Goal: Task Accomplishment & Management: Use online tool/utility

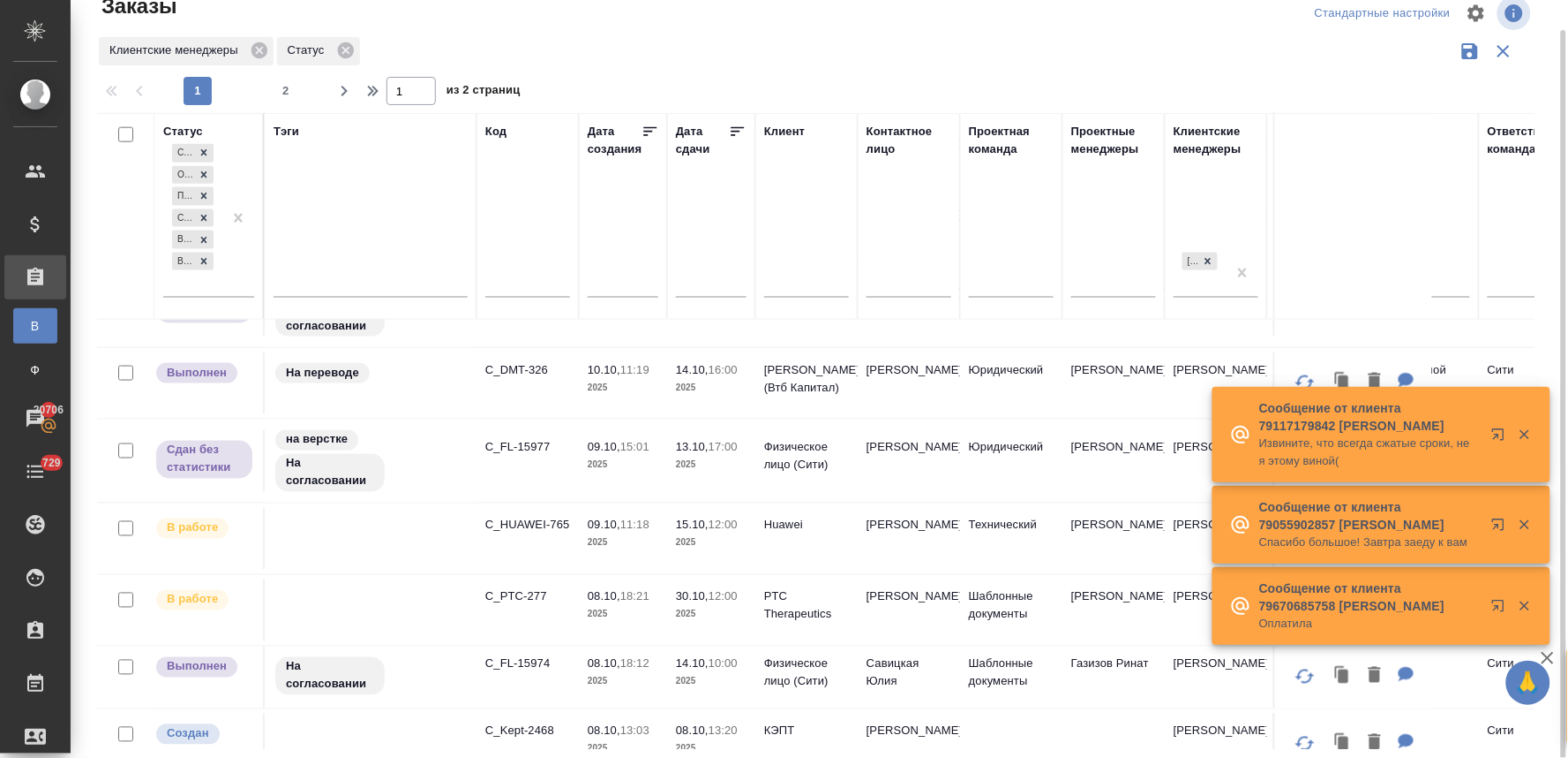
scroll to position [784, 0]
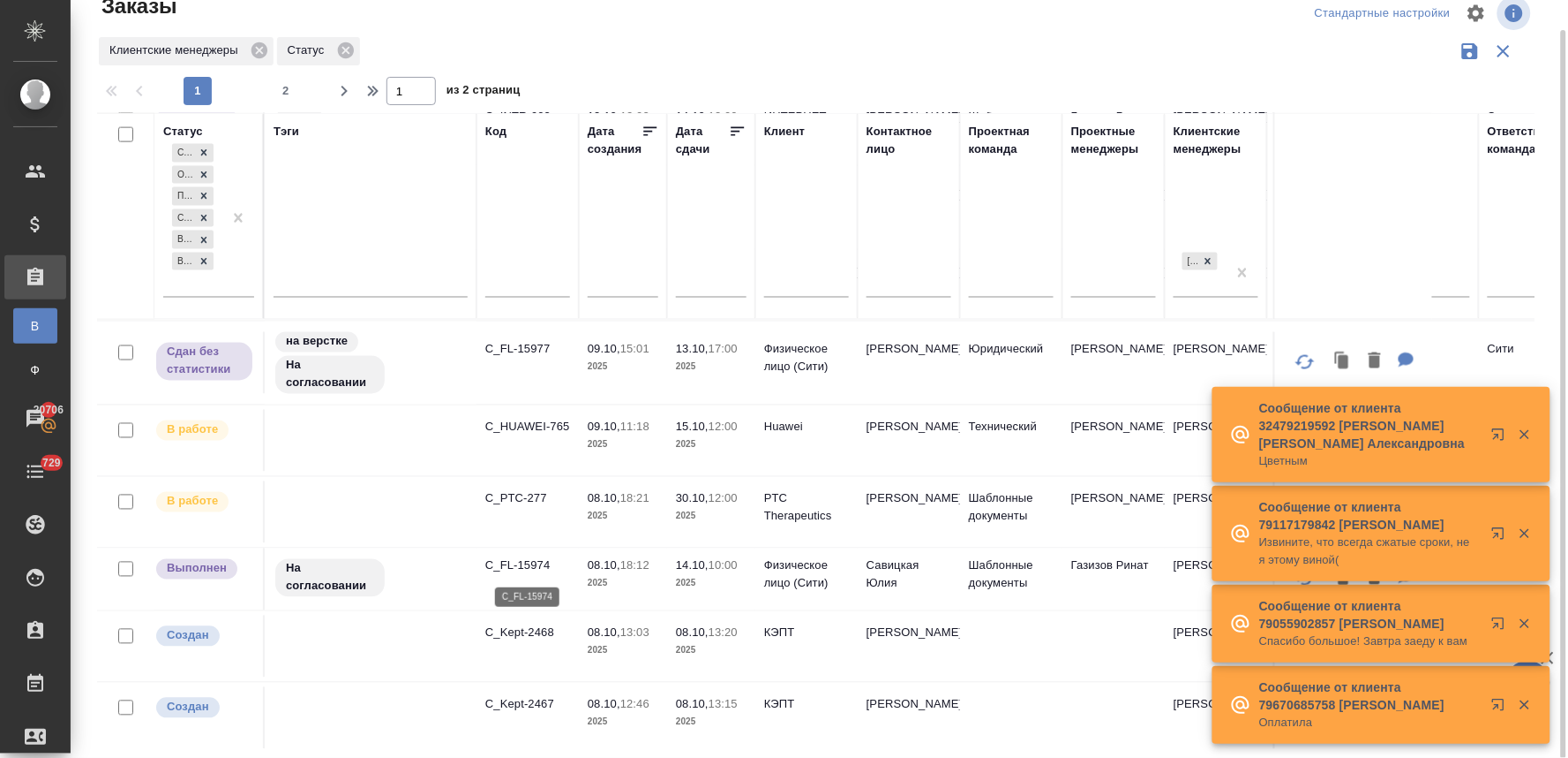
click at [535, 561] on p "C_FL-15974" at bounding box center [528, 565] width 85 height 17
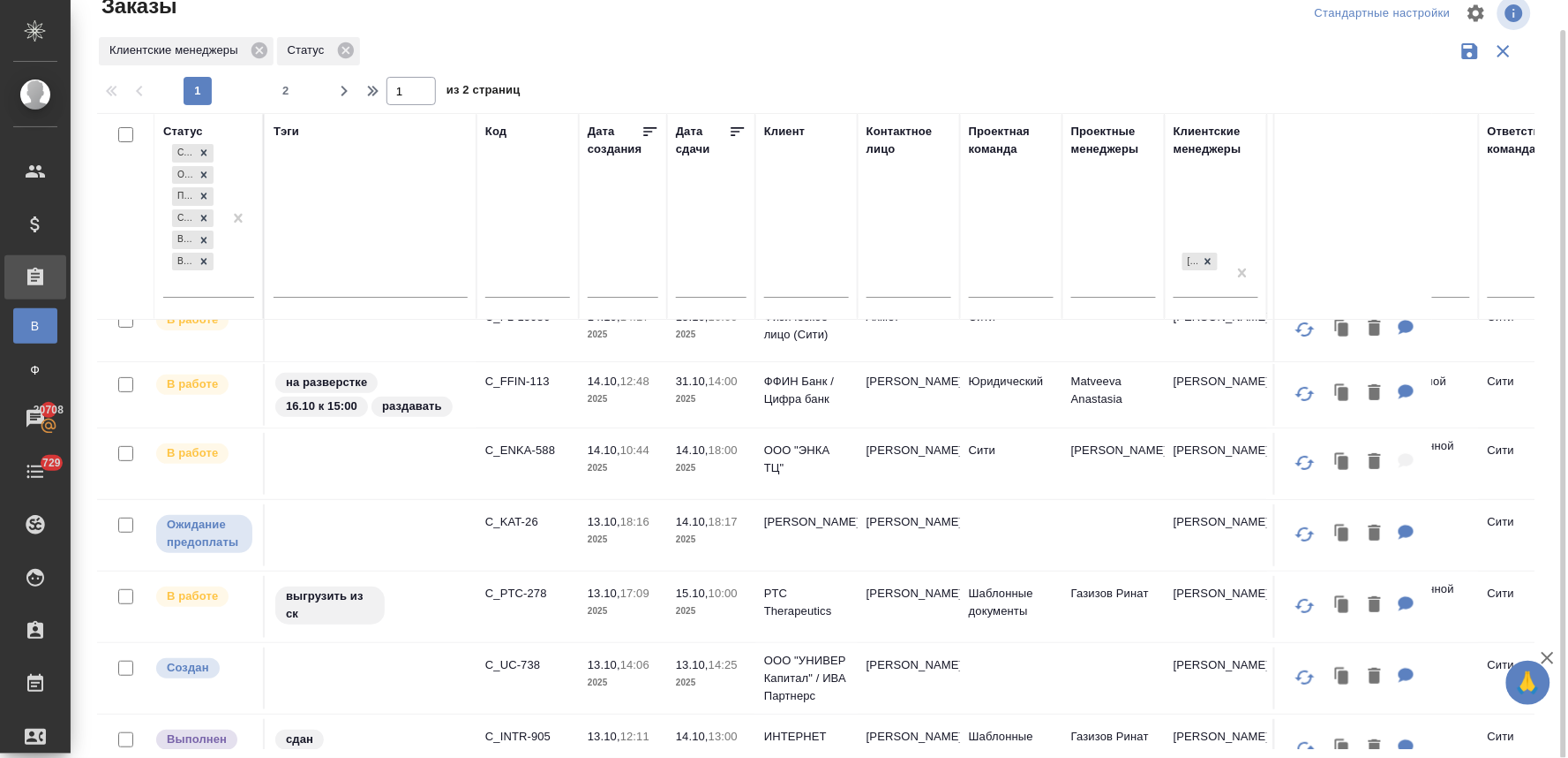
scroll to position [0, 0]
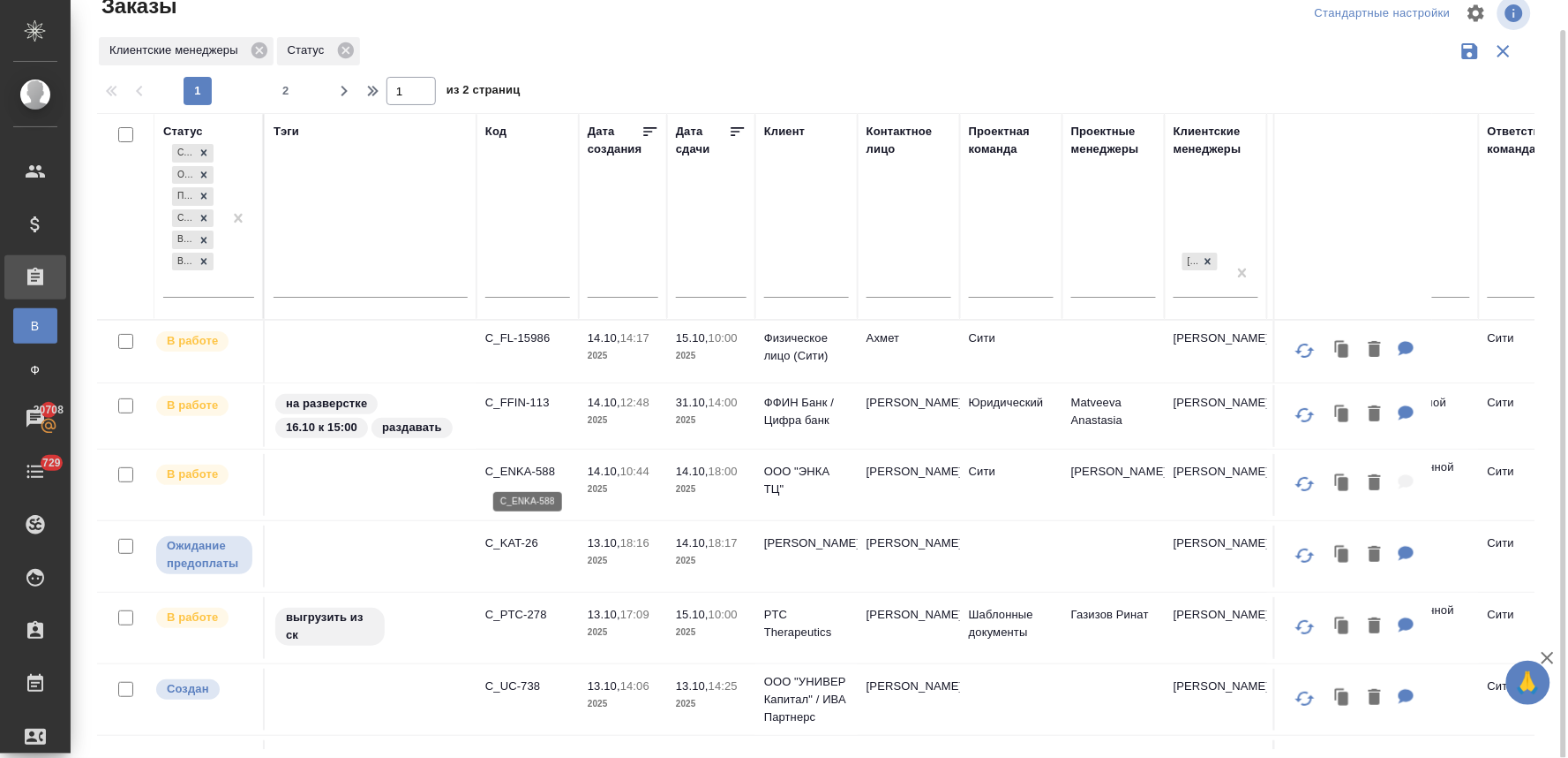
click at [543, 466] on p "C_ENKA-588" at bounding box center [528, 471] width 85 height 17
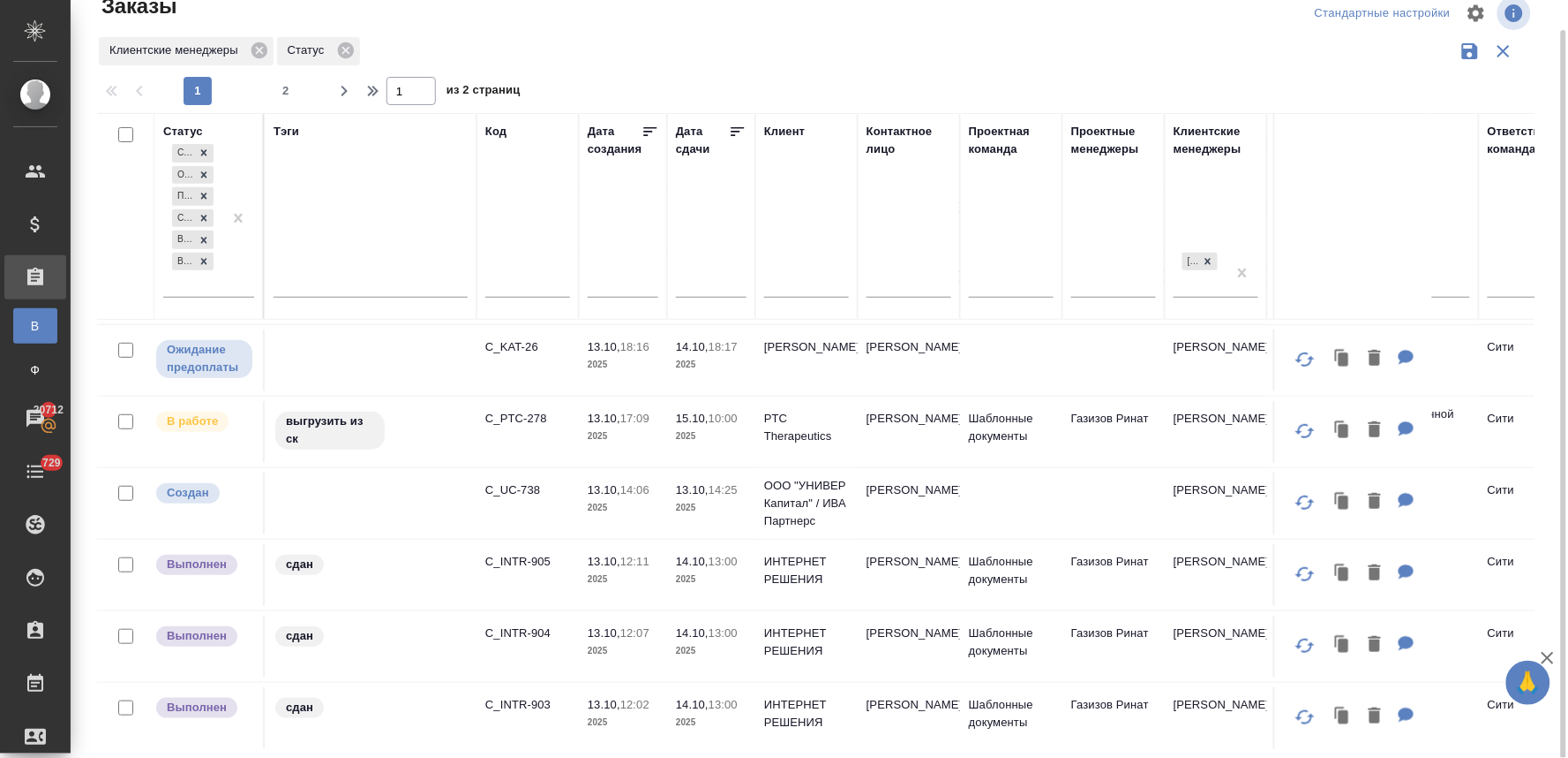
scroll to position [294, 0]
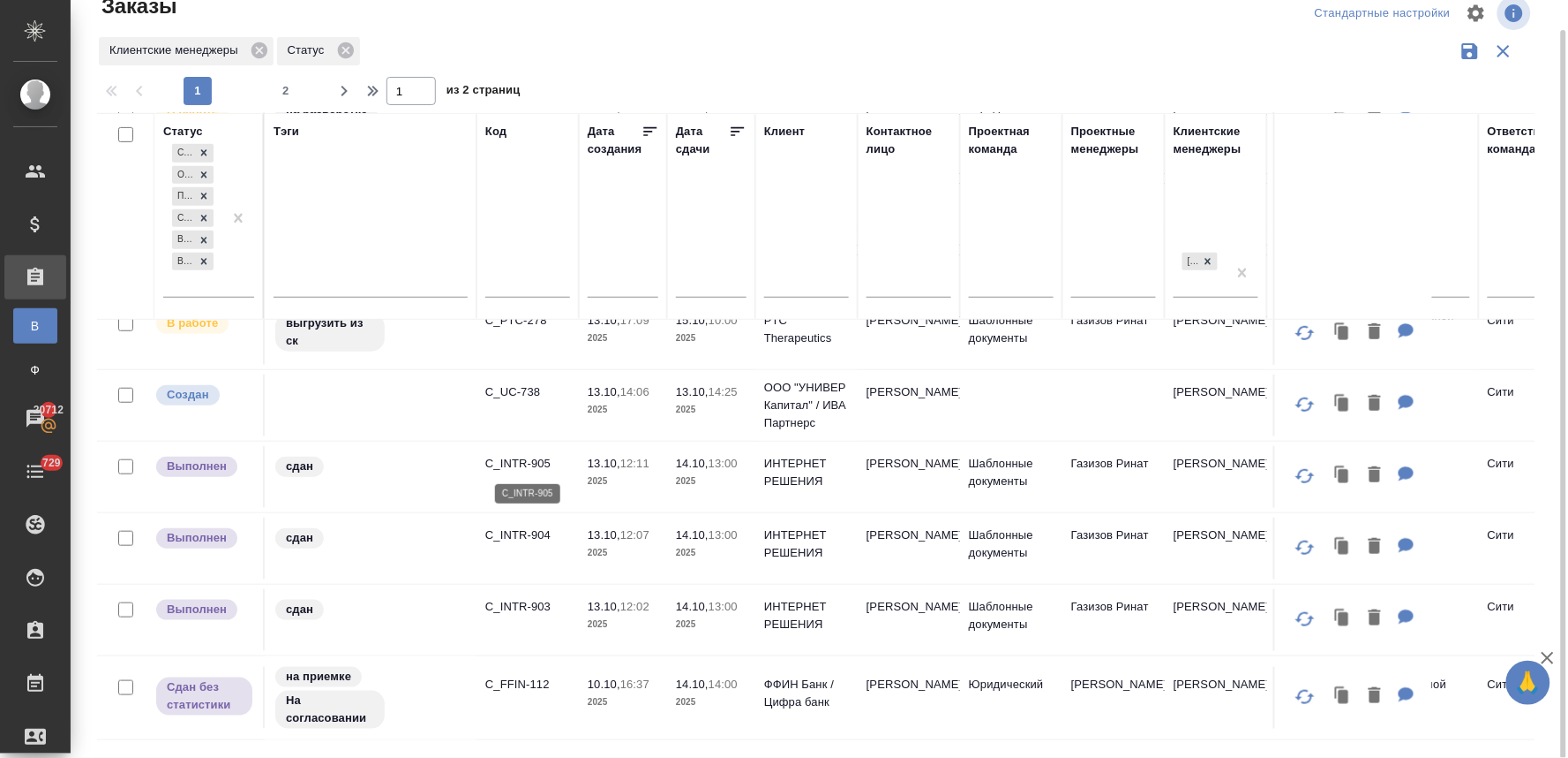
click at [544, 460] on p "C_INTR-905" at bounding box center [528, 463] width 85 height 17
click at [510, 535] on p "C_INTR-904" at bounding box center [528, 534] width 85 height 17
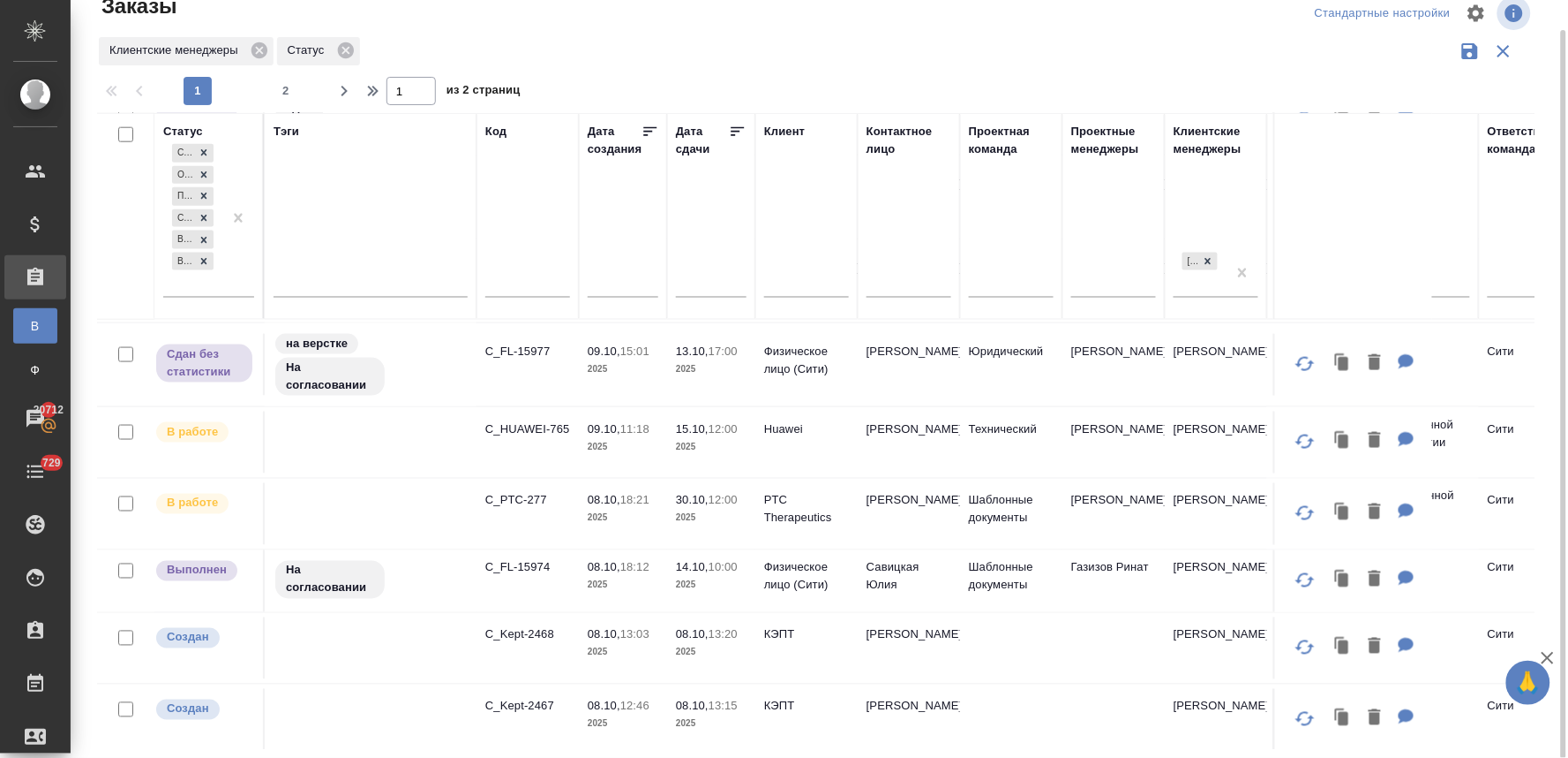
scroll to position [686, 0]
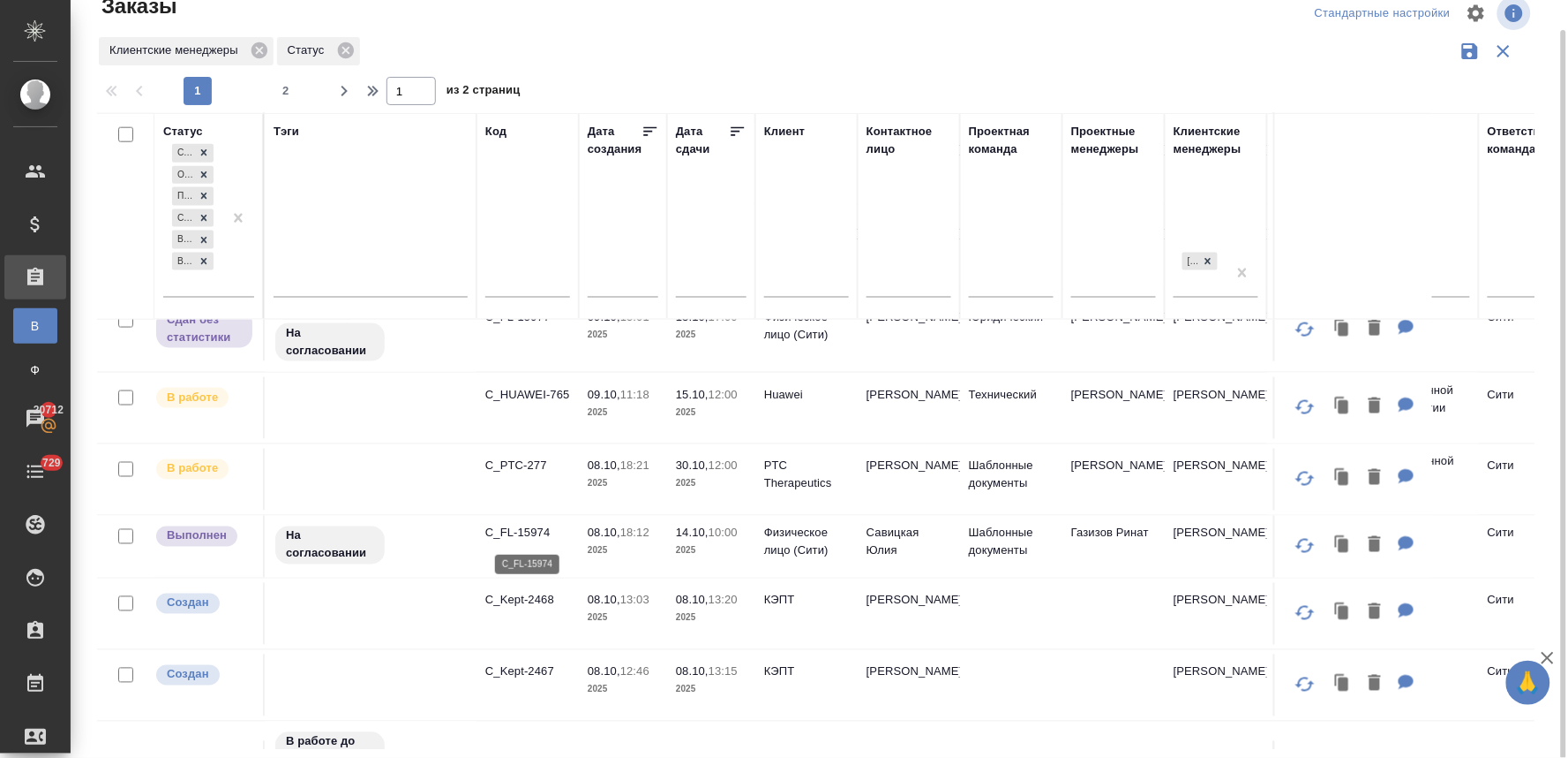
click at [535, 533] on p "C_FL-15974" at bounding box center [528, 533] width 85 height 17
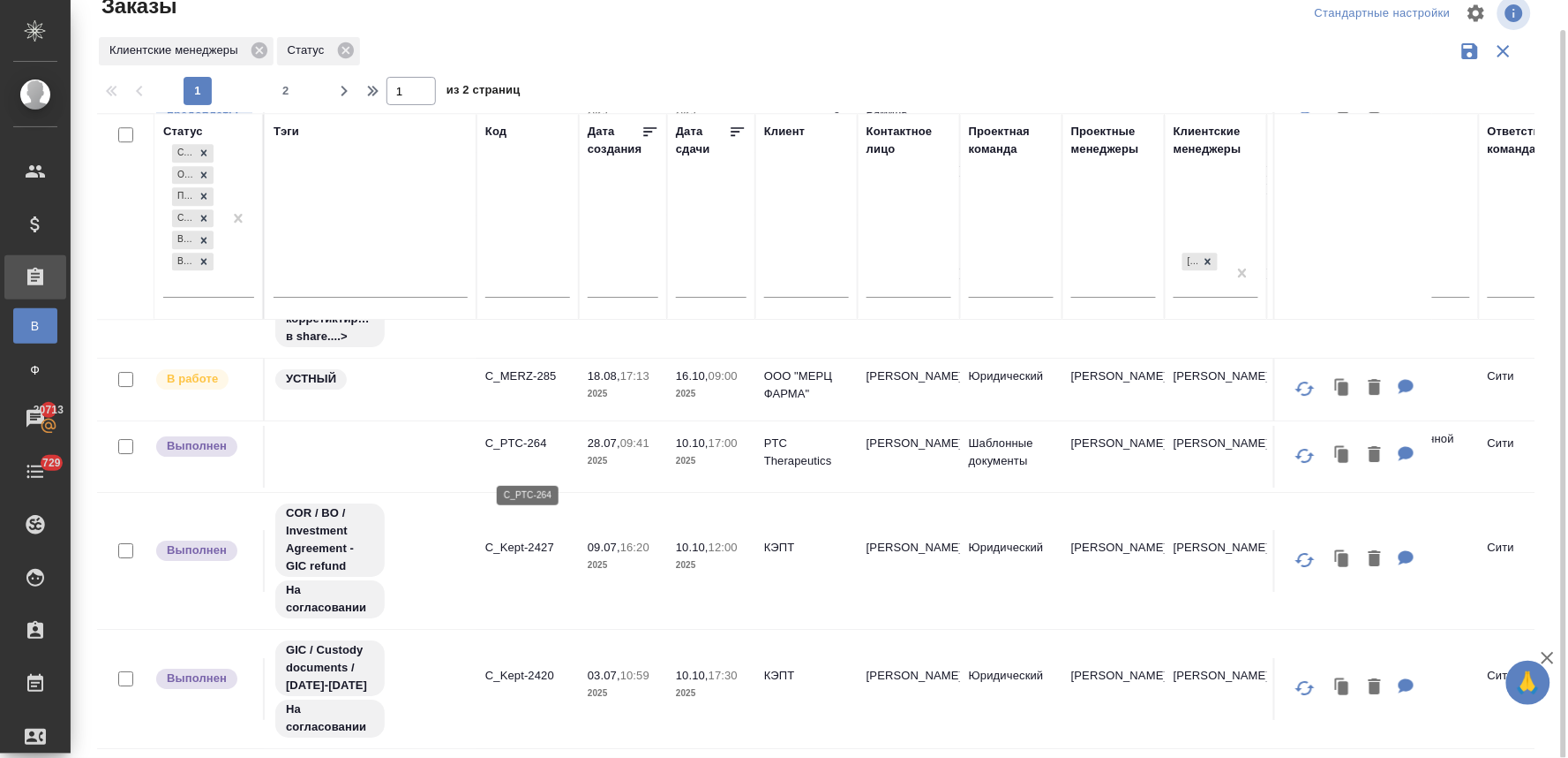
scroll to position [1667, 0]
click at [526, 445] on p "C_PTC-264" at bounding box center [528, 443] width 85 height 17
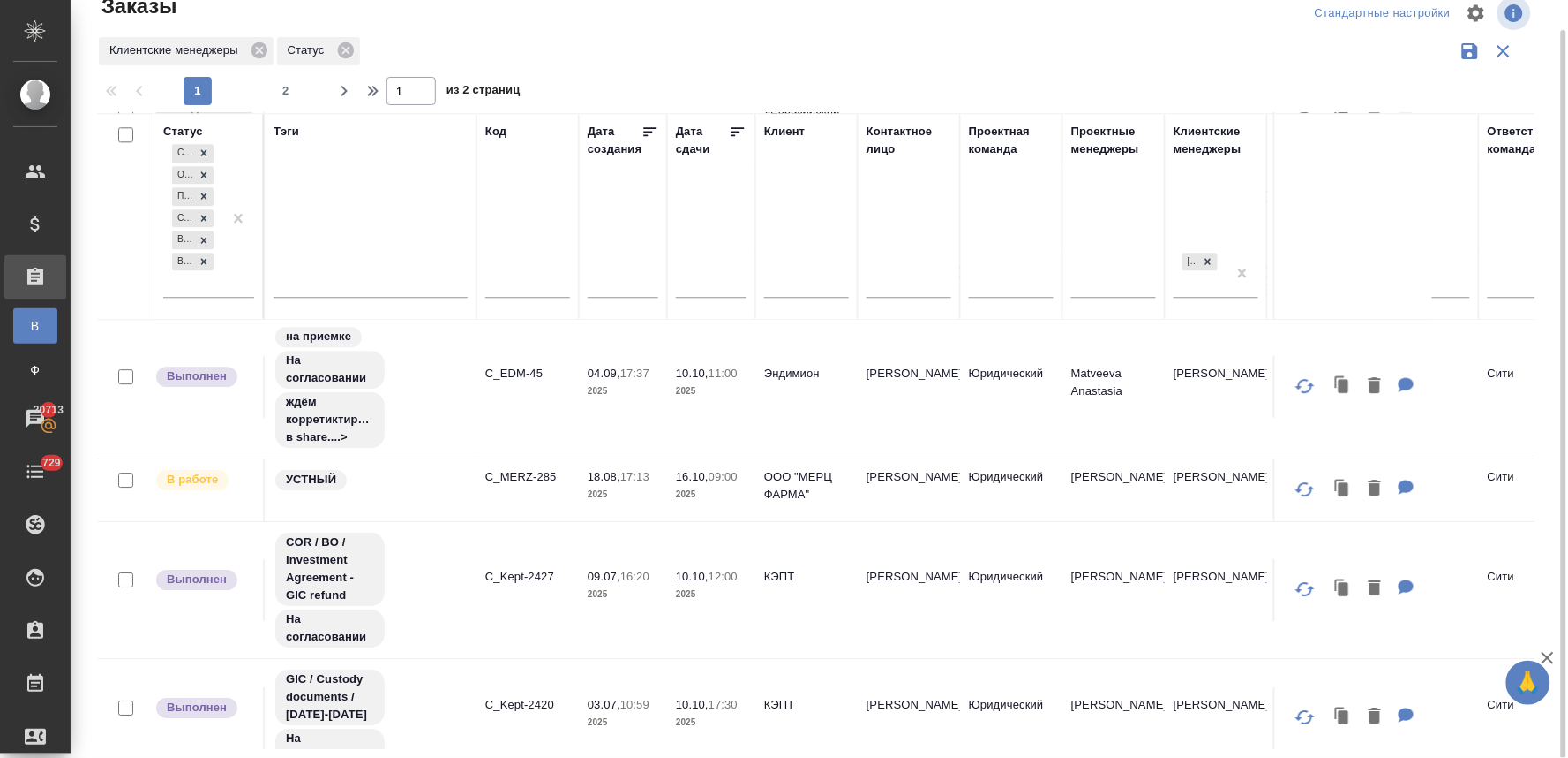
scroll to position [1604, 0]
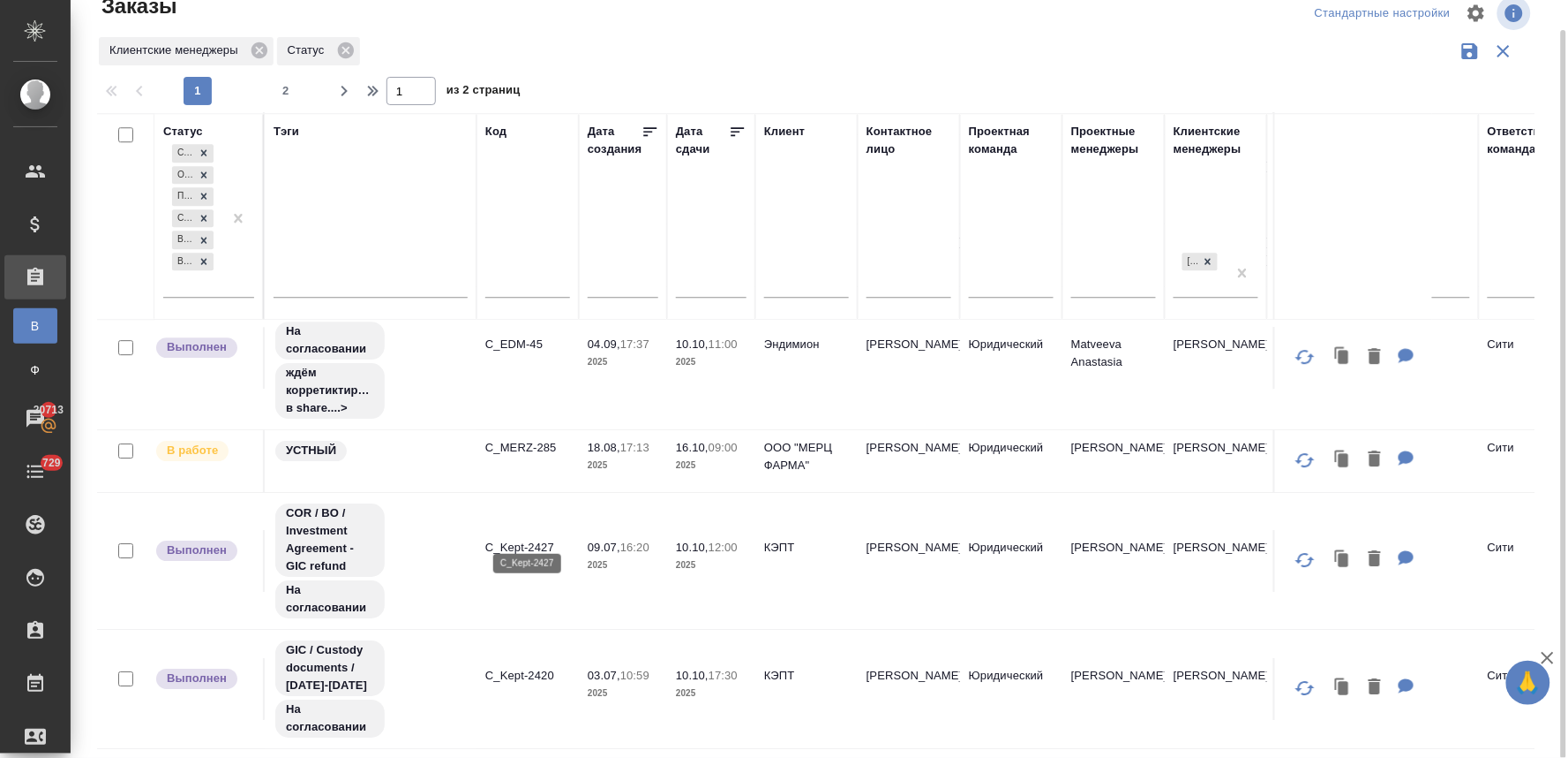
click at [535, 539] on p "C_Kept-2427" at bounding box center [528, 547] width 85 height 17
click at [526, 667] on p "C_Kept-2420" at bounding box center [528, 675] width 85 height 17
click at [286, 91] on span "2" at bounding box center [285, 91] width 28 height 17
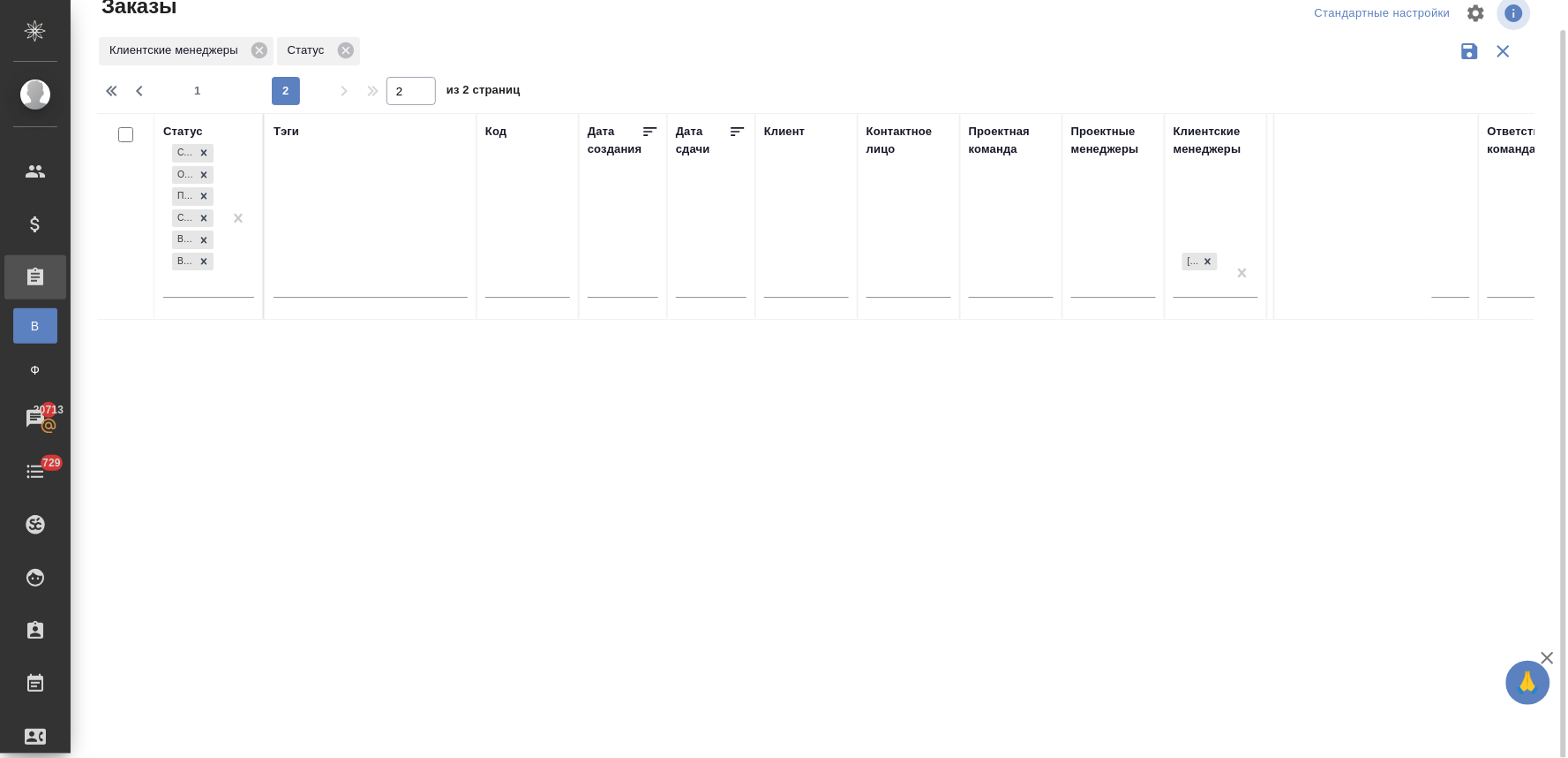
scroll to position [0, 0]
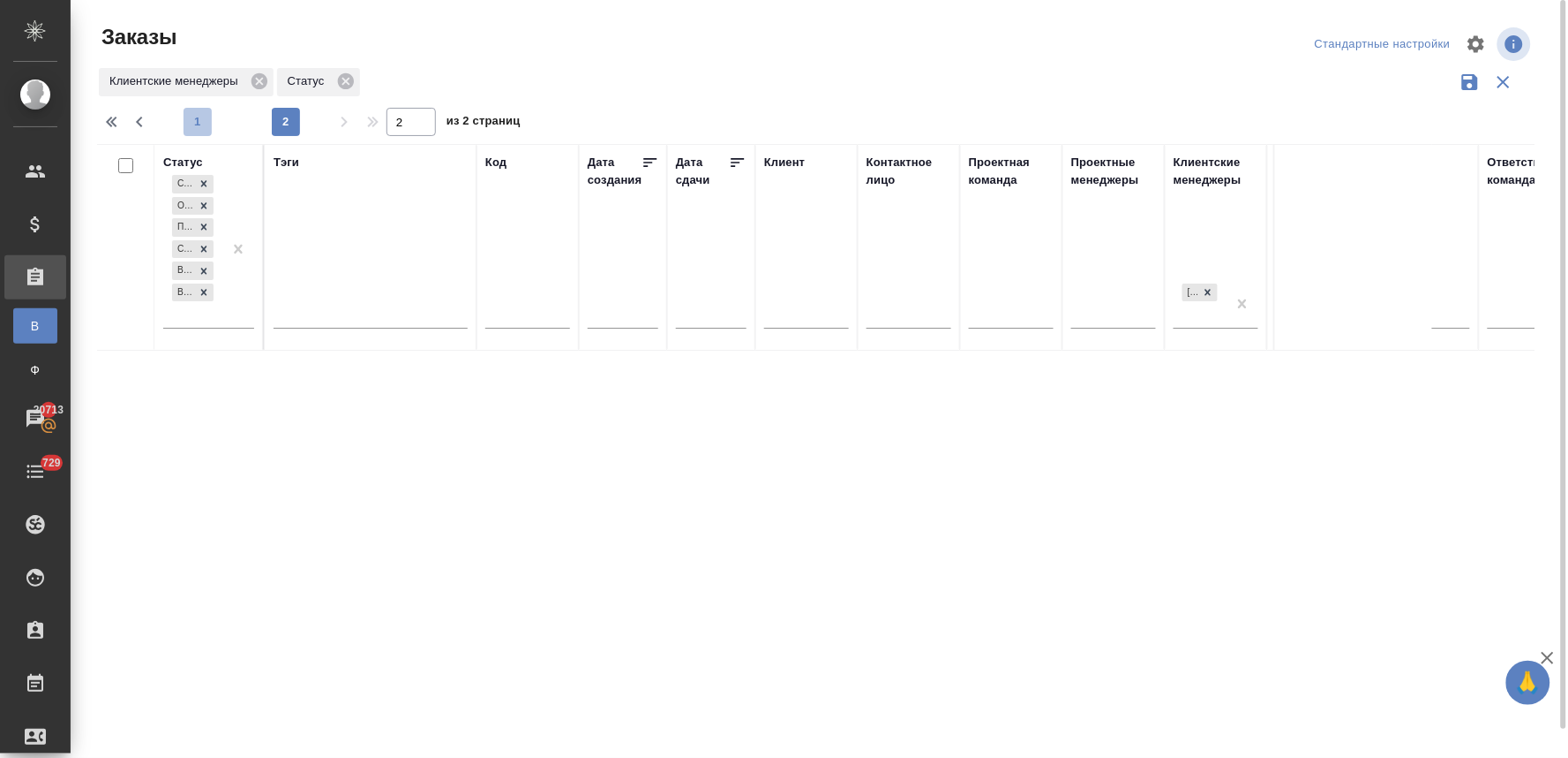
click at [198, 121] on span "1" at bounding box center [197, 121] width 28 height 17
type input "1"
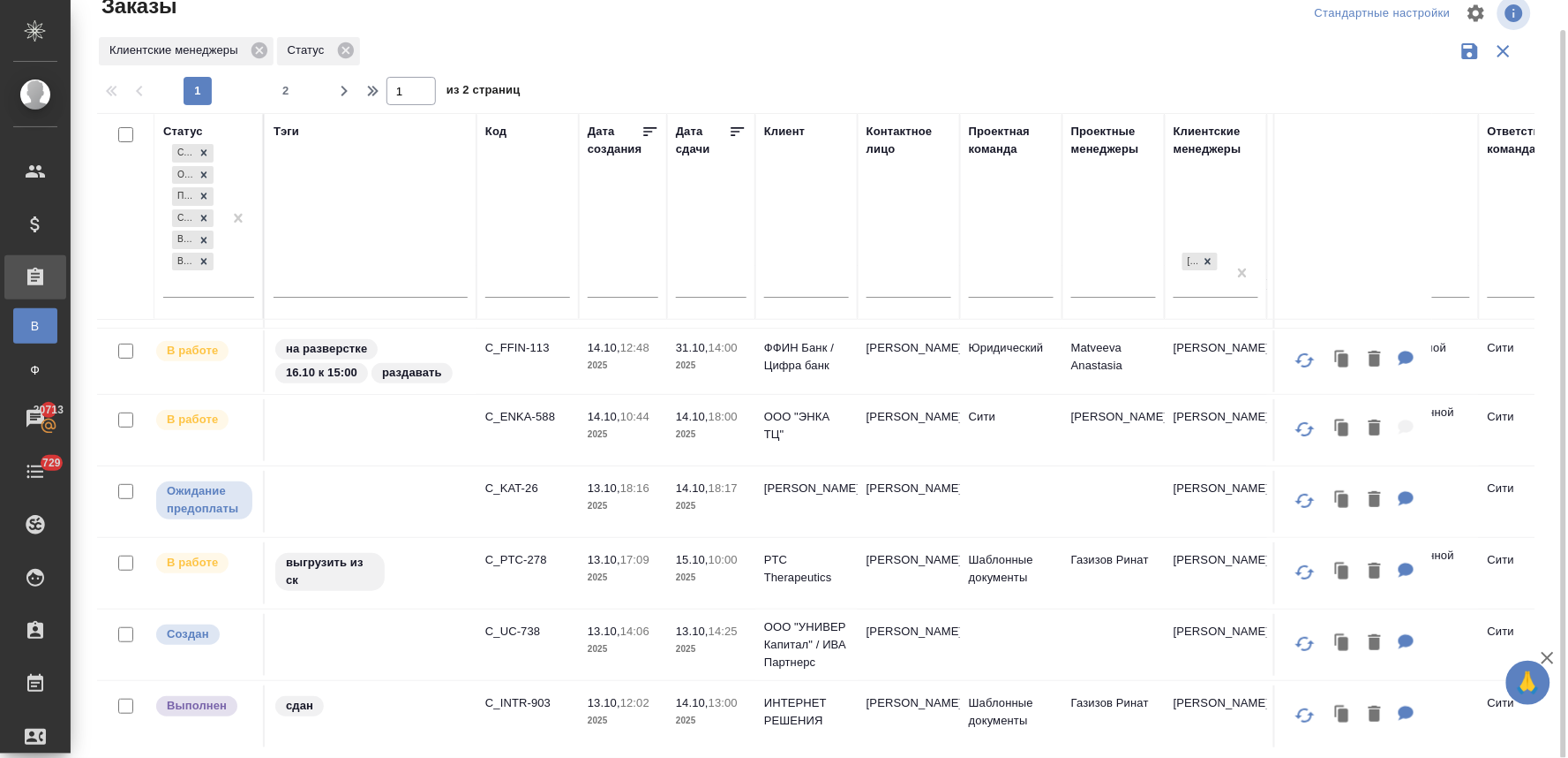
scroll to position [98, 0]
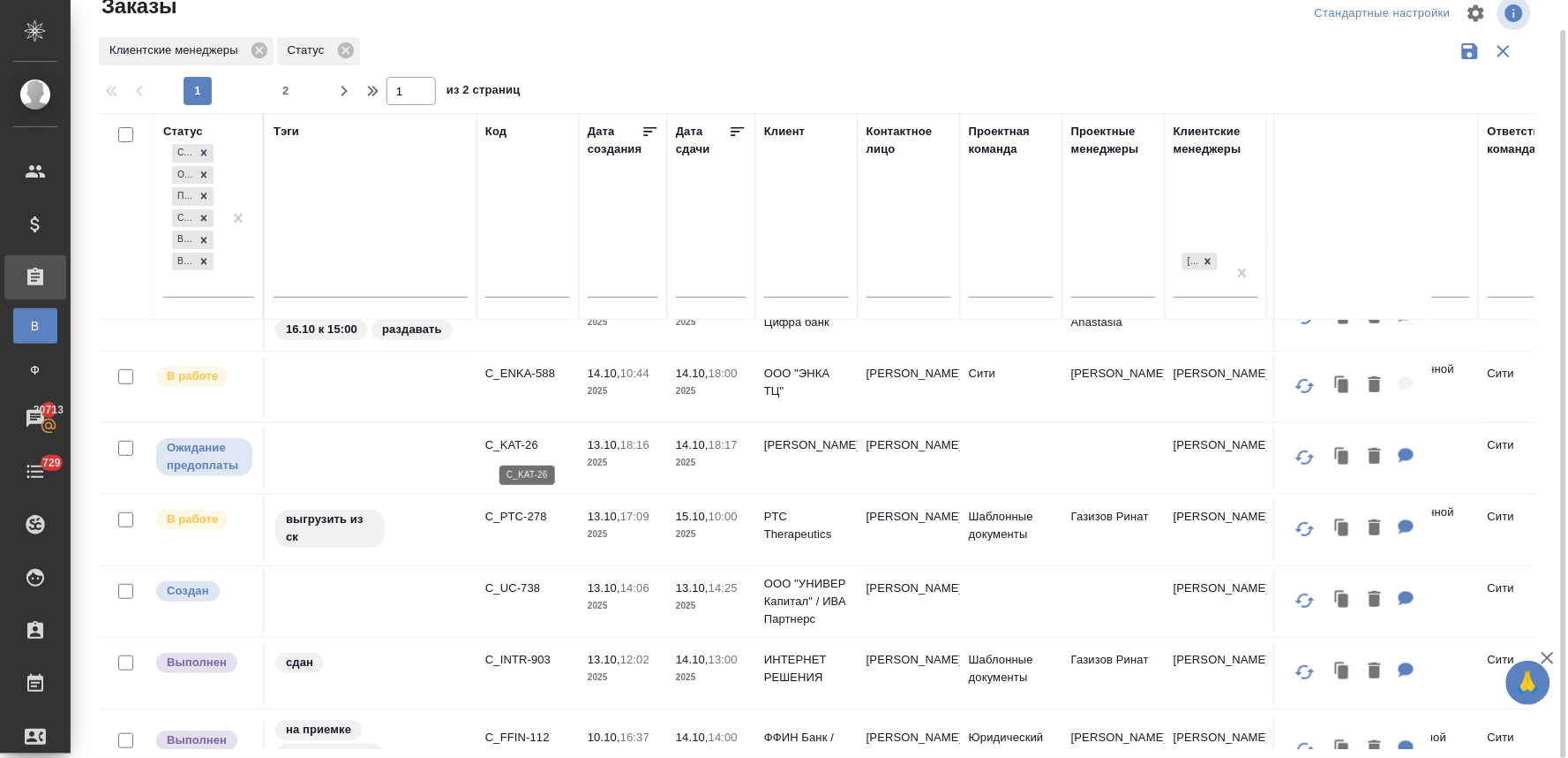
click at [521, 448] on p "C_KAT-26" at bounding box center [528, 445] width 85 height 17
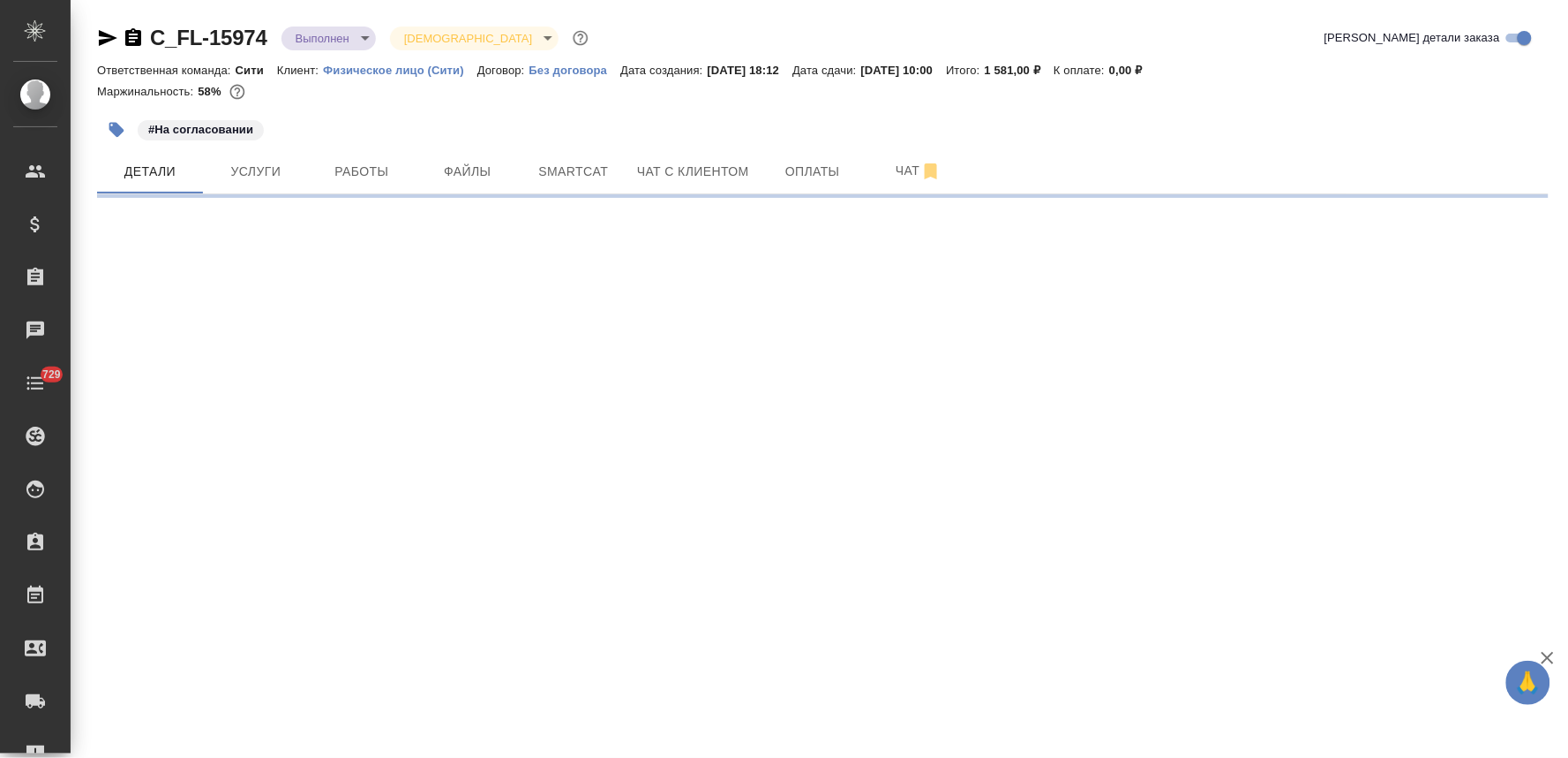
select select "RU"
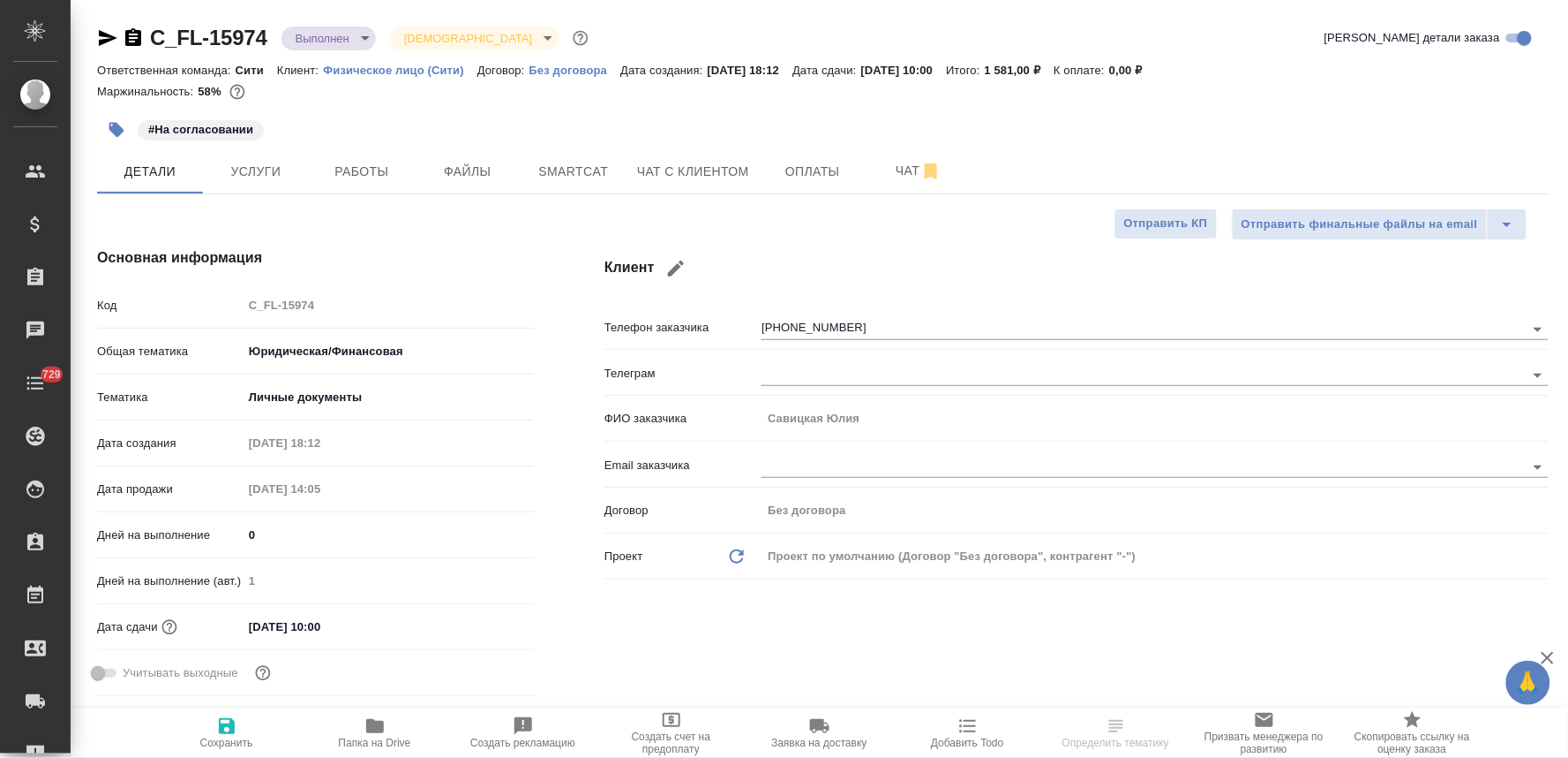
type textarea "x"
type input "Газизов Ринат"
type input "[PERSON_NAME]"
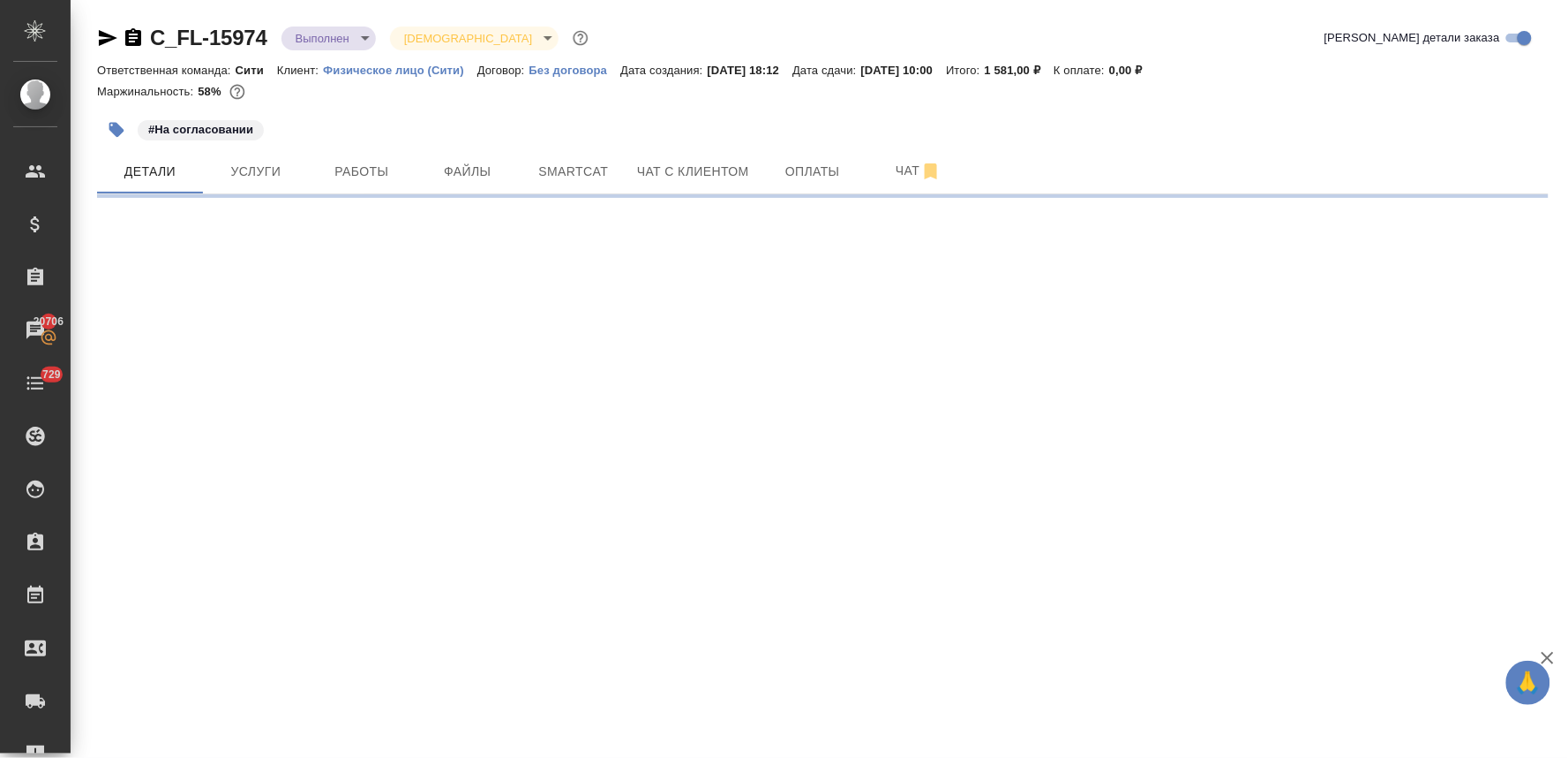
select select "RU"
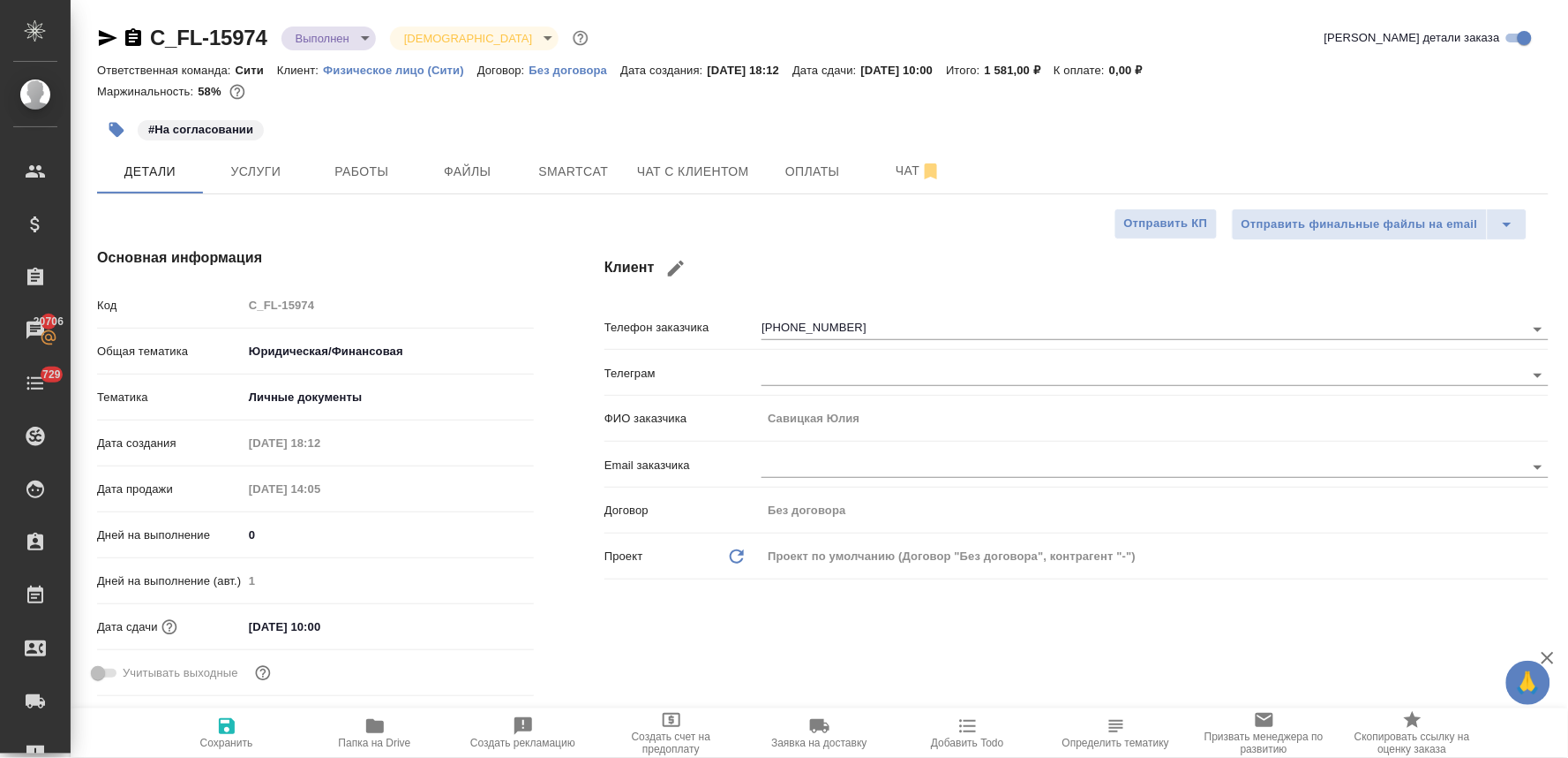
type textarea "x"
click at [735, 171] on span "Чат с клиентом" at bounding box center [693, 171] width 112 height 22
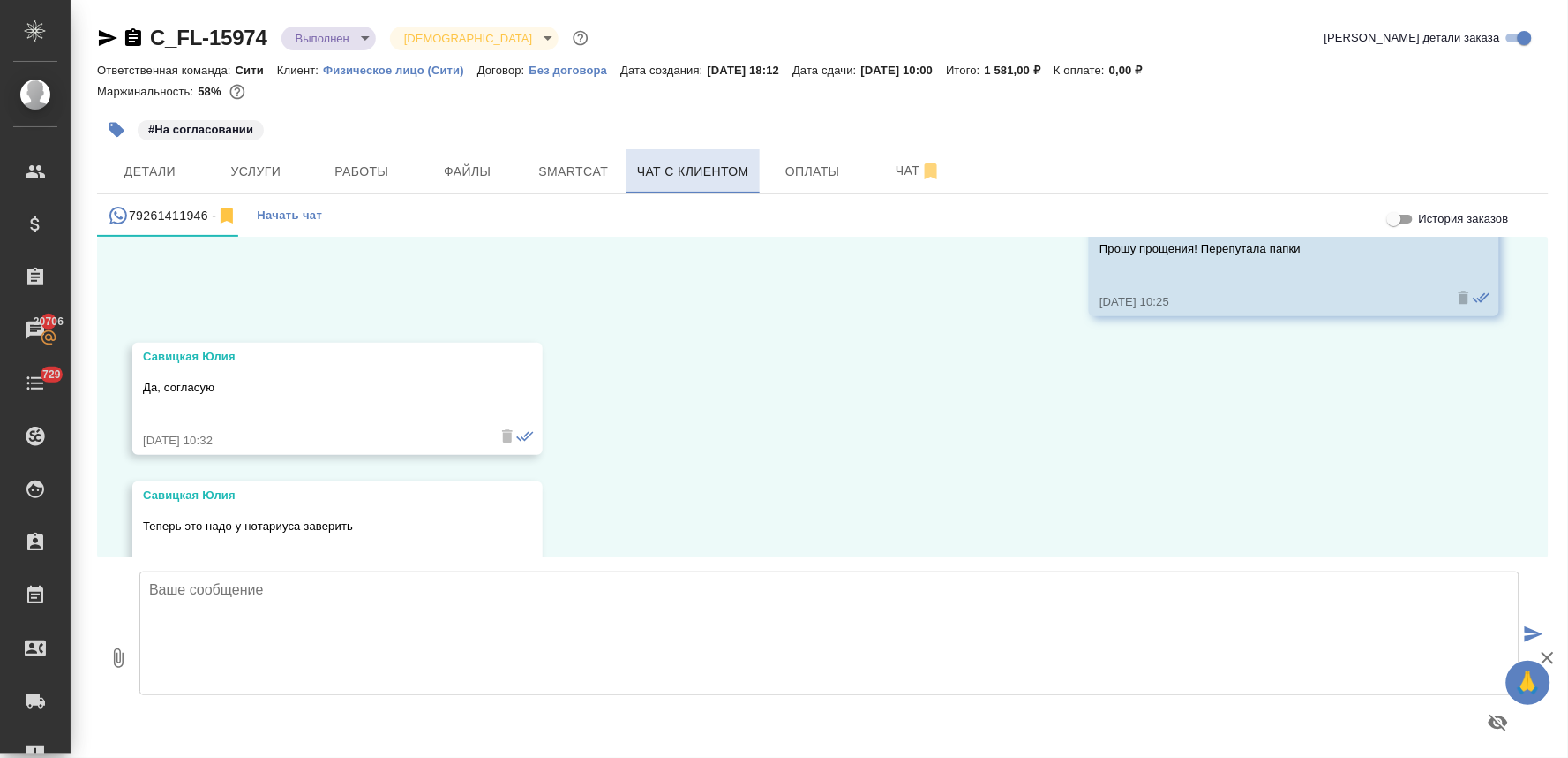
scroll to position [2695, 0]
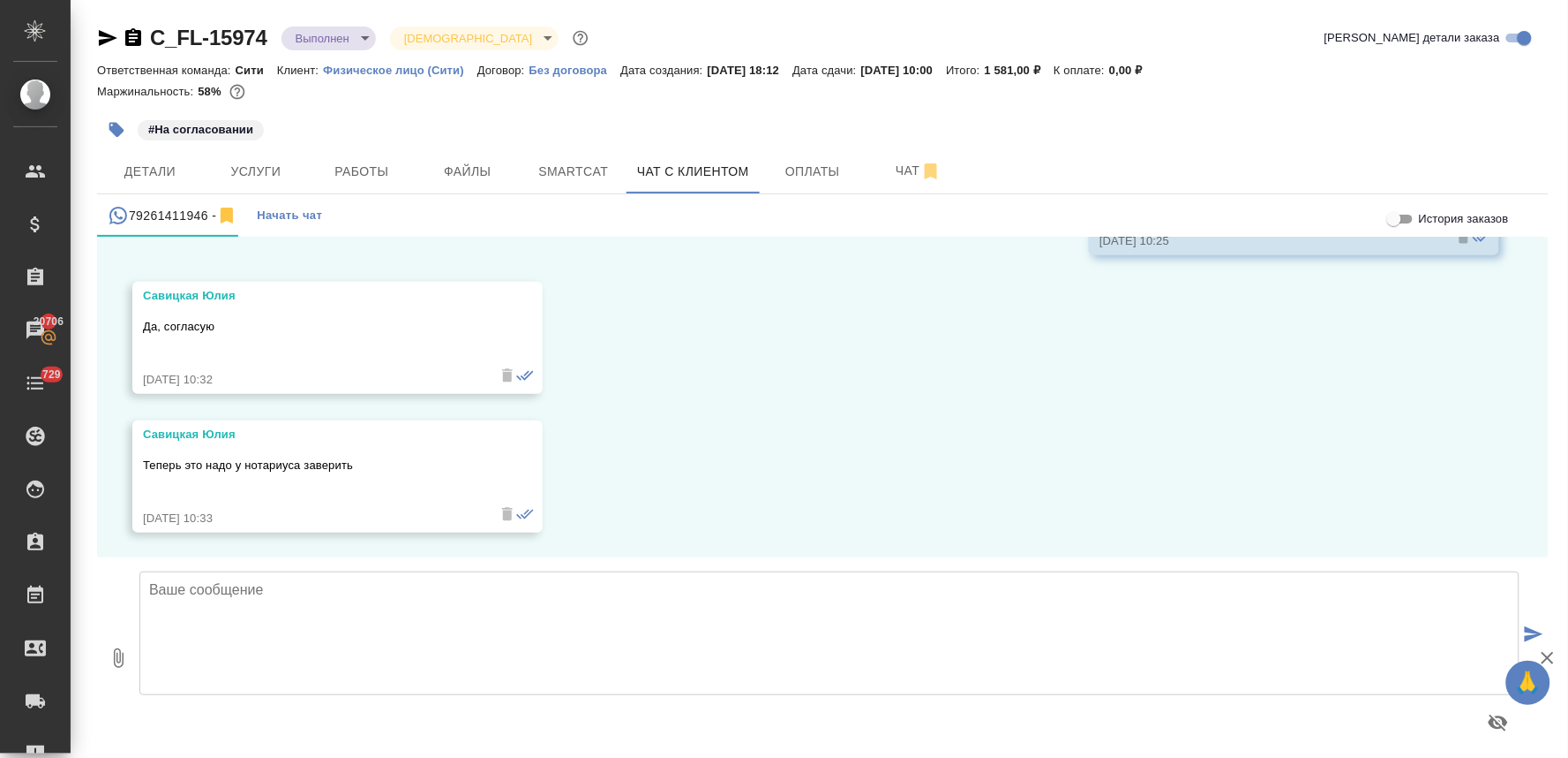
click at [521, 614] on textarea at bounding box center [829, 633] width 1381 height 123
type textarea "Юлия, документ готов, его можно забирать."
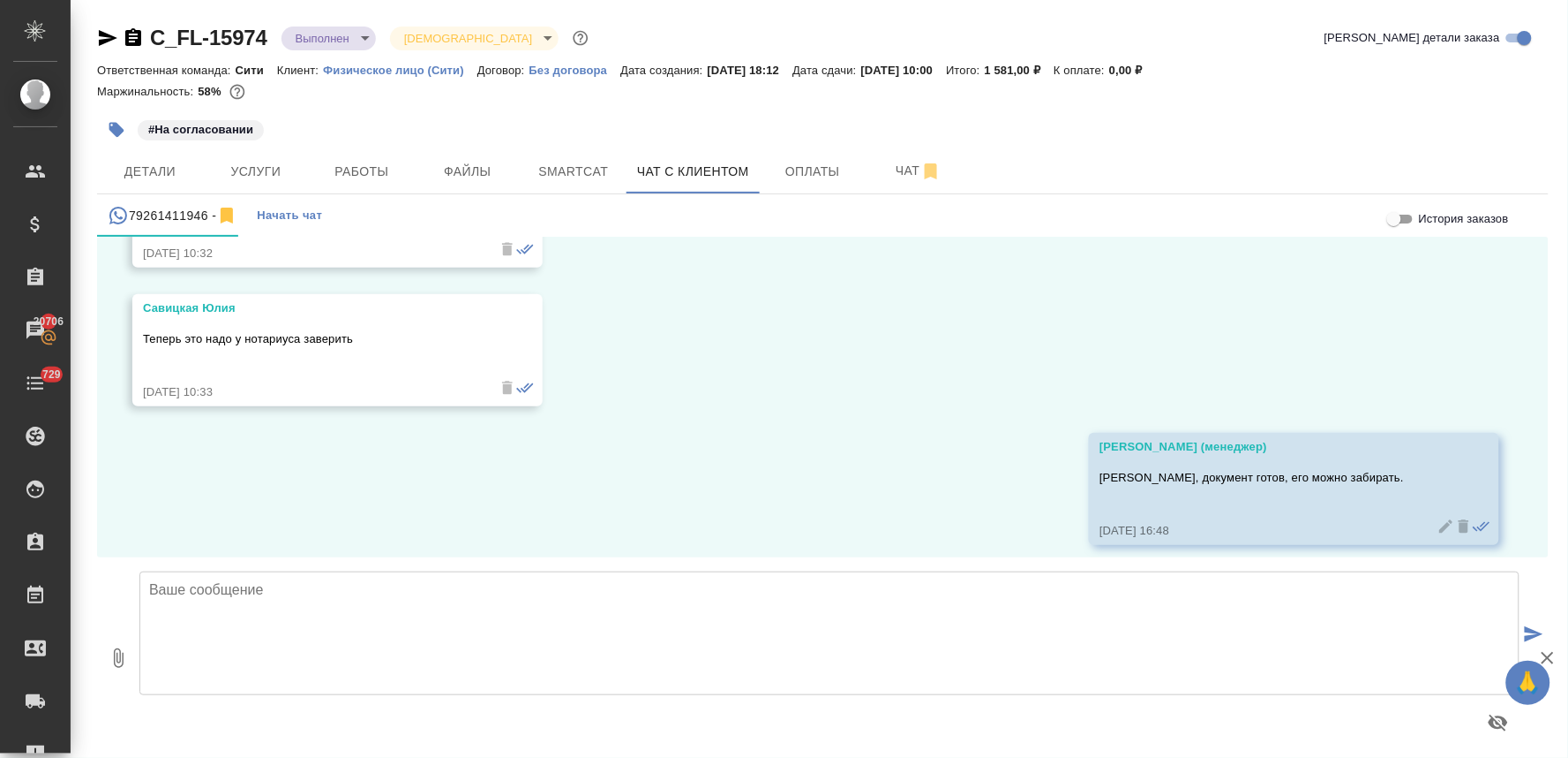
scroll to position [2833, 0]
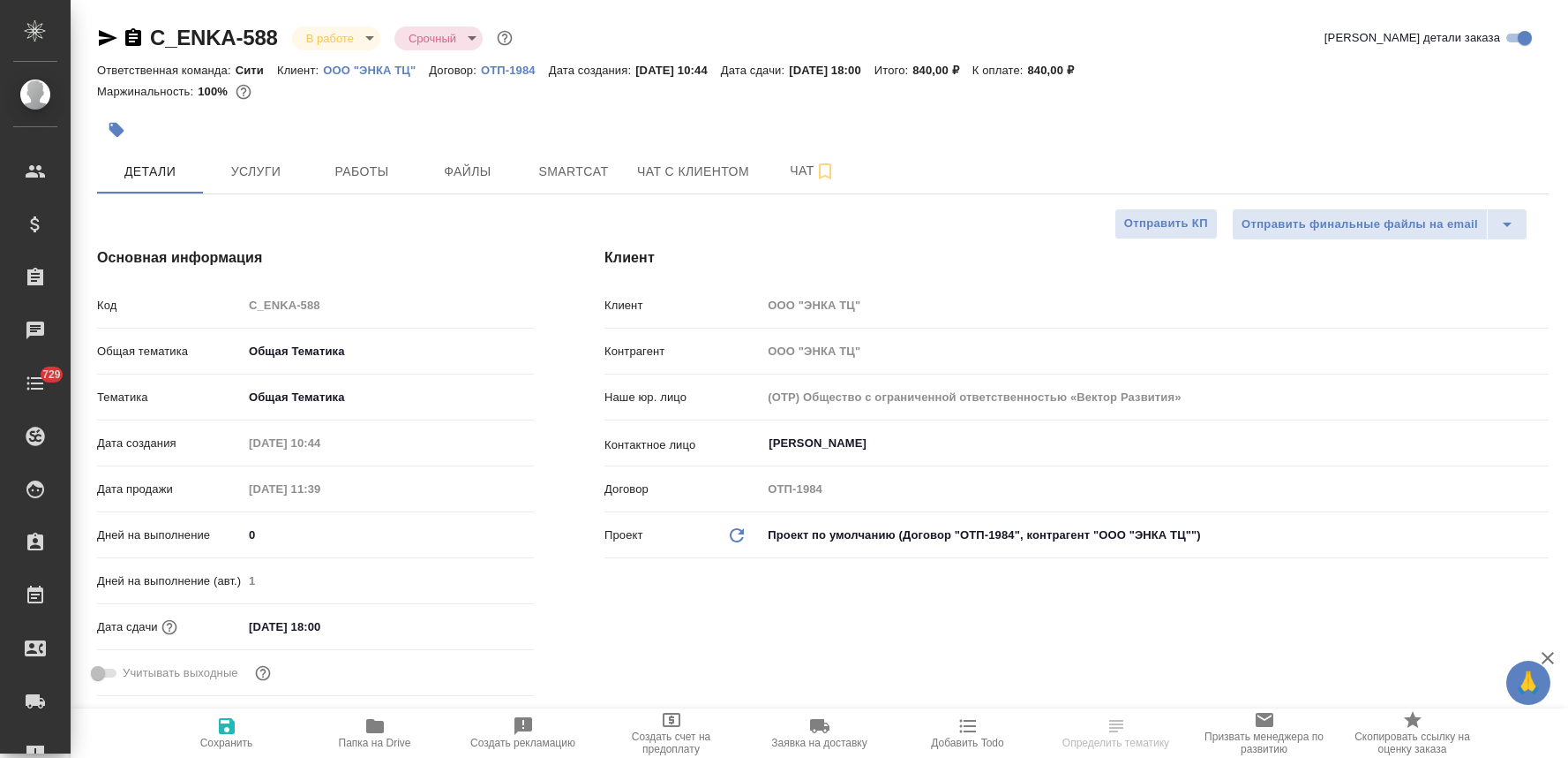
select select "RU"
click at [359, 178] on span "Работы" at bounding box center [362, 171] width 85 height 22
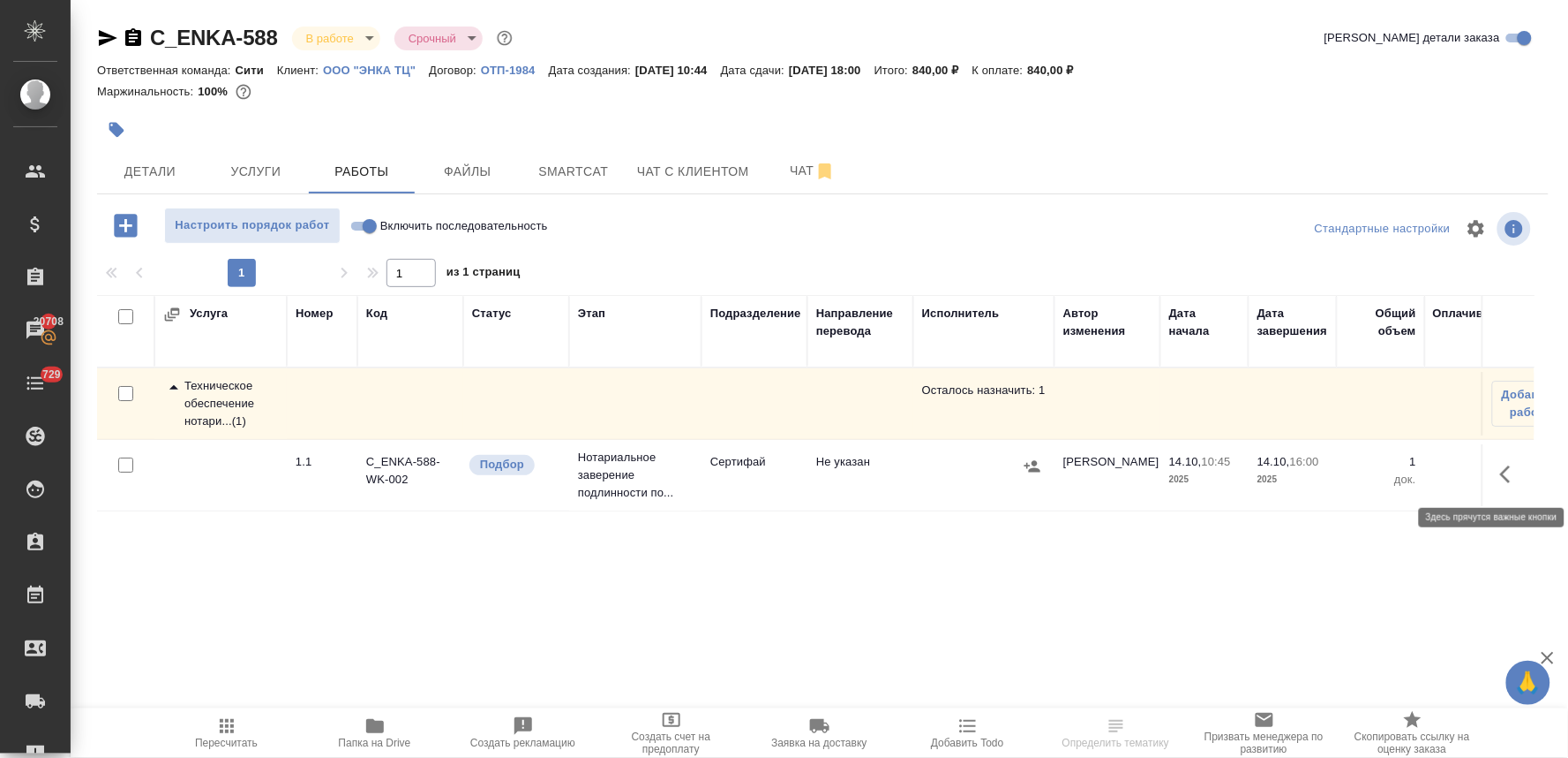
click at [1505, 476] on icon "button" at bounding box center [1506, 474] width 11 height 17
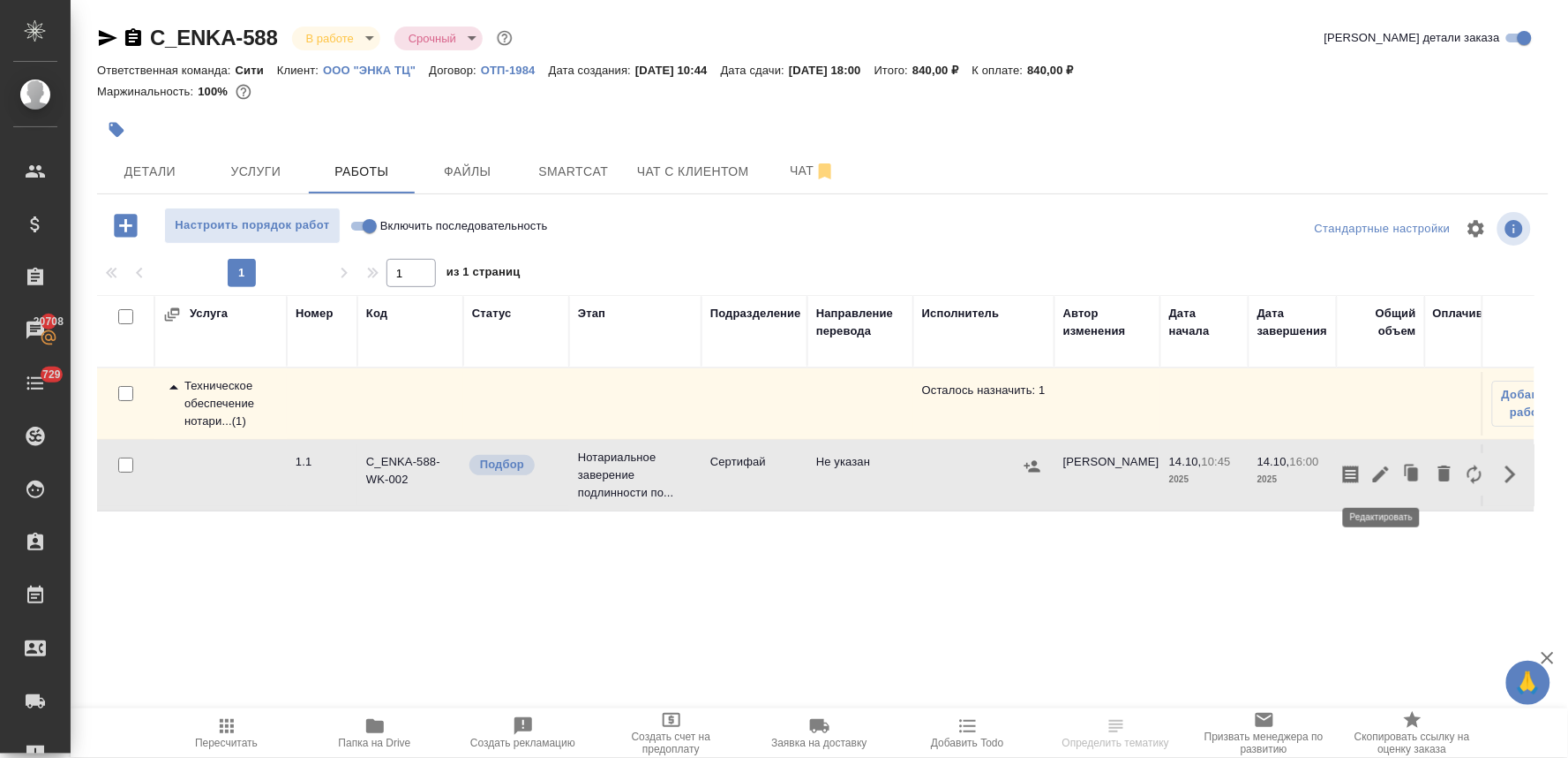
click at [1384, 477] on icon "button" at bounding box center [1381, 474] width 21 height 21
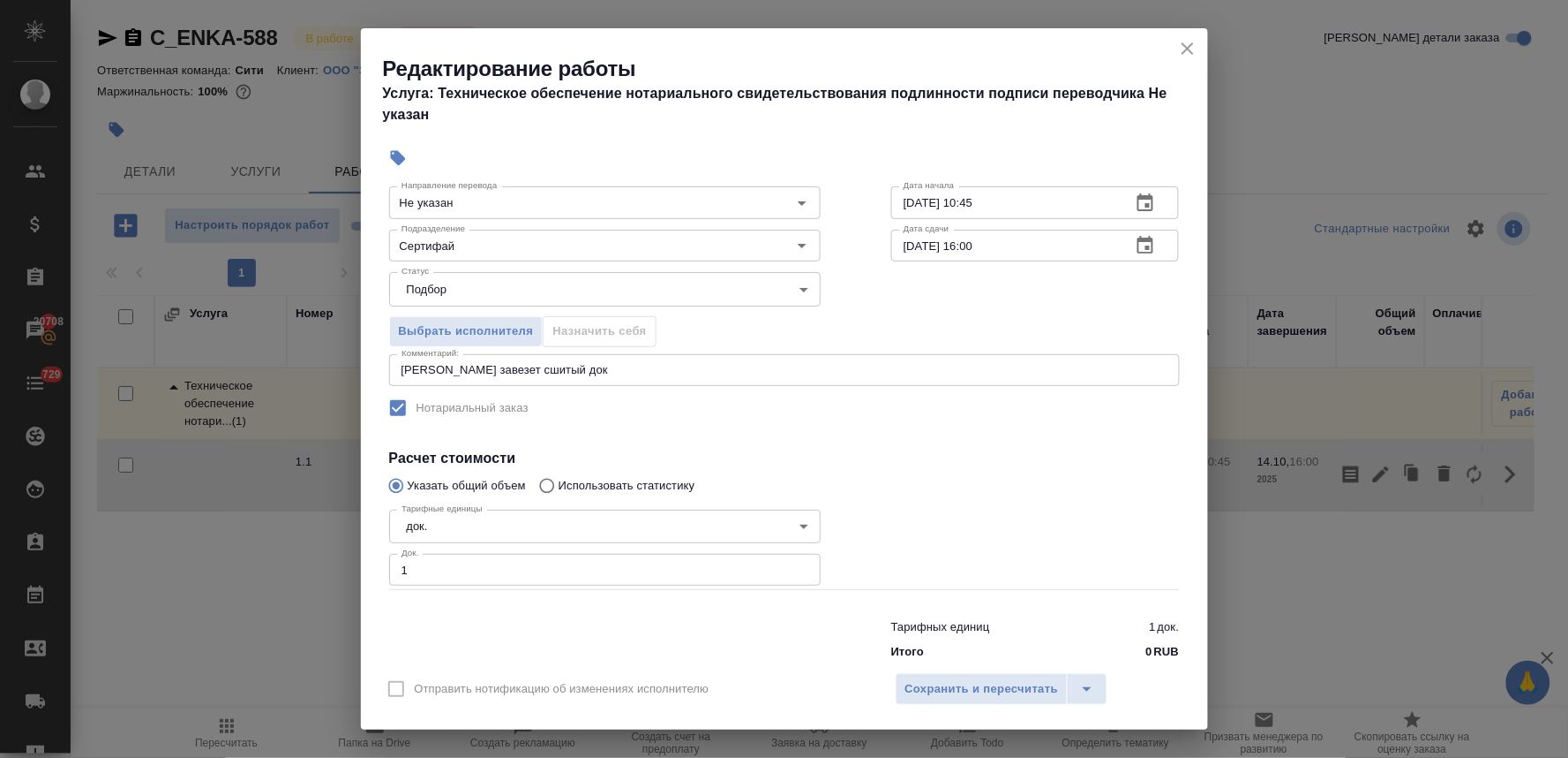
scroll to position [130, 0]
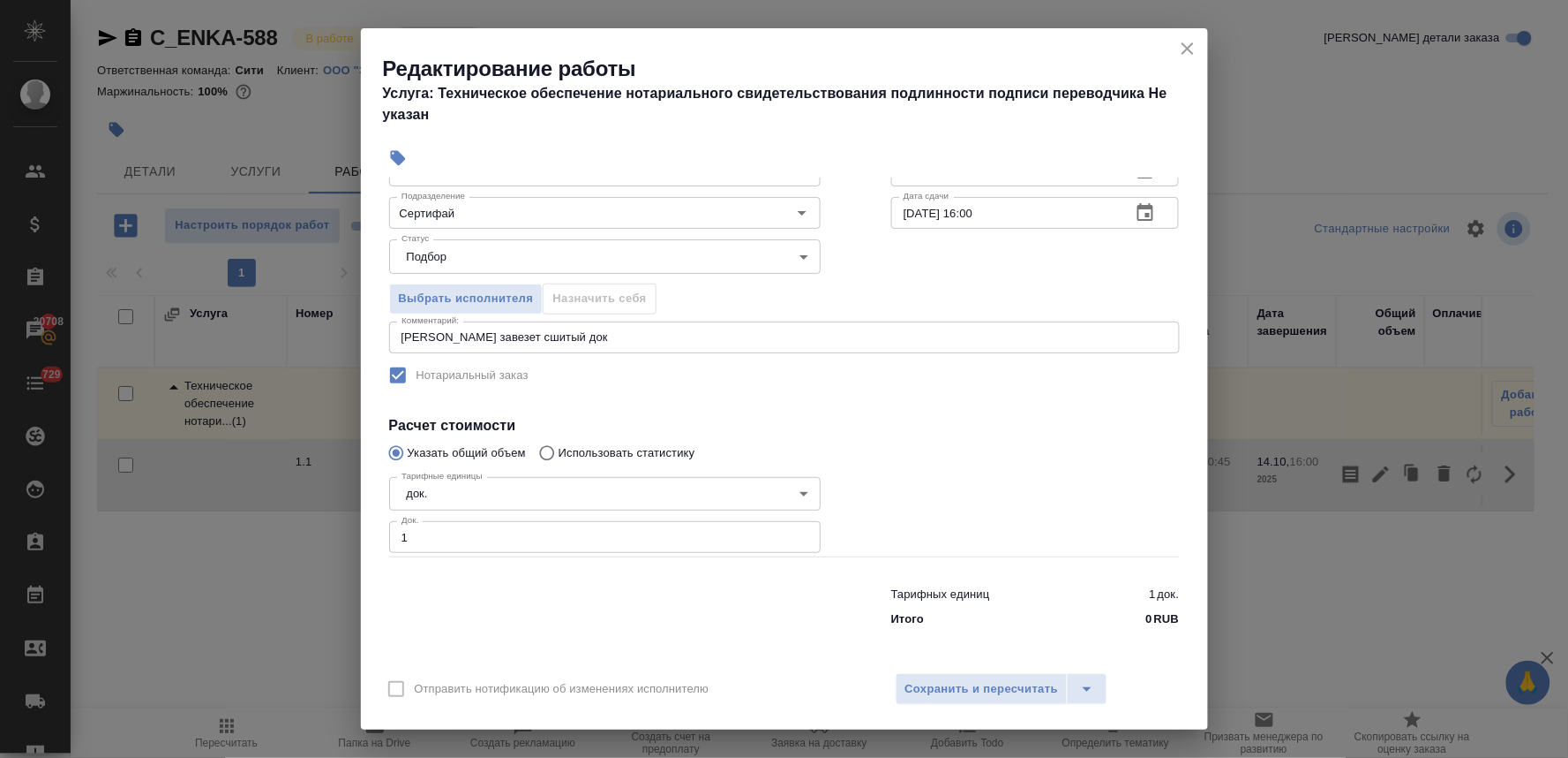
click at [1124, 616] on div "Итого 0 RUB" at bounding box center [1036, 619] width 289 height 17
click at [1146, 618] on p "0" at bounding box center [1149, 619] width 6 height 17
click at [1182, 52] on icon "close" at bounding box center [1188, 48] width 21 height 21
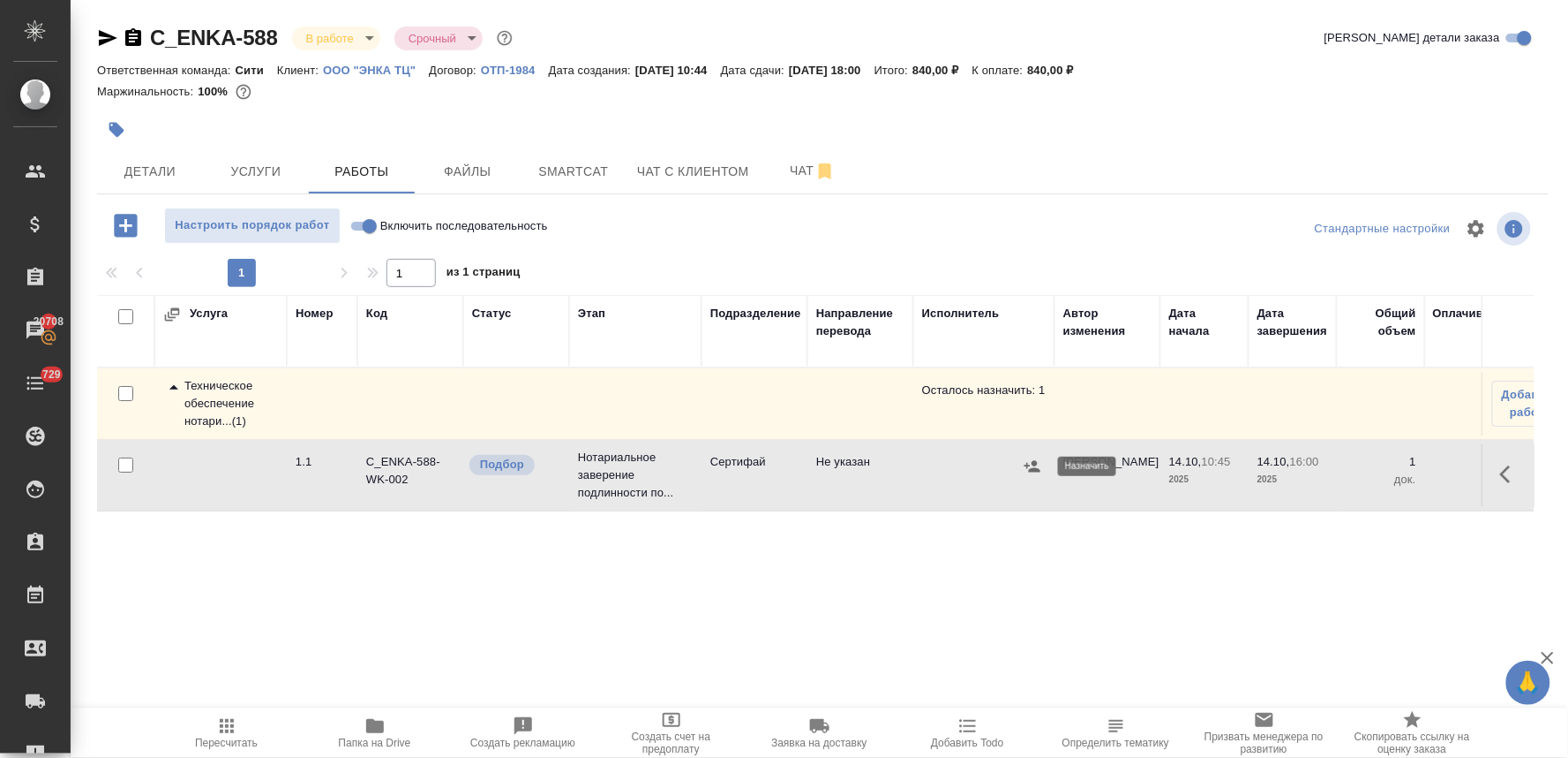
click at [1037, 465] on icon "button" at bounding box center [1032, 465] width 17 height 17
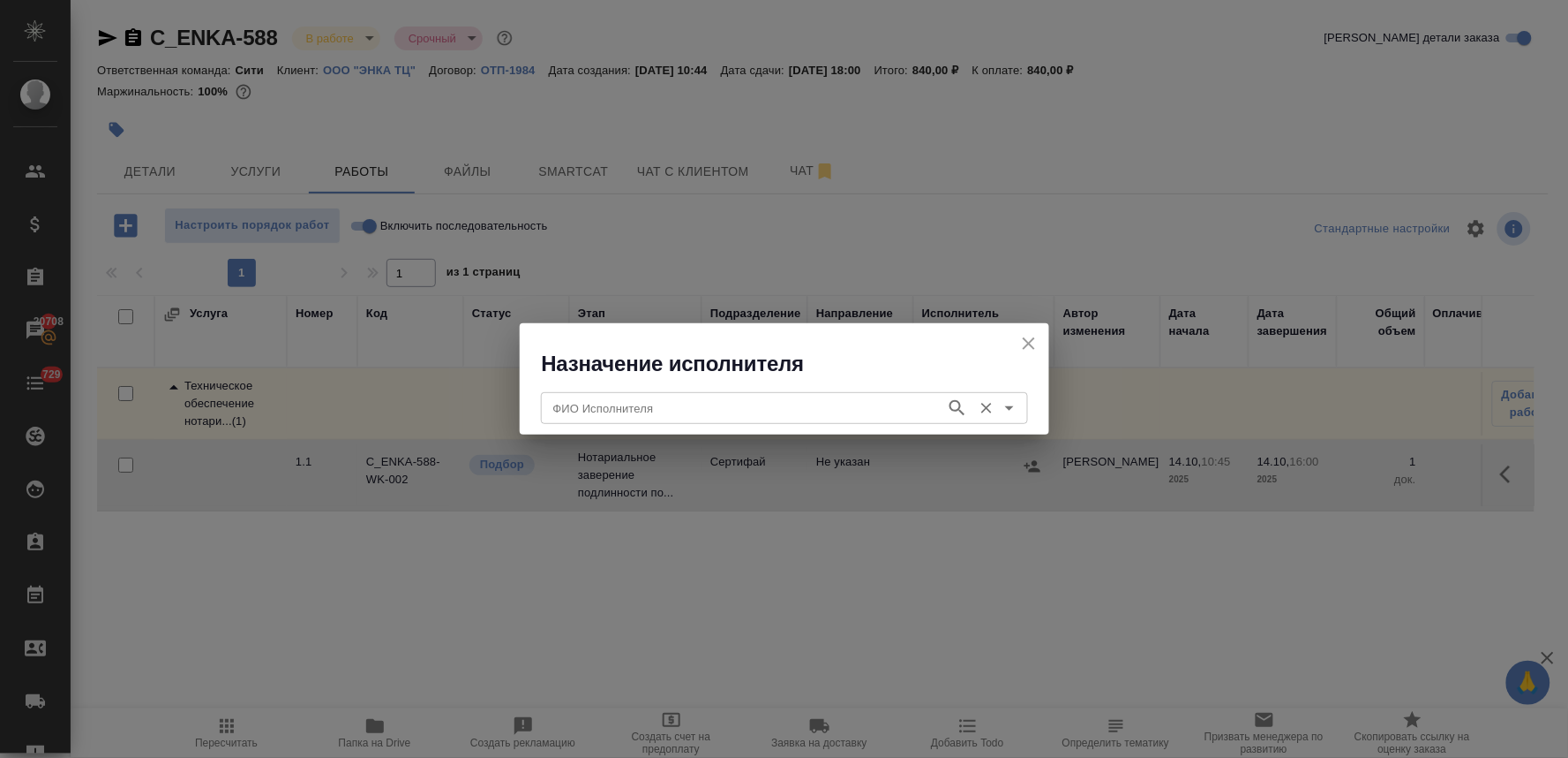
click at [784, 404] on input "ФИО Исполнителя" at bounding box center [741, 408] width 391 height 21
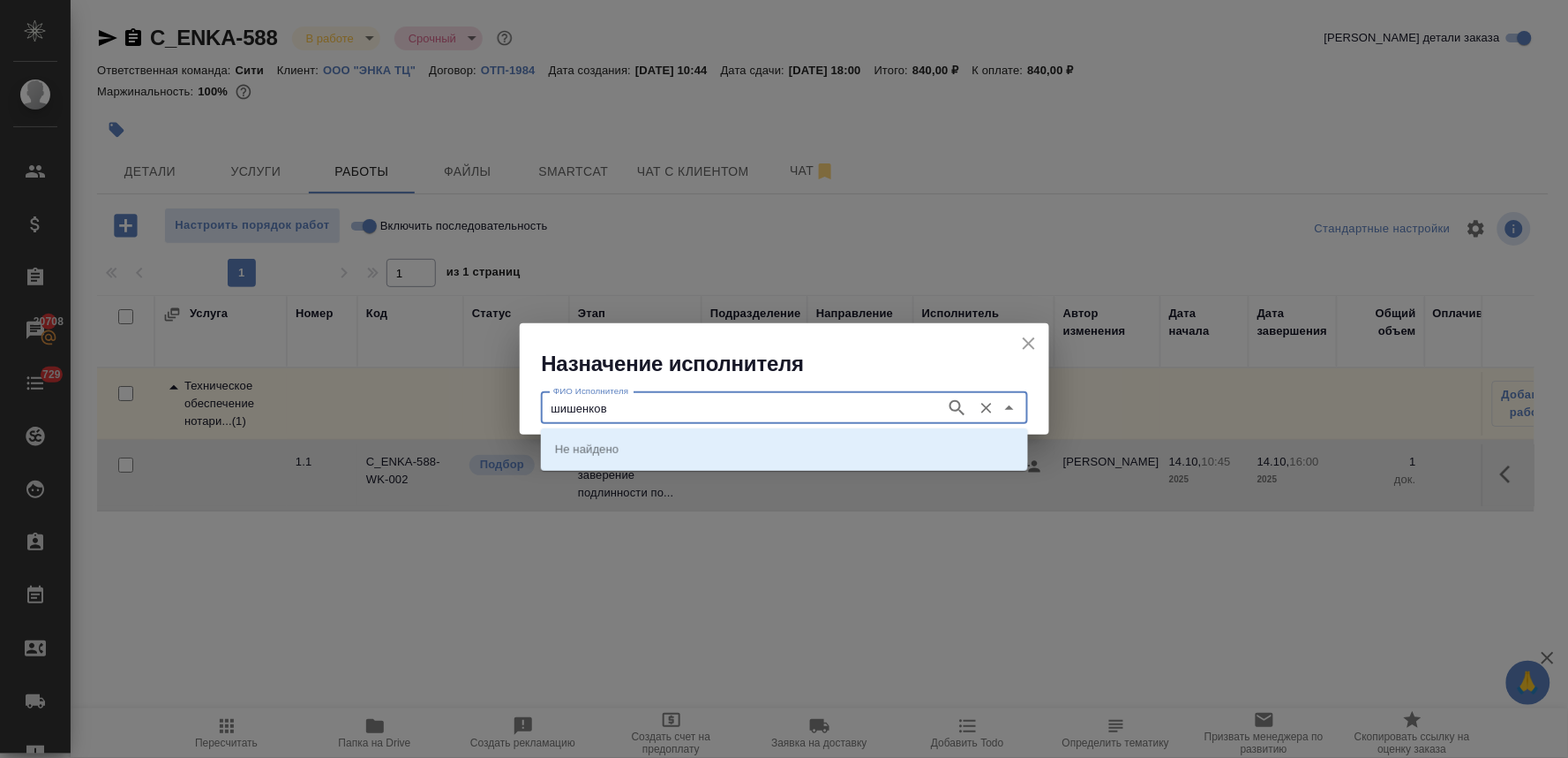
type input "шишенков"
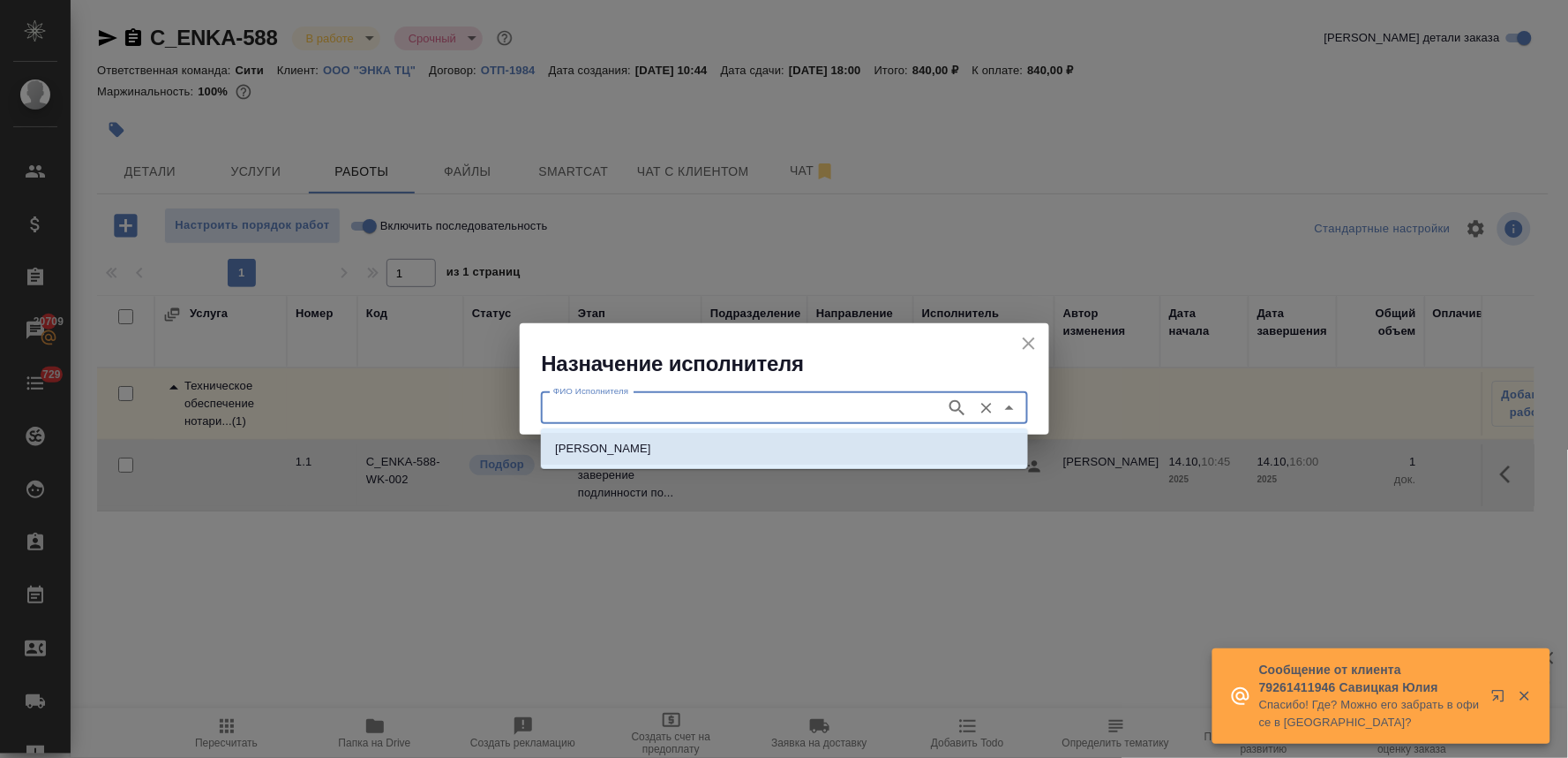
click at [652, 451] on p "НОТАРИУС Шишенков Леонид Васильевич" at bounding box center [603, 448] width 96 height 17
type input "НОТАРИУС Шишенков Леонид Васильевич"
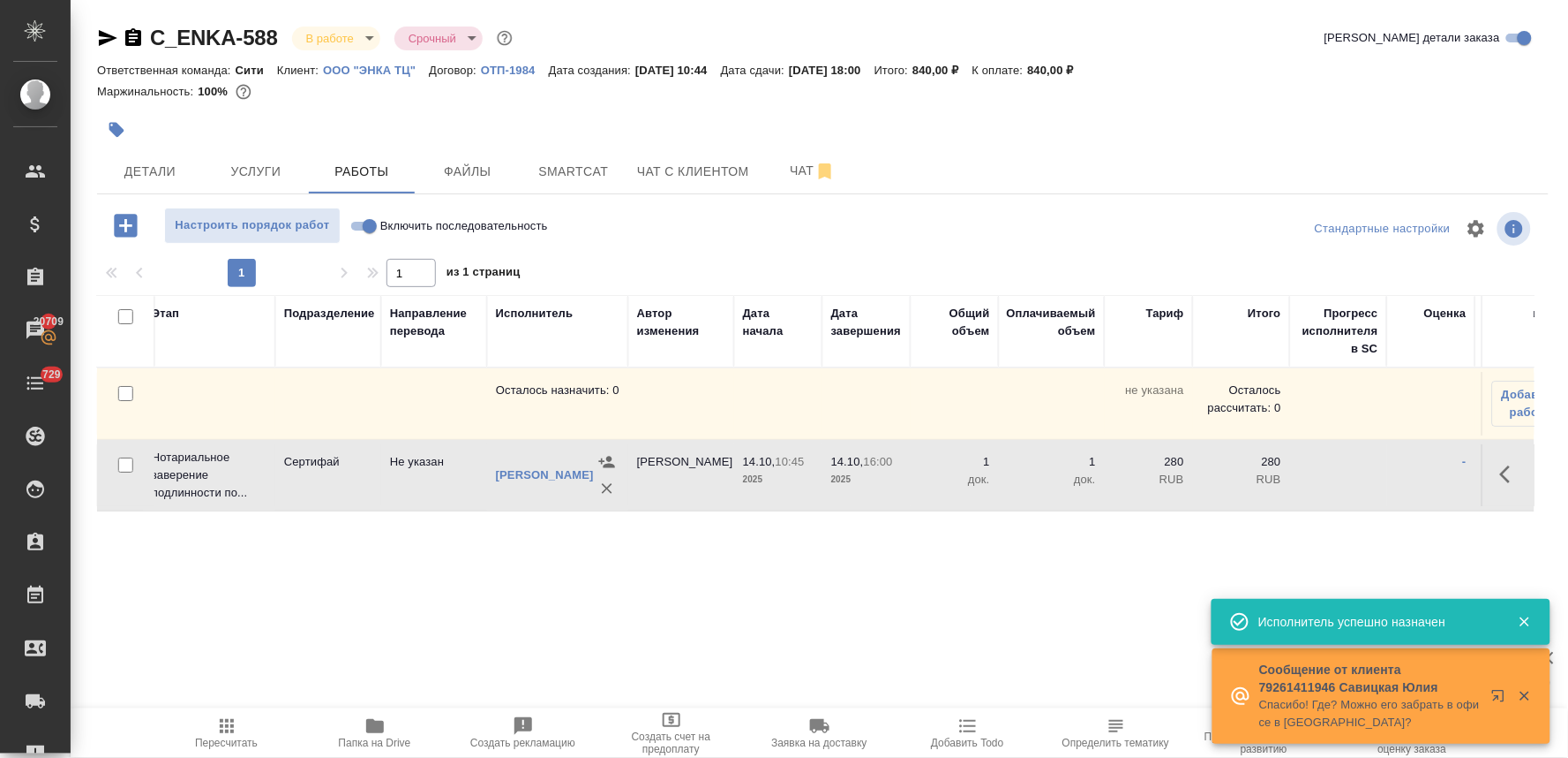
scroll to position [0, 586]
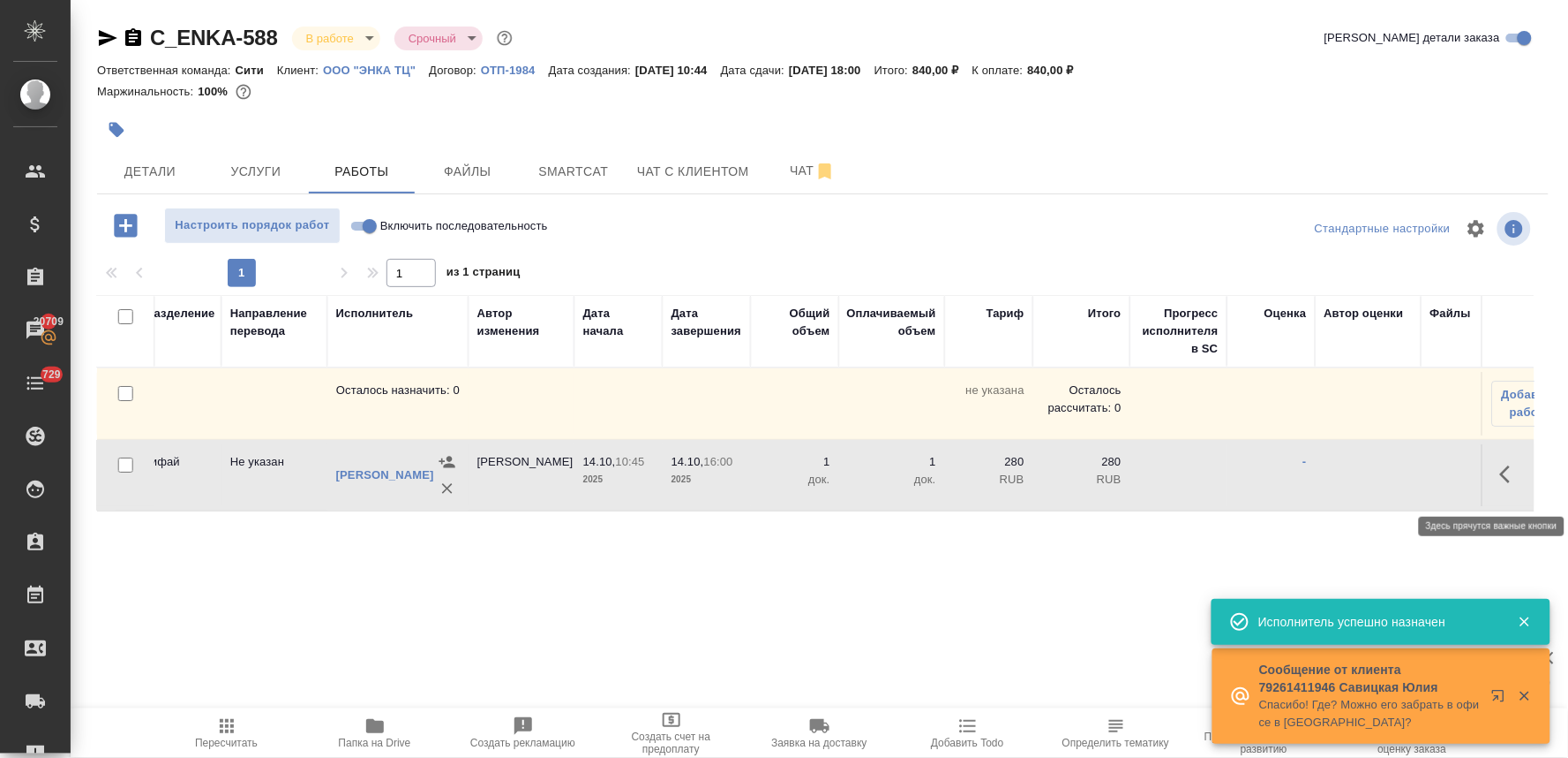
click at [1509, 480] on icon "button" at bounding box center [1510, 474] width 21 height 21
click at [1377, 482] on icon "button" at bounding box center [1382, 475] width 16 height 16
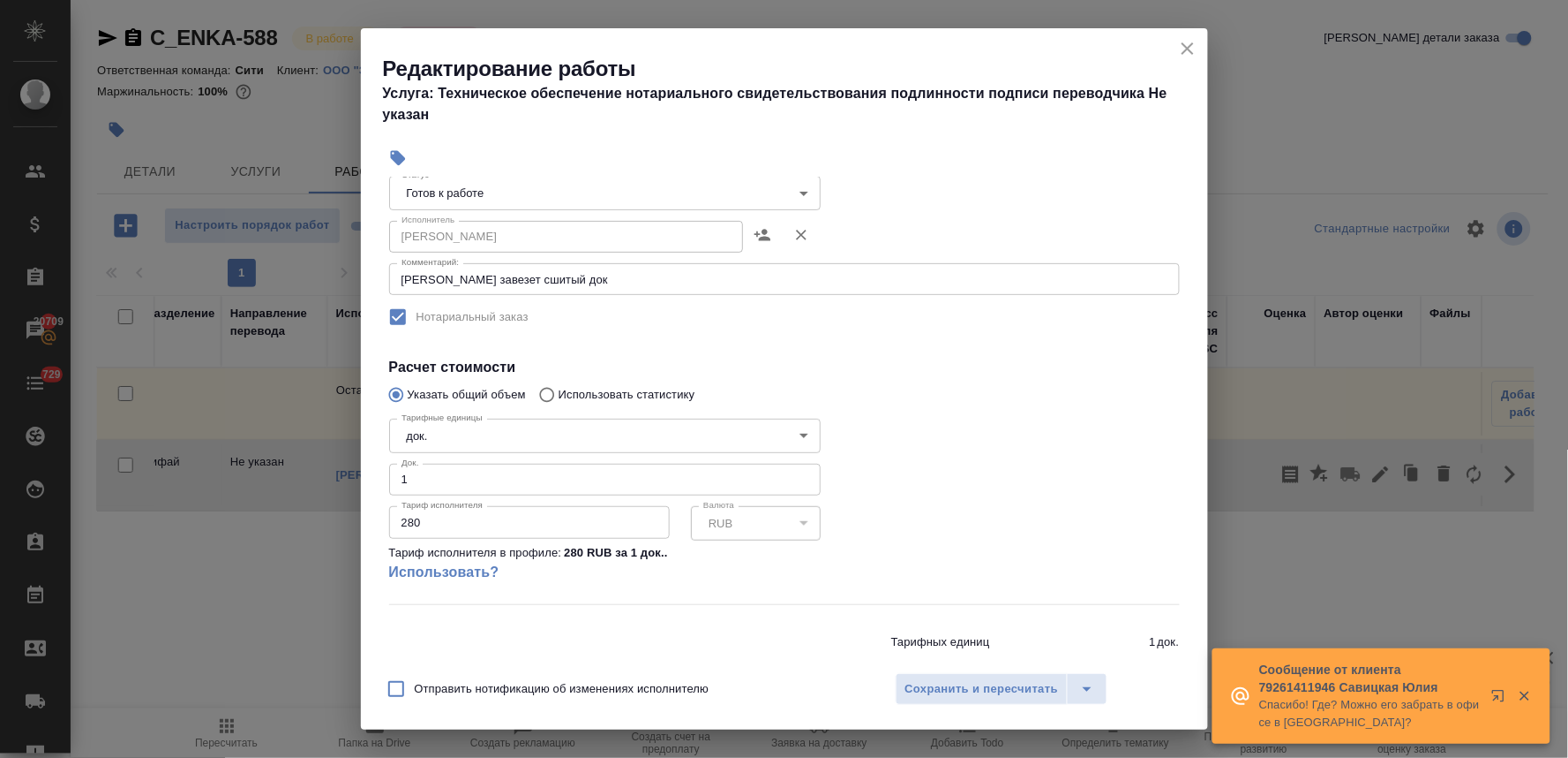
scroll to position [196, 0]
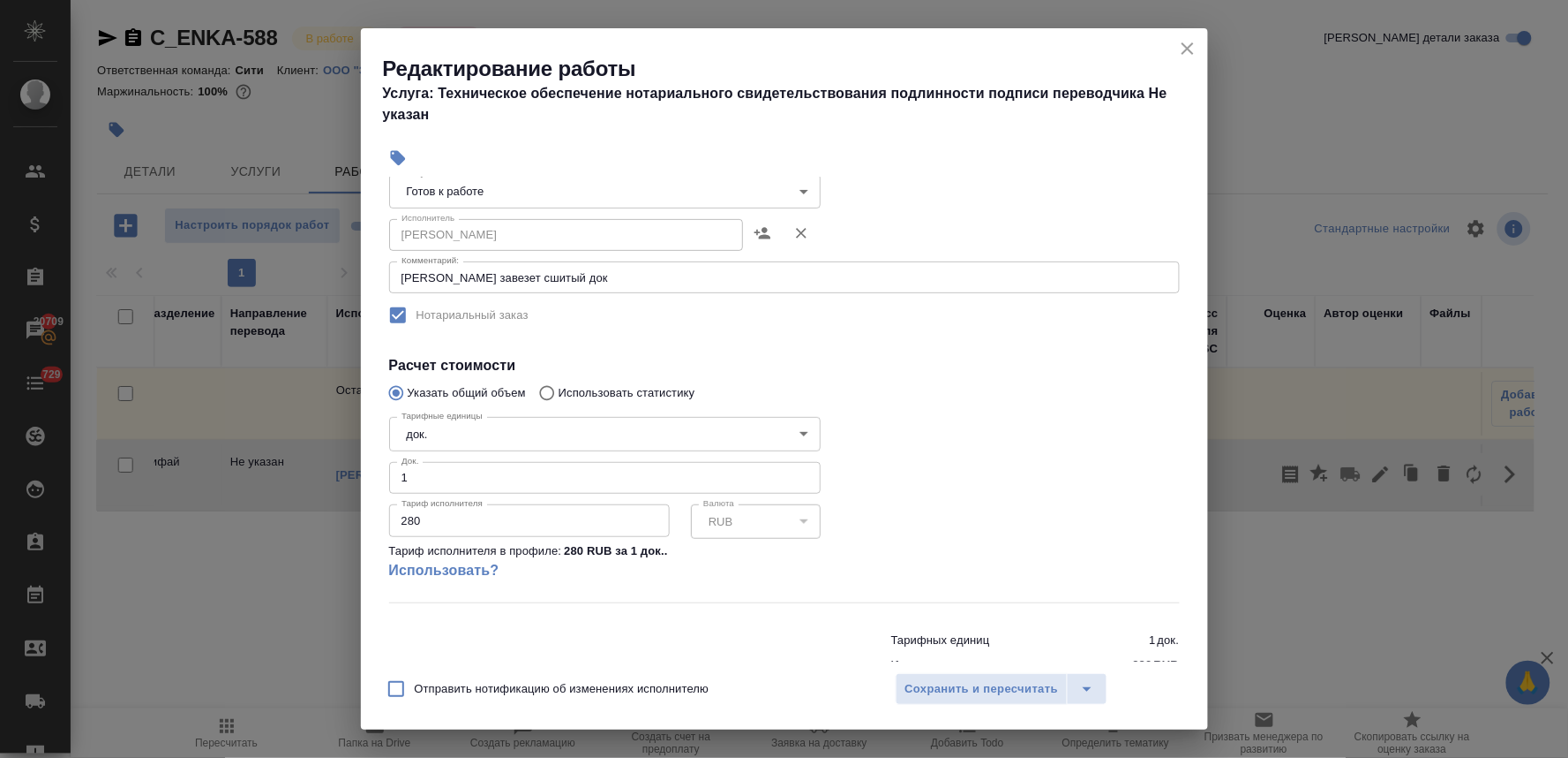
click at [411, 514] on input "280" at bounding box center [530, 520] width 281 height 32
type input "230"
click at [969, 688] on span "Сохранить и пересчитать" at bounding box center [982, 689] width 154 height 20
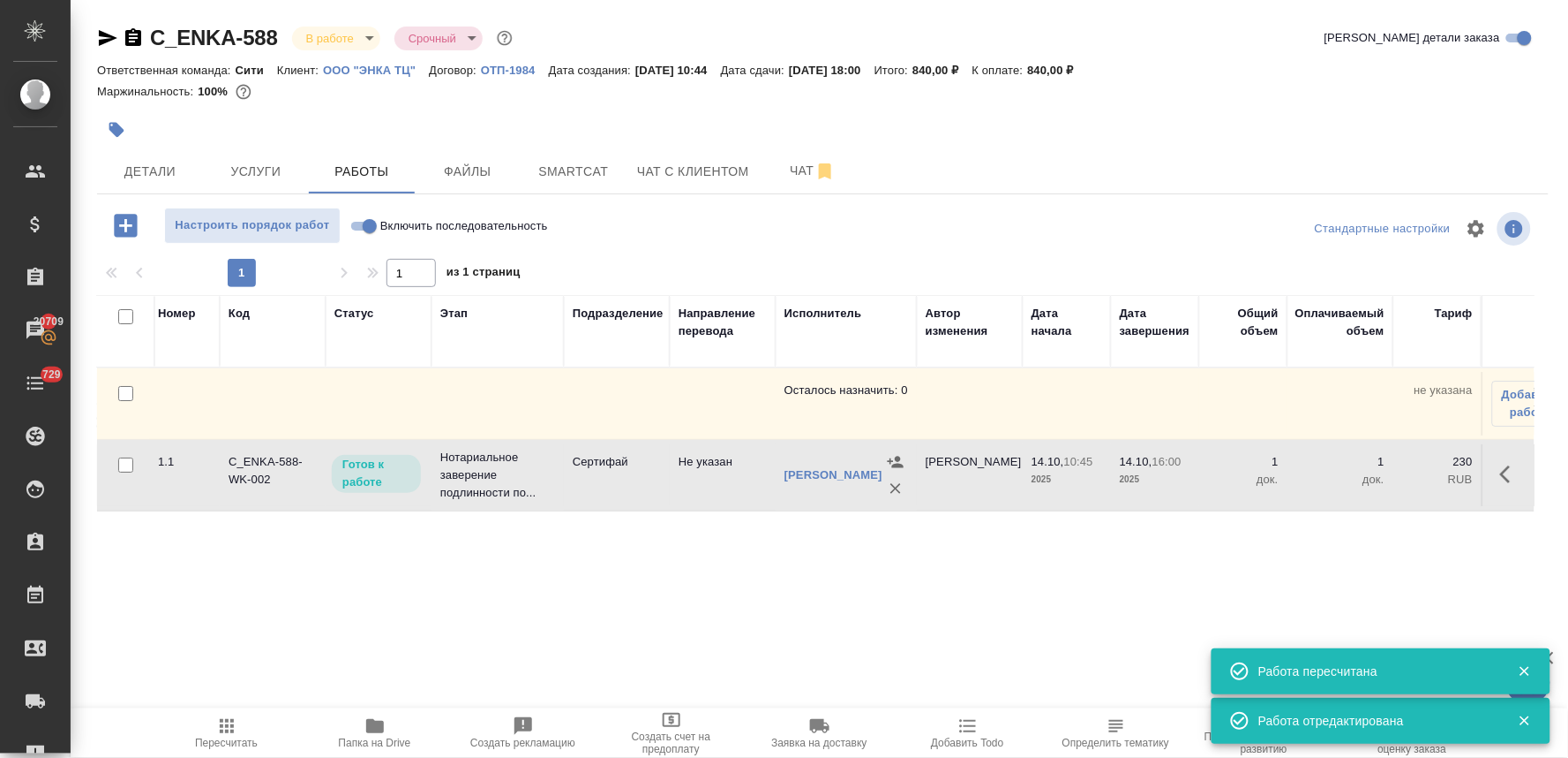
scroll to position [0, 109]
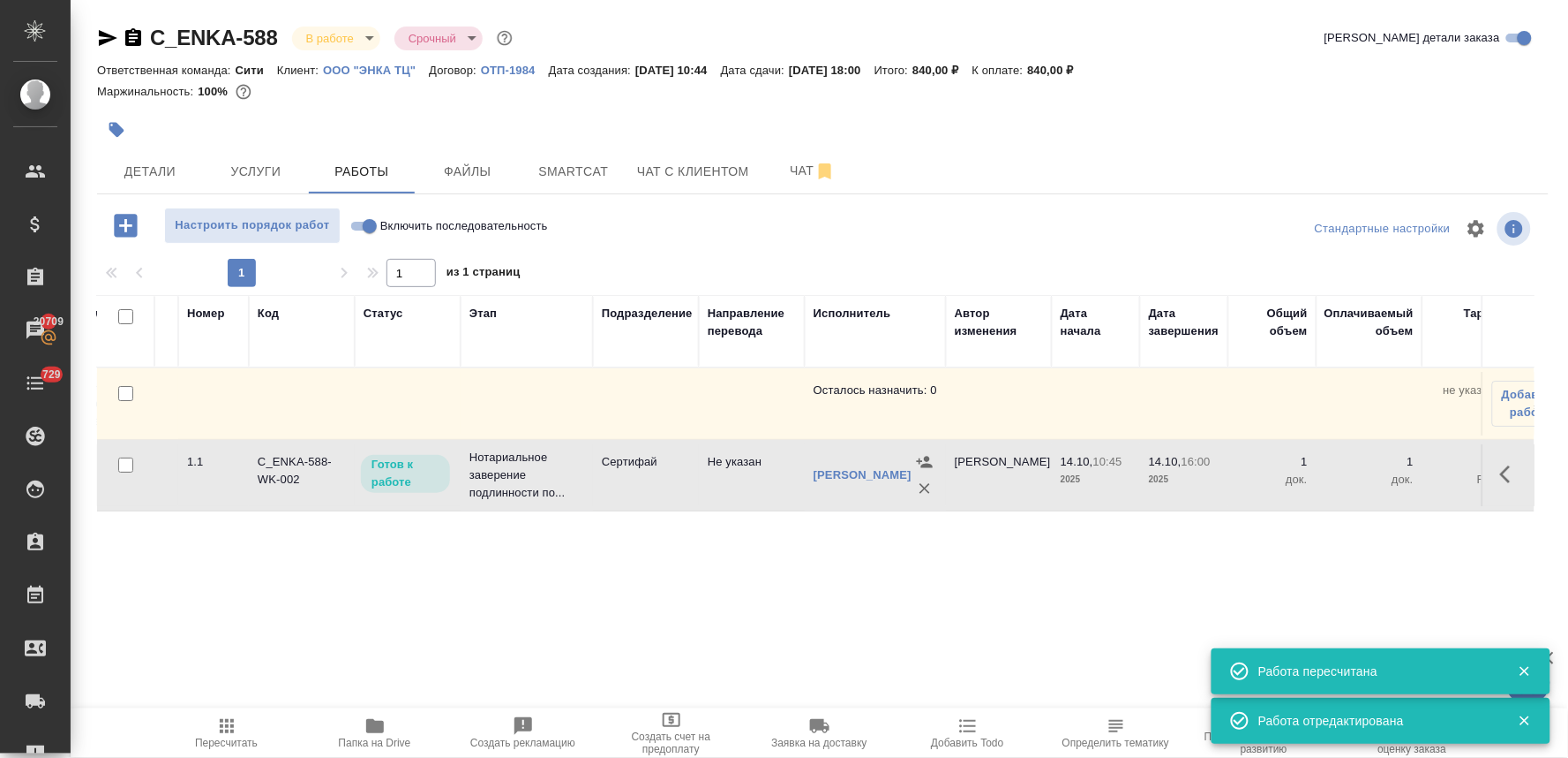
click at [233, 730] on icon "button" at bounding box center [227, 726] width 14 height 14
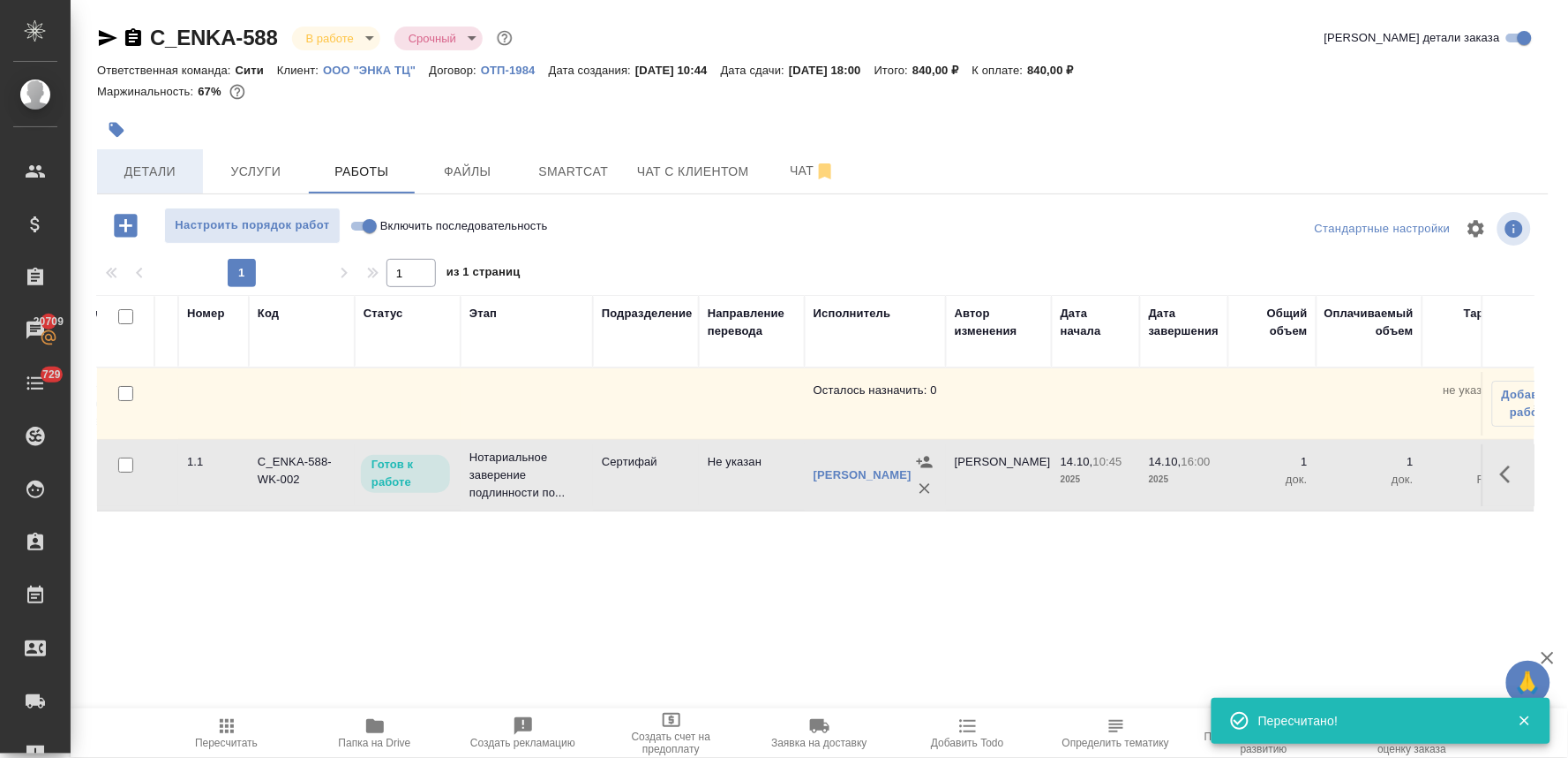
click at [157, 171] on span "Детали" at bounding box center [150, 171] width 85 height 22
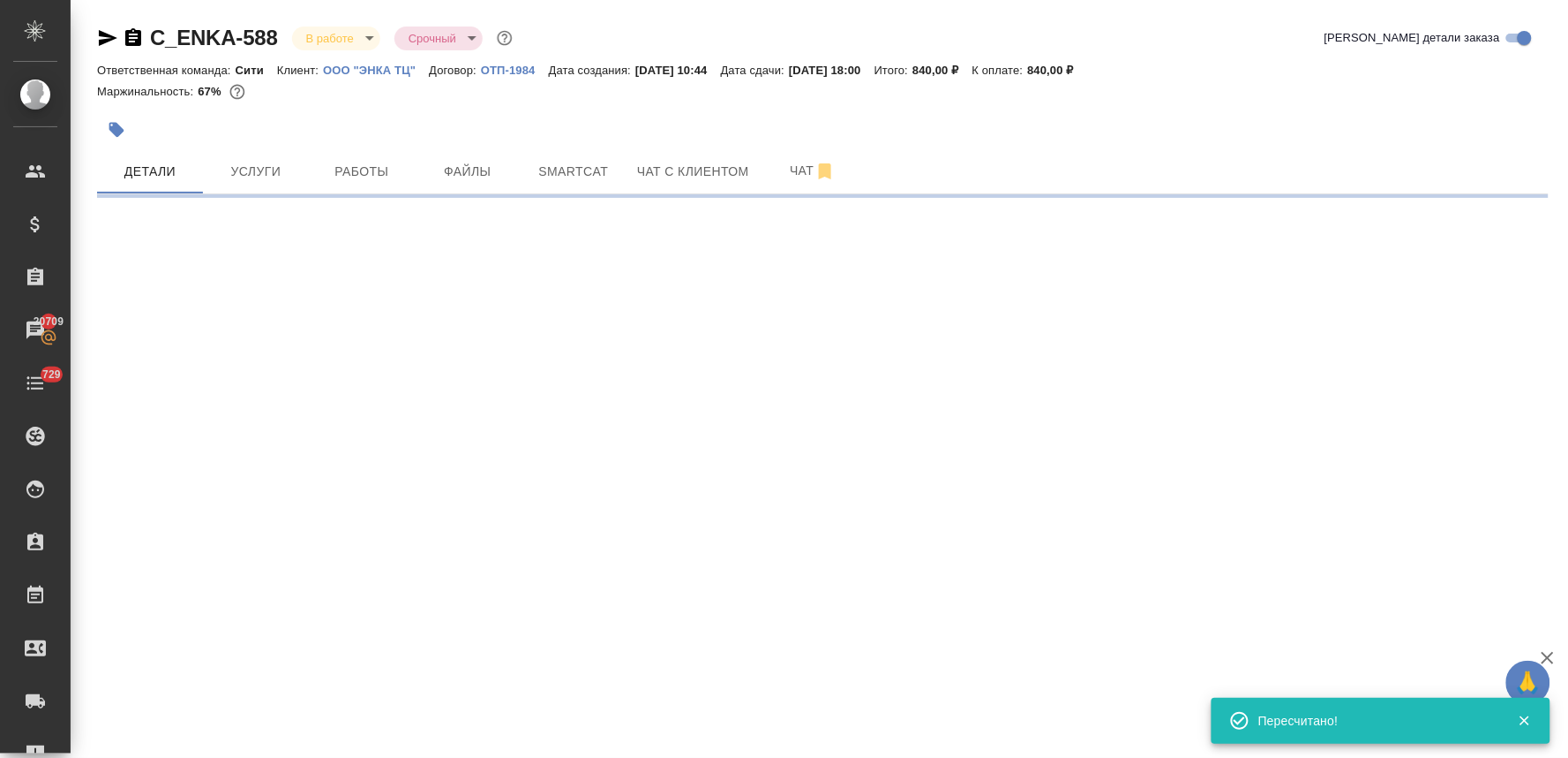
select select "RU"
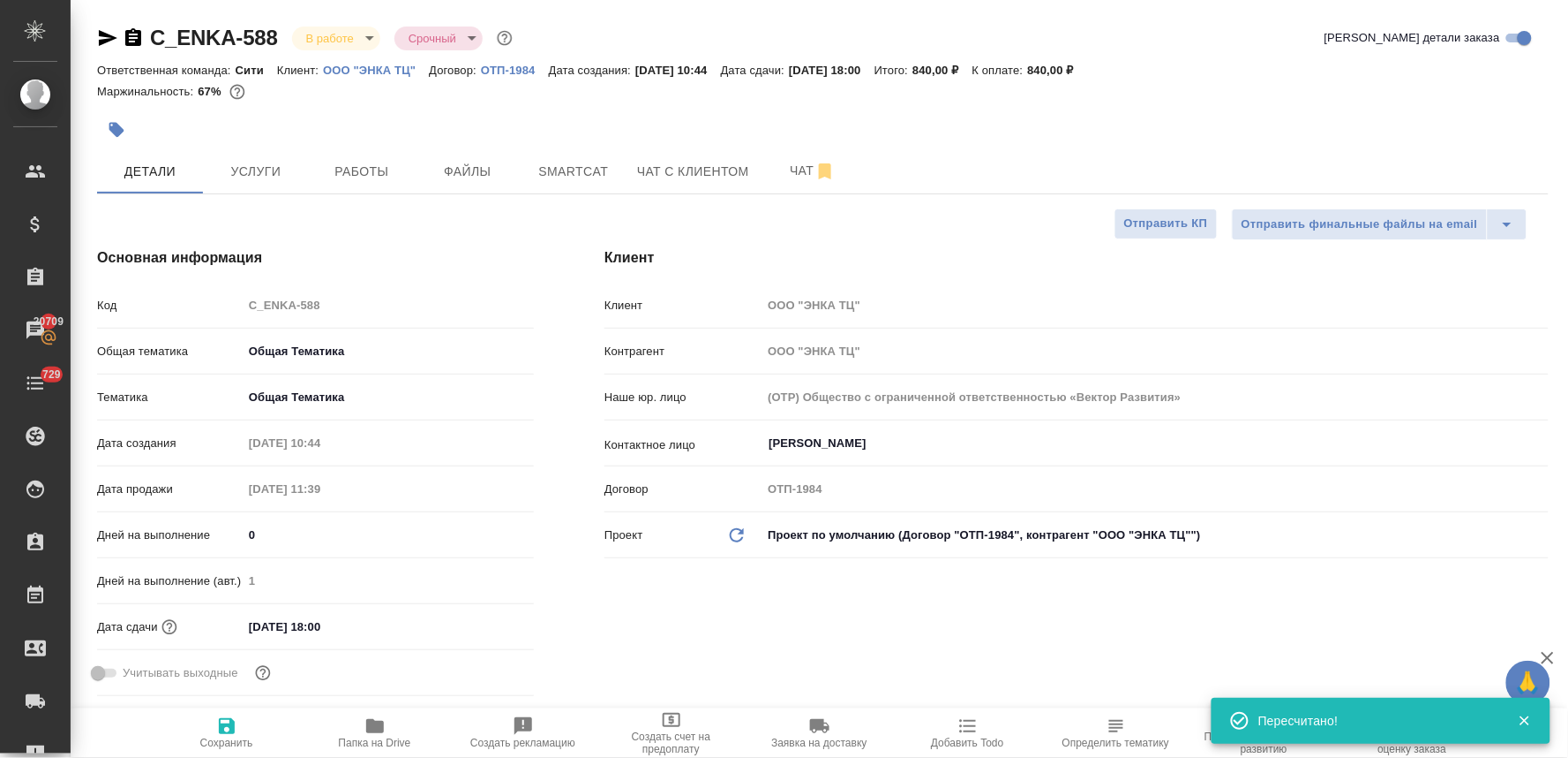
type textarea "x"
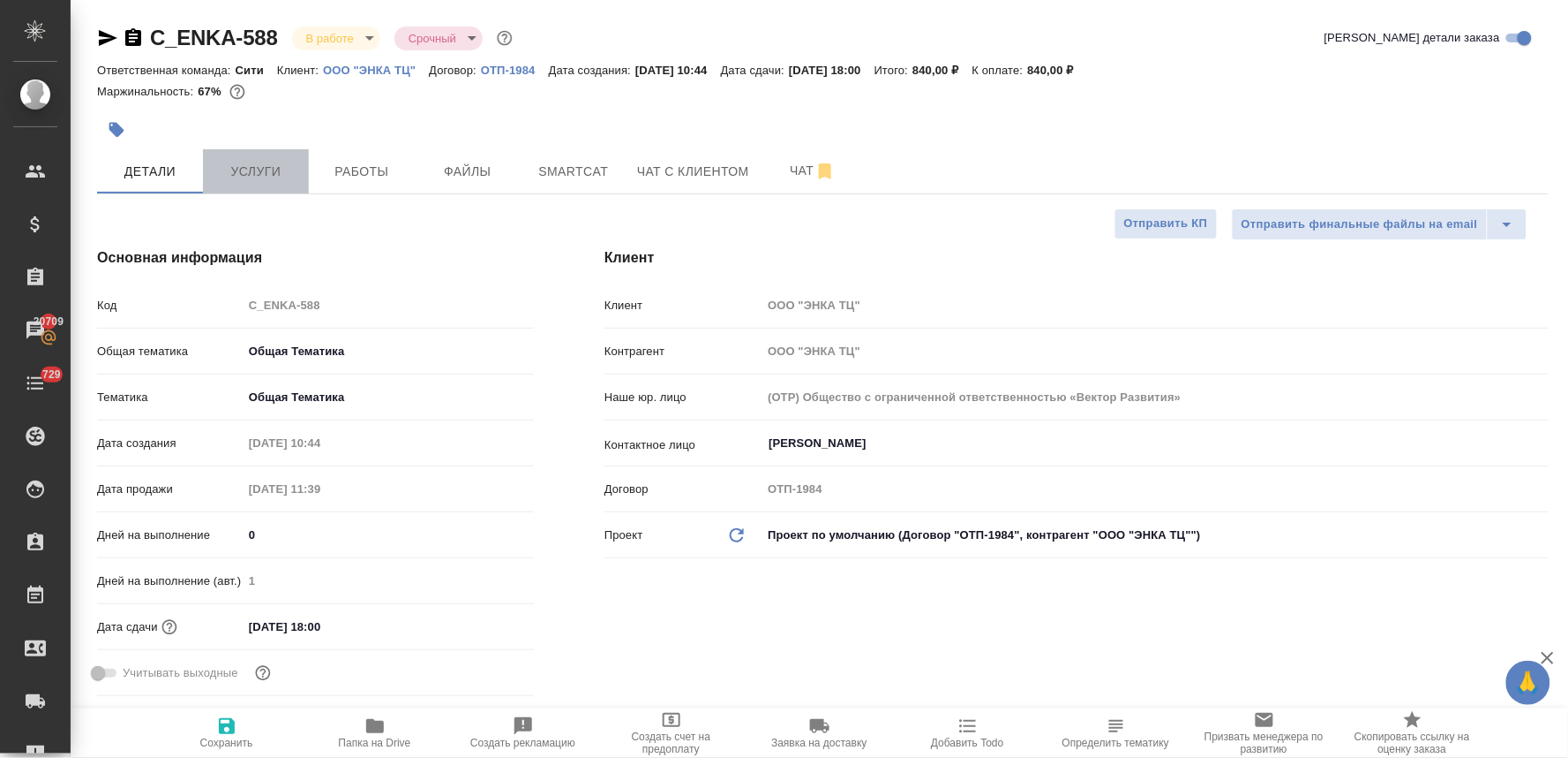
click at [254, 168] on span "Услуги" at bounding box center [256, 171] width 85 height 22
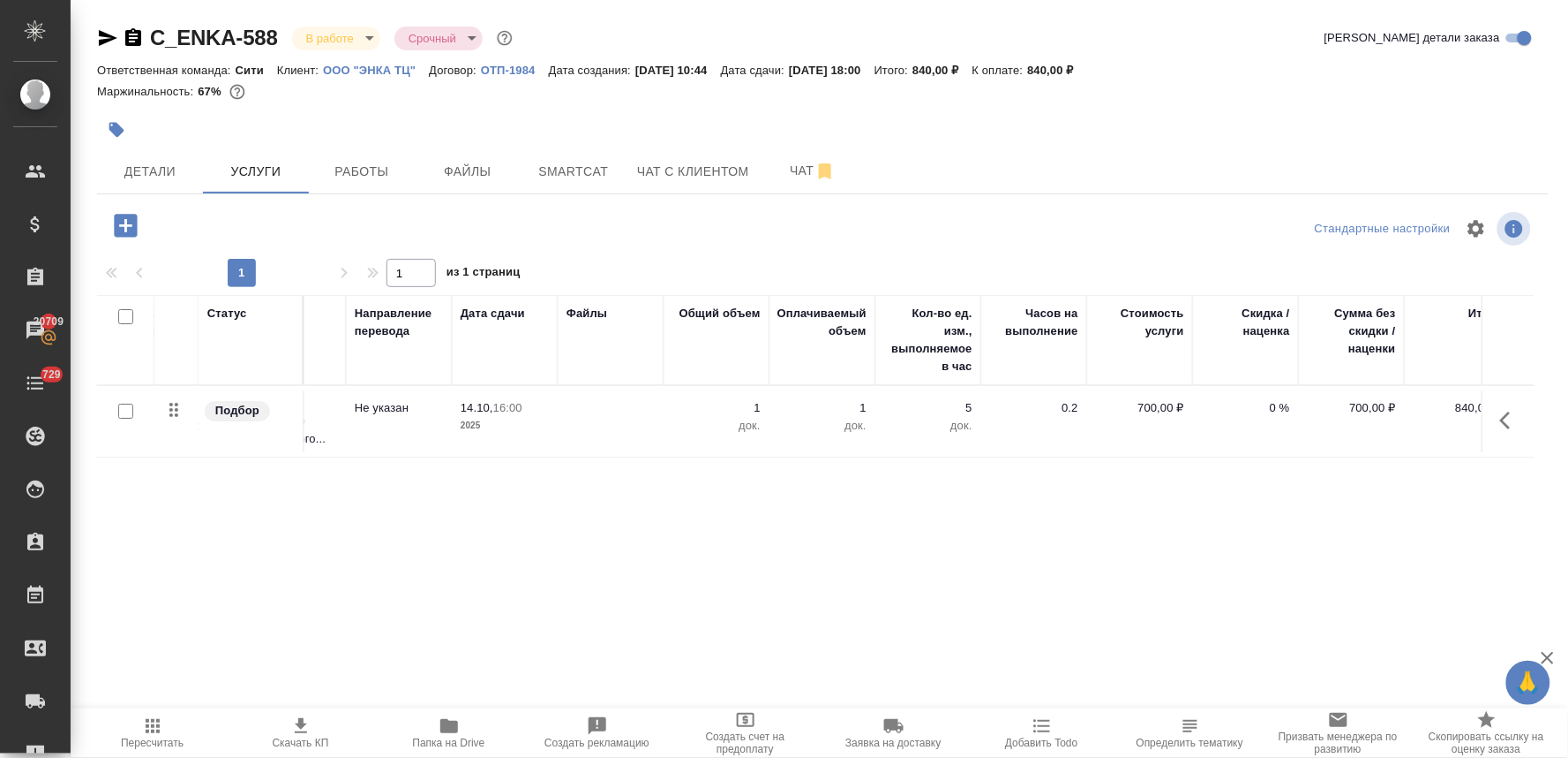
scroll to position [0, 225]
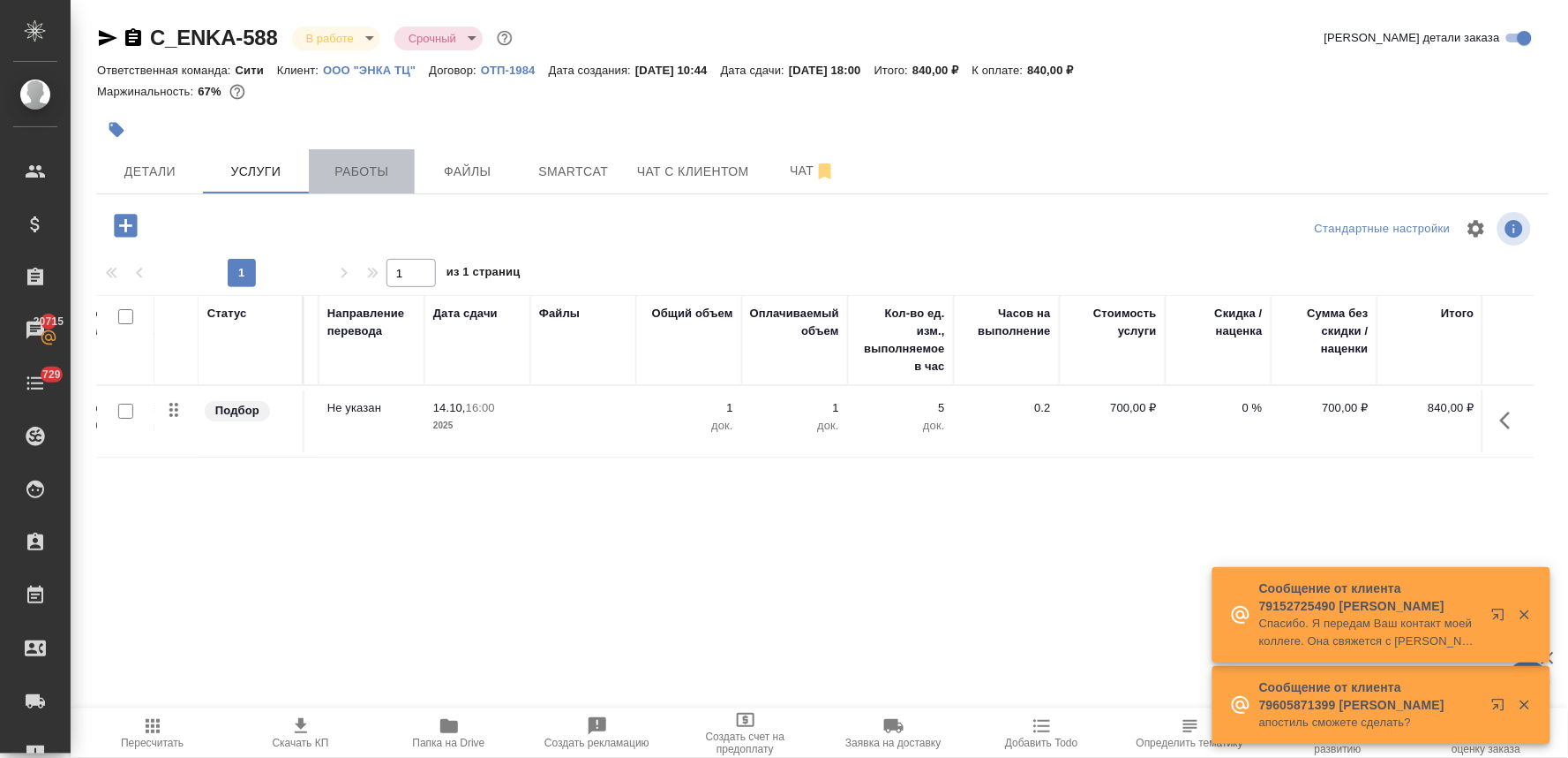
click at [362, 149] on button "Работы" at bounding box center [361, 171] width 106 height 44
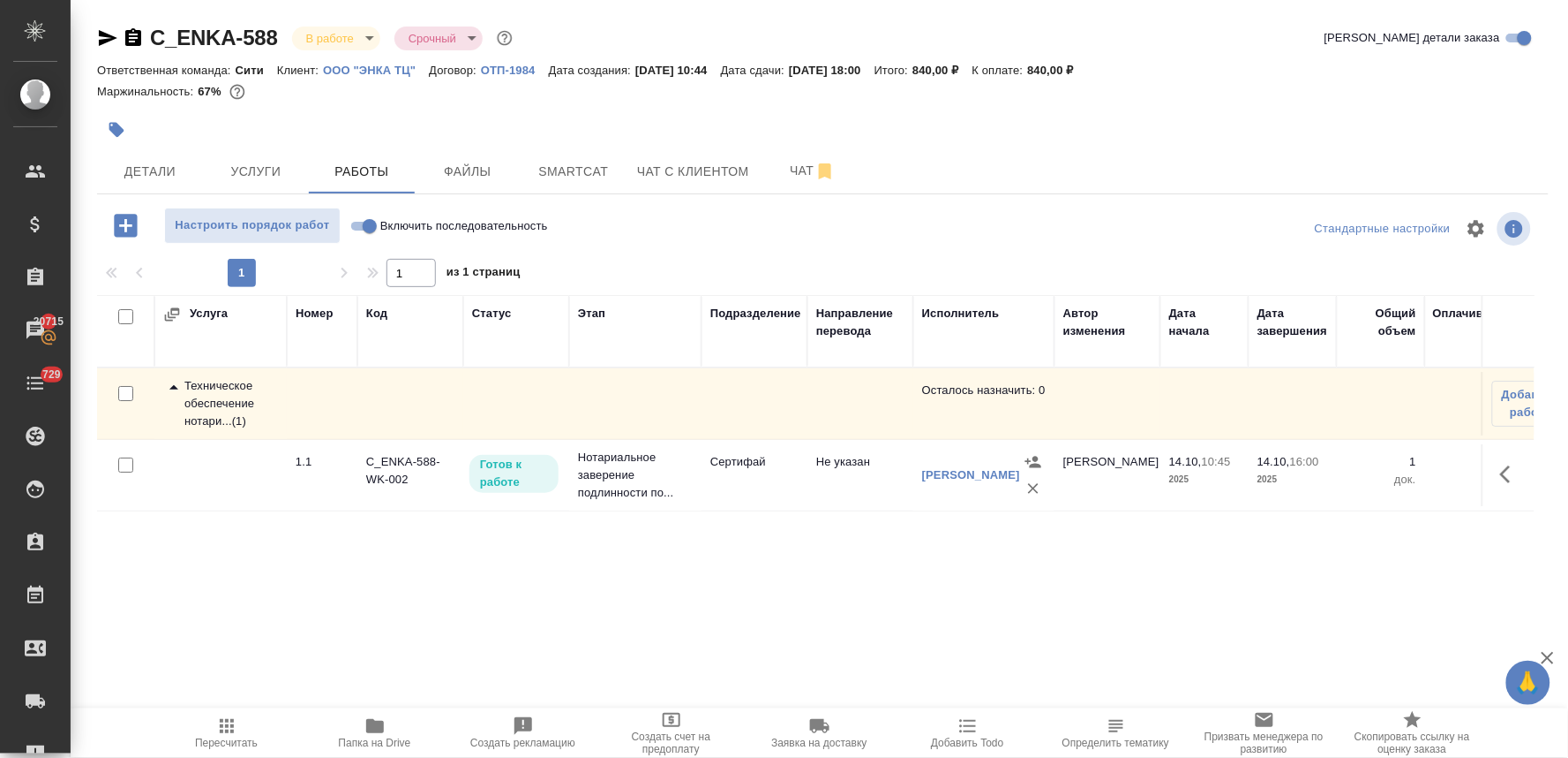
click at [1505, 476] on icon "button" at bounding box center [1510, 474] width 21 height 21
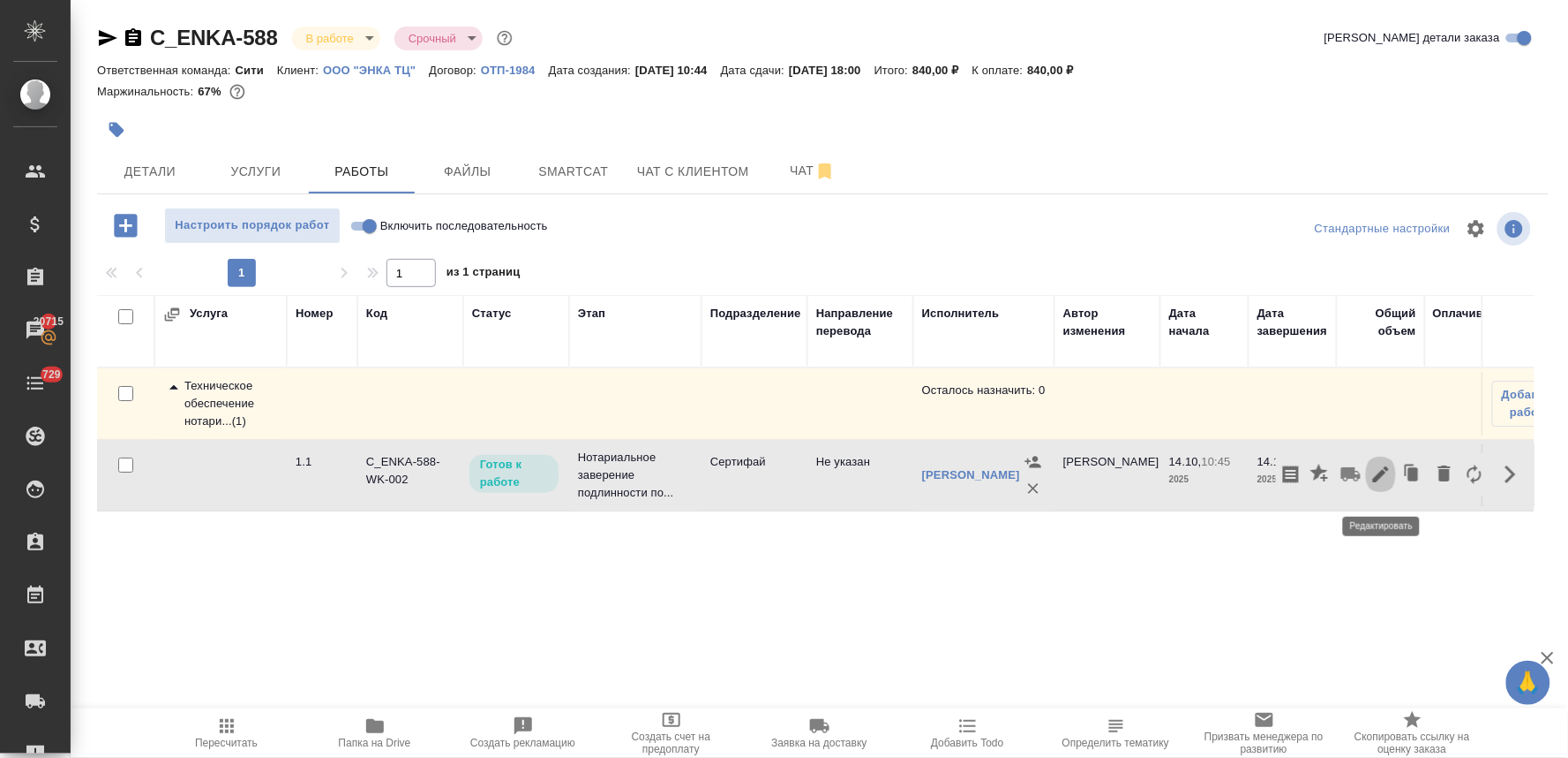
click at [1375, 485] on icon "button" at bounding box center [1381, 474] width 21 height 21
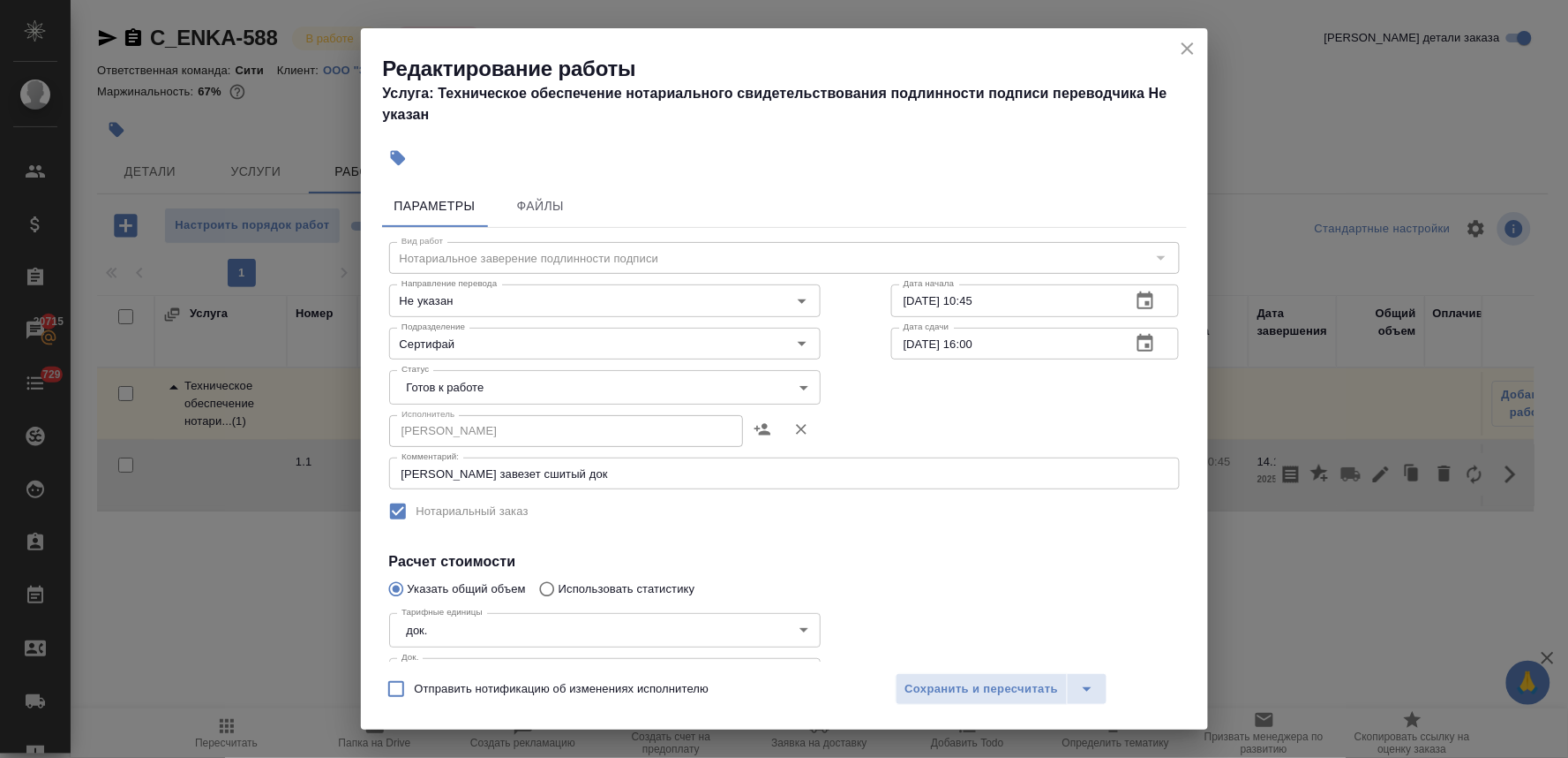
click at [534, 389] on body "🙏 .cls-1 fill:#fff; AWATERA Lyamina Nadezhda Клиенты Спецификации Заказы 20715 …" at bounding box center [784, 379] width 1568 height 758
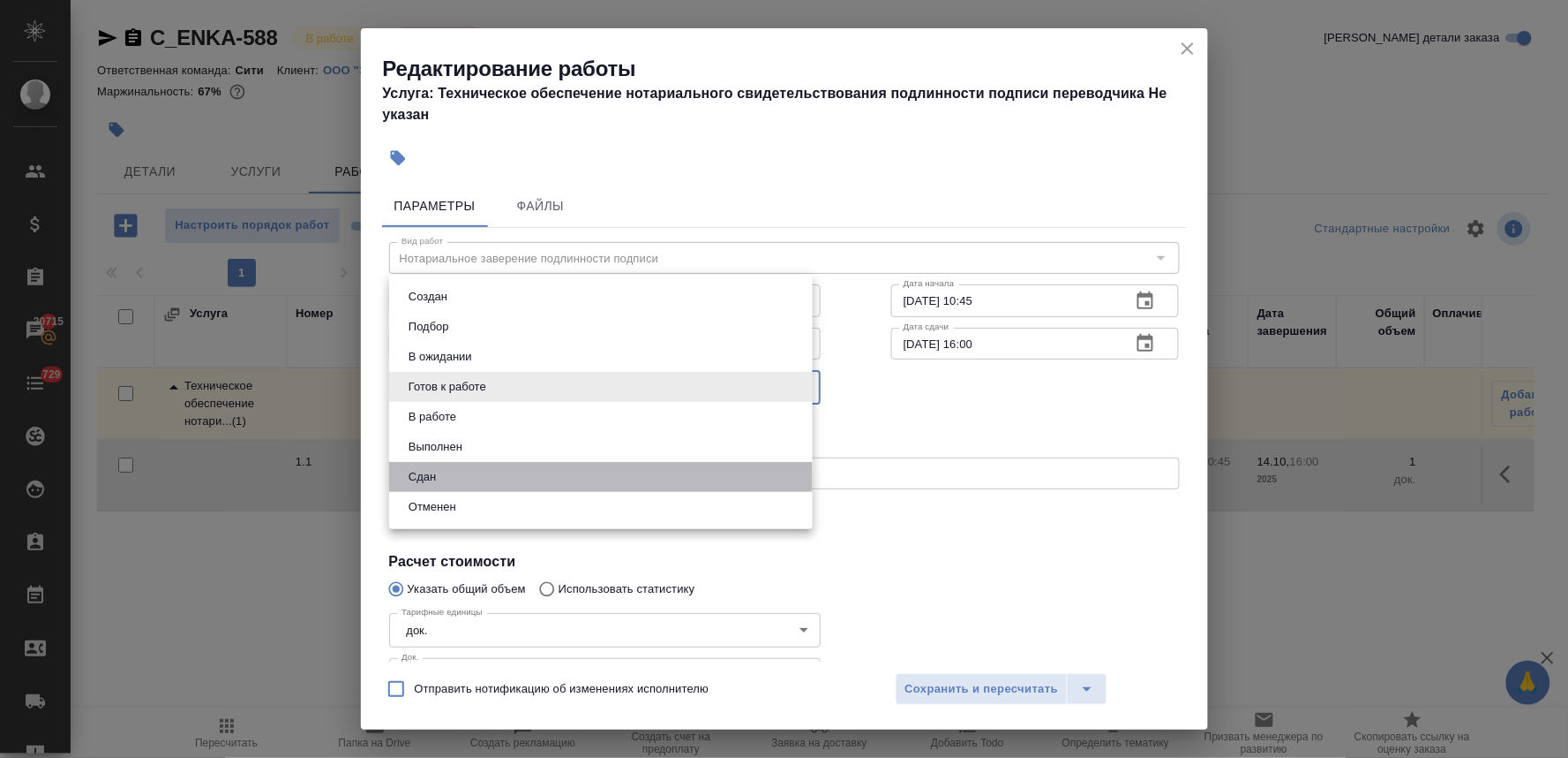
click at [531, 480] on li "Сдан" at bounding box center [601, 476] width 424 height 30
type input "closed"
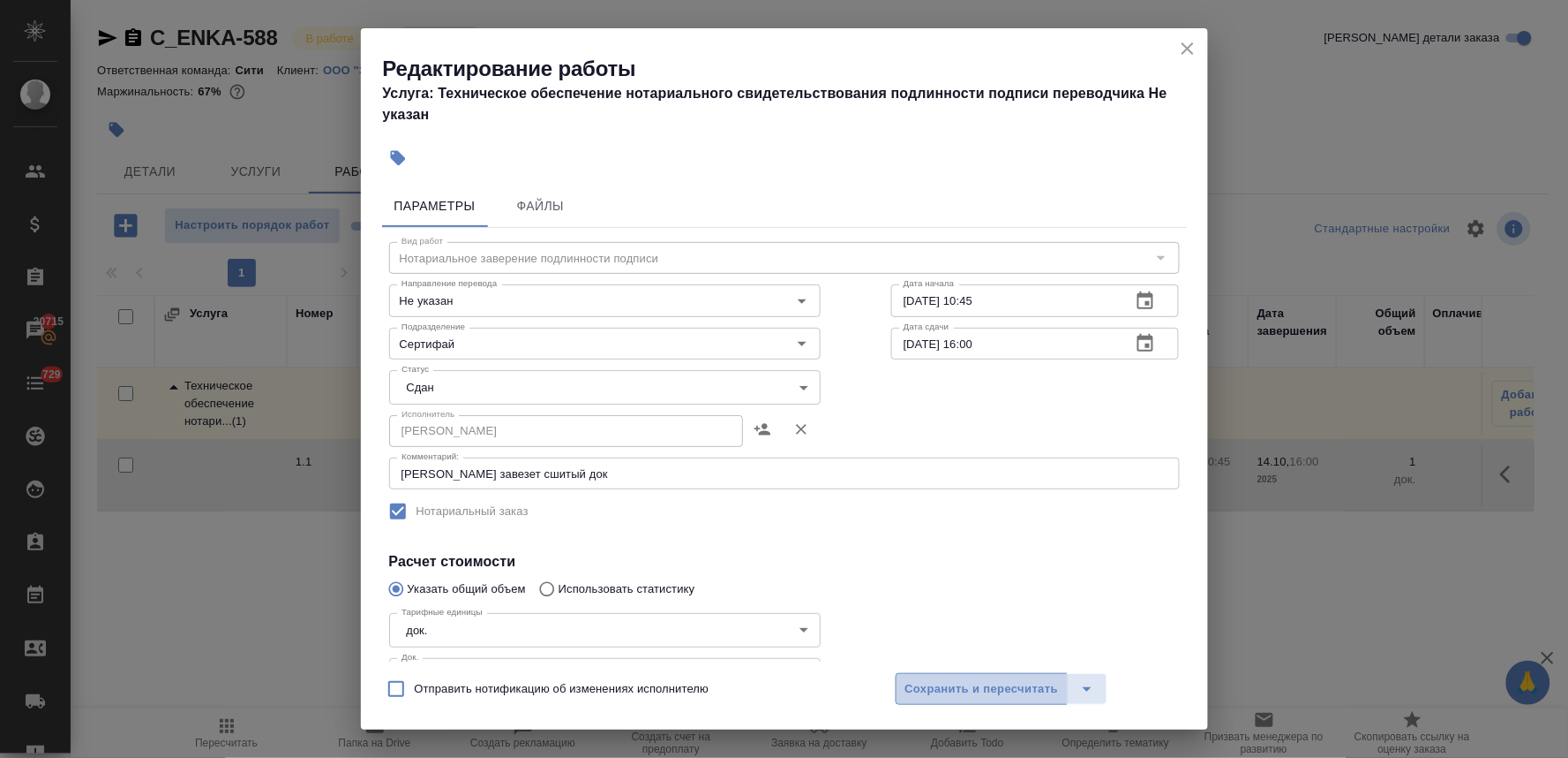
click at [944, 686] on span "Сохранить и пересчитать" at bounding box center [982, 689] width 154 height 20
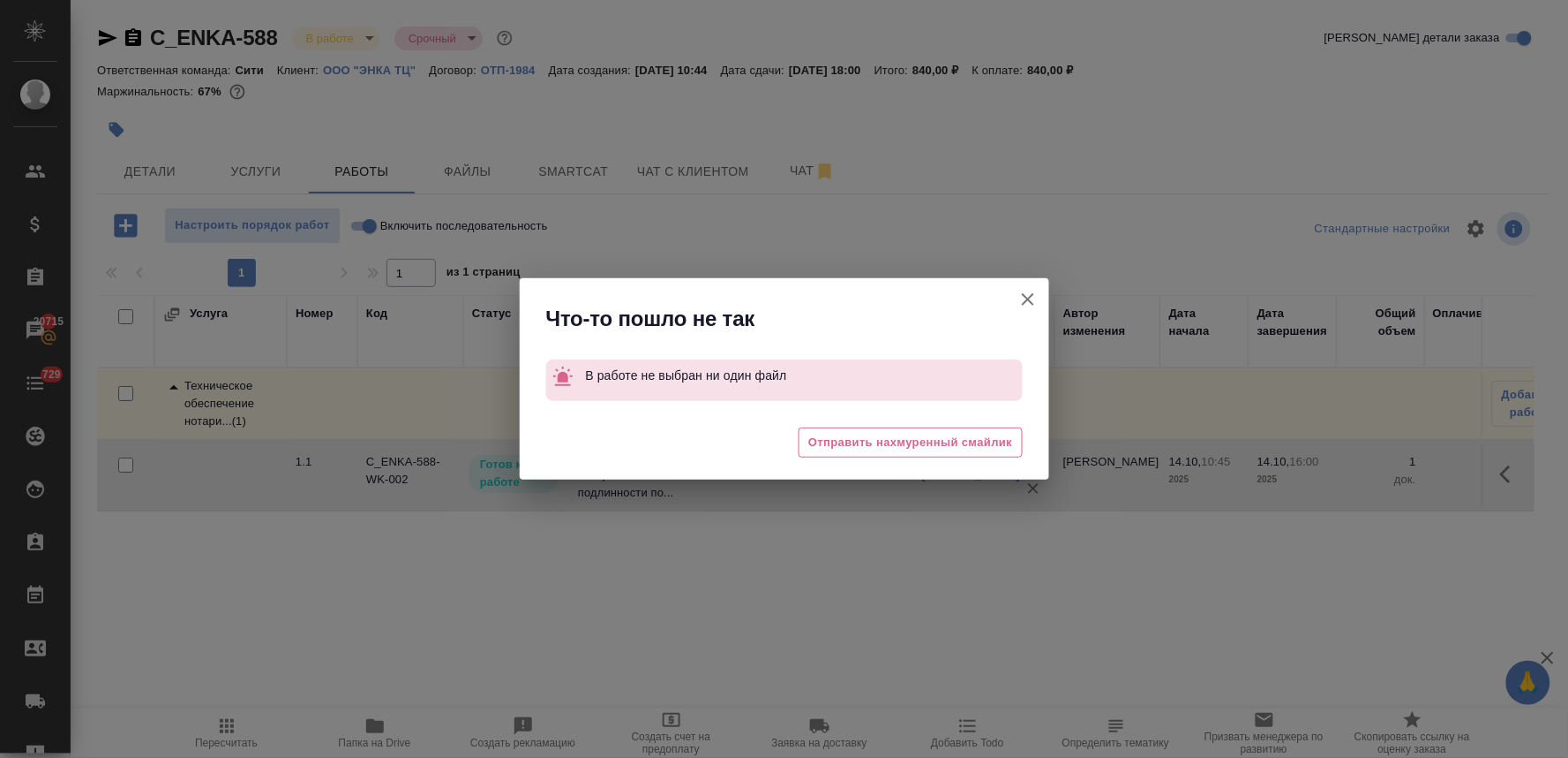
click at [1020, 301] on icon "button" at bounding box center [1028, 299] width 21 height 21
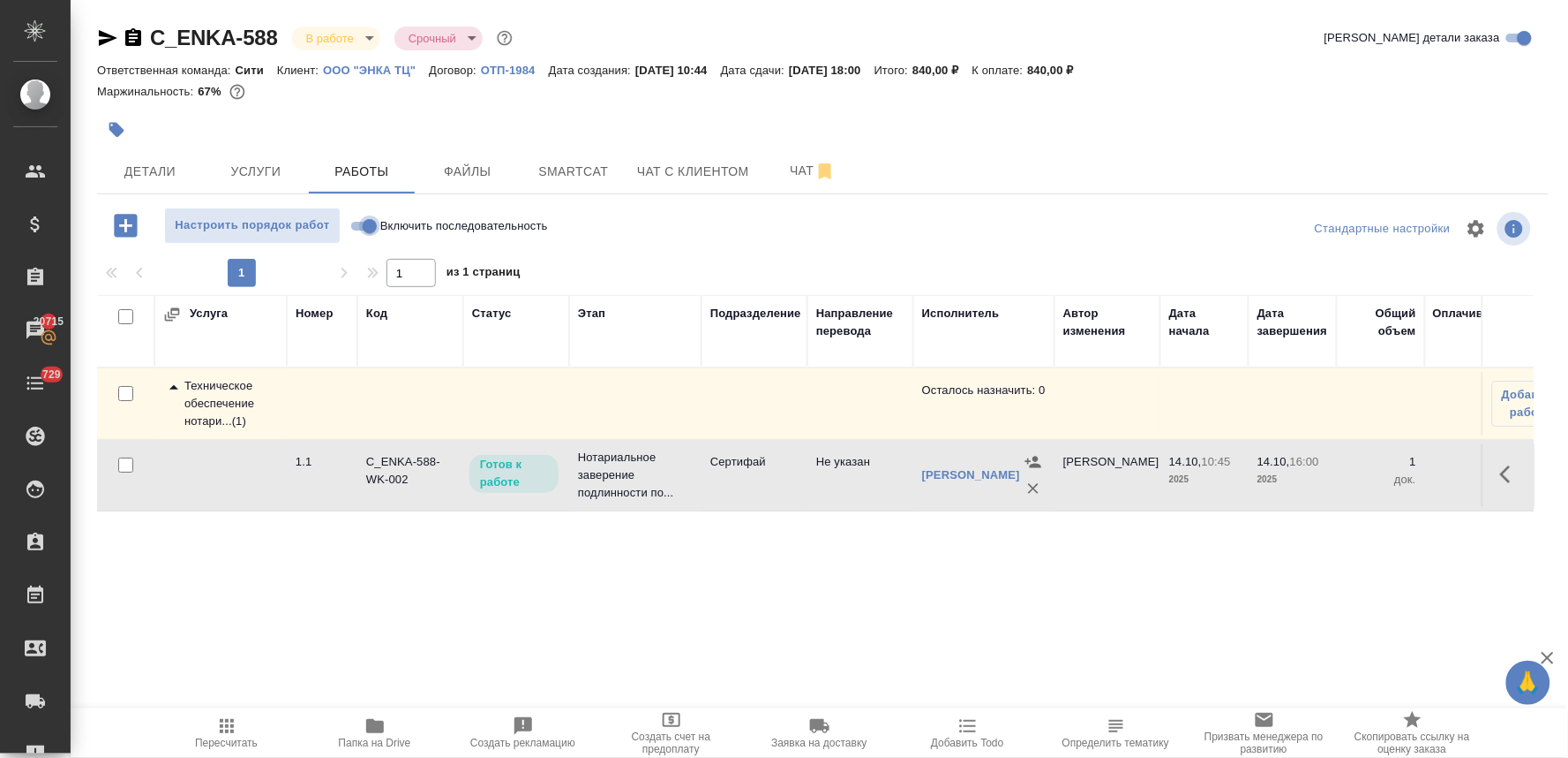
click at [362, 222] on input "Включить последовательность" at bounding box center [369, 225] width 63 height 21
checkbox input "true"
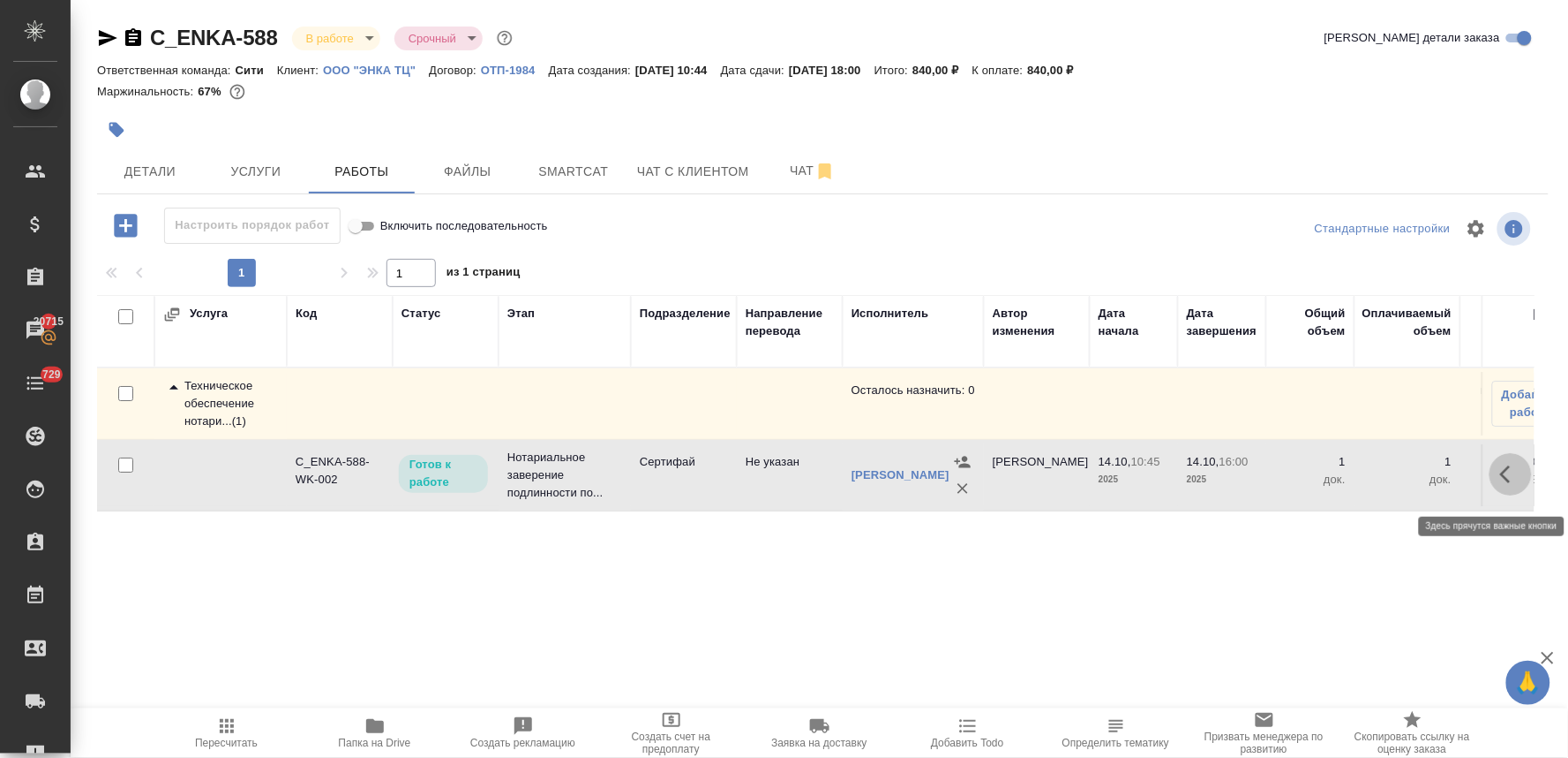
click at [1515, 484] on icon "button" at bounding box center [1510, 474] width 21 height 21
click at [1380, 482] on icon "button" at bounding box center [1382, 475] width 16 height 16
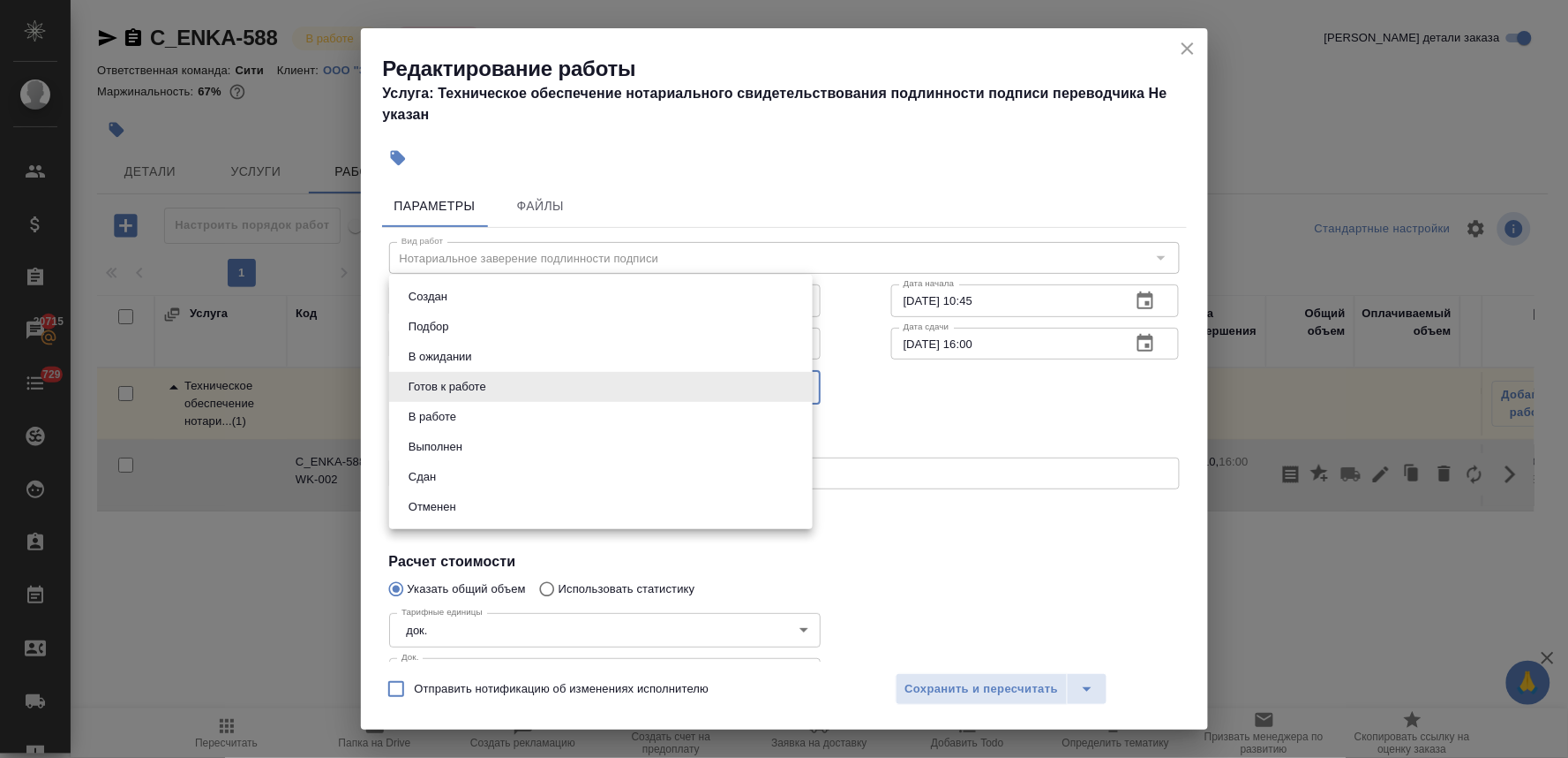
click at [631, 384] on body "🙏 .cls-1 fill:#fff; AWATERA Lyamina Nadezhda Клиенты Спецификации Заказы 20715 …" at bounding box center [784, 379] width 1568 height 758
click at [589, 493] on li "Отменен" at bounding box center [601, 506] width 424 height 30
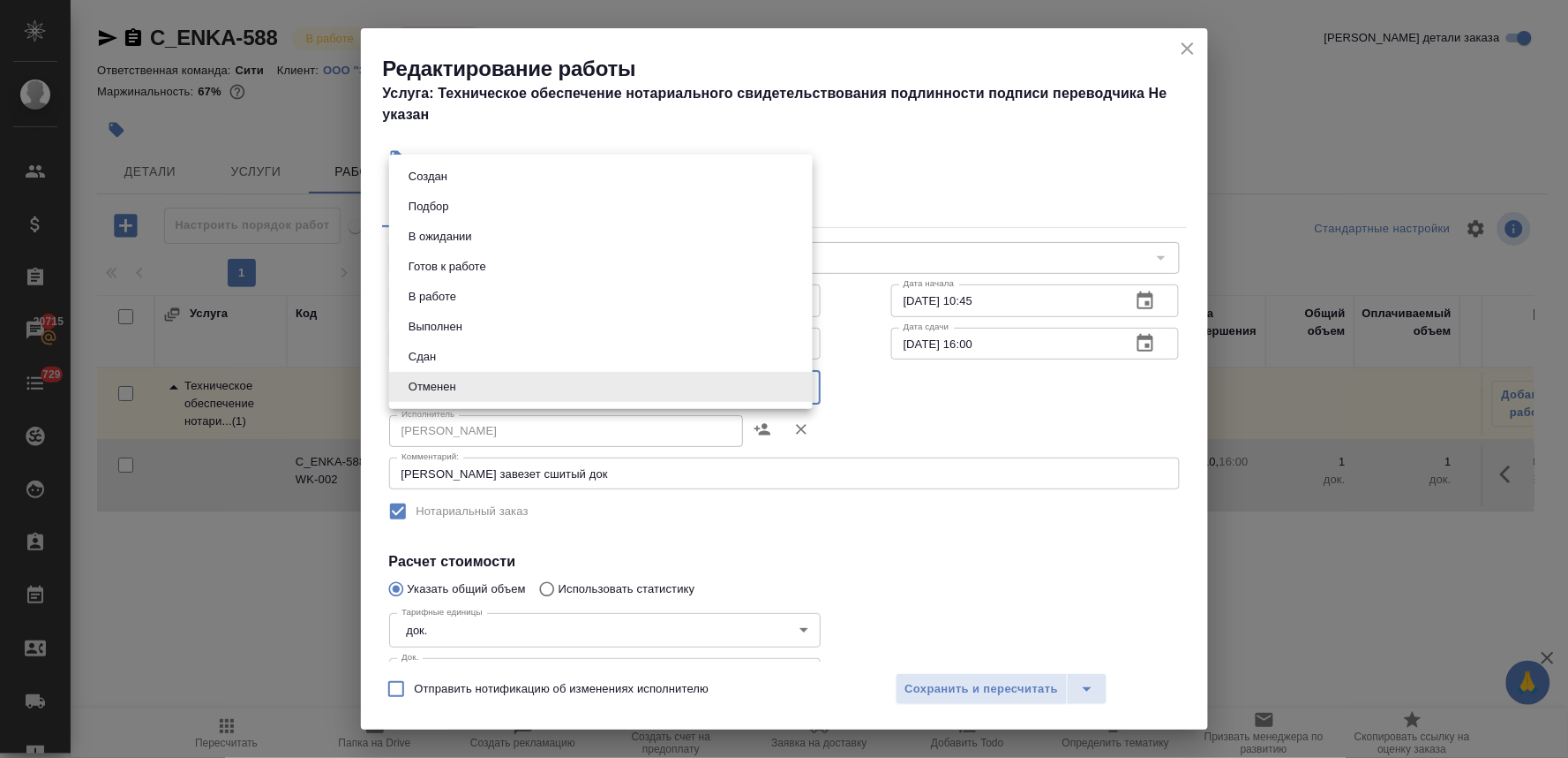
click at [594, 395] on body "🙏 .cls-1 fill:#fff; AWATERA Lyamina Nadezhda Клиенты Спецификации Заказы 20715 …" at bounding box center [784, 379] width 1568 height 758
click at [586, 347] on li "Сдан" at bounding box center [601, 356] width 424 height 30
type input "closed"
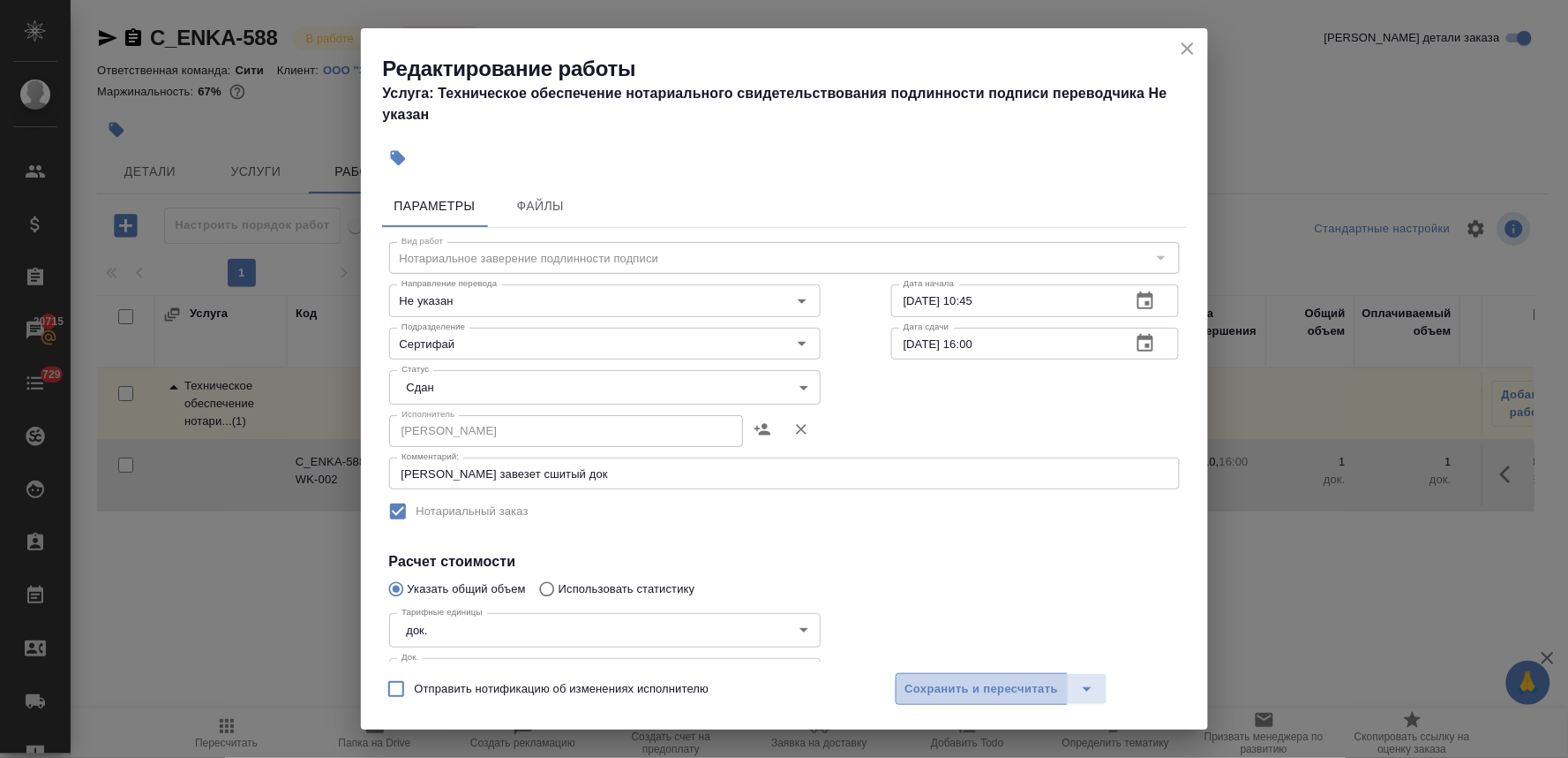
click at [1042, 691] on span "Сохранить и пересчитать" at bounding box center [982, 689] width 154 height 20
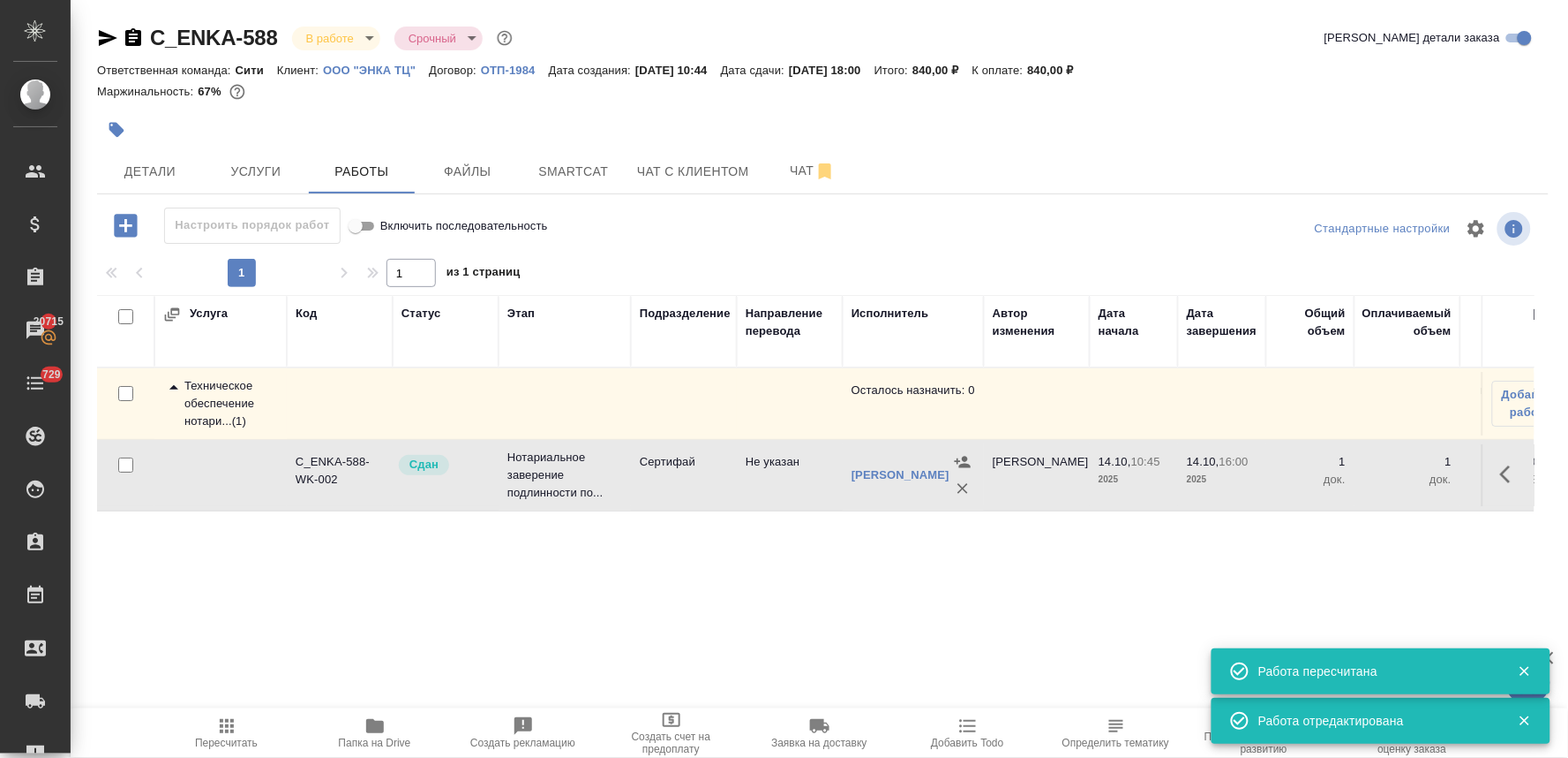
click at [231, 726] on icon "button" at bounding box center [227, 726] width 14 height 14
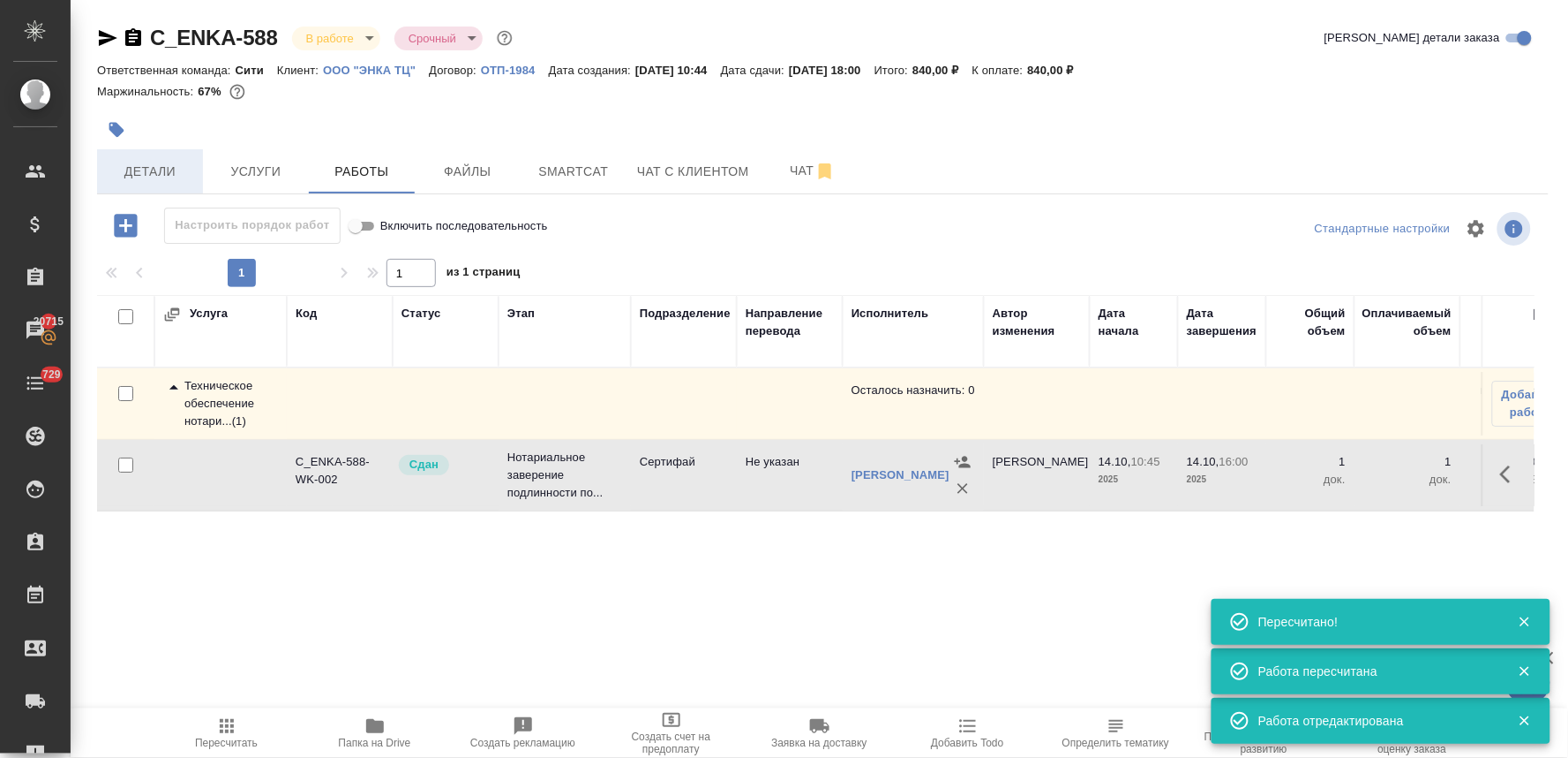
click at [161, 178] on span "Детали" at bounding box center [150, 171] width 85 height 22
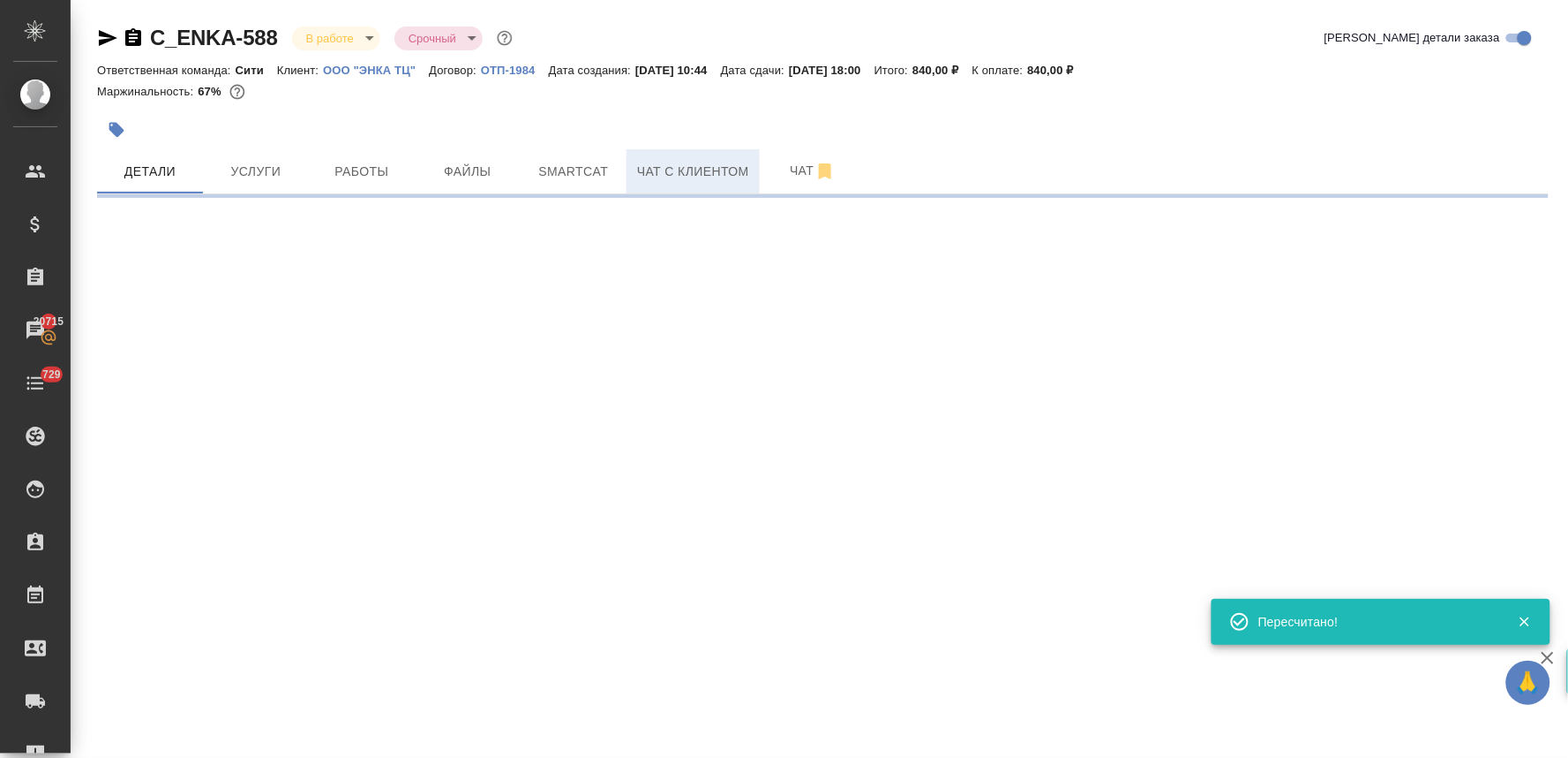
select select "RU"
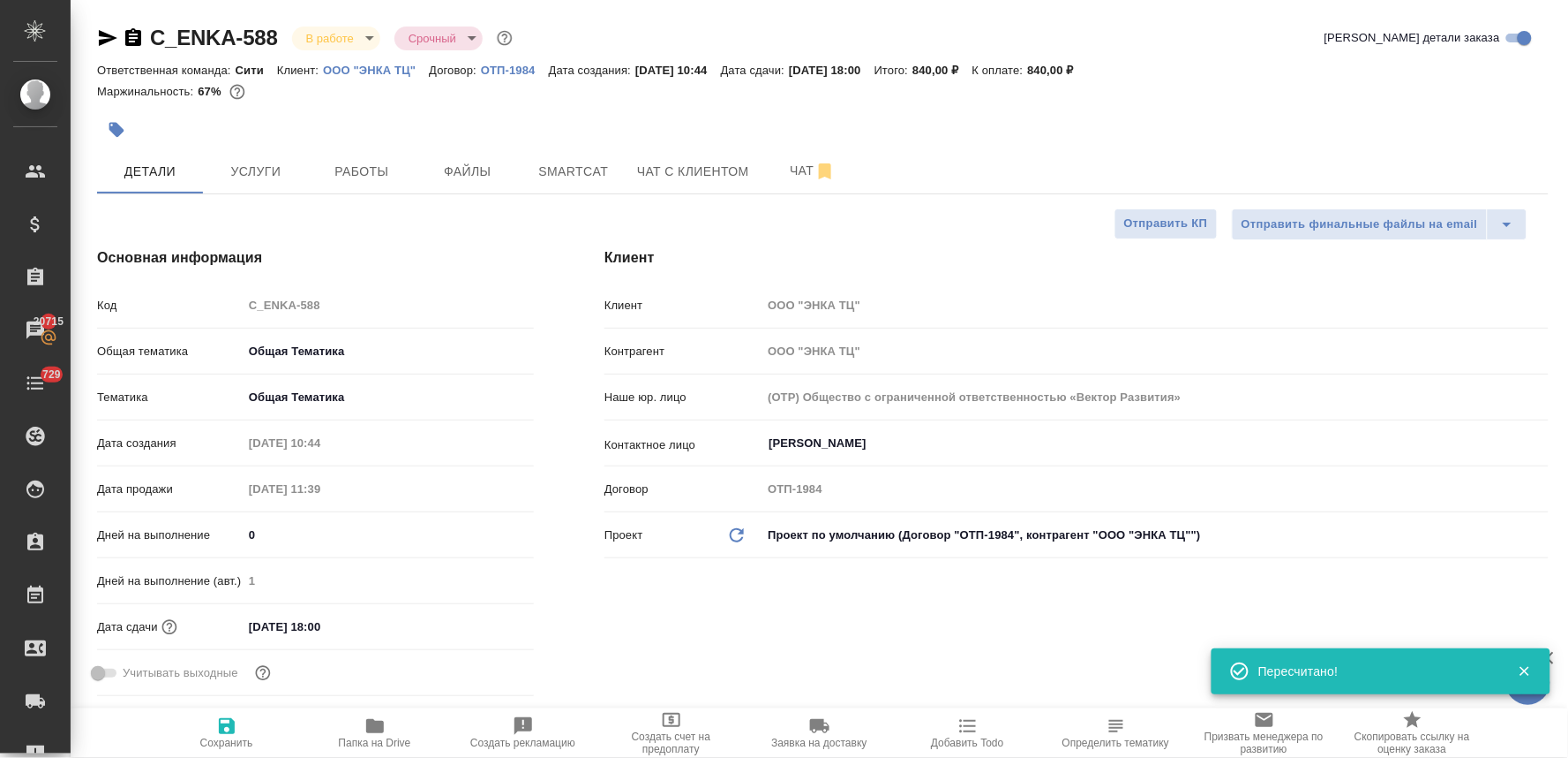
type textarea "x"
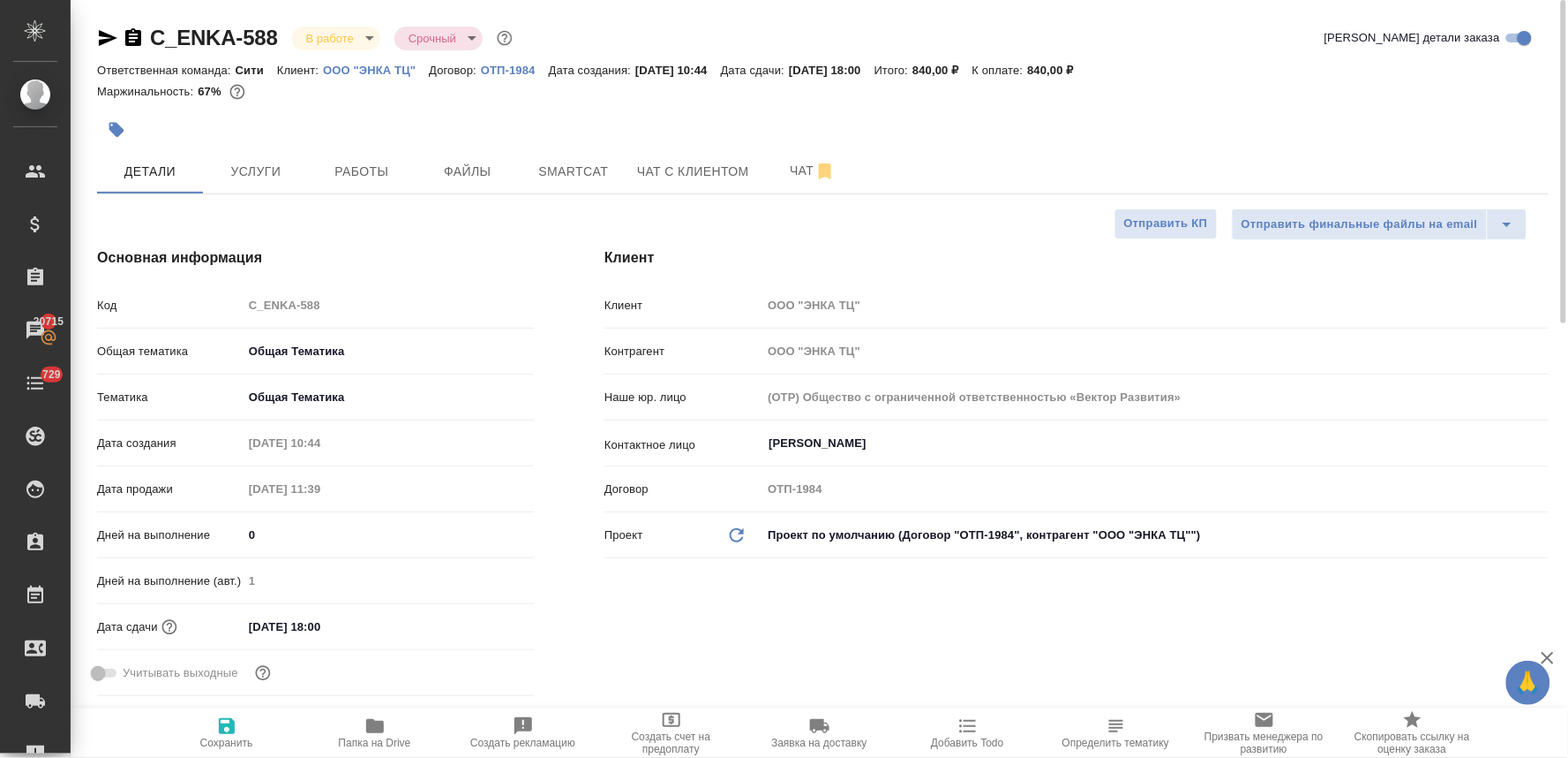
click at [354, 45] on body "🙏 .cls-1 fill:#fff; AWATERA Lyamina Nadezhda Клиенты Спецификации Заказы 20715 …" at bounding box center [784, 379] width 1568 height 758
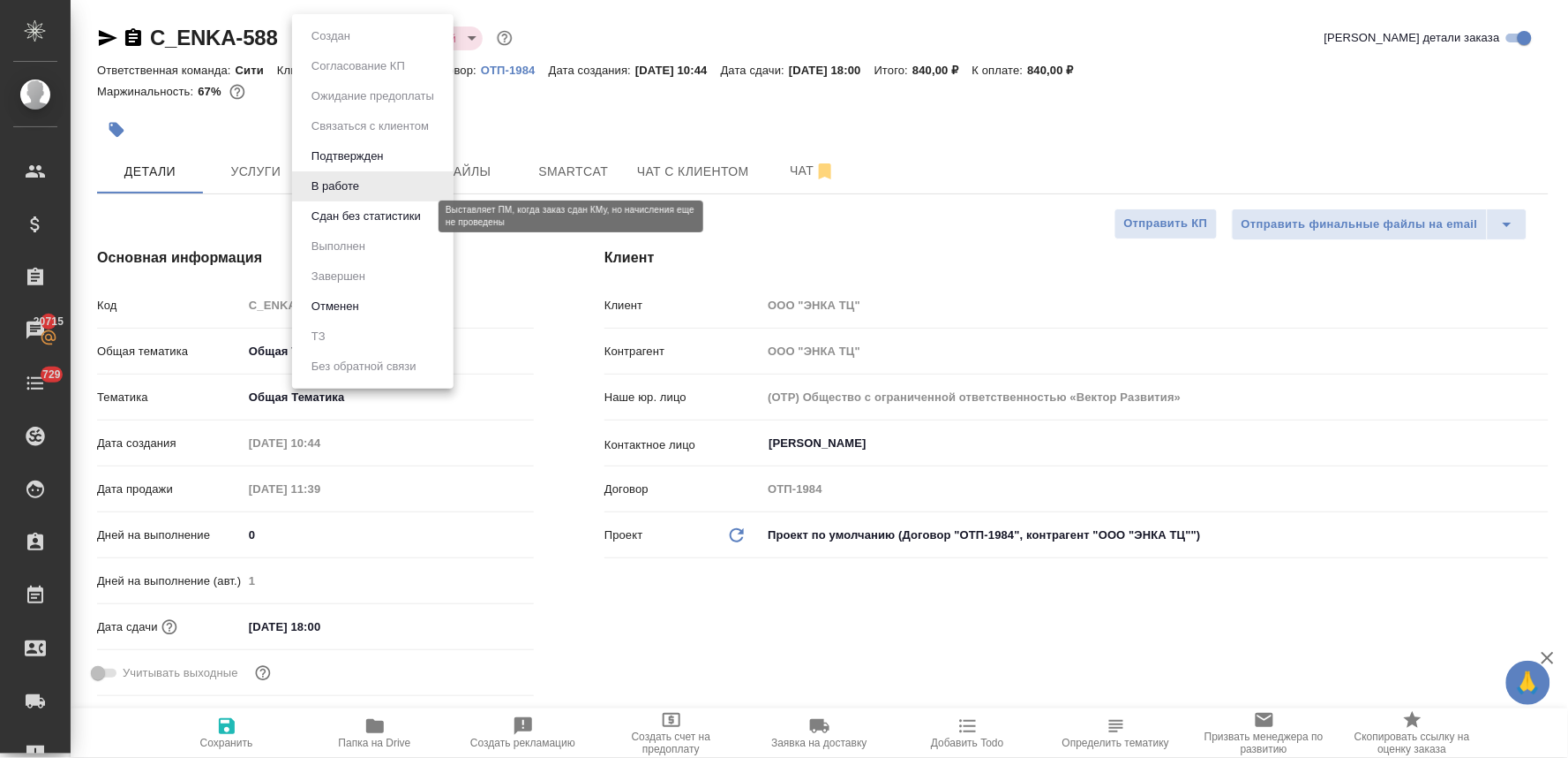
click at [370, 216] on button "Сдан без статистики" at bounding box center [366, 216] width 120 height 19
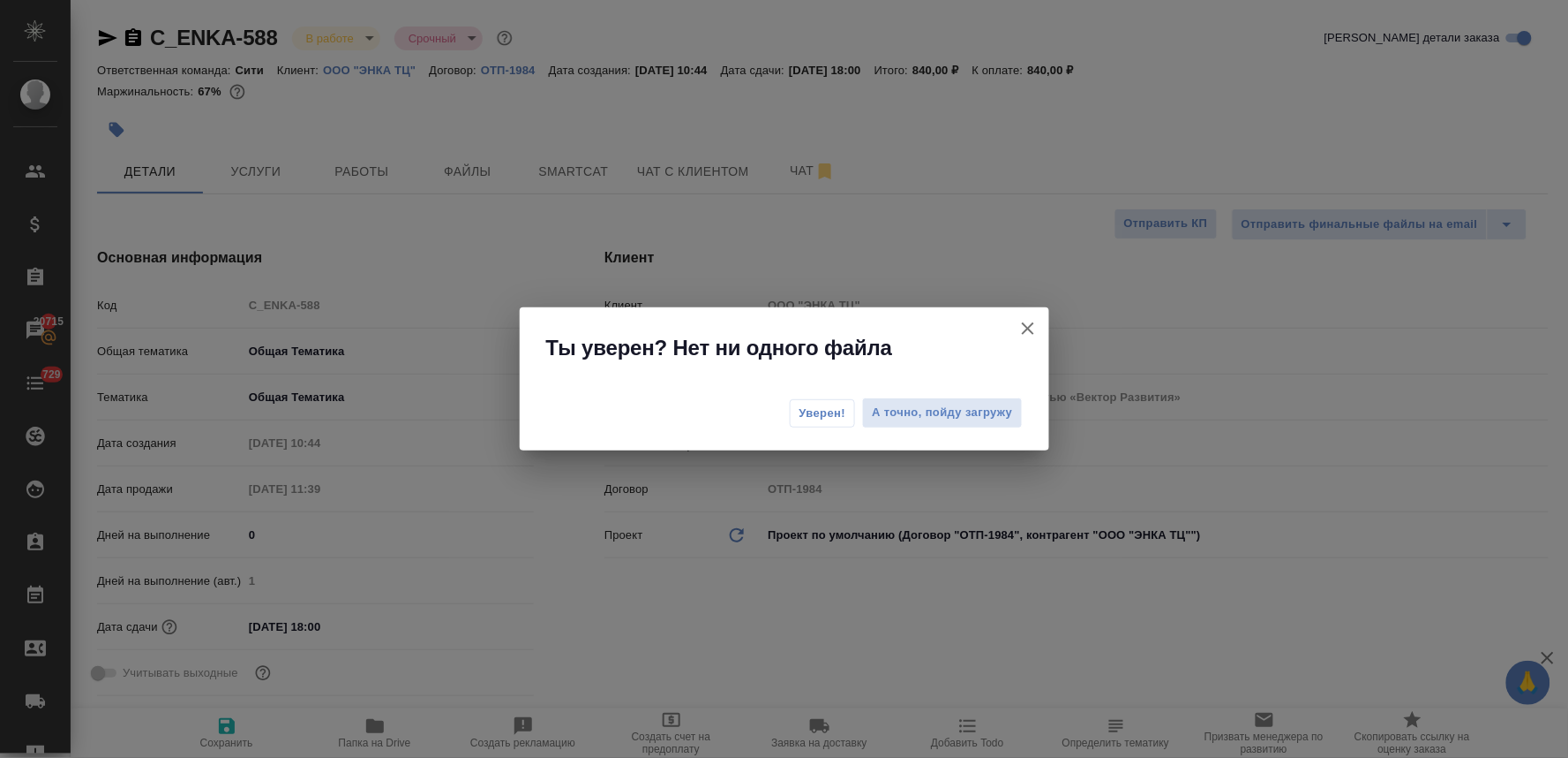
click at [810, 416] on span "Уверен!" at bounding box center [823, 413] width 47 height 17
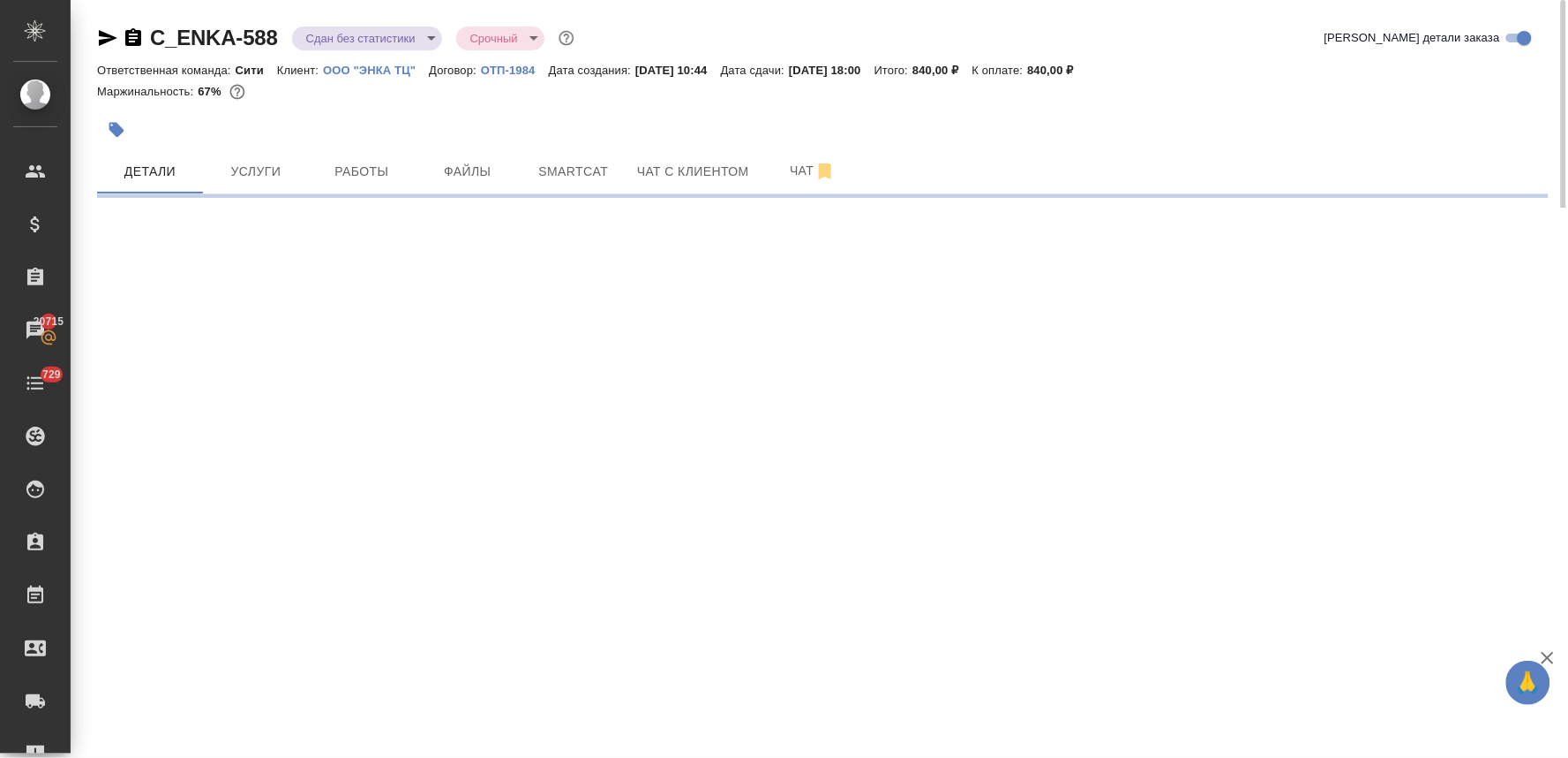
select select "RU"
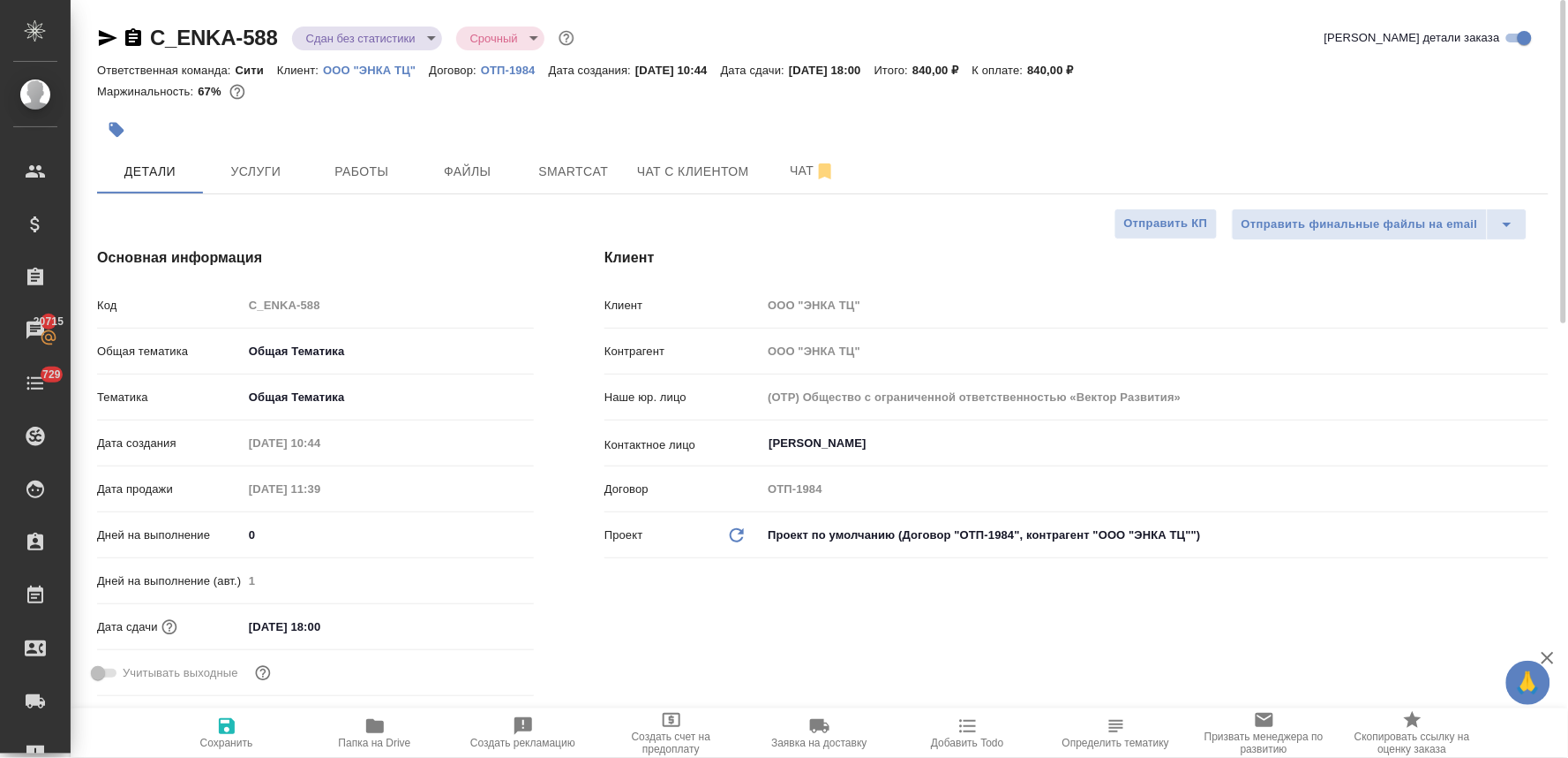
type textarea "x"
click at [358, 42] on body "🙏 .cls-1 fill:#fff; AWATERA Lyamina Nadezhda Клиенты Спецификации Заказы 20715 …" at bounding box center [784, 379] width 1568 height 758
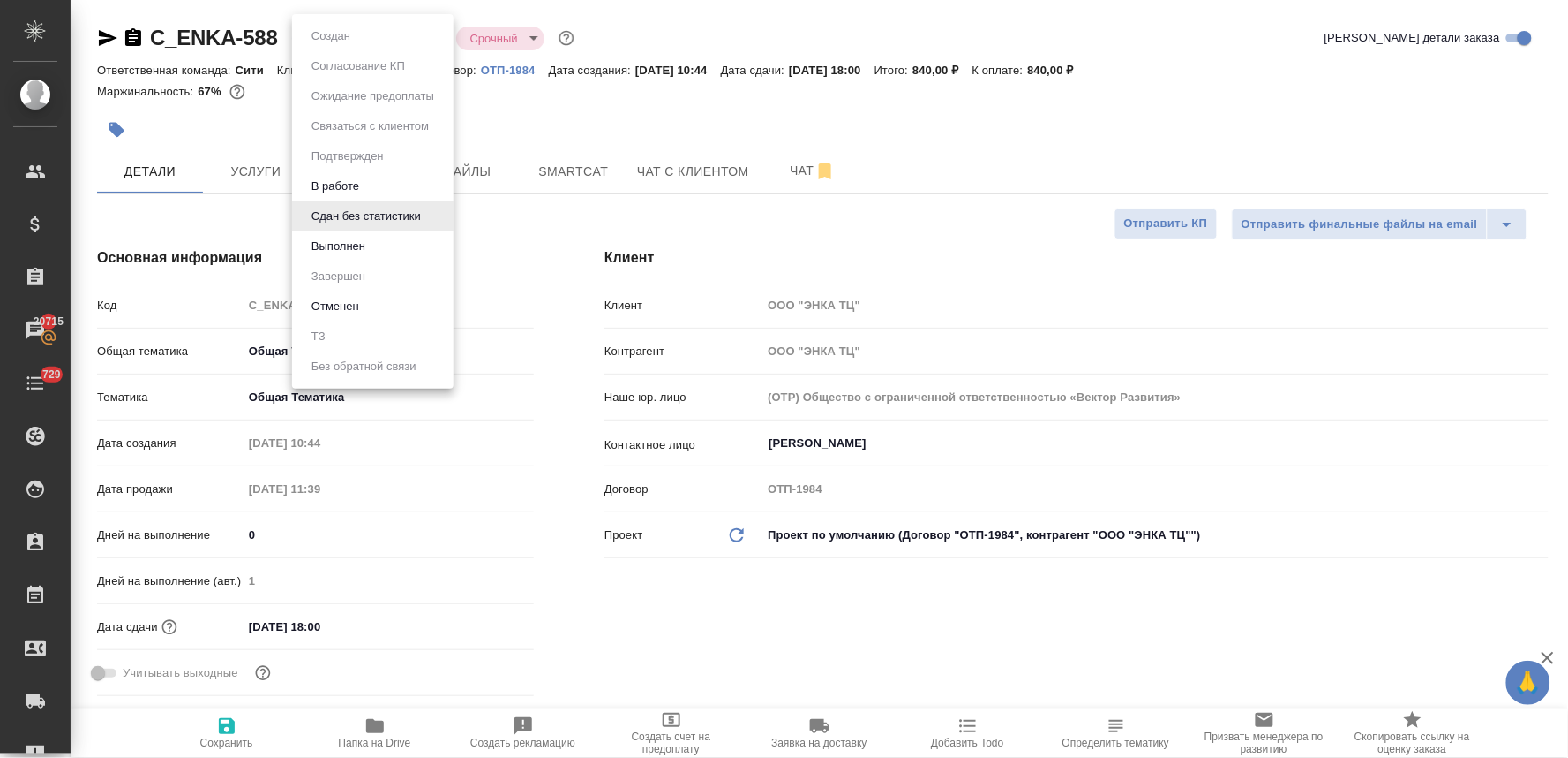
click at [375, 241] on li "Выполнен" at bounding box center [373, 245] width 161 height 30
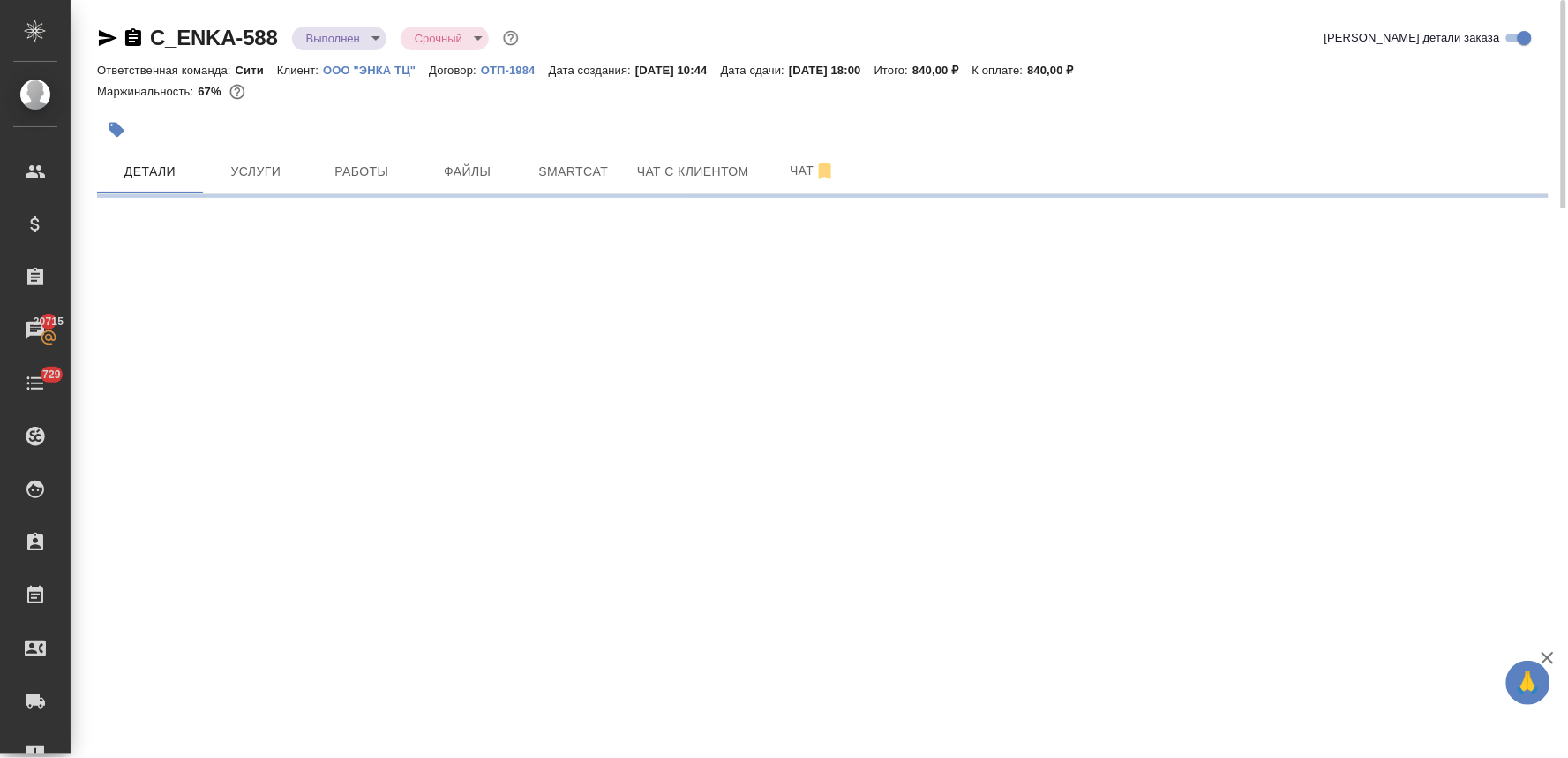
select select "RU"
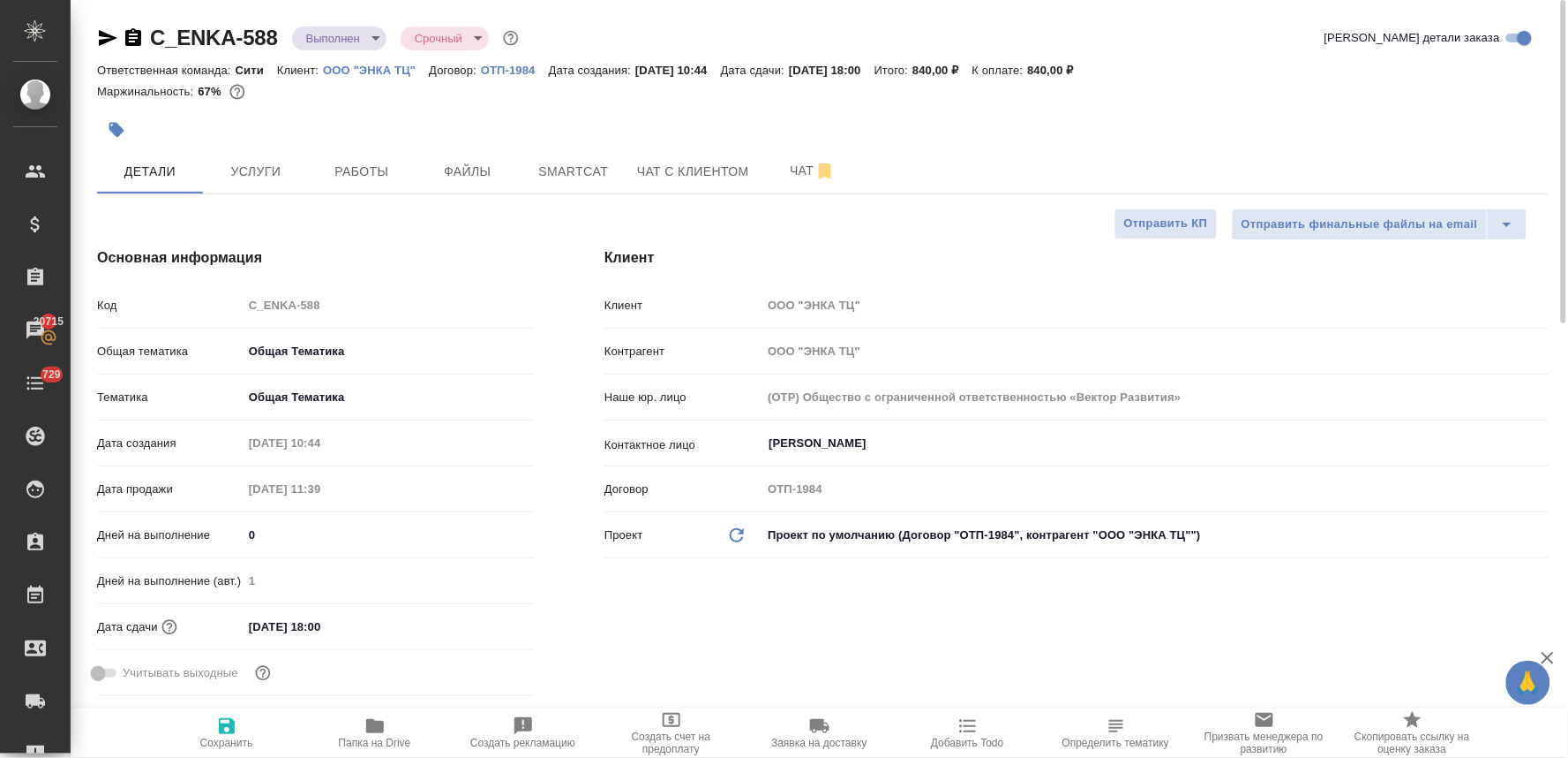
type textarea "x"
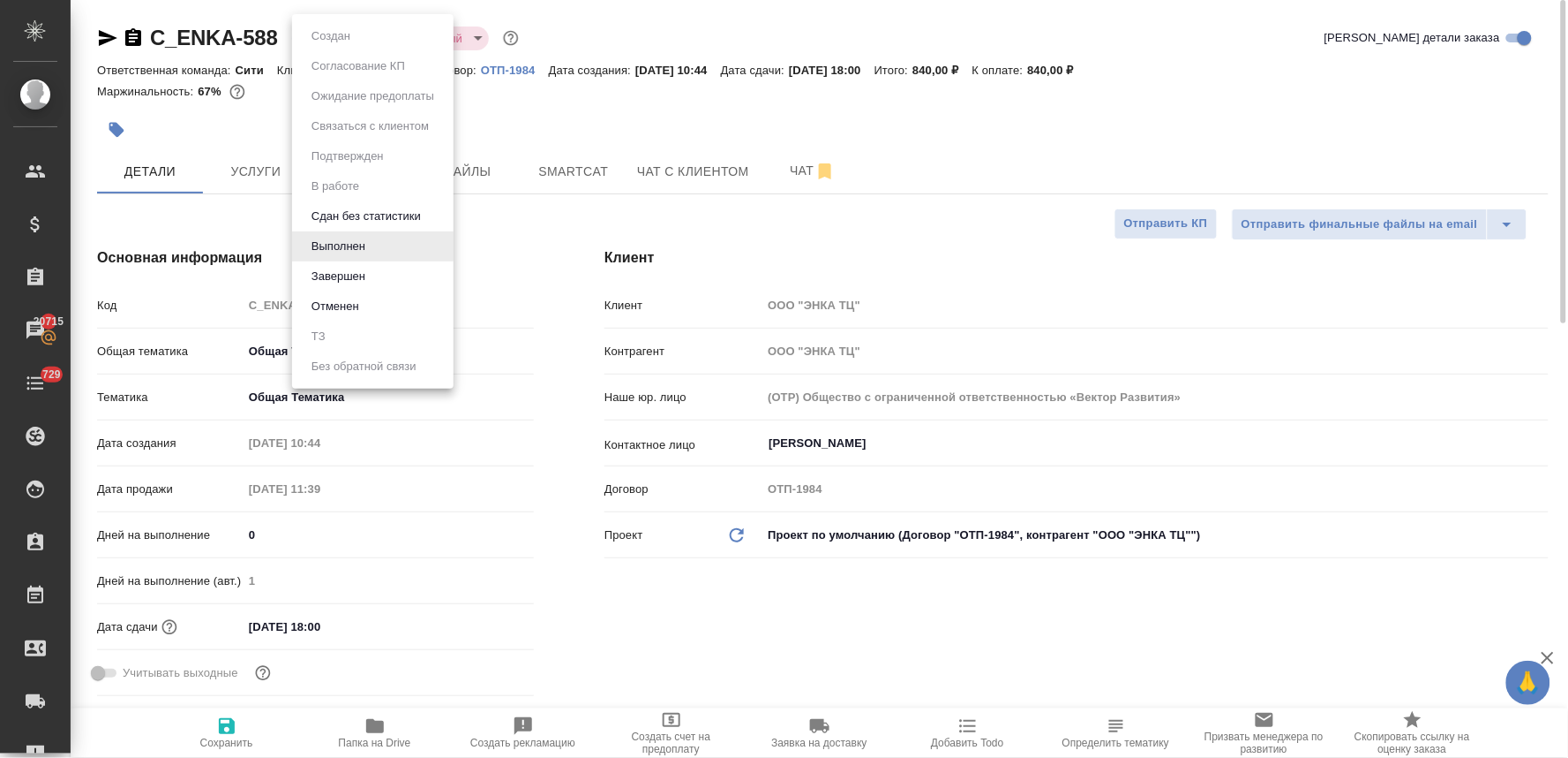
click at [327, 42] on body "🙏 .cls-1 fill:#fff; AWATERA Lyamina Nadezhda Клиенты Спецификации Заказы 20715 …" at bounding box center [784, 379] width 1568 height 758
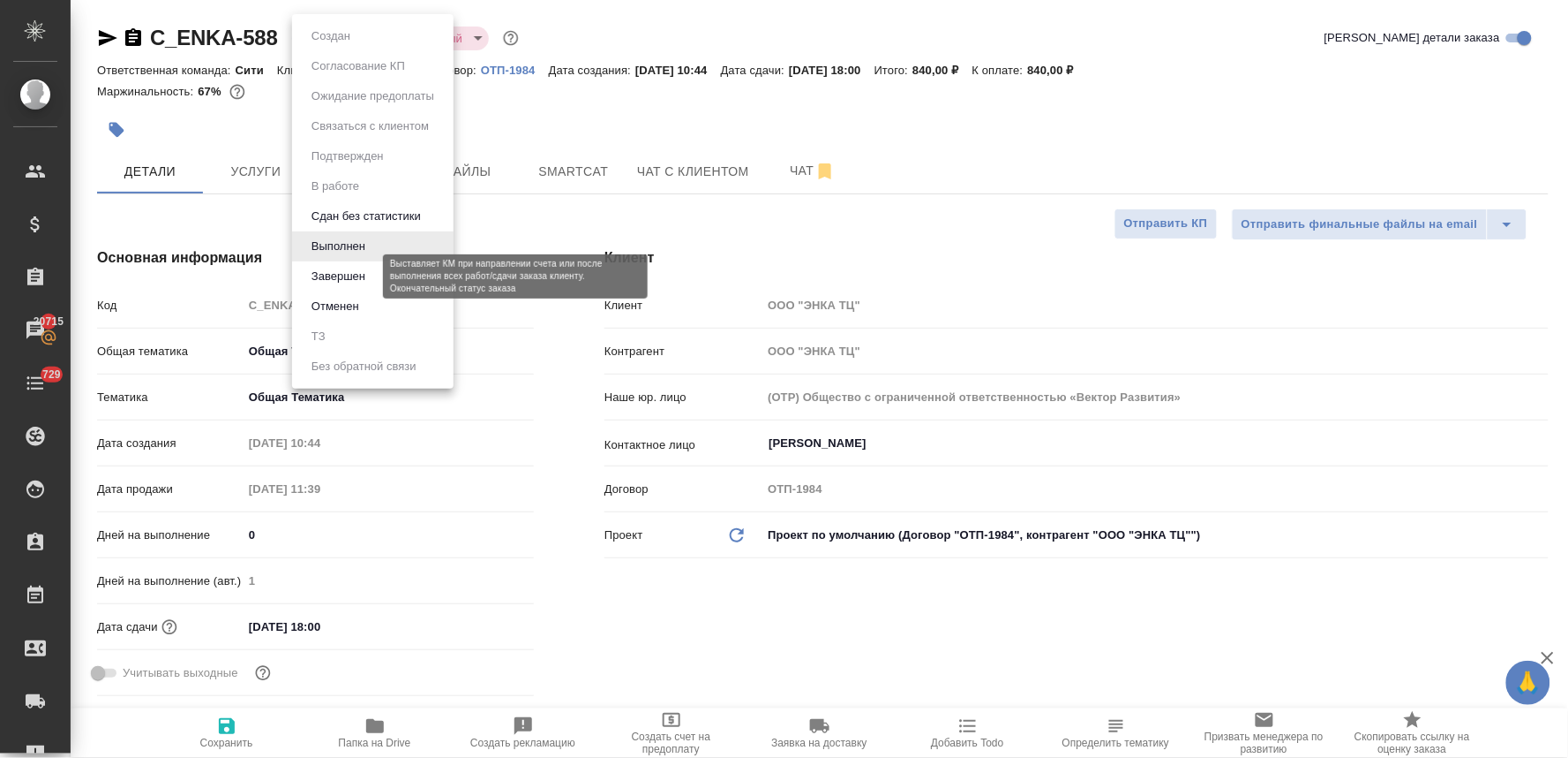
click at [358, 281] on button "Завершен" at bounding box center [338, 275] width 64 height 19
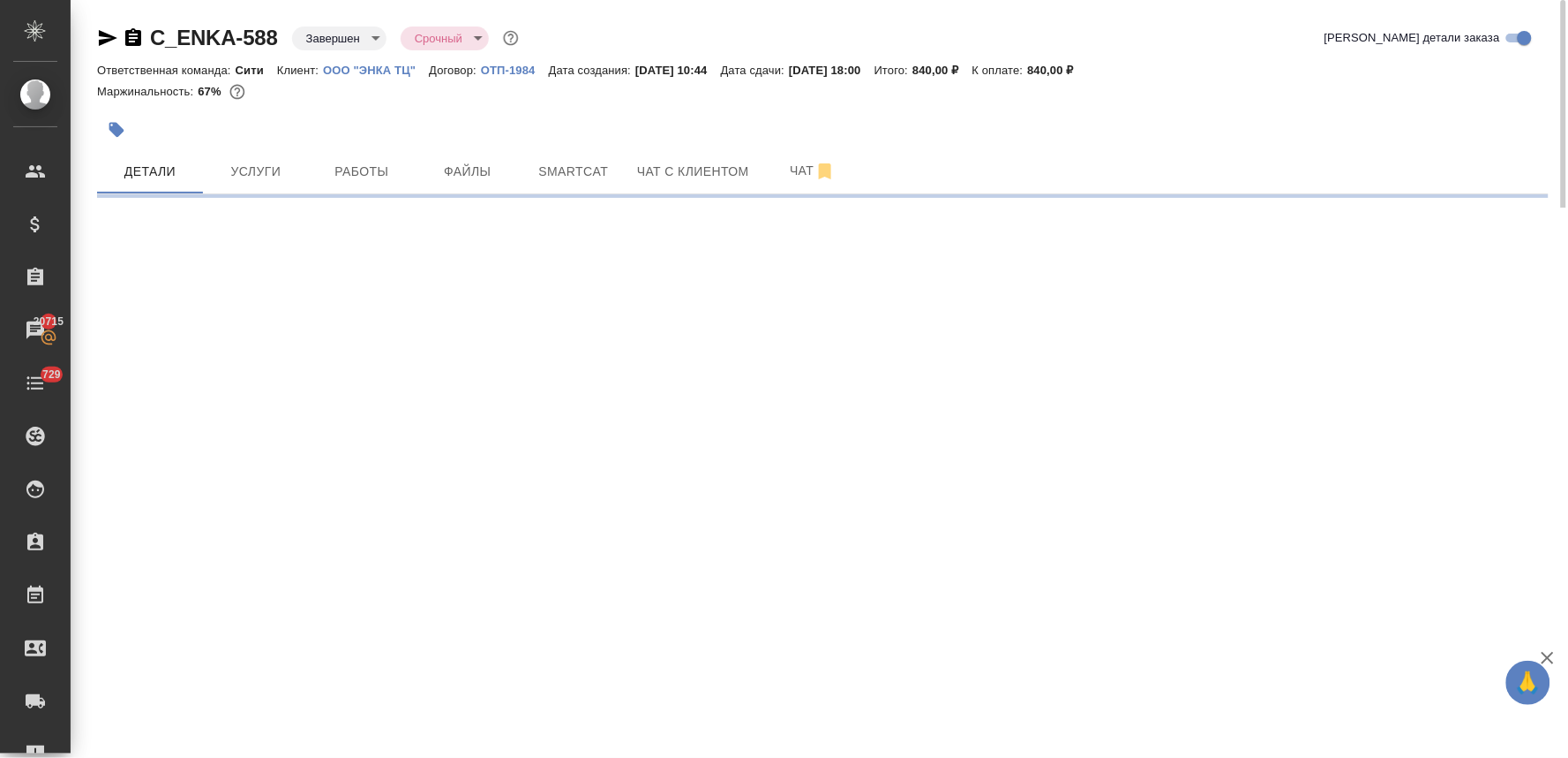
select select "RU"
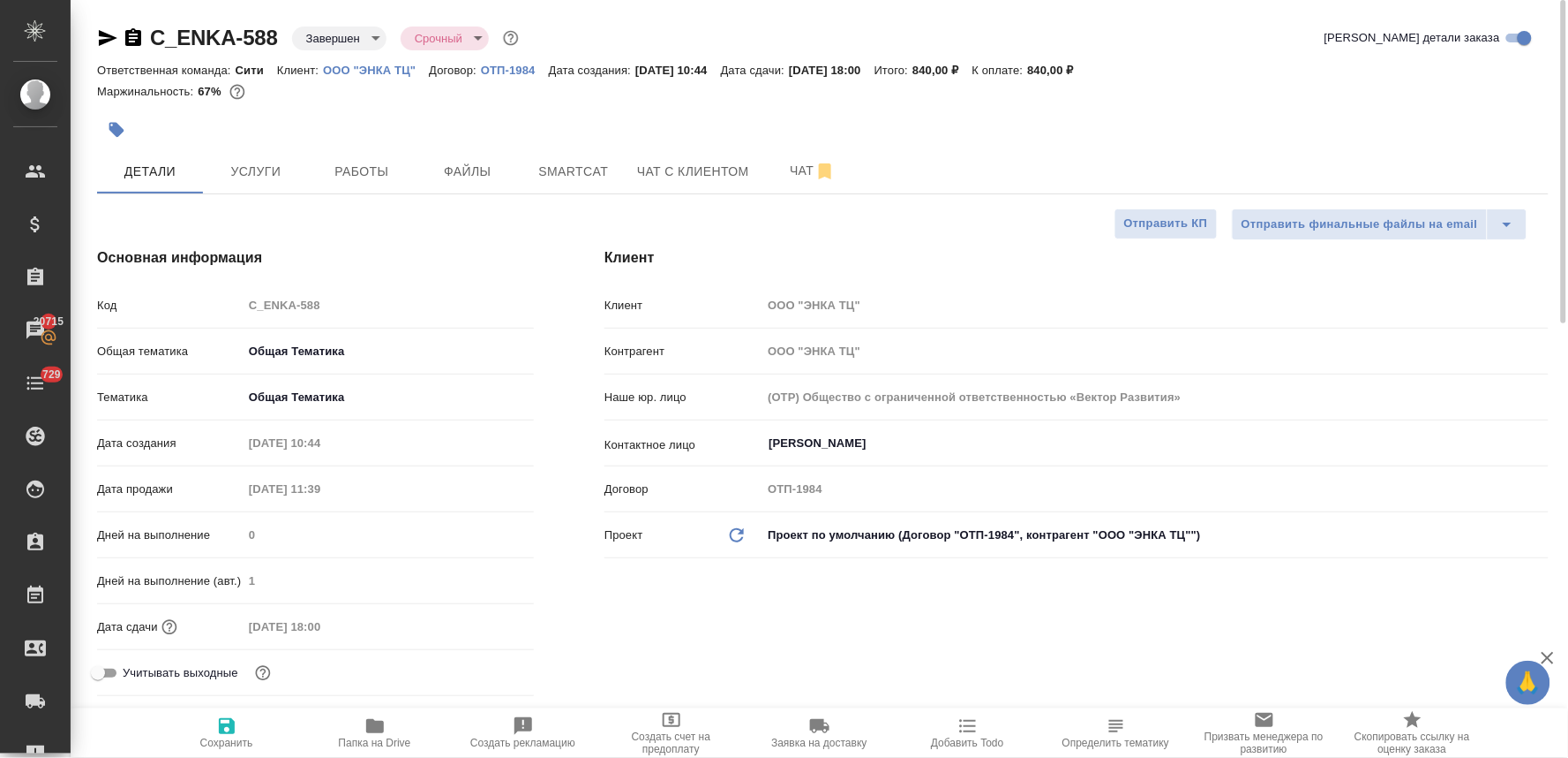
type textarea "x"
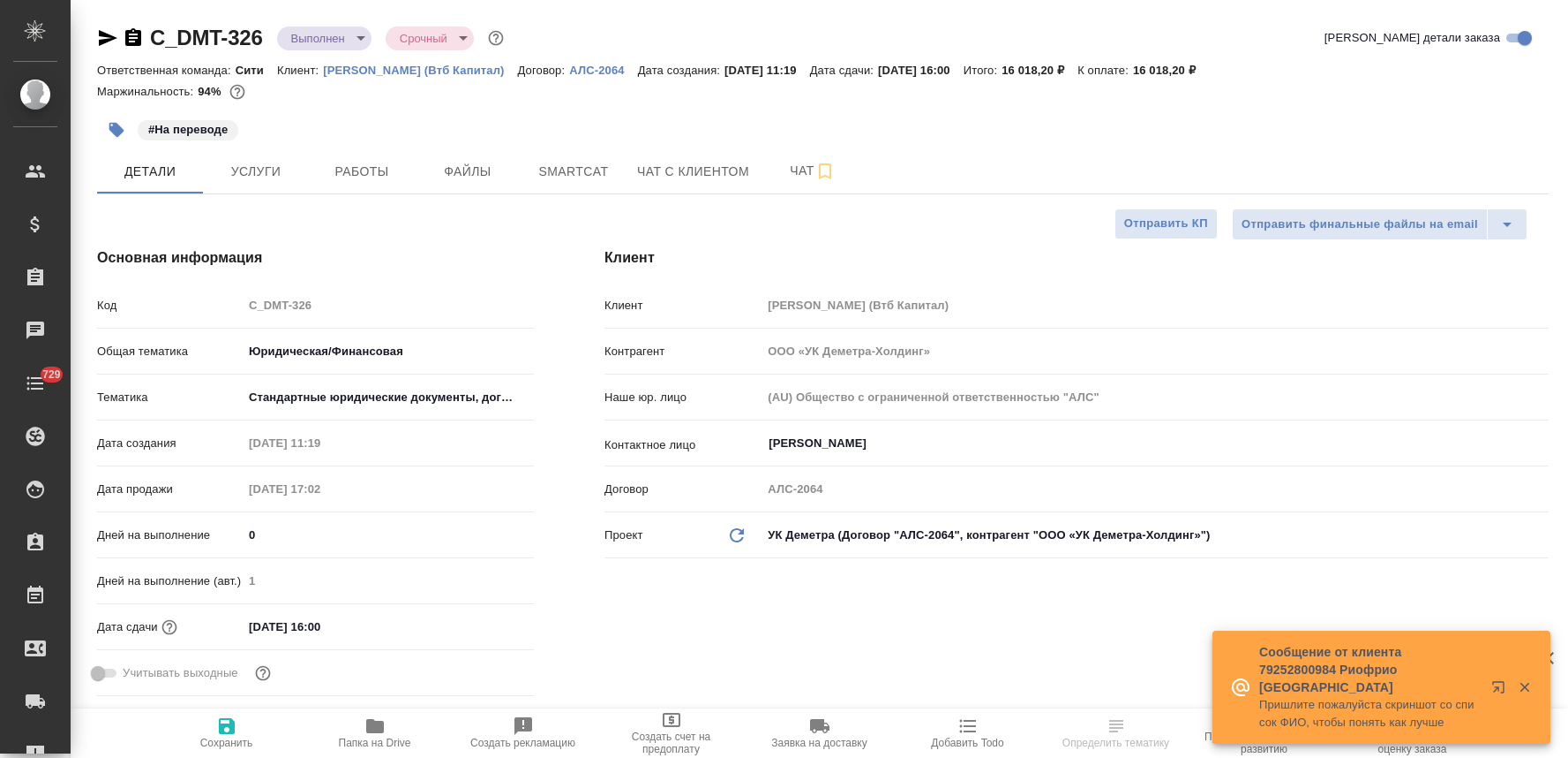
select select "RU"
click at [369, 734] on icon "button" at bounding box center [375, 725] width 21 height 21
select select "RU"
type textarea "x"
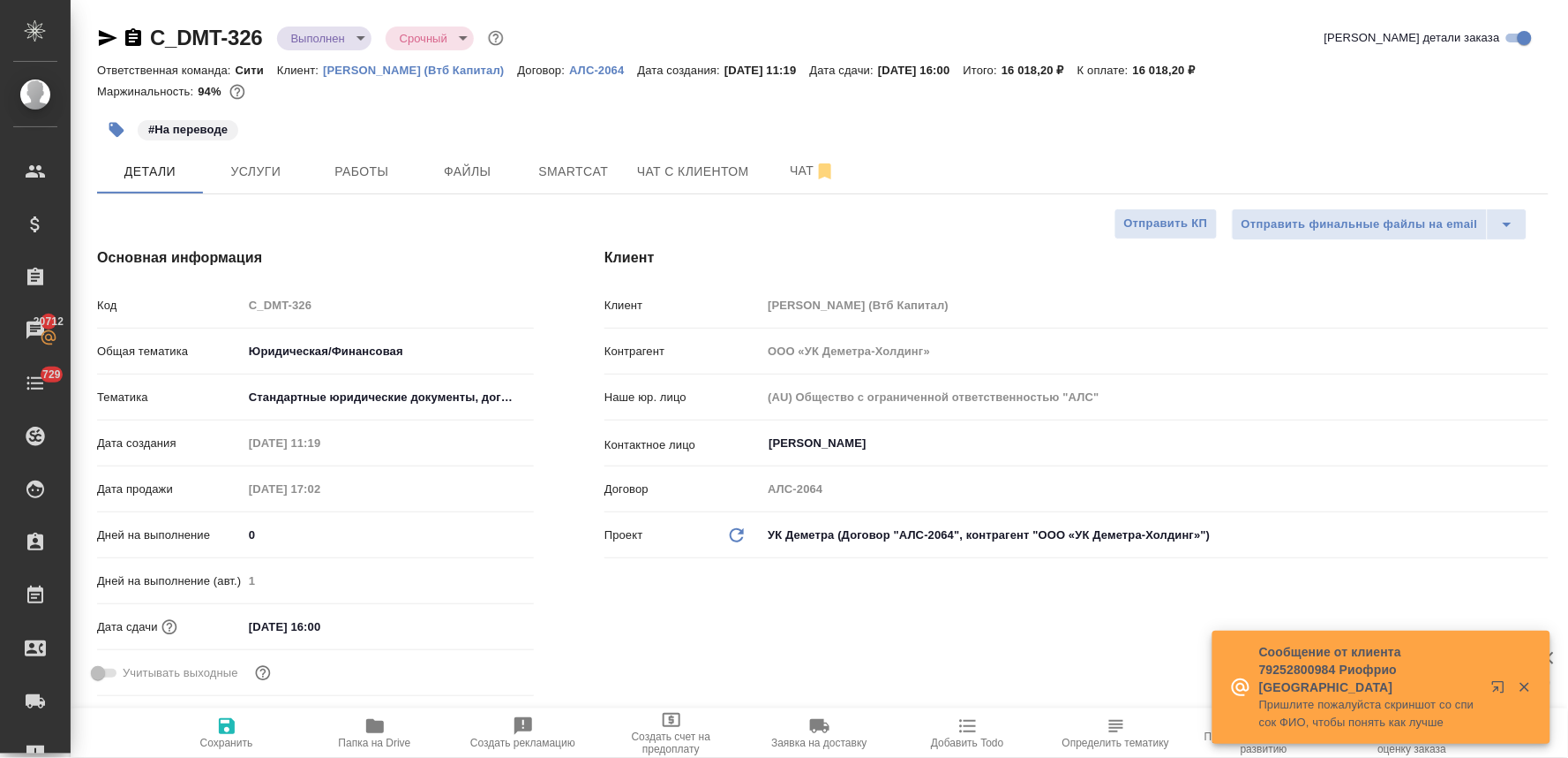
type textarea "x"
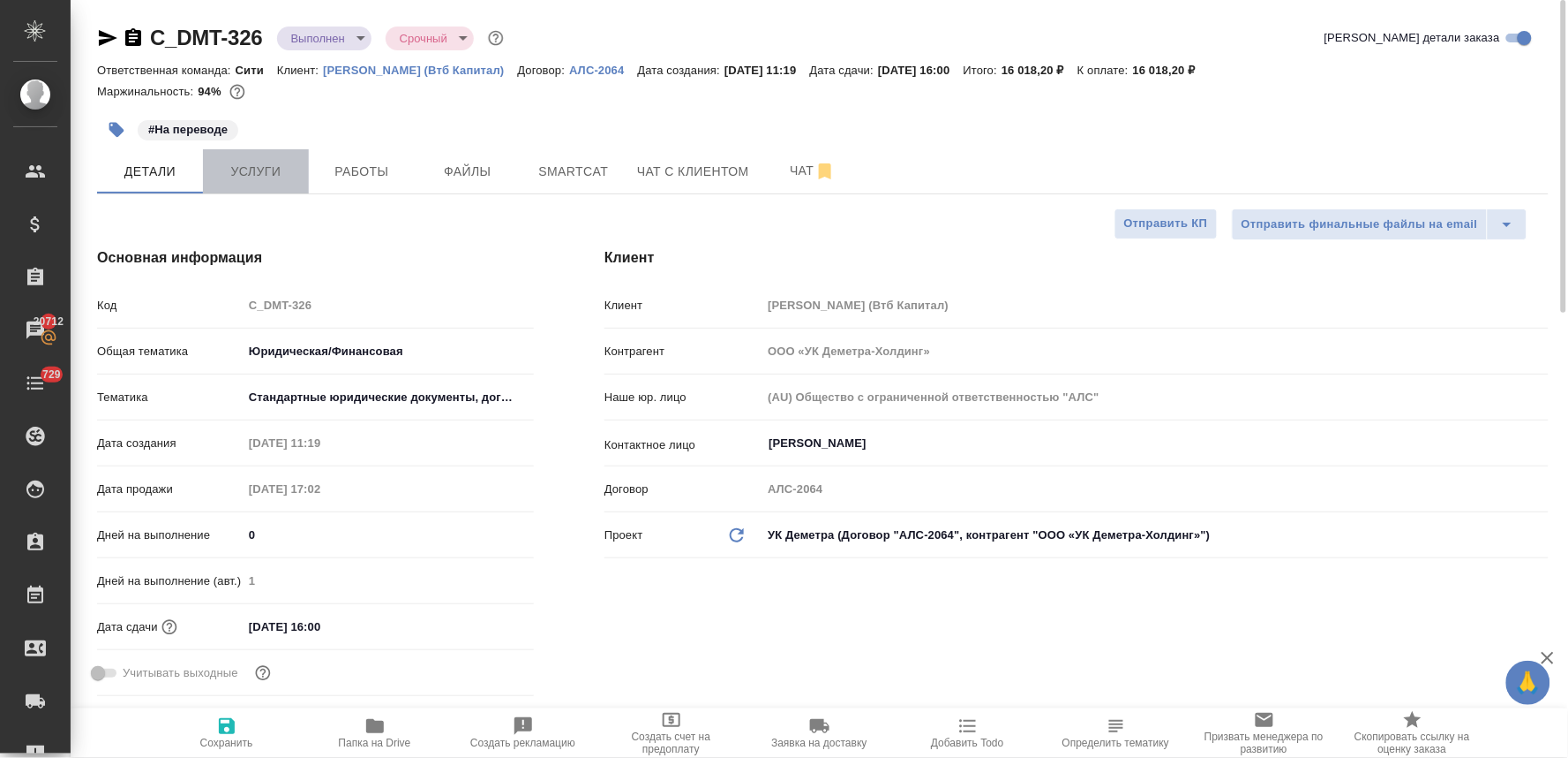
click at [250, 165] on span "Услуги" at bounding box center [256, 171] width 85 height 22
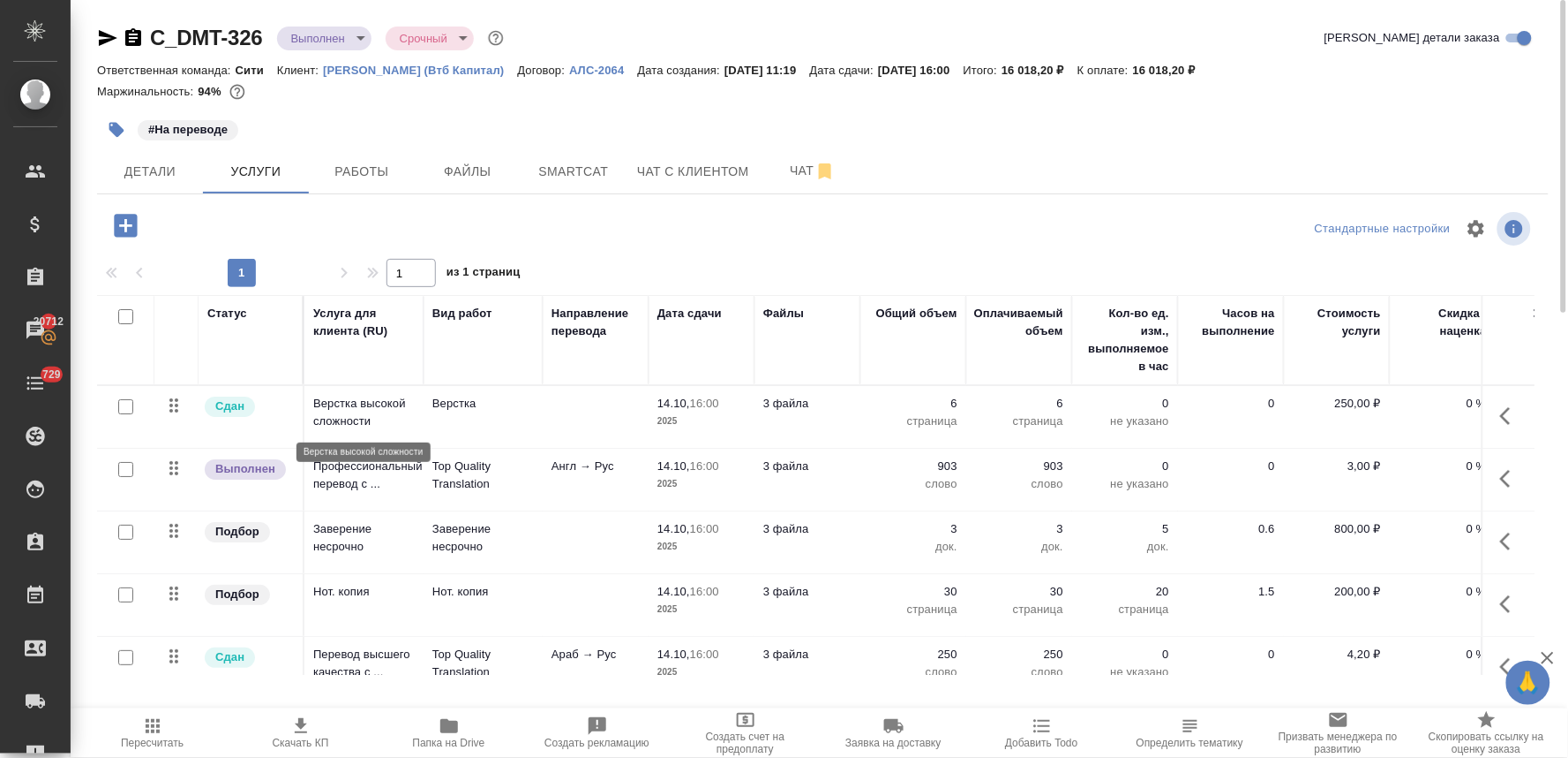
click at [367, 395] on p "Верстка высокой сложности" at bounding box center [364, 412] width 101 height 35
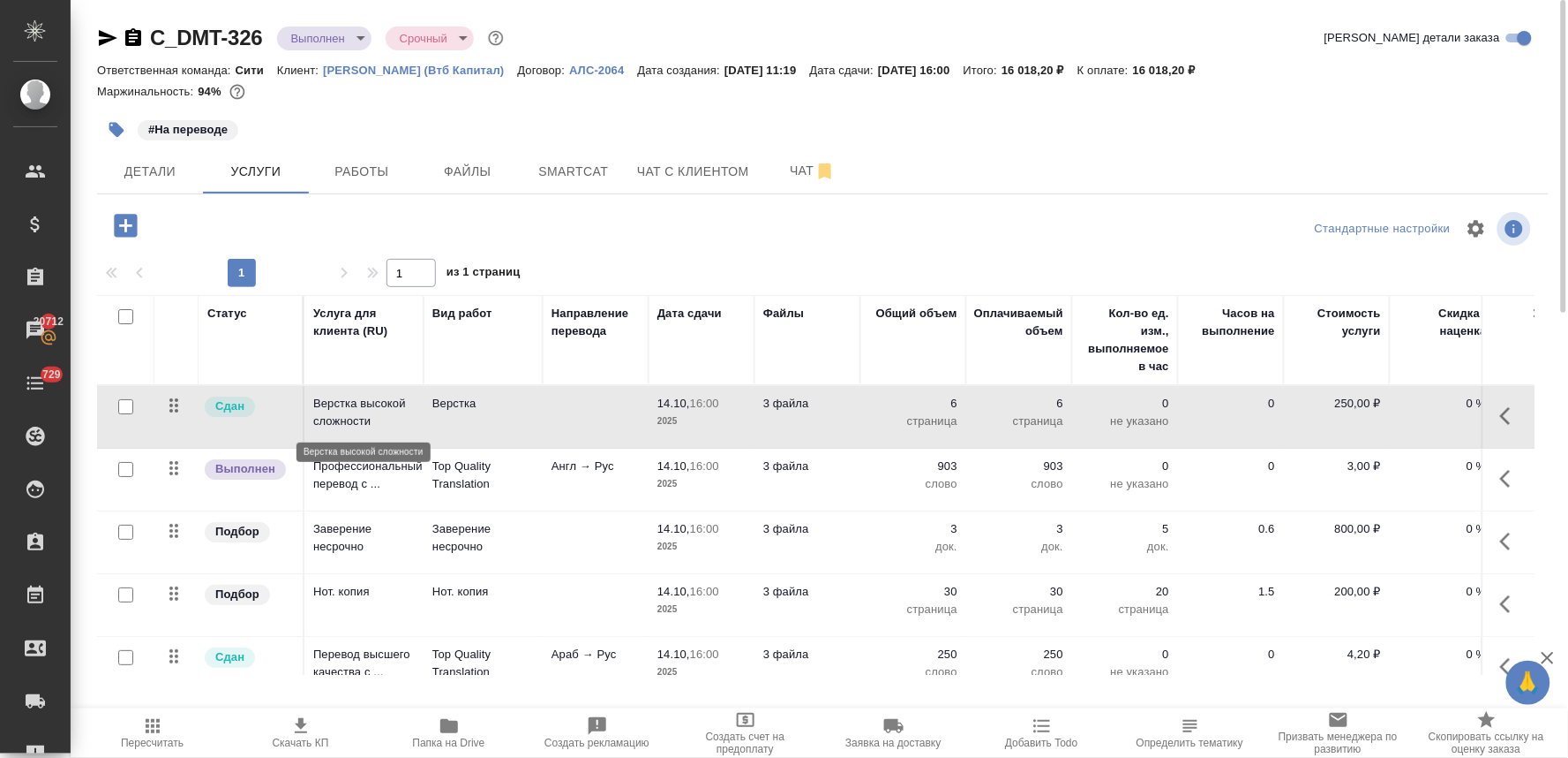
click at [367, 395] on p "Верстка высокой сложности" at bounding box center [364, 412] width 101 height 35
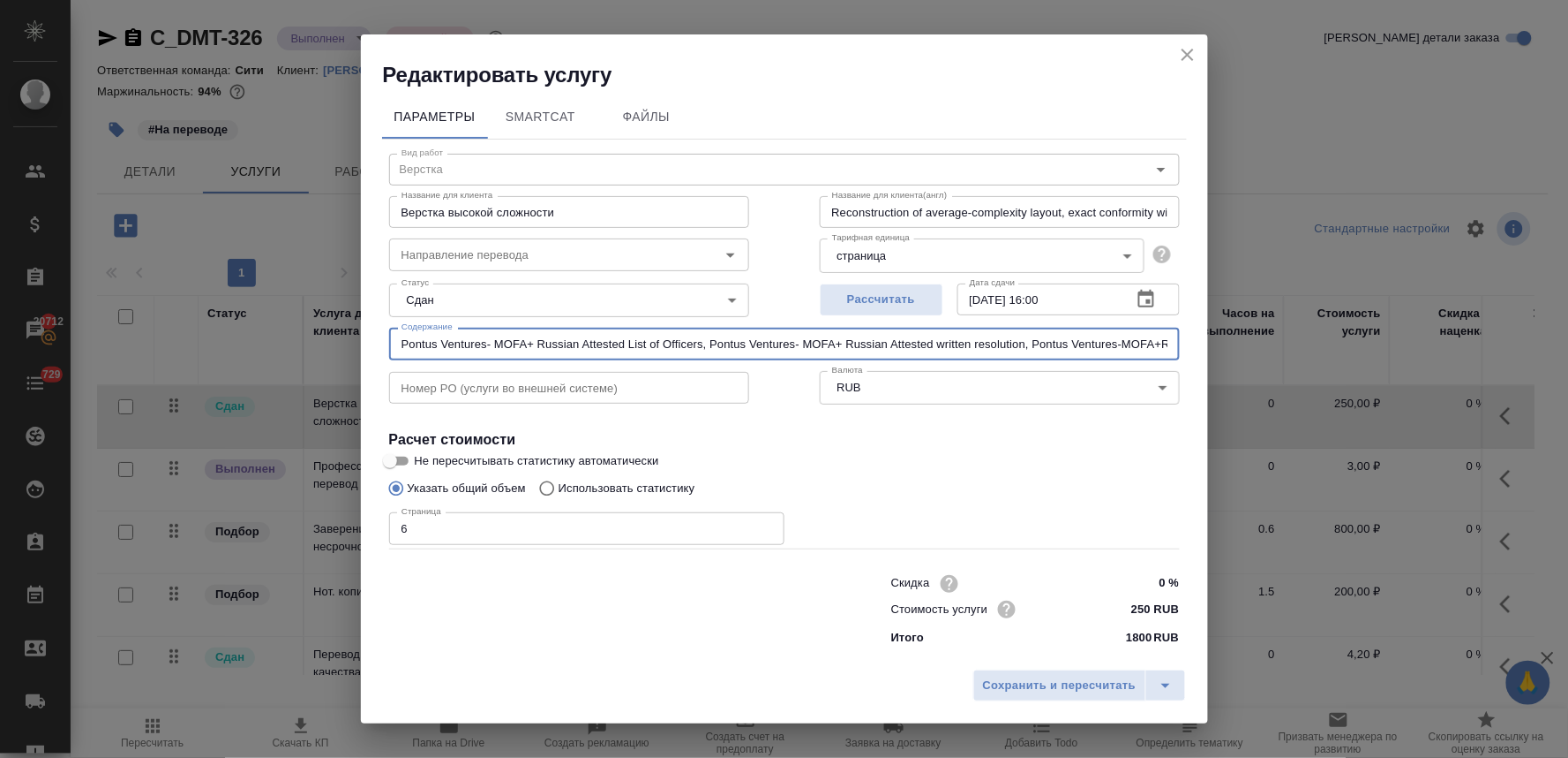
drag, startPoint x: 399, startPoint y: 344, endPoint x: 702, endPoint y: 344, distance: 303.0
click at [702, 344] on input "Pontus Ventures- MOFA+ Russian Attested List of Officers, Pontus Ventures- MOFA…" at bounding box center [785, 343] width 791 height 32
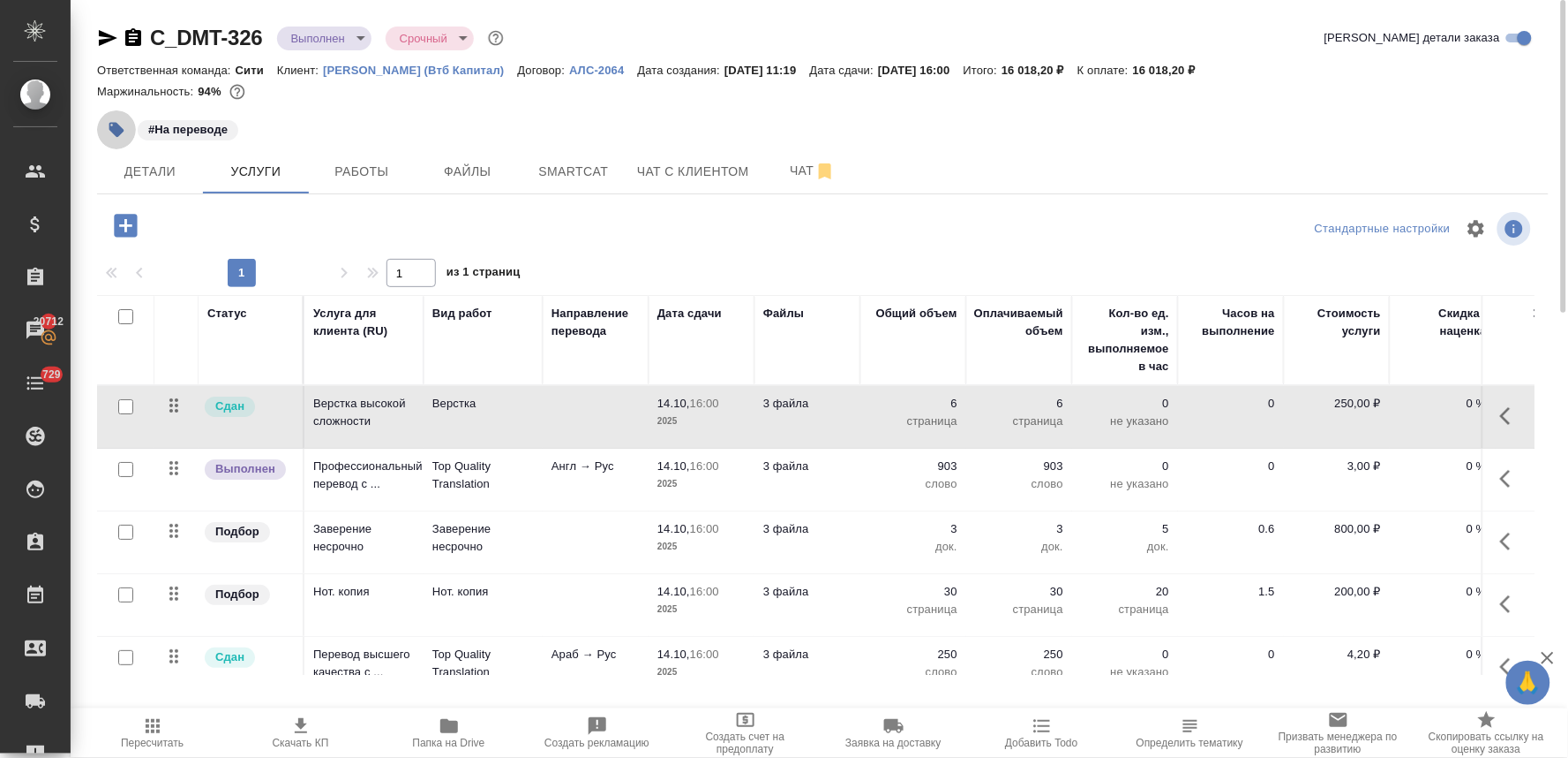
click at [110, 126] on icon "button" at bounding box center [117, 130] width 15 height 15
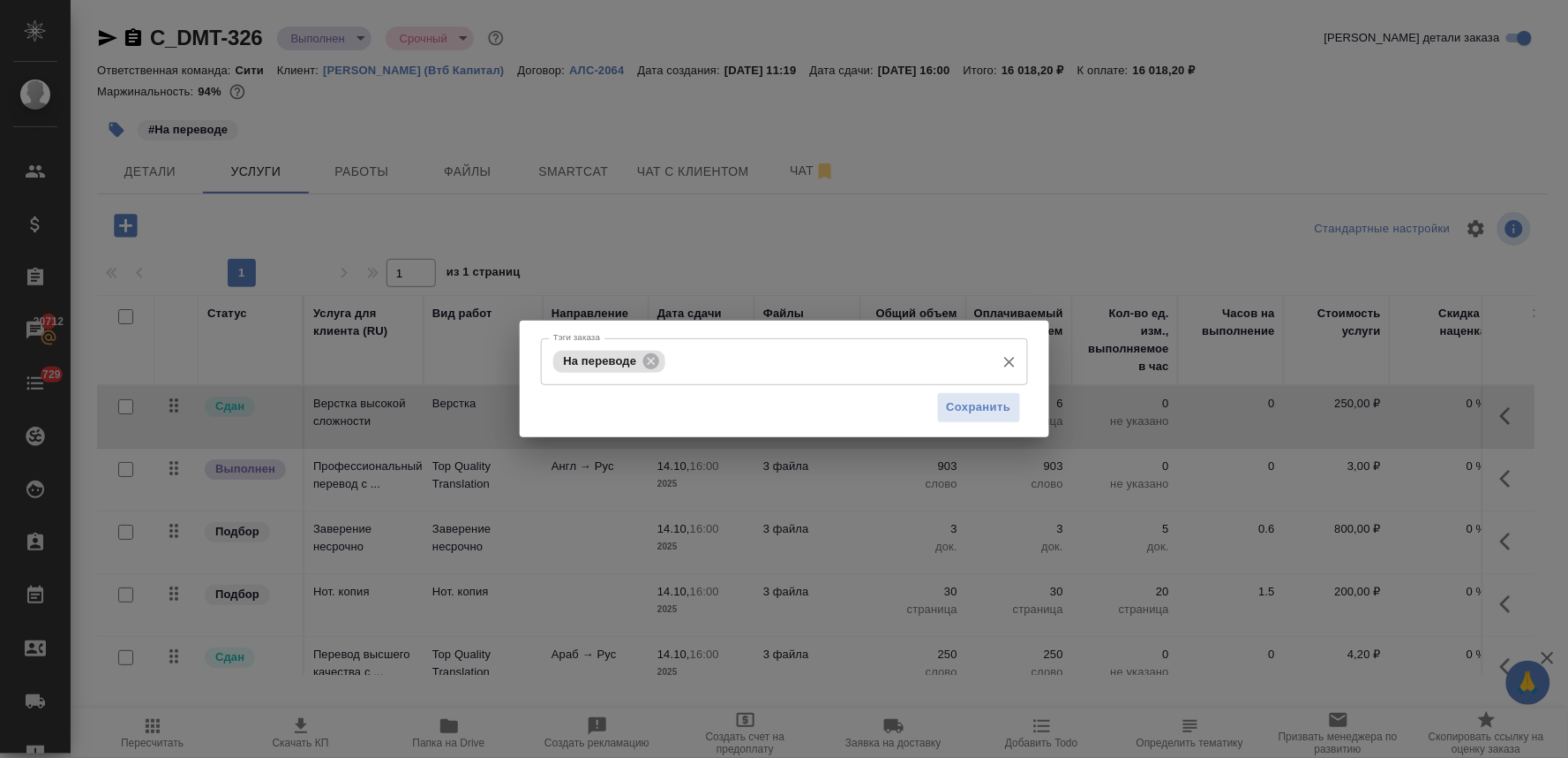
click at [751, 375] on input "Тэги заказа" at bounding box center [827, 360] width 316 height 30
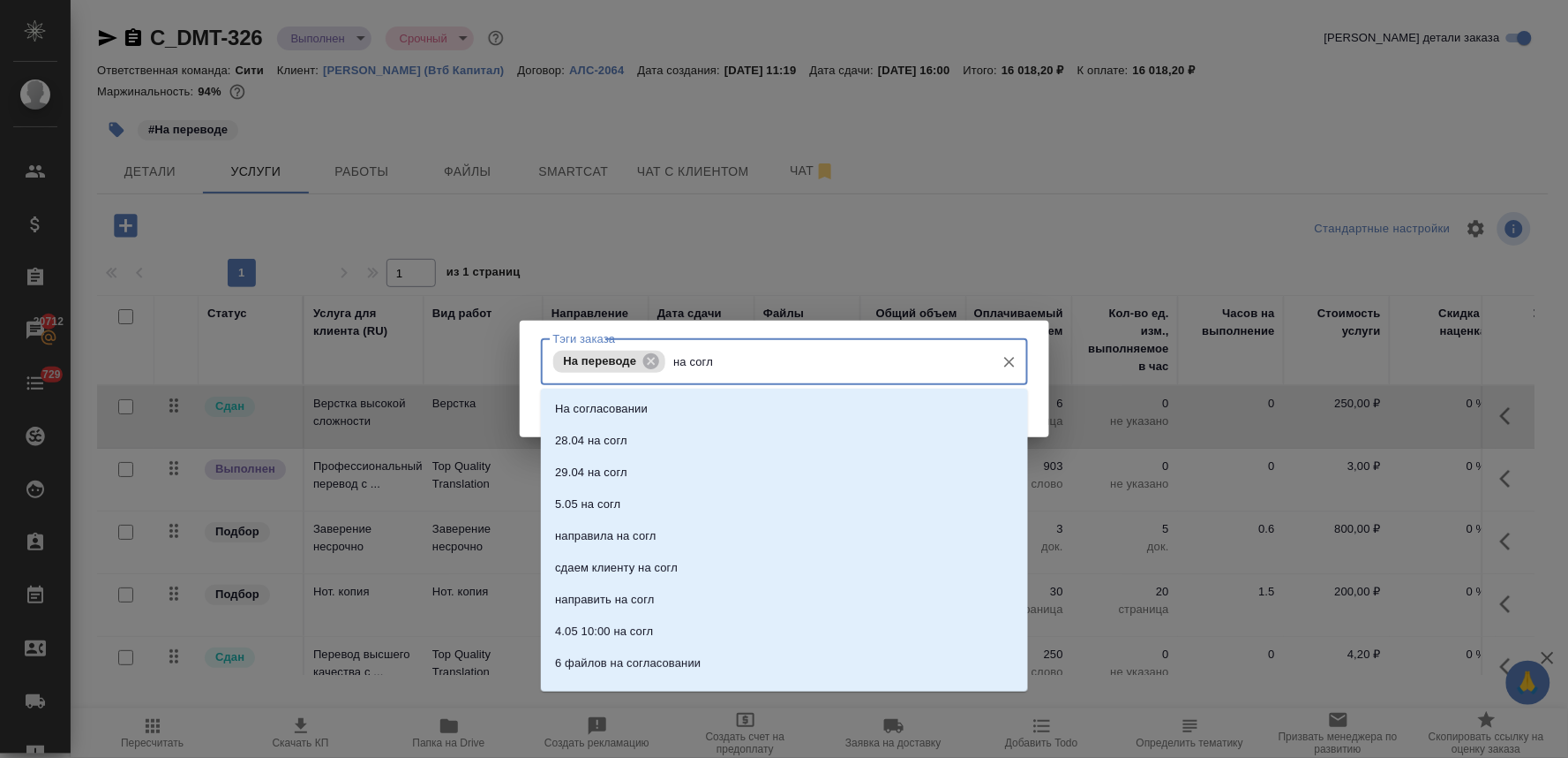
type input "на согла"
click at [739, 402] on li "На согласовании" at bounding box center [785, 408] width 487 height 32
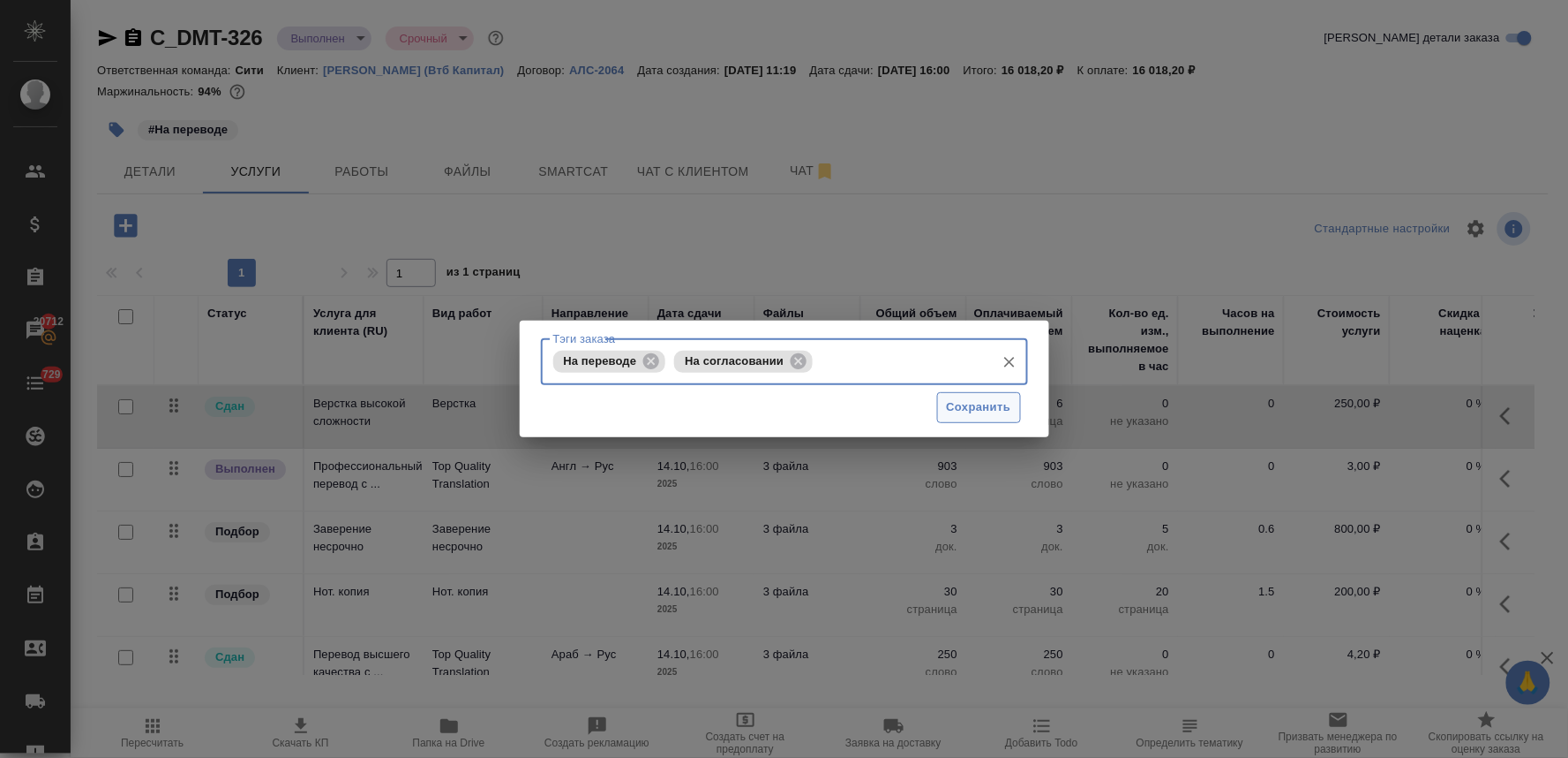
click at [996, 398] on span "Сохранить" at bounding box center [979, 408] width 64 height 20
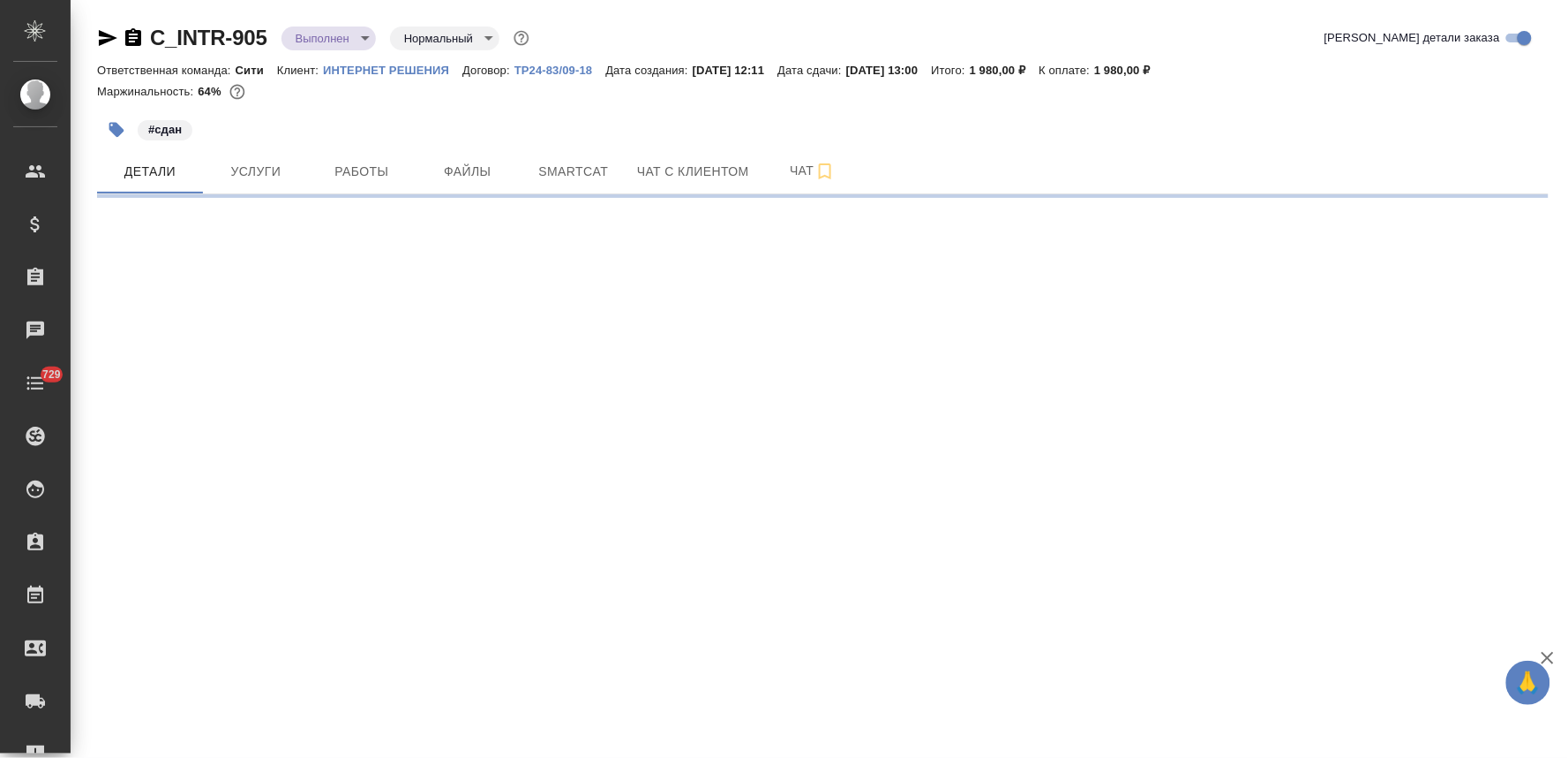
click at [310, 40] on body "🙏 .cls-1 fill:#fff; AWATERA [PERSON_NAME] Спецификации Заказы Чаты 729 Todo Про…" at bounding box center [784, 379] width 1568 height 758
select select "RU"
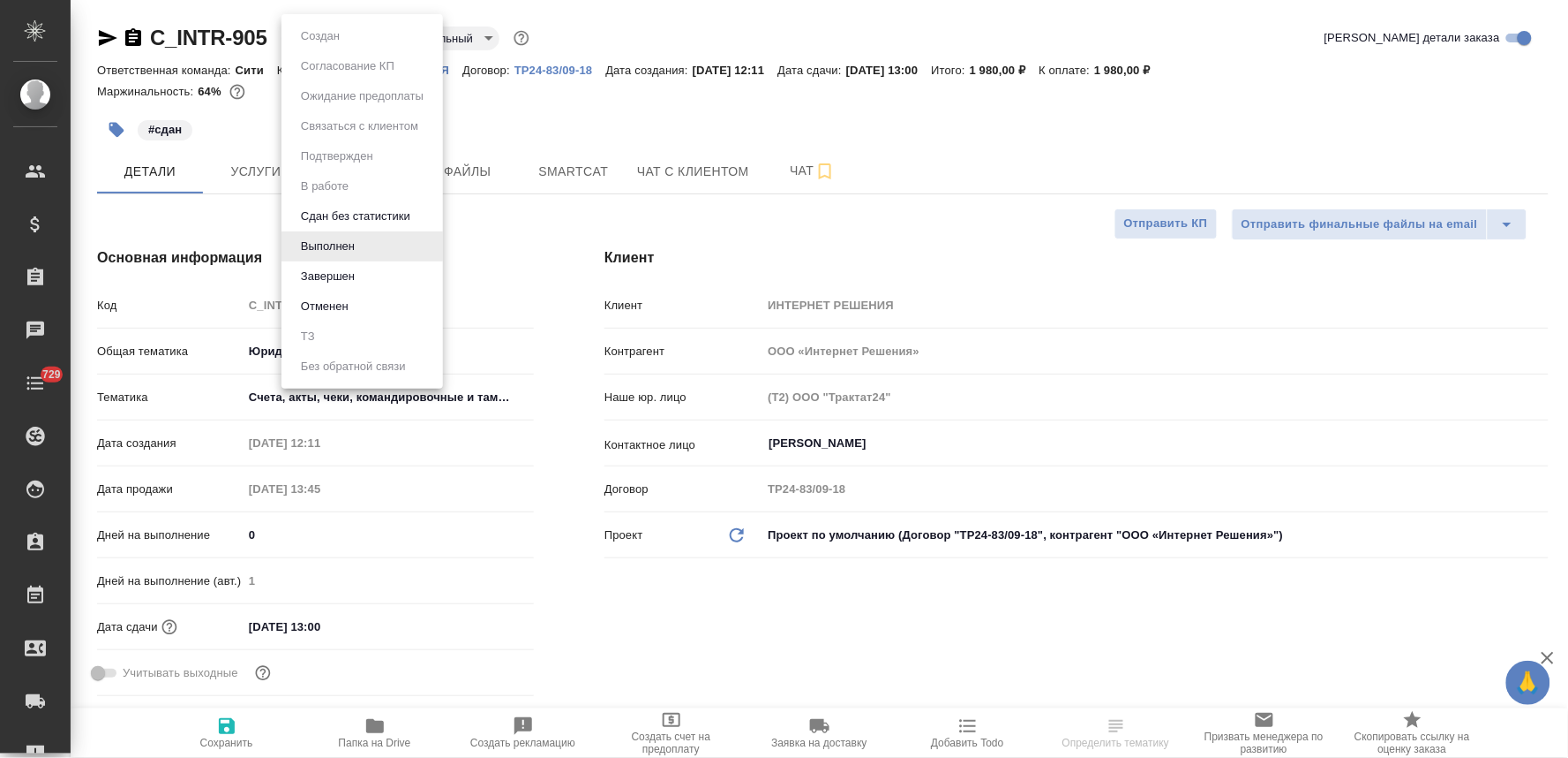
type textarea "x"
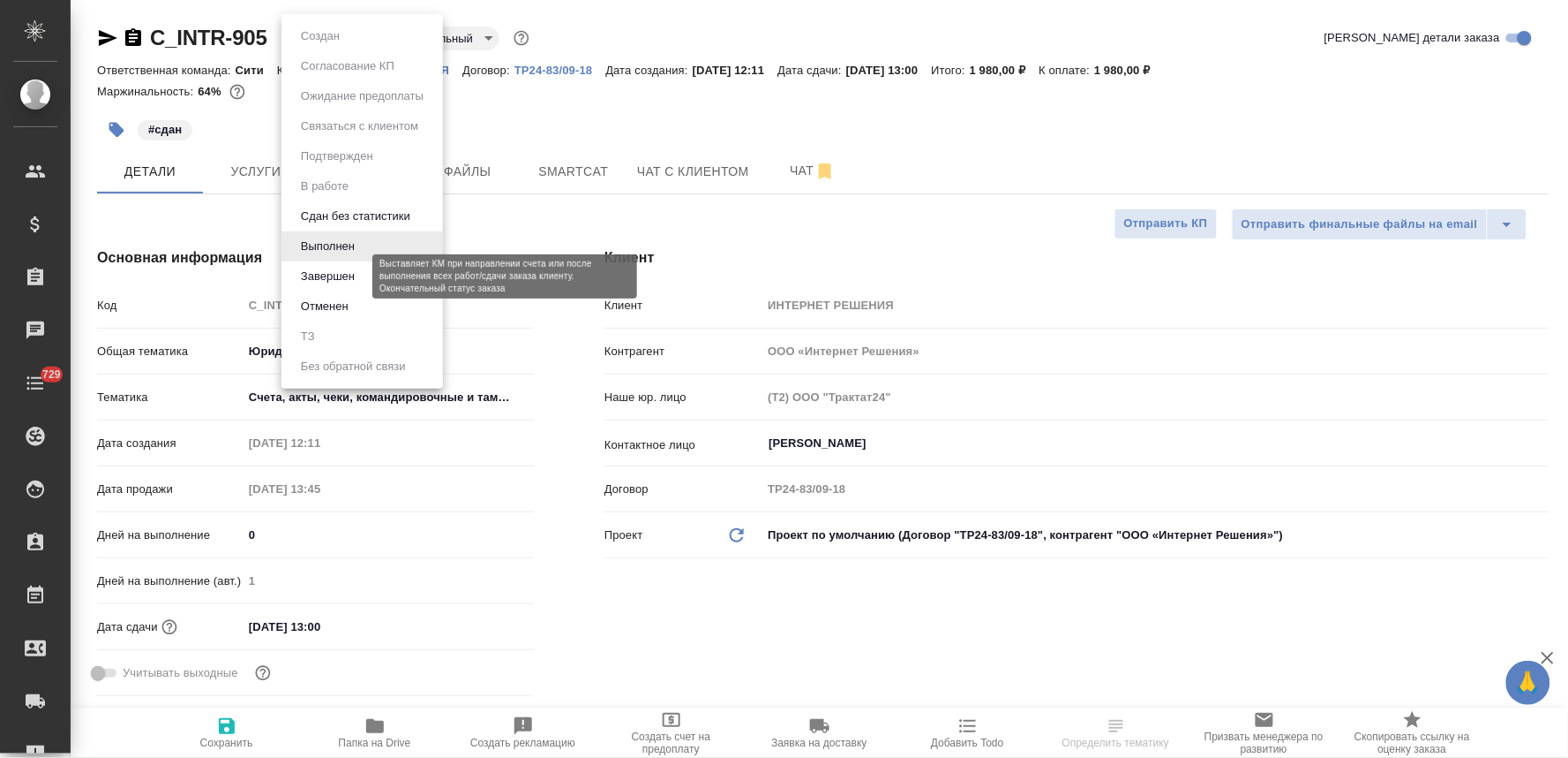
click at [338, 283] on button "Завершен" at bounding box center [328, 275] width 64 height 19
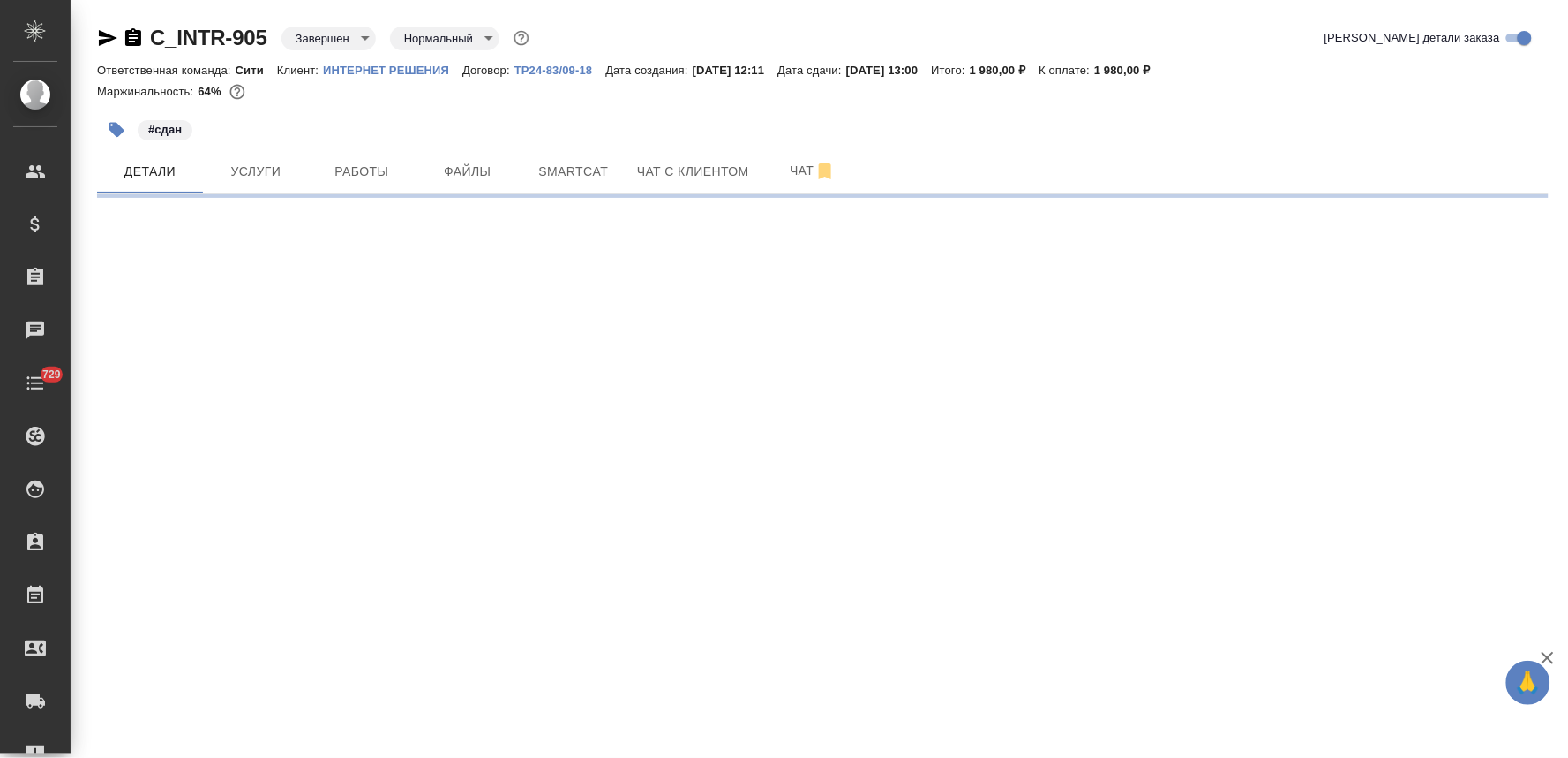
select select "RU"
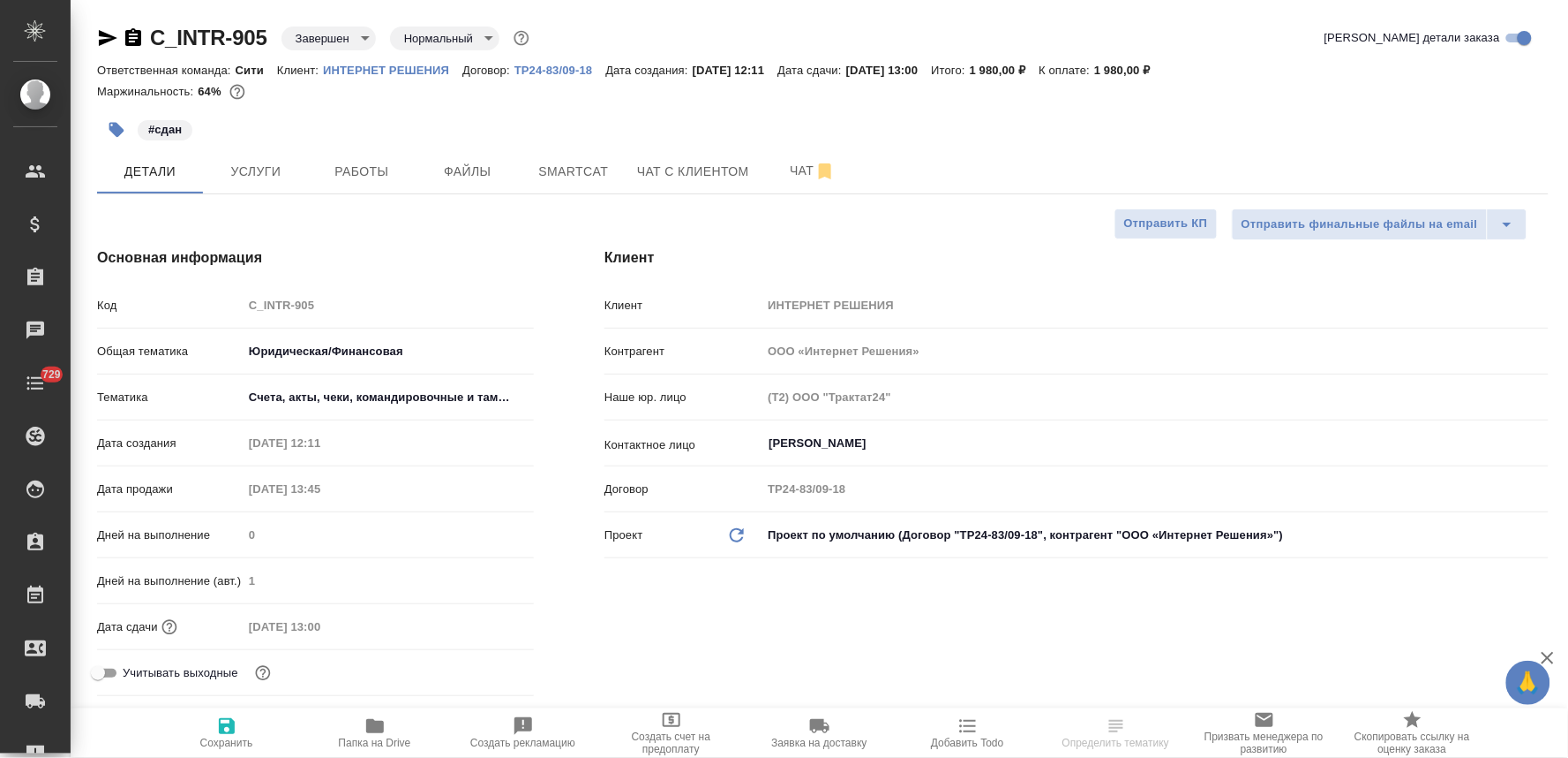
type textarea "x"
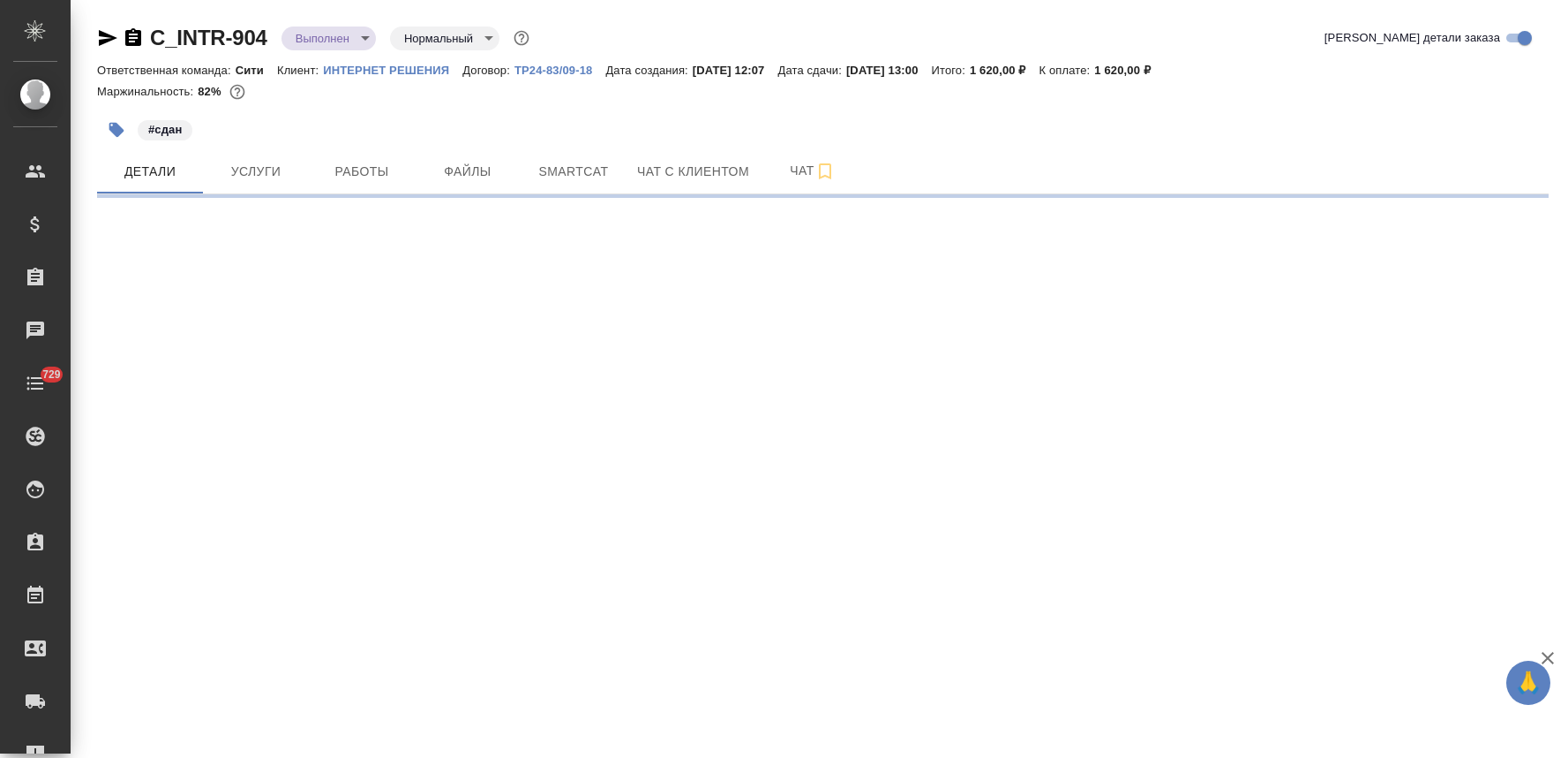
click at [341, 39] on body "🙏 .cls-1 fill:#fff; AWATERA [PERSON_NAME] Спецификации Заказы Чаты 729 Todo Про…" at bounding box center [784, 379] width 1568 height 758
select select "RU"
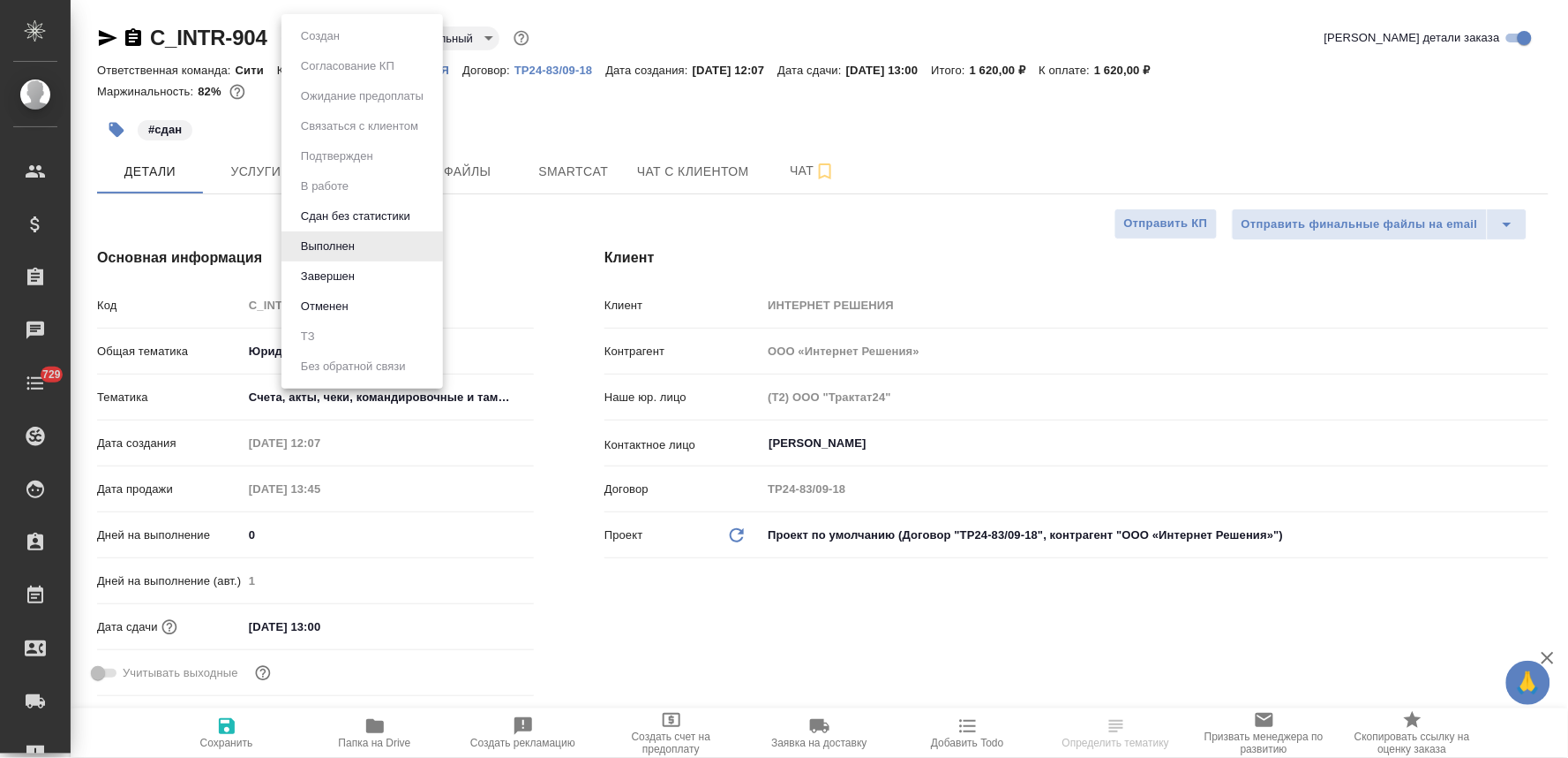
type textarea "x"
click at [360, 275] on li "Завершен" at bounding box center [362, 276] width 161 height 30
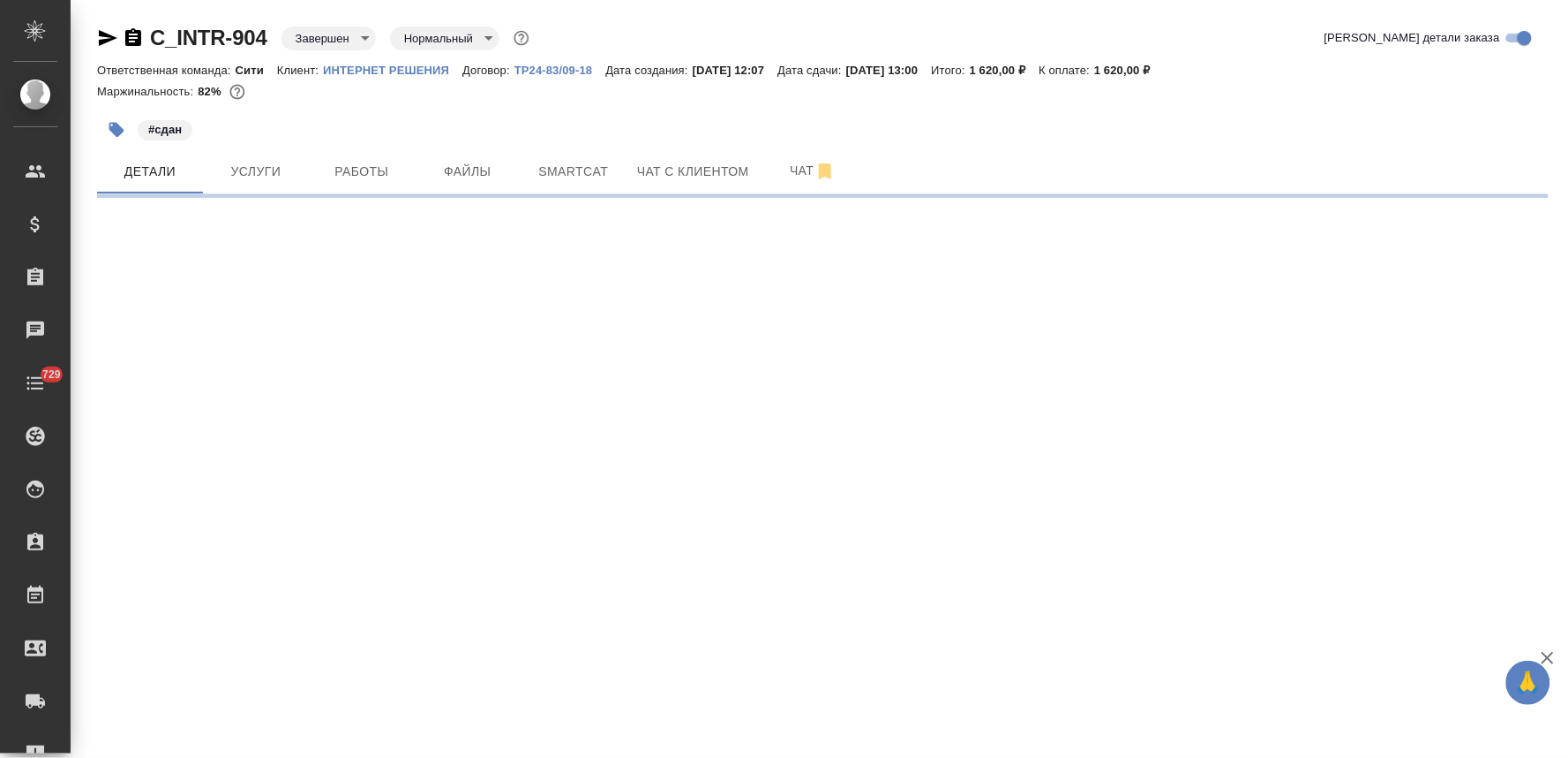
select select "RU"
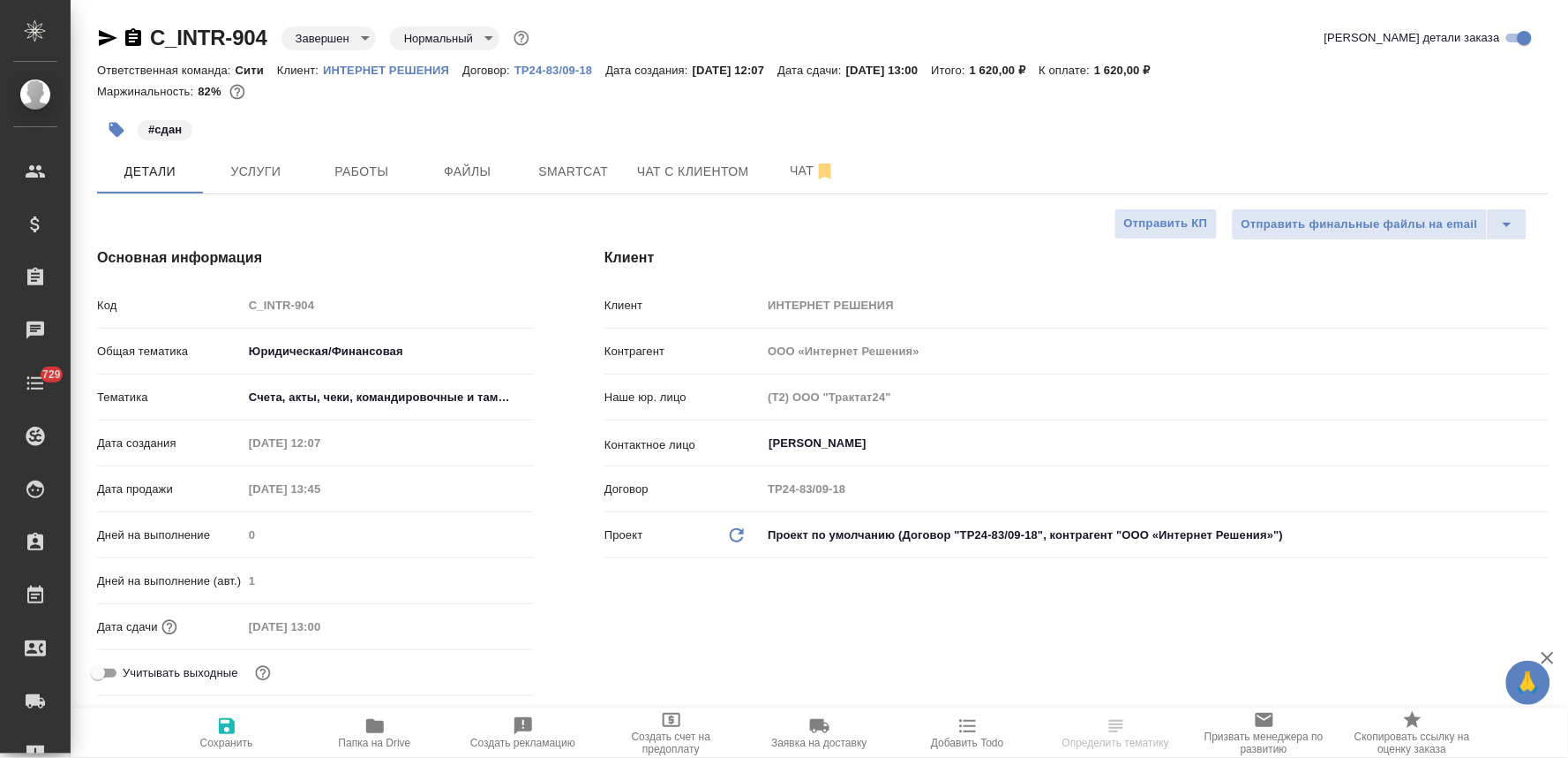
type textarea "x"
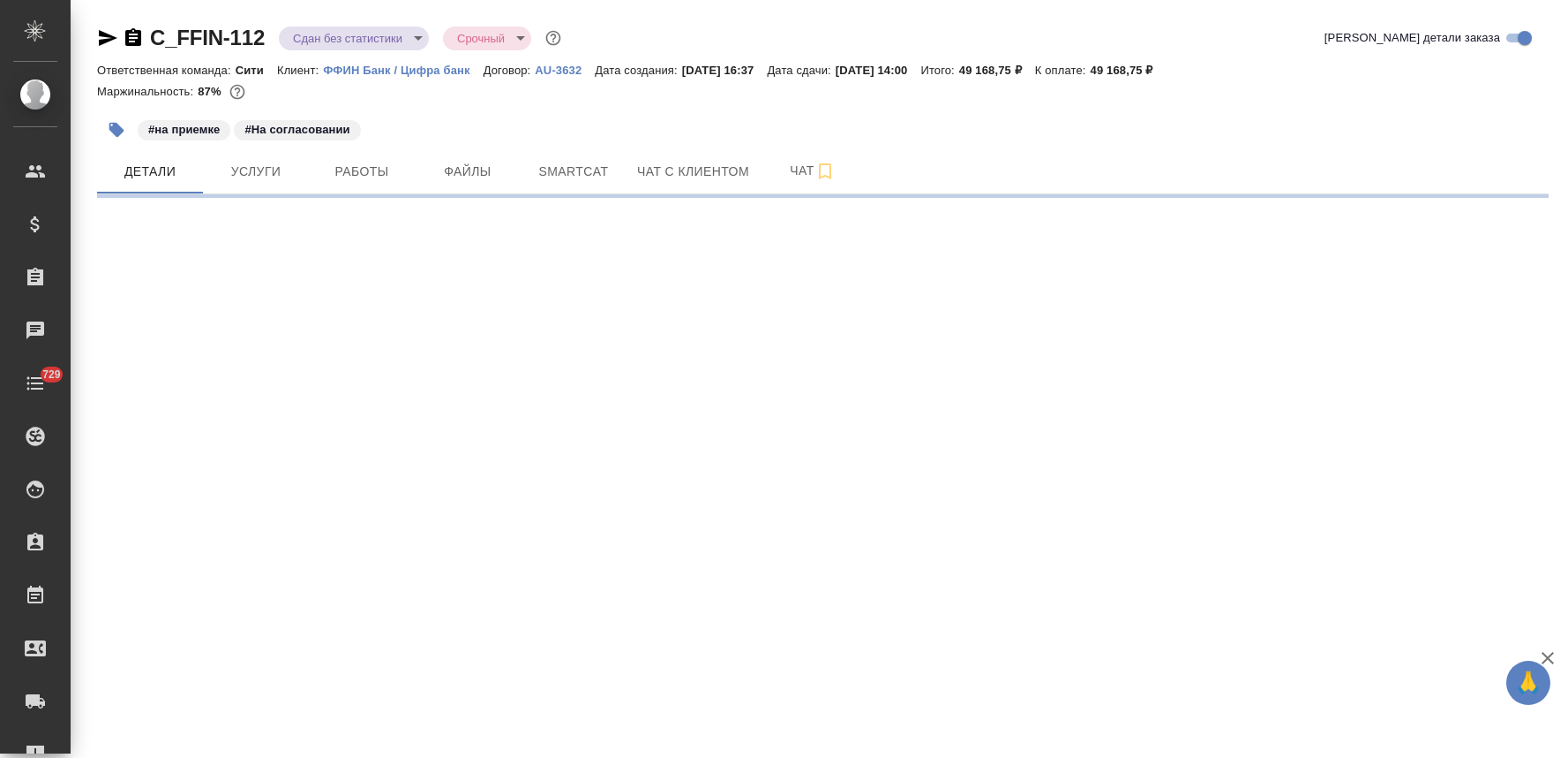
select select "RU"
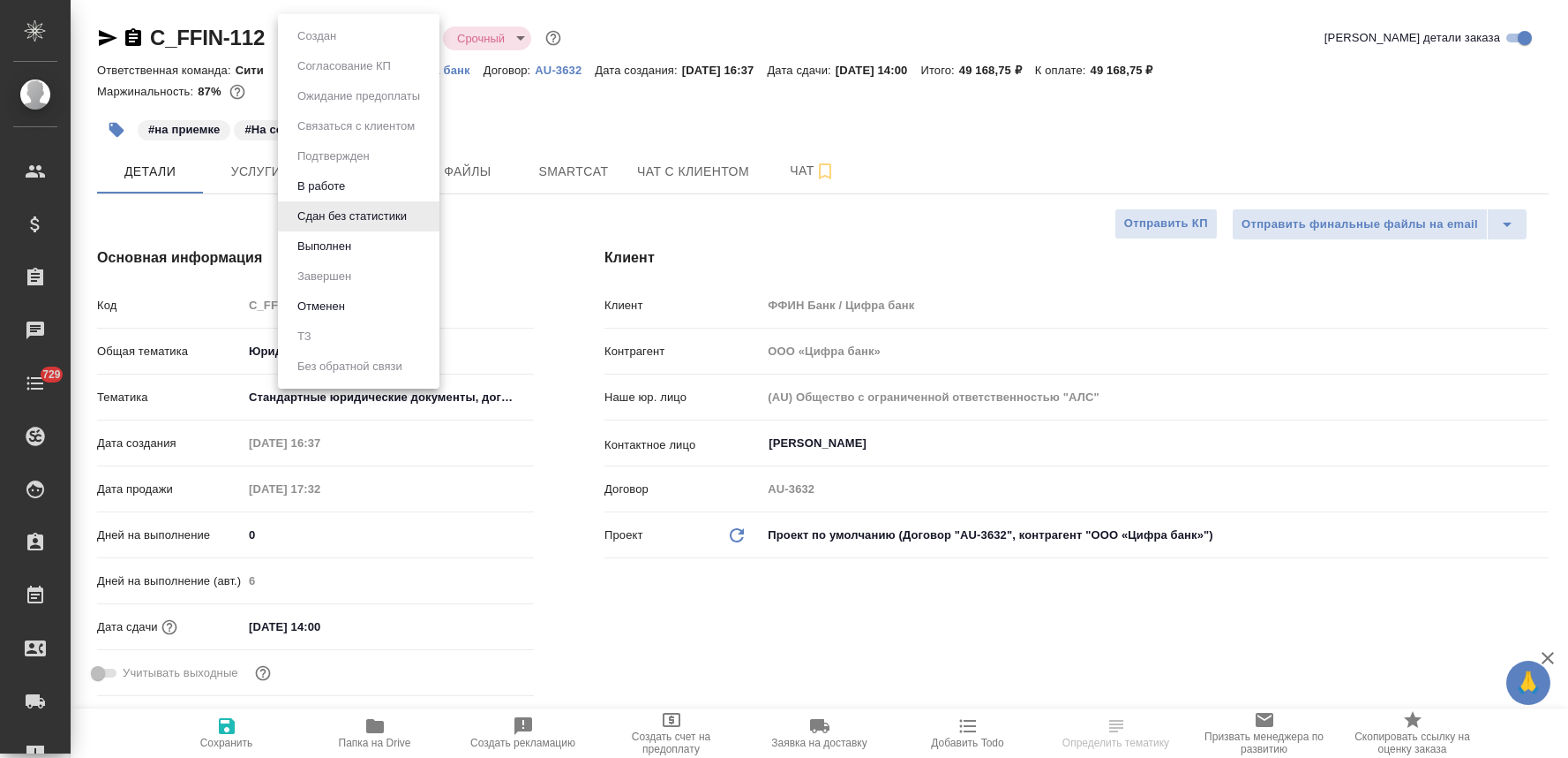
click at [381, 41] on body "🙏 .cls-1 fill:#fff; AWATERA Lyamina Nadezhda Клиенты Спецификации Заказы Чаты 7…" at bounding box center [784, 379] width 1568 height 758
type textarea "x"
click at [408, 245] on li "Выполнен" at bounding box center [359, 245] width 161 height 30
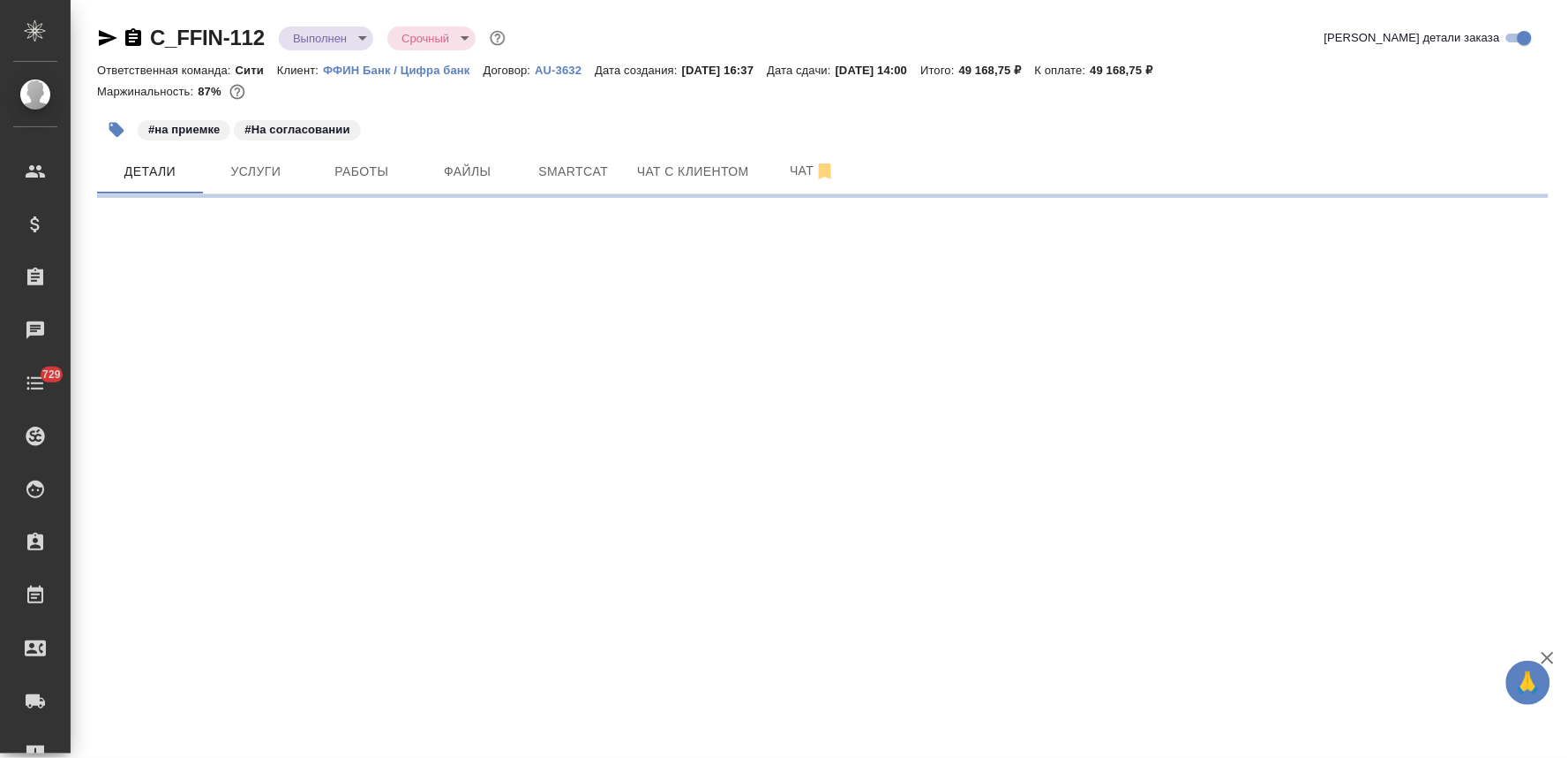
select select "RU"
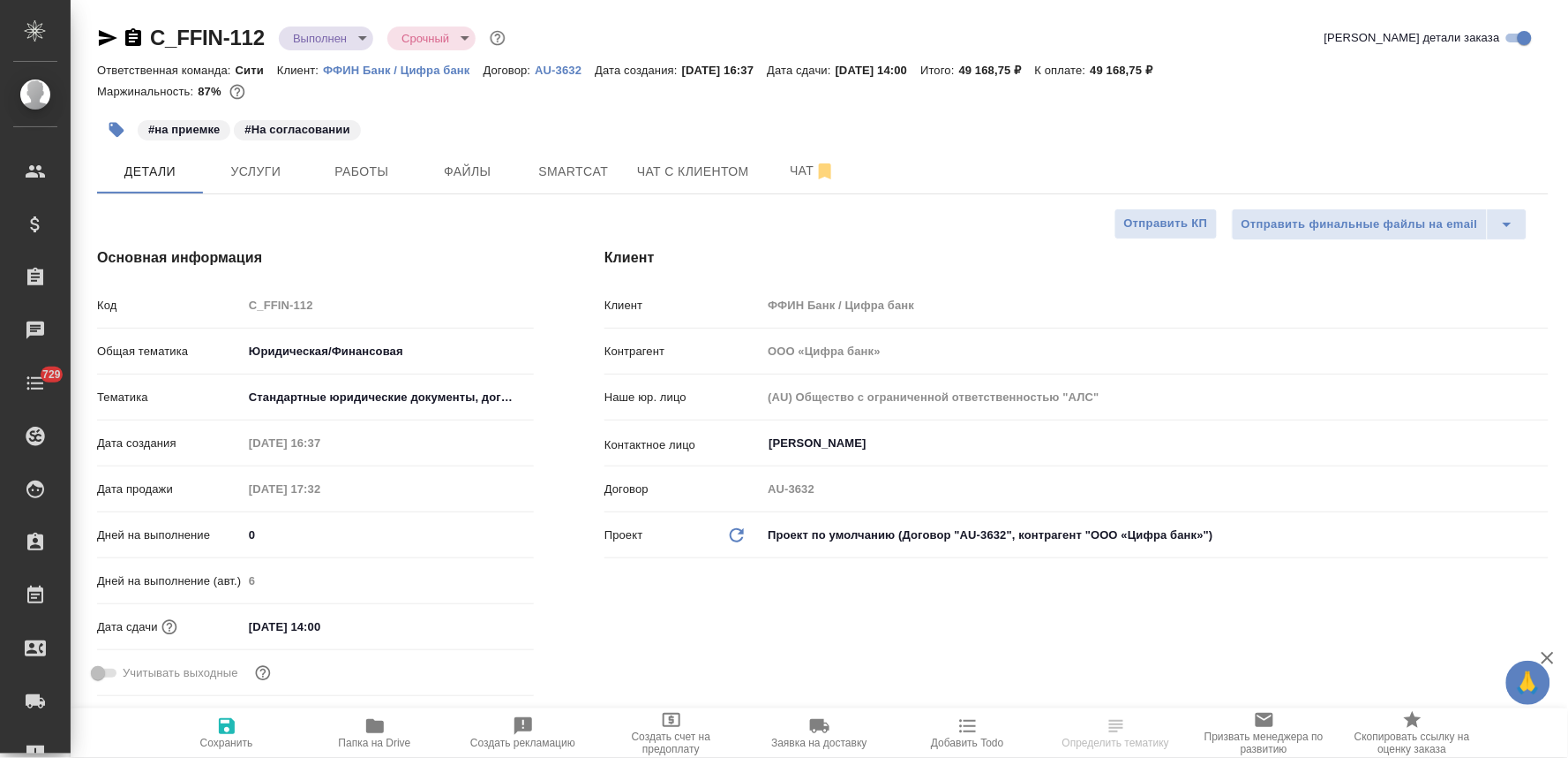
type textarea "x"
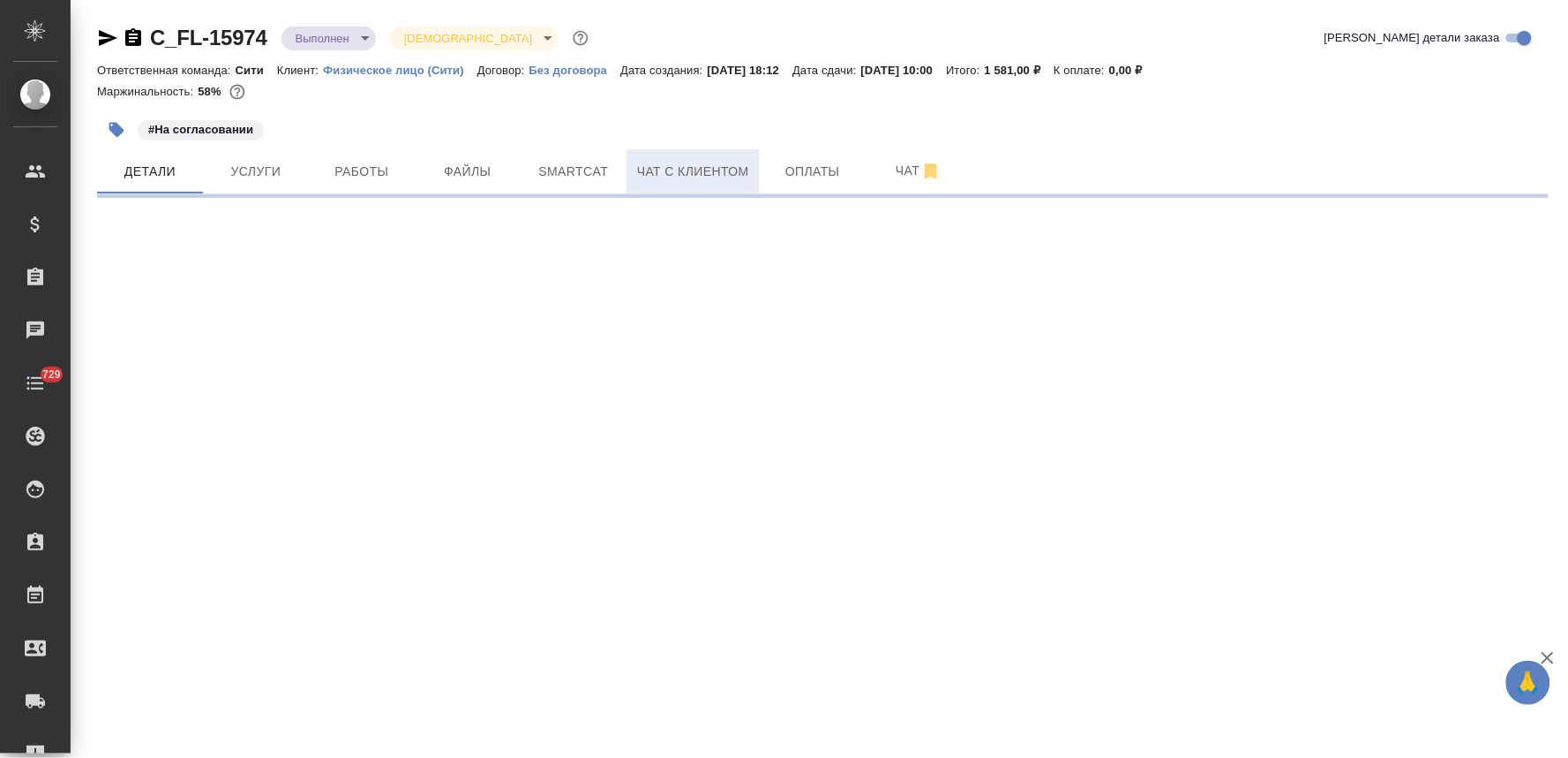
click at [690, 173] on span "Чат с клиентом" at bounding box center [693, 171] width 112 height 22
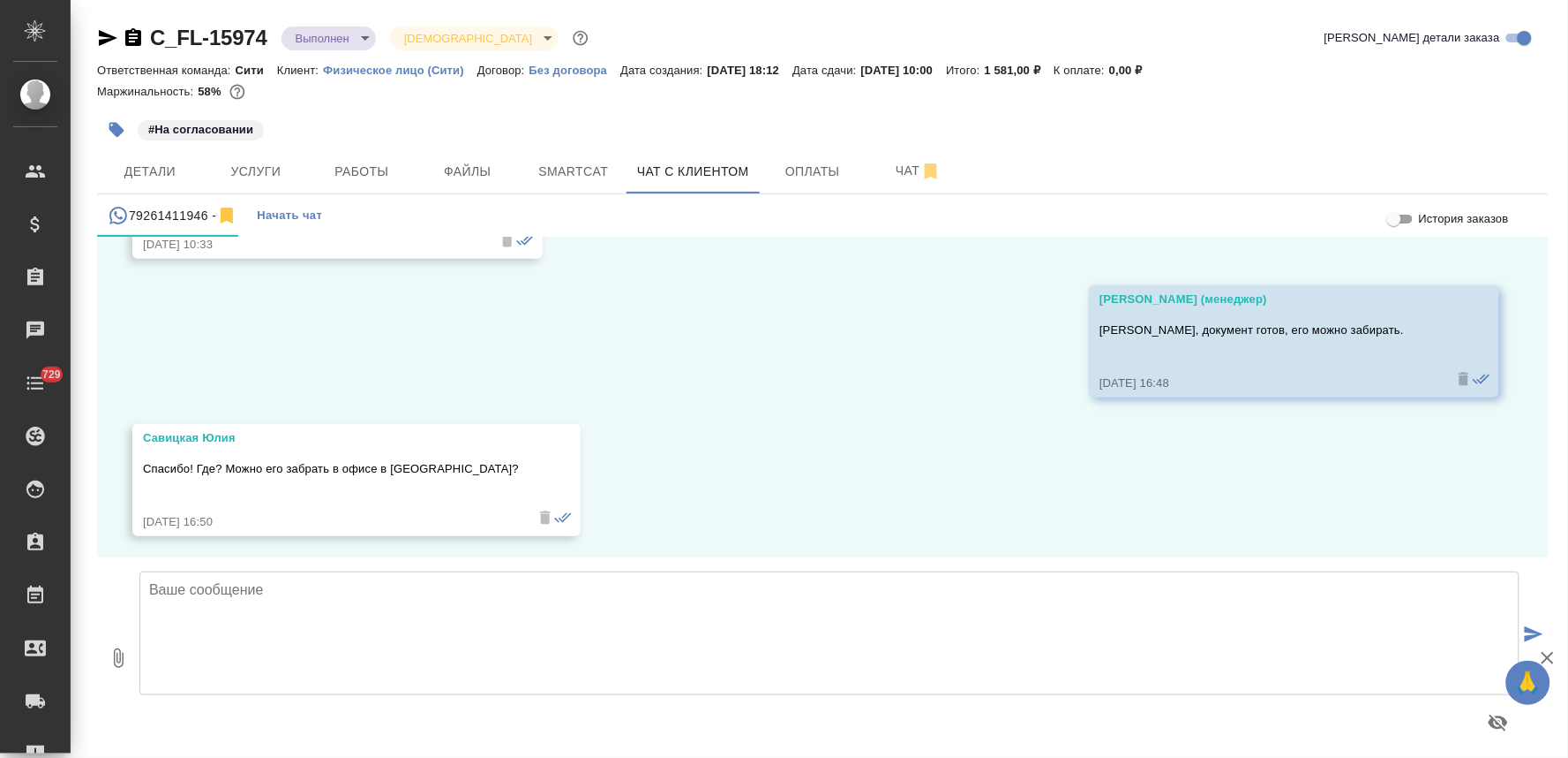
scroll to position [2971, 0]
click at [505, 585] on textarea at bounding box center [829, 633] width 1381 height 123
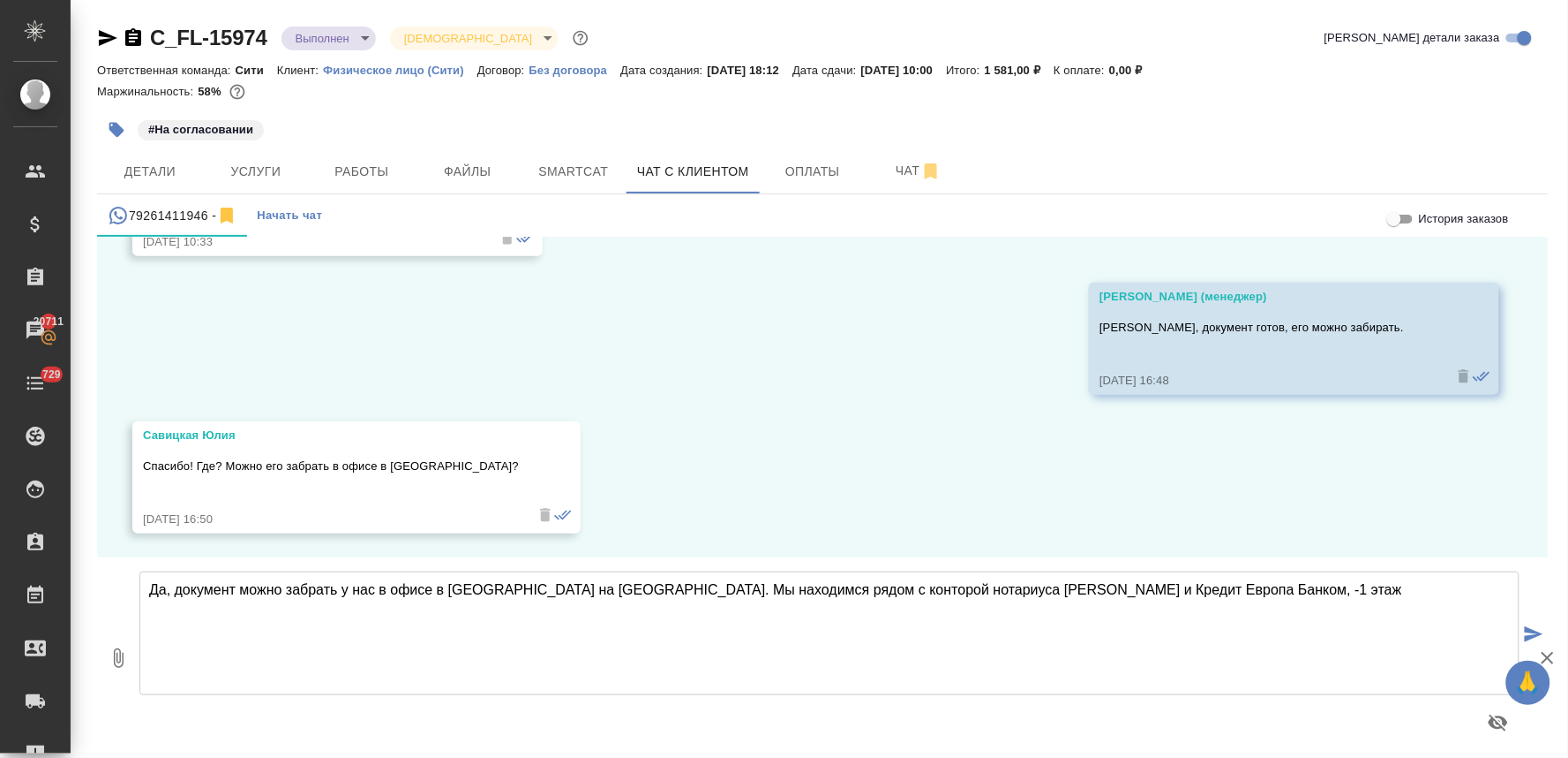
type textarea "Да, документ можно забрать у нас в офисе в Башне на Набережной. Мы находимся ря…"
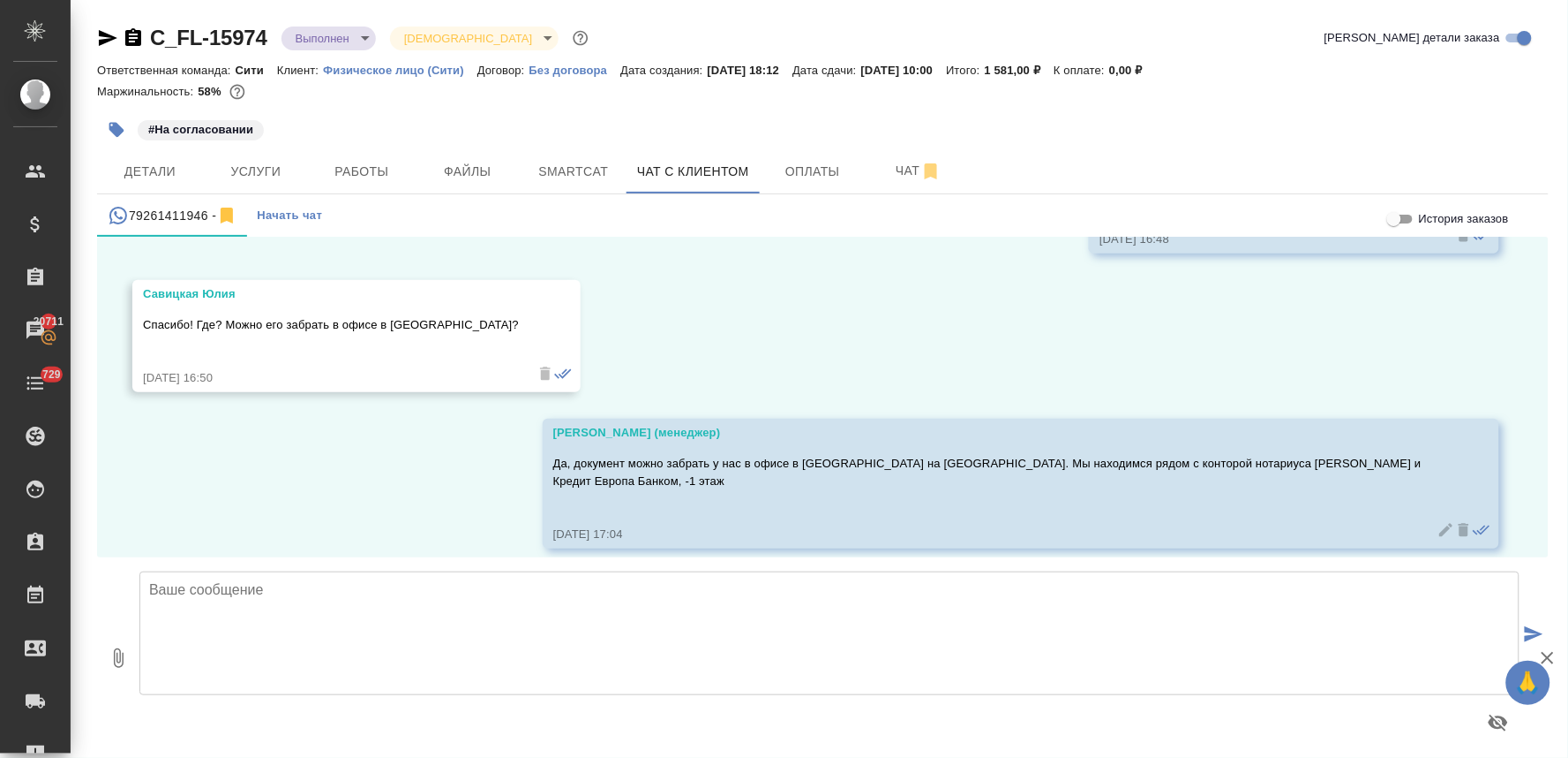
scroll to position [3128, 0]
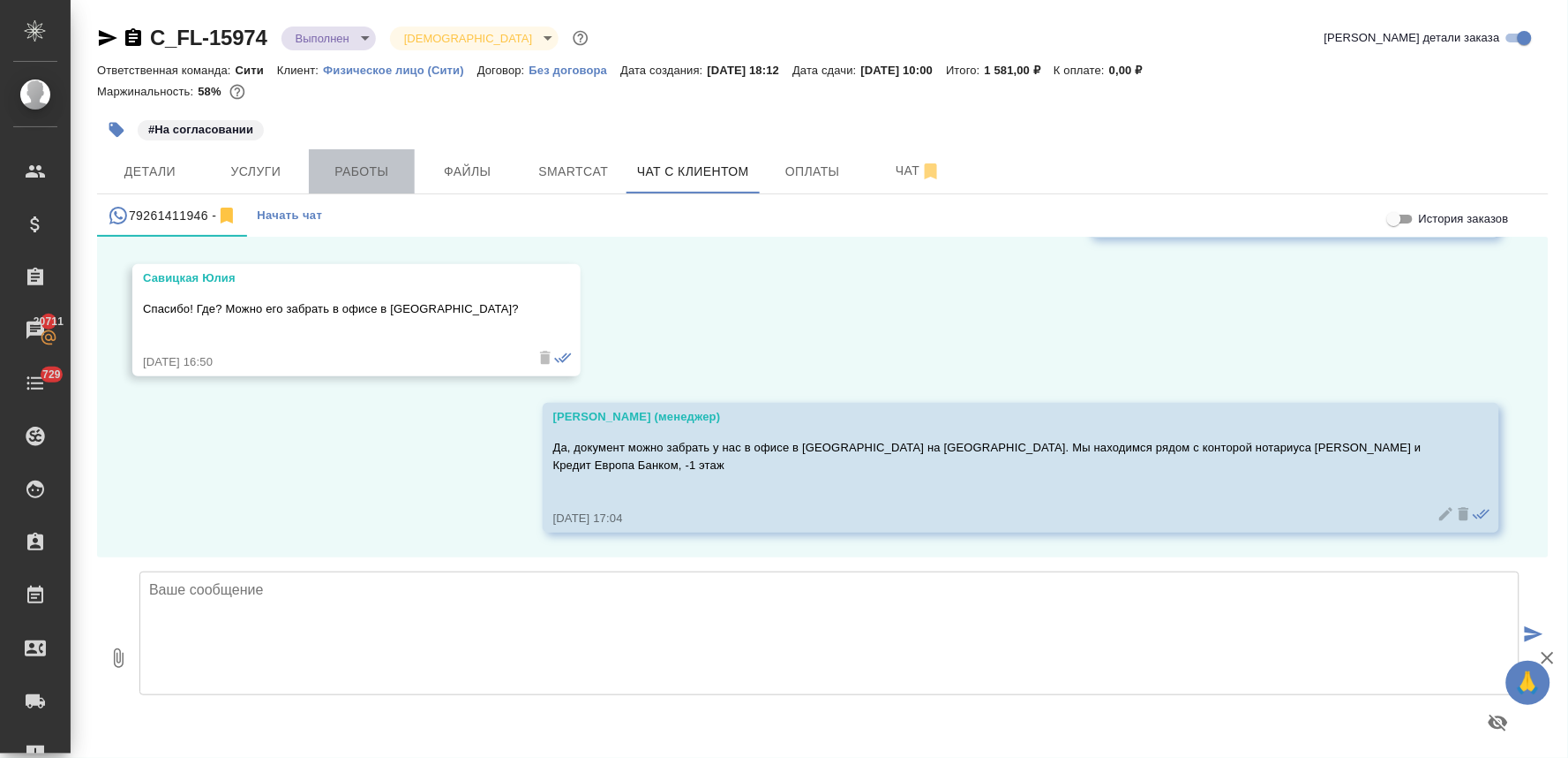
click at [383, 172] on span "Работы" at bounding box center [362, 171] width 85 height 22
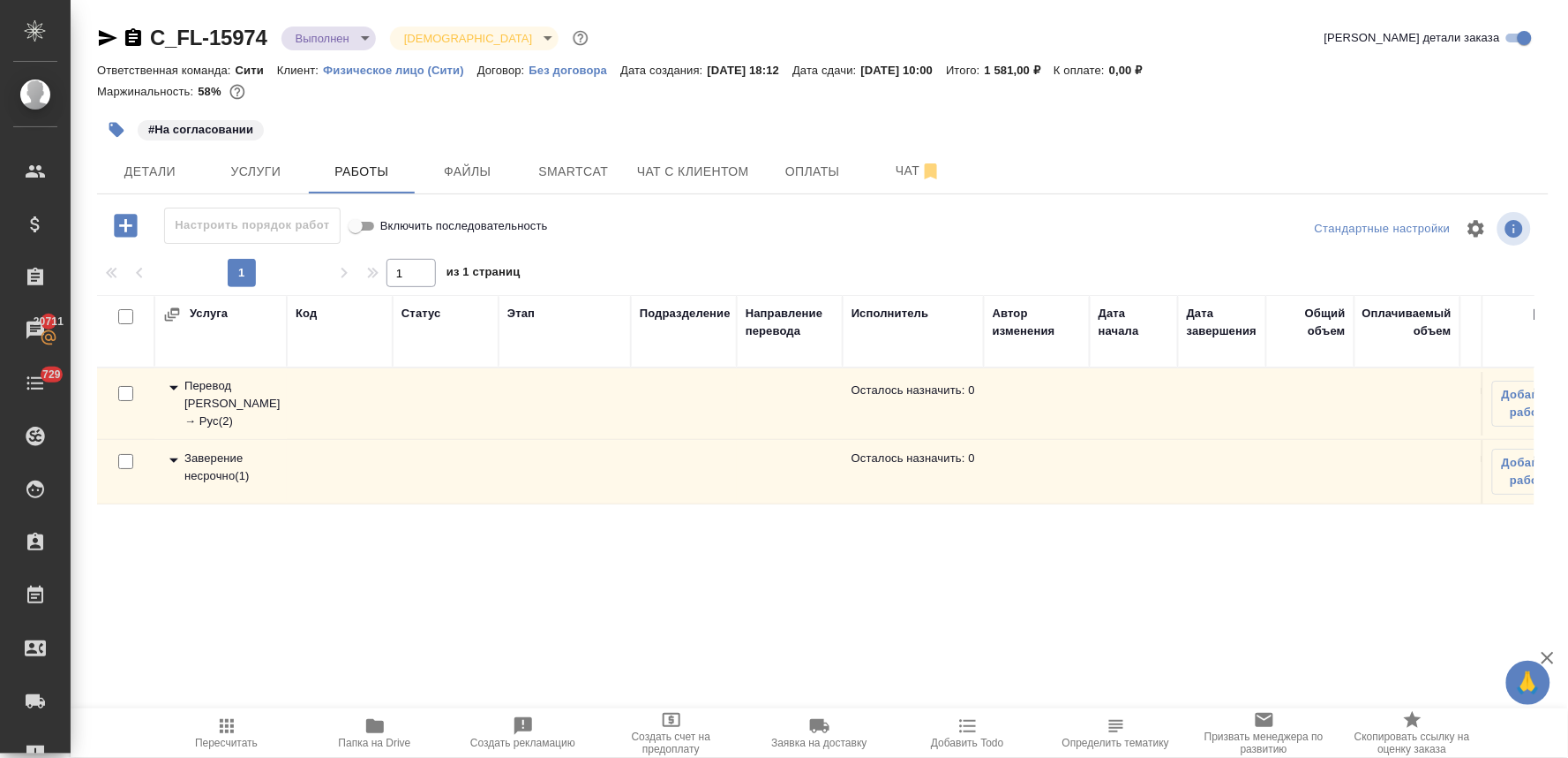
click at [206, 464] on div "Заверение несрочно ( 1 )" at bounding box center [220, 466] width 115 height 35
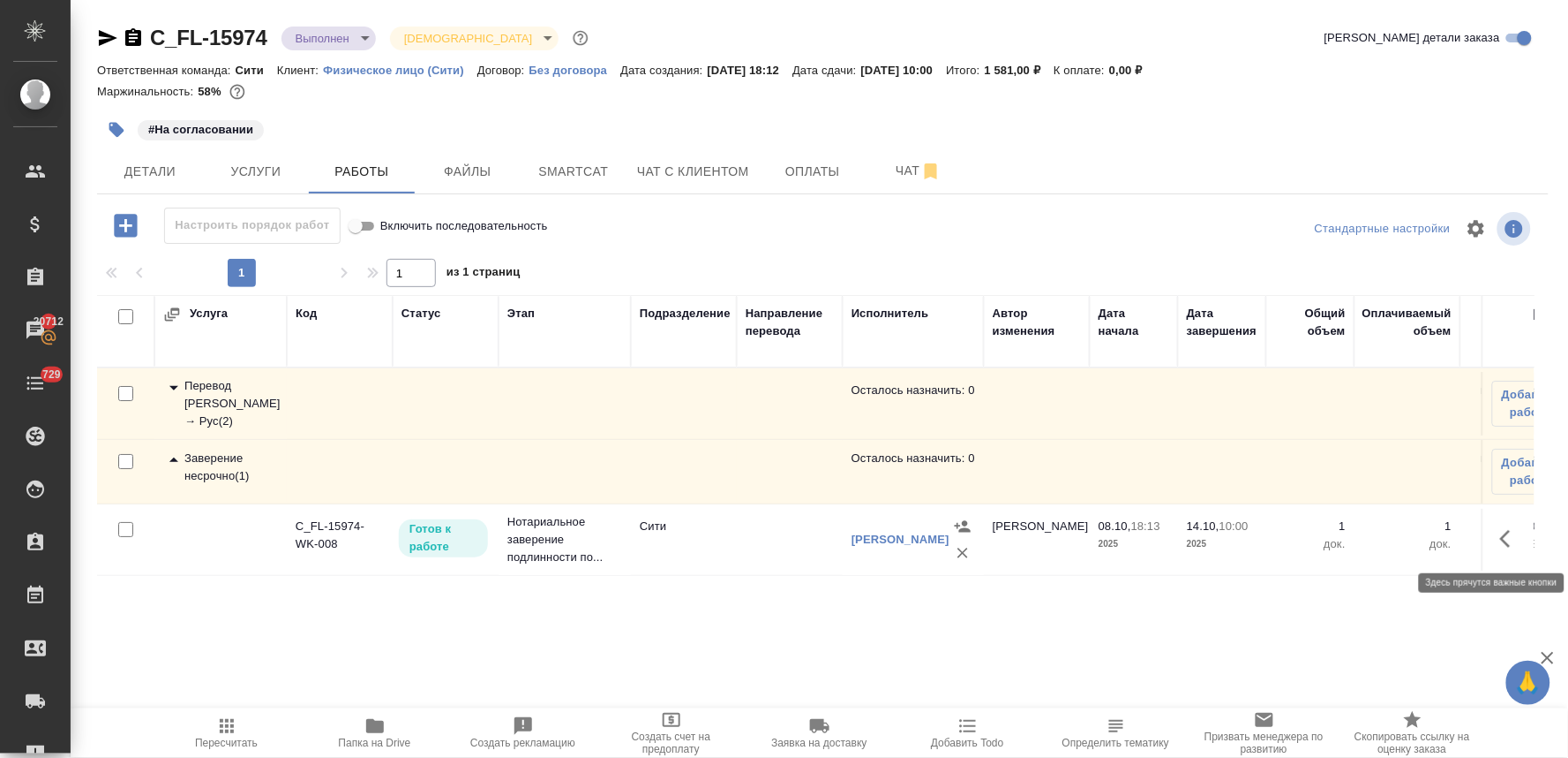
click at [1495, 537] on button "button" at bounding box center [1511, 538] width 43 height 43
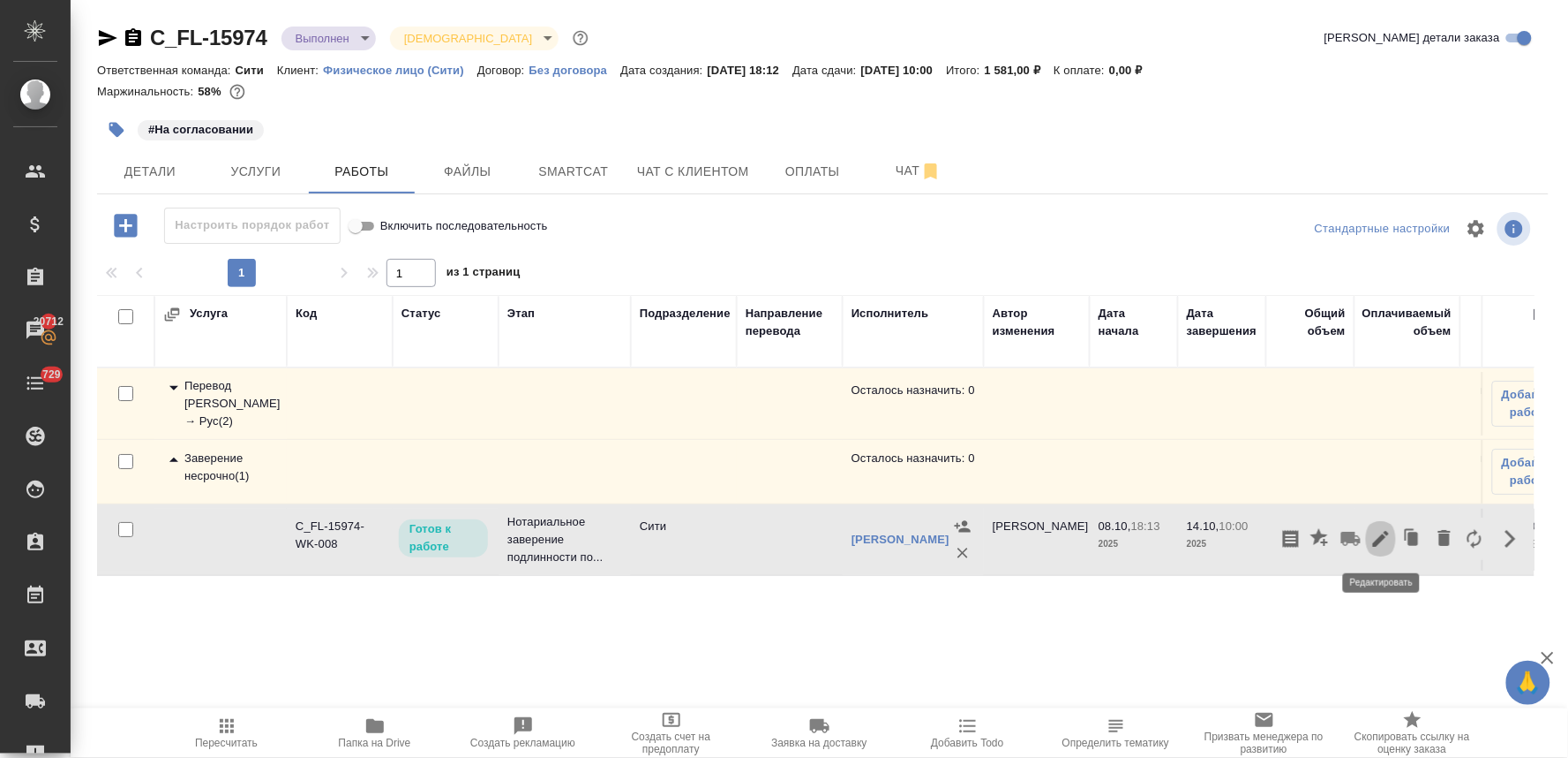
click at [1372, 543] on icon "button" at bounding box center [1381, 538] width 21 height 21
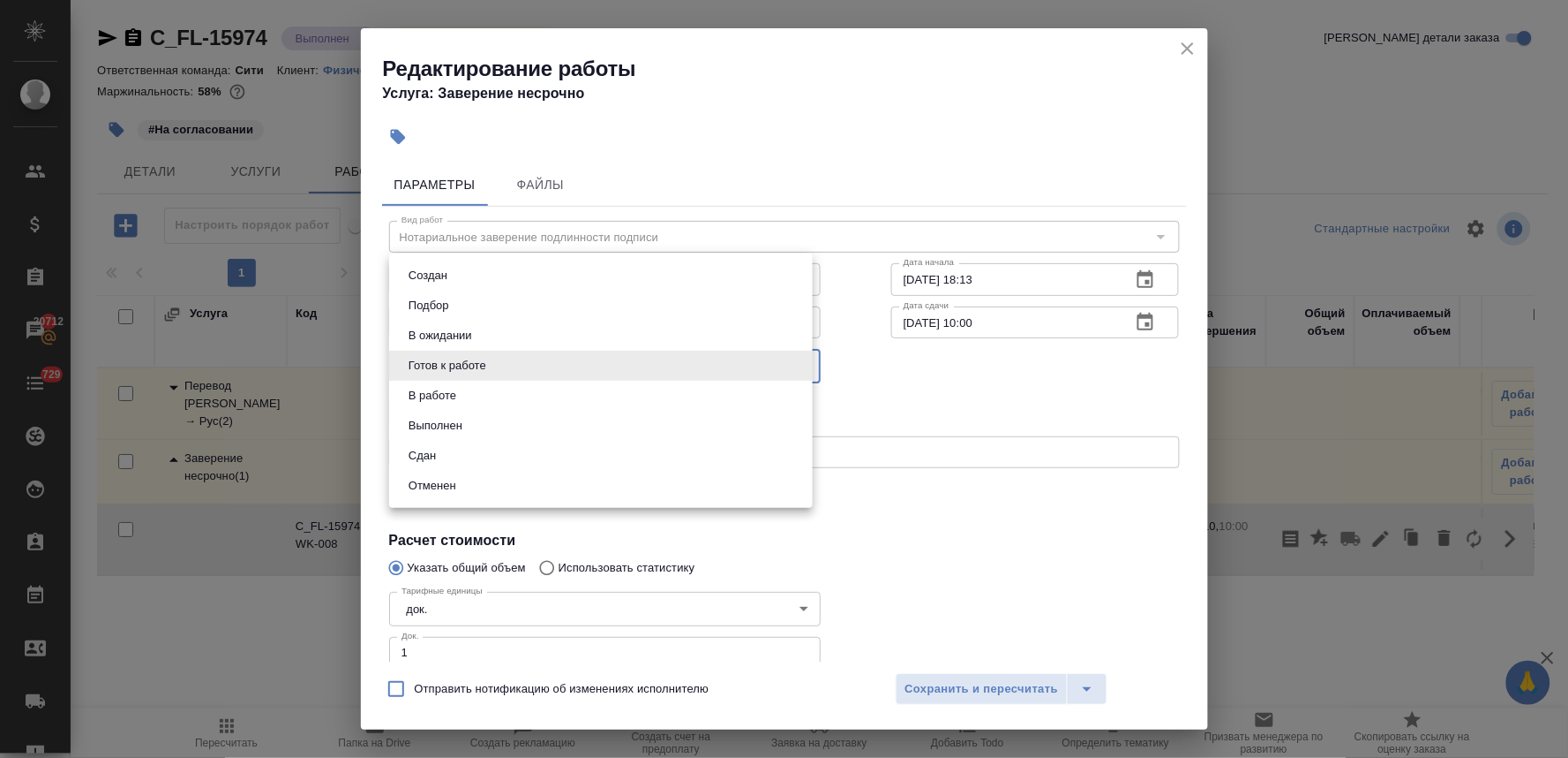
click at [543, 365] on body "🙏 .cls-1 fill:#fff; AWATERA Lyamina Nadezhda Клиенты Спецификации Заказы 20712 …" at bounding box center [784, 379] width 1568 height 758
click at [519, 462] on li "Сдан" at bounding box center [601, 455] width 424 height 30
type input "closed"
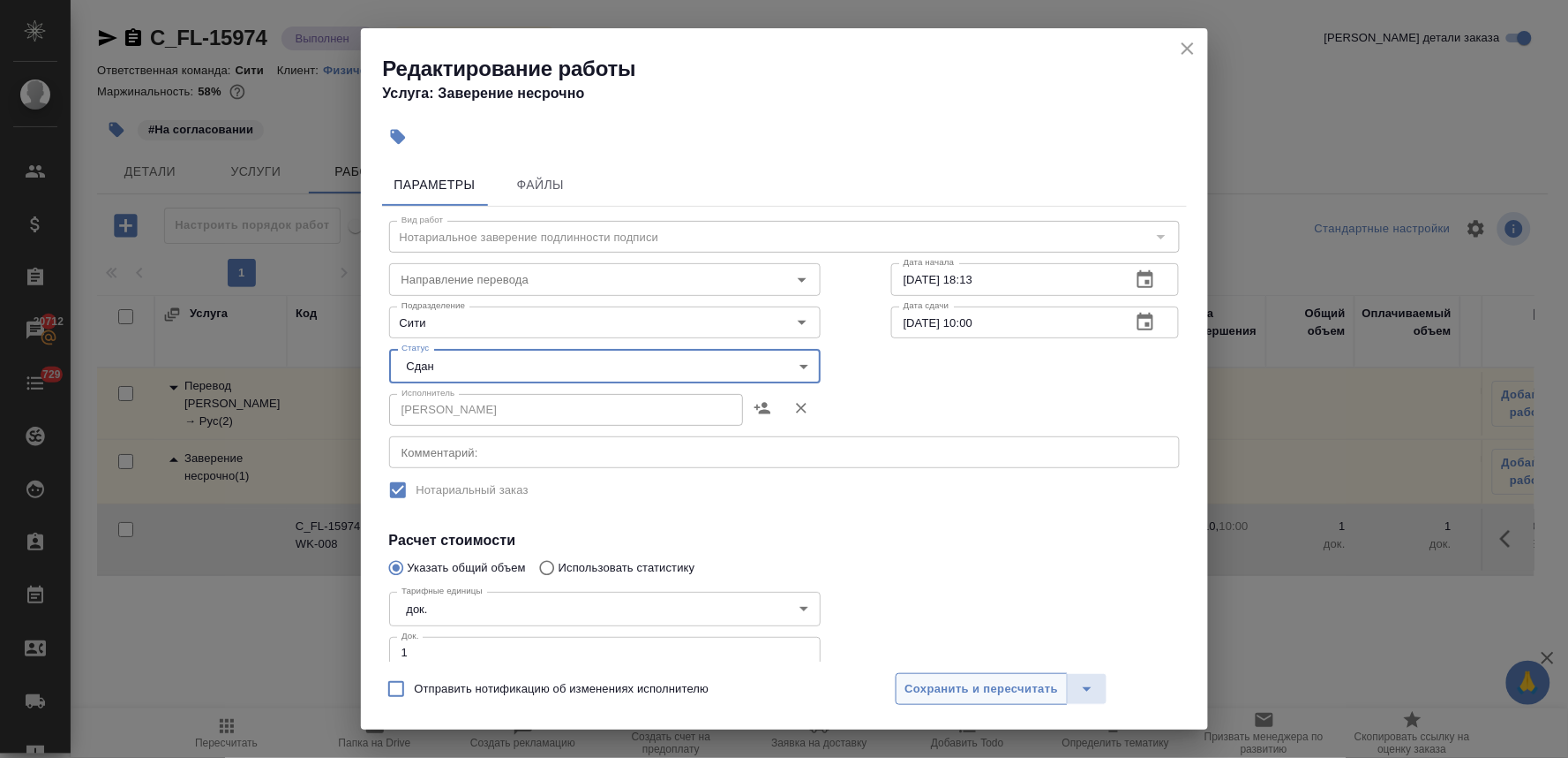
click at [1019, 687] on span "Сохранить и пересчитать" at bounding box center [982, 689] width 154 height 20
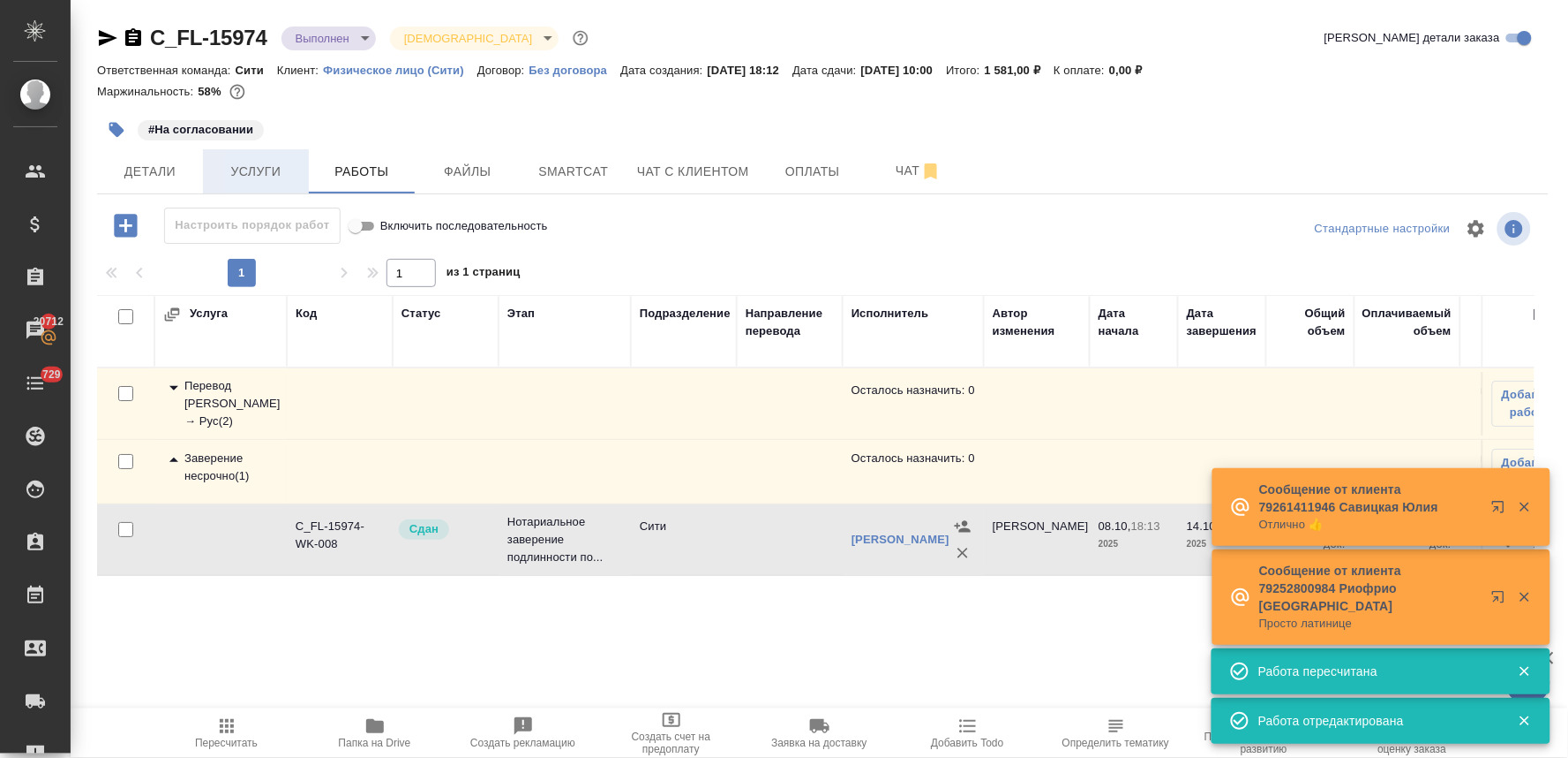
click at [252, 184] on button "Услуги" at bounding box center [255, 171] width 106 height 44
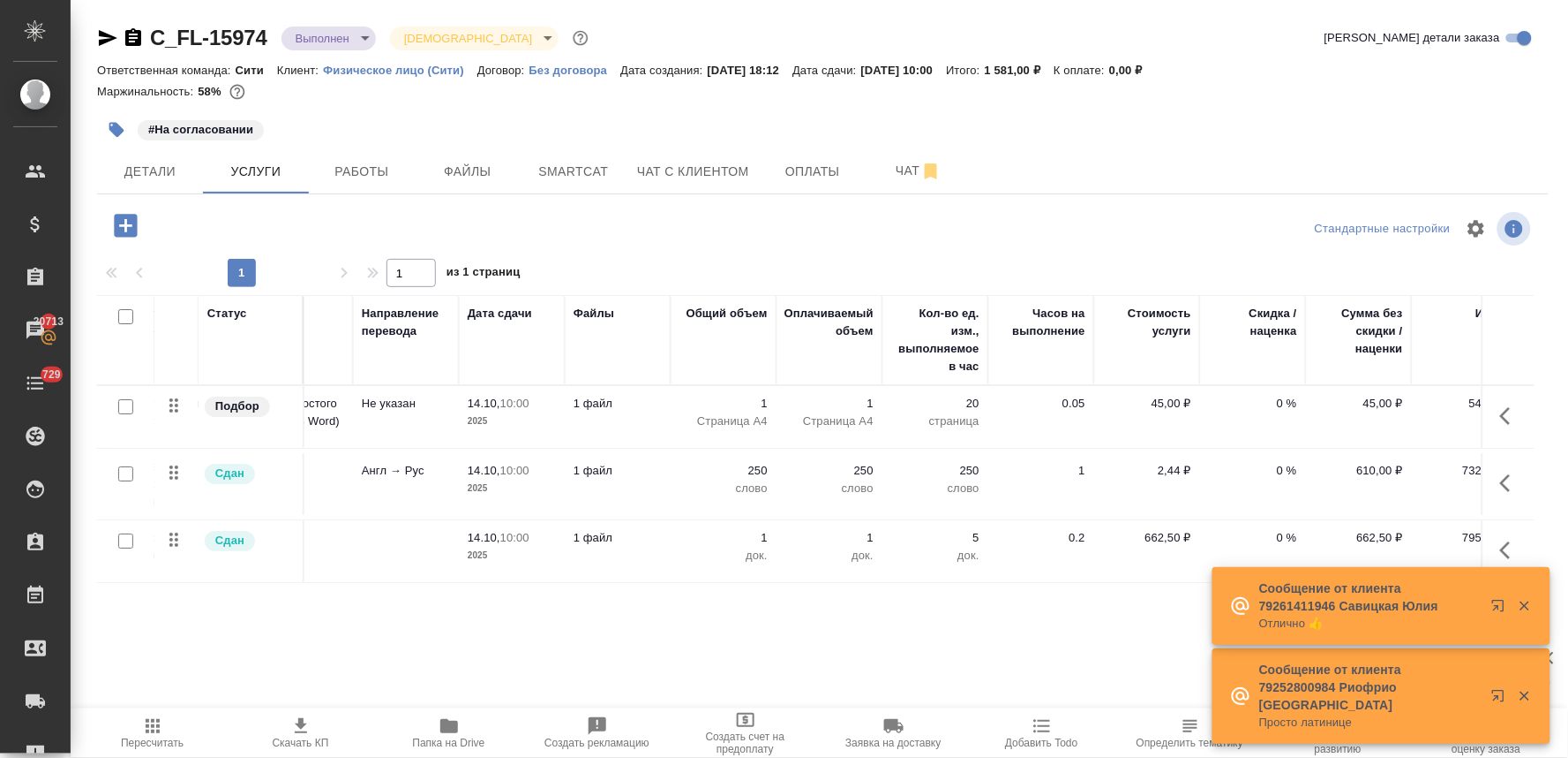
scroll to position [0, 225]
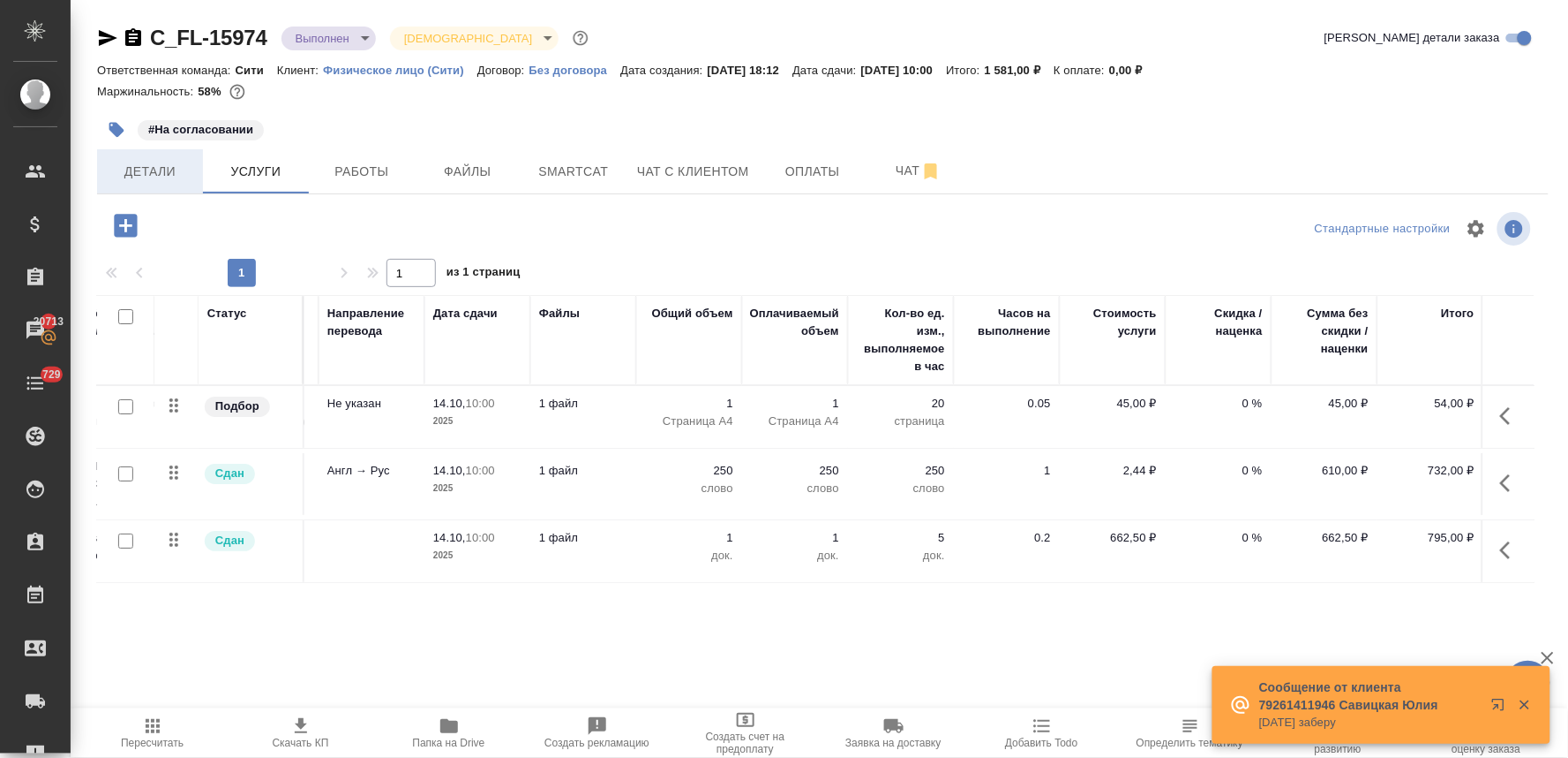
click at [147, 170] on span "Детали" at bounding box center [150, 171] width 85 height 22
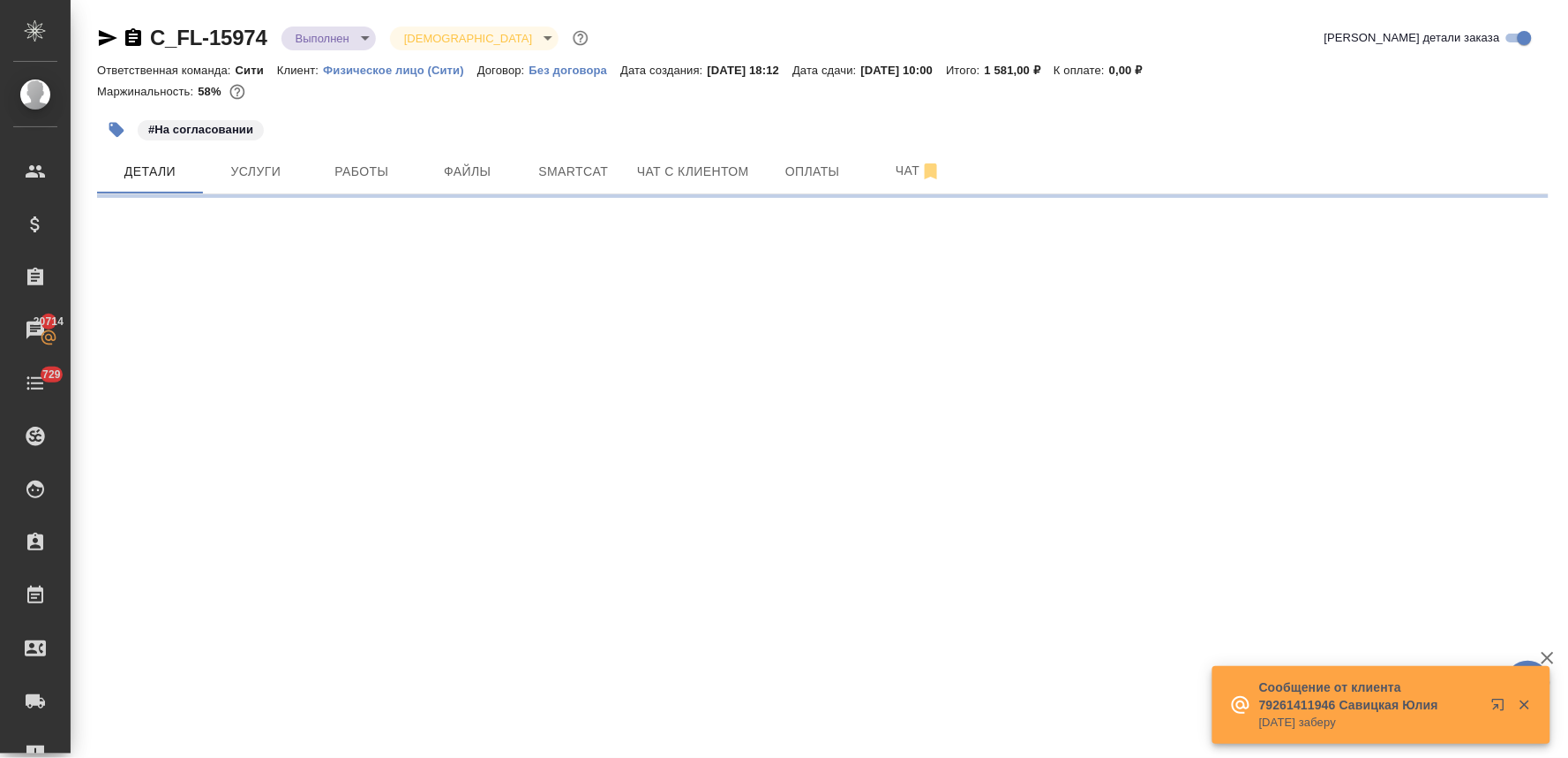
select select "RU"
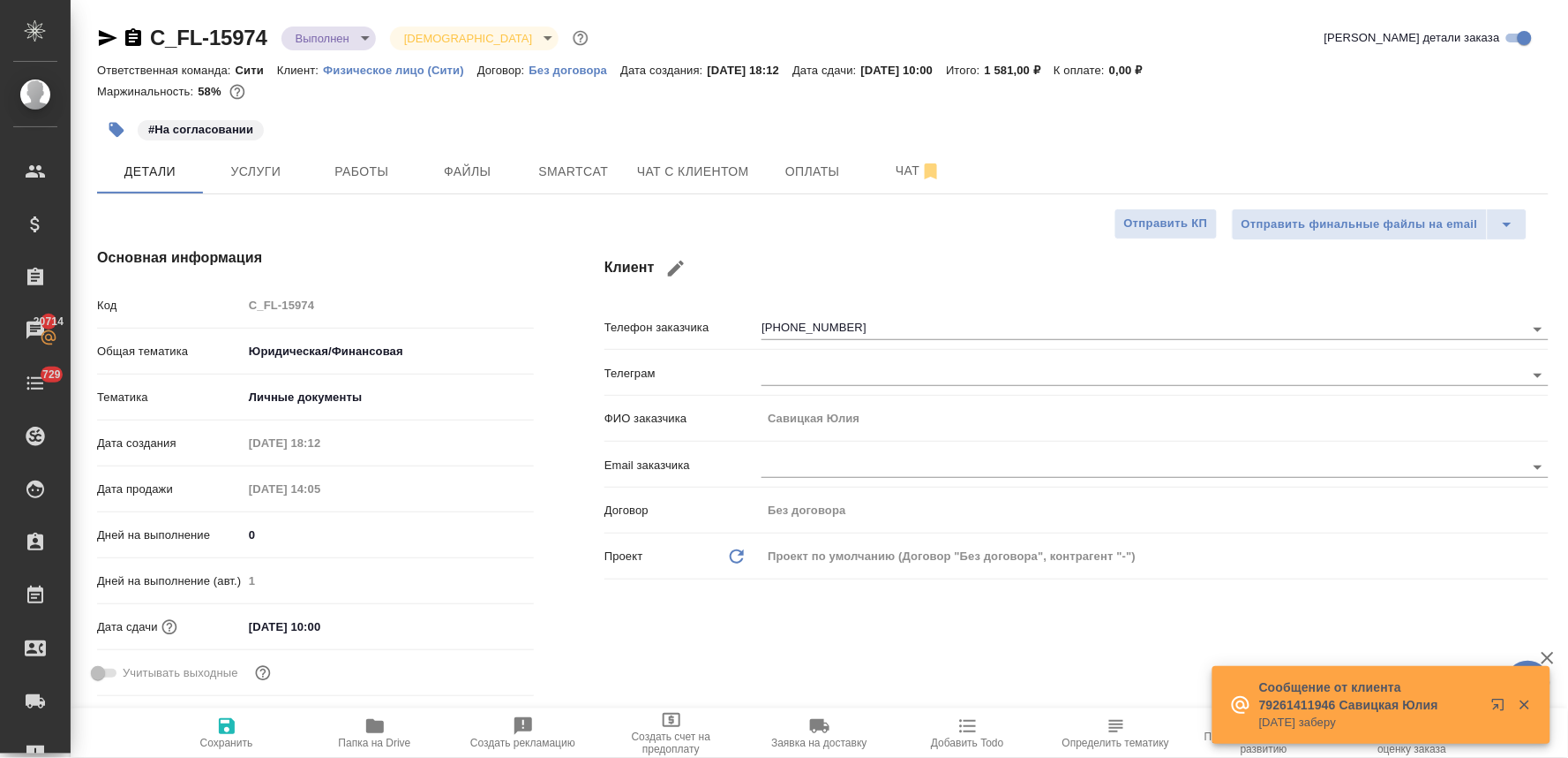
type textarea "x"
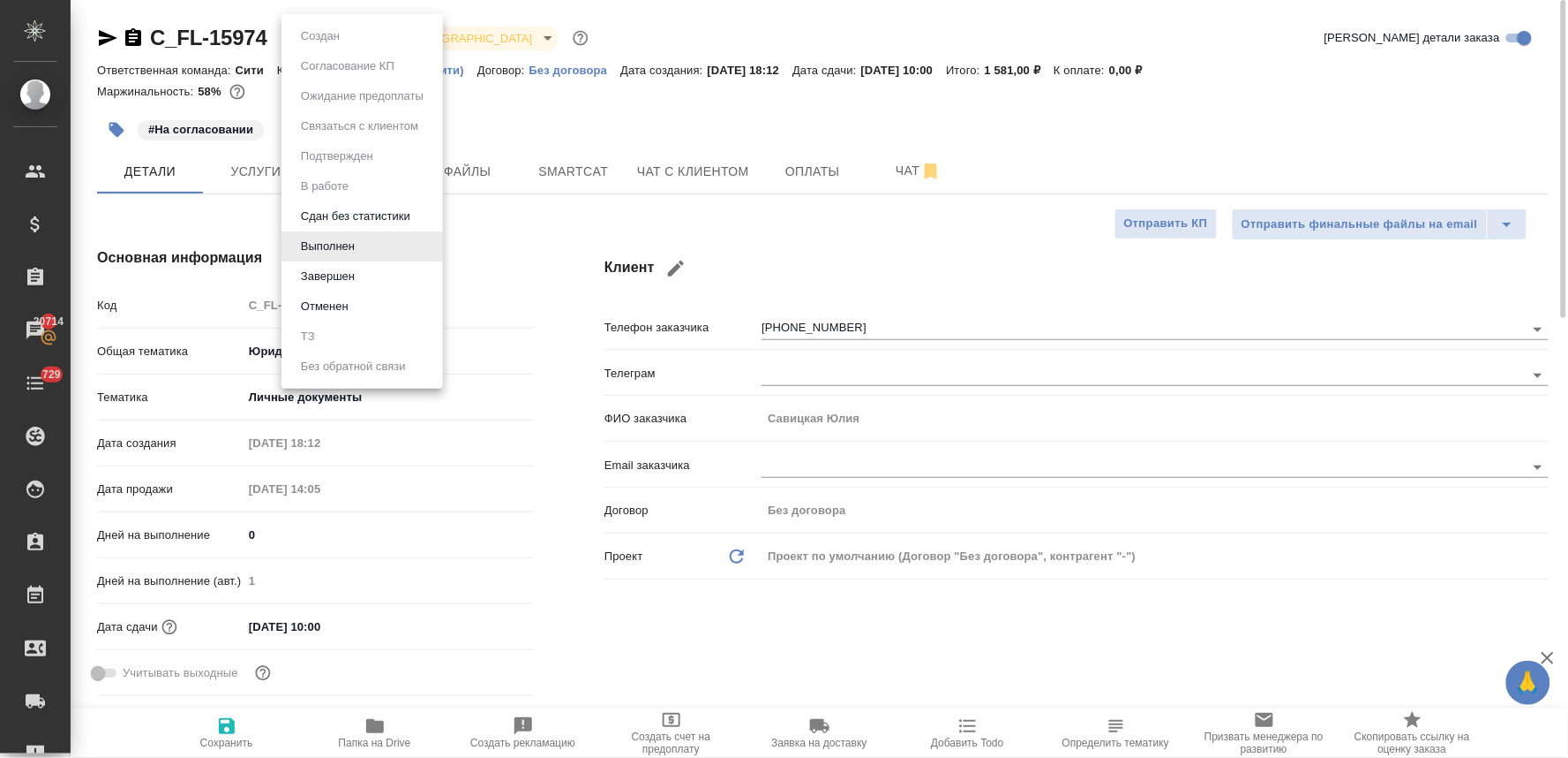
click at [319, 41] on body "🙏 .cls-1 fill:#fff; AWATERA Lyamina Nadezhda Клиенты Спецификации Заказы 20714 …" at bounding box center [784, 379] width 1568 height 758
click at [380, 275] on li "Завершен" at bounding box center [362, 276] width 161 height 30
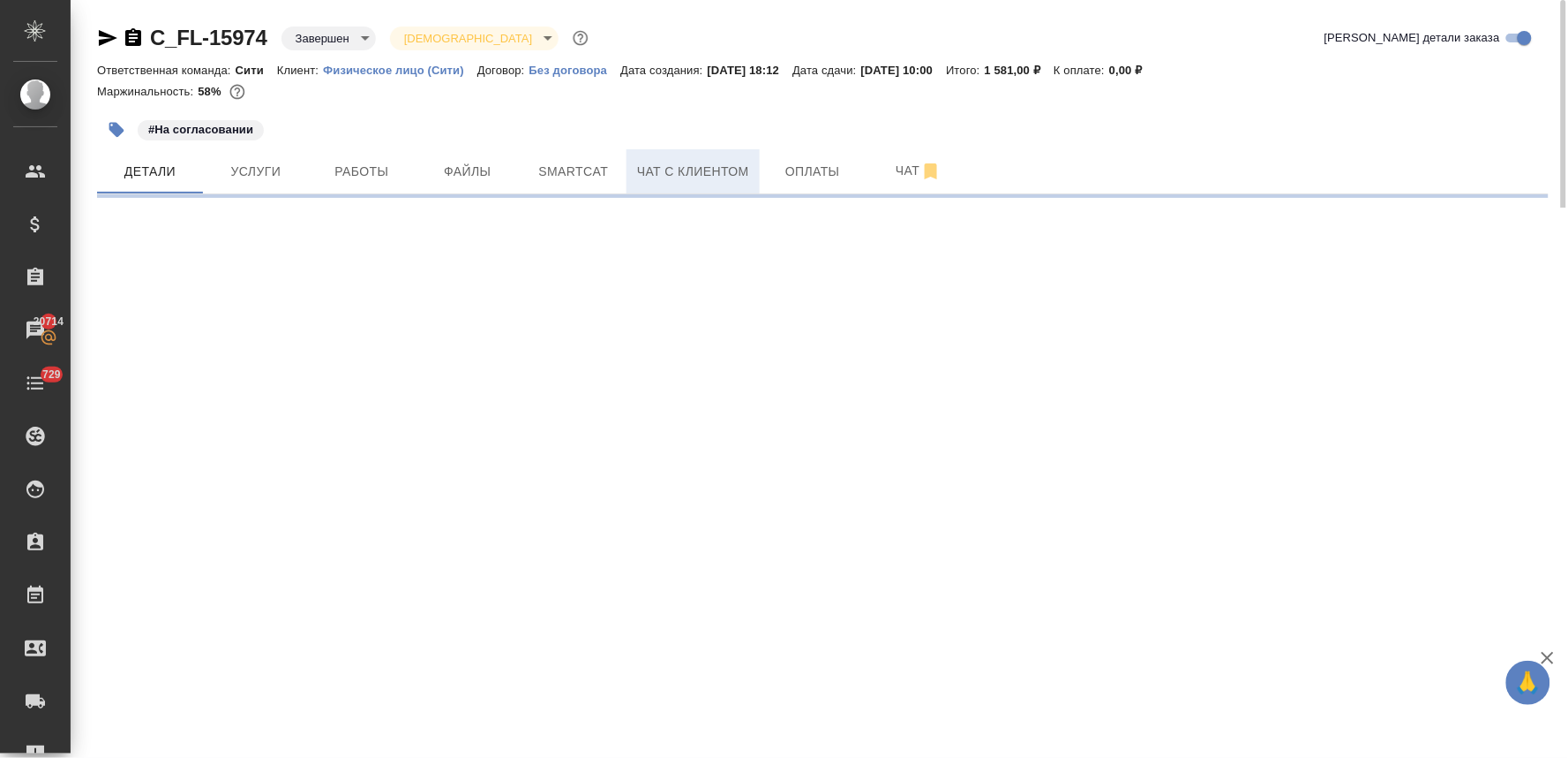
click at [722, 173] on span "Чат с клиентом" at bounding box center [693, 171] width 112 height 22
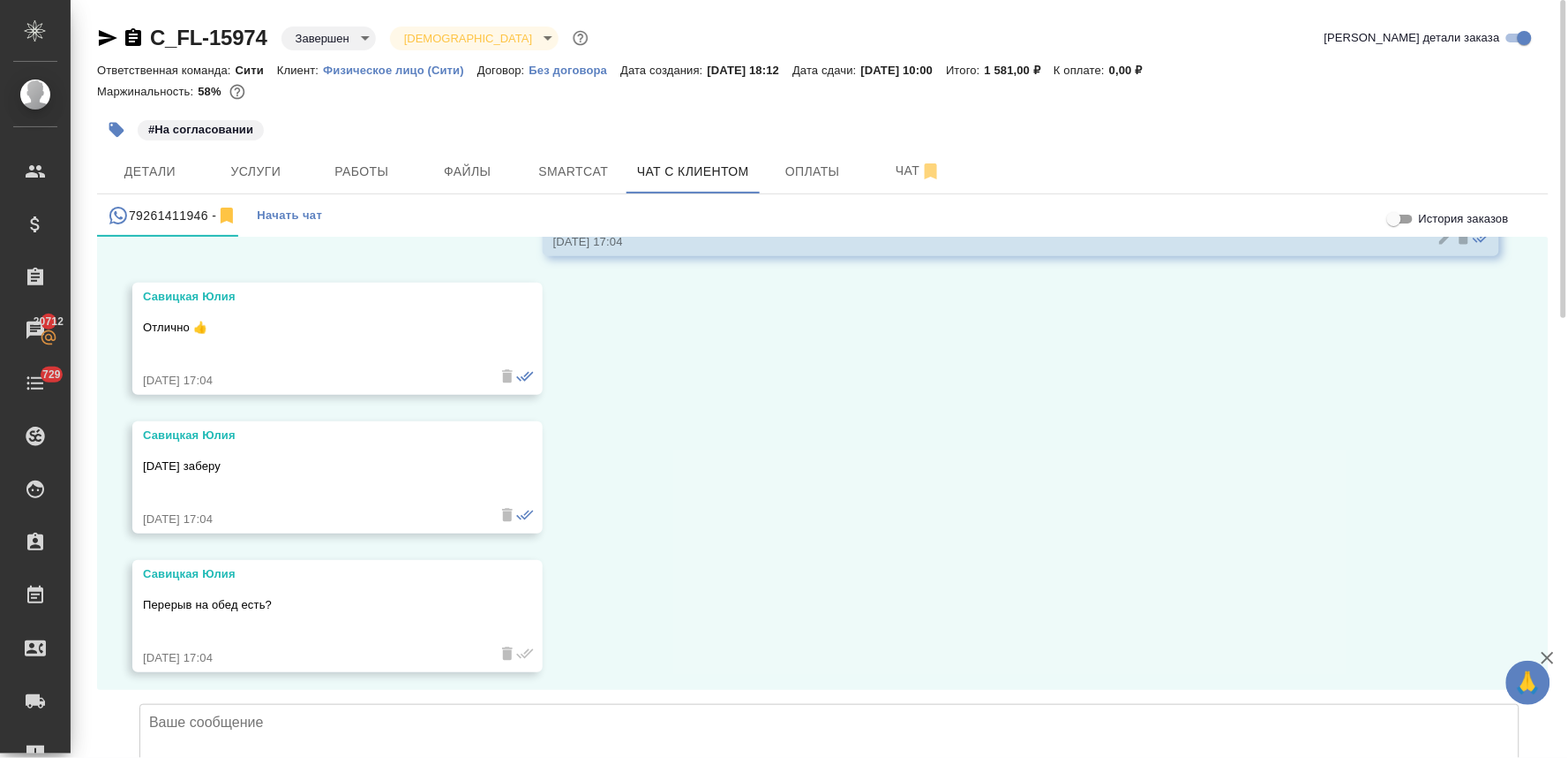
scroll to position [3544, 0]
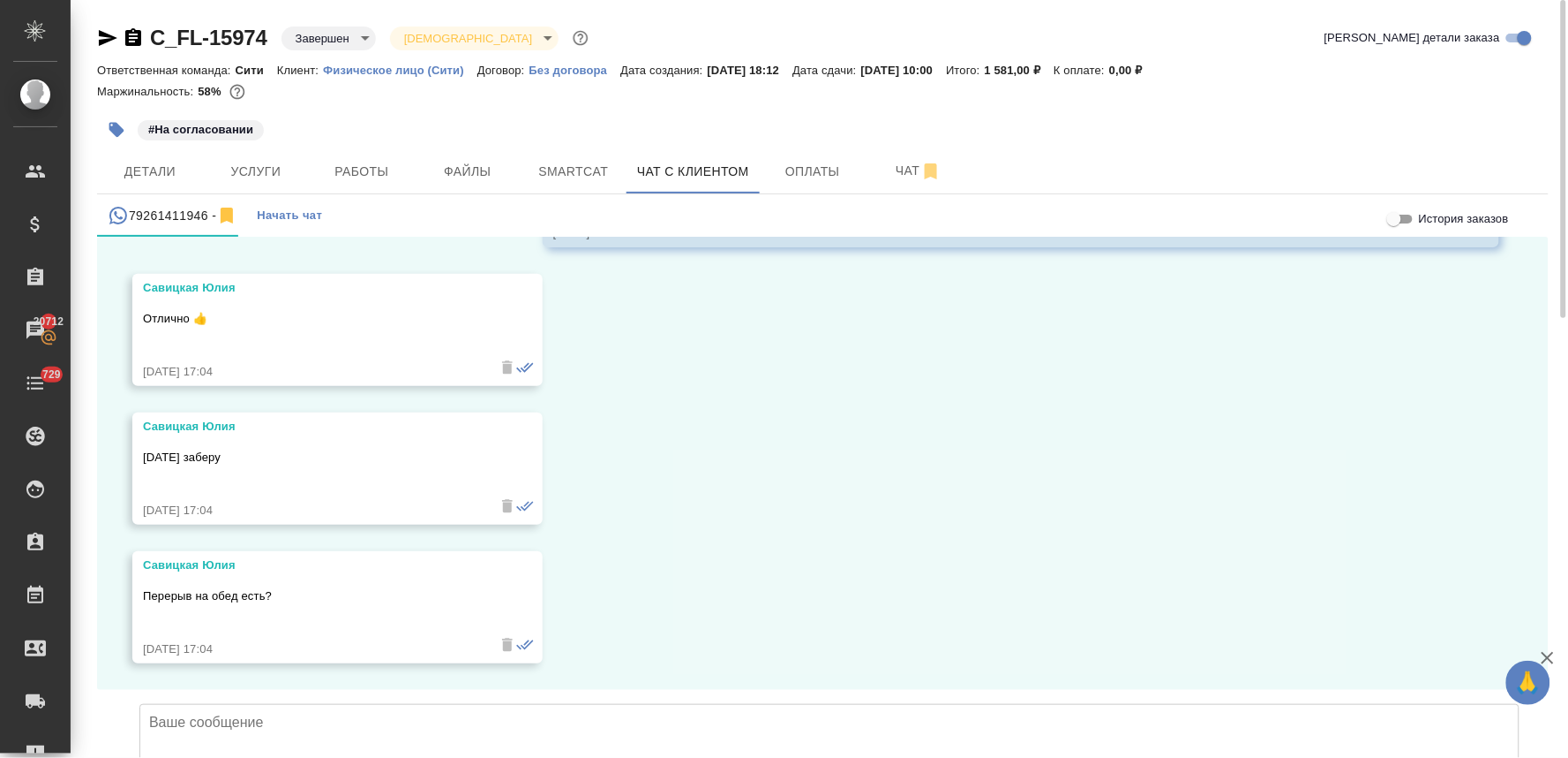
click at [451, 704] on textarea at bounding box center [829, 765] width 1381 height 123
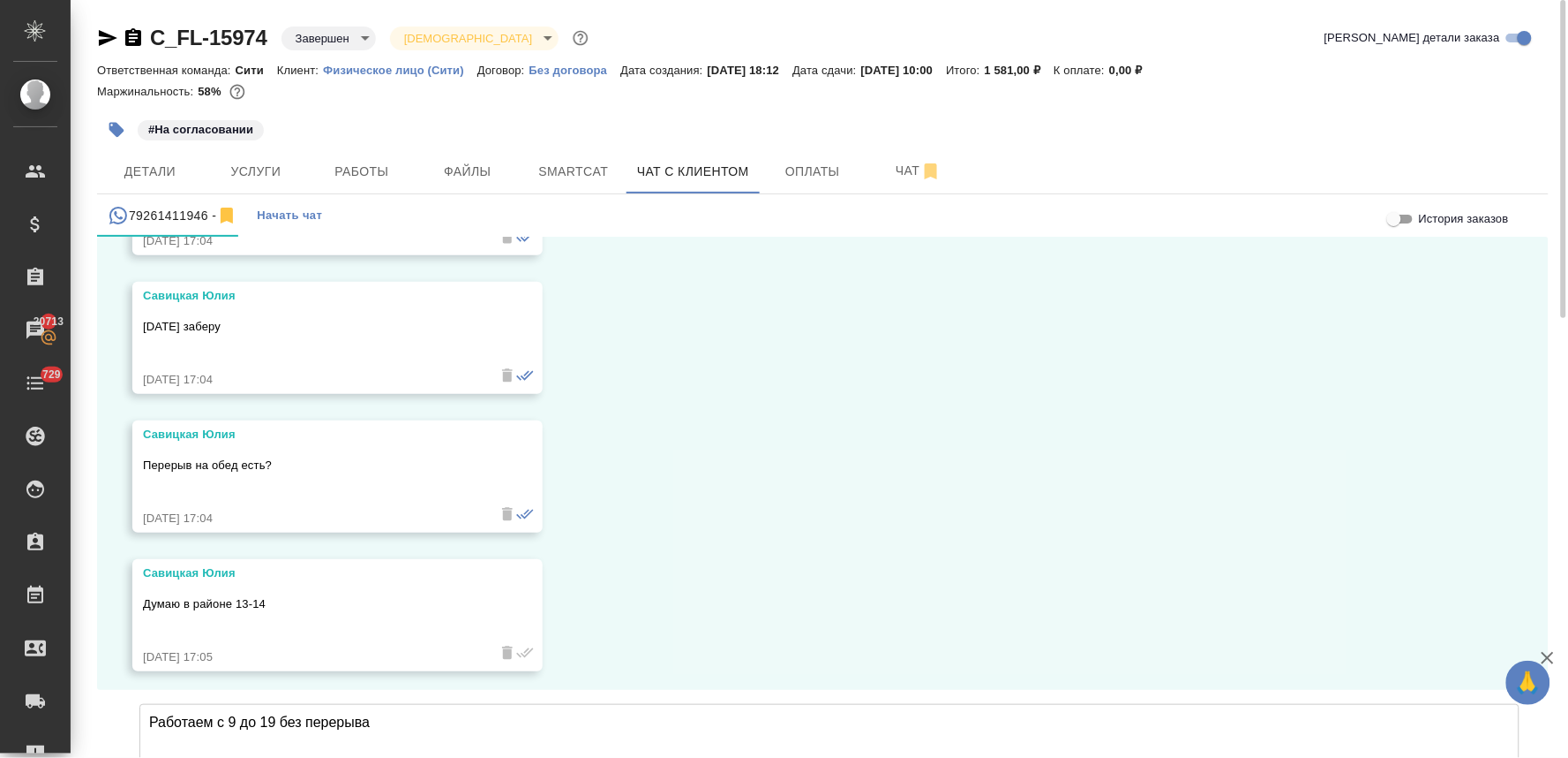
scroll to position [3683, 0]
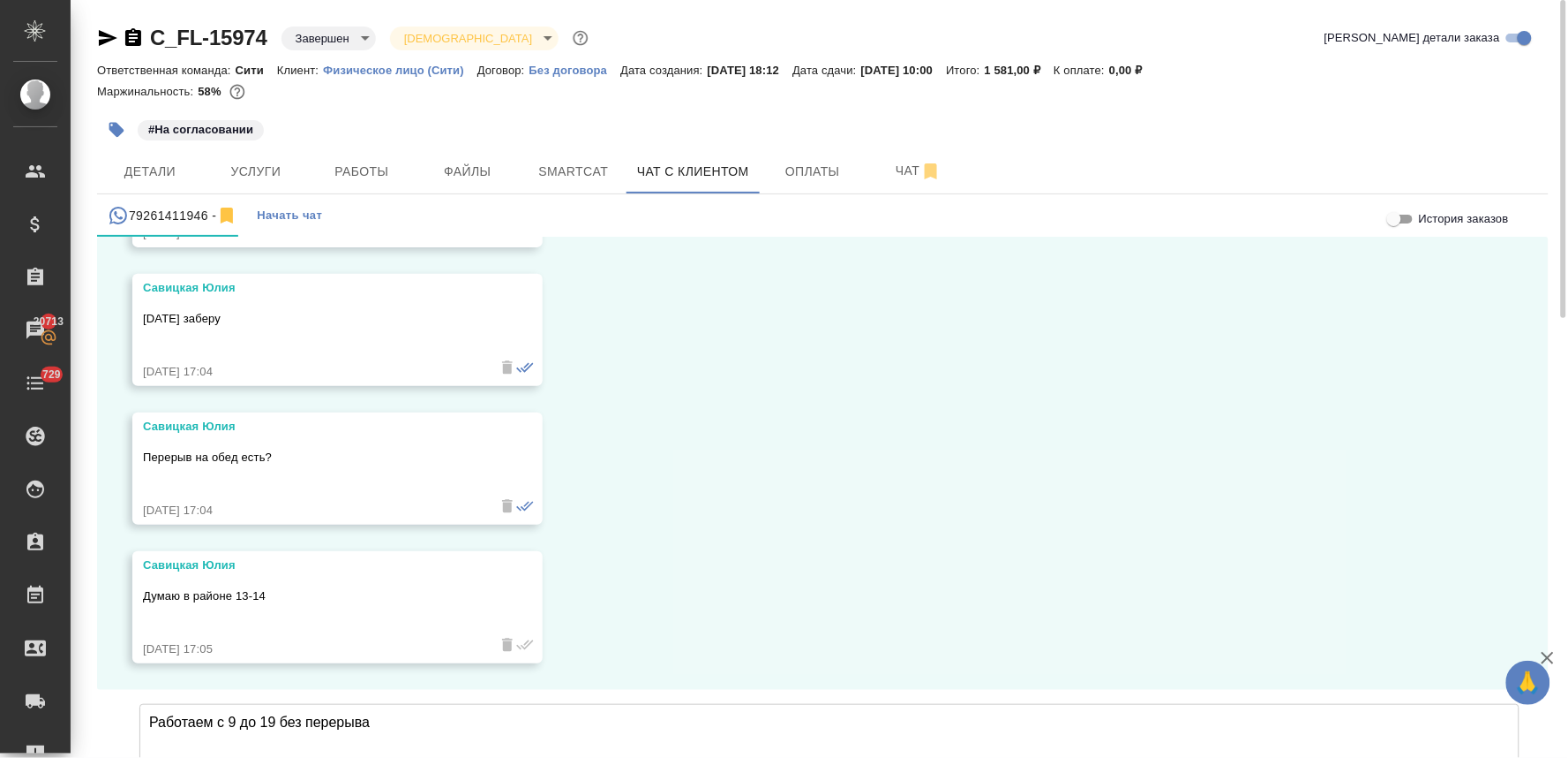
type textarea "Работаем с 9 до 19 без перерыва"
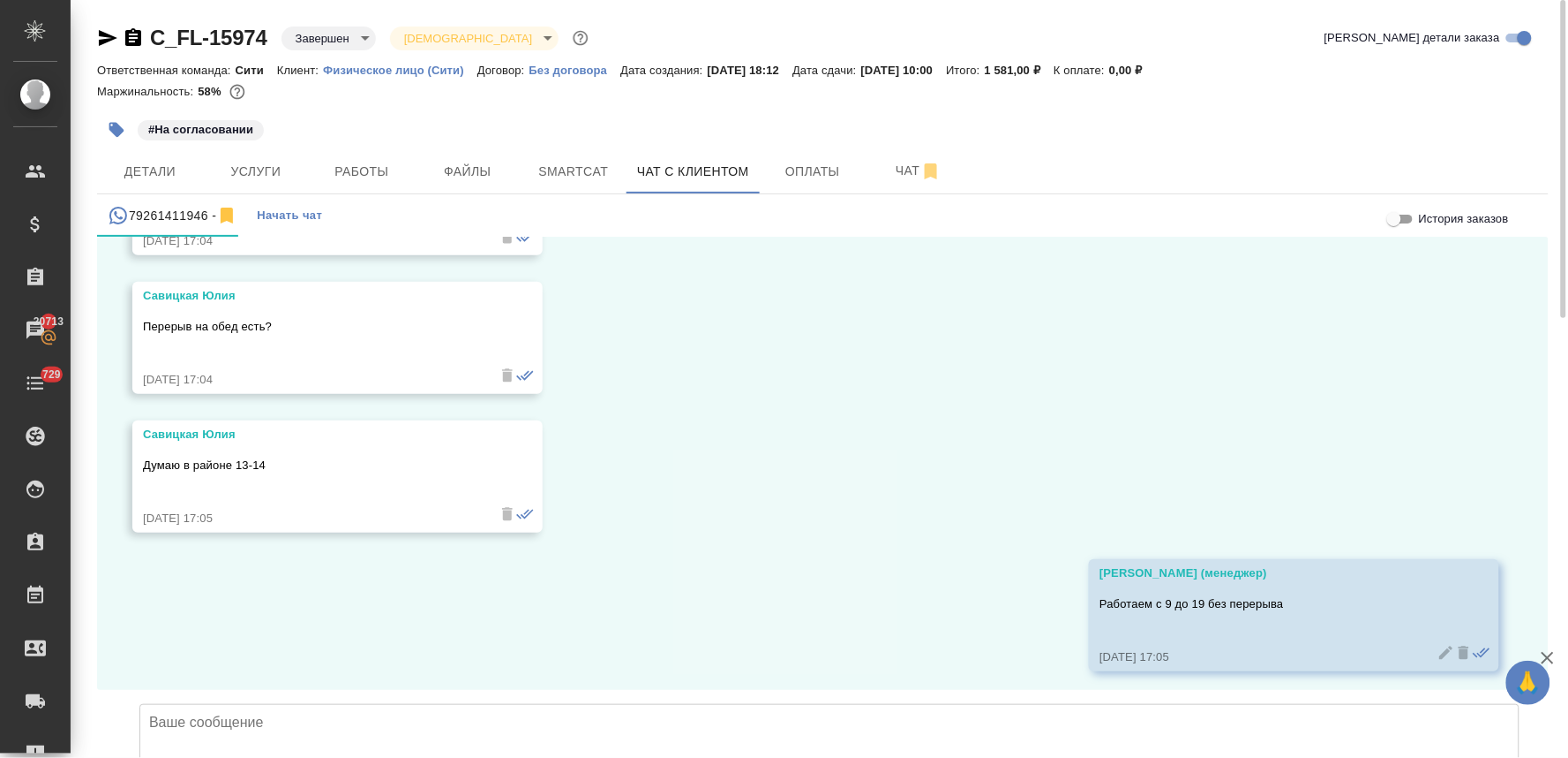
scroll to position [3821, 0]
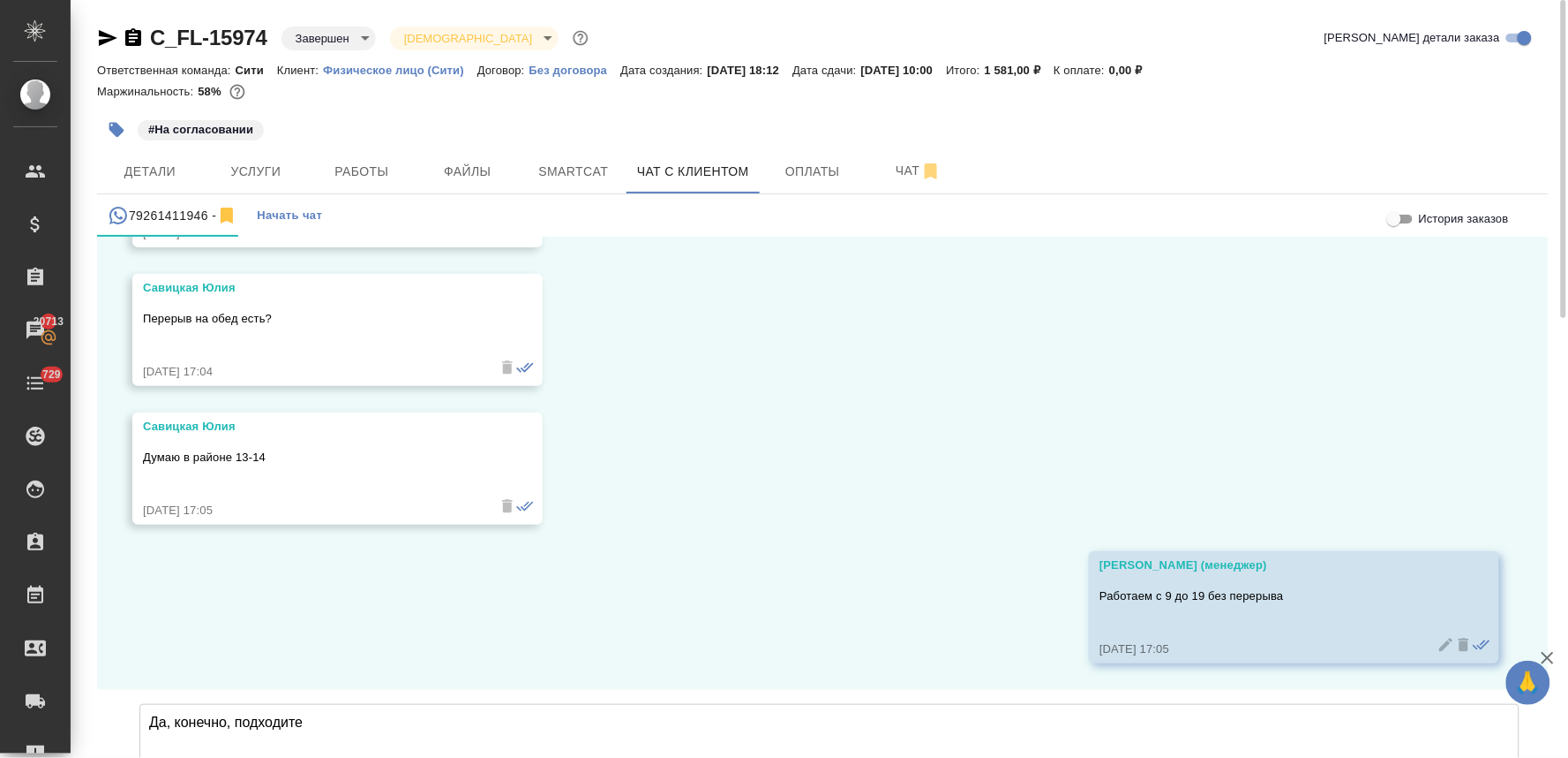
type textarea "Да, конечно, подходите"
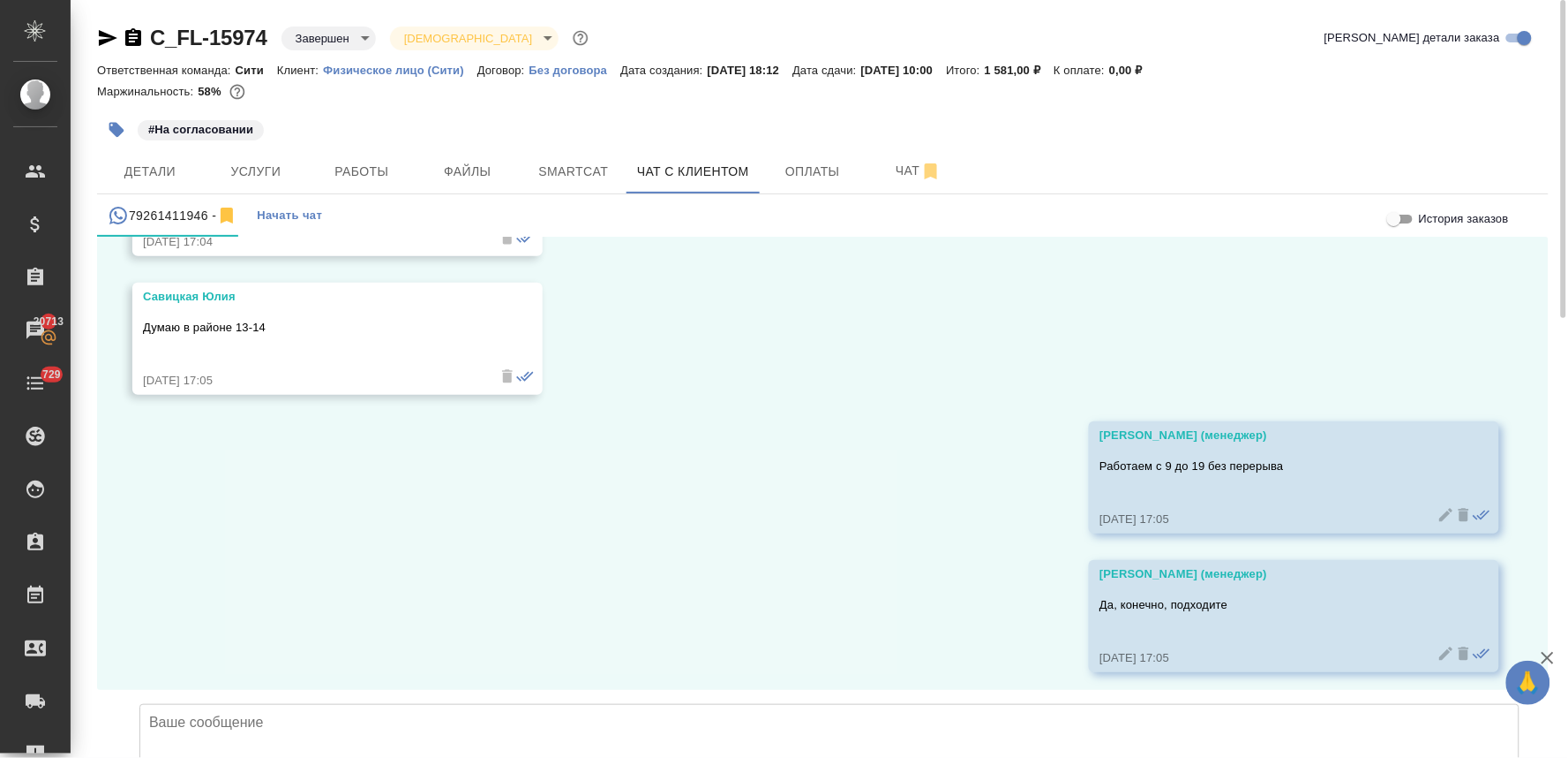
scroll to position [3959, 0]
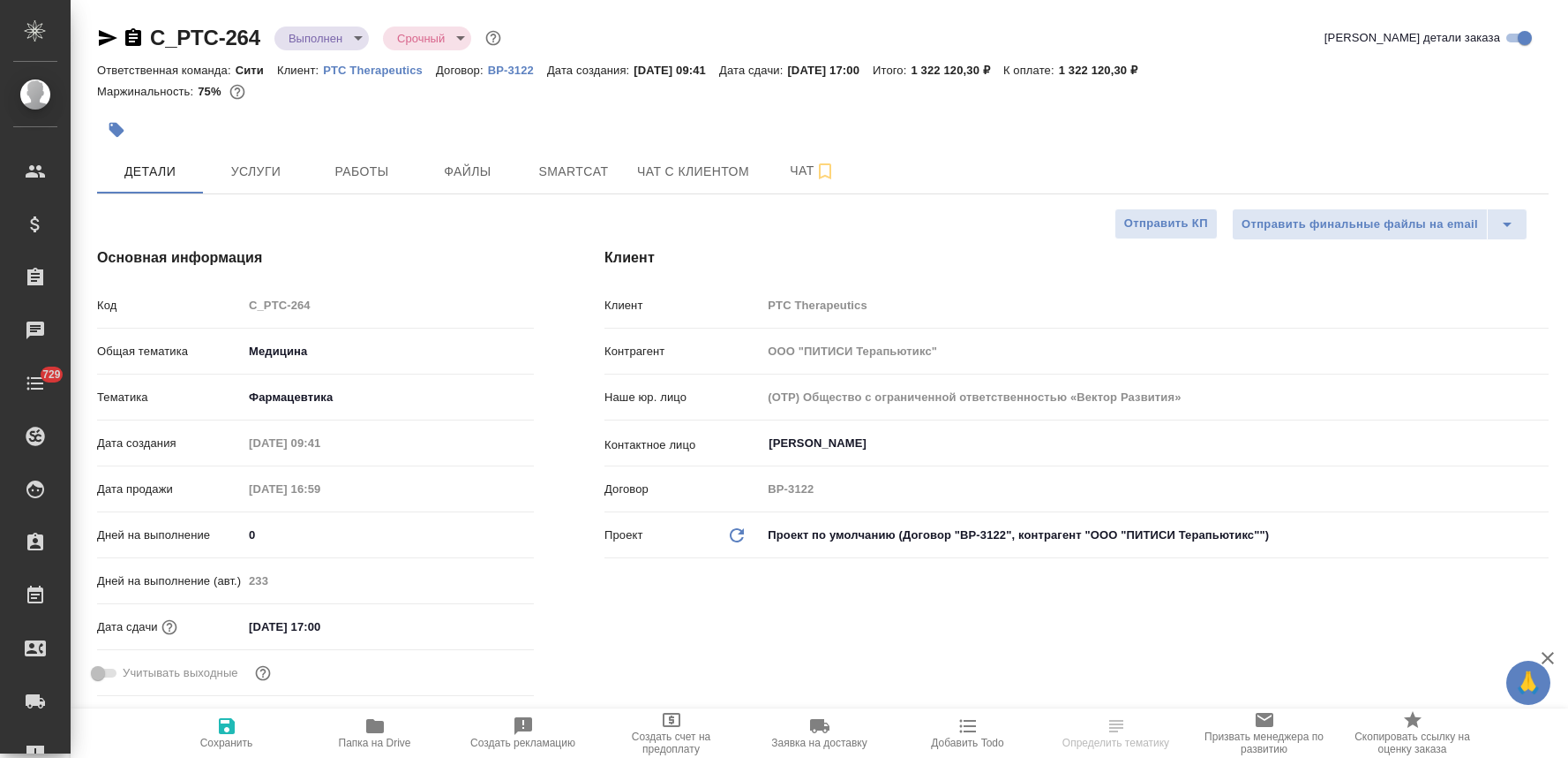
select select "RU"
click at [312, 37] on body "🙏 .cls-1 fill:#fff; AWATERA Lyamina [PERSON_NAME] Спецификации Заказы Чаты 729 …" at bounding box center [784, 379] width 1568 height 758
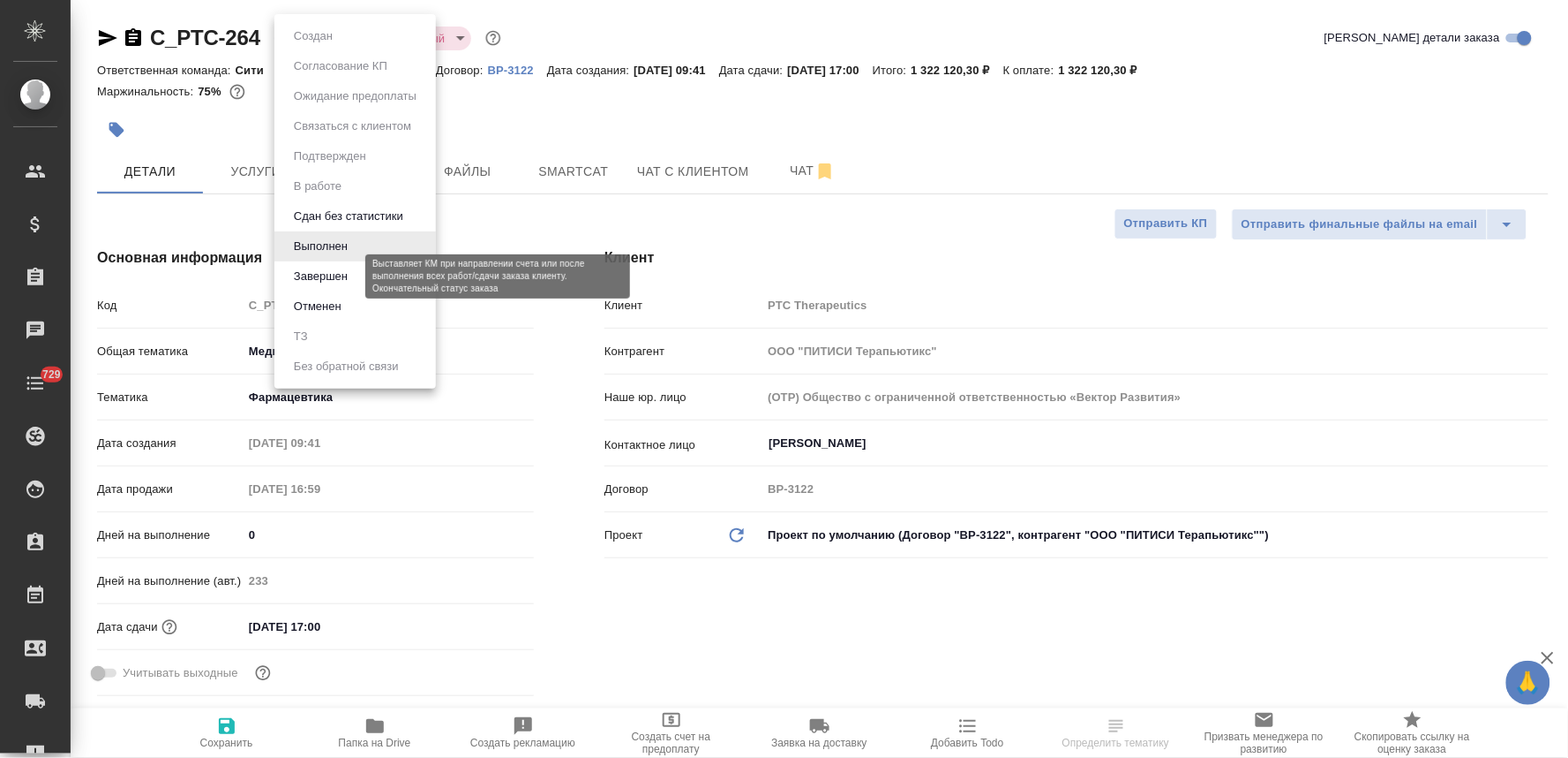
click at [339, 275] on button "Завершен" at bounding box center [320, 275] width 64 height 19
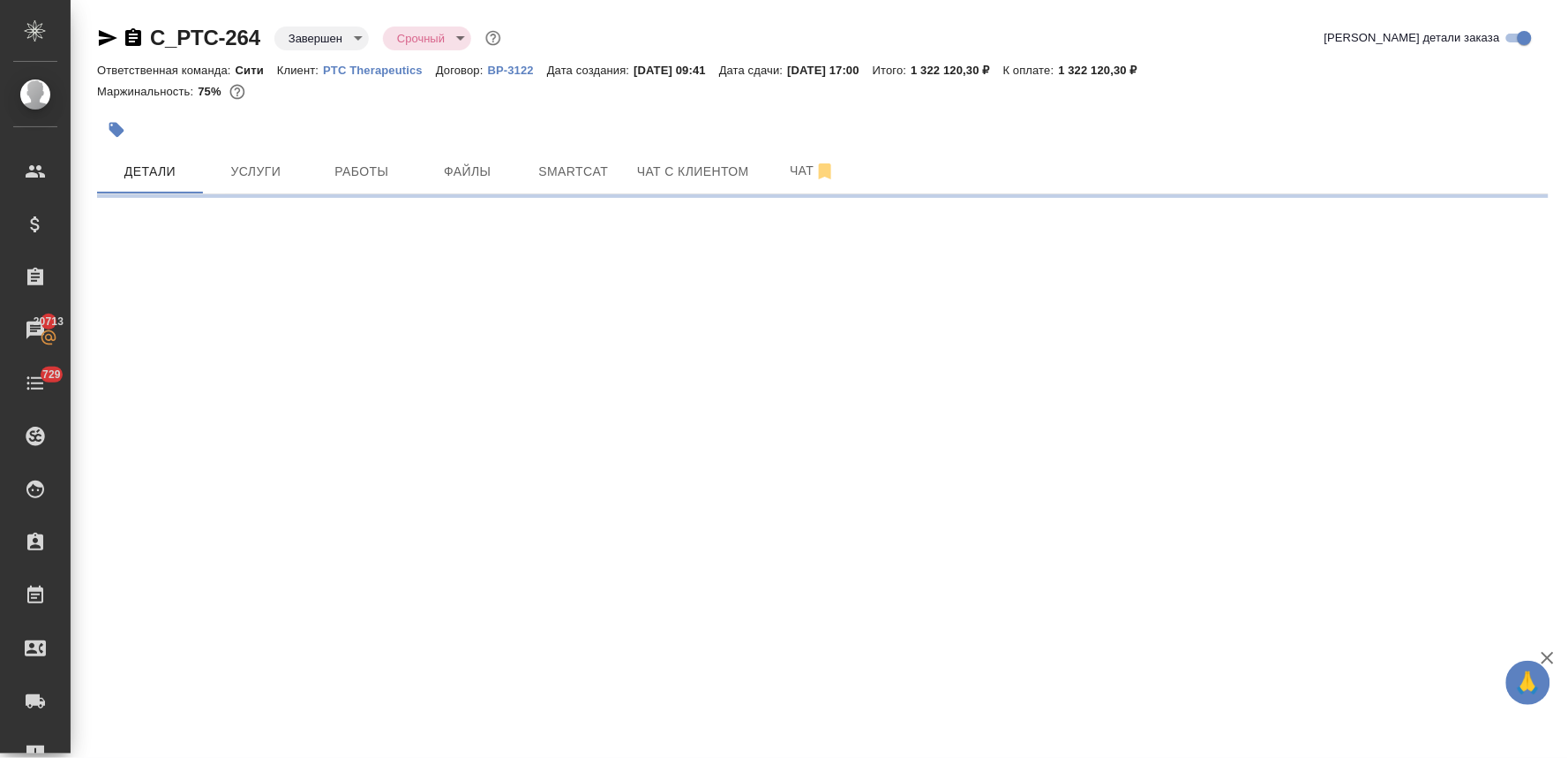
select select "RU"
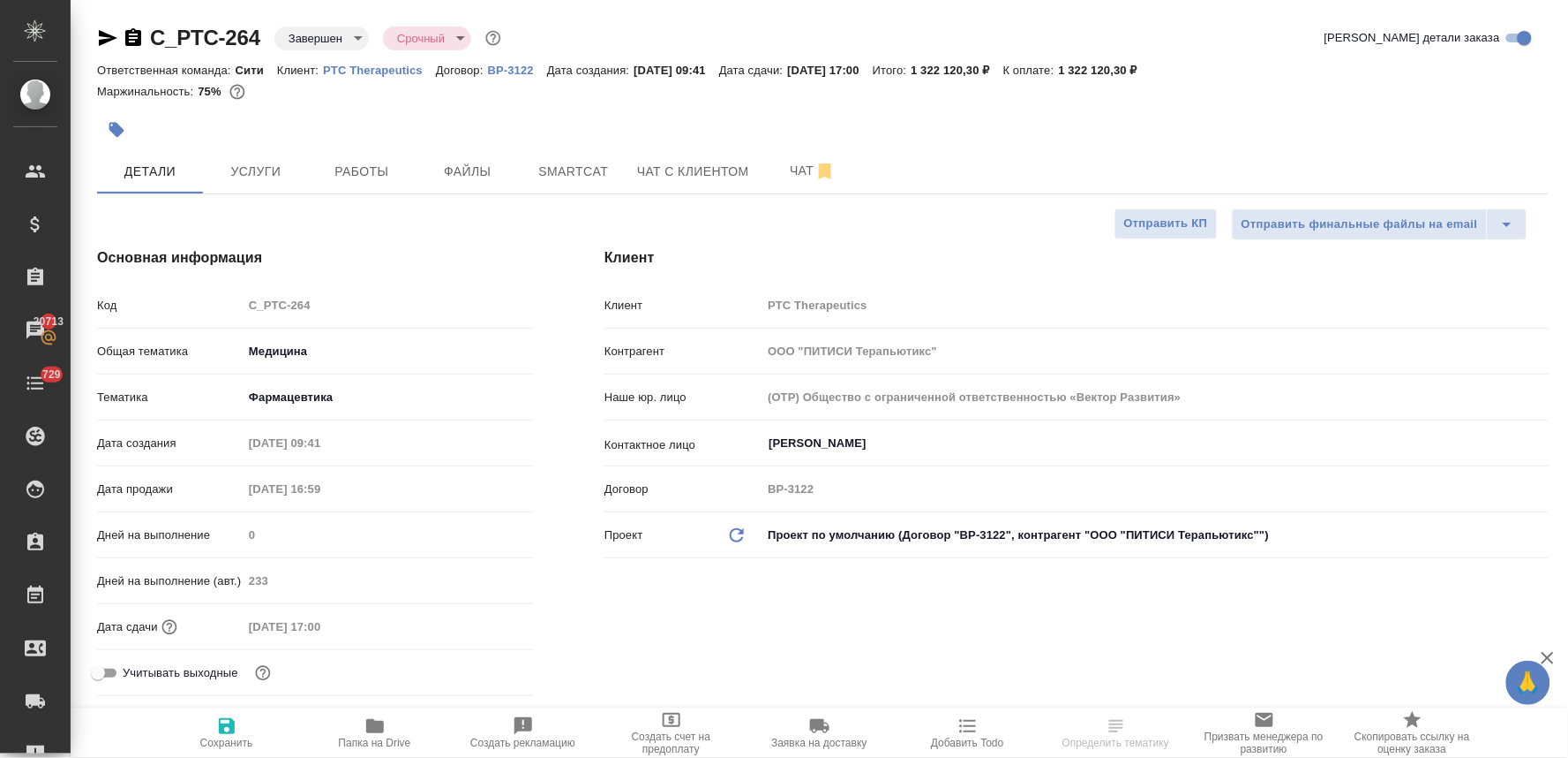
type textarea "x"
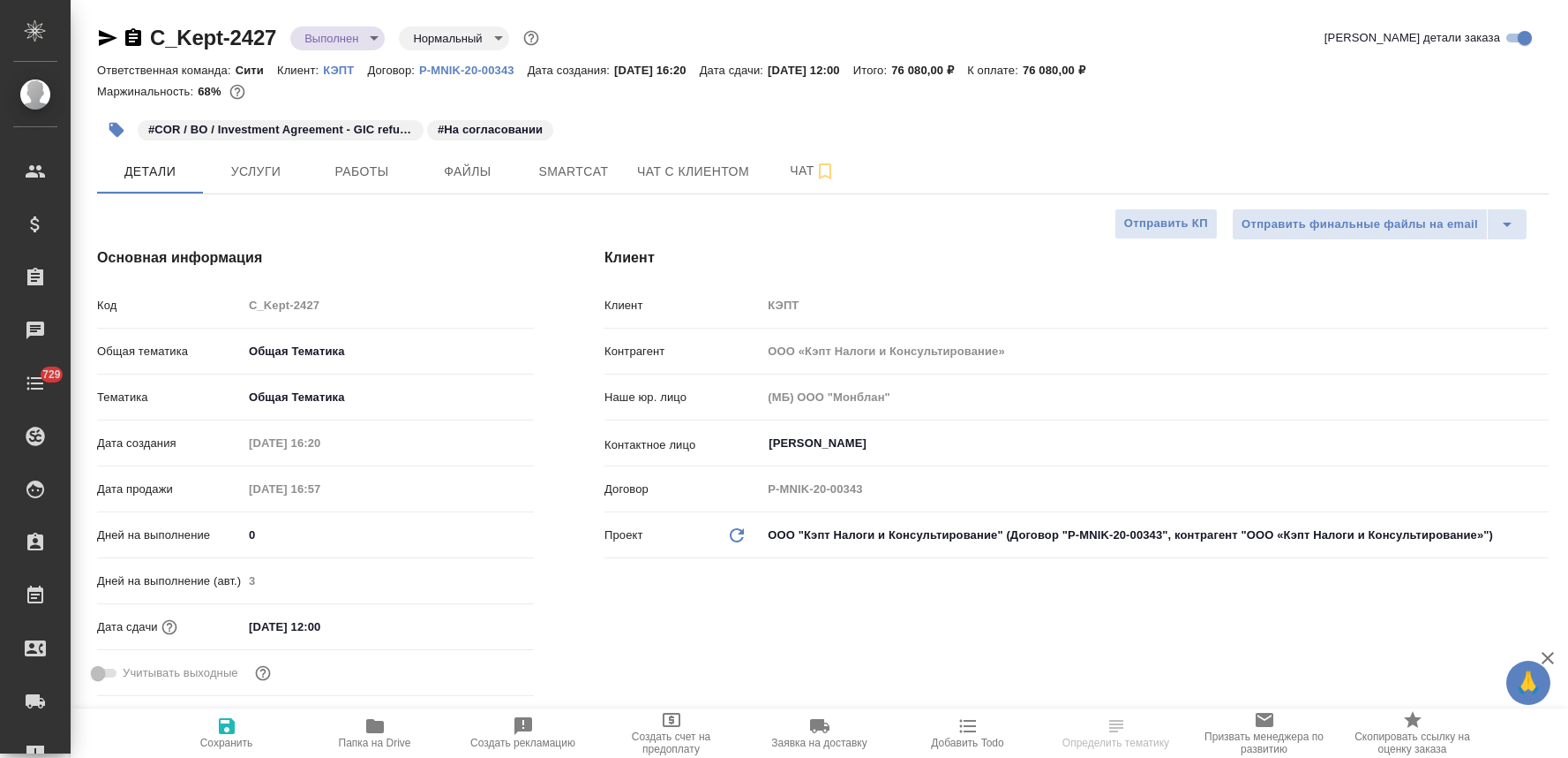
select select "RU"
type textarea "x"
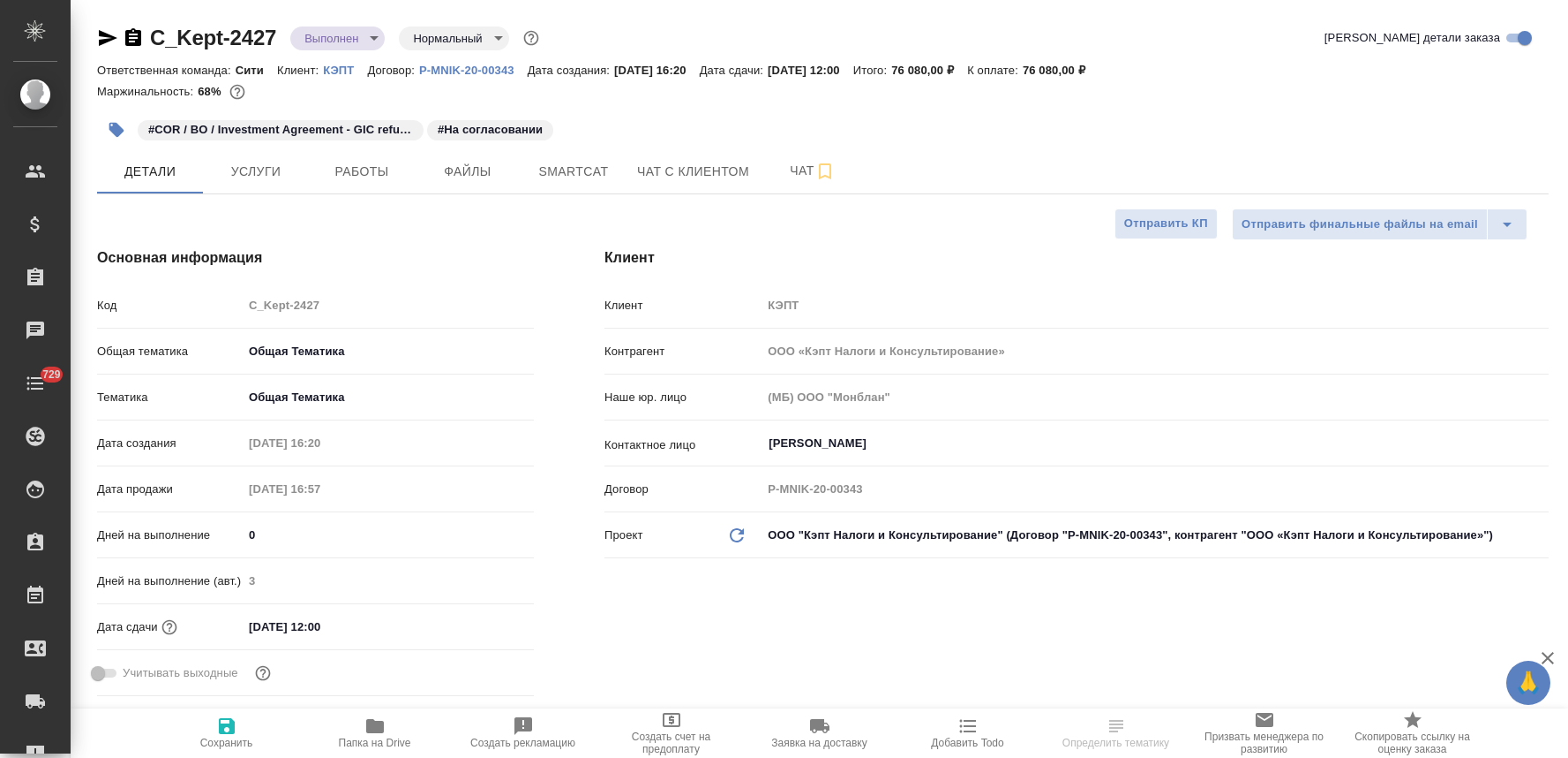
type textarea "x"
click at [264, 175] on span "Услуги" at bounding box center [256, 171] width 85 height 22
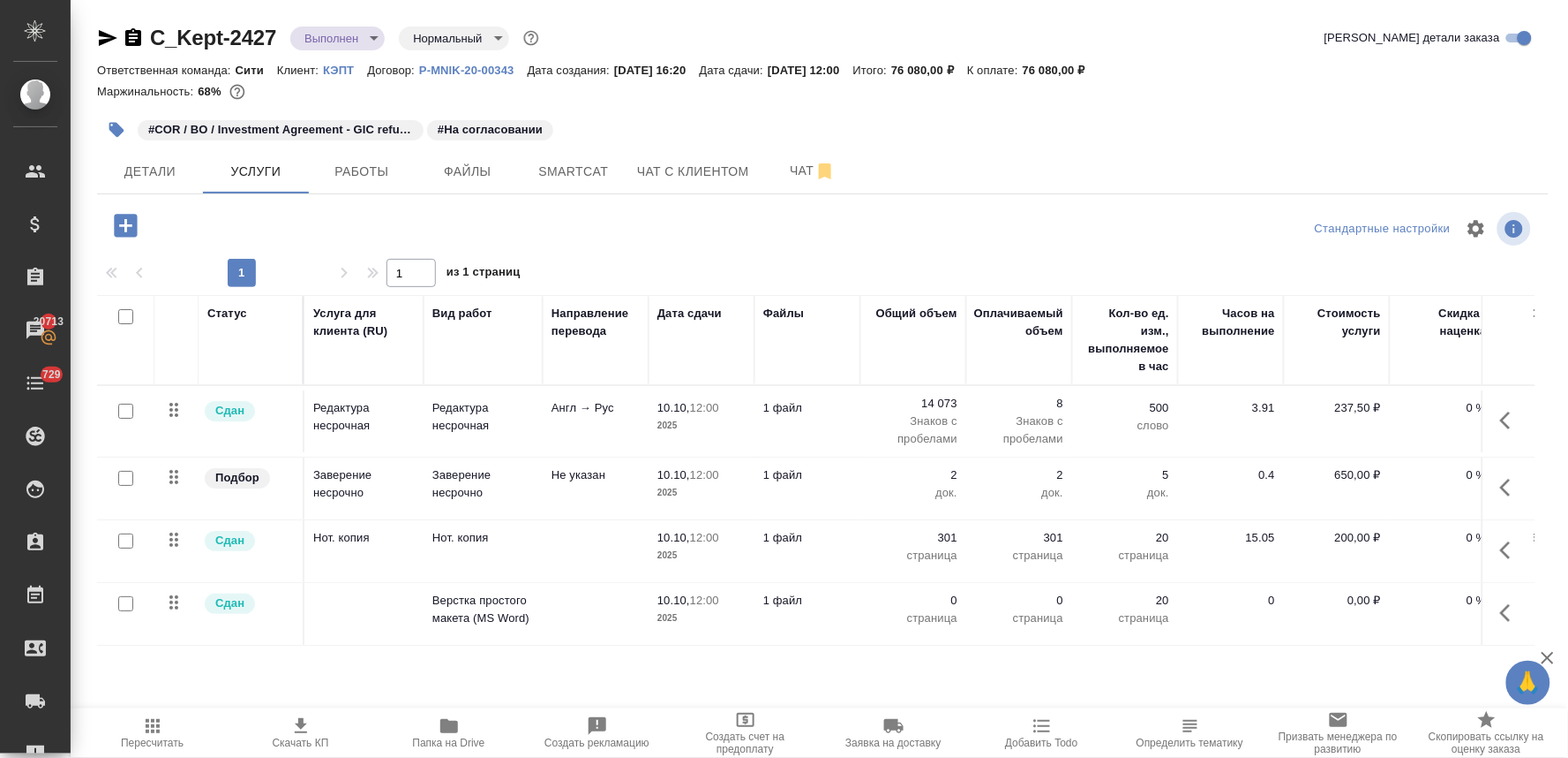
click at [1511, 490] on icon "button" at bounding box center [1510, 486] width 21 height 21
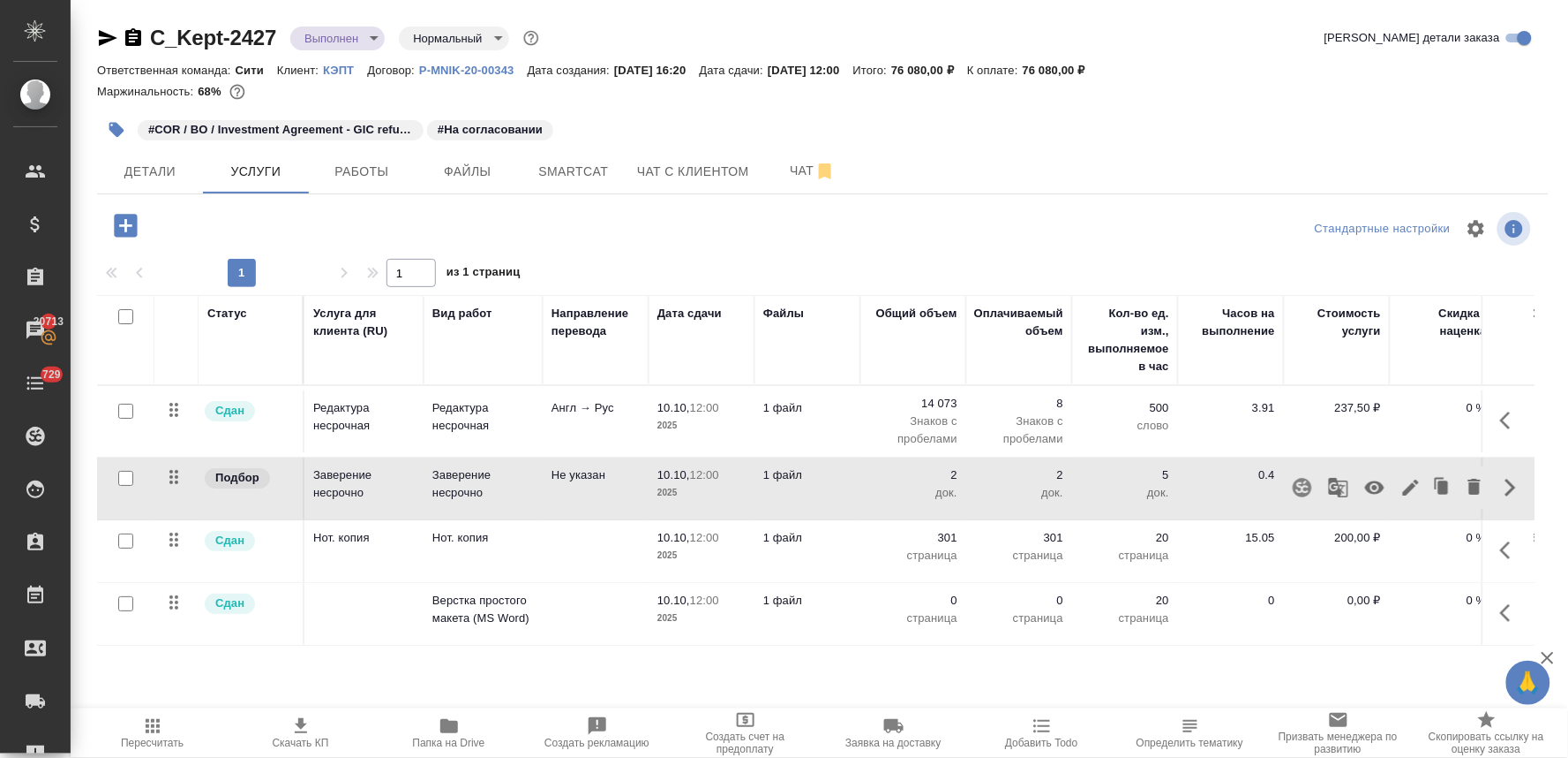
click at [1369, 490] on icon "button" at bounding box center [1374, 487] width 19 height 14
click at [145, 746] on span "Пересчитать" at bounding box center [152, 743] width 62 height 13
click at [345, 410] on p "Редактура несрочная" at bounding box center [364, 417] width 101 height 35
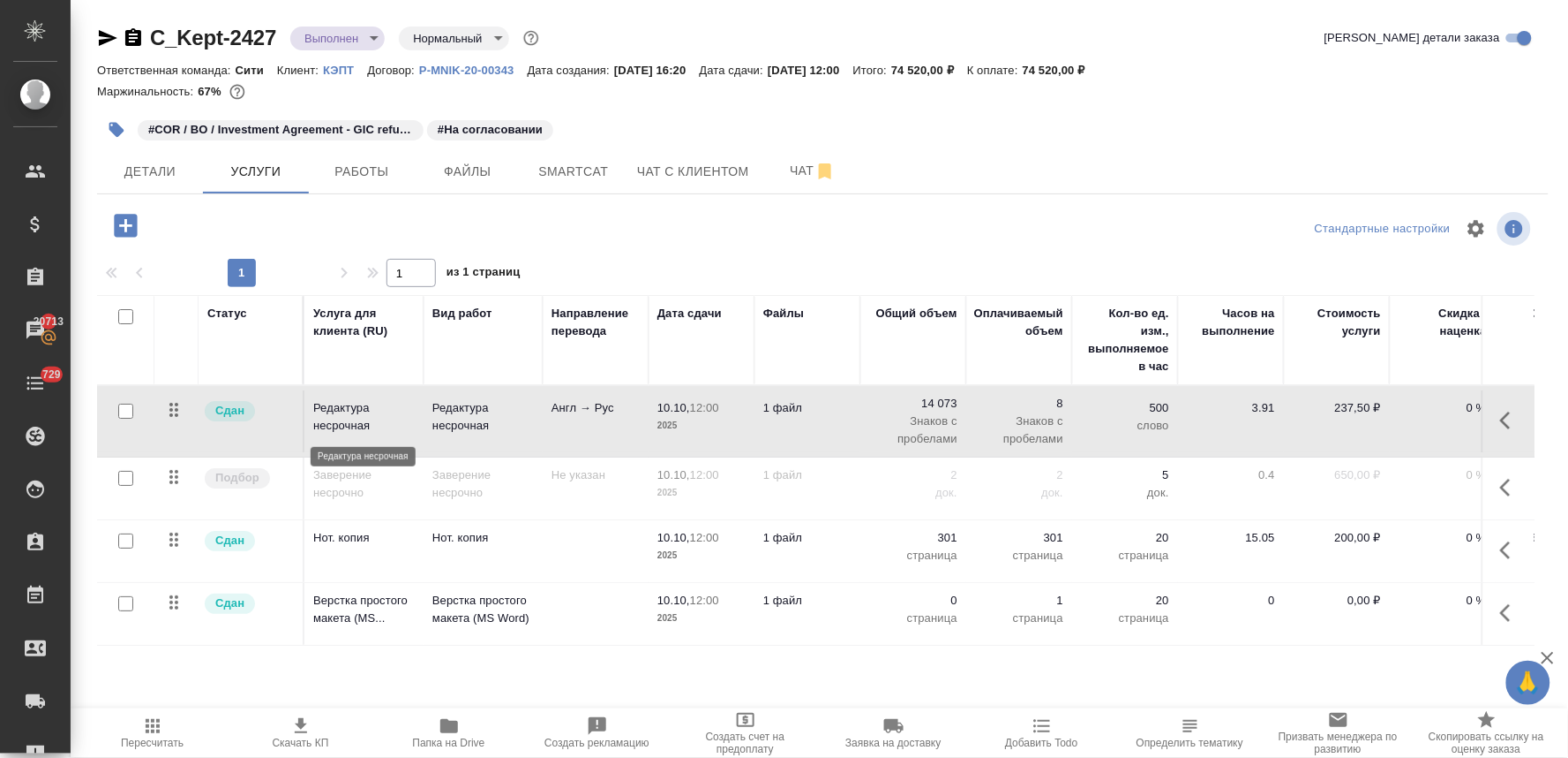
click at [345, 410] on p "Редактура несрочная" at bounding box center [364, 417] width 101 height 35
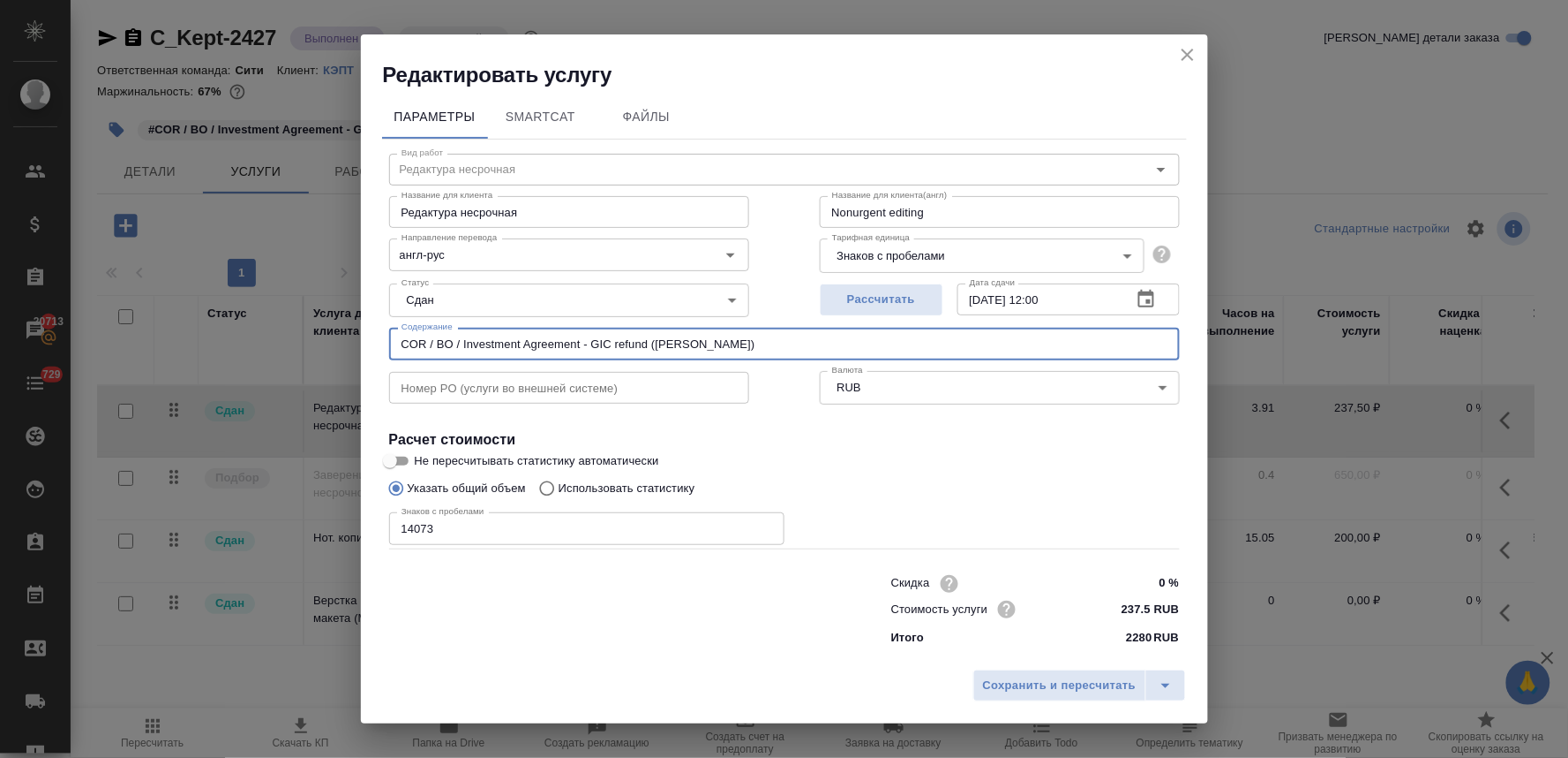
click at [645, 347] on input "COR / BO / Investment Agreement - GIC refund ([PERSON_NAME])" at bounding box center [785, 343] width 791 height 32
drag, startPoint x: 646, startPoint y: 340, endPoint x: 204, endPoint y: 344, distance: 442.0
click at [205, 344] on div "Редактировать услугу Параметры SmartCat Файлы Вид работ Редактура несрочная Вид…" at bounding box center [784, 379] width 1568 height 758
click at [1187, 56] on icon "close" at bounding box center [1188, 54] width 21 height 21
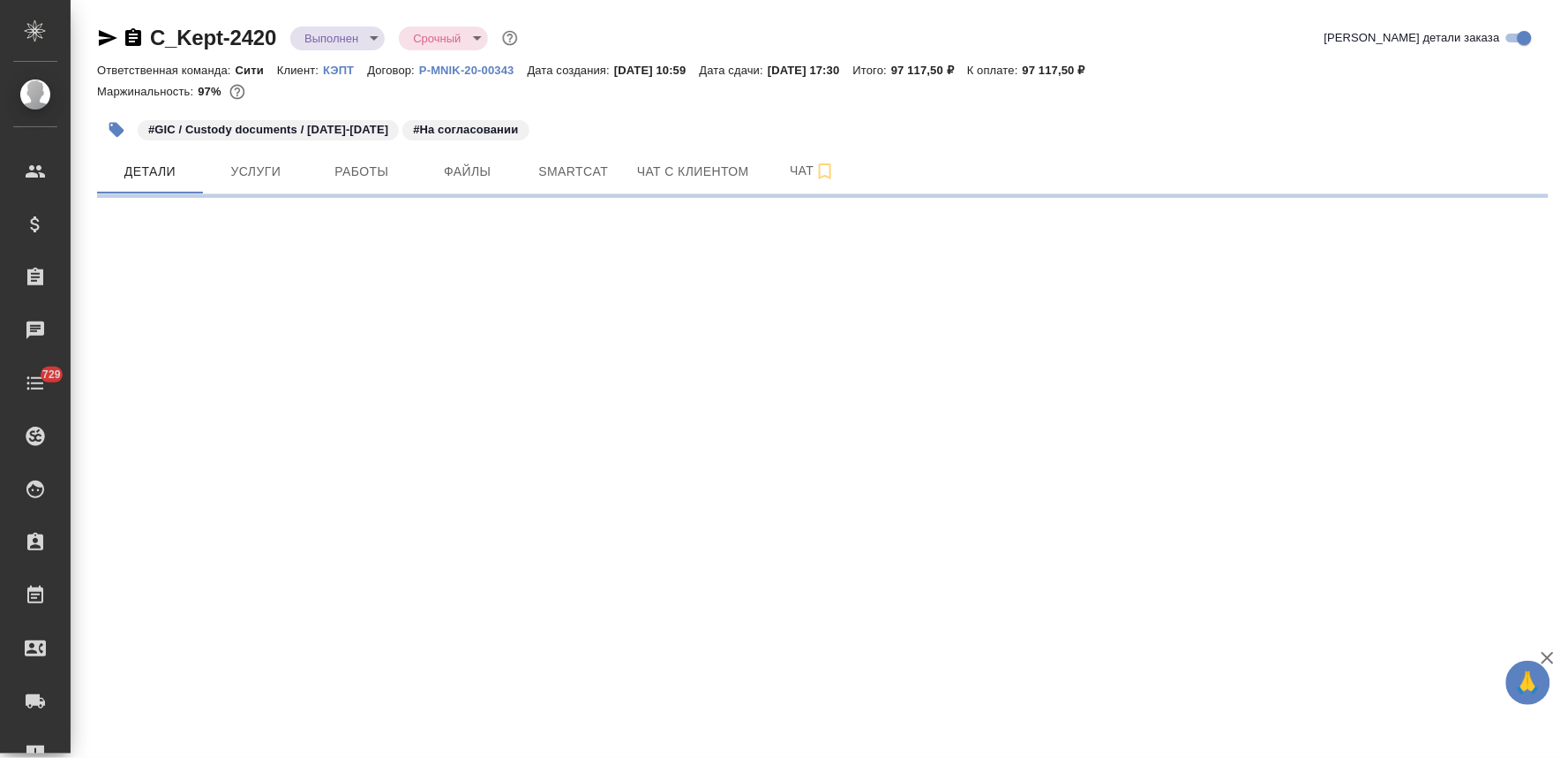
select select "RU"
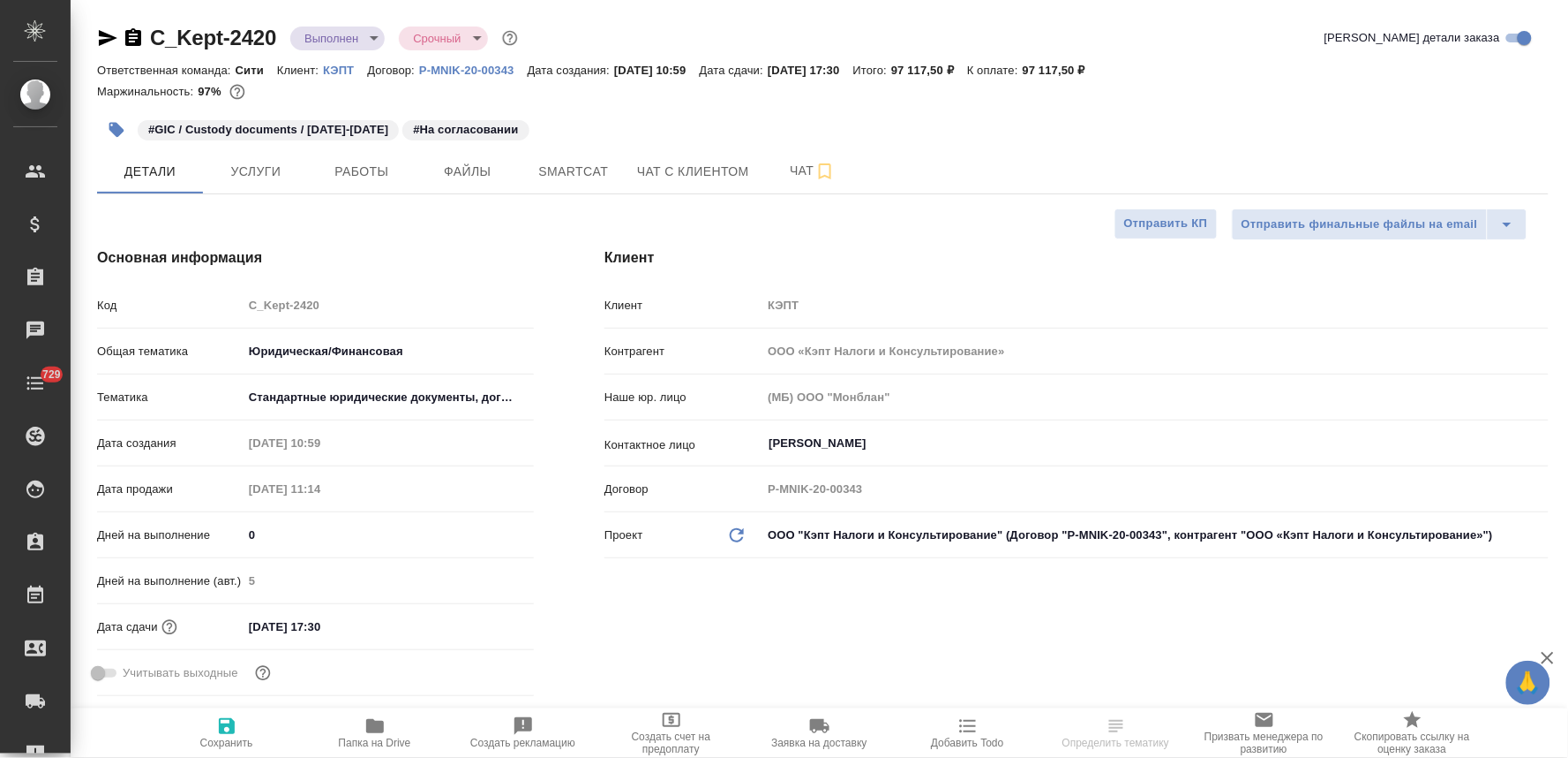
type textarea "x"
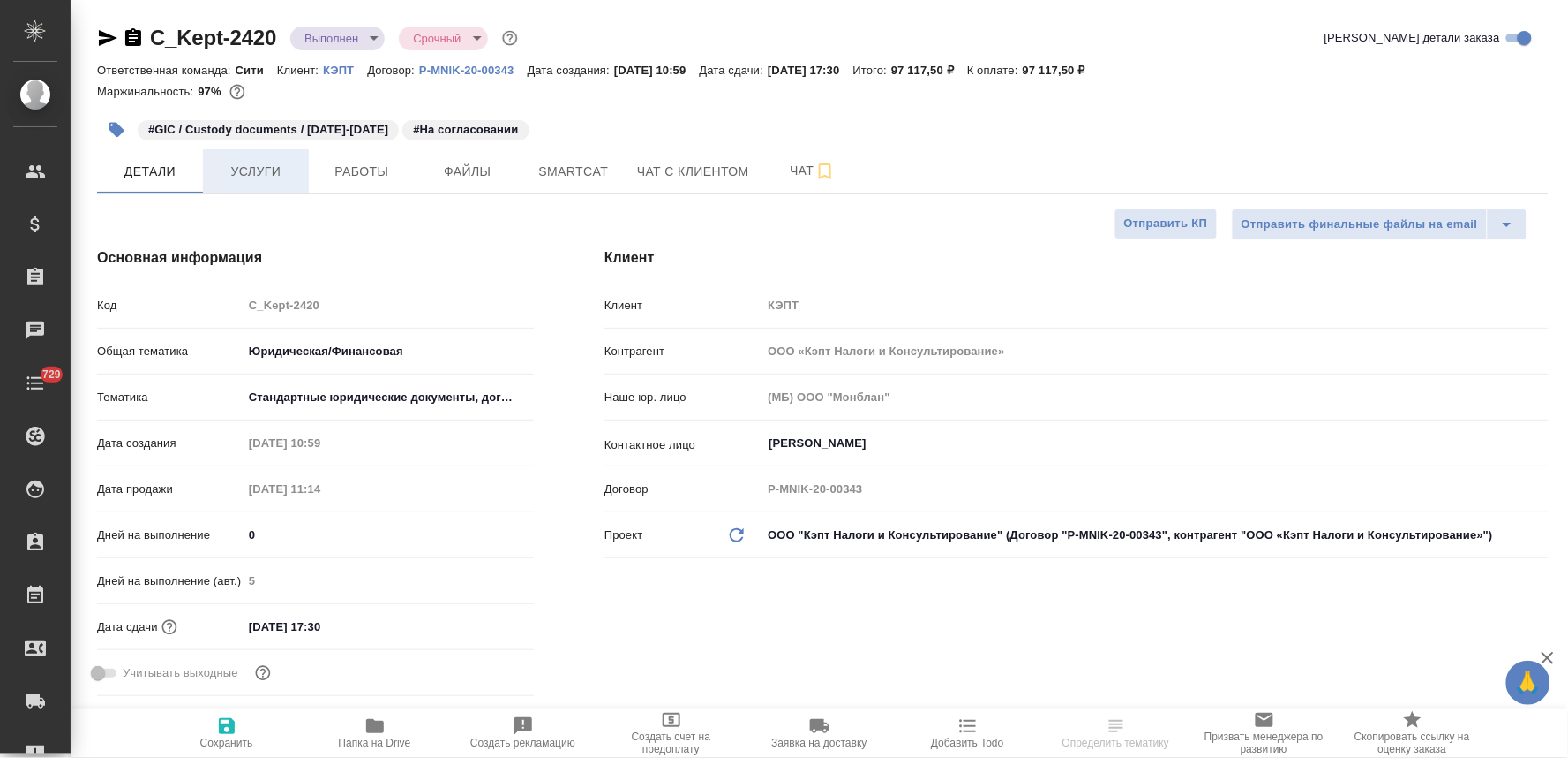
type textarea "x"
click at [275, 170] on span "Услуги" at bounding box center [256, 171] width 85 height 22
type textarea "x"
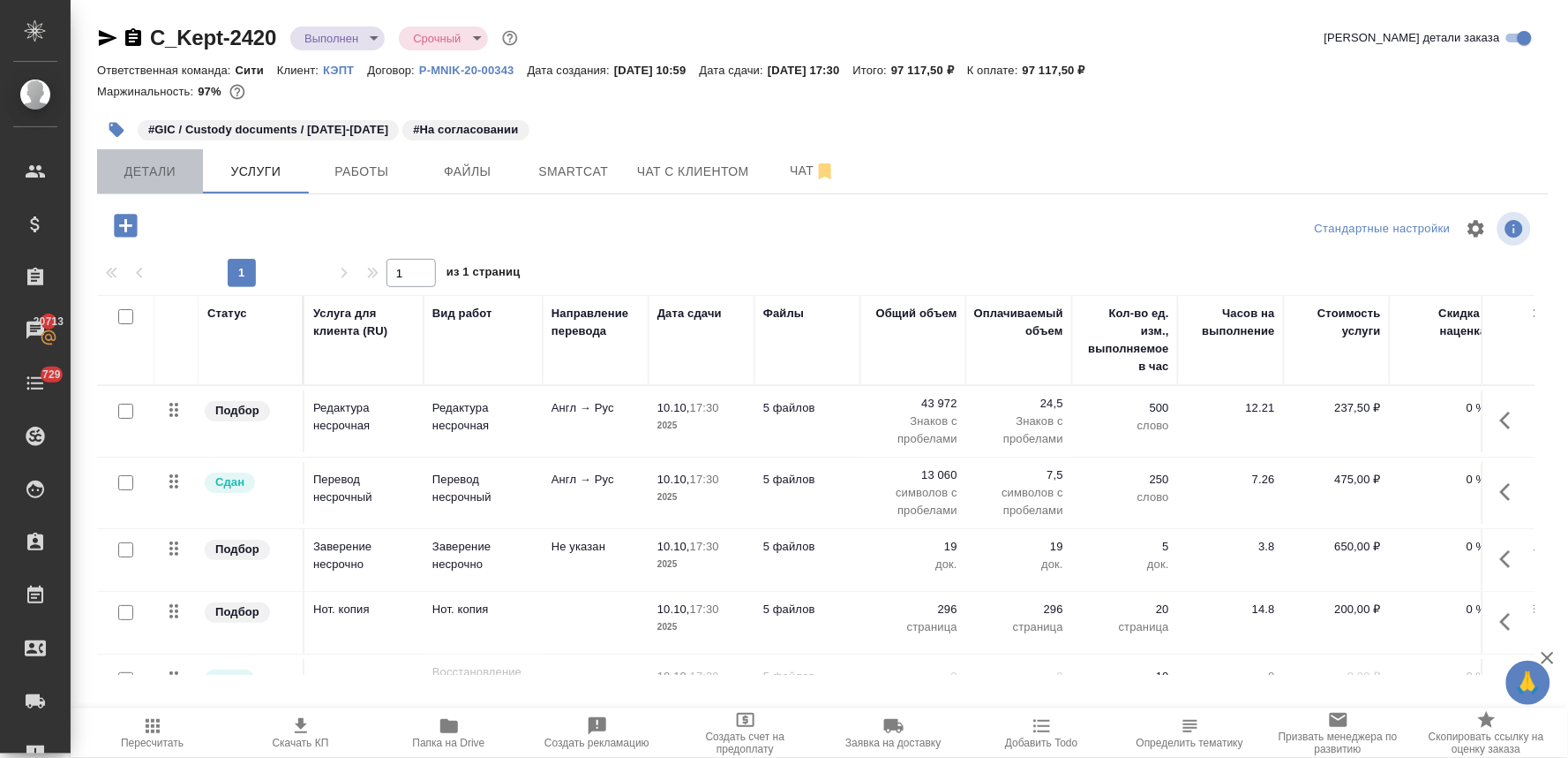
click at [155, 170] on span "Детали" at bounding box center [150, 171] width 85 height 22
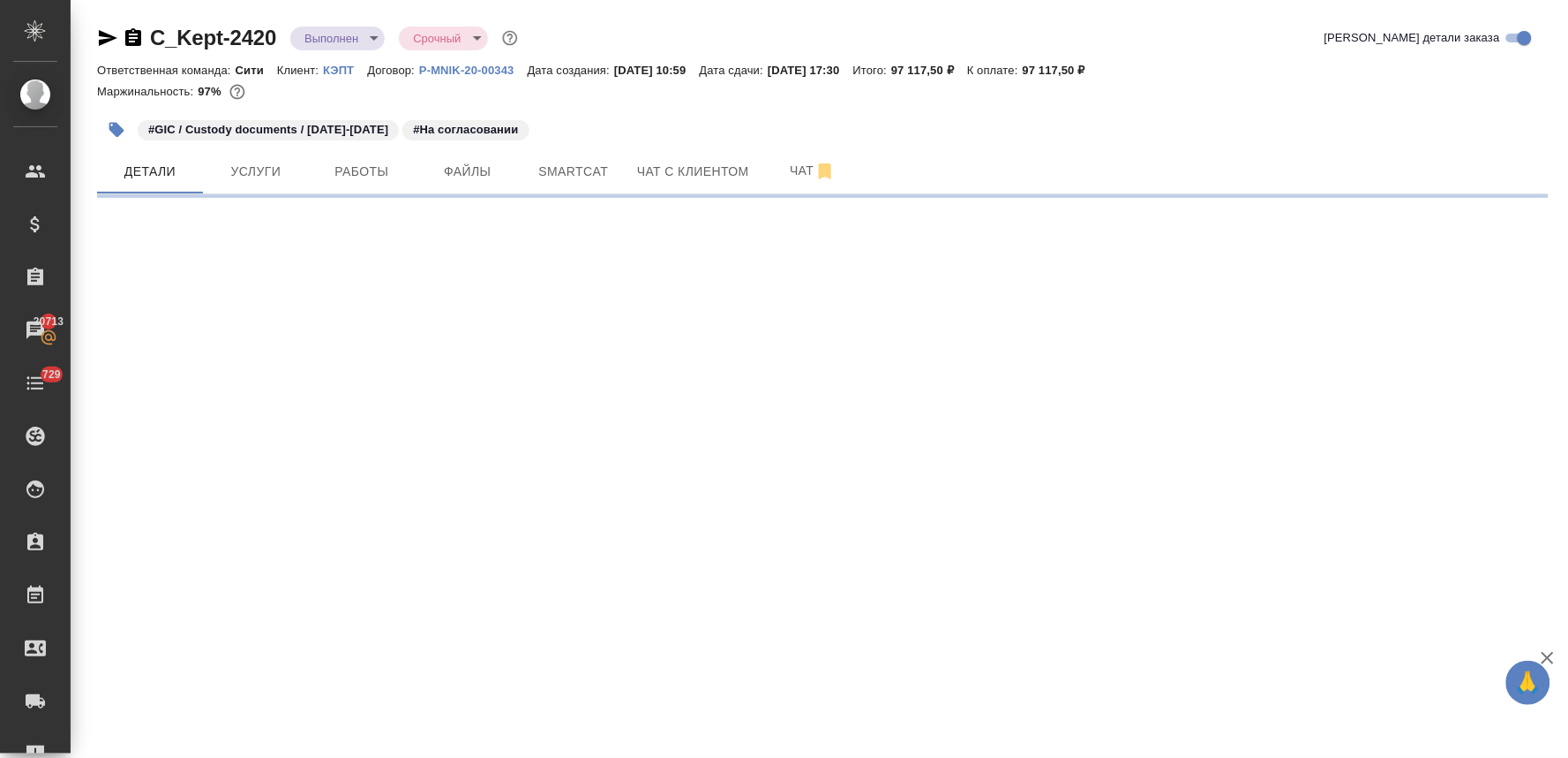
select select "RU"
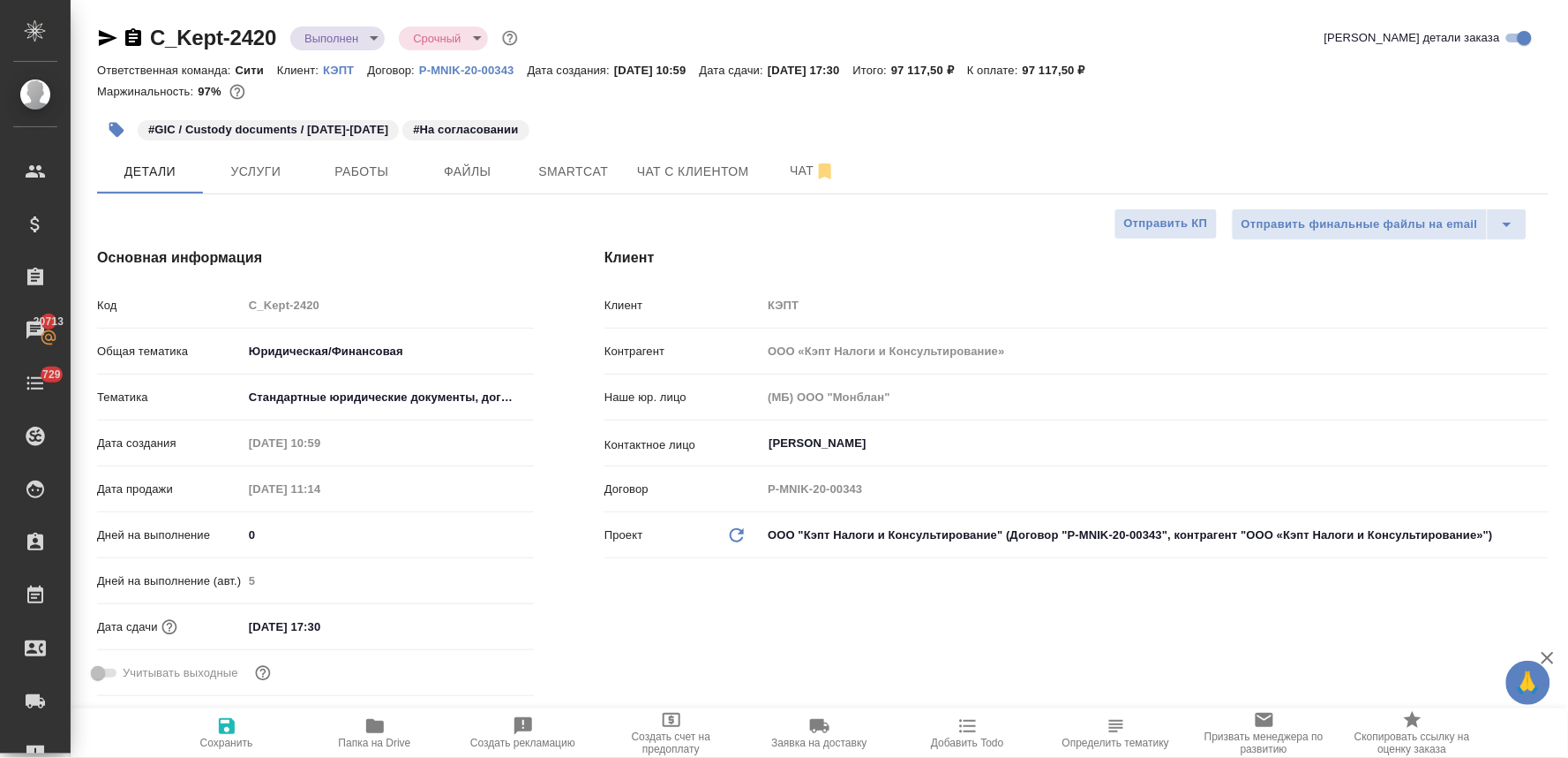
type textarea "x"
click at [253, 182] on button "Услуги" at bounding box center [255, 171] width 106 height 44
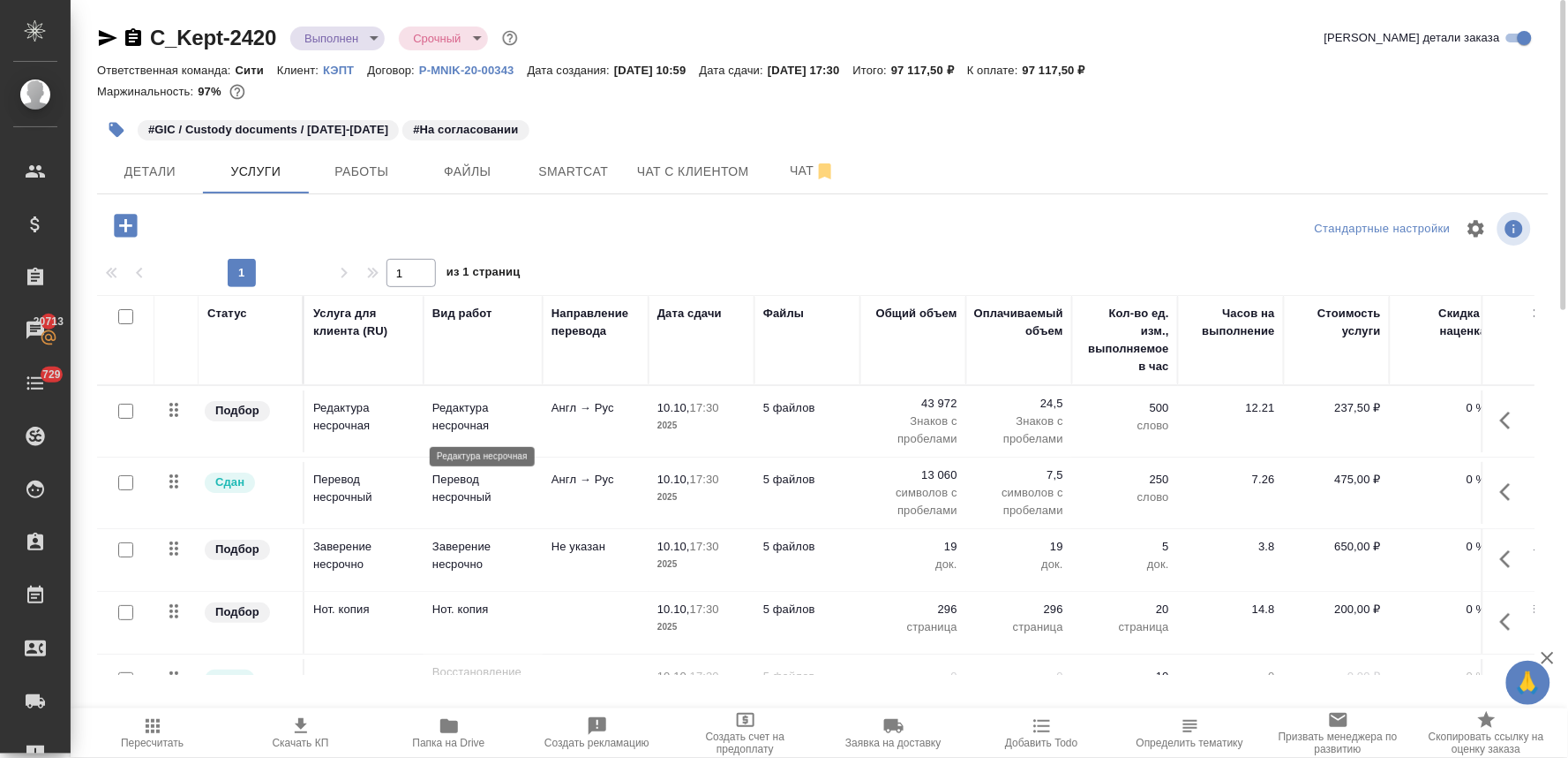
click at [456, 416] on p "Редактура несрочная" at bounding box center [483, 417] width 101 height 35
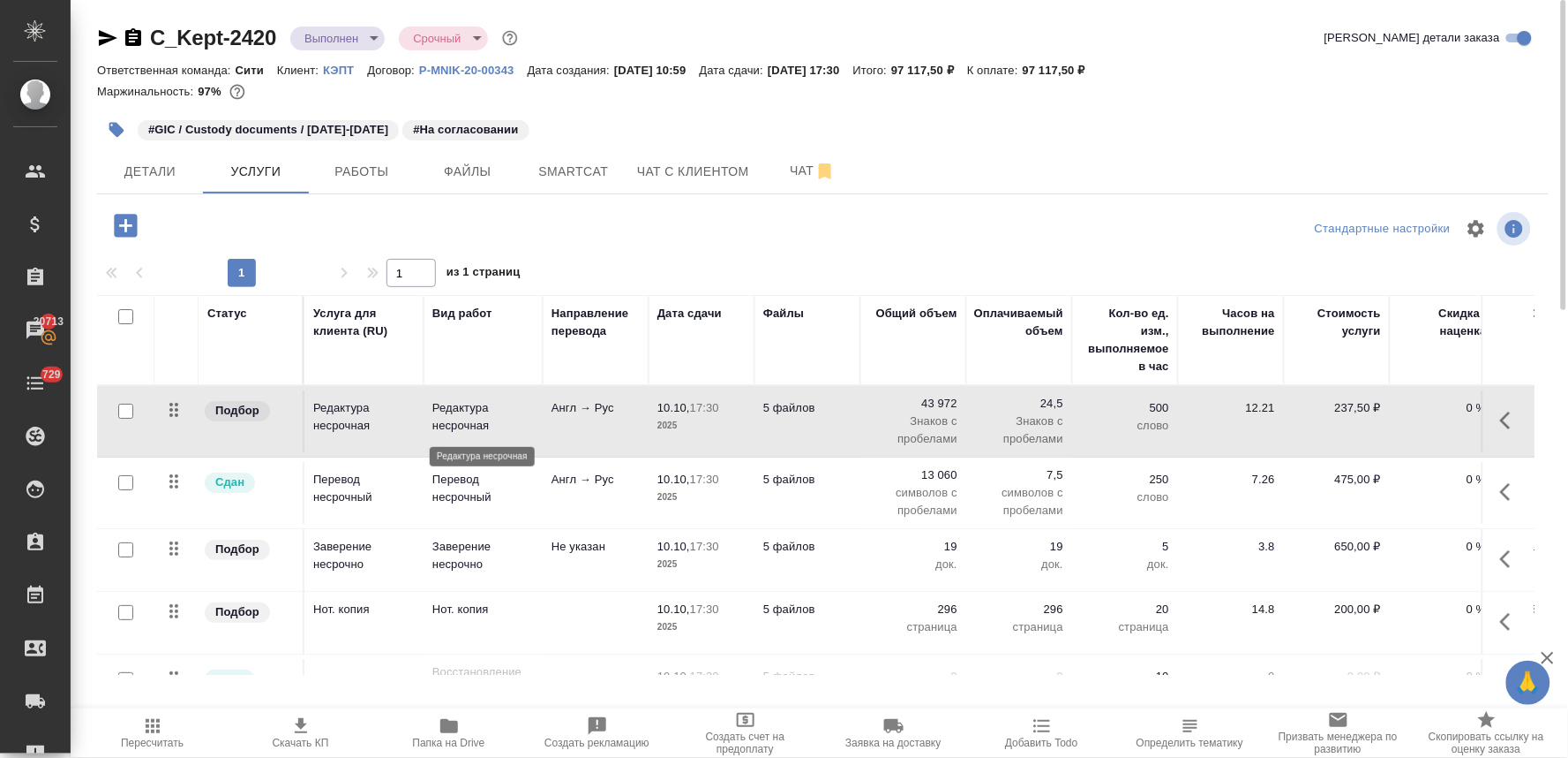
click at [456, 416] on p "Редактура несрочная" at bounding box center [483, 417] width 101 height 35
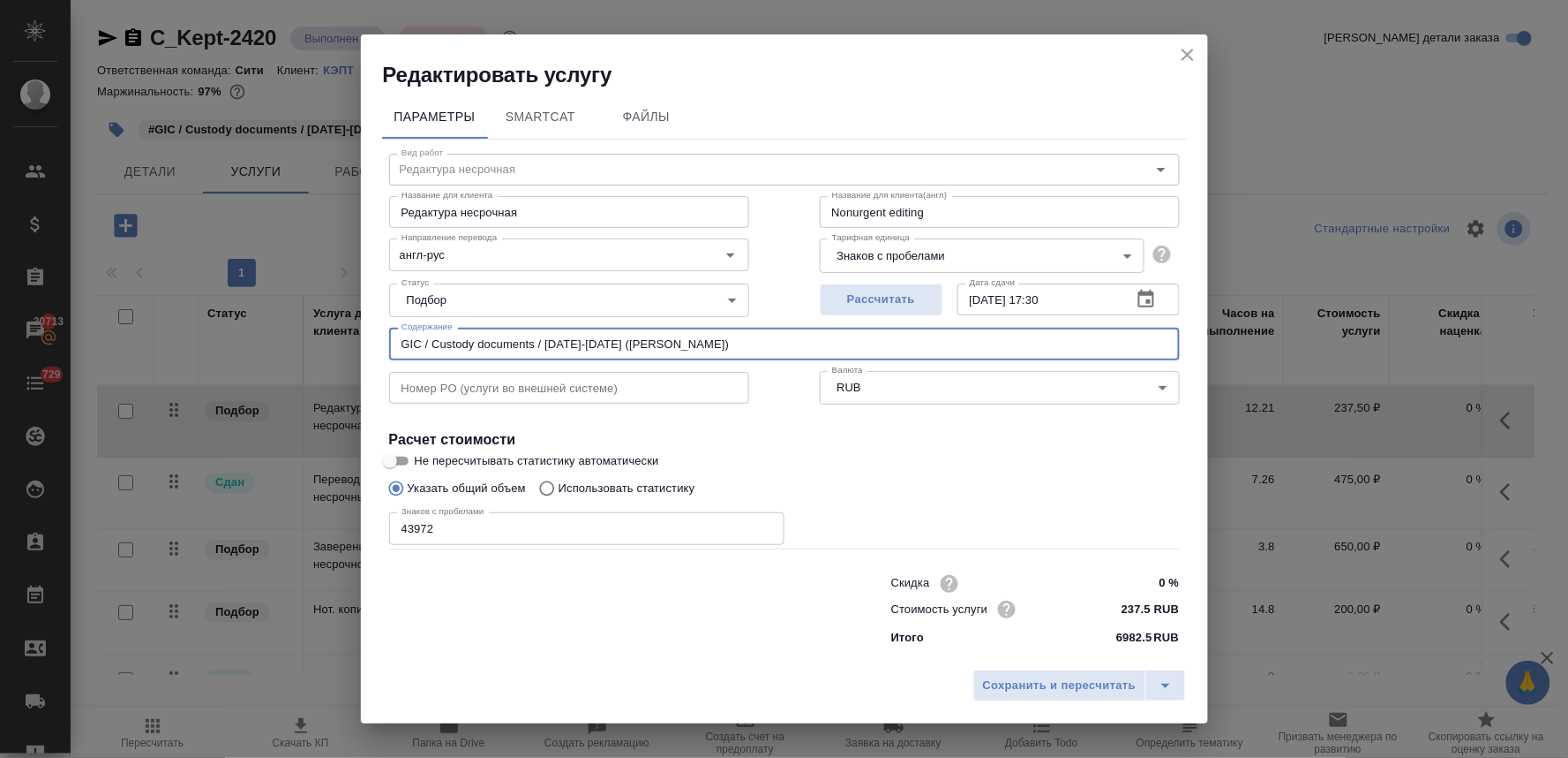
drag, startPoint x: 602, startPoint y: 340, endPoint x: 316, endPoint y: 345, distance: 286.0
click at [320, 345] on div "Редактировать услугу Параметры SmartCat Файлы Вид работ Редактура несрочная Вид…" at bounding box center [784, 379] width 1568 height 758
click at [1181, 55] on icon "close" at bounding box center [1188, 54] width 21 height 21
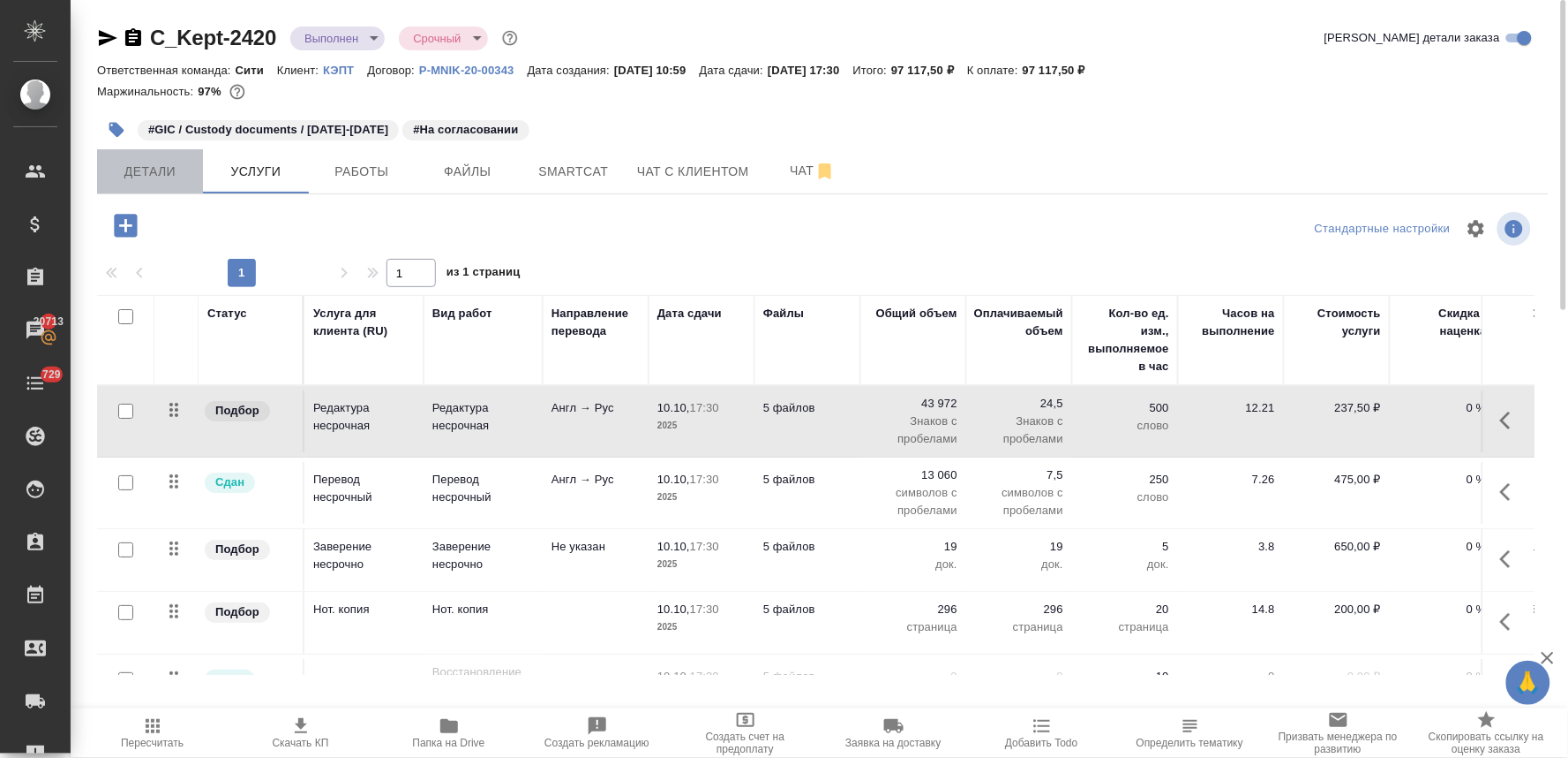
click at [154, 190] on button "Детали" at bounding box center [149, 171] width 106 height 44
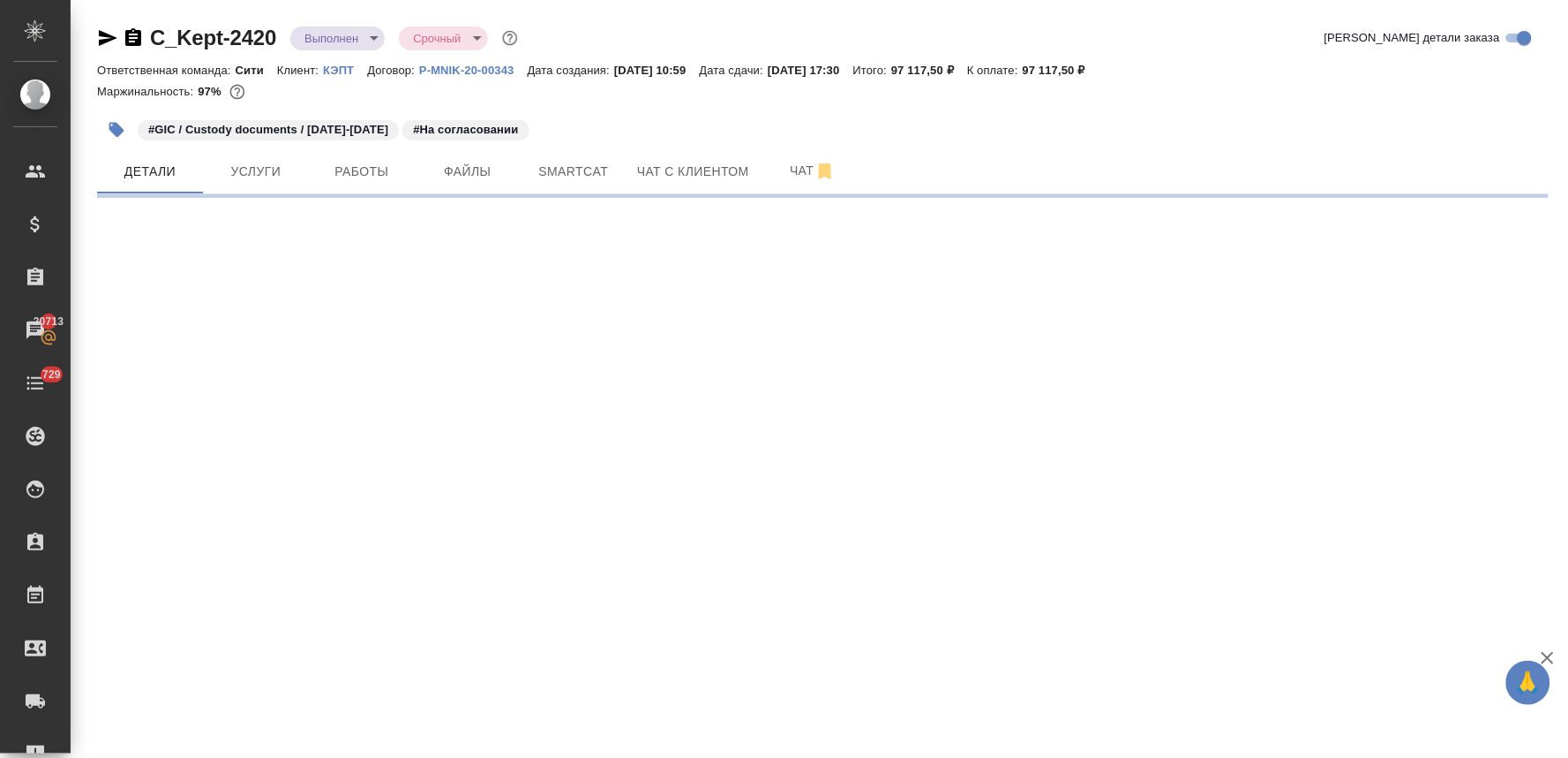
select select "RU"
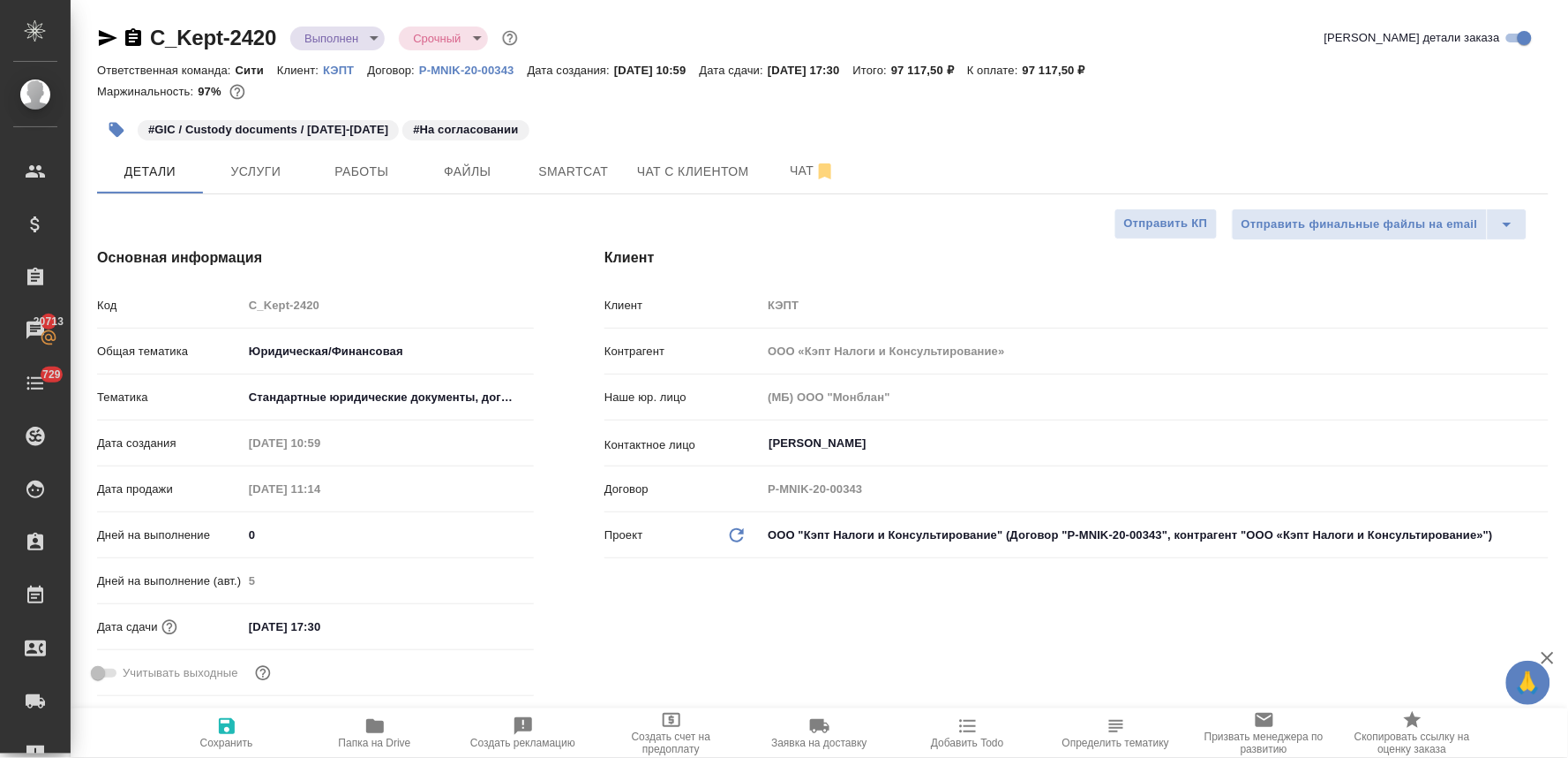
type textarea "x"
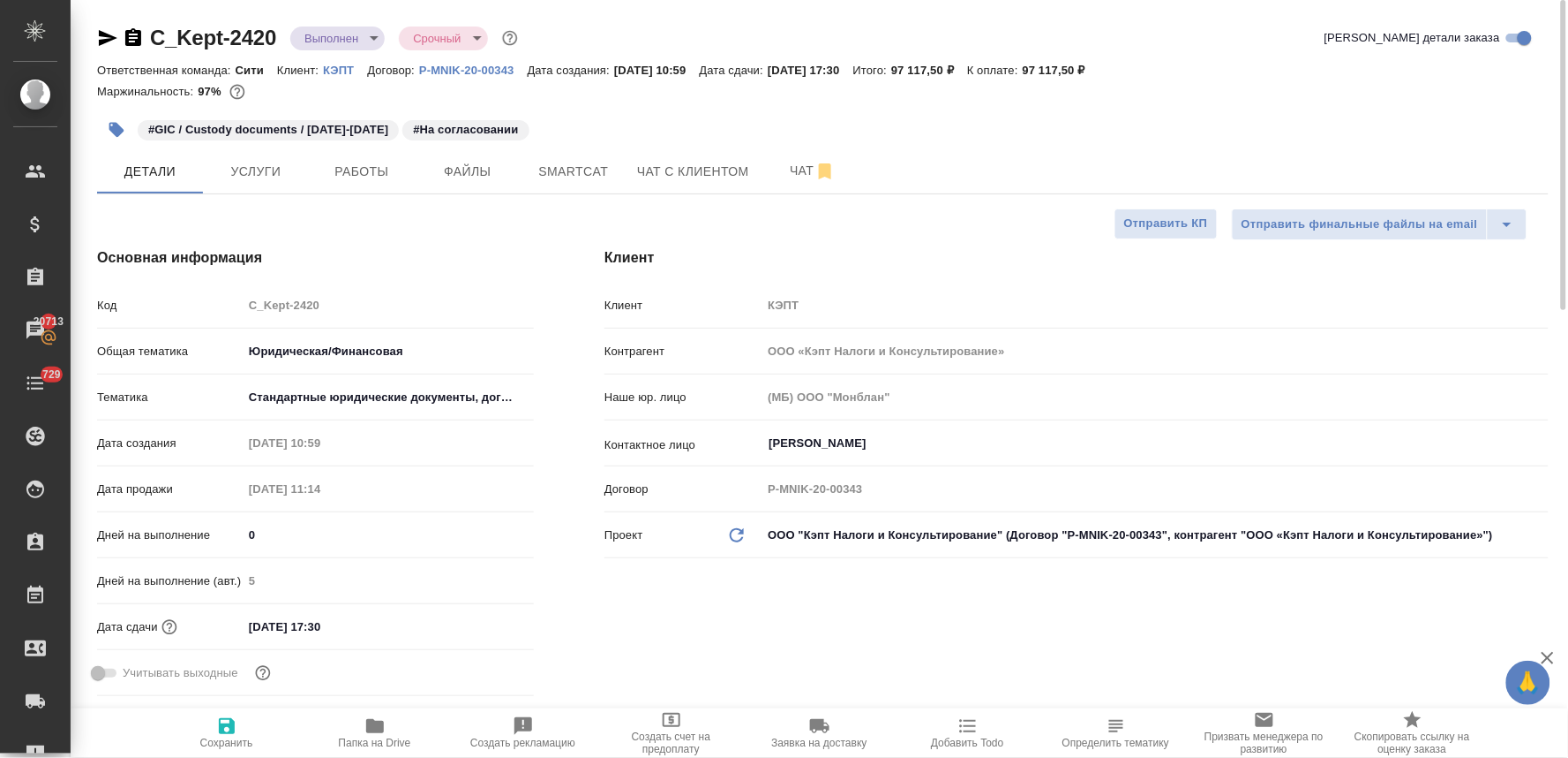
type textarea "x"
click at [372, 622] on input "[DATE] 17:30" at bounding box center [320, 627] width 155 height 25
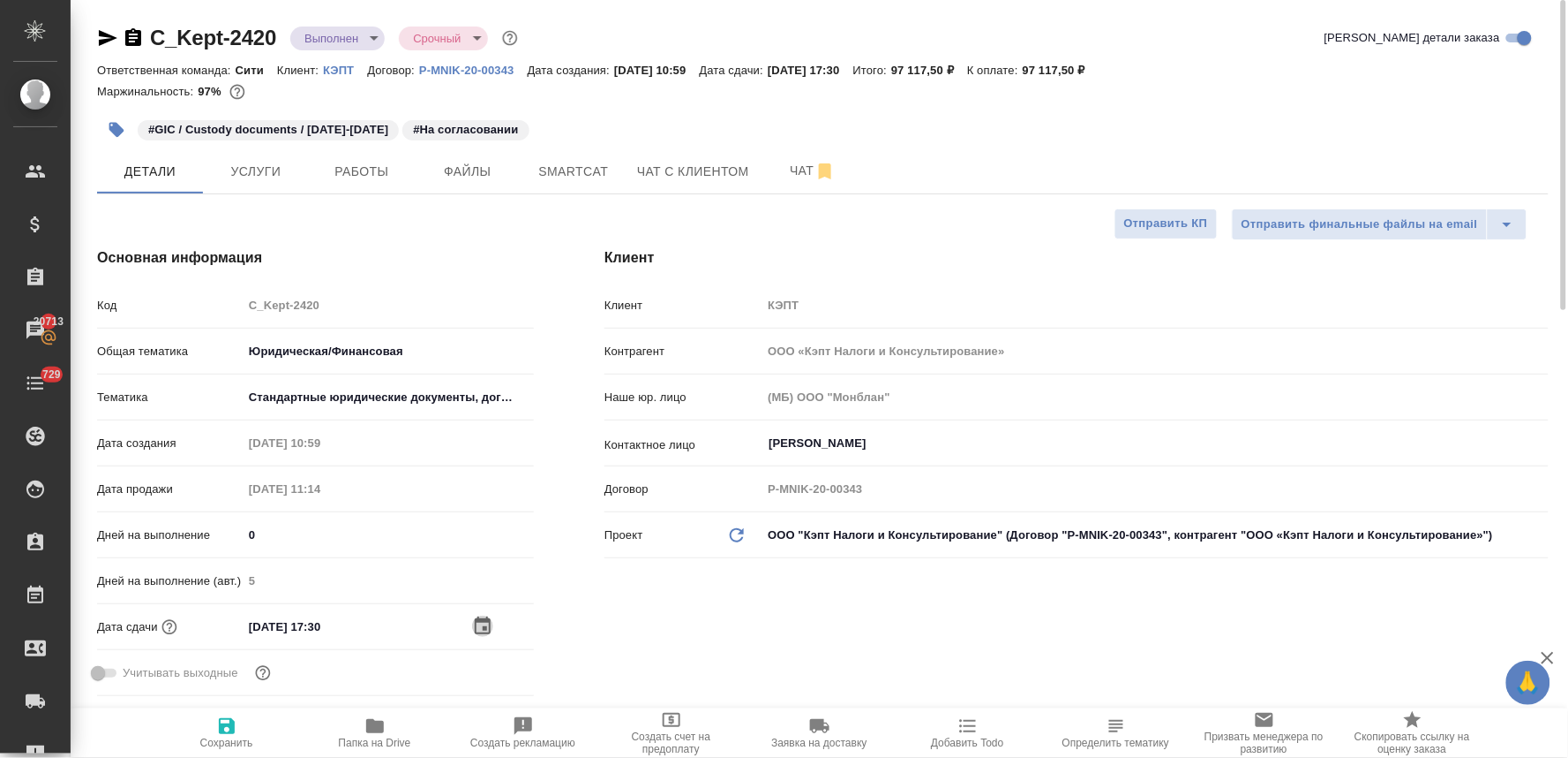
click at [483, 623] on icon "button" at bounding box center [483, 626] width 21 height 21
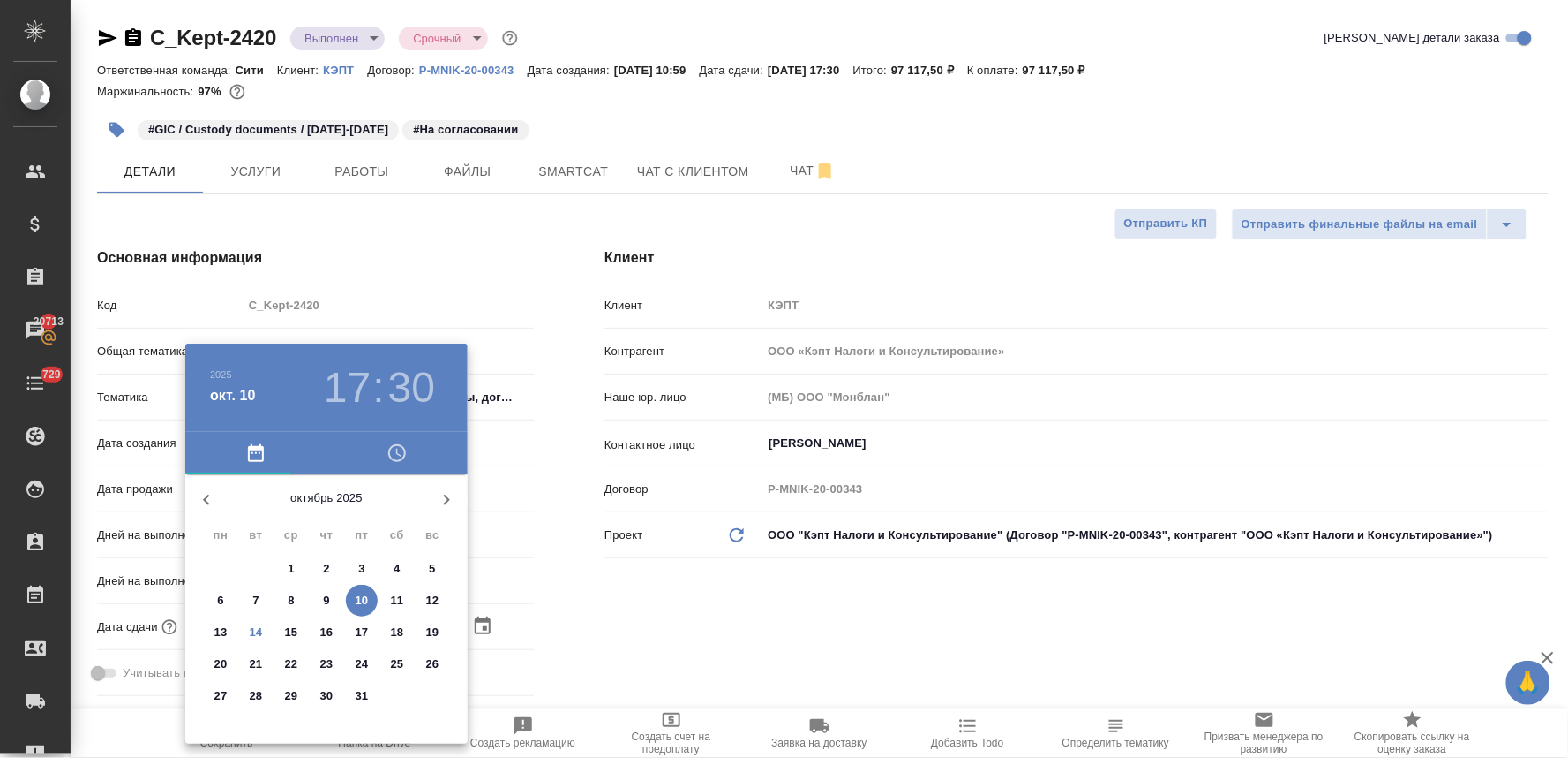
click at [364, 657] on p "24" at bounding box center [362, 663] width 14 height 17
type input "[DATE] 17:30"
type textarea "x"
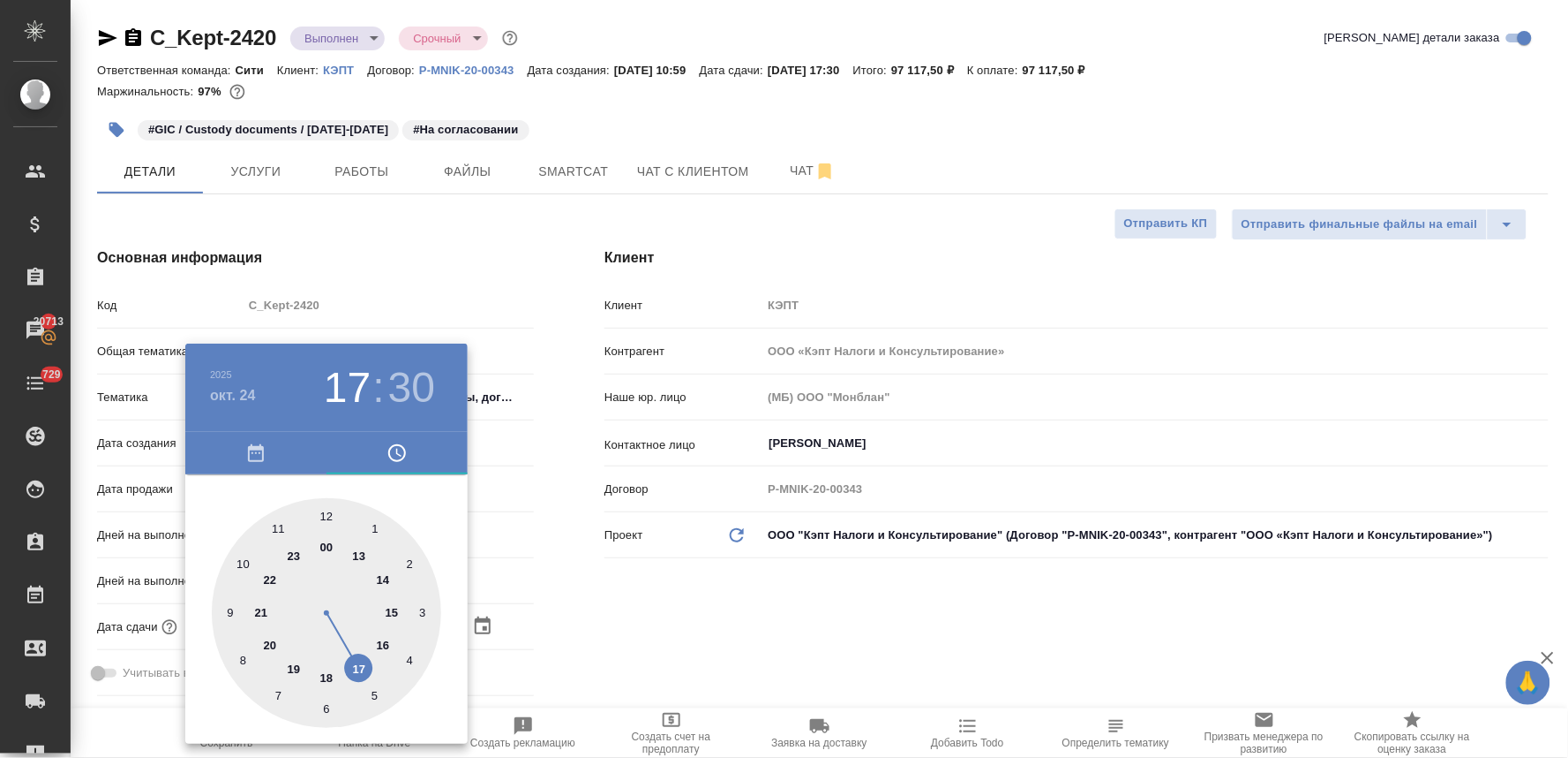
click at [712, 662] on div at bounding box center [784, 379] width 1568 height 758
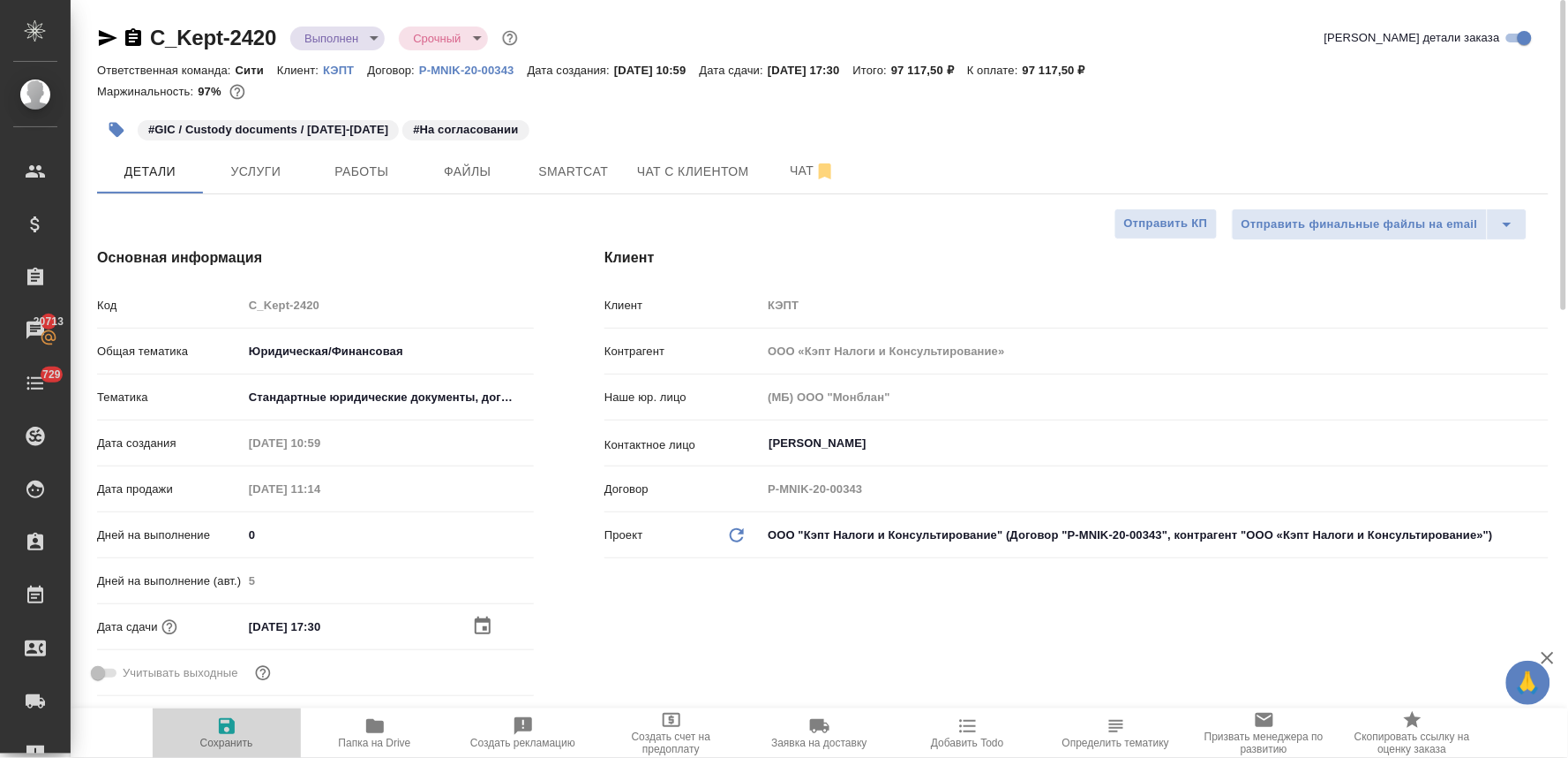
click at [224, 734] on icon "button" at bounding box center [227, 726] width 16 height 16
type textarea "x"
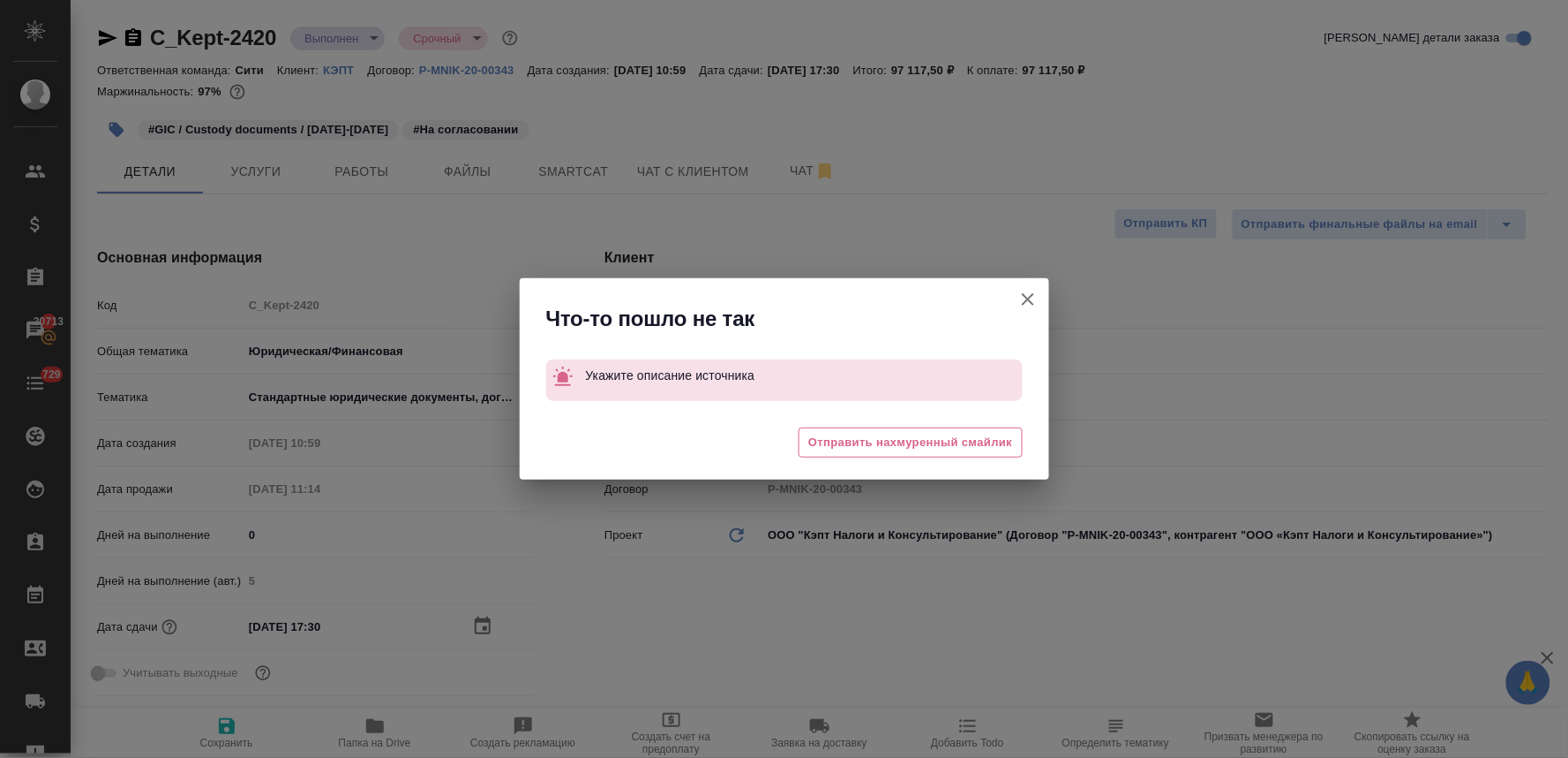
click at [1029, 300] on icon "button" at bounding box center [1028, 300] width 13 height 13
type textarea "x"
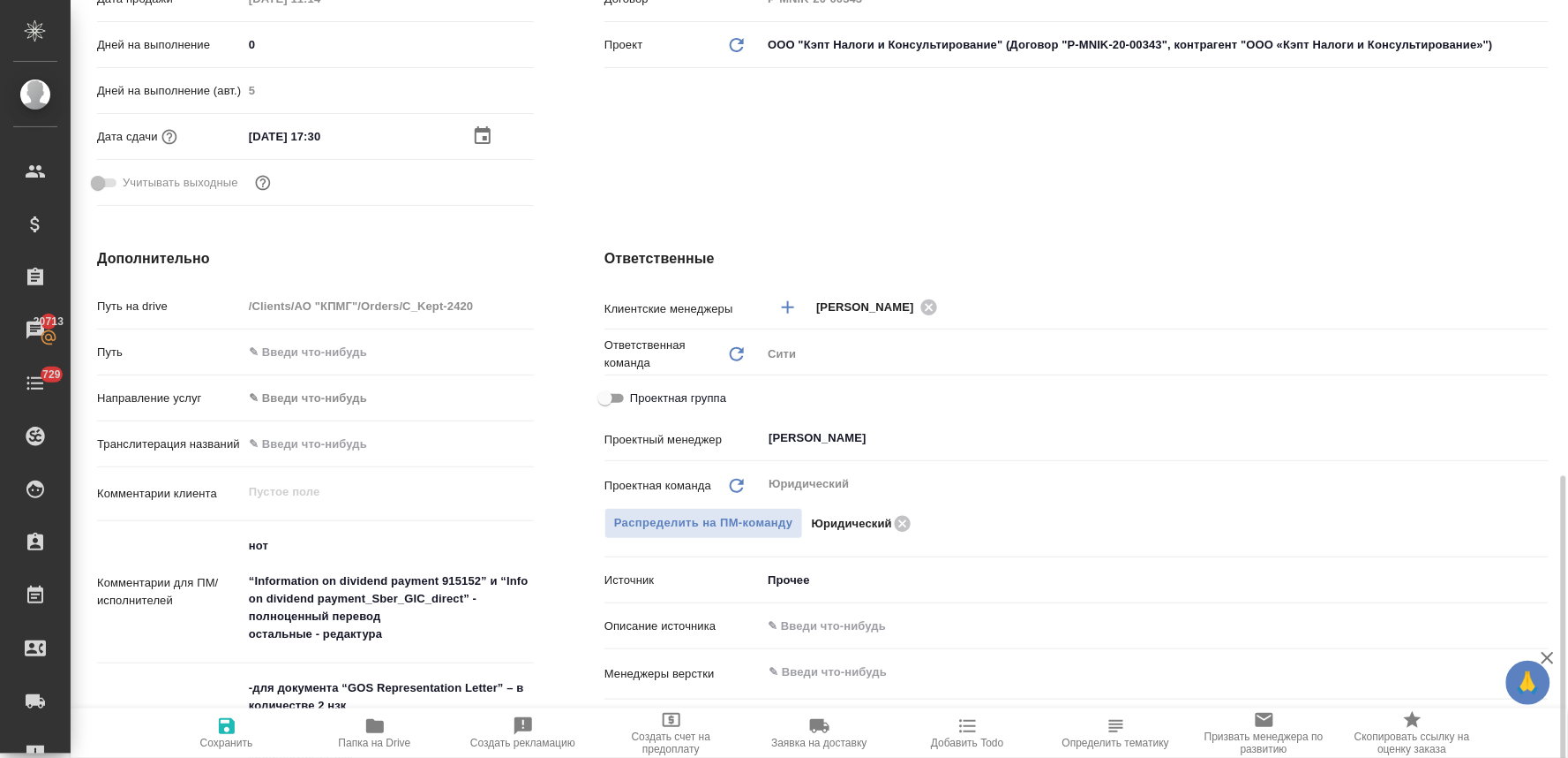
scroll to position [686, 0]
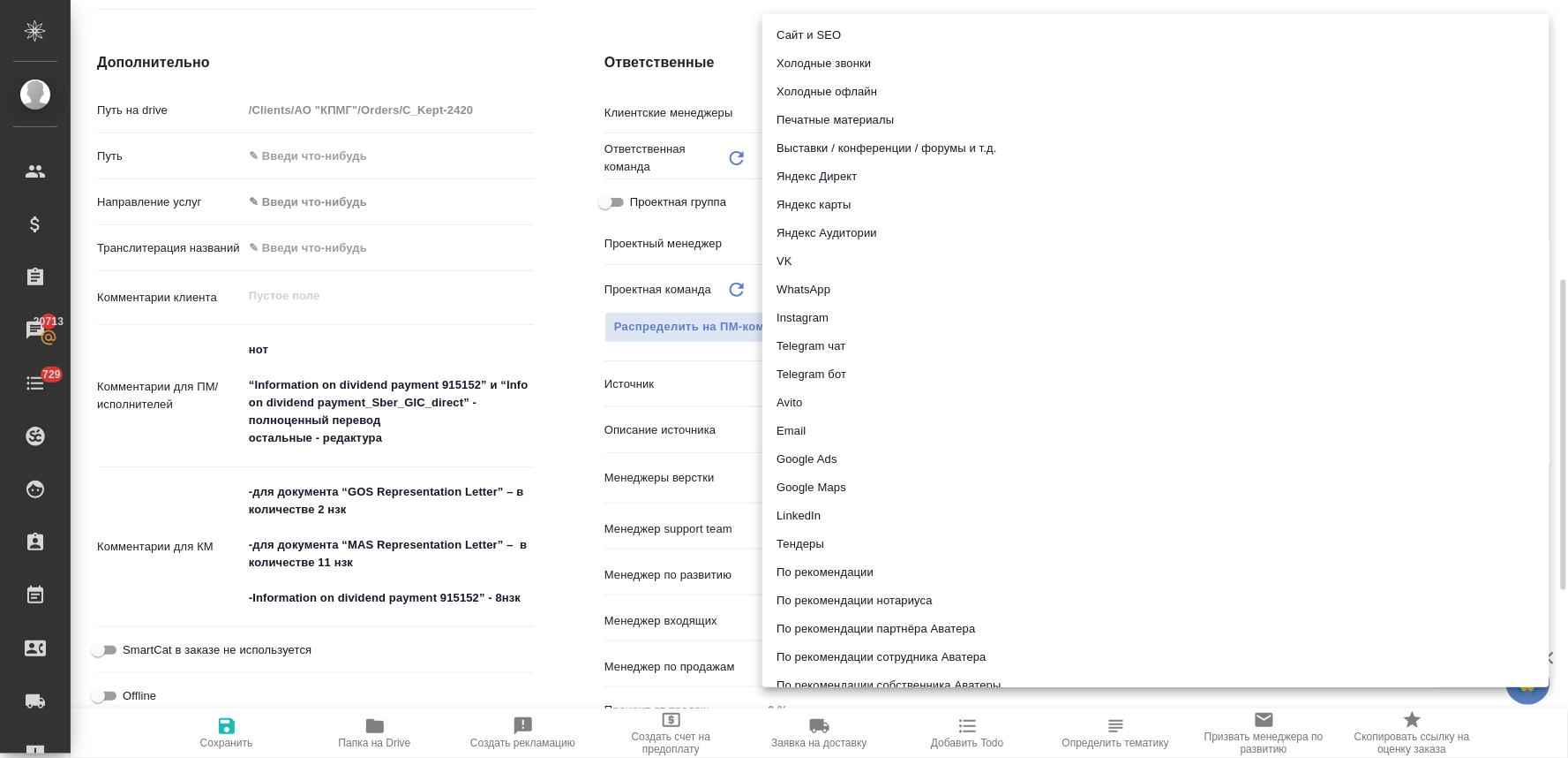
click at [797, 385] on body "🙏 .cls-1 fill:#fff; AWATERA Lyamina Nadezhda Клиенты Спецификации Заказы 20713 …" at bounding box center [784, 379] width 1568 height 758
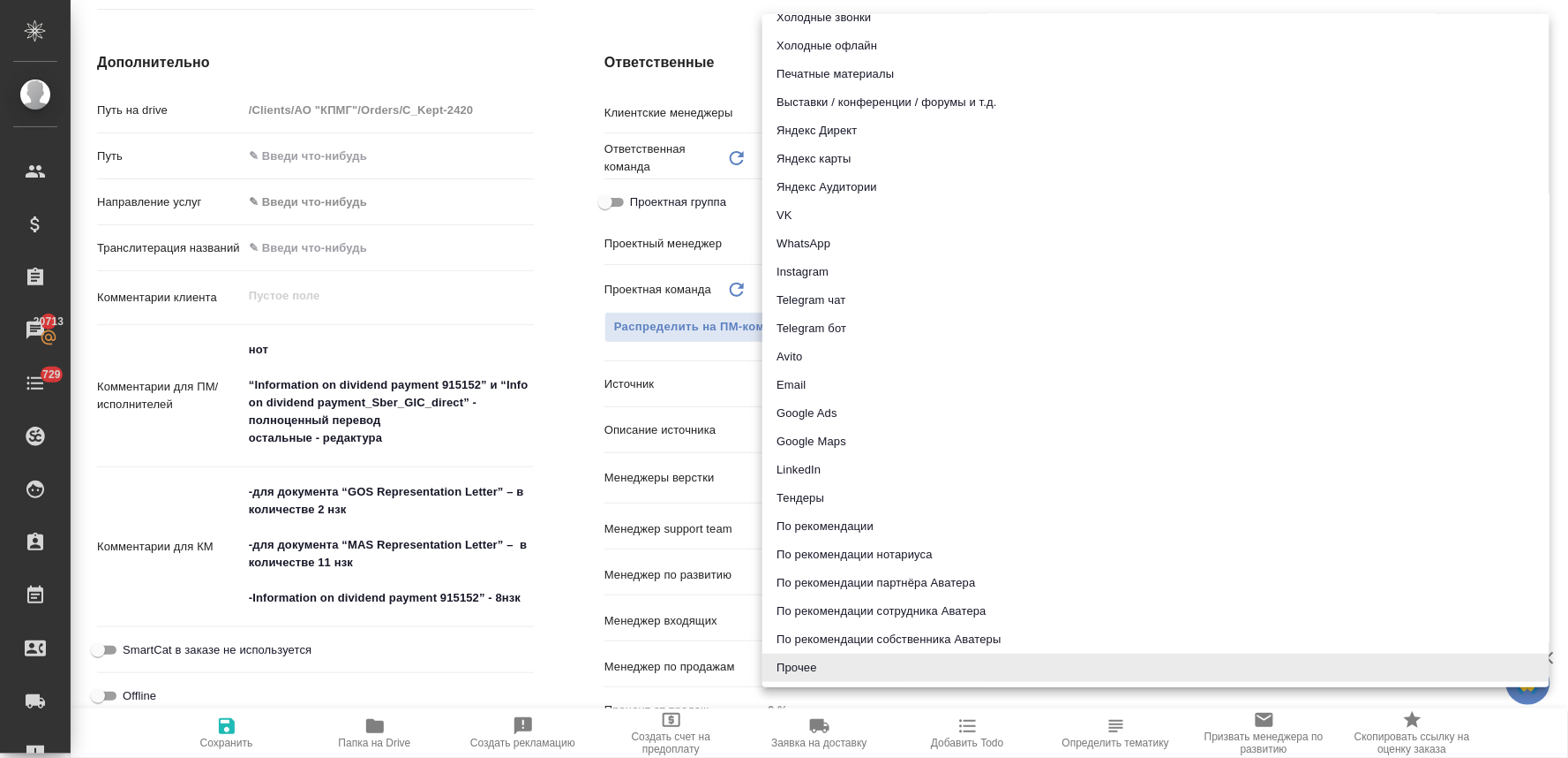
click at [808, 389] on li "Email" at bounding box center [1156, 384] width 788 height 28
type textarea "x"
type input "emailAds"
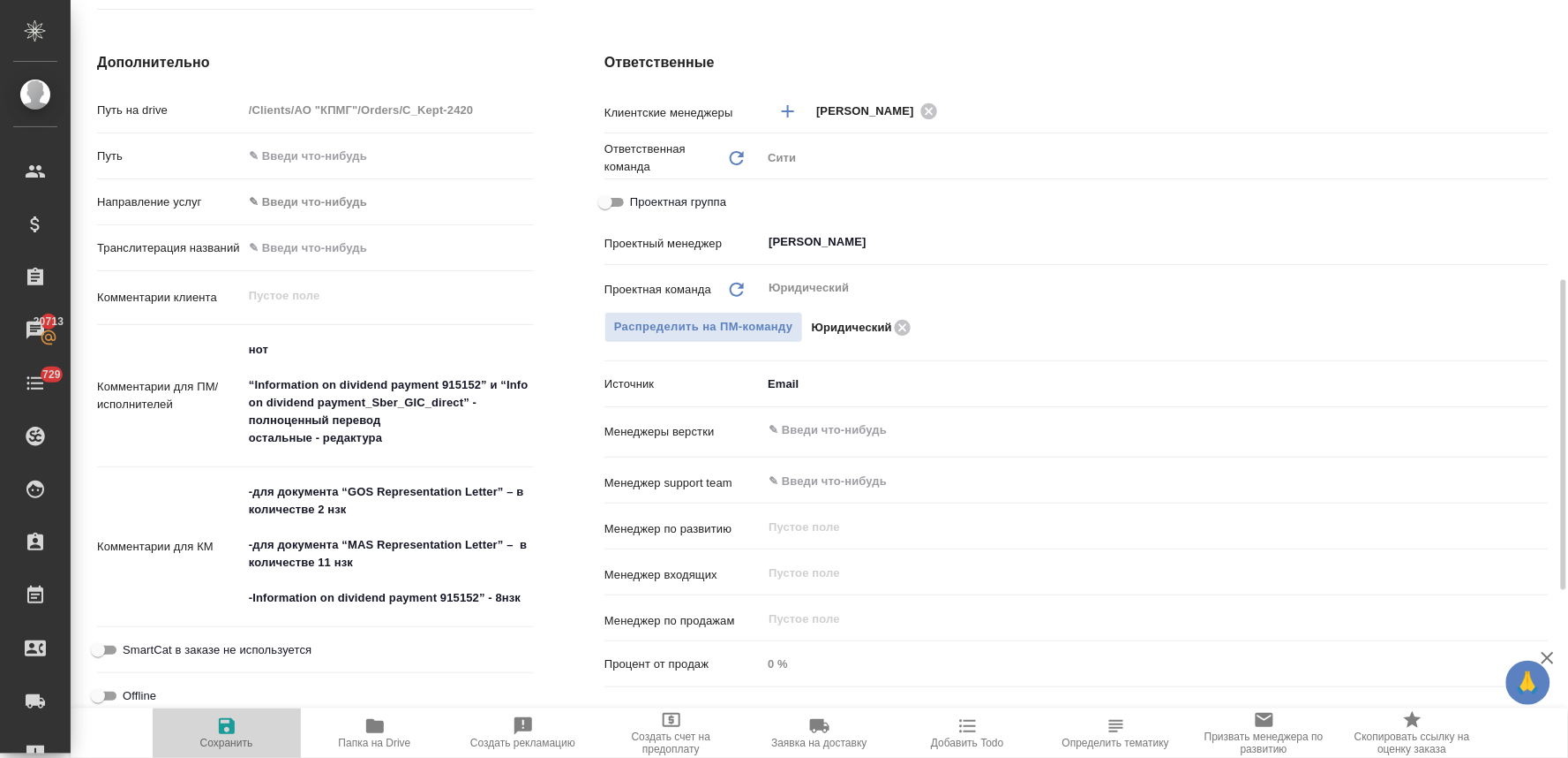
click at [213, 726] on span "Сохранить" at bounding box center [226, 732] width 127 height 34
type textarea "x"
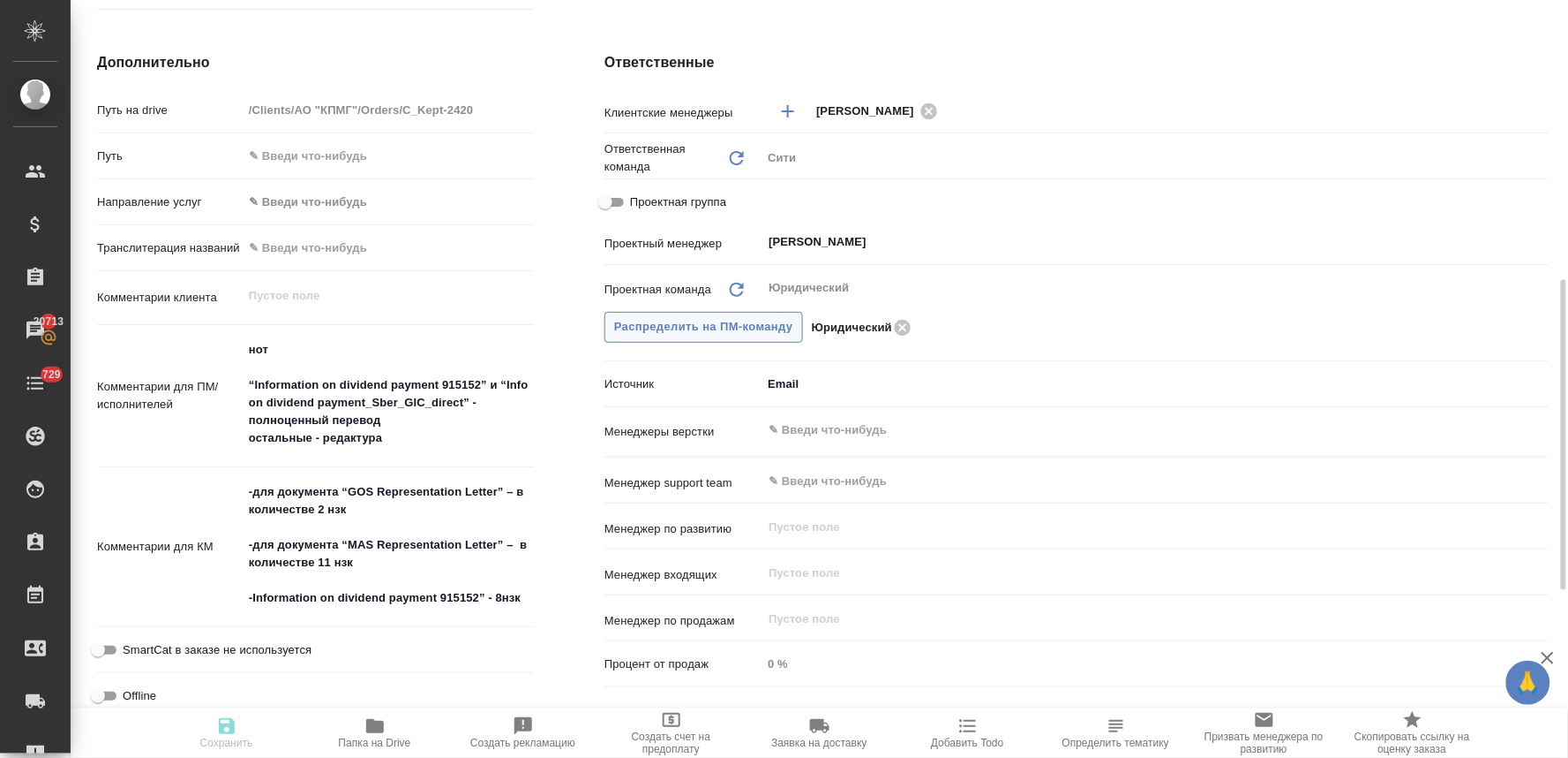
type textarea "x"
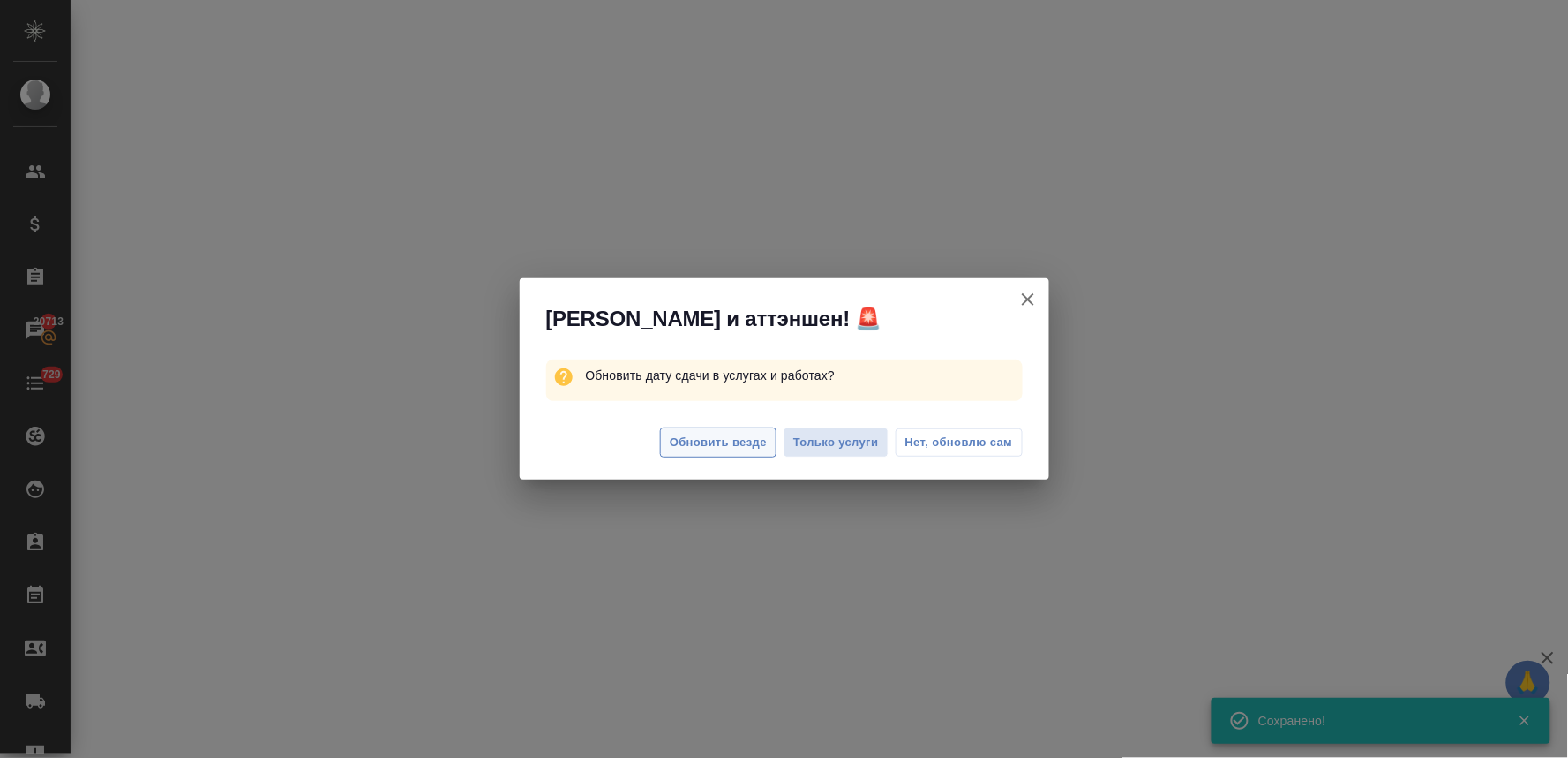
select select "RU"
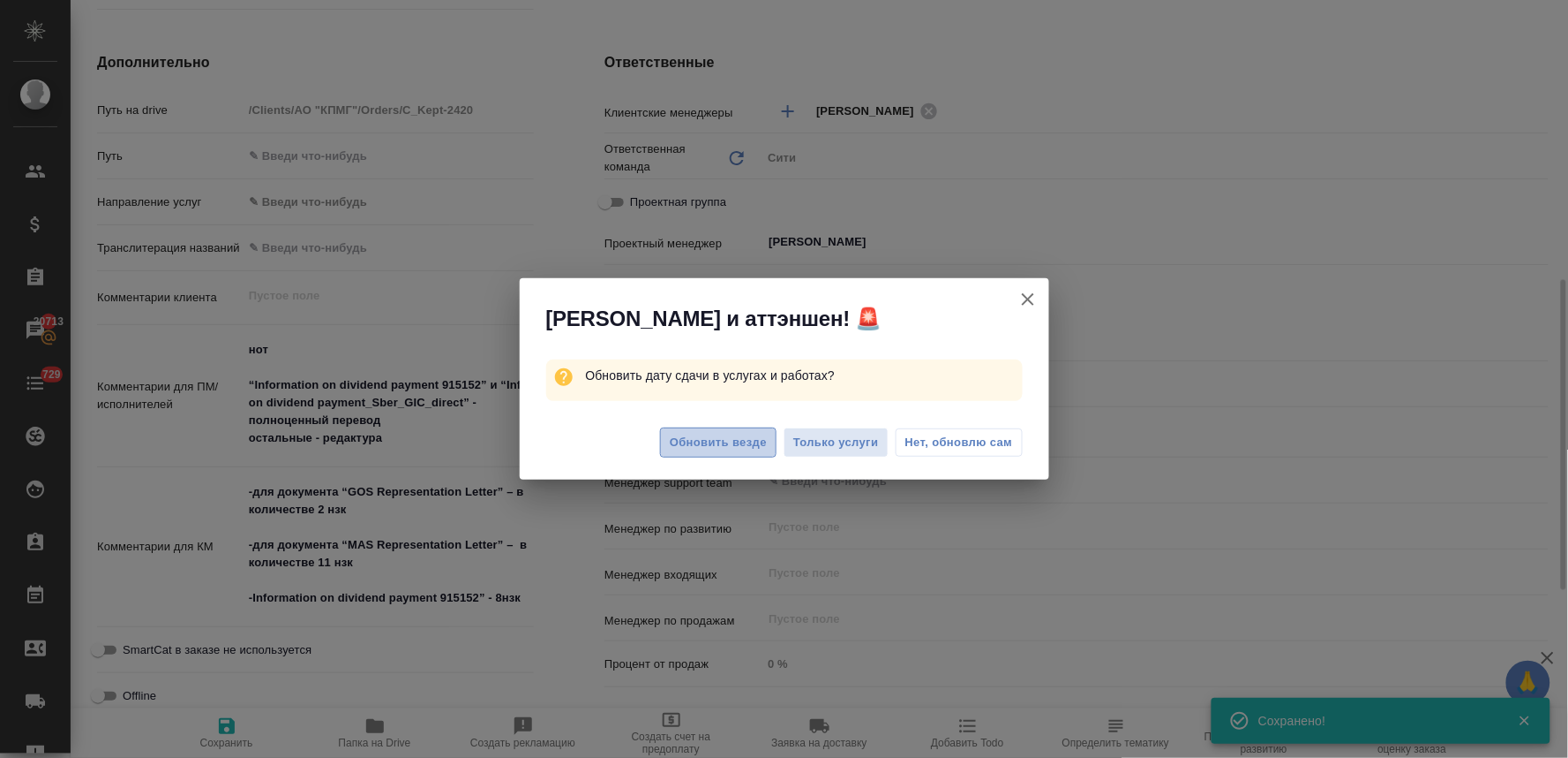
click at [751, 439] on span "Обновить везде" at bounding box center [718, 443] width 97 height 20
type textarea "x"
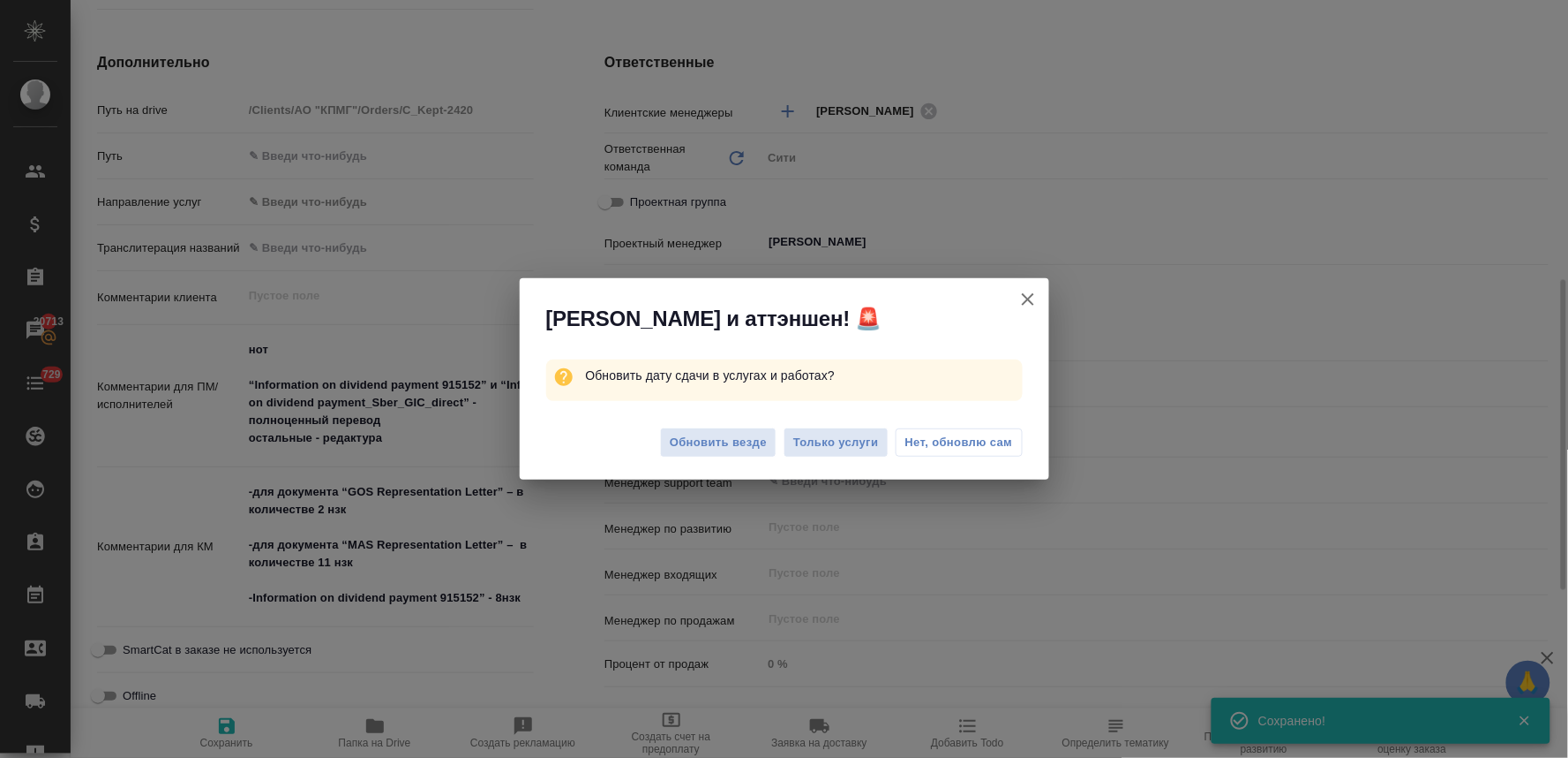
type textarea "x"
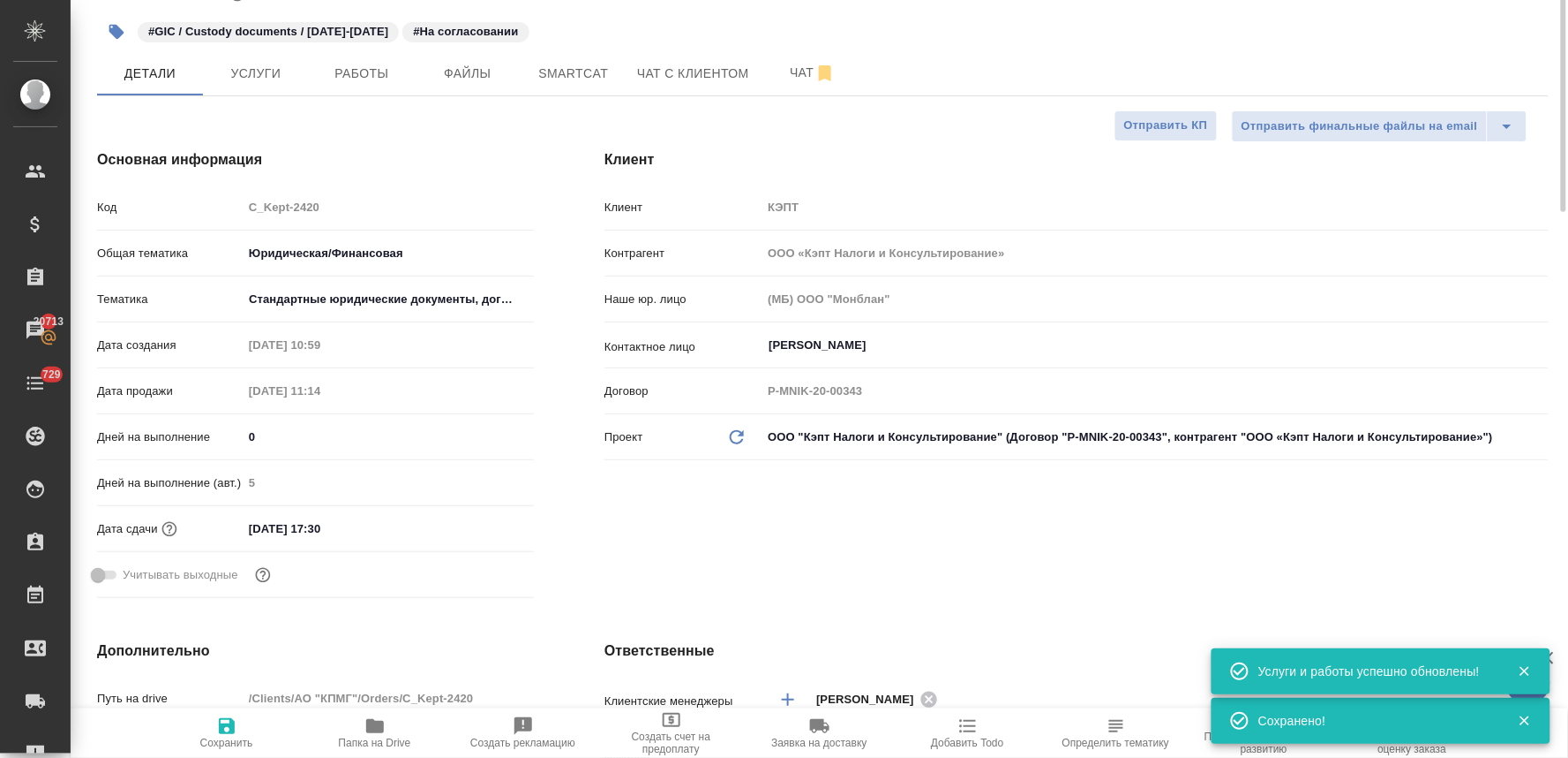
scroll to position [0, 0]
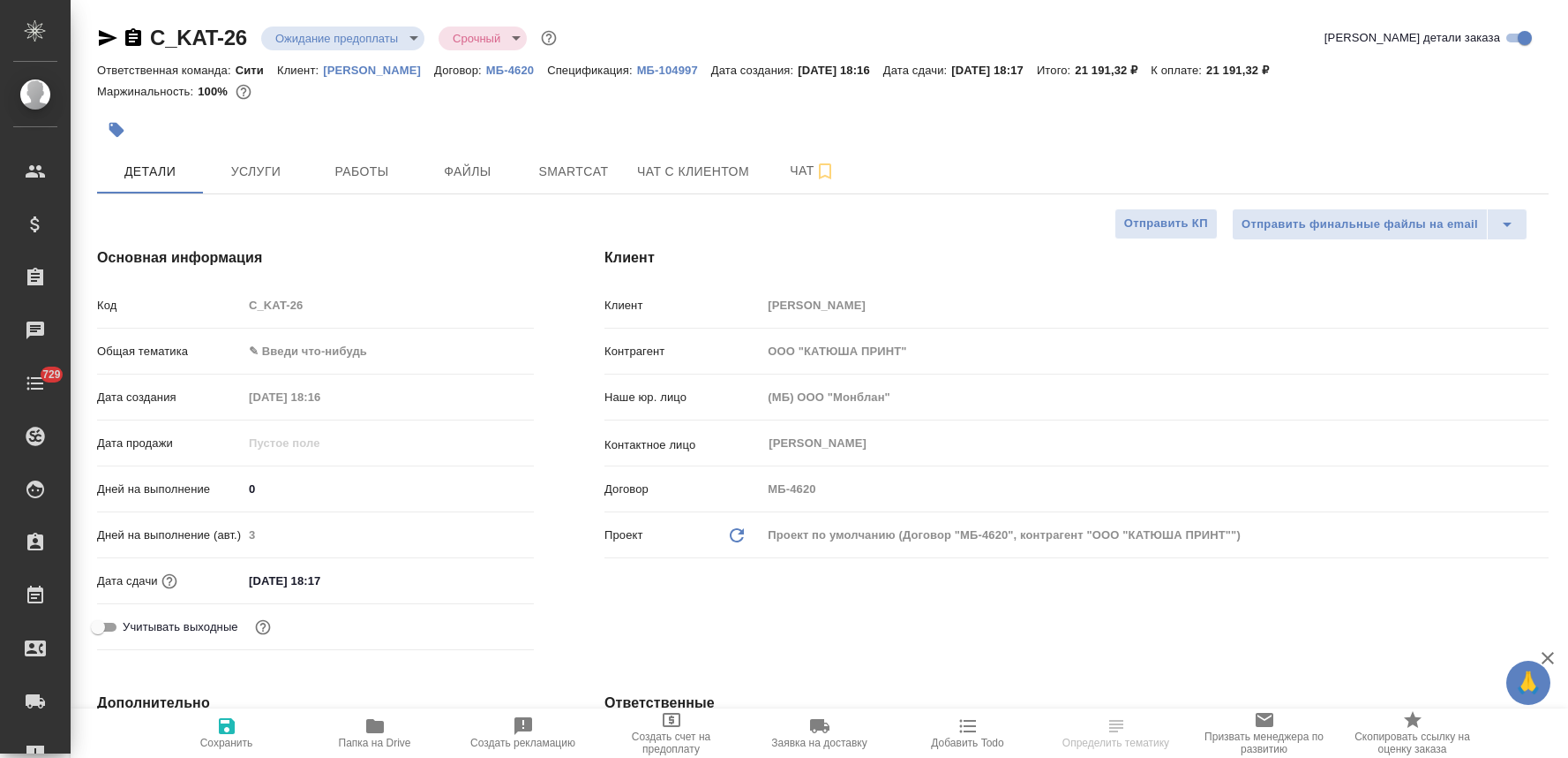
select select "RU"
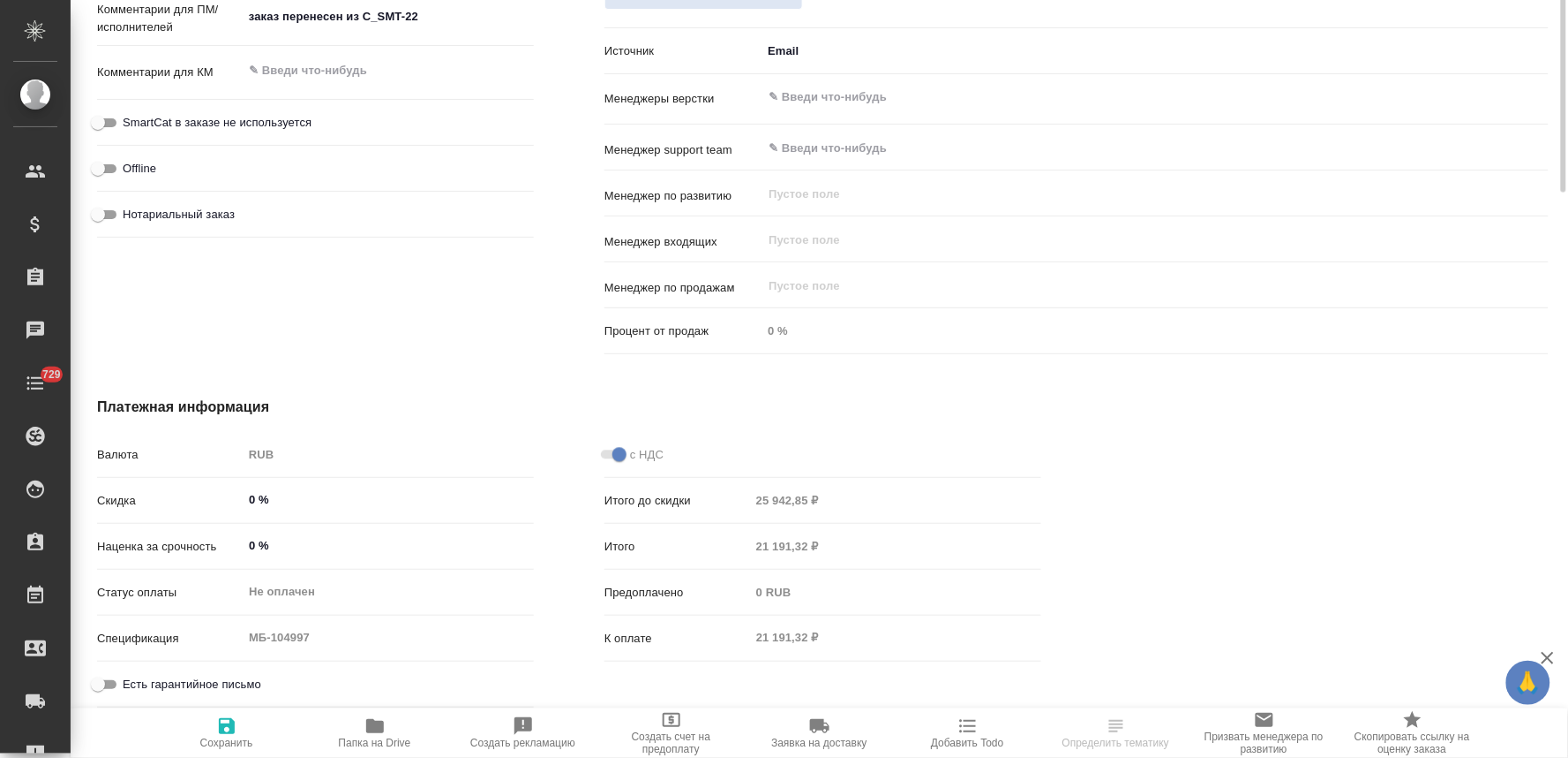
scroll to position [482, 0]
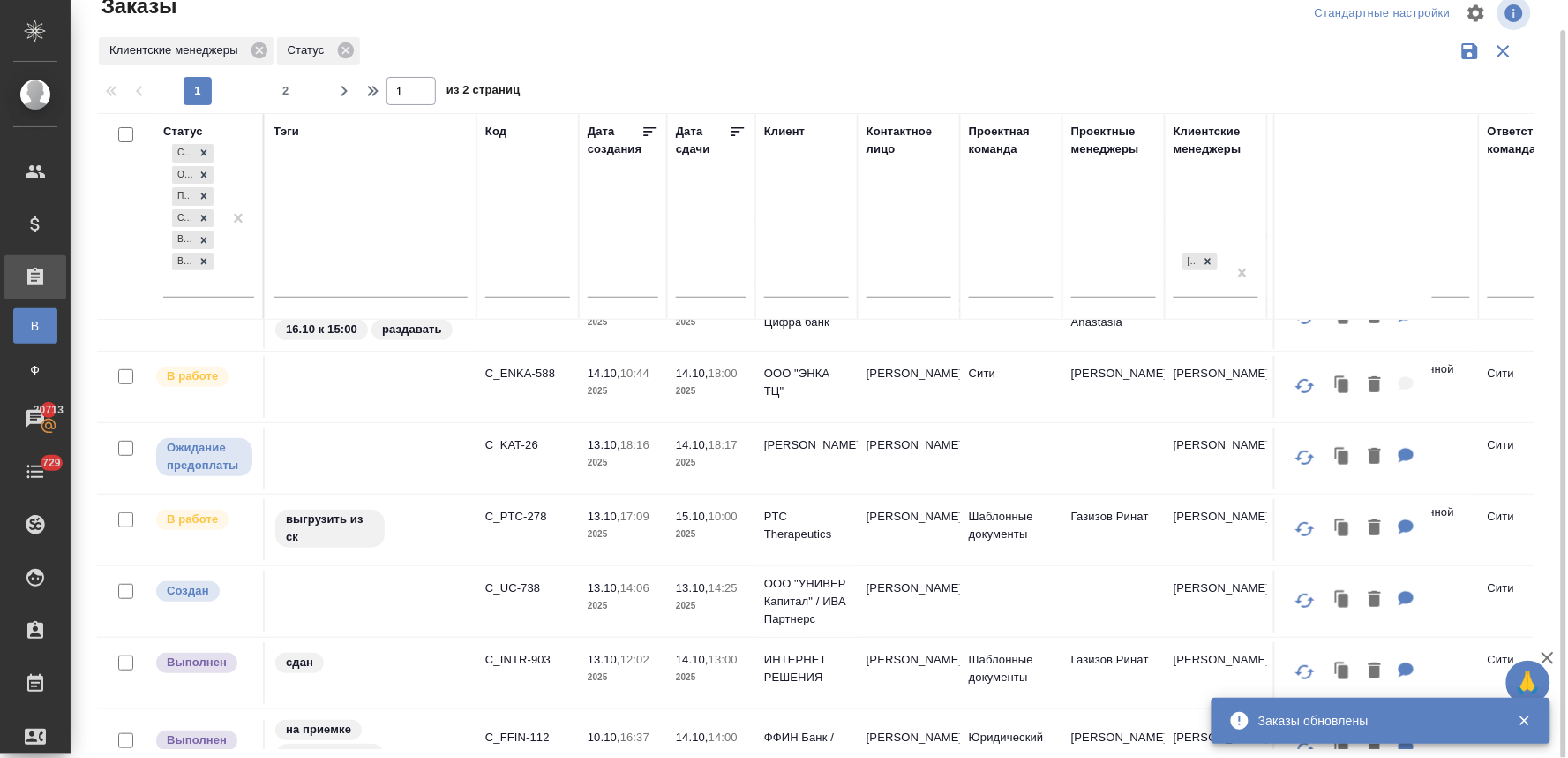
scroll to position [196, 0]
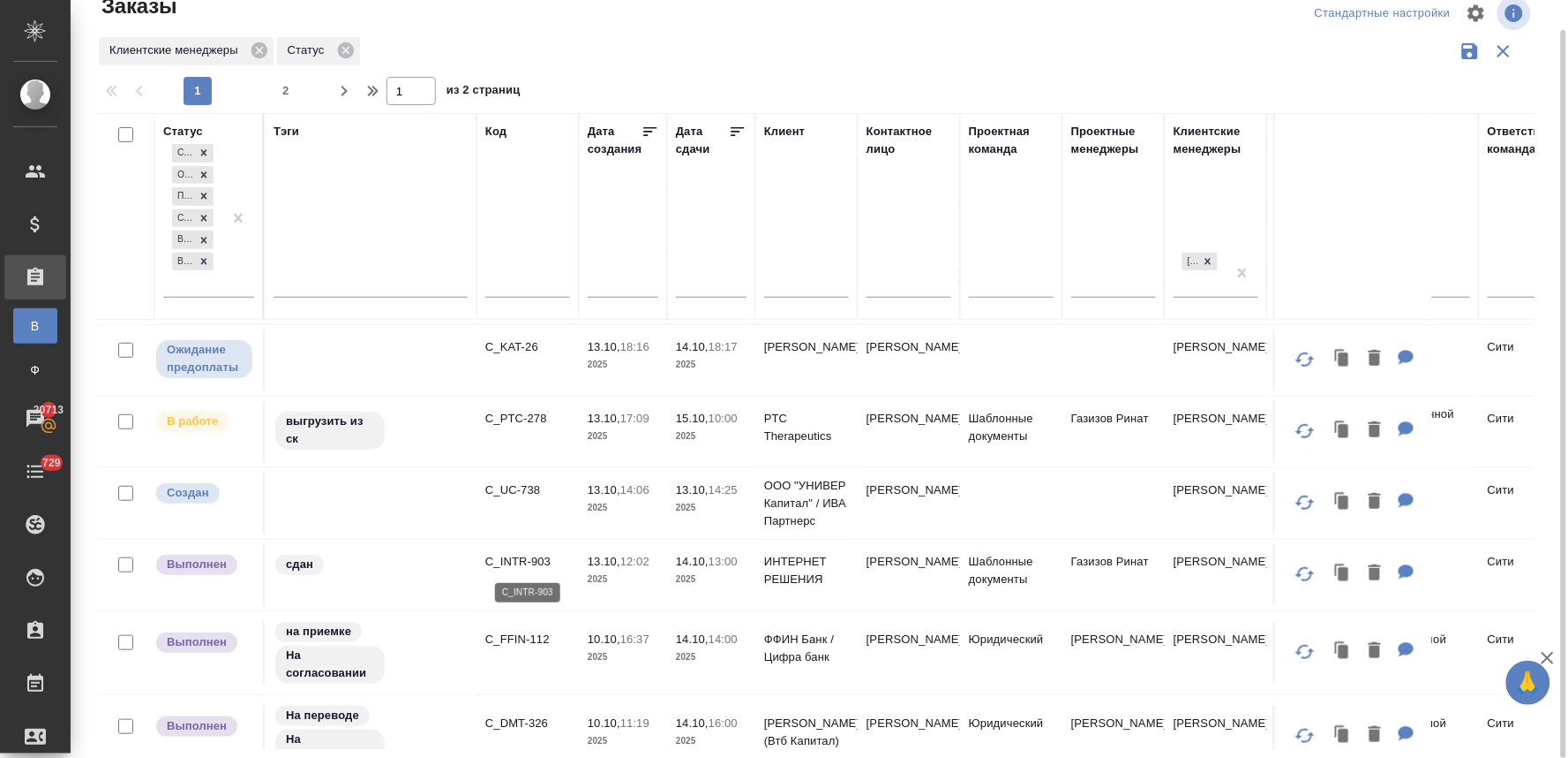
click at [535, 560] on p "C_INTR-903" at bounding box center [528, 561] width 85 height 17
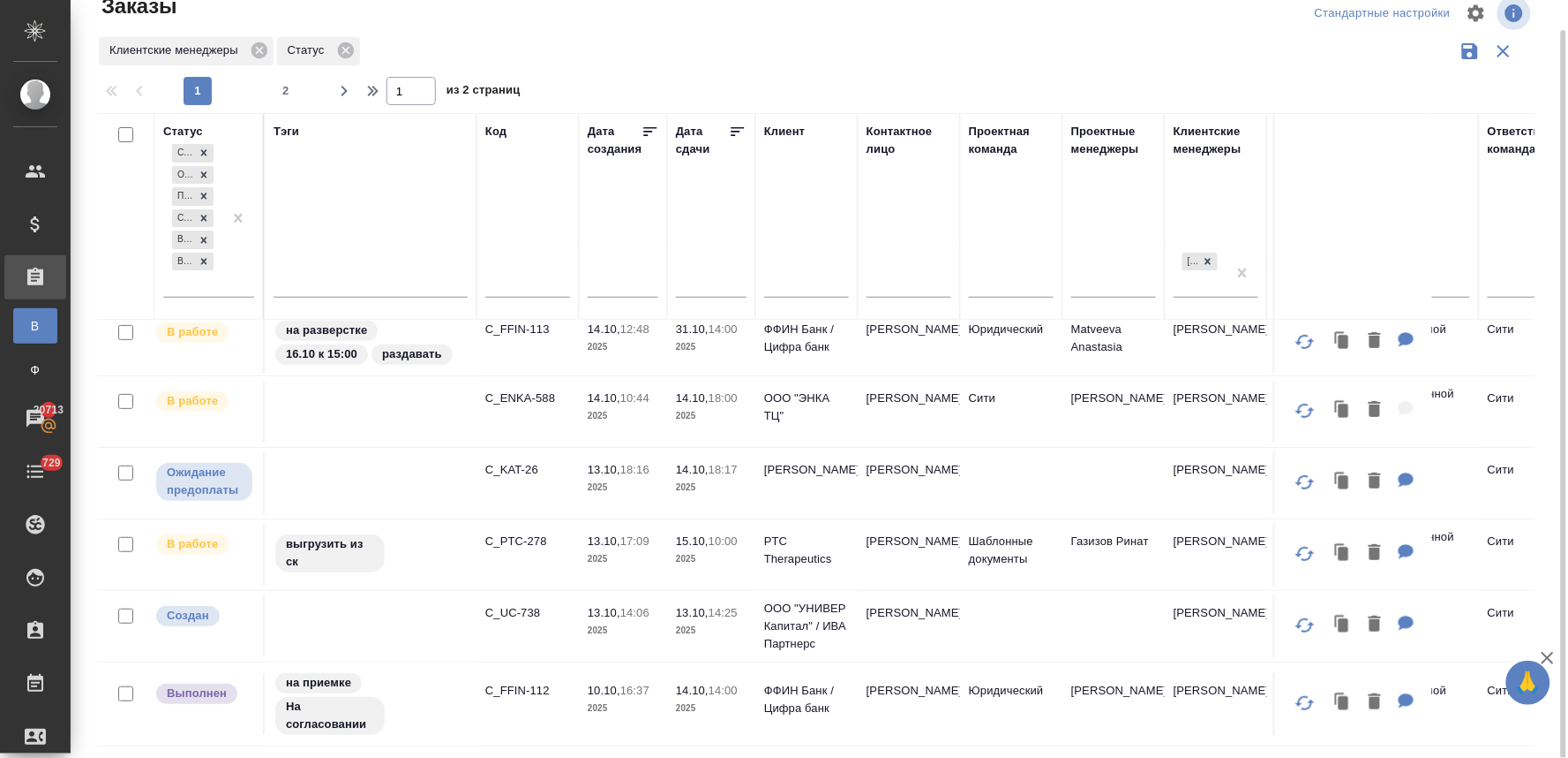
scroll to position [0, 0]
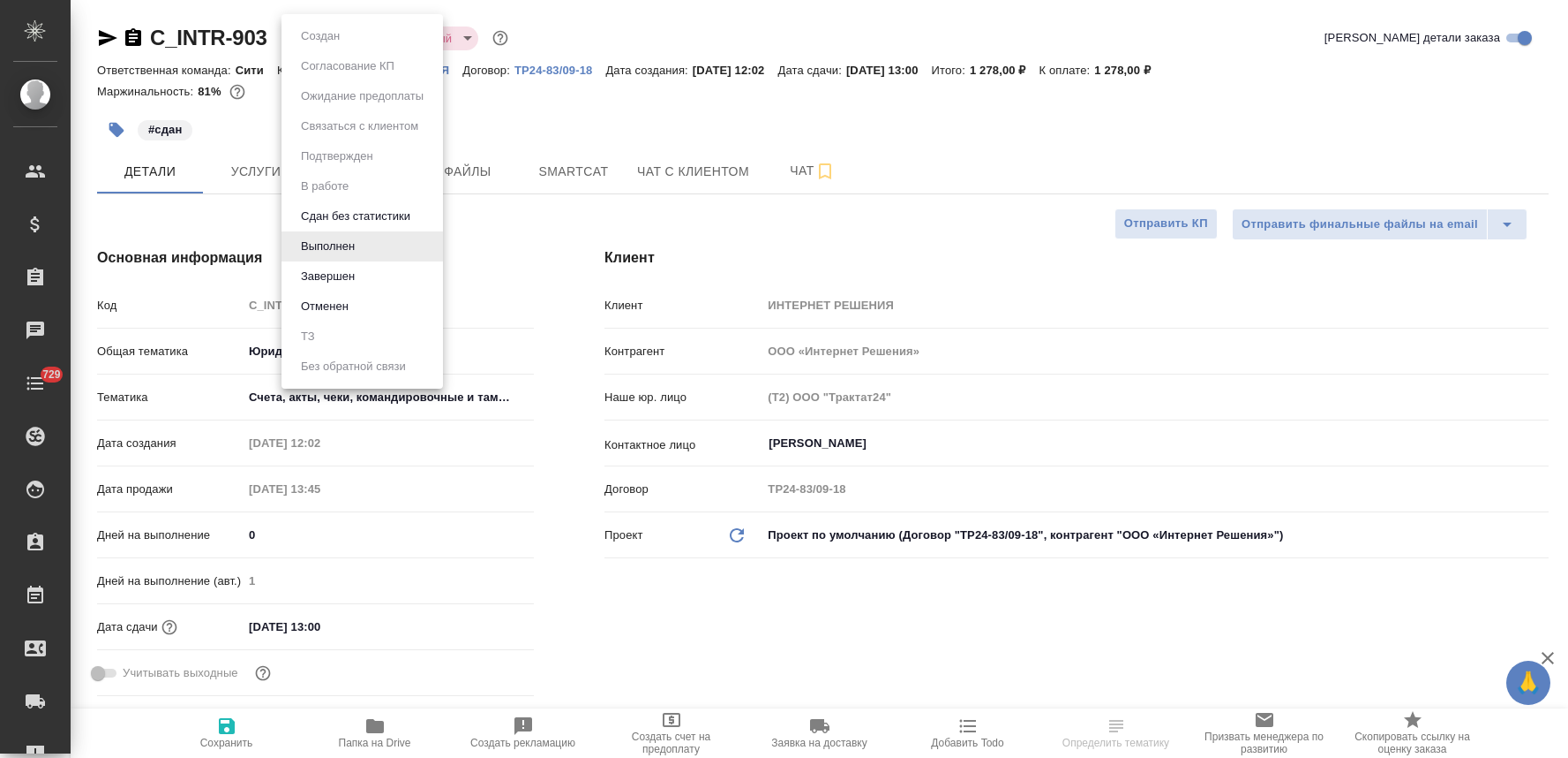
select select "RU"
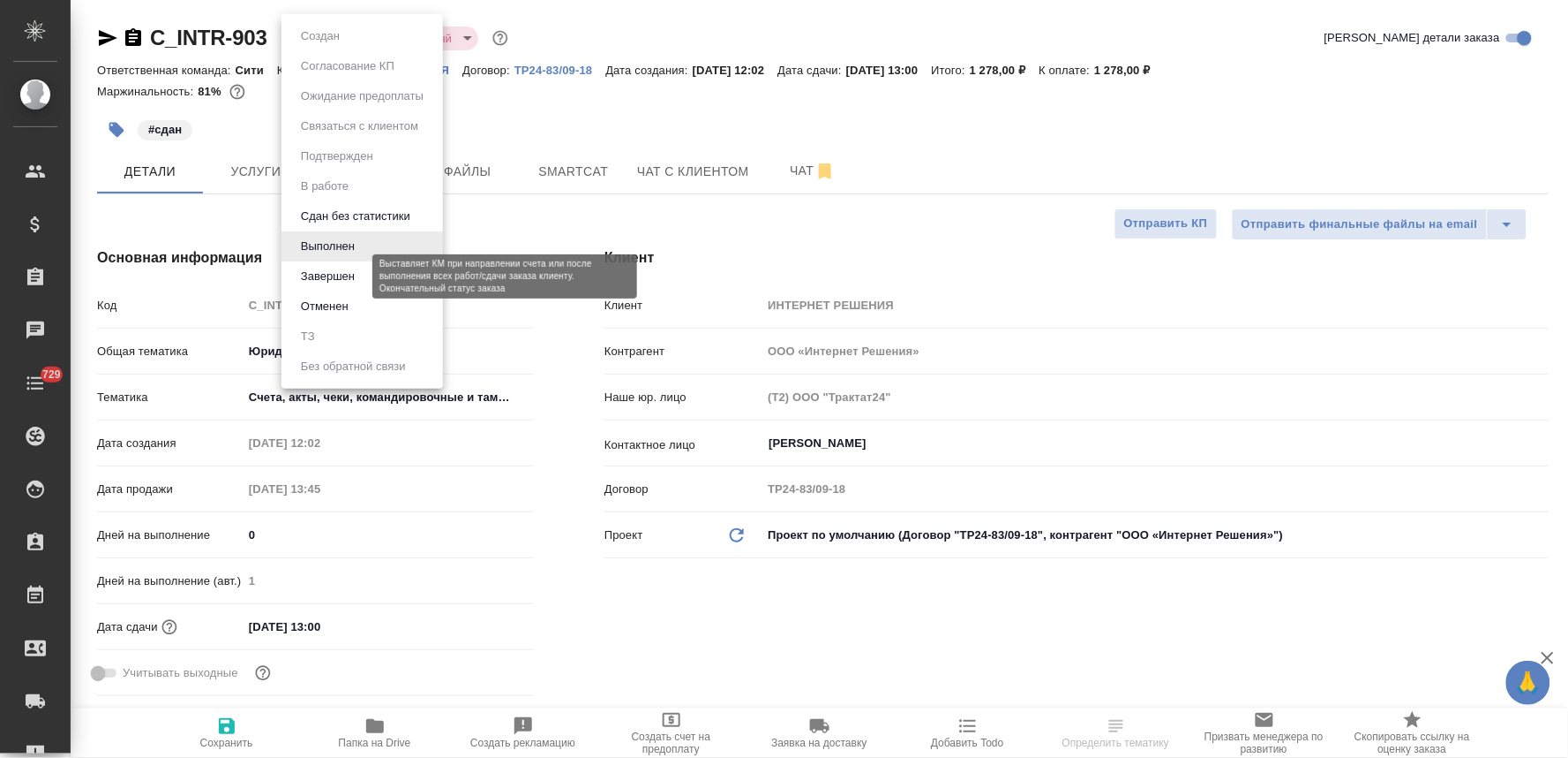
click at [344, 276] on button "Завершен" at bounding box center [328, 275] width 64 height 19
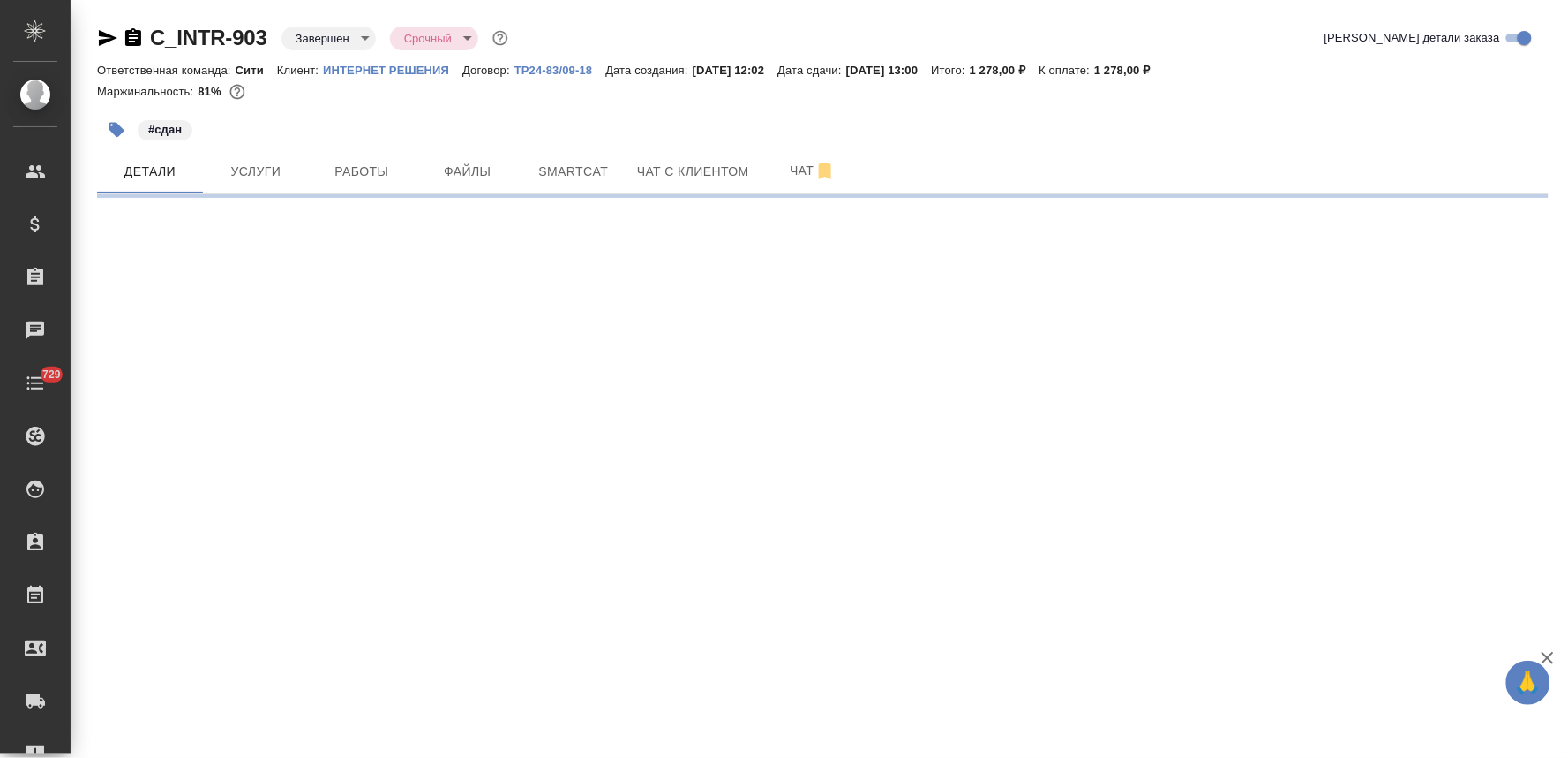
select select "RU"
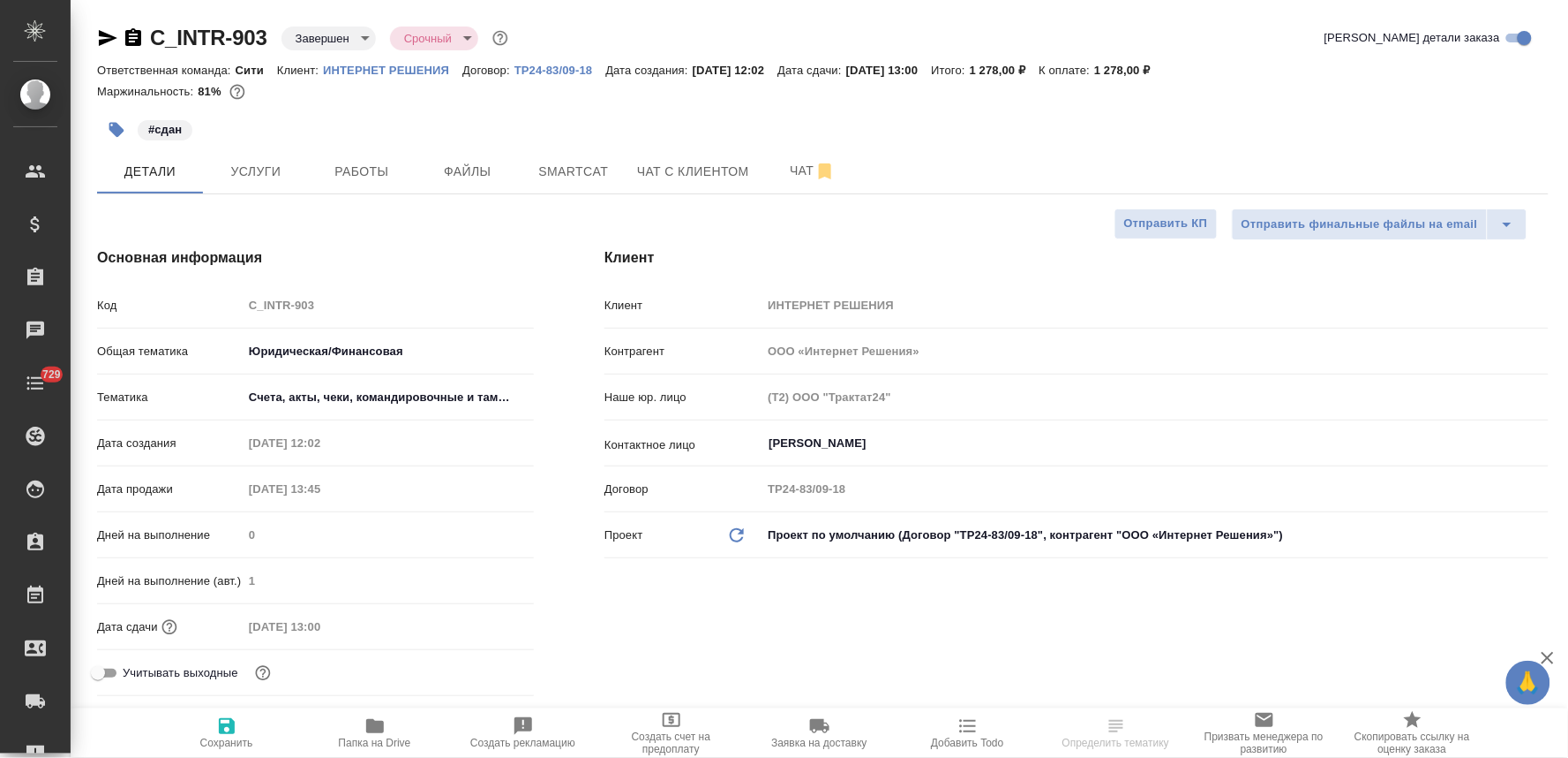
type textarea "x"
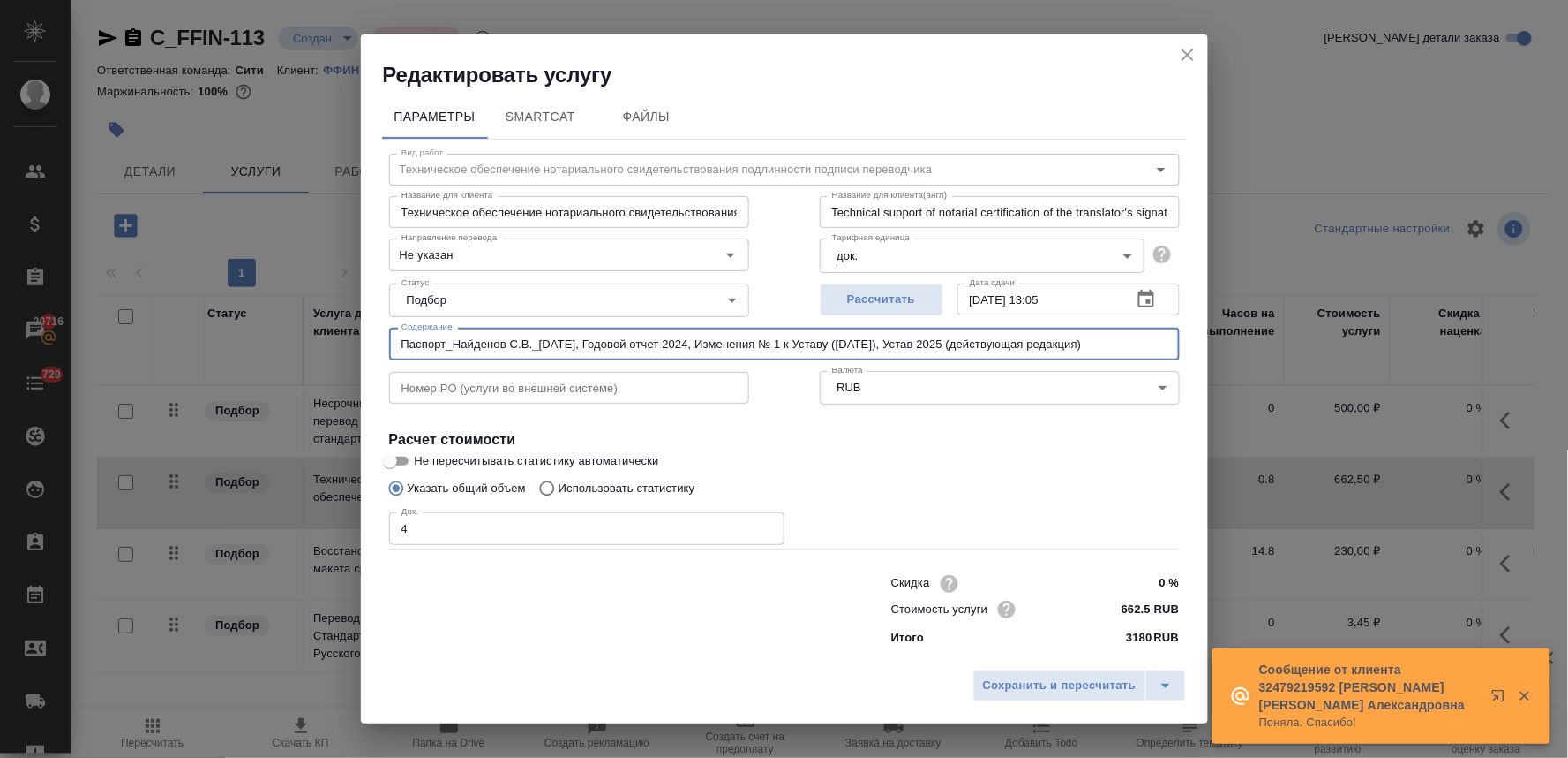
click at [1184, 53] on icon "close" at bounding box center [1188, 54] width 21 height 21
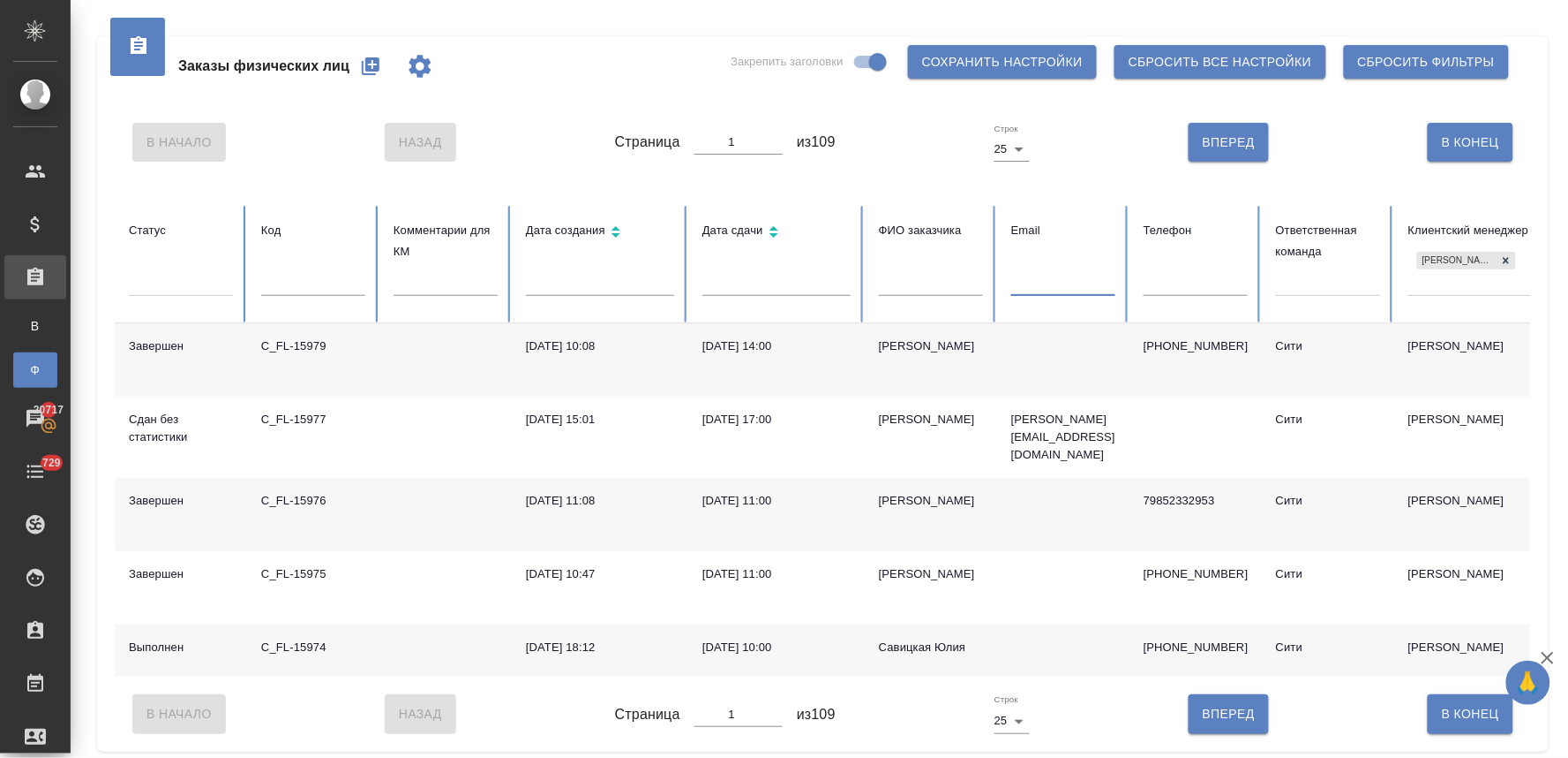
click at [1071, 287] on input "text" at bounding box center [1063, 283] width 104 height 24
paste input "[EMAIL_ADDRESS][DOMAIN_NAME]"
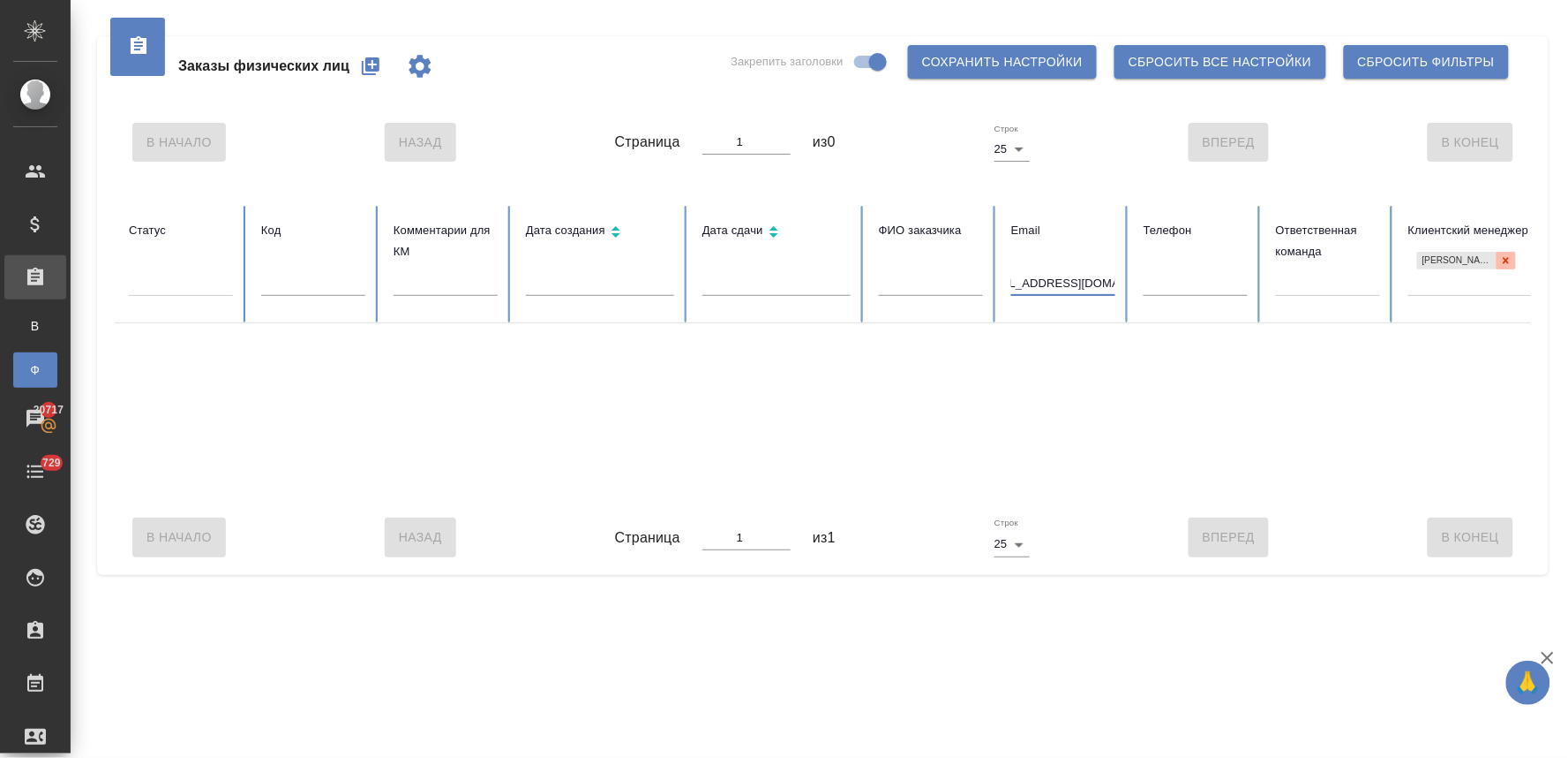
click at [1506, 262] on icon at bounding box center [1506, 260] width 6 height 6
type input "[EMAIL_ADDRESS][DOMAIN_NAME]"
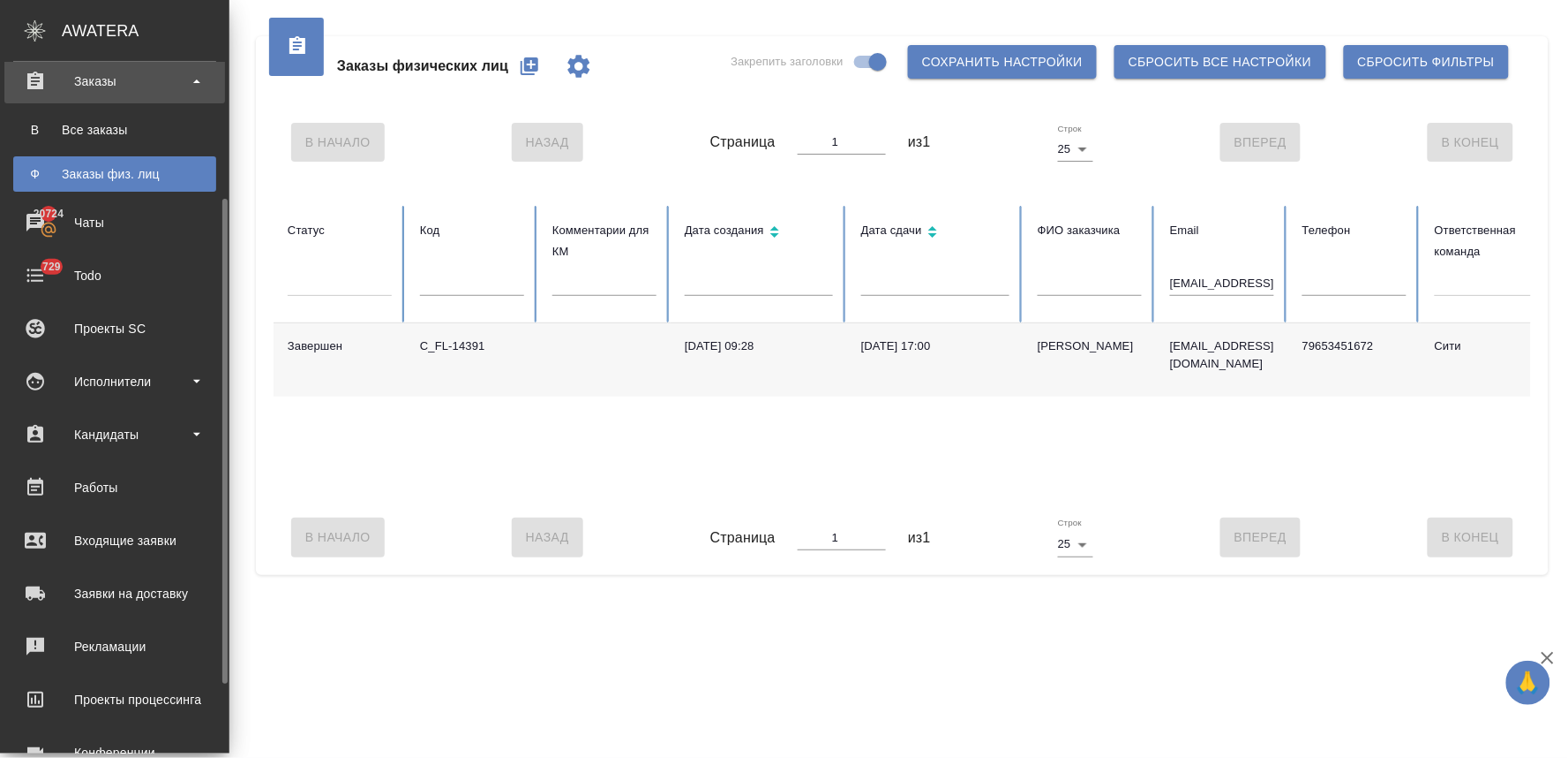
scroll to position [294, 0]
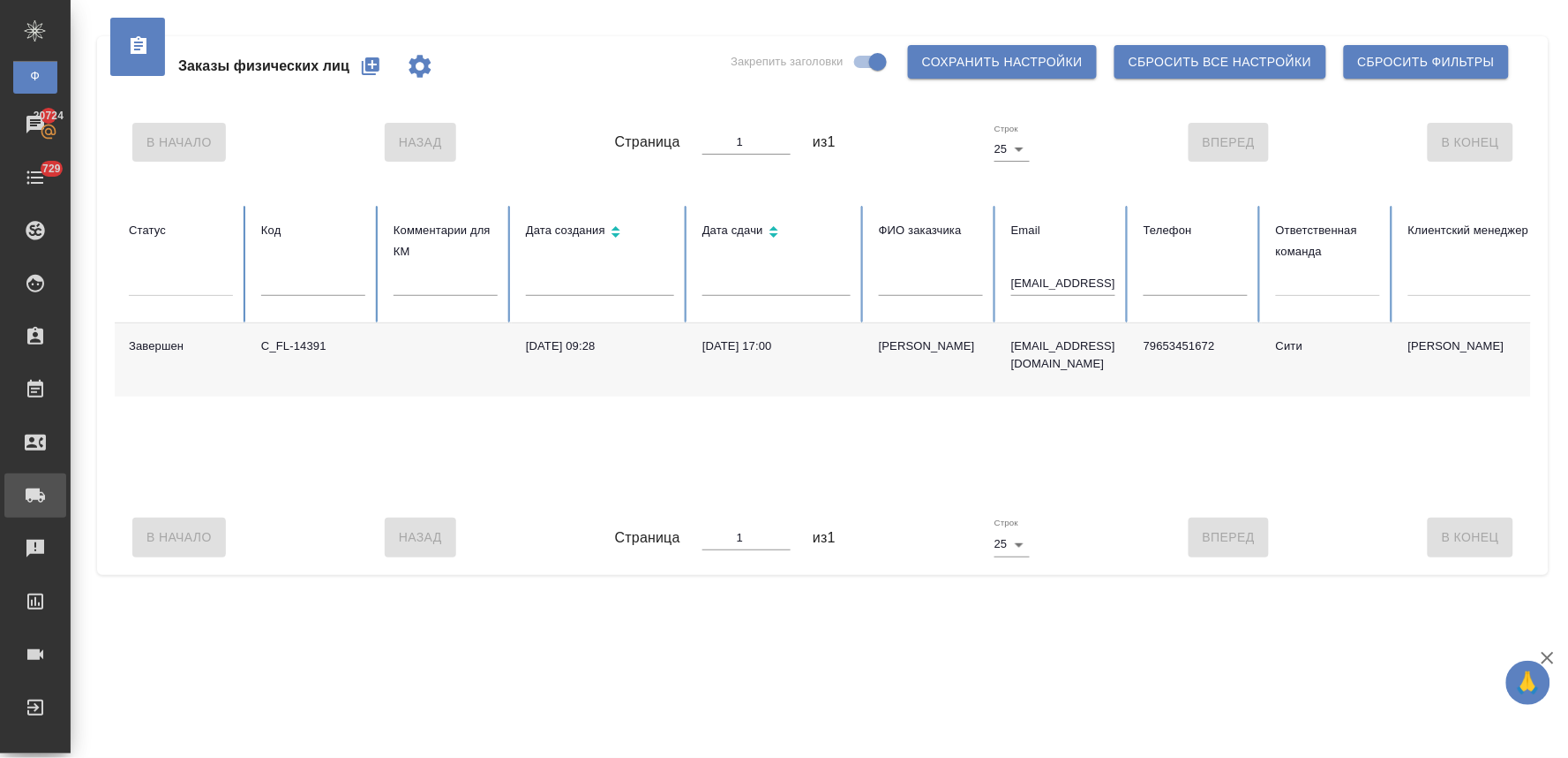
click at [35, 495] on div "Заявки на доставку" at bounding box center [13, 494] width 44 height 26
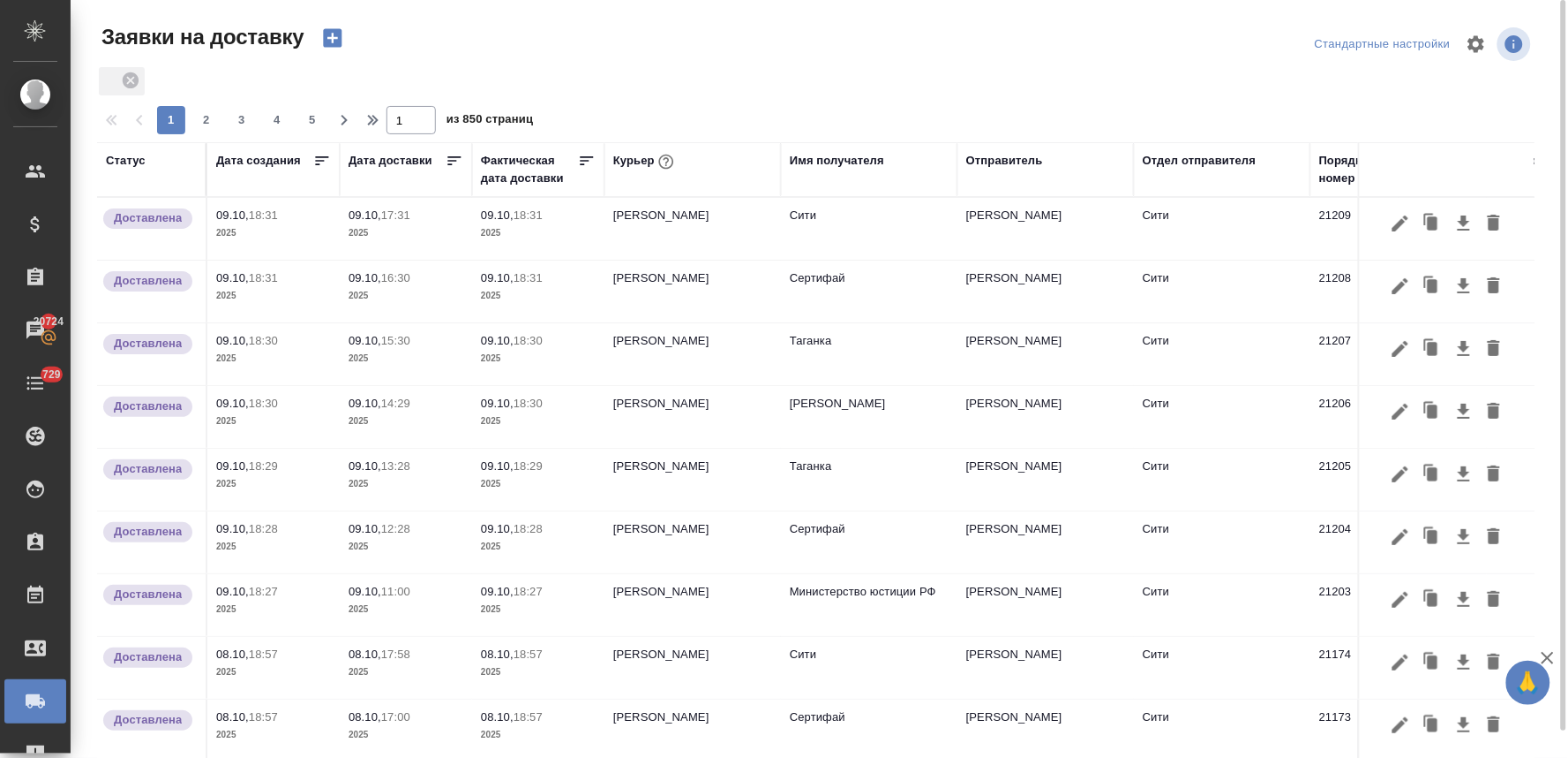
click at [330, 38] on icon "button" at bounding box center [332, 37] width 24 height 24
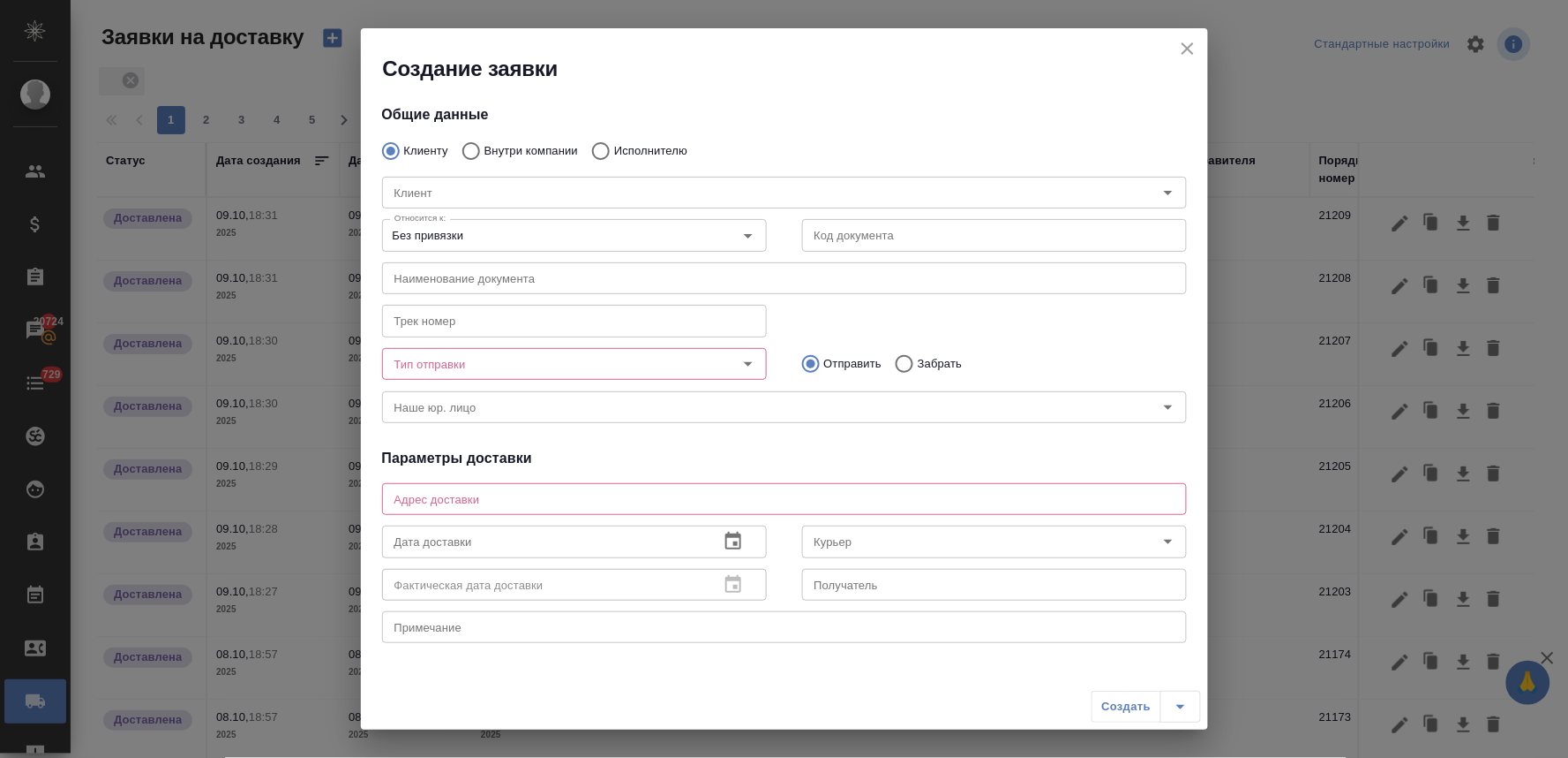
click at [463, 152] on input "Внутри компании" at bounding box center [468, 150] width 32 height 37
radio input "true"
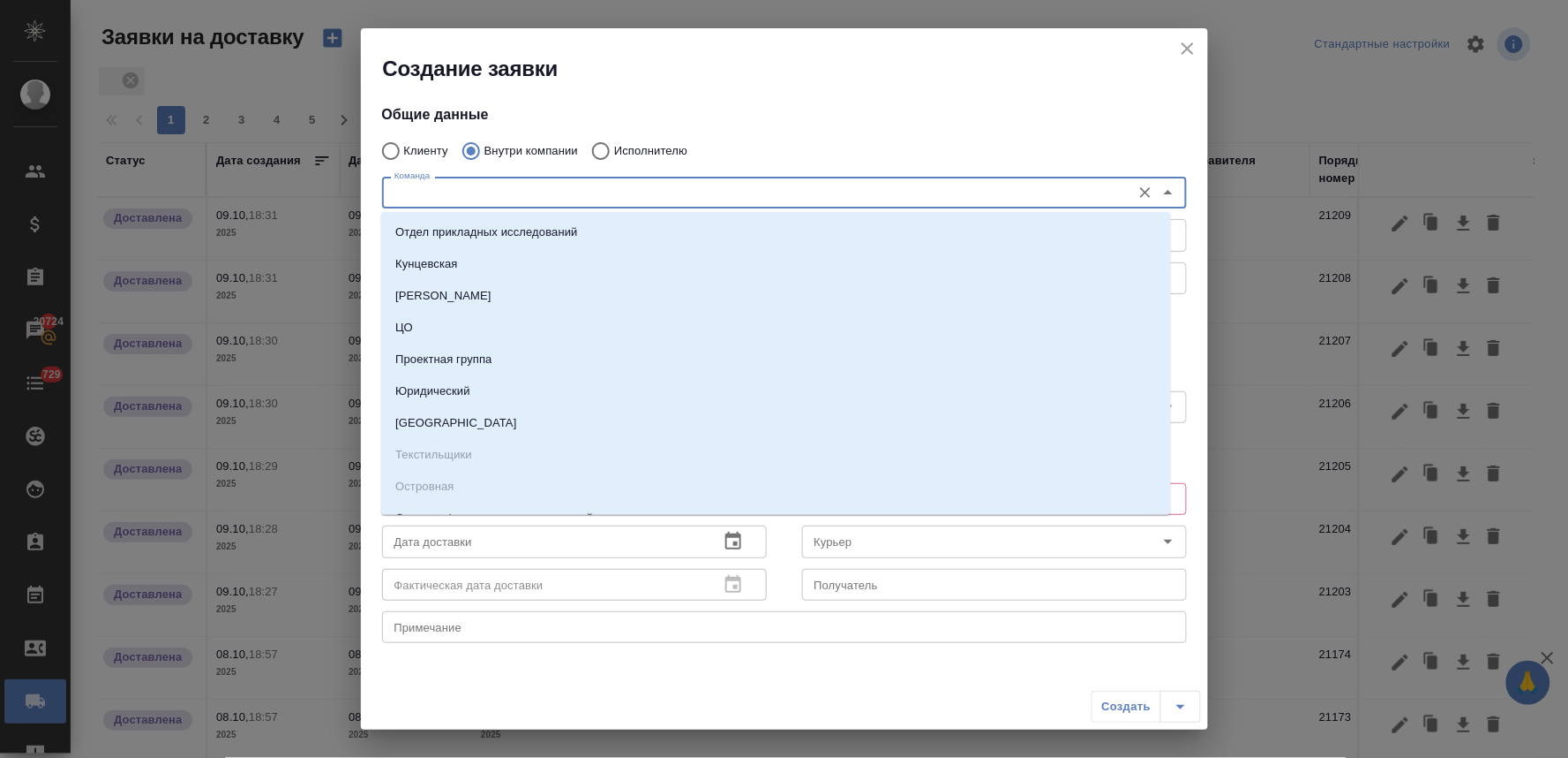
click at [471, 187] on input "Команда" at bounding box center [755, 192] width 735 height 21
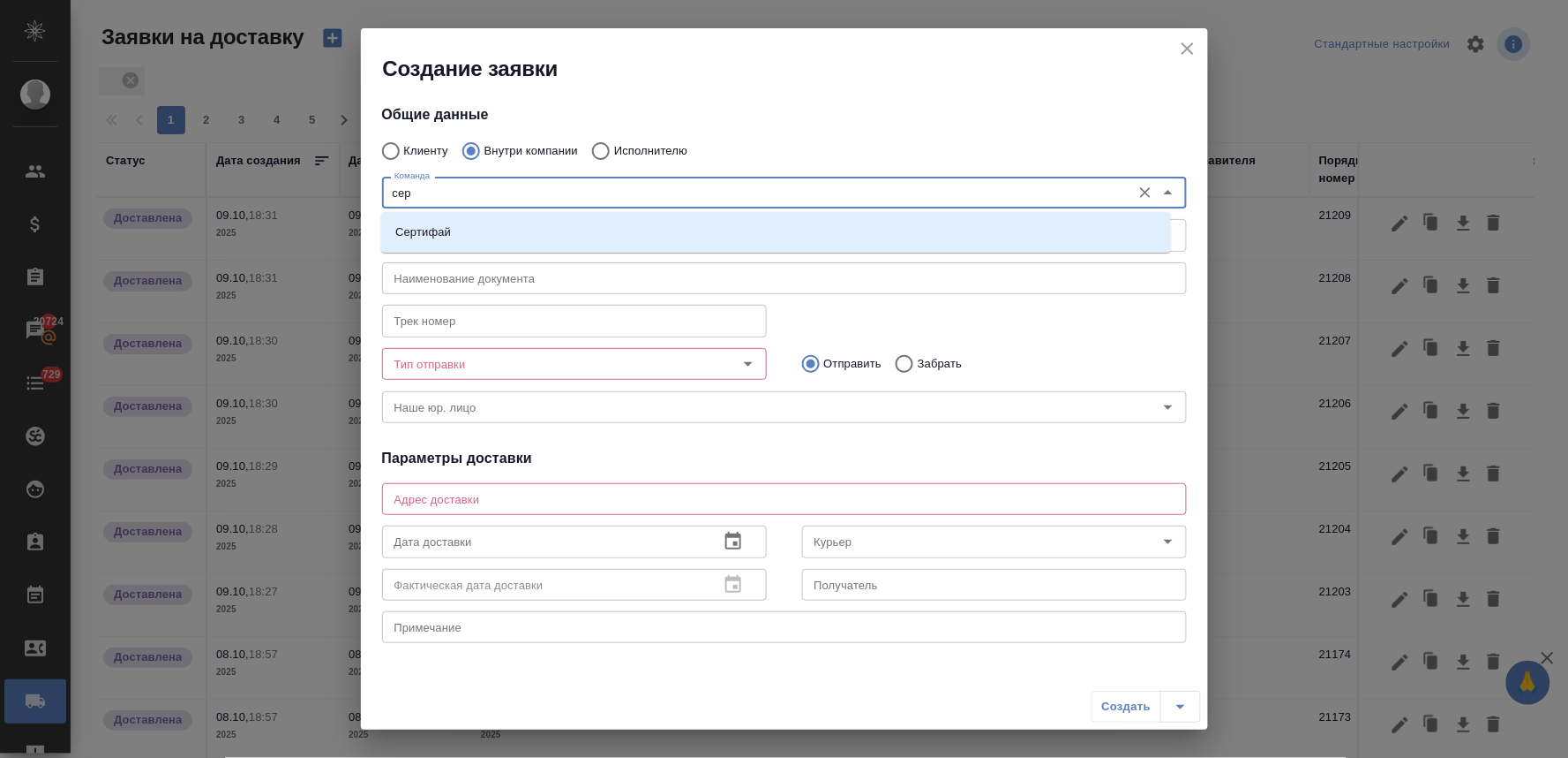
type input "серт"
click at [463, 229] on li "Сертифай" at bounding box center [776, 232] width 790 height 32
type textarea "Кузнецкий мост, д.7"
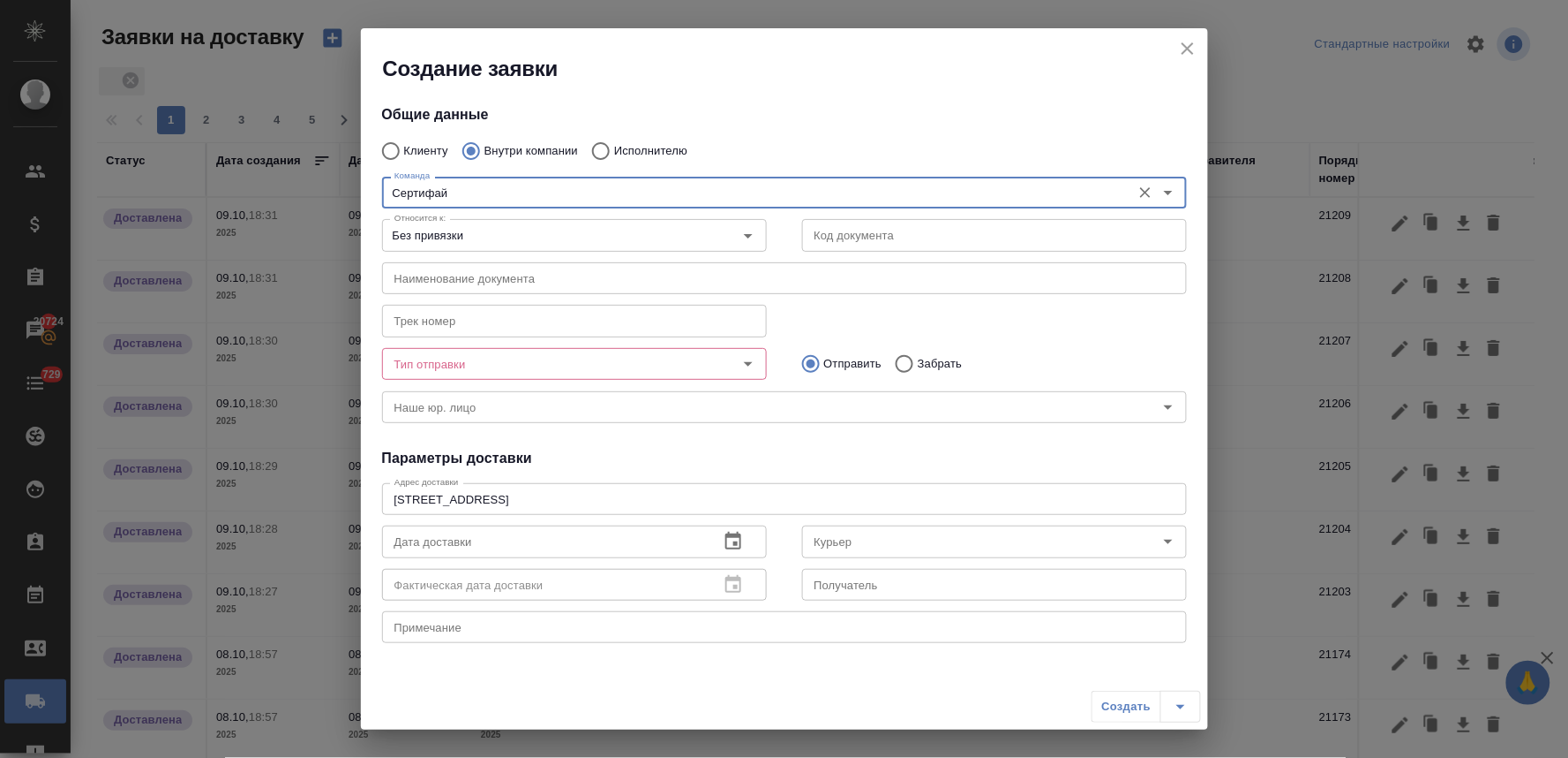
type input "Сертифай"
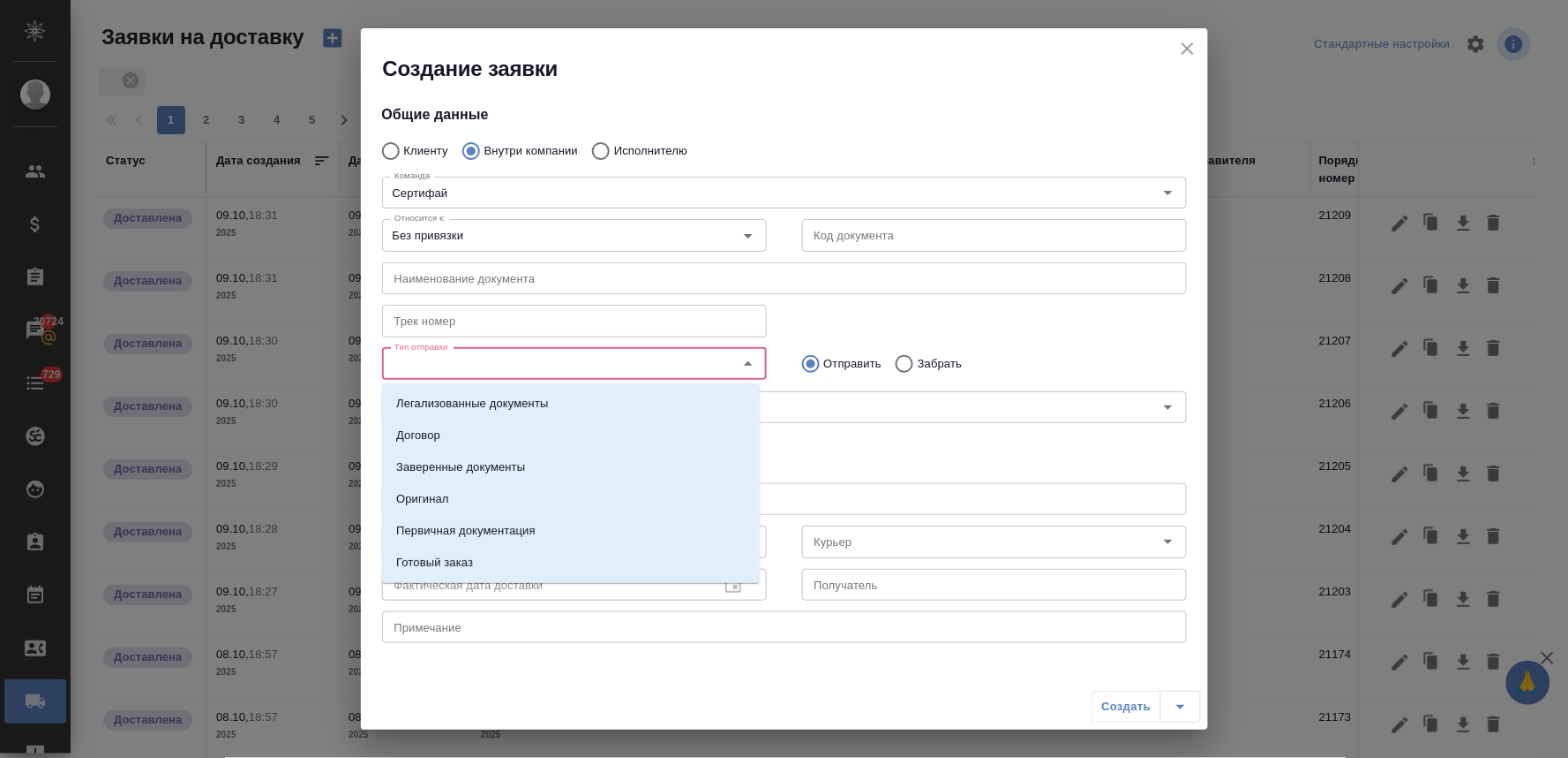
click at [526, 360] on input "Тип отправки" at bounding box center [545, 363] width 315 height 21
click at [528, 504] on li "Оригинал" at bounding box center [570, 498] width 378 height 32
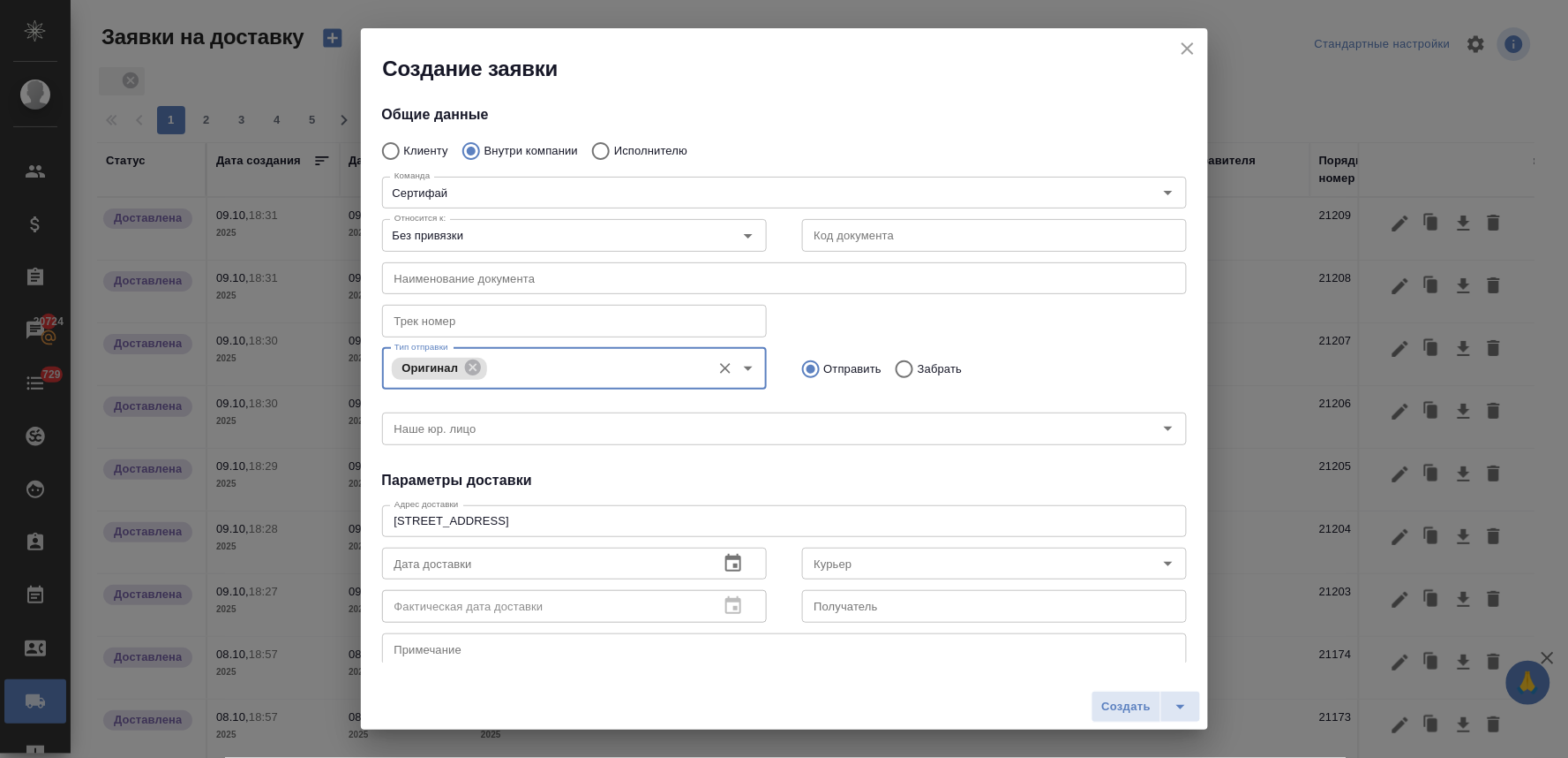
click at [729, 567] on icon "button" at bounding box center [733, 561] width 16 height 17
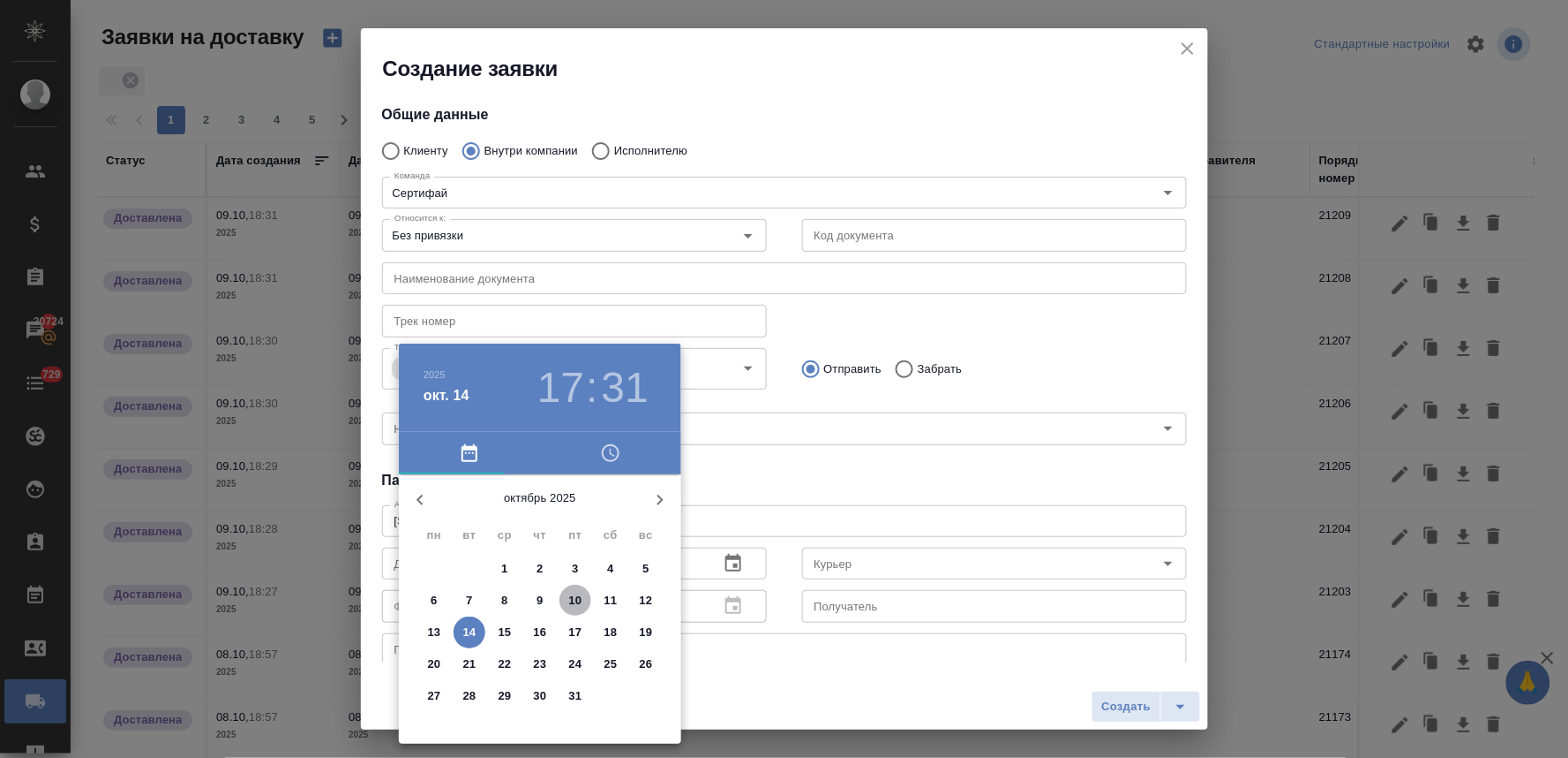
click at [574, 601] on p "10" at bounding box center [576, 600] width 14 height 17
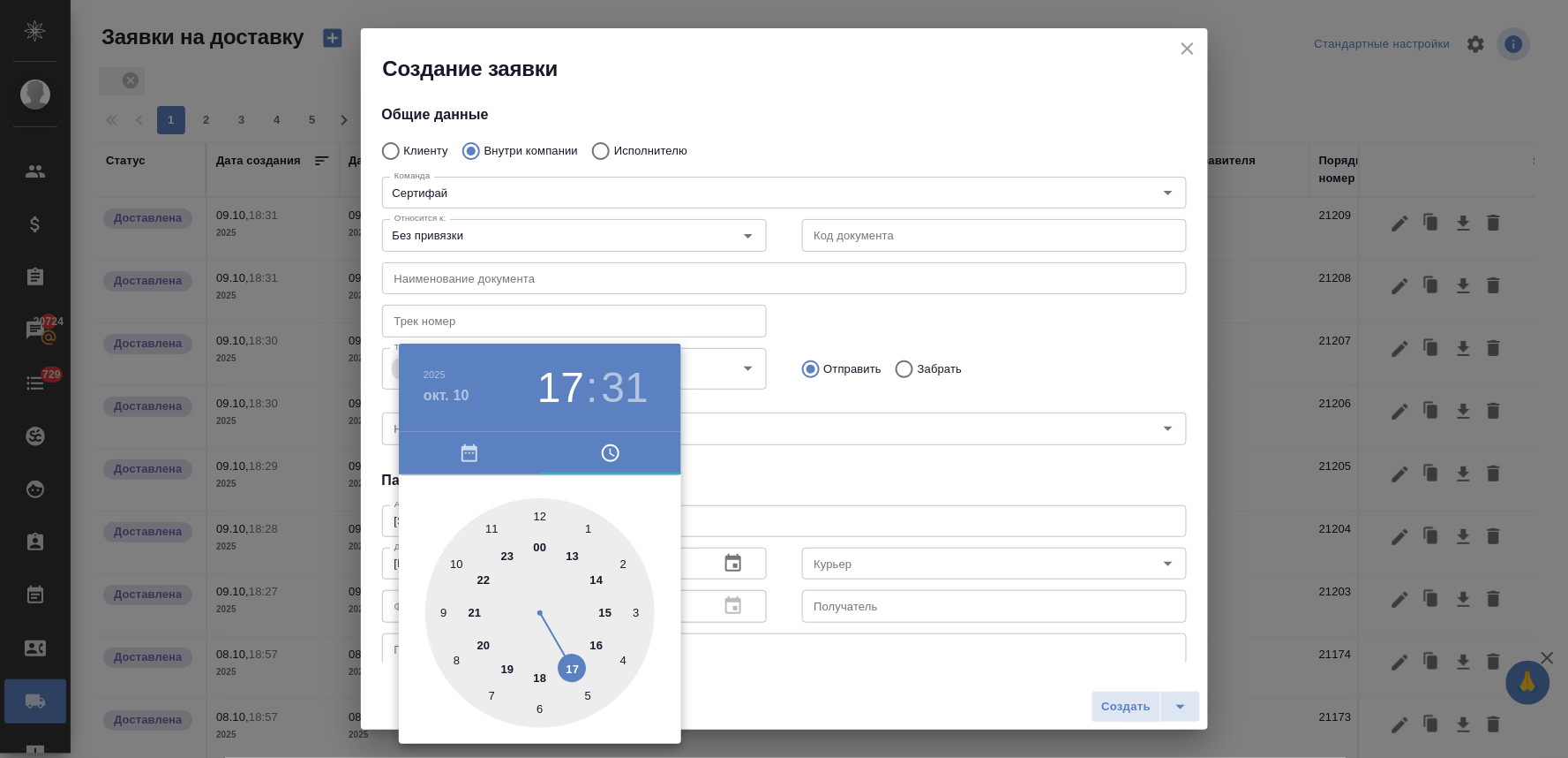
click at [543, 516] on div at bounding box center [540, 612] width 229 height 229
click at [543, 515] on div at bounding box center [540, 612] width 229 height 229
type input "10.10.2025 12:00"
click at [819, 472] on div at bounding box center [784, 379] width 1568 height 758
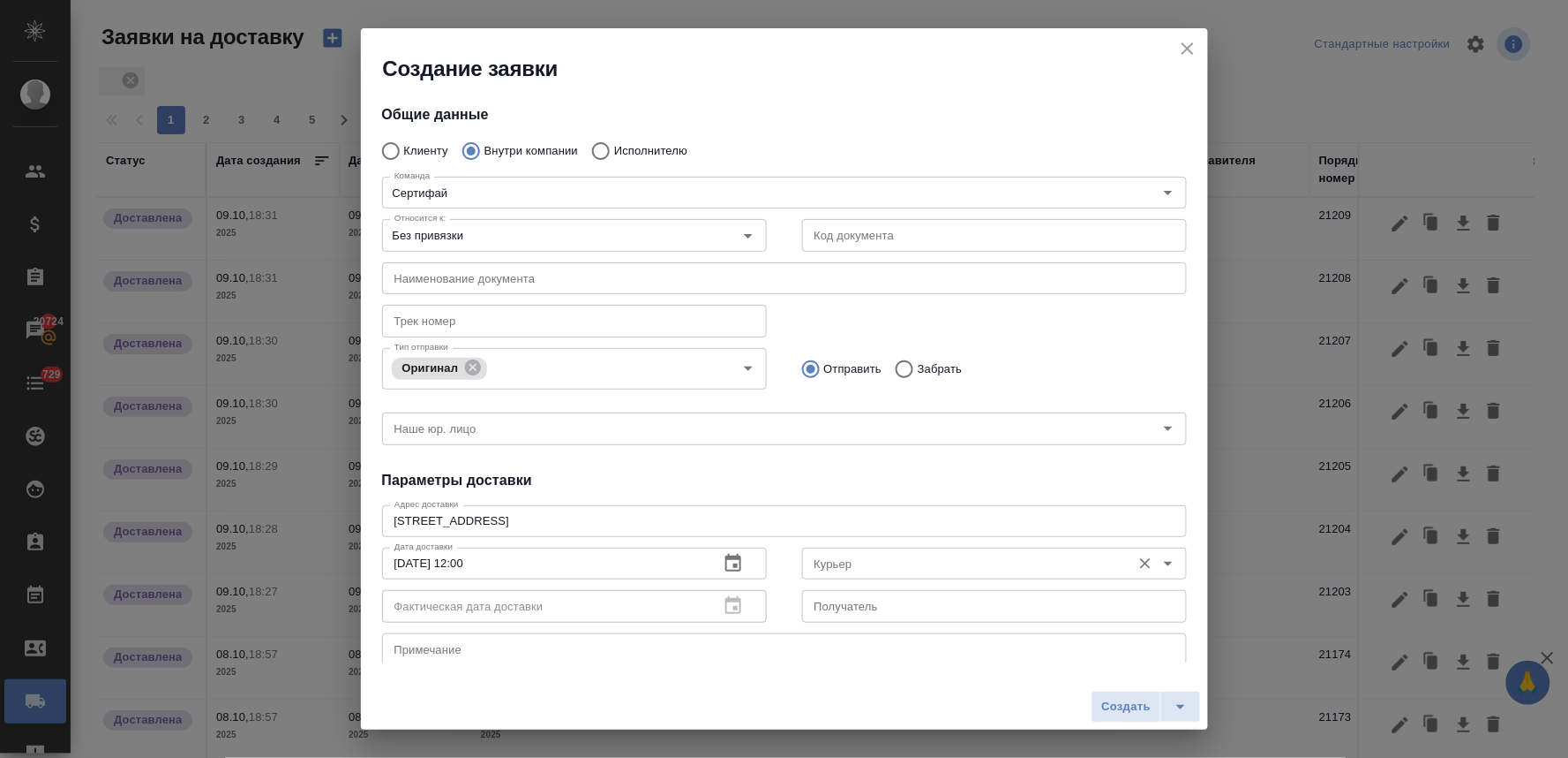
click at [860, 567] on input "Курьер" at bounding box center [965, 562] width 315 height 21
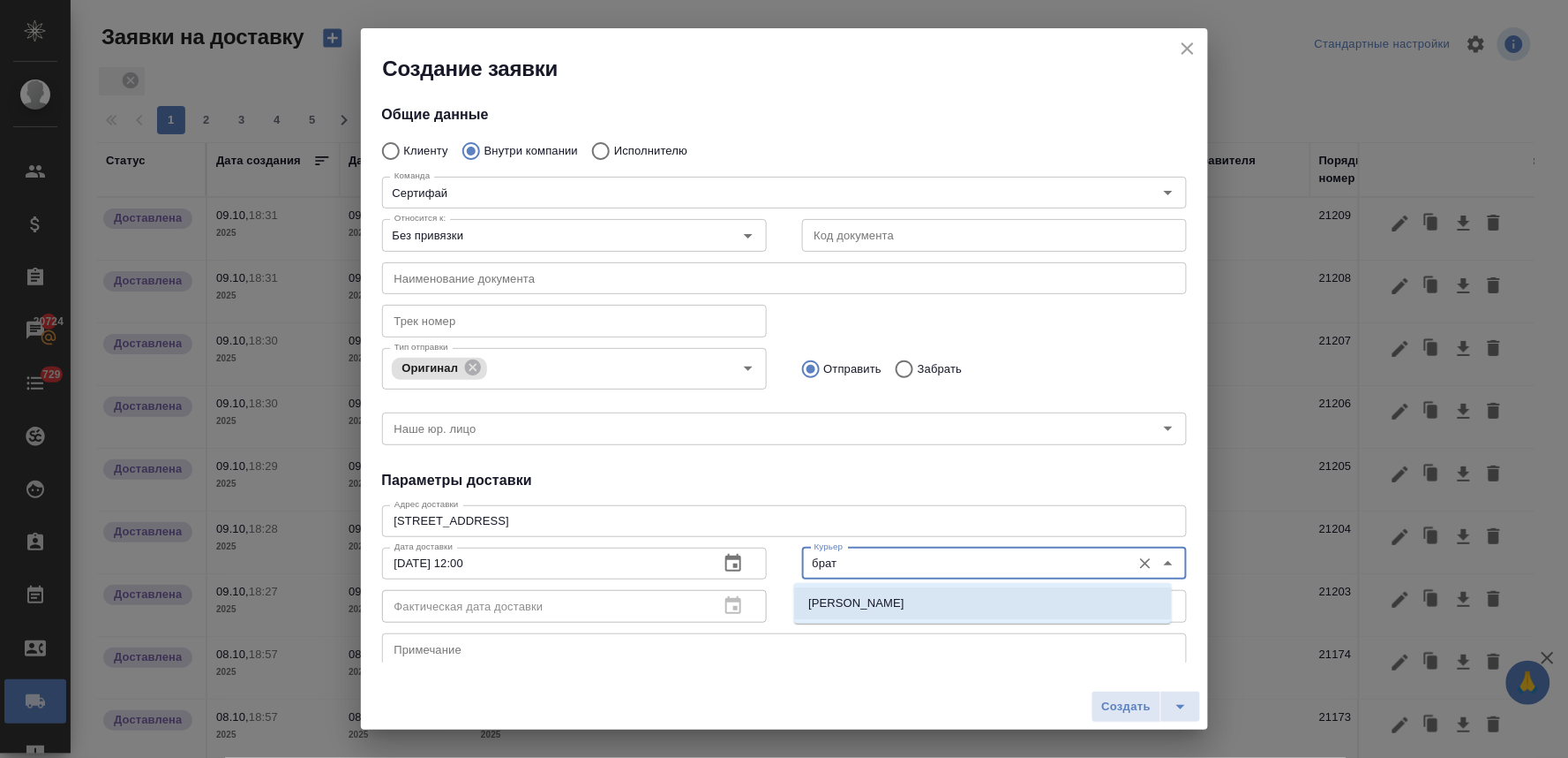
click at [919, 597] on p "Братолюбова Наталья" at bounding box center [894, 602] width 172 height 17
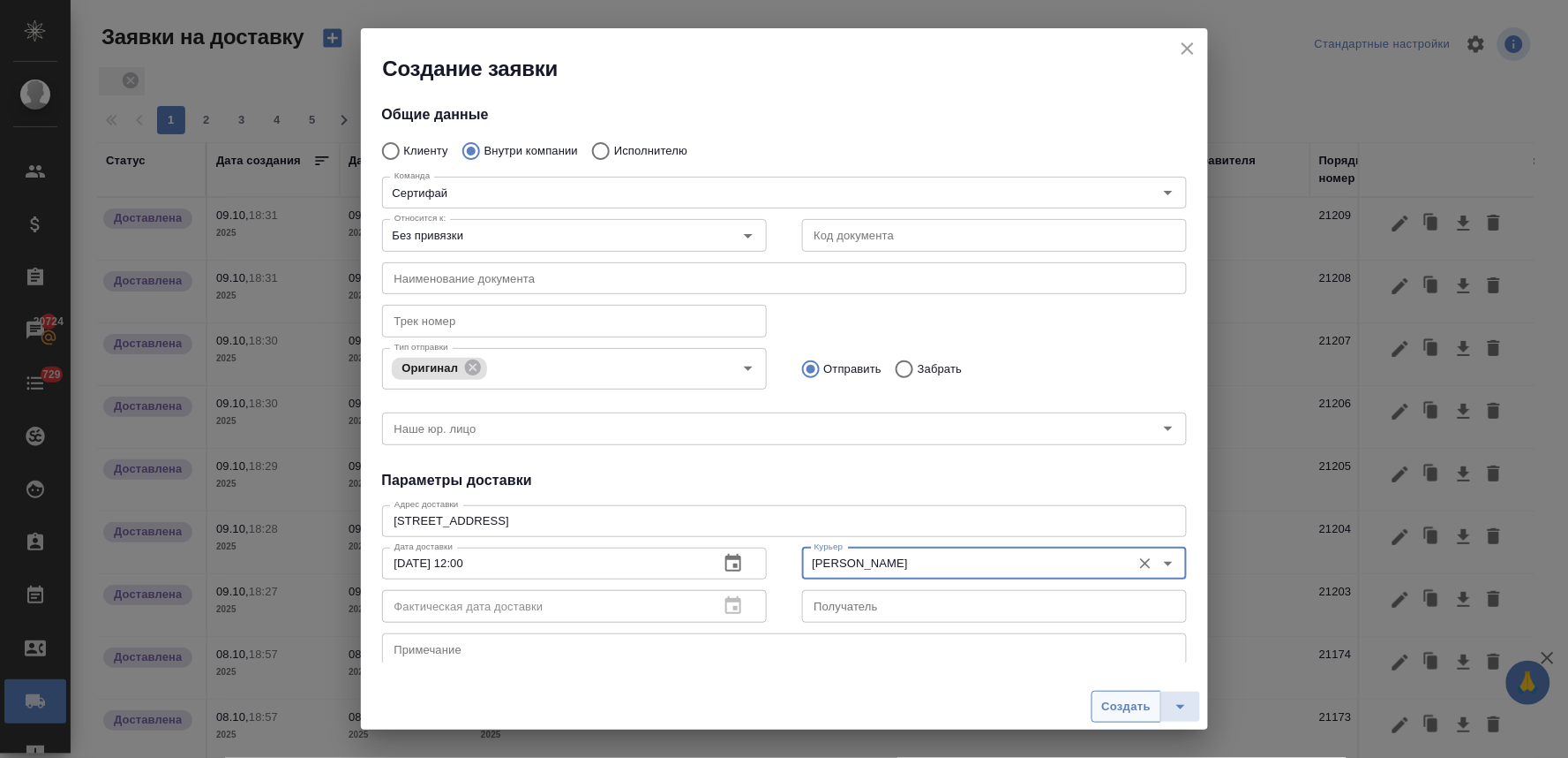
type input "Братолюбова Наталья"
click at [1123, 708] on span "Создать" at bounding box center [1126, 706] width 50 height 20
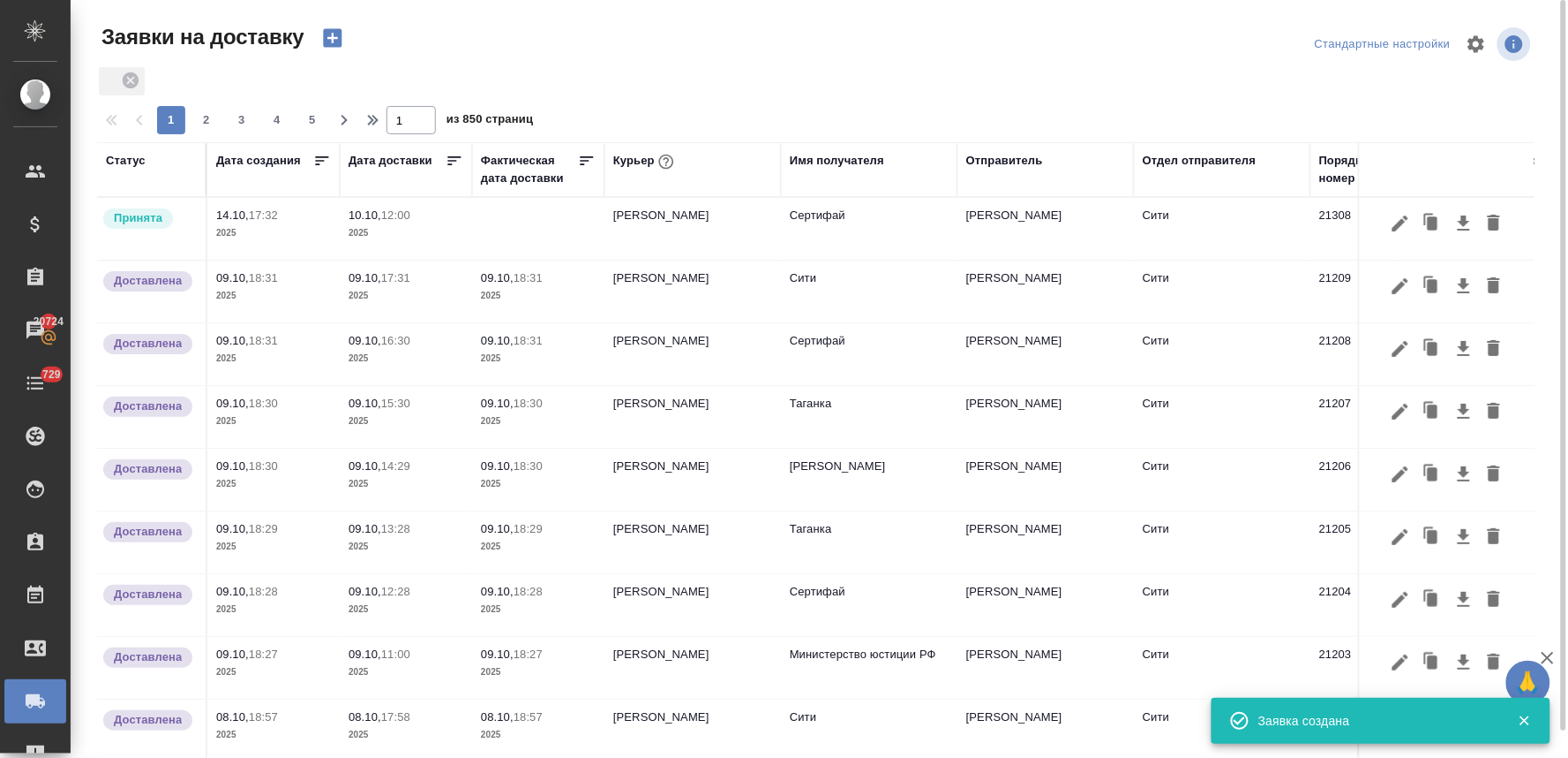
click at [378, 222] on span "10.10, 12:00" at bounding box center [406, 215] width 115 height 17
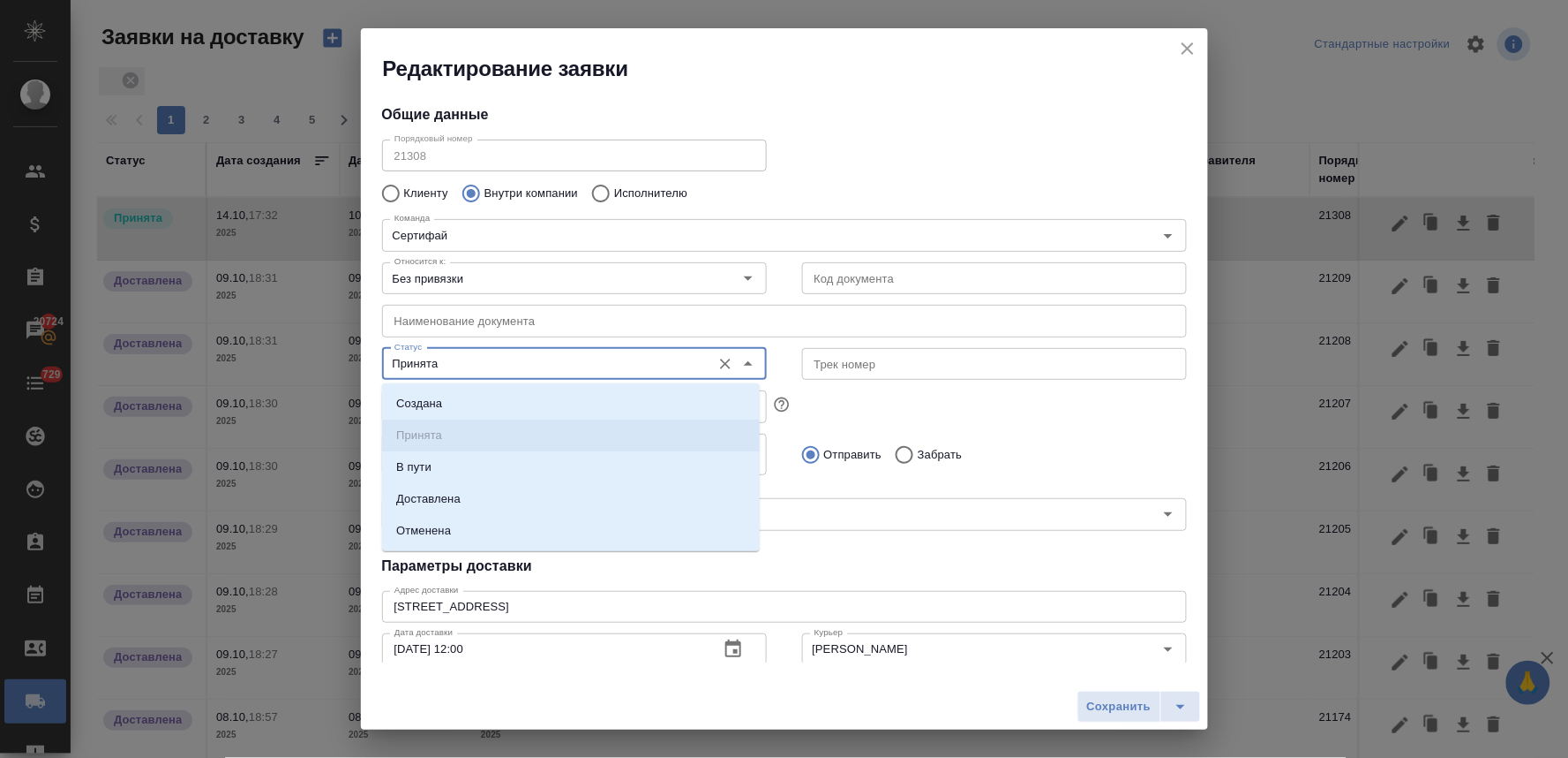
click at [659, 365] on input "Принята" at bounding box center [545, 363] width 315 height 21
click at [539, 492] on li "Доставлена" at bounding box center [570, 498] width 378 height 32
type input "Доставлена"
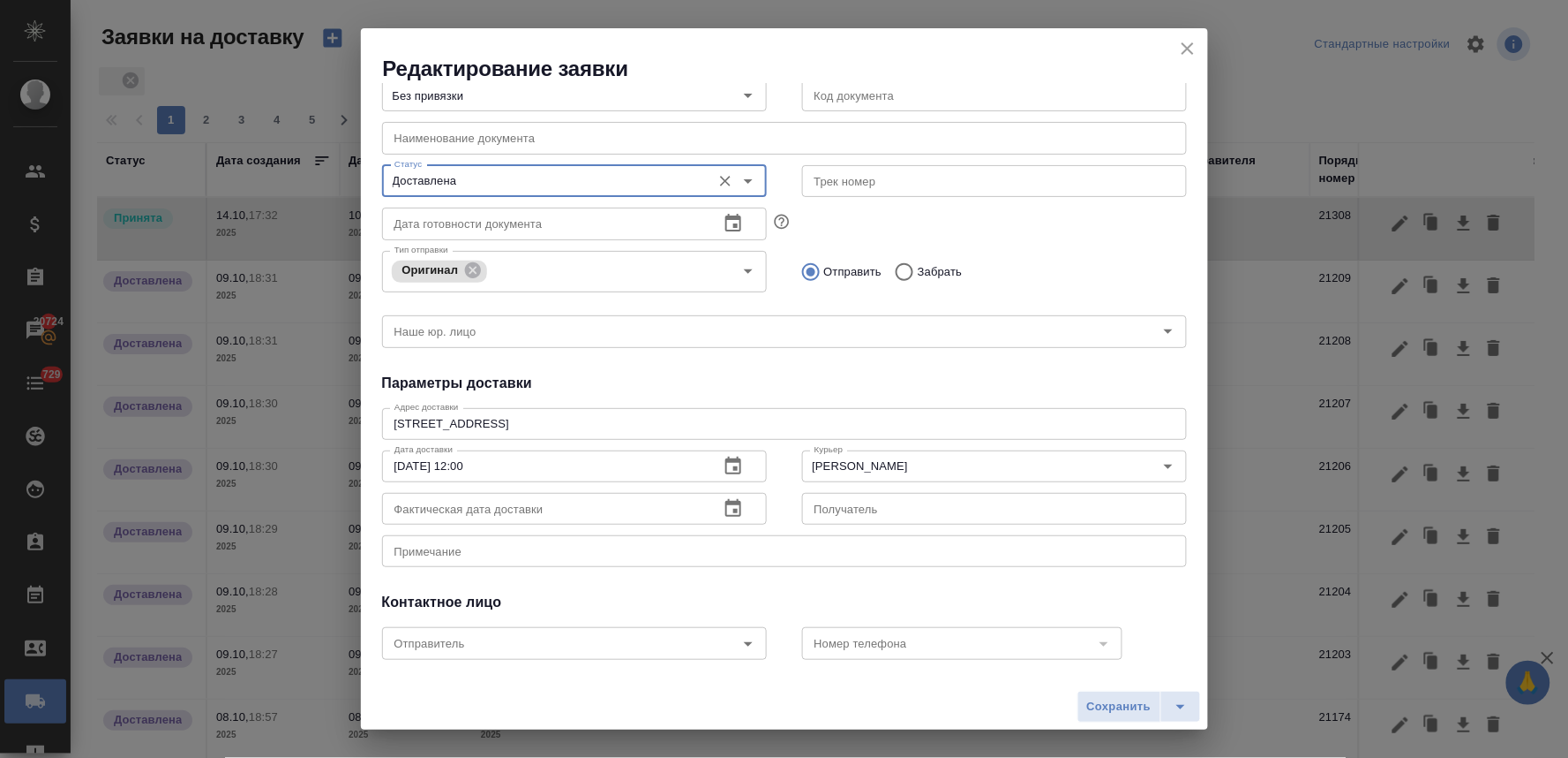
scroll to position [196, 0]
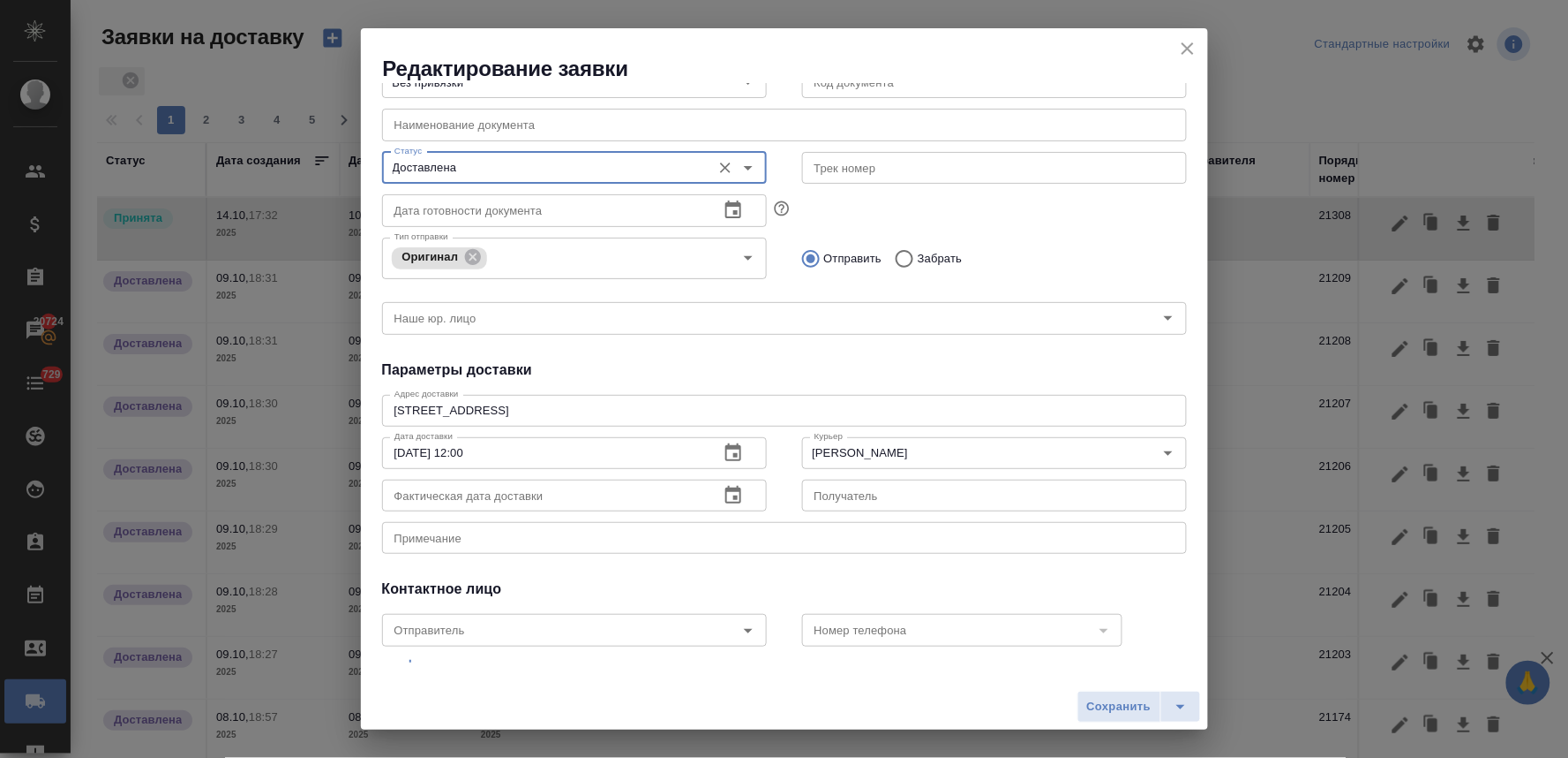
click at [724, 494] on icon "button" at bounding box center [732, 494] width 21 height 21
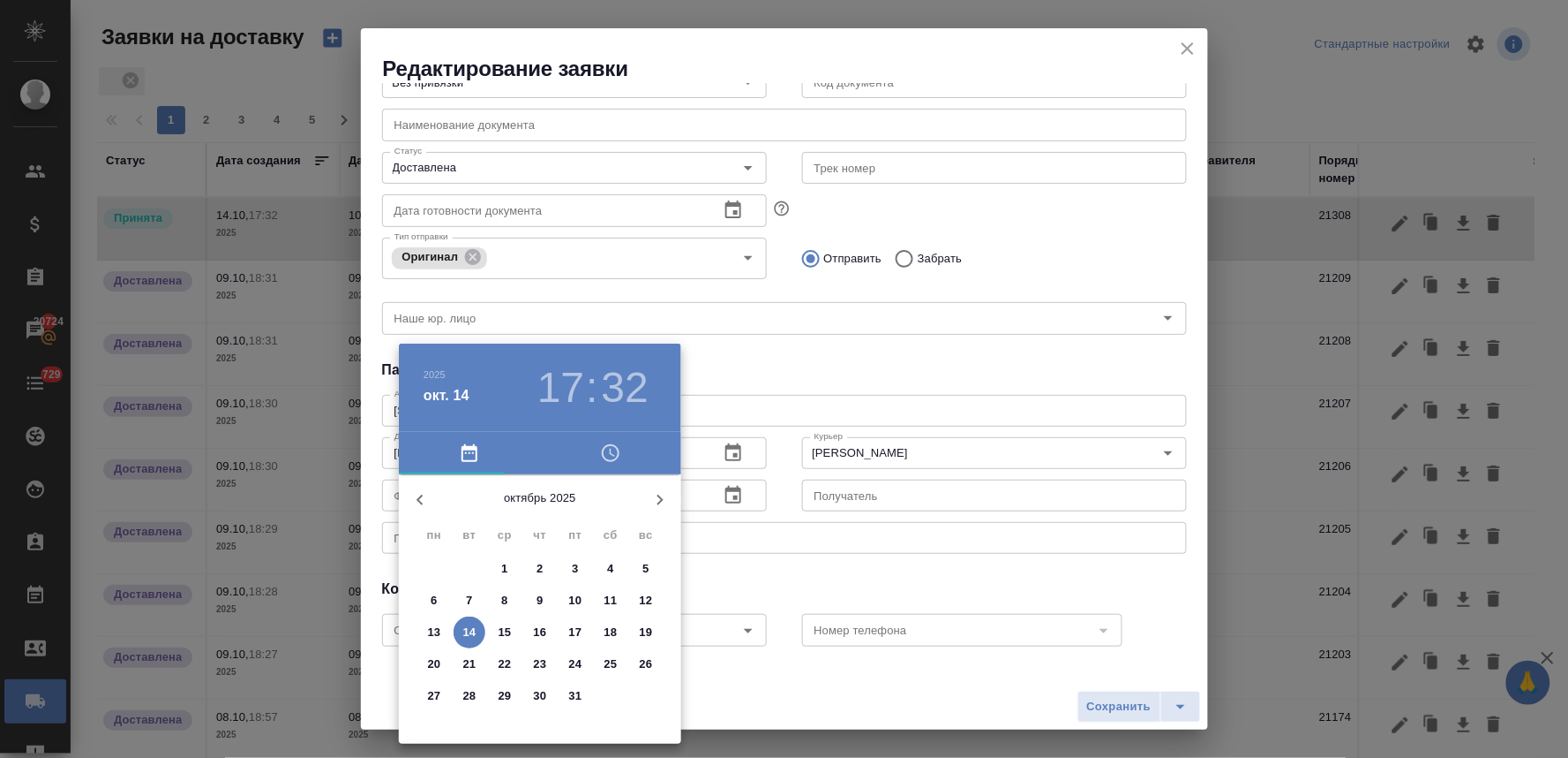
click at [575, 594] on p "10" at bounding box center [576, 600] width 14 height 17
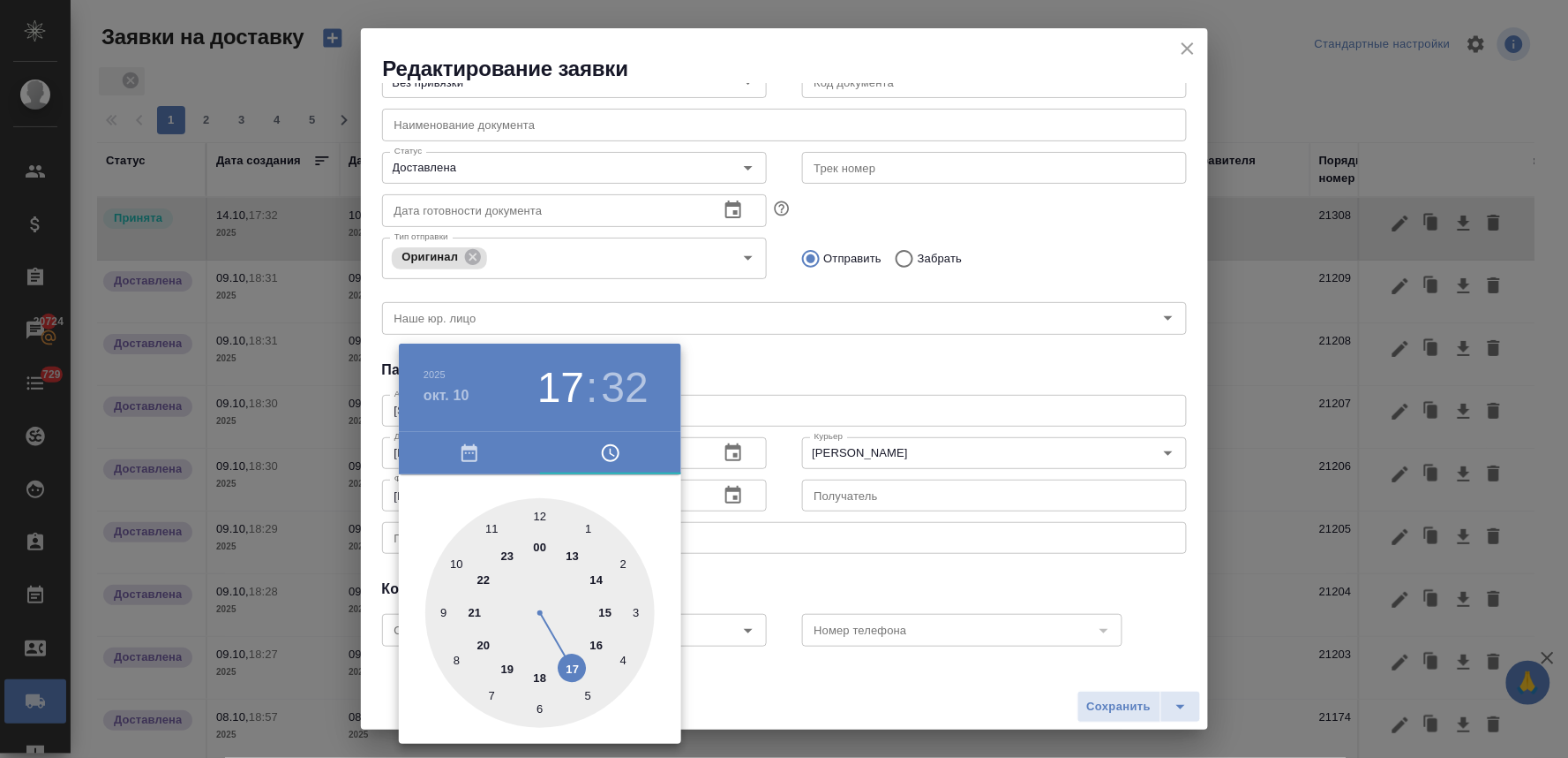
click at [543, 513] on div at bounding box center [540, 612] width 229 height 229
type input "10.10.2025 12:32"
click at [858, 381] on div at bounding box center [784, 379] width 1568 height 758
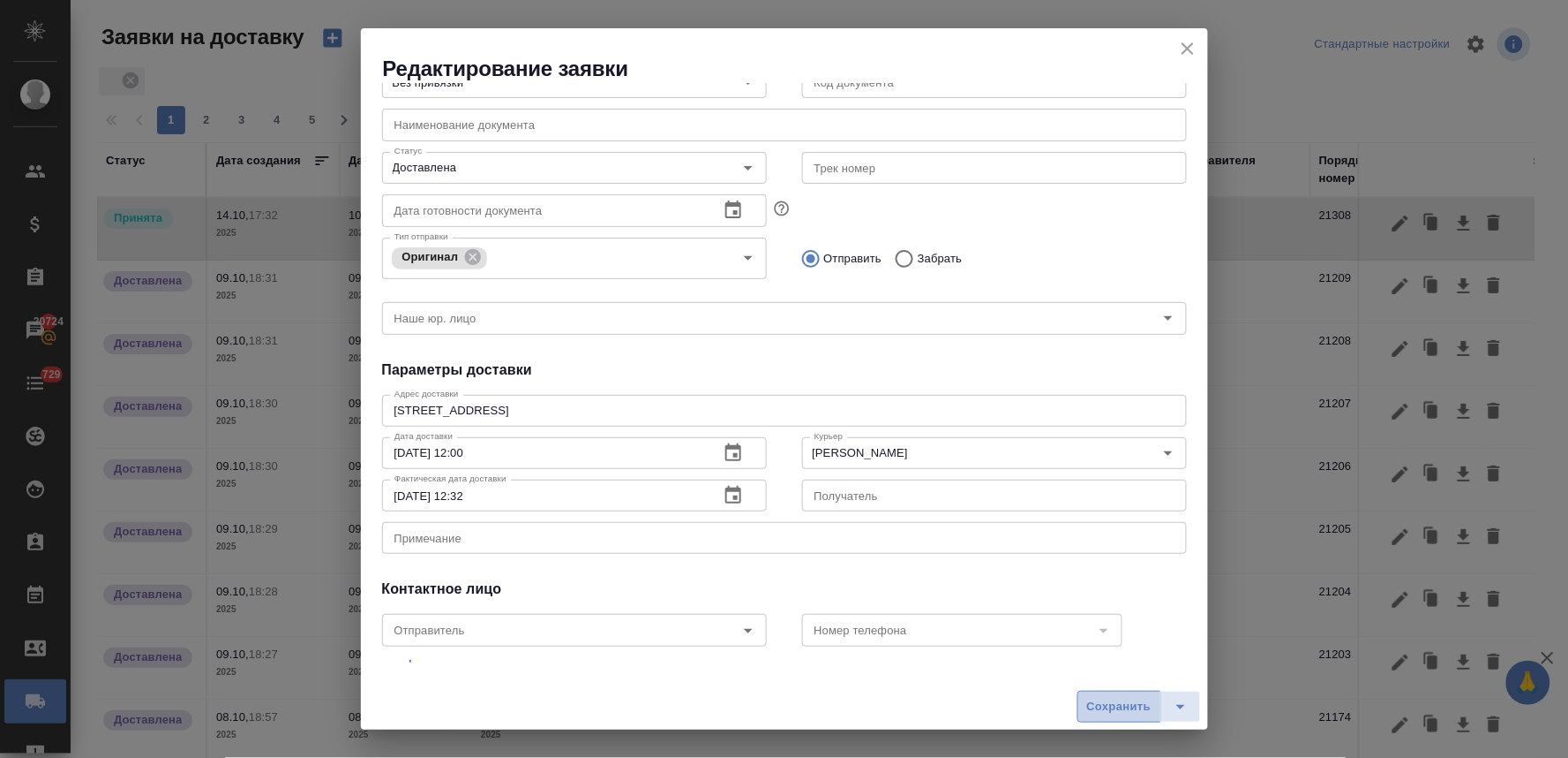
click at [1123, 711] on span "Сохранить" at bounding box center [1119, 706] width 64 height 20
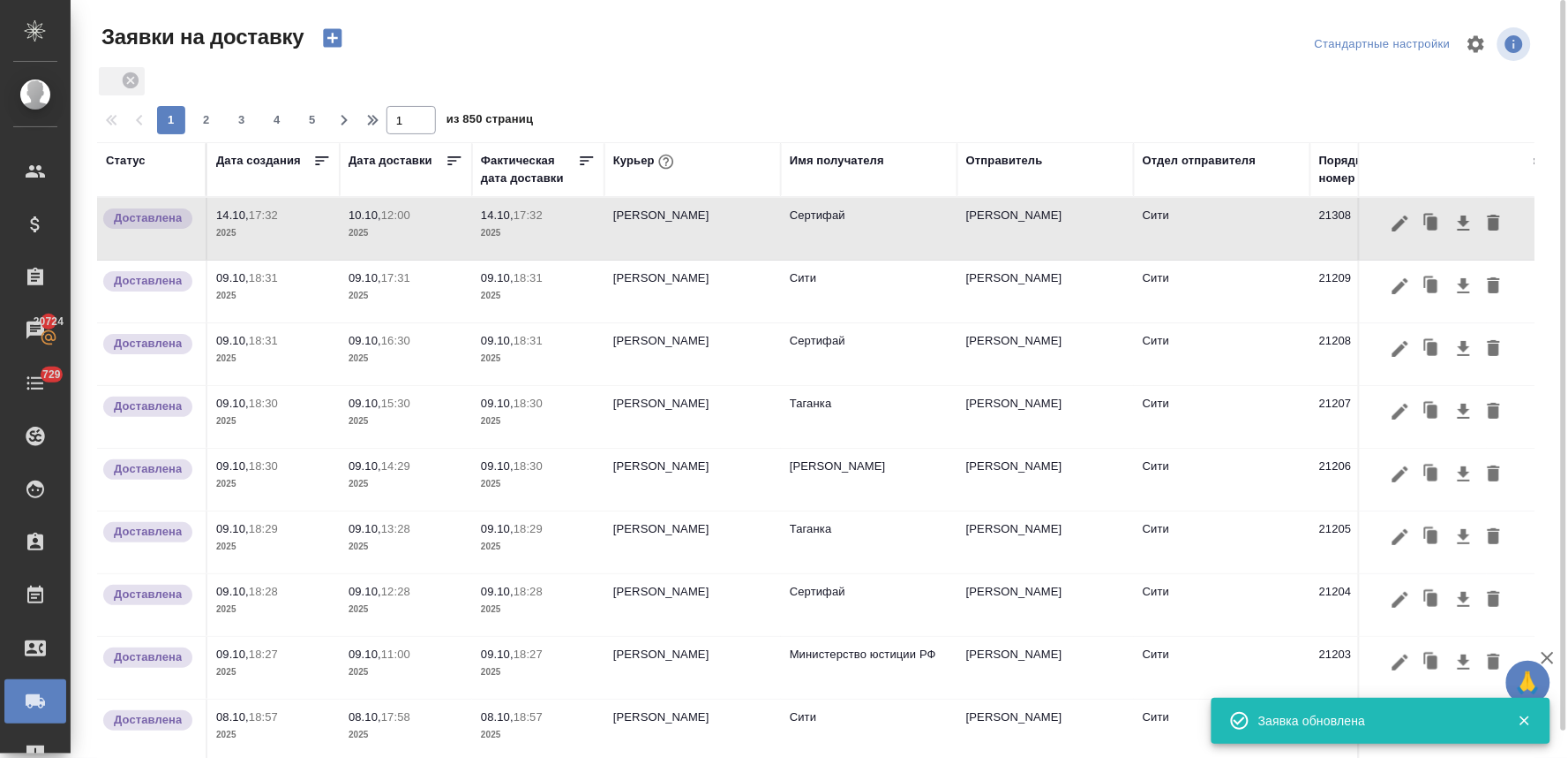
click at [367, 219] on p "10.10," at bounding box center [365, 215] width 33 height 14
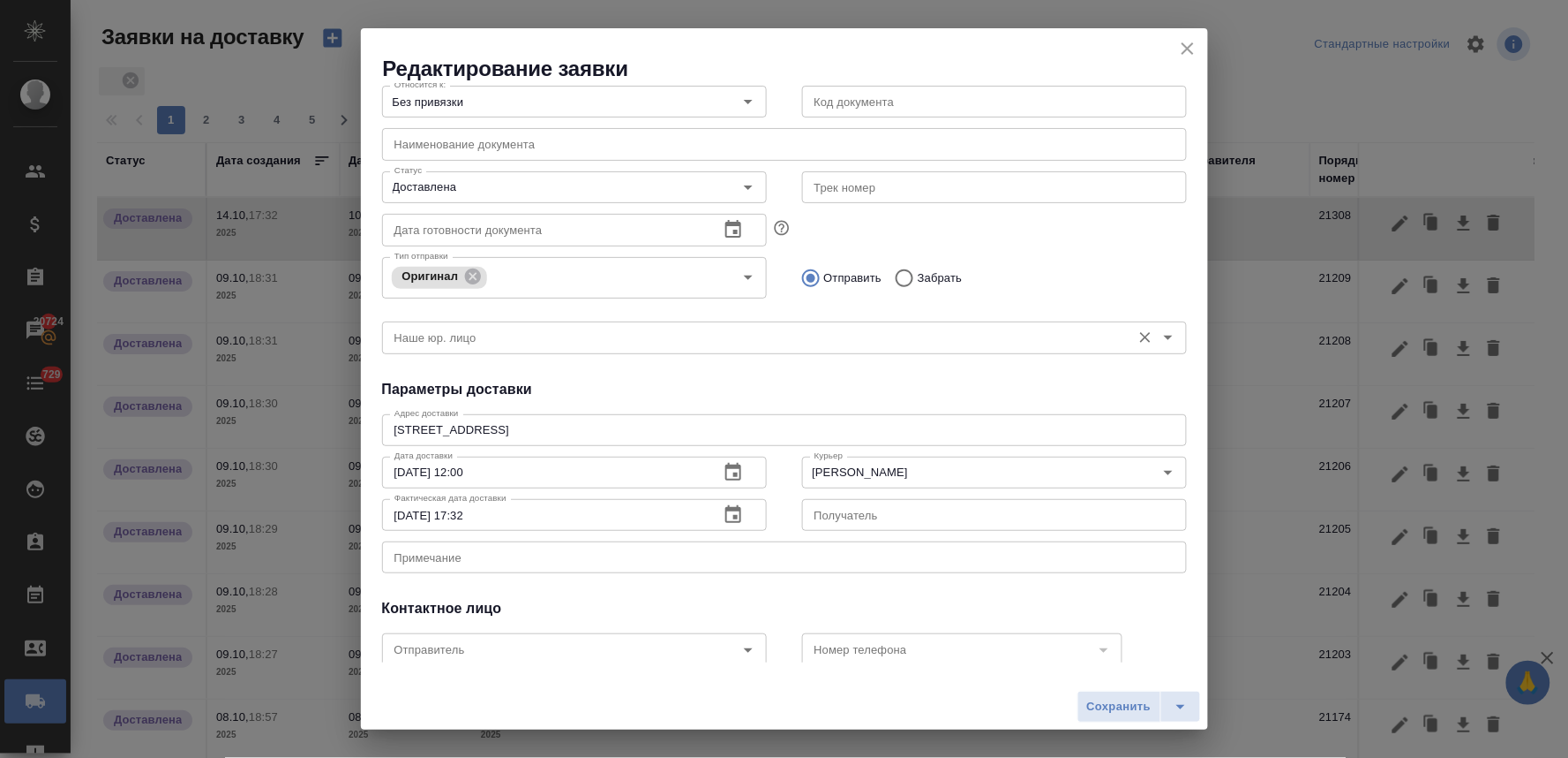
scroll to position [273, 0]
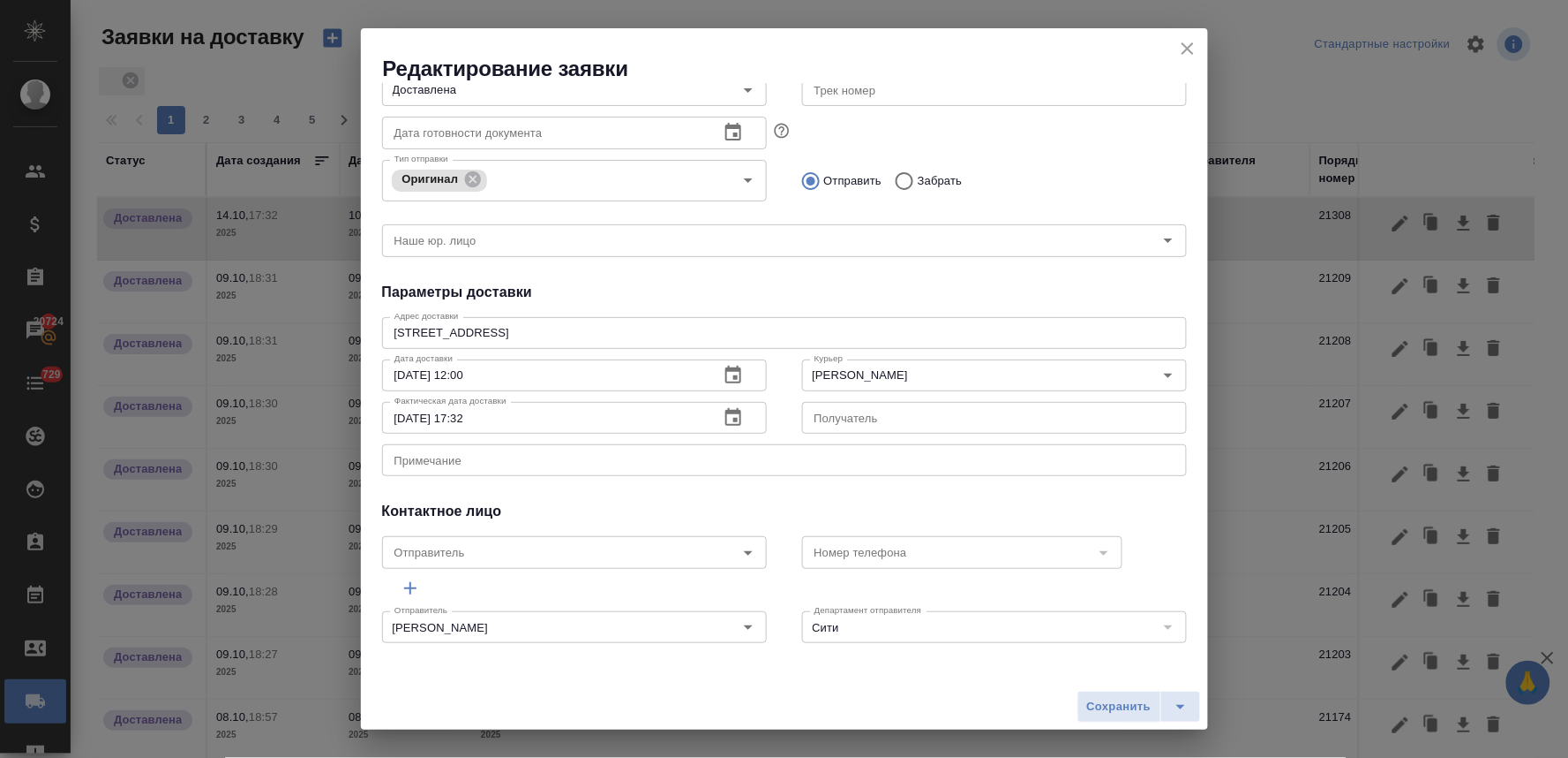
click at [404, 416] on input "14.10.2025 17:32" at bounding box center [543, 417] width 323 height 32
type input "10.10.2025 17:32"
click at [1126, 698] on span "Сохранить" at bounding box center [1119, 706] width 64 height 20
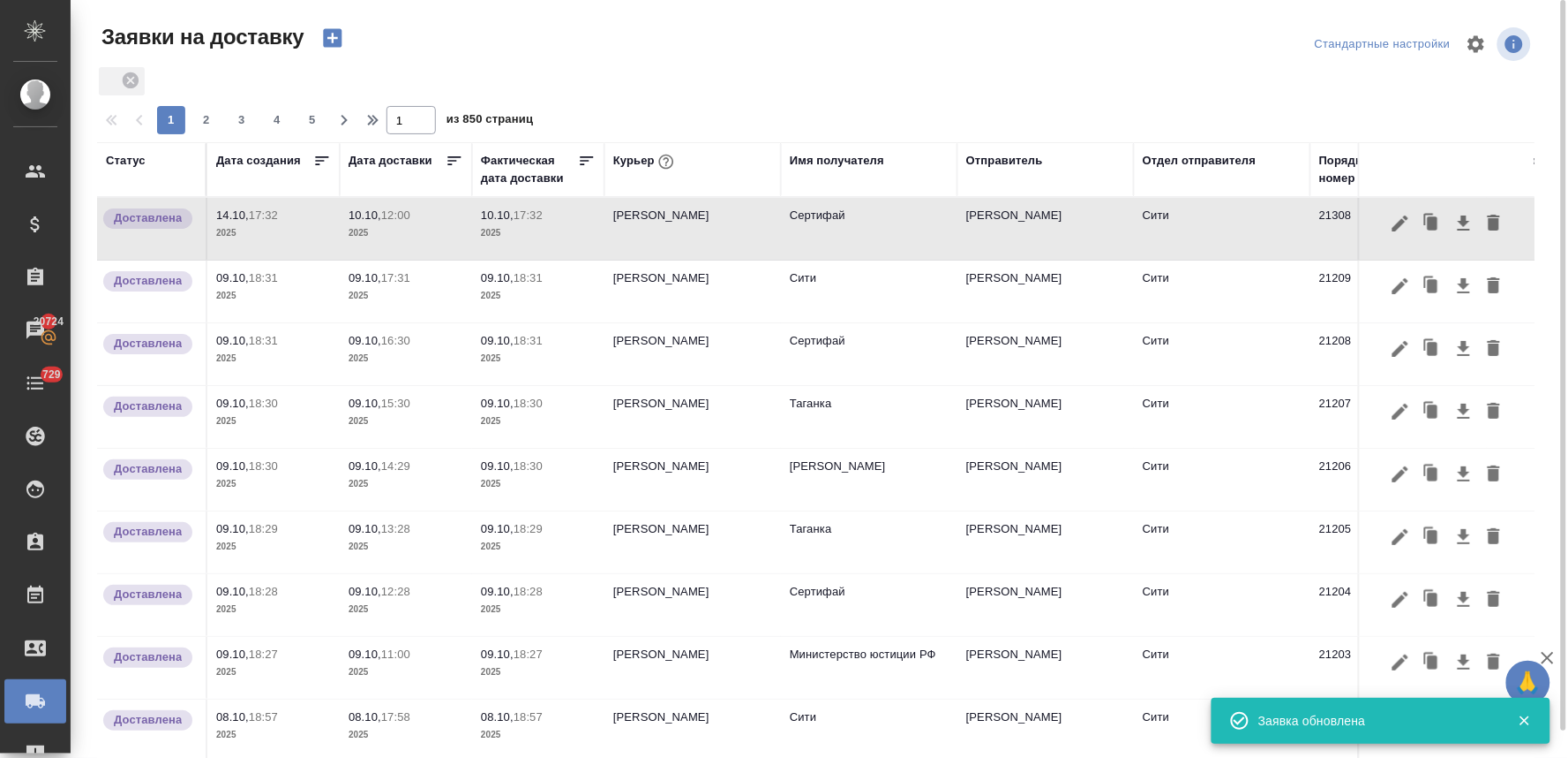
click at [327, 33] on icon "button" at bounding box center [332, 38] width 18 height 18
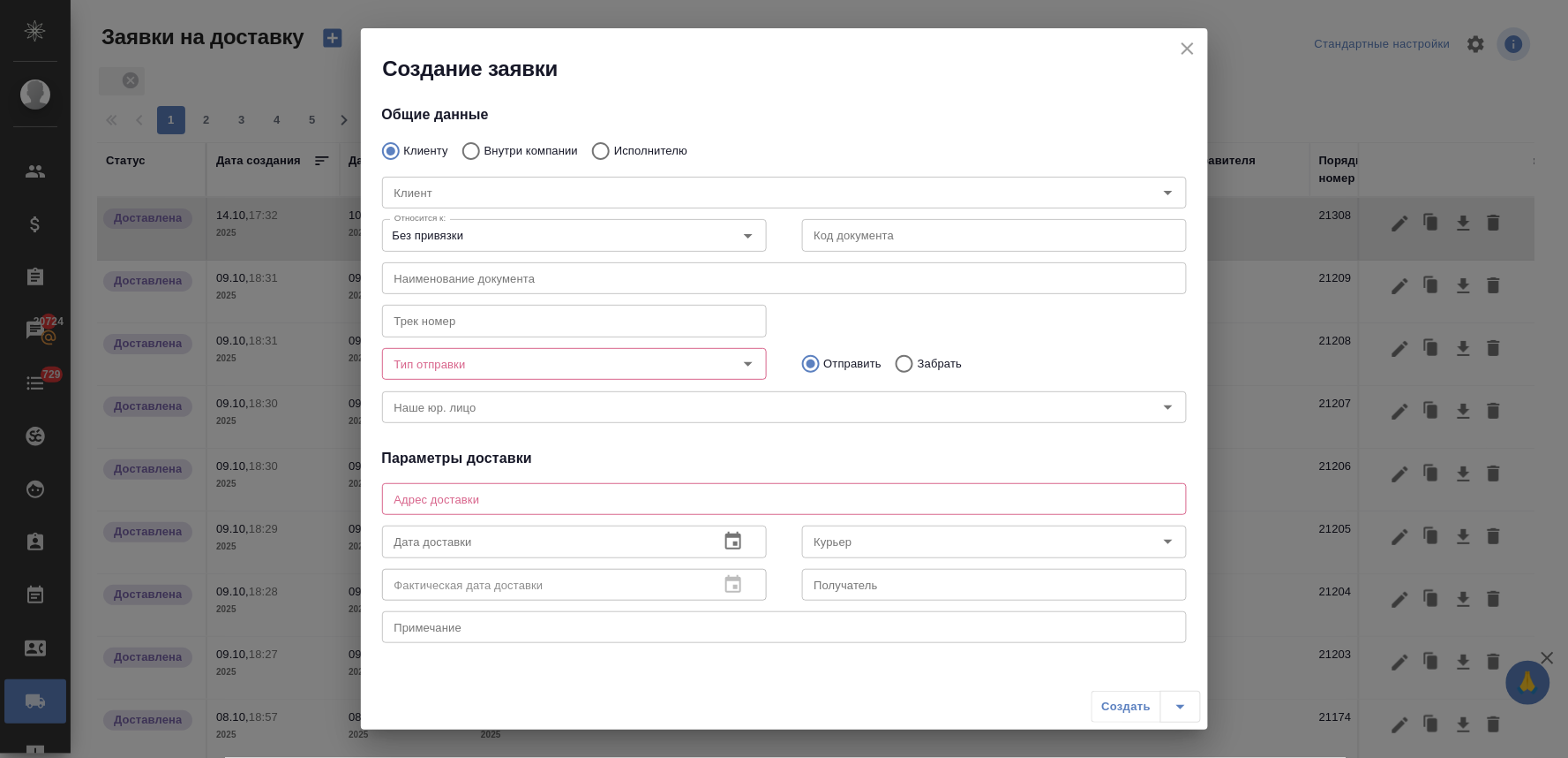
click at [470, 147] on input "Внутри компании" at bounding box center [468, 150] width 32 height 37
radio input "true"
click at [481, 195] on input "Команда" at bounding box center [755, 192] width 735 height 21
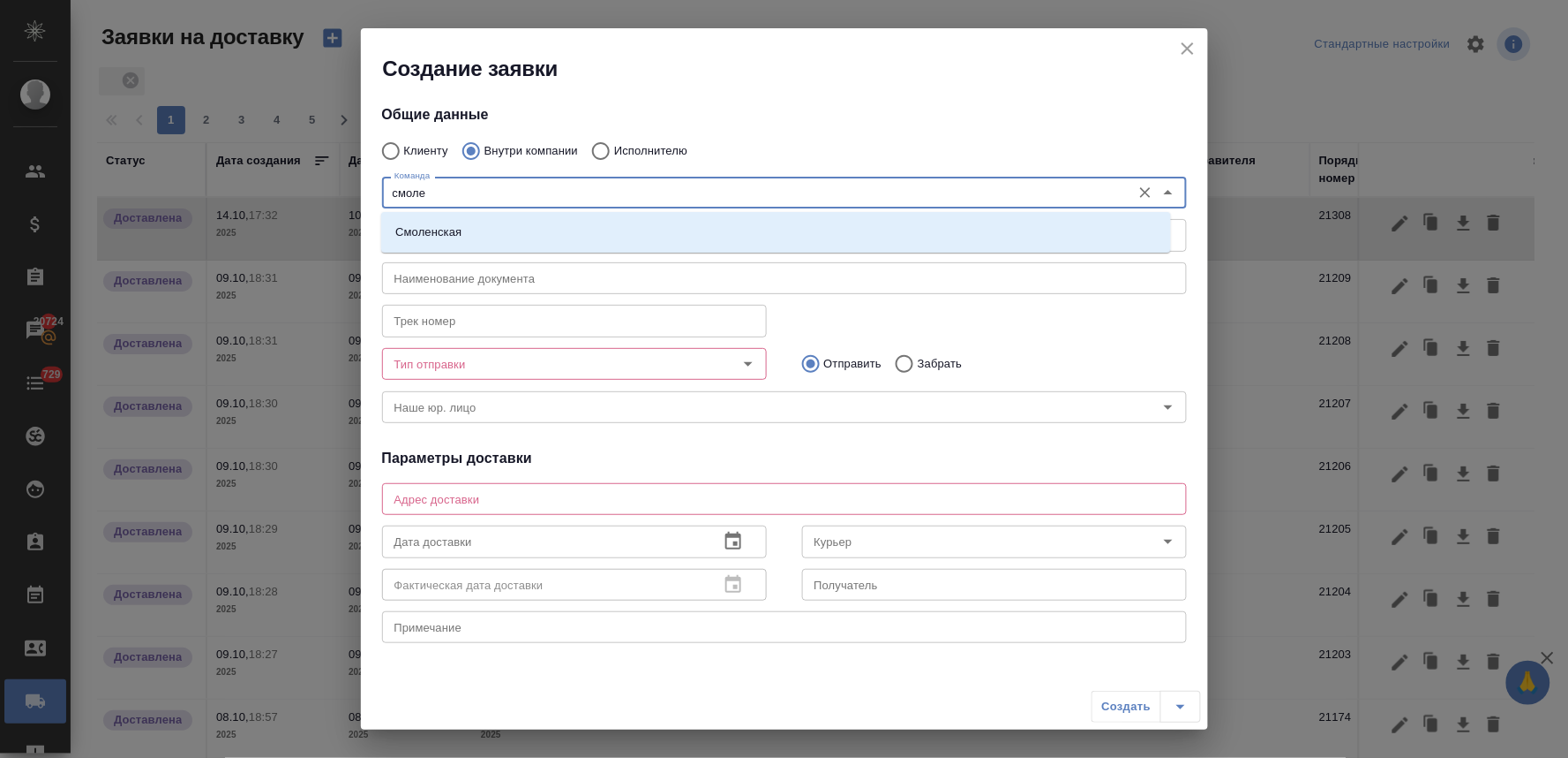
type input "смолен"
click at [481, 221] on li "Смоленская" at bounding box center [776, 232] width 790 height 32
type textarea "[STREET_ADDRESS]"
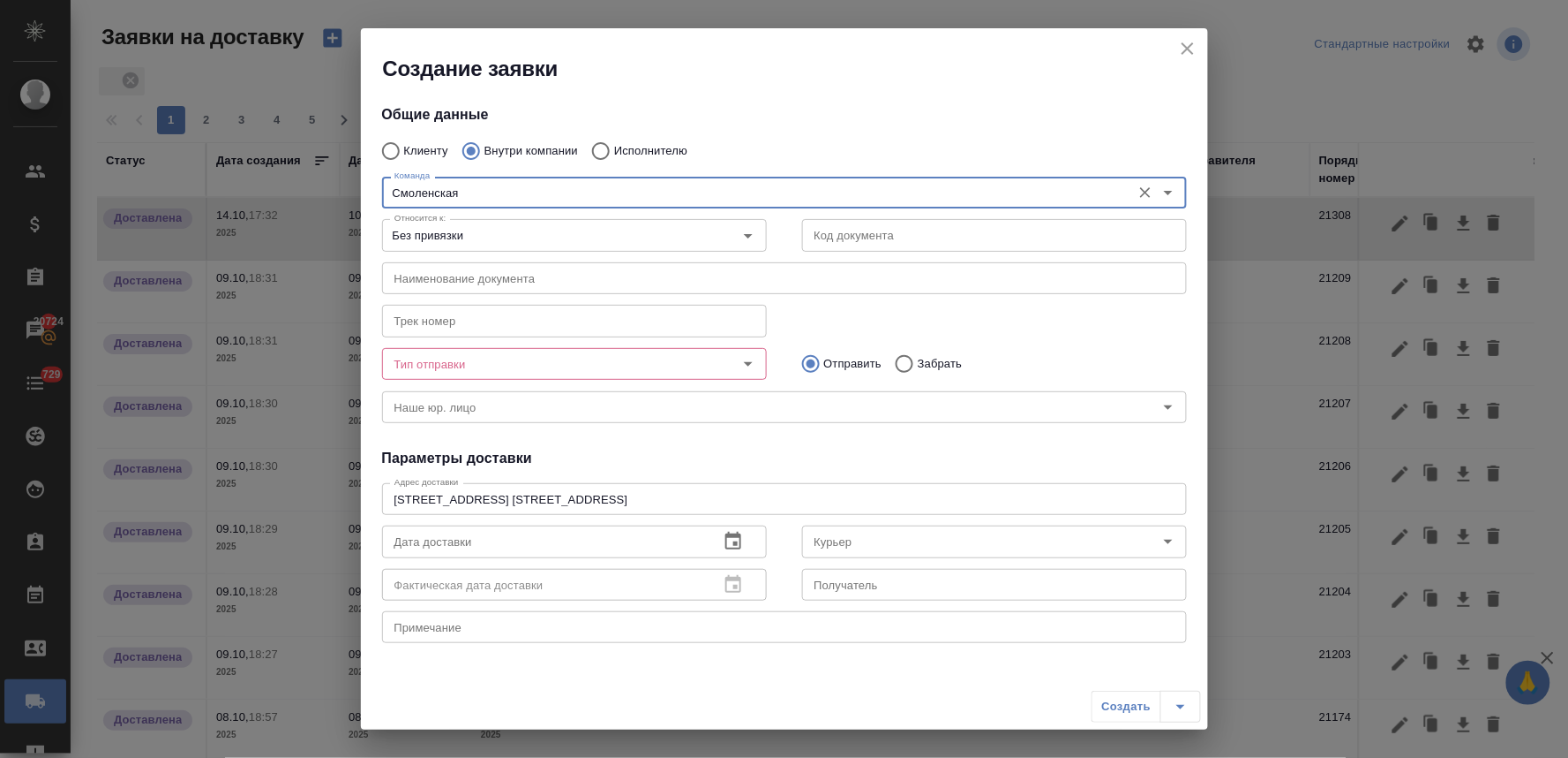
type input "Смоленская"
click at [528, 360] on input "Тип отправки" at bounding box center [545, 363] width 315 height 21
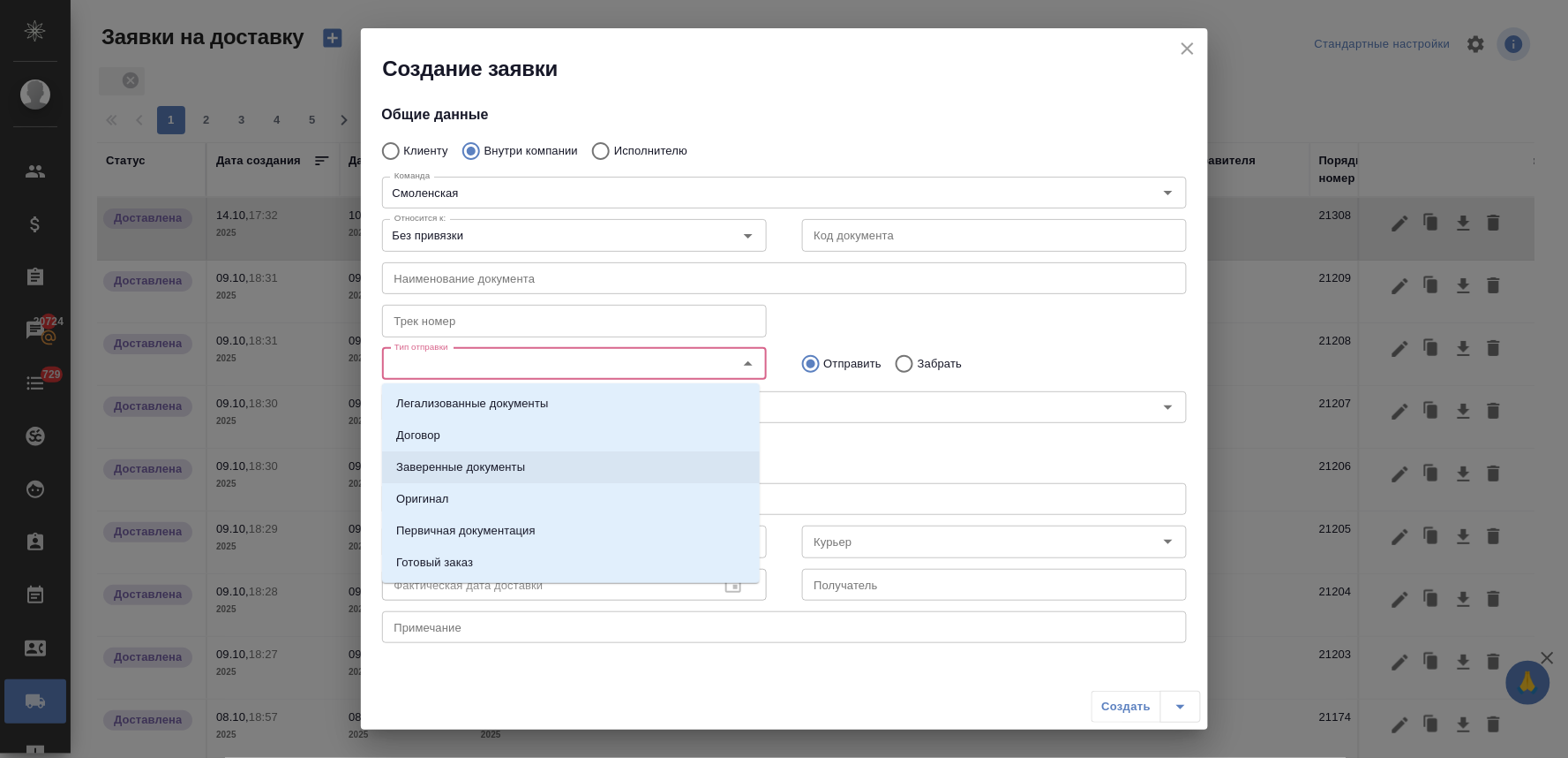
click at [542, 463] on li "Заверенные документы" at bounding box center [570, 466] width 378 height 32
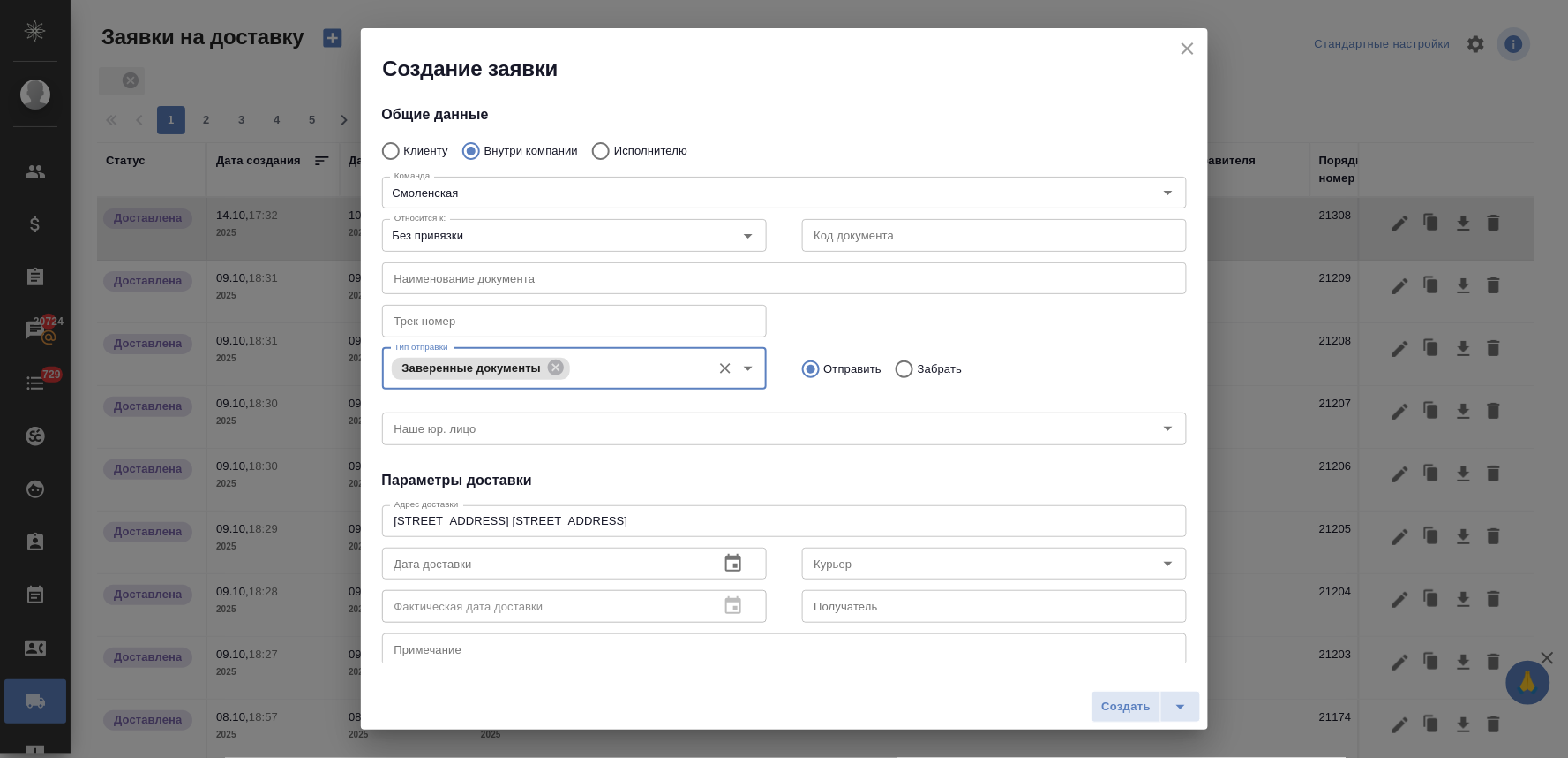
click at [607, 365] on input "Тип отправки" at bounding box center [638, 368] width 127 height 21
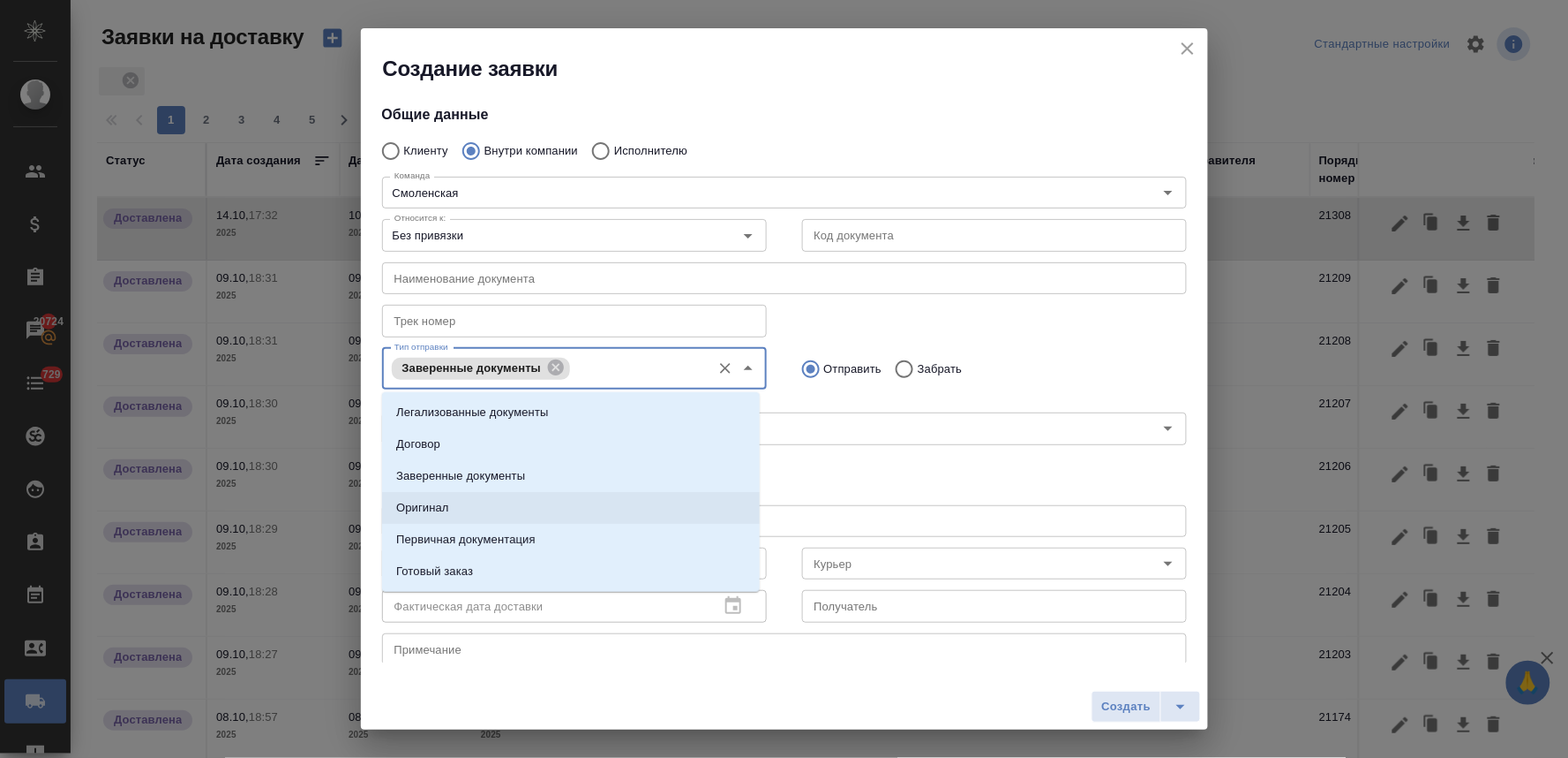
click at [514, 502] on li "Оригинал" at bounding box center [570, 507] width 378 height 32
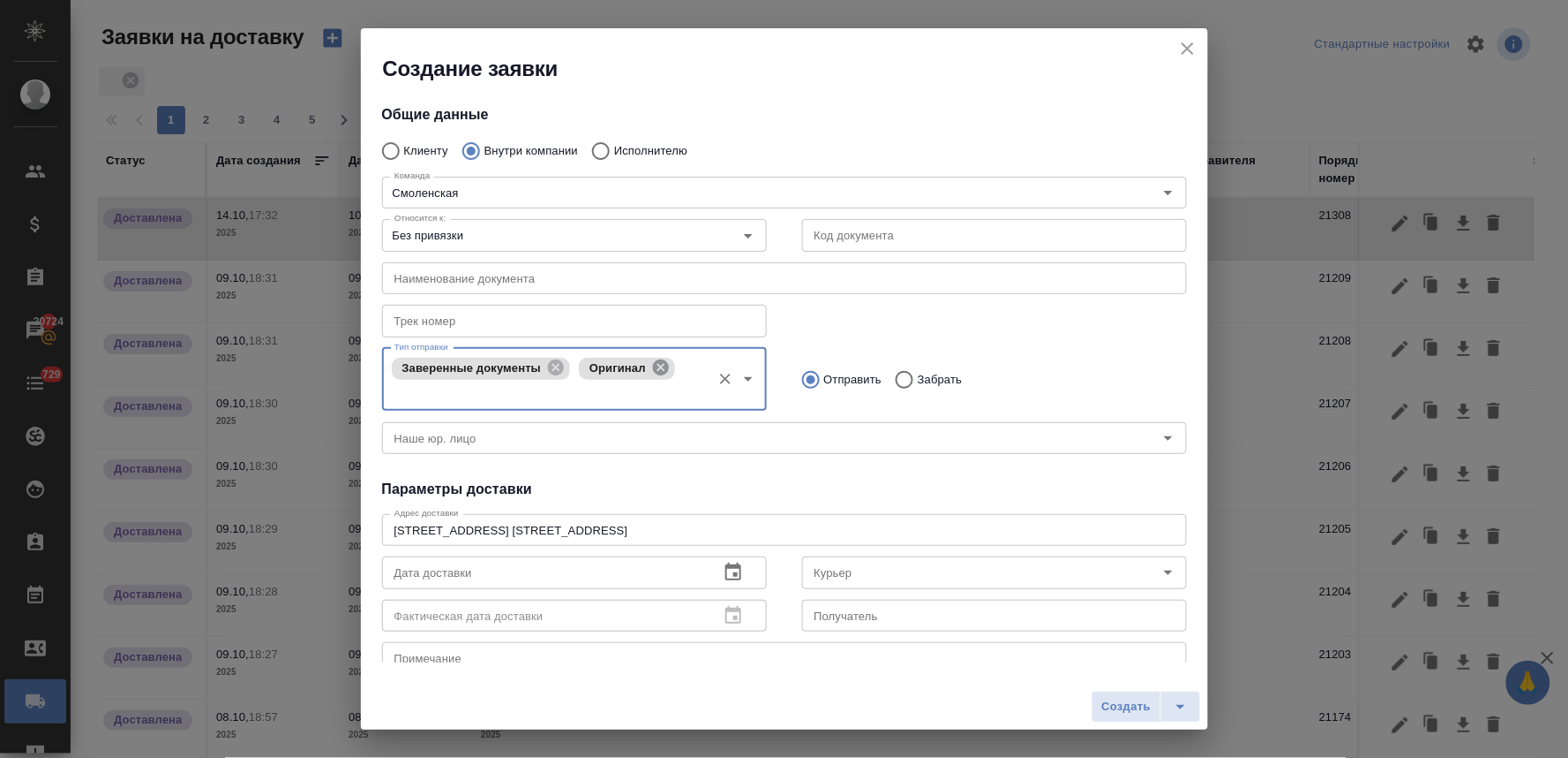
click at [662, 372] on icon at bounding box center [661, 368] width 16 height 16
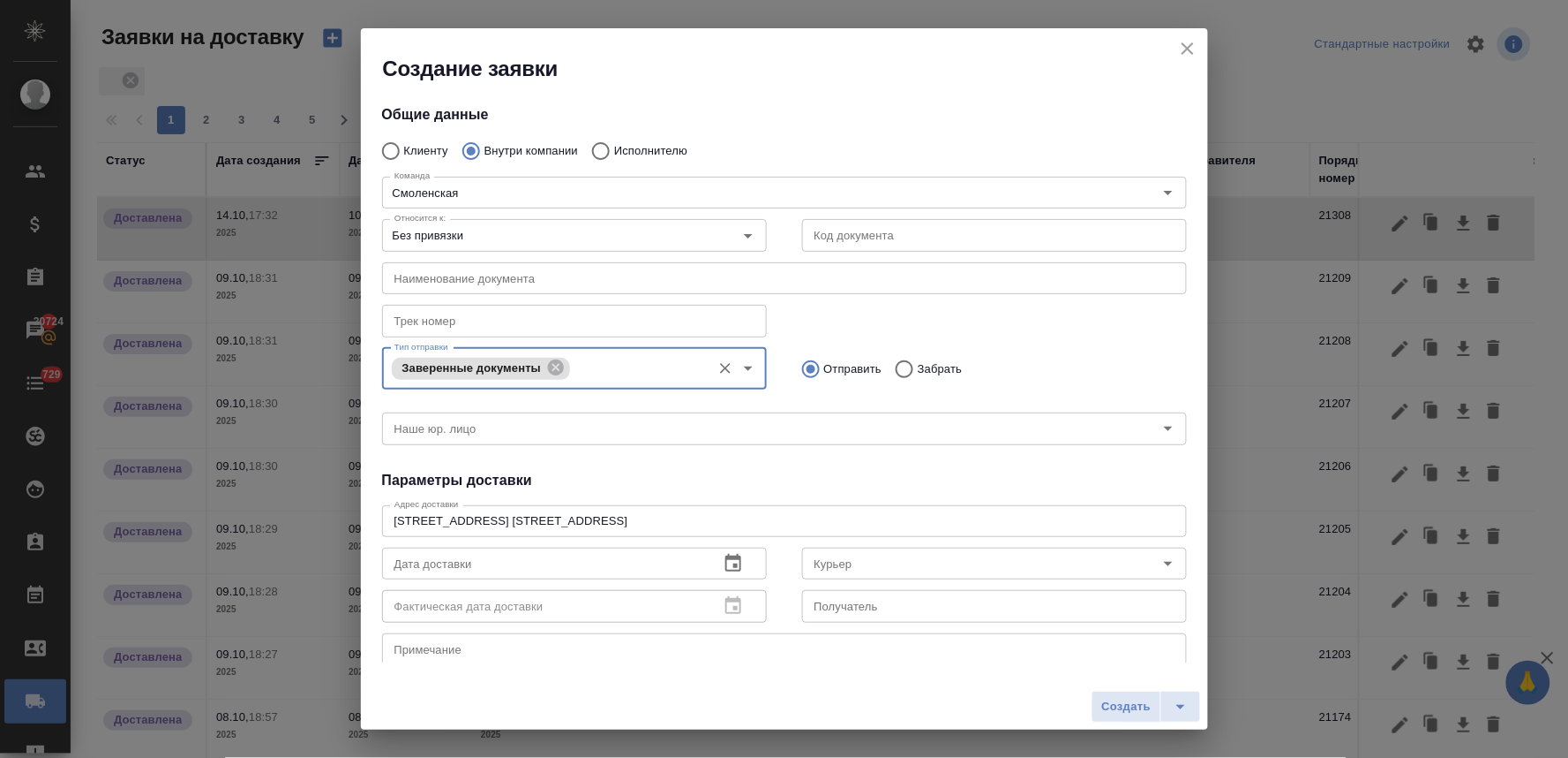
click at [723, 561] on icon "button" at bounding box center [732, 562] width 21 height 21
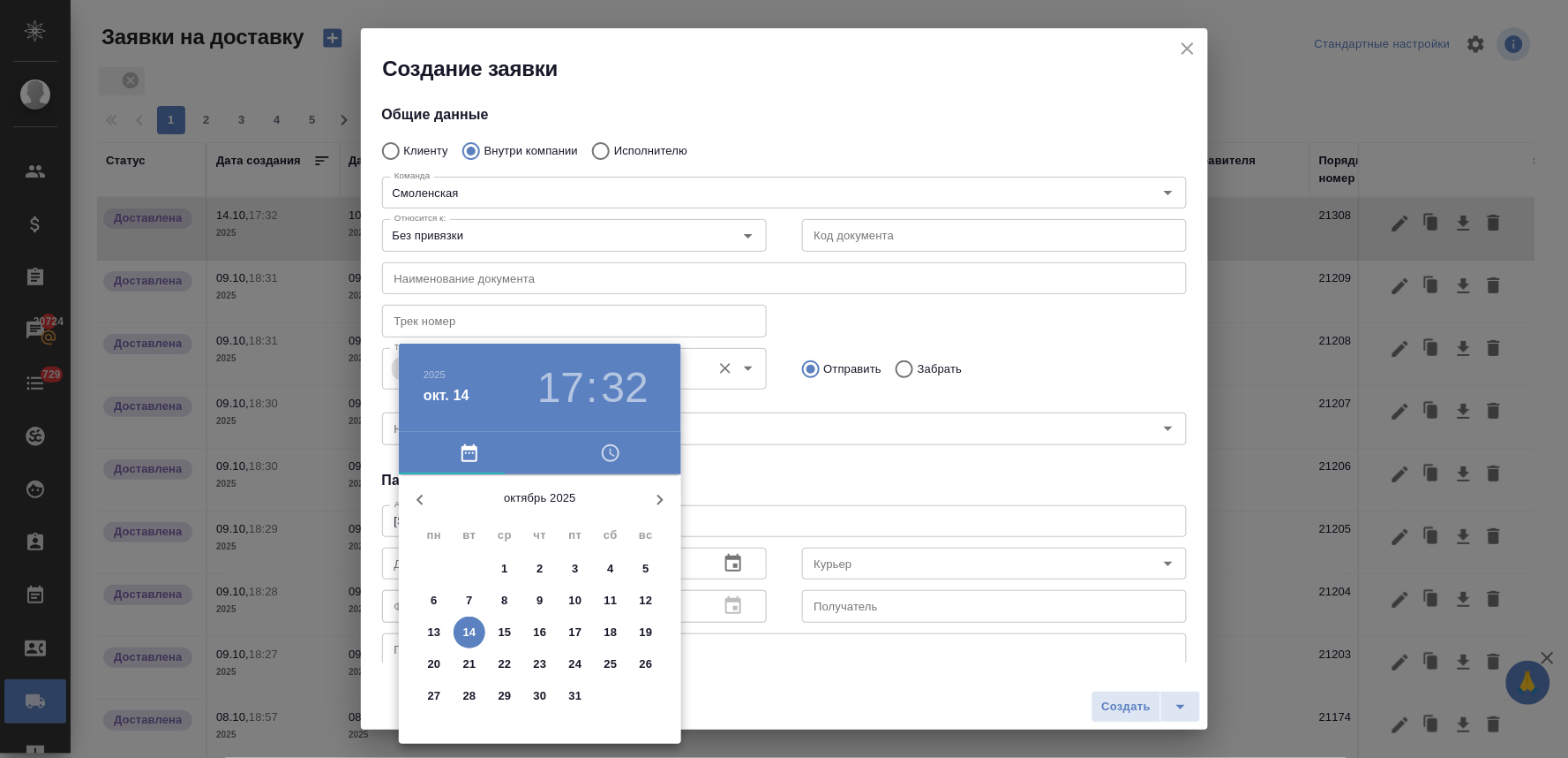
click at [575, 596] on p "10" at bounding box center [576, 600] width 14 height 17
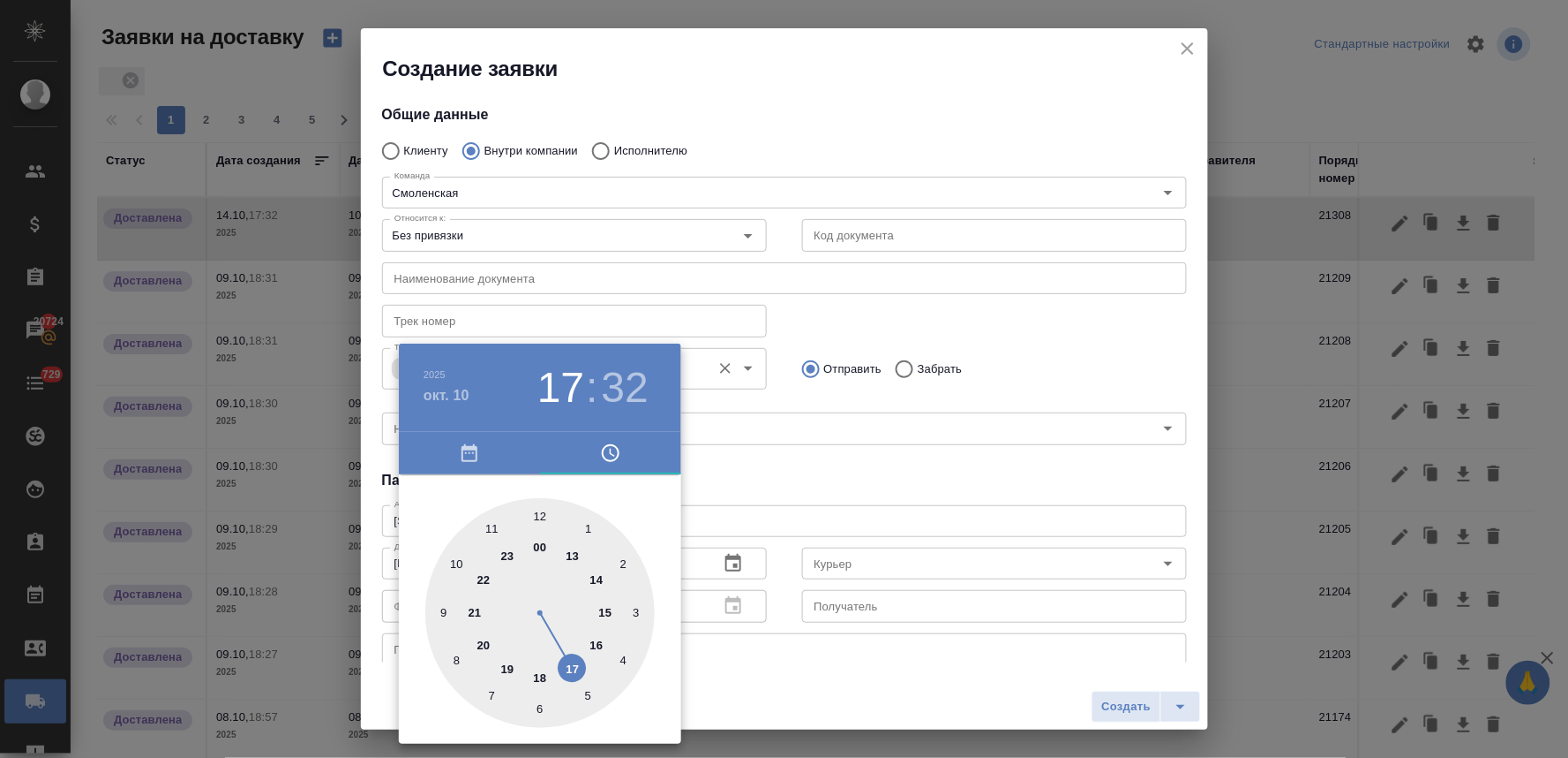
click at [578, 558] on div at bounding box center [540, 612] width 229 height 229
click at [535, 513] on div at bounding box center [540, 612] width 229 height 229
type input "10.10.2025 13:00"
click at [913, 480] on div at bounding box center [784, 379] width 1568 height 758
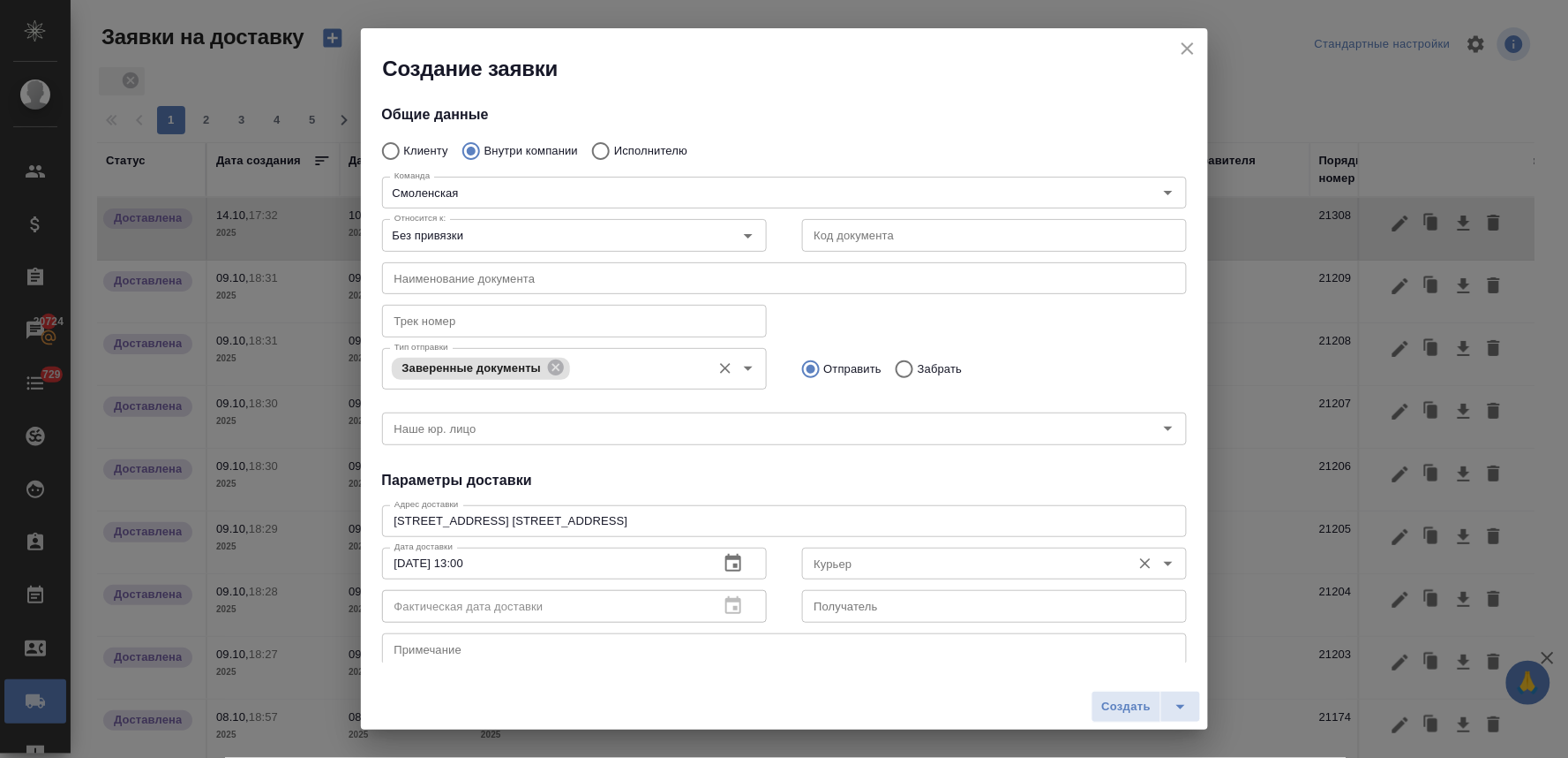
click at [928, 565] on input "Курьер" at bounding box center [965, 562] width 315 height 21
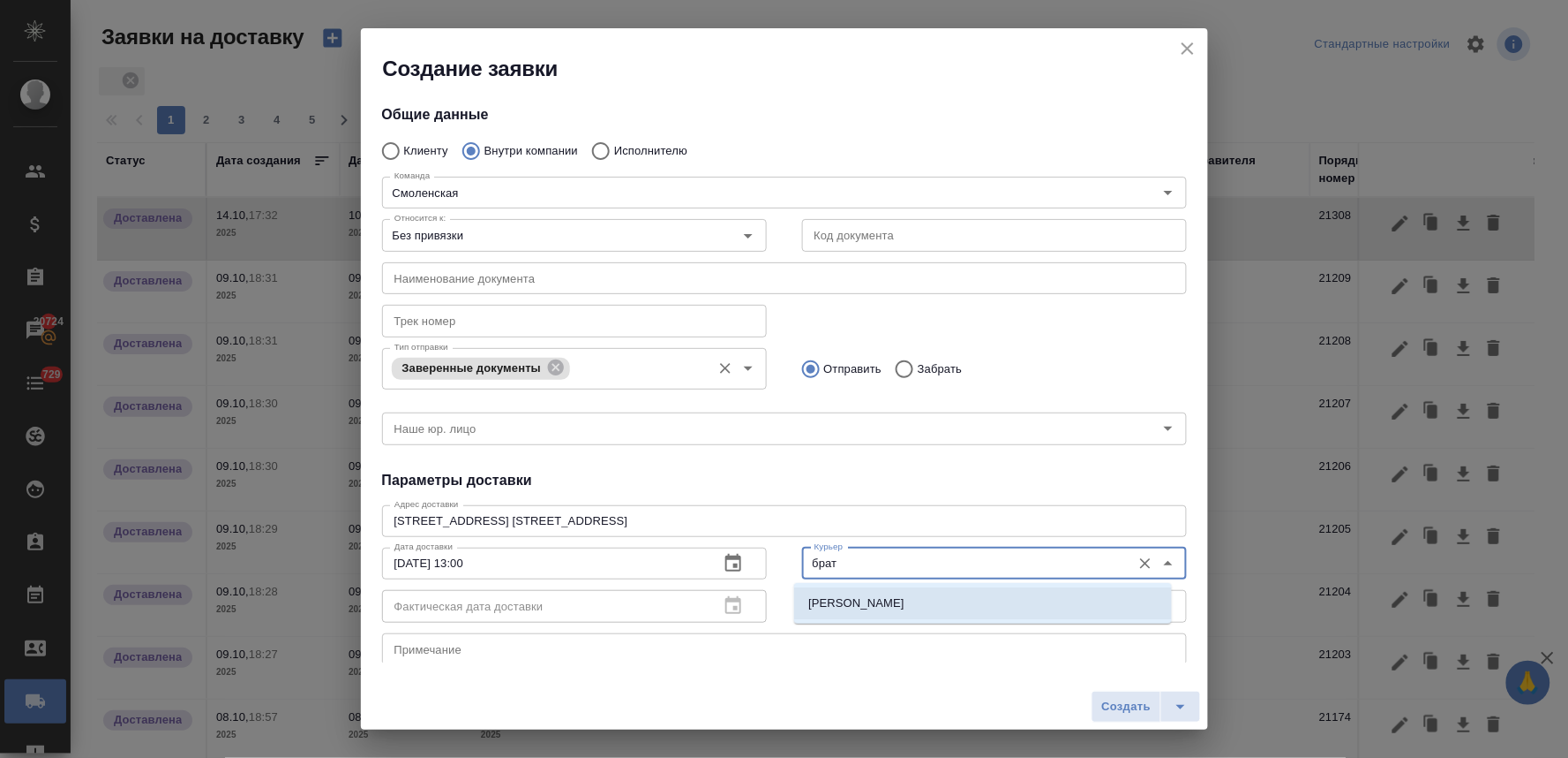
click at [937, 589] on li "Братолюбова [PERSON_NAME]" at bounding box center [982, 602] width 378 height 32
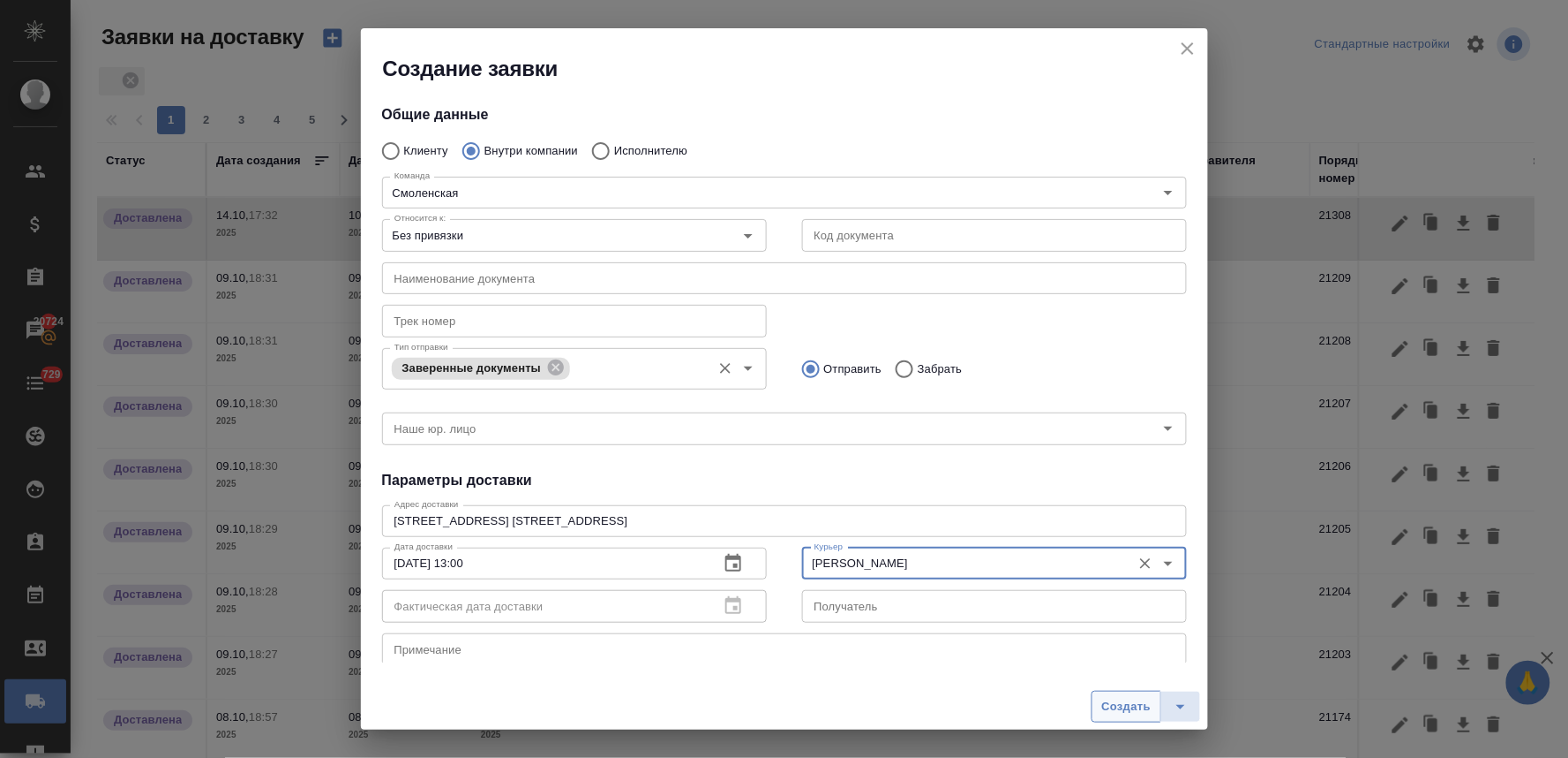
type input "Братолюбова [PERSON_NAME]"
click at [1139, 712] on span "Создать" at bounding box center [1126, 706] width 50 height 20
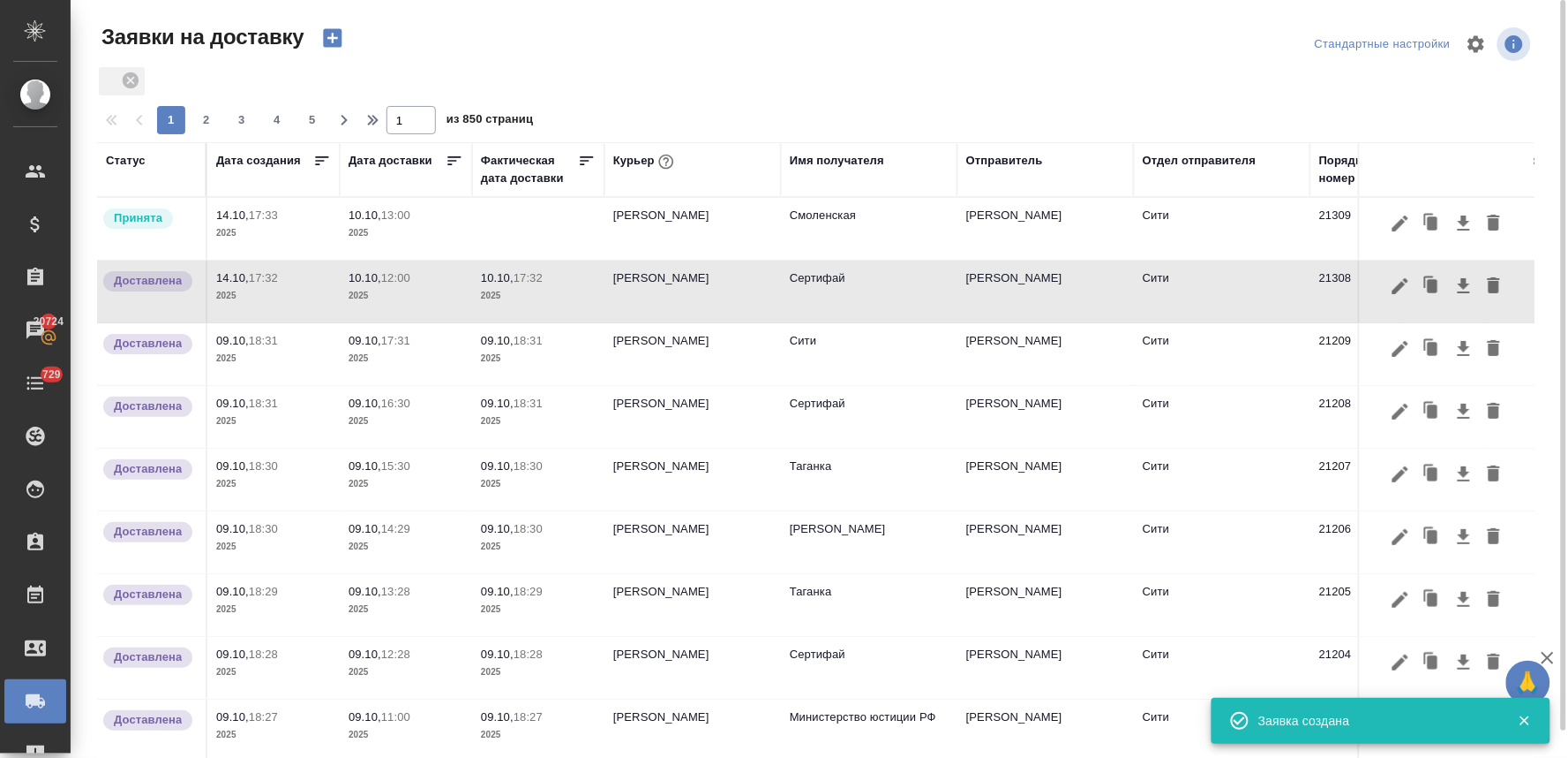
click at [513, 238] on td at bounding box center [539, 228] width 132 height 62
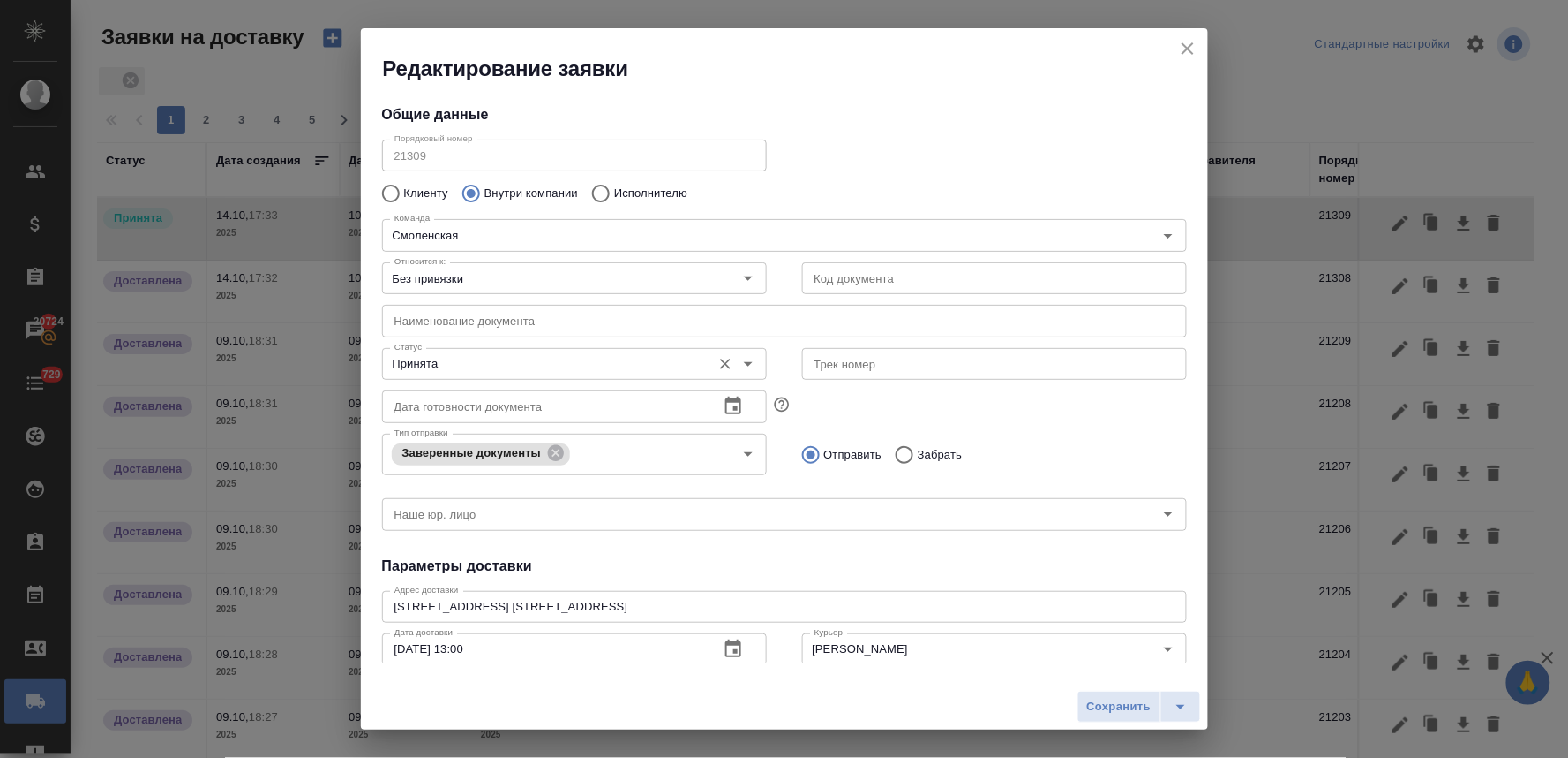
click at [494, 367] on input "Принята" at bounding box center [545, 363] width 315 height 21
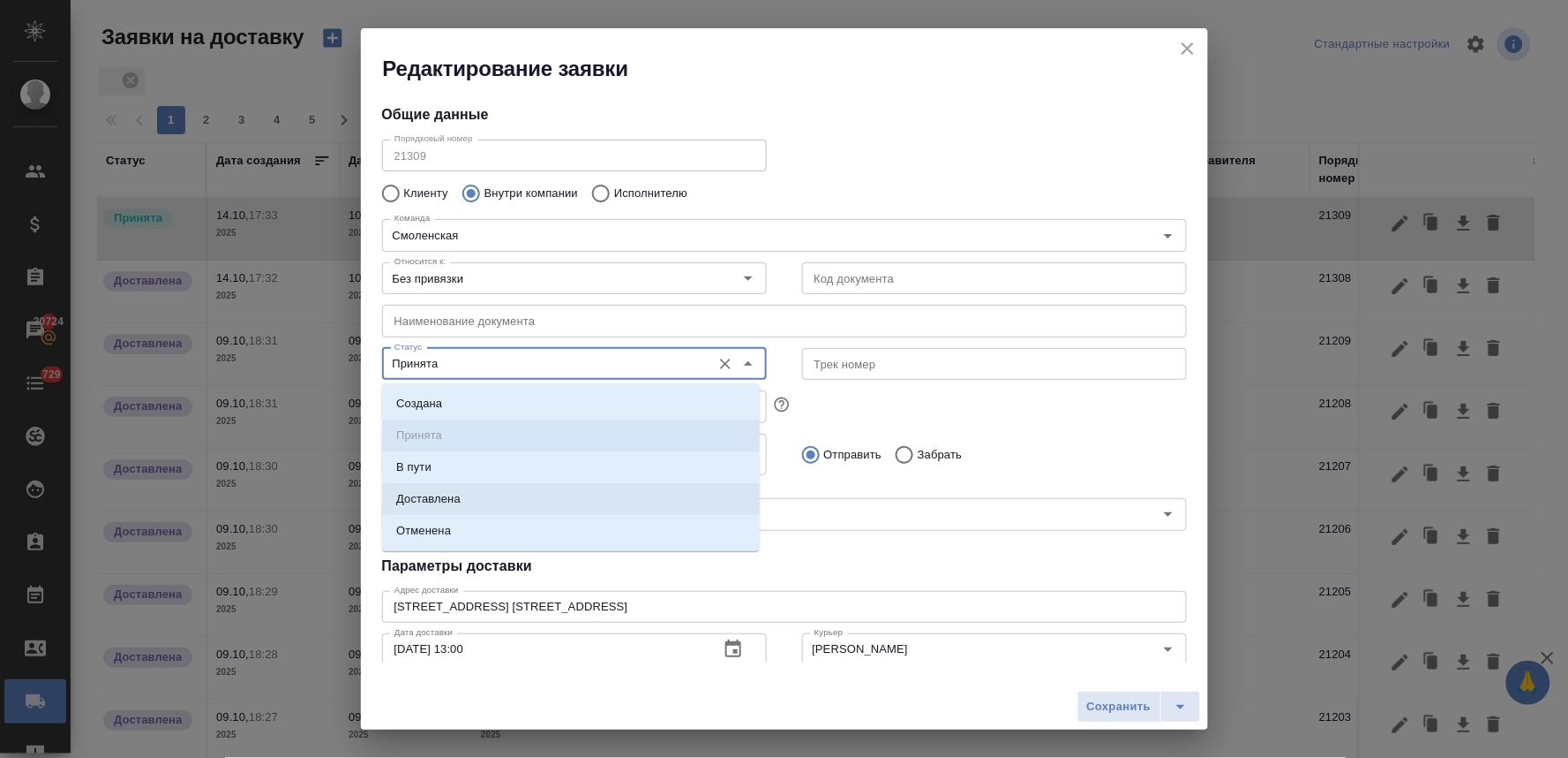
click at [495, 492] on li "Доставлена" at bounding box center [570, 498] width 378 height 32
type input "Доставлена"
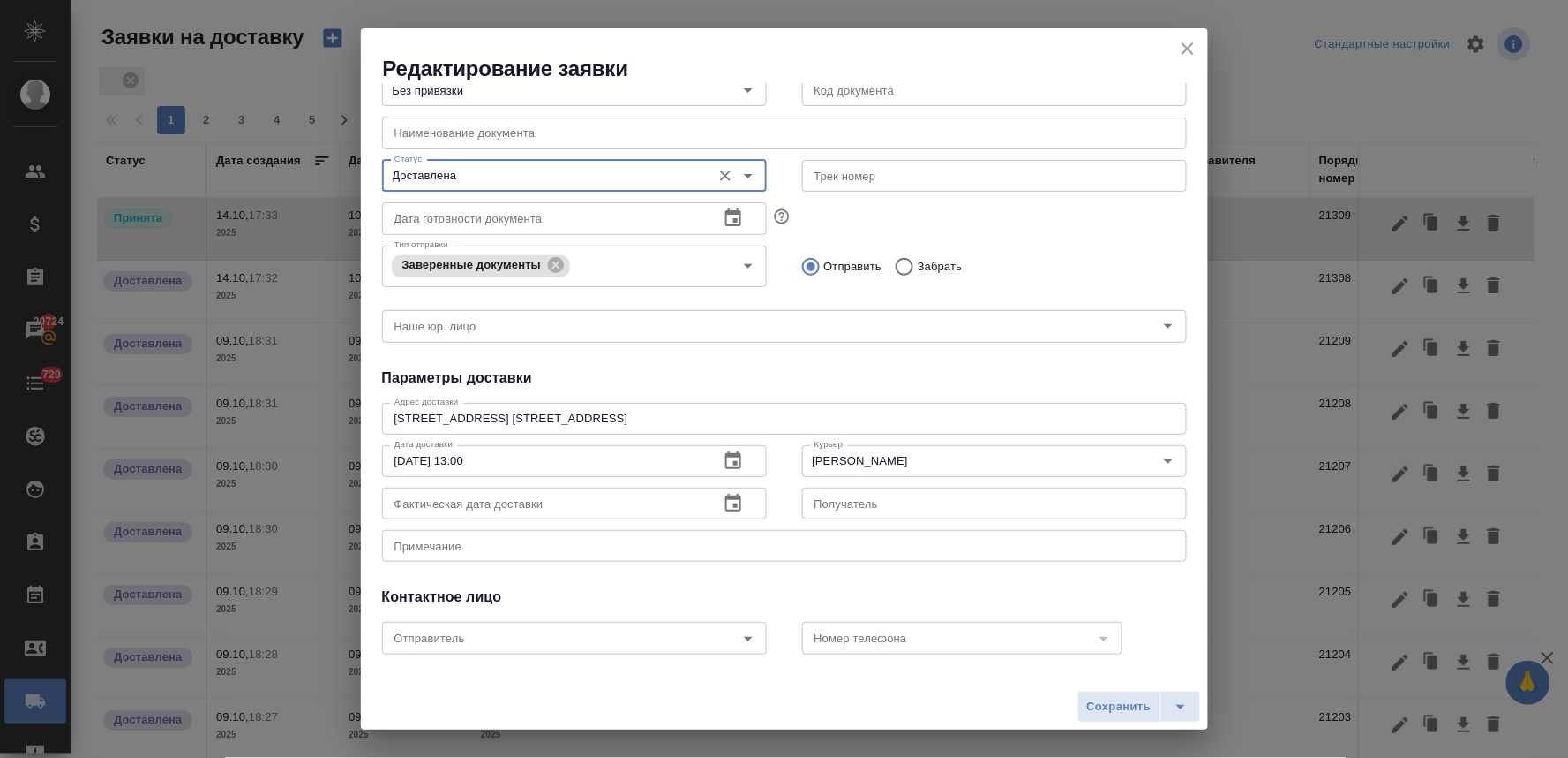
scroll to position [196, 0]
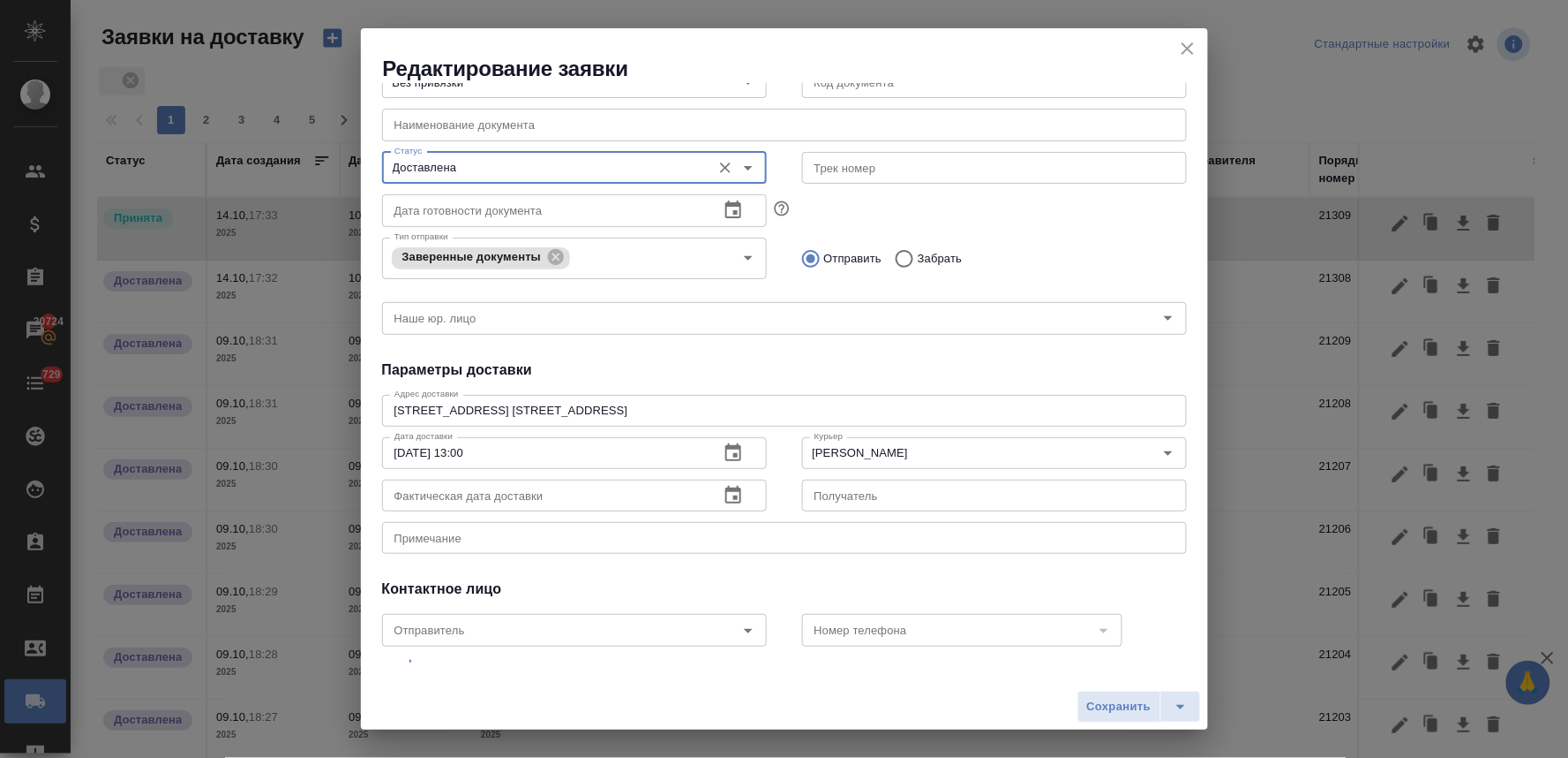
click at [723, 495] on icon "button" at bounding box center [732, 494] width 21 height 21
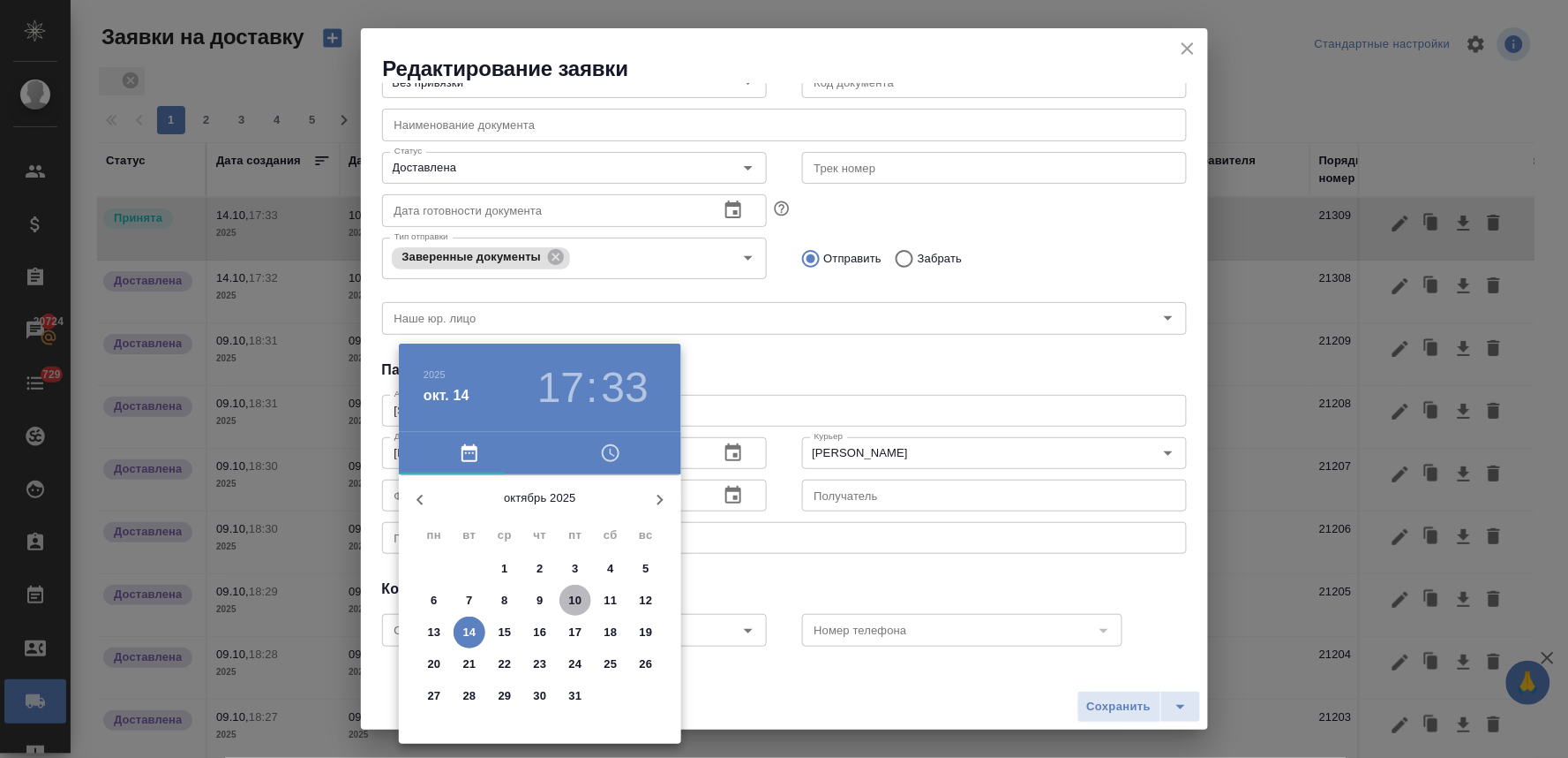
click at [578, 595] on p "10" at bounding box center [576, 600] width 14 height 17
type input "10.10.2025 17:33"
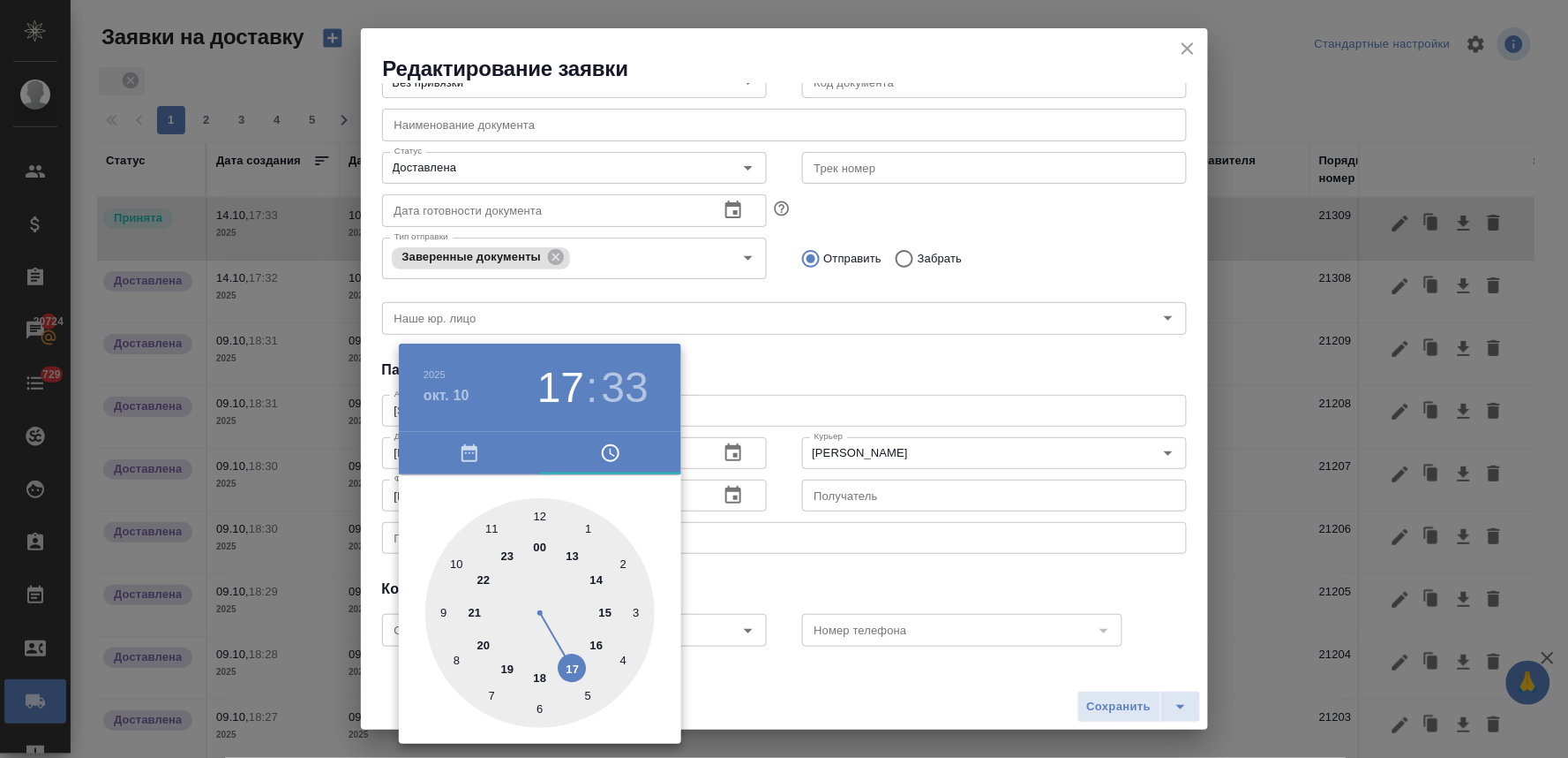
click at [779, 571] on div at bounding box center [784, 379] width 1568 height 758
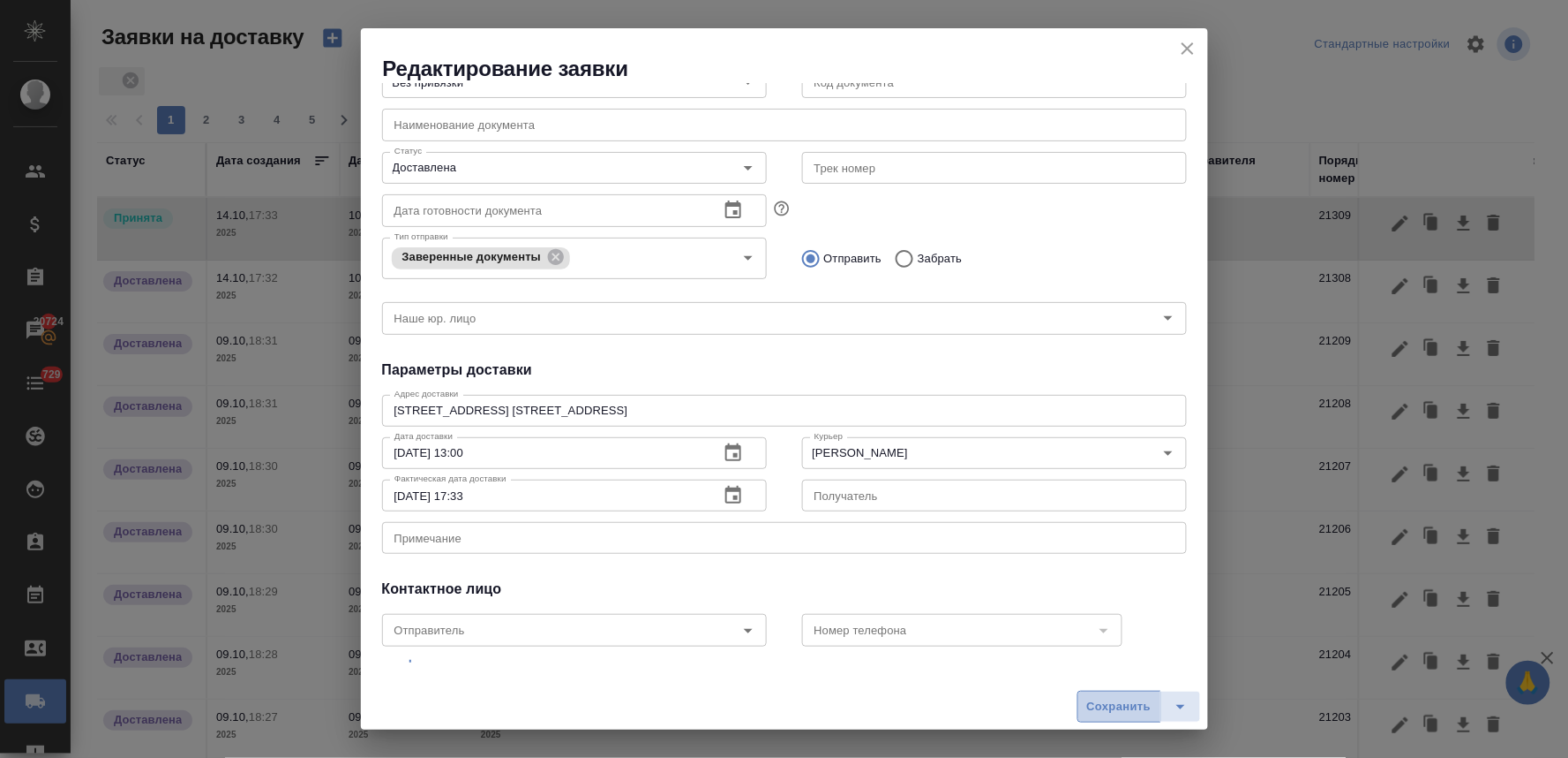
click at [1097, 712] on span "Сохранить" at bounding box center [1119, 706] width 64 height 20
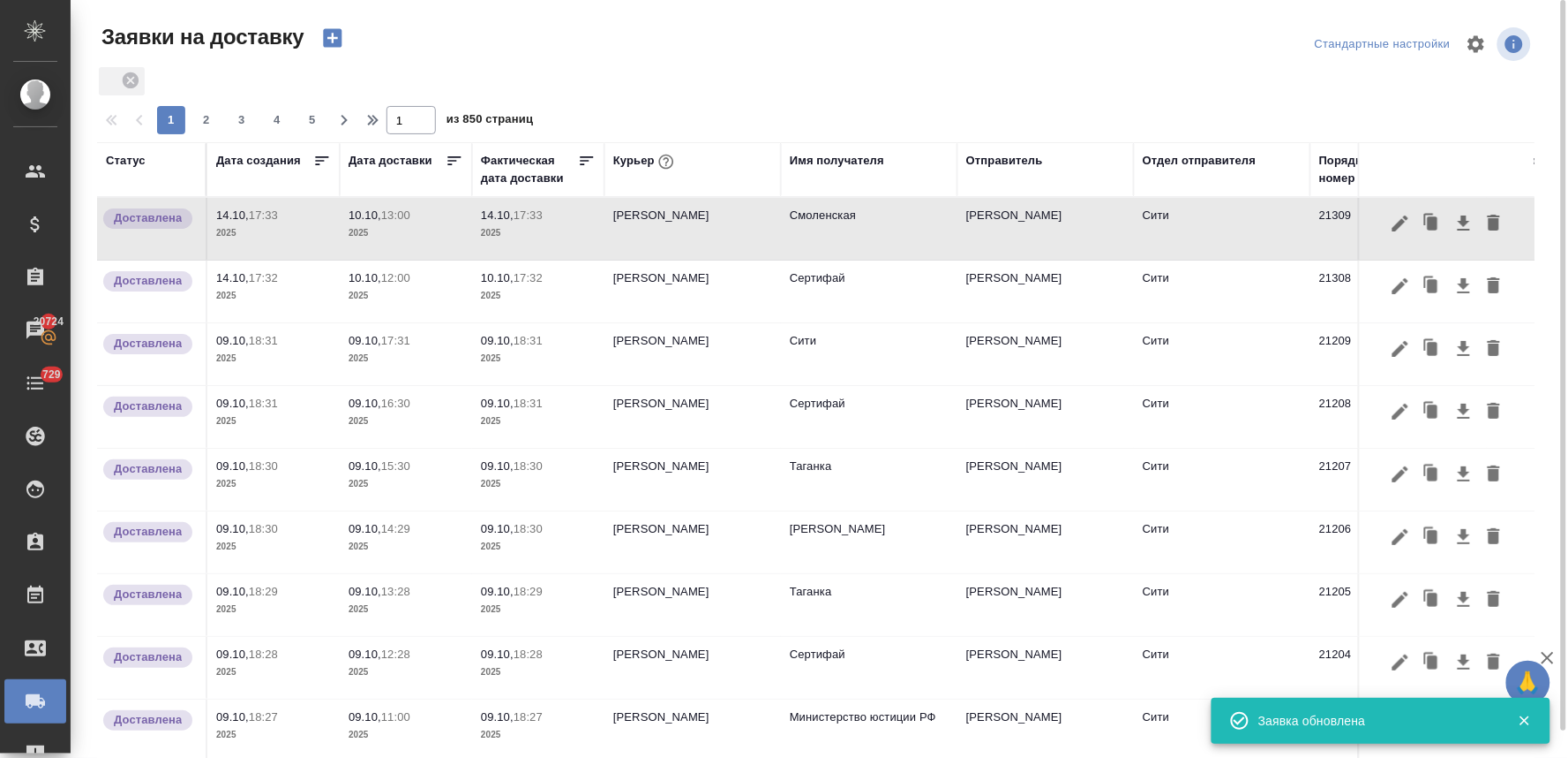
click at [384, 210] on p "13:00" at bounding box center [396, 215] width 29 height 14
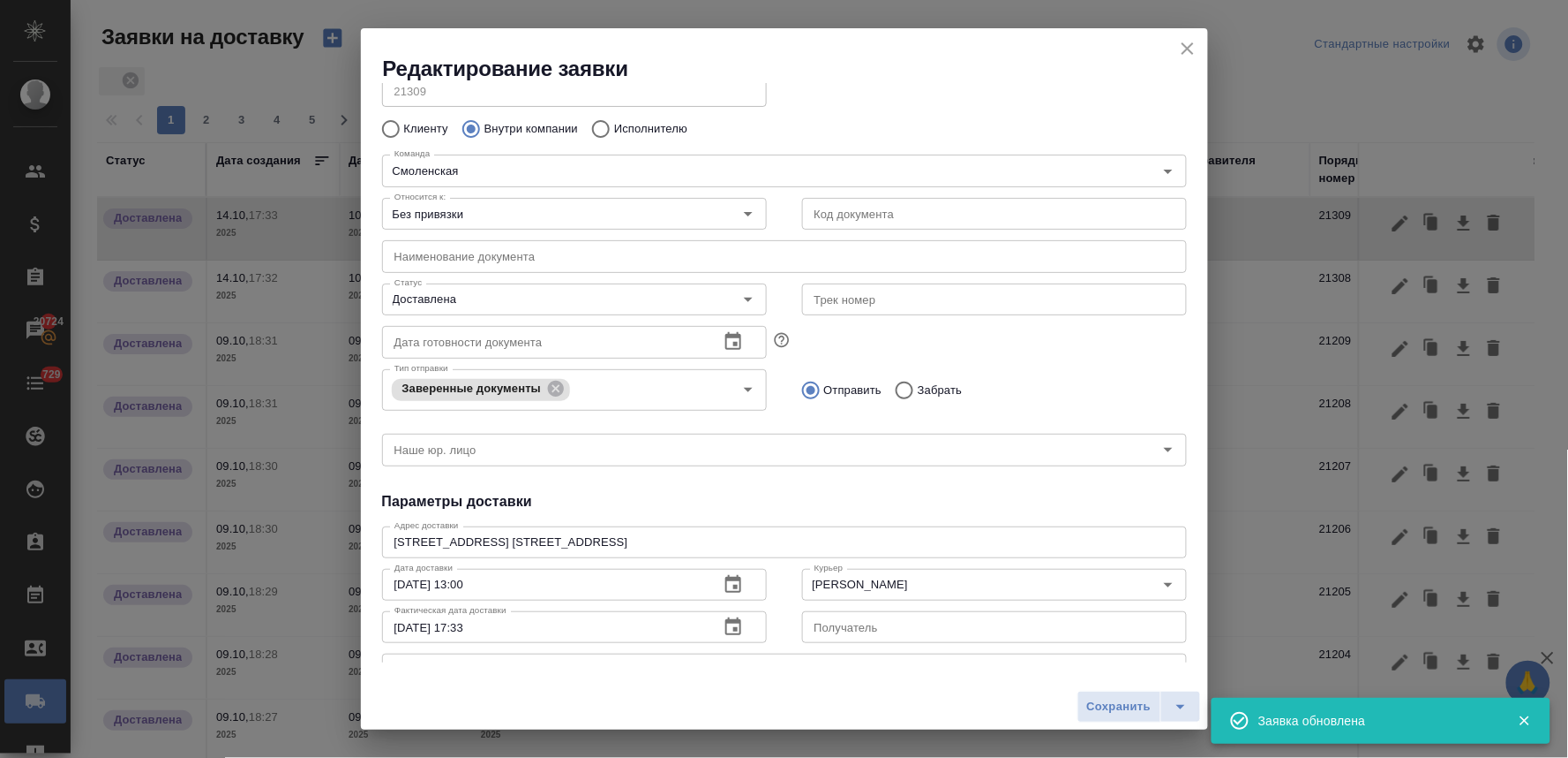
scroll to position [98, 0]
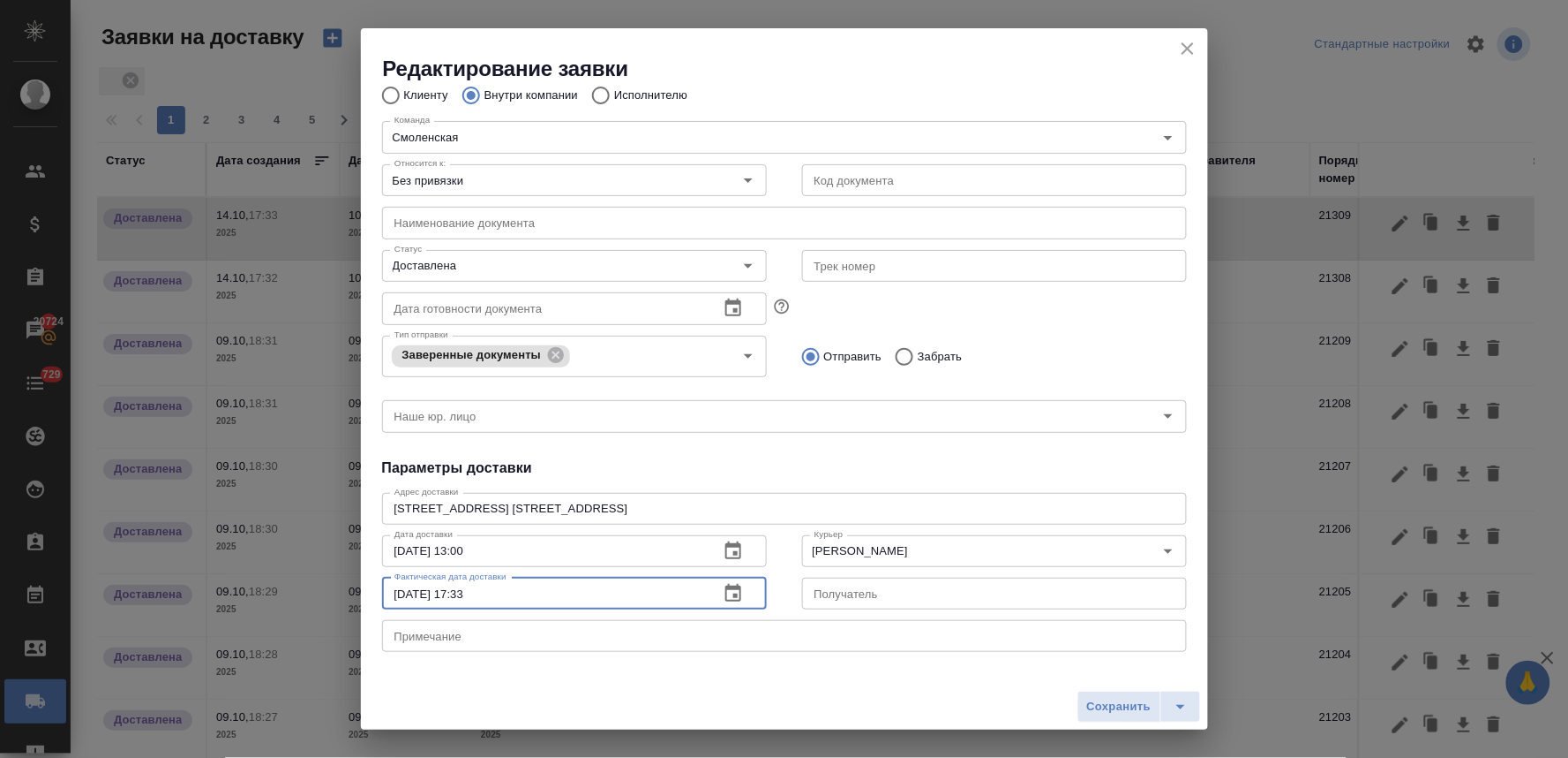
click at [407, 590] on input "14.10.2025 17:33" at bounding box center [543, 593] width 323 height 32
type input "10.10.2025 17:33"
click at [1085, 707] on button "Сохранить" at bounding box center [1119, 705] width 84 height 32
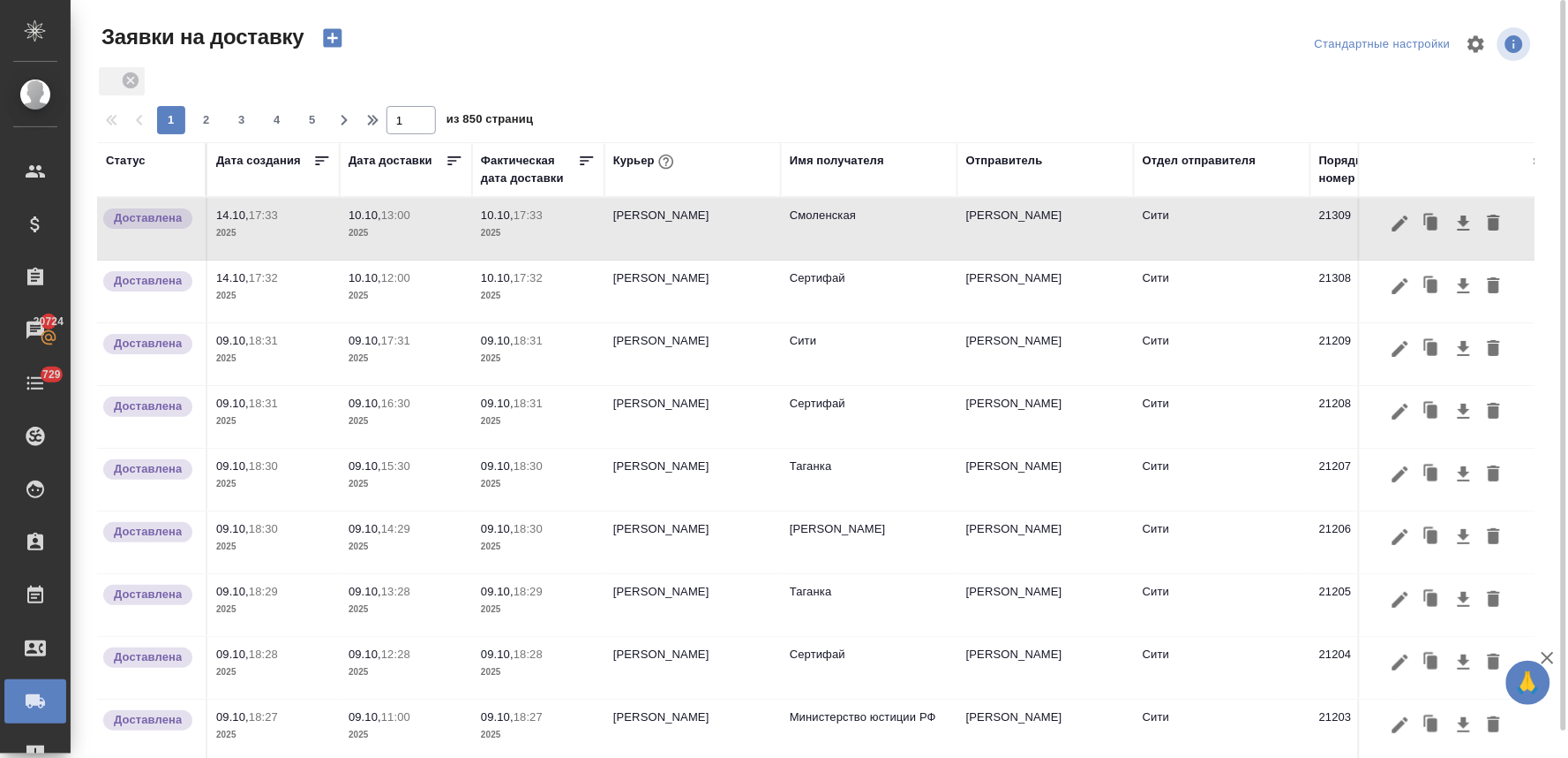
click at [329, 42] on icon "button" at bounding box center [332, 38] width 18 height 18
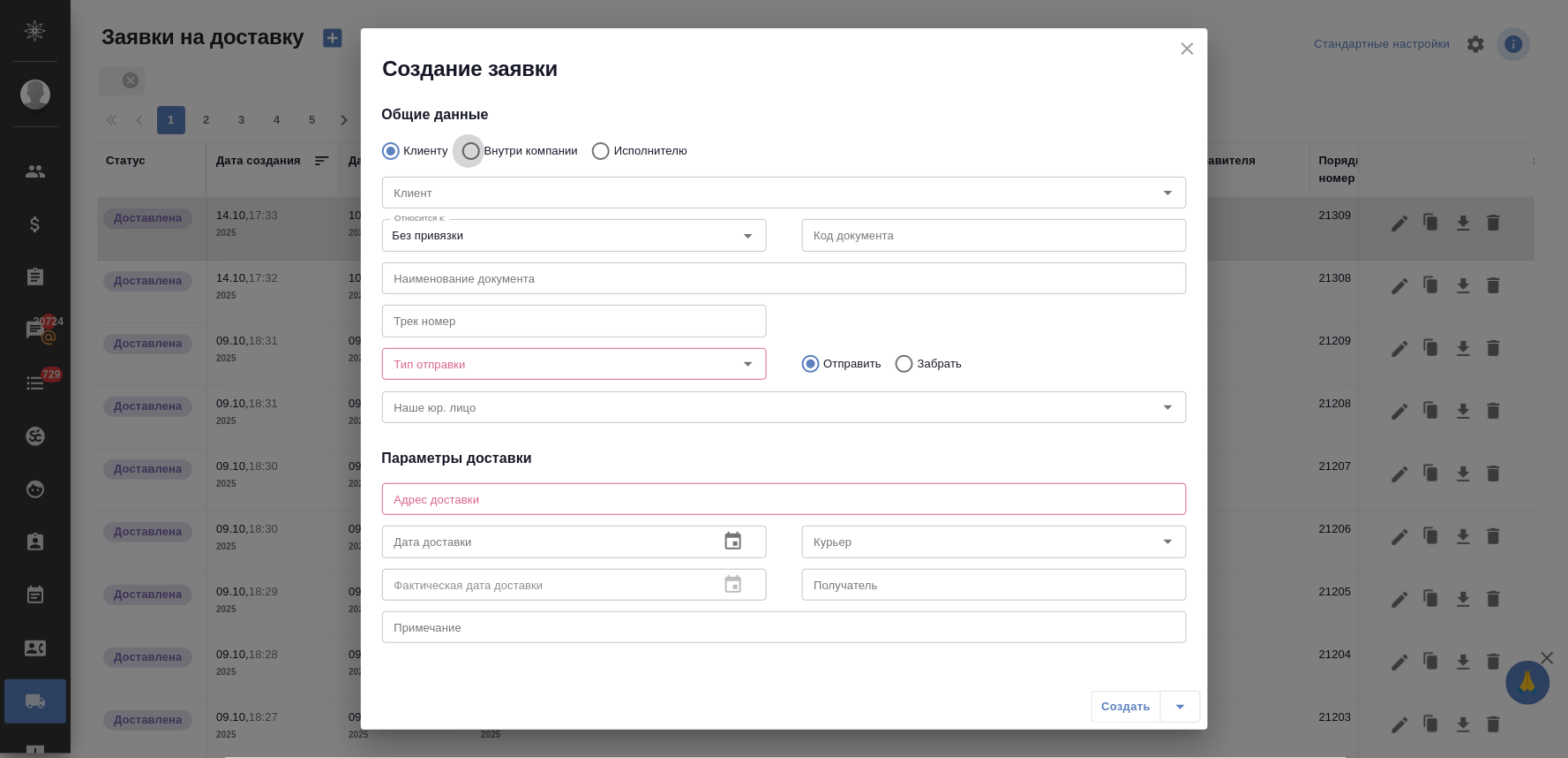
click at [476, 146] on input "Внутри компании" at bounding box center [468, 150] width 32 height 37
radio input "true"
click at [513, 188] on input "Команда" at bounding box center [755, 192] width 735 height 21
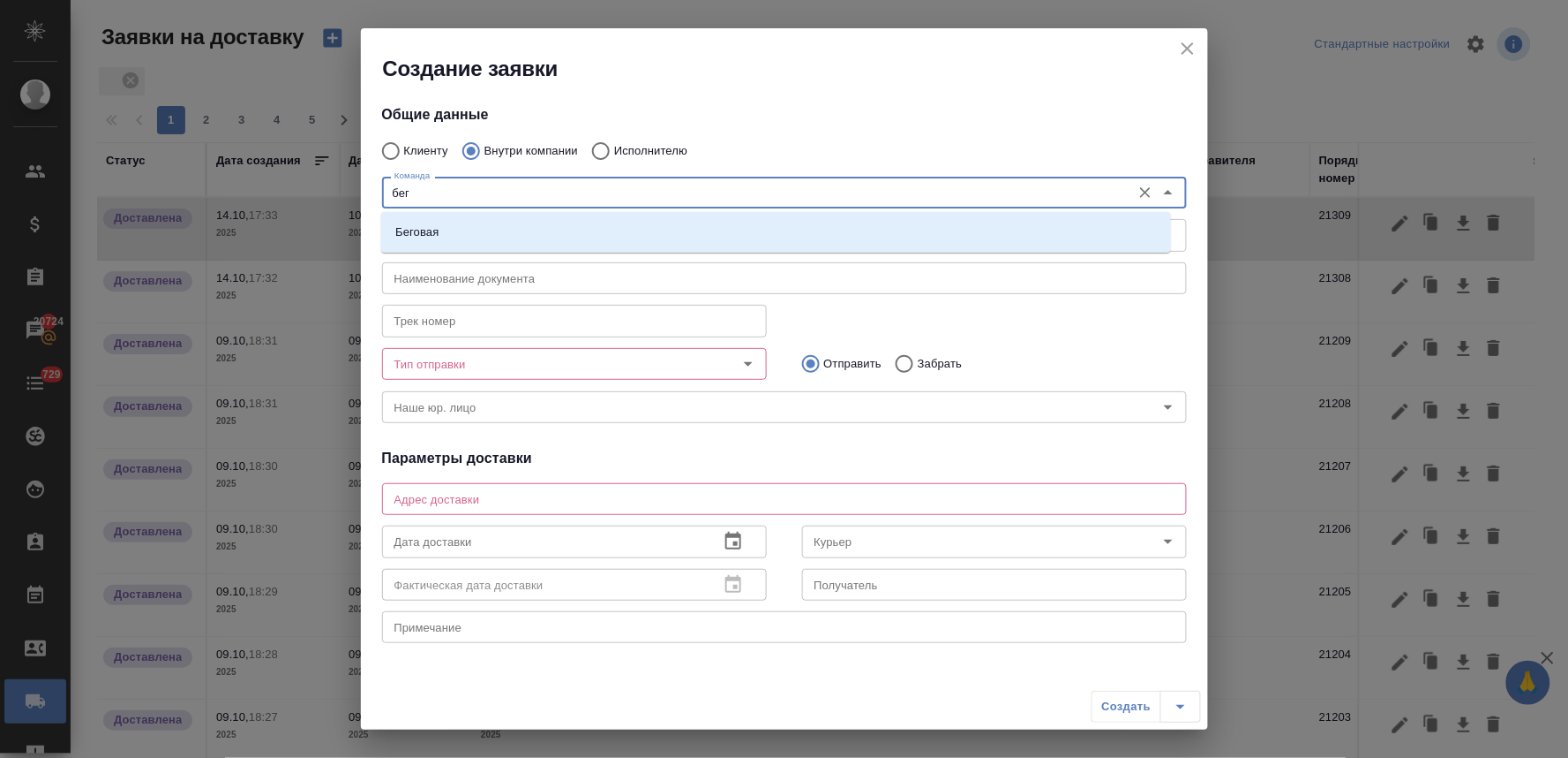
type input "бего"
click at [511, 232] on li "Беговая" at bounding box center [776, 232] width 790 height 32
type textarea "1-й Магистральный тупик, д. 5а, блок D, 8 этаж, офис 801"
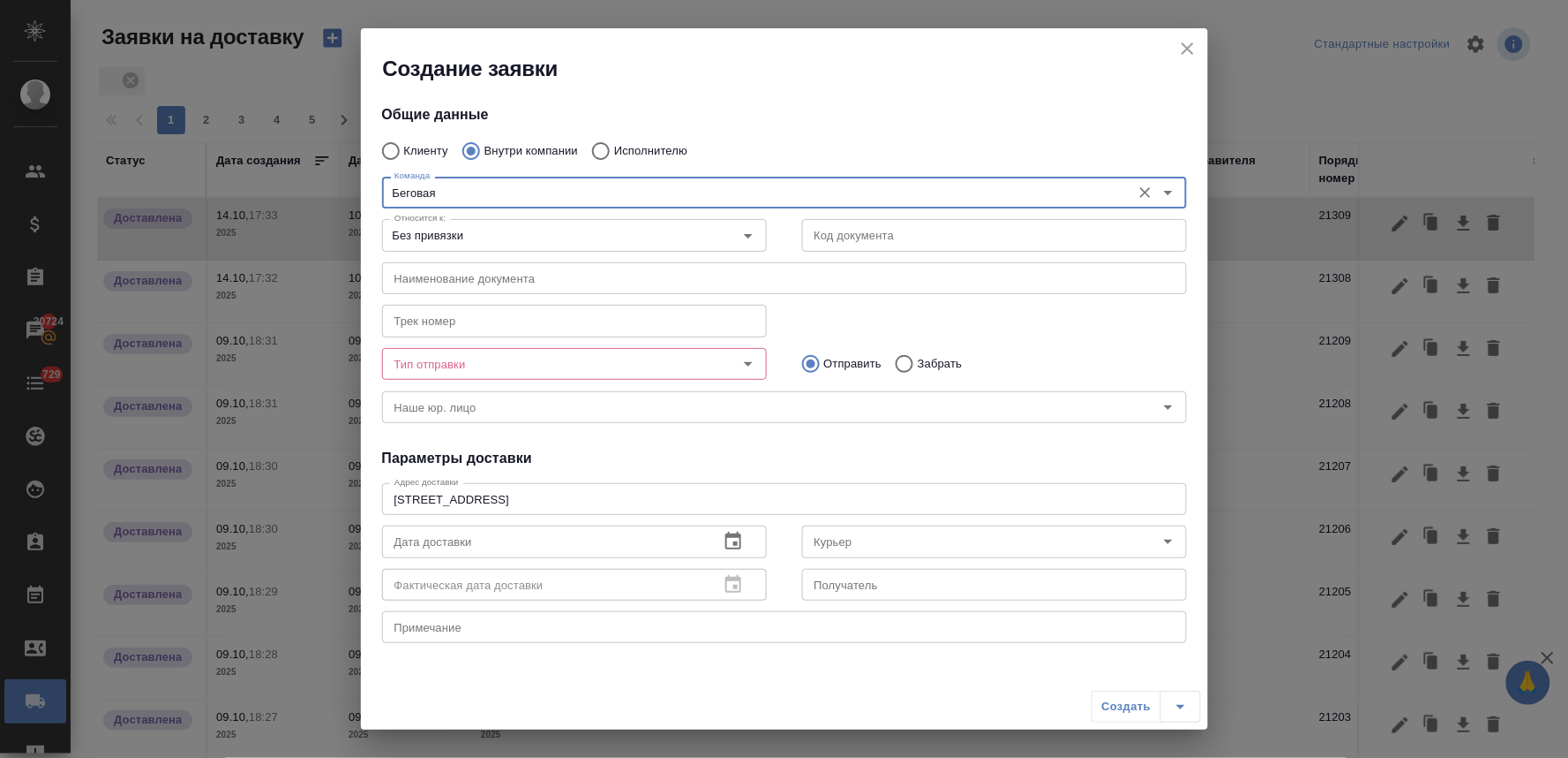
type input "Беговая"
click at [567, 358] on input "Тип отправки" at bounding box center [545, 363] width 315 height 21
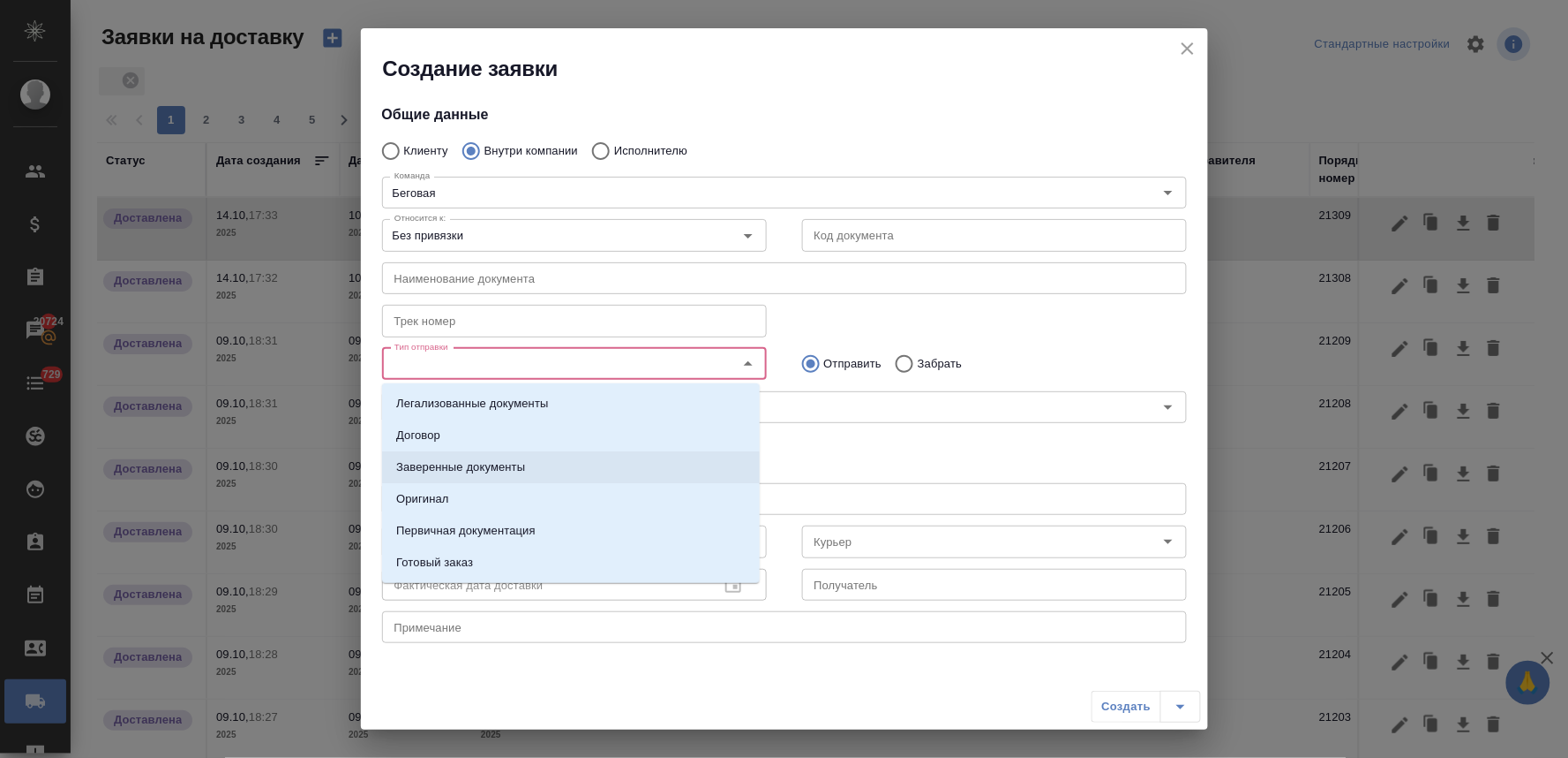
click at [553, 466] on li "Заверенные документы" at bounding box center [570, 466] width 378 height 32
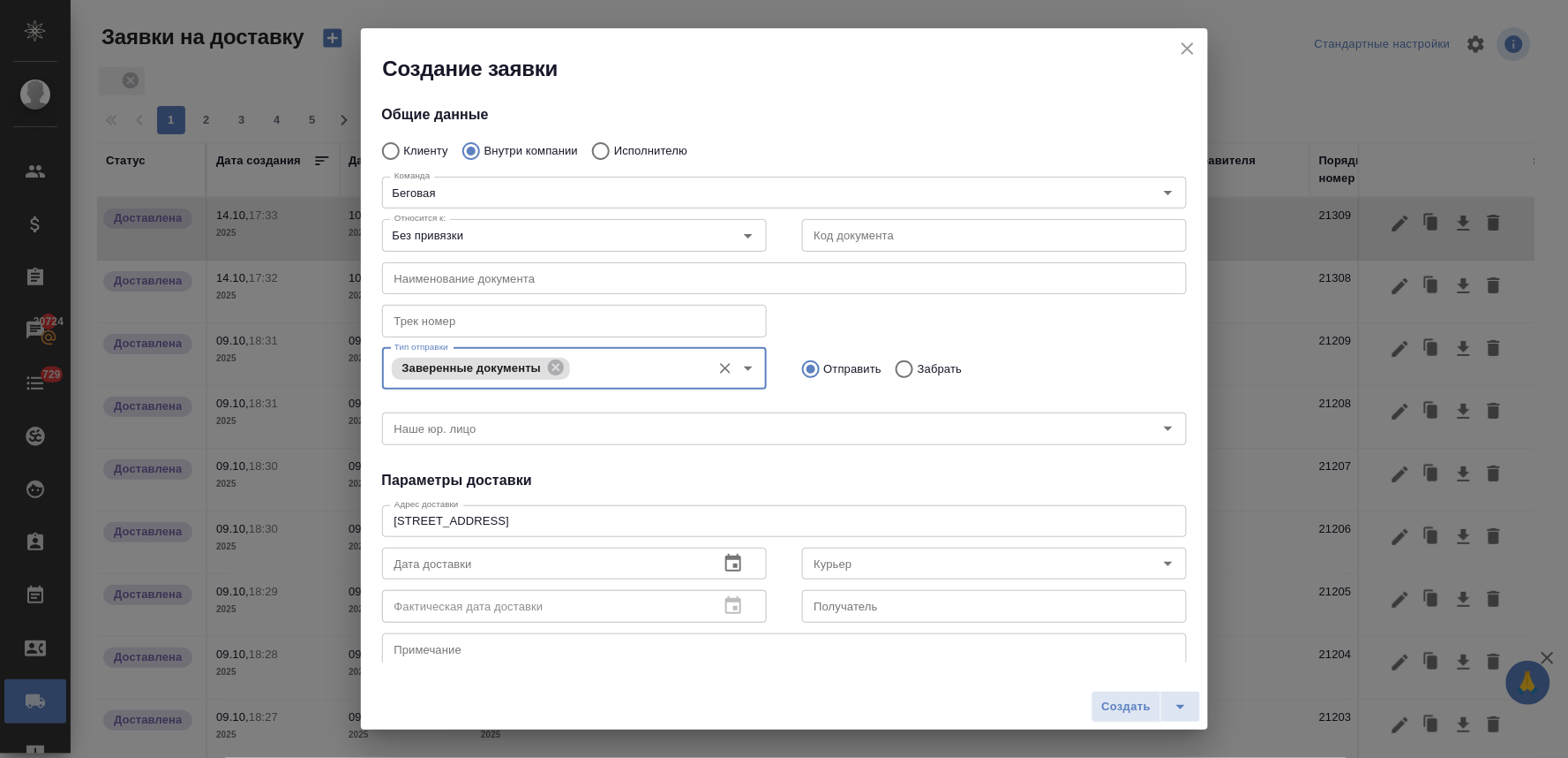
click at [810, 478] on h4 "Параметры доставки" at bounding box center [784, 480] width 805 height 21
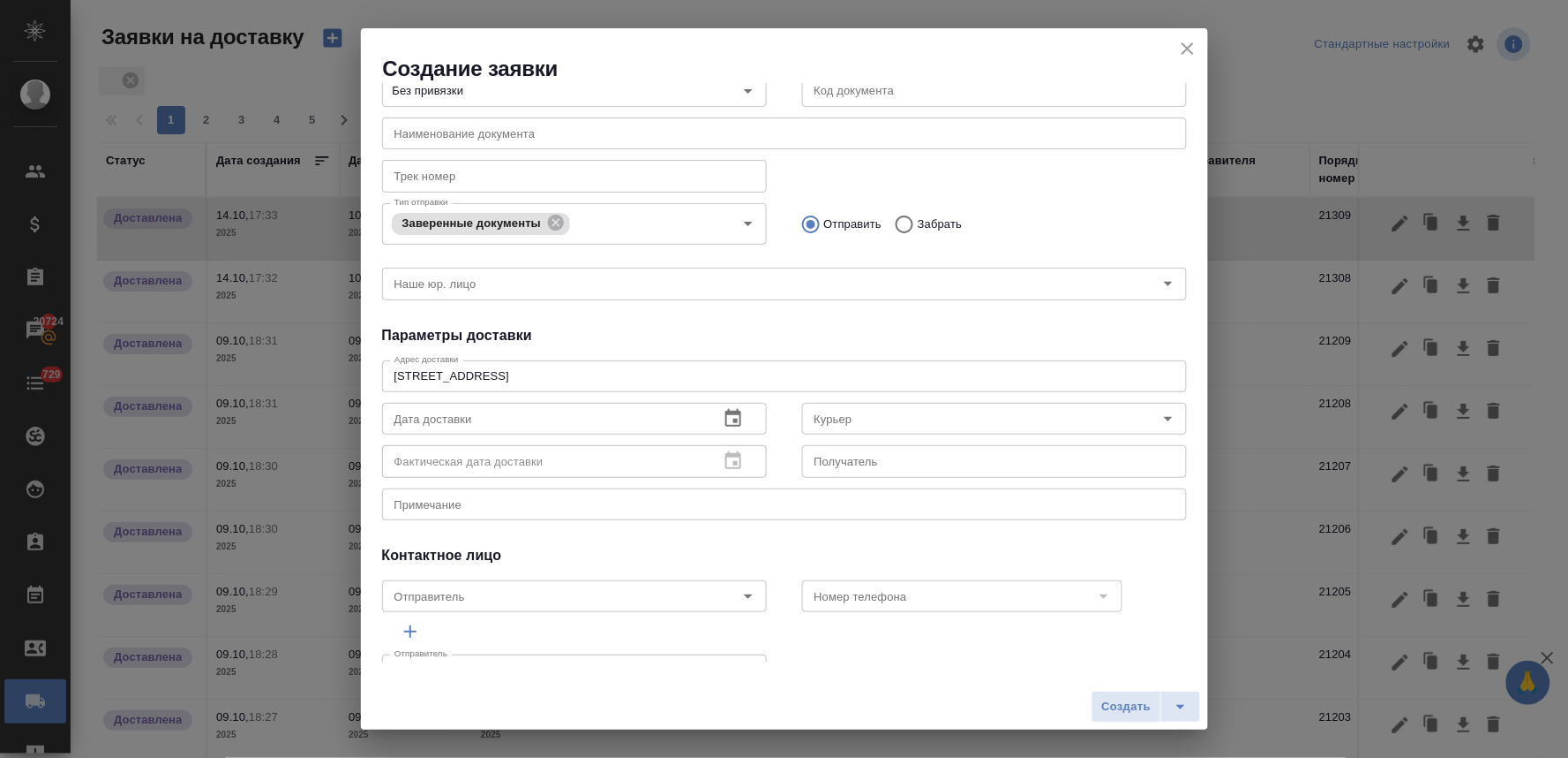
scroll to position [188, 0]
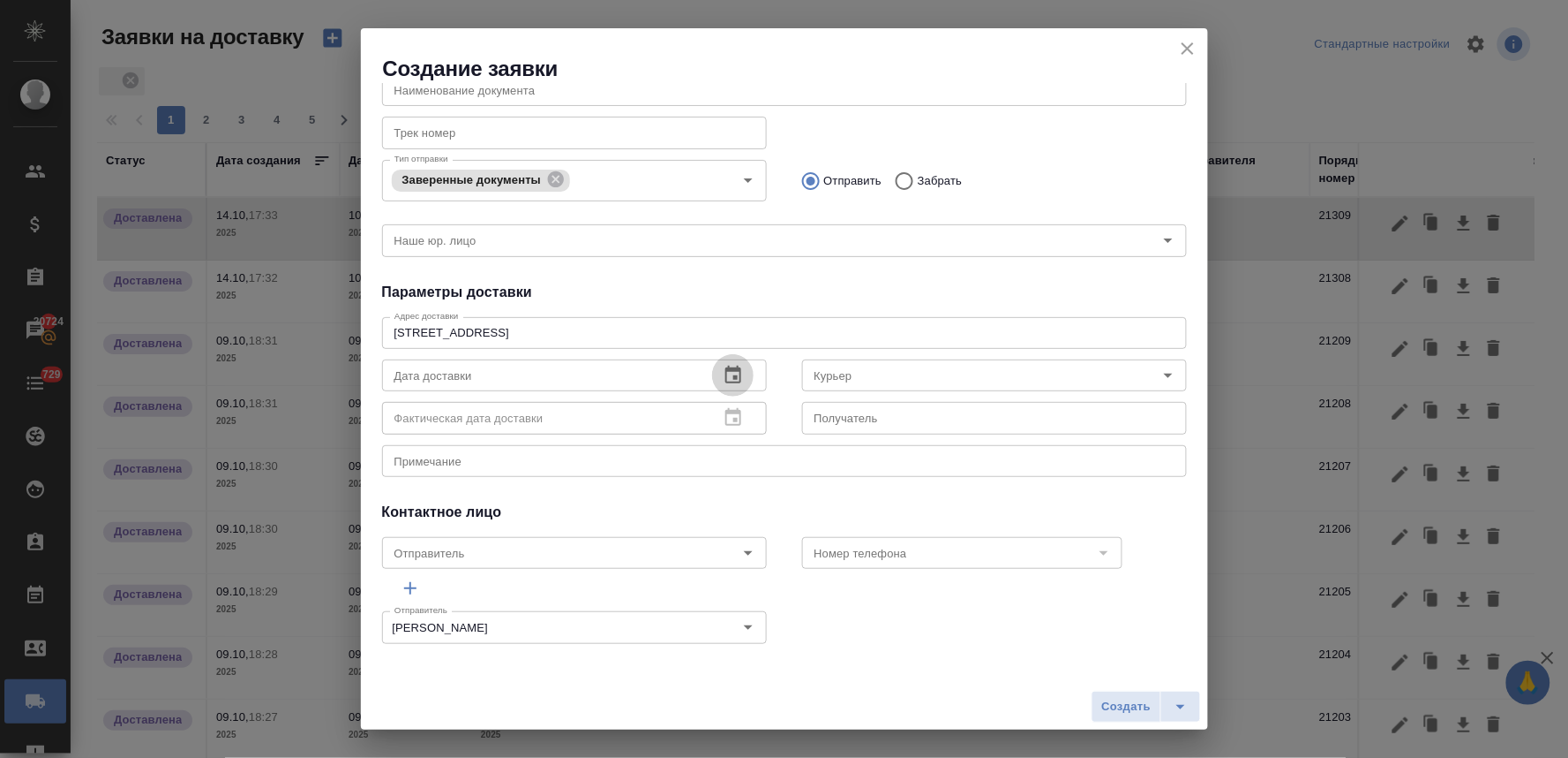
click at [724, 371] on icon "button" at bounding box center [732, 375] width 21 height 21
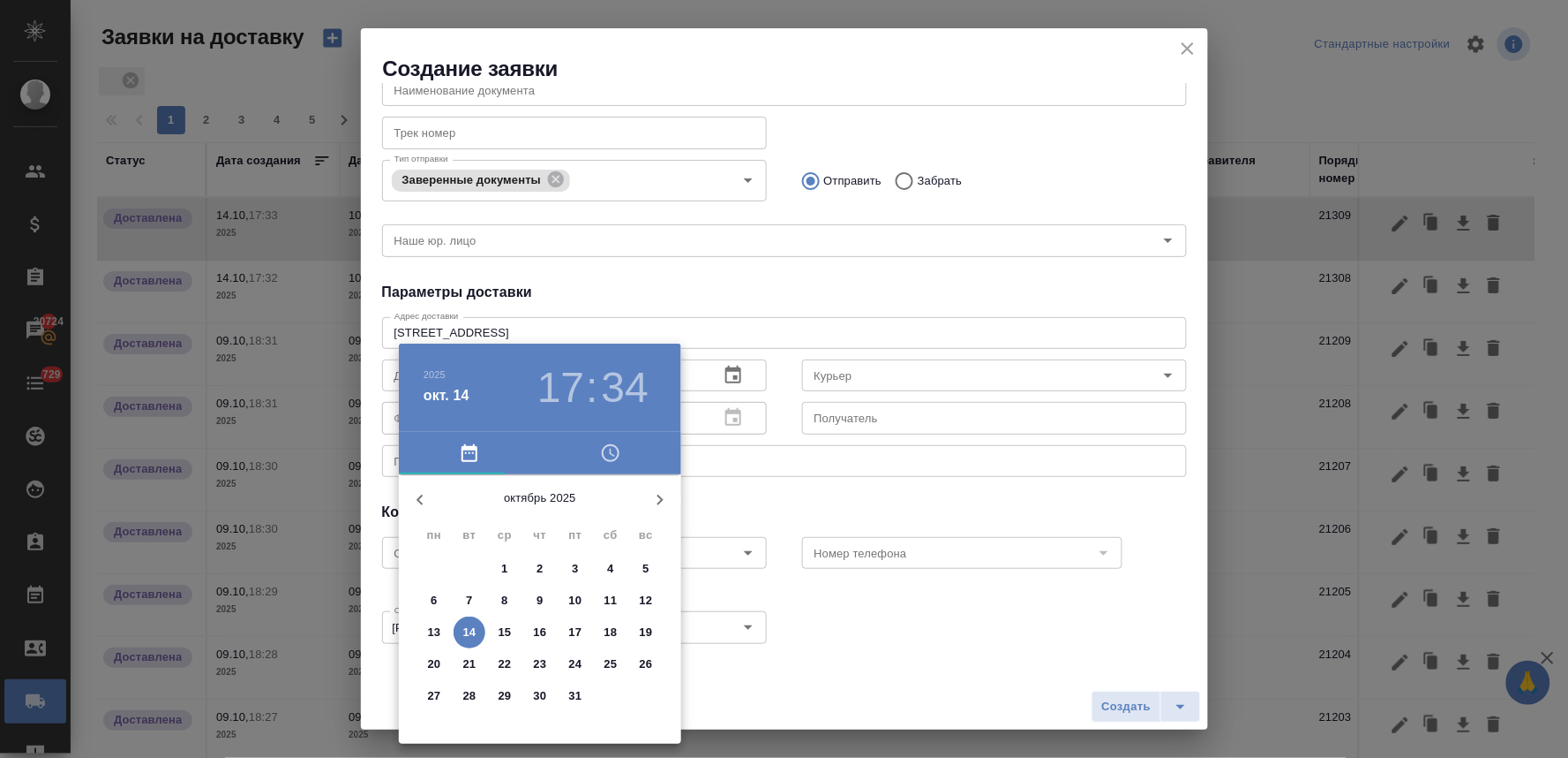
click at [574, 605] on p "10" at bounding box center [576, 600] width 14 height 17
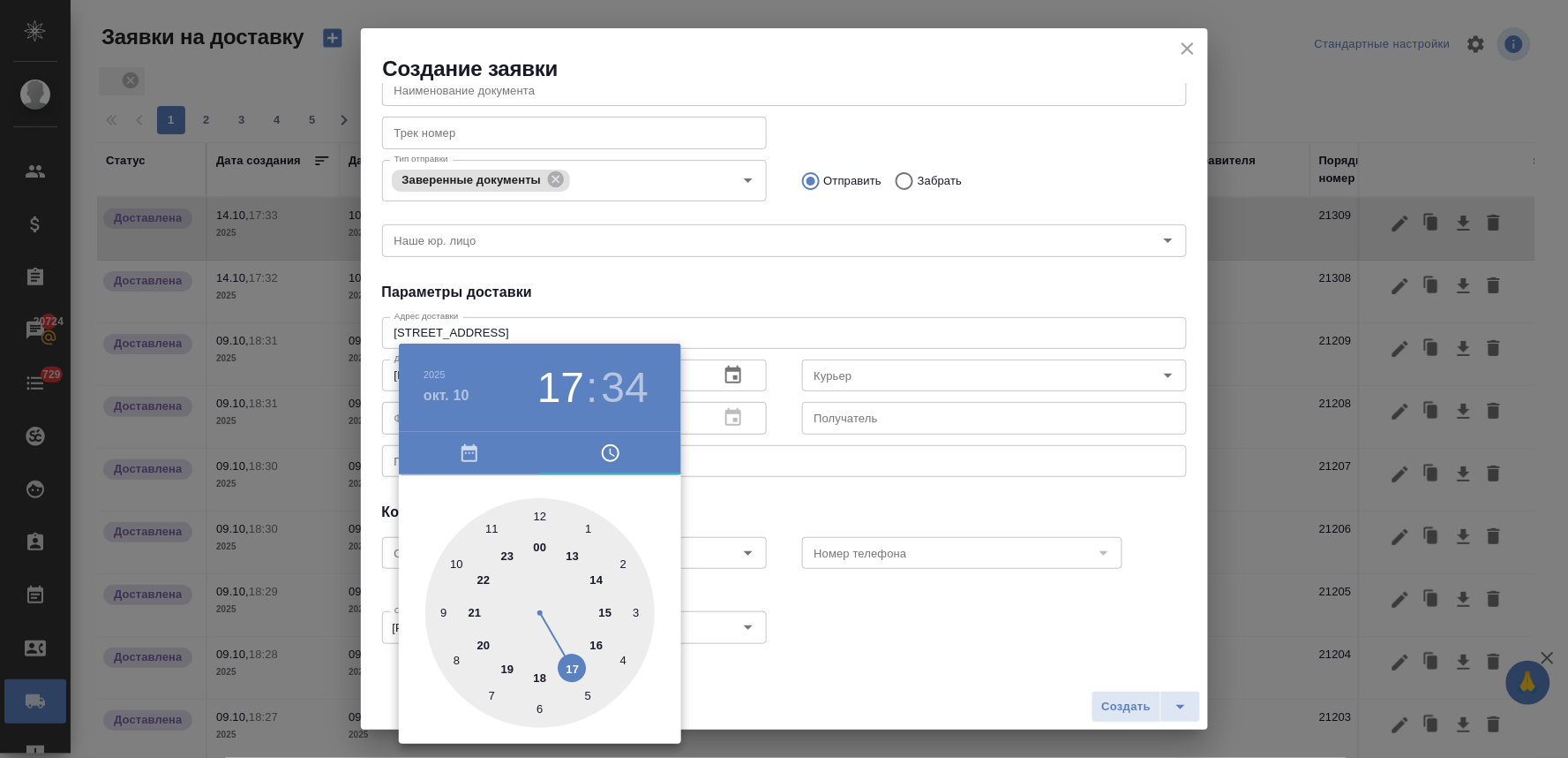
click at [596, 580] on div at bounding box center [540, 612] width 229 height 229
type input "10.10.2025 14:34"
click at [877, 485] on div at bounding box center [784, 379] width 1568 height 758
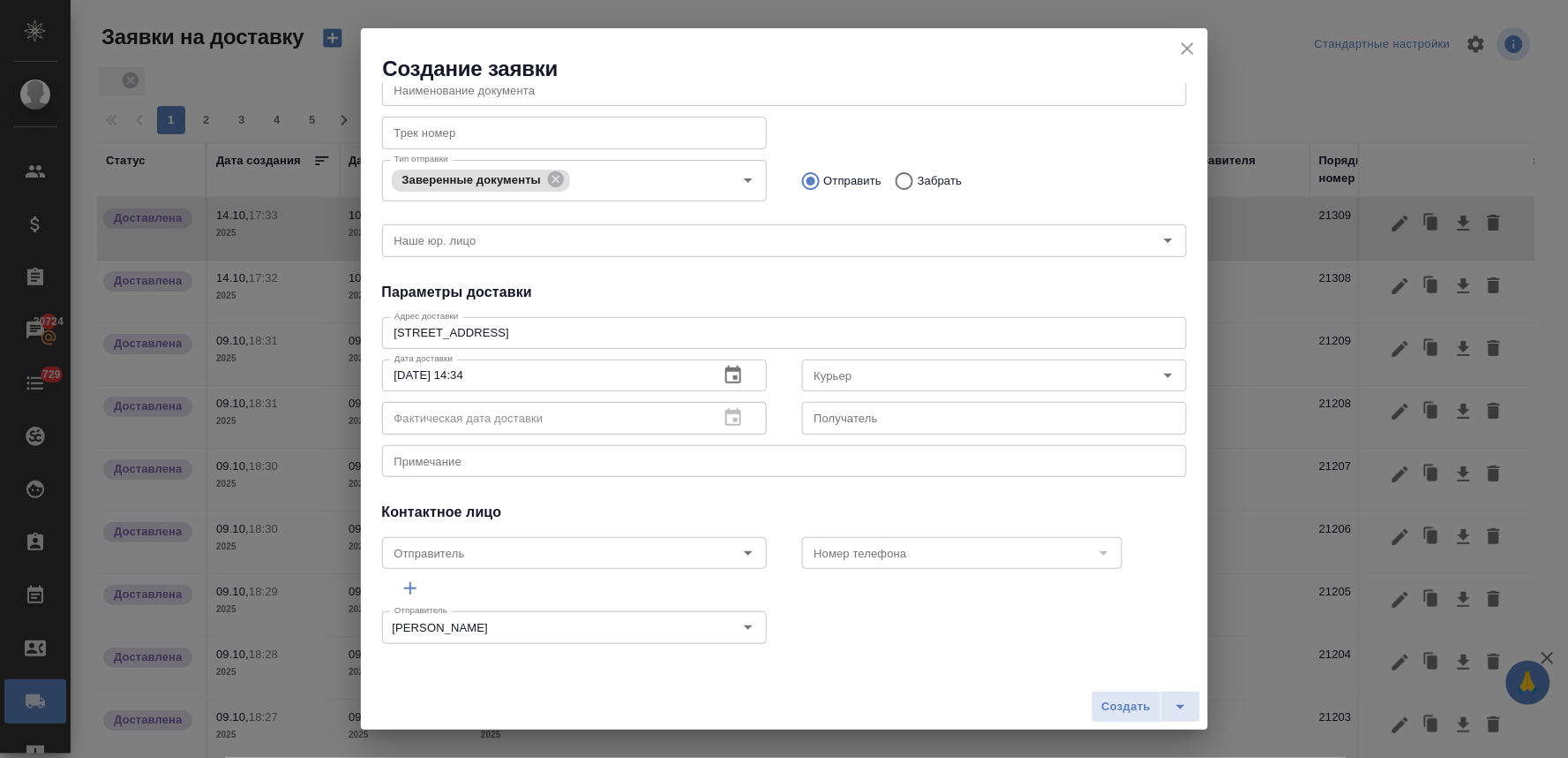
click at [876, 383] on input "Курьер" at bounding box center [965, 375] width 315 height 21
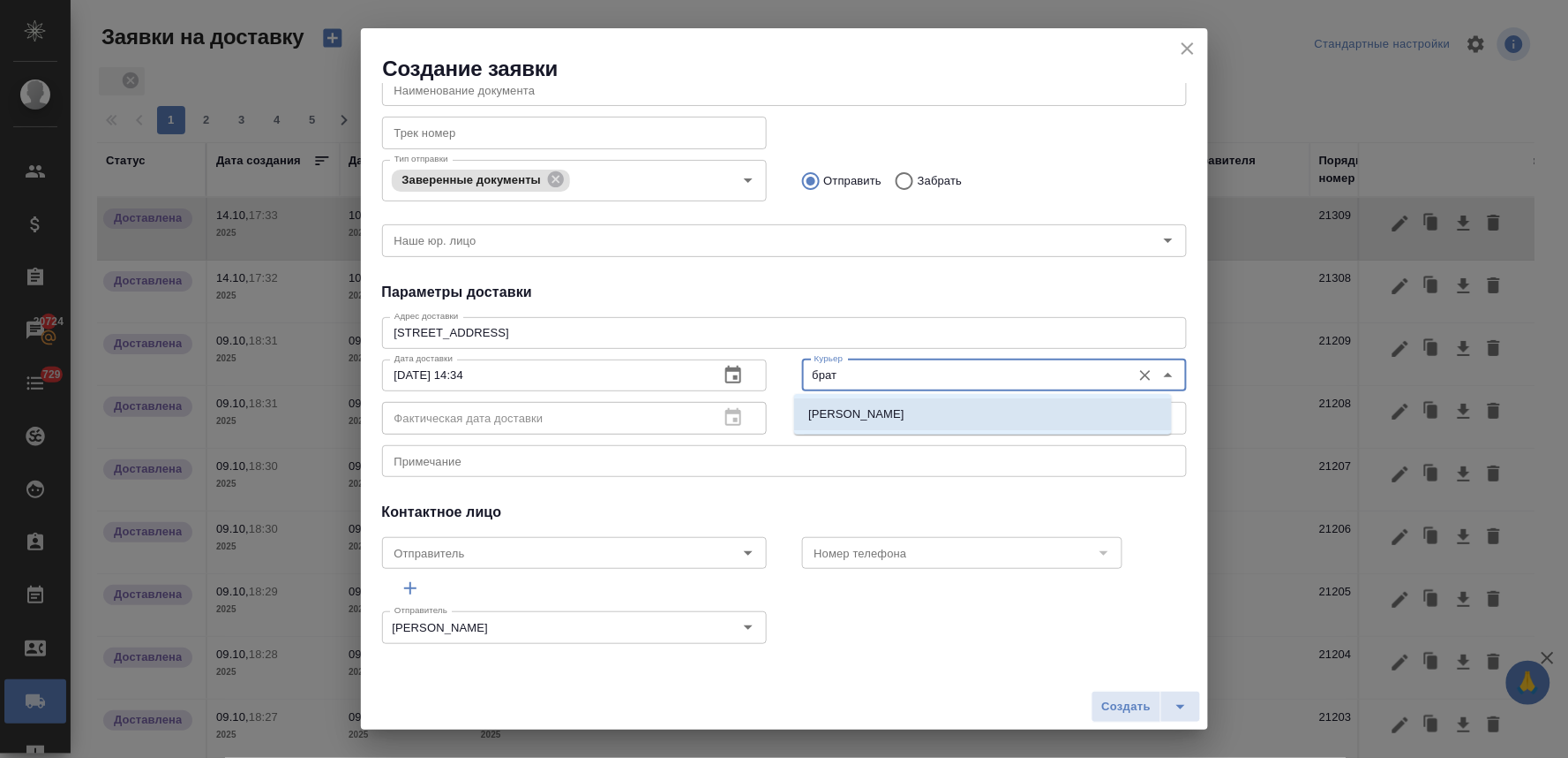
click at [884, 417] on p "Братолюбова [PERSON_NAME]" at bounding box center [894, 414] width 172 height 17
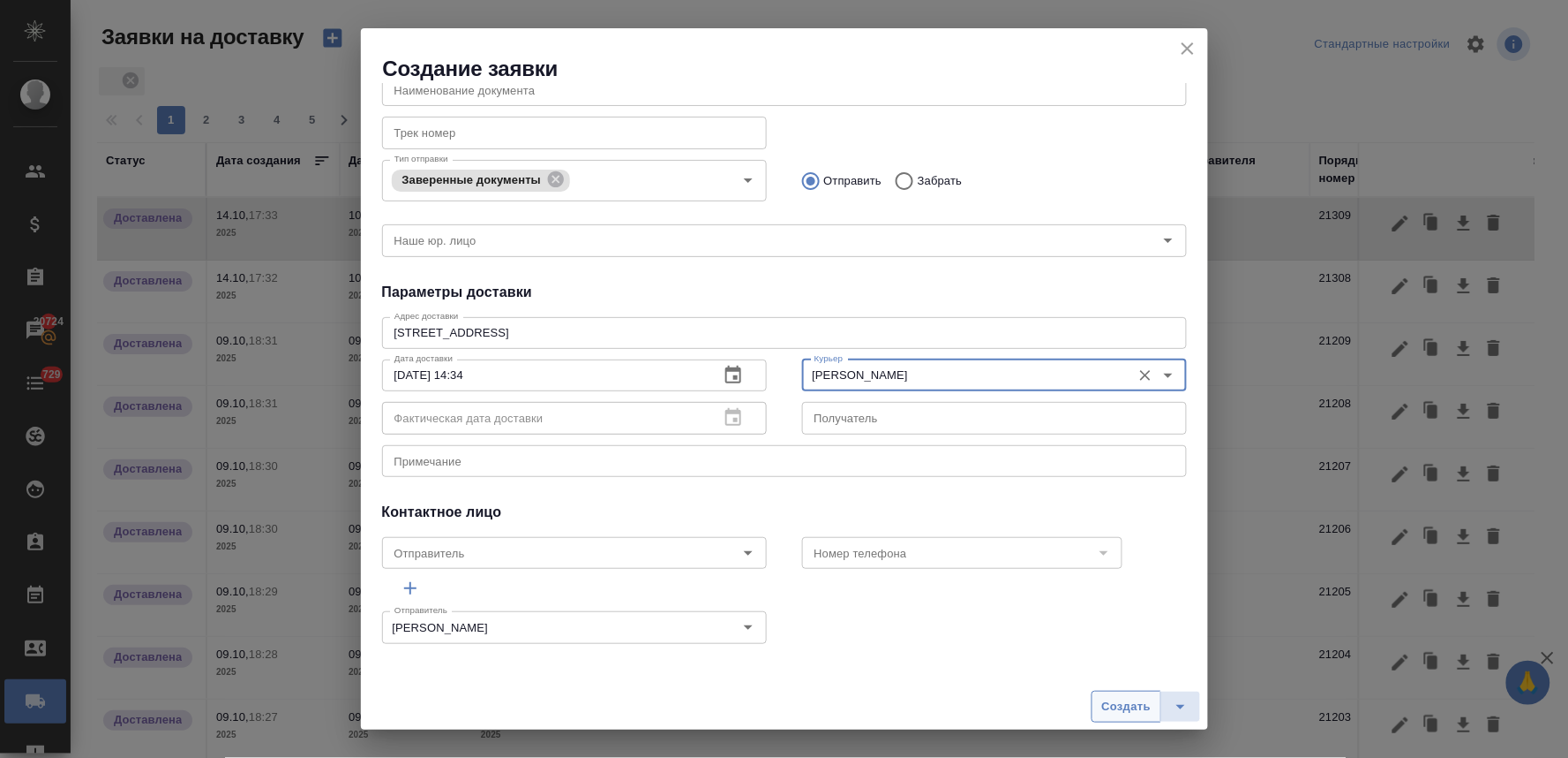
type input "Братолюбова [PERSON_NAME]"
click at [1096, 705] on button "Создать" at bounding box center [1126, 705] width 69 height 32
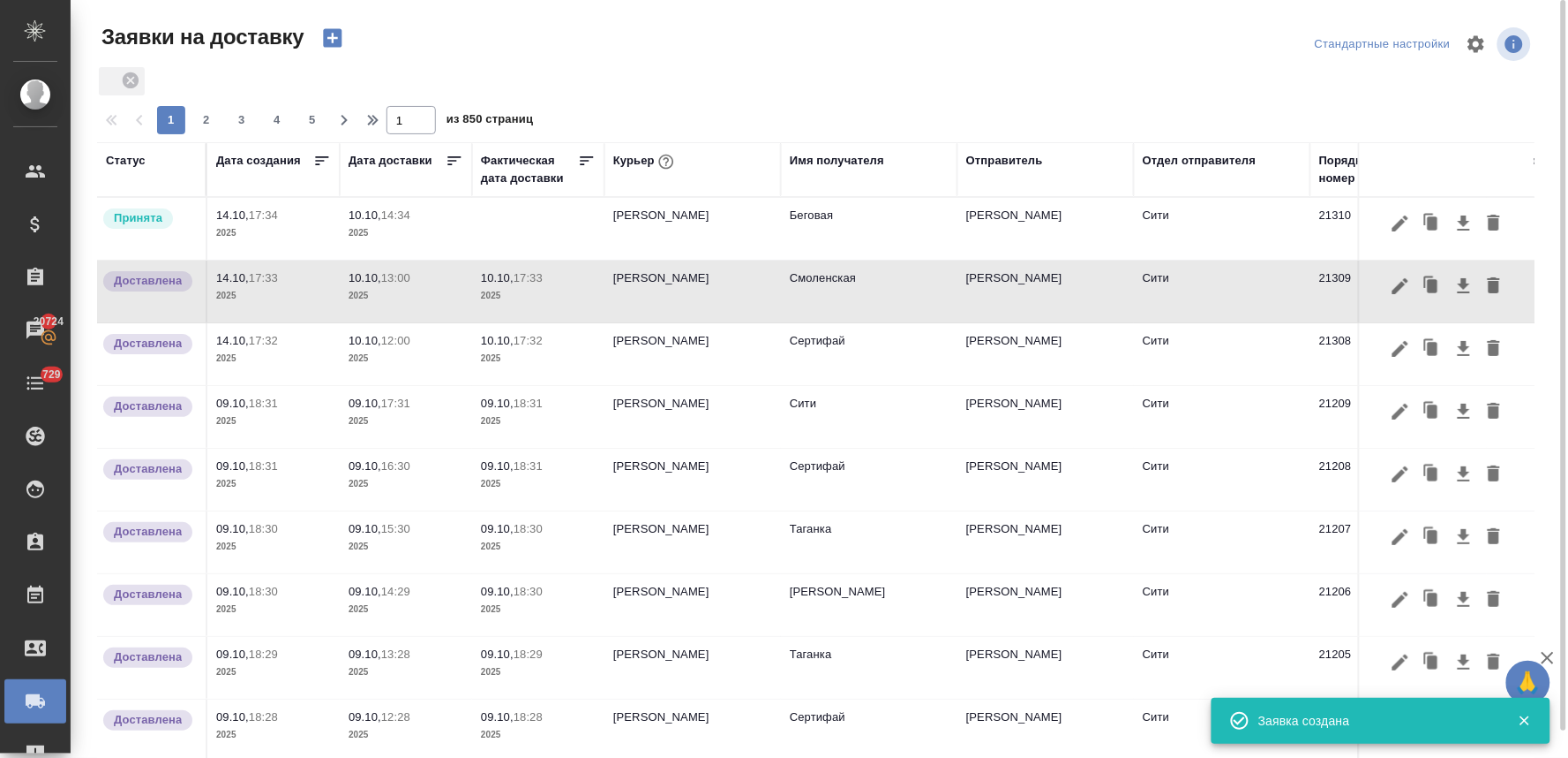
click at [381, 214] on p "10.10," at bounding box center [365, 215] width 33 height 14
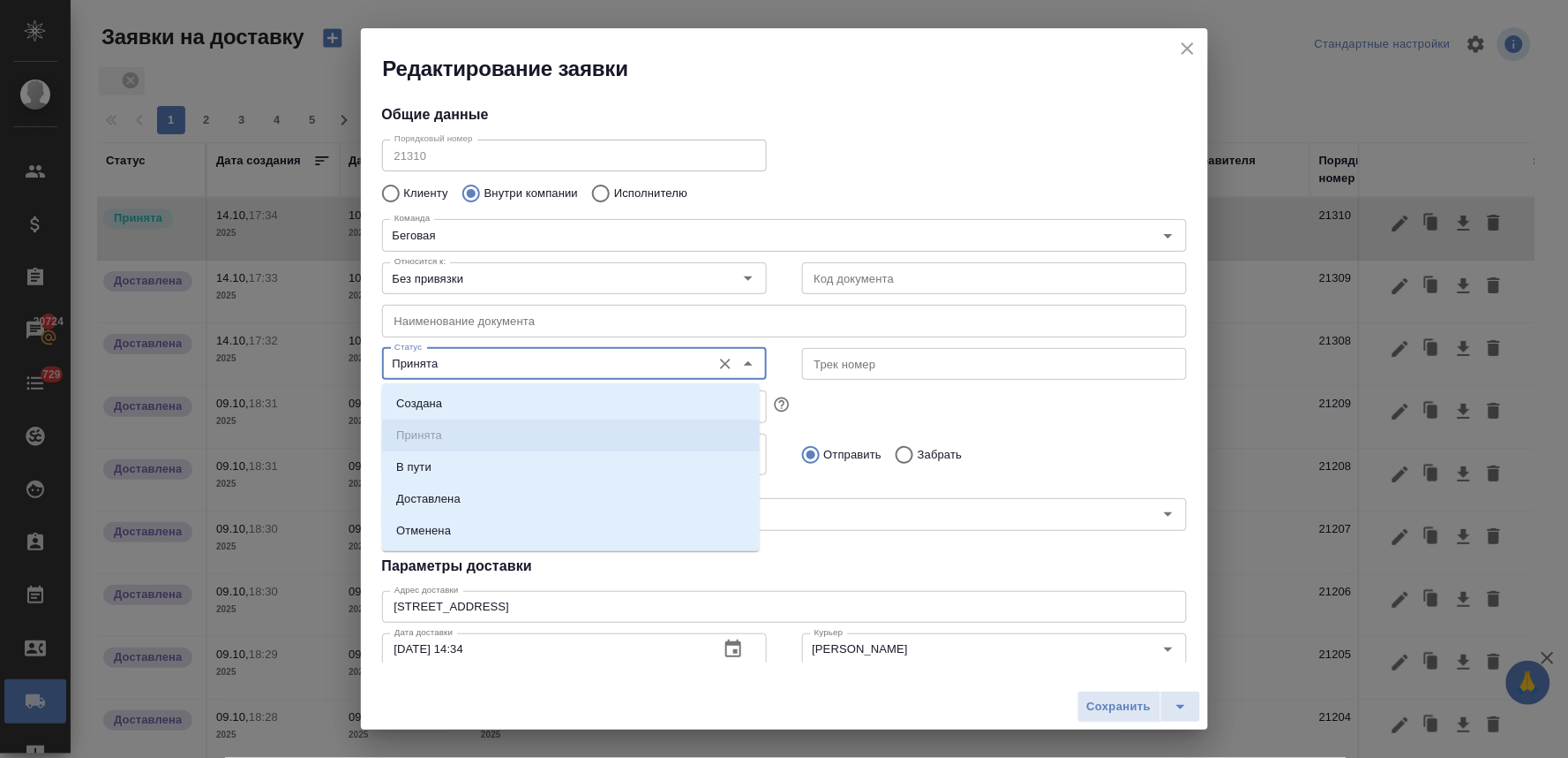
click at [540, 369] on input "Принята" at bounding box center [545, 363] width 315 height 21
click at [500, 485] on li "Доставлена" at bounding box center [570, 498] width 378 height 32
type input "Доставлена"
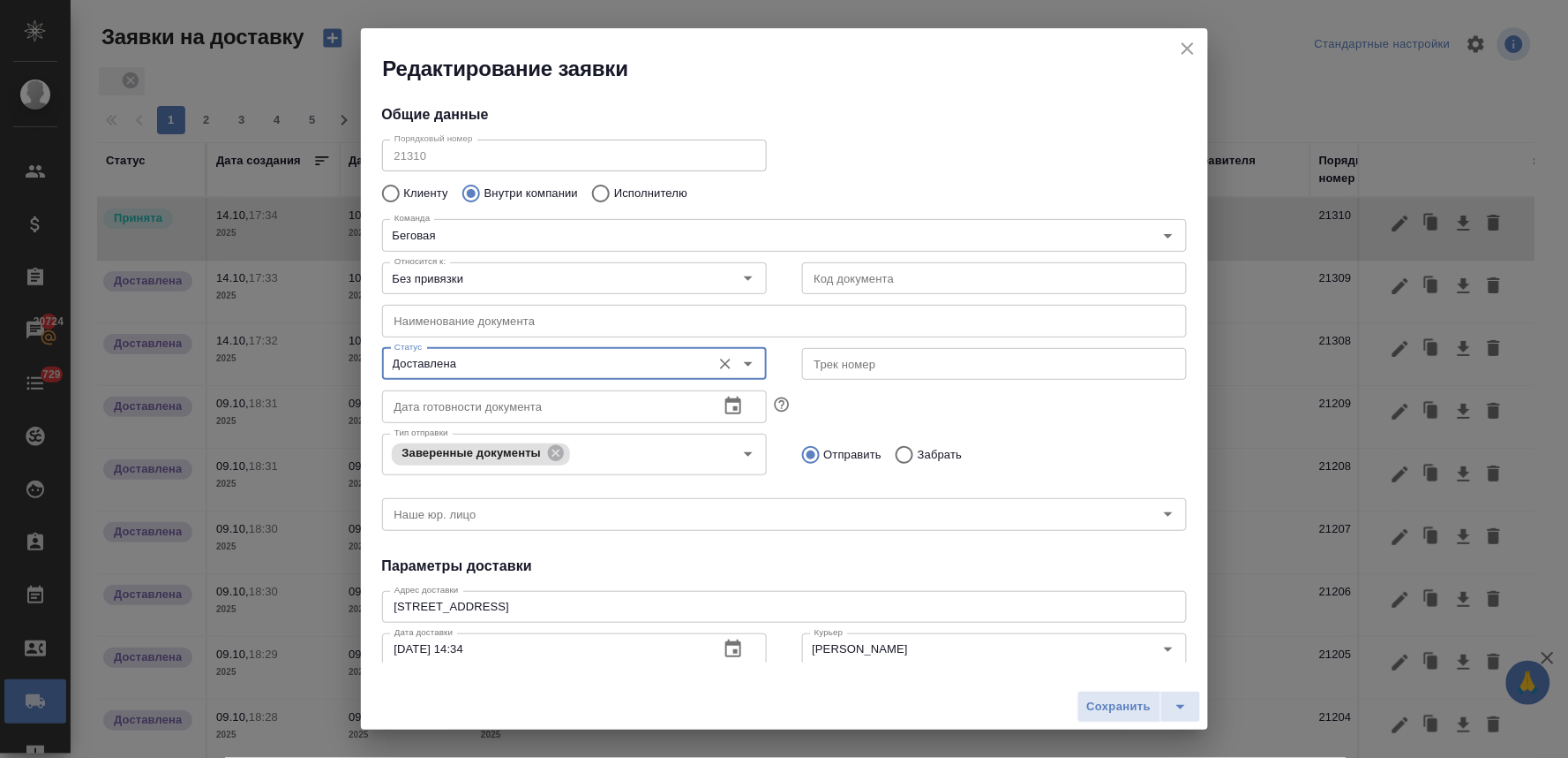
click at [1045, 422] on div "Тип отправки Заверенные документы Тип отправки Отправить Забрать" at bounding box center [785, 452] width 840 height 88
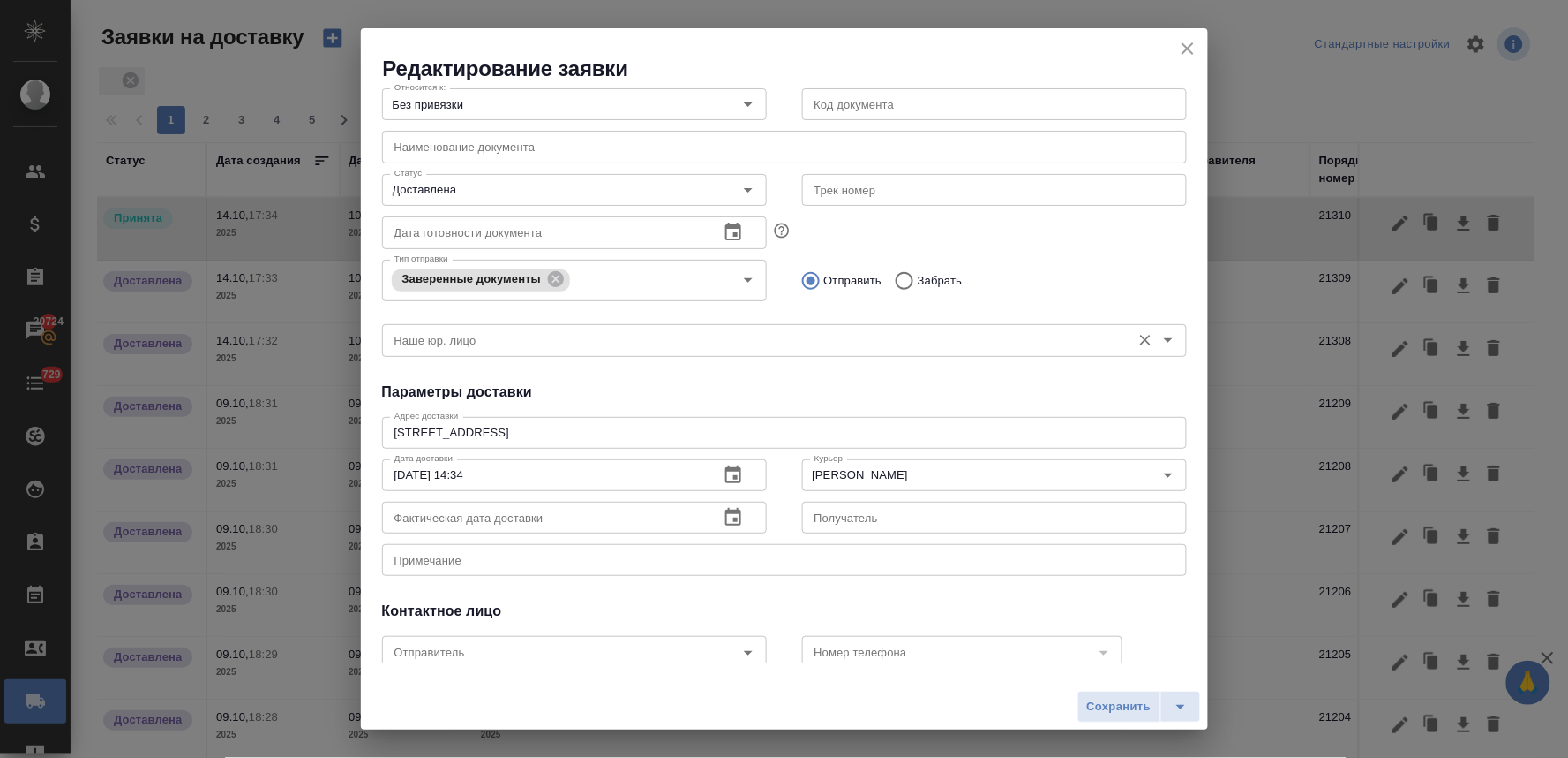
scroll to position [196, 0]
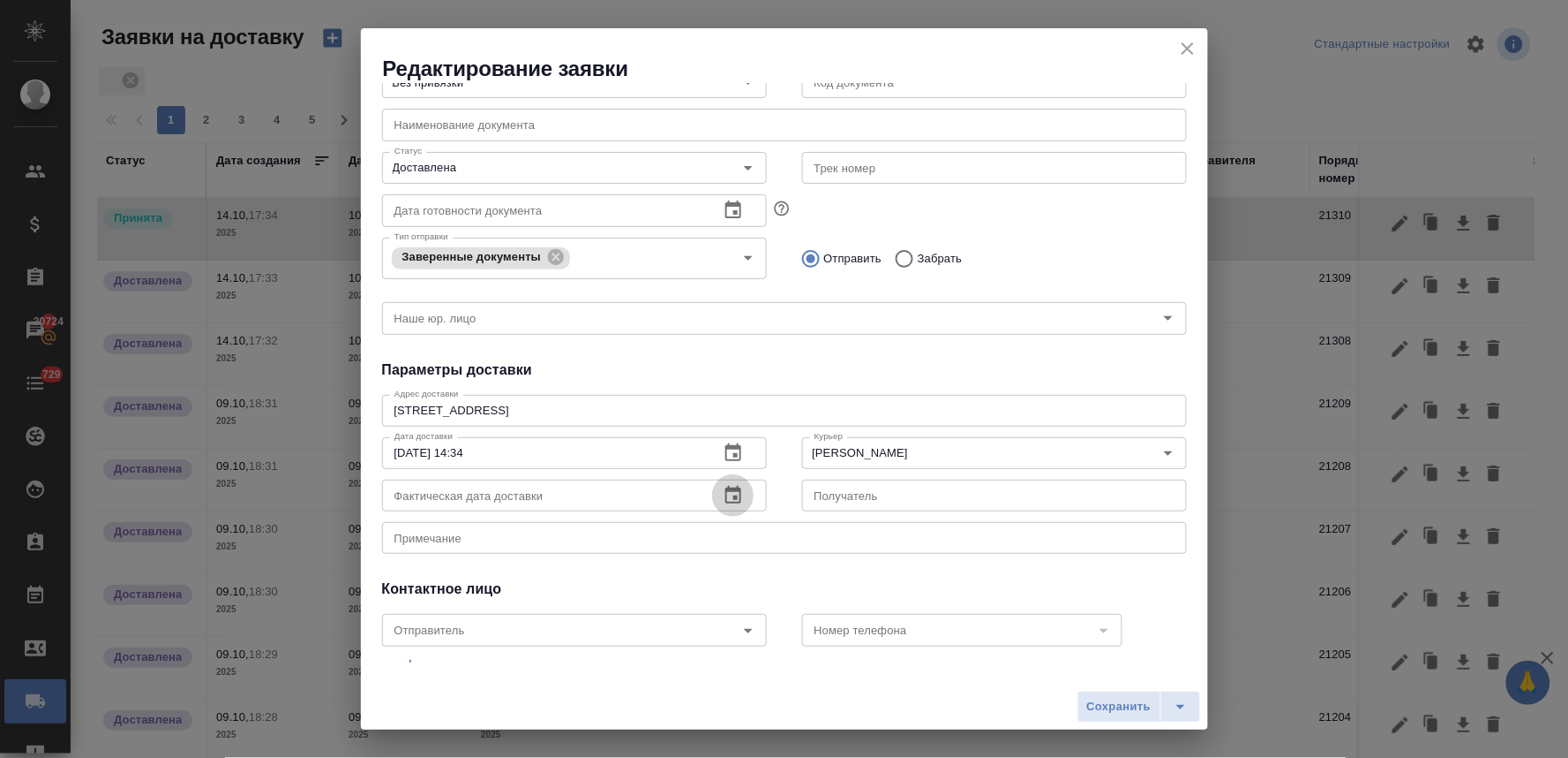
click at [728, 498] on icon "button" at bounding box center [733, 494] width 16 height 17
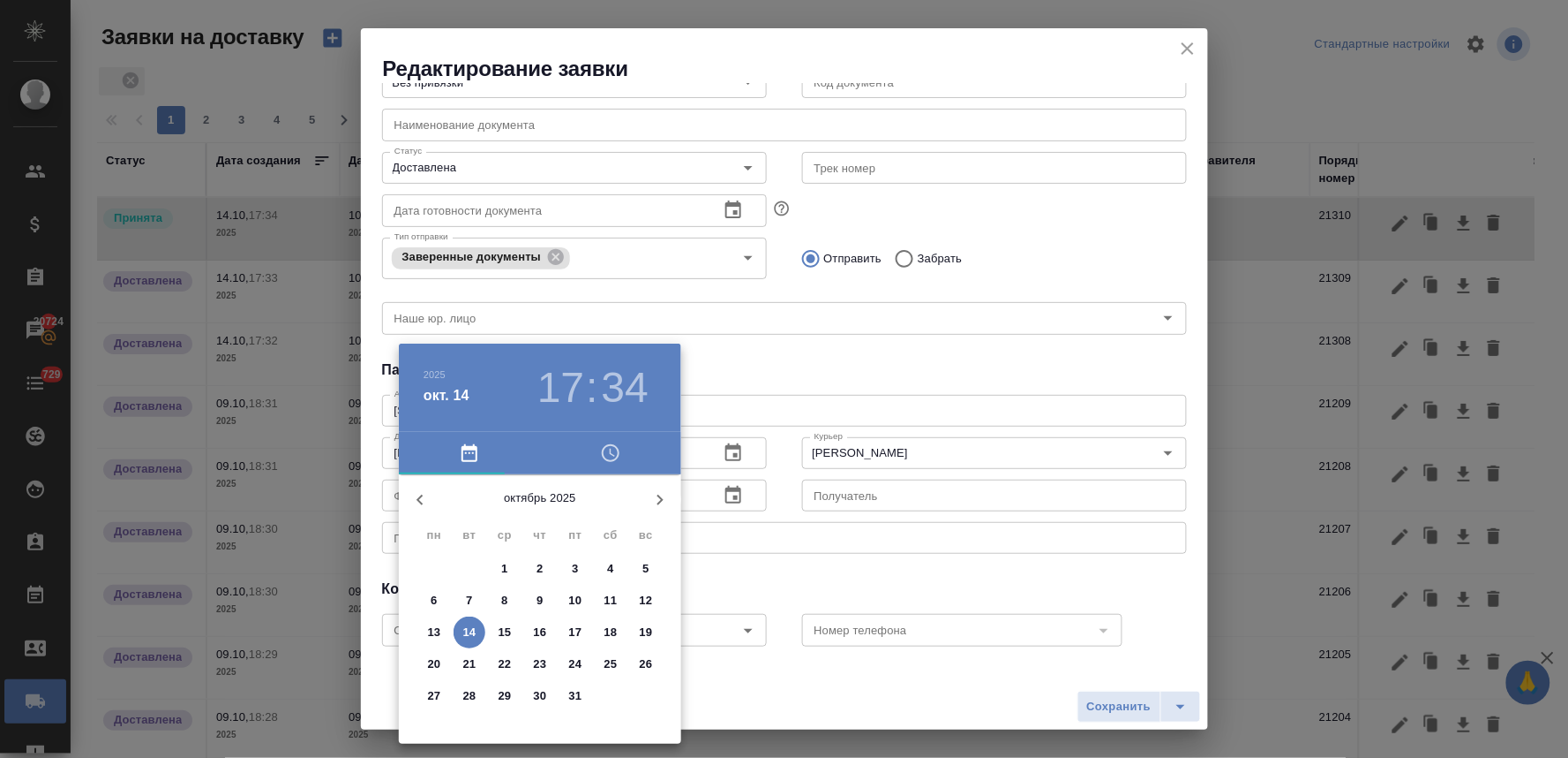
click at [571, 596] on p "10" at bounding box center [576, 600] width 14 height 17
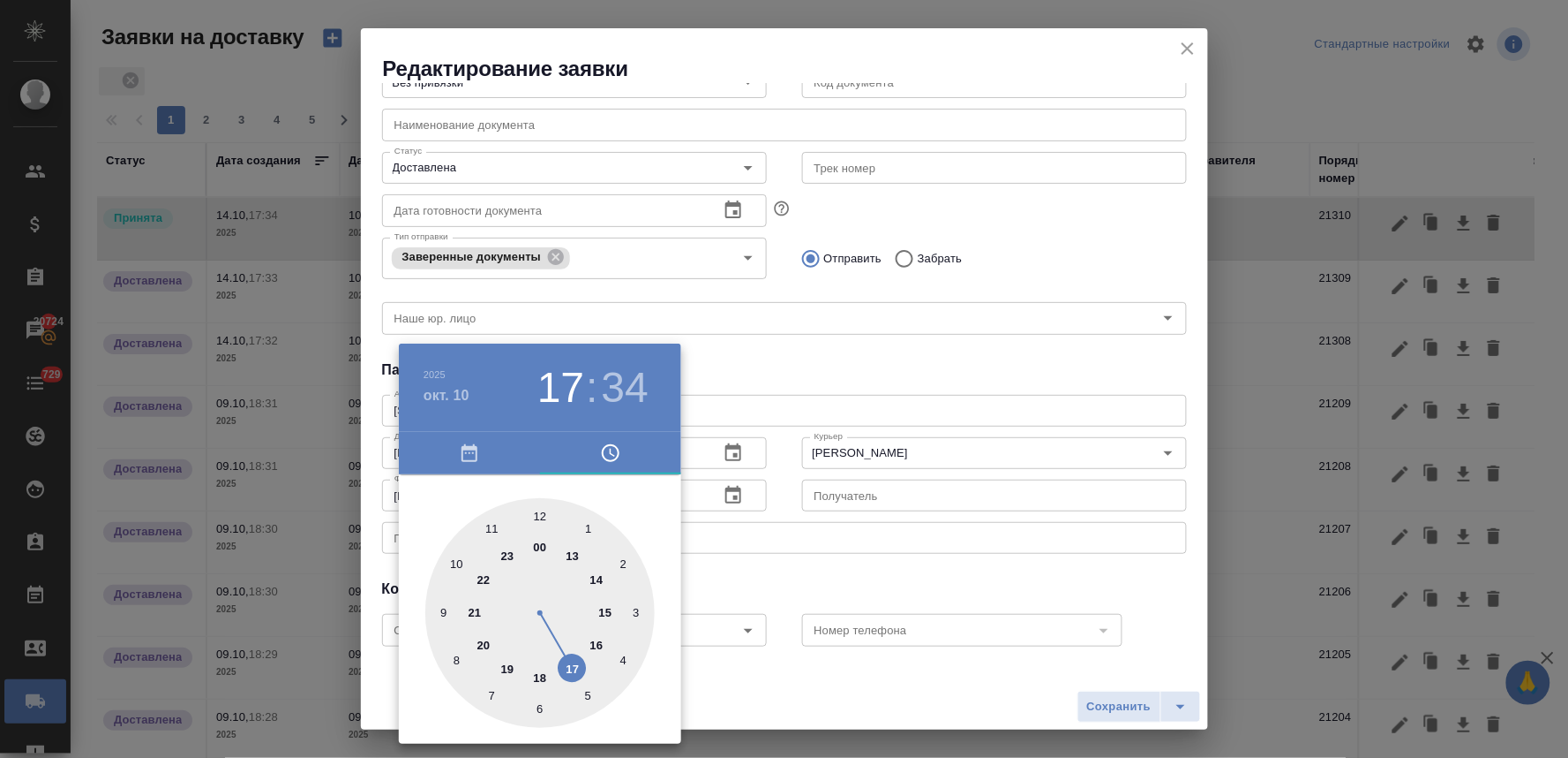
click at [598, 585] on div at bounding box center [540, 612] width 229 height 229
type input "10.10.2025 14:34"
click at [864, 580] on div at bounding box center [784, 379] width 1568 height 758
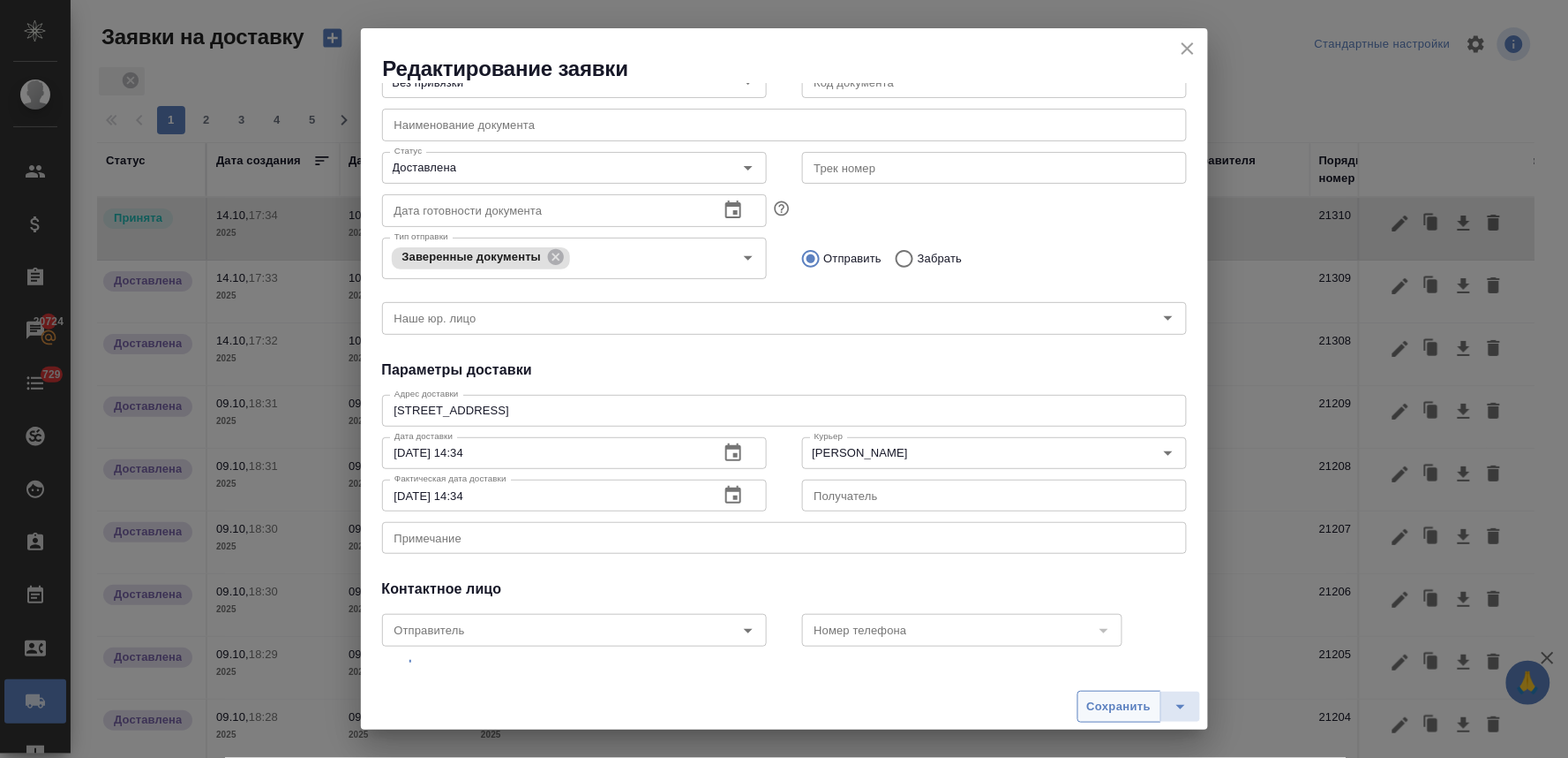
click at [1105, 701] on span "Сохранить" at bounding box center [1119, 706] width 64 height 20
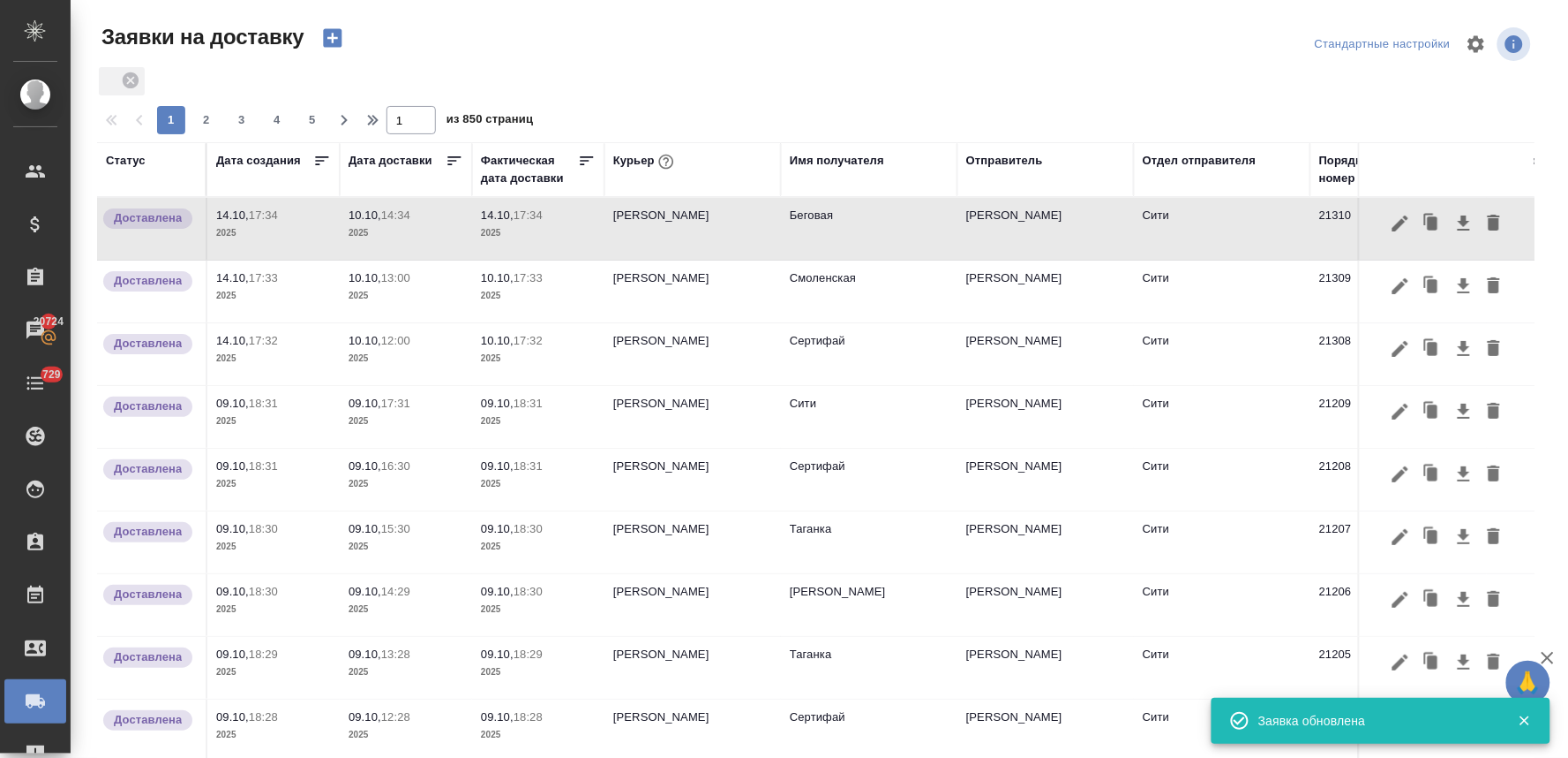
click at [503, 227] on p "2025" at bounding box center [538, 233] width 115 height 17
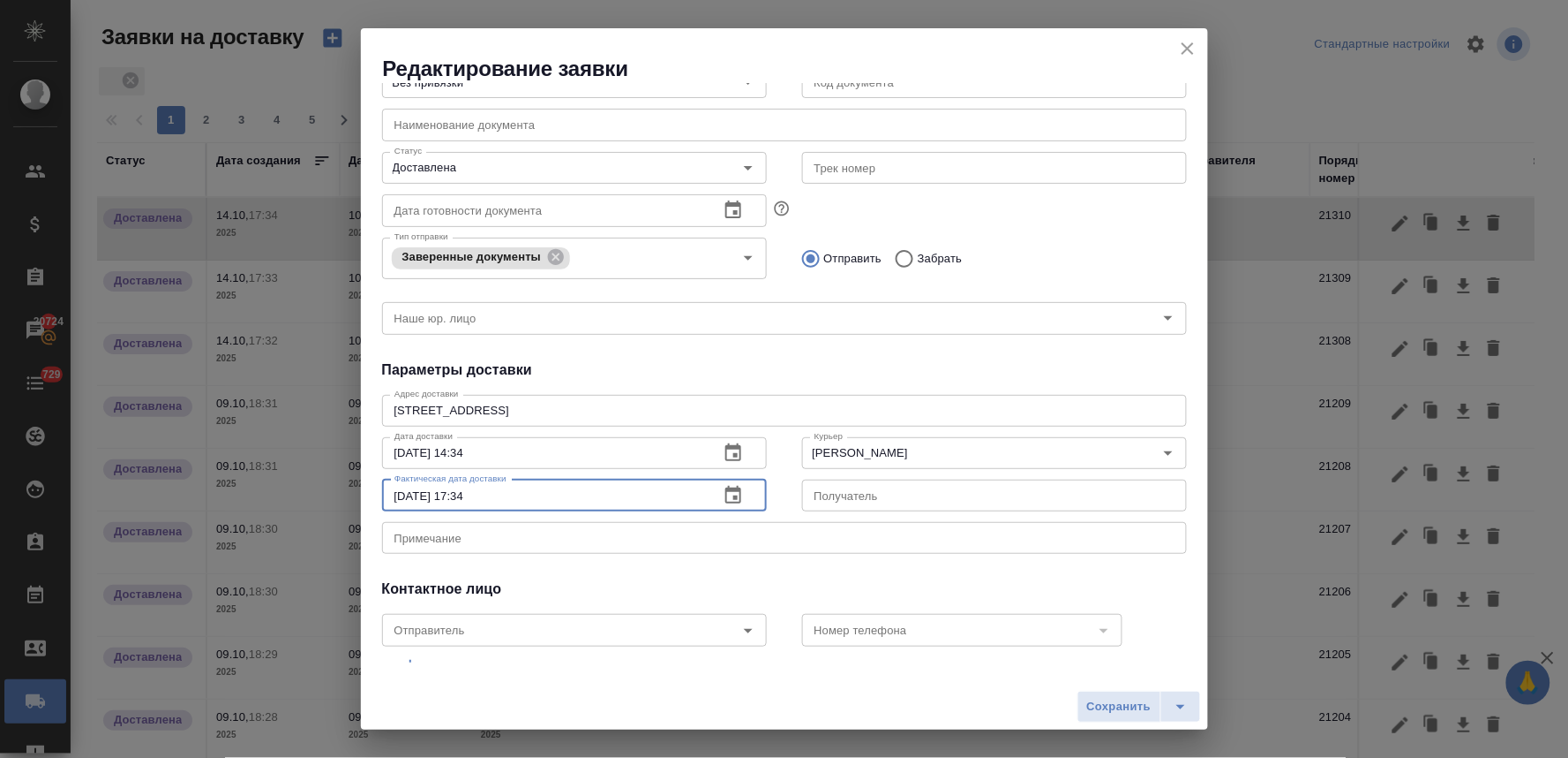
click at [406, 490] on input "14.10.2025 17:34" at bounding box center [543, 494] width 323 height 32
type input "10.10.2025 17:34"
click at [1143, 714] on span "Сохранить" at bounding box center [1119, 706] width 64 height 20
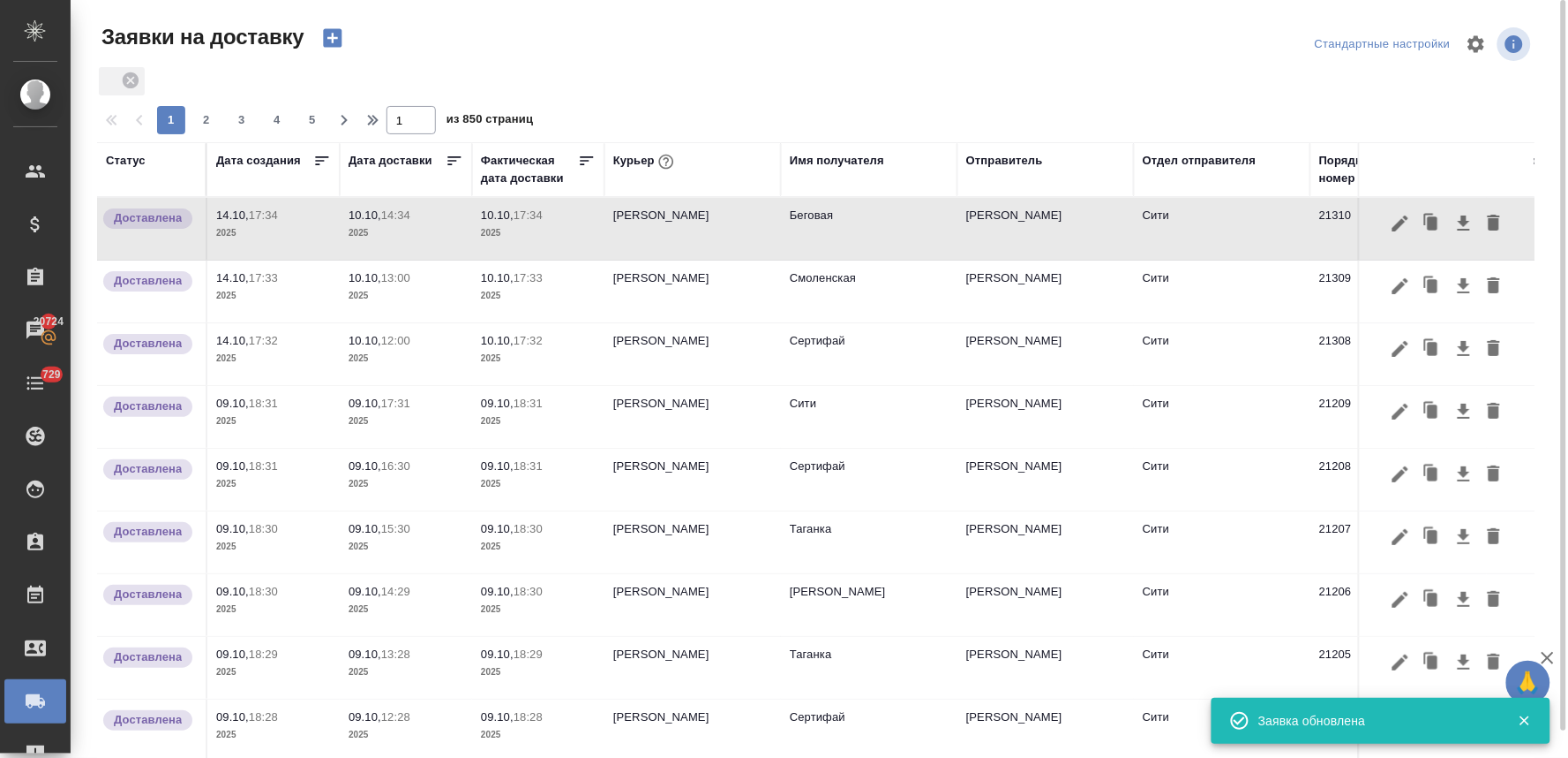
click at [336, 43] on icon "button" at bounding box center [332, 38] width 18 height 18
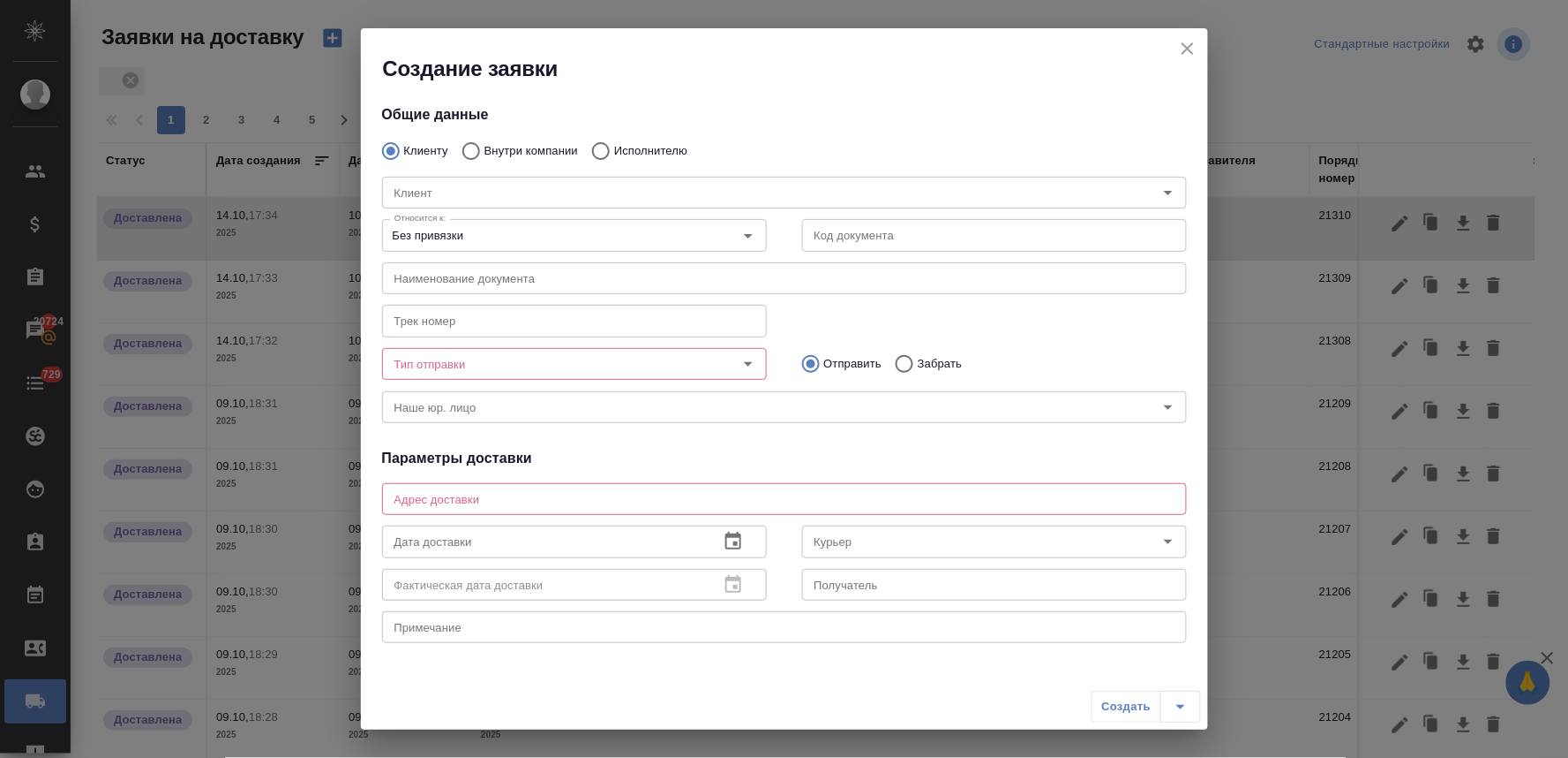
click at [471, 150] on input "Внутри компании" at bounding box center [468, 150] width 32 height 37
radio input "true"
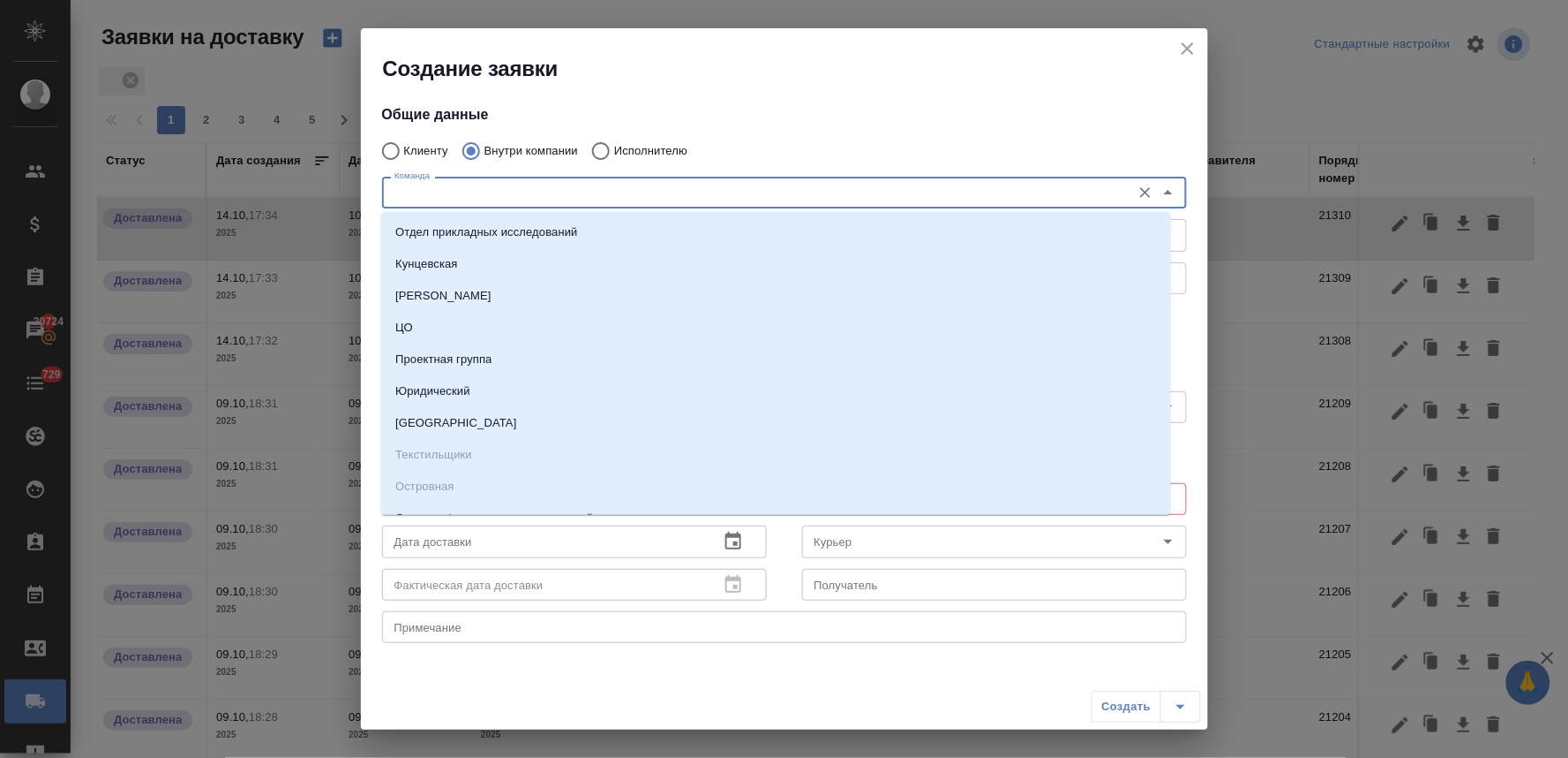
click at [478, 192] on input "Команда" at bounding box center [755, 192] width 735 height 21
type input "си"
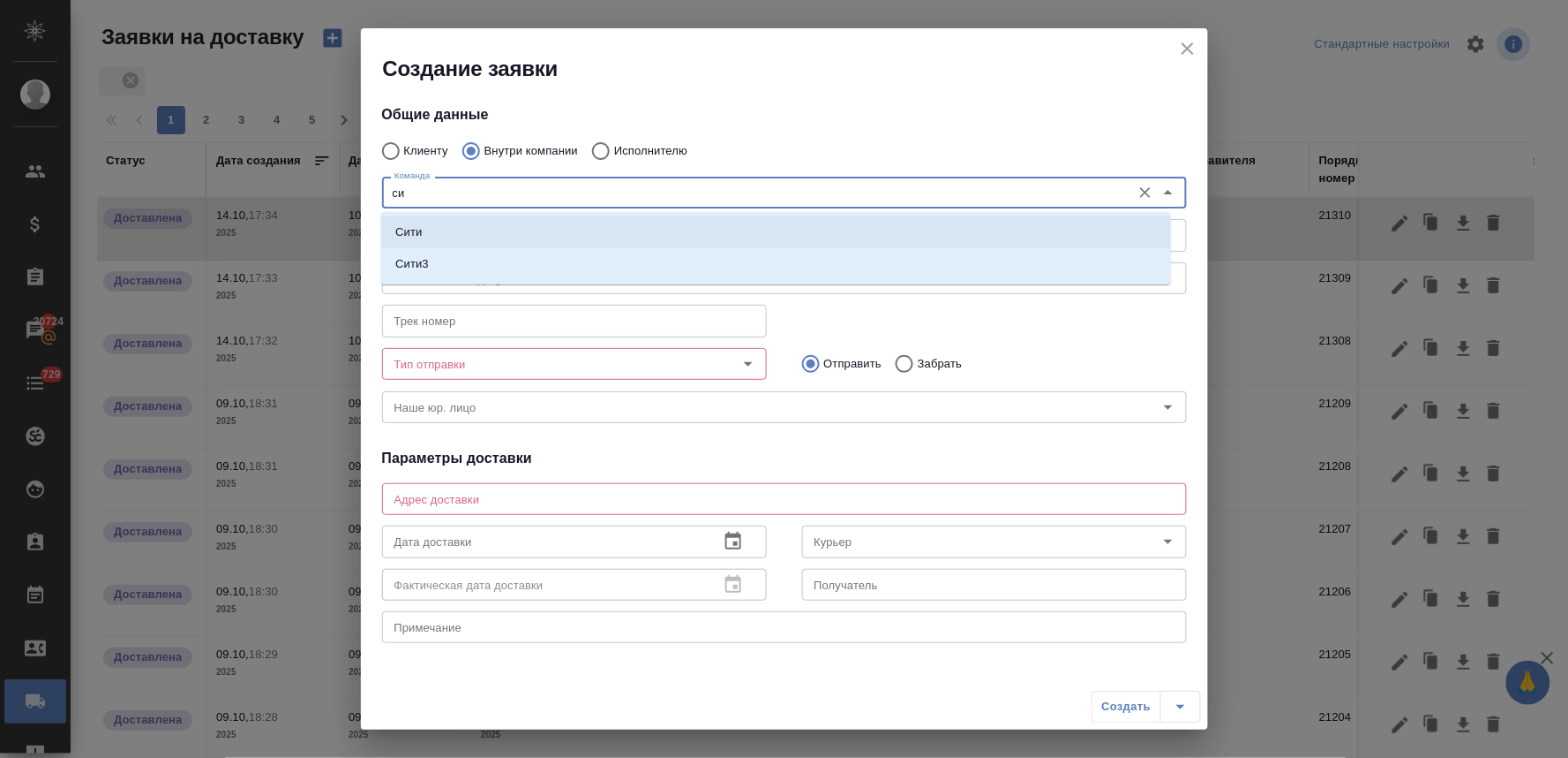
click at [470, 231] on li "Сити" at bounding box center [776, 232] width 790 height 32
type textarea "Пресненская набережная, д. 10, Башня на Набережной, блок С, -1 этаж, зона ритей…"
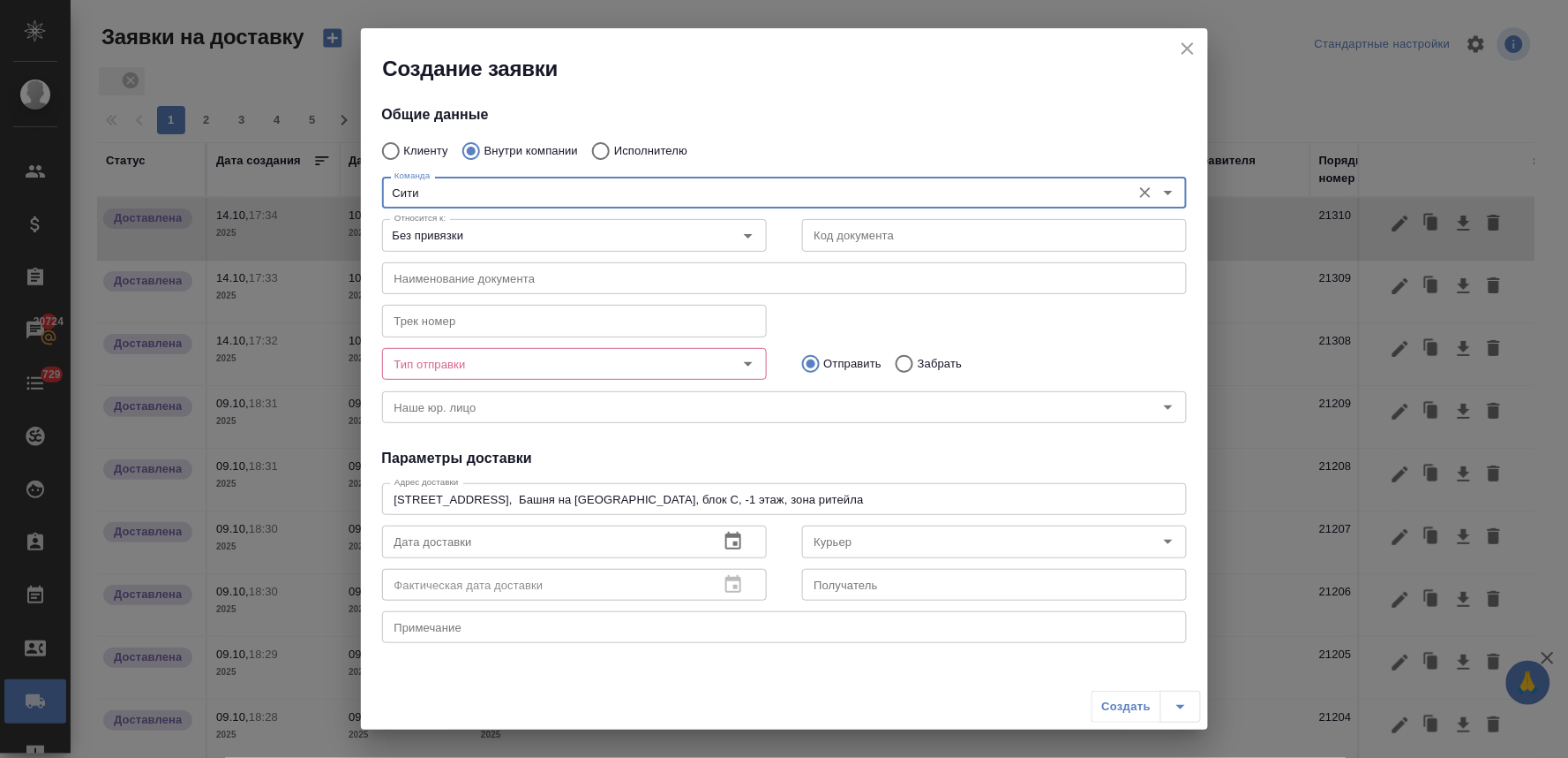
type input "Сити"
click at [666, 360] on input "Тип отправки" at bounding box center [545, 363] width 315 height 21
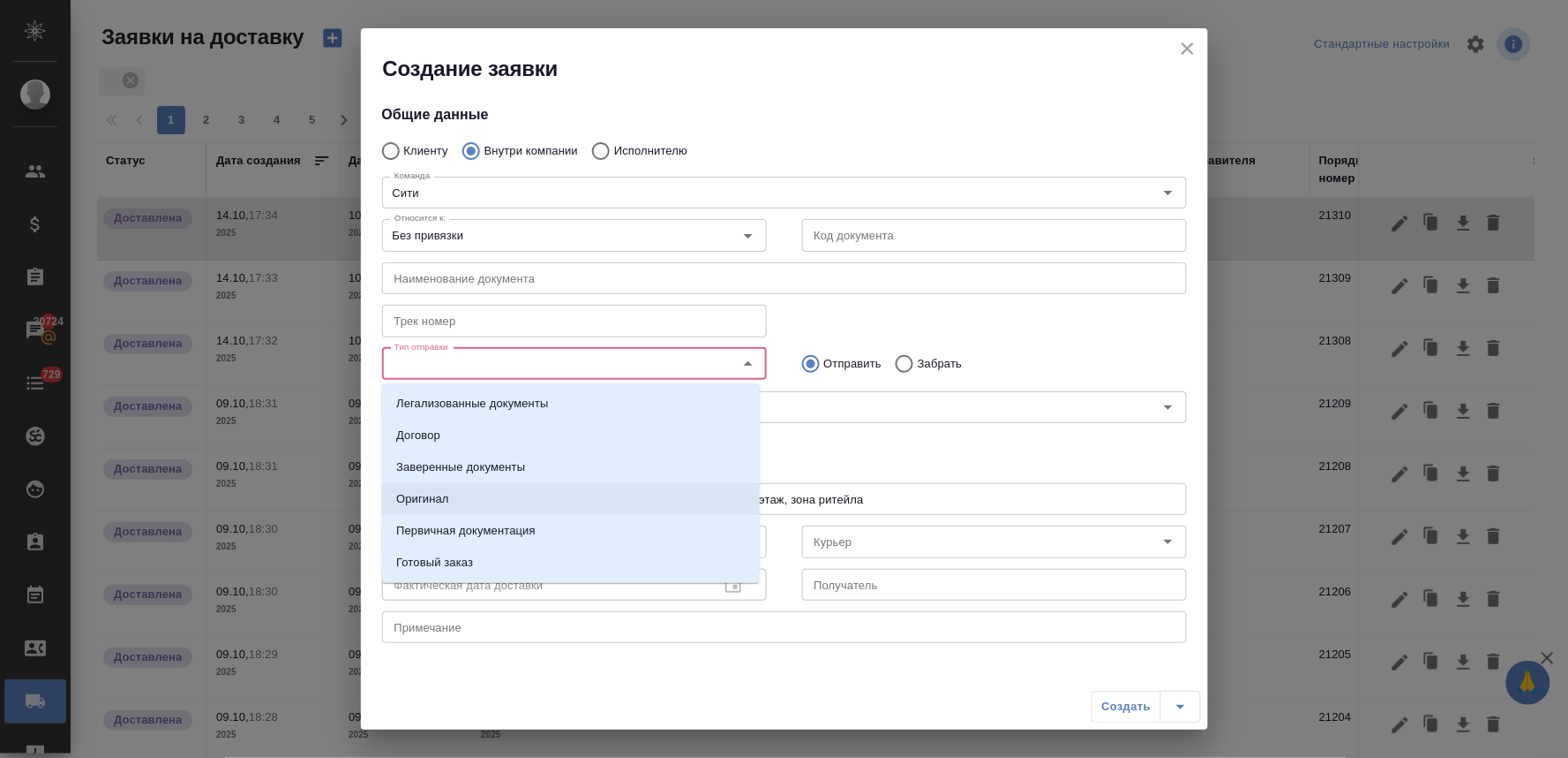
click at [596, 500] on li "Оригинал" at bounding box center [570, 498] width 378 height 32
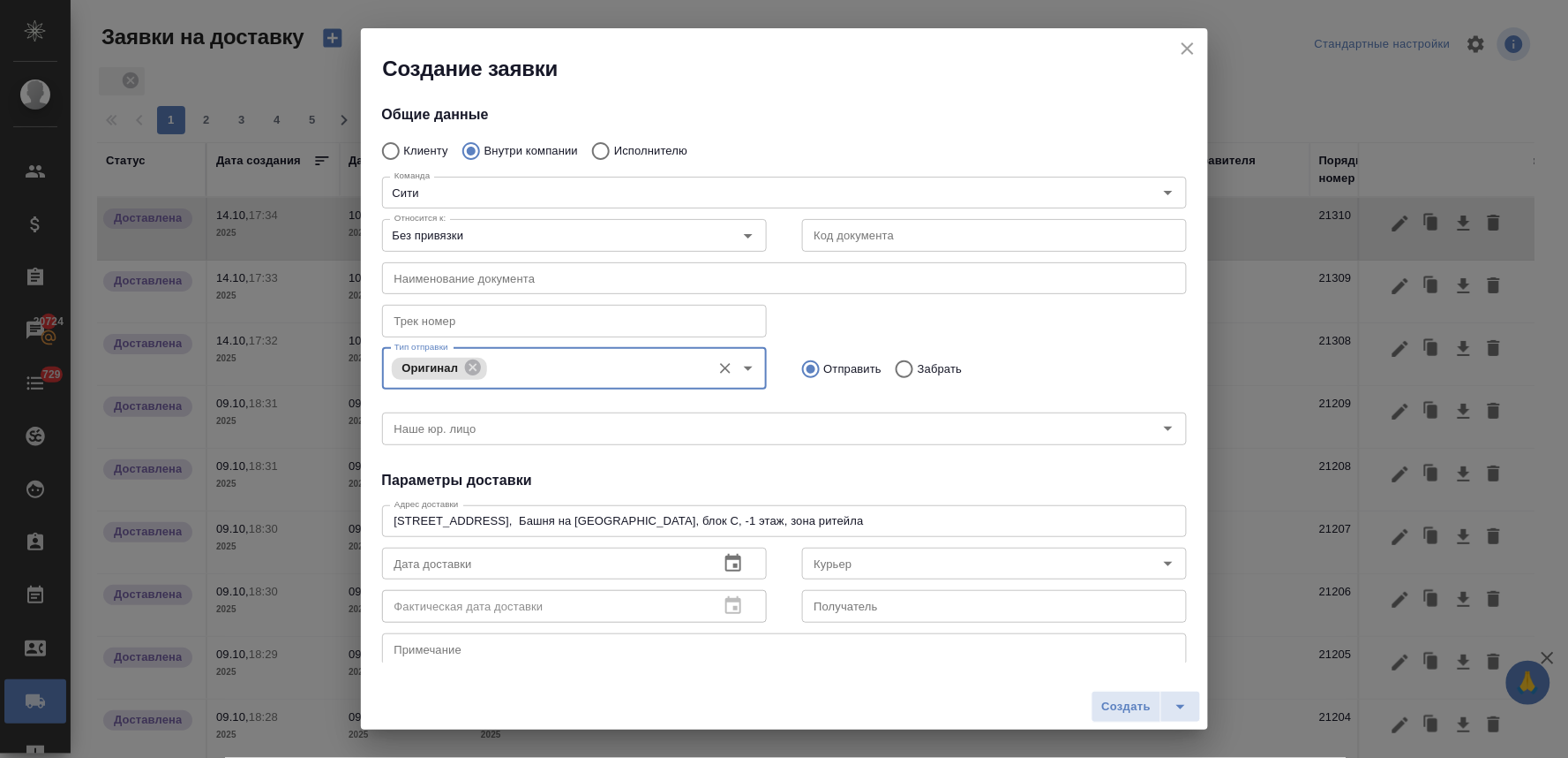
click at [898, 368] on input "Забрать" at bounding box center [902, 369] width 32 height 37
radio input "true"
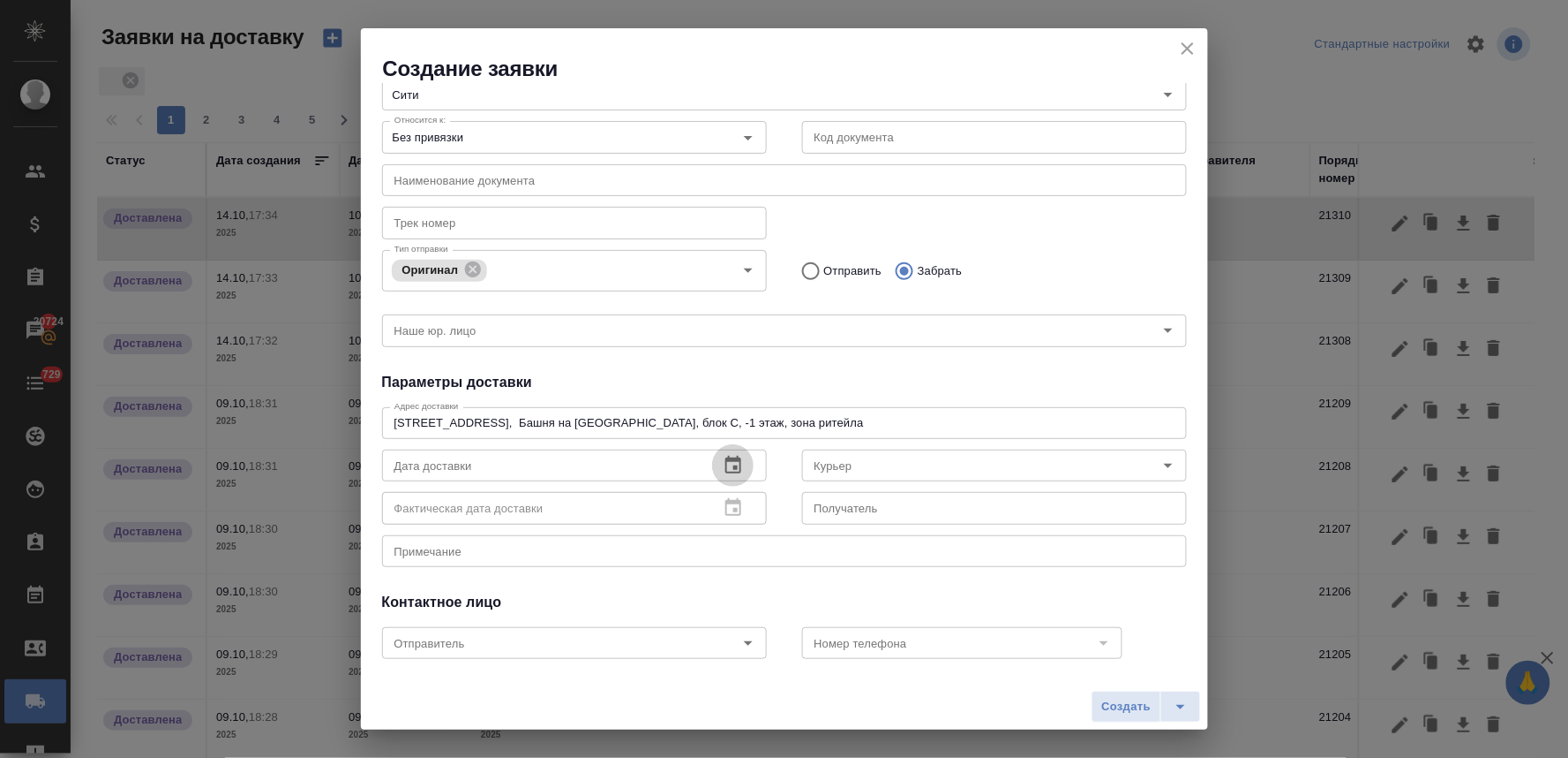
click at [722, 465] on icon "button" at bounding box center [732, 465] width 21 height 21
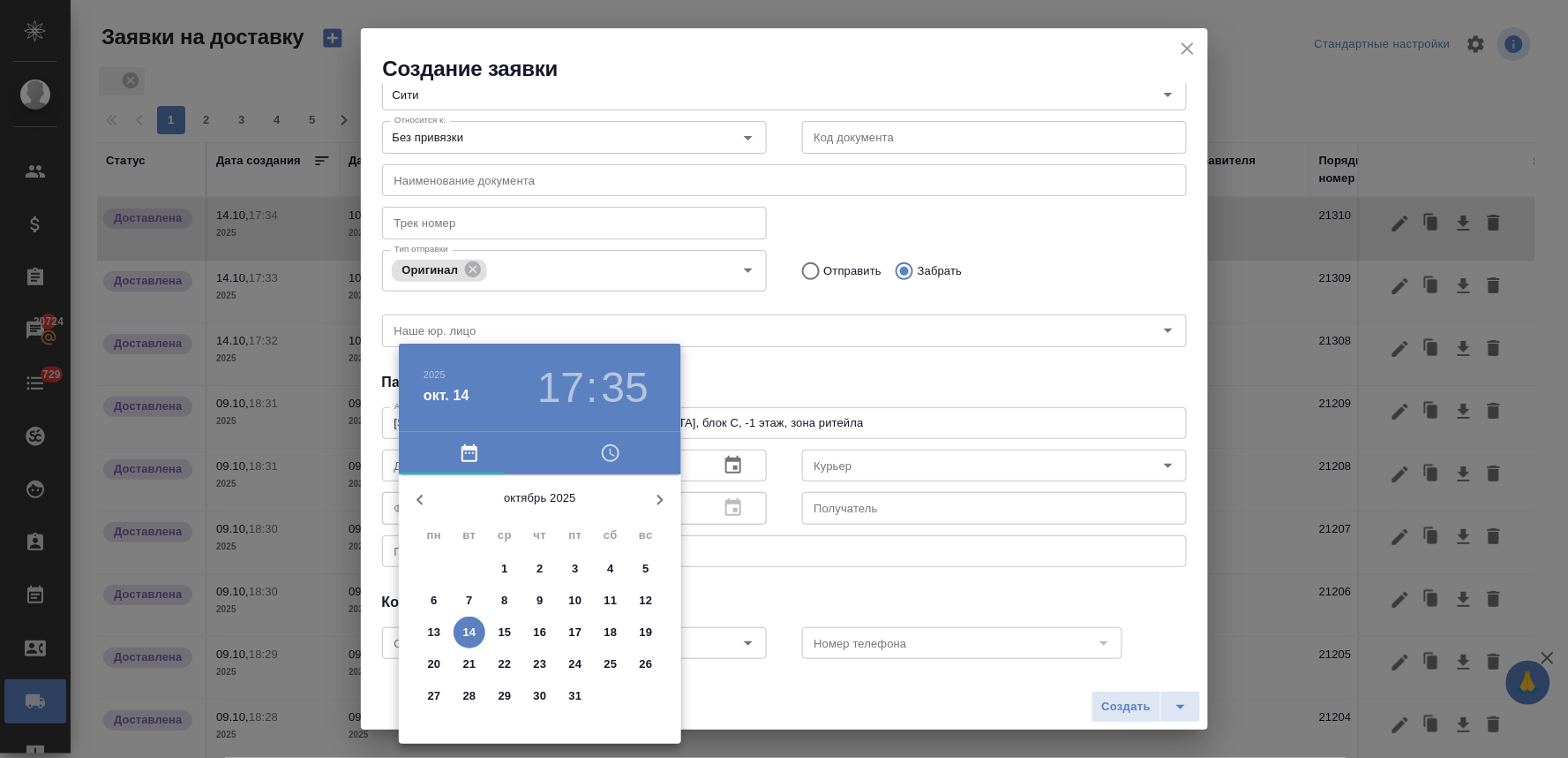
click at [578, 599] on p "10" at bounding box center [576, 600] width 14 height 17
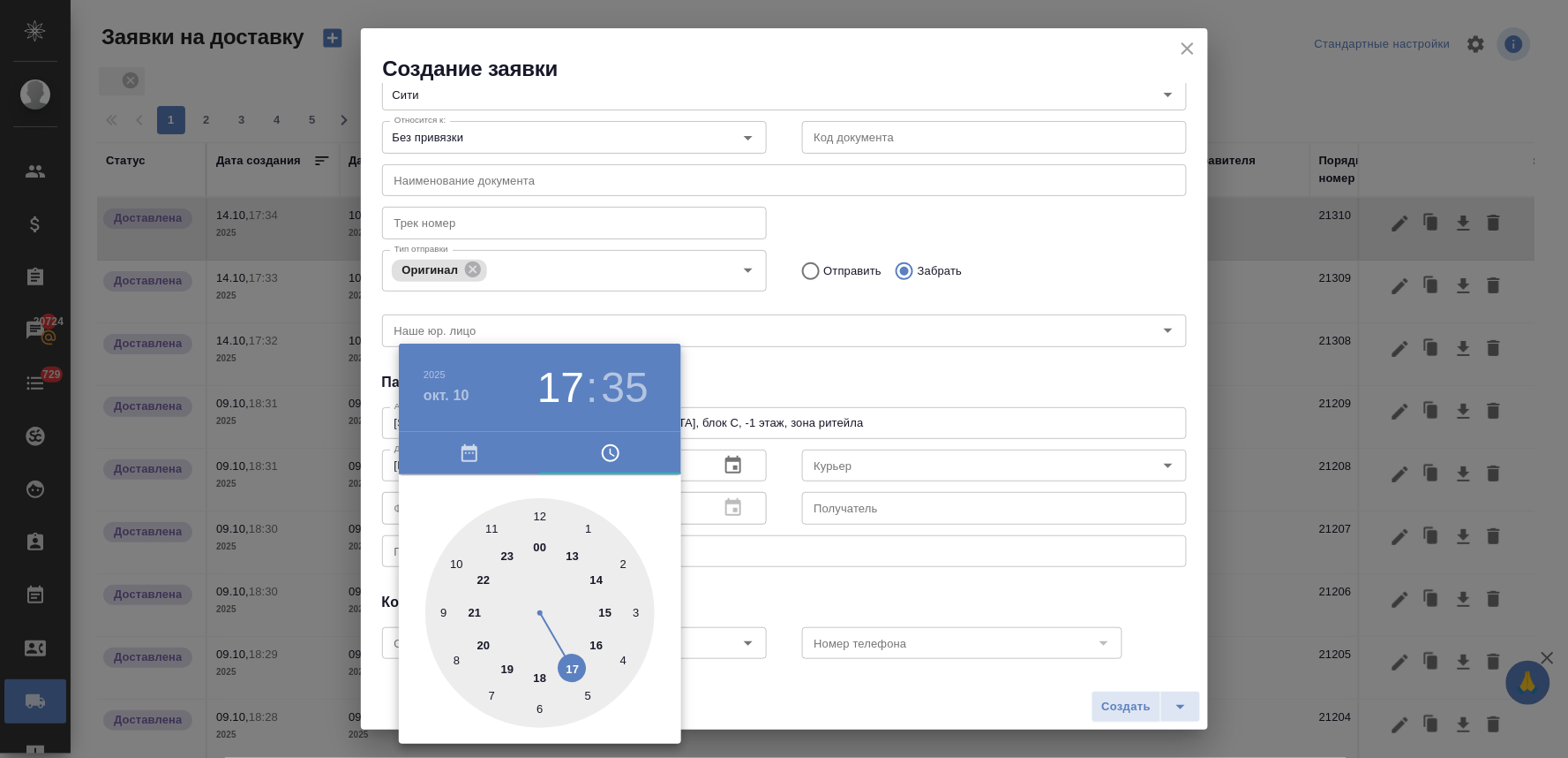
click at [606, 612] on div at bounding box center [540, 612] width 229 height 229
type input "10.10.2025 15:35"
click at [796, 584] on div at bounding box center [784, 379] width 1568 height 758
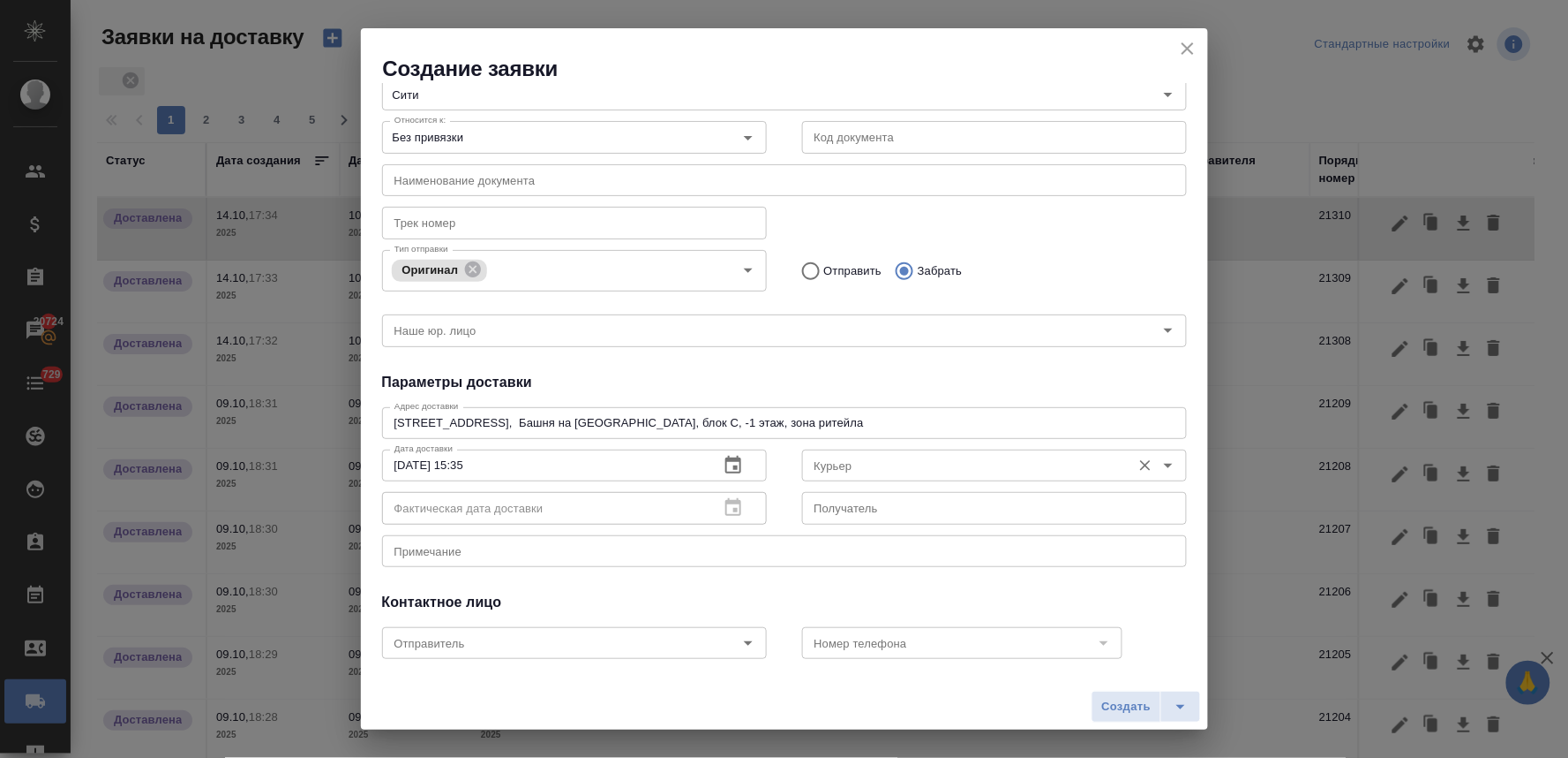
click at [837, 457] on input "Курьер" at bounding box center [965, 465] width 315 height 21
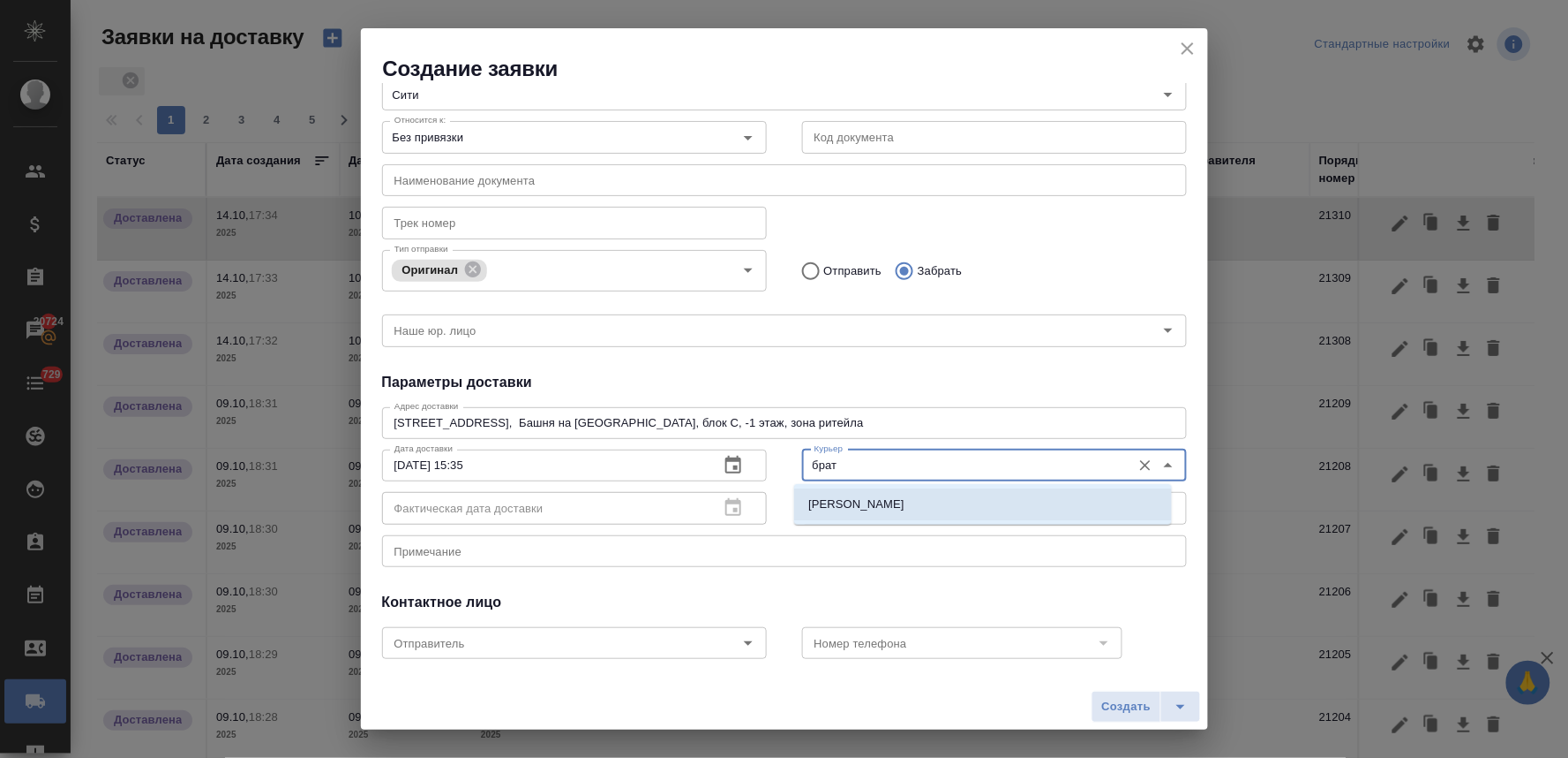
click at [848, 511] on p "Братолюбова Наталья" at bounding box center [894, 504] width 172 height 17
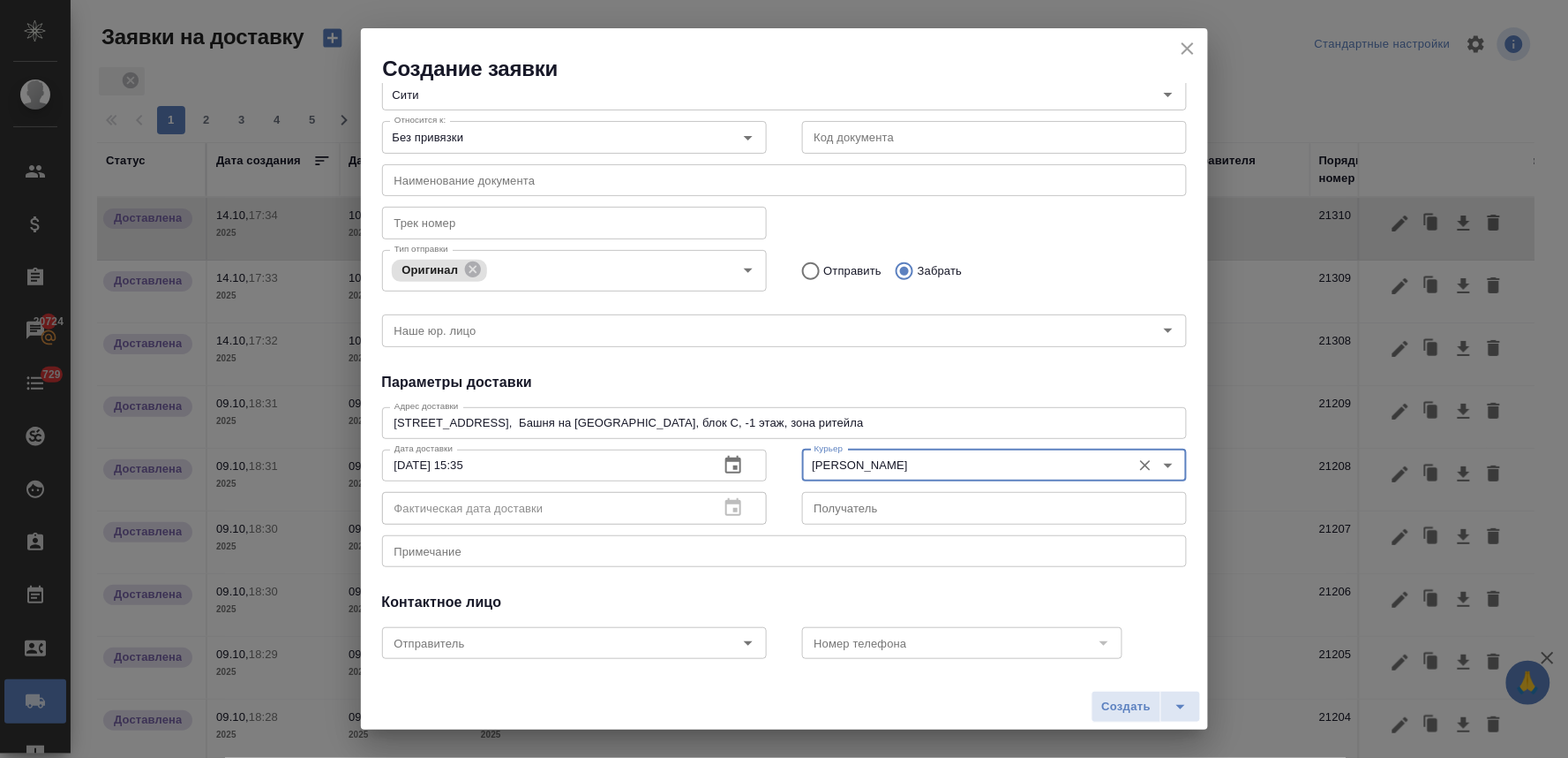
type input "Братолюбова Наталья"
click at [857, 585] on div "Общие данные Клиенту Внутри компании Исполнителю Команда Сити Команда Относится…" at bounding box center [785, 373] width 847 height 580
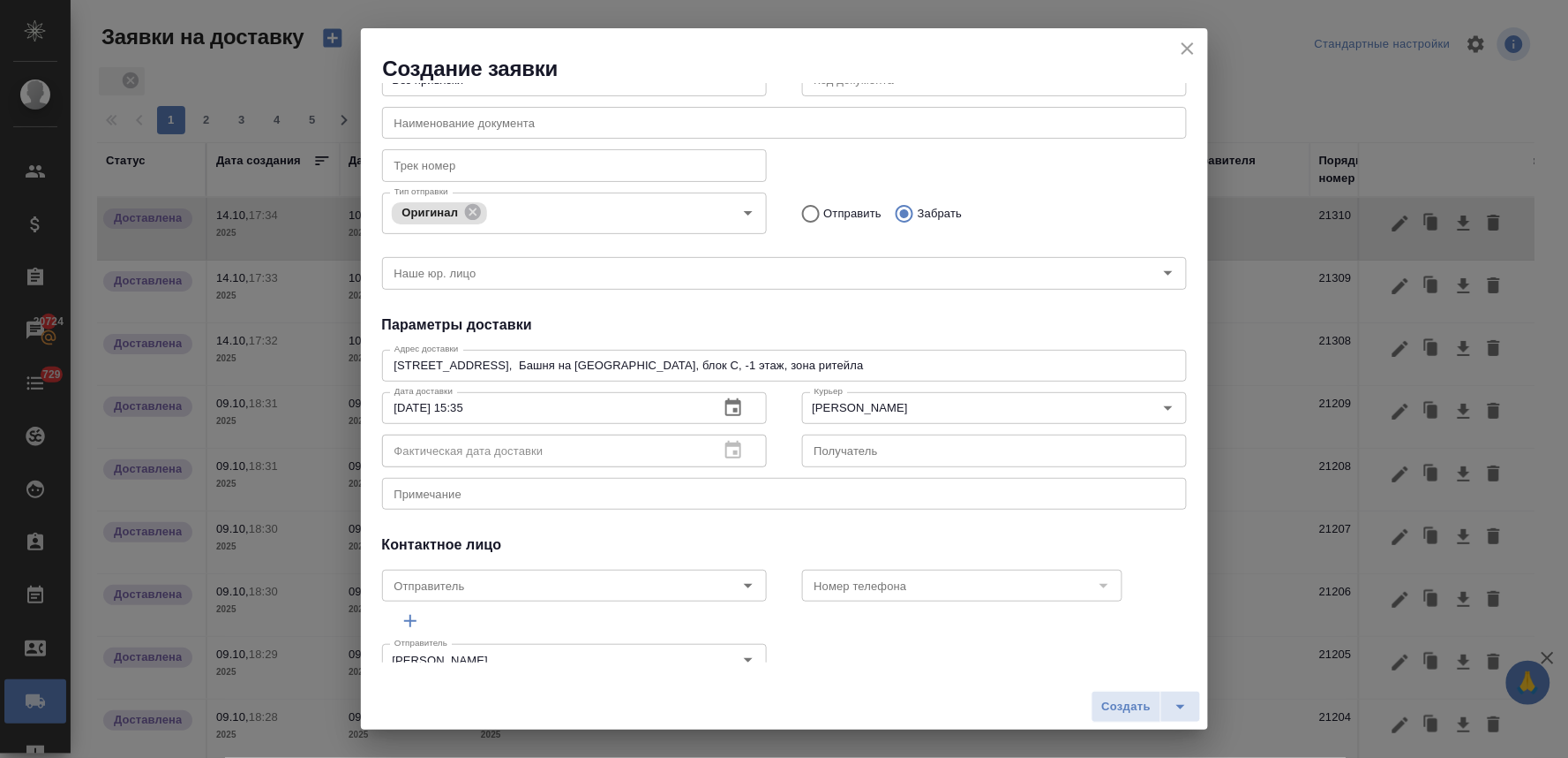
scroll to position [188, 0]
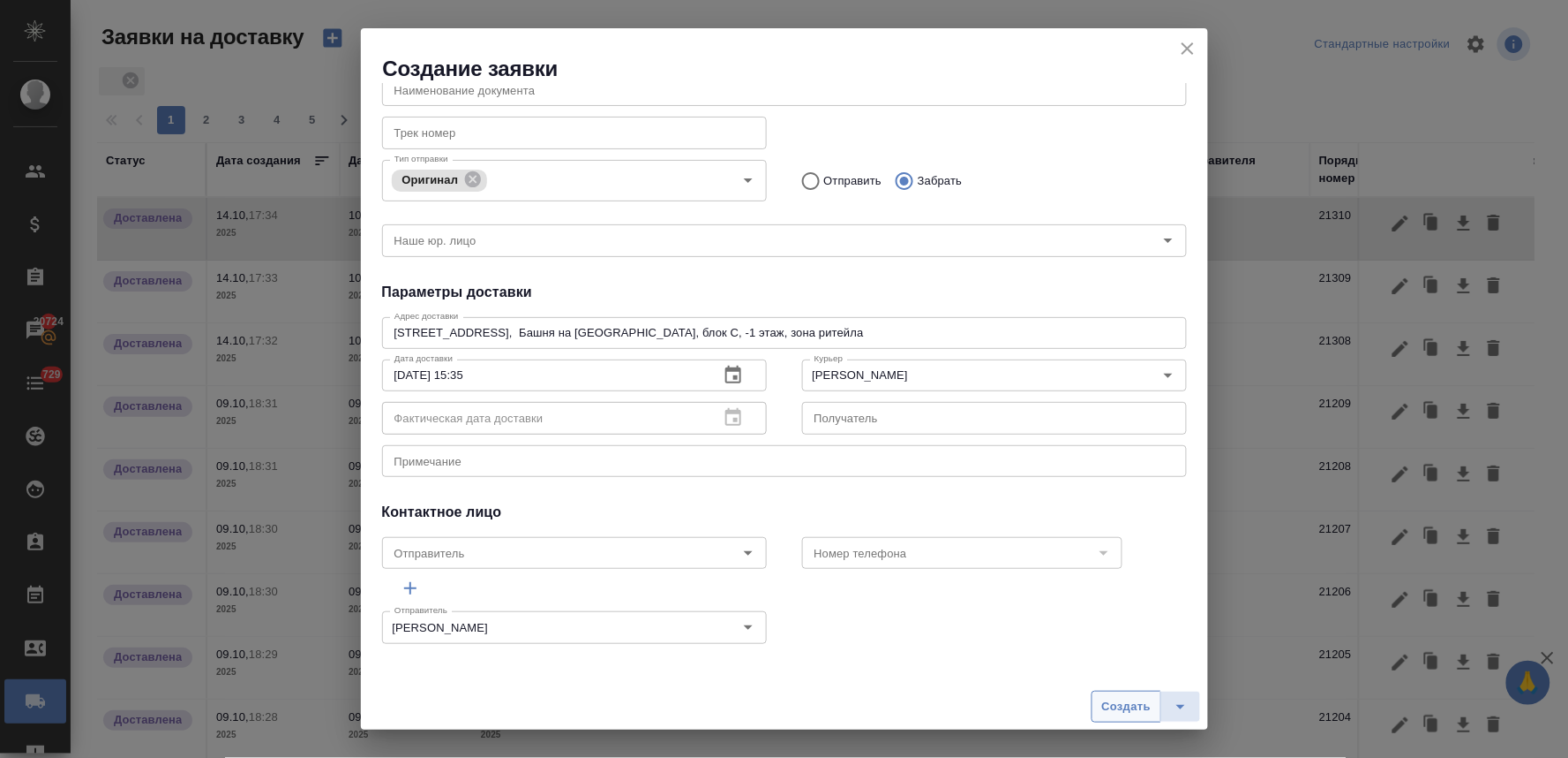
click at [1102, 706] on span "Создать" at bounding box center [1126, 706] width 50 height 20
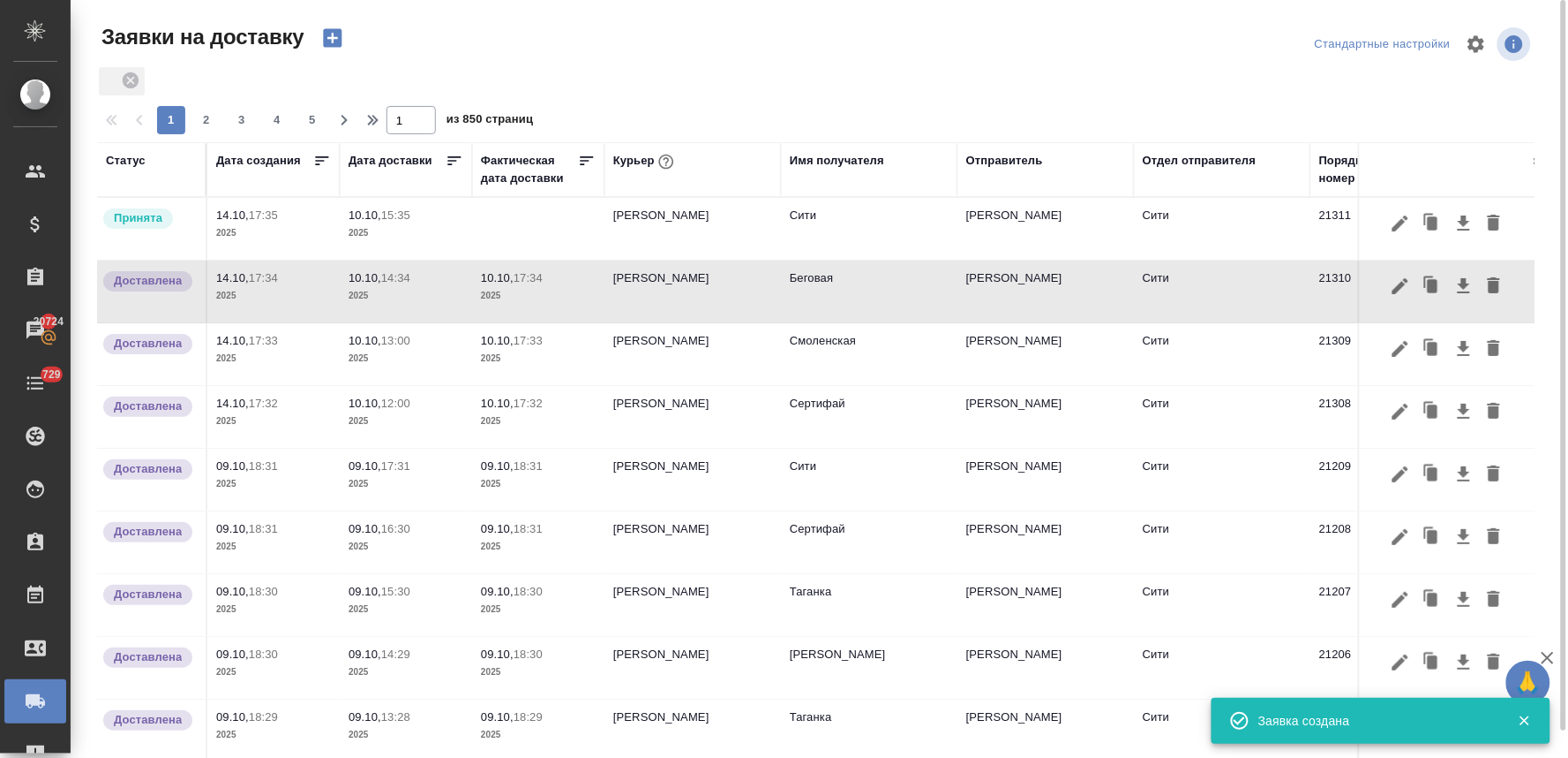
click at [371, 223] on span "10.10, 15:35" at bounding box center [406, 215] width 115 height 17
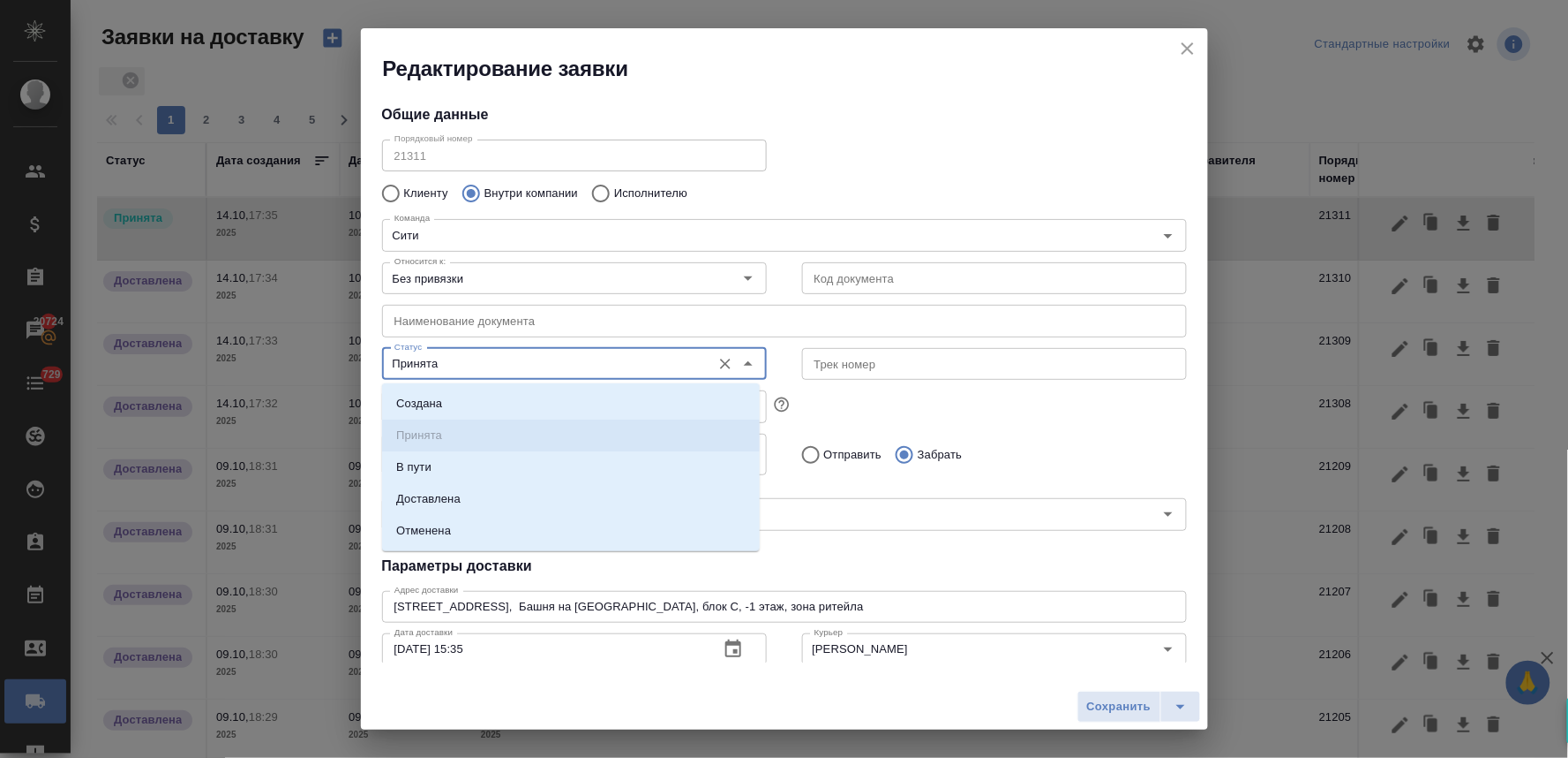
click at [508, 367] on input "Принята" at bounding box center [545, 363] width 315 height 21
click at [516, 495] on li "Доставлена" at bounding box center [570, 498] width 378 height 32
type input "Доставлена"
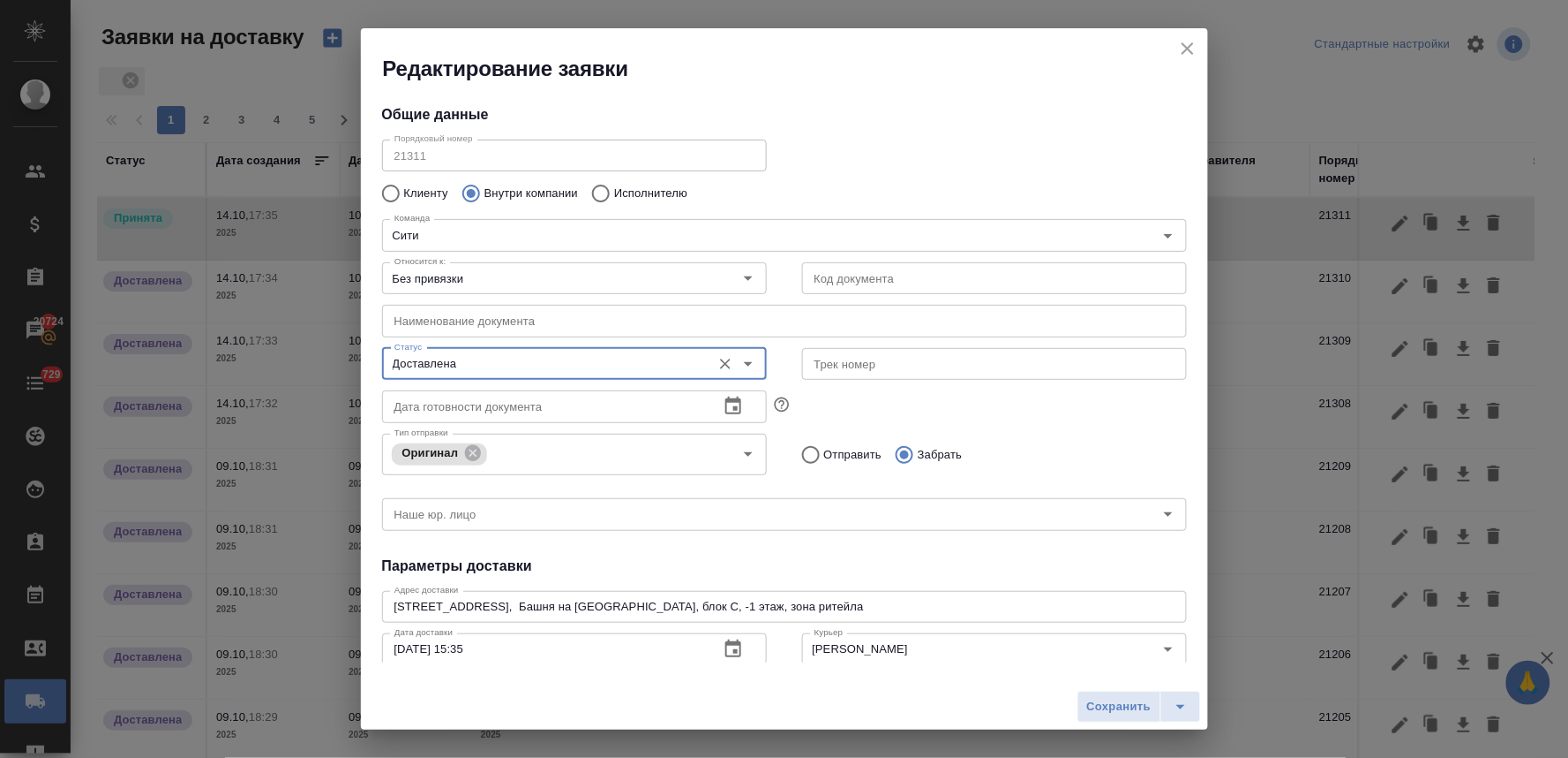
click at [778, 556] on h4 "Параметры доставки" at bounding box center [784, 565] width 805 height 21
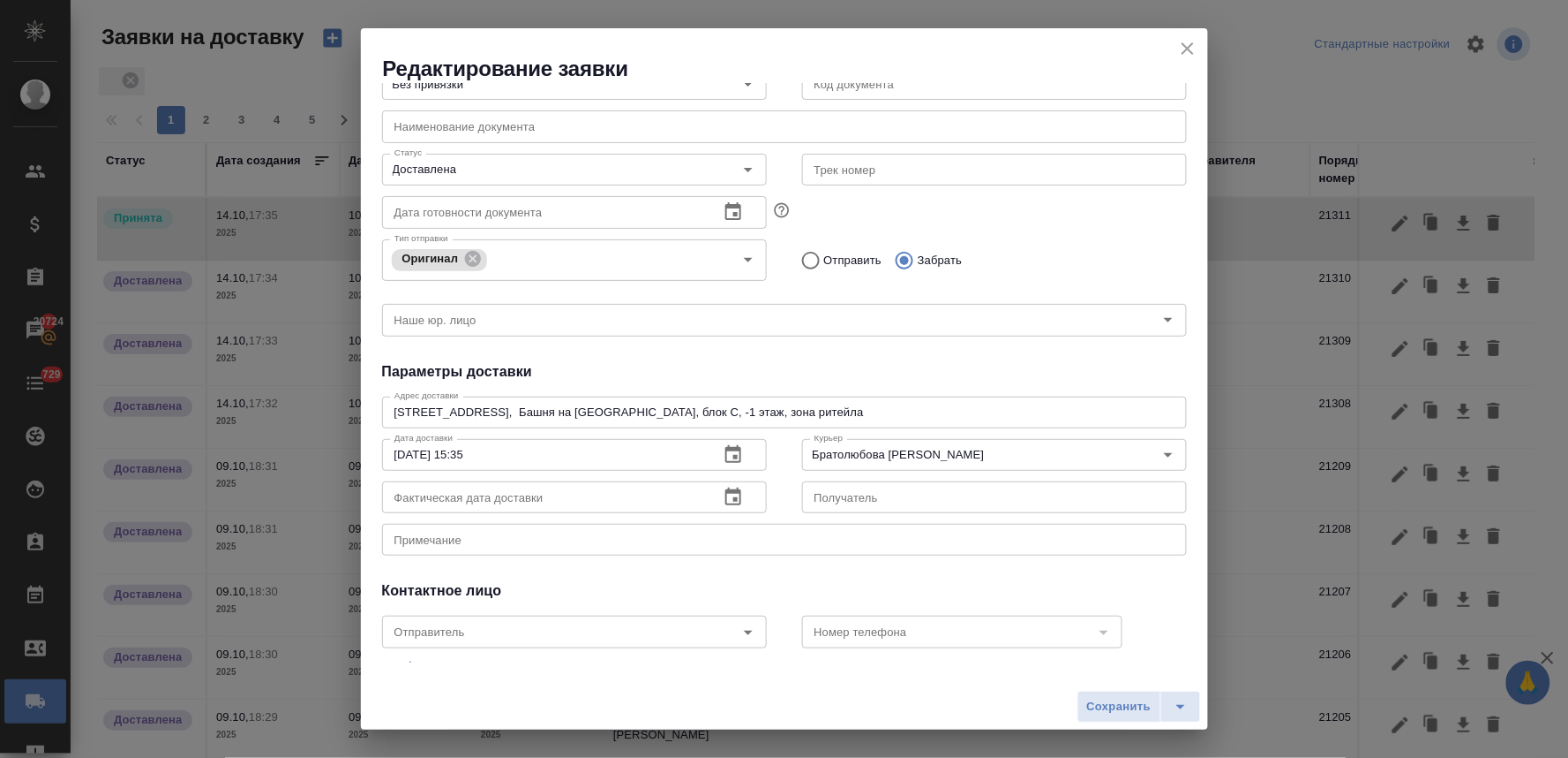
scroll to position [196, 0]
click at [1119, 707] on span "Сохранить" at bounding box center [1119, 706] width 64 height 20
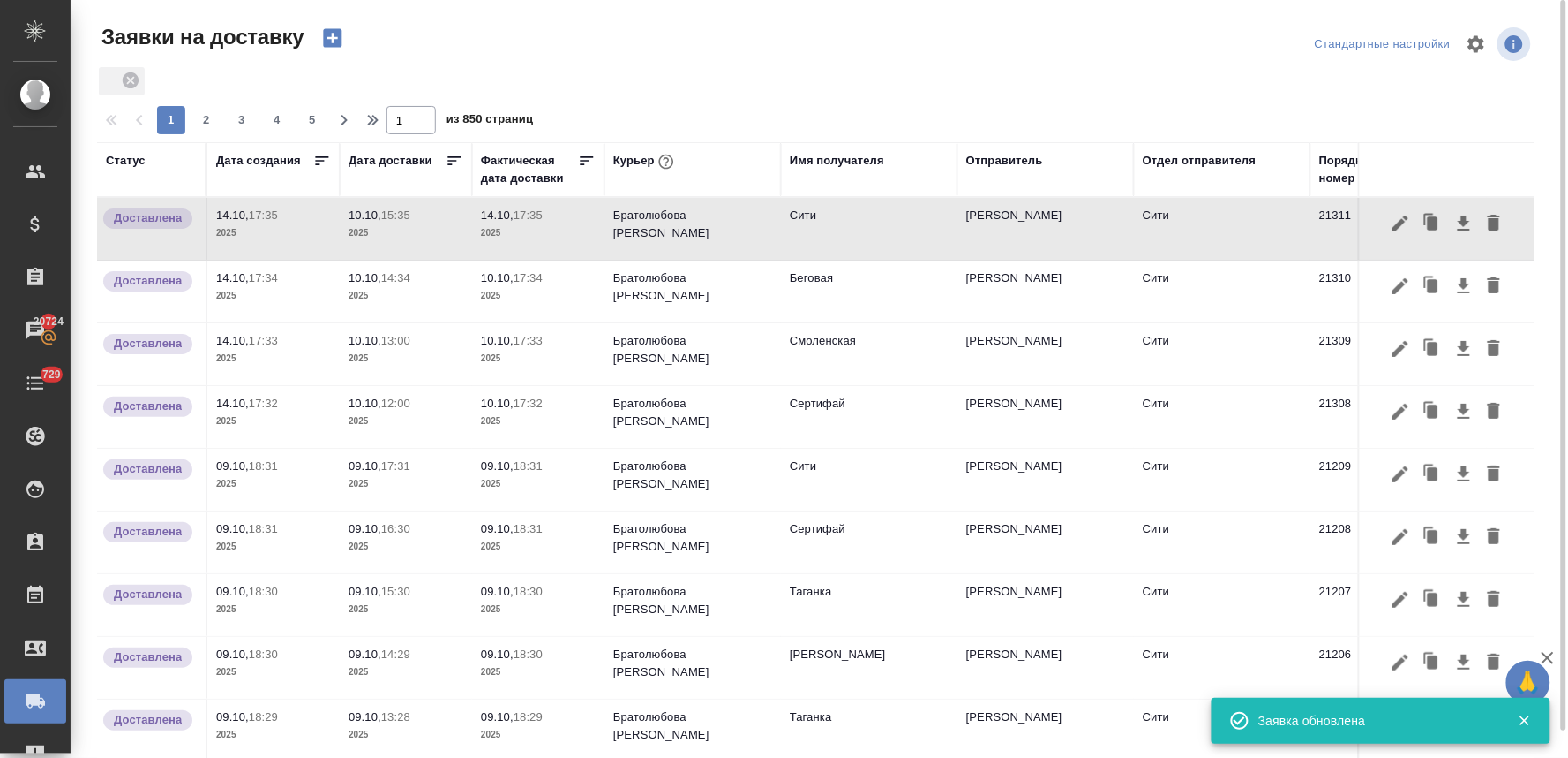
click at [372, 217] on p "10.10," at bounding box center [365, 215] width 33 height 14
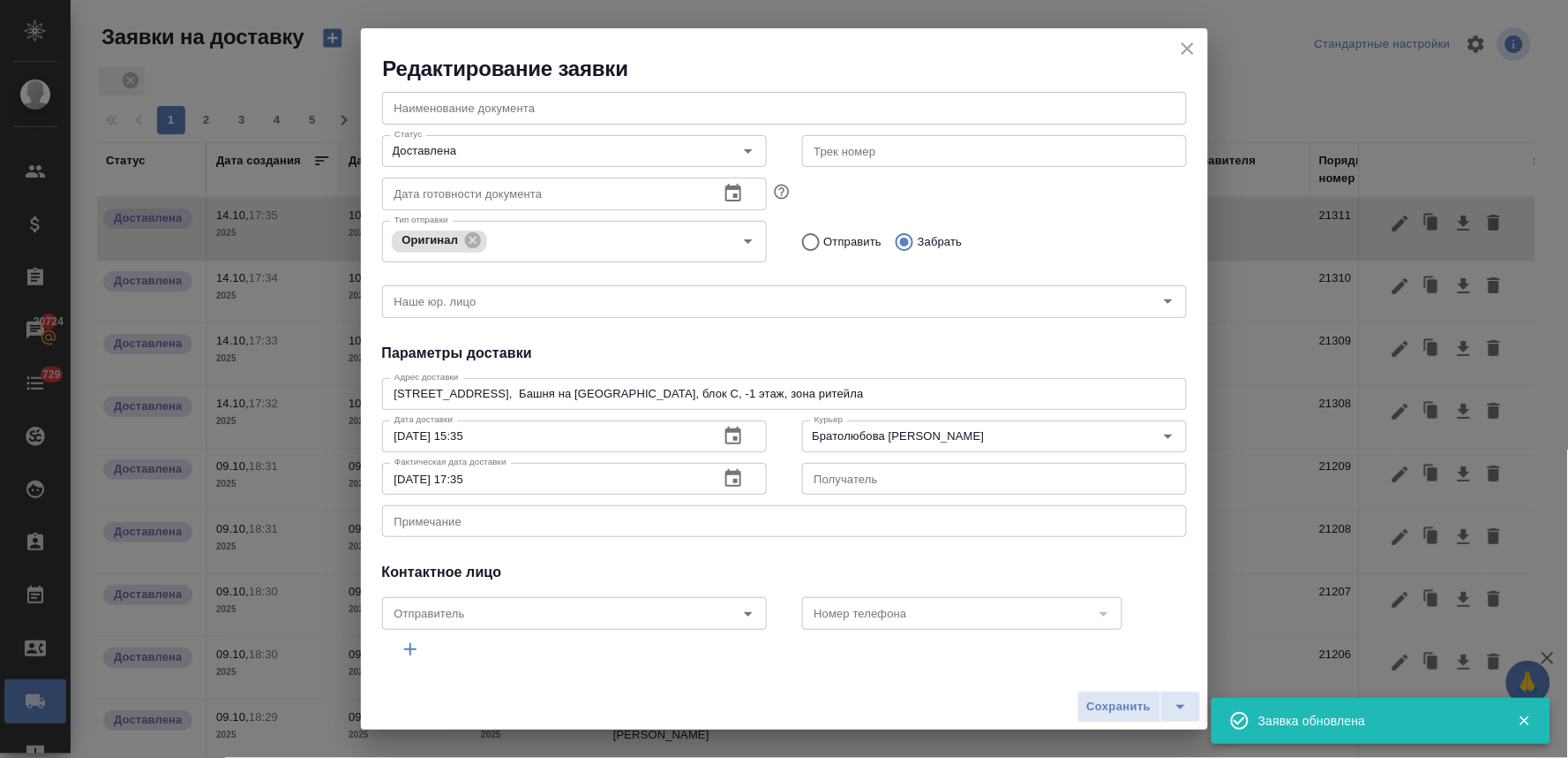
scroll to position [273, 0]
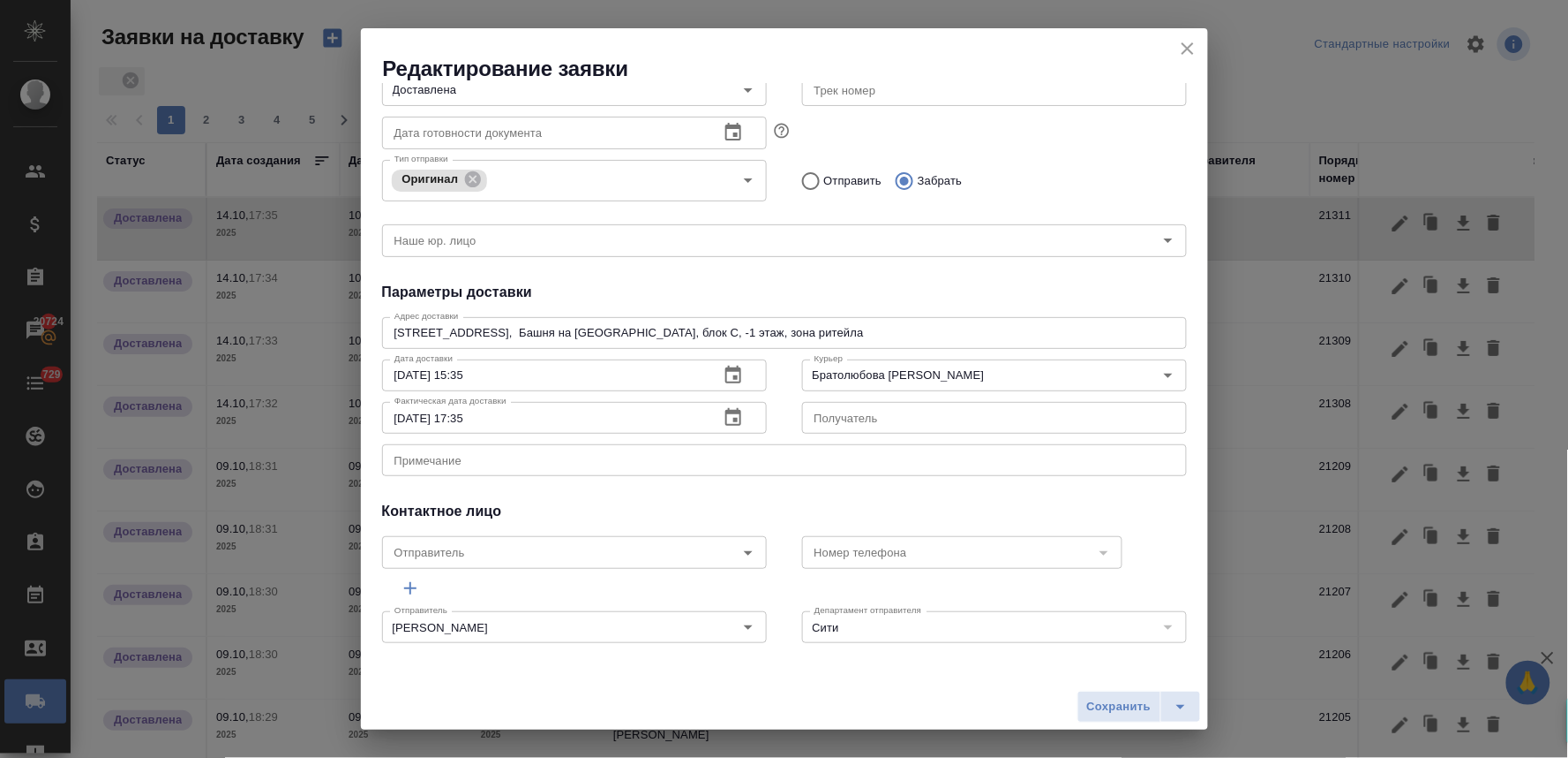
click at [406, 427] on input "14.10.2025 17:35" at bounding box center [543, 417] width 323 height 32
type input "10.10.2025 17:35"
click at [1141, 701] on span "Сохранить" at bounding box center [1119, 706] width 64 height 20
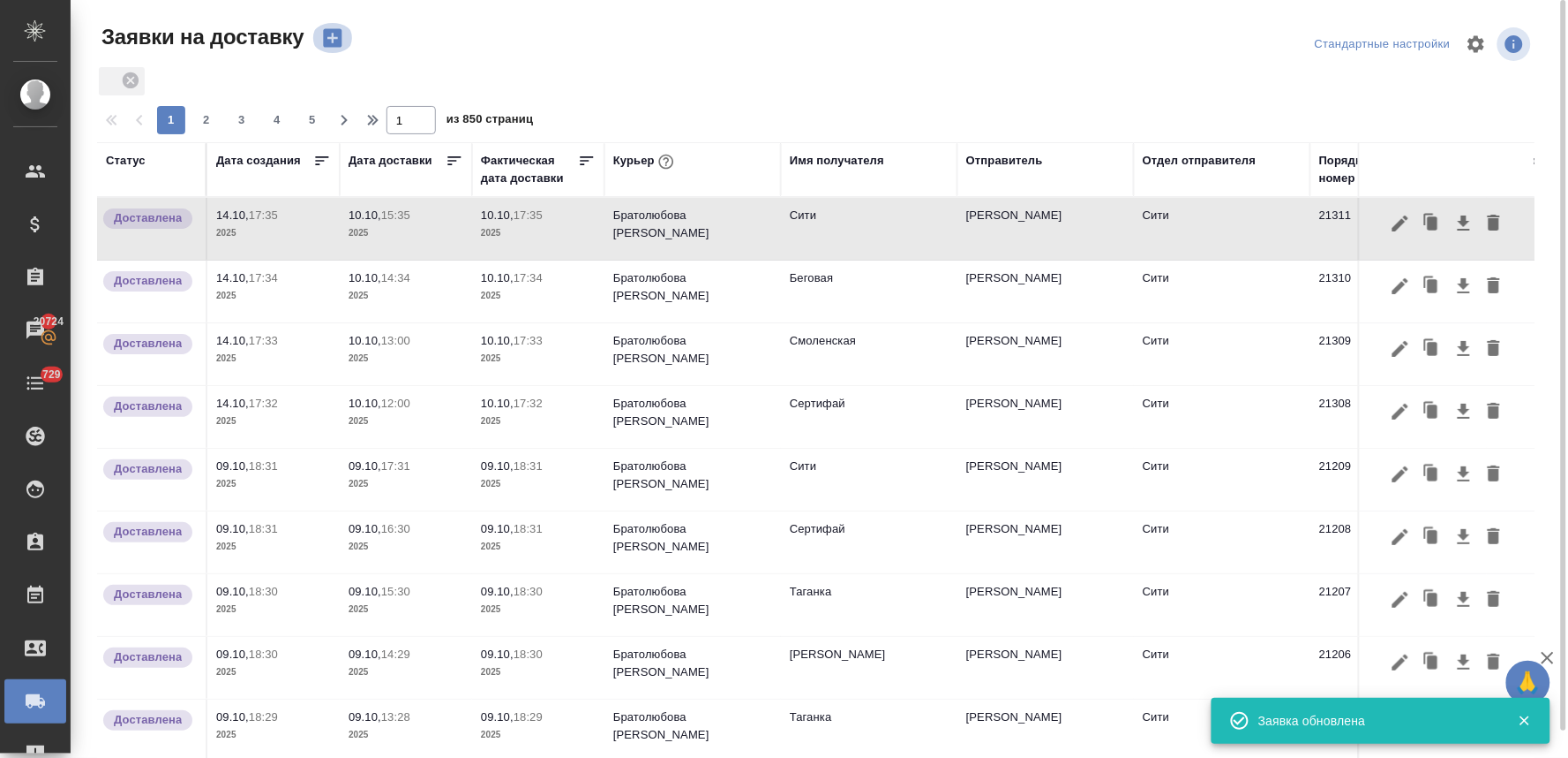
click at [324, 39] on icon "button" at bounding box center [332, 38] width 18 height 18
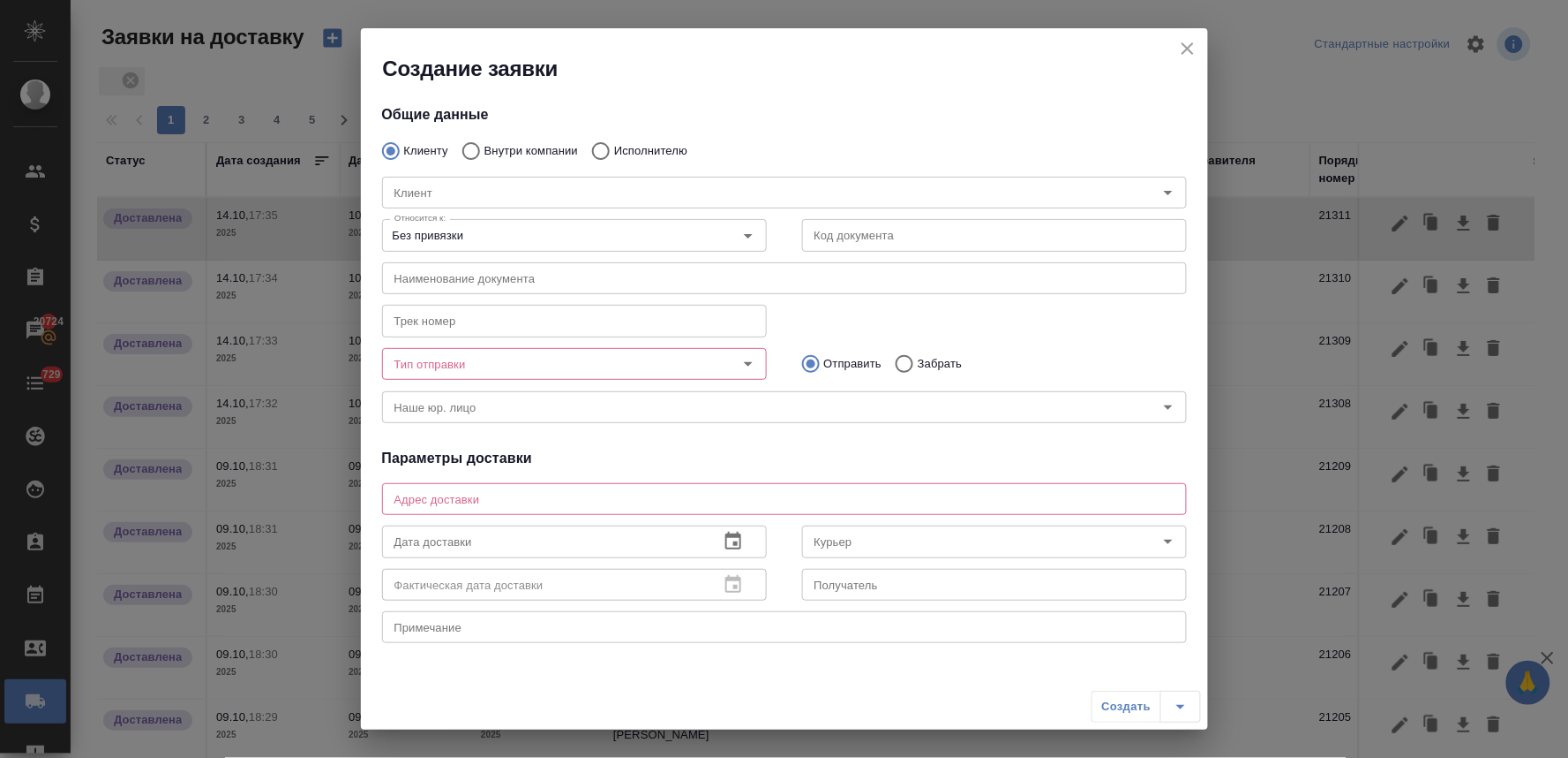
click at [470, 147] on input "Внутри компании" at bounding box center [468, 150] width 32 height 37
radio input "true"
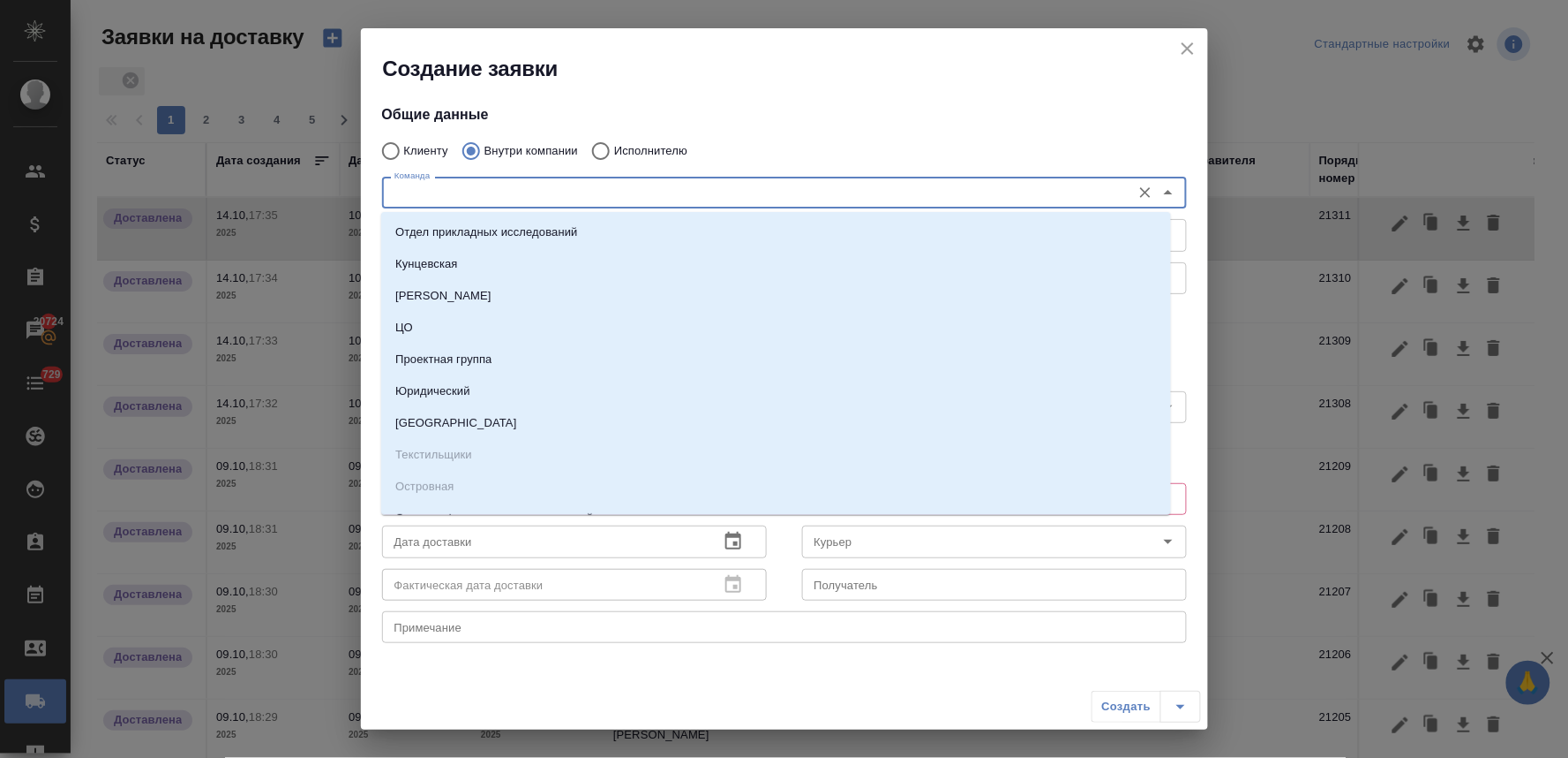
click at [506, 191] on input "Команда" at bounding box center [755, 192] width 735 height 21
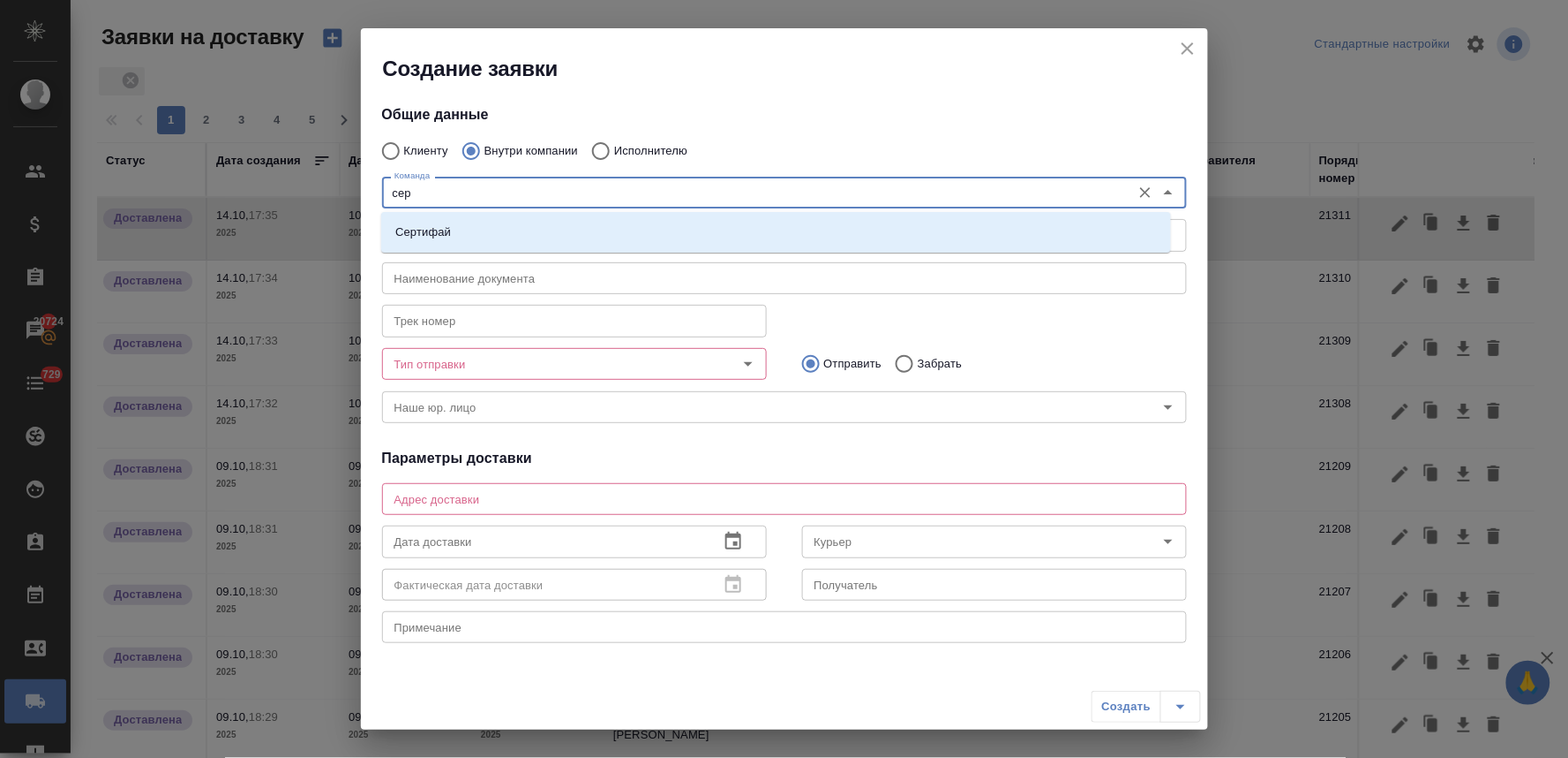
type input "серт"
click at [501, 225] on li "Сертифай" at bounding box center [776, 232] width 790 height 32
type textarea "Кузнецкий мост, д.7"
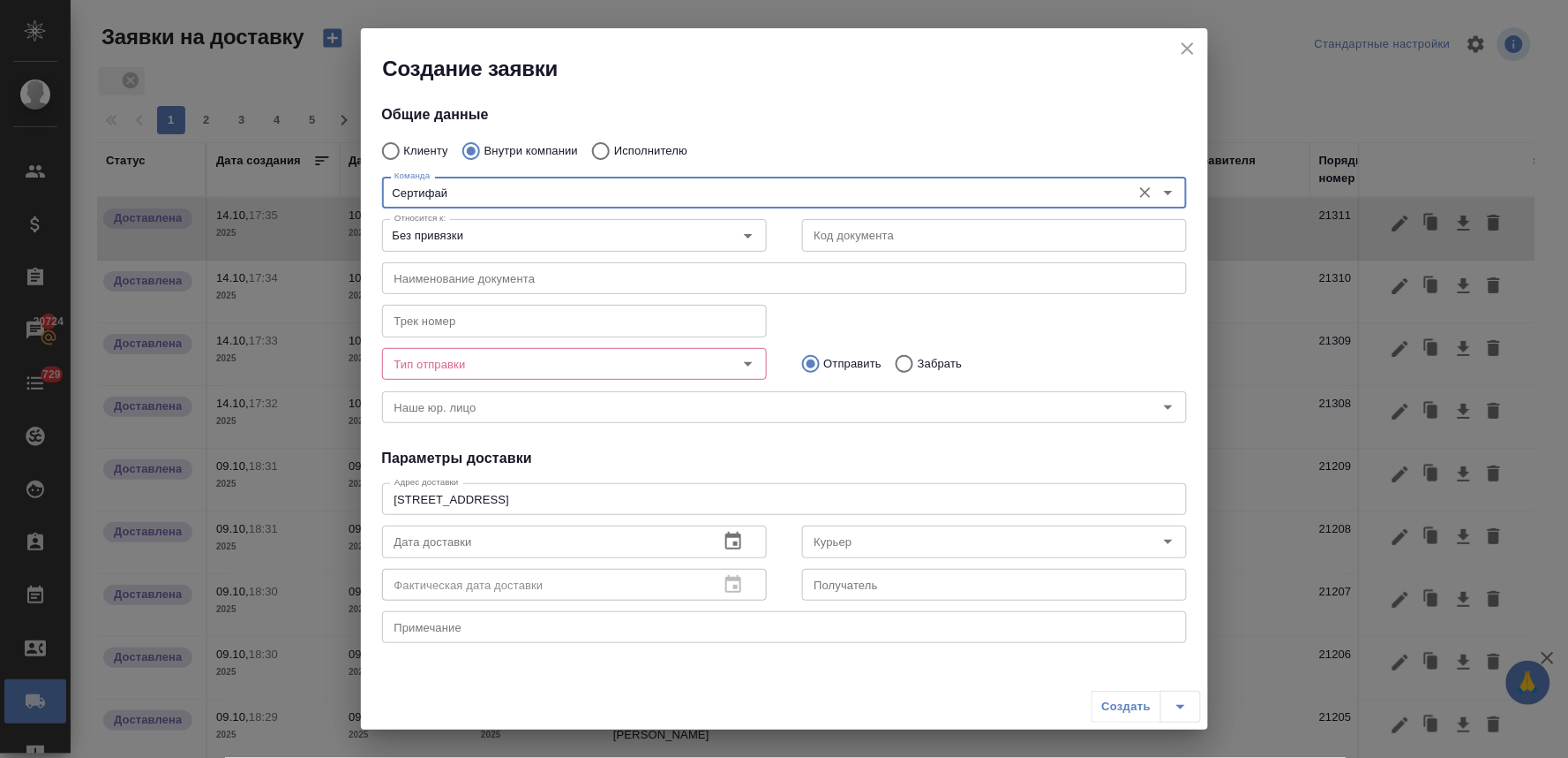
click at [563, 376] on div "Тип отправки" at bounding box center [574, 363] width 385 height 32
type input "Сертифай"
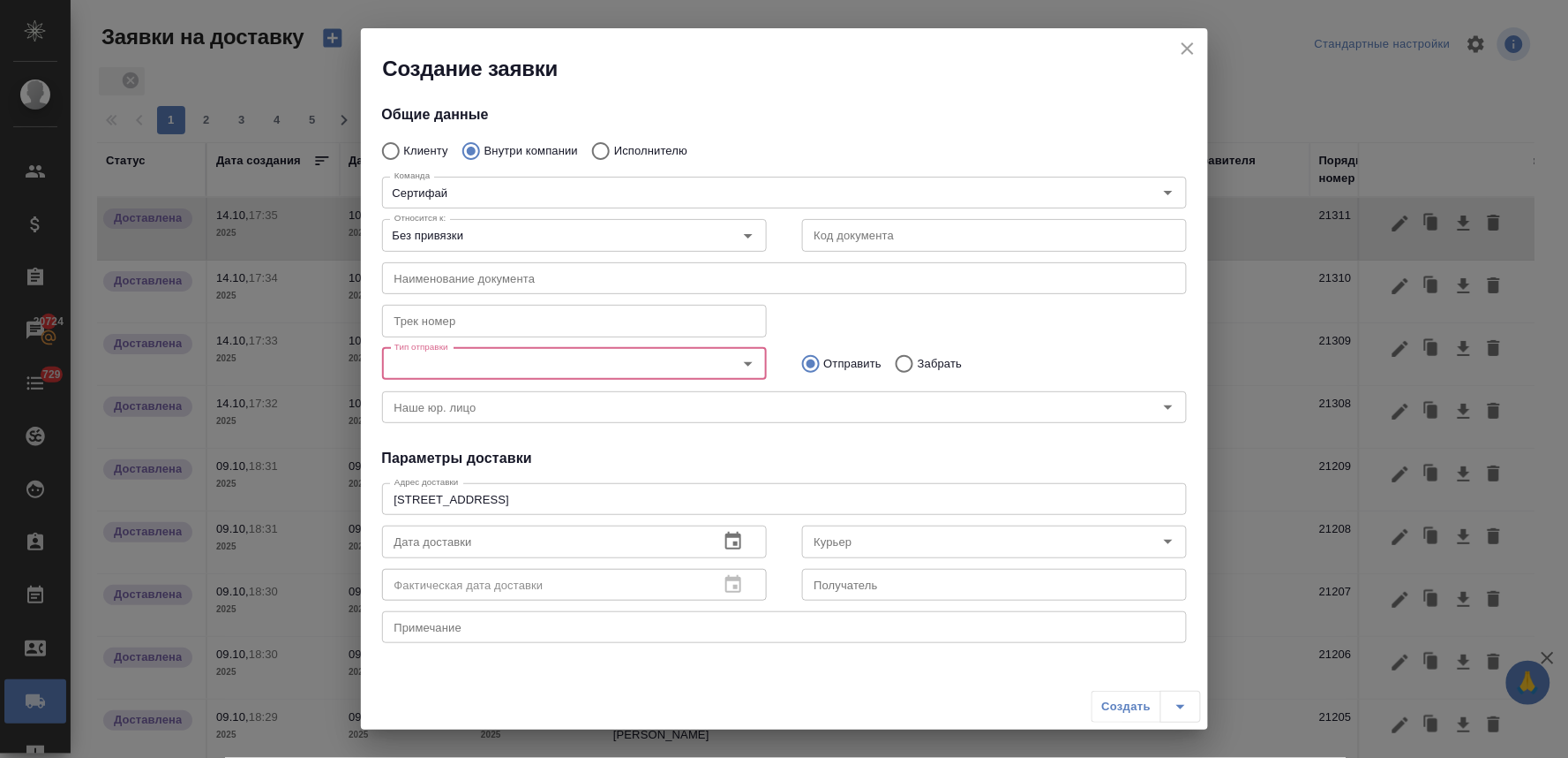
click at [560, 378] on div "Тип отправки" at bounding box center [574, 363] width 385 height 32
click at [598, 373] on input "Тип отправки" at bounding box center [545, 363] width 315 height 21
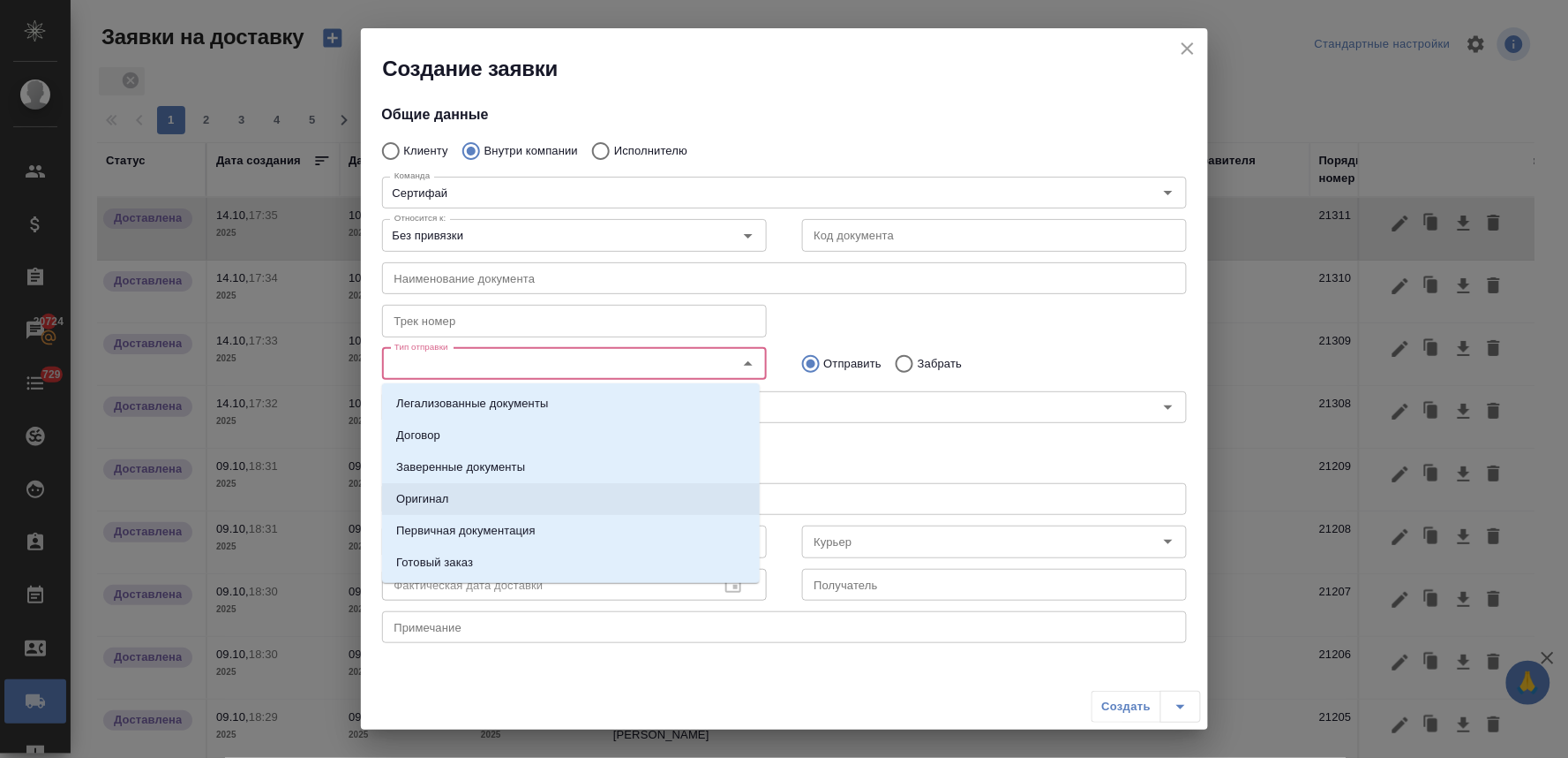
click at [475, 495] on li "Оригинал" at bounding box center [570, 498] width 378 height 32
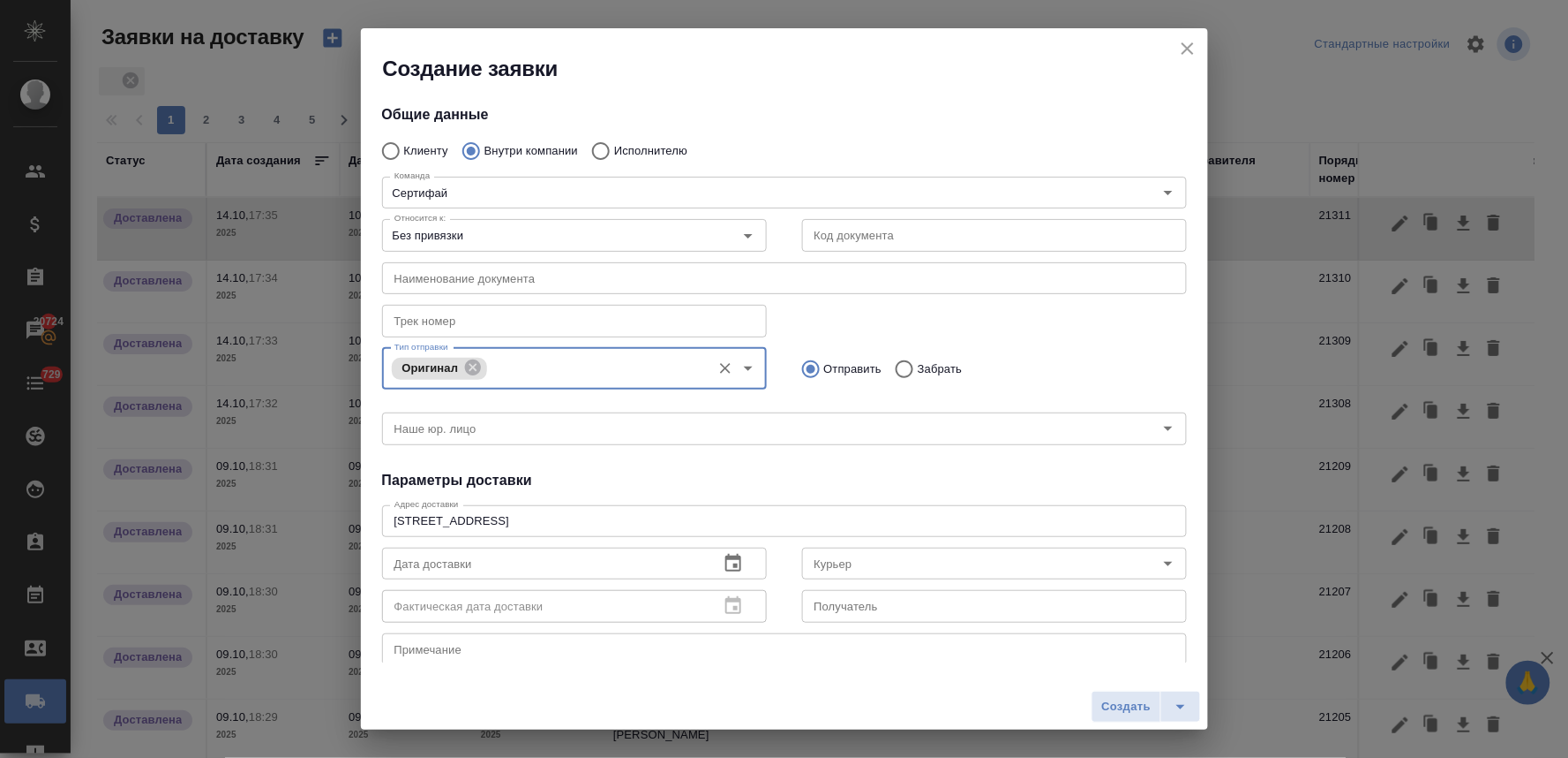
click at [771, 480] on h4 "Параметры доставки" at bounding box center [784, 480] width 805 height 21
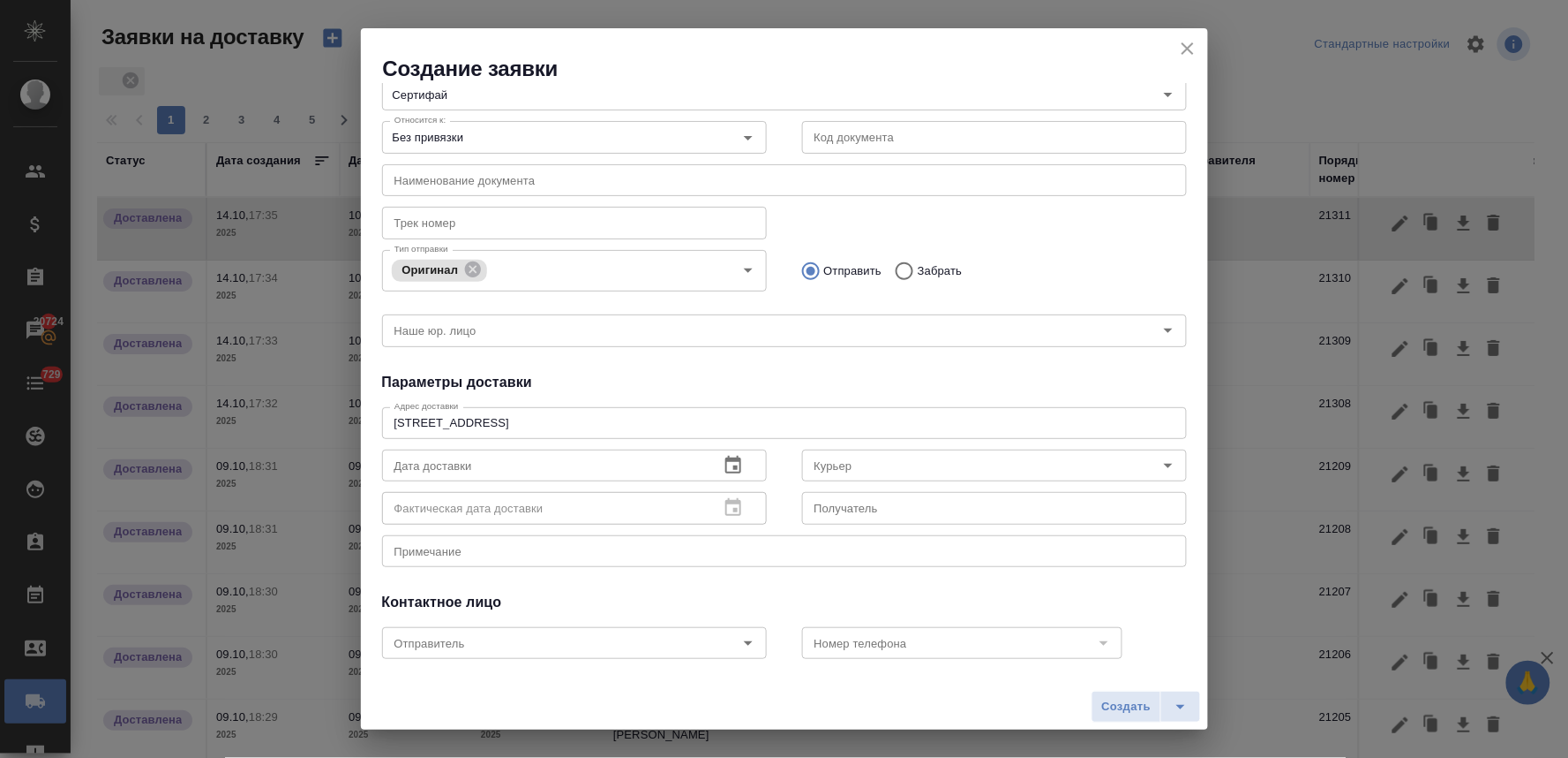
click at [890, 269] on input "Забрать" at bounding box center [902, 271] width 32 height 37
radio input "true"
click at [729, 474] on icon "button" at bounding box center [732, 465] width 21 height 21
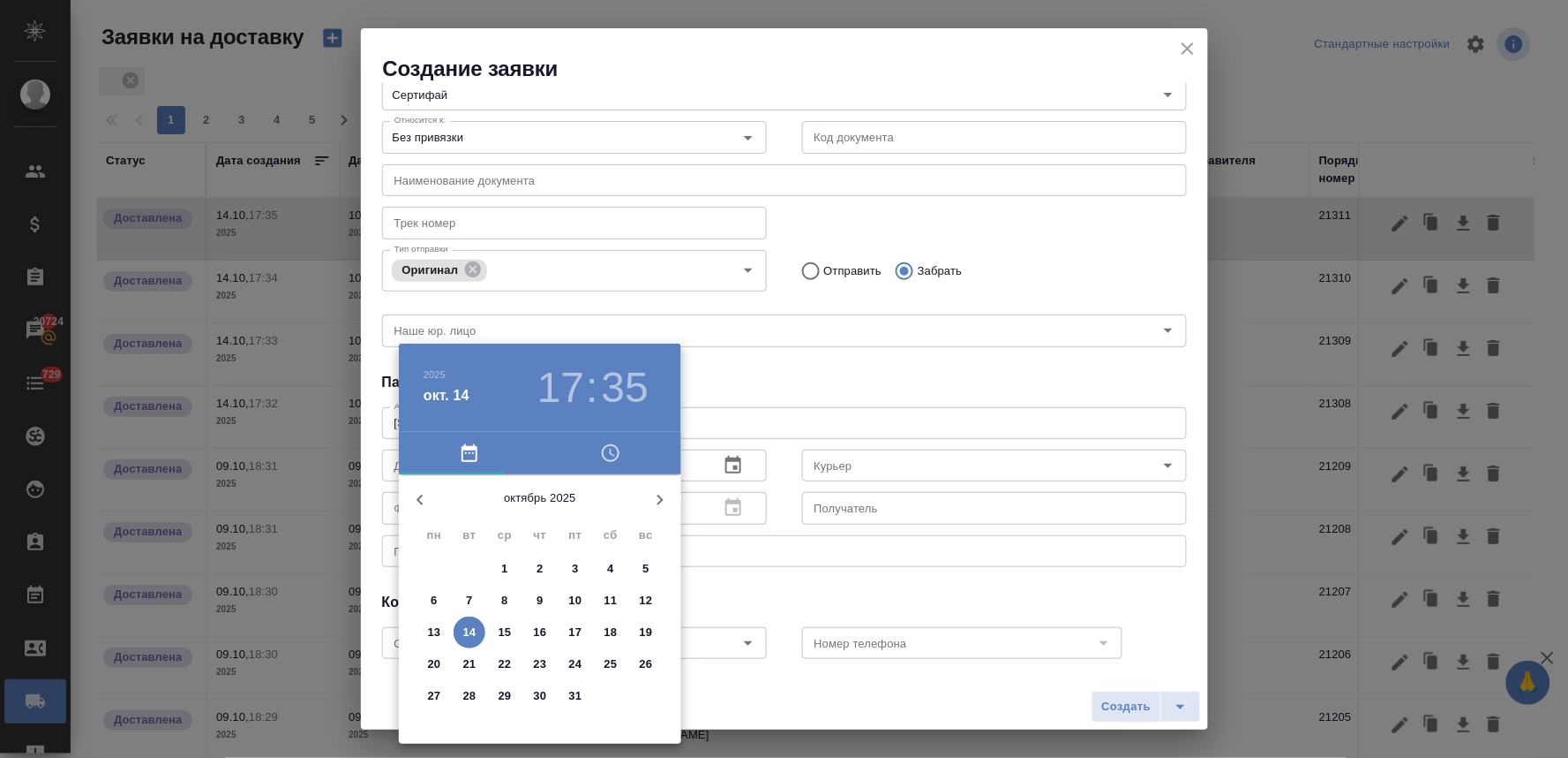
click at [577, 602] on p "10" at bounding box center [576, 600] width 14 height 17
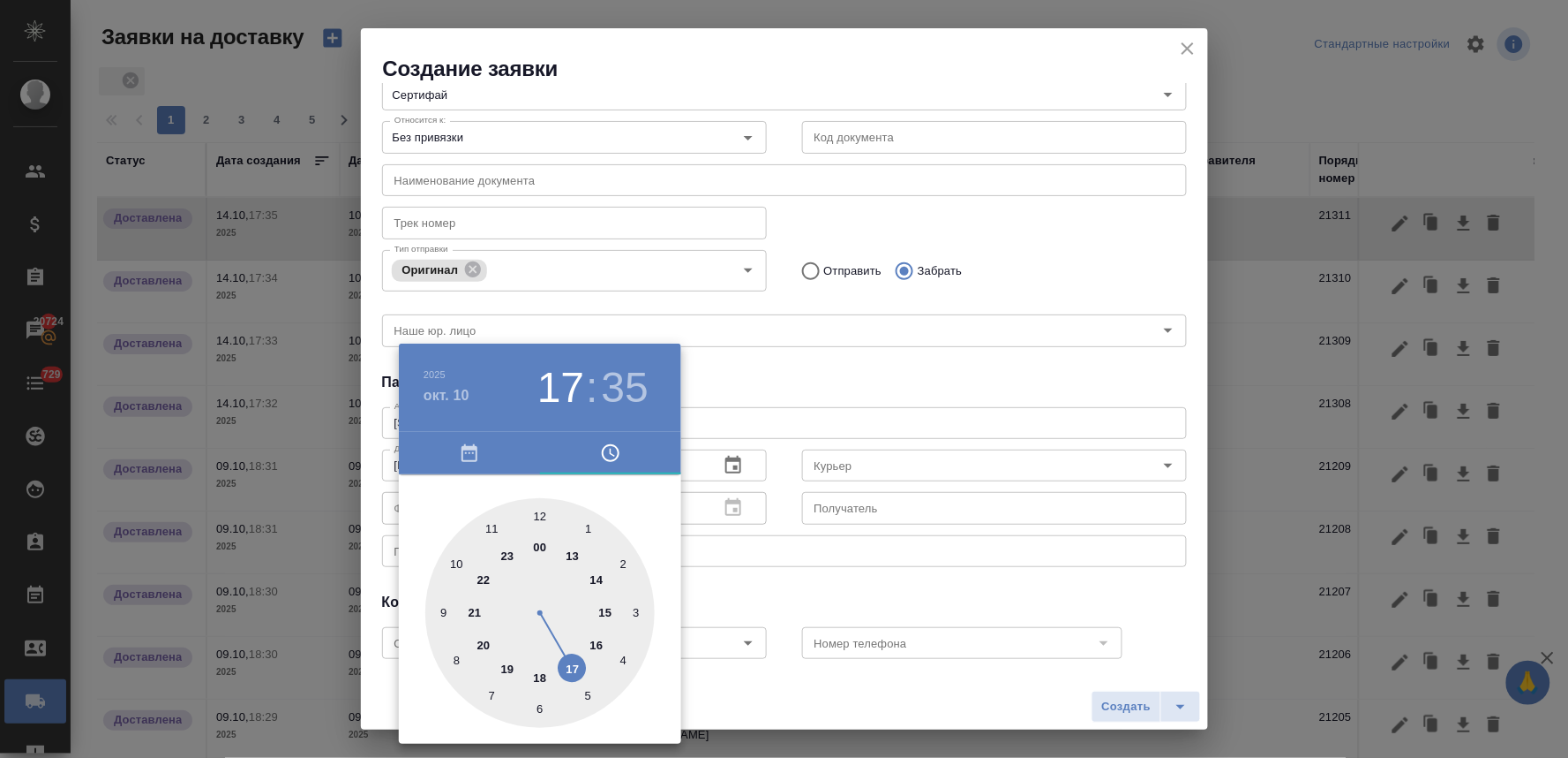
click at [596, 645] on div at bounding box center [540, 612] width 229 height 229
type input "10.10.2025 16:35"
click at [801, 384] on div at bounding box center [784, 379] width 1568 height 758
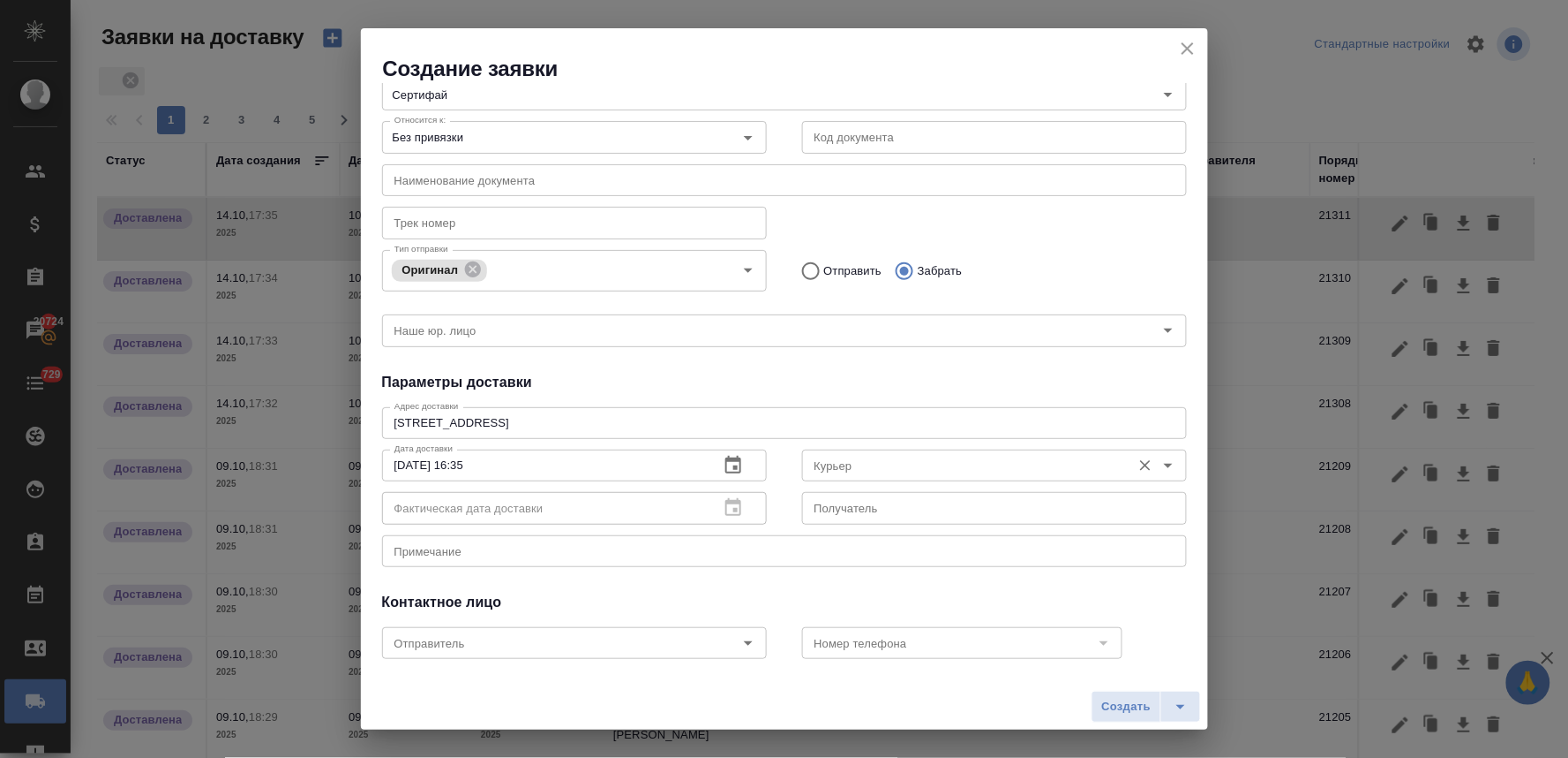
click at [878, 459] on input "Курьер" at bounding box center [965, 465] width 315 height 21
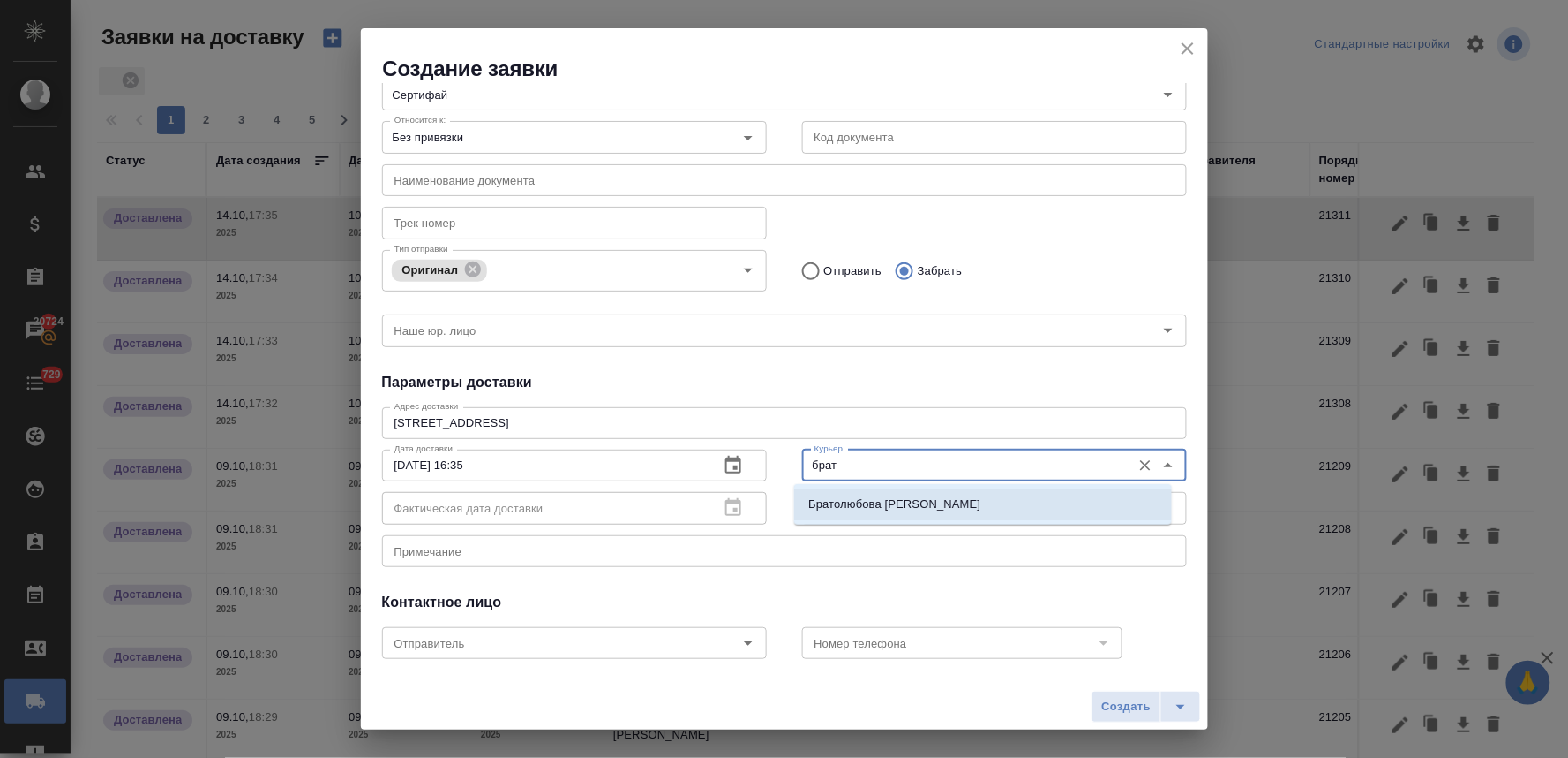
click at [871, 507] on p "Братолюбова Наталья" at bounding box center [894, 504] width 172 height 17
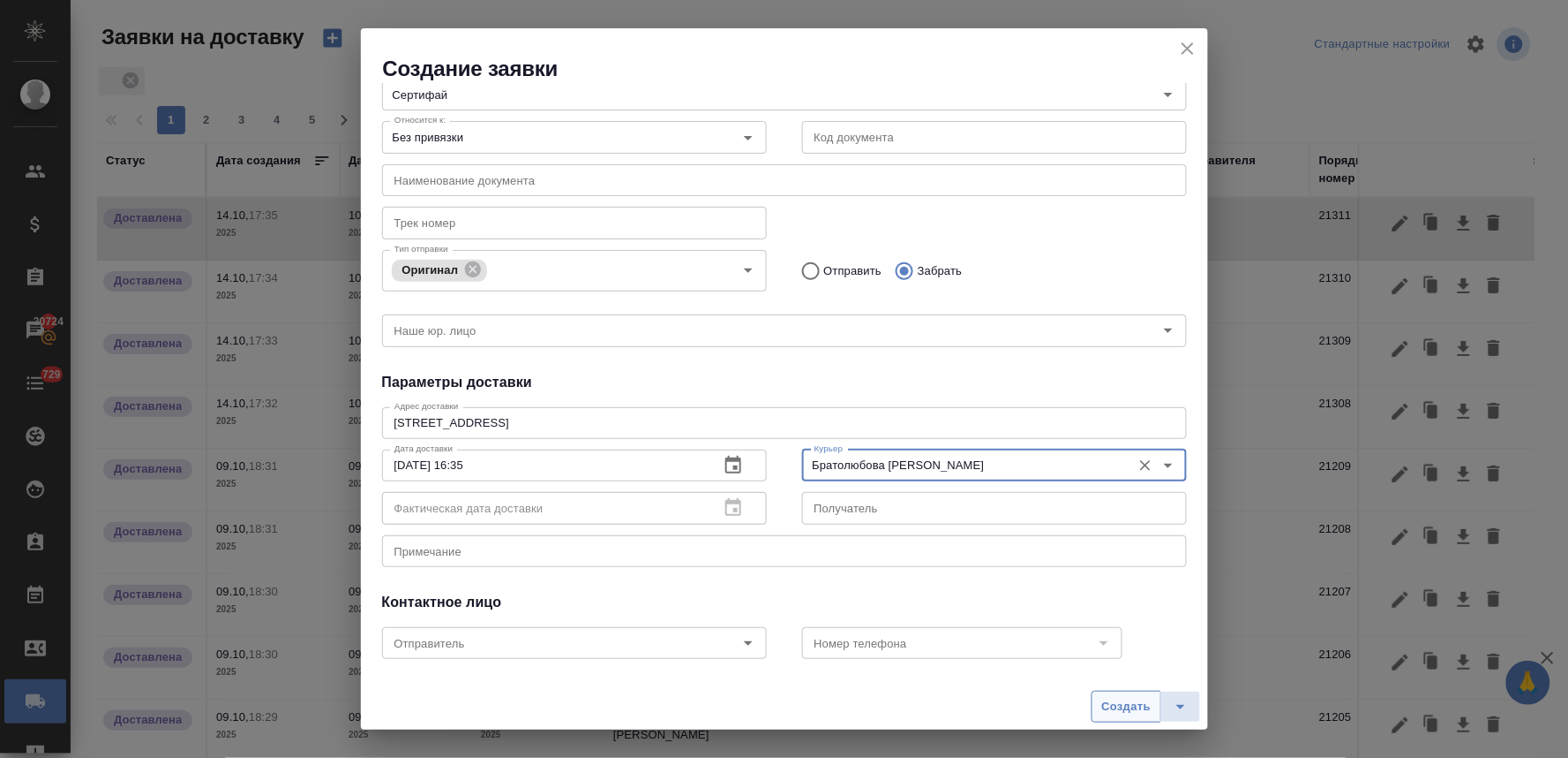
type input "Братолюбова Наталья"
drag, startPoint x: 1122, startPoint y: 706, endPoint x: 1114, endPoint y: 692, distance: 16.1
click at [1123, 706] on span "Создать" at bounding box center [1126, 706] width 50 height 20
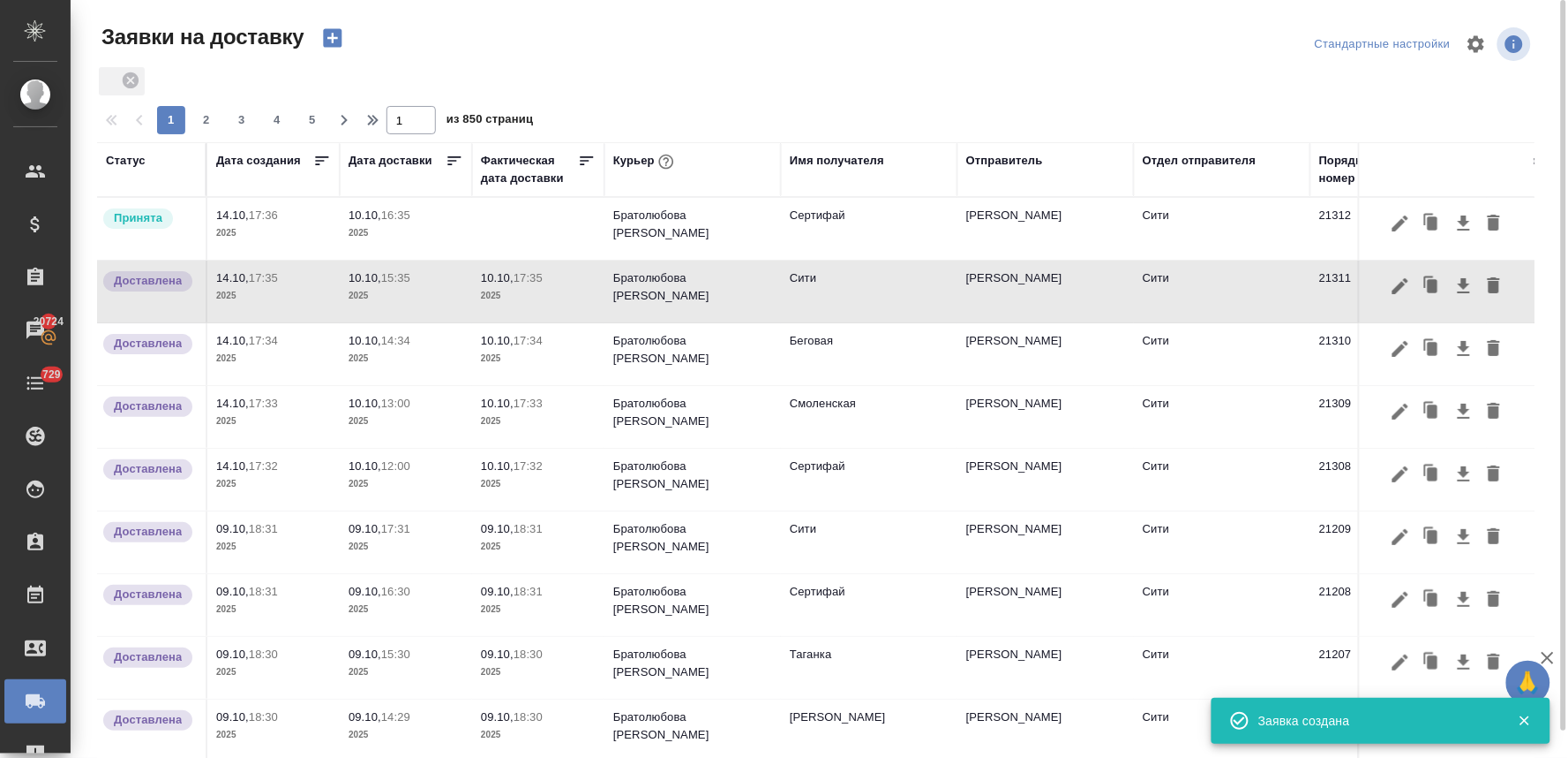
click at [527, 229] on td at bounding box center [539, 228] width 132 height 62
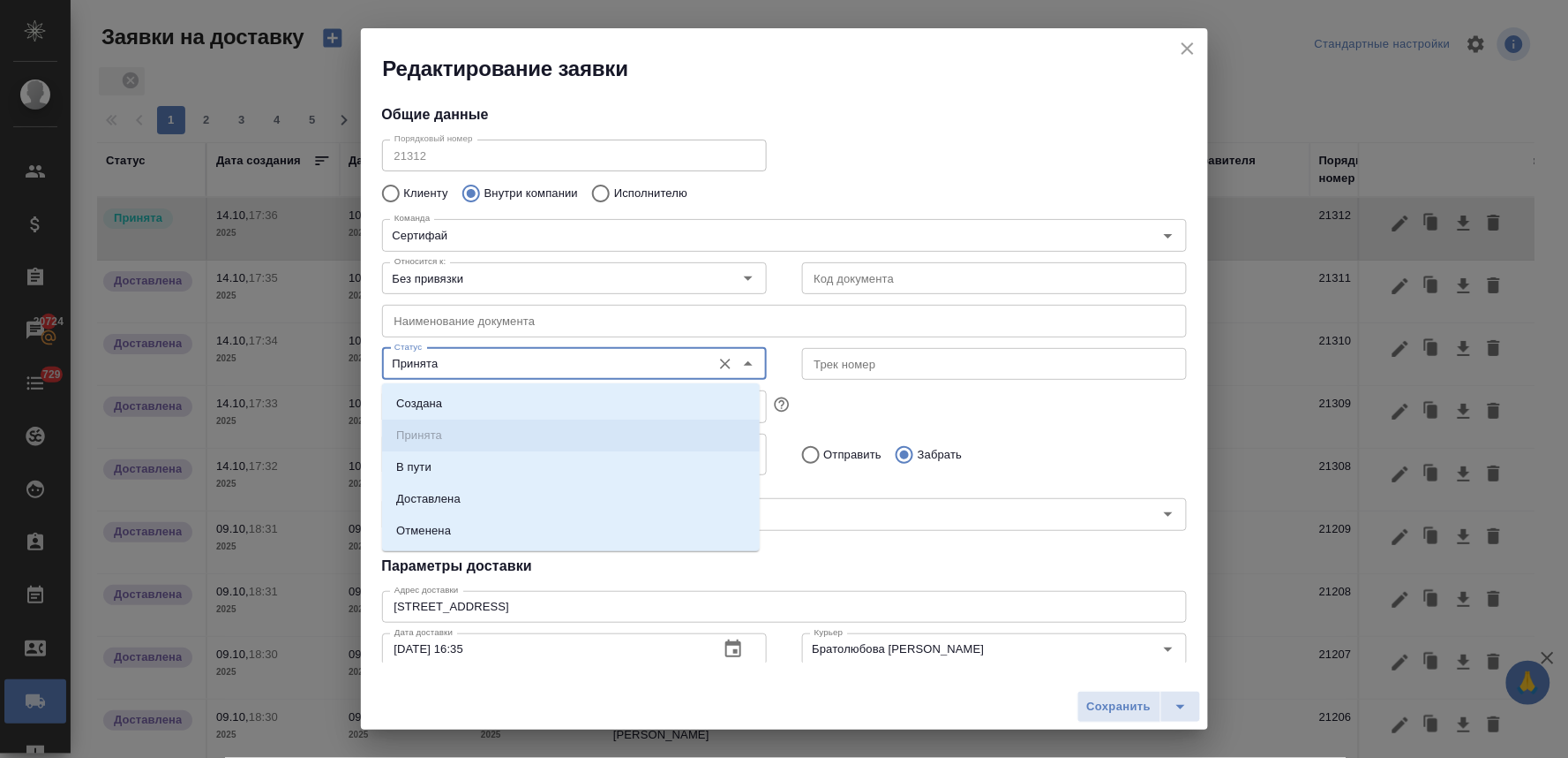
click at [509, 367] on input "Принята" at bounding box center [545, 363] width 315 height 21
click at [503, 500] on li "Доставлена" at bounding box center [570, 498] width 378 height 32
type input "Доставлена"
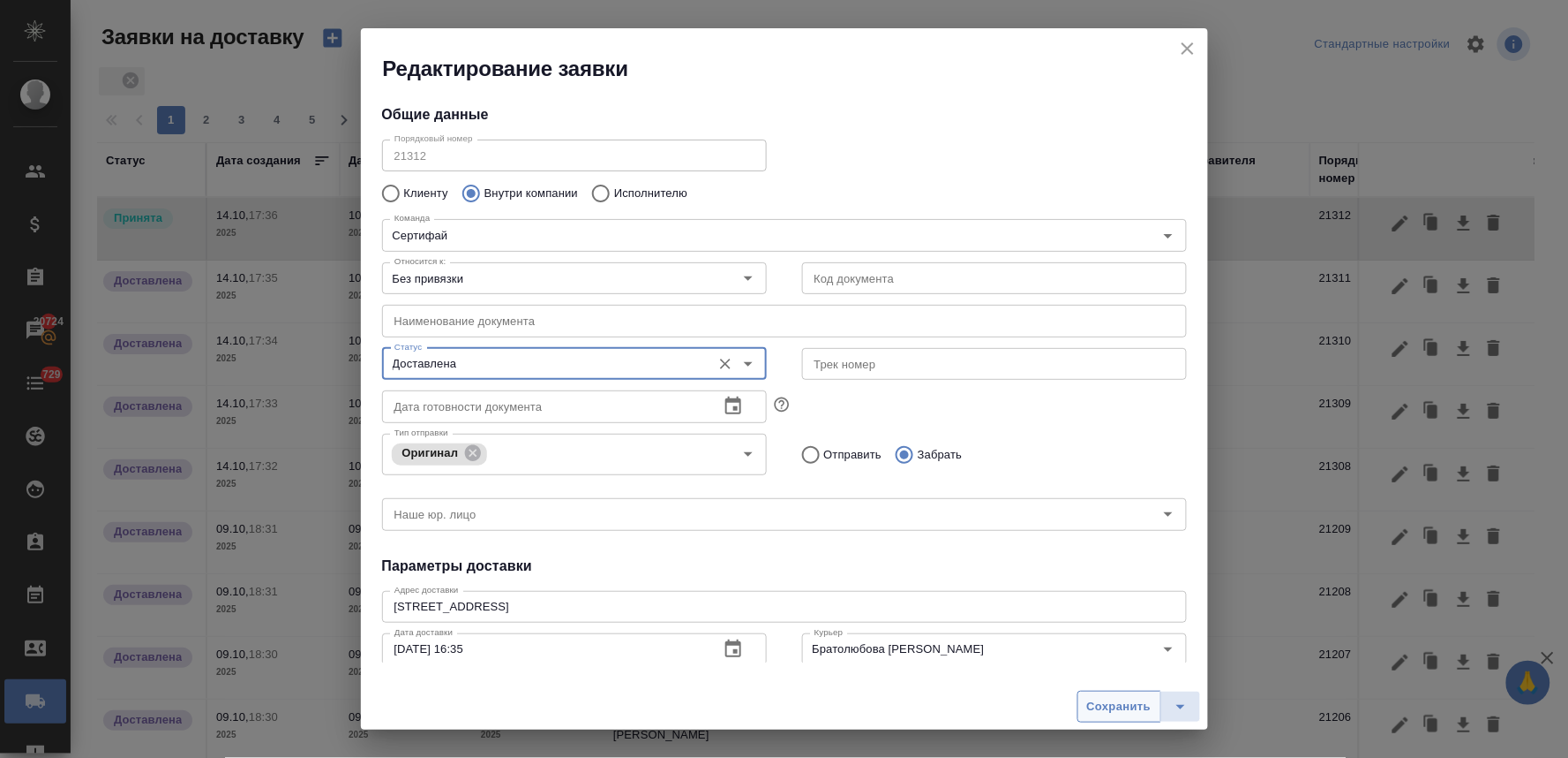
click at [1108, 712] on span "Сохранить" at bounding box center [1119, 706] width 64 height 20
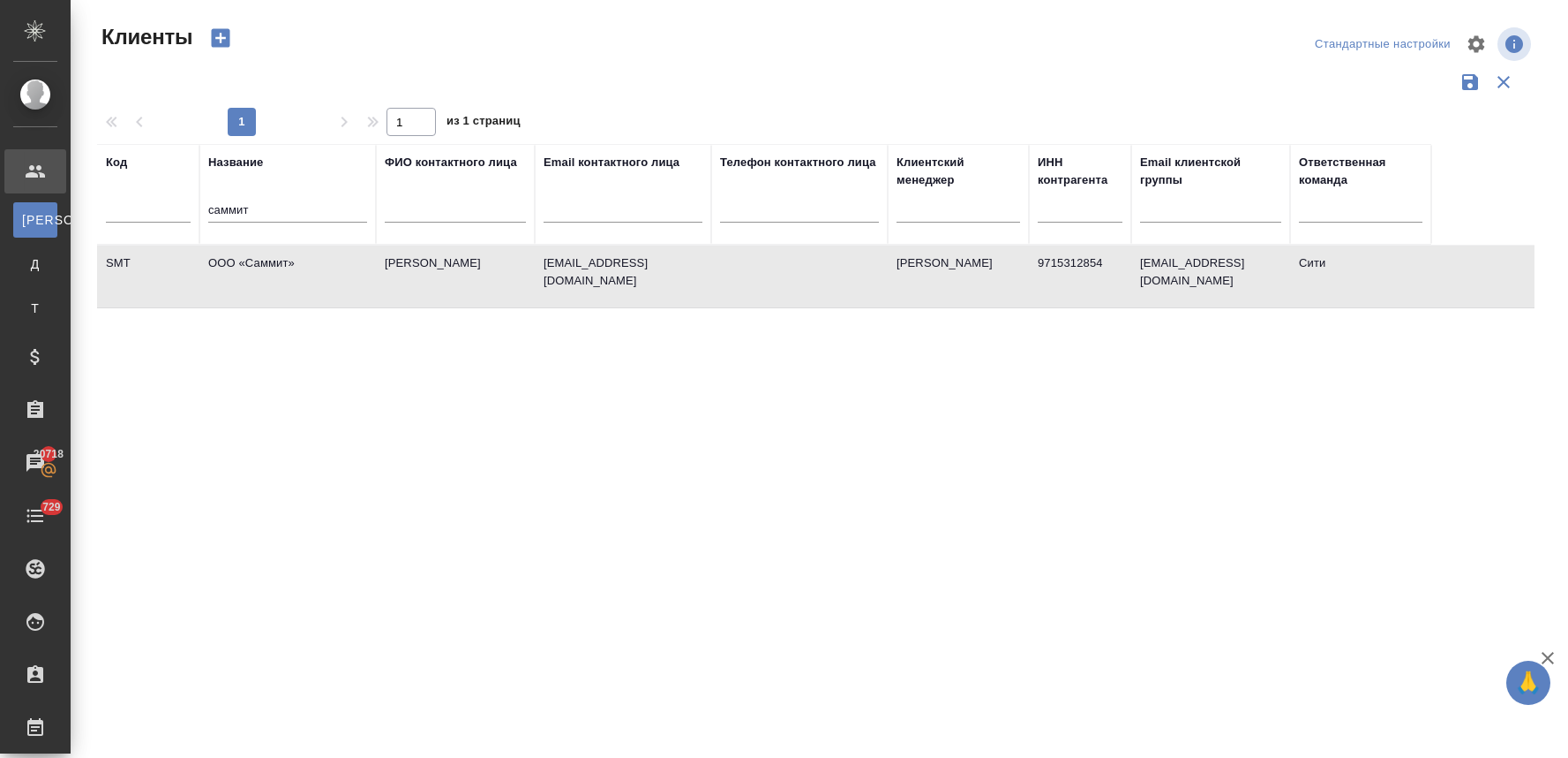
select select "RU"
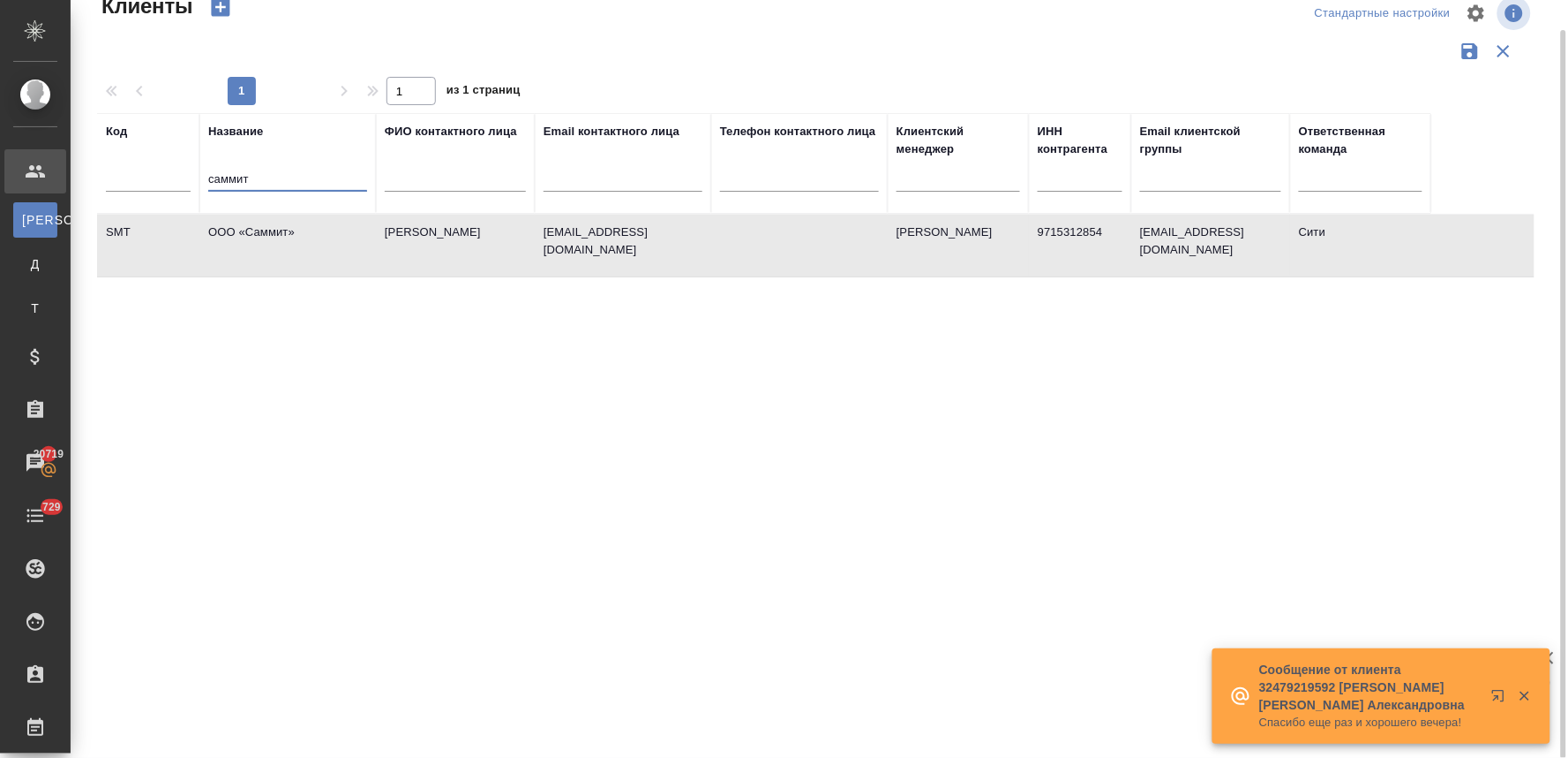
drag, startPoint x: 296, startPoint y: 173, endPoint x: 177, endPoint y: 179, distance: 119.2
click at [178, 179] on tr "Код Название саммит ФИО контактного лица Email контактного лица Телефон контакт…" at bounding box center [764, 163] width 1334 height 101
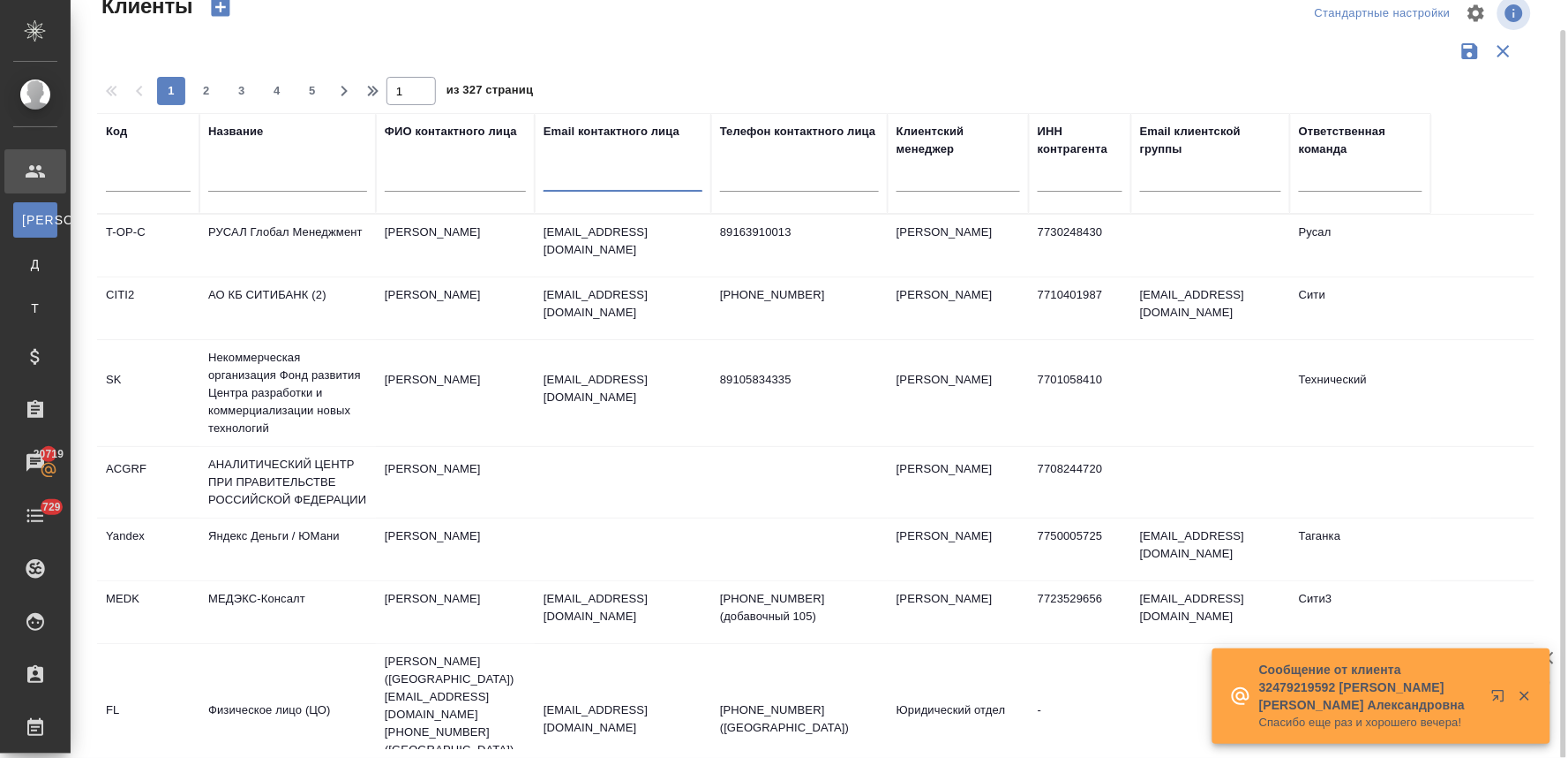
click at [658, 178] on input "text" at bounding box center [623, 180] width 158 height 22
paste input "ncinvestcomru@yandex.ru"
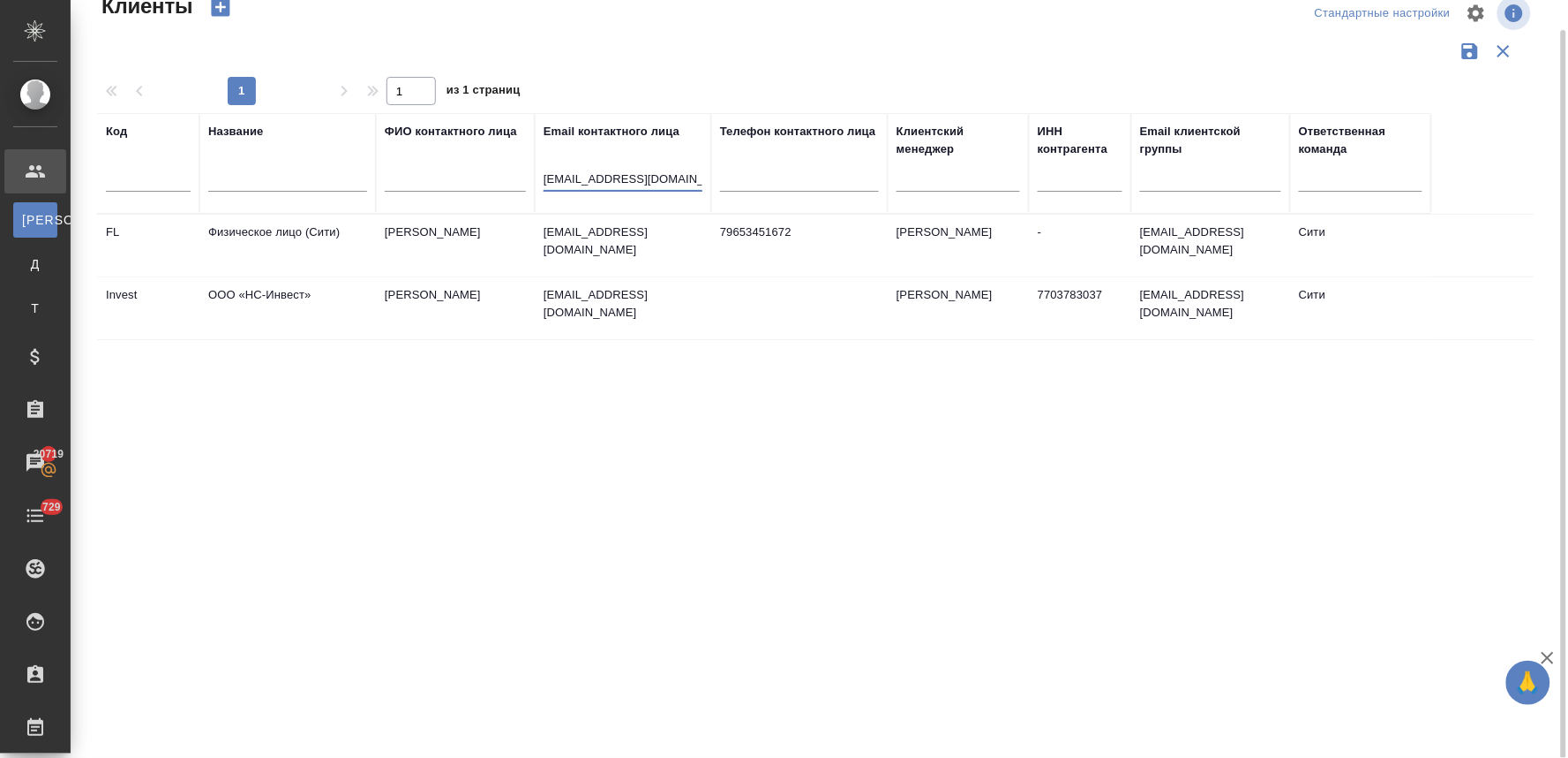
type input "ncinvestcomru@yandex.ru"
click at [463, 302] on td "[PERSON_NAME]" at bounding box center [454, 308] width 158 height 62
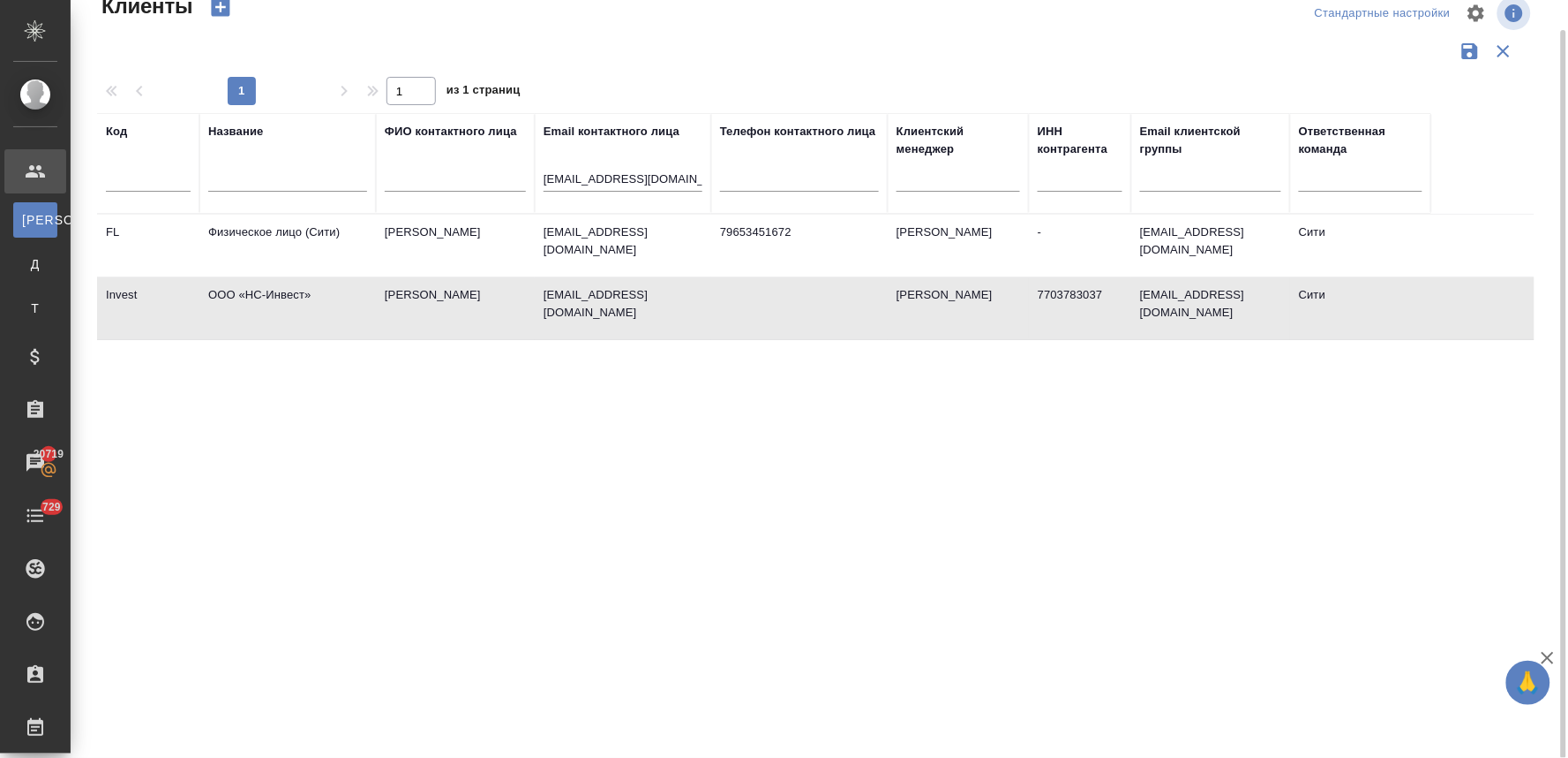
click at [463, 302] on td "[PERSON_NAME]" at bounding box center [454, 308] width 158 height 62
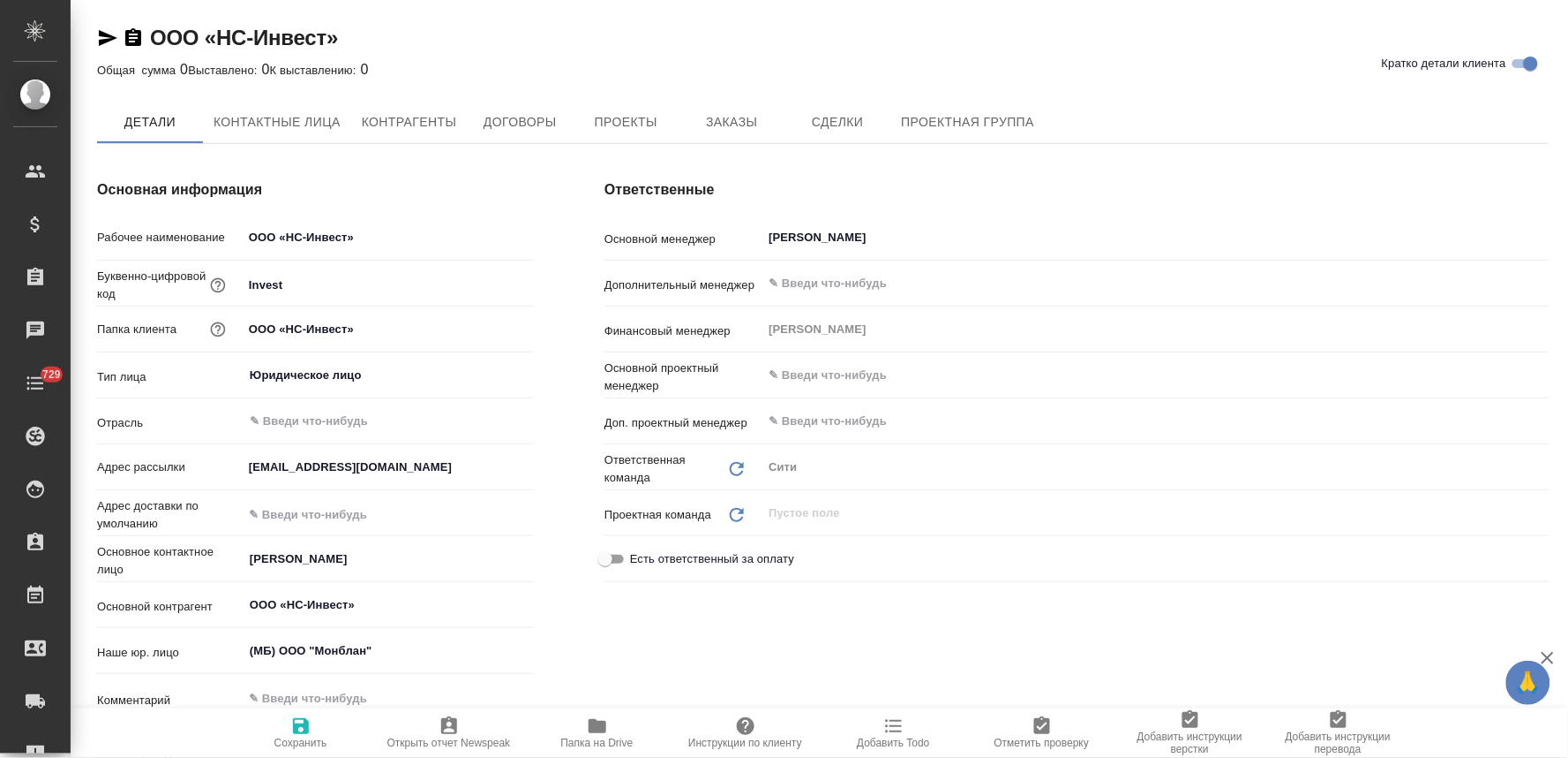
type textarea "x"
click at [718, 133] on span "Заказы" at bounding box center [731, 123] width 85 height 22
type textarea "x"
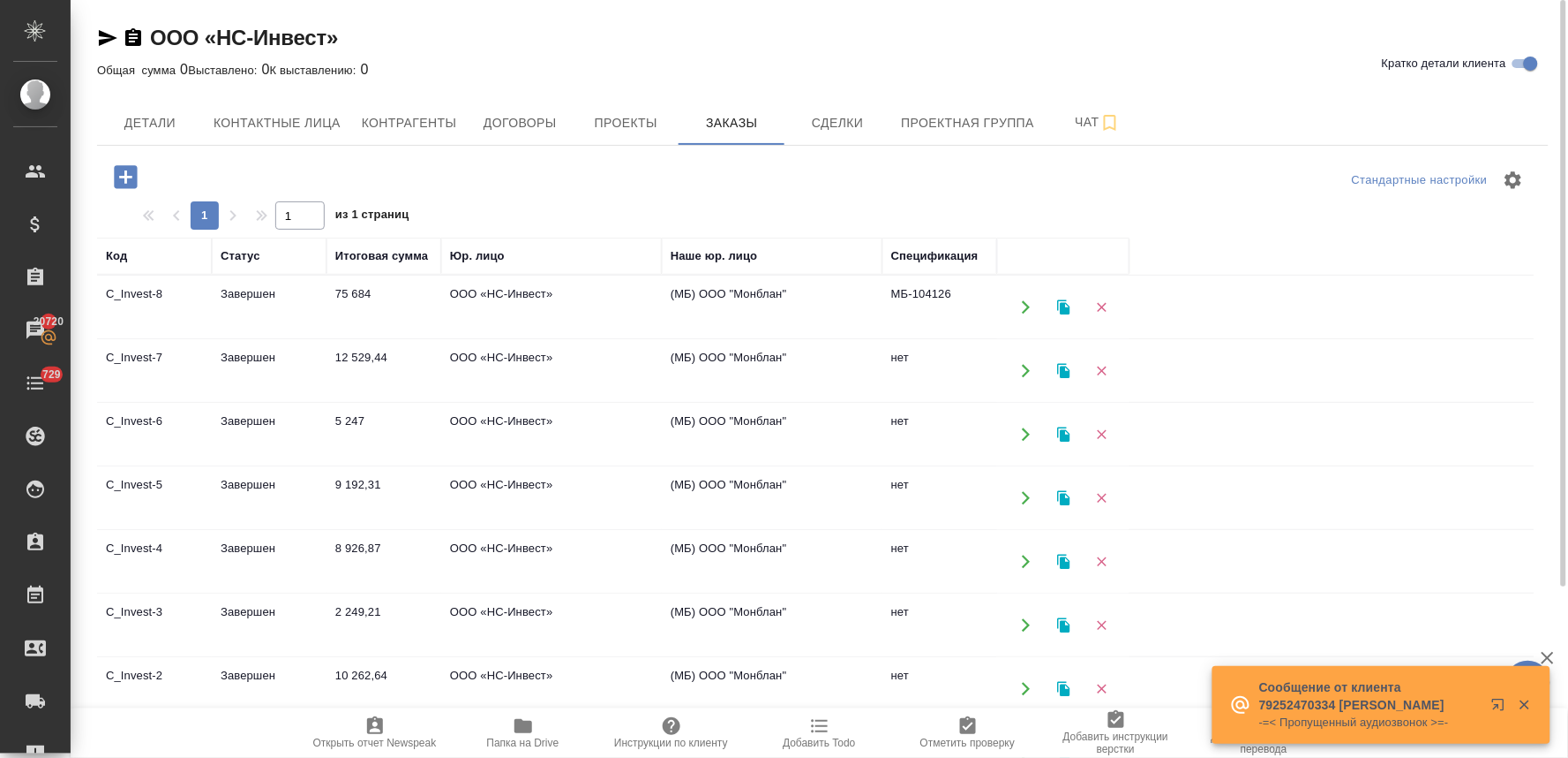
click at [116, 173] on icon "button" at bounding box center [125, 176] width 23 height 23
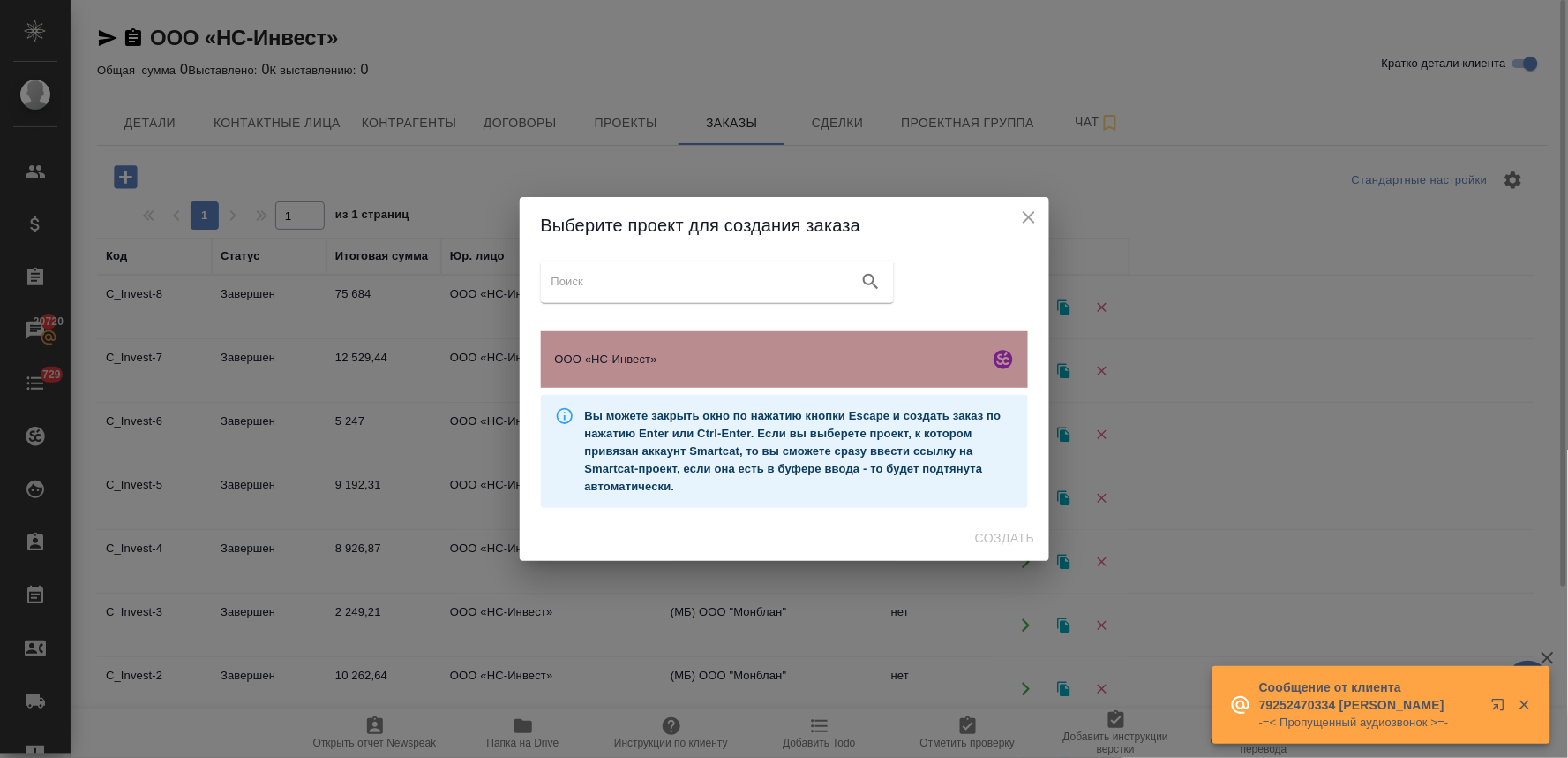
drag, startPoint x: 594, startPoint y: 364, endPoint x: 616, endPoint y: 372, distance: 23.4
click at [595, 364] on span "ООО «НС-Инвест»" at bounding box center [769, 359] width 427 height 17
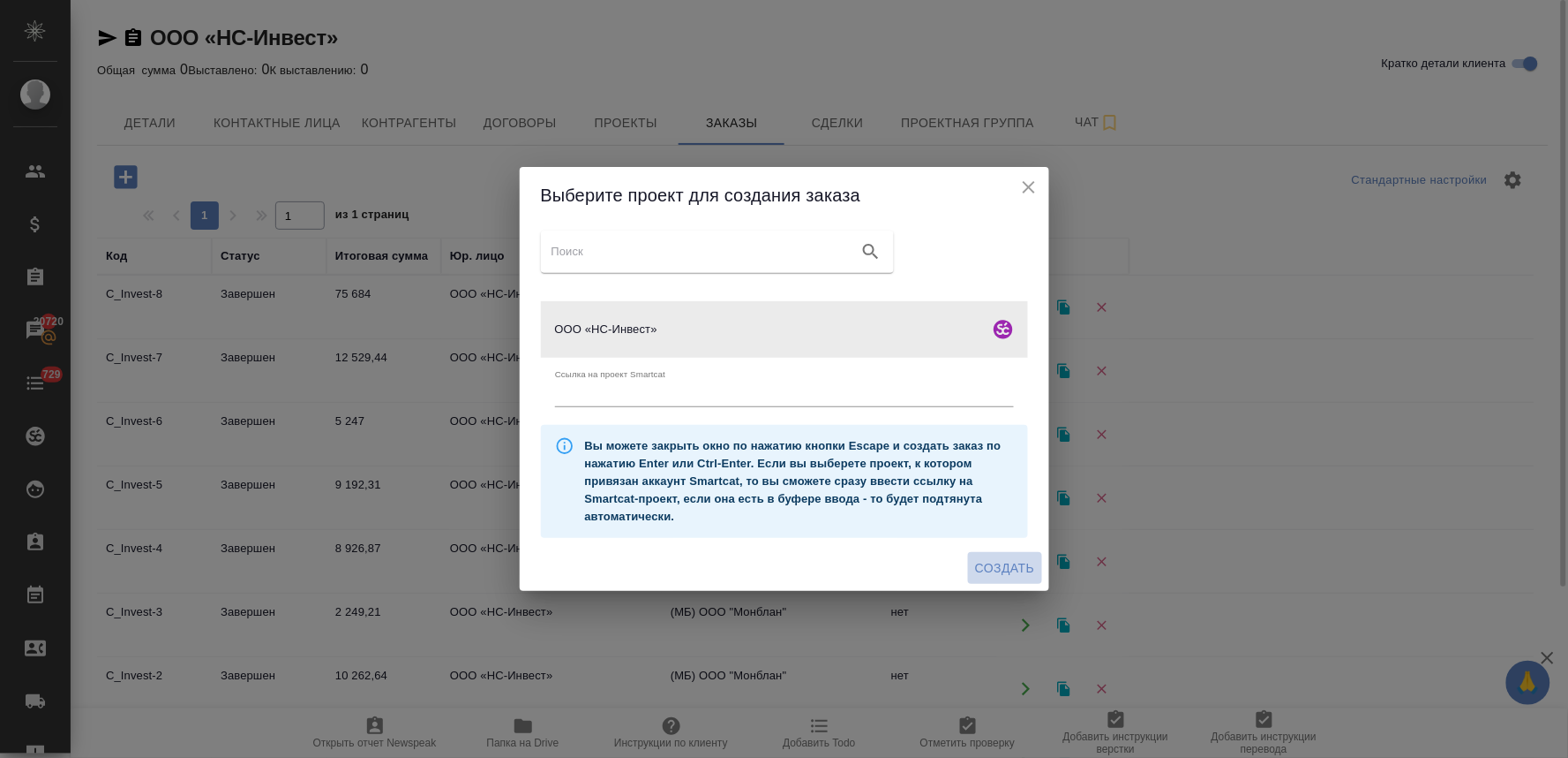
click at [1018, 571] on span "Создать" at bounding box center [1004, 568] width 59 height 22
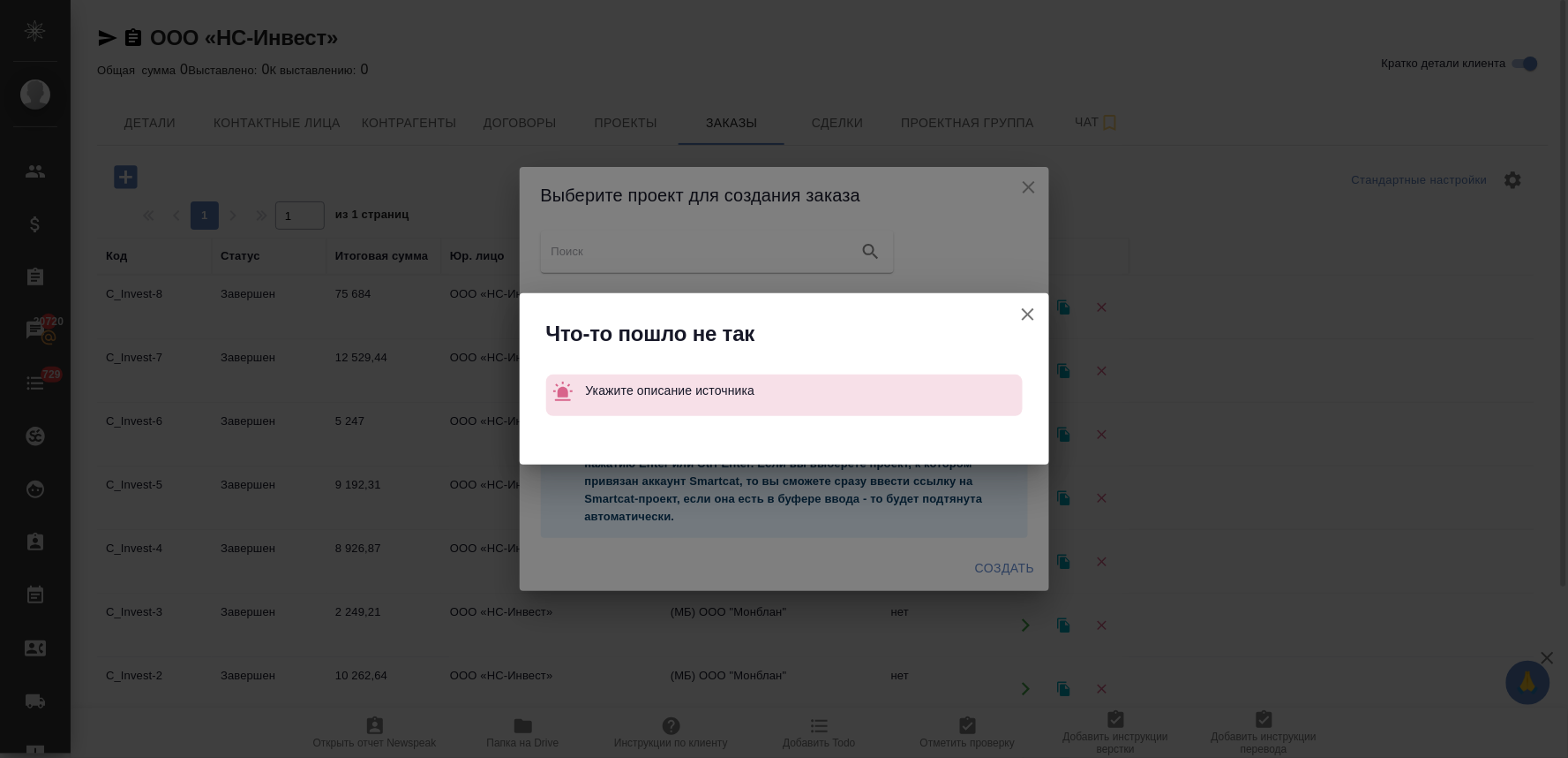
click at [1031, 315] on icon "button" at bounding box center [1028, 313] width 21 height 21
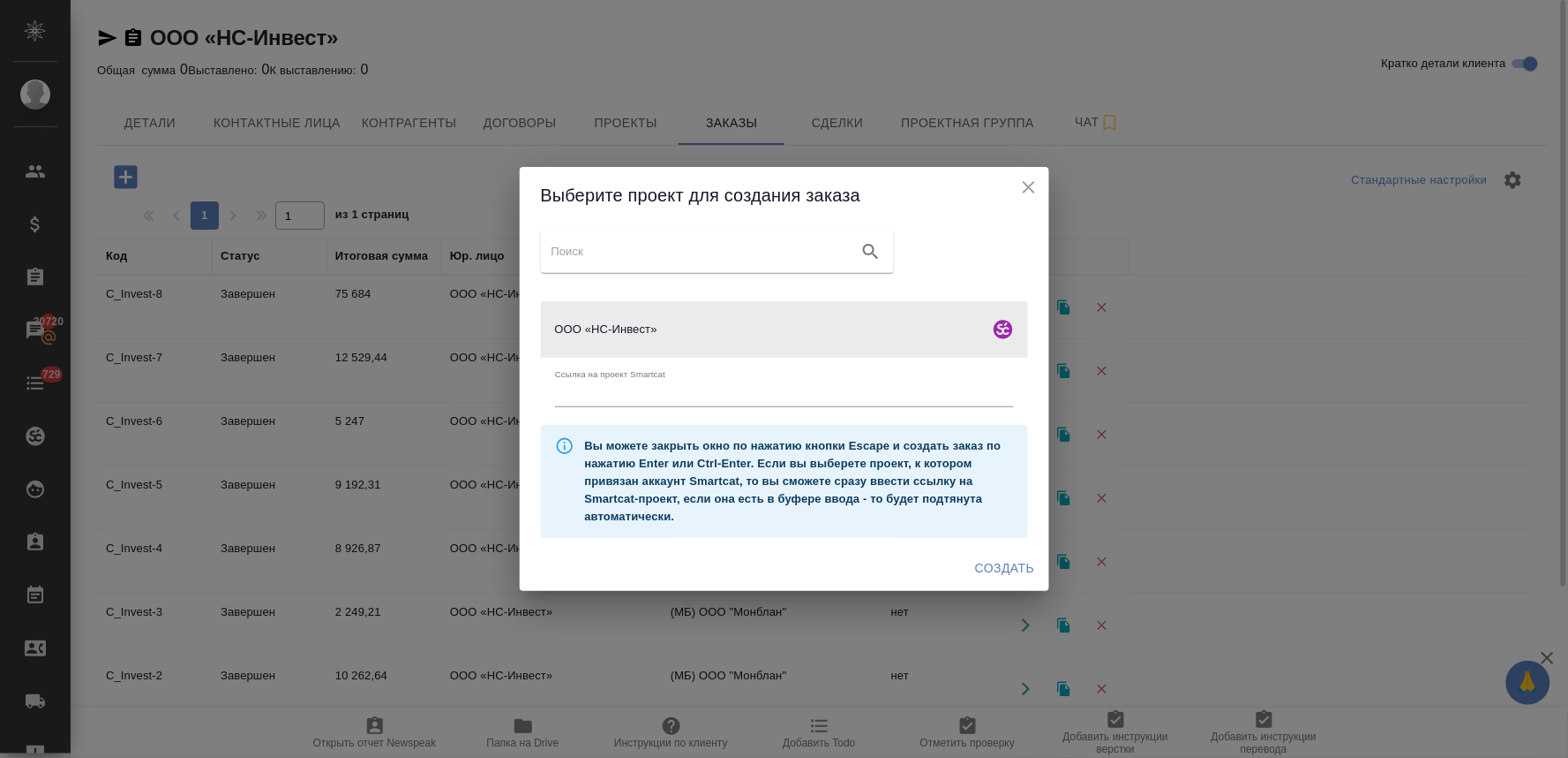
click at [1028, 180] on icon "close" at bounding box center [1028, 187] width 21 height 21
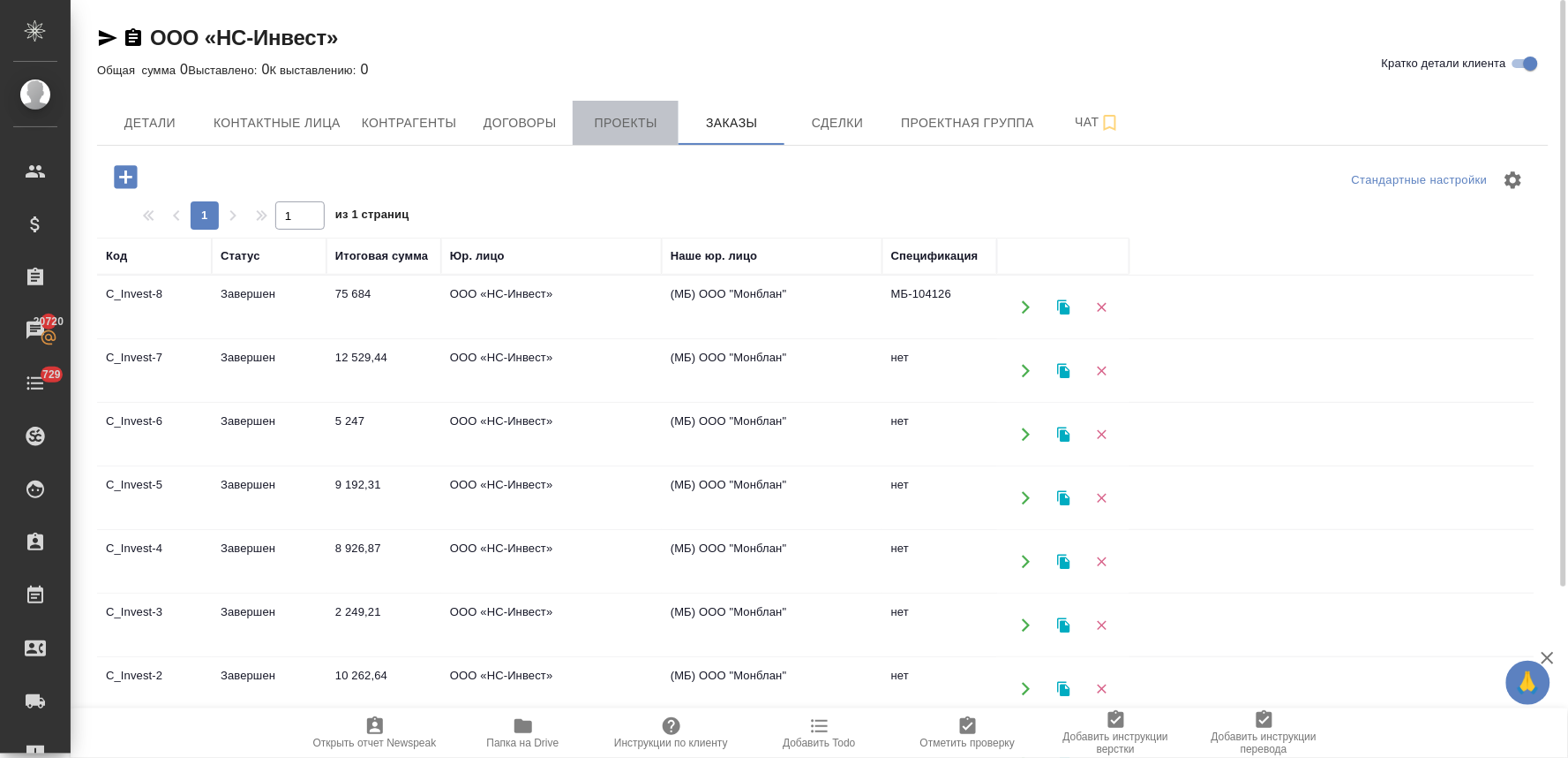
click at [618, 120] on span "Проекты" at bounding box center [626, 123] width 85 height 22
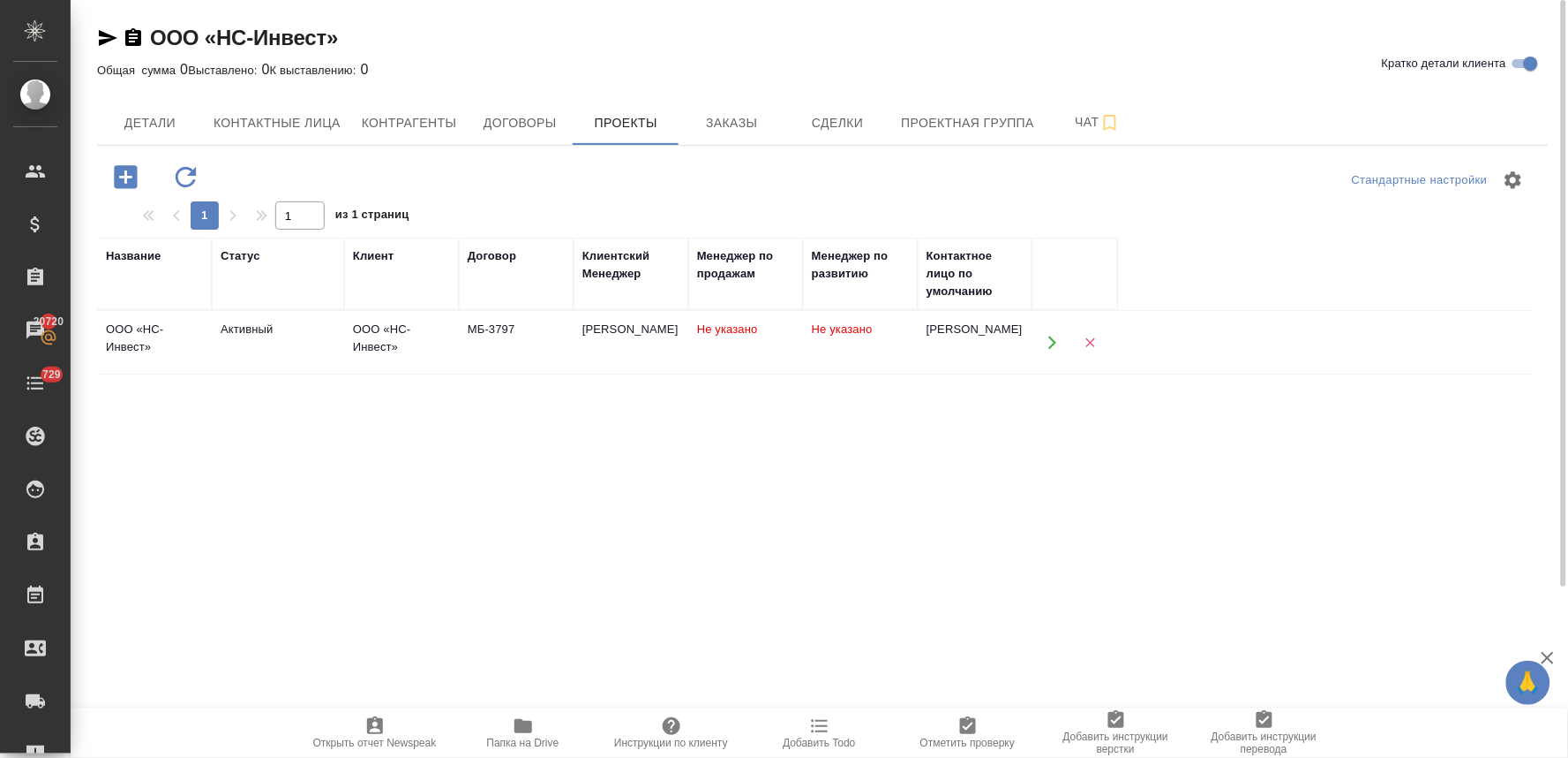
click at [1056, 348] on icon "button" at bounding box center [1053, 343] width 16 height 16
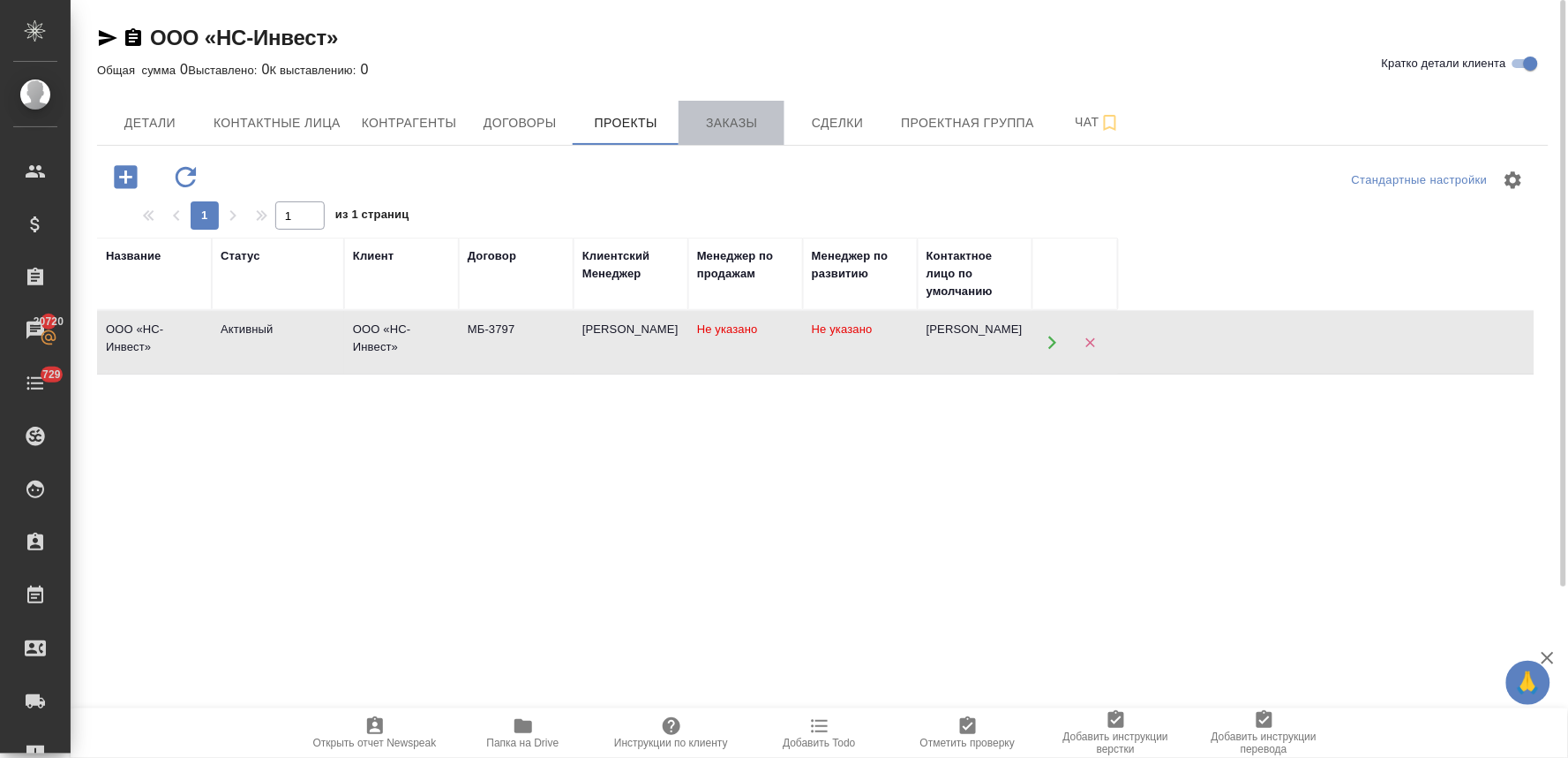
click at [717, 118] on span "Заказы" at bounding box center [731, 123] width 85 height 22
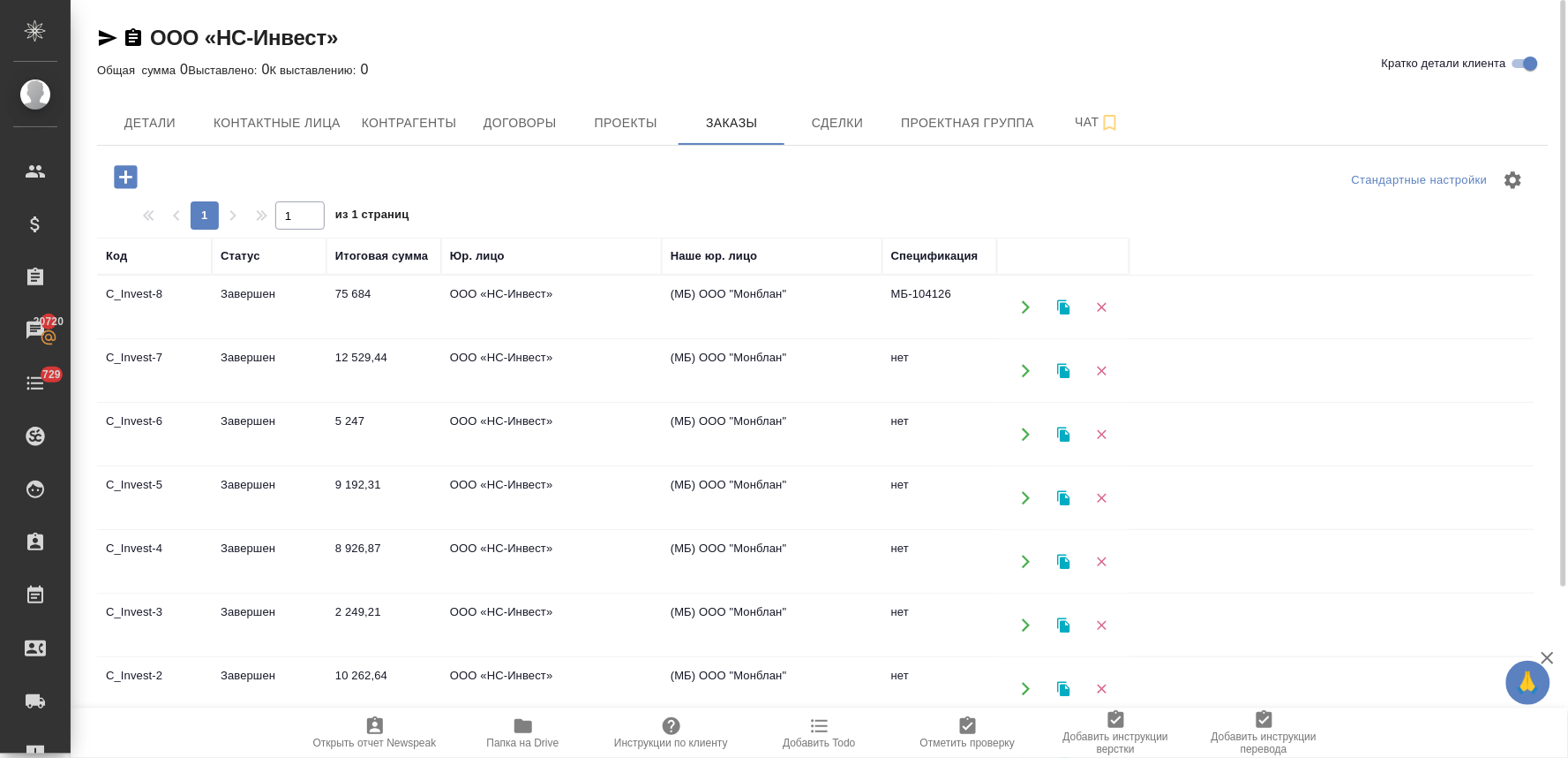
click at [120, 173] on icon "button" at bounding box center [125, 176] width 23 height 23
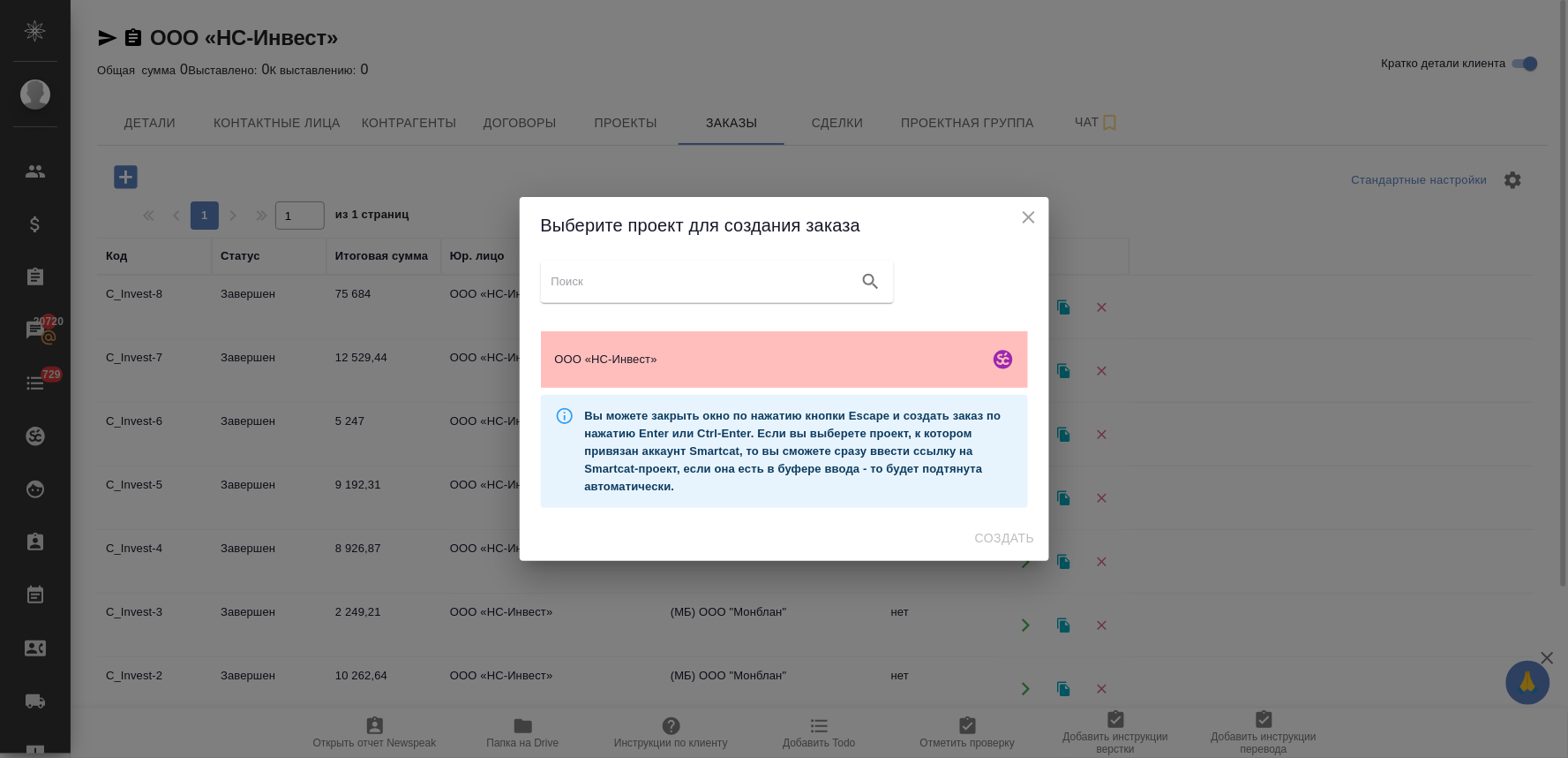
click at [702, 367] on span "ООО «НС-Инвест»" at bounding box center [769, 359] width 427 height 17
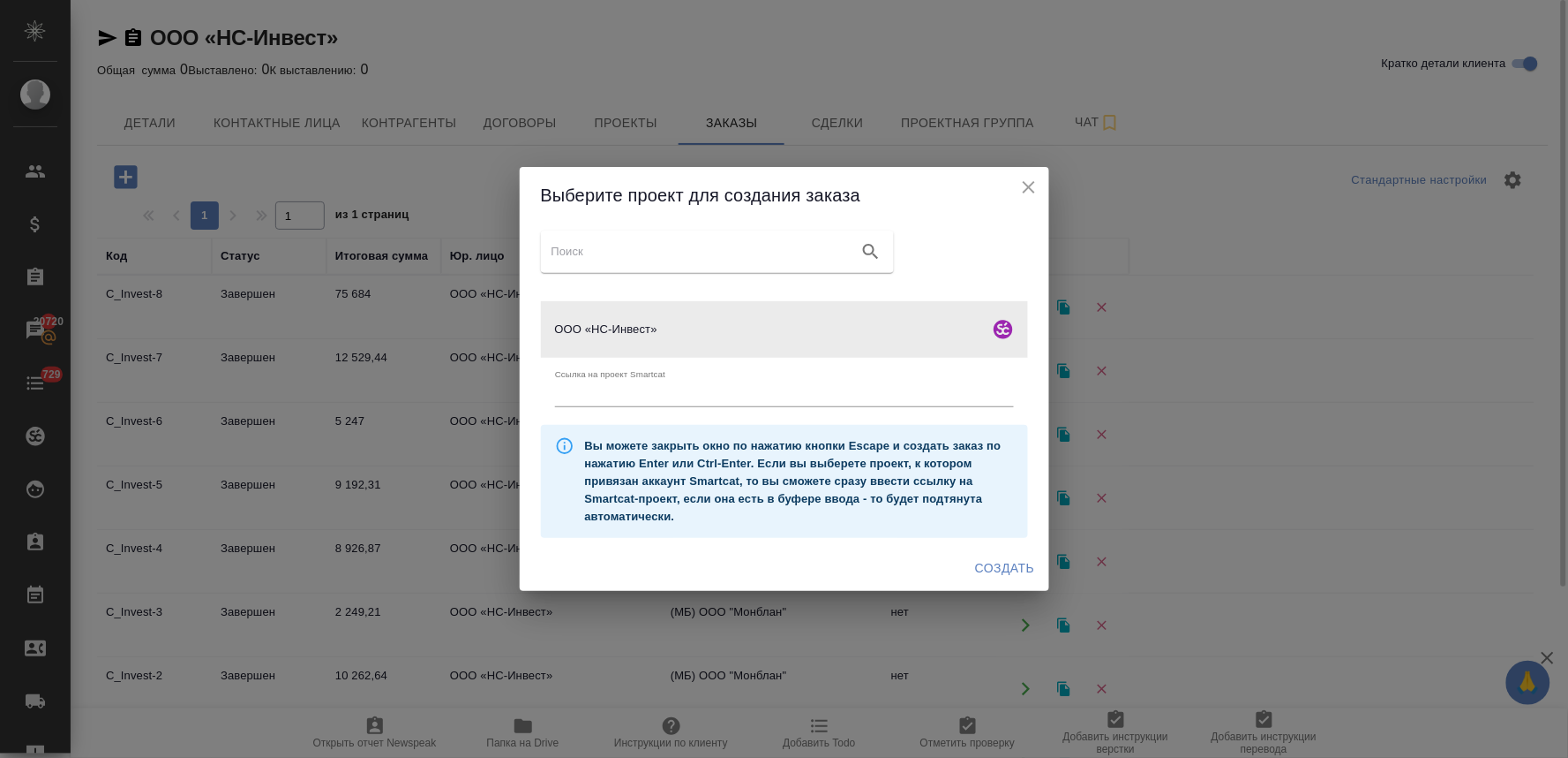
click at [1003, 567] on span "Создать" at bounding box center [1004, 568] width 59 height 22
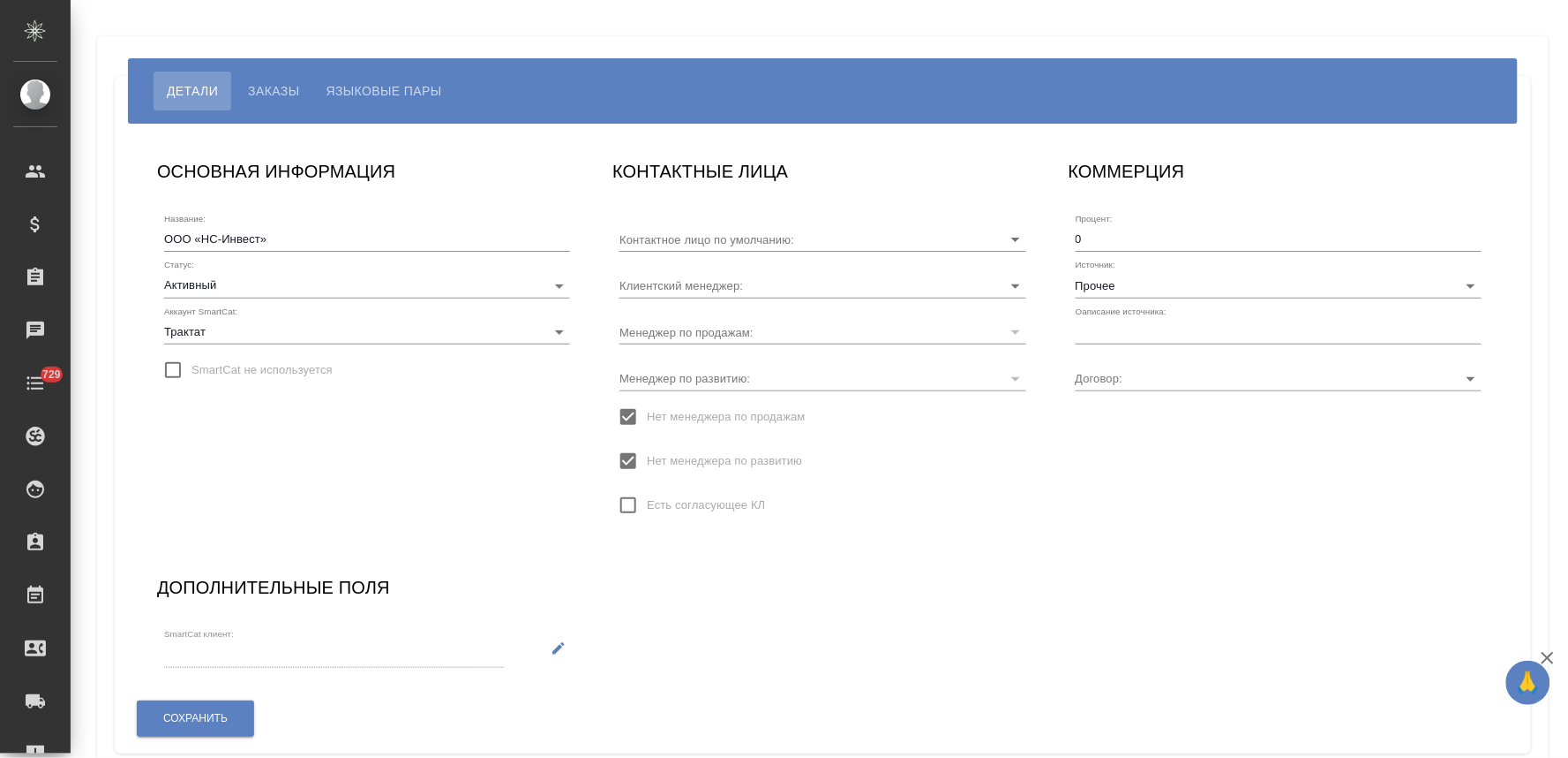
type input "[PERSON_NAME]"
type input "МБ-3797"
type input "[PERSON_NAME]"
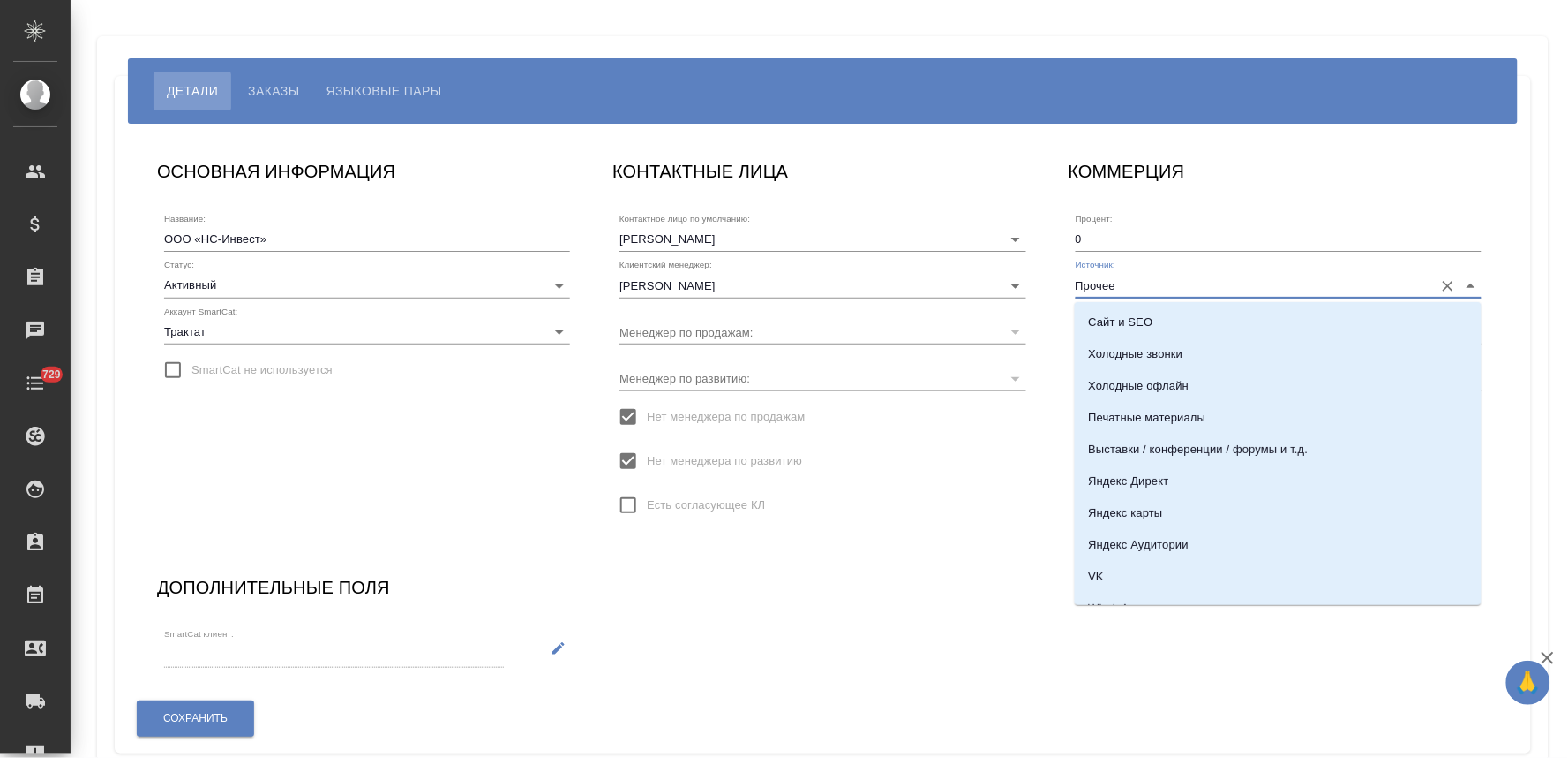
click at [1167, 281] on input "Прочее" at bounding box center [1250, 284] width 349 height 24
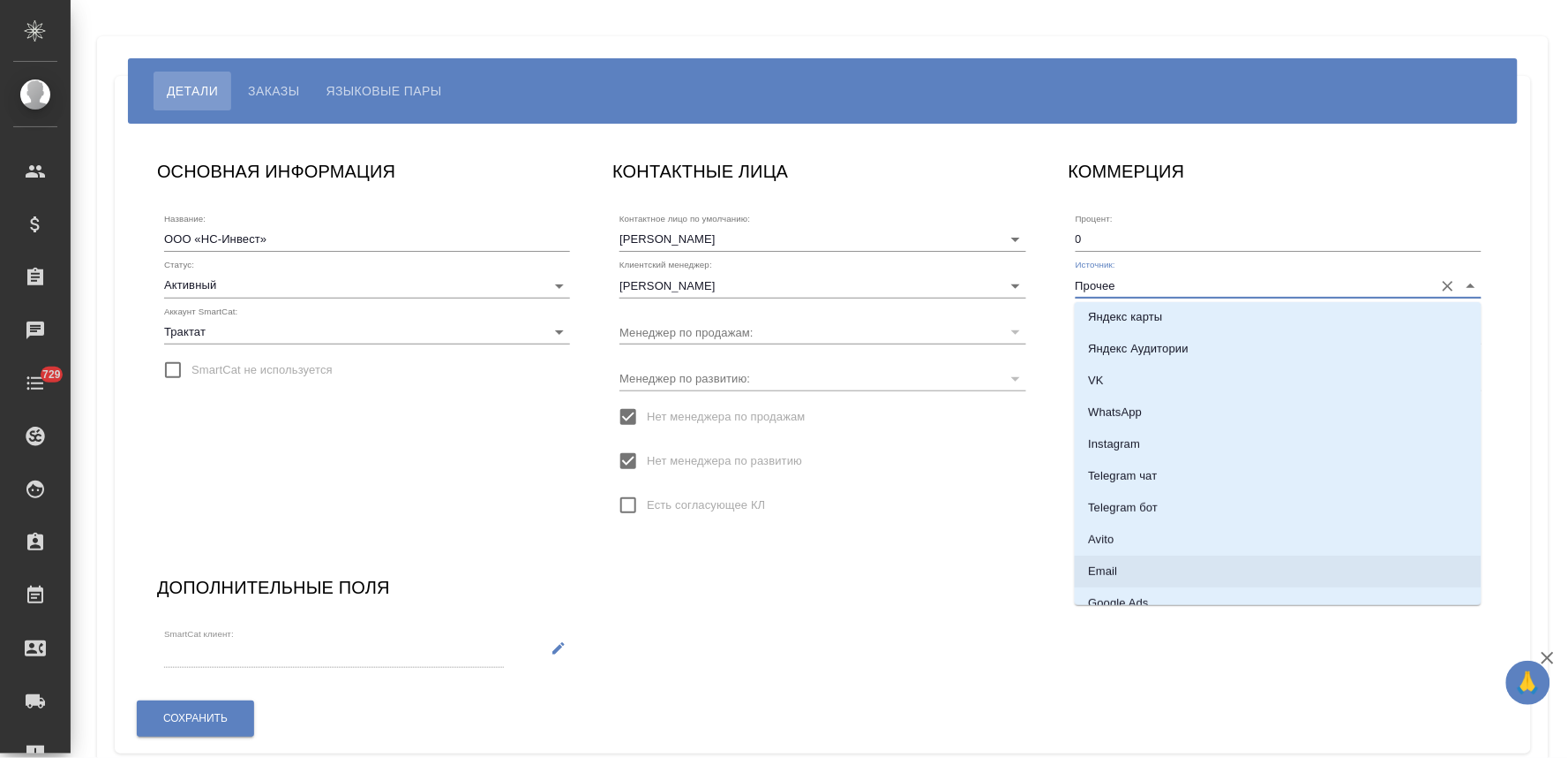
click at [1145, 563] on li "Email" at bounding box center [1277, 571] width 406 height 32
type input "Email"
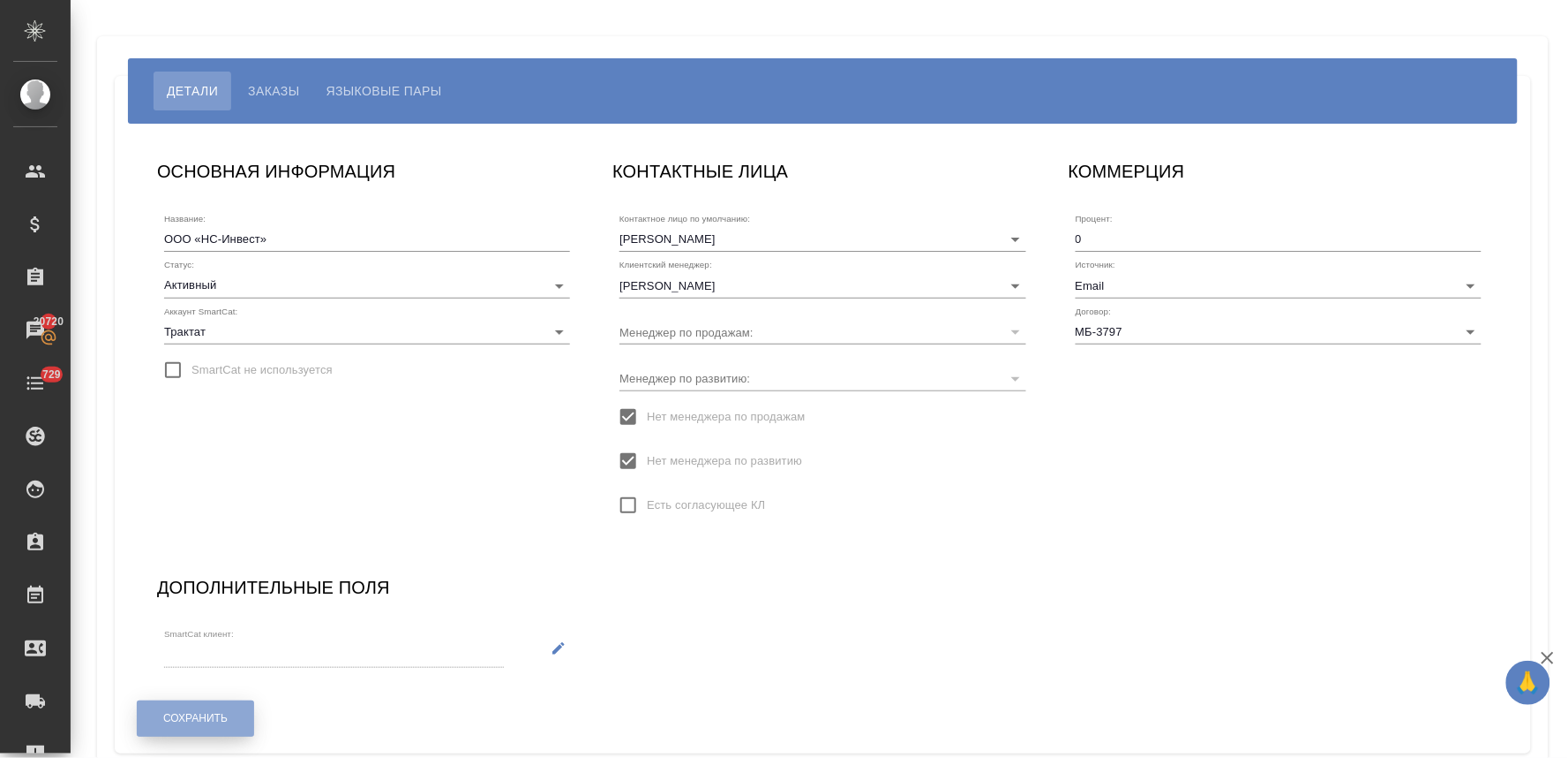
click at [174, 721] on span "Сохранить" at bounding box center [195, 718] width 64 height 15
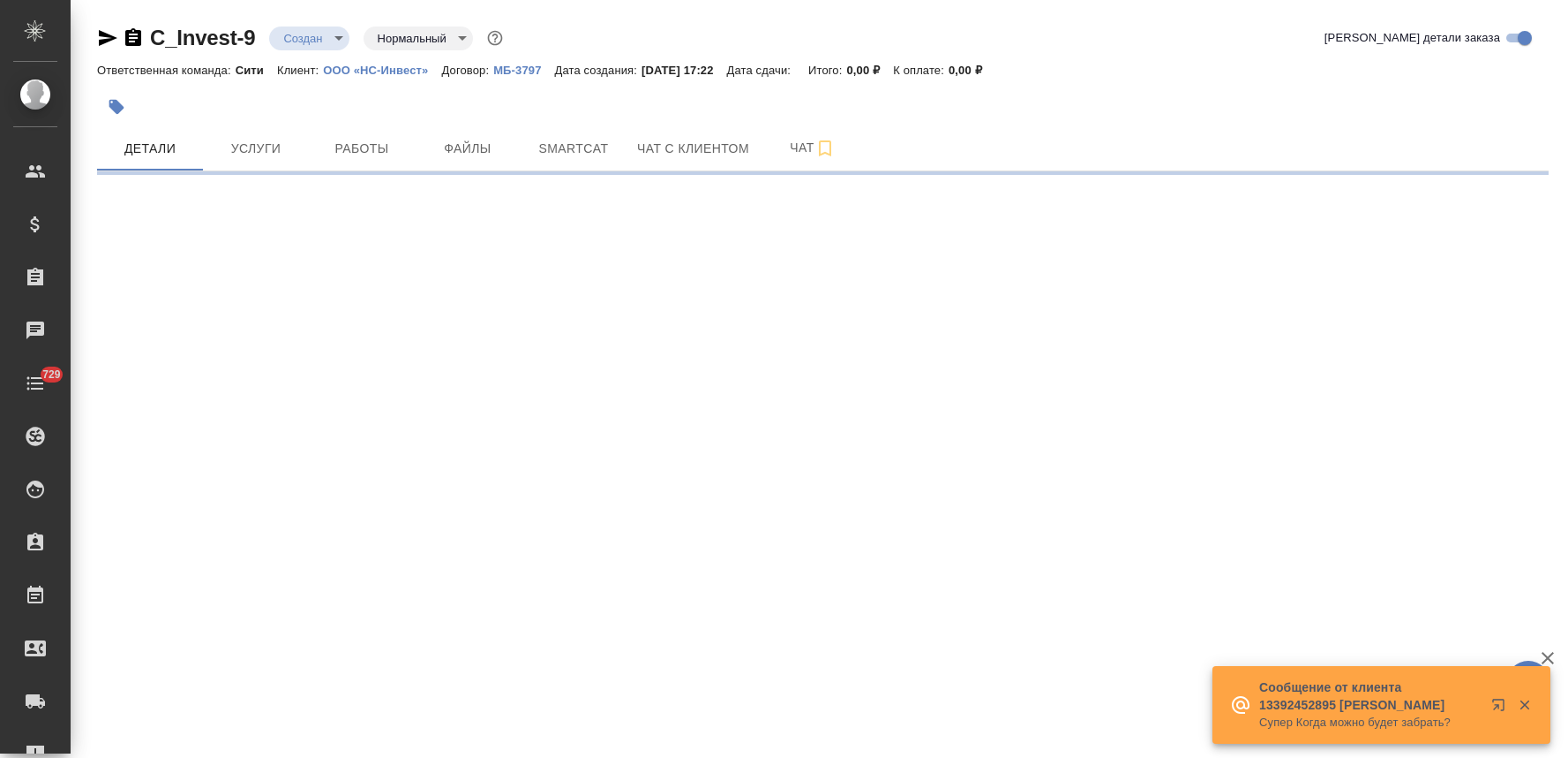
select select "RU"
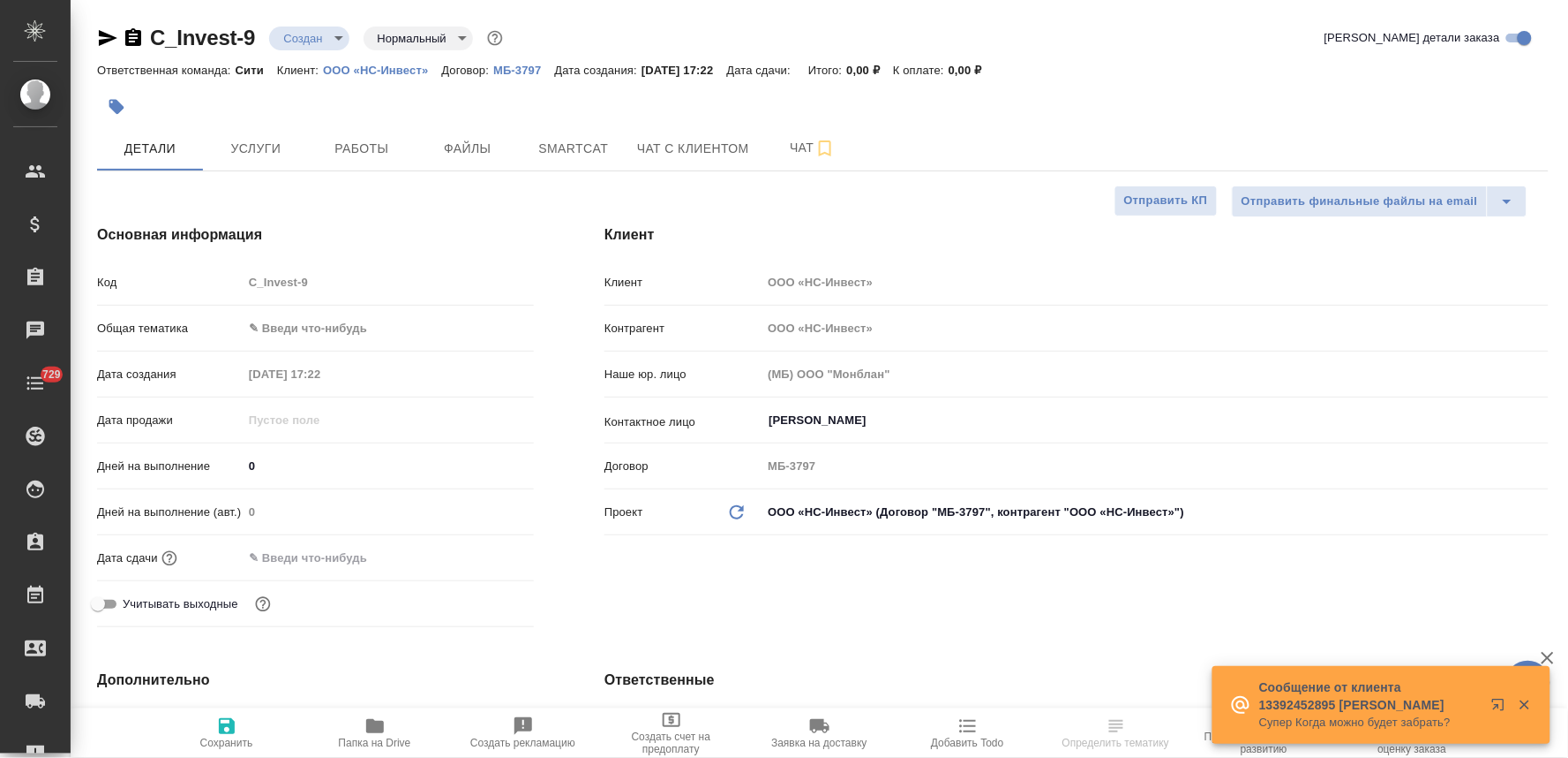
type textarea "x"
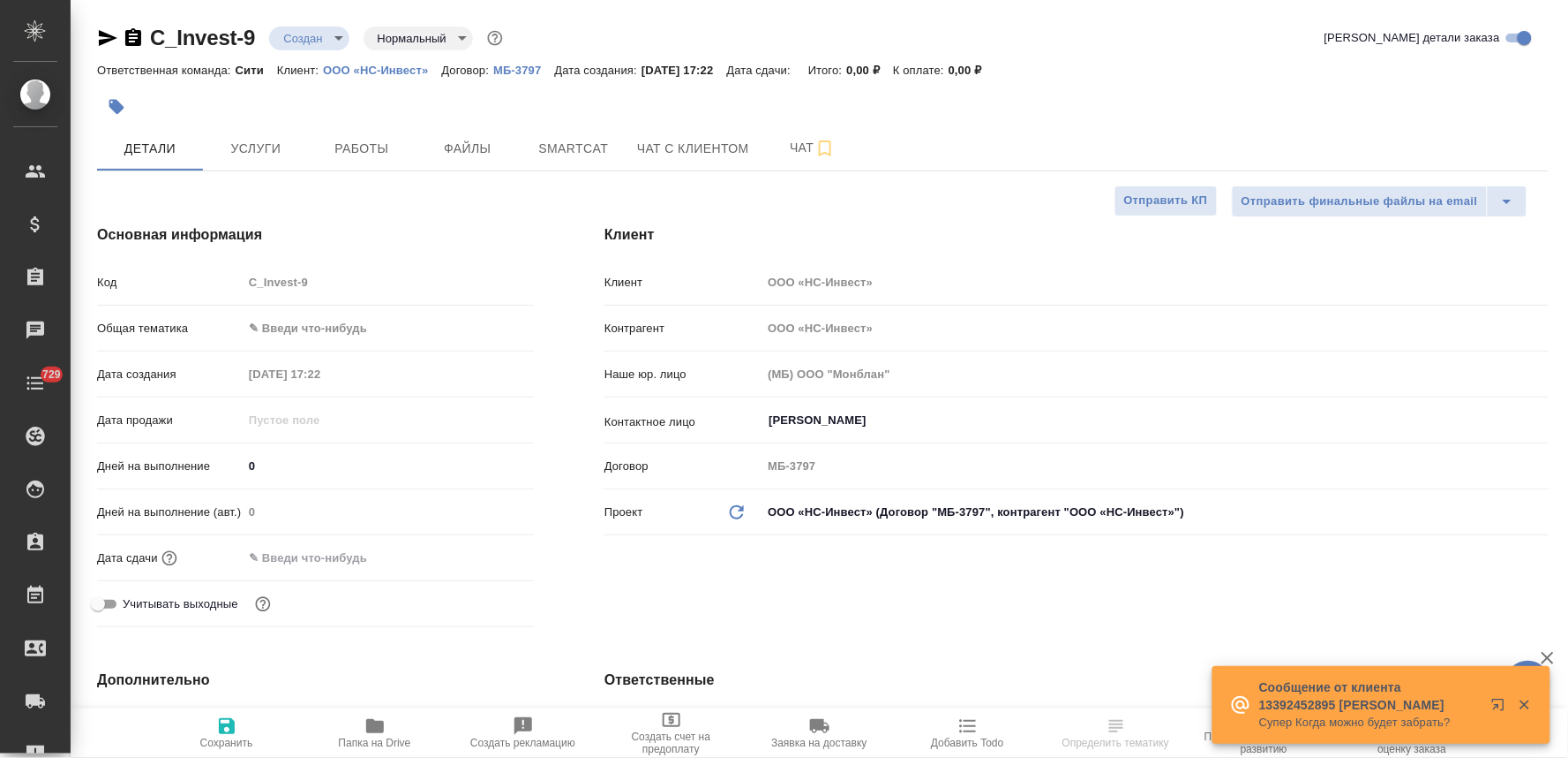
type textarea "x"
click at [287, 557] on input "text" at bounding box center [320, 558] width 155 height 25
click at [483, 556] on icon "button" at bounding box center [483, 556] width 21 height 21
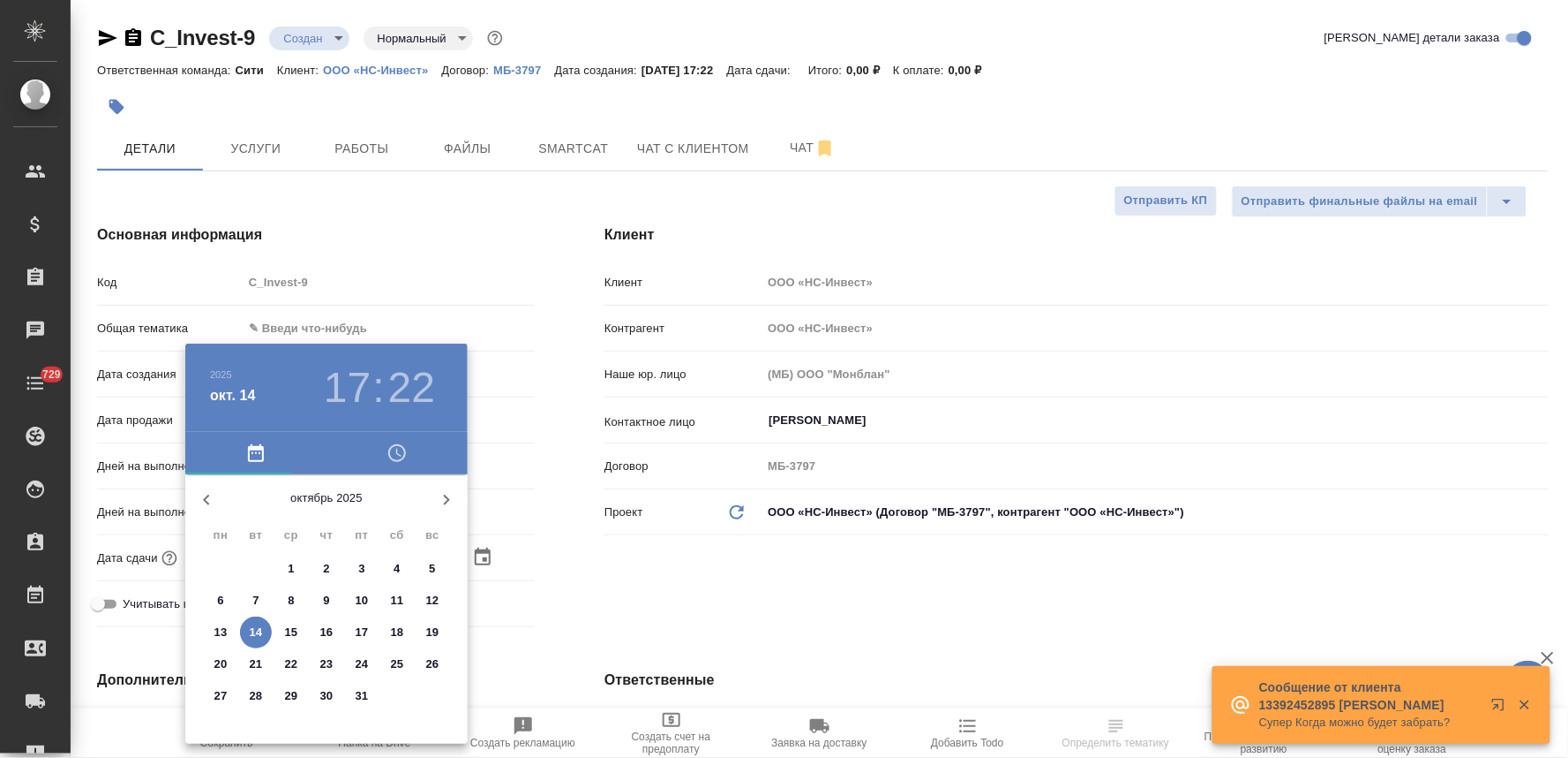
click at [290, 628] on p "15" at bounding box center [292, 631] width 14 height 17
type input "15.10.2025 17:22"
type textarea "x"
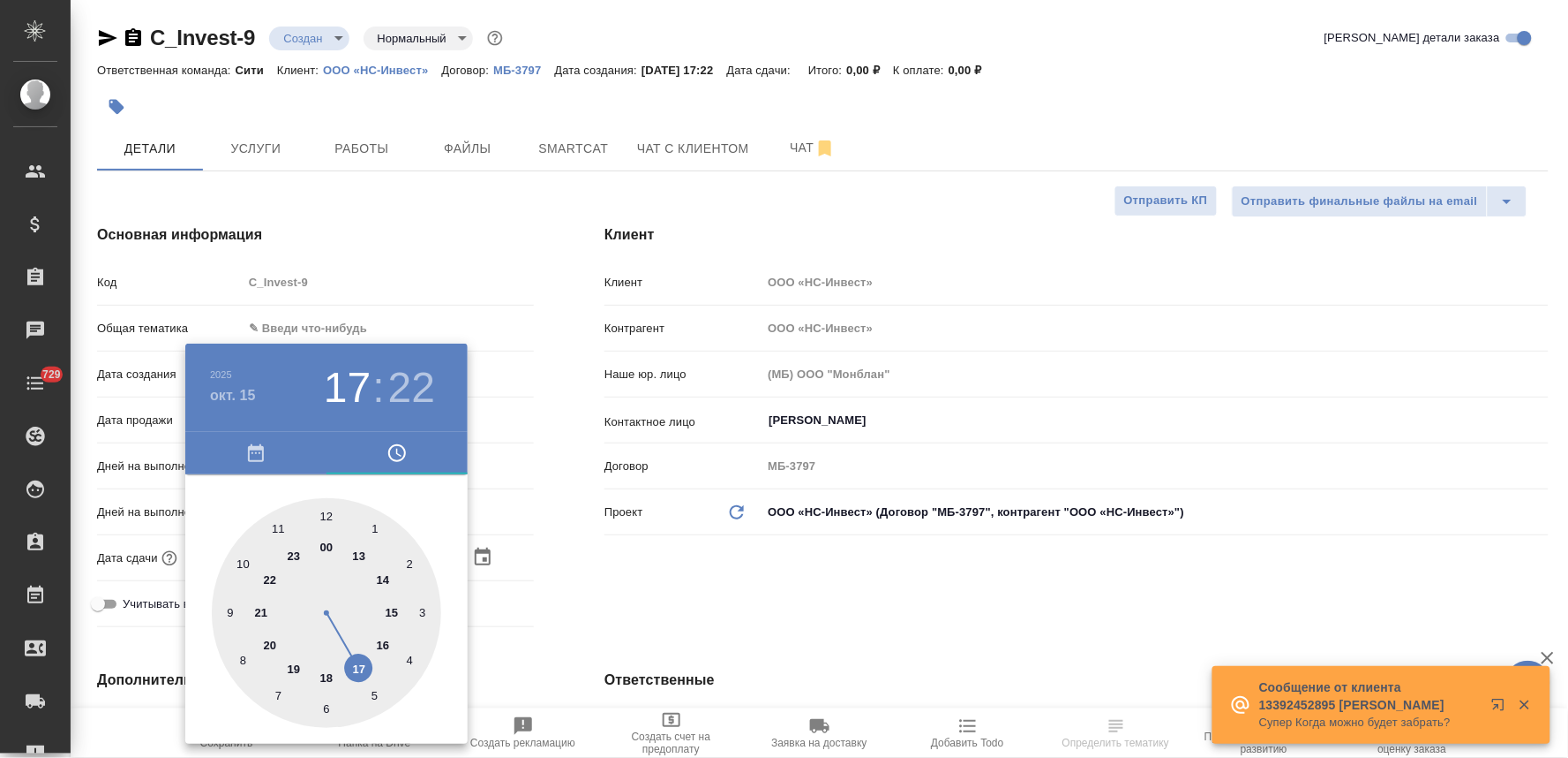
click at [674, 584] on div at bounding box center [784, 379] width 1568 height 758
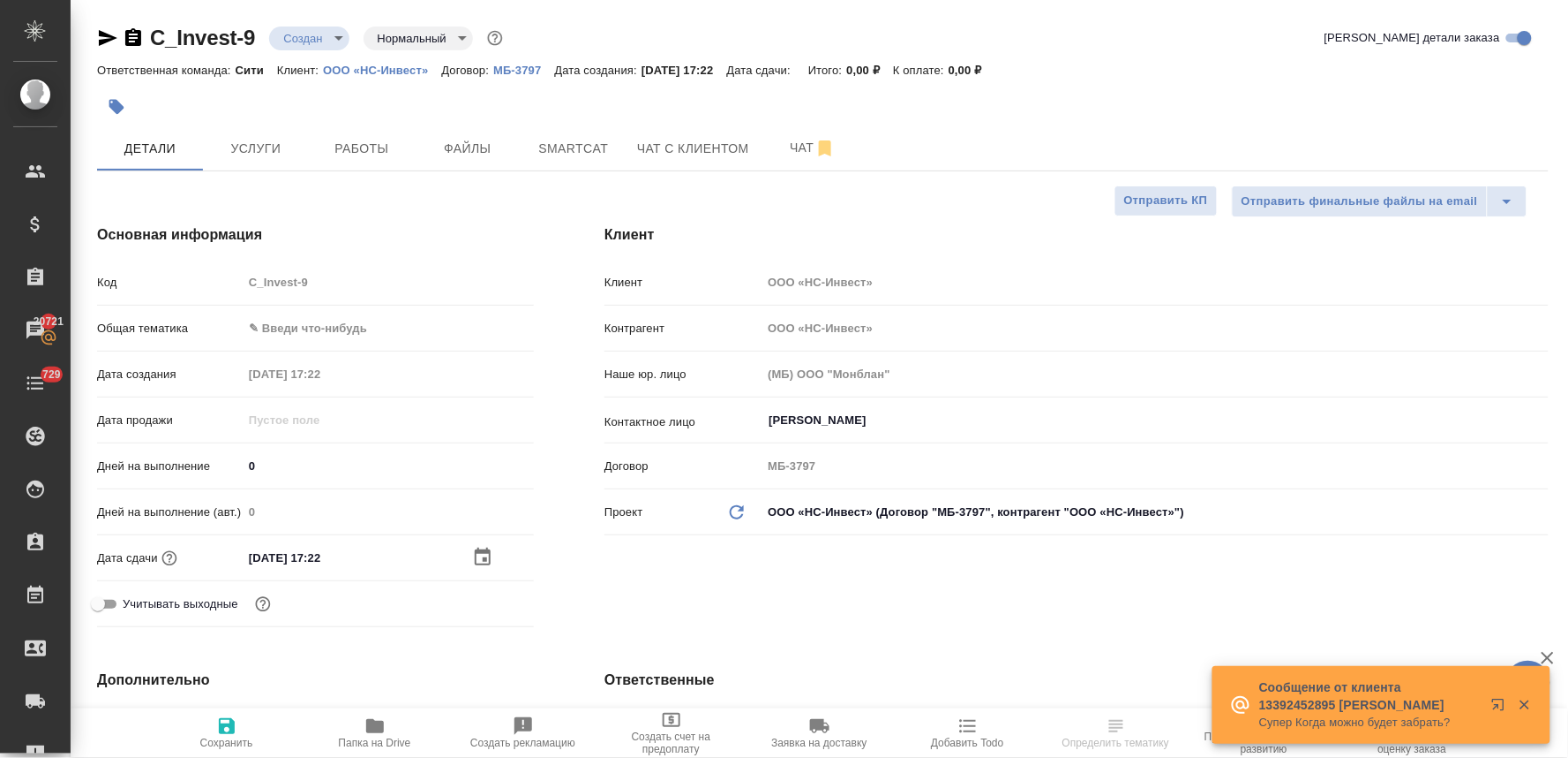
click at [225, 733] on icon "button" at bounding box center [227, 726] width 16 height 16
type textarea "x"
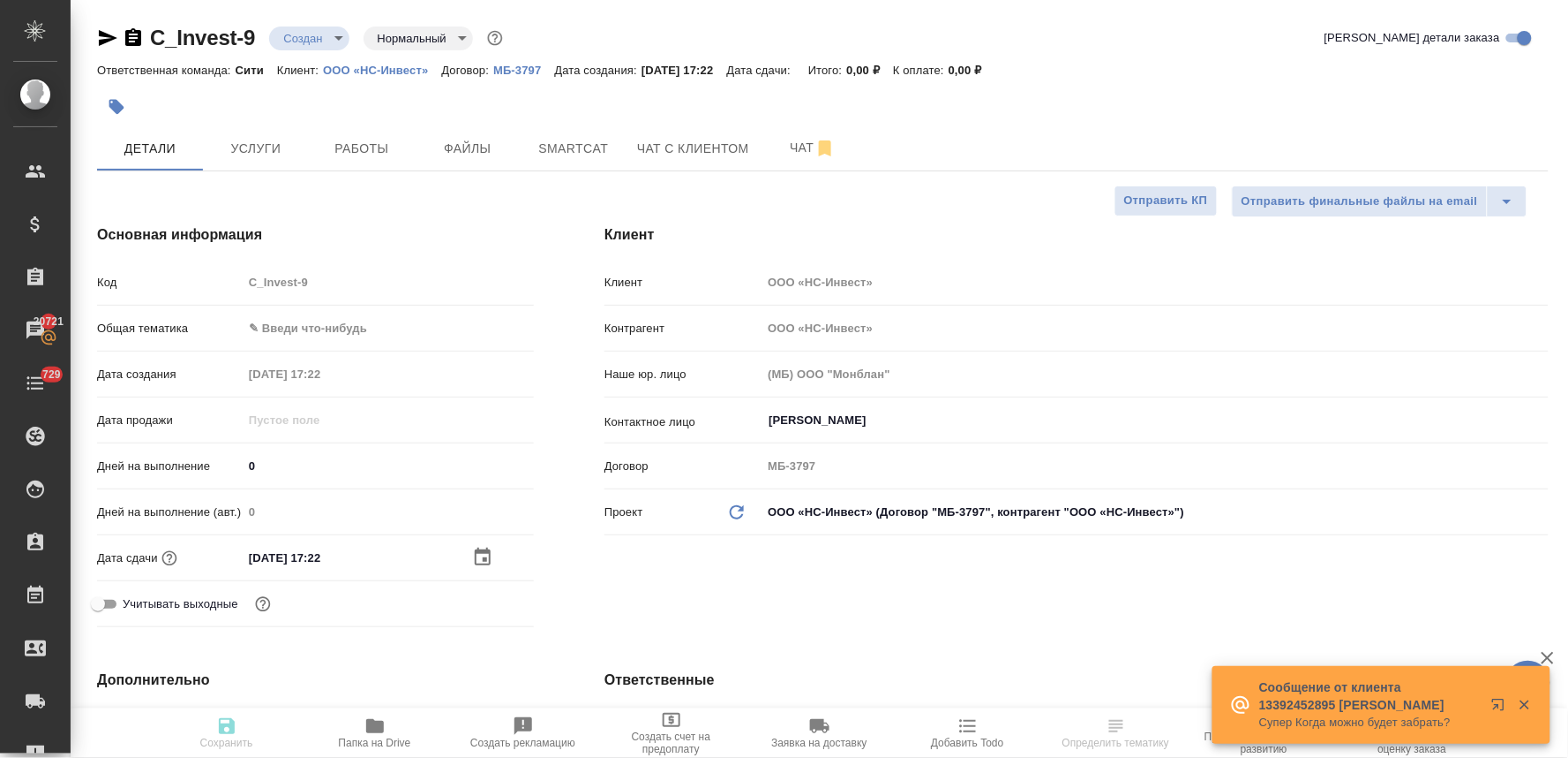
type textarea "x"
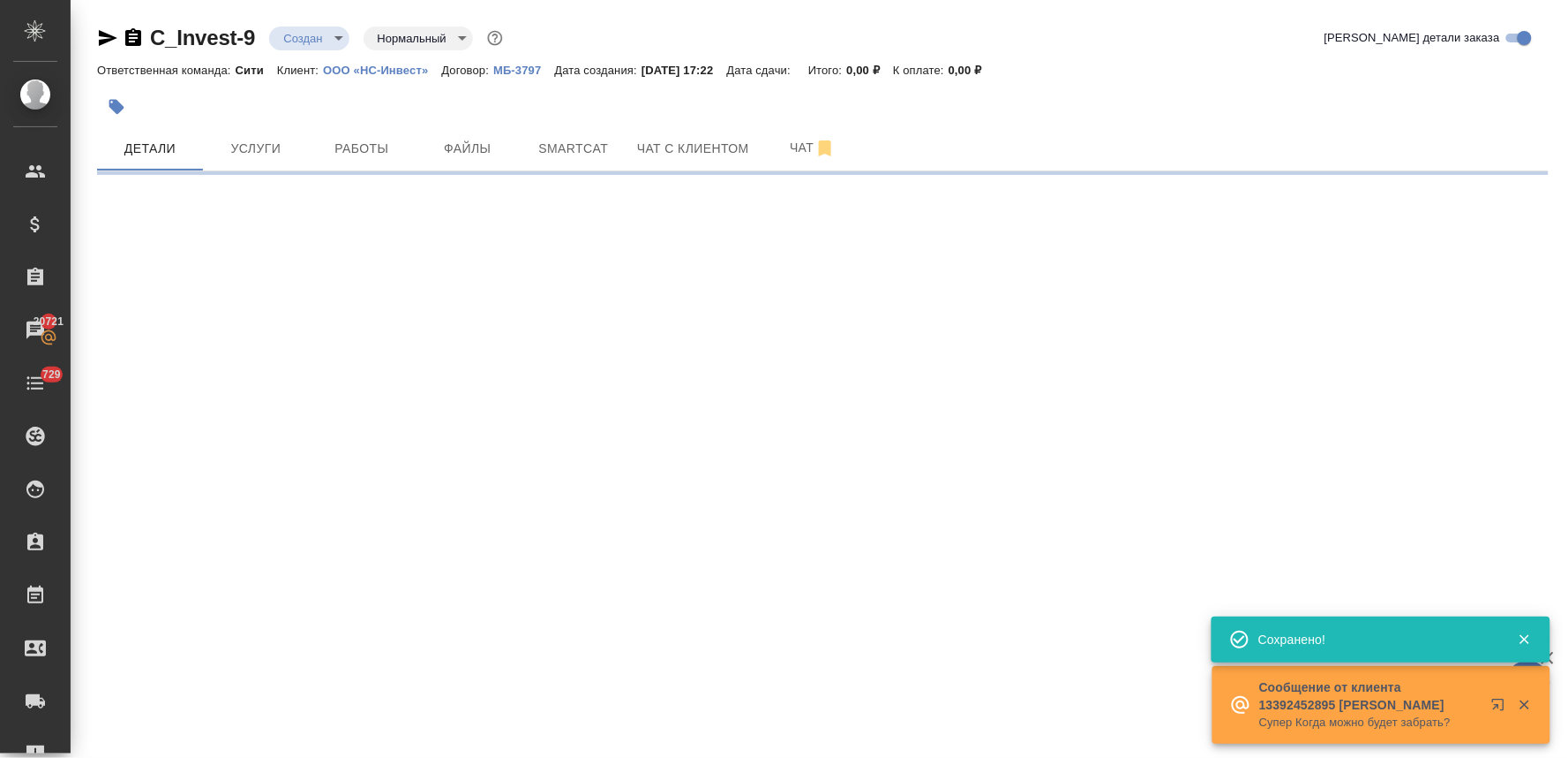
select select "RU"
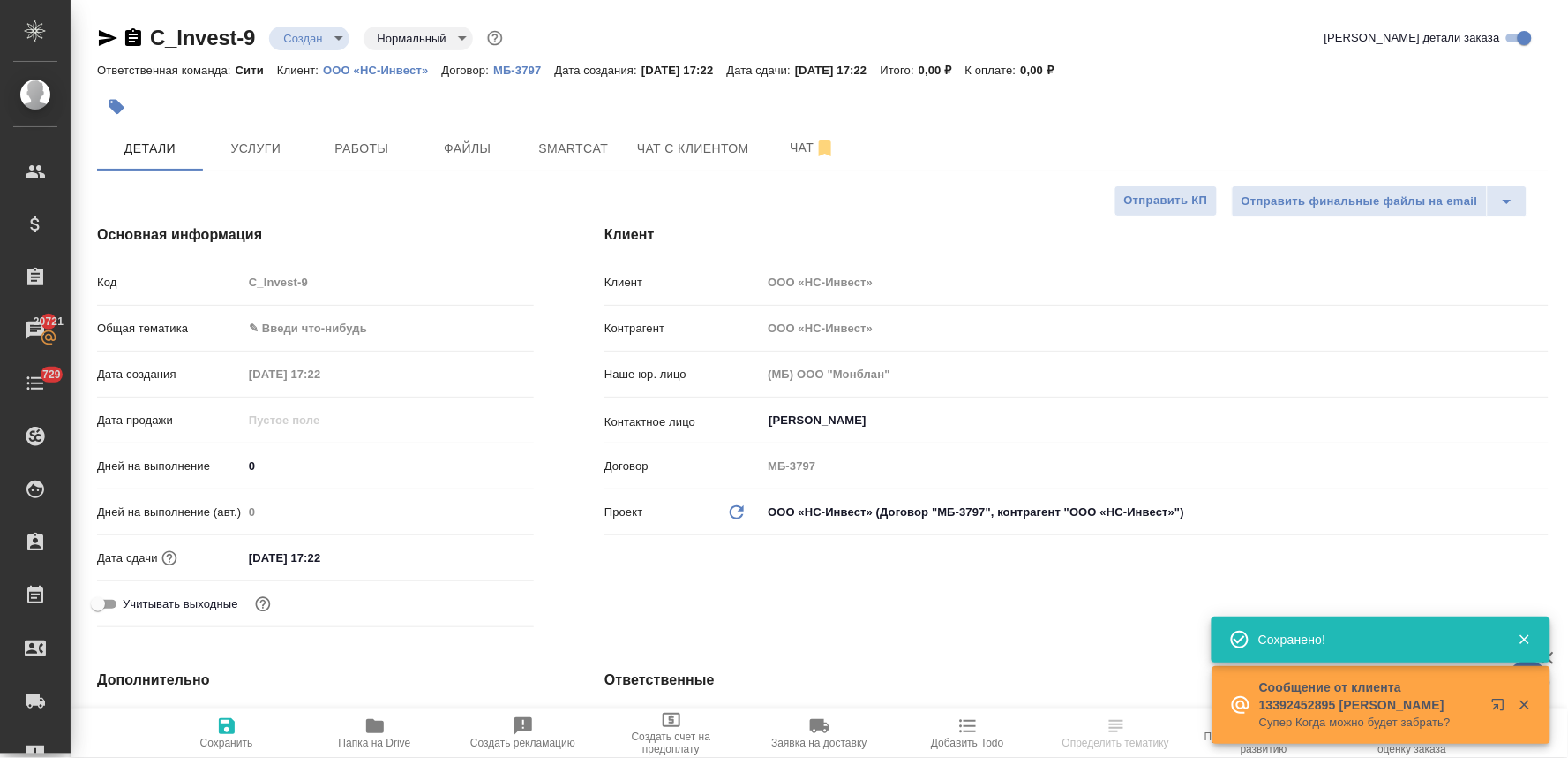
type textarea "x"
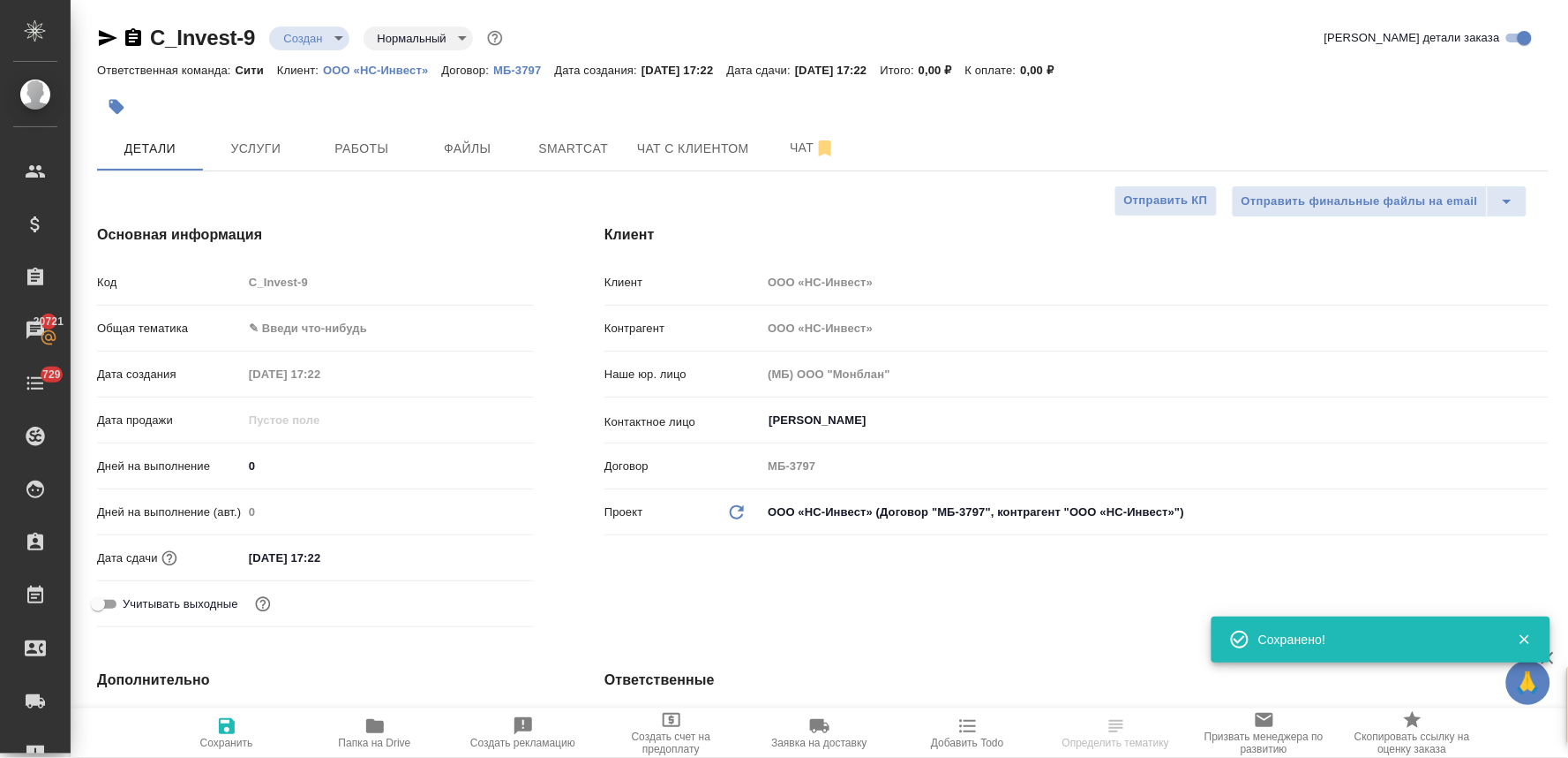
click at [228, 287] on div "Код C_Invest-9" at bounding box center [315, 282] width 437 height 31
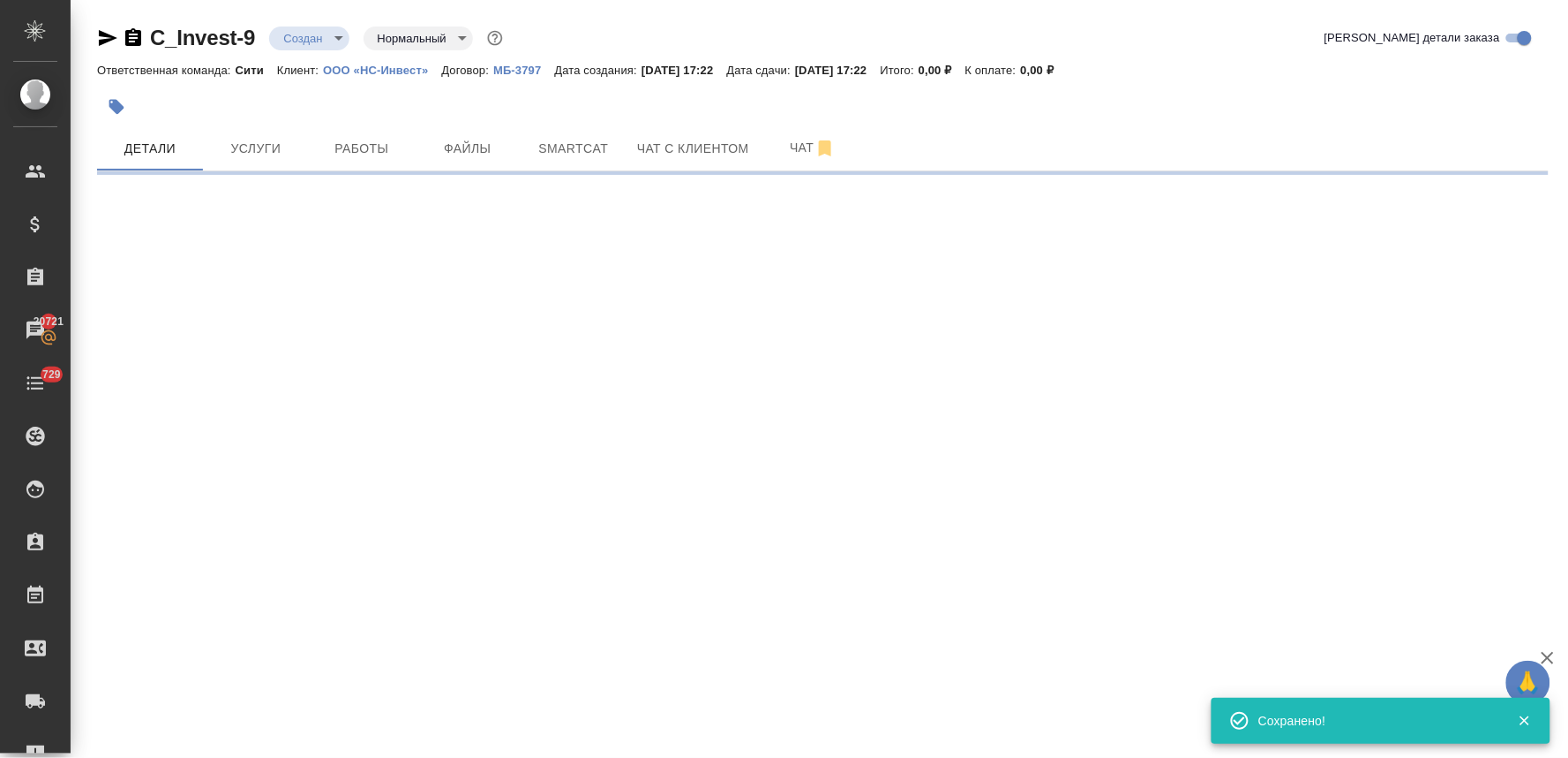
select select "RU"
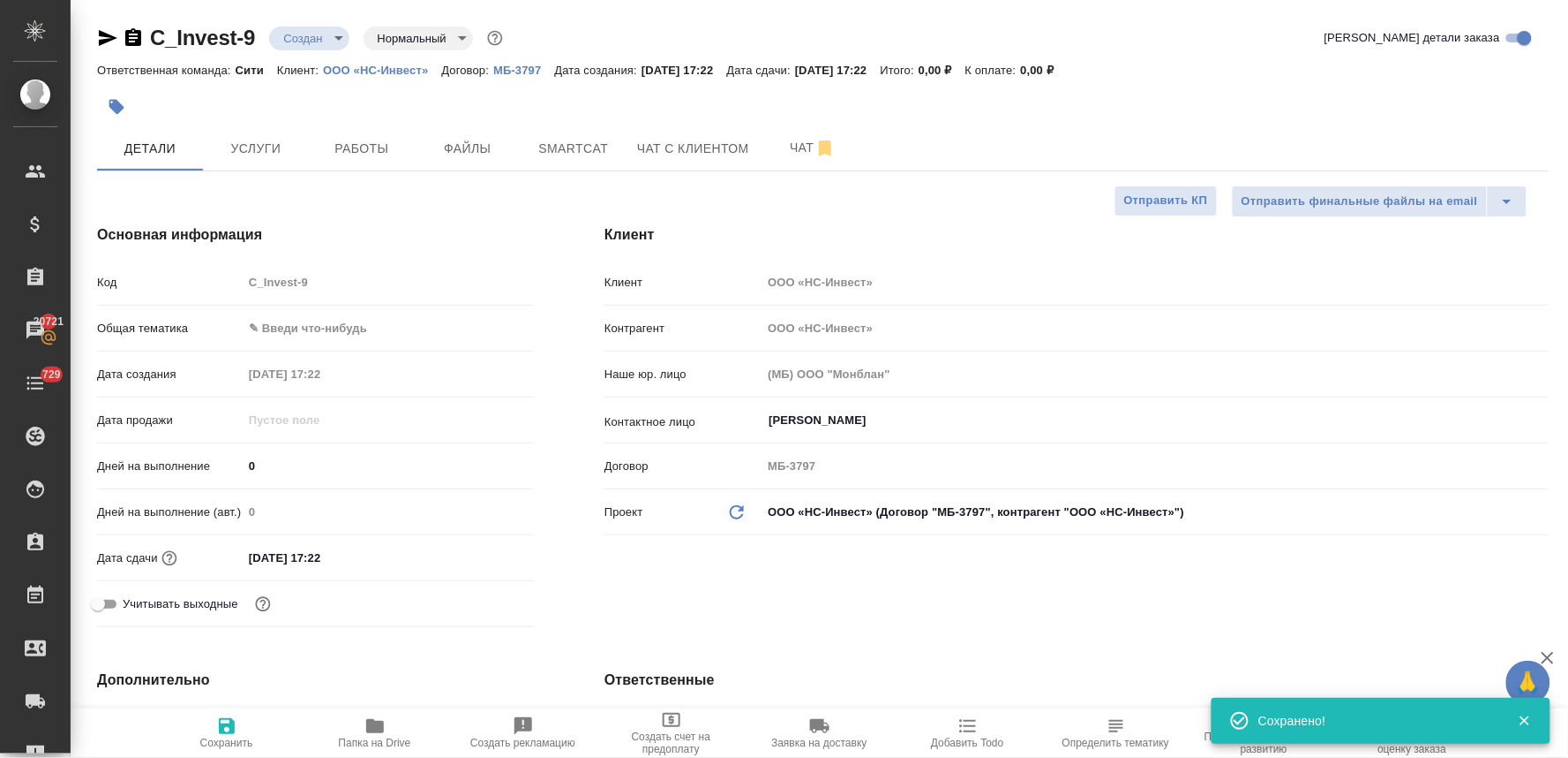
type textarea "x"
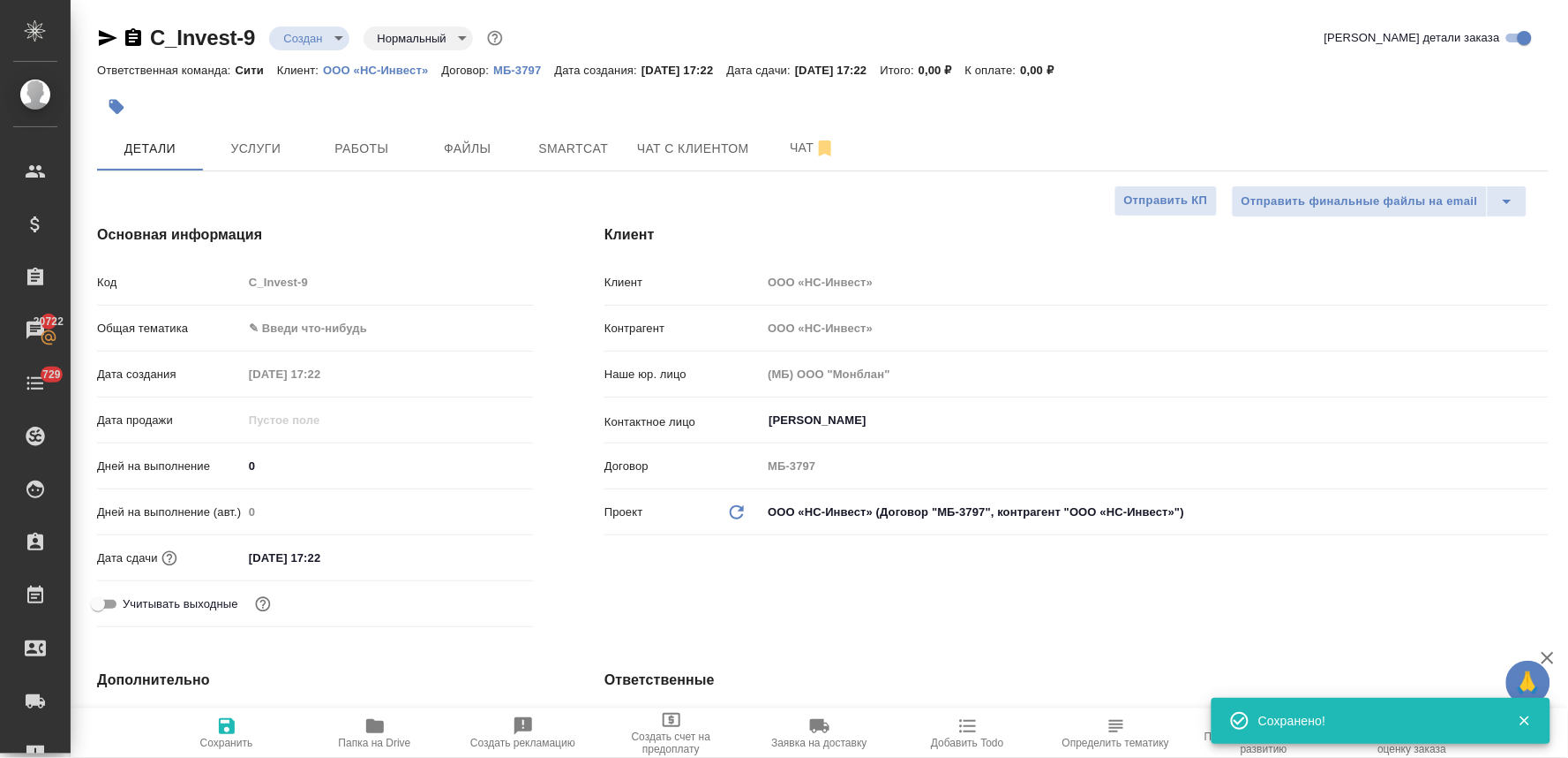
type textarea "x"
click at [463, 150] on span "Файлы" at bounding box center [468, 149] width 85 height 22
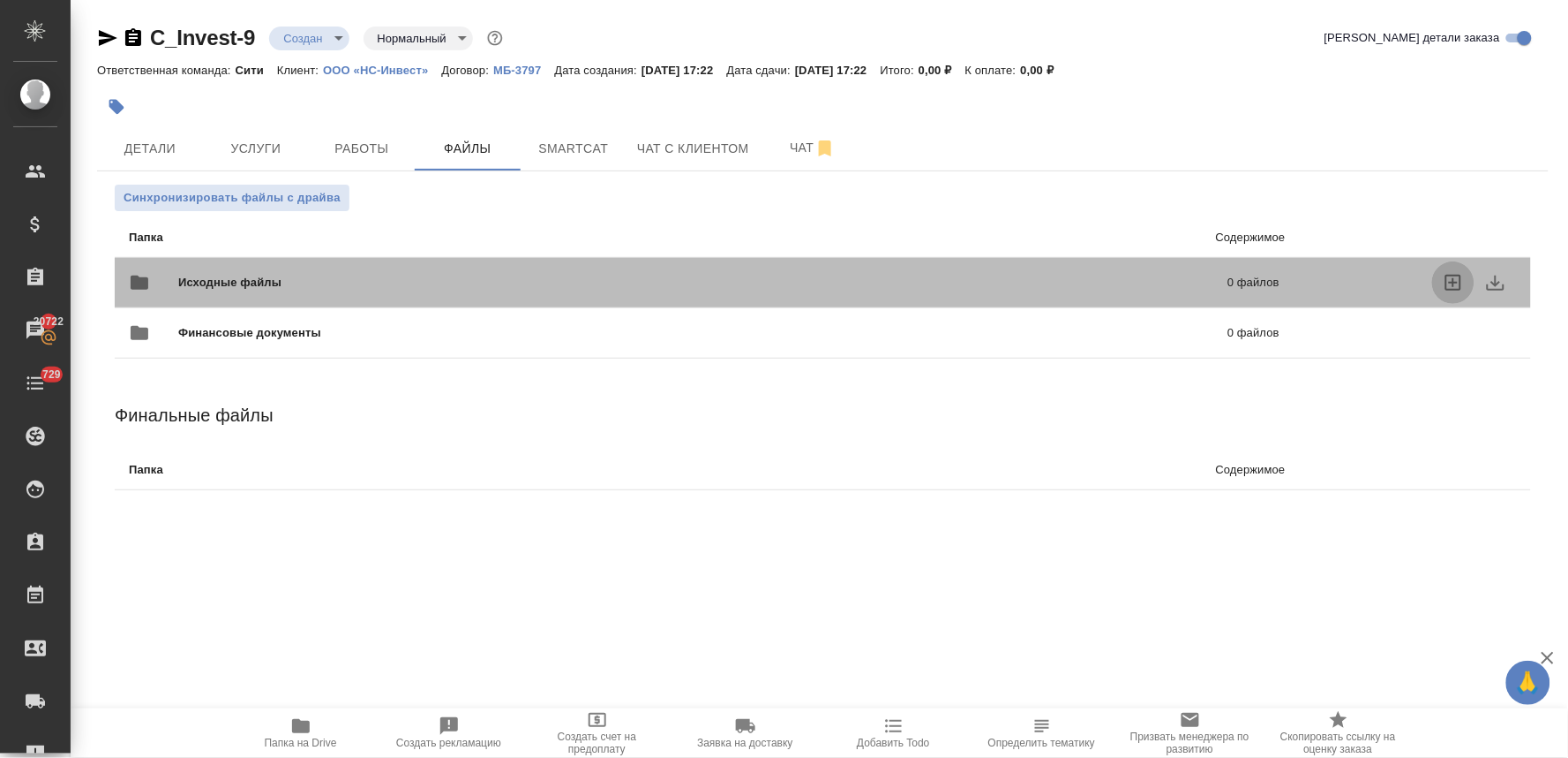
click at [1450, 285] on icon "uploadFiles" at bounding box center [1453, 282] width 21 height 21
click at [0, 0] on input "uploadFiles" at bounding box center [0, 0] width 0 height 0
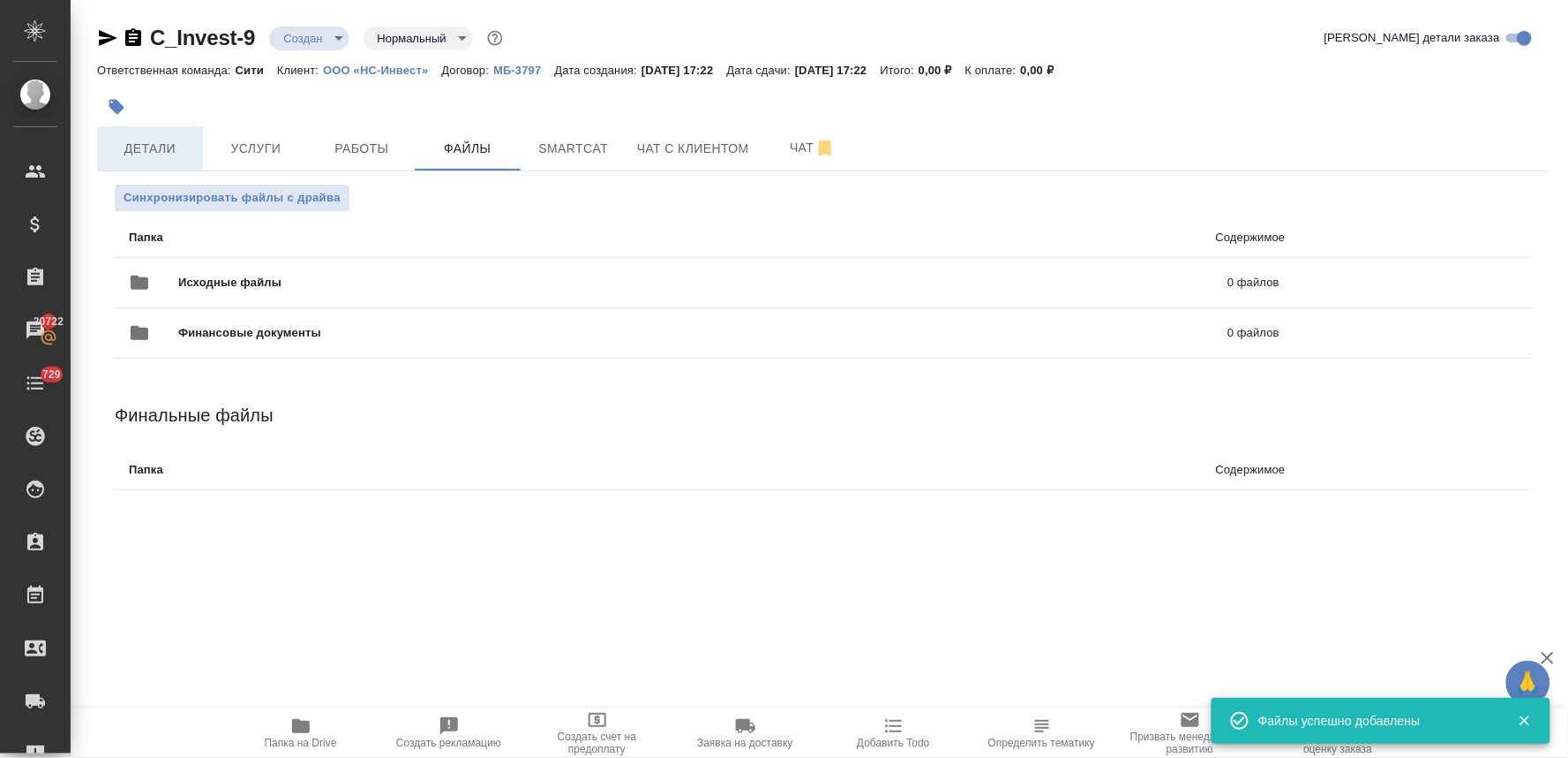
click at [130, 138] on span "Детали" at bounding box center [150, 149] width 85 height 22
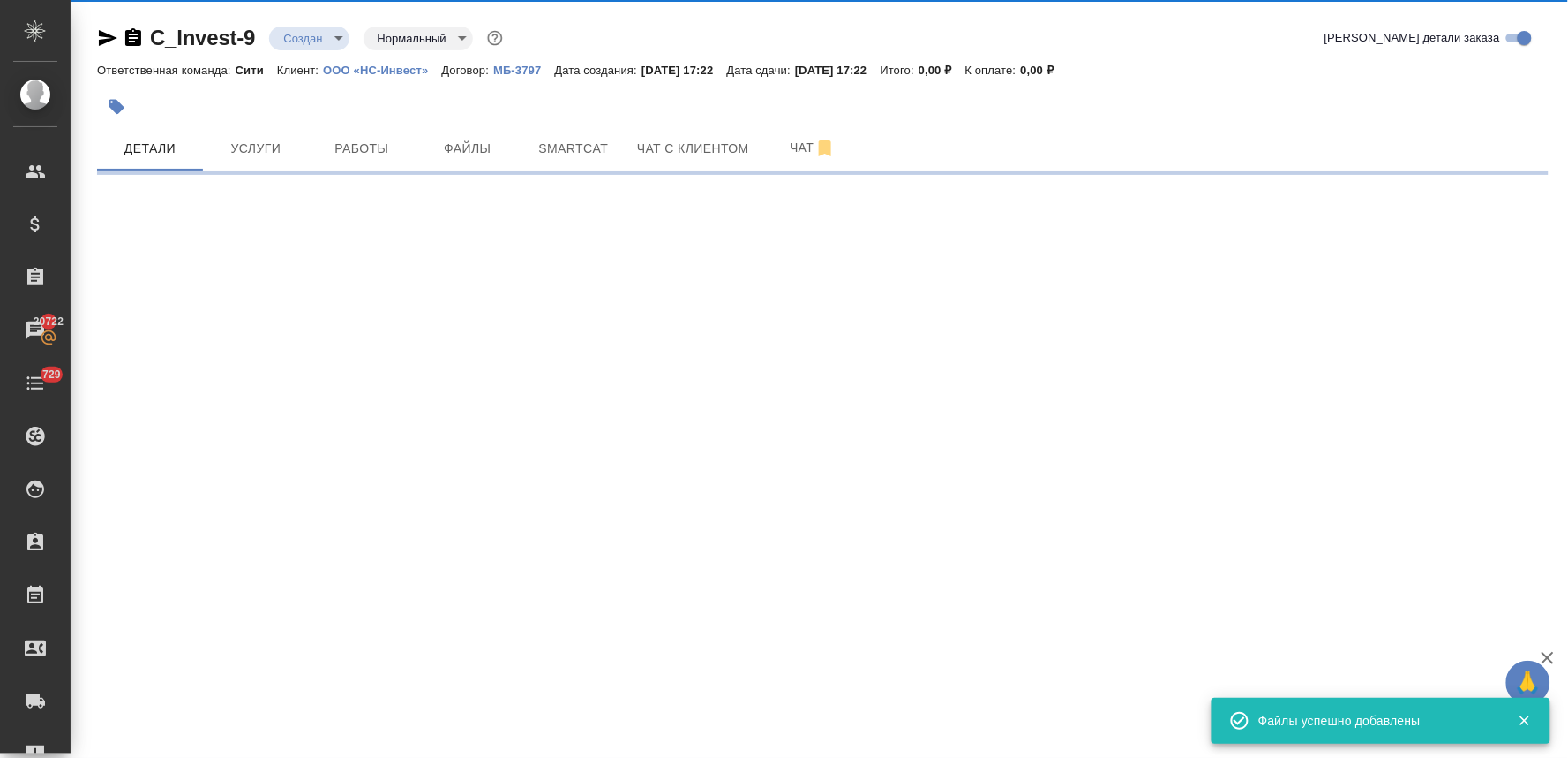
select select "RU"
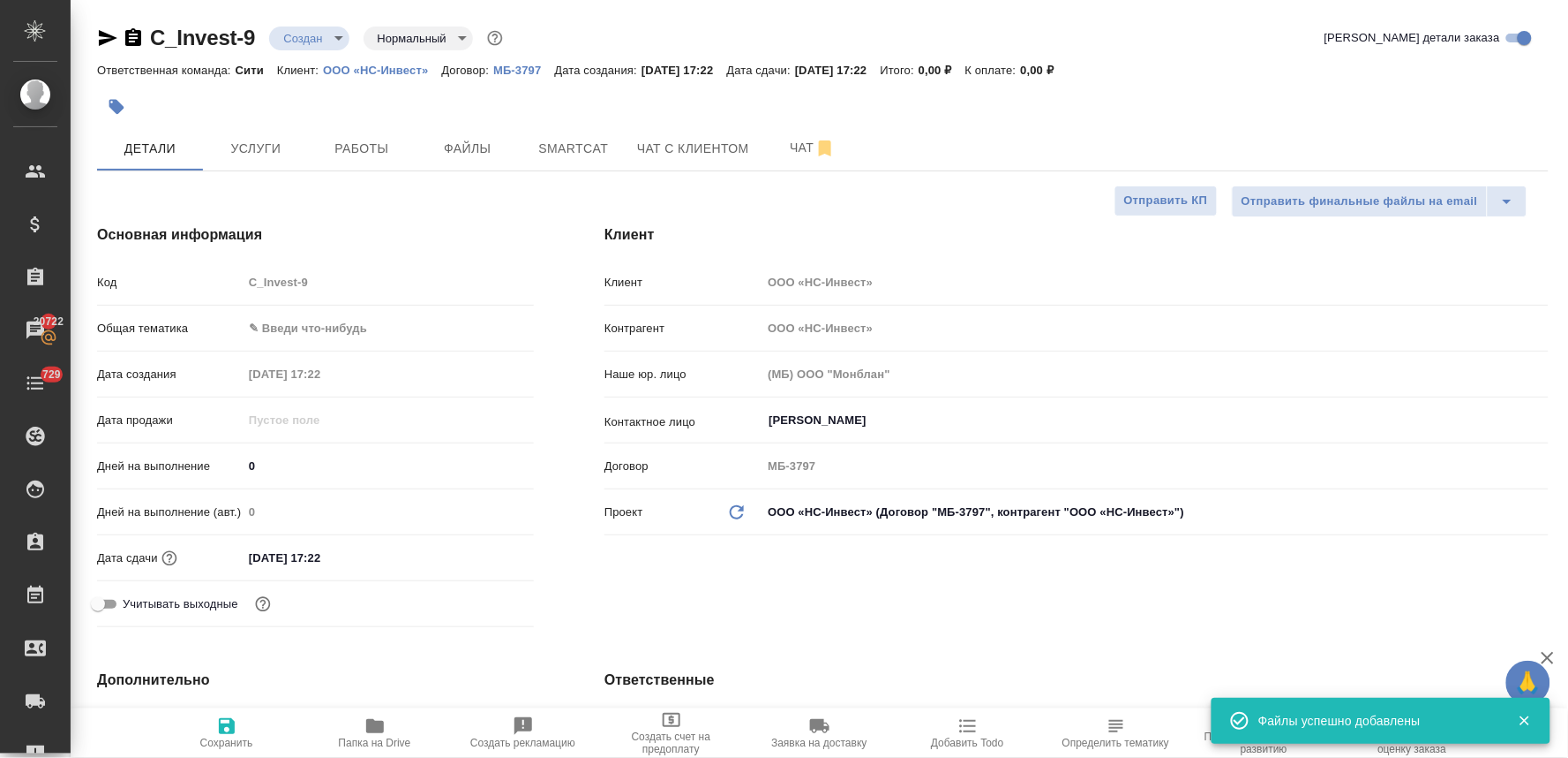
type textarea "x"
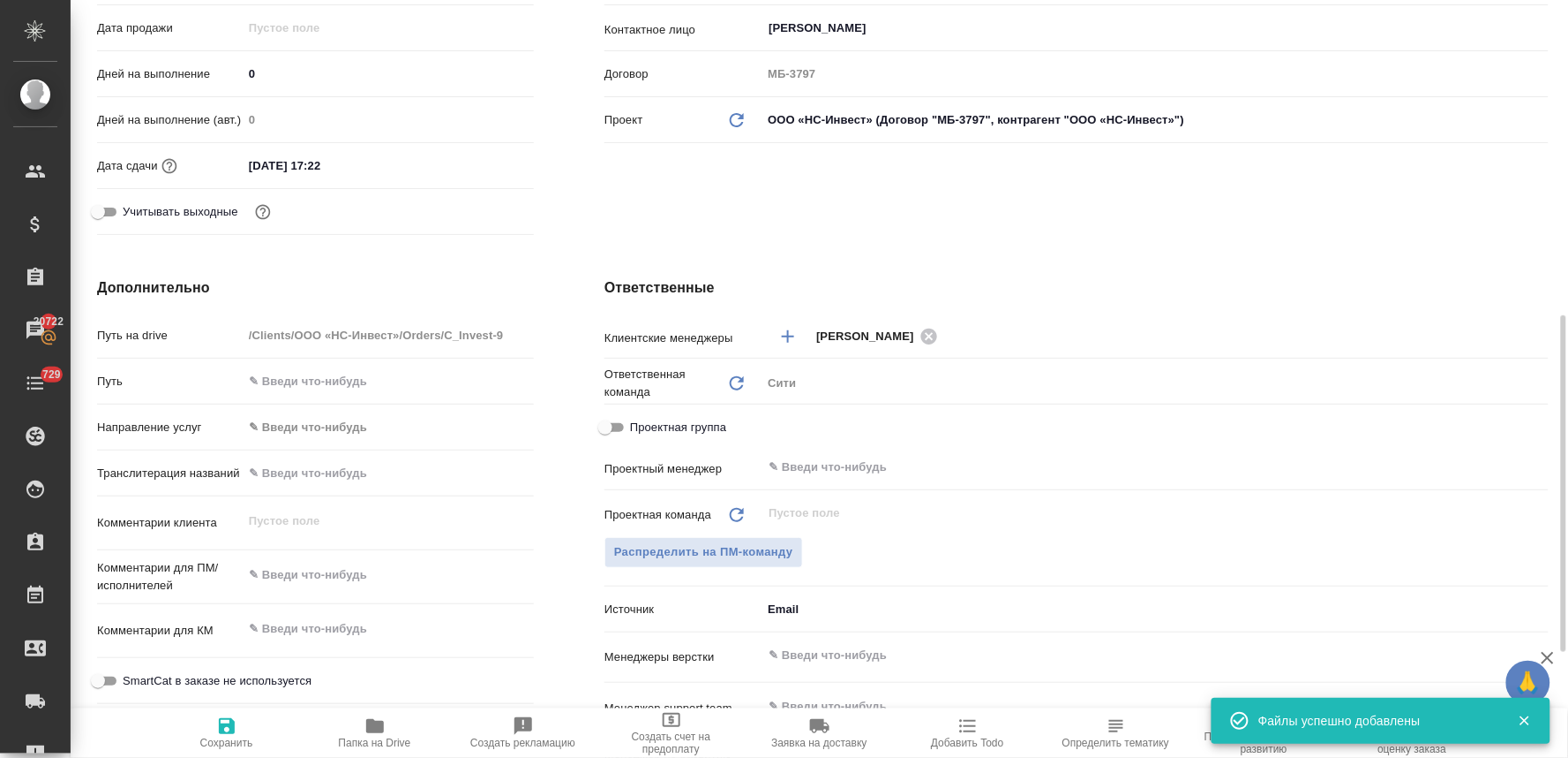
scroll to position [490, 0]
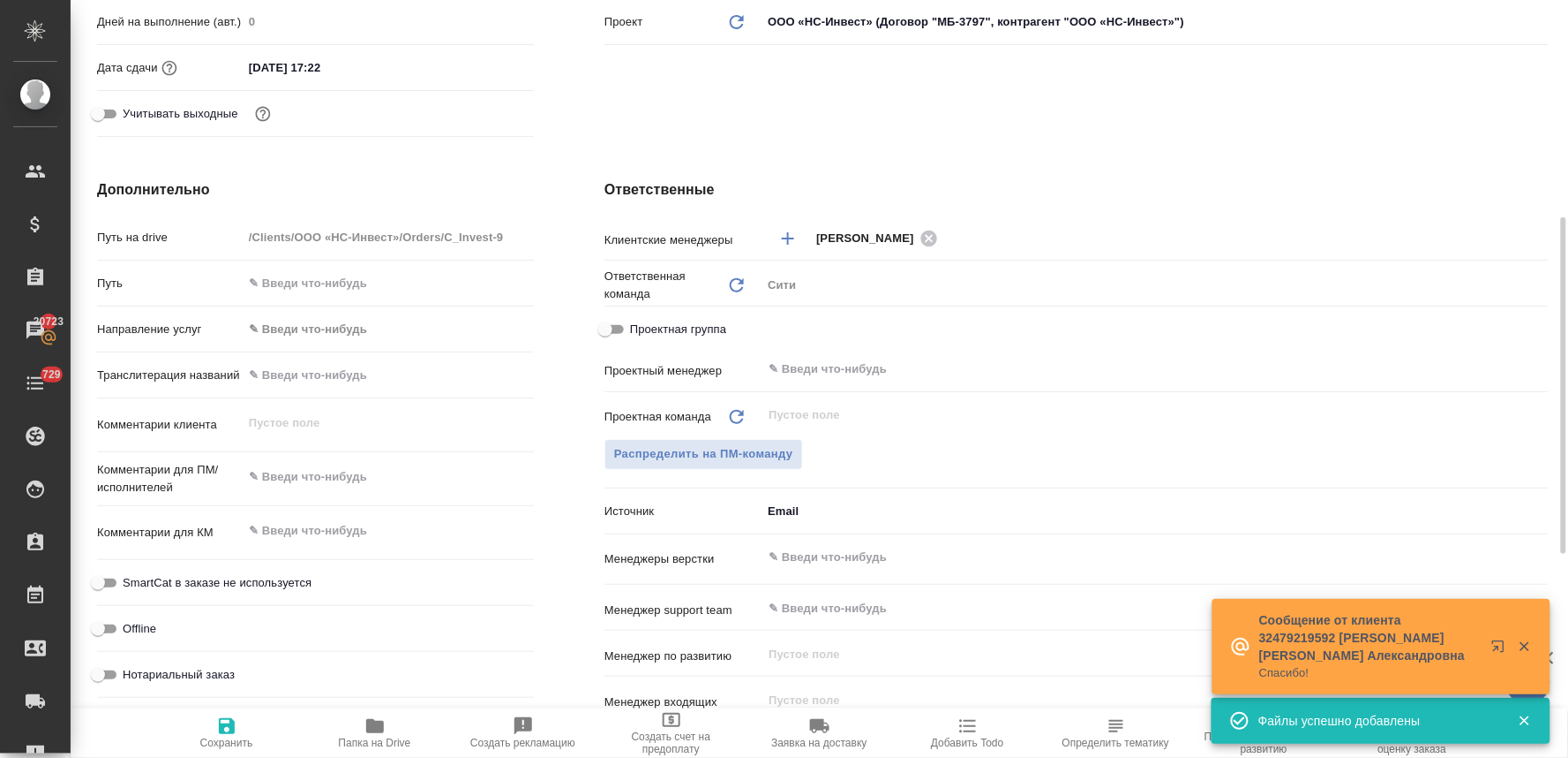
drag, startPoint x: 1246, startPoint y: 135, endPoint x: 1149, endPoint y: 122, distance: 97.9
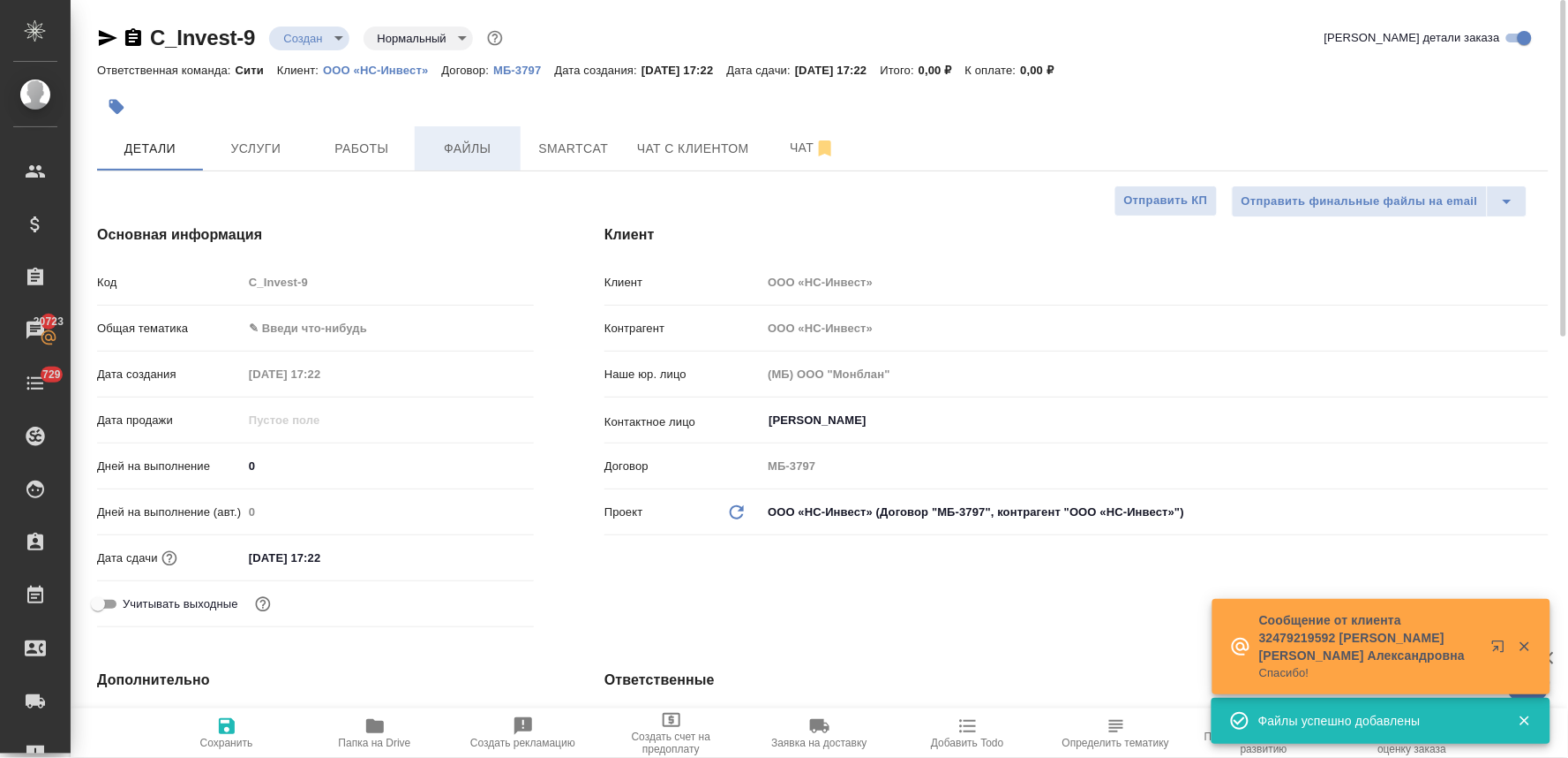
click at [482, 153] on span "Файлы" at bounding box center [468, 149] width 85 height 22
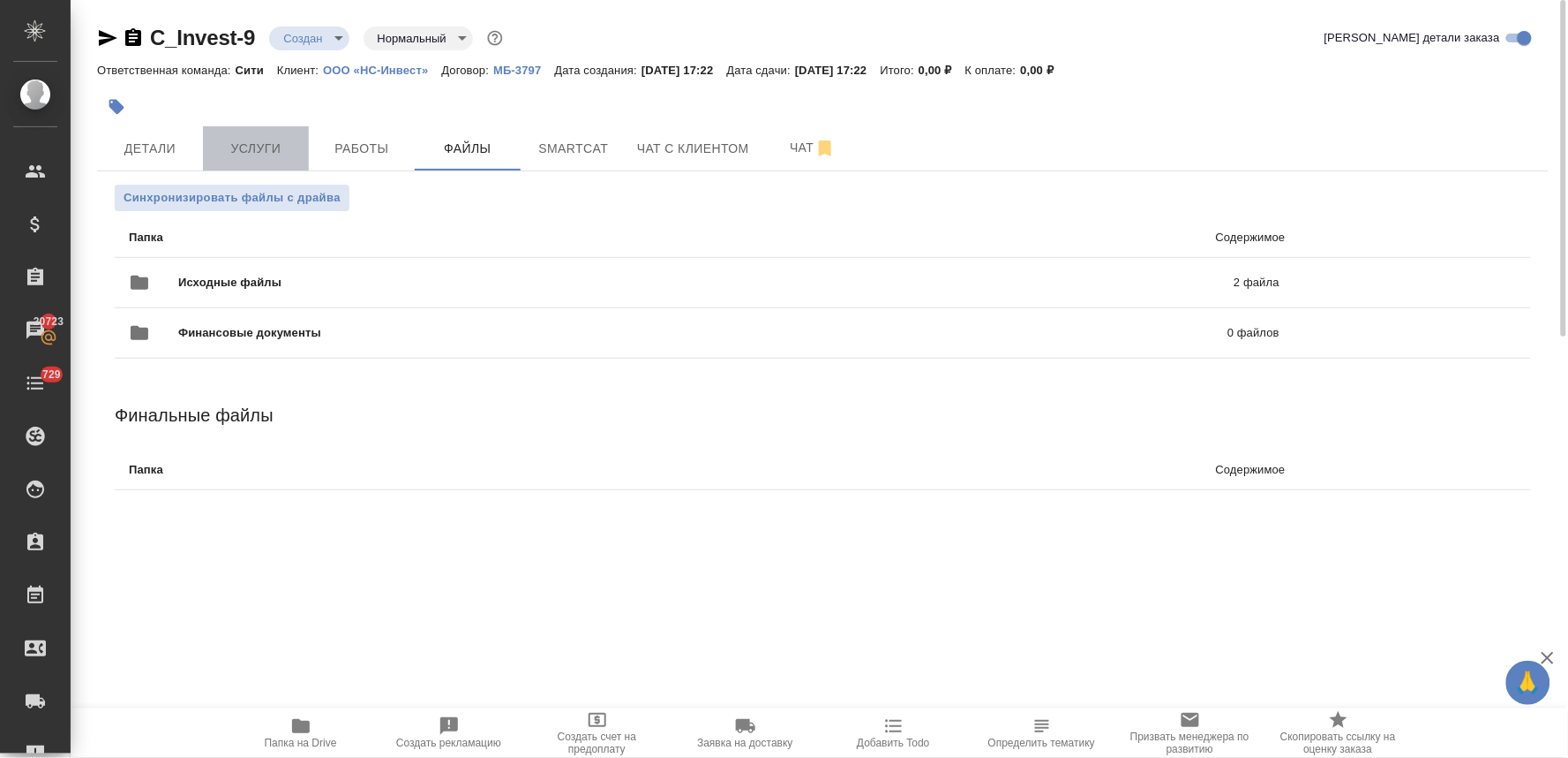
click at [272, 146] on span "Услуги" at bounding box center [256, 149] width 85 height 22
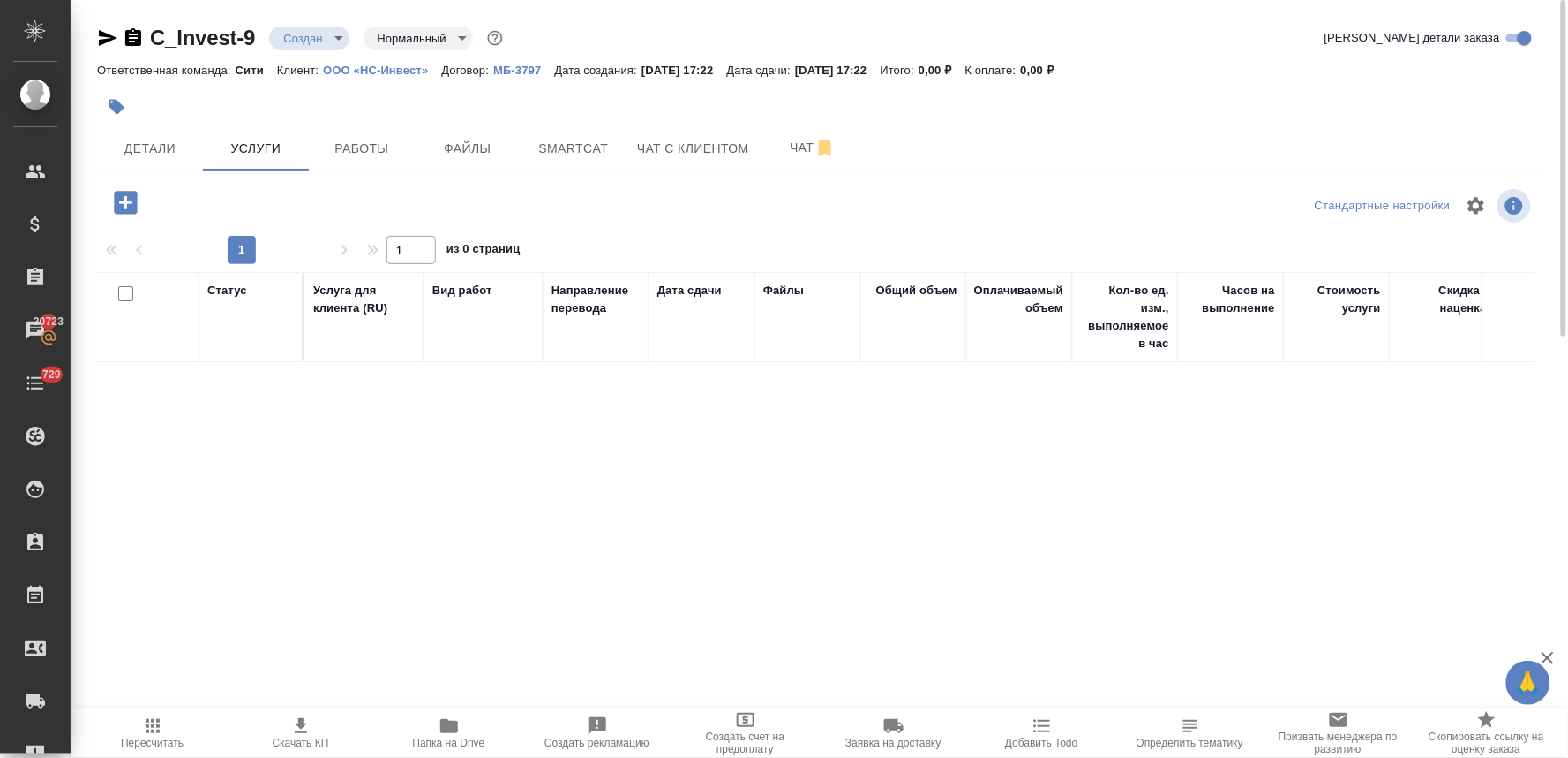
click at [125, 208] on icon "button" at bounding box center [126, 203] width 31 height 31
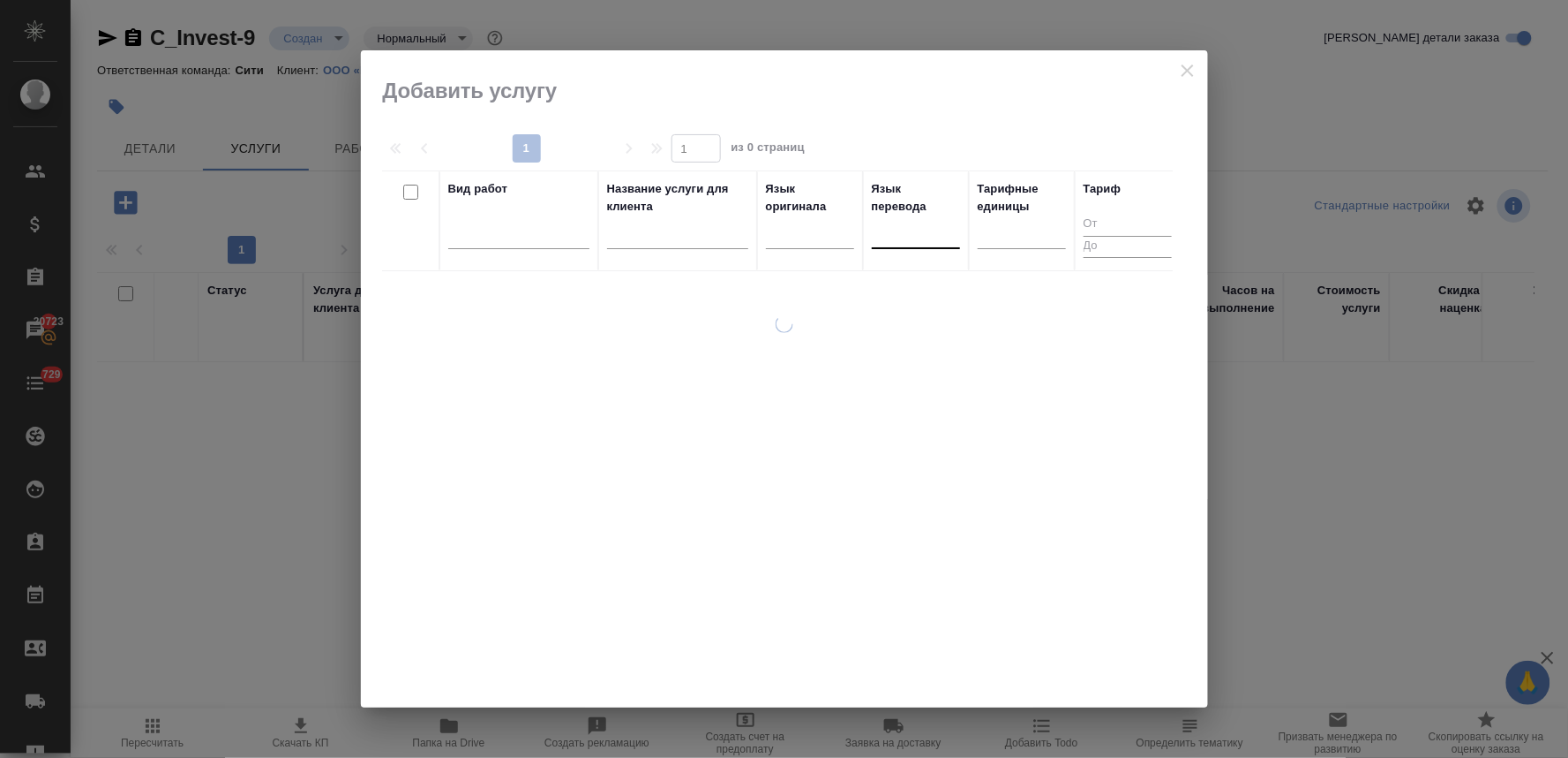
click at [881, 242] on div at bounding box center [915, 231] width 88 height 25
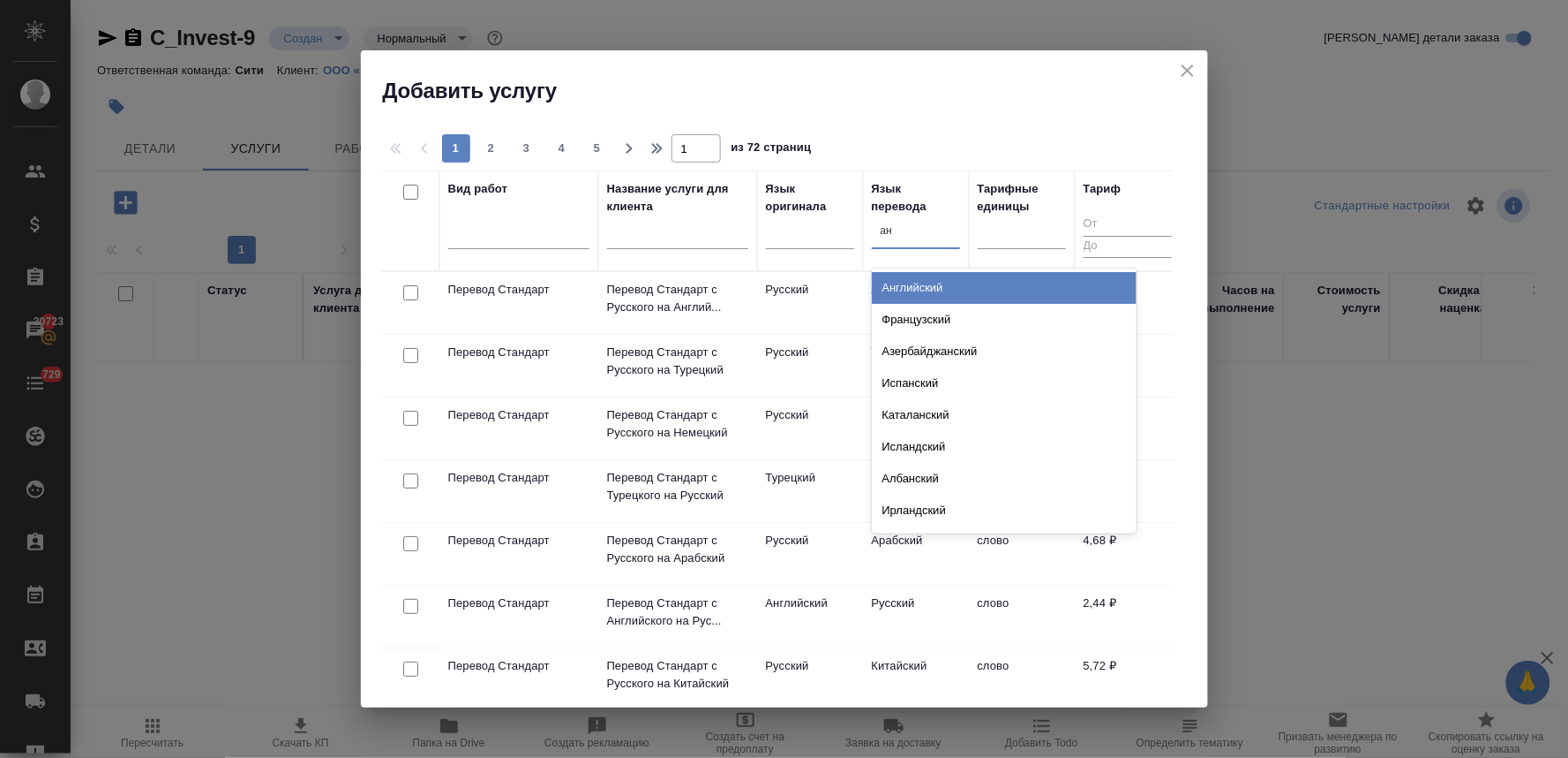
type input "анг"
click at [907, 283] on div "Английский" at bounding box center [1004, 287] width 264 height 32
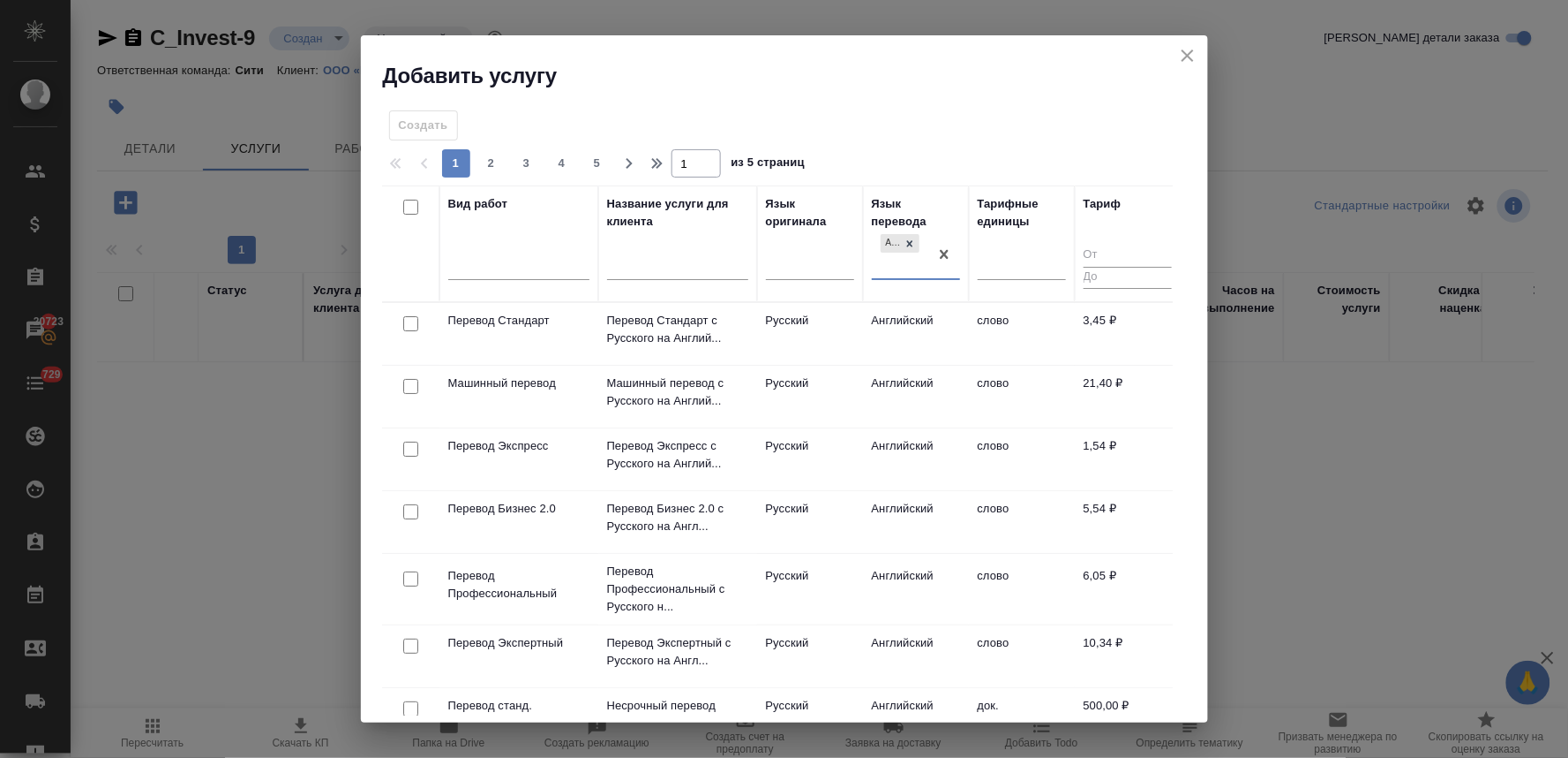
click at [402, 323] on div at bounding box center [411, 323] width 40 height 24
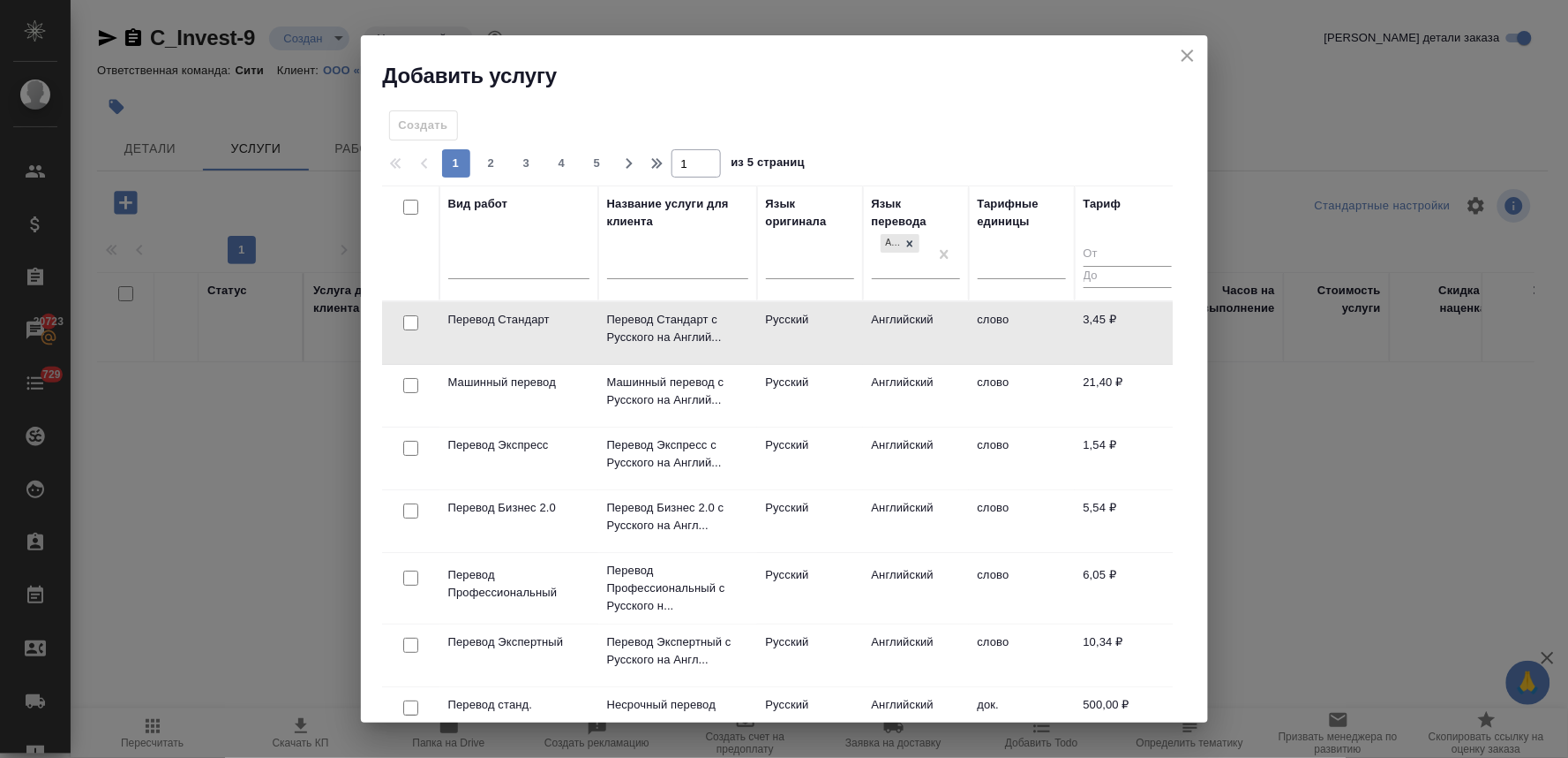
click at [413, 319] on input "checkbox" at bounding box center [411, 322] width 15 height 15
checkbox input "true"
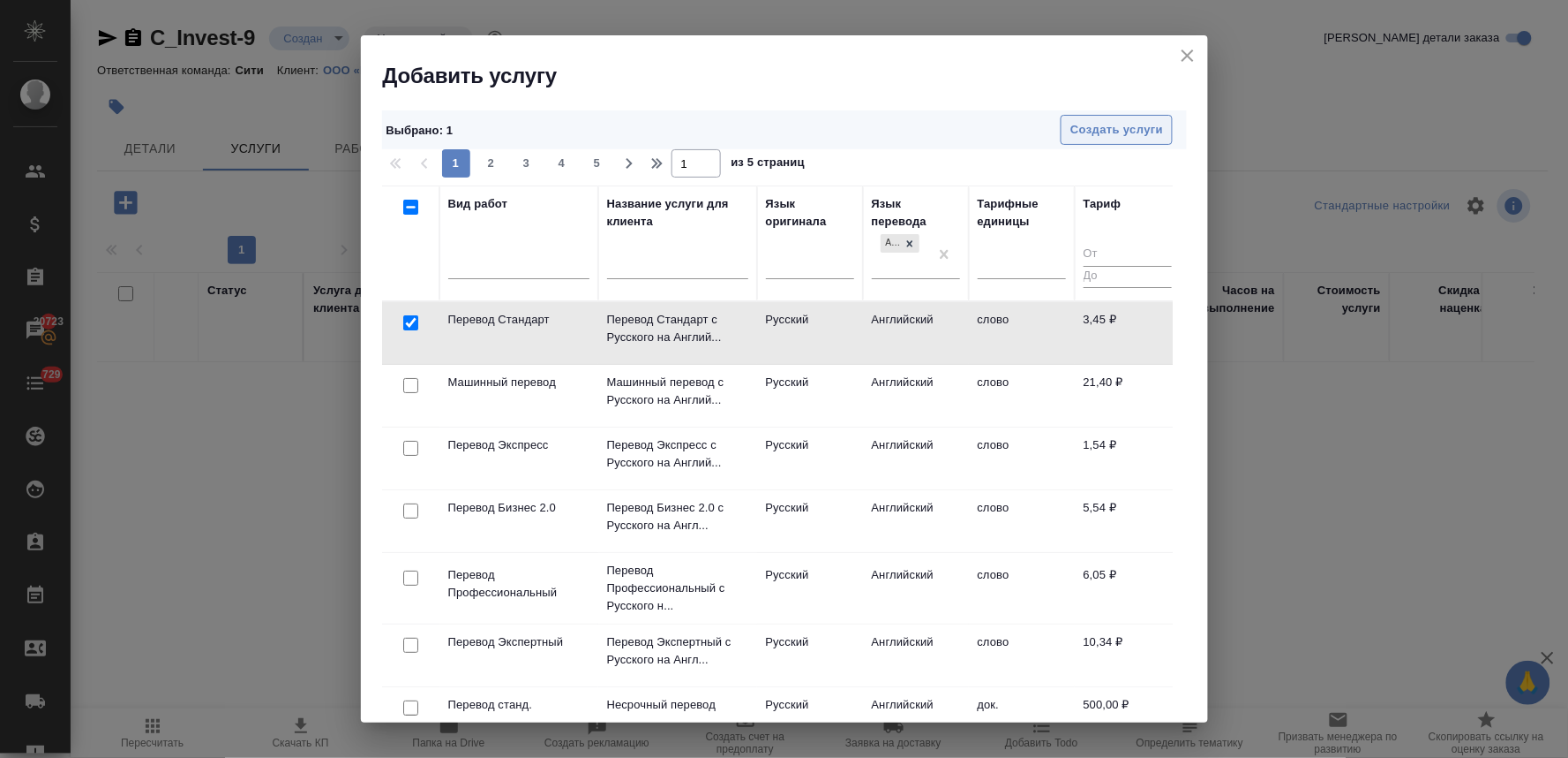
click at [1115, 127] on span "Создать услуги" at bounding box center [1117, 130] width 92 height 20
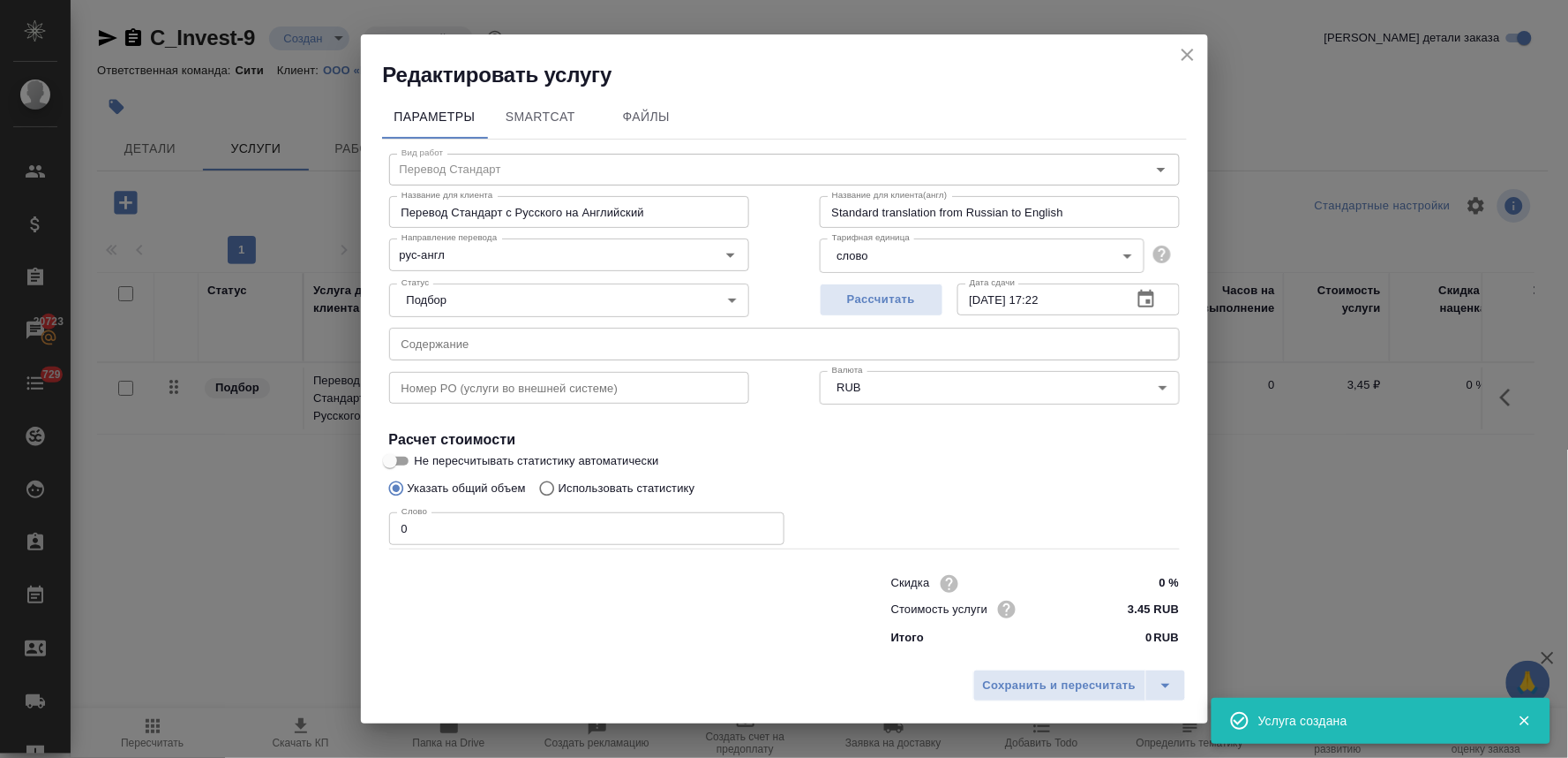
drag, startPoint x: 328, startPoint y: 528, endPoint x: 310, endPoint y: 527, distance: 18.0
click at [311, 528] on div "Редактировать услугу Параметры SmartCat Файлы Вид работ Перевод Стандарт Вид ра…" at bounding box center [784, 379] width 1568 height 758
type input "1920"
click at [1036, 692] on span "Сохранить и пересчитать" at bounding box center [1060, 686] width 154 height 20
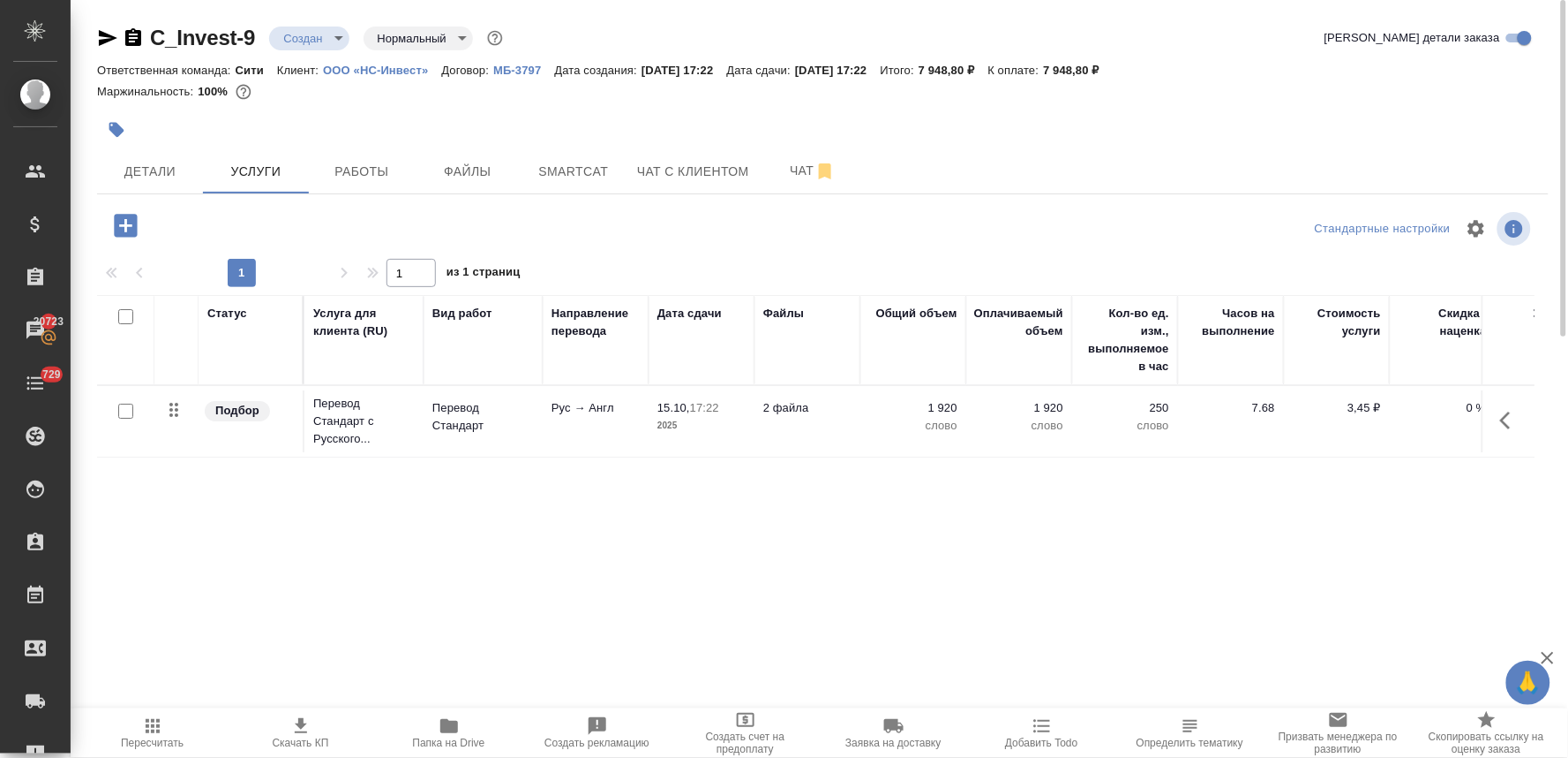
scroll to position [0, 225]
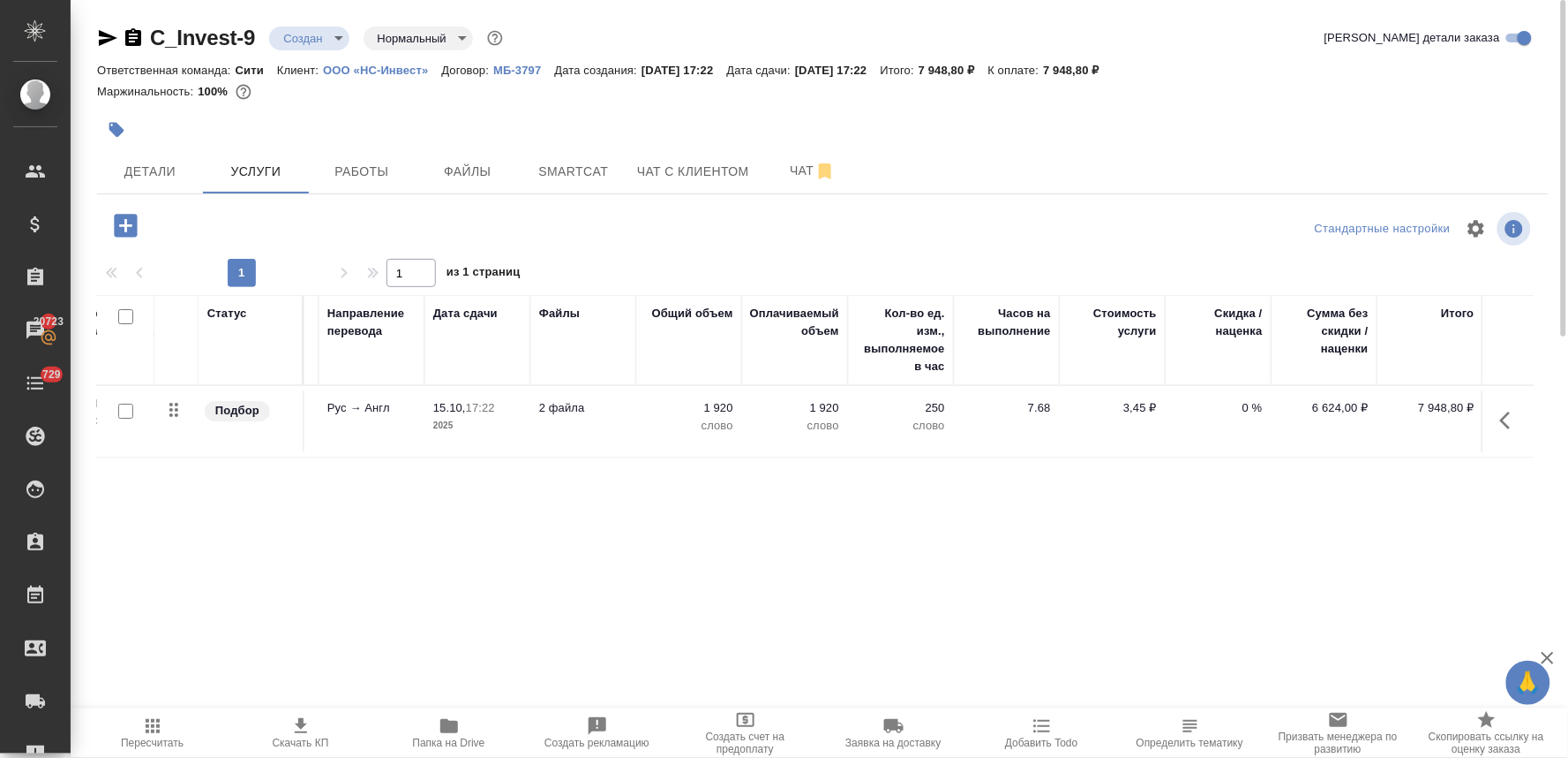
click at [1251, 406] on p "0 %" at bounding box center [1219, 408] width 88 height 17
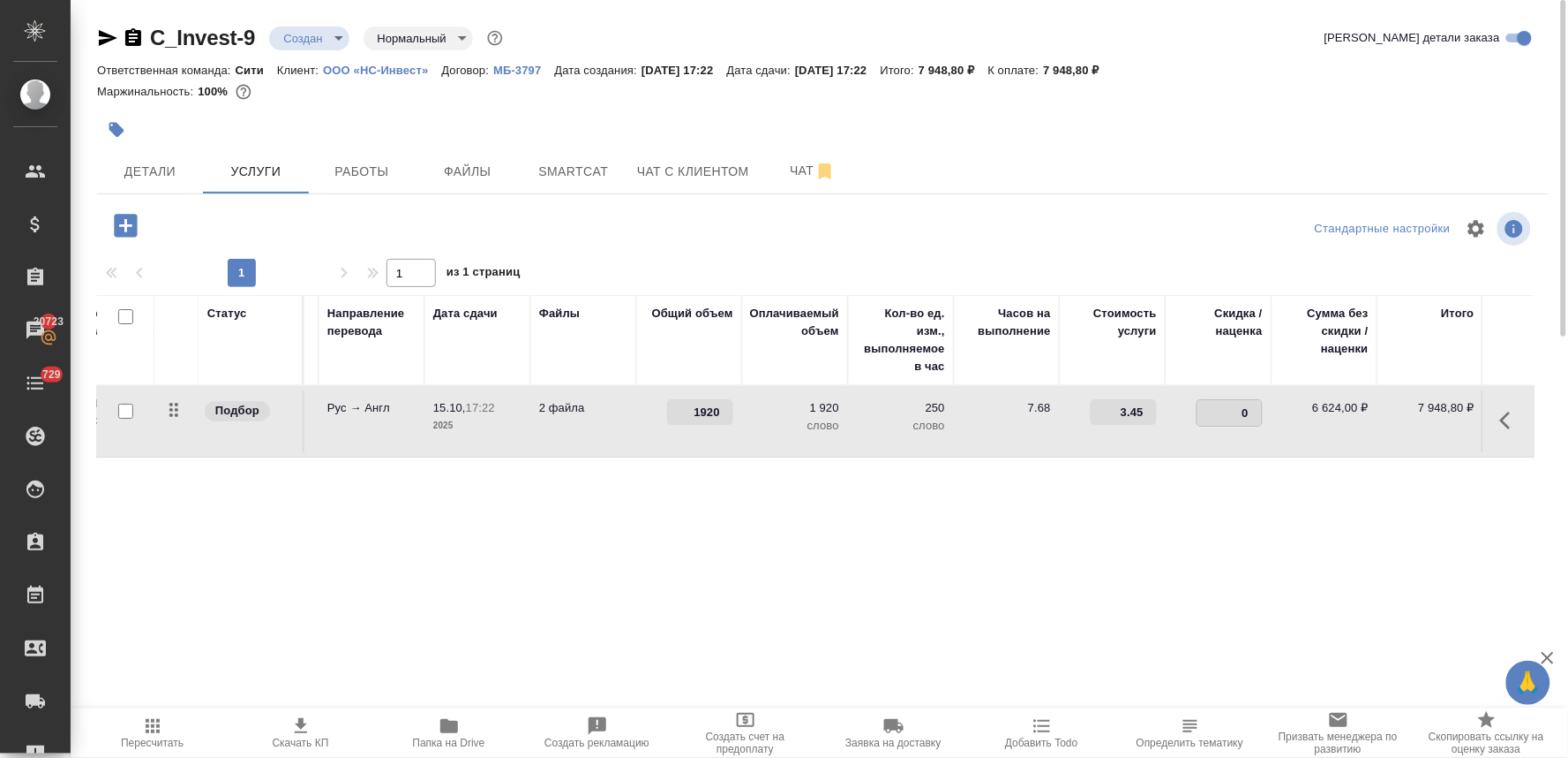
click at [1219, 402] on input "0" at bounding box center [1229, 413] width 64 height 25
type input "-30"
click at [1295, 594] on div "Статус Услуга для клиента (RU) Вид работ Направление перевода Дата сдачи Файлы …" at bounding box center [816, 485] width 1438 height 379
click at [282, 227] on span "Сохранить и пересчитать" at bounding box center [251, 224] width 154 height 20
click at [807, 543] on div "Статус Услуга для клиента (RU) Вид работ Направление перевода Дата сдачи Файлы …" at bounding box center [816, 485] width 1438 height 379
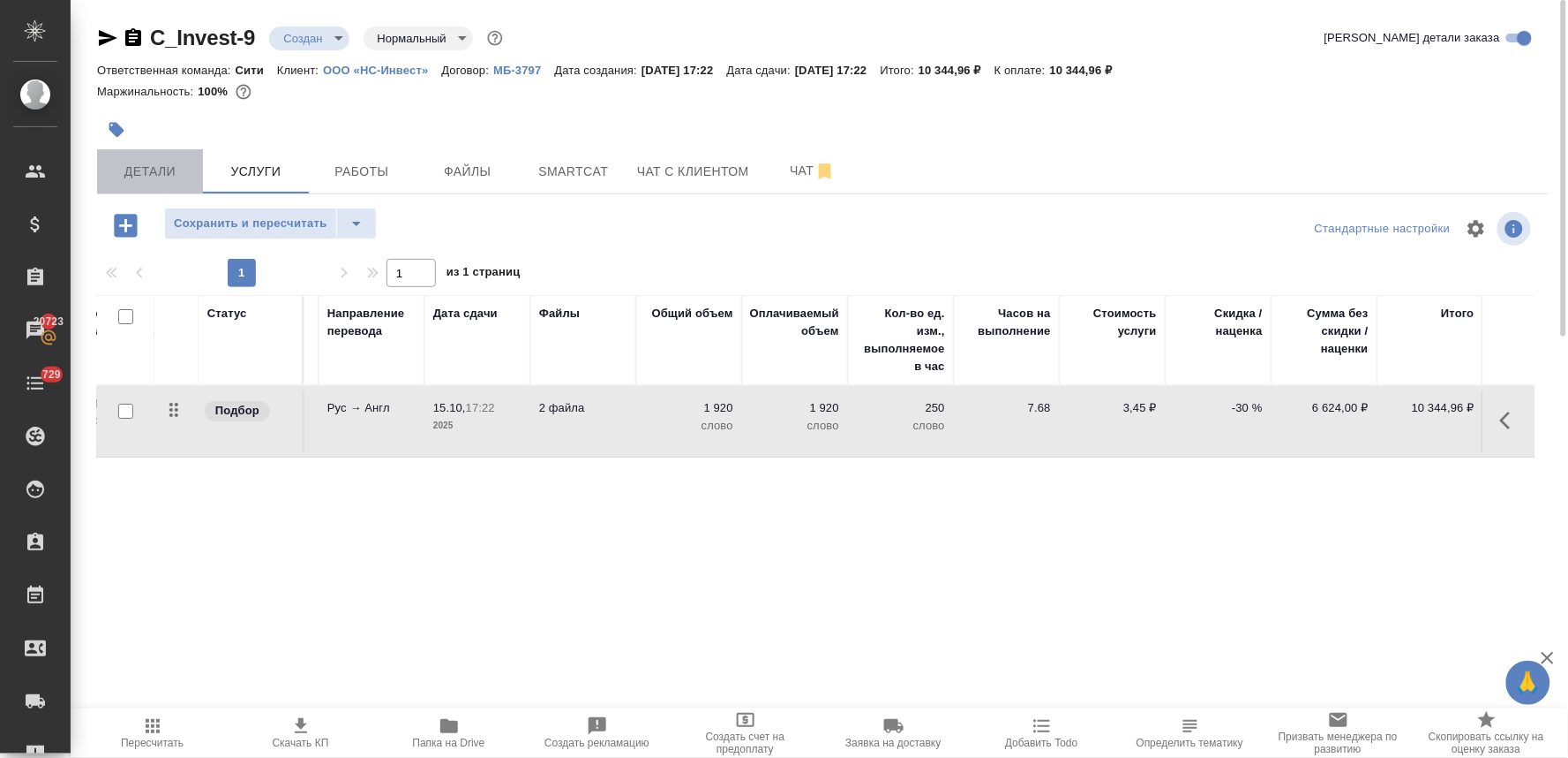
click at [165, 168] on span "Детали" at bounding box center [150, 171] width 85 height 22
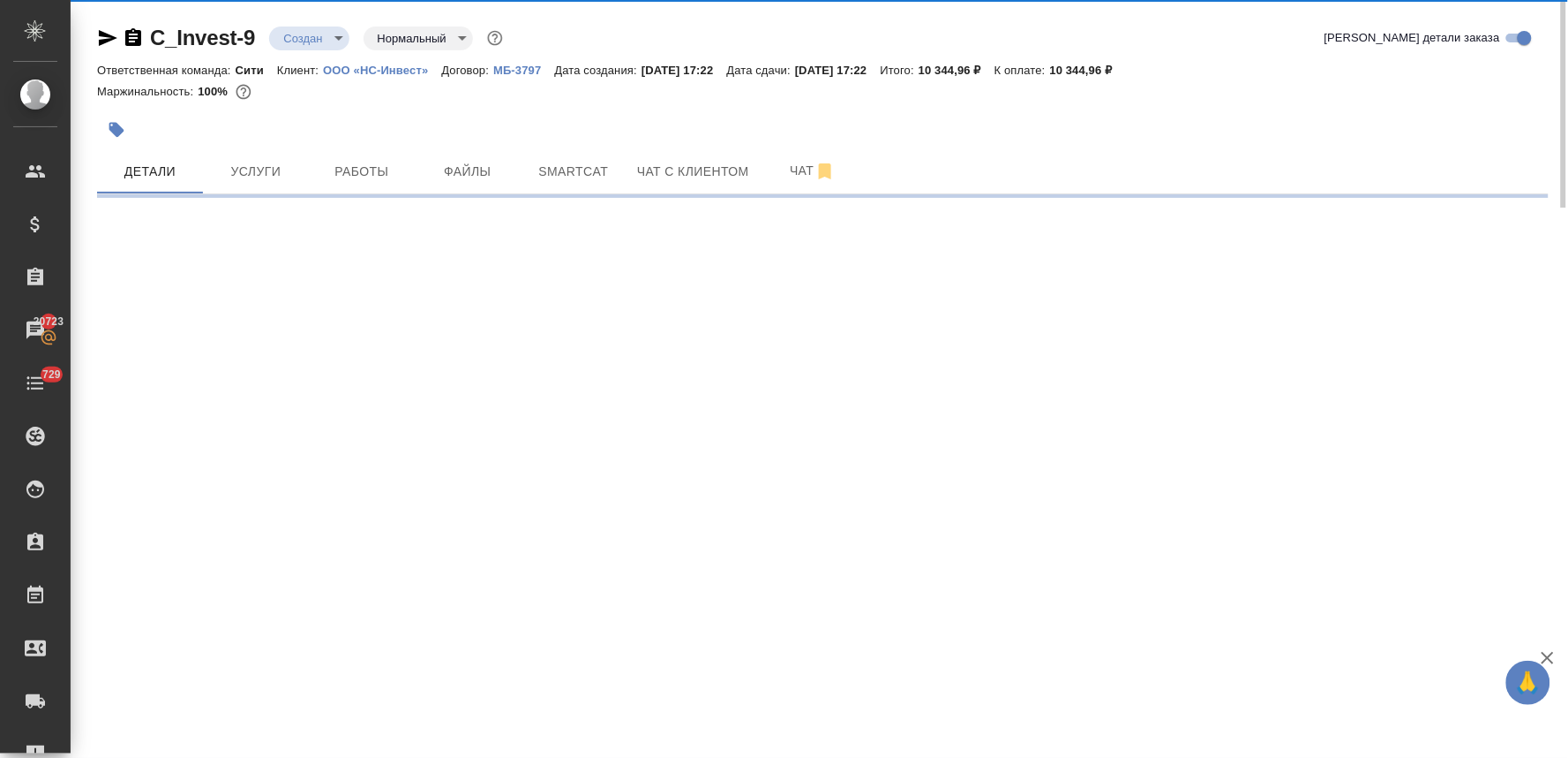
select select "RU"
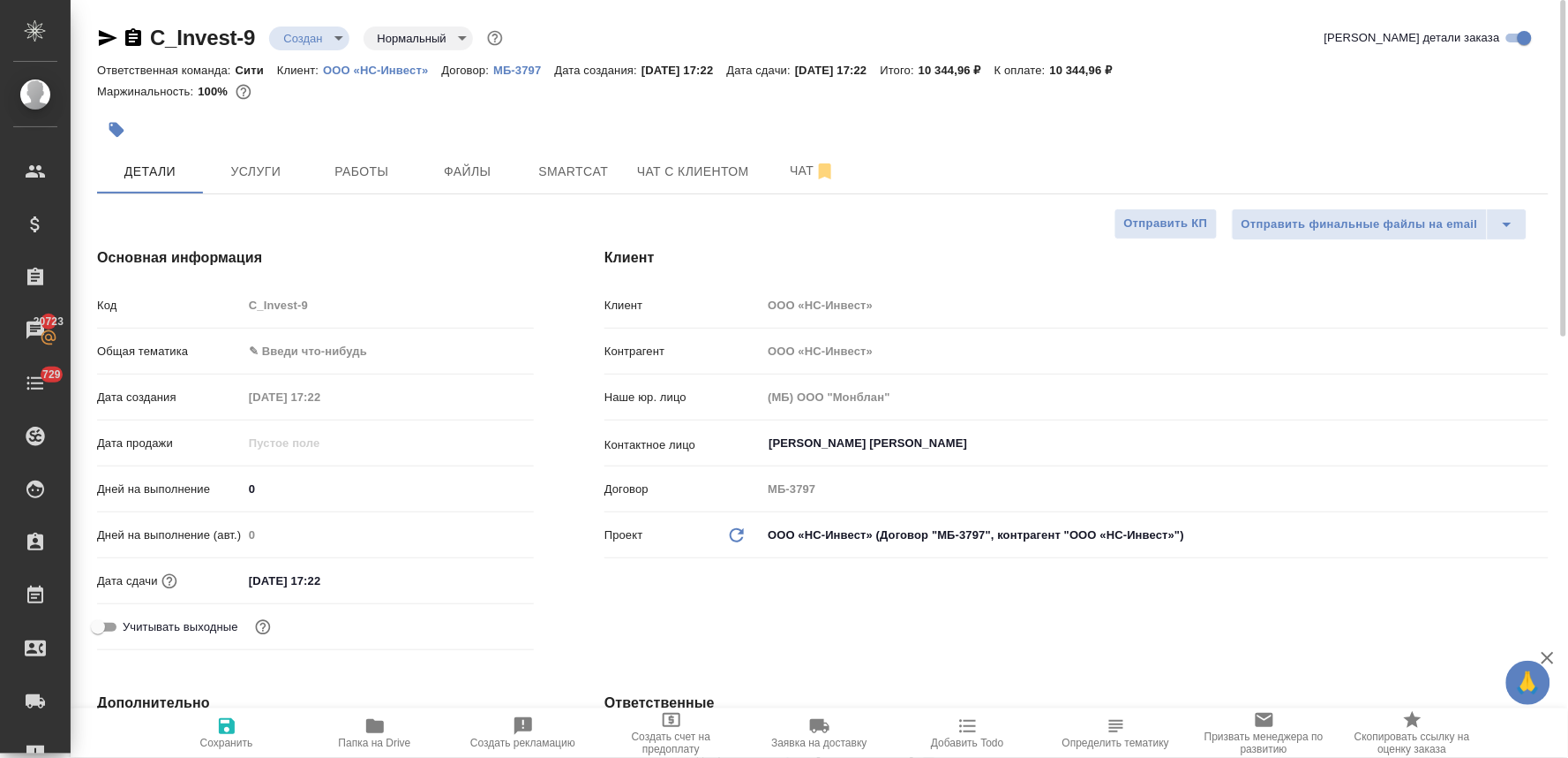
type textarea "x"
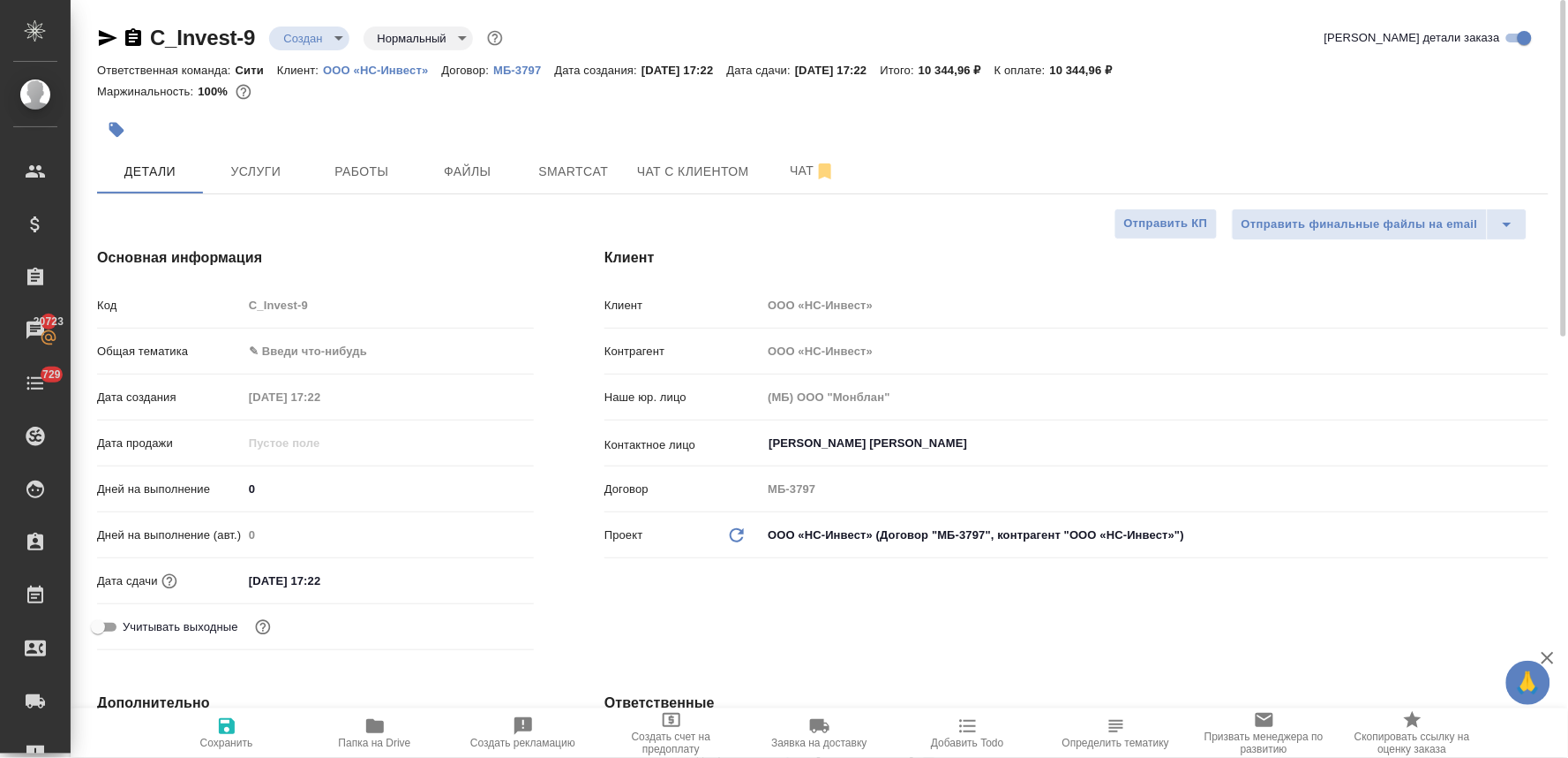
type textarea "x"
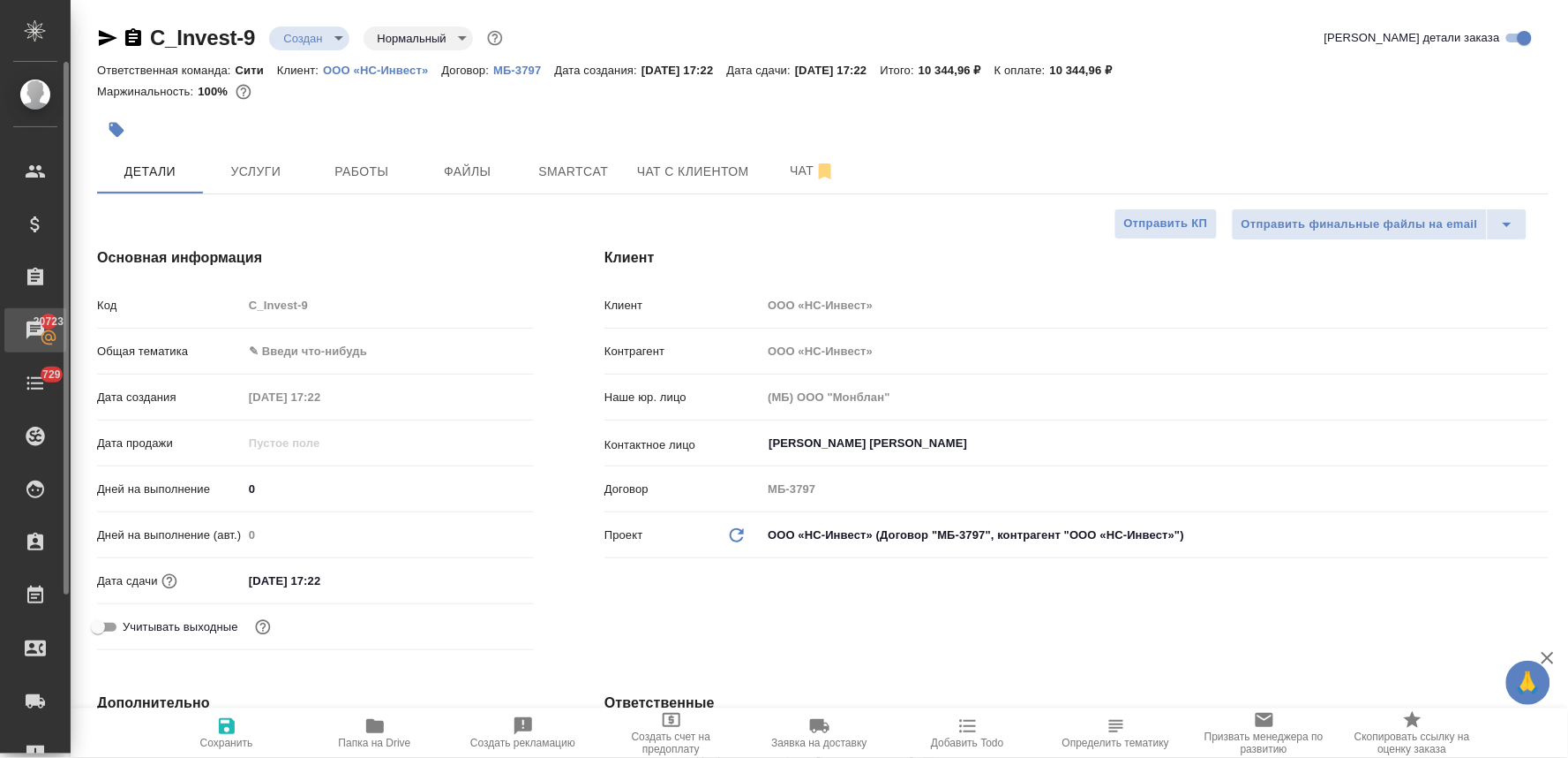
type textarea "x"
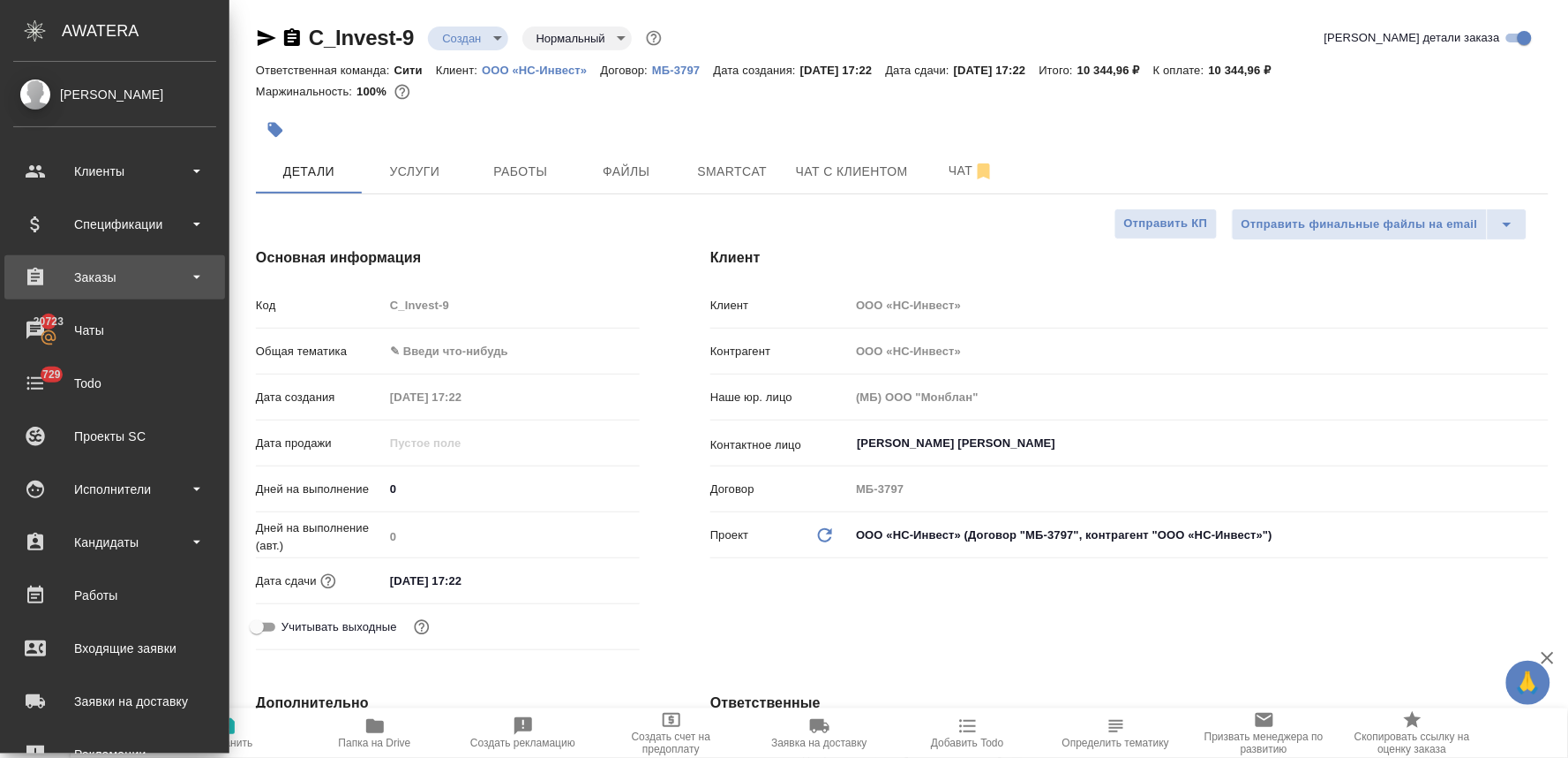
click at [89, 273] on div "Заказы" at bounding box center [115, 277] width 203 height 26
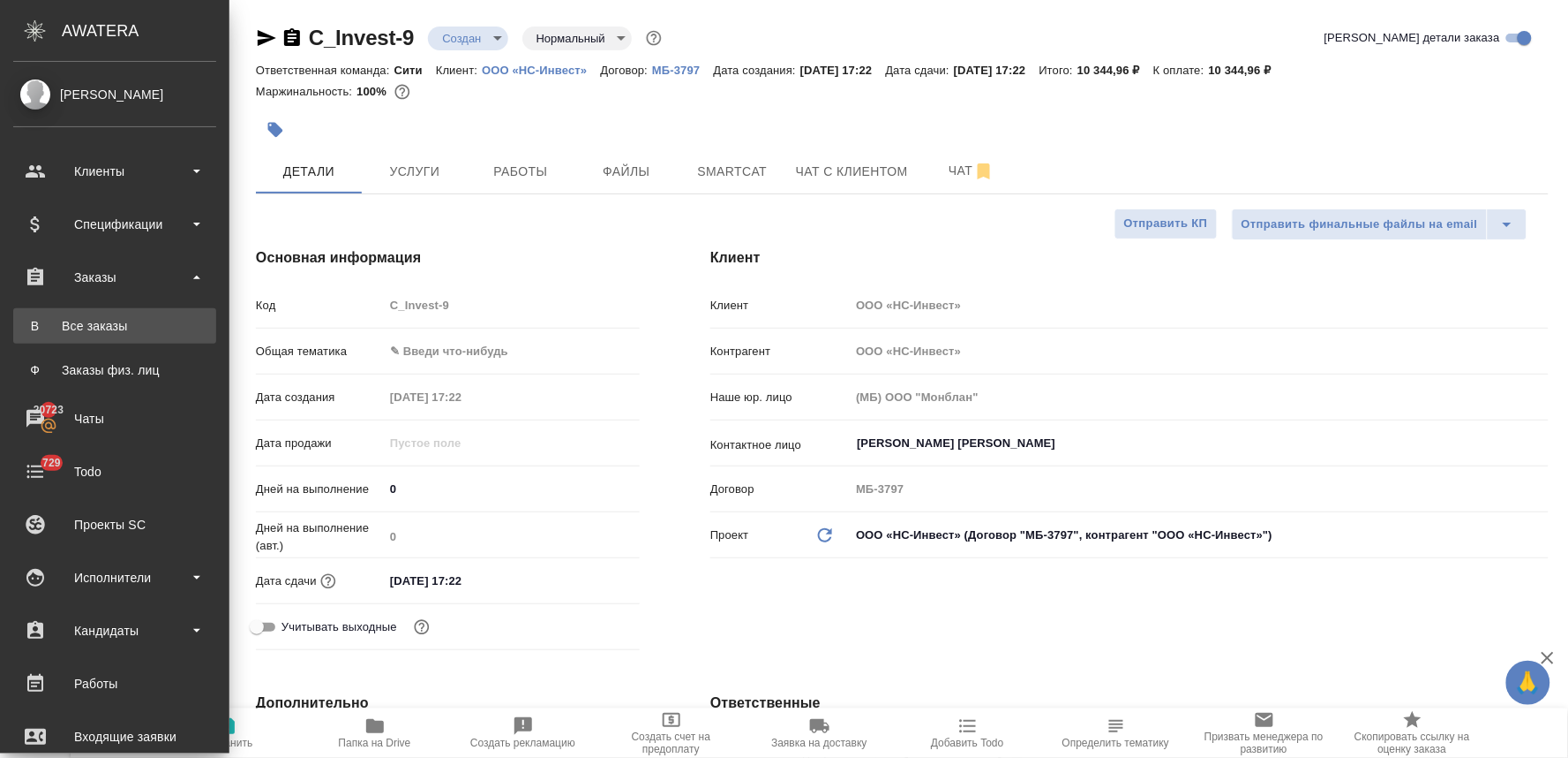
click at [103, 329] on div "Все заказы" at bounding box center [114, 325] width 186 height 17
type textarea "x"
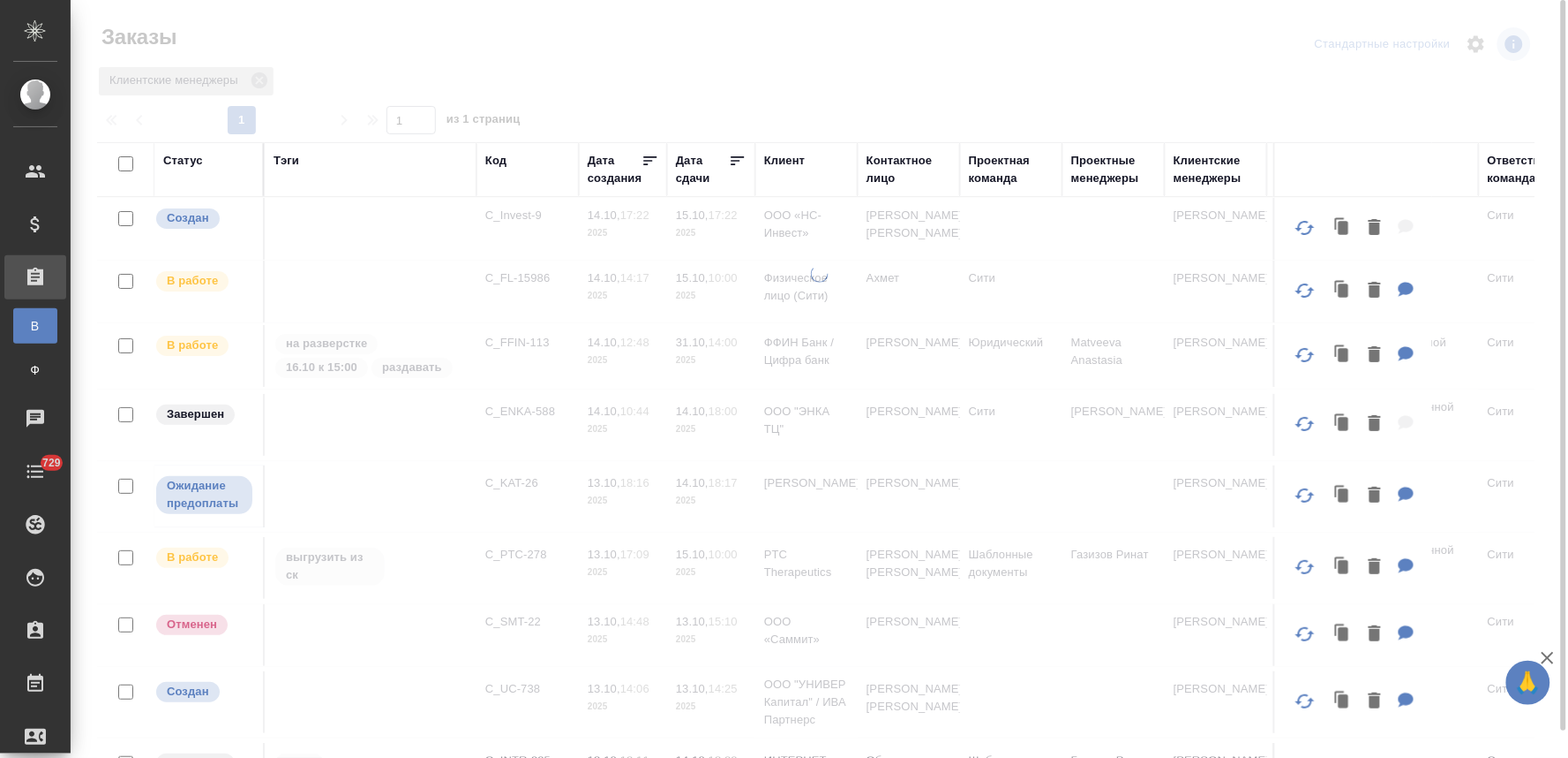
click at [263, 81] on icon at bounding box center [260, 81] width 16 height 16
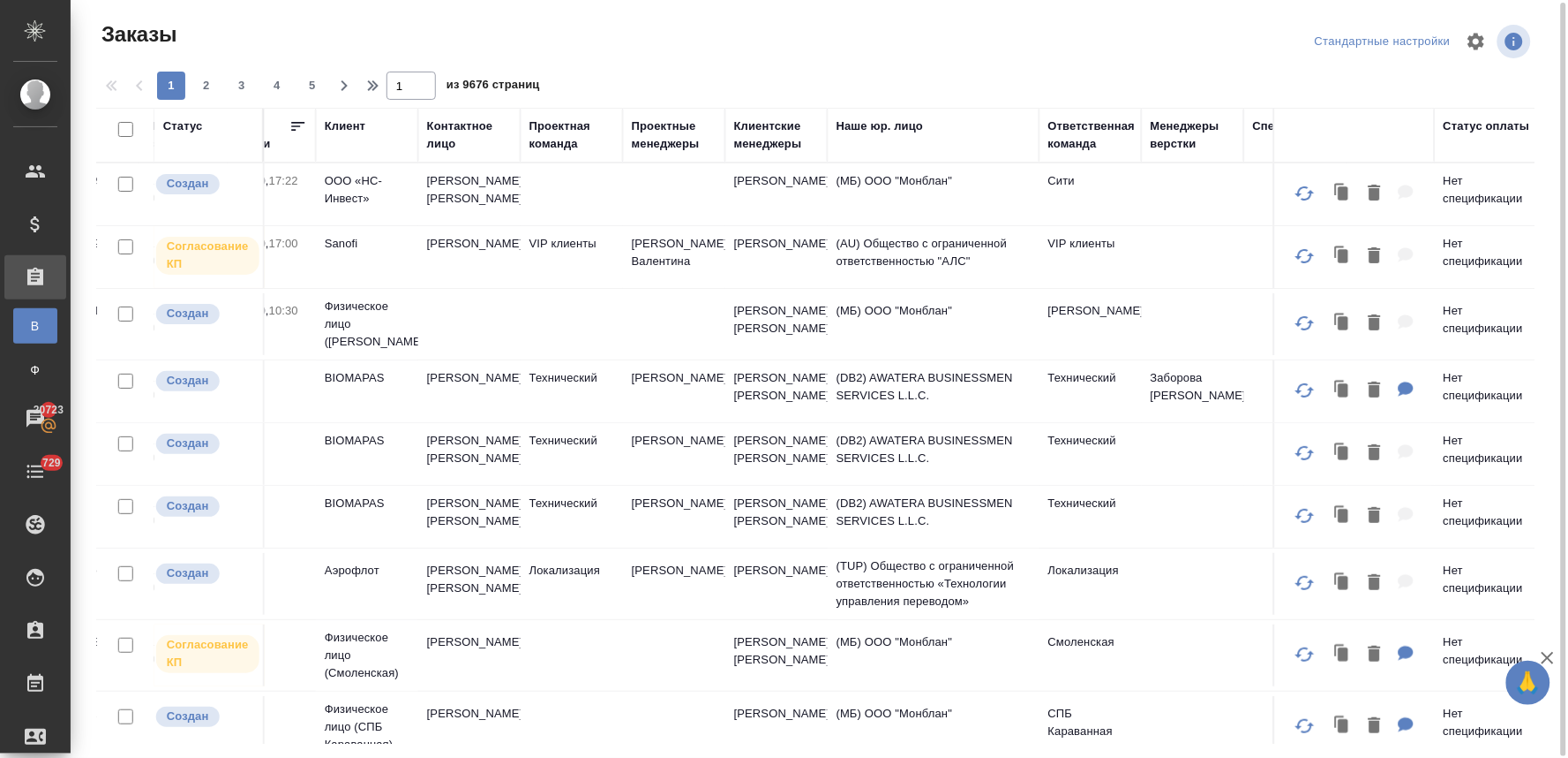
scroll to position [0, 442]
click at [1065, 142] on div "Ответственная команда" at bounding box center [1089, 135] width 88 height 35
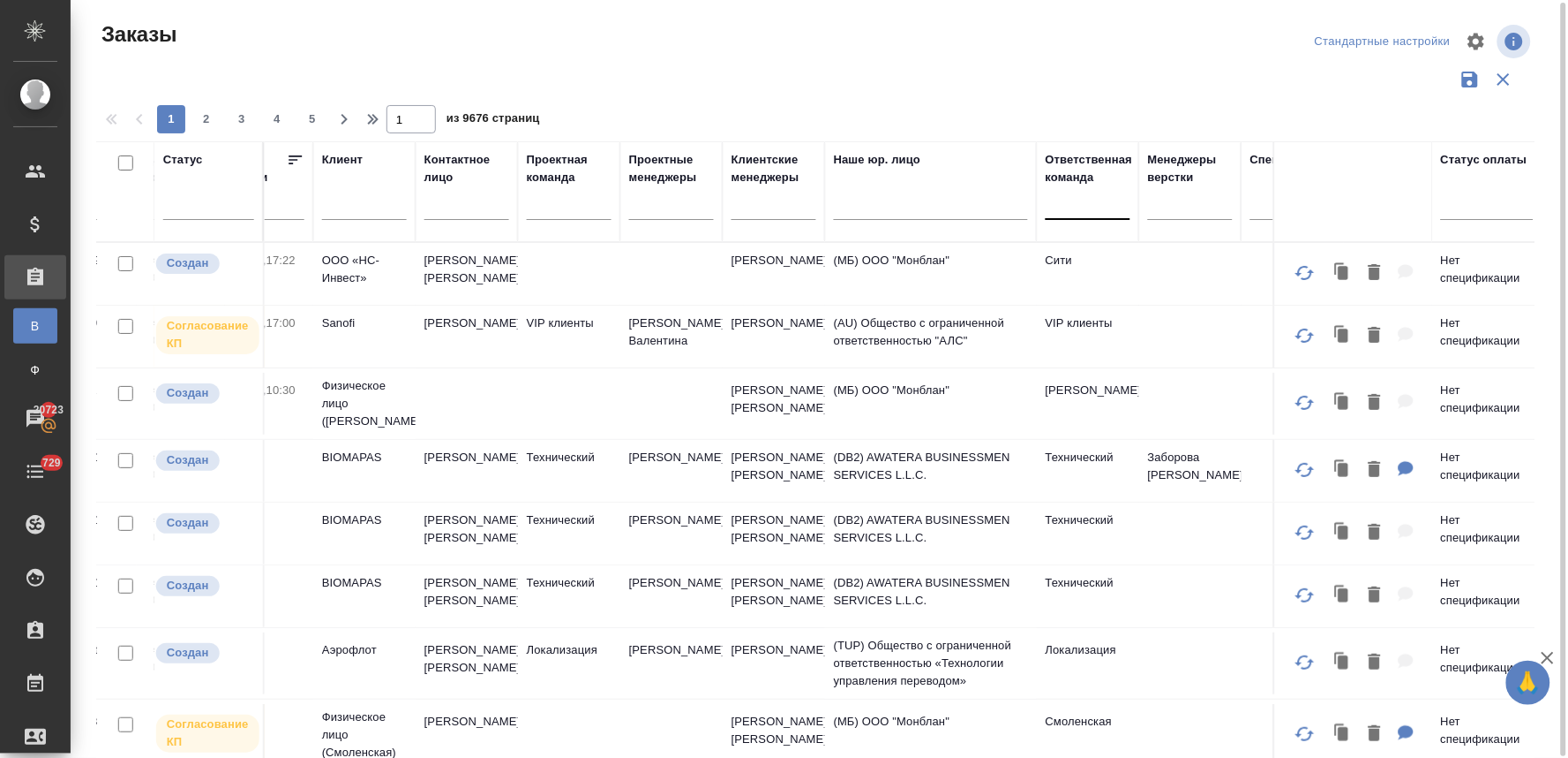
click at [1096, 210] on div at bounding box center [1088, 202] width 85 height 25
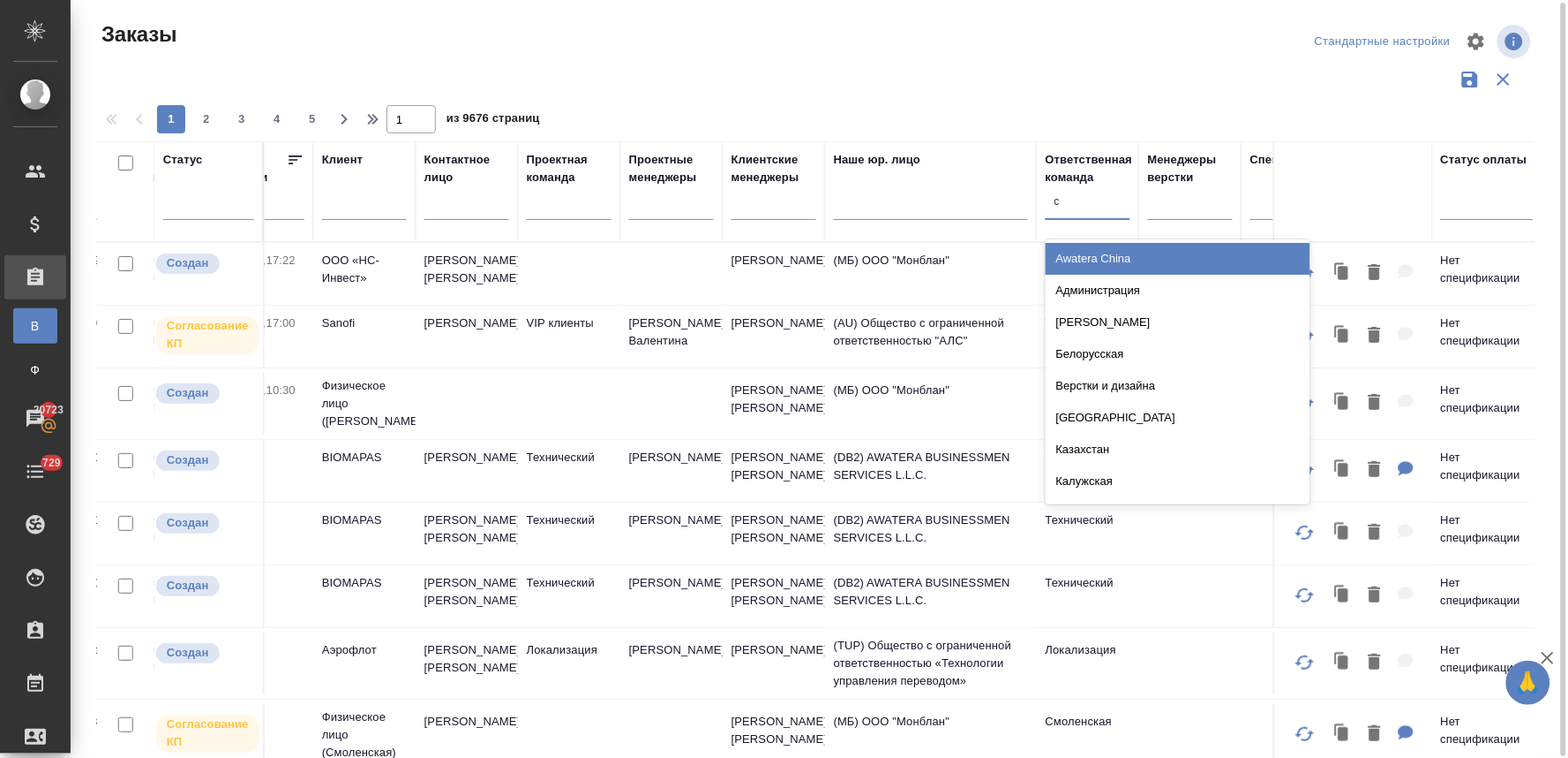
type input "си"
click at [1104, 252] on div "Сити" at bounding box center [1178, 258] width 264 height 32
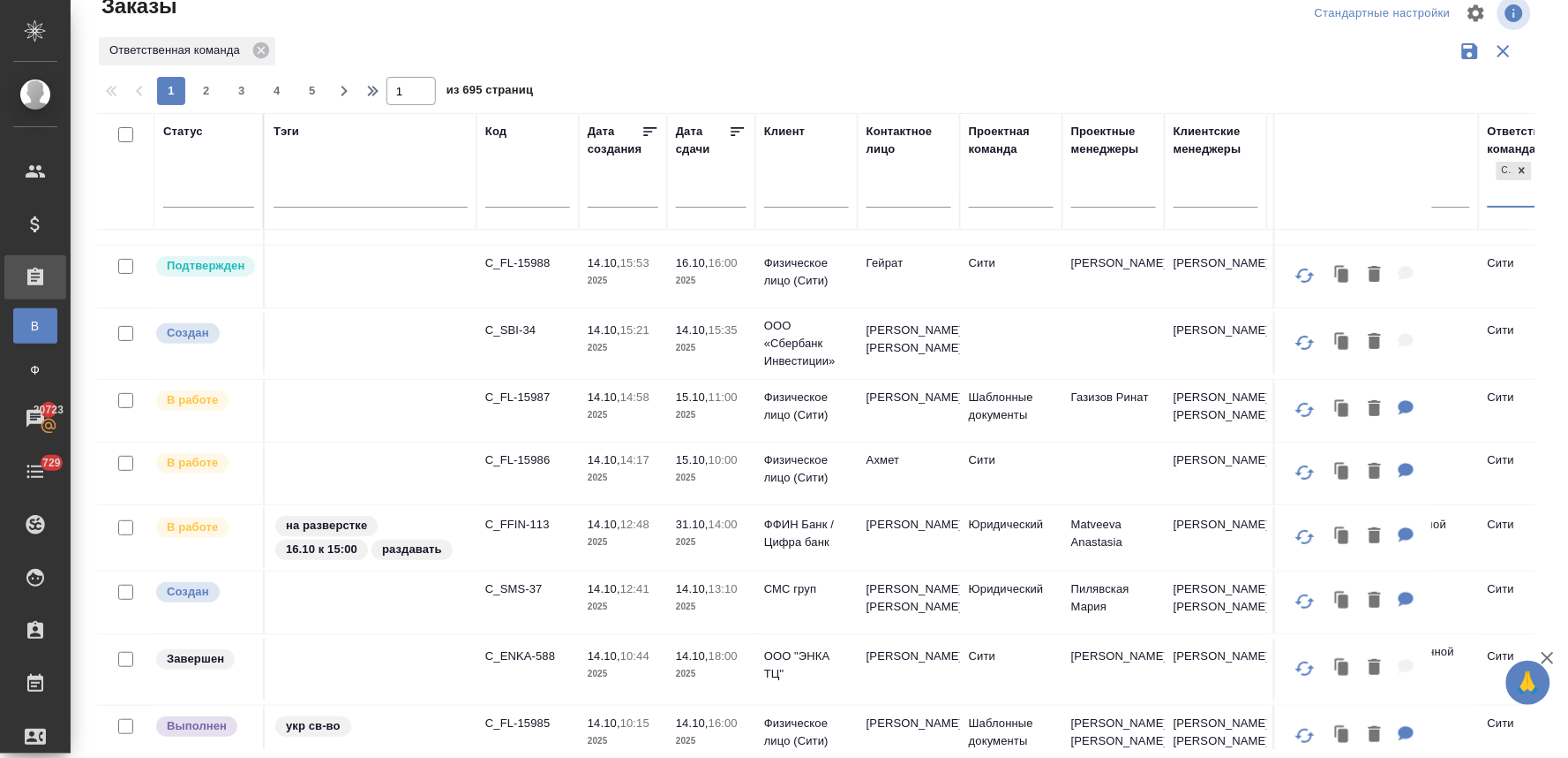
scroll to position [0, 0]
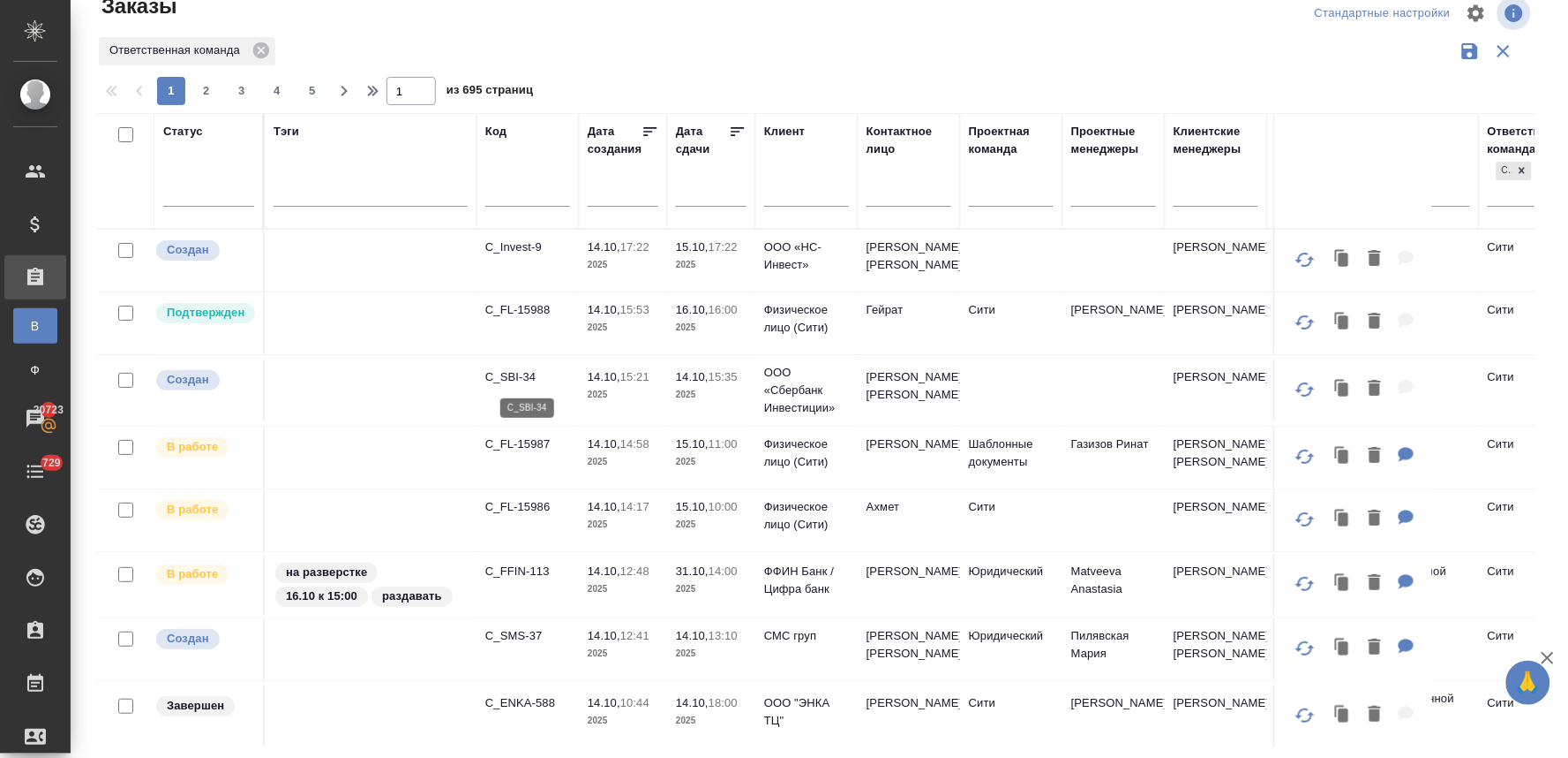
click at [511, 379] on p "C_SBI-34" at bounding box center [528, 377] width 85 height 17
click at [259, 49] on icon at bounding box center [262, 51] width 16 height 16
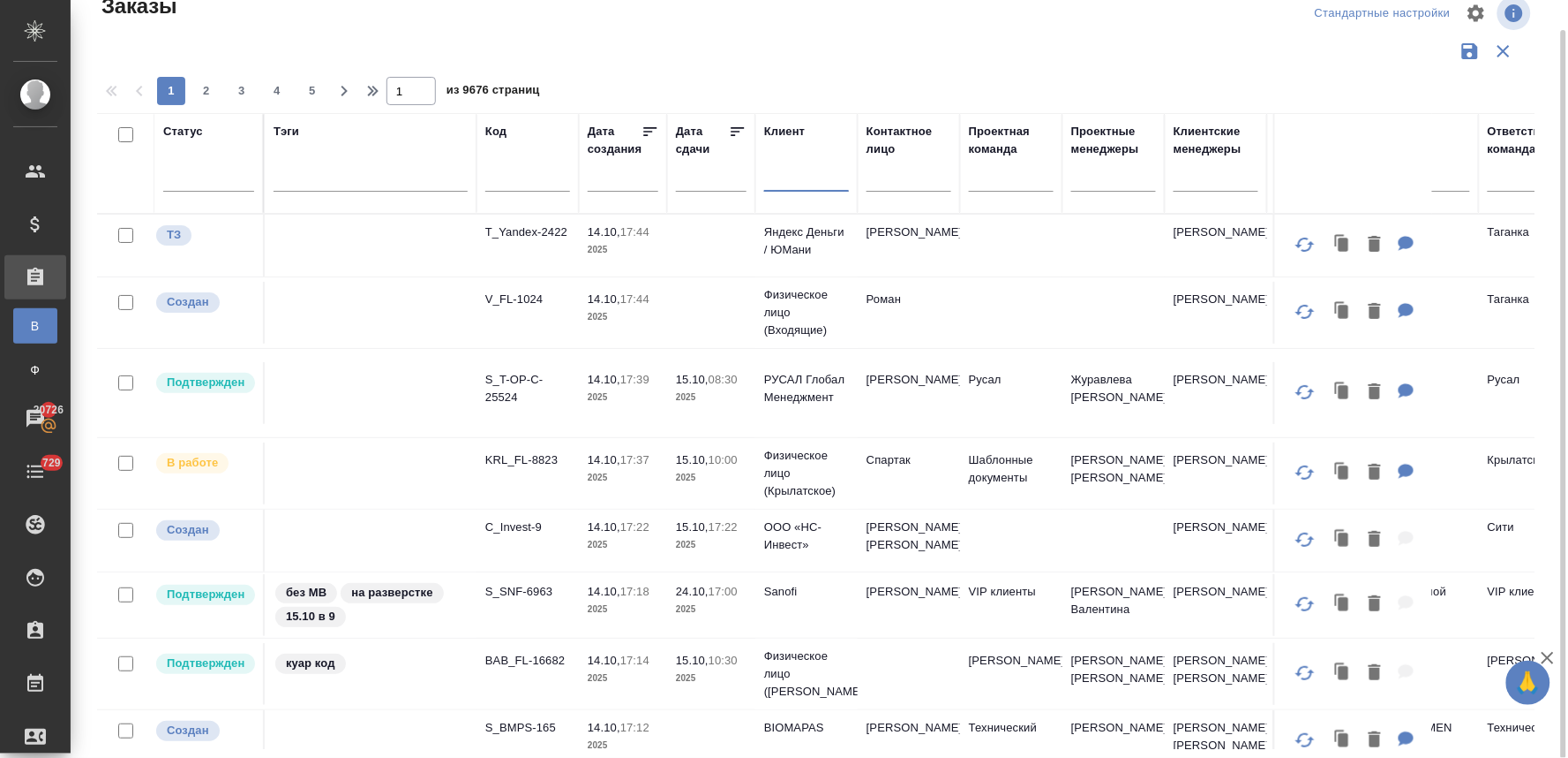
click at [773, 181] on input "text" at bounding box center [807, 180] width 85 height 22
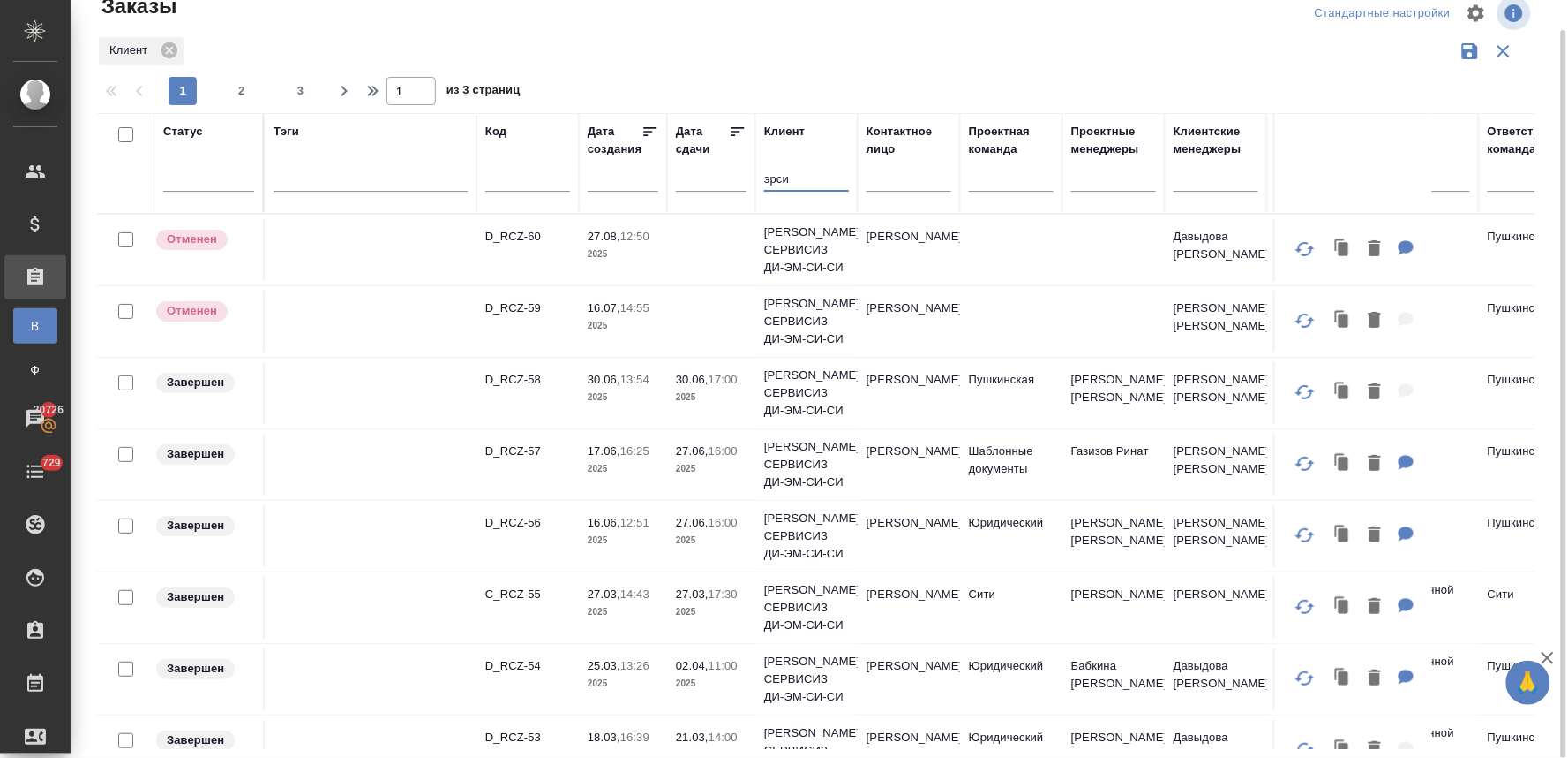
scroll to position [98, 0]
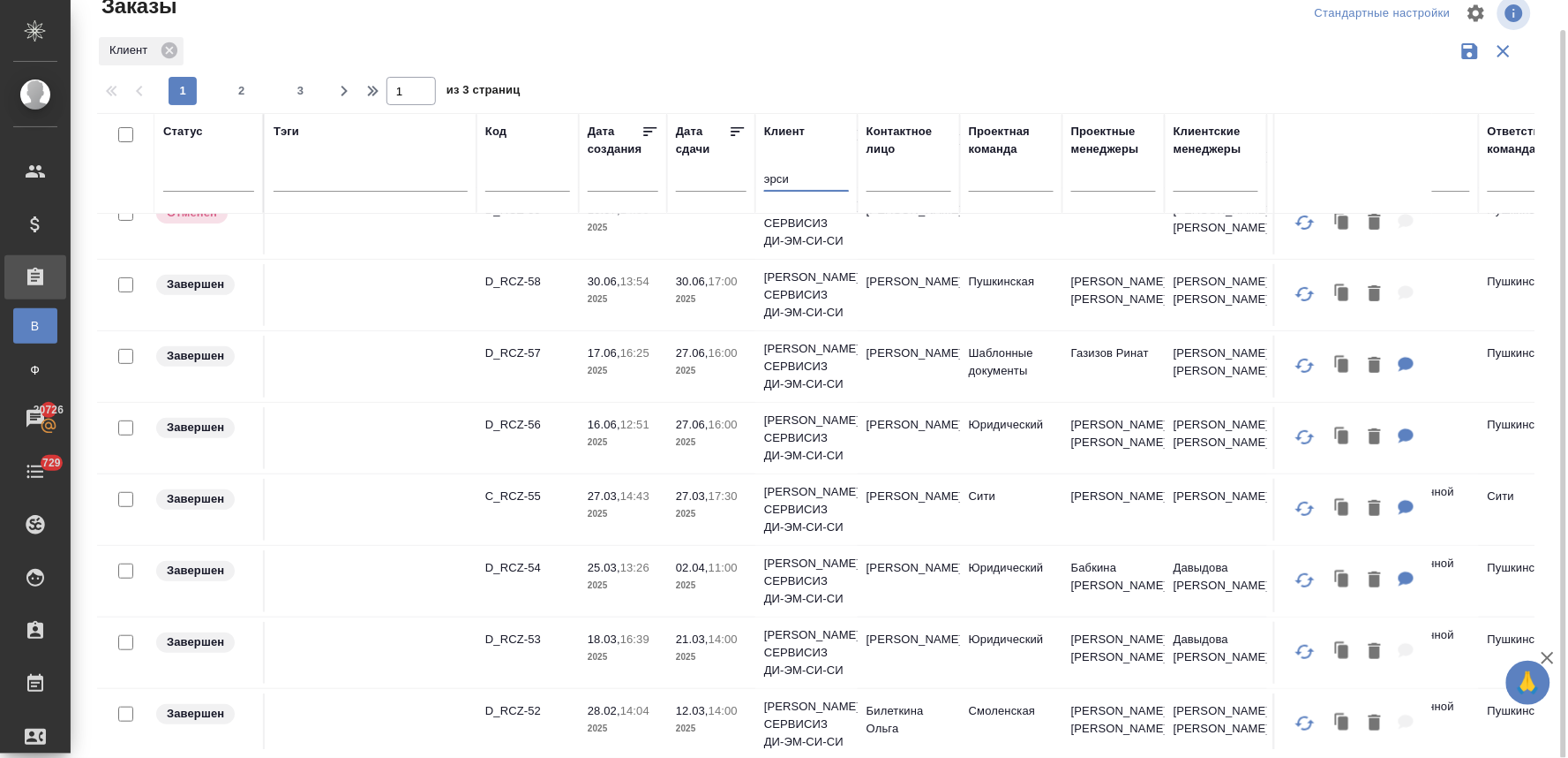
type input "эрси"
click at [170, 51] on icon at bounding box center [168, 50] width 19 height 19
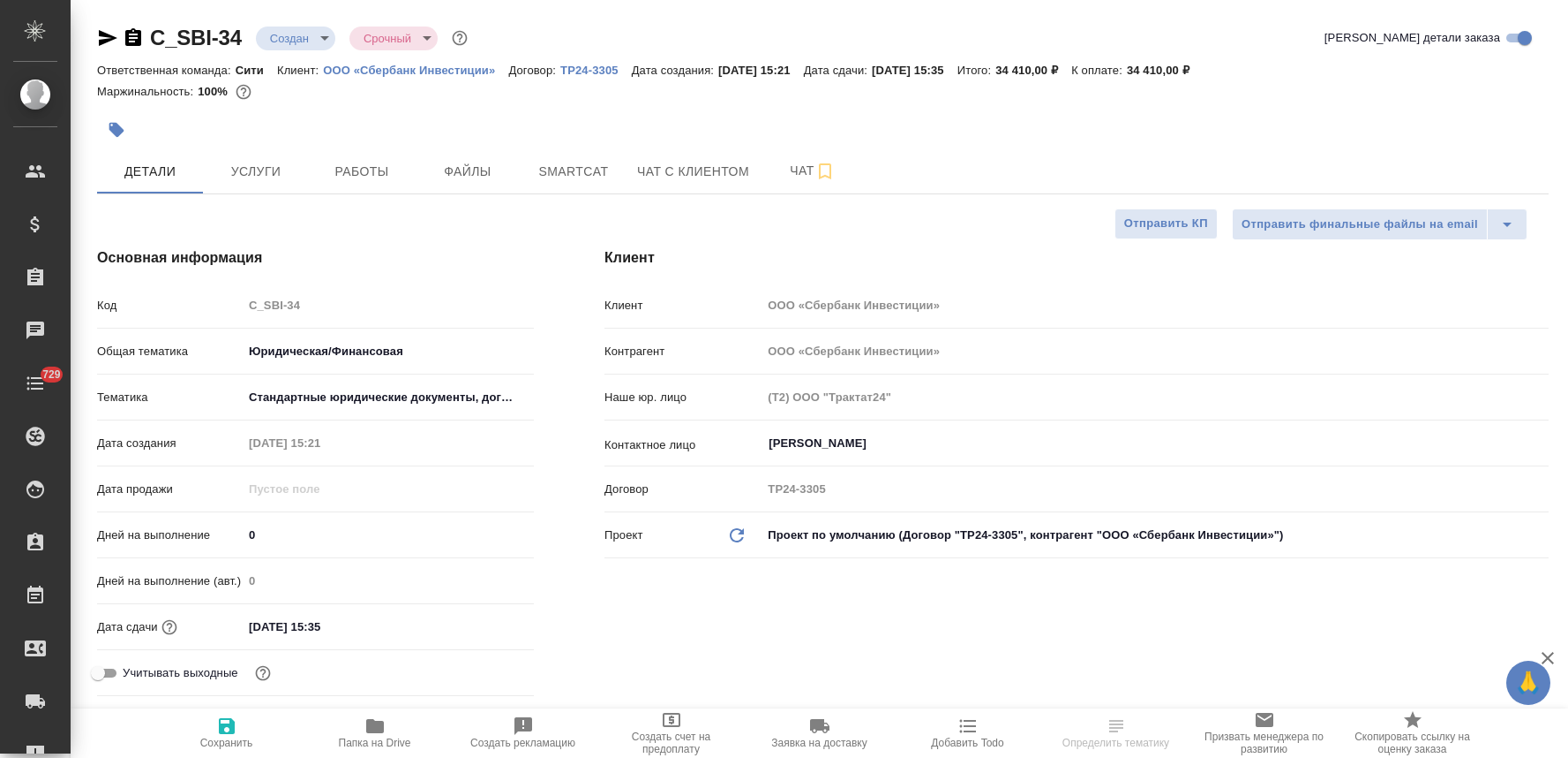
select select "RU"
click at [373, 731] on icon "button" at bounding box center [375, 726] width 17 height 14
select select "RU"
type textarea "x"
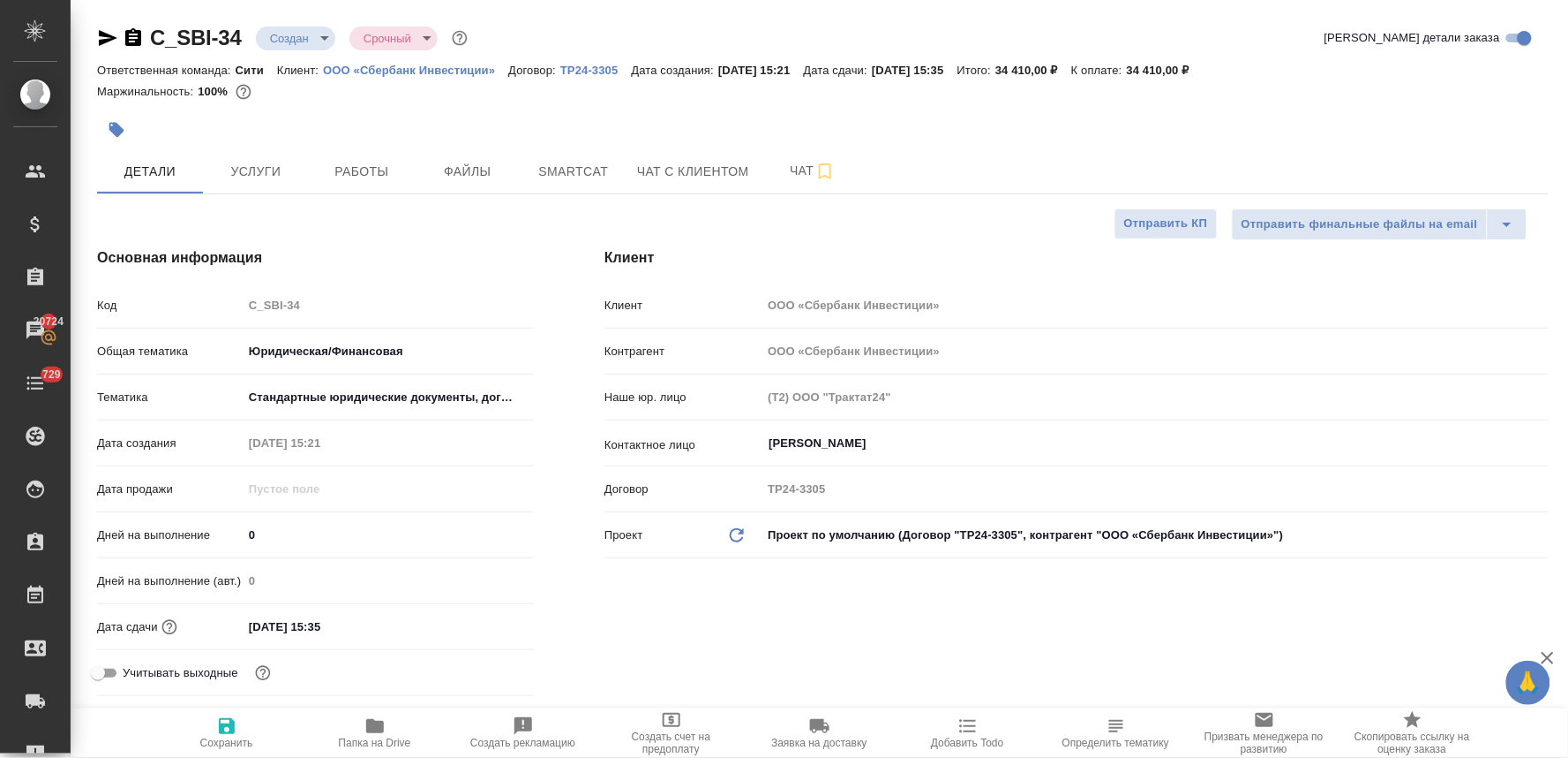
type textarea "x"
click at [808, 164] on span "Чат" at bounding box center [813, 170] width 85 height 22
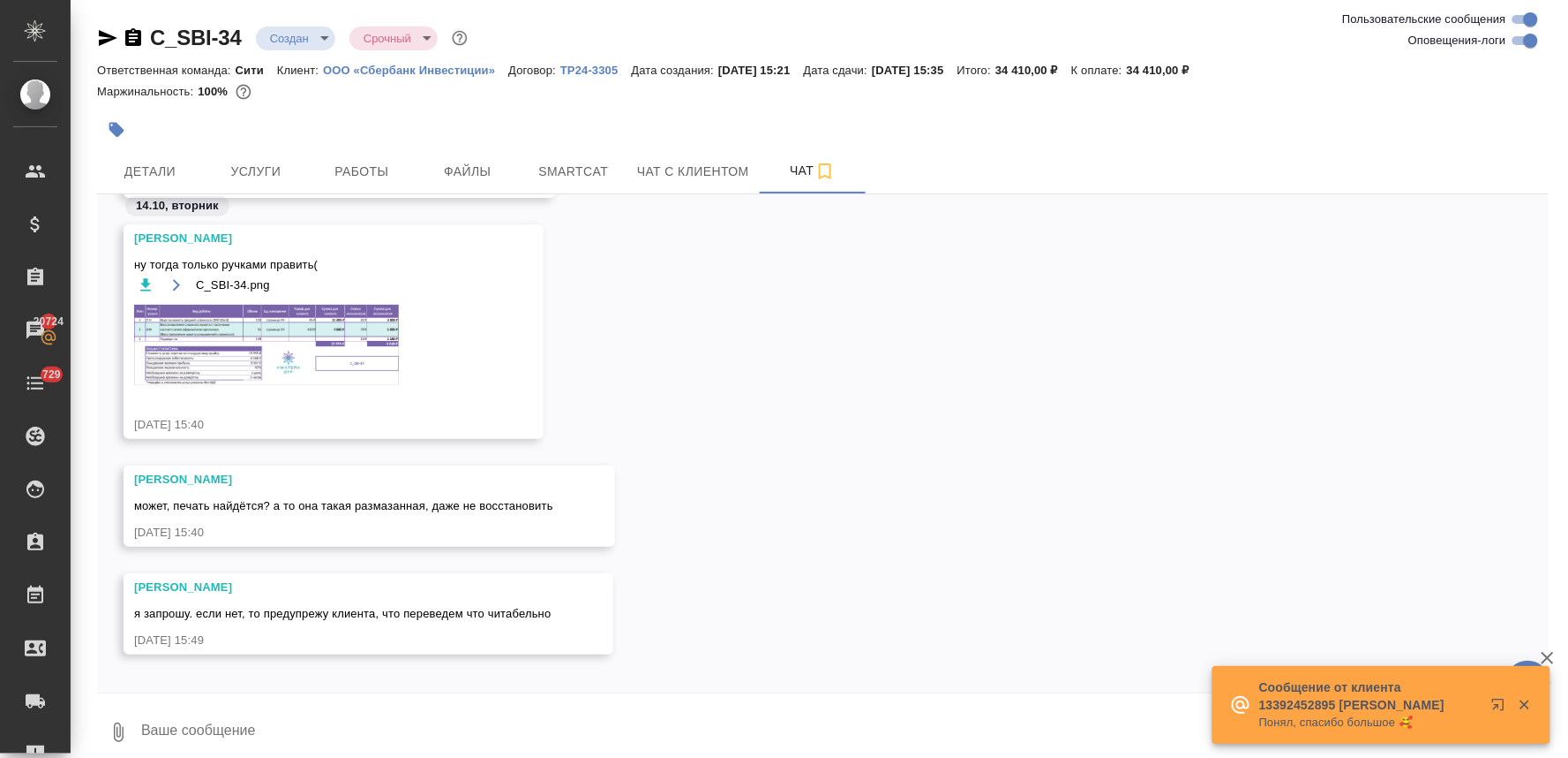
scroll to position [768, 0]
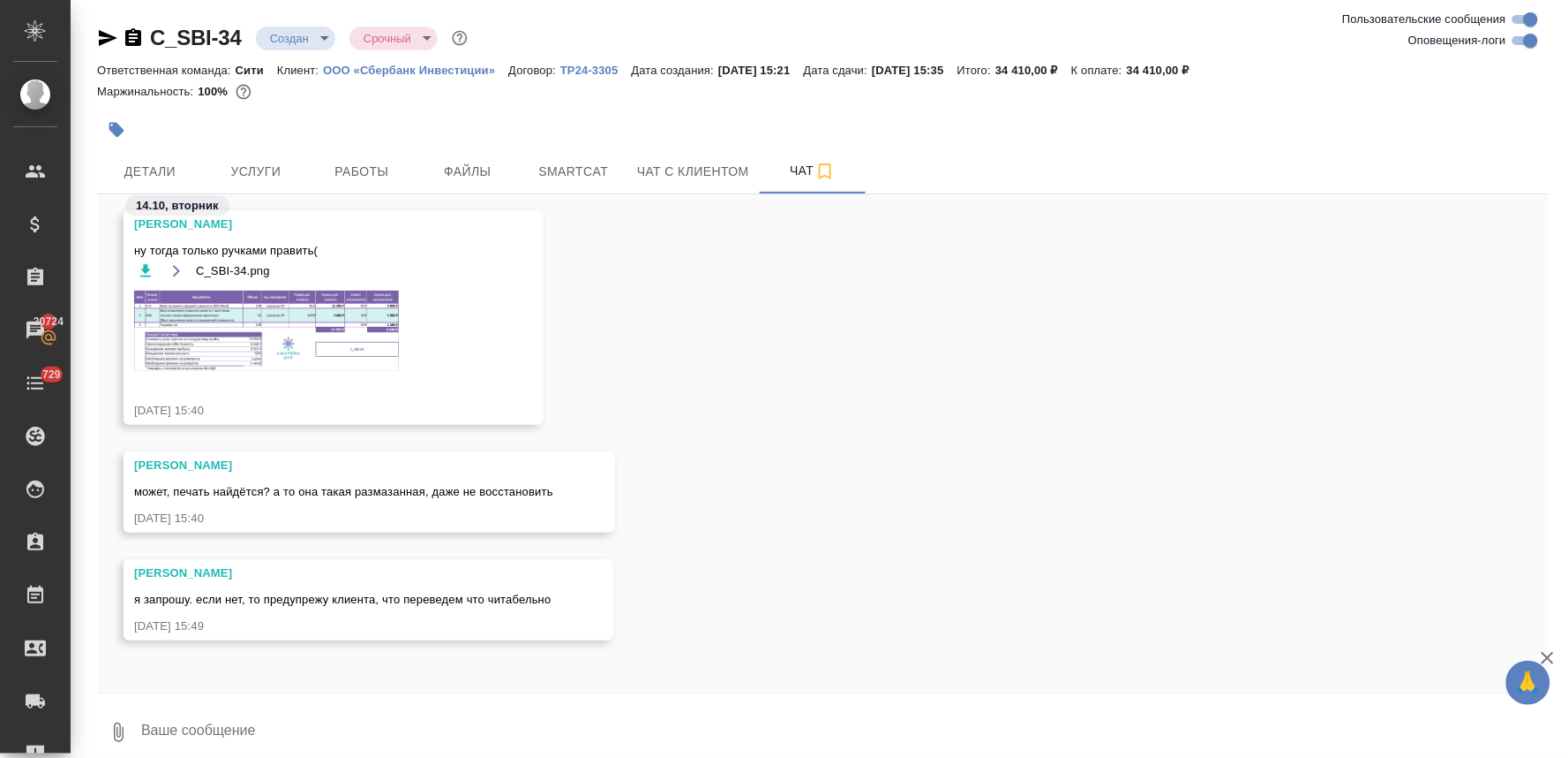
click at [400, 706] on textarea at bounding box center [844, 732] width 1410 height 60
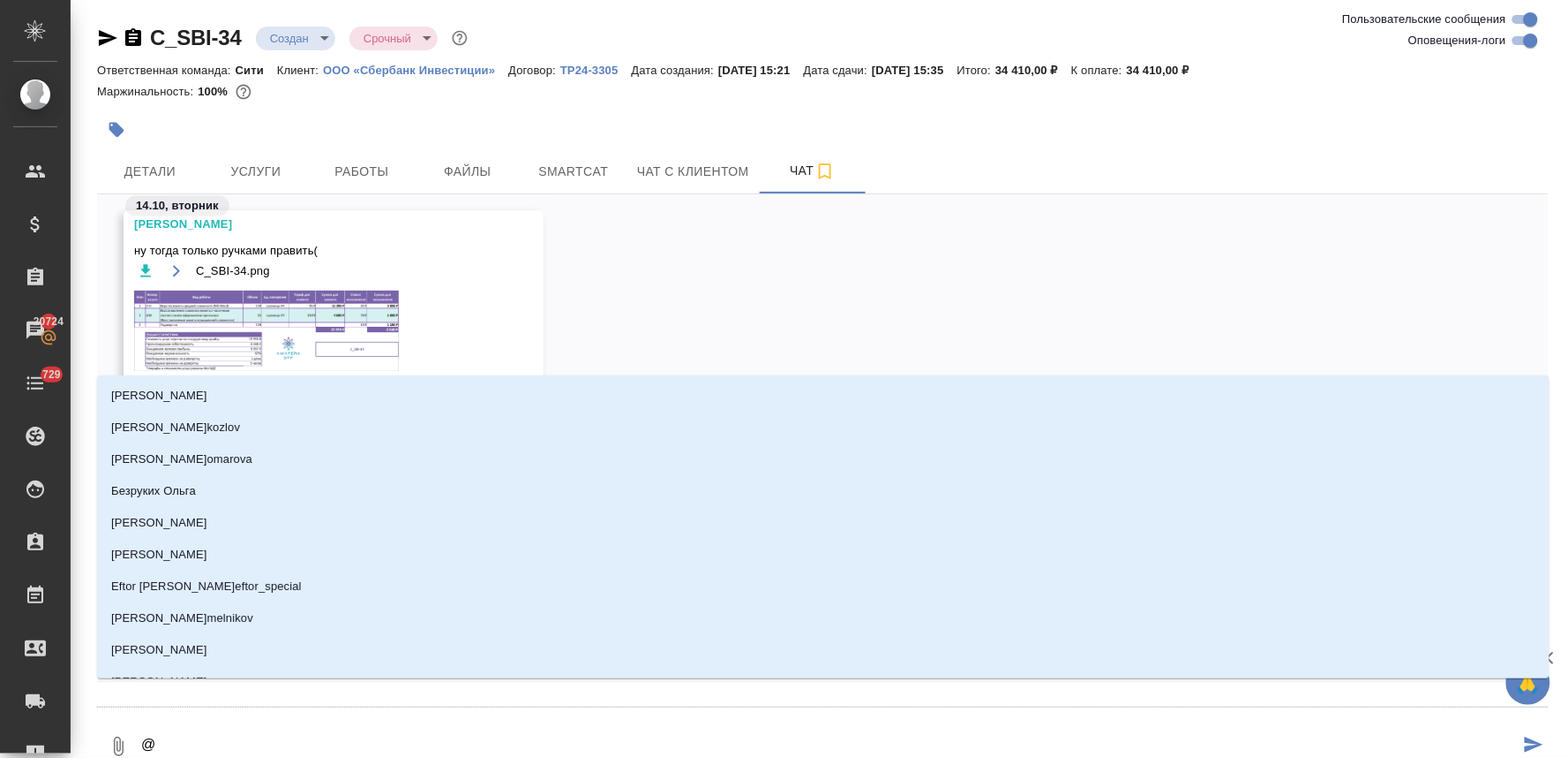
type textarea "@м"
type input "м"
type textarea "@ма"
type input "ма"
type textarea "@мал"
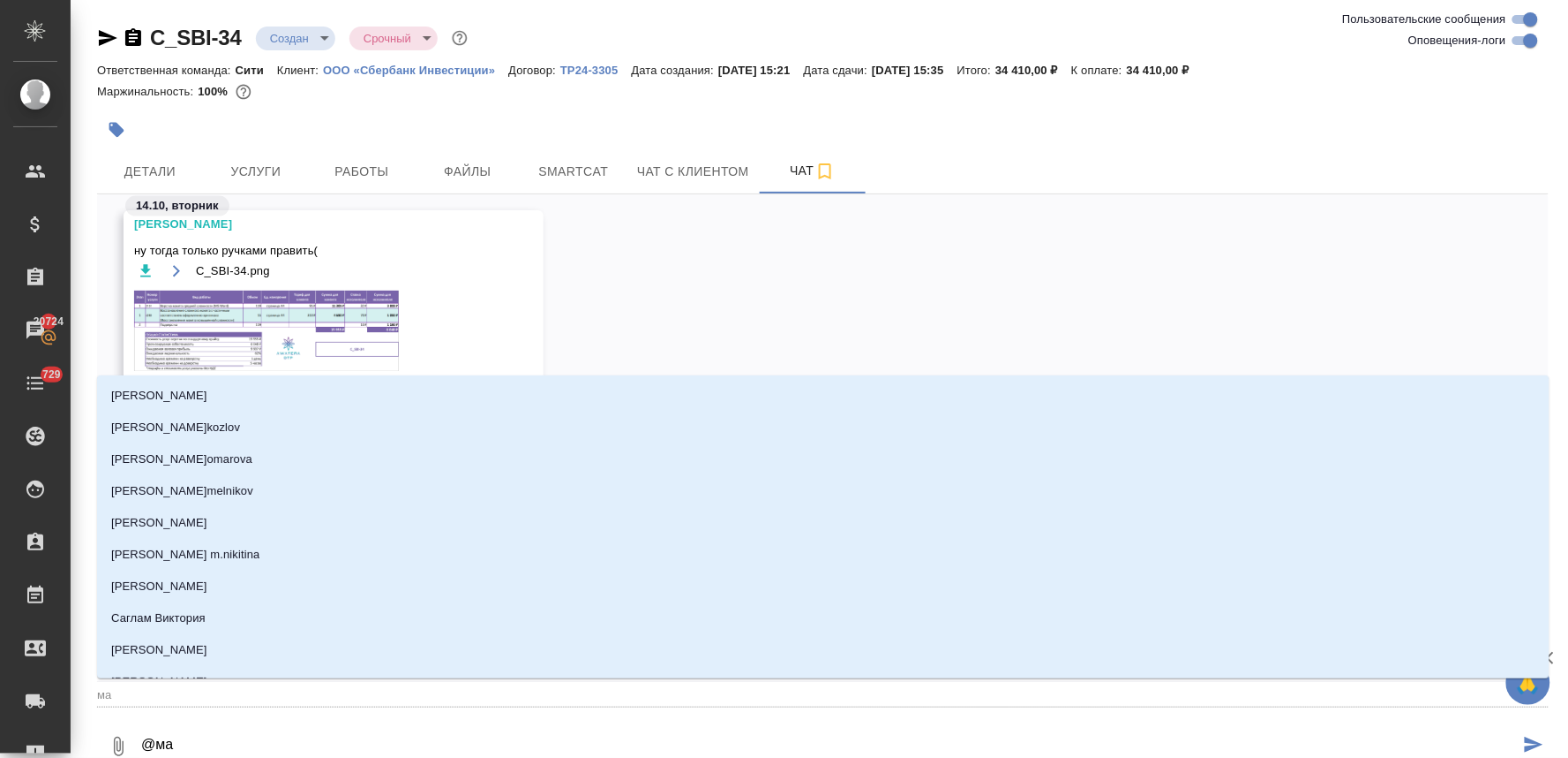
type input "мал"
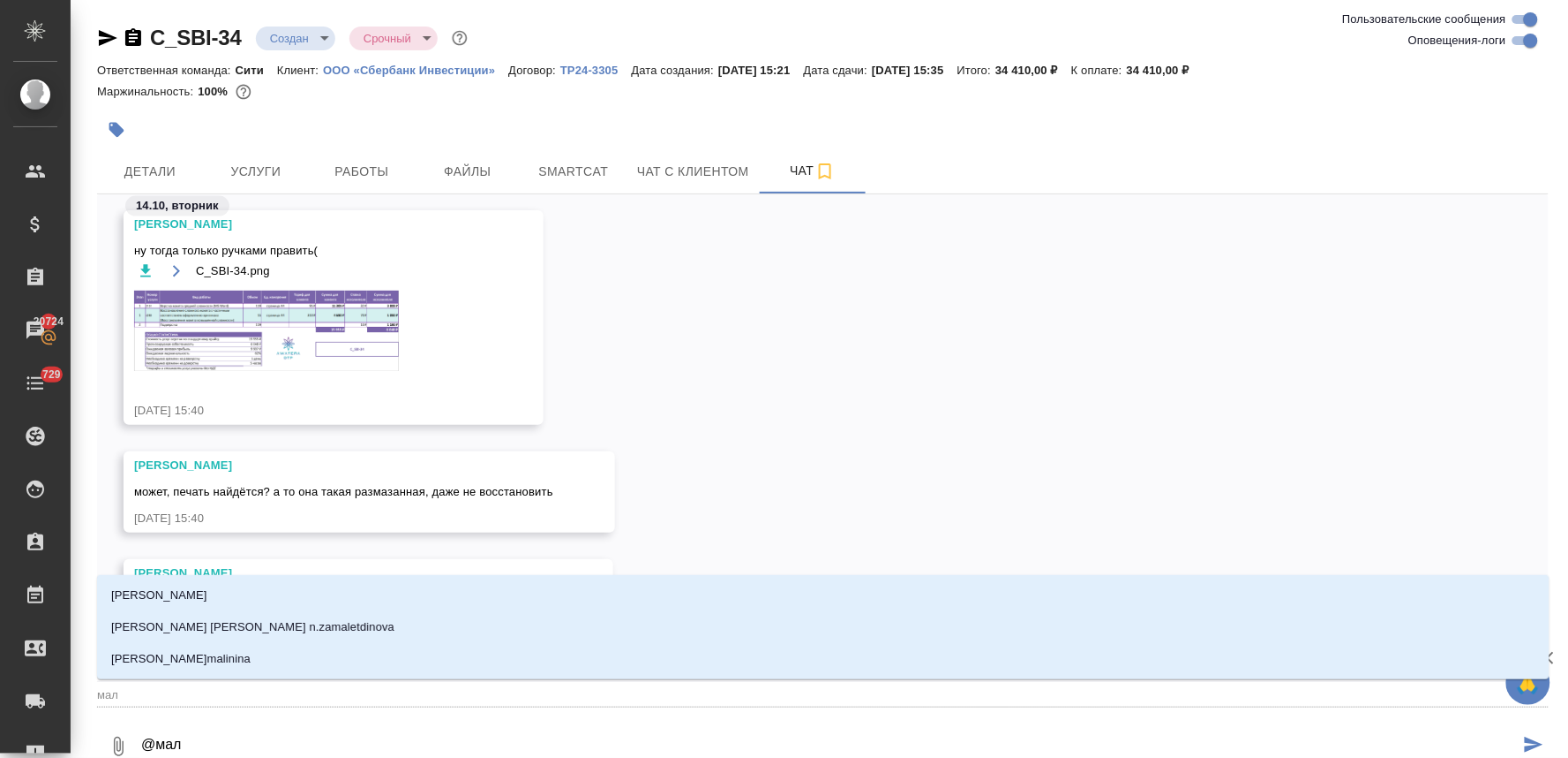
type textarea "@мало"
type input "мало"
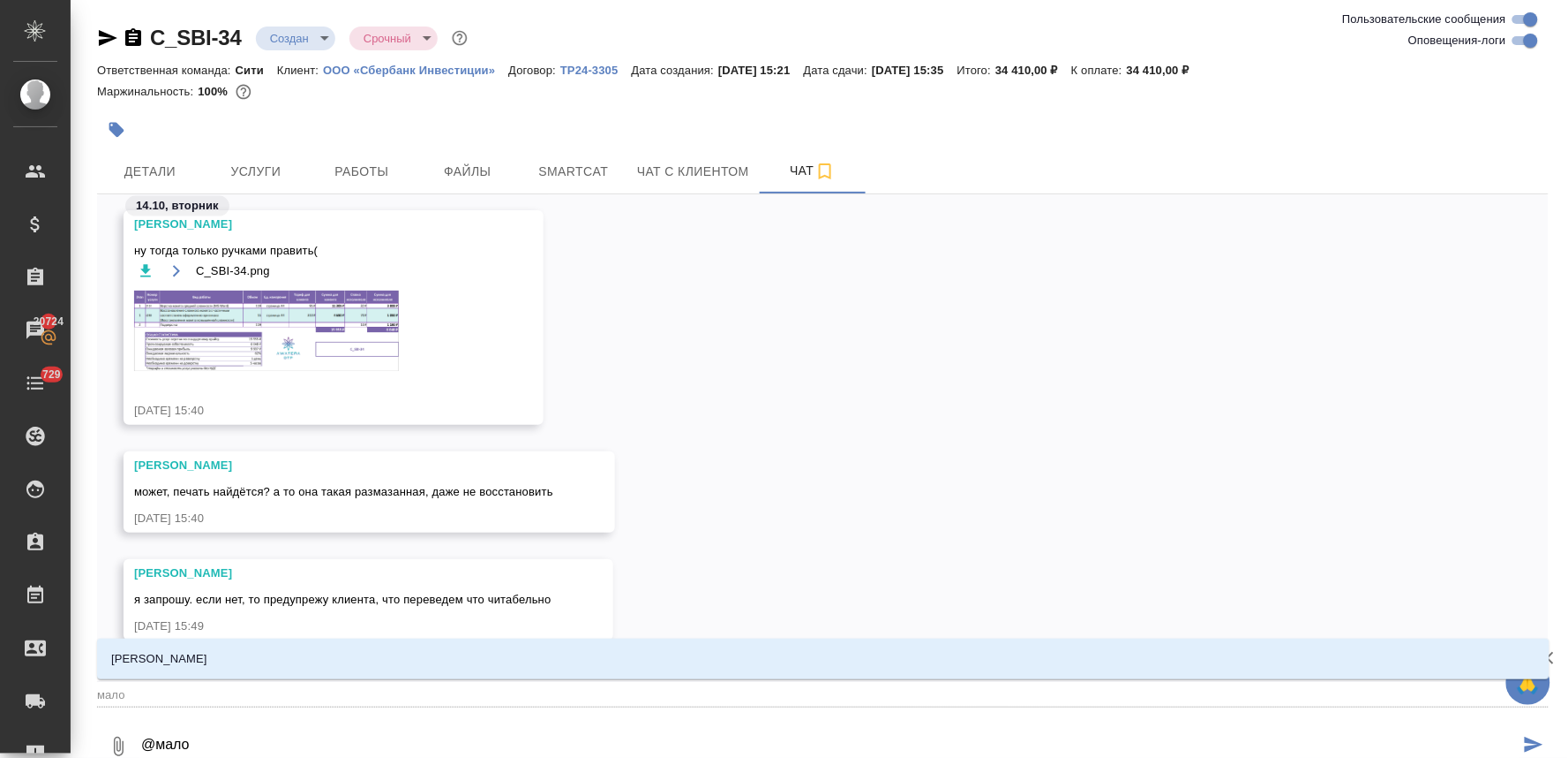
type textarea "@малоф"
type input "малоф"
type textarea "@малофе"
type input "малофе"
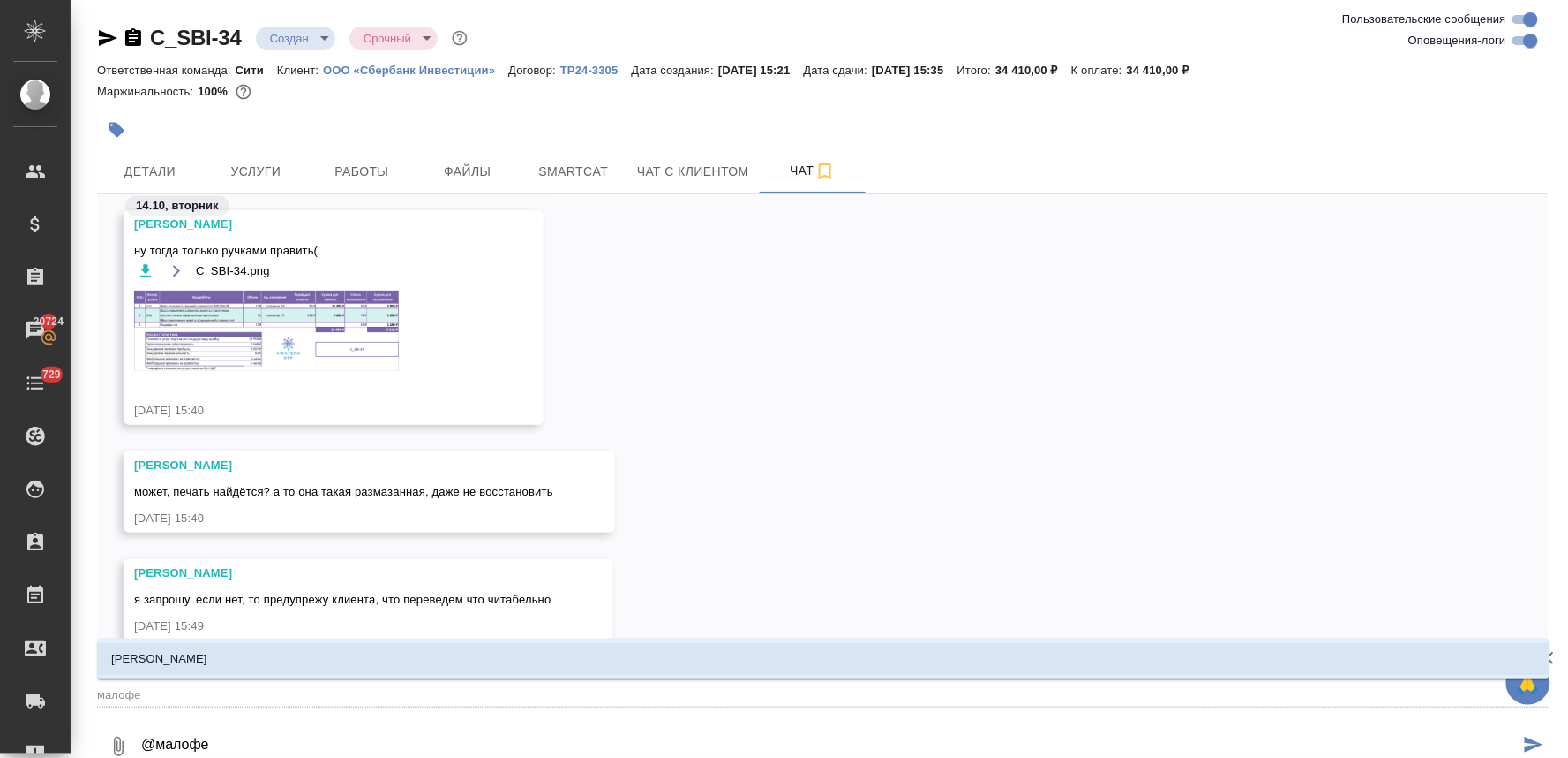
click at [399, 647] on li "[PERSON_NAME]" at bounding box center [823, 658] width 1453 height 32
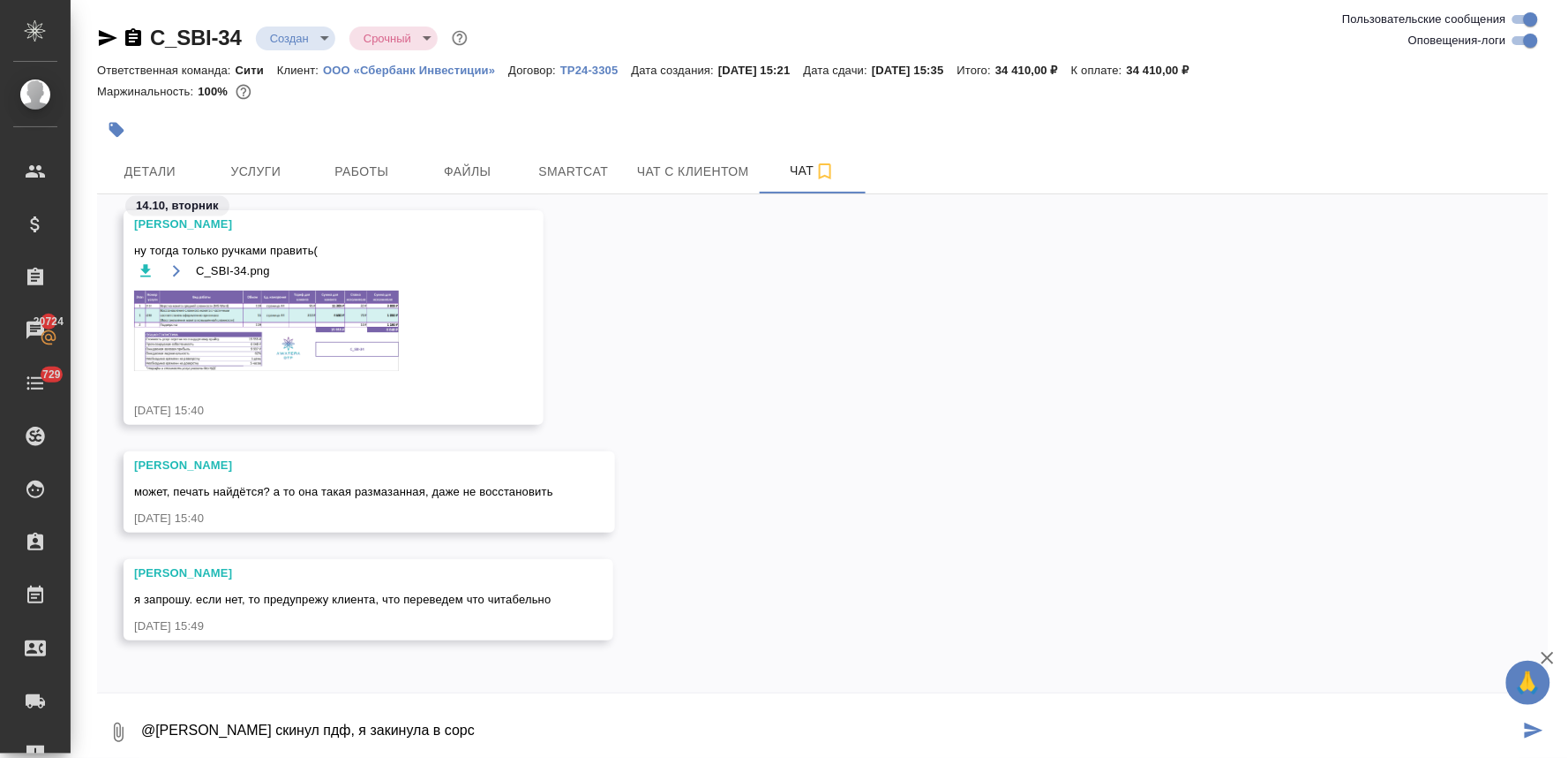
click at [451, 727] on textarea "@[PERSON_NAME] скинул пдф, я закинула в сорс" at bounding box center [829, 732] width 1381 height 60
type textarea "@[PERSON_NAME] скинул пдф, закинула в сорс"
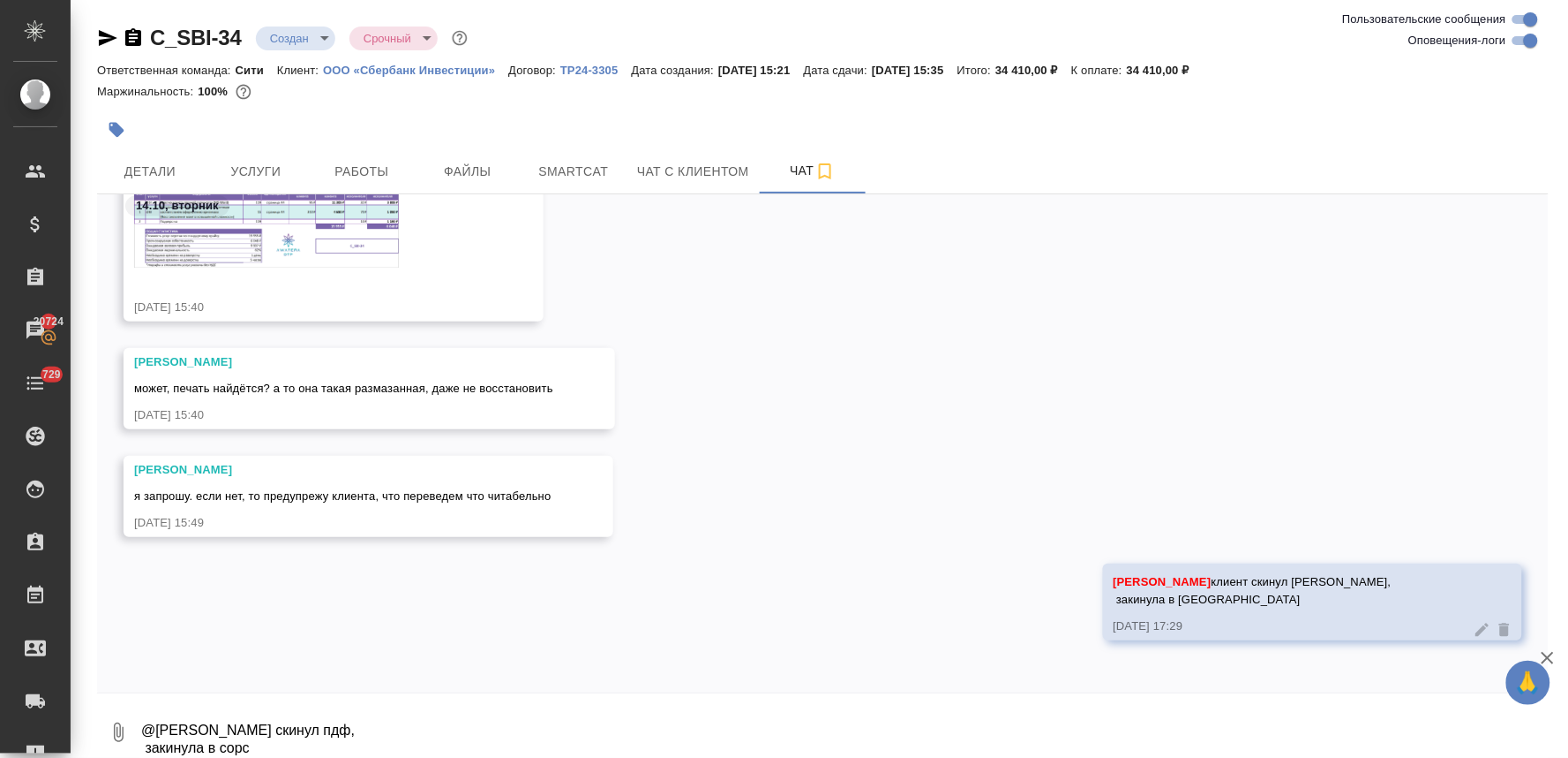
click at [1477, 631] on icon at bounding box center [1483, 628] width 14 height 14
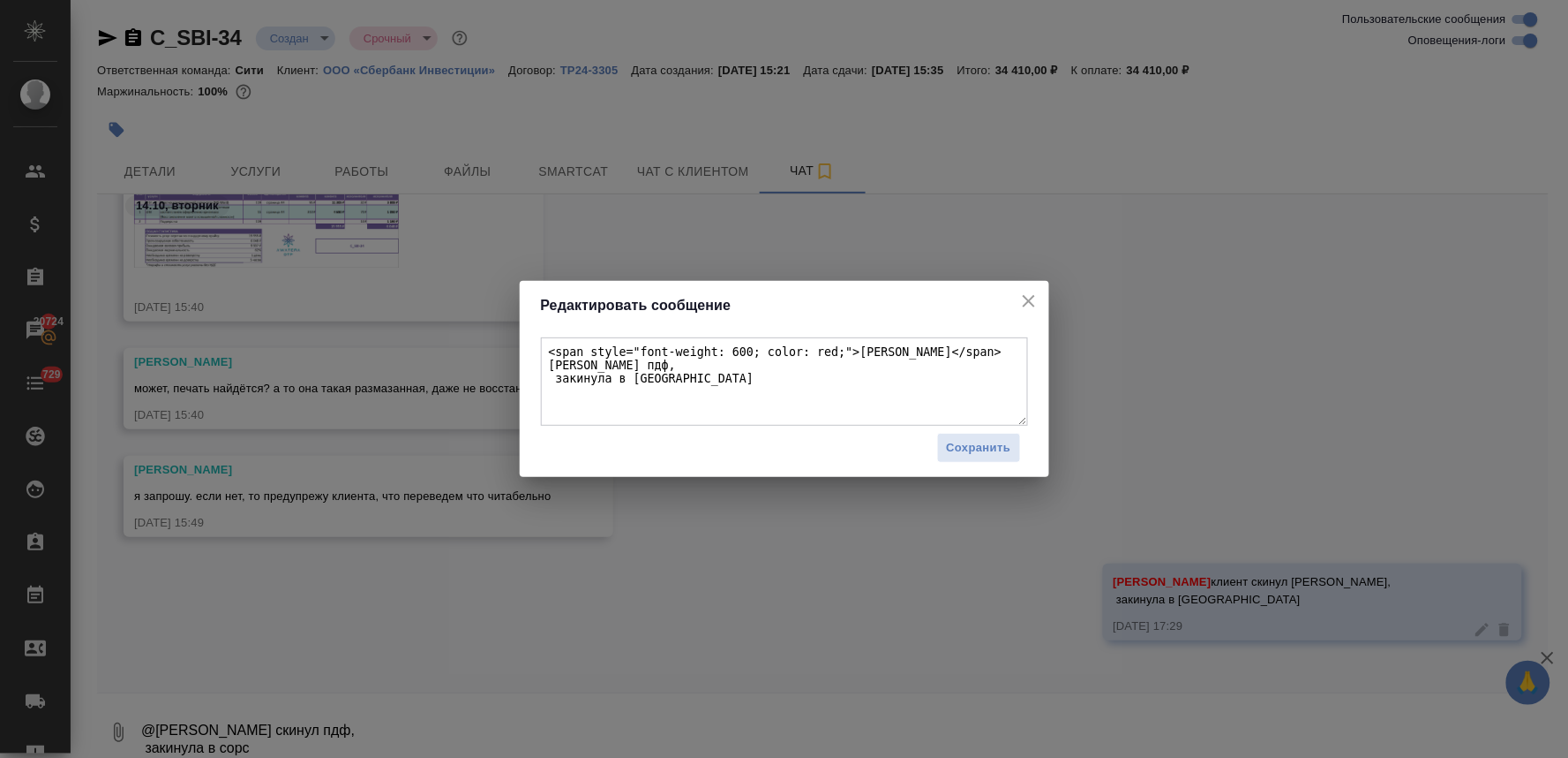
click at [664, 367] on textarea "<span style="font-weight: 600; color: red;">[PERSON_NAME]</span> [PERSON_NAME] …" at bounding box center [785, 380] width 487 height 88
type textarea "<span style="font-weight: 600; color: red;">[PERSON_NAME]</span> [PERSON_NAME] …"
click at [985, 446] on span "Сохранить" at bounding box center [979, 448] width 64 height 20
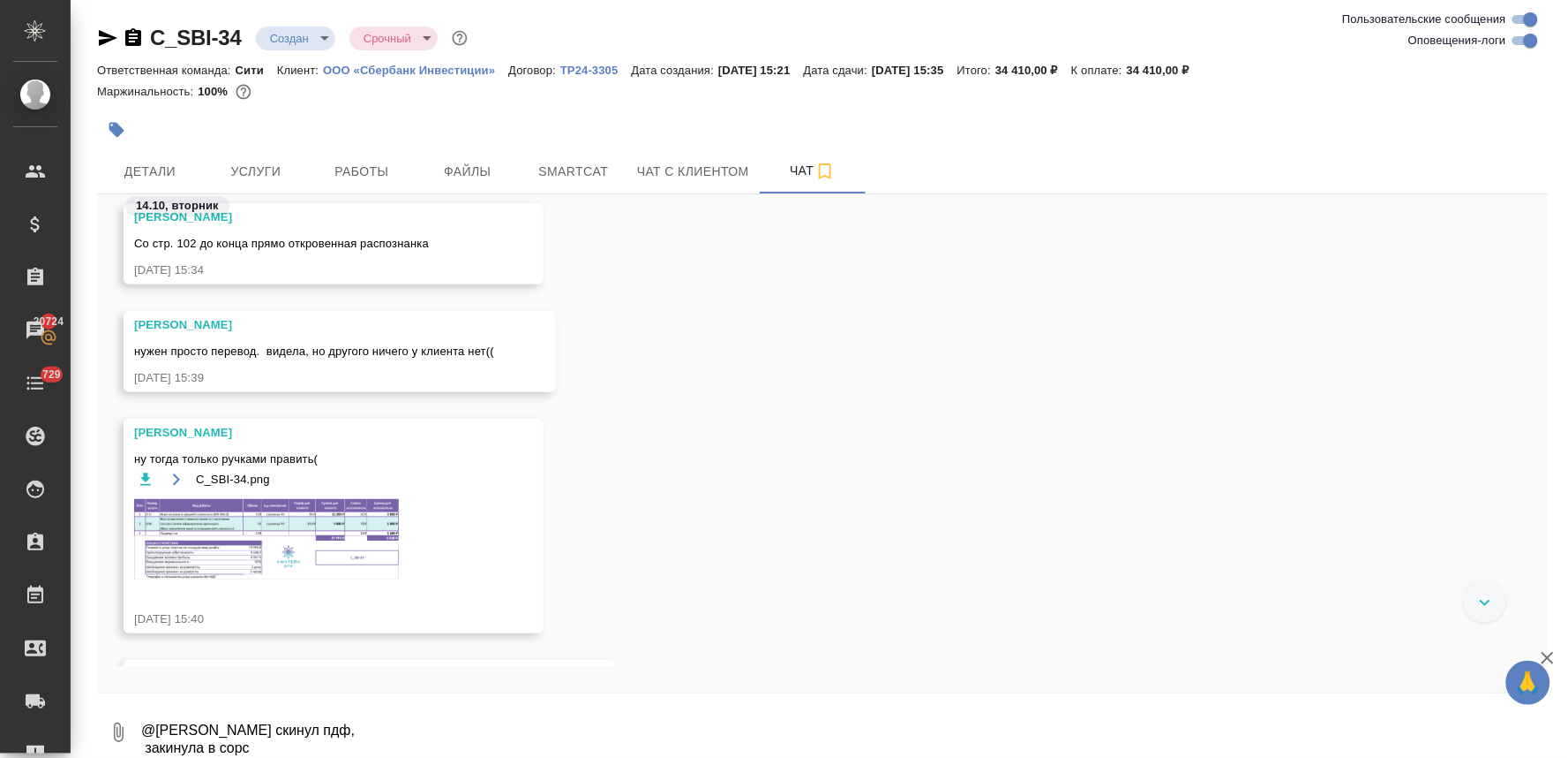
scroll to position [657, 0]
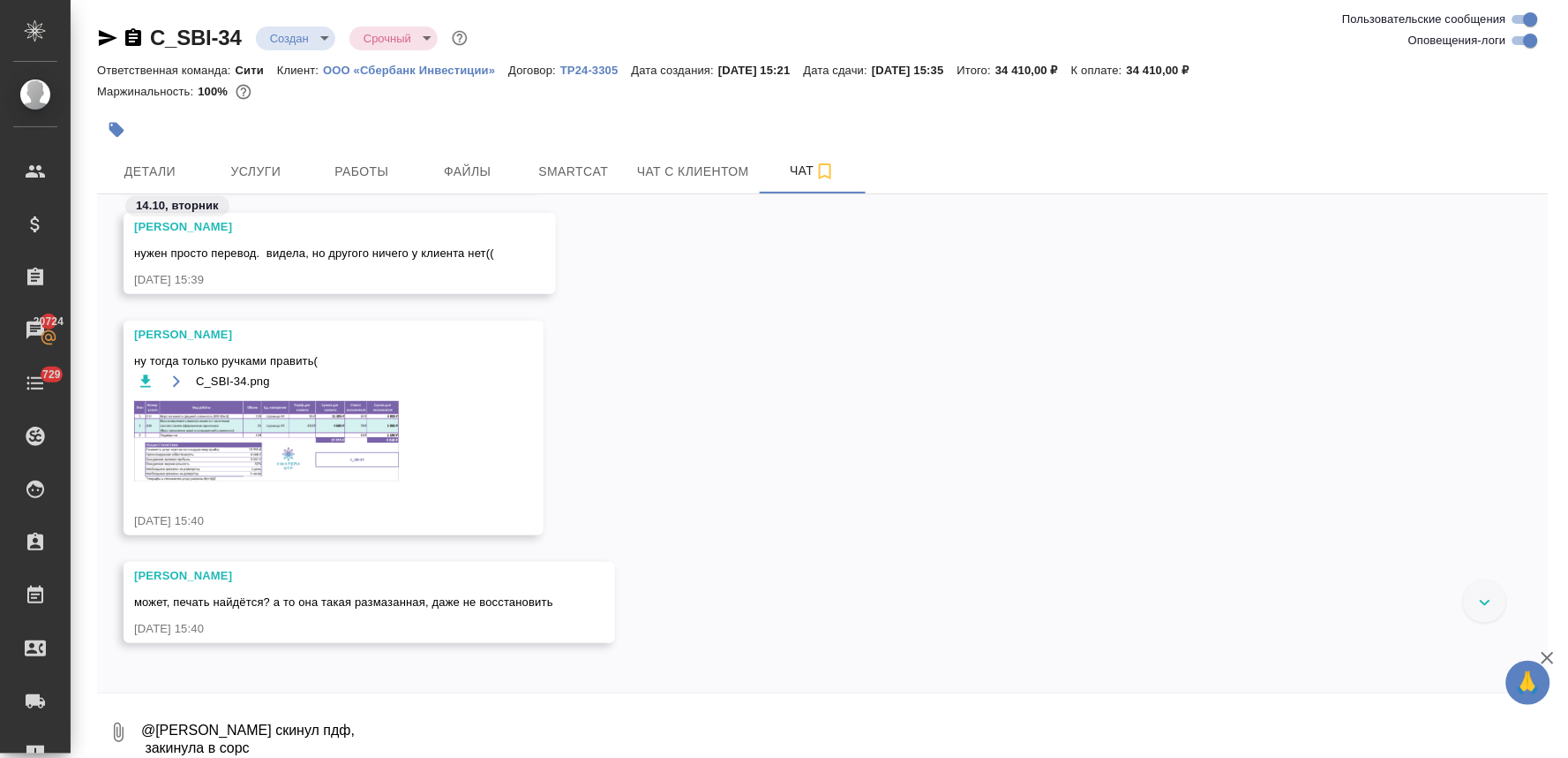
click at [330, 459] on img at bounding box center [266, 441] width 264 height 81
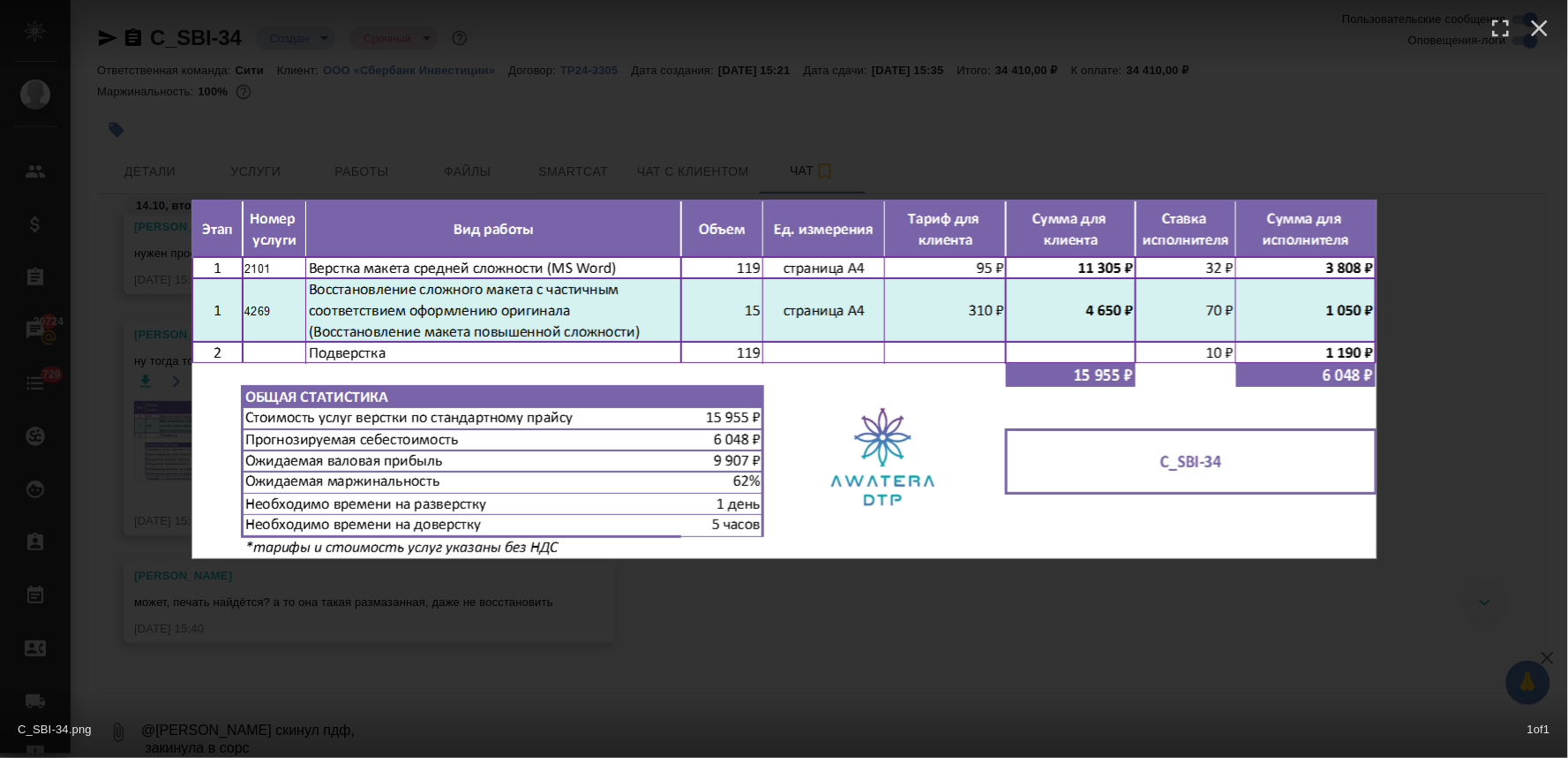
click at [822, 629] on div "C_SBI-34.png 1 of 1" at bounding box center [784, 379] width 1568 height 758
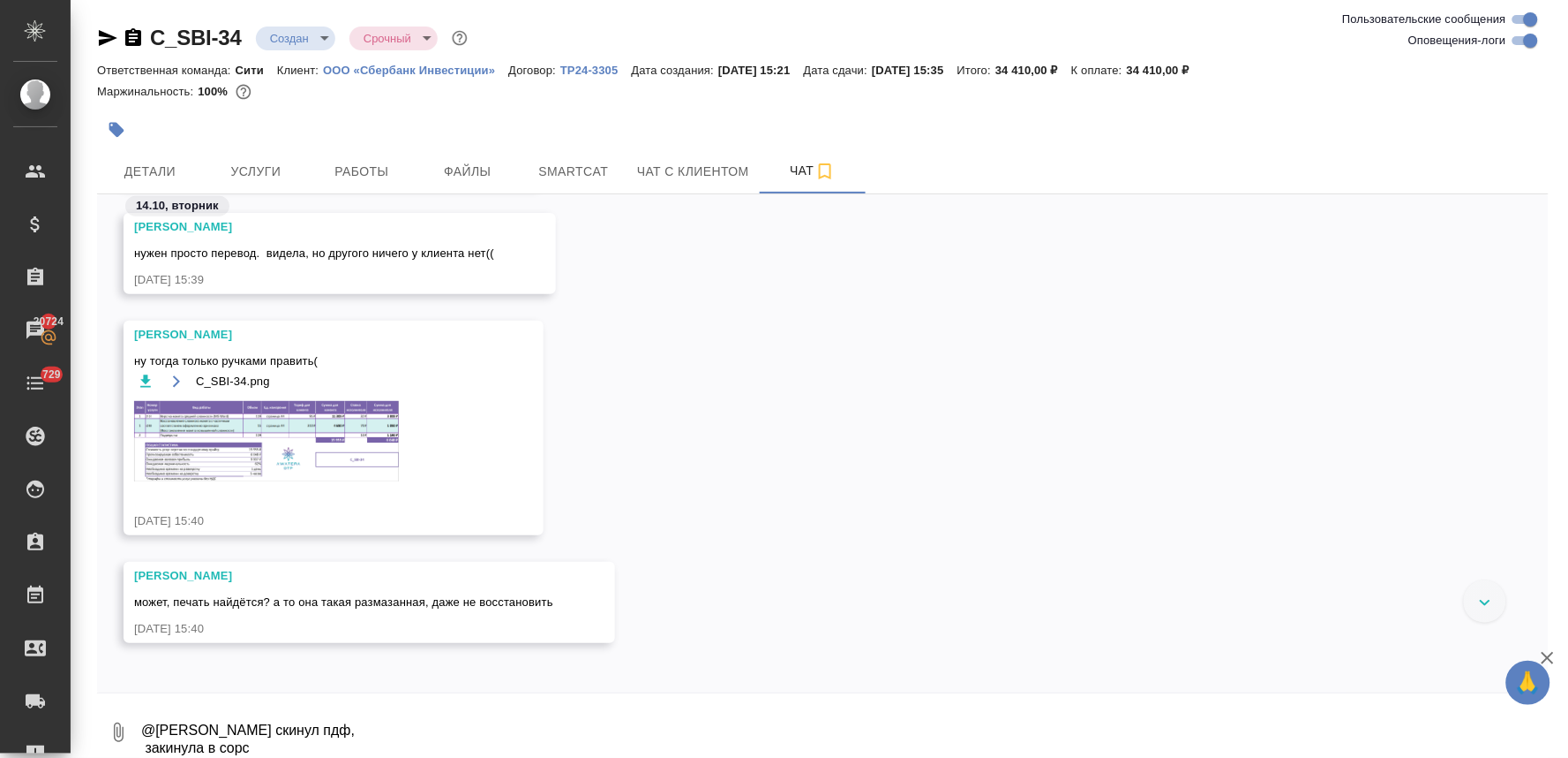
scroll to position [14, 0]
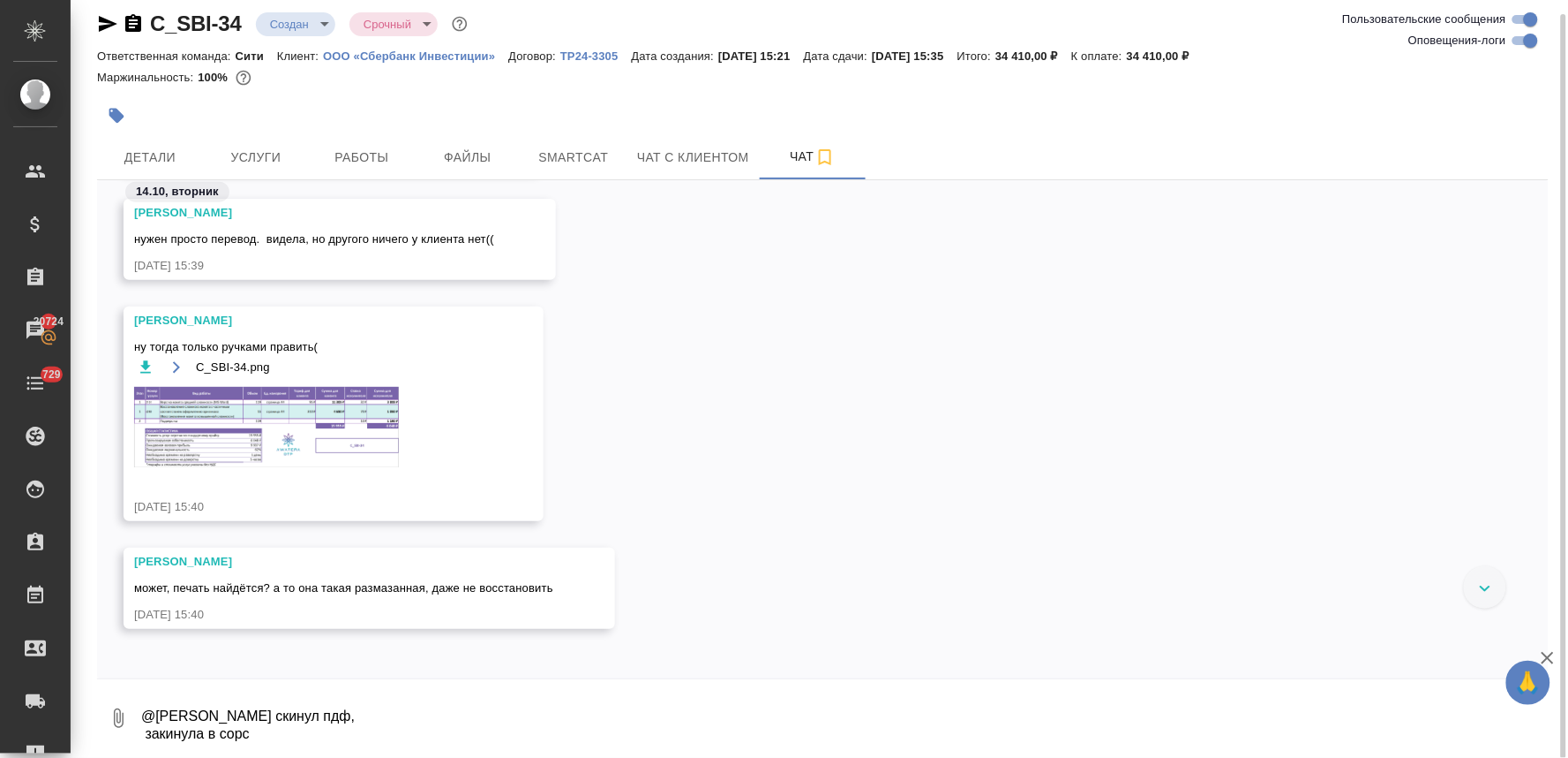
click at [895, 583] on div "[PERSON_NAME] может, печать найдётся? а то она такая размазанная, даже не восст…" at bounding box center [823, 600] width 1452 height 108
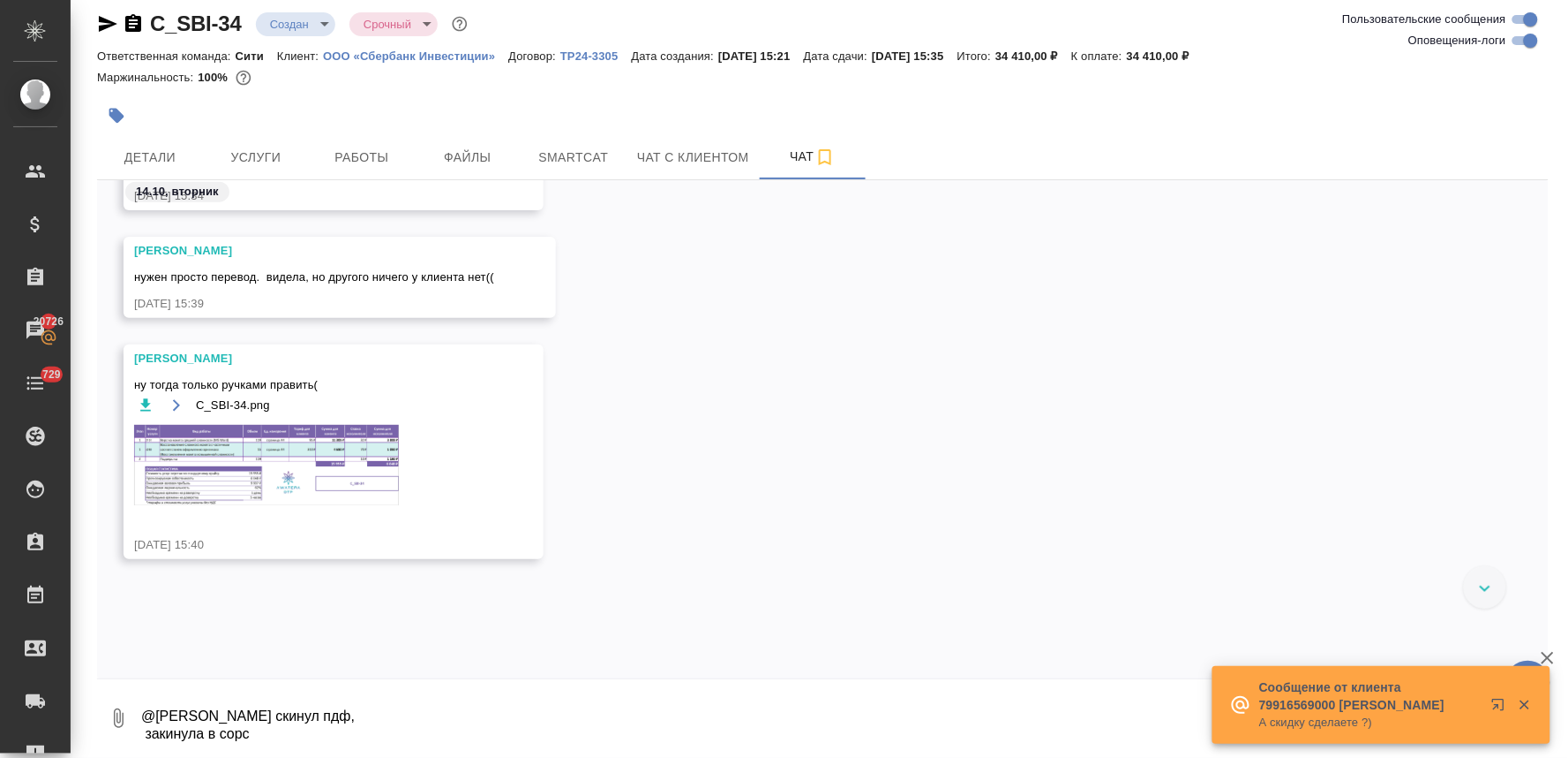
scroll to position [876, 0]
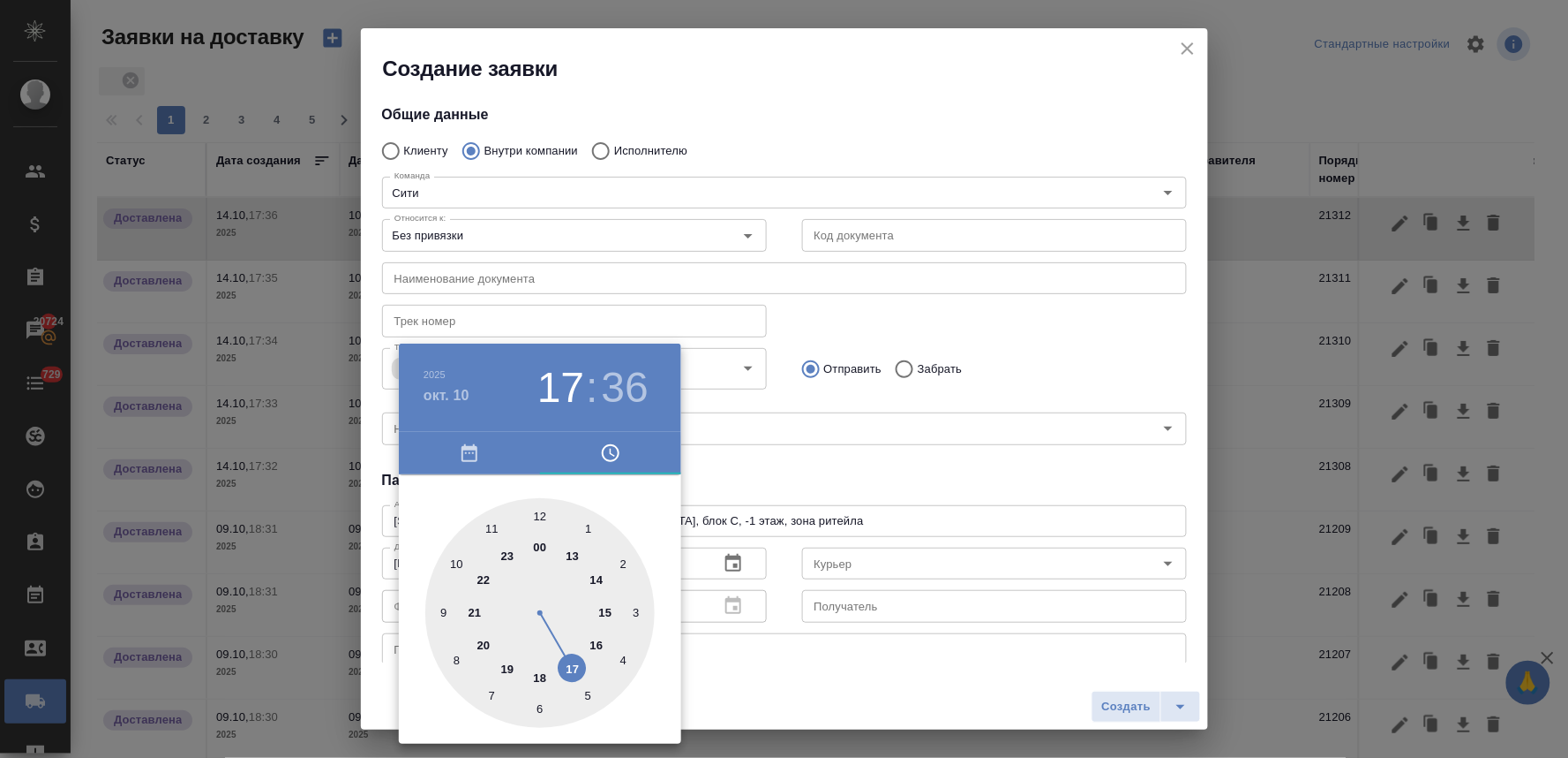
scroll to position [98, 0]
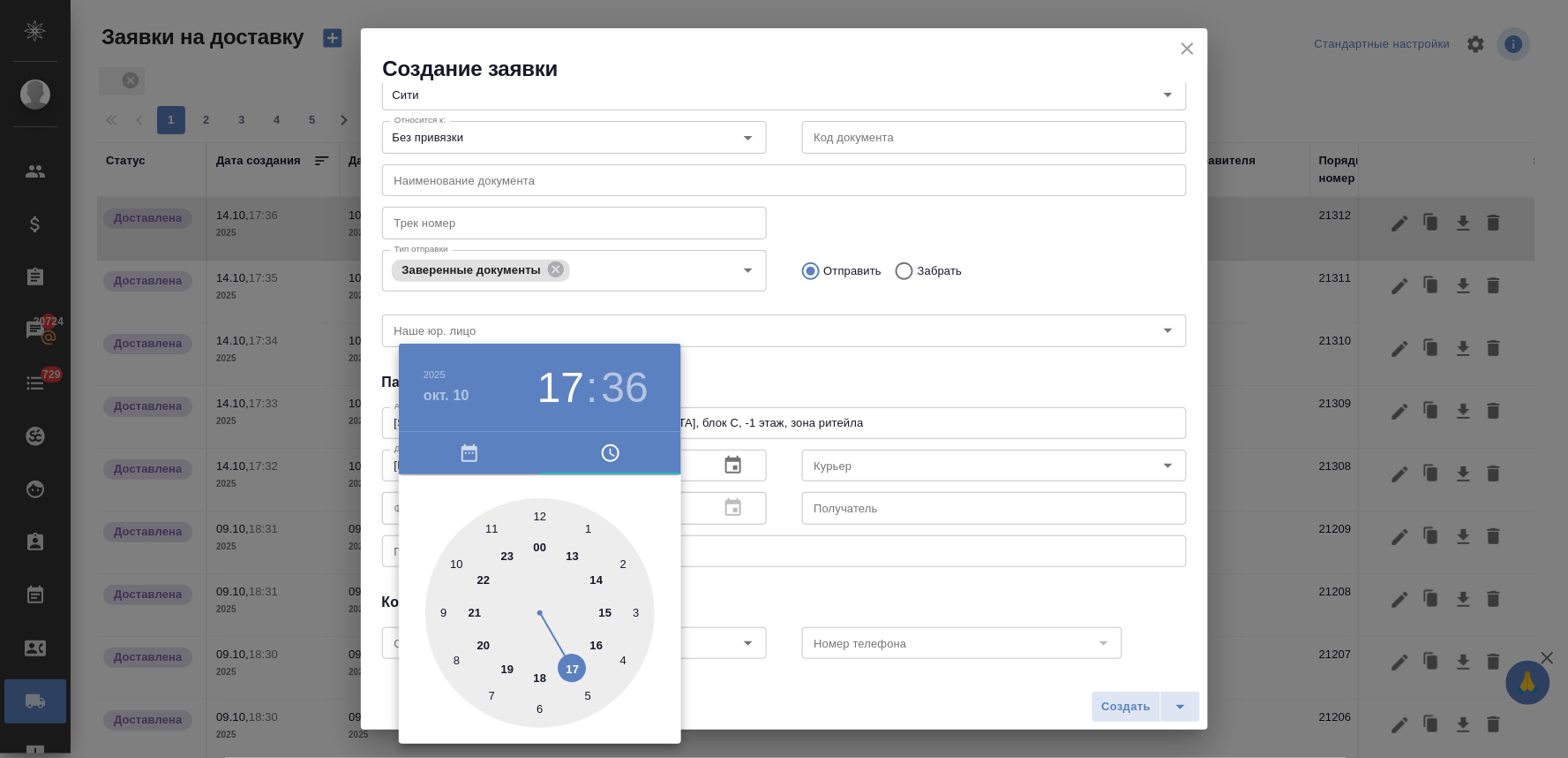
drag, startPoint x: 789, startPoint y: 402, endPoint x: 789, endPoint y: 422, distance: 20.0
click at [788, 401] on div at bounding box center [784, 379] width 1568 height 758
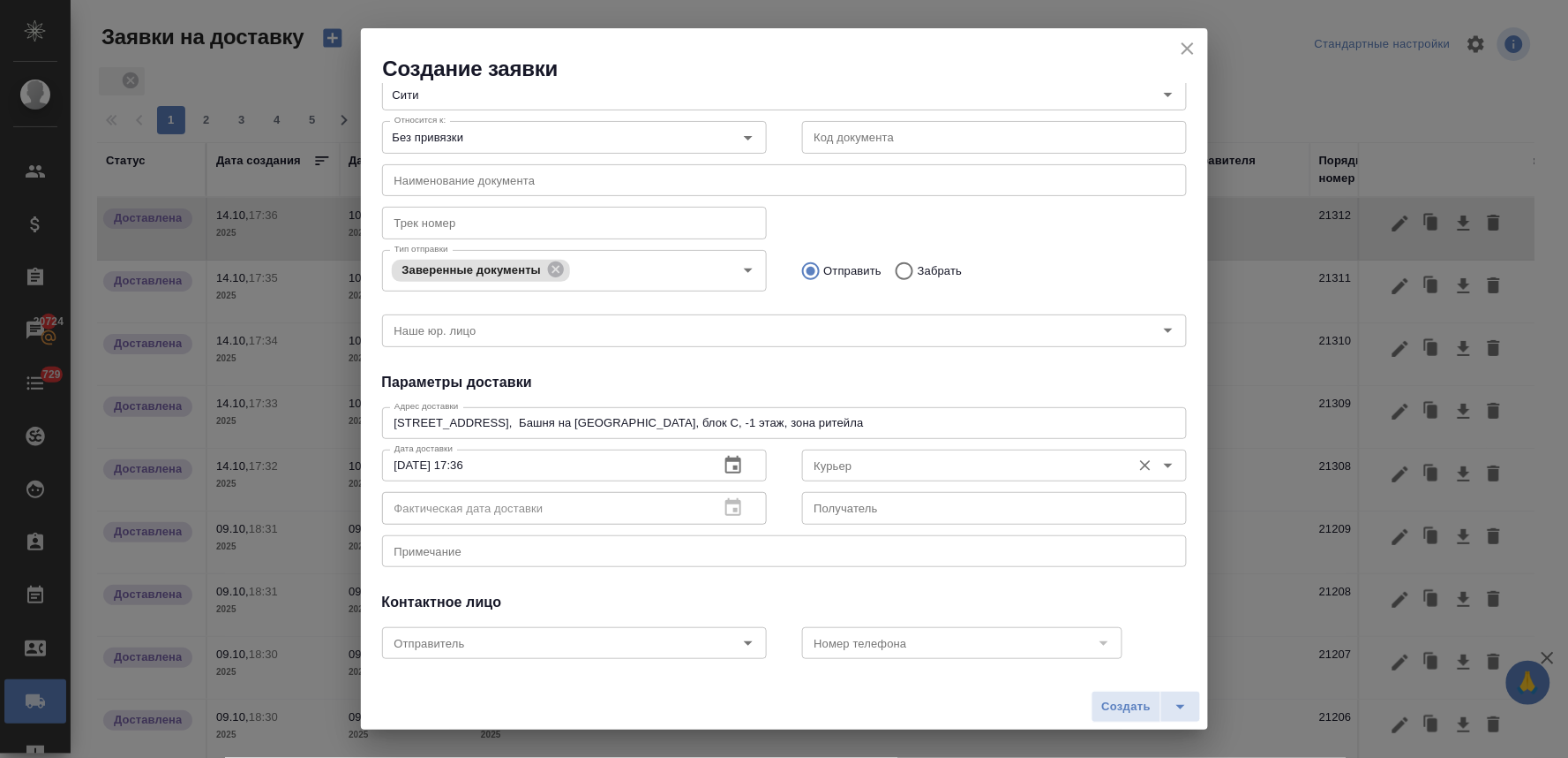
click at [810, 468] on input "Курьер" at bounding box center [965, 465] width 315 height 21
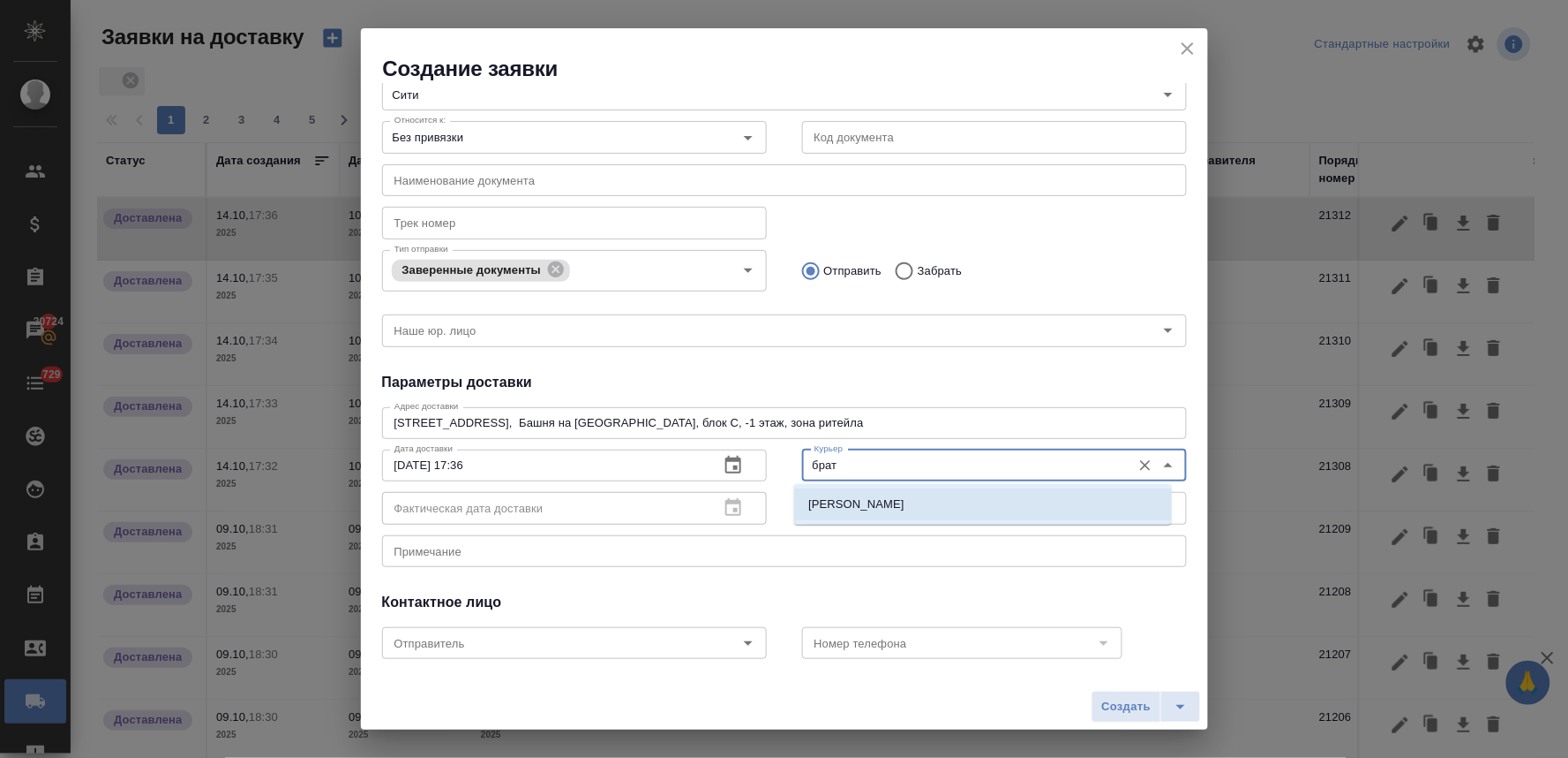
click at [859, 509] on p "Братолюбова [PERSON_NAME]" at bounding box center [894, 504] width 172 height 17
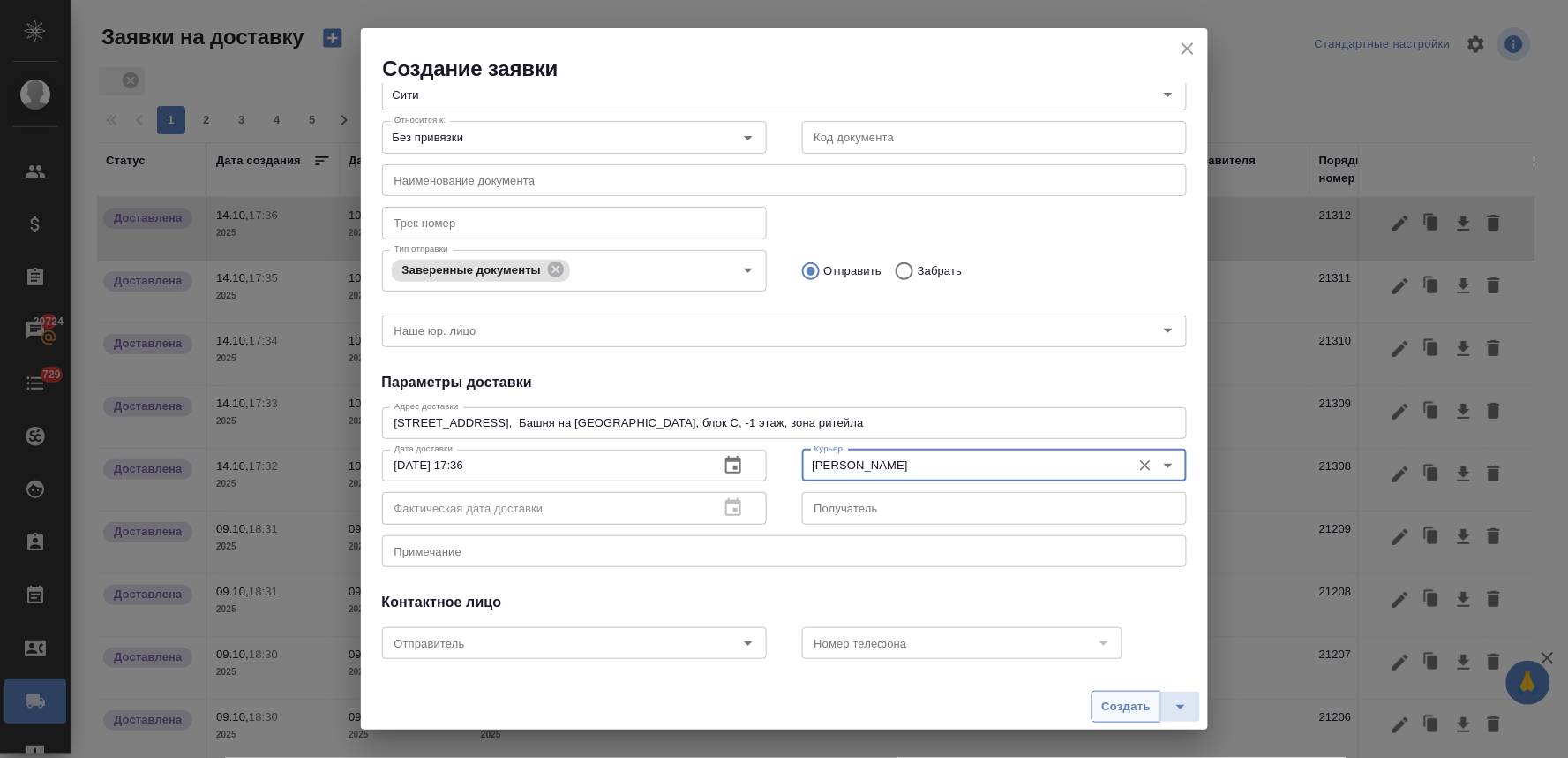
type input "Братолюбова [PERSON_NAME]"
click at [1101, 693] on button "Создать" at bounding box center [1126, 705] width 69 height 32
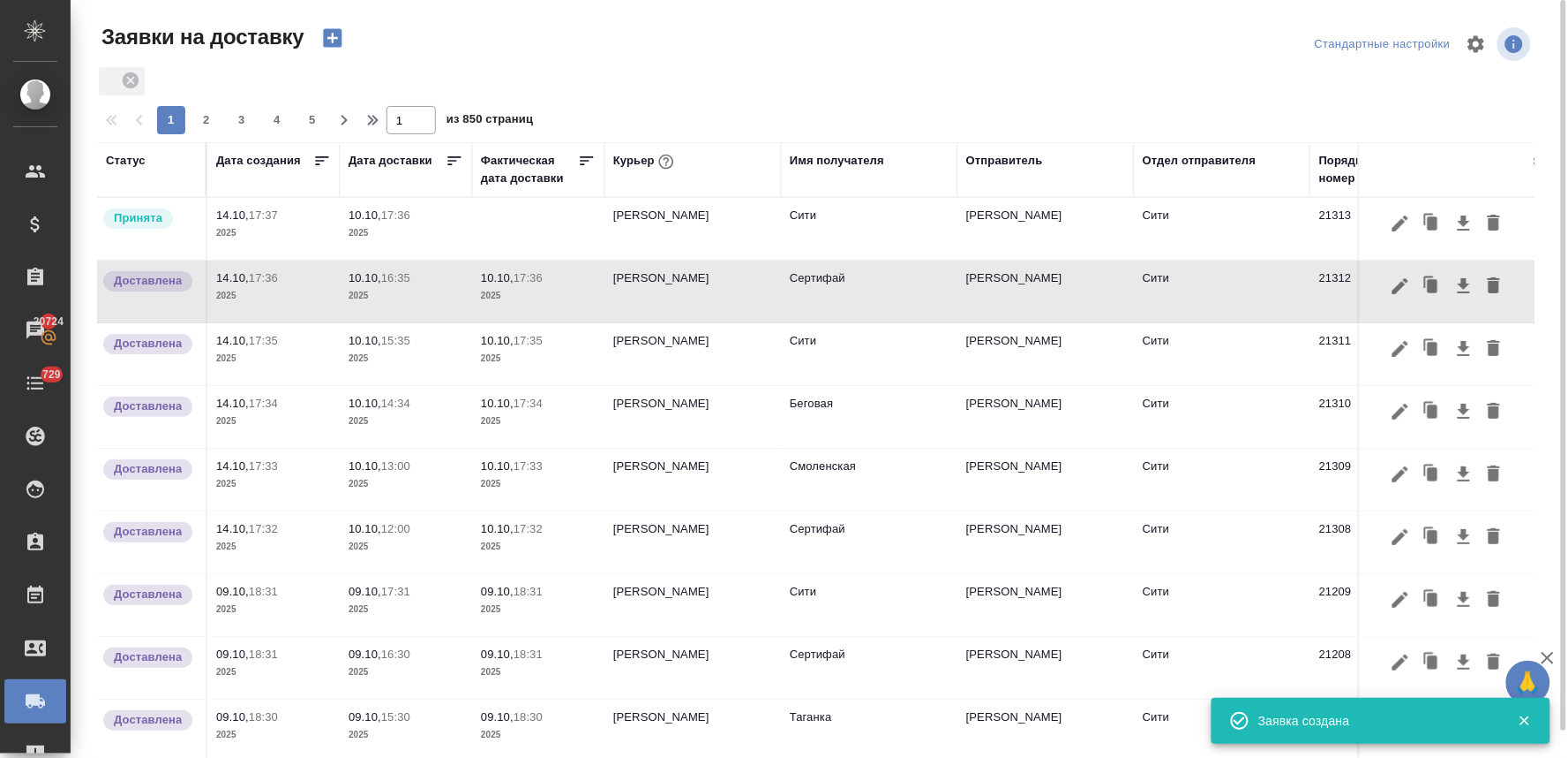
click at [526, 238] on td at bounding box center [539, 228] width 132 height 62
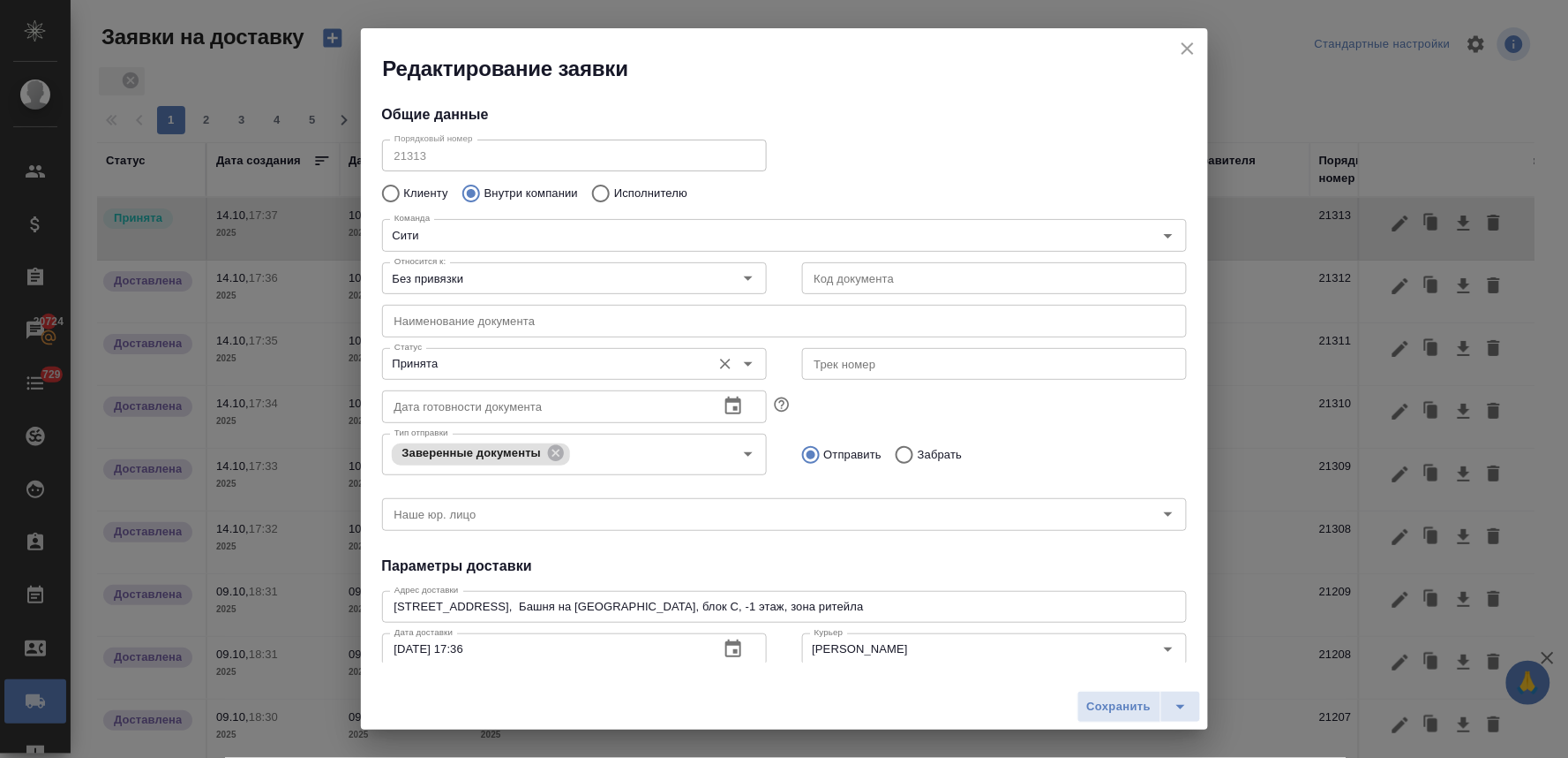
click at [518, 366] on input "Принята" at bounding box center [545, 363] width 315 height 21
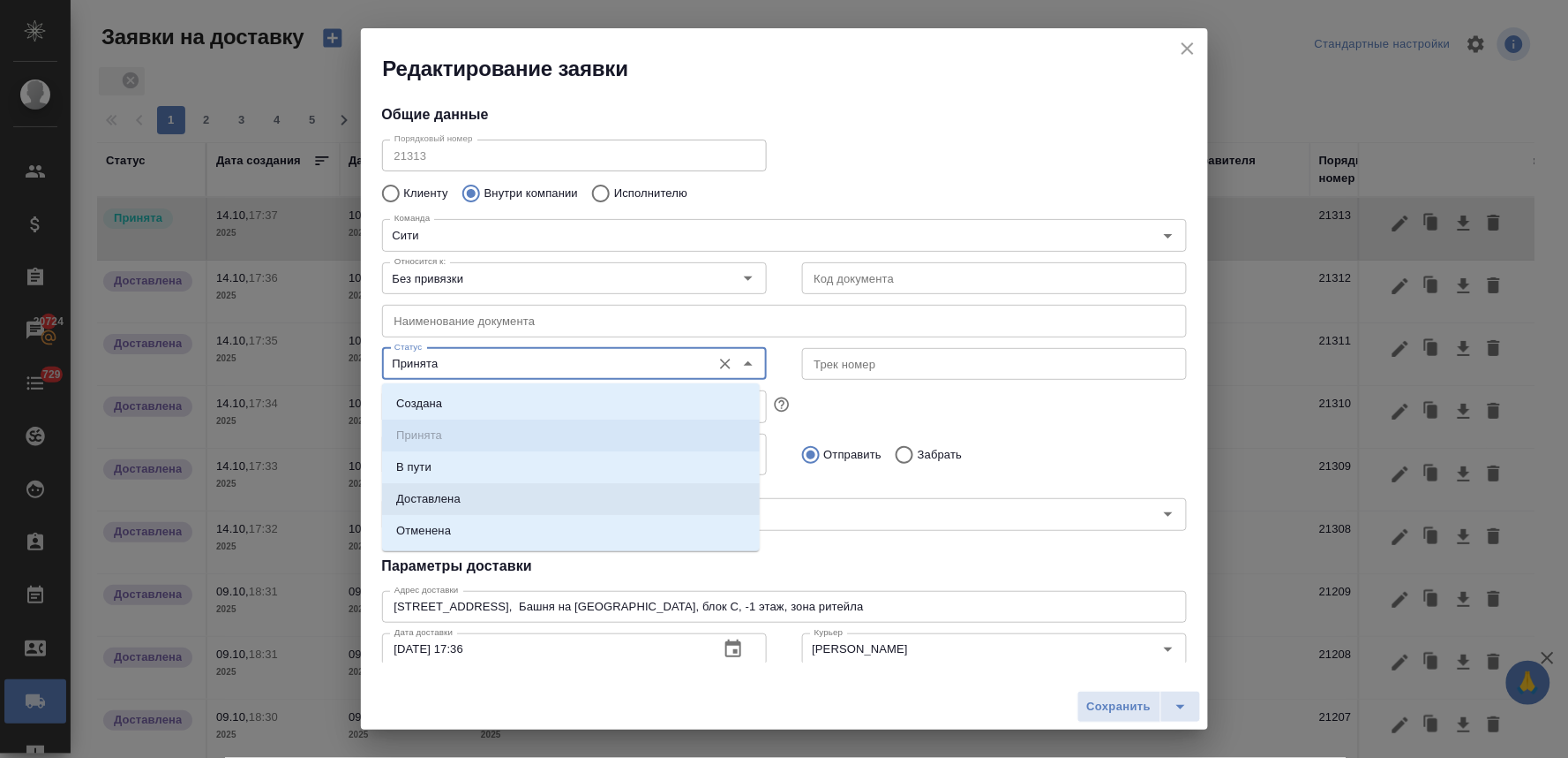
click at [490, 502] on li "Доставлена" at bounding box center [570, 498] width 378 height 32
type input "Доставлена"
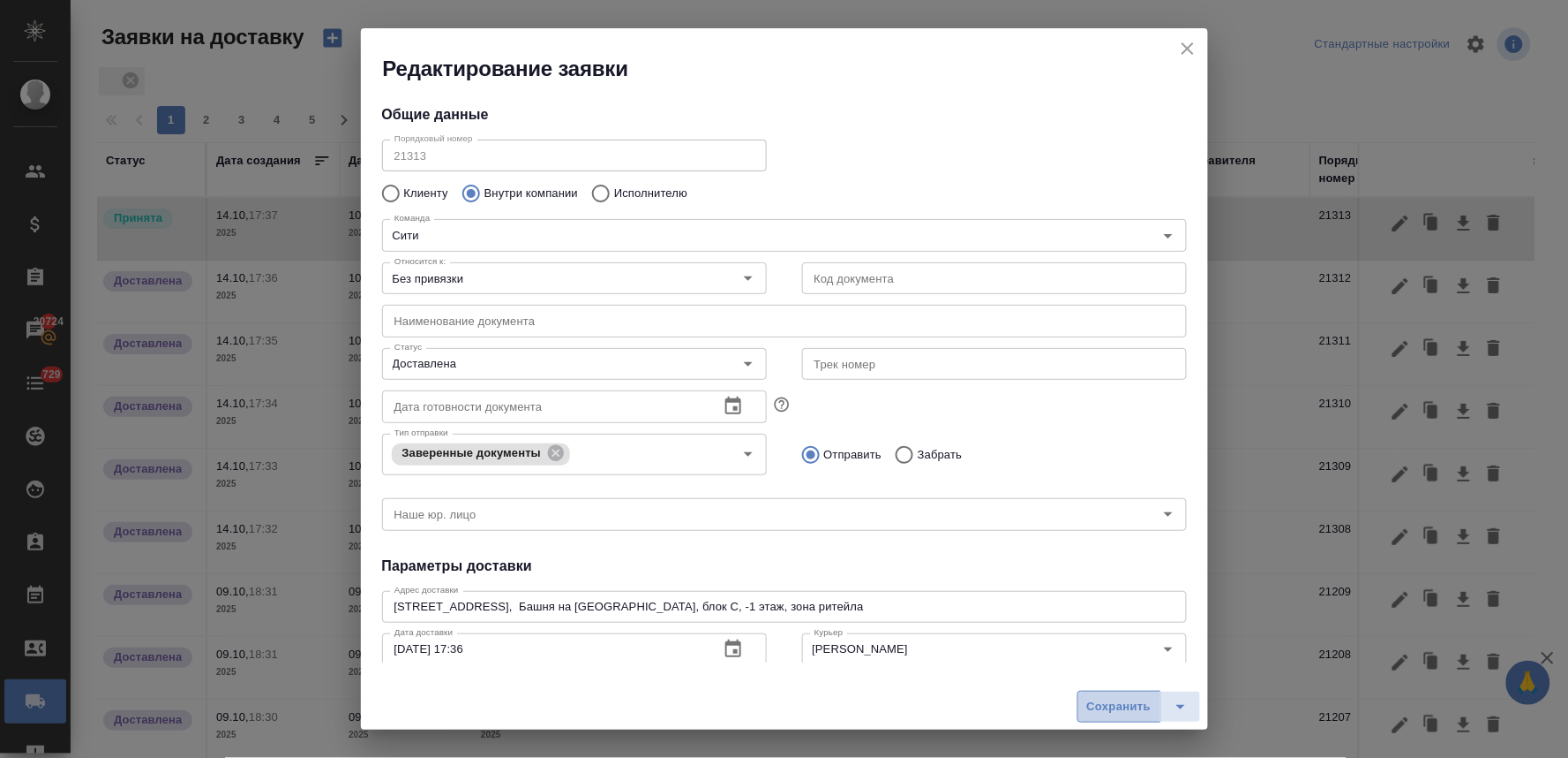
click at [1113, 703] on span "Сохранить" at bounding box center [1119, 706] width 64 height 20
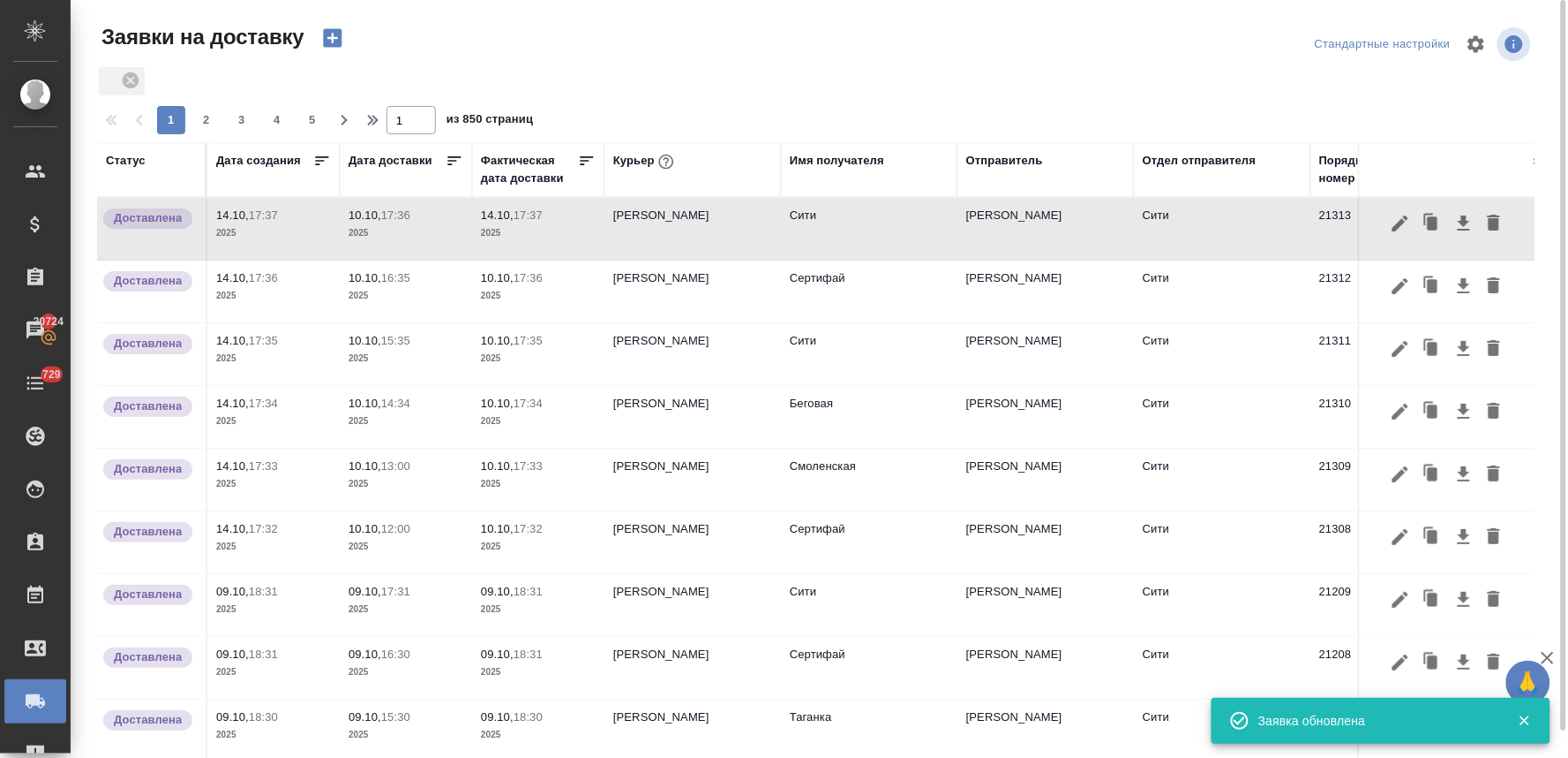
click at [512, 216] on p "14.10," at bounding box center [497, 215] width 33 height 14
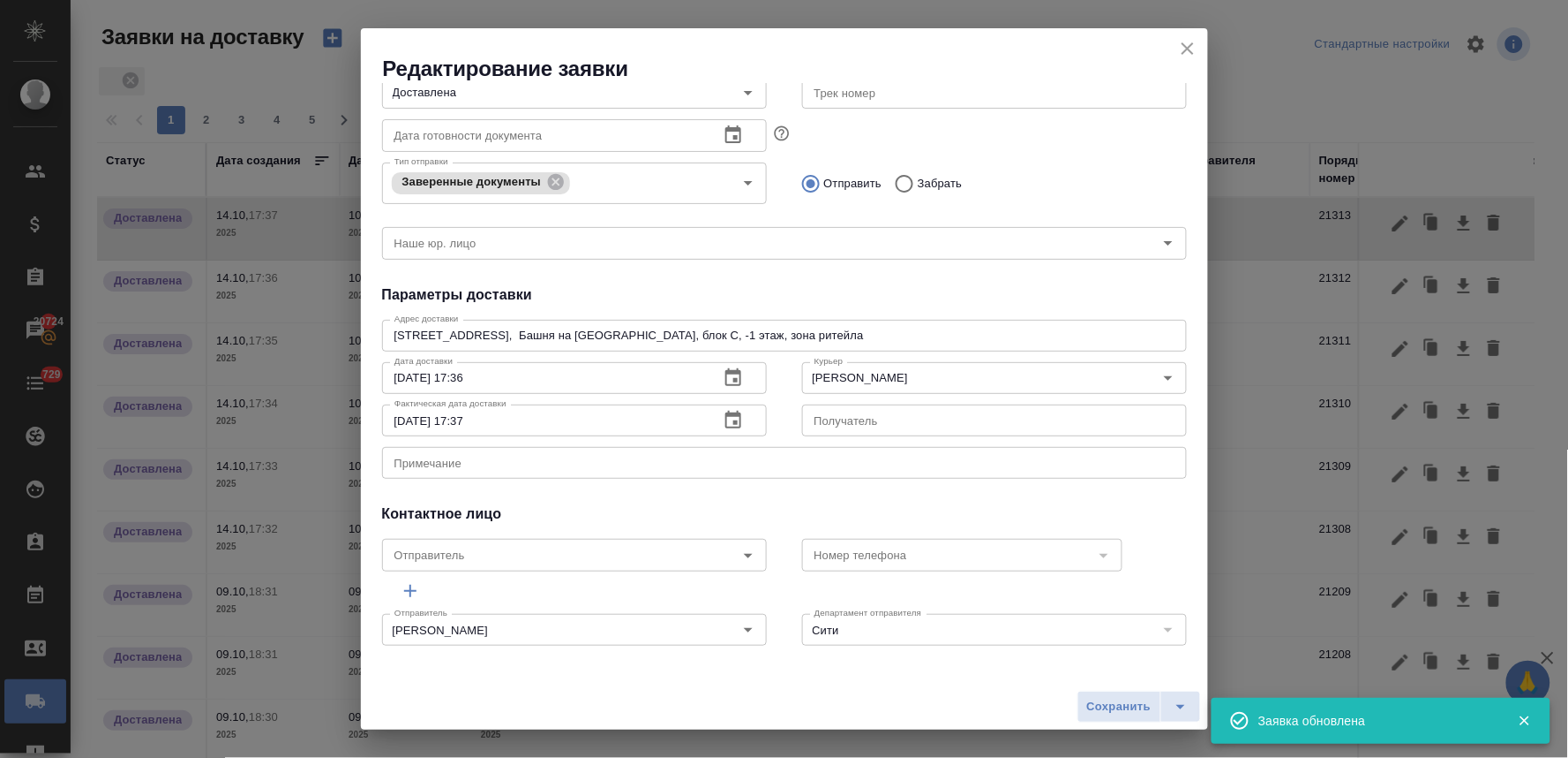
scroll to position [273, 0]
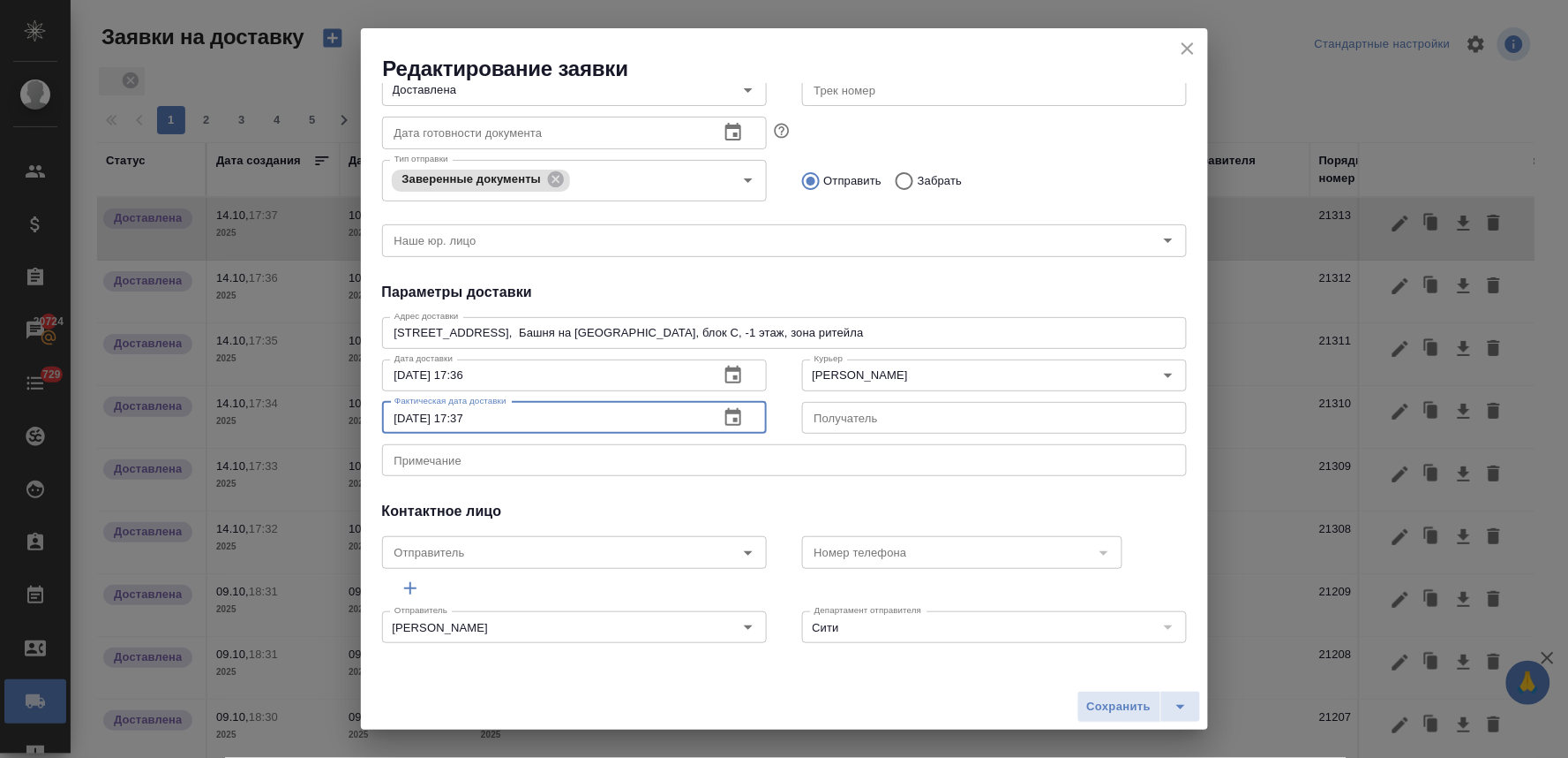
click at [405, 418] on input "[DATE] 17:37" at bounding box center [543, 417] width 323 height 32
type input "[DATE] 17:37"
click at [1158, 724] on div "Сохранить" at bounding box center [785, 706] width 847 height 46
click at [1137, 707] on span "Сохранить" at bounding box center [1119, 706] width 64 height 20
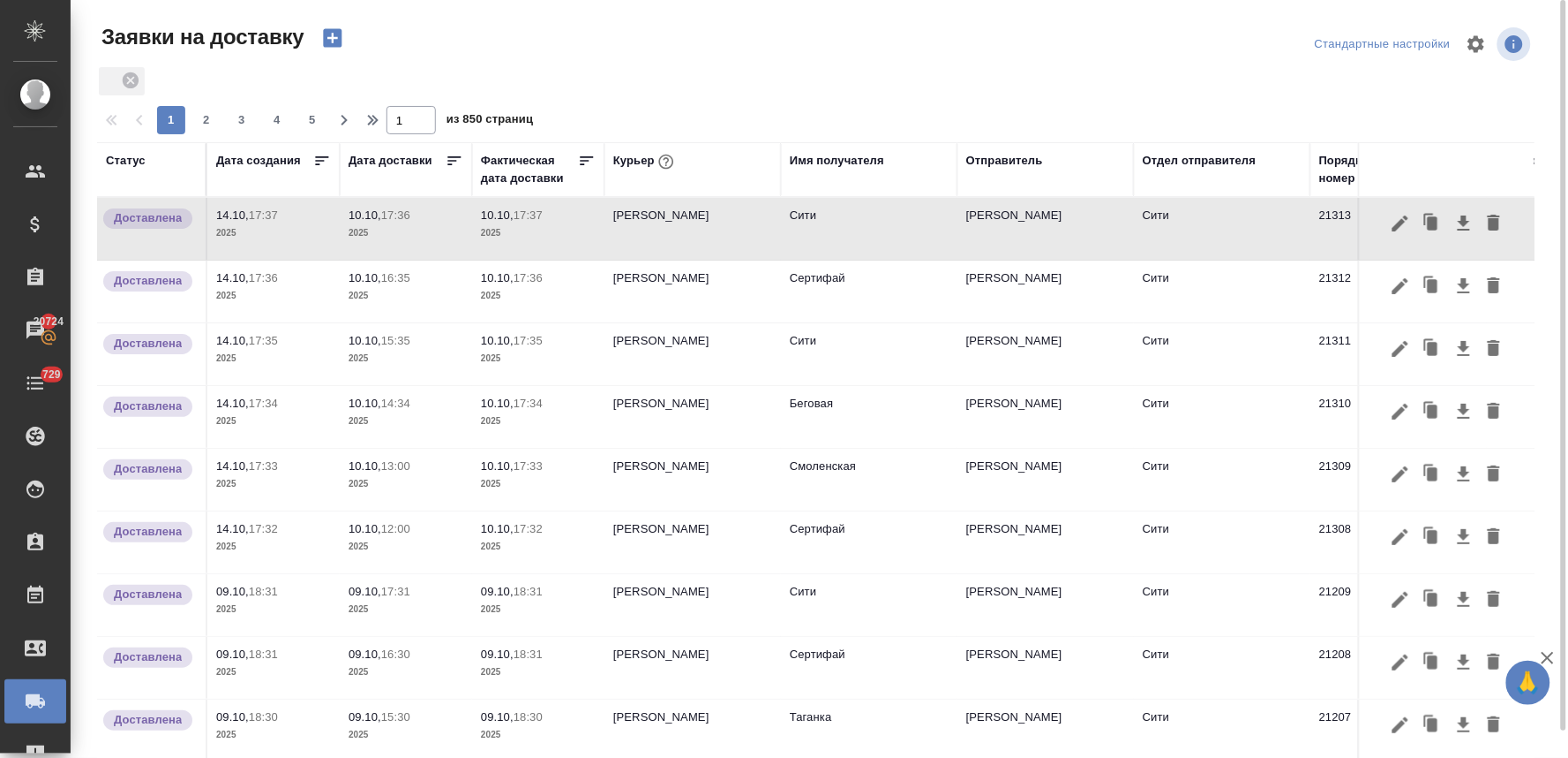
click at [331, 30] on icon "button" at bounding box center [332, 38] width 18 height 18
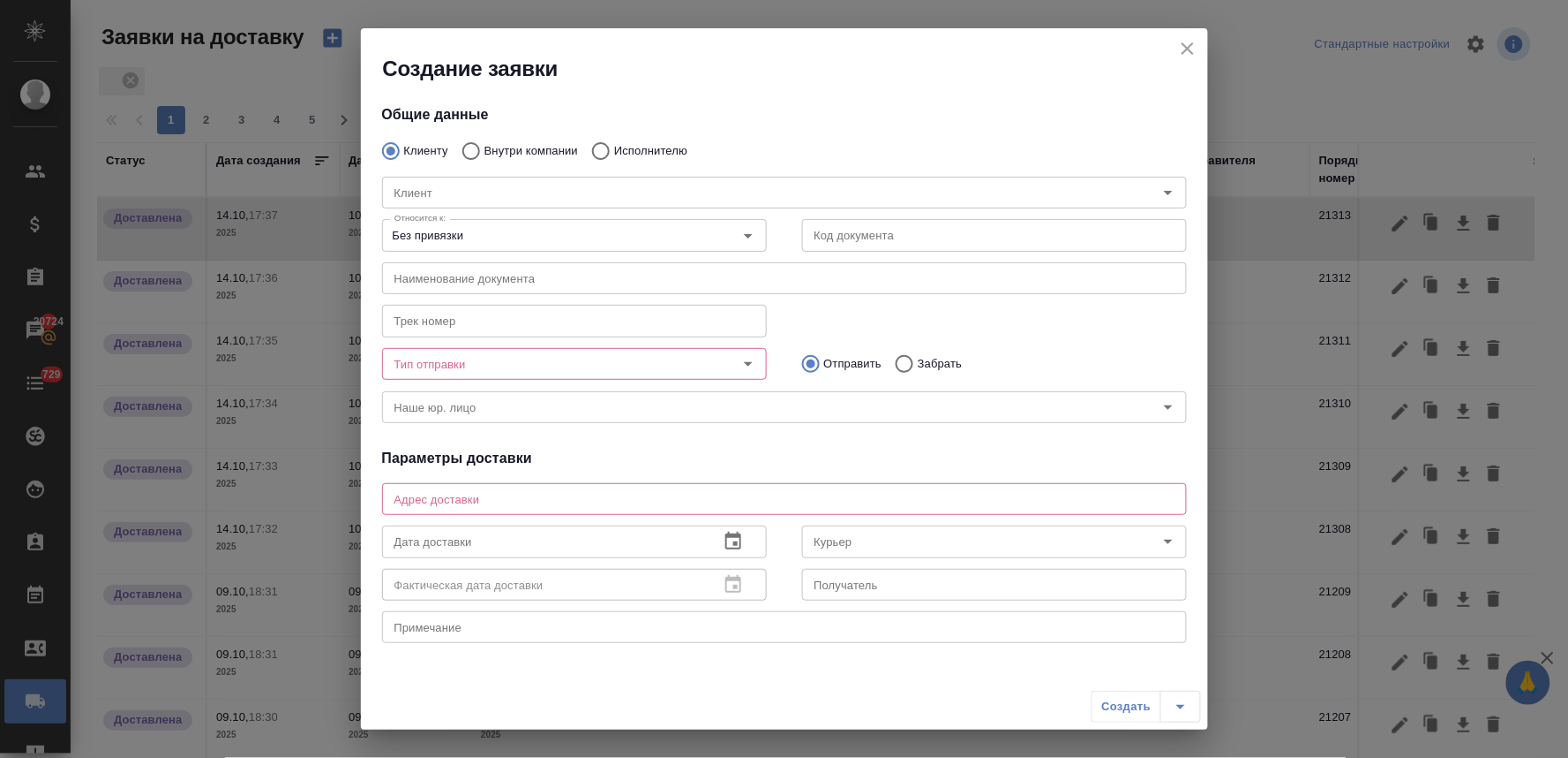
click at [471, 152] on input "Внутри компании" at bounding box center [468, 150] width 32 height 37
radio input "true"
click at [473, 195] on input "Команда" at bounding box center [755, 192] width 735 height 21
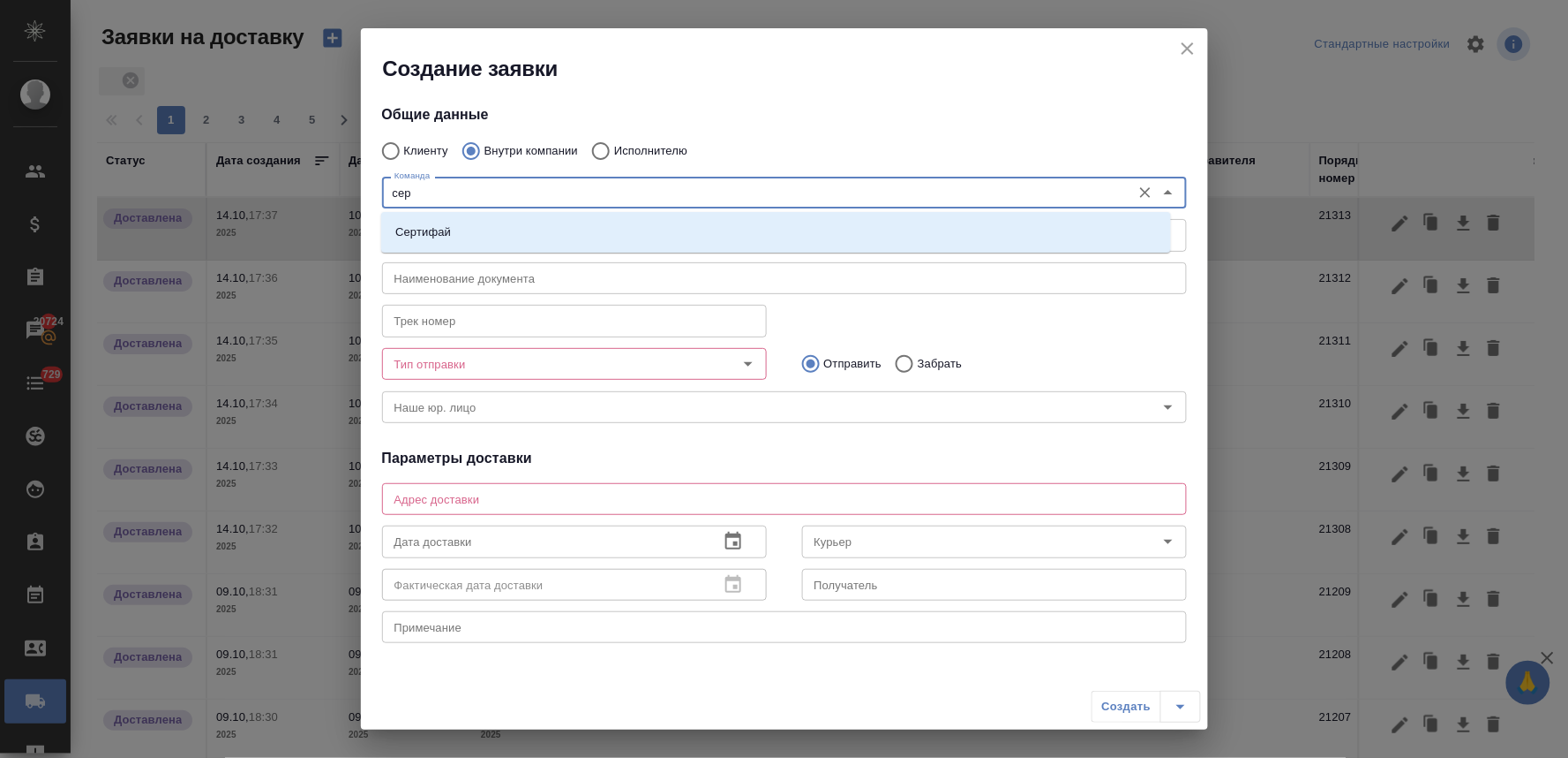
type input "серт"
click at [455, 236] on li "Сертифай" at bounding box center [776, 232] width 790 height 32
type textarea "[STREET_ADDRESS]"
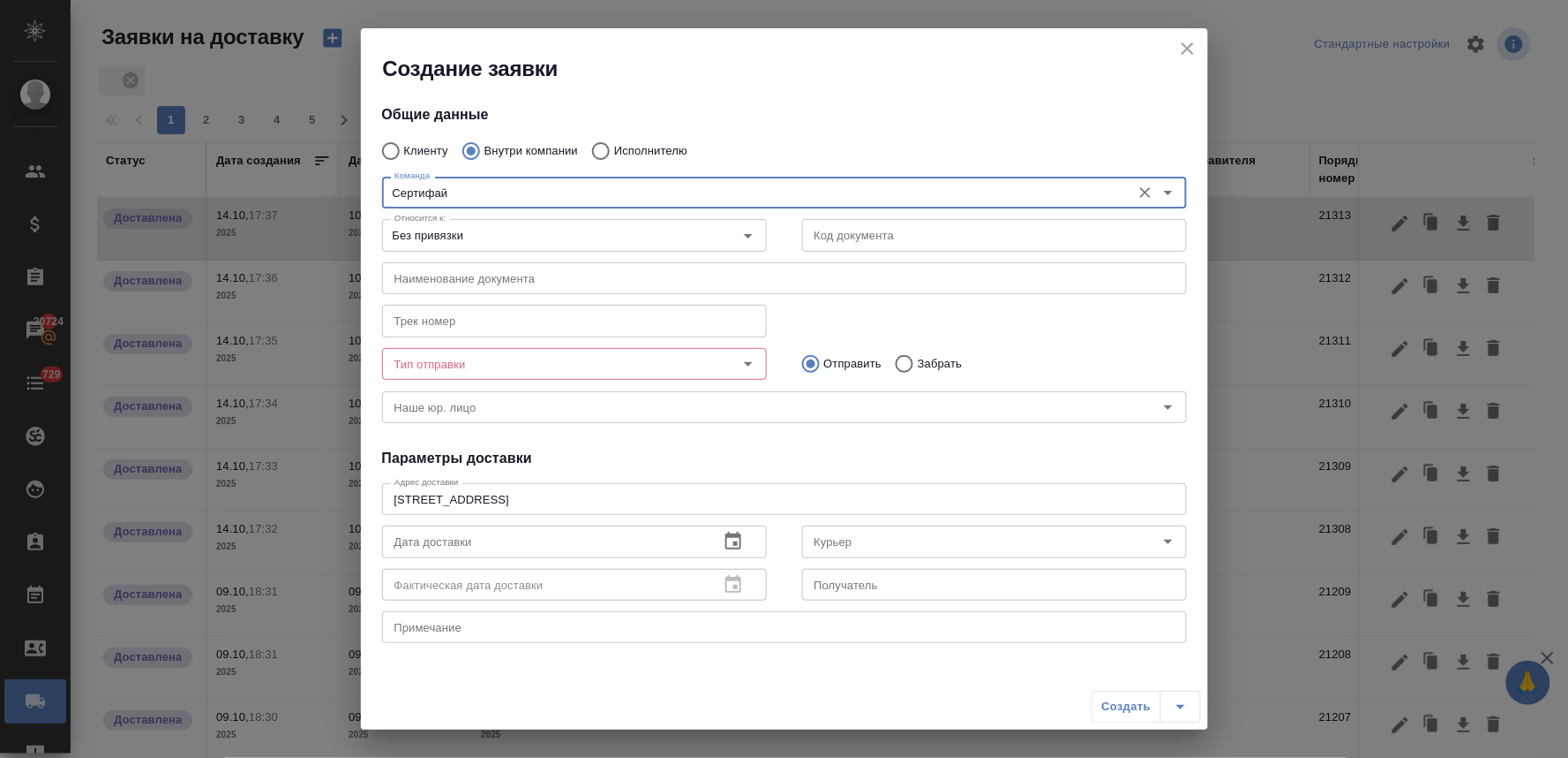
type input "Сертифай"
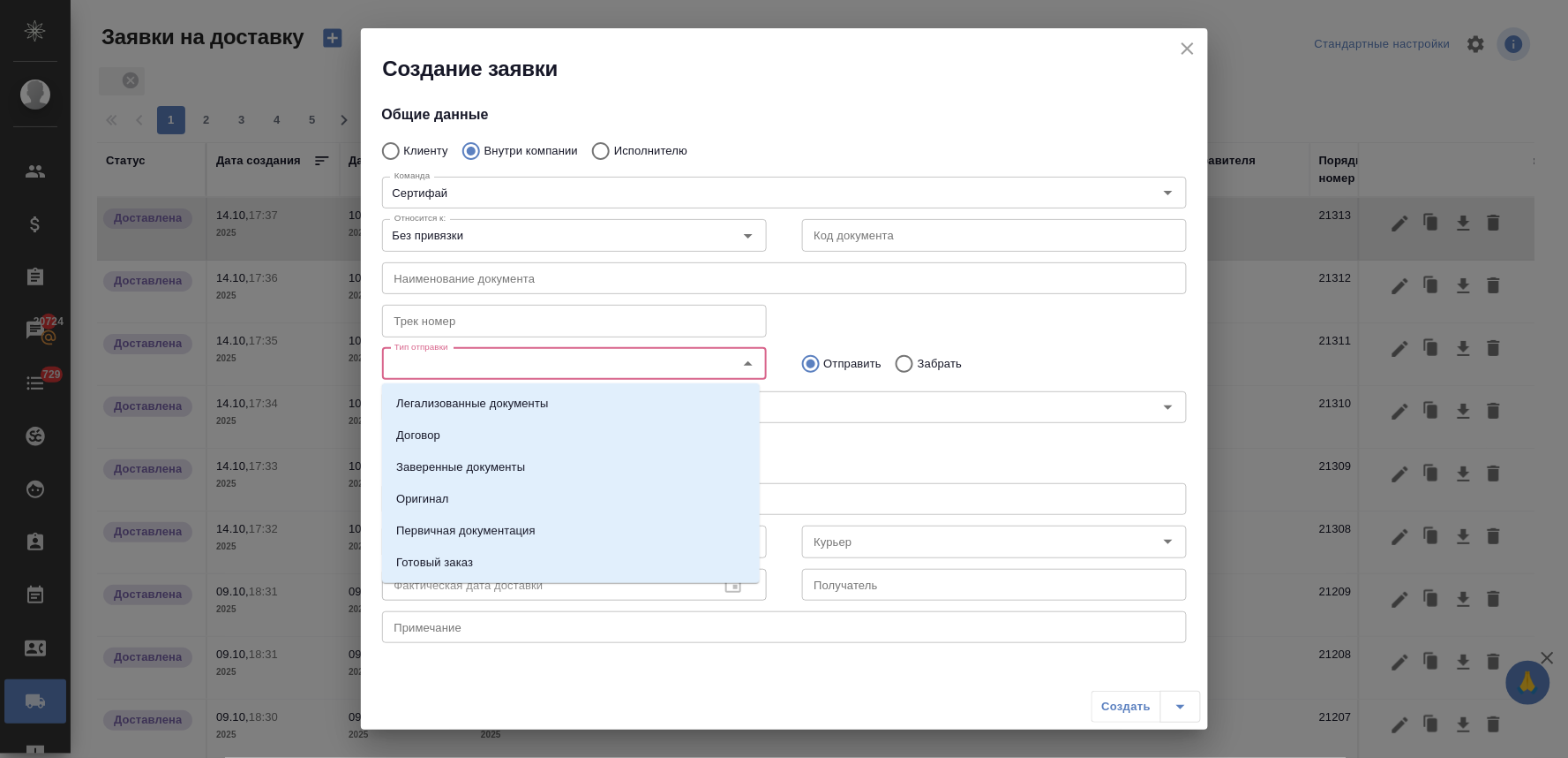
click at [495, 360] on input "Тип отправки" at bounding box center [545, 363] width 315 height 21
click at [483, 498] on li "Оригинал" at bounding box center [570, 498] width 378 height 32
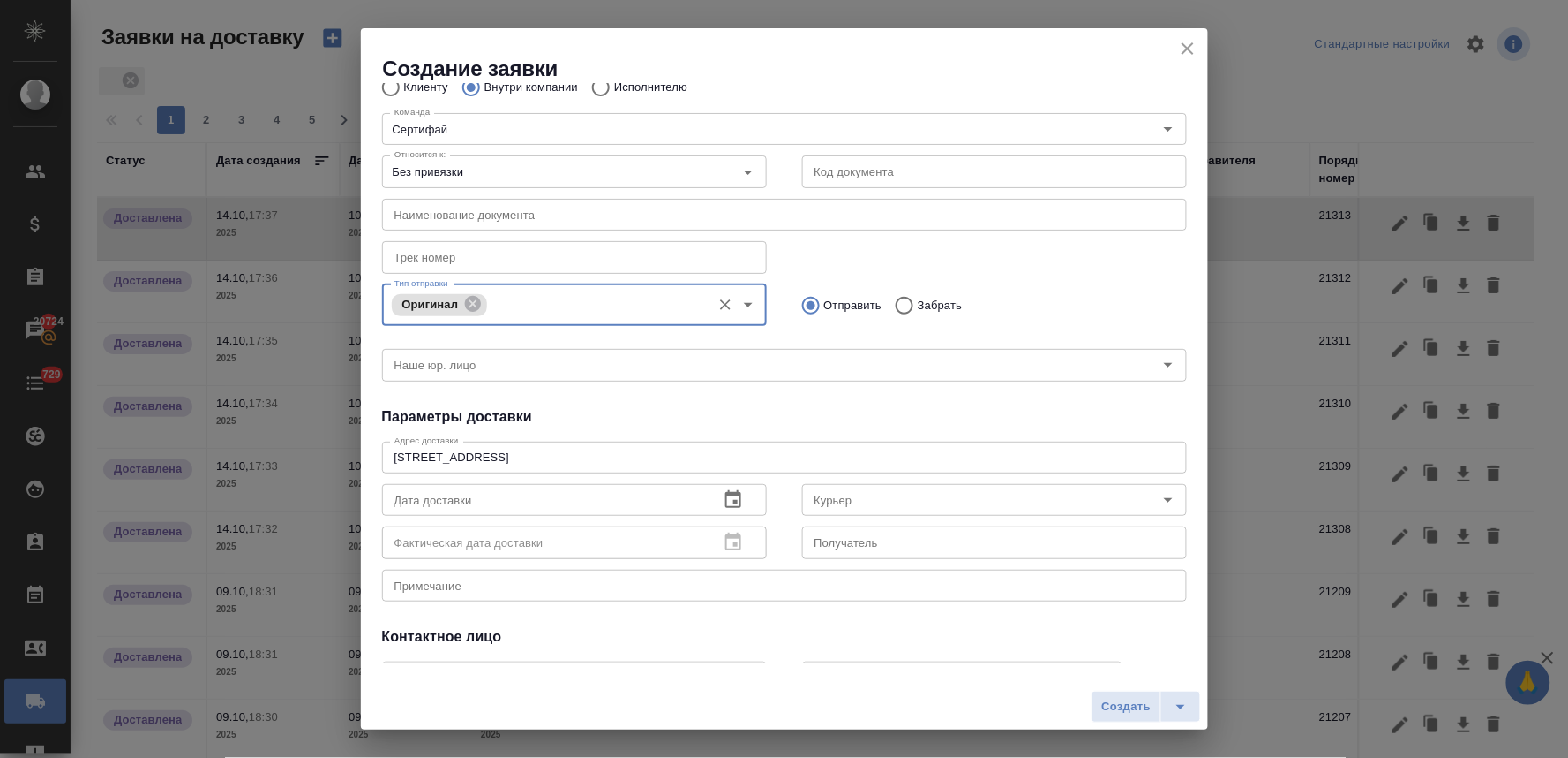
scroll to position [98, 0]
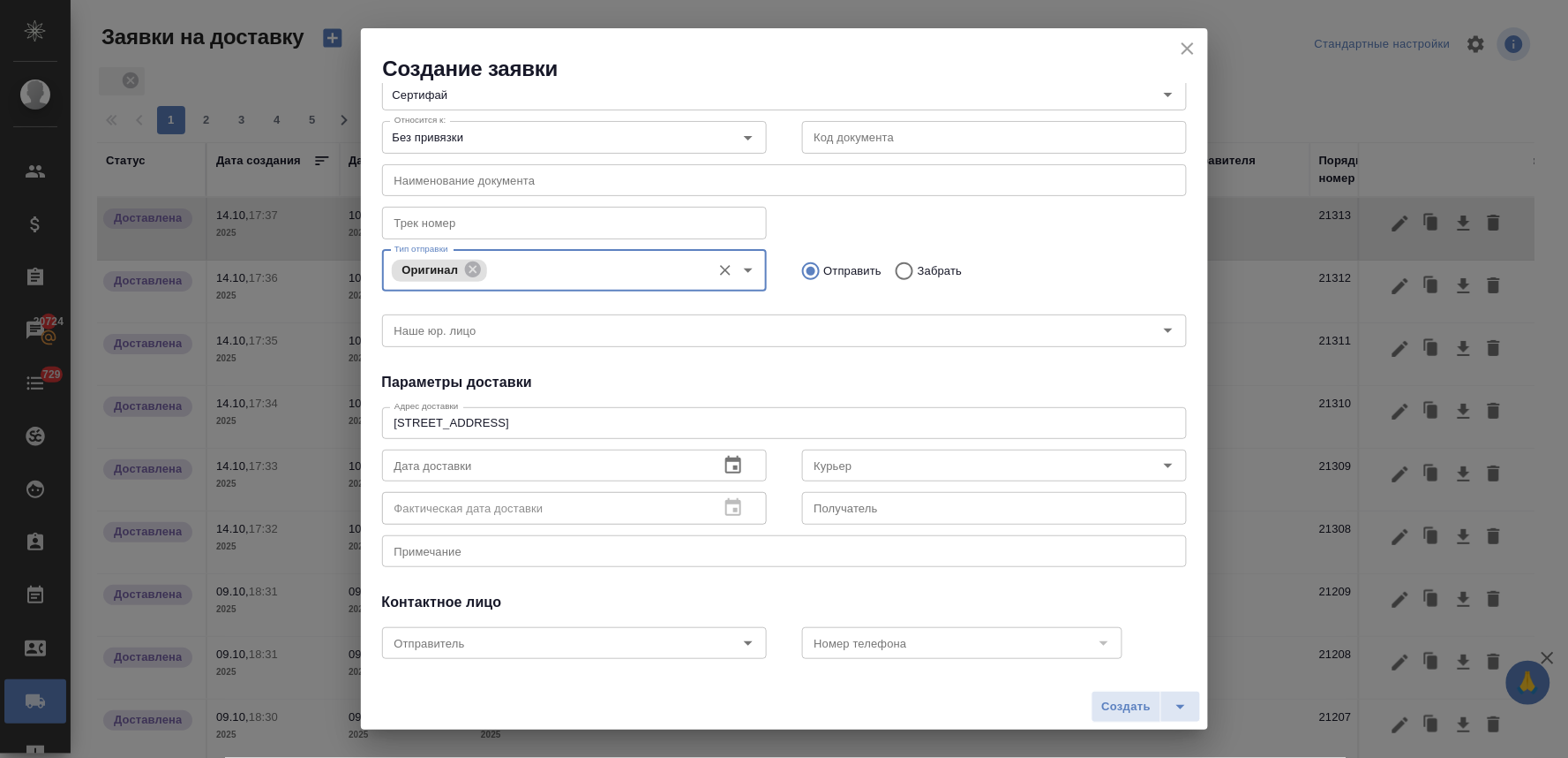
click at [726, 463] on icon "button" at bounding box center [732, 465] width 21 height 21
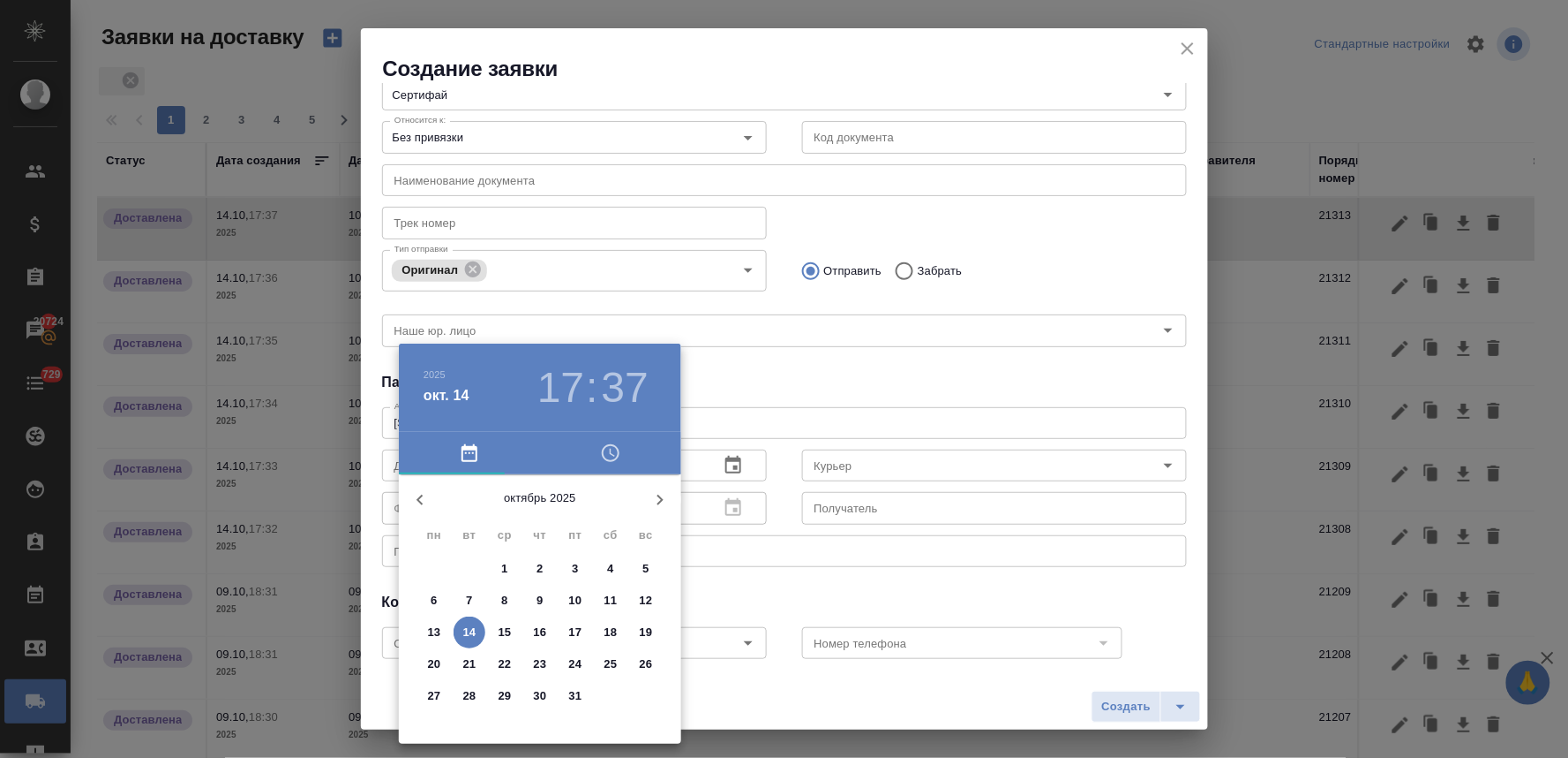
click at [430, 629] on p "13" at bounding box center [435, 631] width 14 height 17
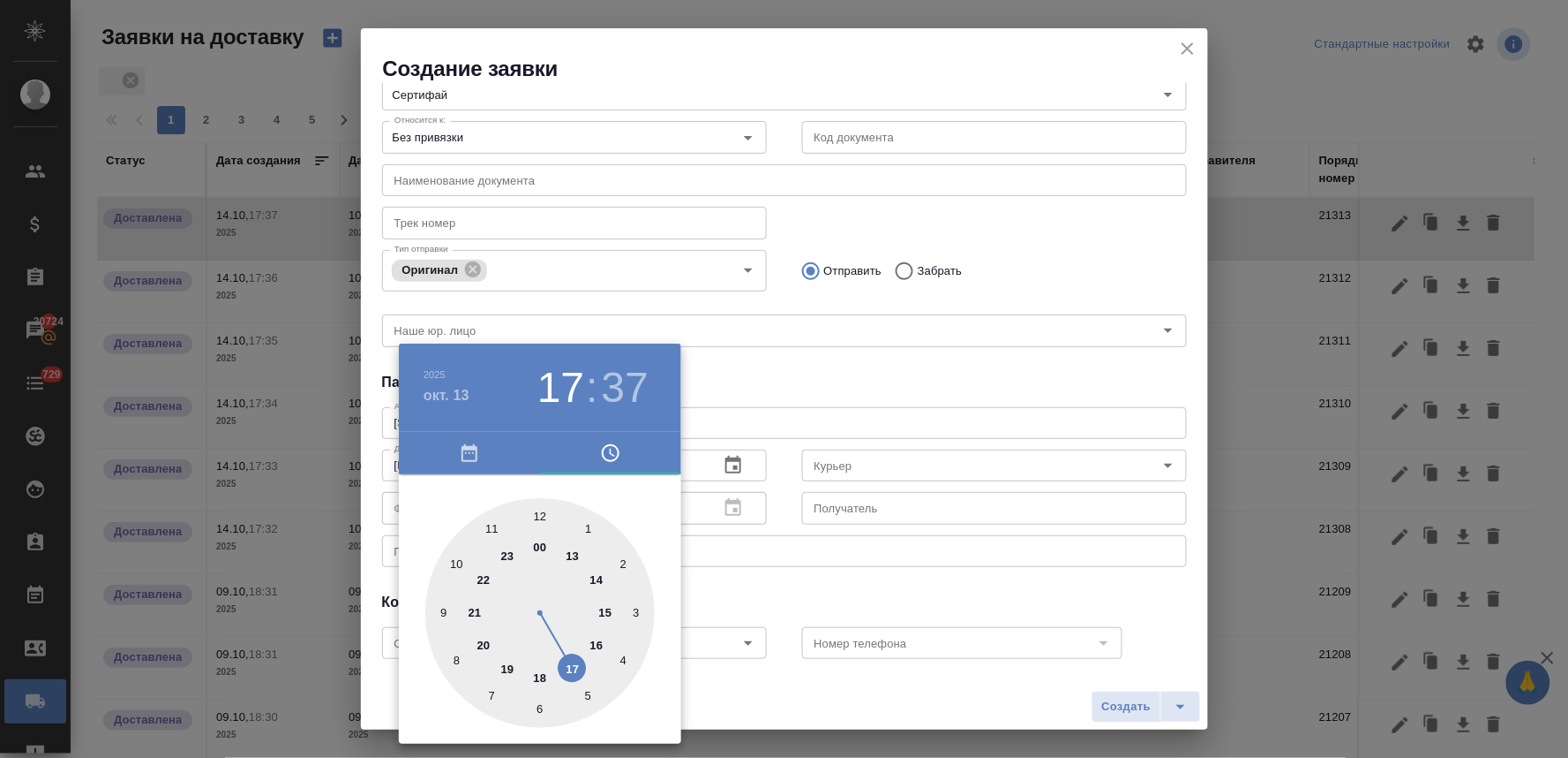
click at [540, 512] on div at bounding box center [540, 612] width 229 height 229
type input "[DATE] 12:37"
click at [841, 389] on div at bounding box center [784, 379] width 1568 height 758
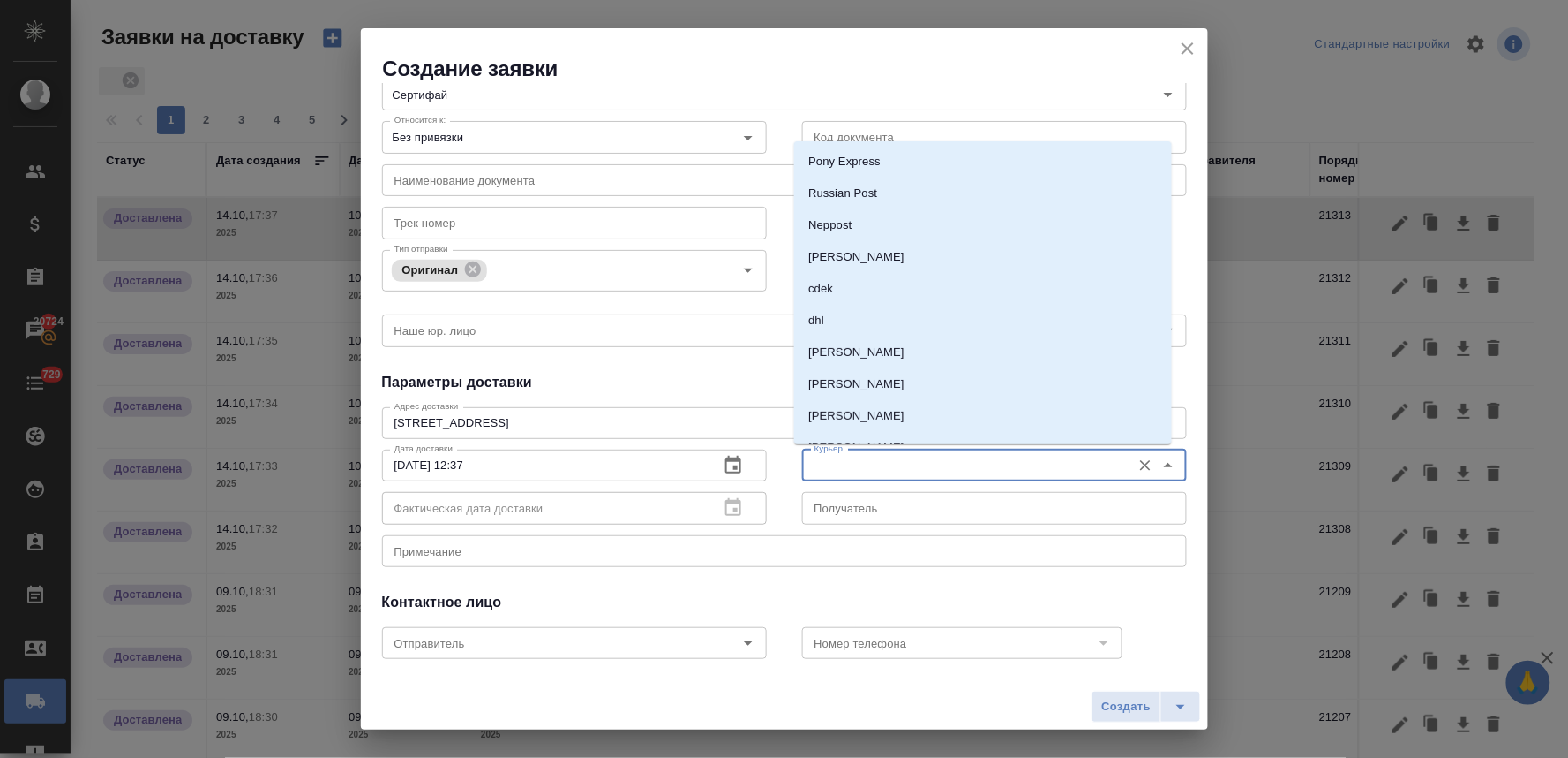
click at [869, 456] on input "Курьер" at bounding box center [965, 465] width 315 height 21
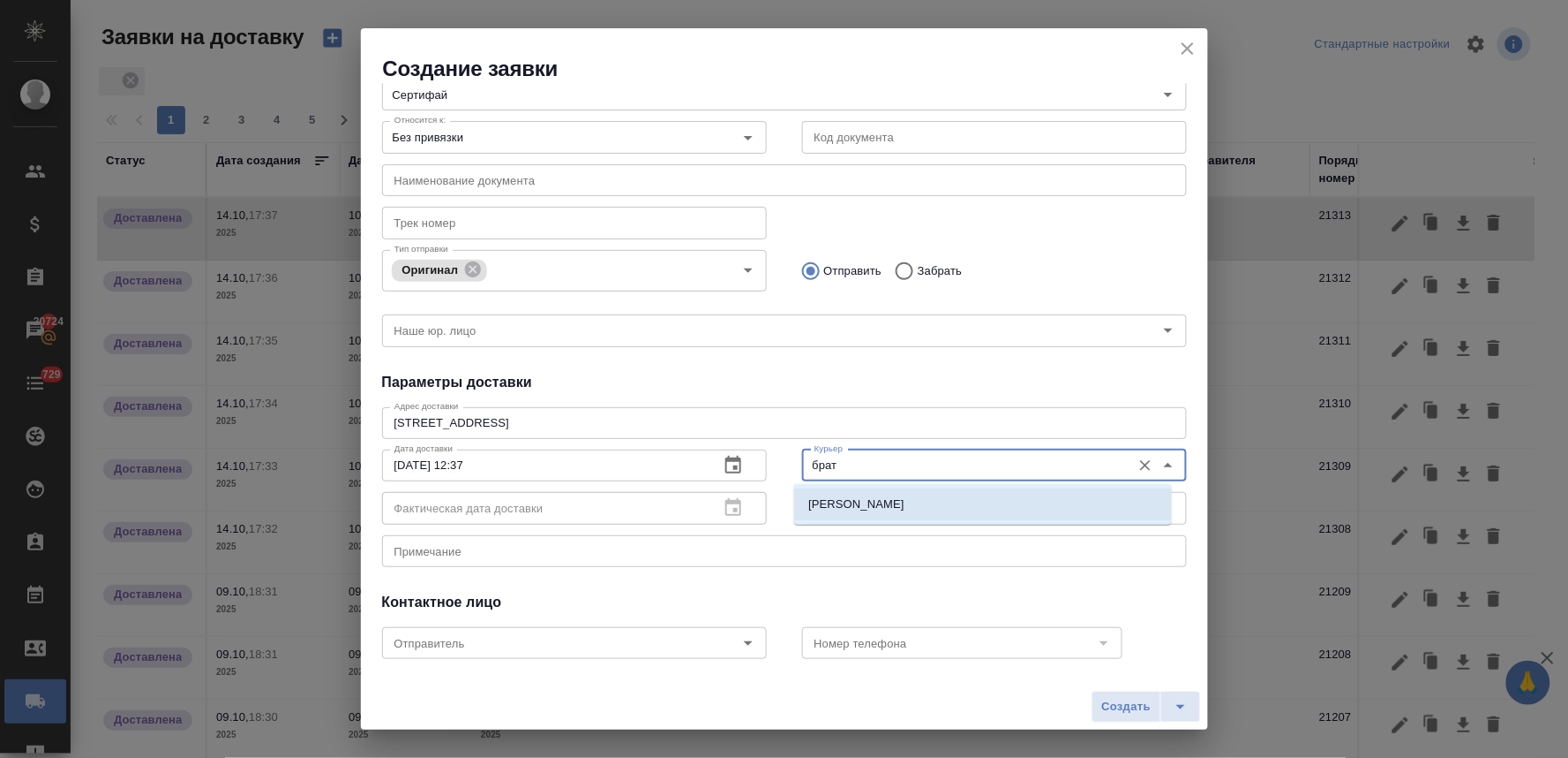
click at [862, 496] on p "Братолюбова [PERSON_NAME]" at bounding box center [894, 504] width 172 height 17
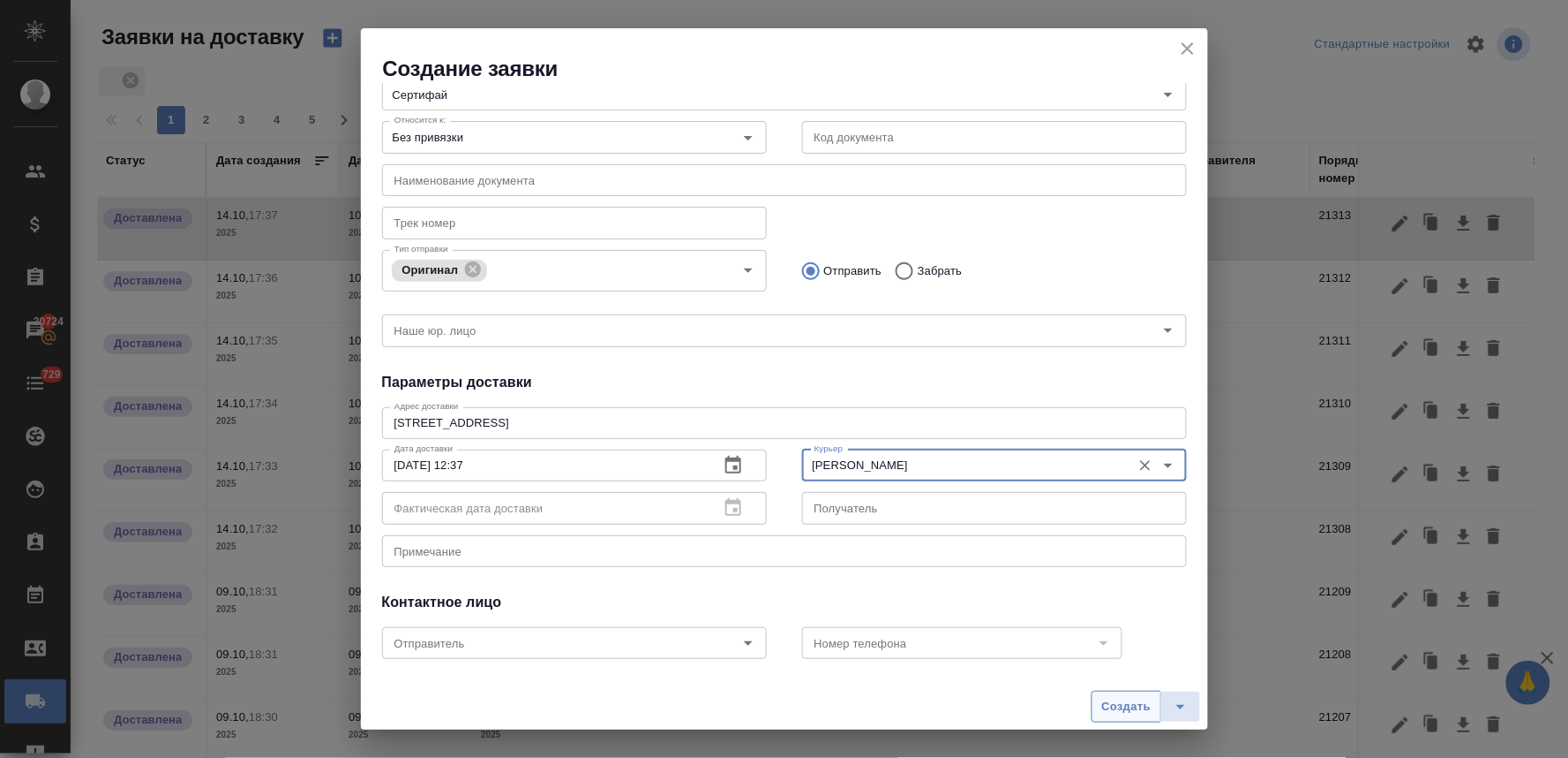
type input "Братолюбова [PERSON_NAME]"
click at [1126, 700] on span "Создать" at bounding box center [1126, 706] width 50 height 20
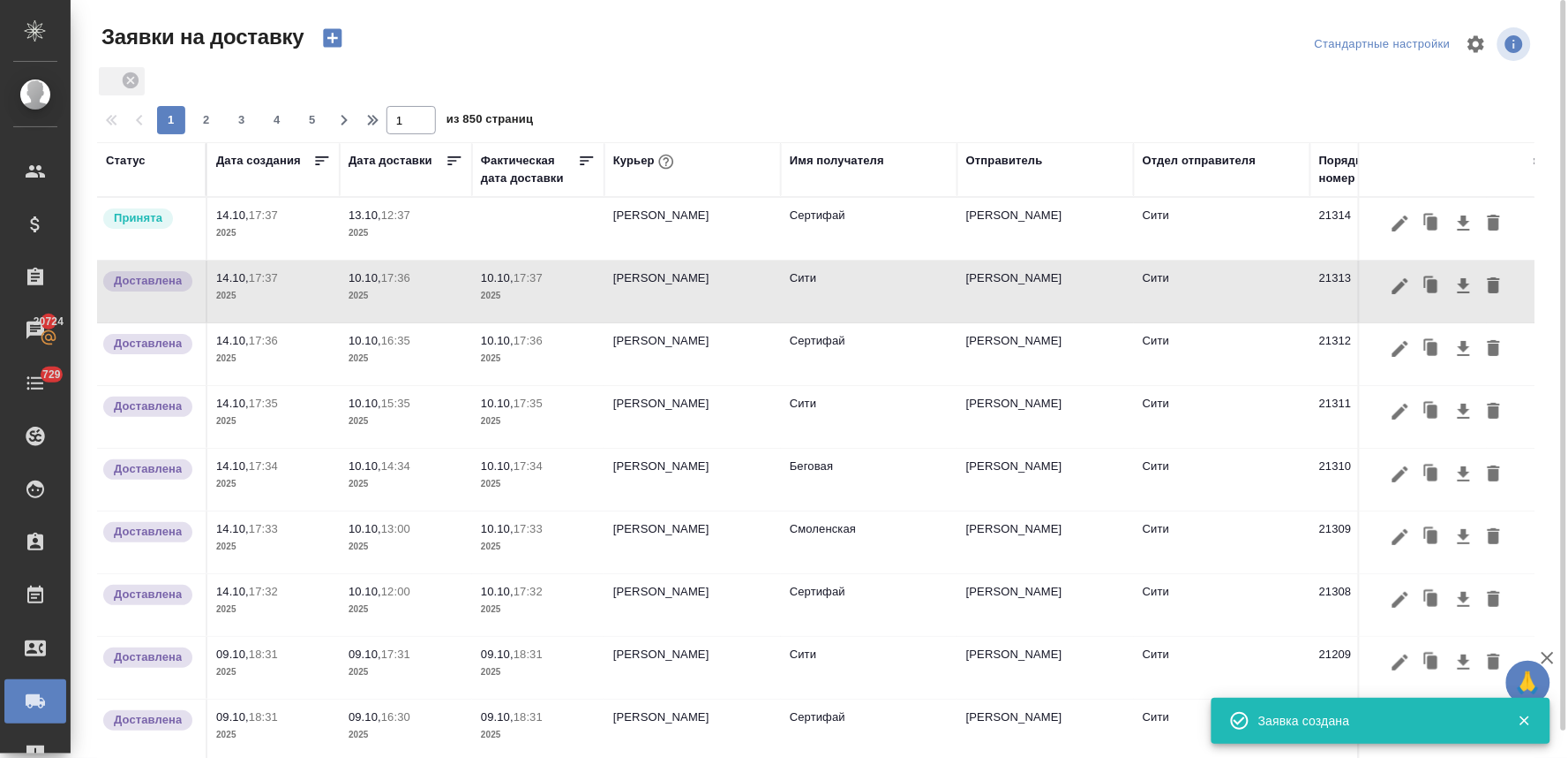
click at [375, 225] on p "2025" at bounding box center [406, 233] width 115 height 17
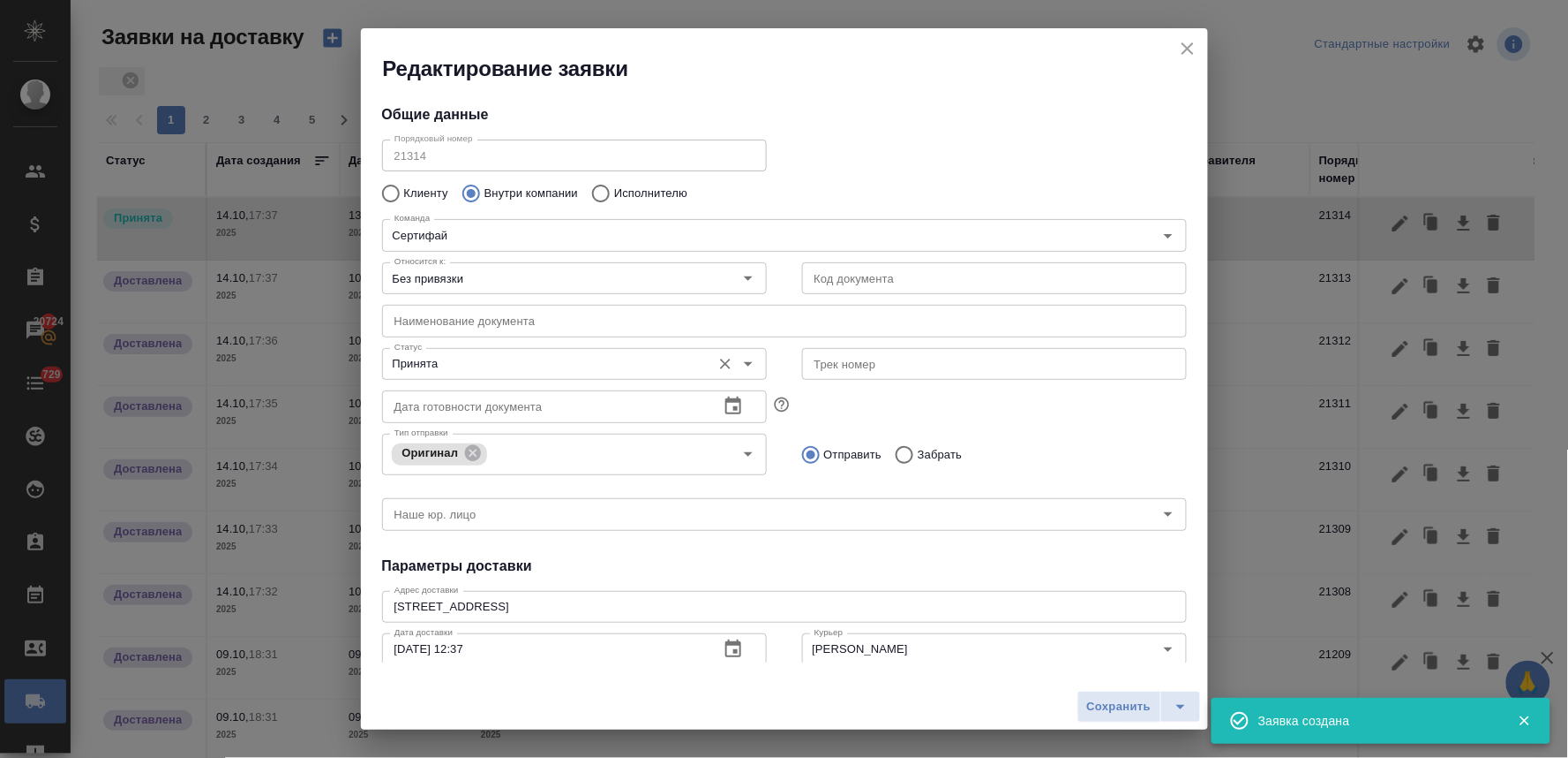
click at [426, 369] on input "Принята" at bounding box center [545, 363] width 315 height 21
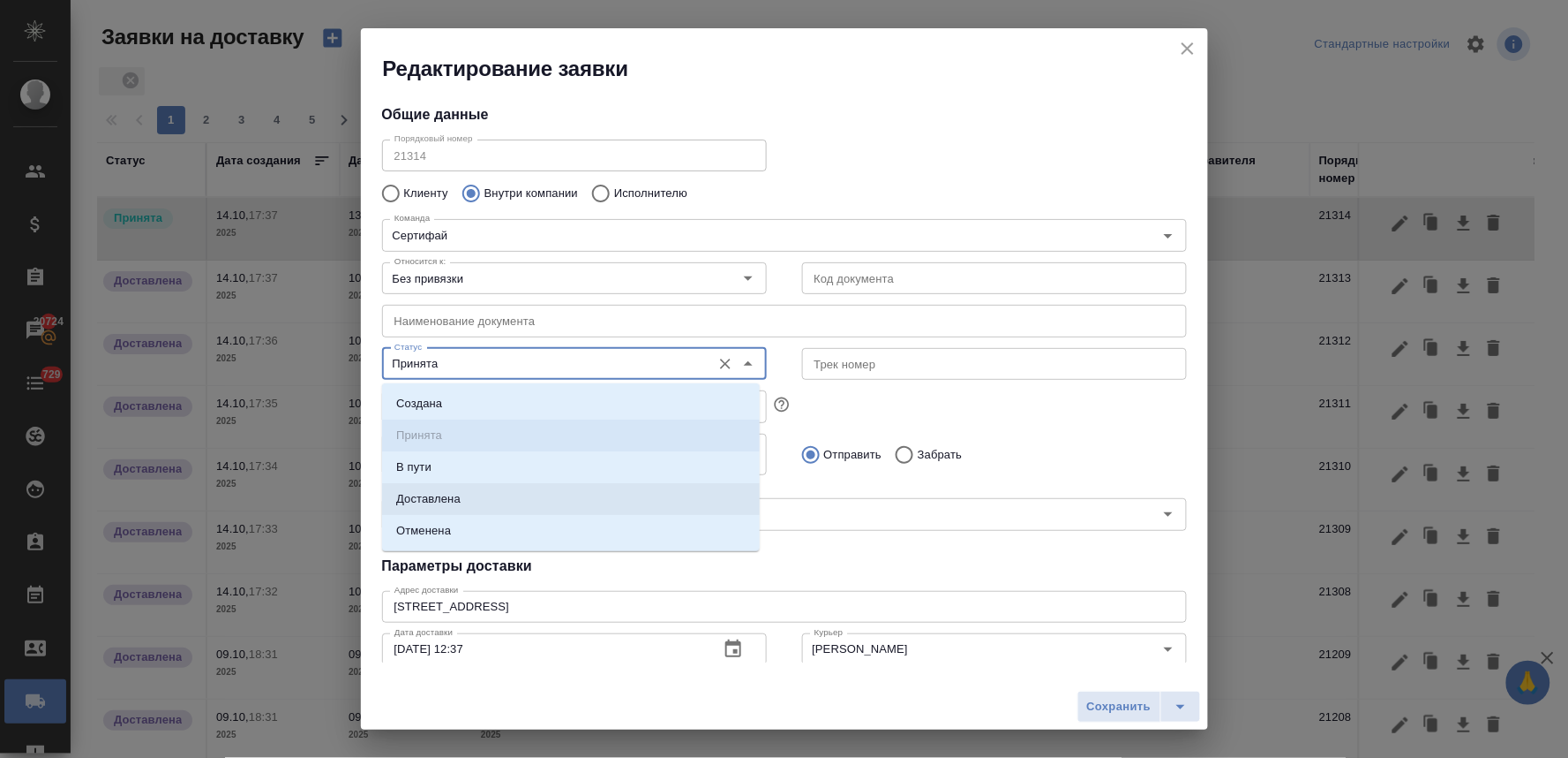
click at [445, 498] on p "Доставлена" at bounding box center [428, 498] width 64 height 17
type input "Доставлена"
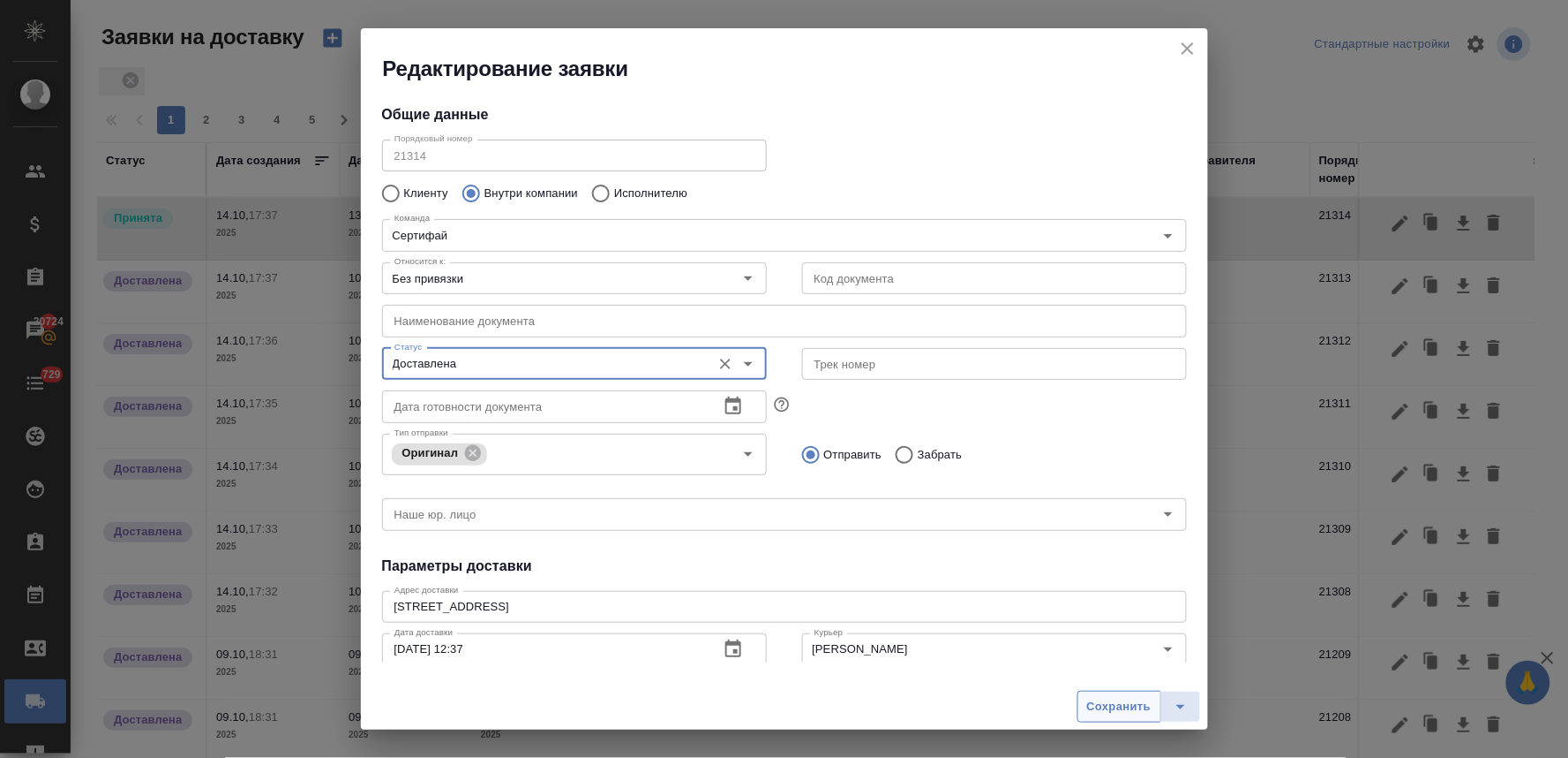
click at [1108, 716] on span "Сохранить" at bounding box center [1119, 706] width 64 height 20
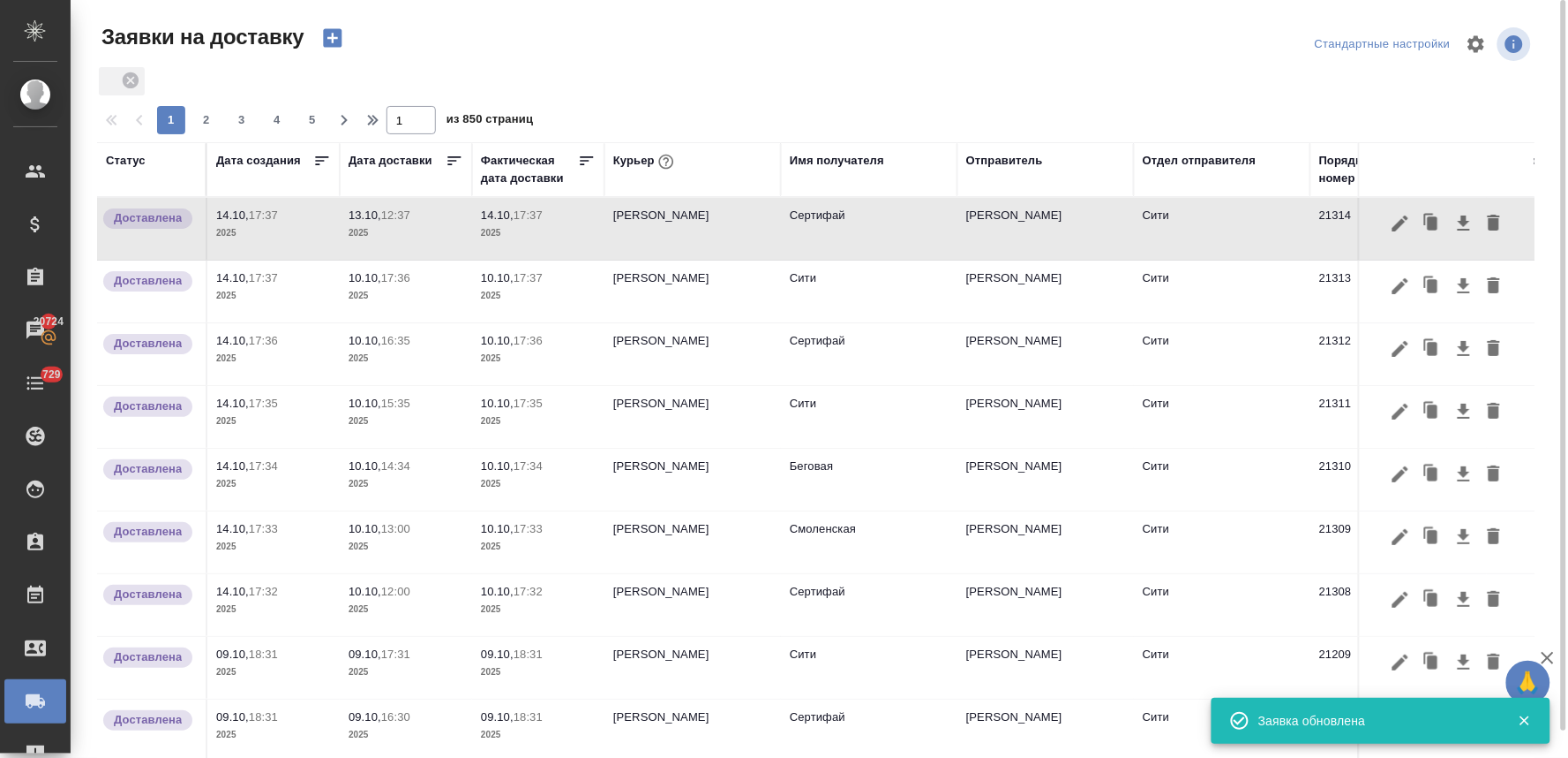
click at [519, 214] on p "17:37" at bounding box center [528, 215] width 29 height 14
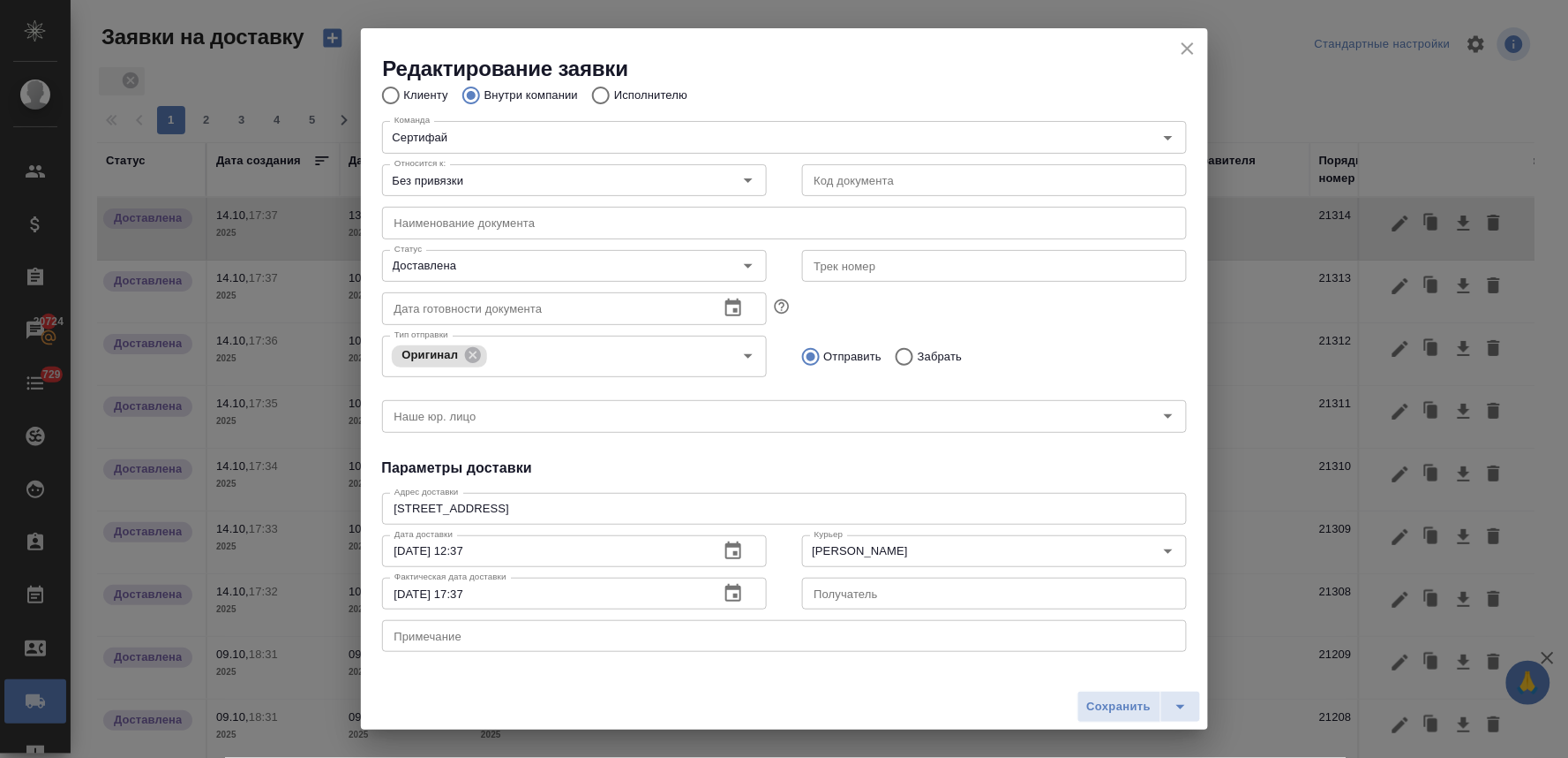
click at [407, 592] on input "[DATE] 17:37" at bounding box center [543, 593] width 323 height 32
type input "[DATE] 17:37"
click at [1117, 696] on span "Сохранить" at bounding box center [1119, 706] width 64 height 20
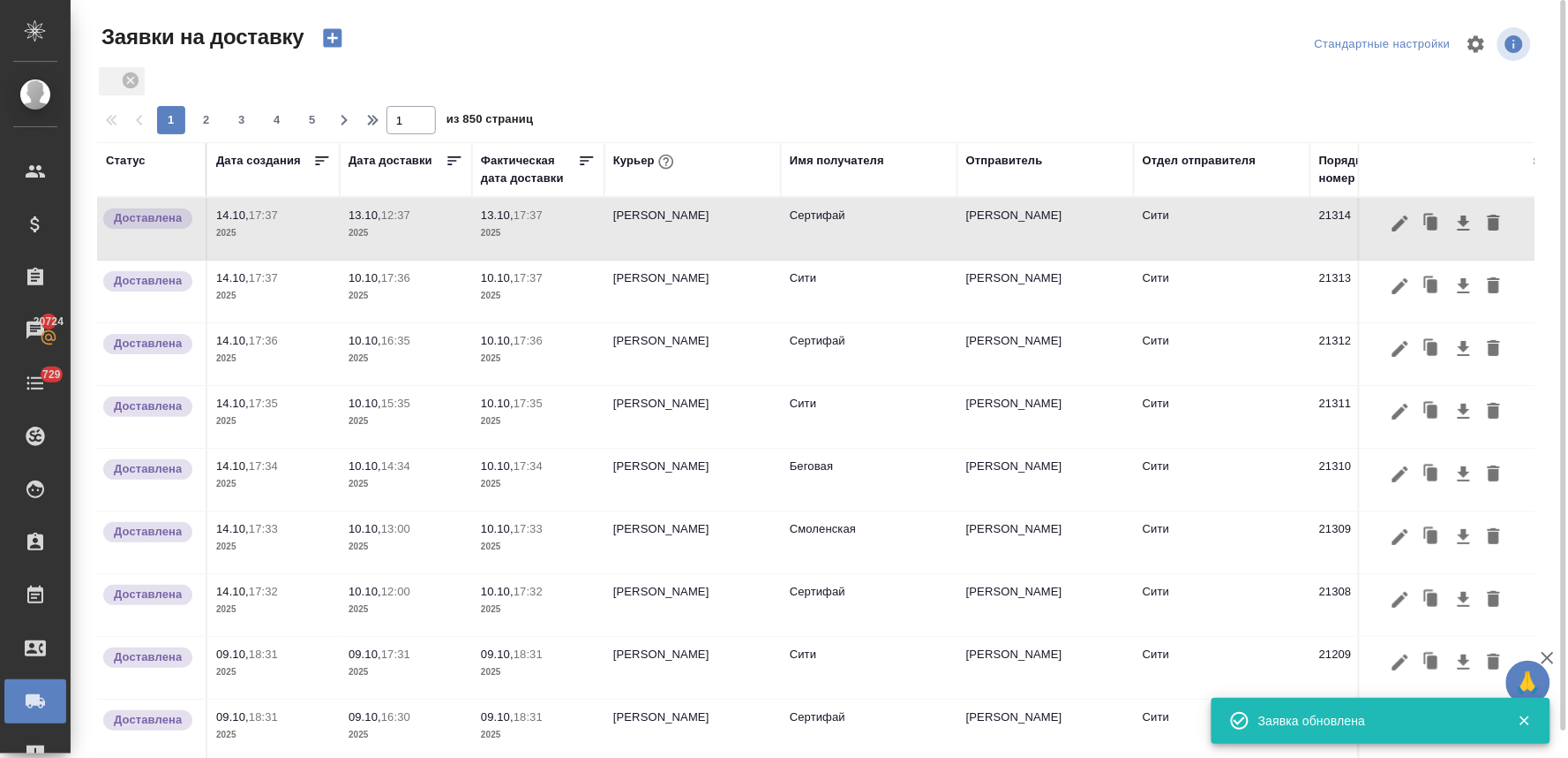
click at [330, 40] on icon "button" at bounding box center [332, 38] width 18 height 18
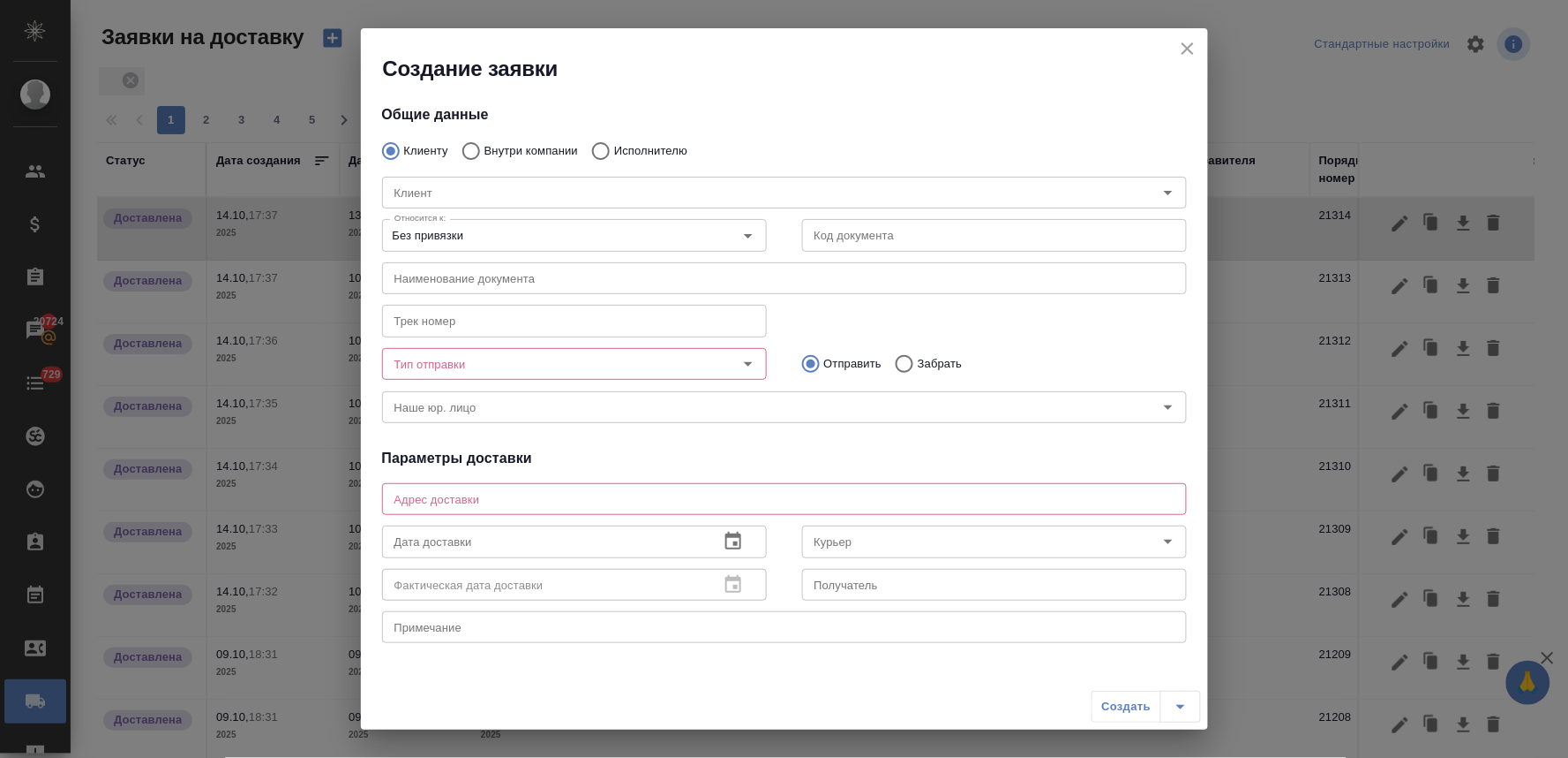
click at [478, 144] on input "Внутри компании" at bounding box center [468, 150] width 32 height 37
radio input "true"
click at [506, 197] on input "Команда" at bounding box center [755, 192] width 735 height 21
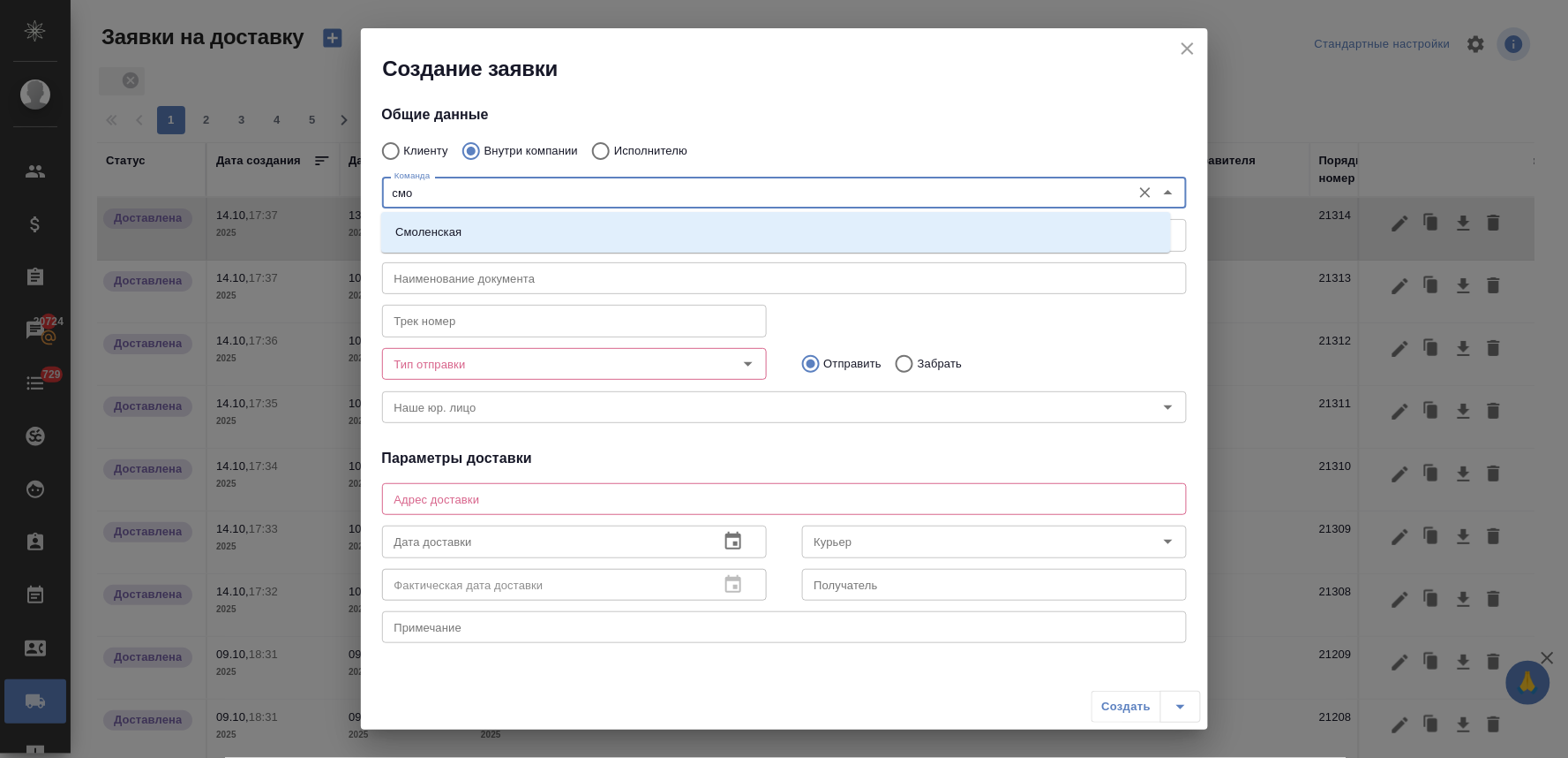
type input "смол"
click at [516, 234] on li "Смоленская" at bounding box center [776, 232] width 790 height 32
type textarea "Смоленский бульвар, д. 24, стр. 2, подъезд 1, этаж 1"
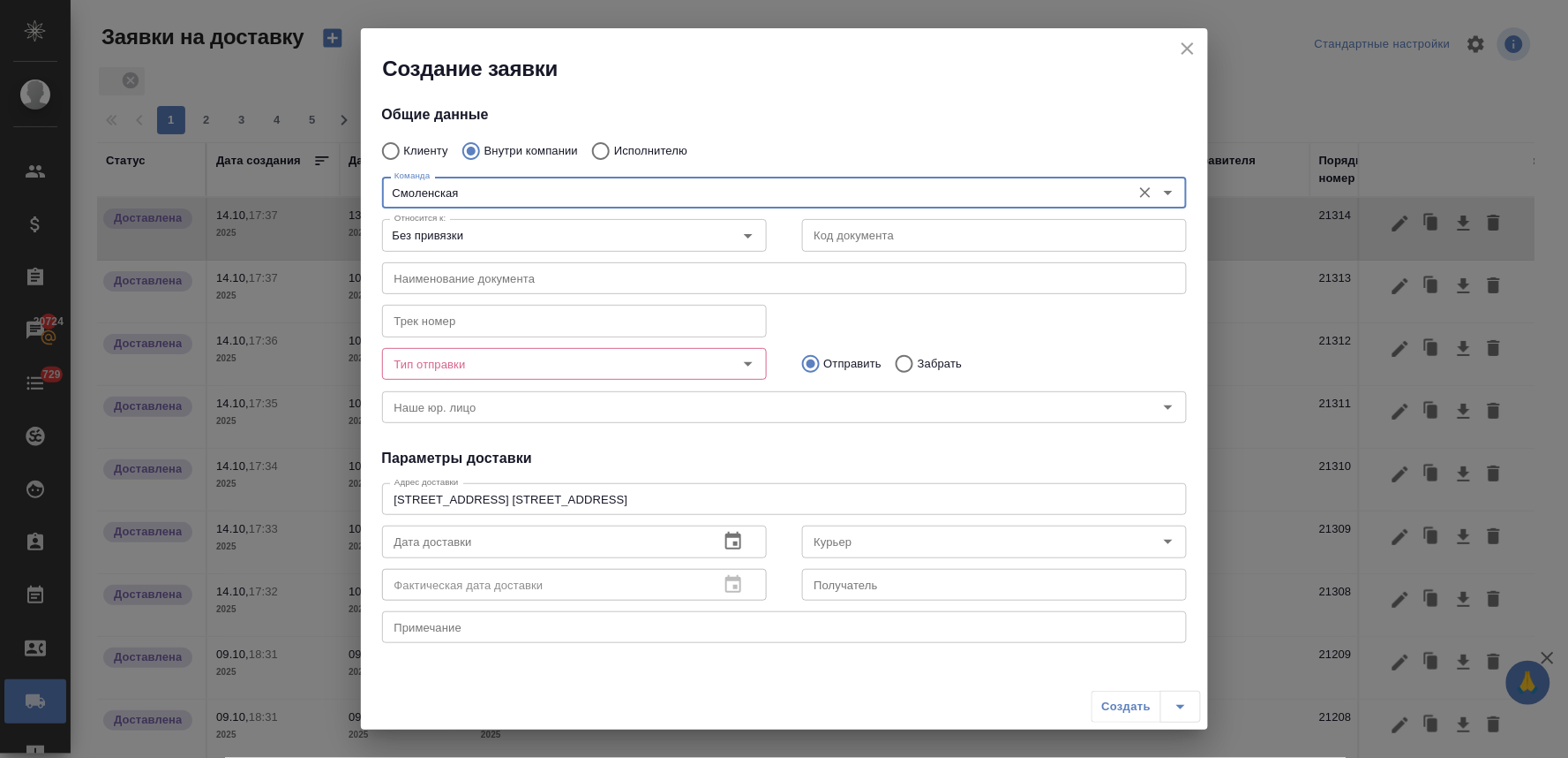
type input "Смоленская"
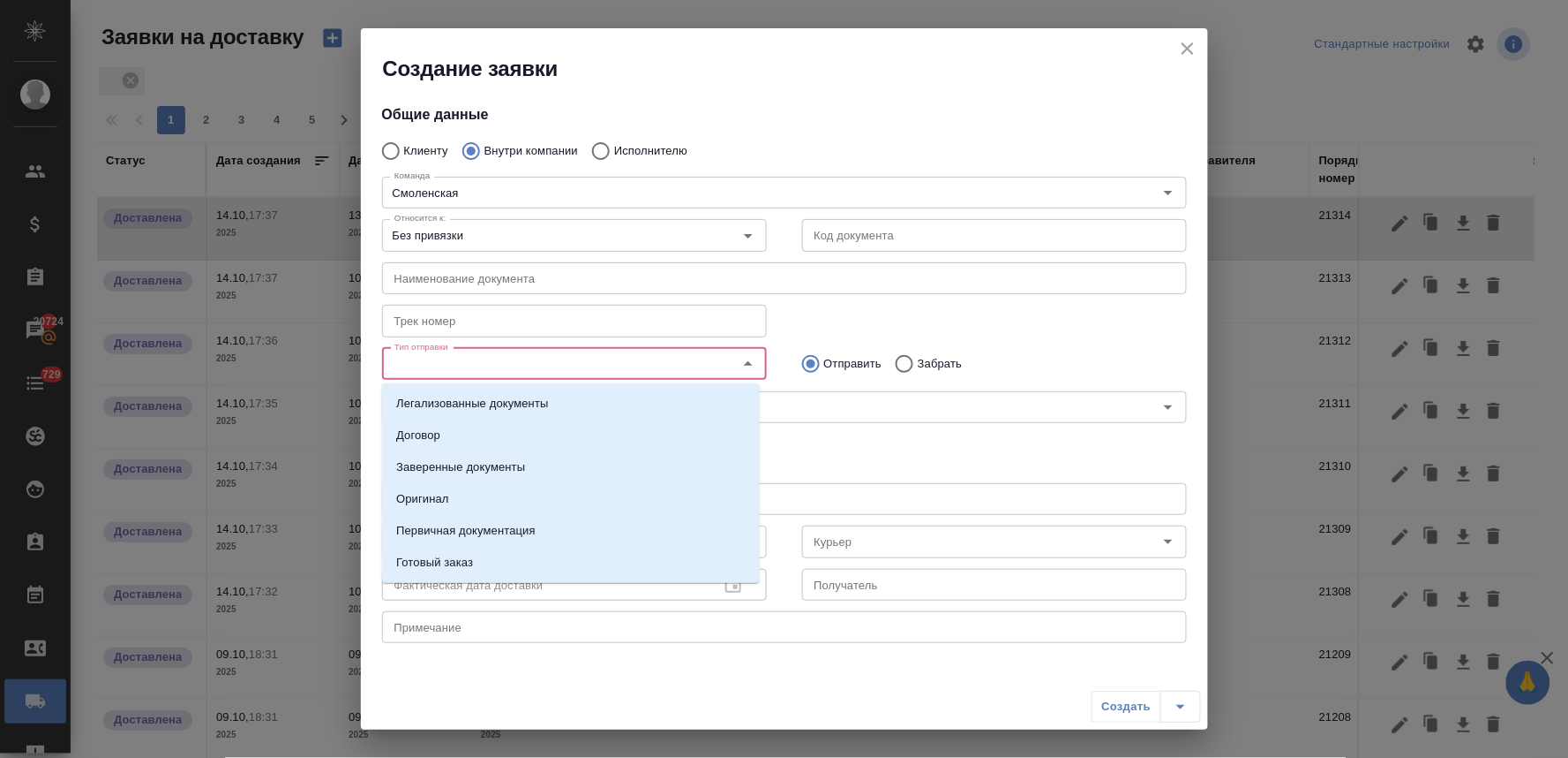
click at [510, 365] on input "Тип отправки" at bounding box center [545, 363] width 315 height 21
click at [485, 504] on li "Оригинал" at bounding box center [570, 498] width 378 height 32
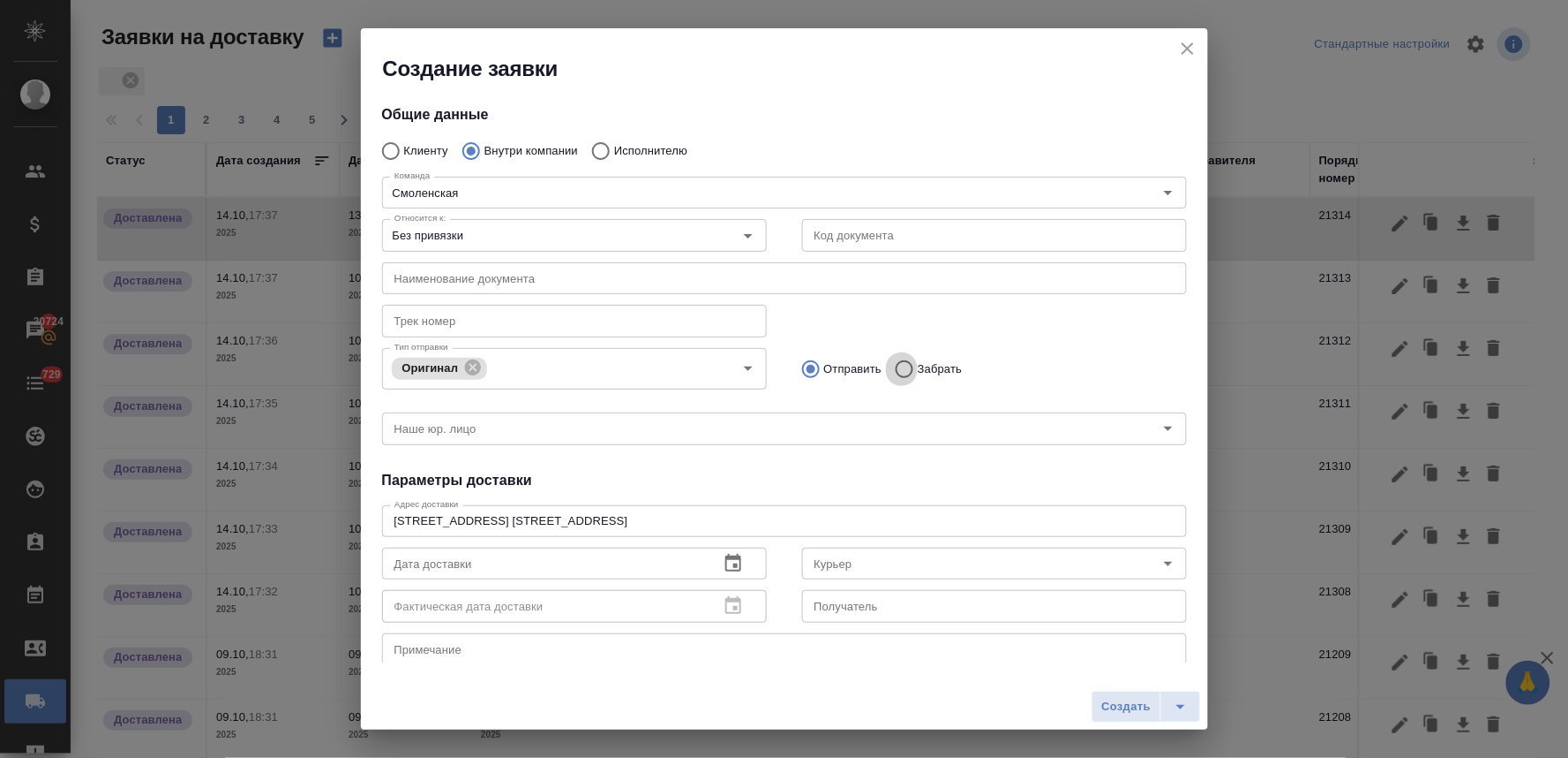
click at [897, 371] on input "Забрать" at bounding box center [902, 369] width 32 height 37
radio input "true"
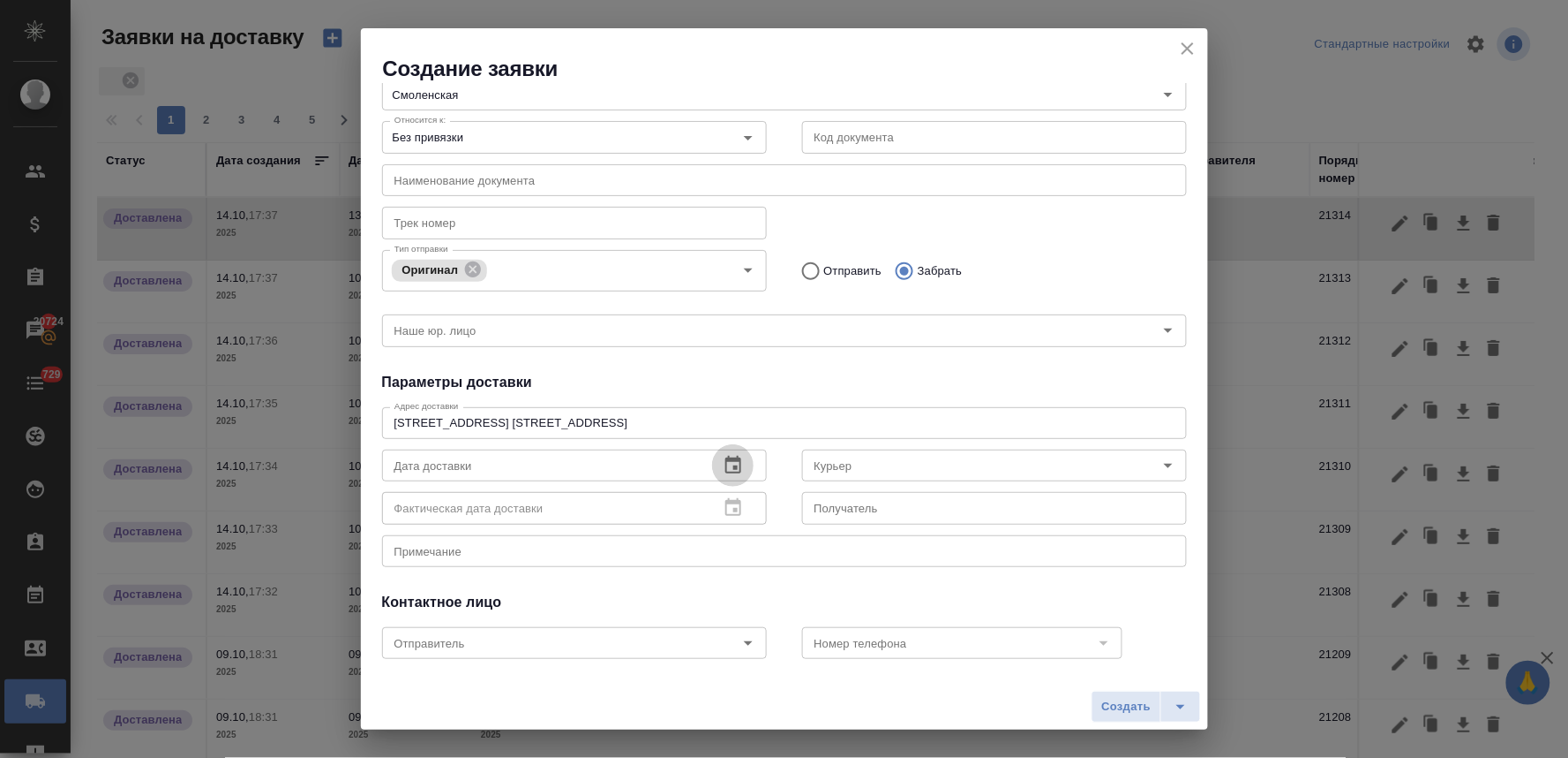
click at [729, 470] on icon "button" at bounding box center [732, 465] width 21 height 21
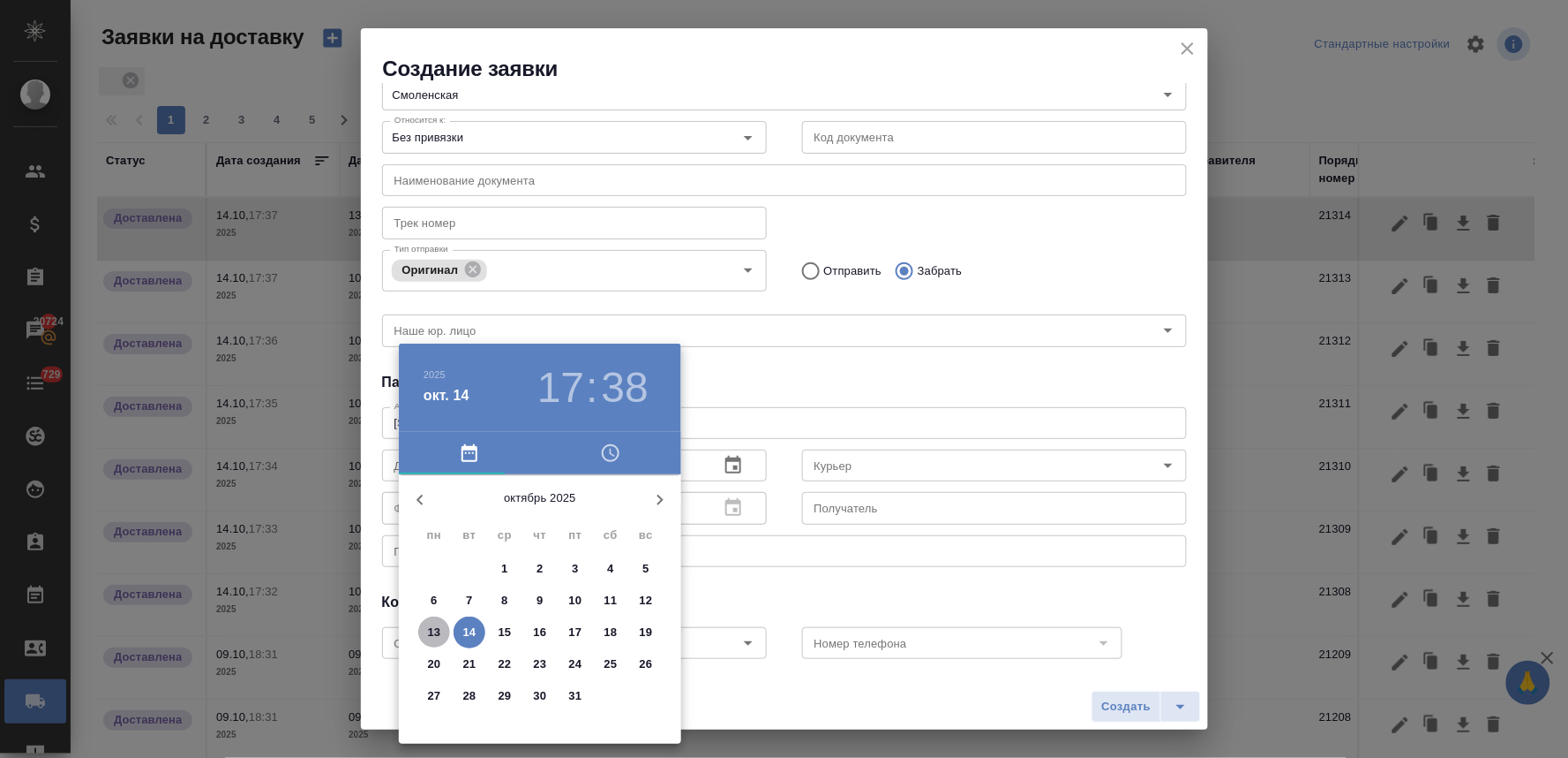
click at [431, 628] on p "13" at bounding box center [435, 631] width 14 height 17
type input "13.10.2025 17:38"
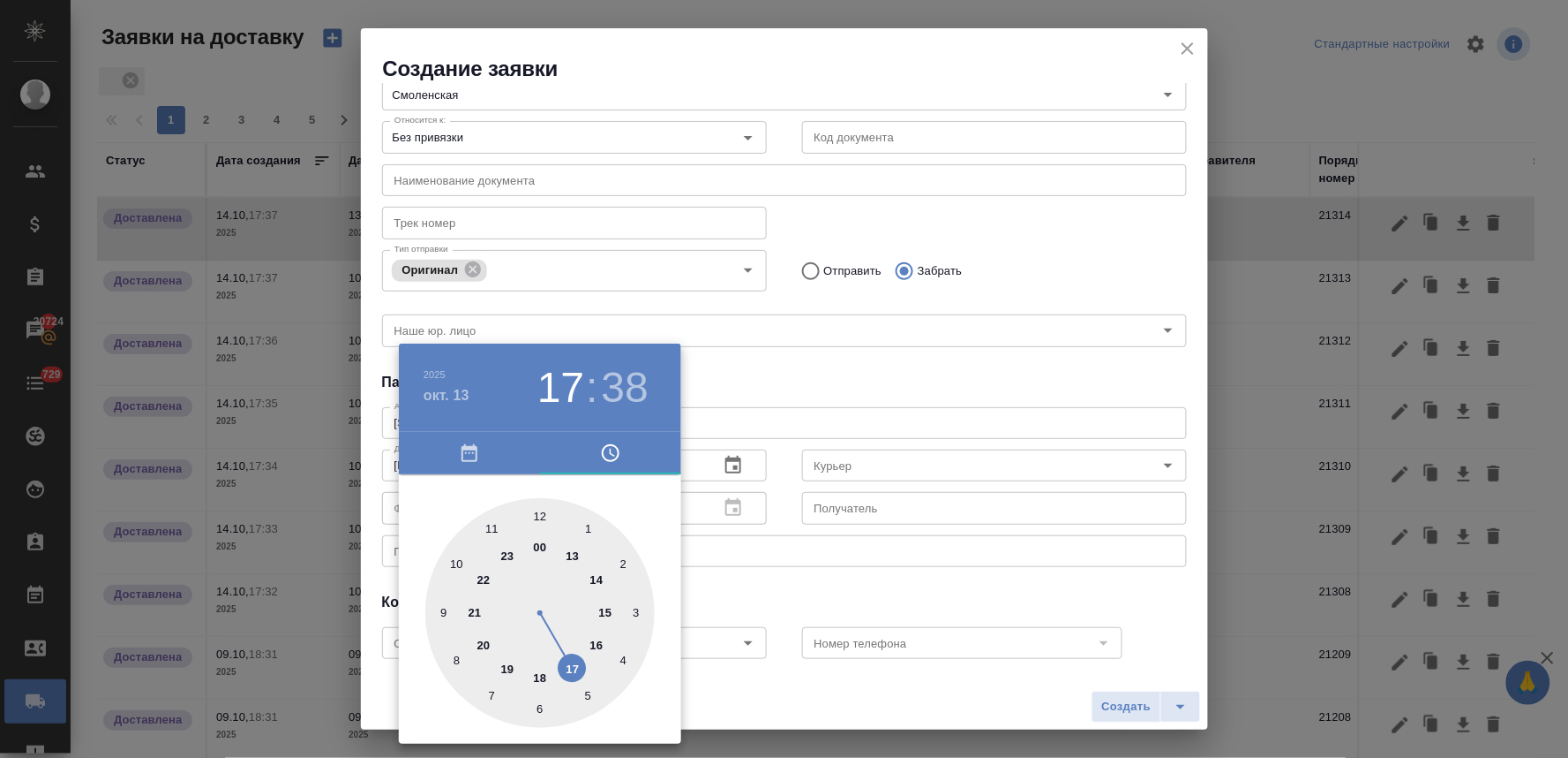
click at [833, 381] on div at bounding box center [784, 379] width 1568 height 758
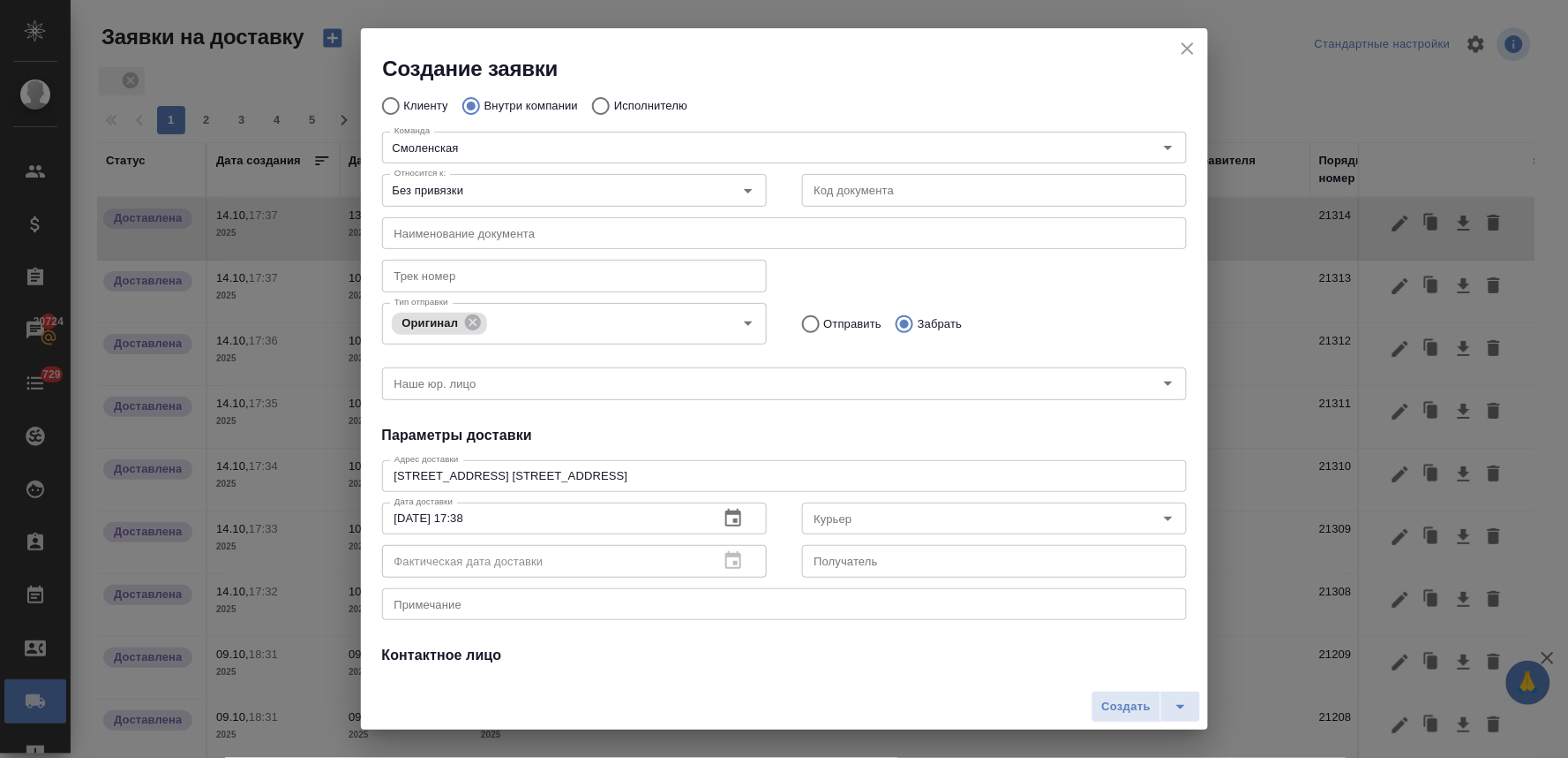
scroll to position [0, 0]
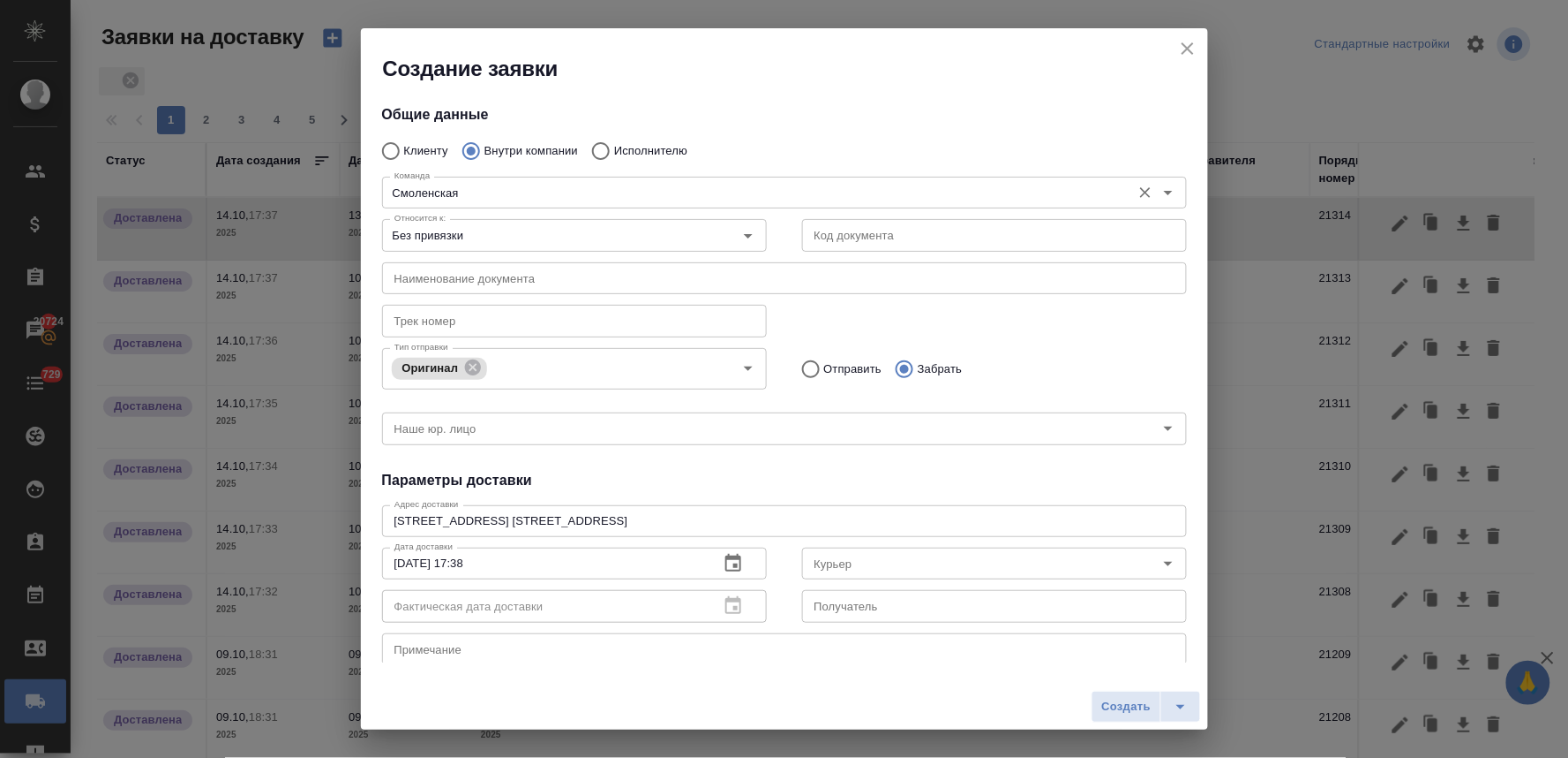
click at [460, 201] on input "Смоленская" at bounding box center [755, 192] width 735 height 21
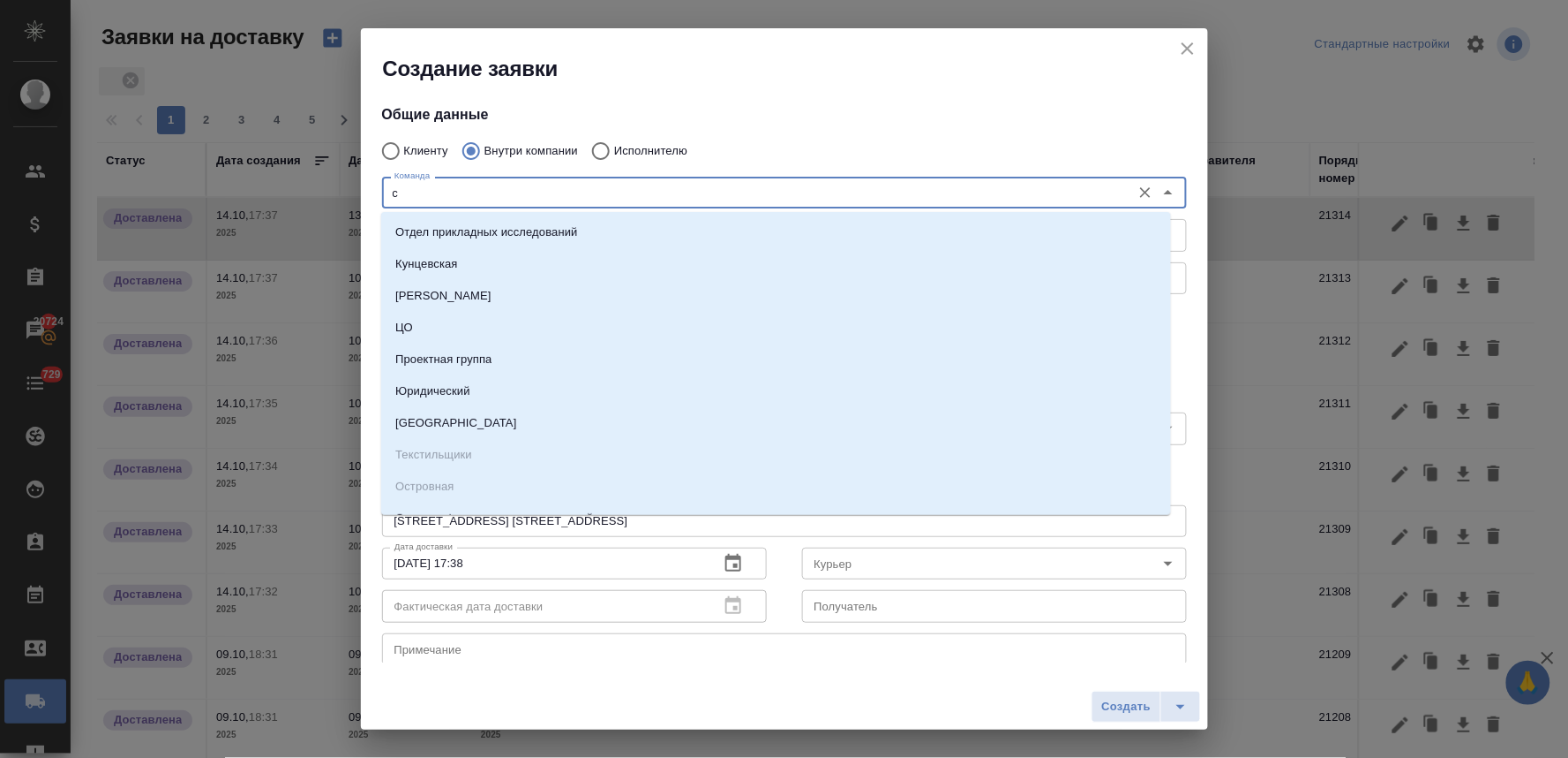
type input "си"
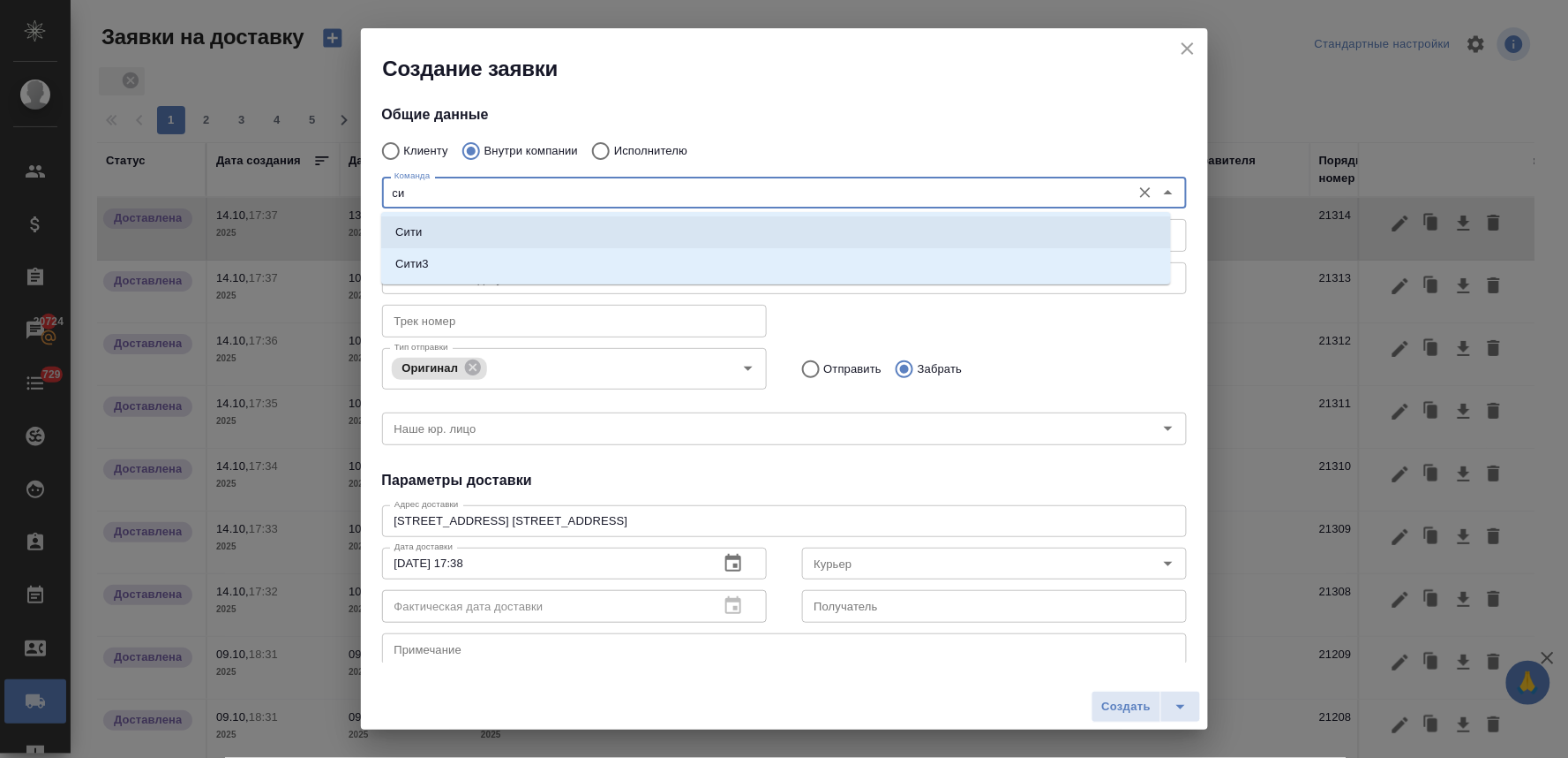
click at [455, 225] on li "Сити" at bounding box center [776, 232] width 790 height 32
type textarea "Пресненская набережная, д. 10, Башня на Набережной, блок С, -1 этаж, зона ритей…"
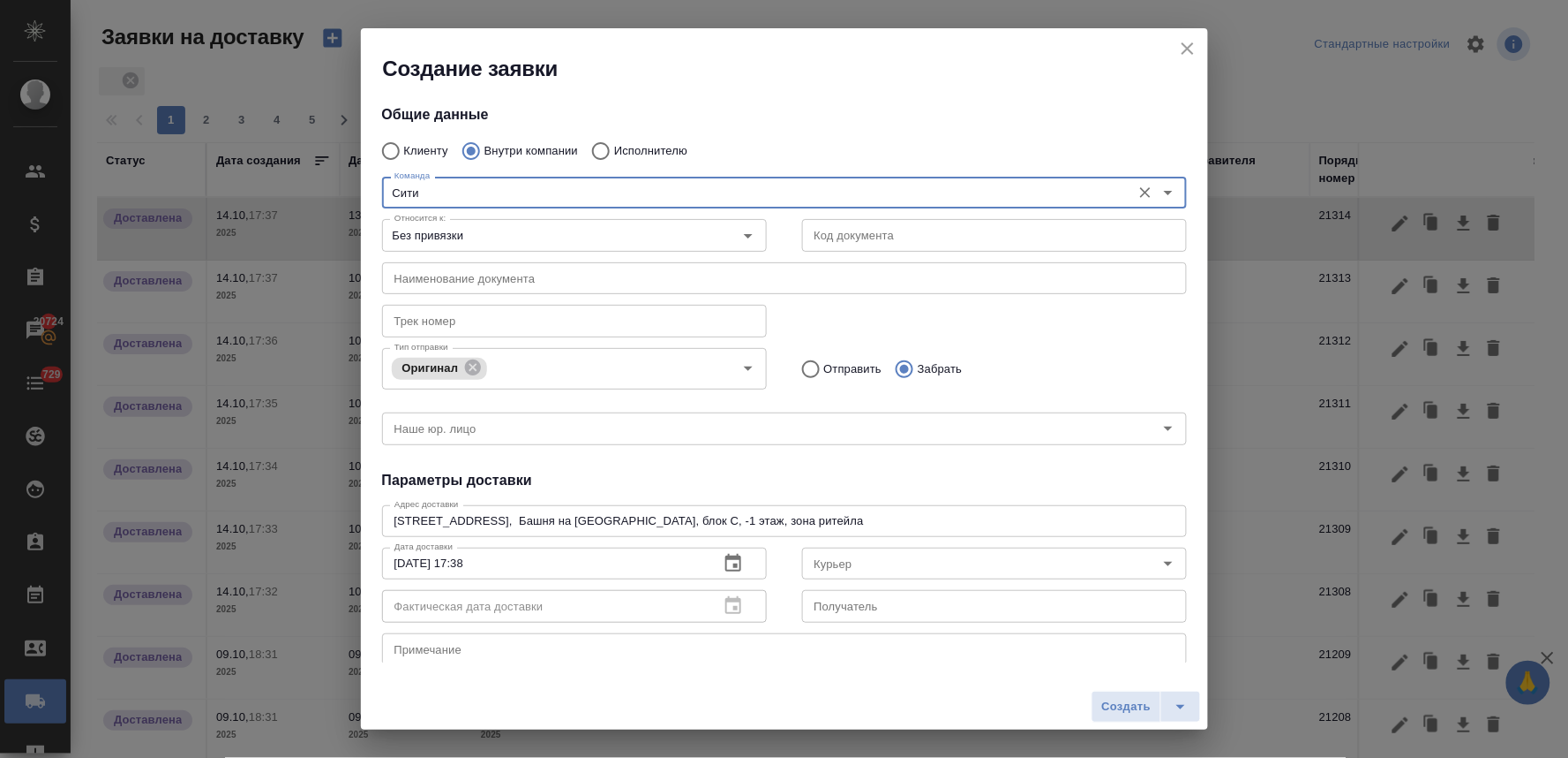
type input "Сити"
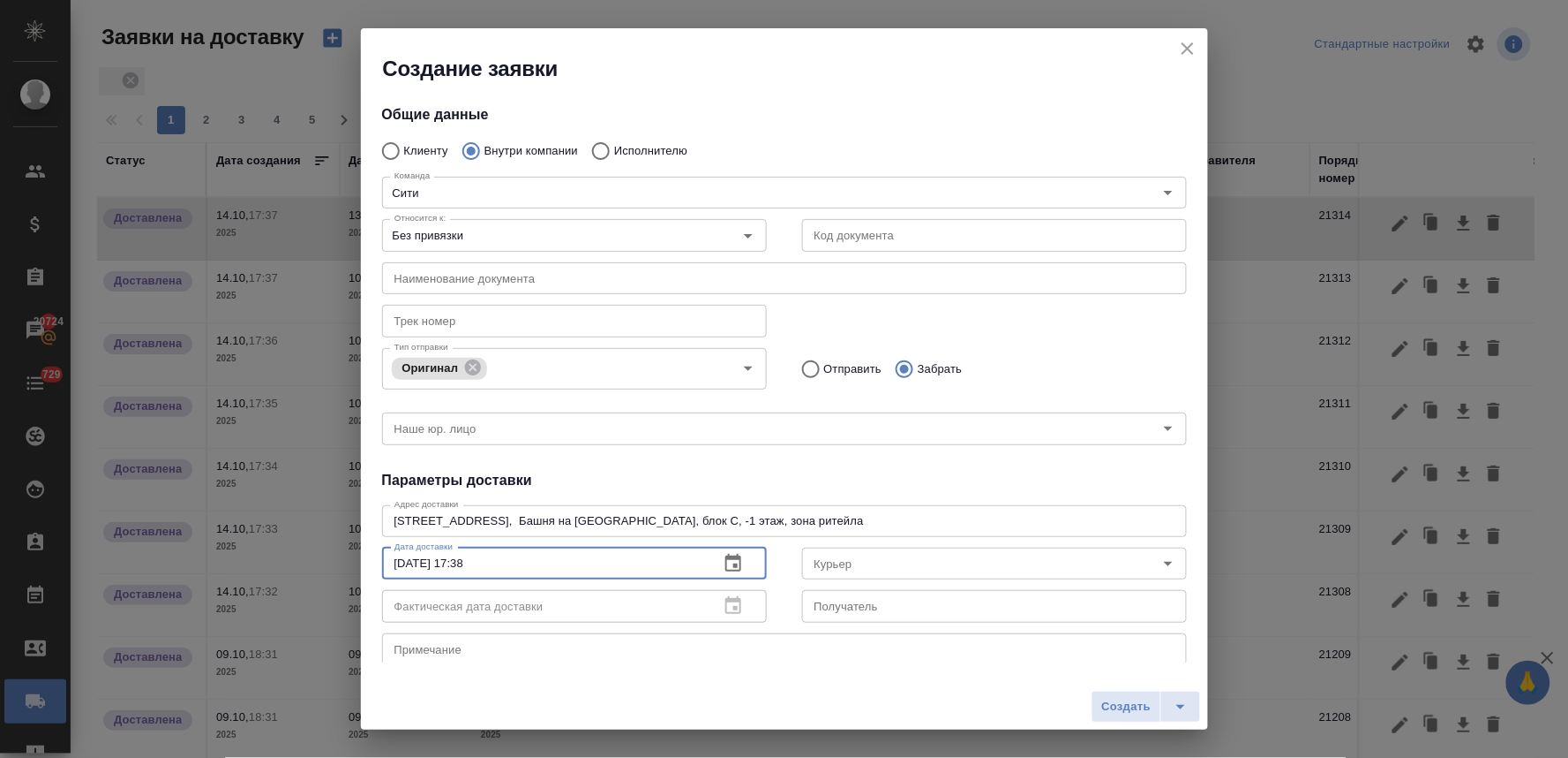
drag, startPoint x: 486, startPoint y: 559, endPoint x: 464, endPoint y: 559, distance: 22.0
click at [464, 559] on input "13.10.2025 17:38" at bounding box center [543, 562] width 323 height 32
type input "13.10.2025 13:30"
click at [953, 559] on input "Курьер" at bounding box center [965, 562] width 315 height 21
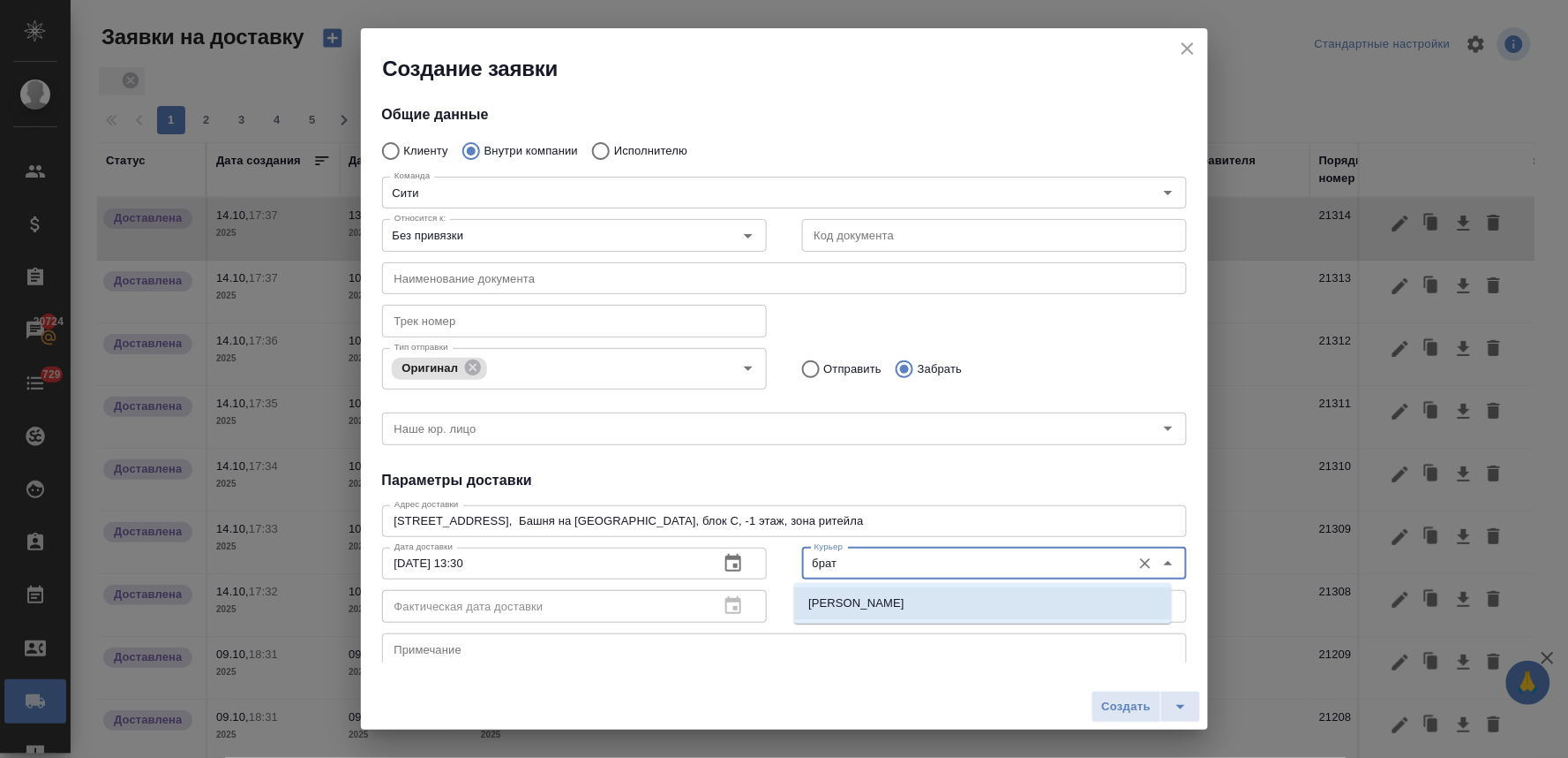
click at [930, 602] on p "Братолюбова Наталья" at bounding box center [894, 602] width 172 height 17
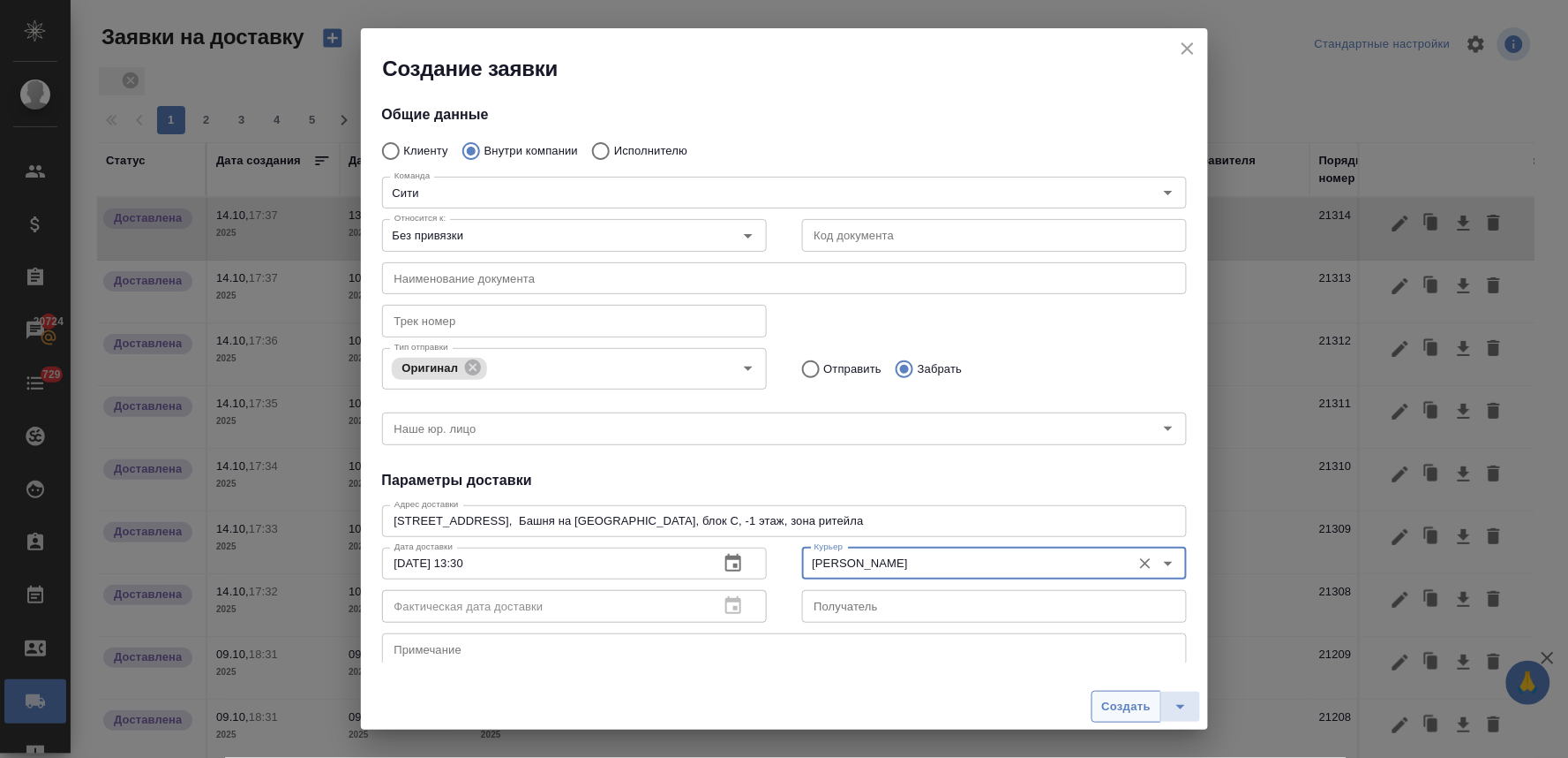
type input "Братолюбова Наталья"
click at [1140, 711] on span "Создать" at bounding box center [1126, 706] width 50 height 20
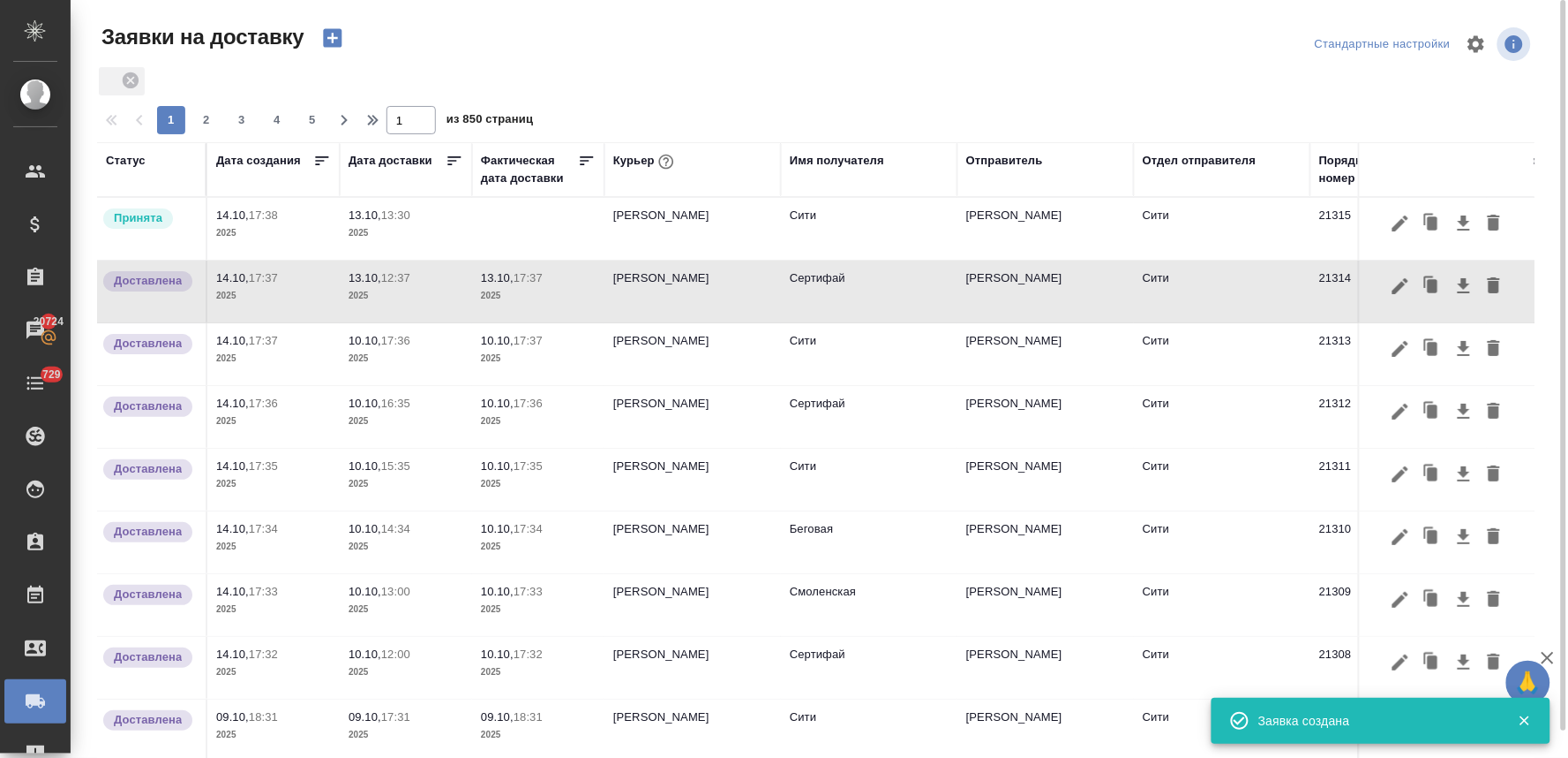
click at [410, 218] on p "13:30" at bounding box center [396, 215] width 29 height 14
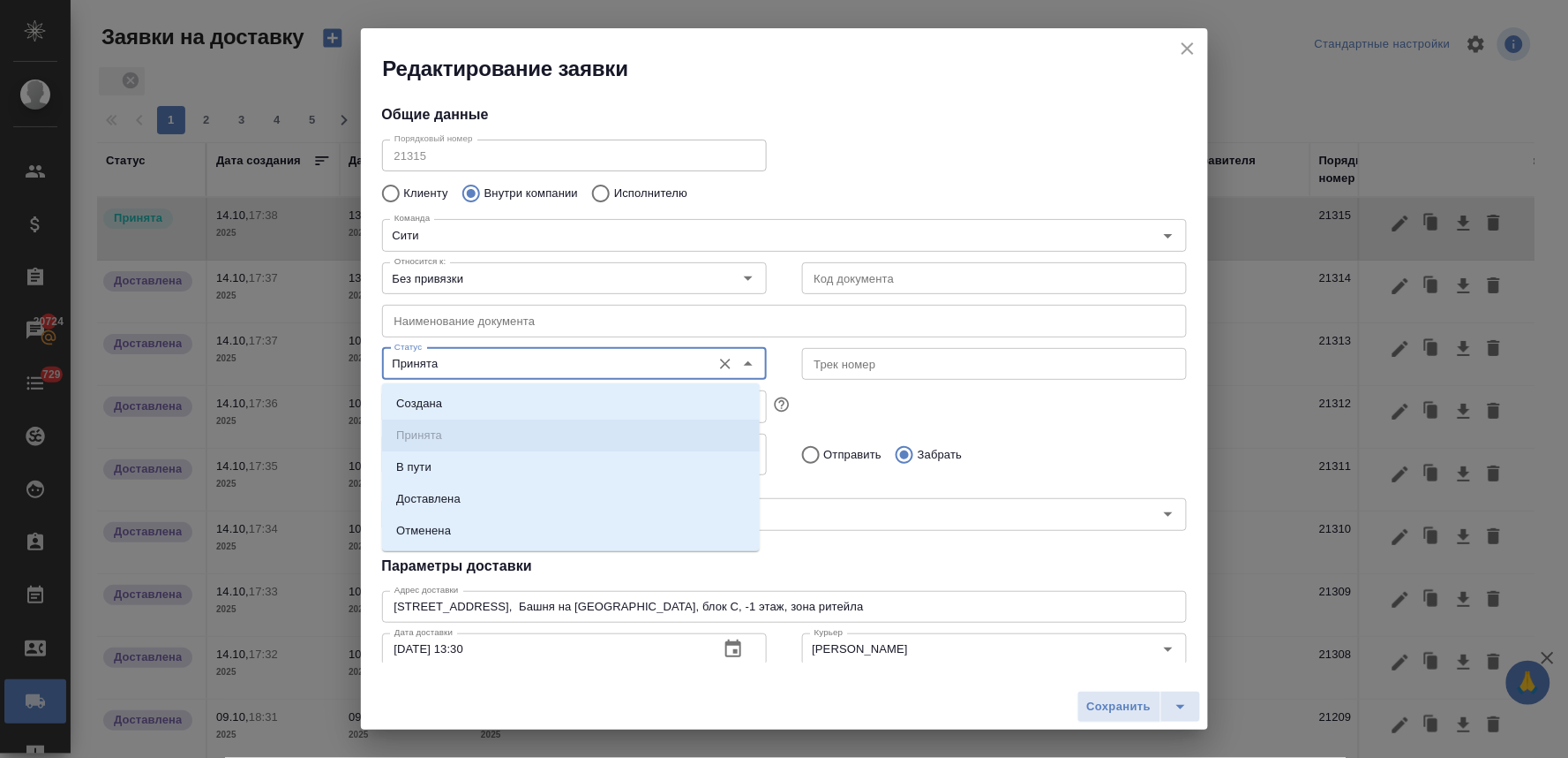
click at [505, 373] on input "Принята" at bounding box center [545, 363] width 315 height 21
click at [492, 499] on li "Доставлена" at bounding box center [570, 498] width 378 height 32
type input "Доставлена"
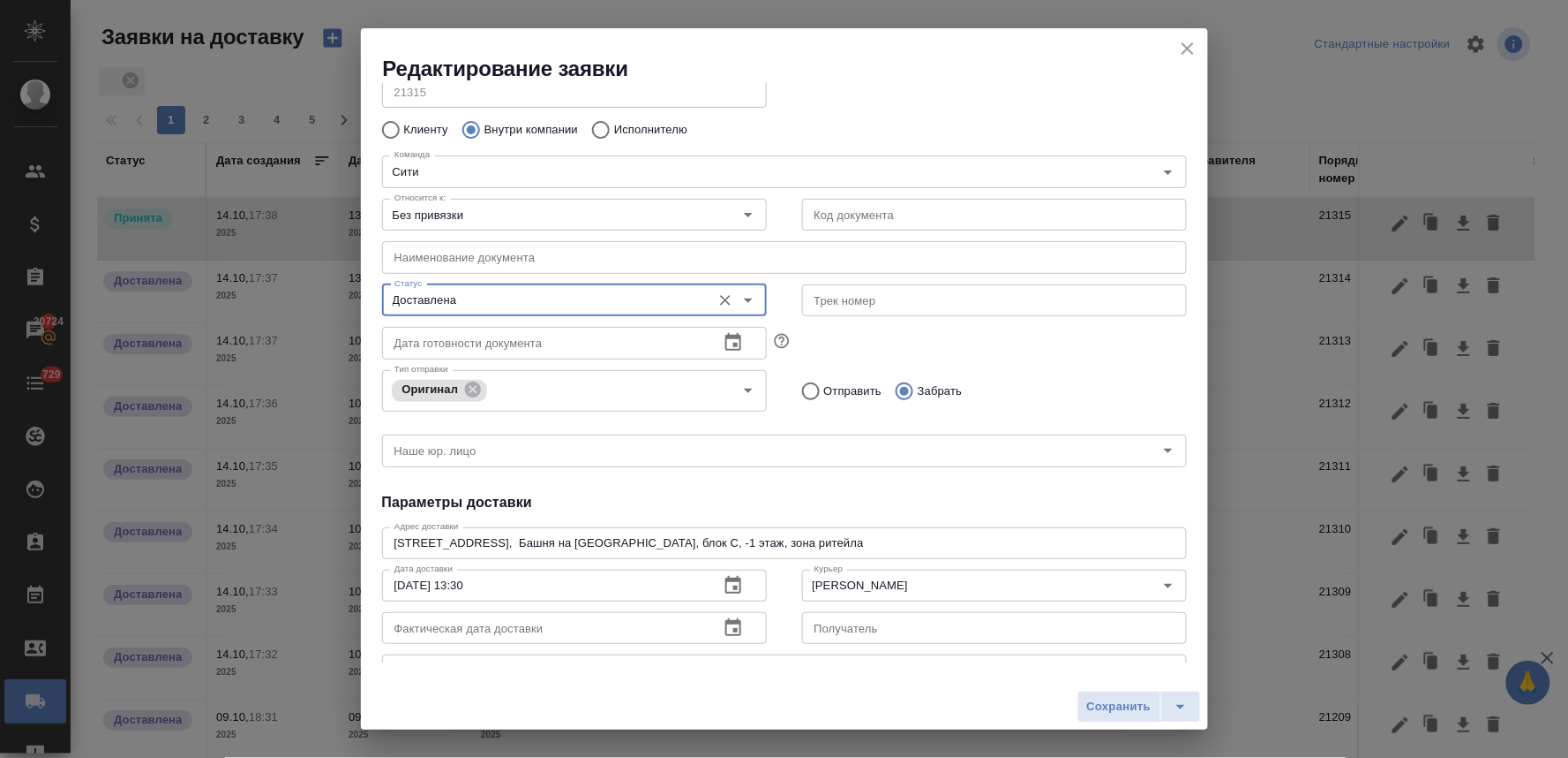
scroll to position [98, 0]
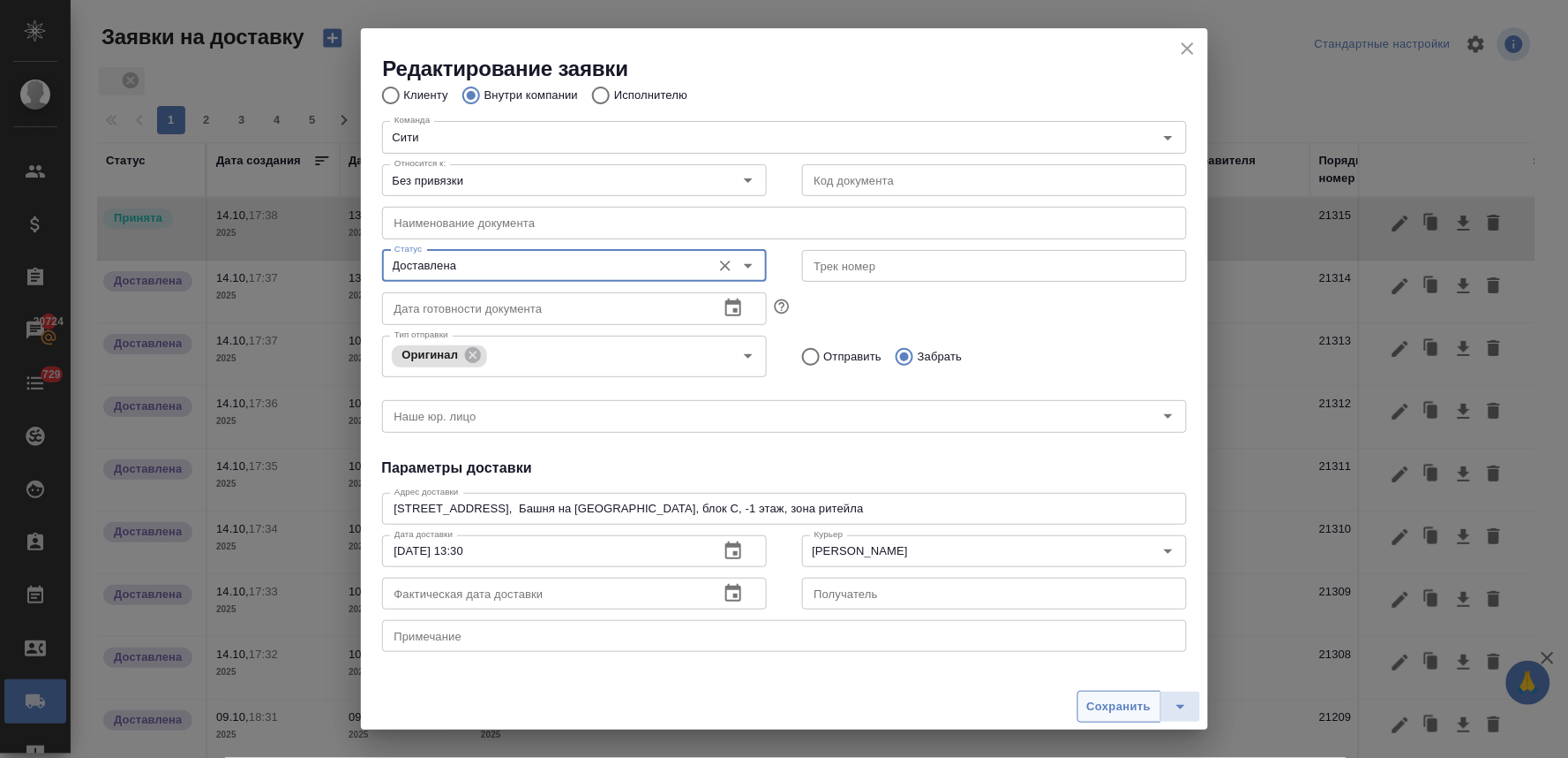
click at [1095, 700] on span "Сохранить" at bounding box center [1119, 706] width 64 height 20
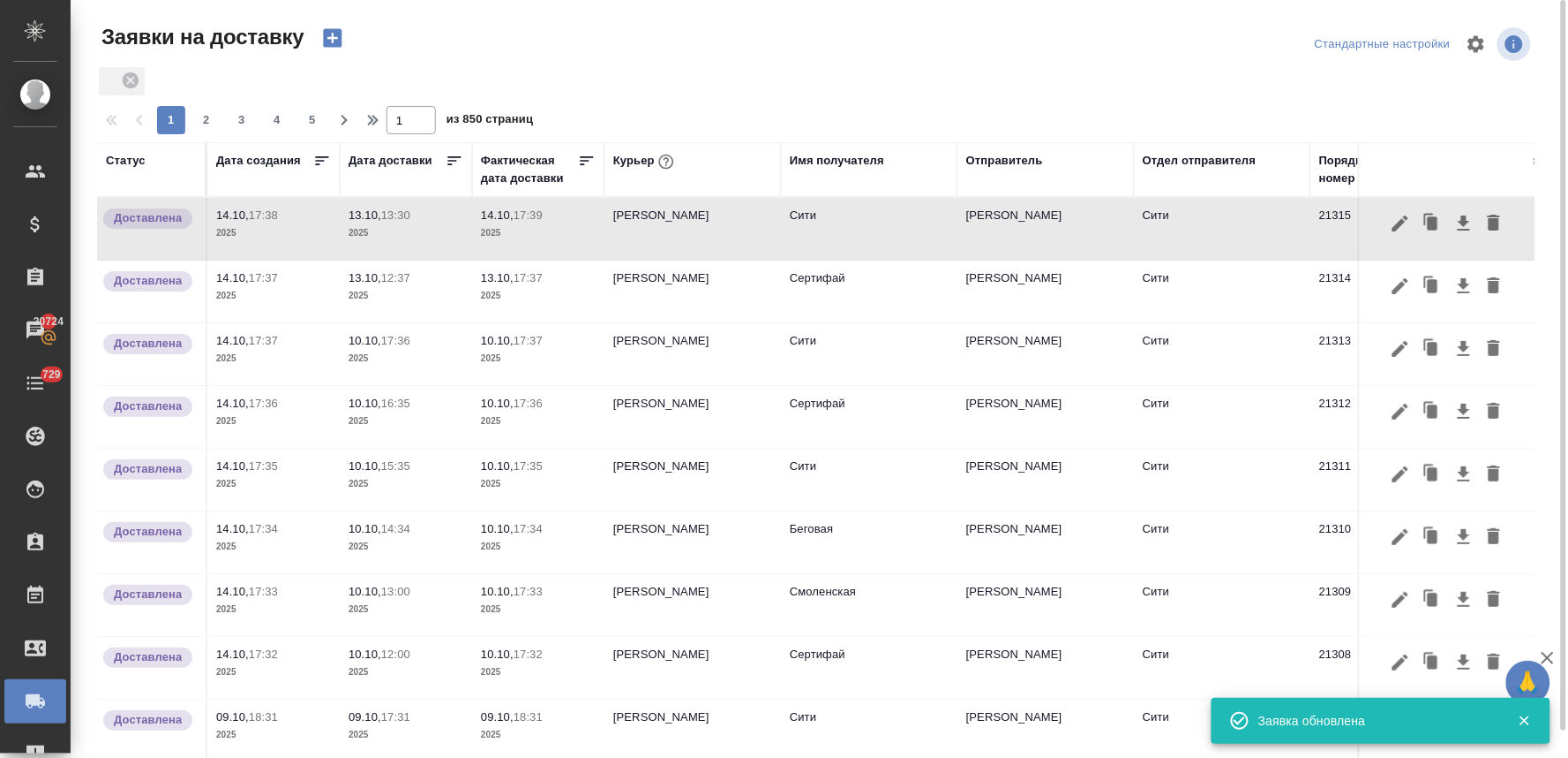
click at [394, 216] on p "13:30" at bounding box center [396, 215] width 29 height 14
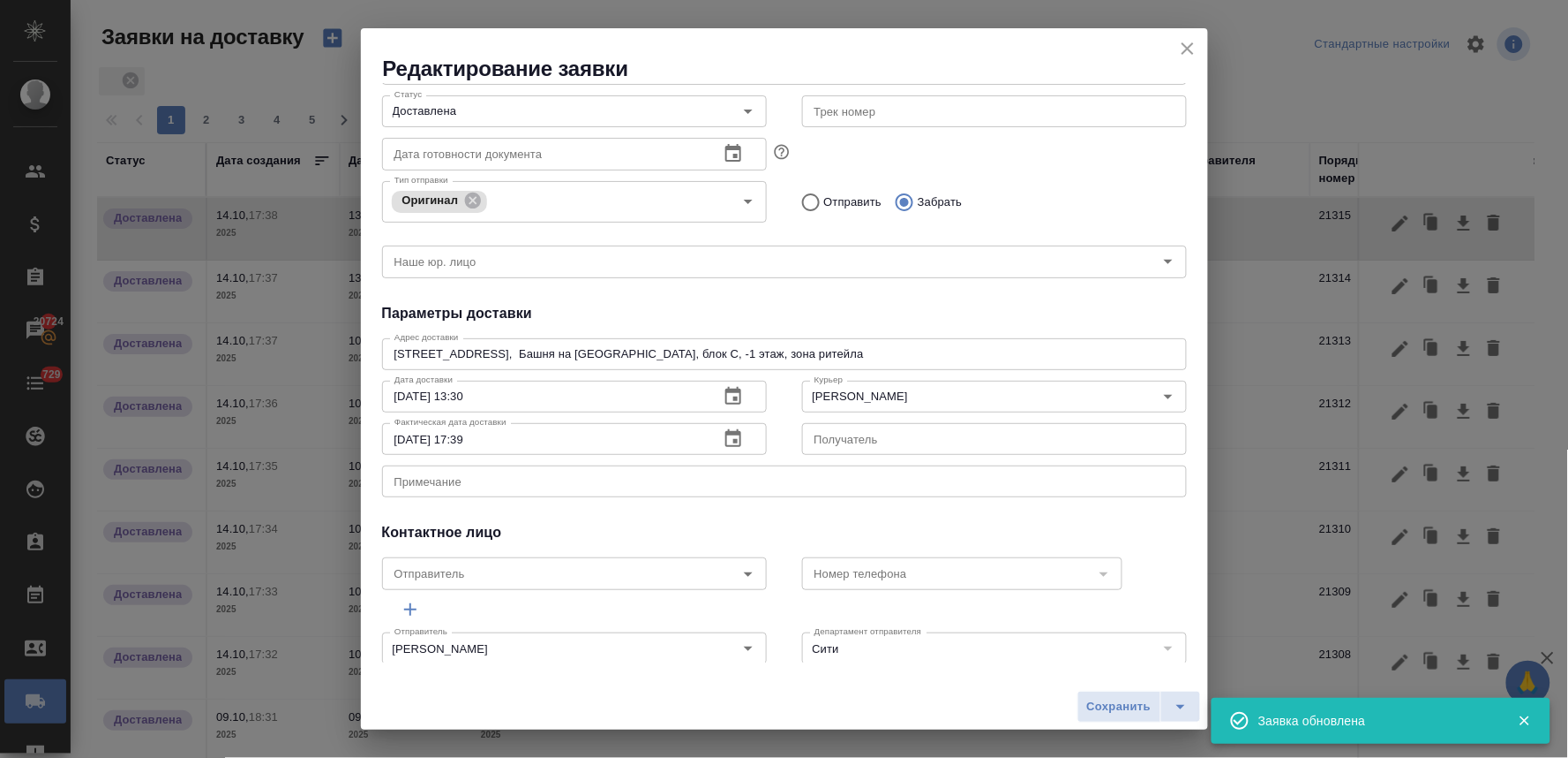
scroll to position [273, 0]
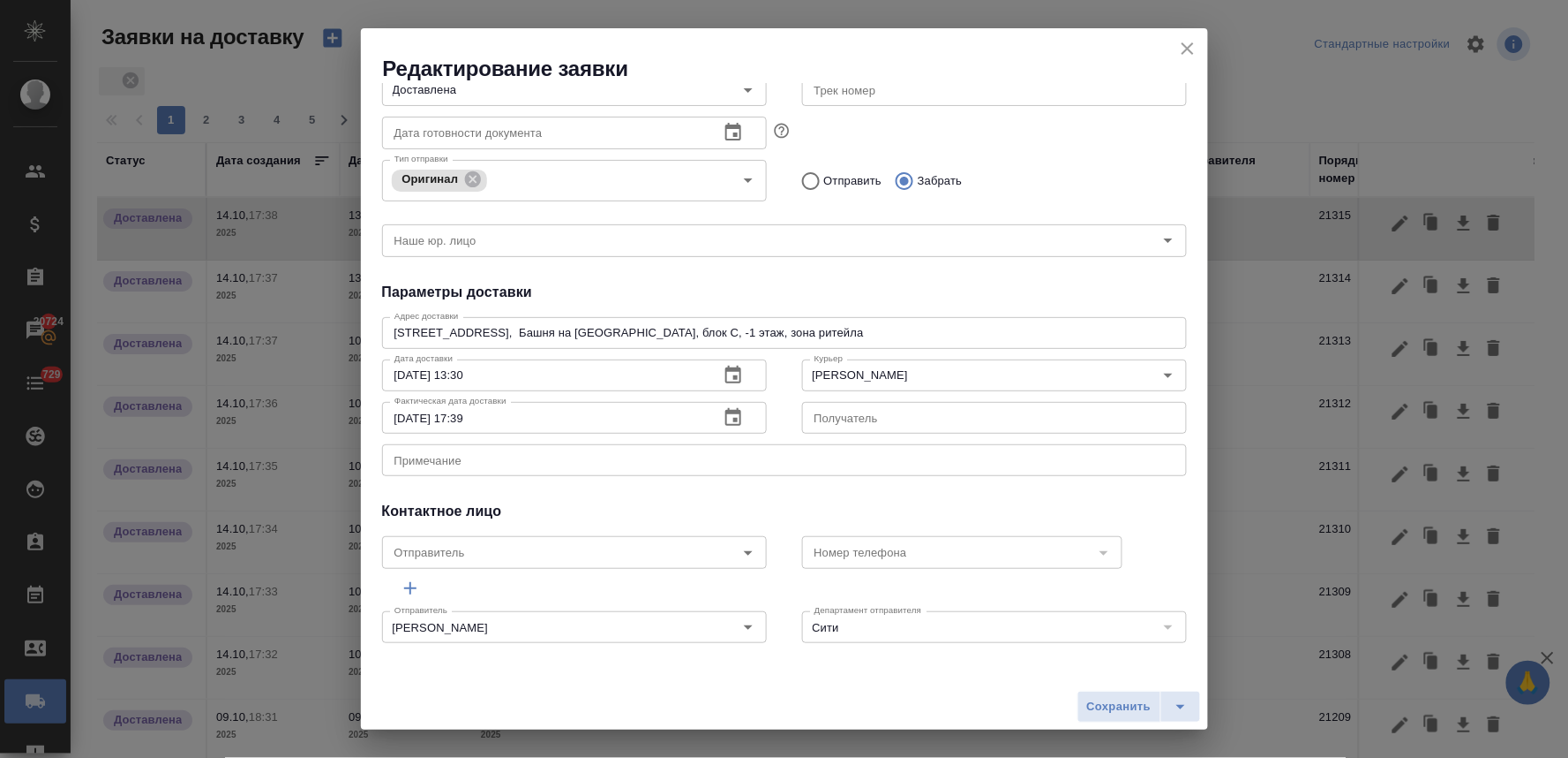
click at [404, 417] on input "14.10.2025 17:39" at bounding box center [543, 417] width 323 height 32
type input "13.10.2025 17:39"
click at [1106, 705] on span "Сохранить" at bounding box center [1119, 706] width 64 height 20
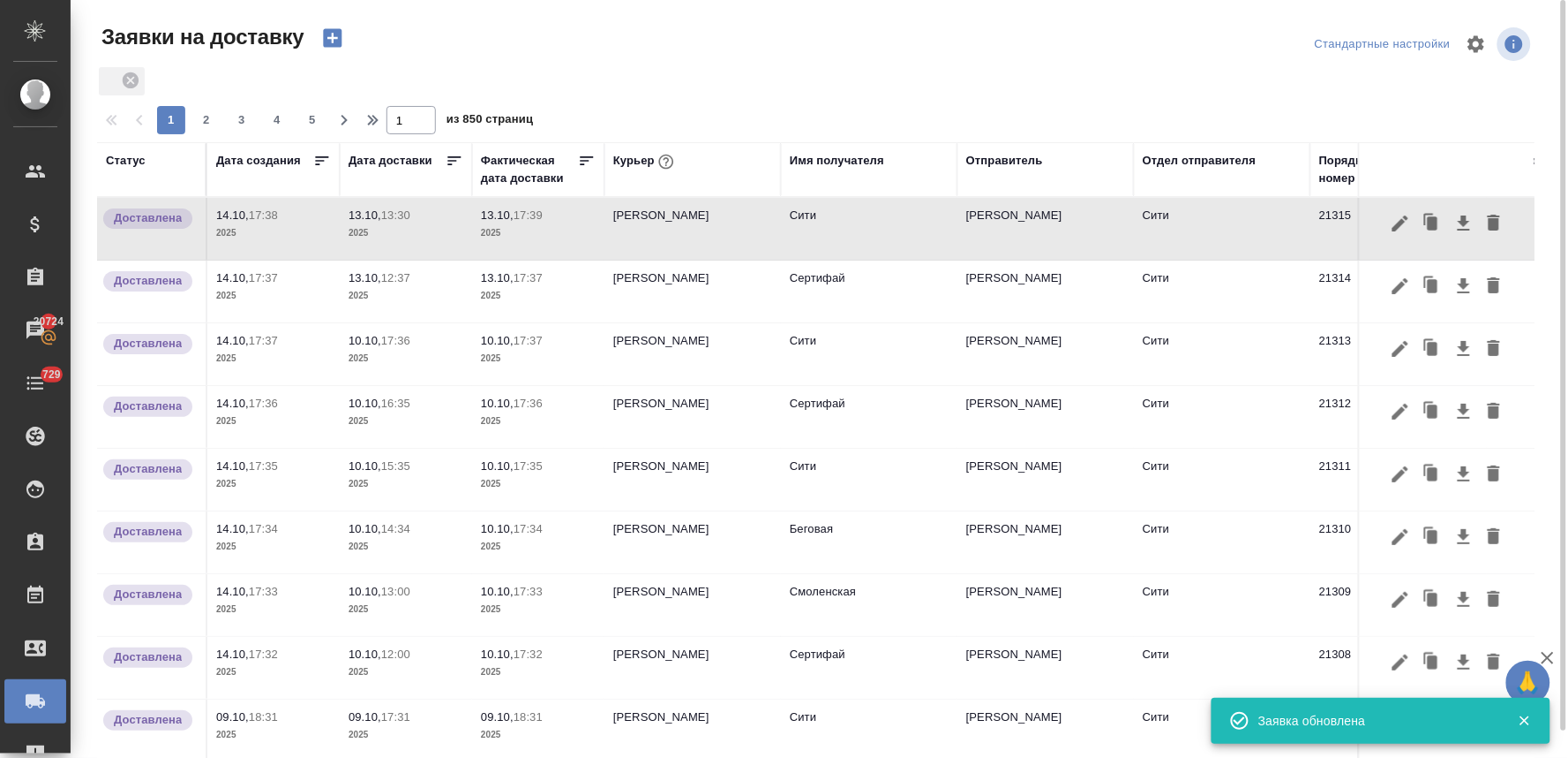
click at [329, 40] on icon "button" at bounding box center [332, 38] width 18 height 18
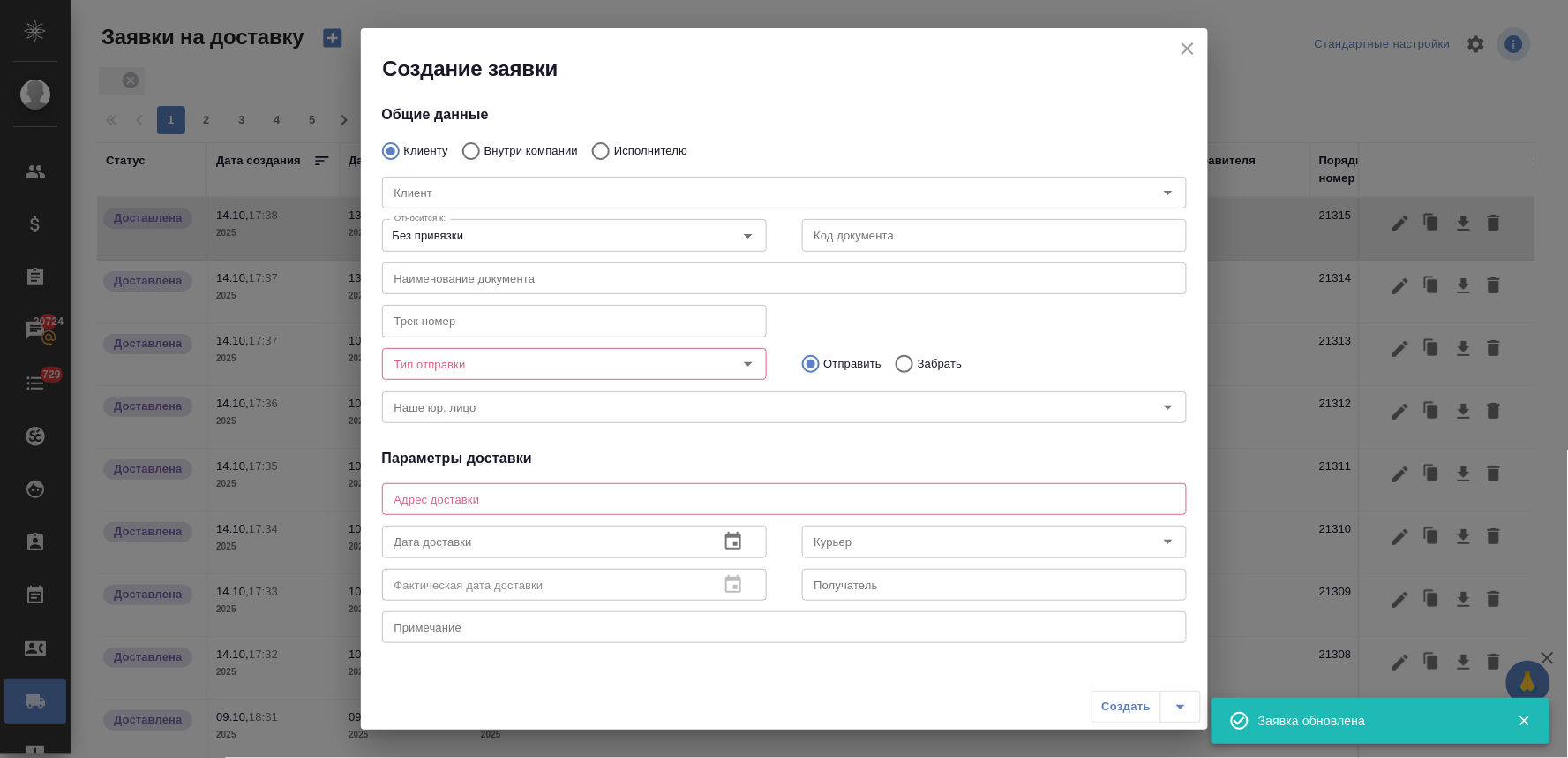
click at [465, 146] on input "Внутри компании" at bounding box center [468, 150] width 32 height 37
radio input "true"
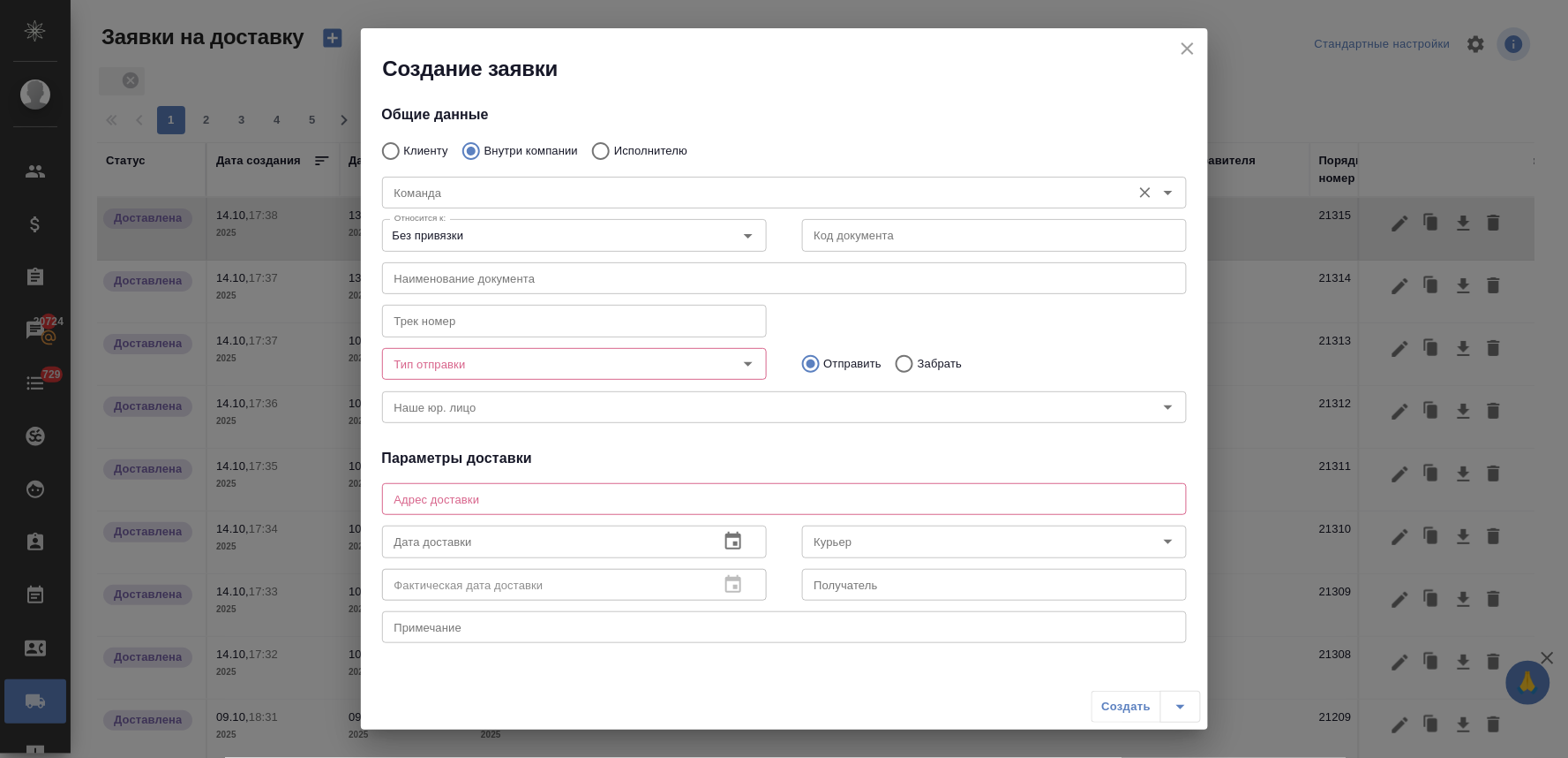
click at [481, 205] on div "Команда" at bounding box center [784, 192] width 805 height 32
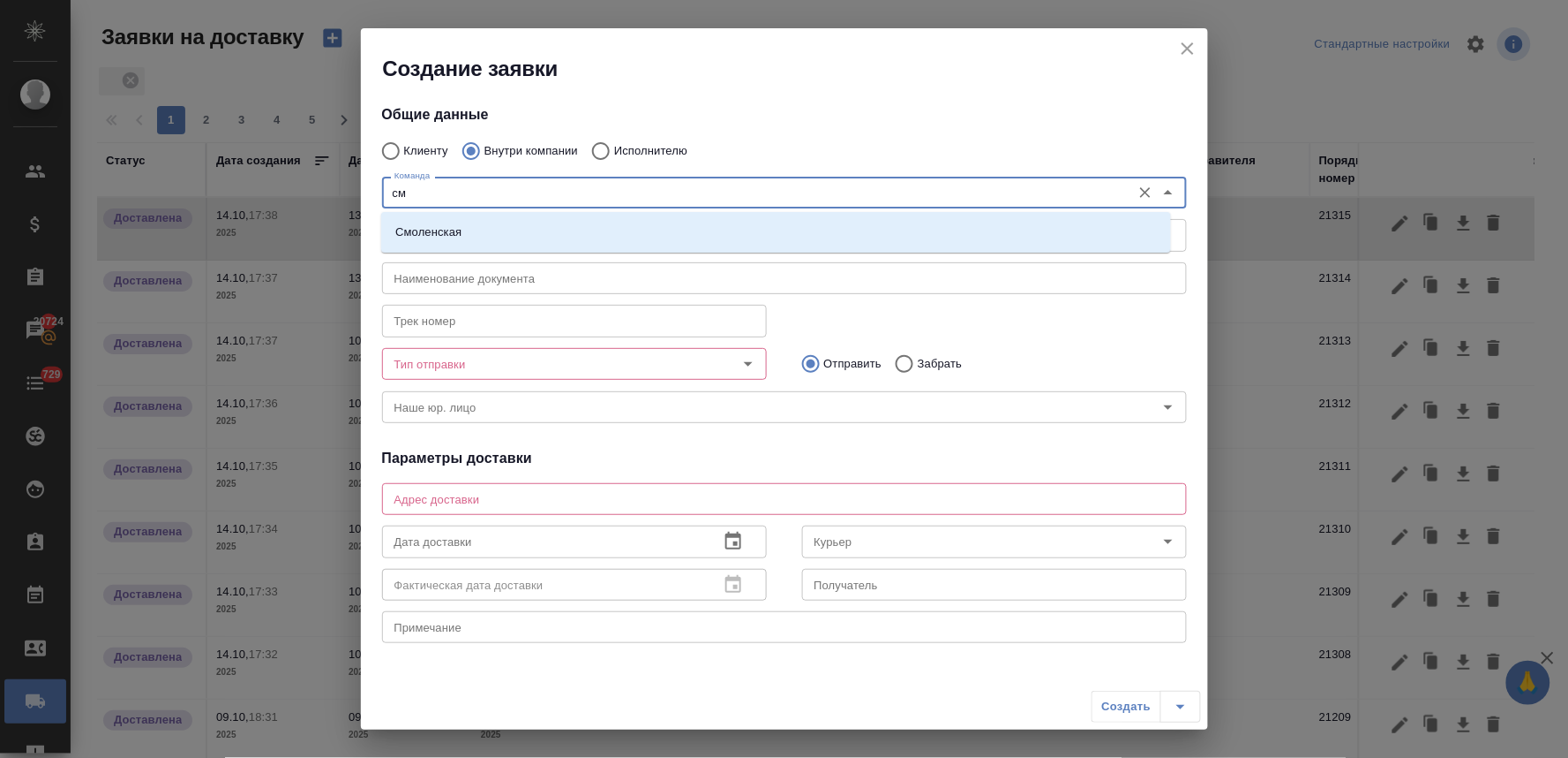
type input "смо"
click at [480, 227] on li "Смоленская" at bounding box center [776, 232] width 790 height 32
type textarea "Смоленский бульвар, д. 24, стр. 2, подъезд 1, этаж 1"
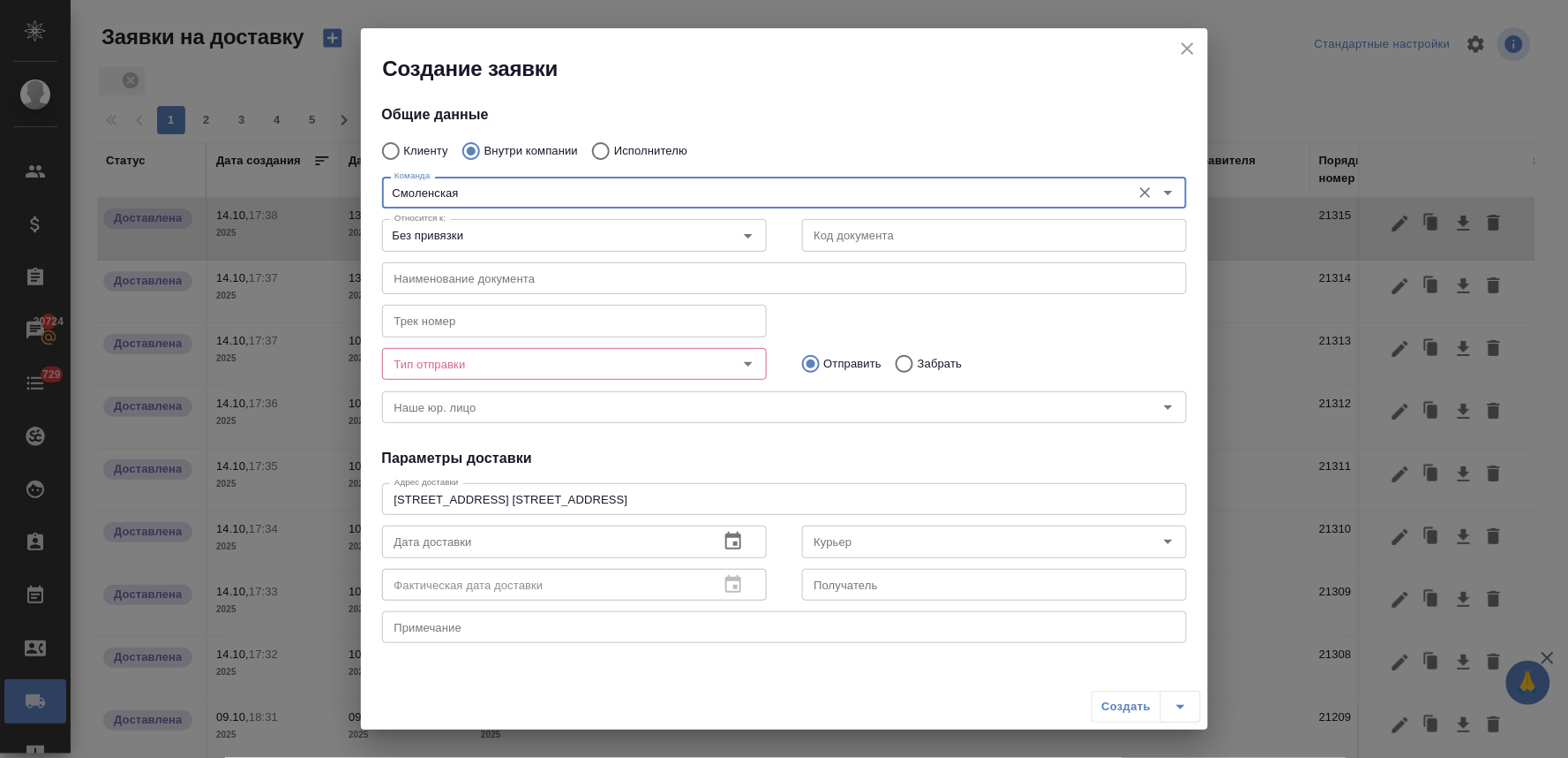
type input "Смоленская"
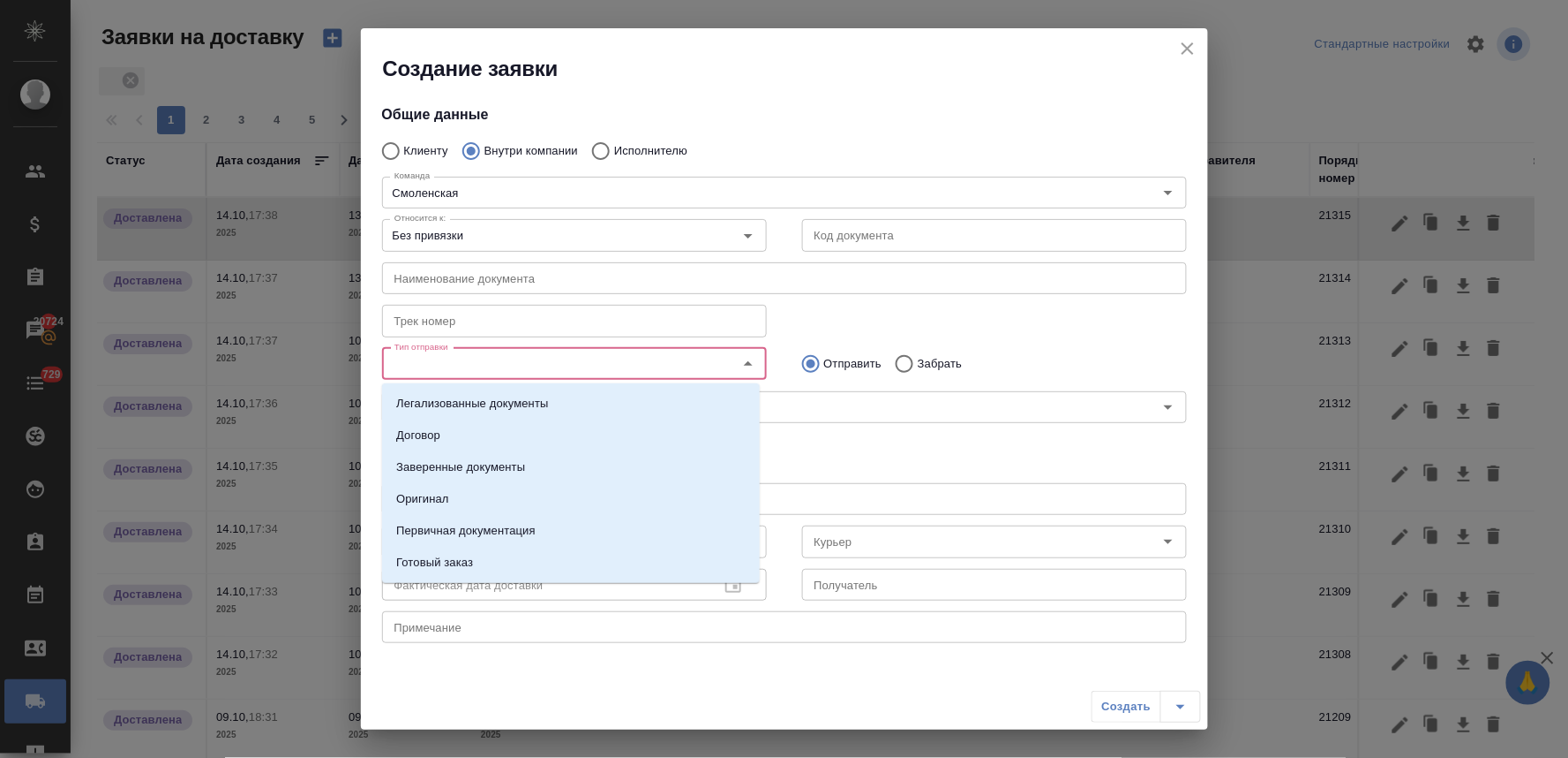
click at [545, 372] on input "Тип отправки" at bounding box center [545, 363] width 315 height 21
click at [522, 484] on li "Оригинал" at bounding box center [570, 498] width 378 height 32
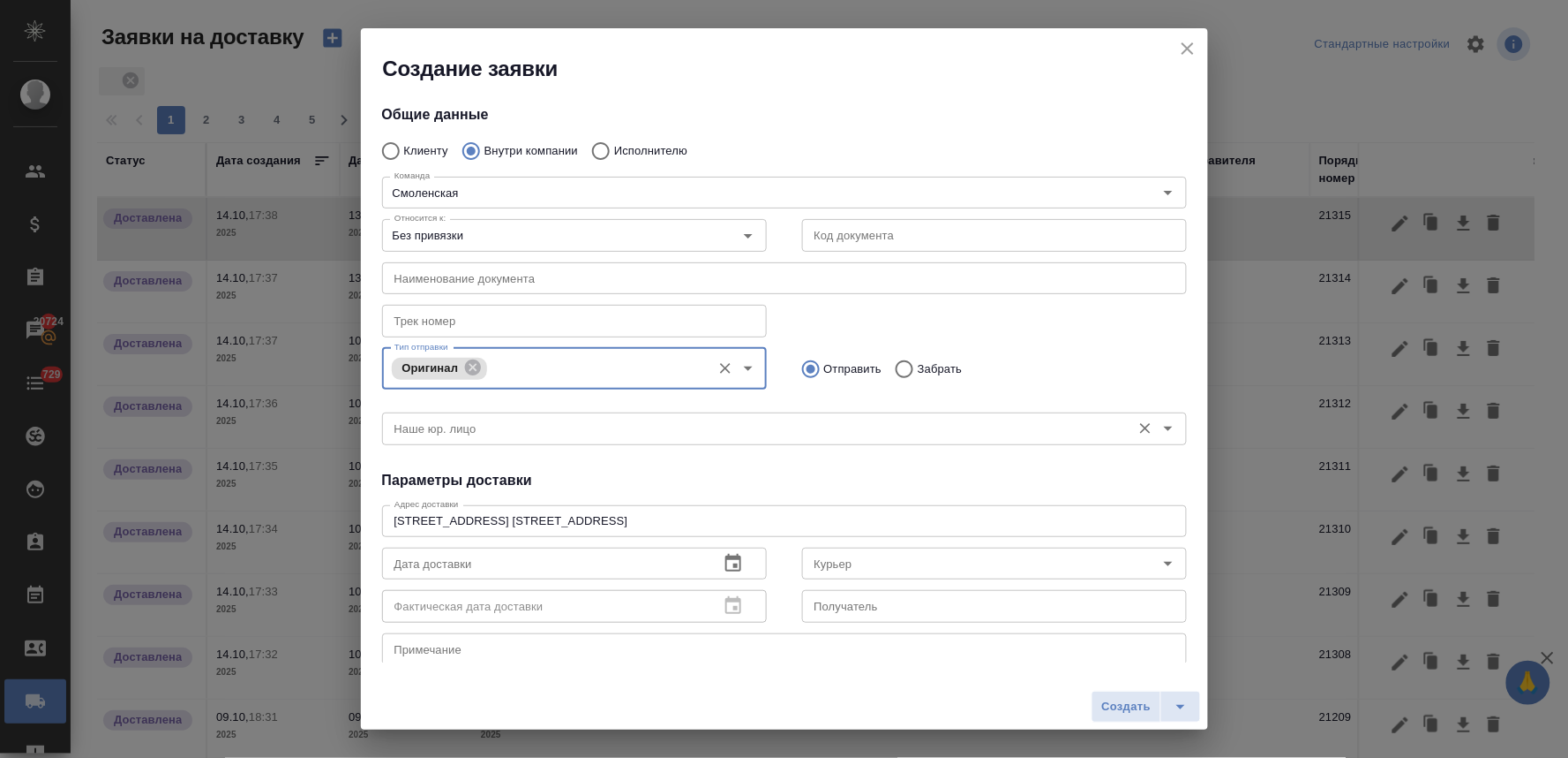
scroll to position [98, 0]
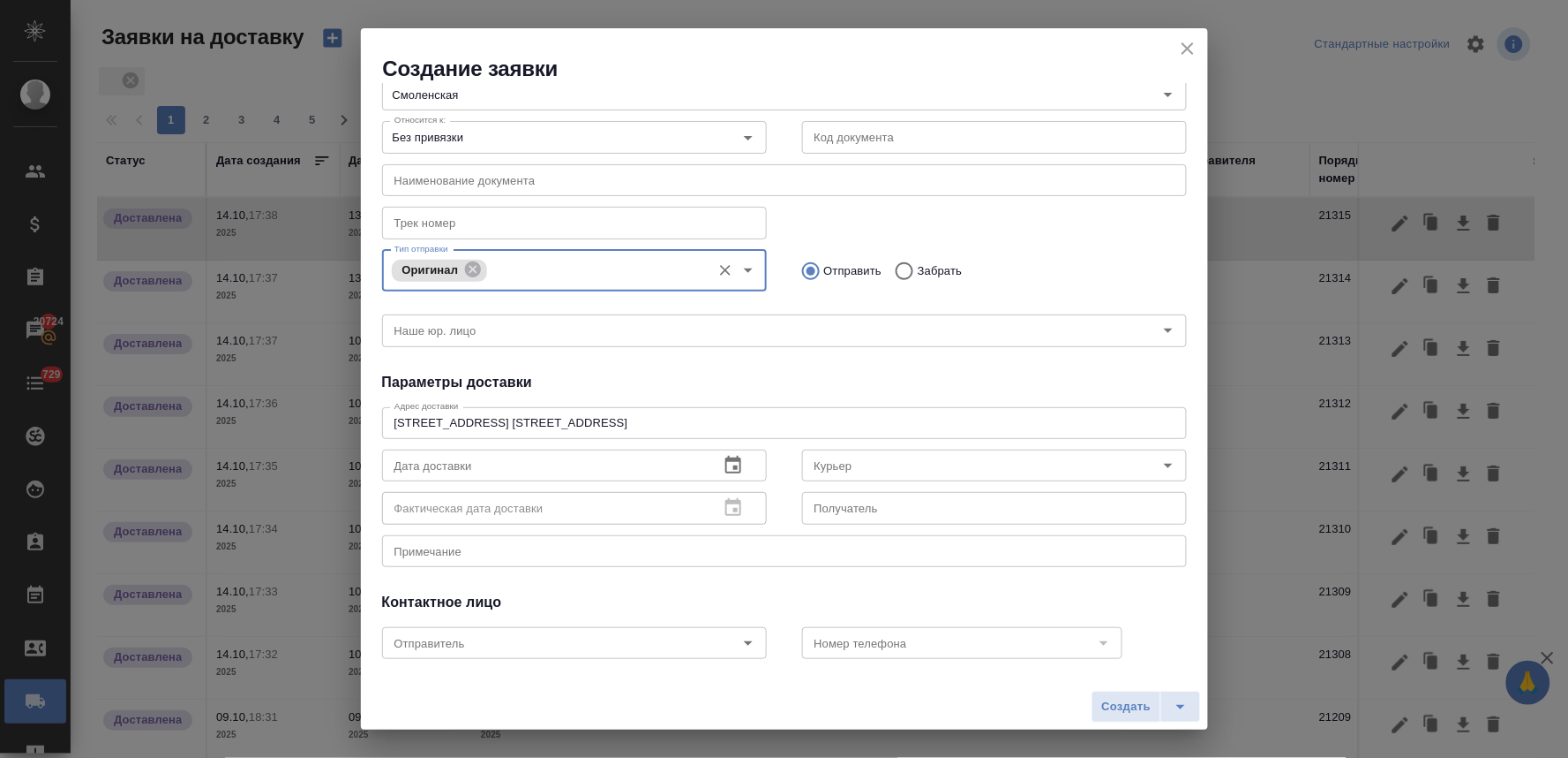
click at [732, 464] on icon "button" at bounding box center [733, 464] width 16 height 17
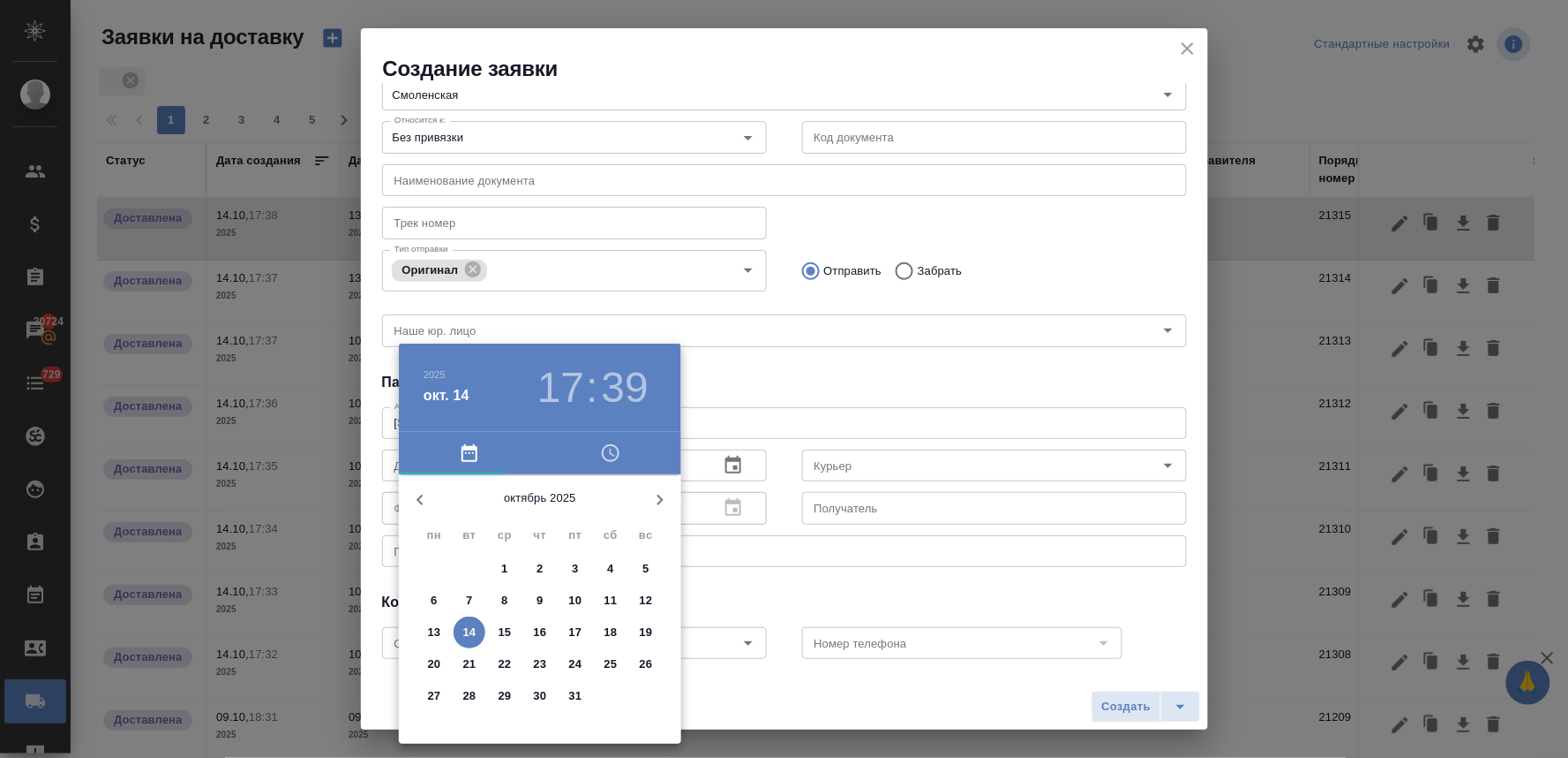
click at [439, 623] on p "13" at bounding box center [435, 631] width 14 height 17
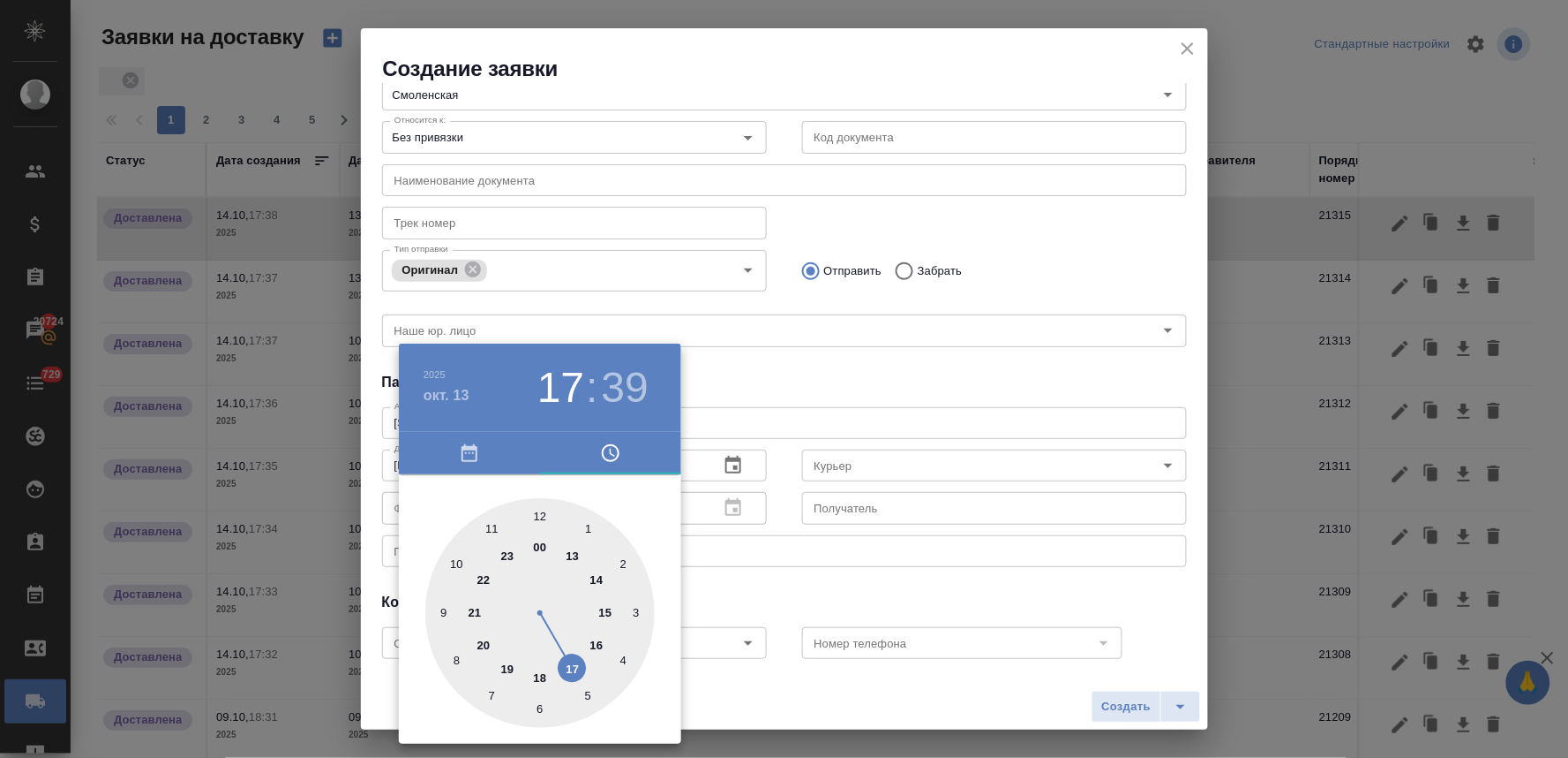
click at [598, 583] on div at bounding box center [540, 612] width 229 height 229
type input "13.10.2025 14:39"
click at [829, 387] on div at bounding box center [784, 379] width 1568 height 758
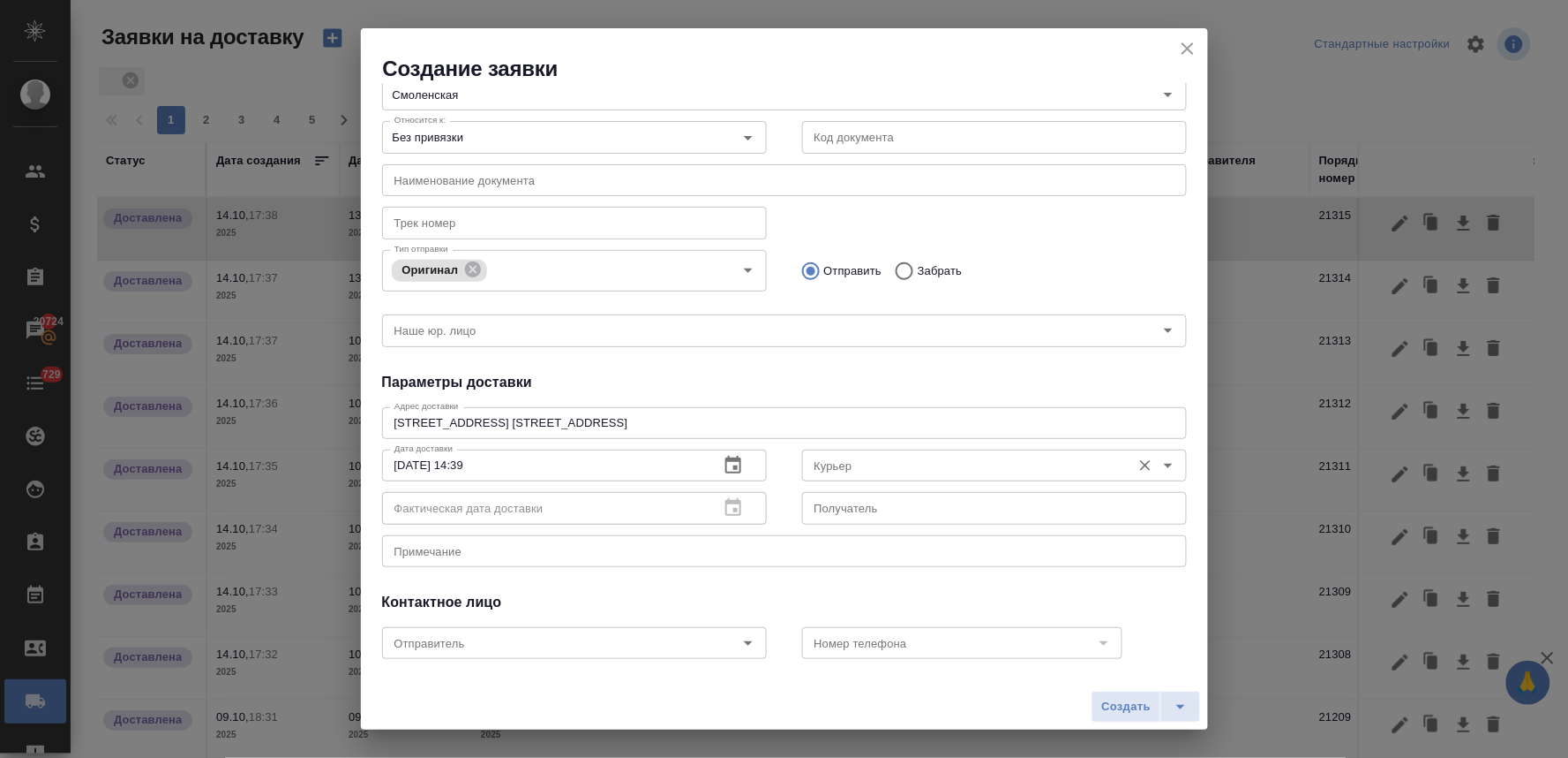
click at [861, 468] on input "Курьер" at bounding box center [965, 465] width 315 height 21
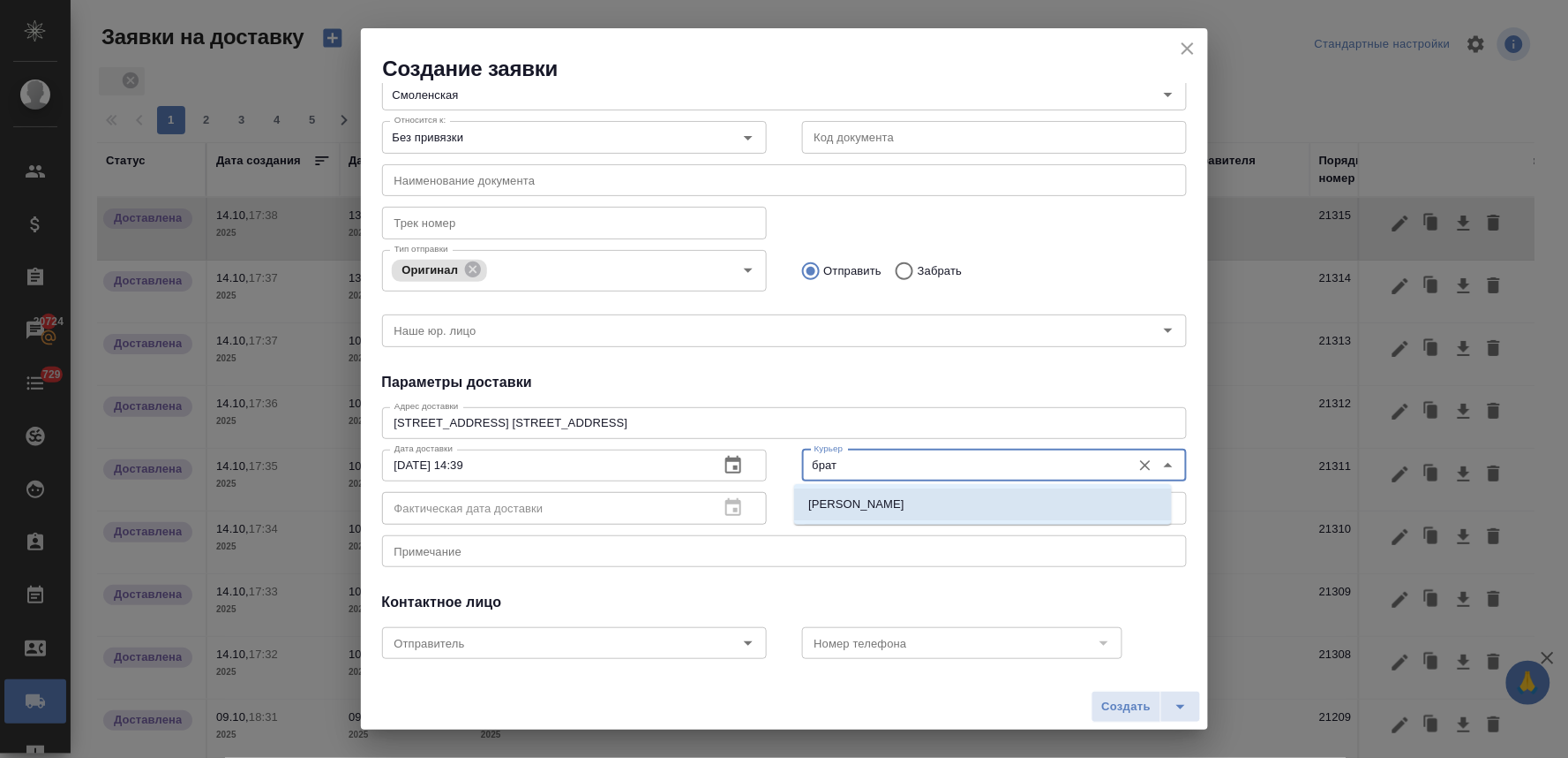
click at [858, 513] on p "Братолюбова Наталья" at bounding box center [894, 504] width 172 height 17
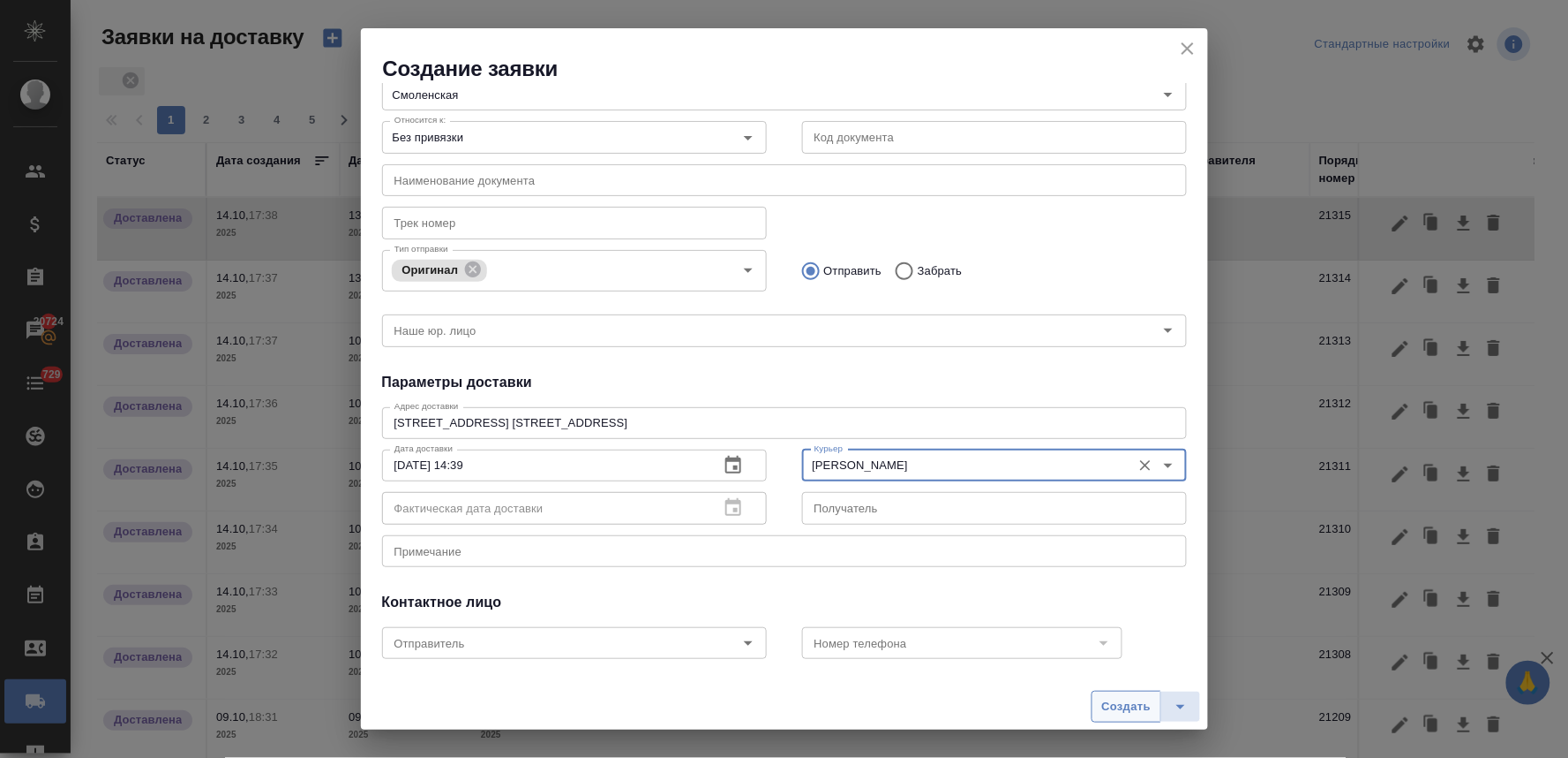
type input "Братолюбова Наталья"
click at [1139, 705] on span "Создать" at bounding box center [1126, 706] width 50 height 20
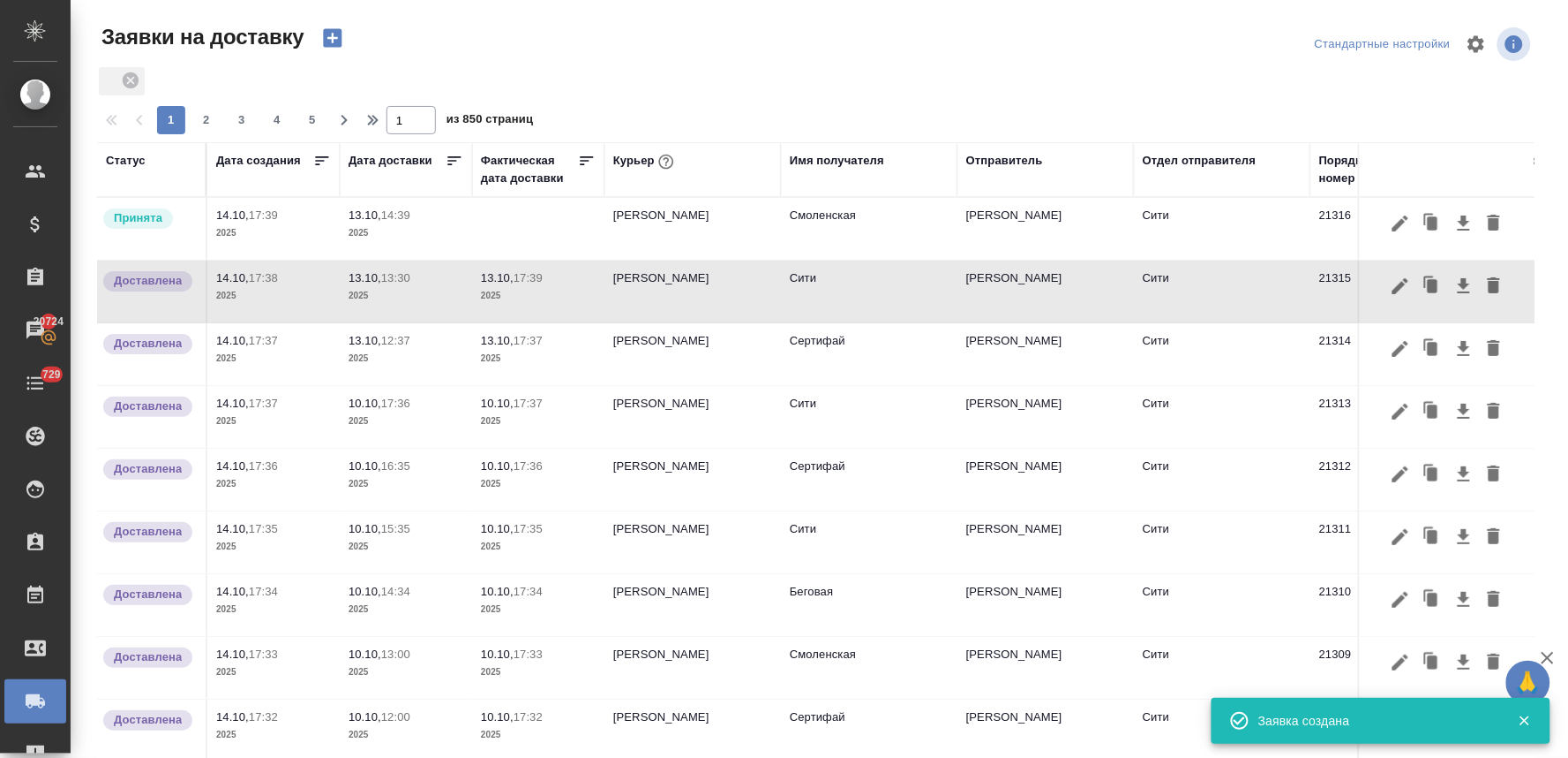
click at [381, 216] on p "13.10," at bounding box center [365, 215] width 33 height 14
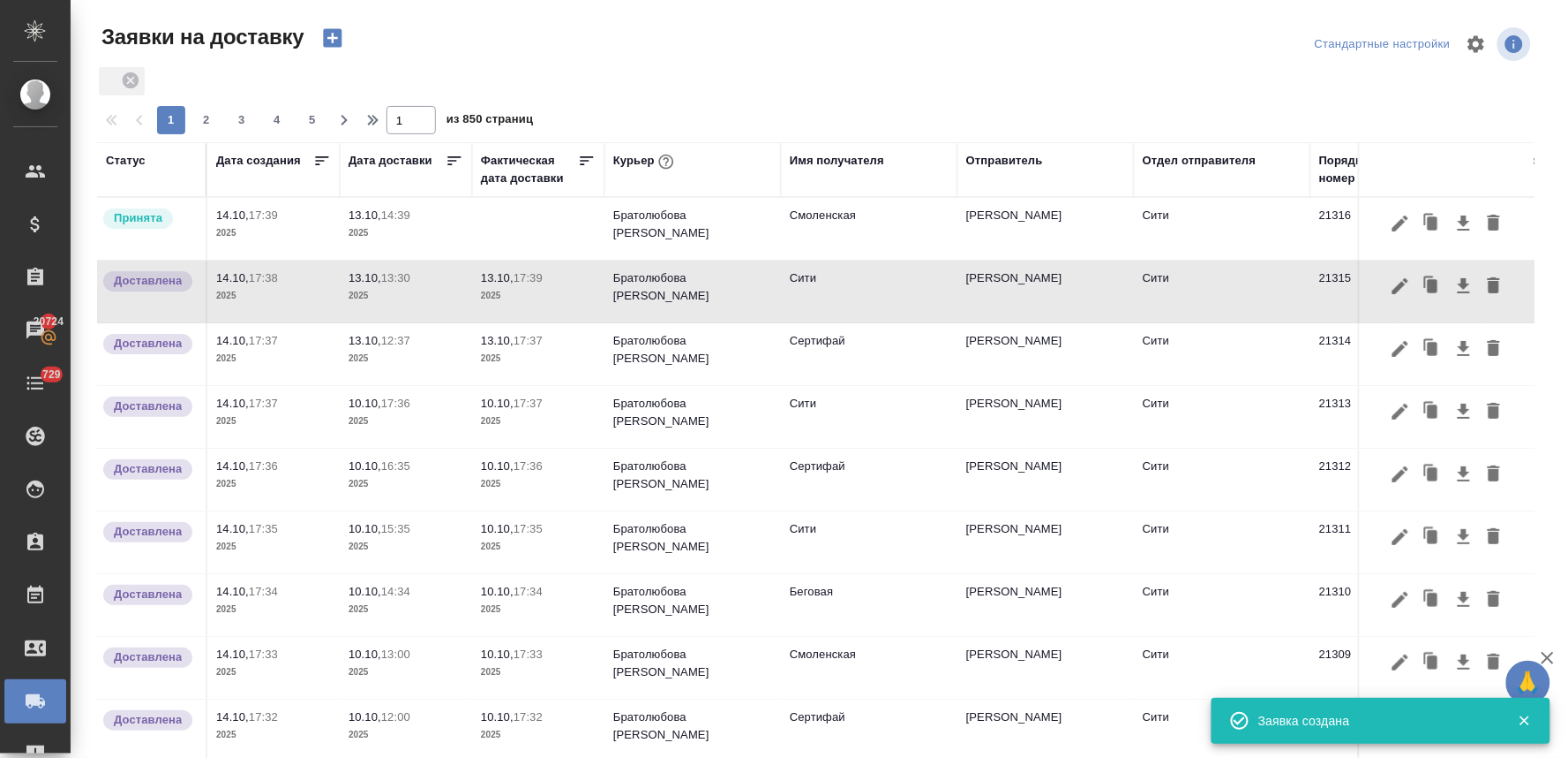
click at [381, 216] on p "13.10," at bounding box center [365, 215] width 33 height 14
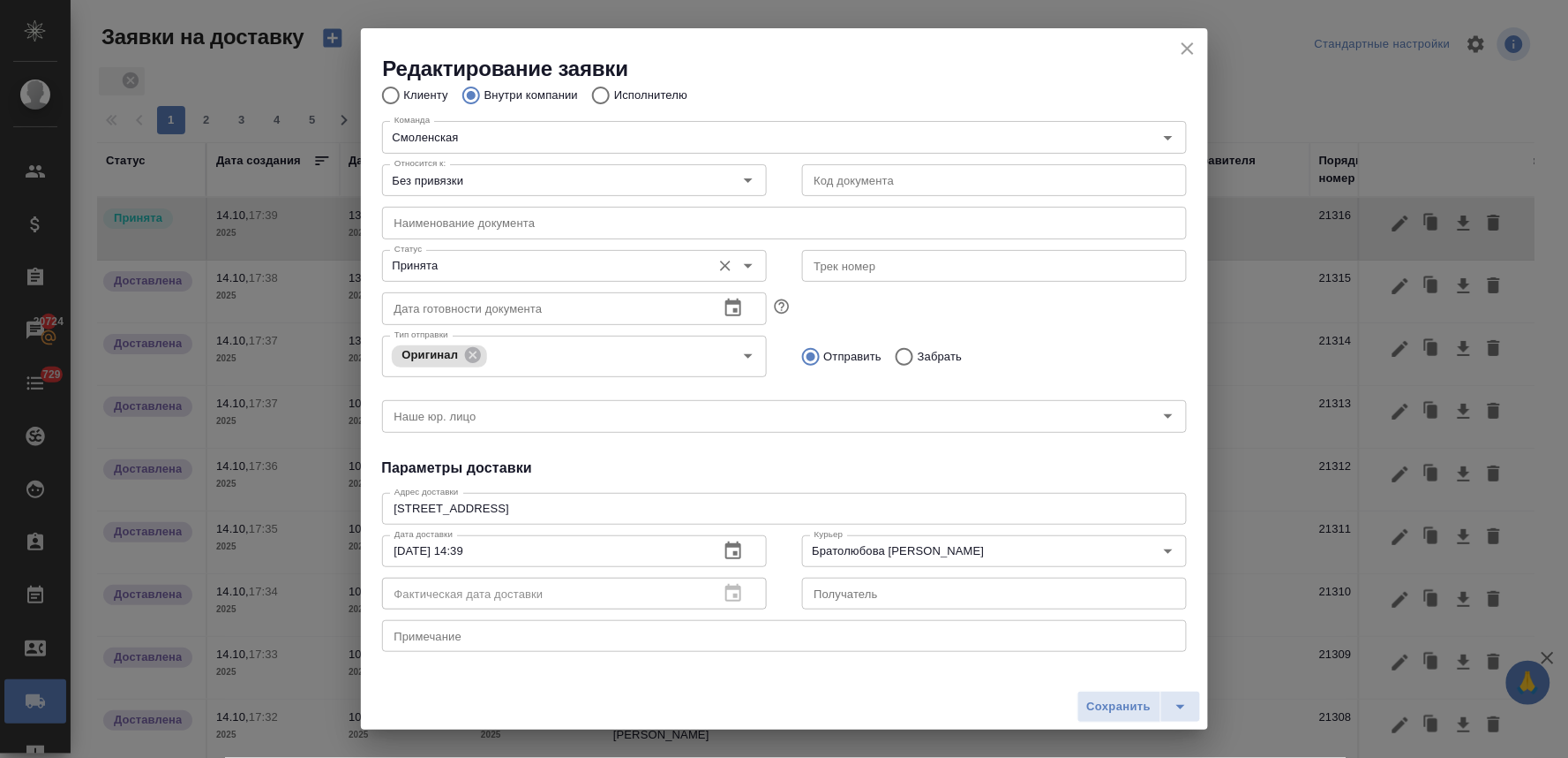
click at [491, 273] on input "Принята" at bounding box center [545, 265] width 315 height 21
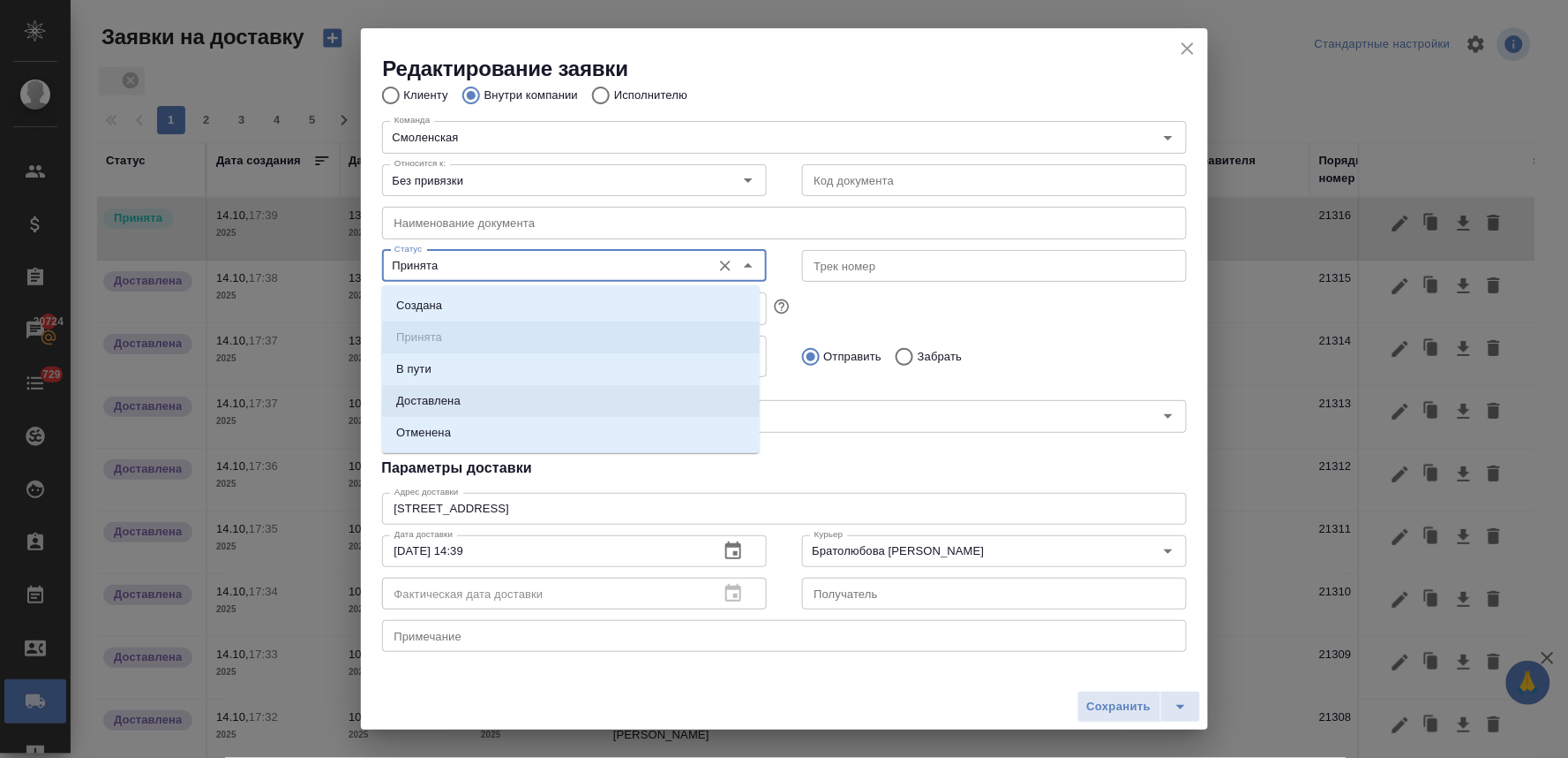
click at [486, 409] on li "Доставлена" at bounding box center [570, 400] width 378 height 32
type input "Доставлена"
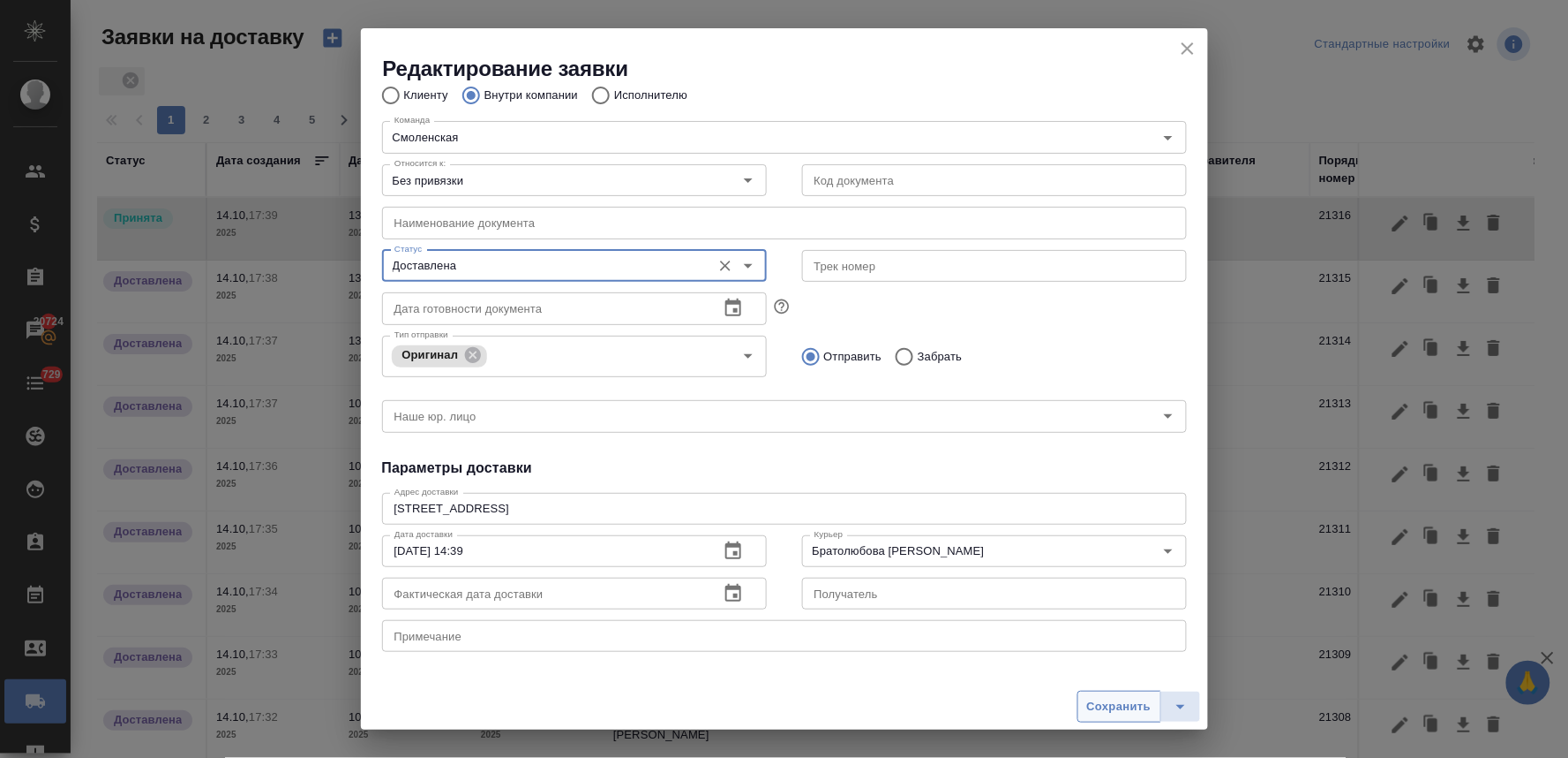
click at [1145, 703] on span "Сохранить" at bounding box center [1119, 706] width 64 height 20
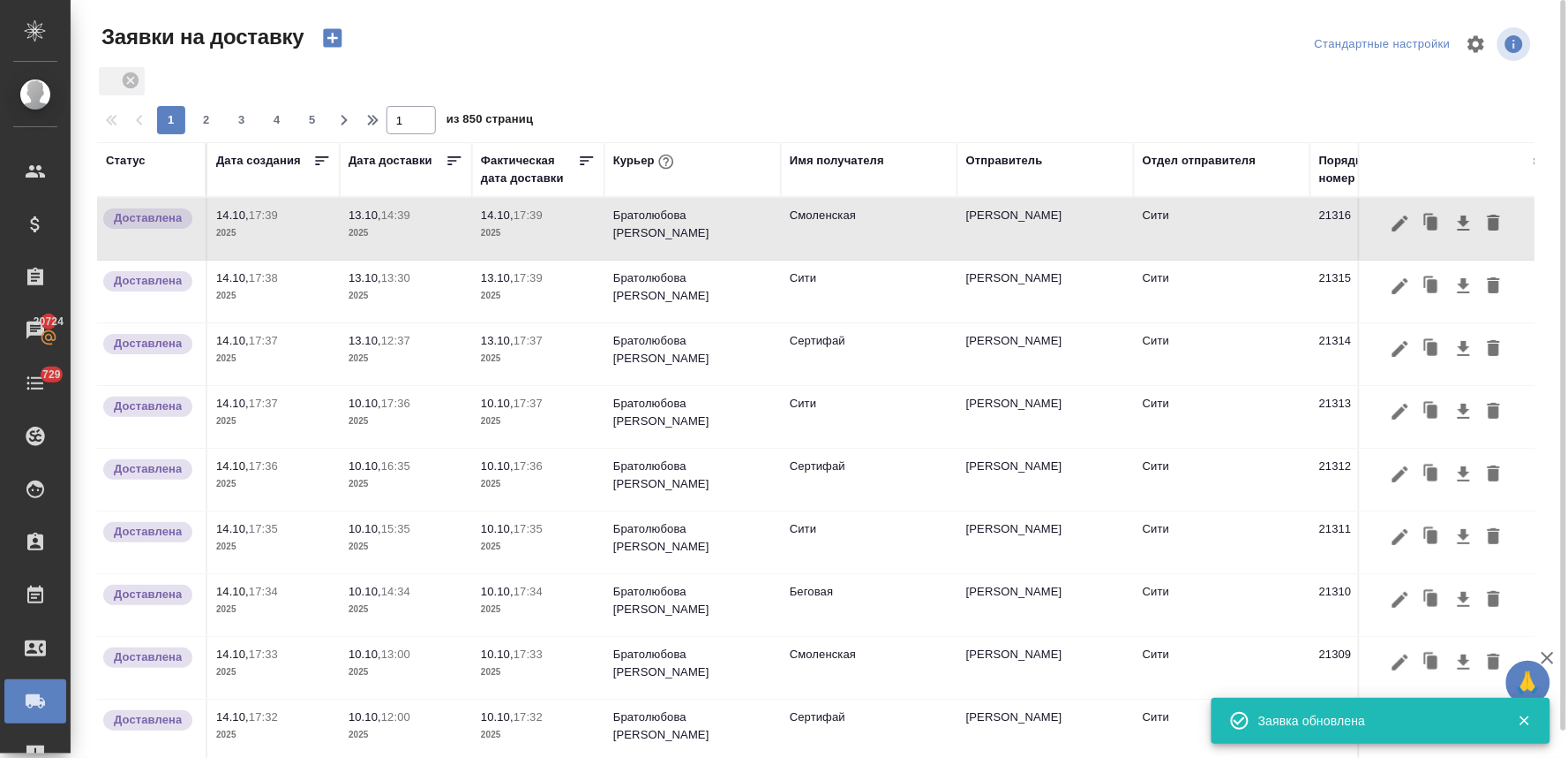
click at [390, 218] on p "14:39" at bounding box center [396, 215] width 29 height 14
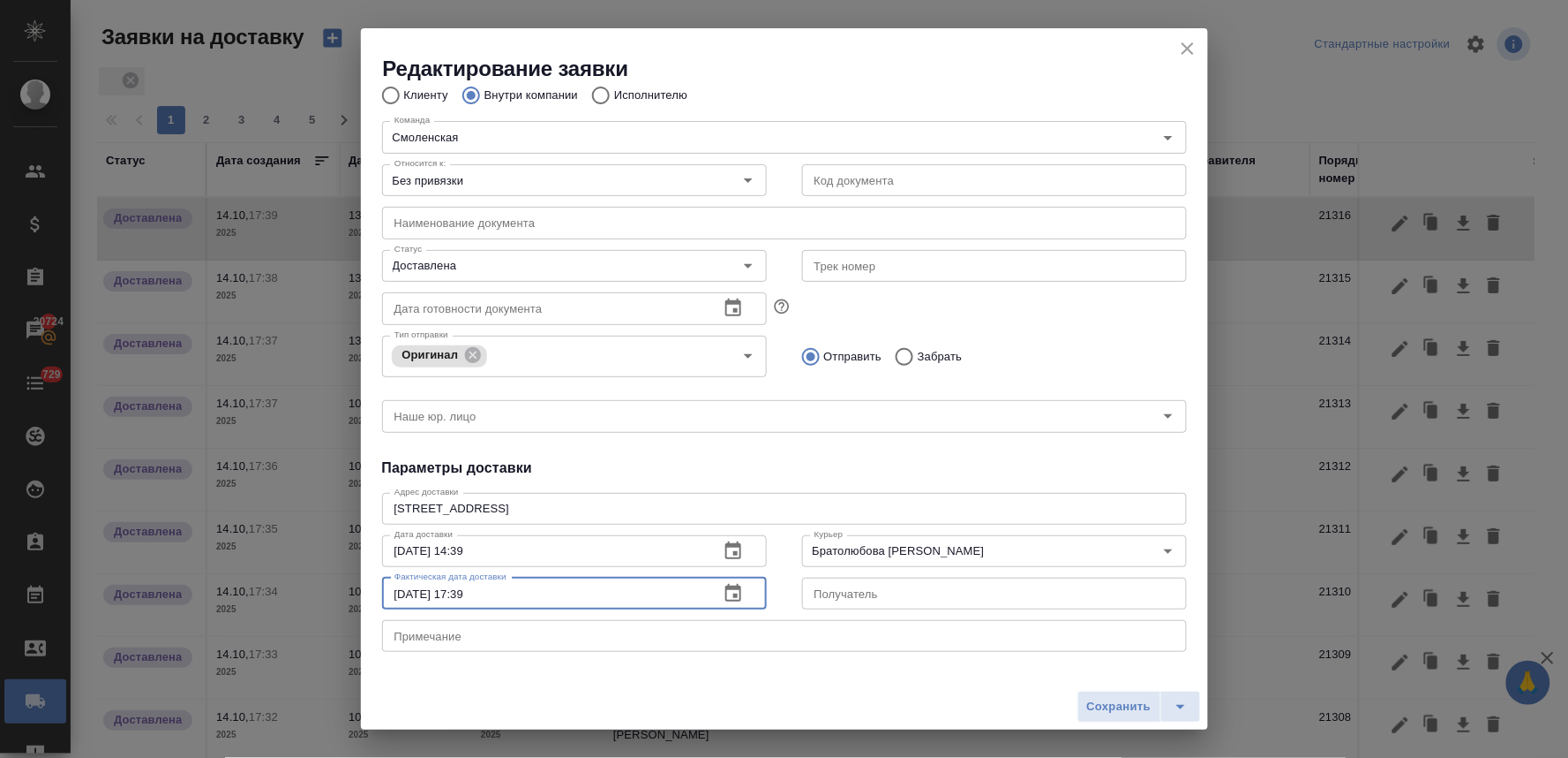
click at [406, 596] on input "14.10.2025 17:39" at bounding box center [543, 593] width 323 height 32
type input "13.10.2025 17:39"
click at [1101, 702] on span "Сохранить" at bounding box center [1119, 706] width 64 height 20
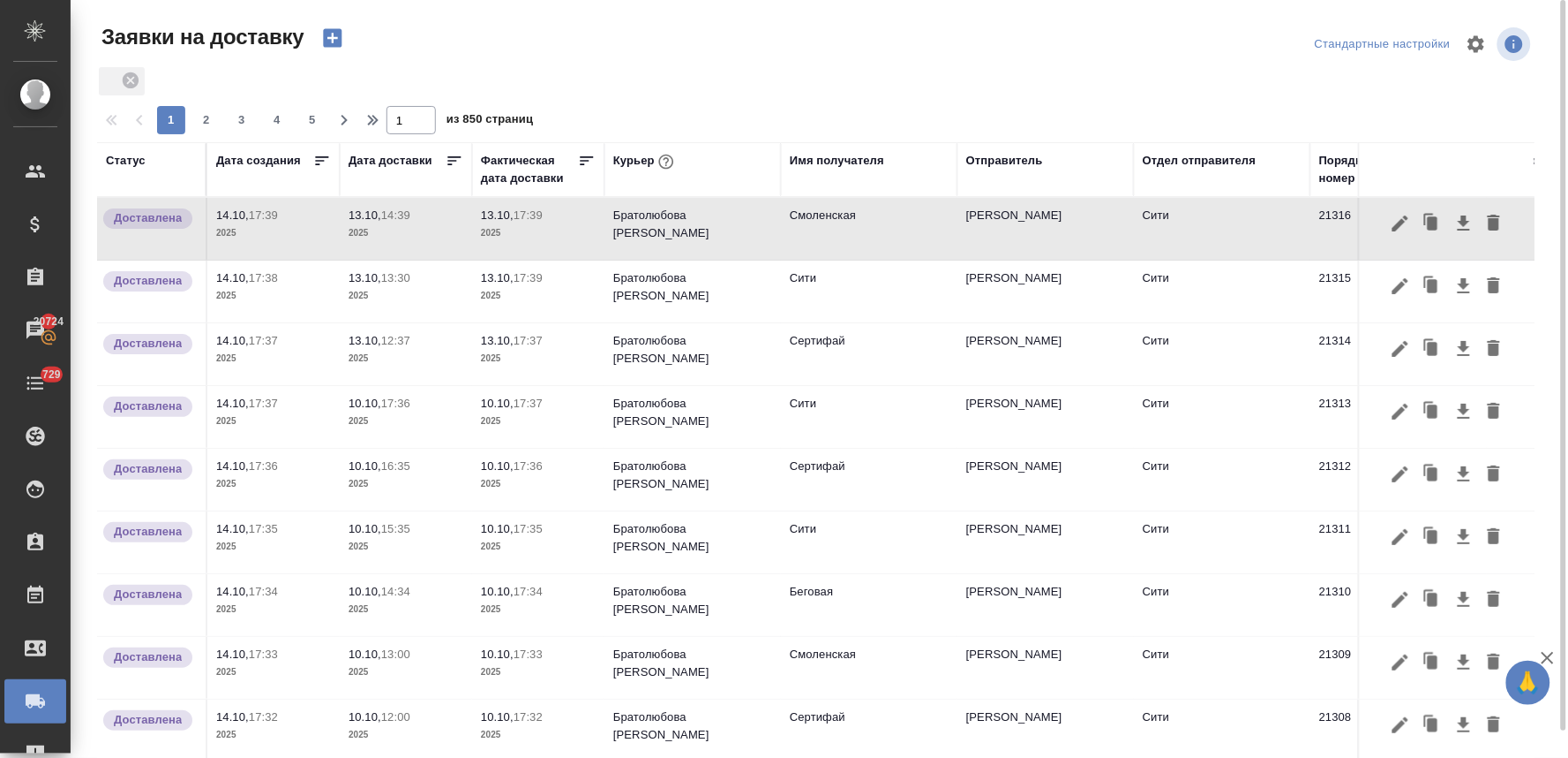
click at [335, 45] on icon "button" at bounding box center [332, 38] width 18 height 18
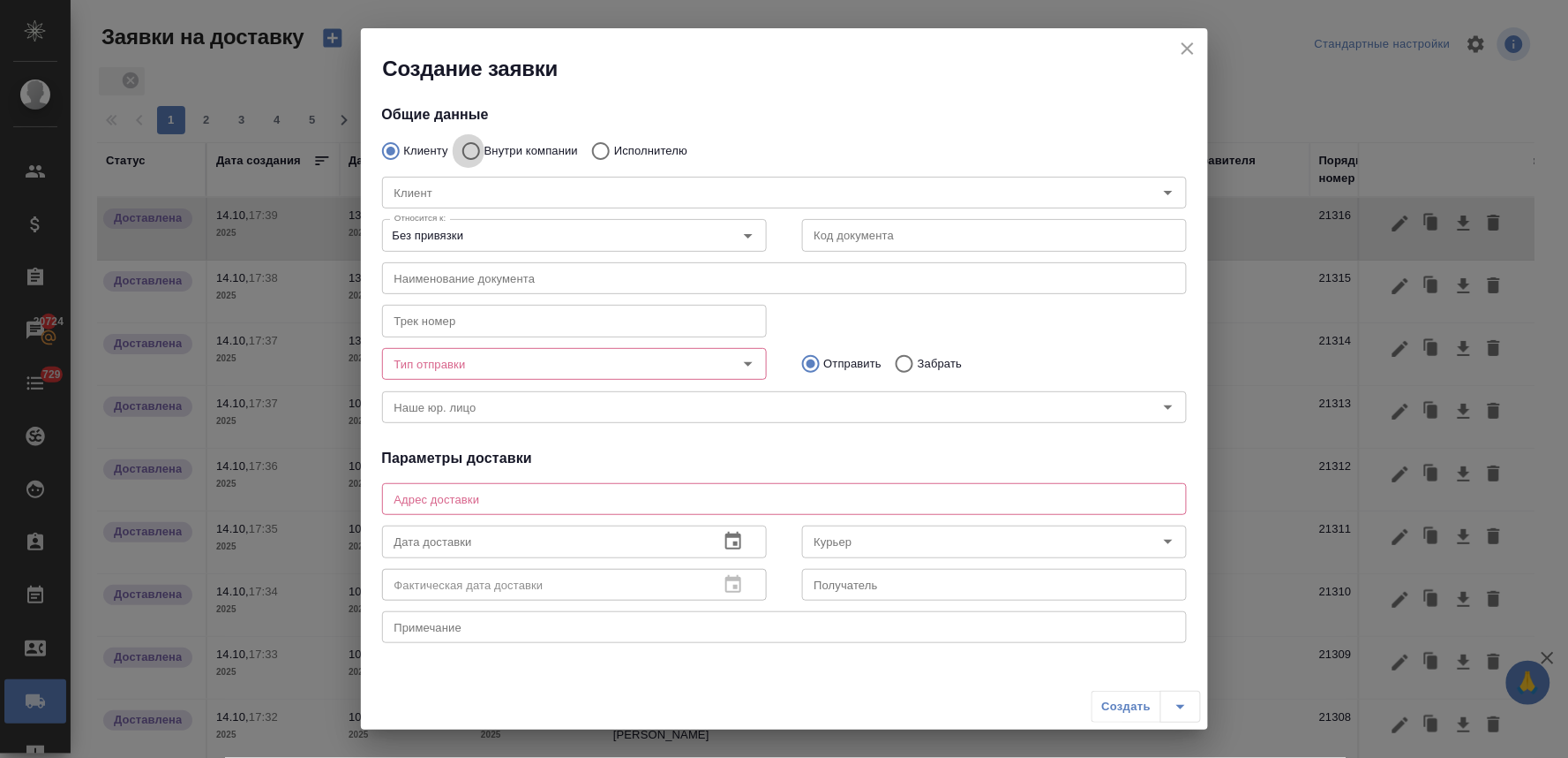
click at [465, 151] on input "Внутри компании" at bounding box center [468, 150] width 32 height 37
radio input "true"
click at [478, 191] on input "Команда" at bounding box center [755, 192] width 735 height 21
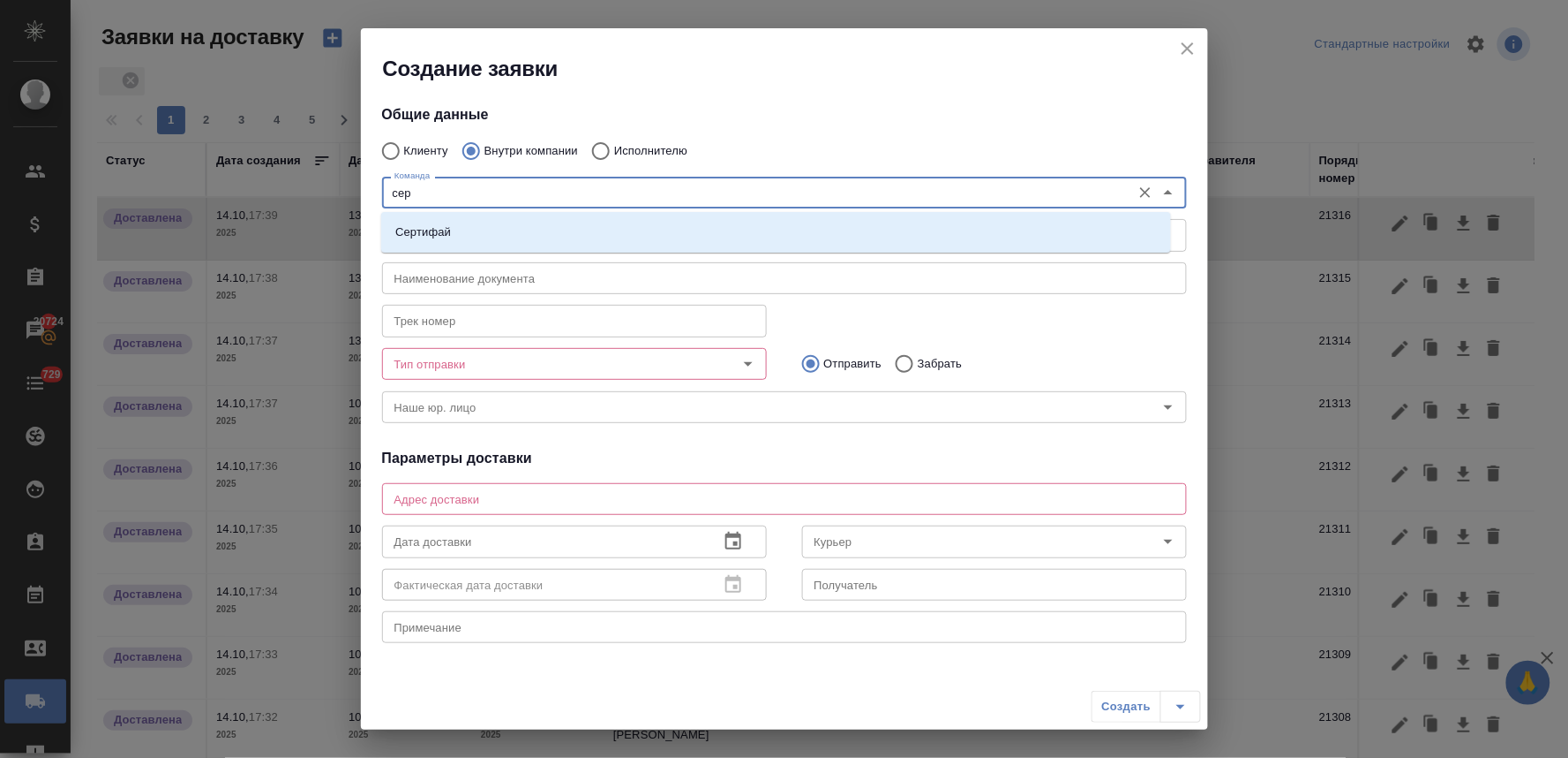
type input "серт"
click at [475, 235] on li "Сертифай" at bounding box center [776, 232] width 790 height 32
type textarea "Кузнецкий мост, д.7"
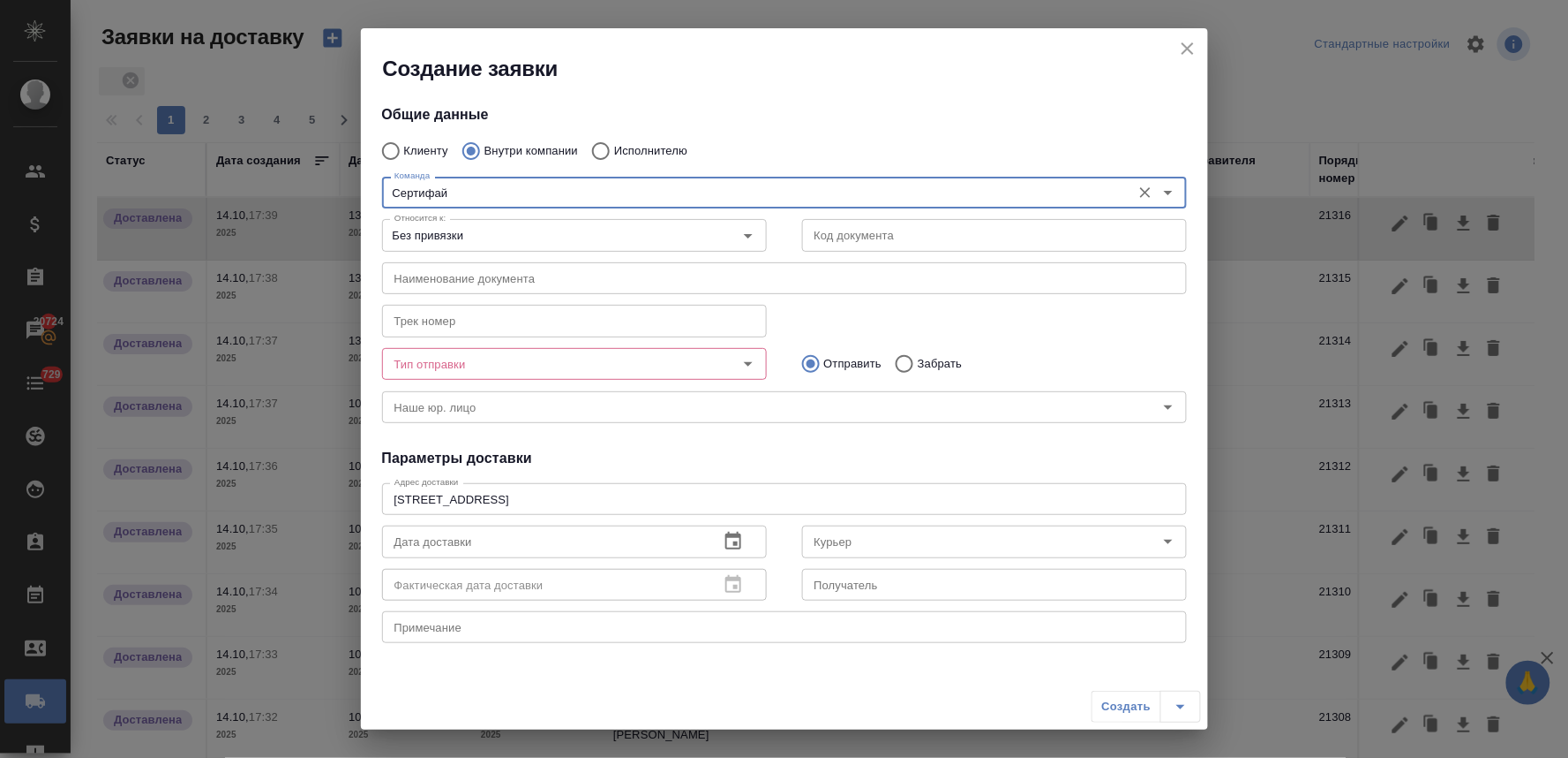
type input "Сертифай"
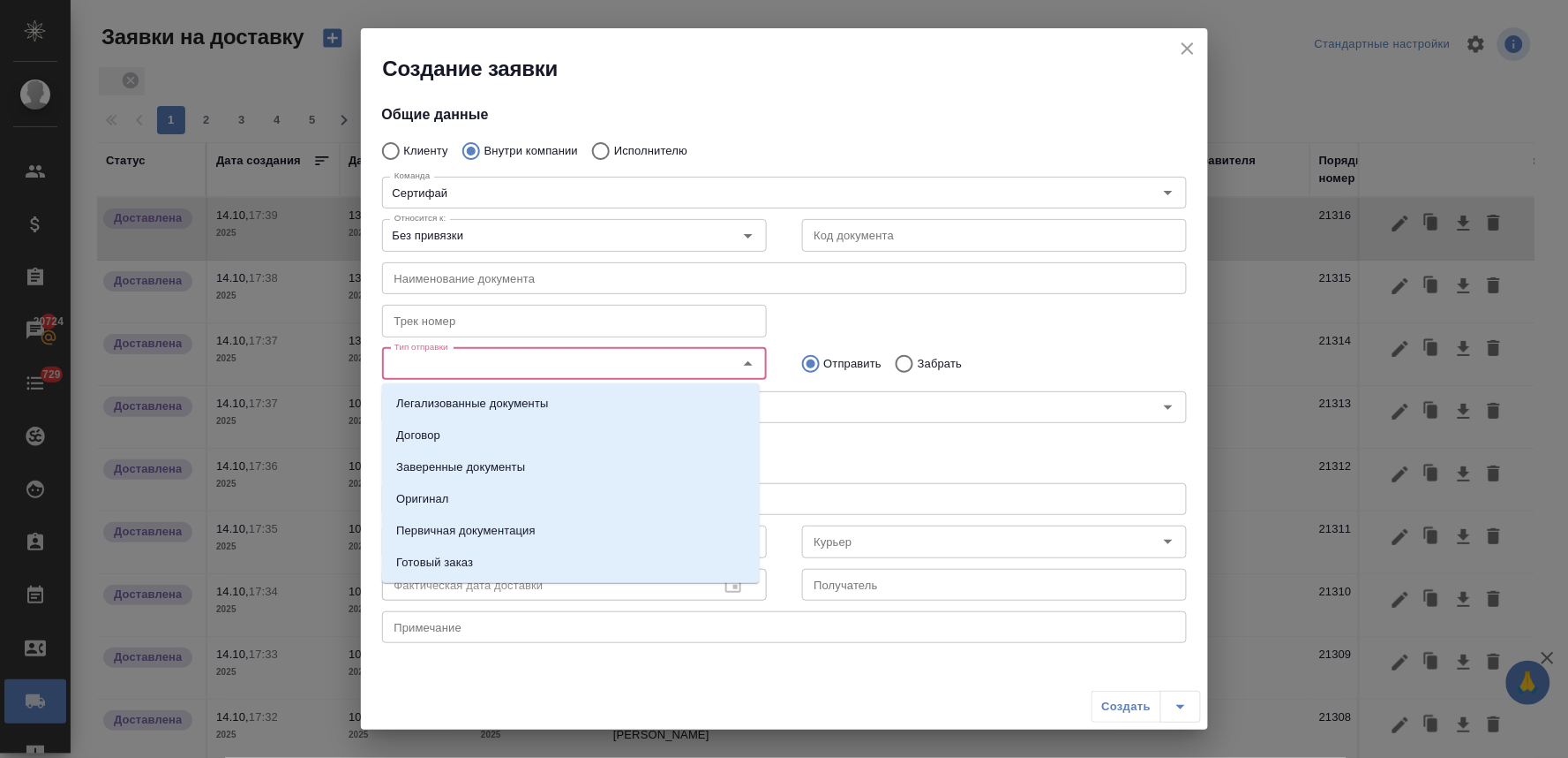
click at [501, 367] on input "Тип отправки" at bounding box center [545, 363] width 315 height 21
click at [501, 465] on p "Заверенные документы" at bounding box center [461, 466] width 129 height 17
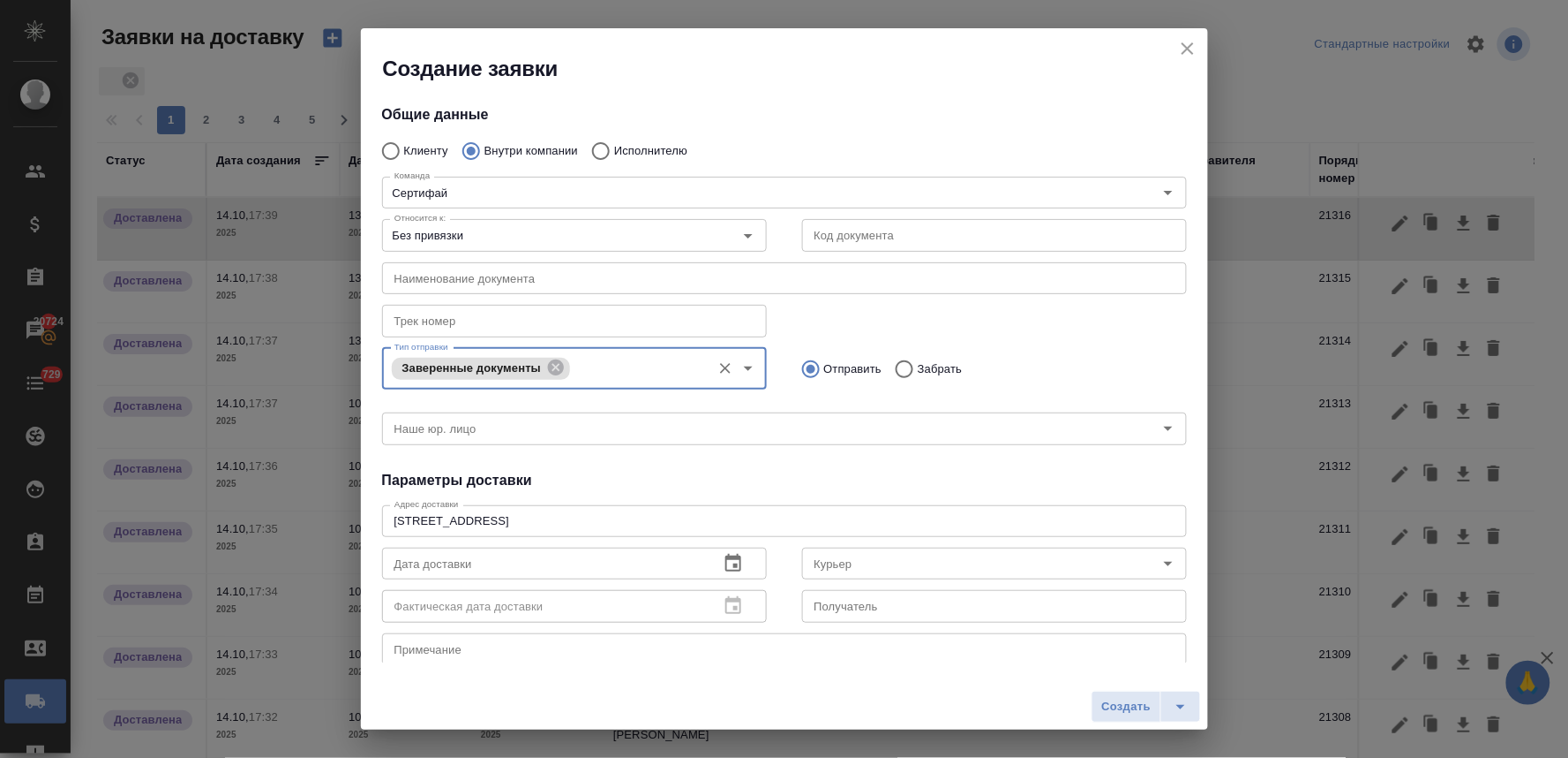
click at [894, 369] on input "Забрать" at bounding box center [902, 369] width 32 height 37
radio input "true"
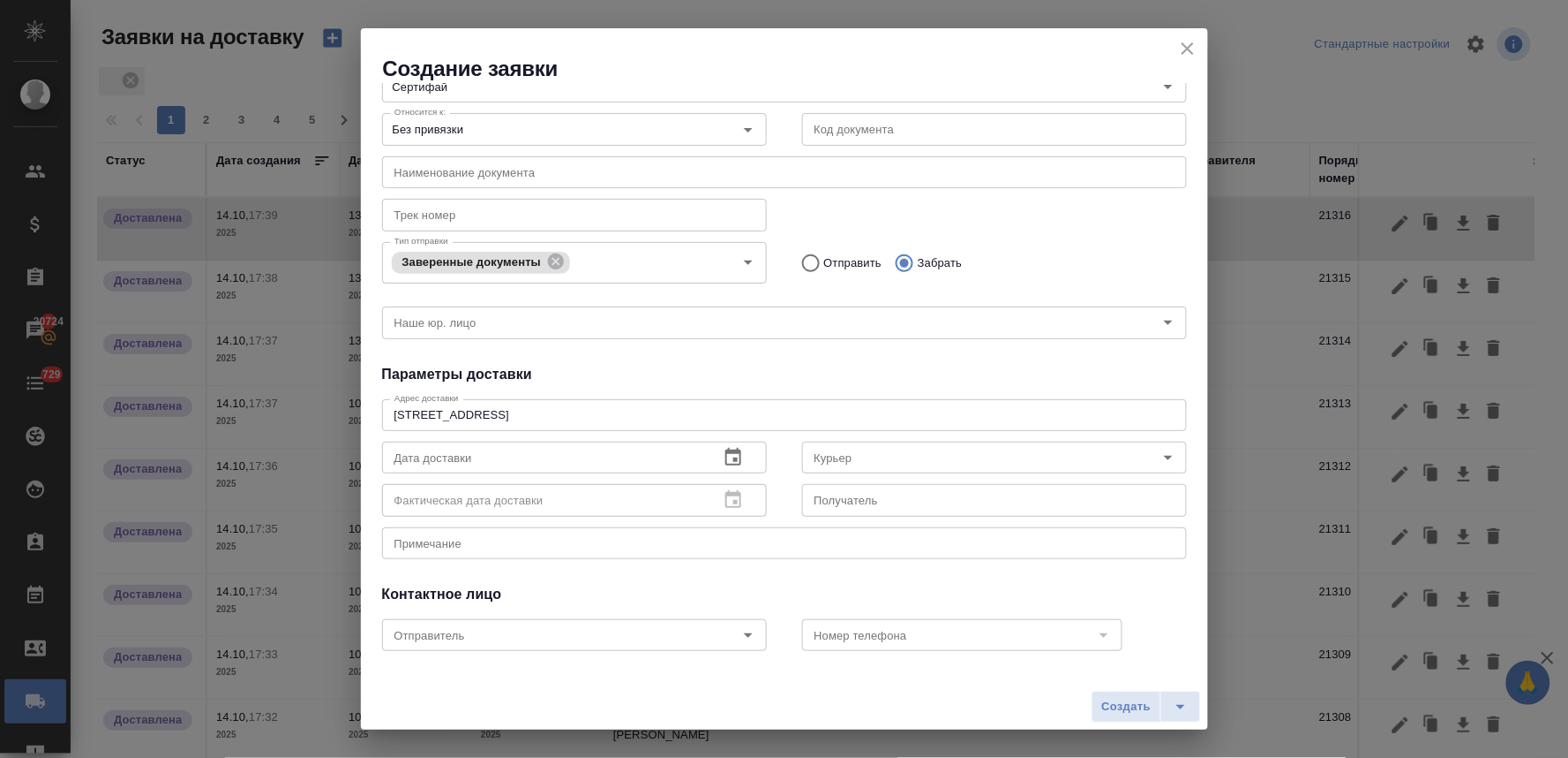
scroll to position [188, 0]
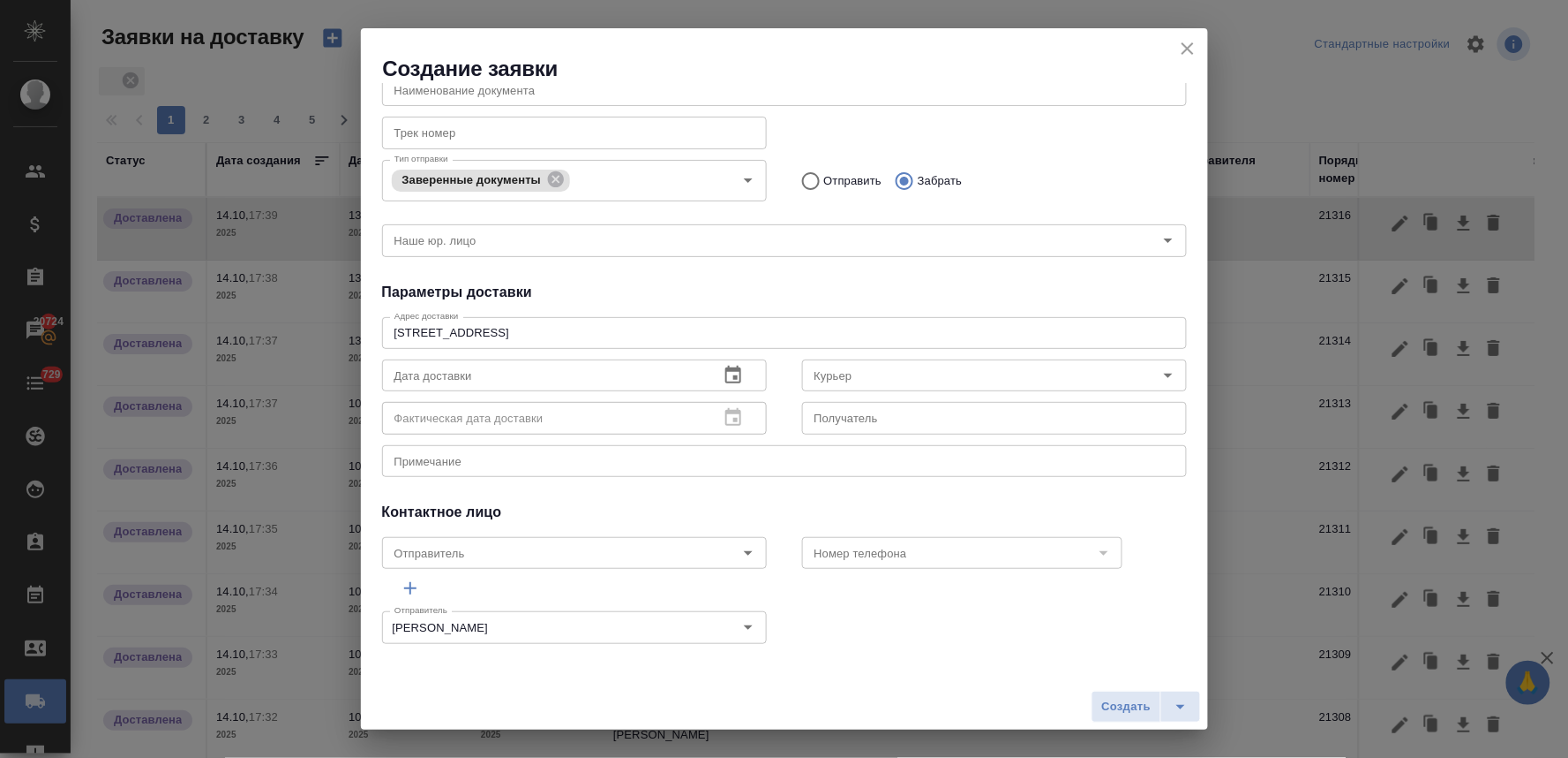
click at [732, 373] on icon "button" at bounding box center [733, 374] width 16 height 17
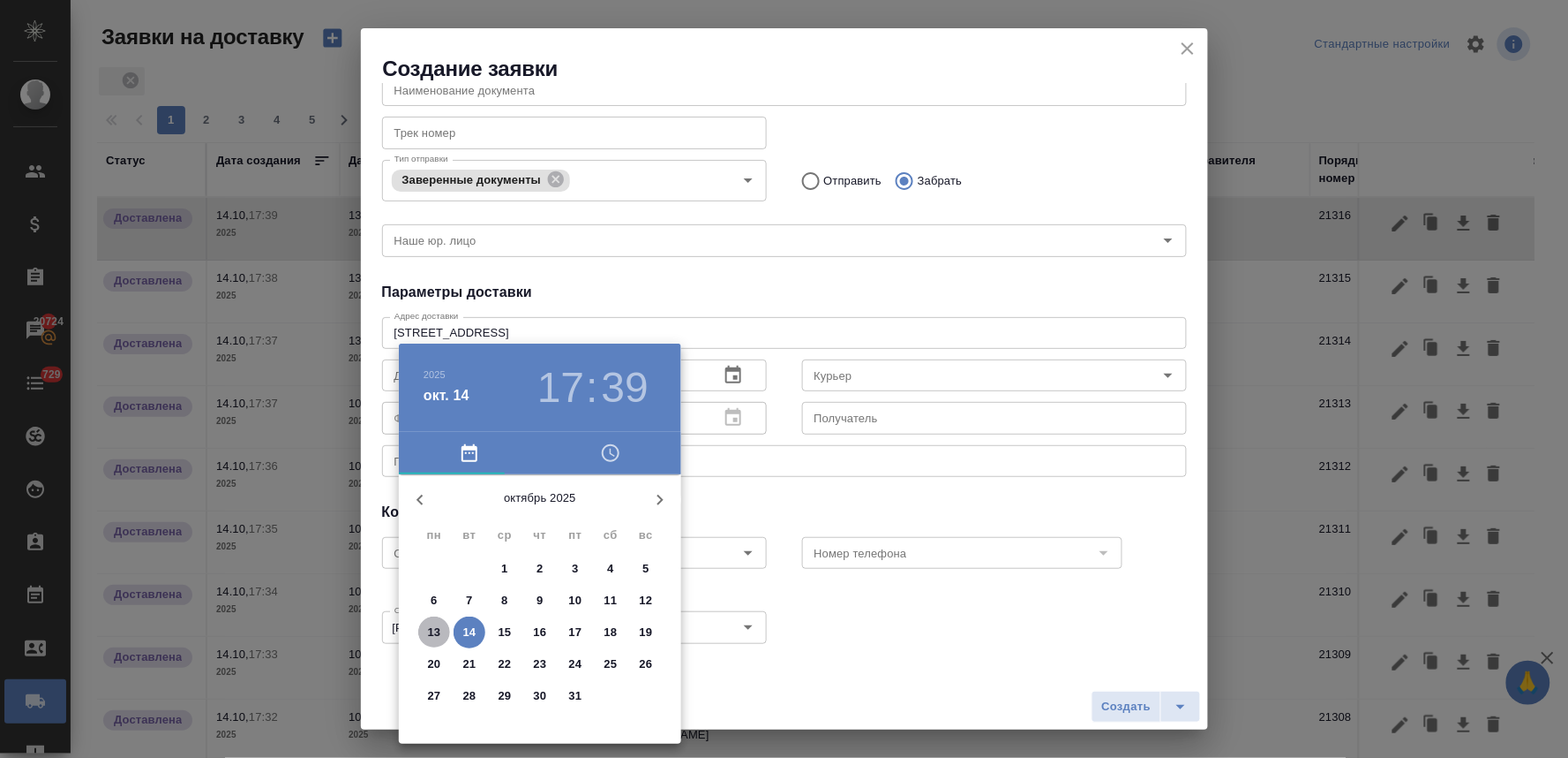
click at [435, 627] on p "13" at bounding box center [435, 631] width 14 height 17
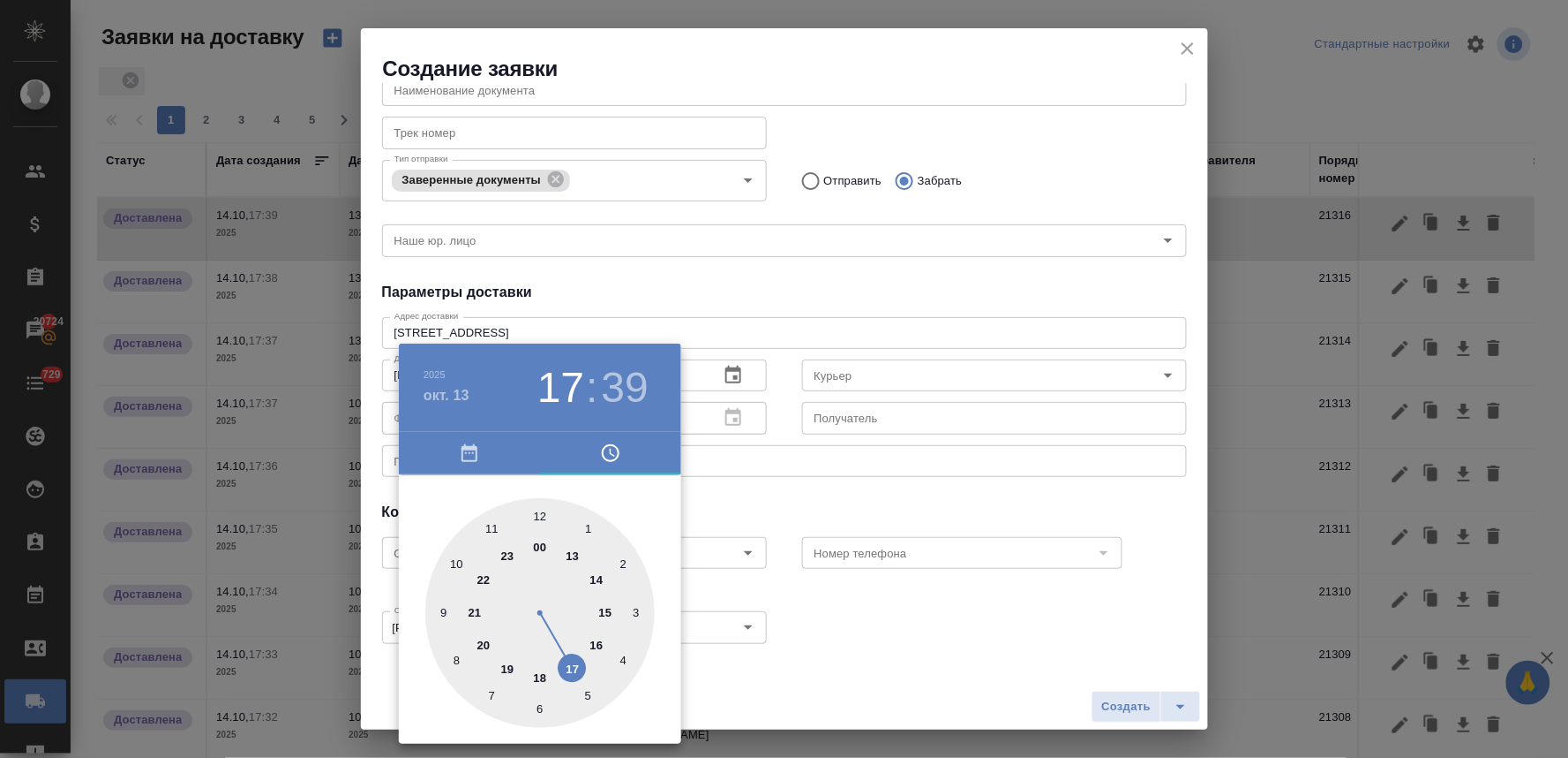
click at [598, 643] on div at bounding box center [540, 612] width 229 height 229
type input "13.10.2025 16:39"
click at [800, 495] on div at bounding box center [784, 379] width 1568 height 758
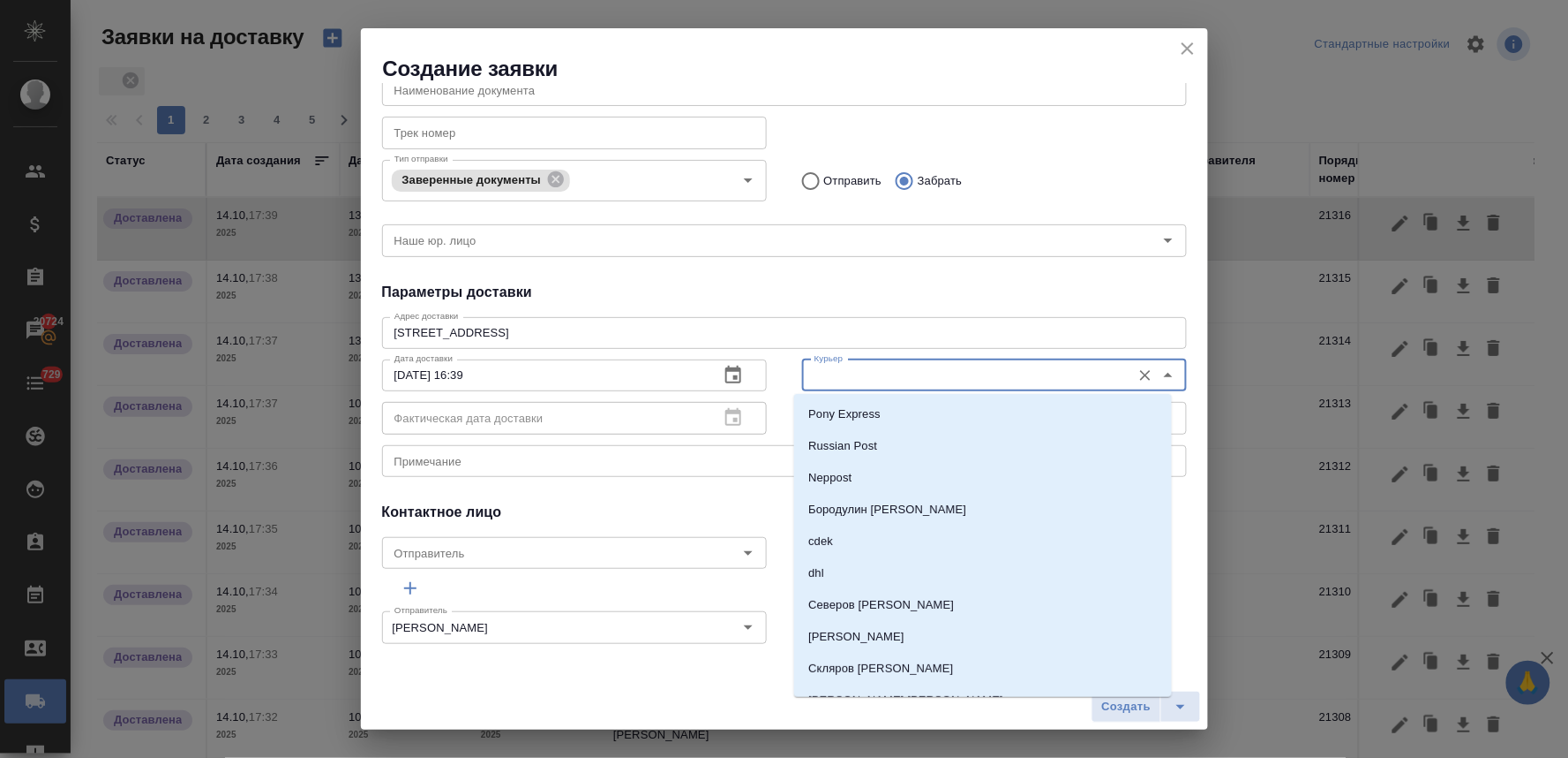
click at [913, 382] on input "Курьер" at bounding box center [965, 375] width 315 height 21
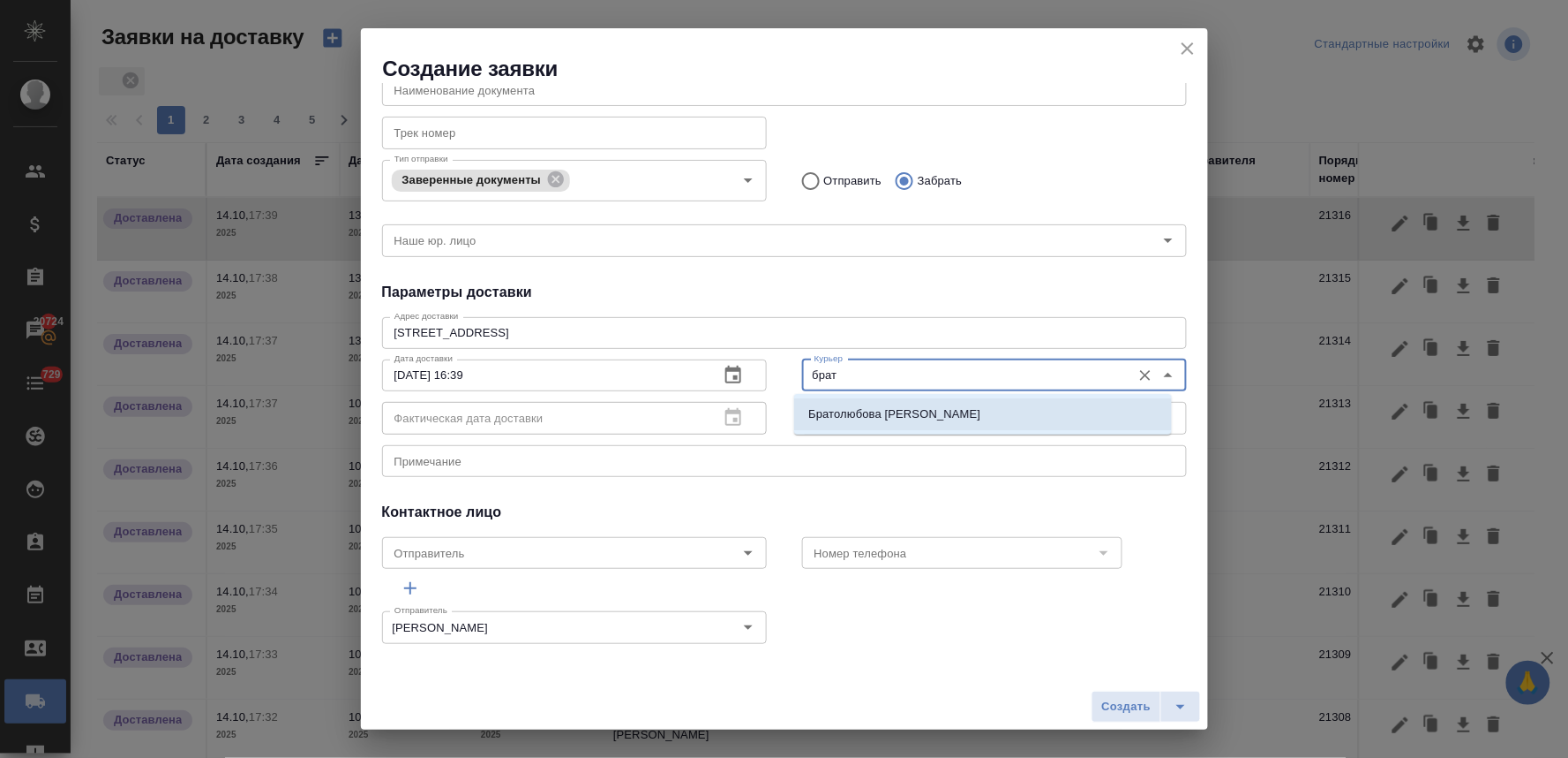
click at [913, 408] on p "Братолюбова Наталья" at bounding box center [894, 414] width 172 height 17
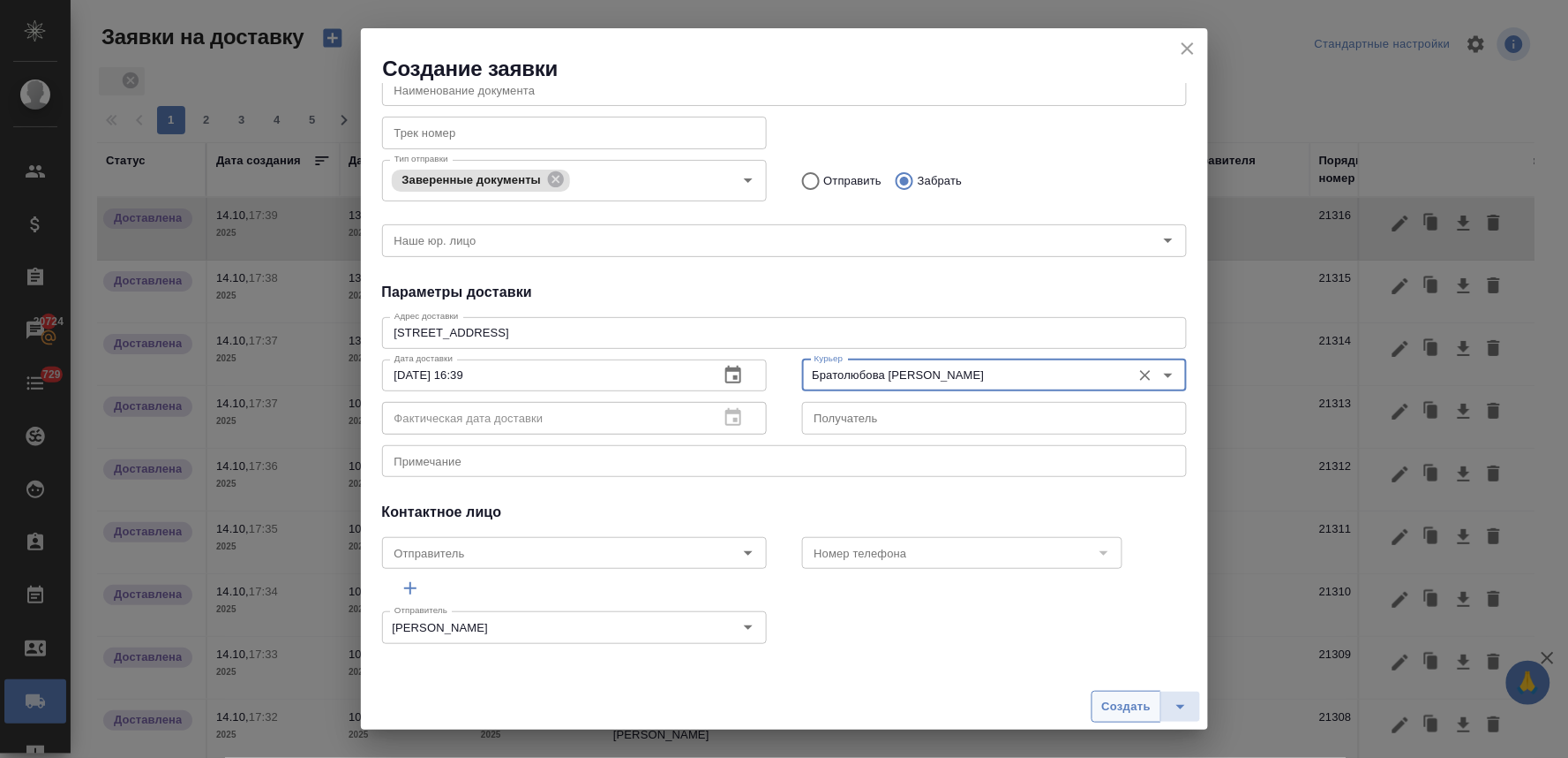
type input "Братолюбова Наталья"
click at [1117, 703] on span "Создать" at bounding box center [1126, 706] width 50 height 20
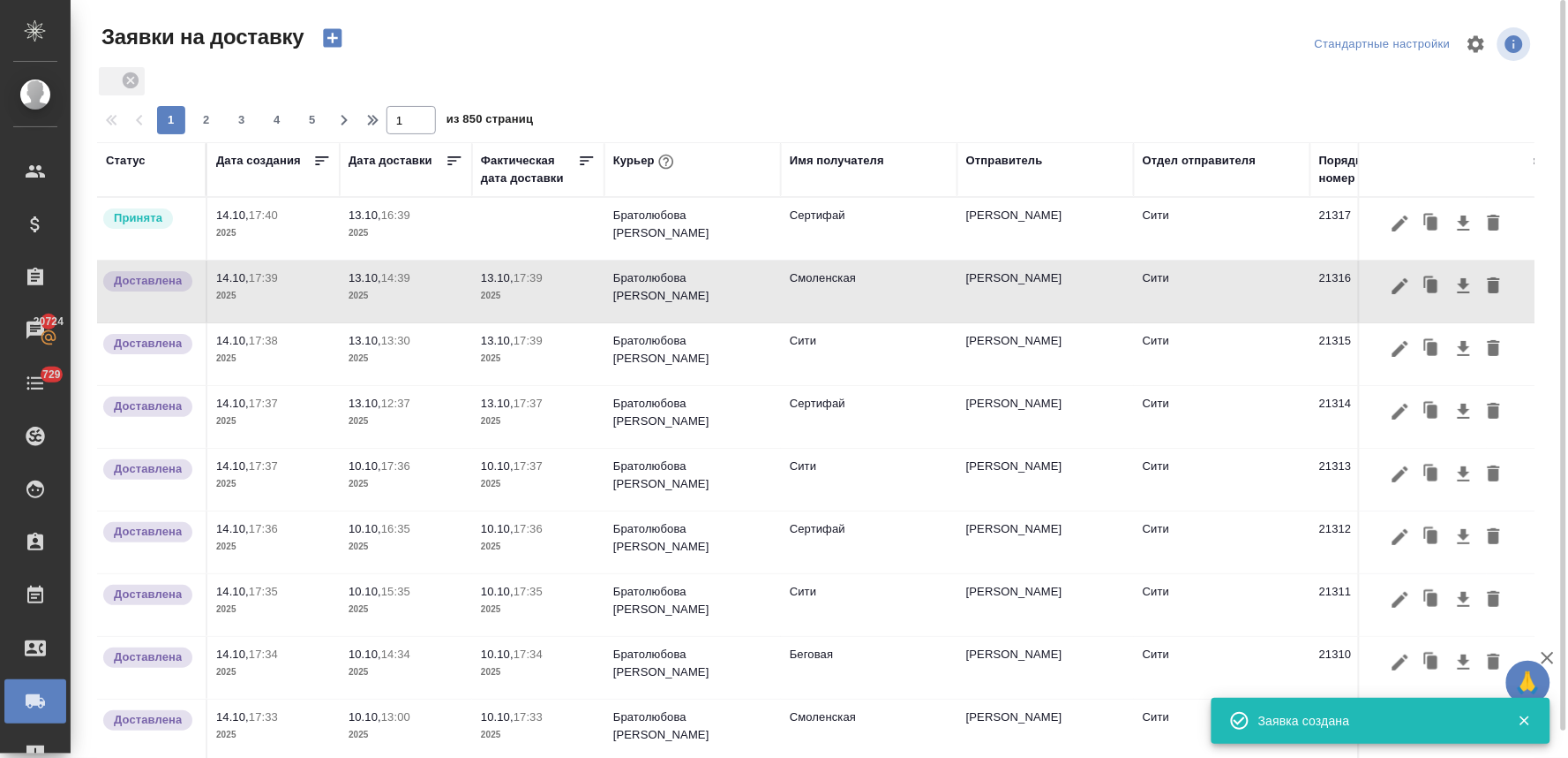
click at [487, 225] on td at bounding box center [539, 228] width 132 height 62
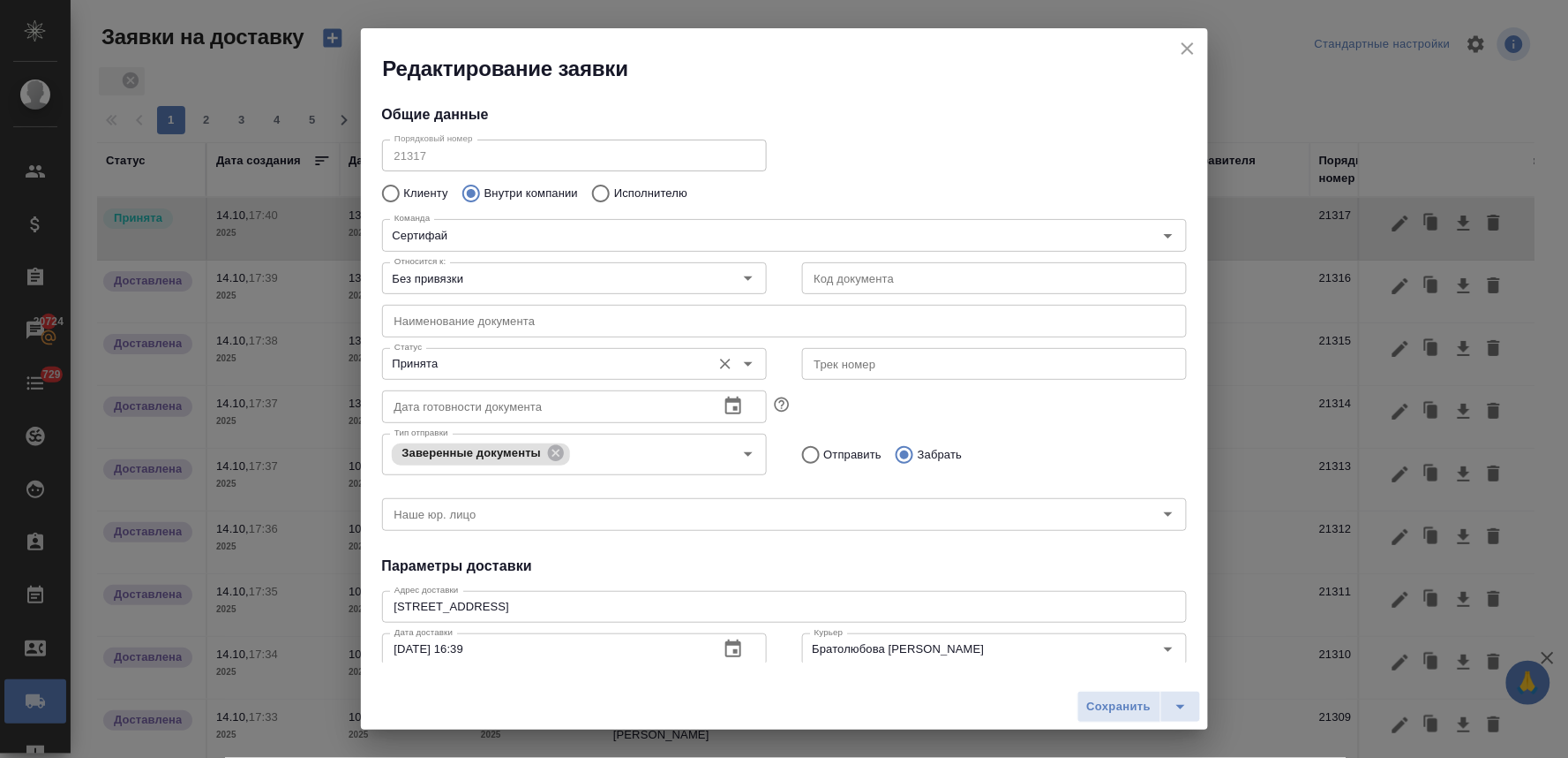
click at [461, 360] on input "Принята" at bounding box center [545, 363] width 315 height 21
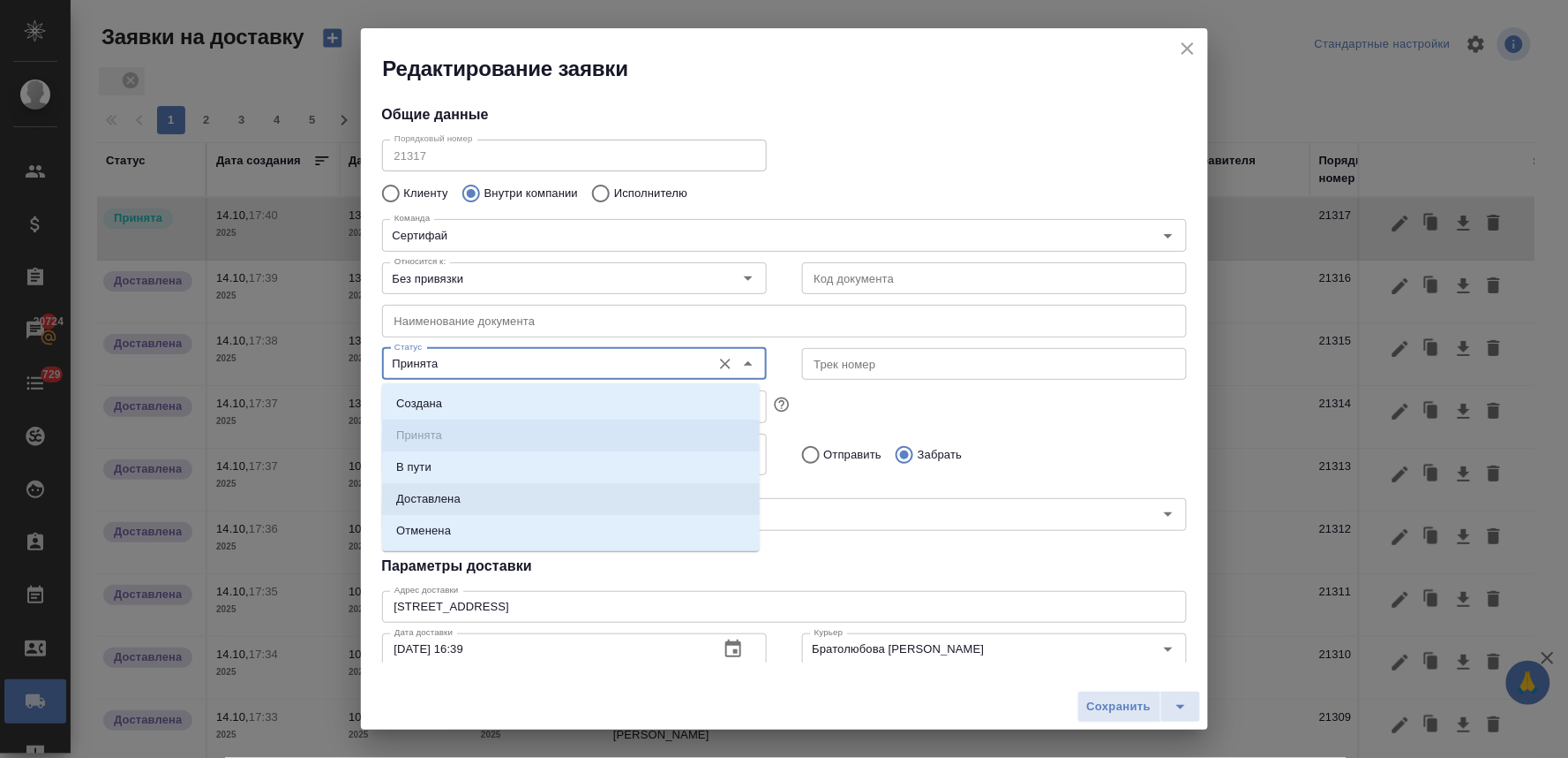
click at [451, 506] on p "Доставлена" at bounding box center [428, 498] width 64 height 17
type input "Доставлена"
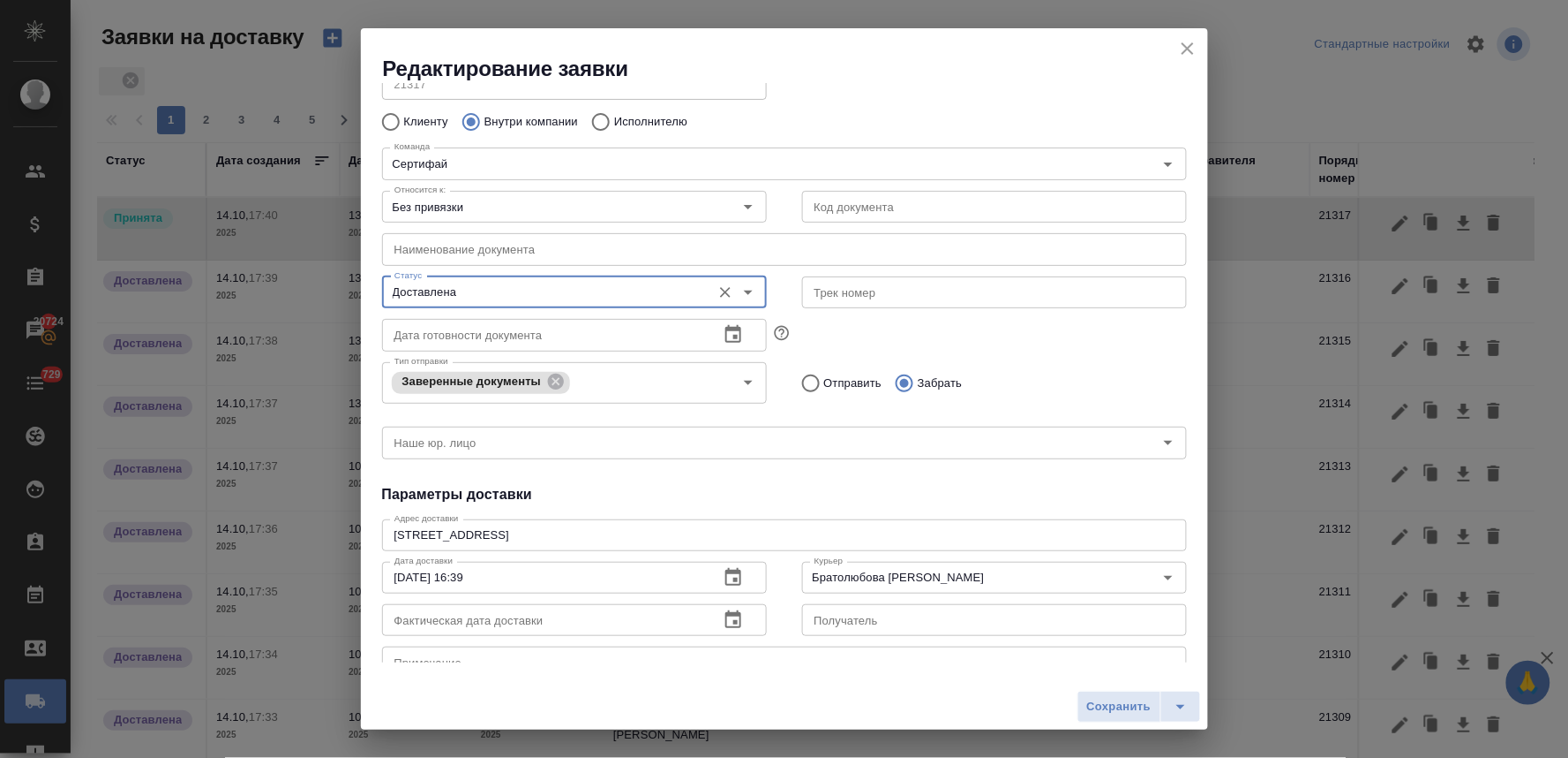
scroll to position [98, 0]
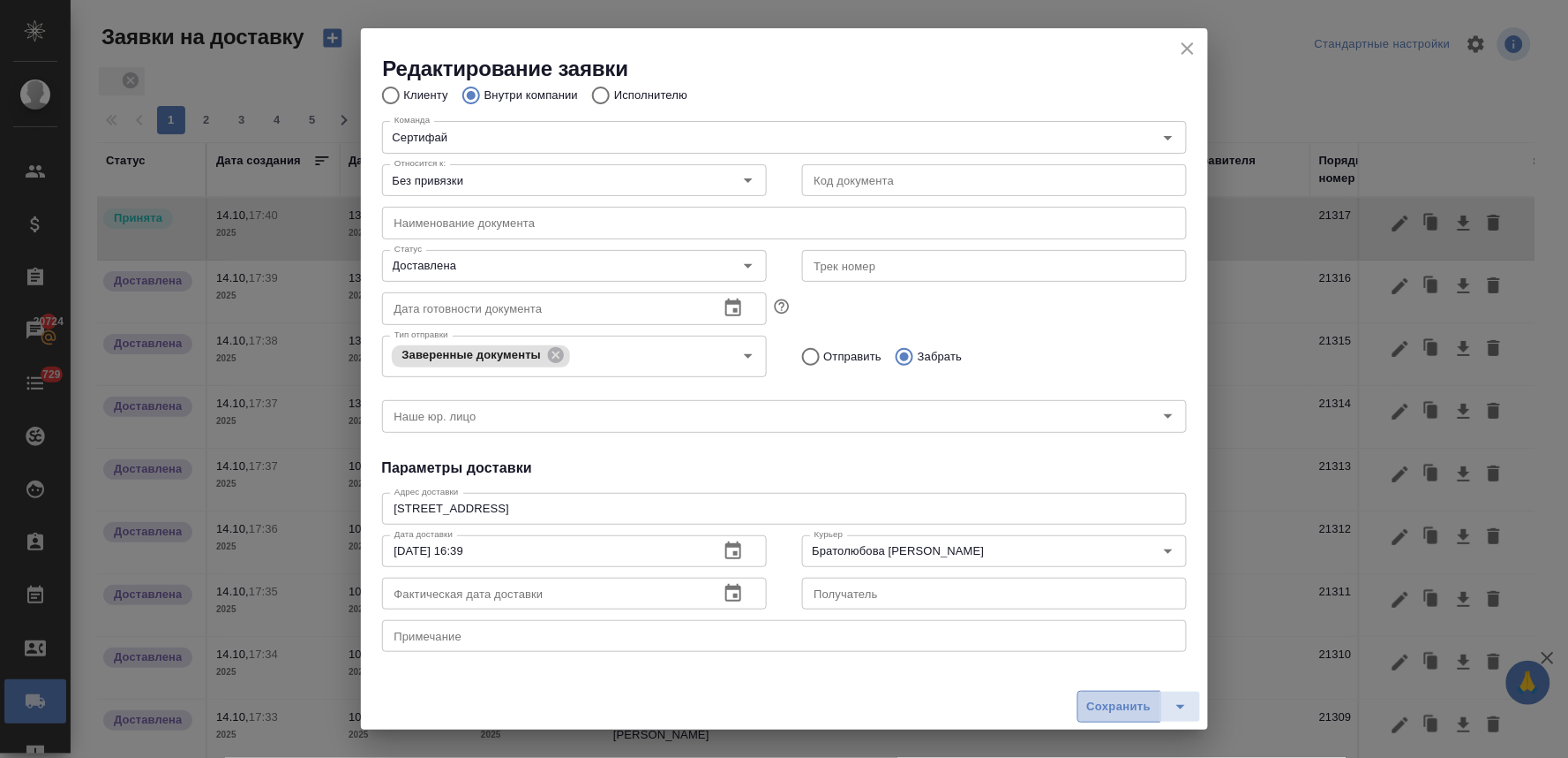
click at [1110, 706] on span "Сохранить" at bounding box center [1119, 706] width 64 height 20
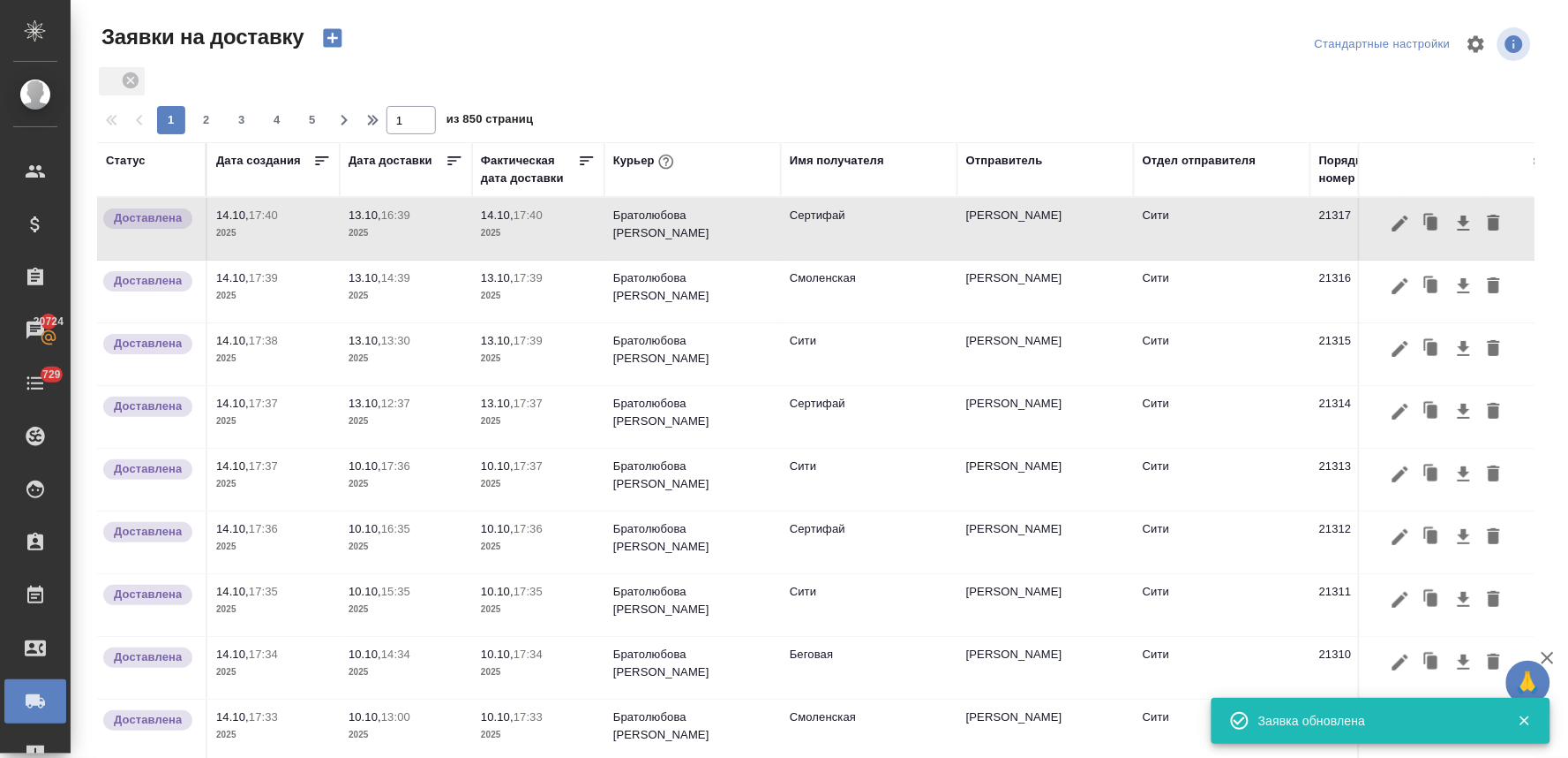
click at [535, 222] on span "14.10, 17:40" at bounding box center [538, 215] width 115 height 17
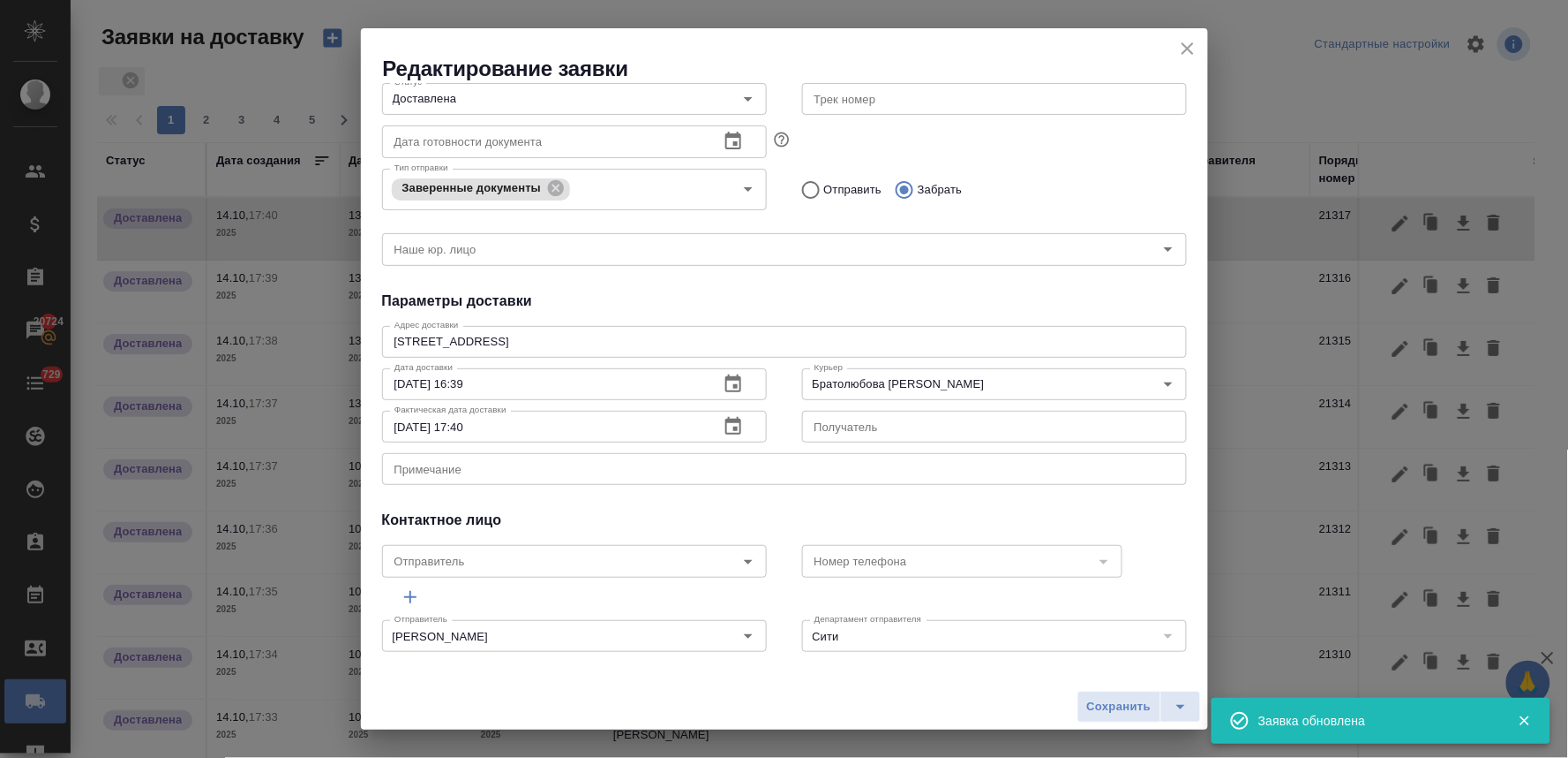
scroll to position [273, 0]
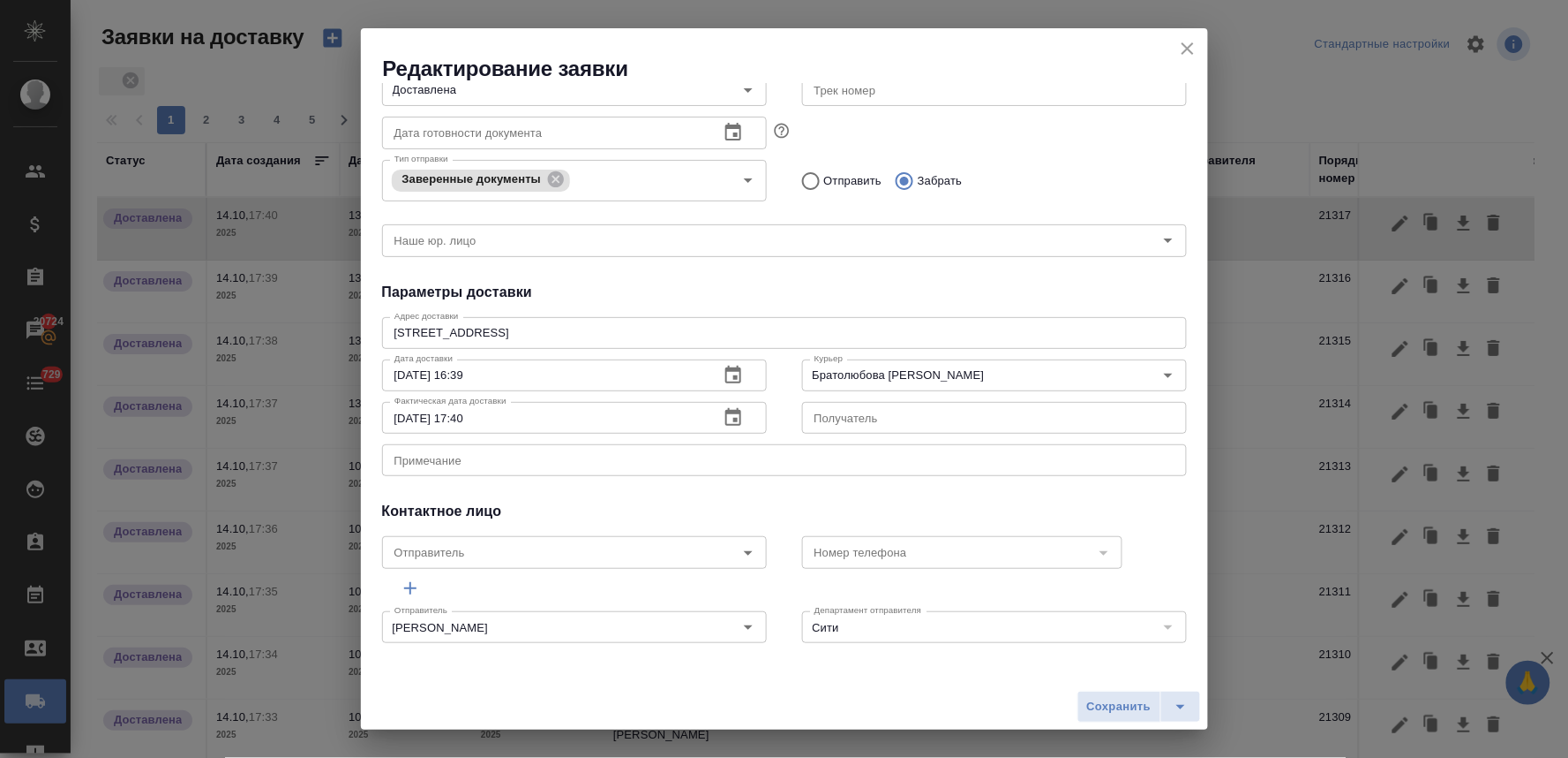
click at [406, 416] on input "14.10.2025 17:40" at bounding box center [543, 417] width 323 height 32
type input "13.10.2025 17:40"
click at [1127, 697] on span "Сохранить" at bounding box center [1119, 706] width 64 height 20
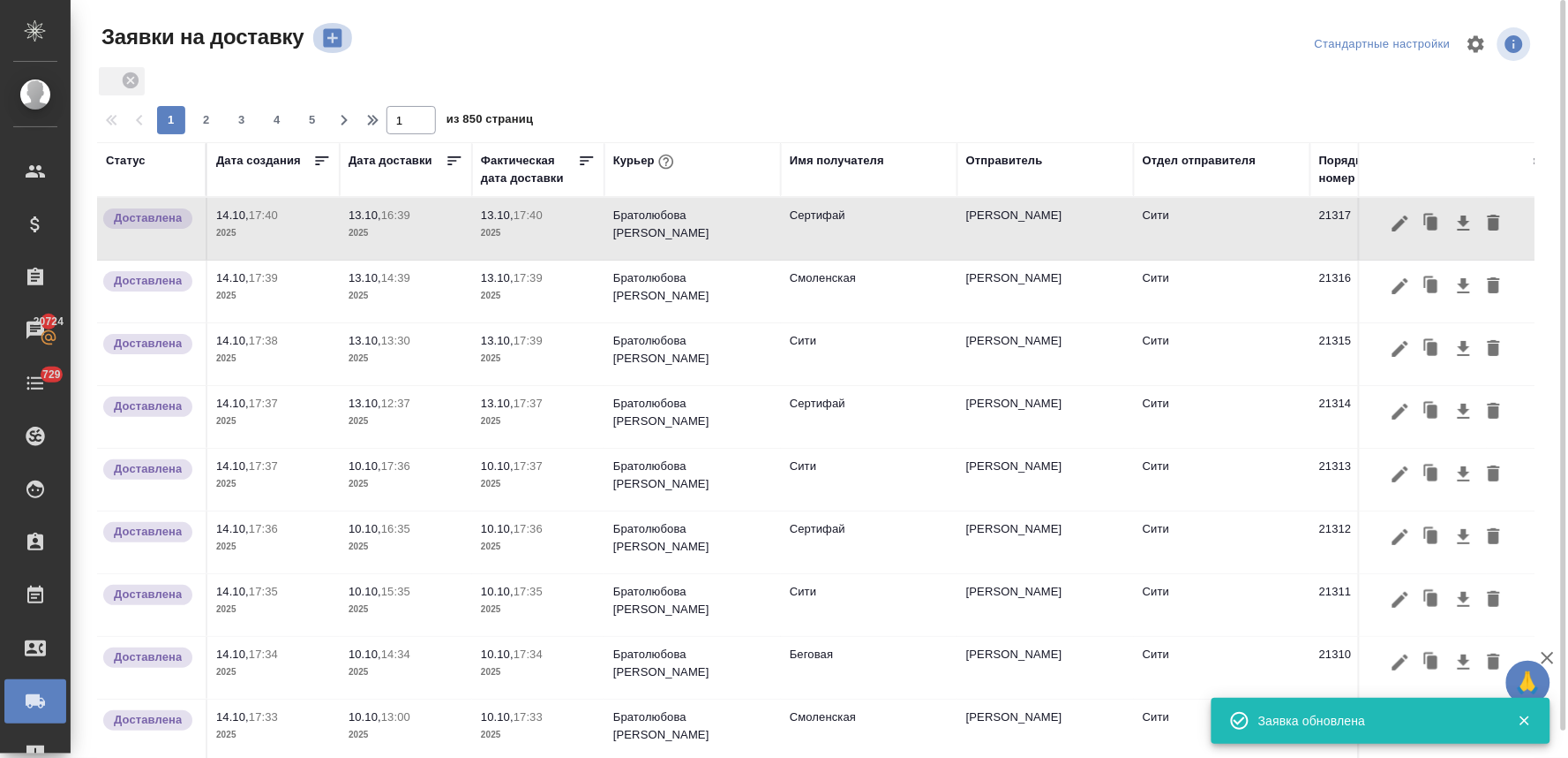
click at [328, 38] on icon "button" at bounding box center [332, 37] width 24 height 24
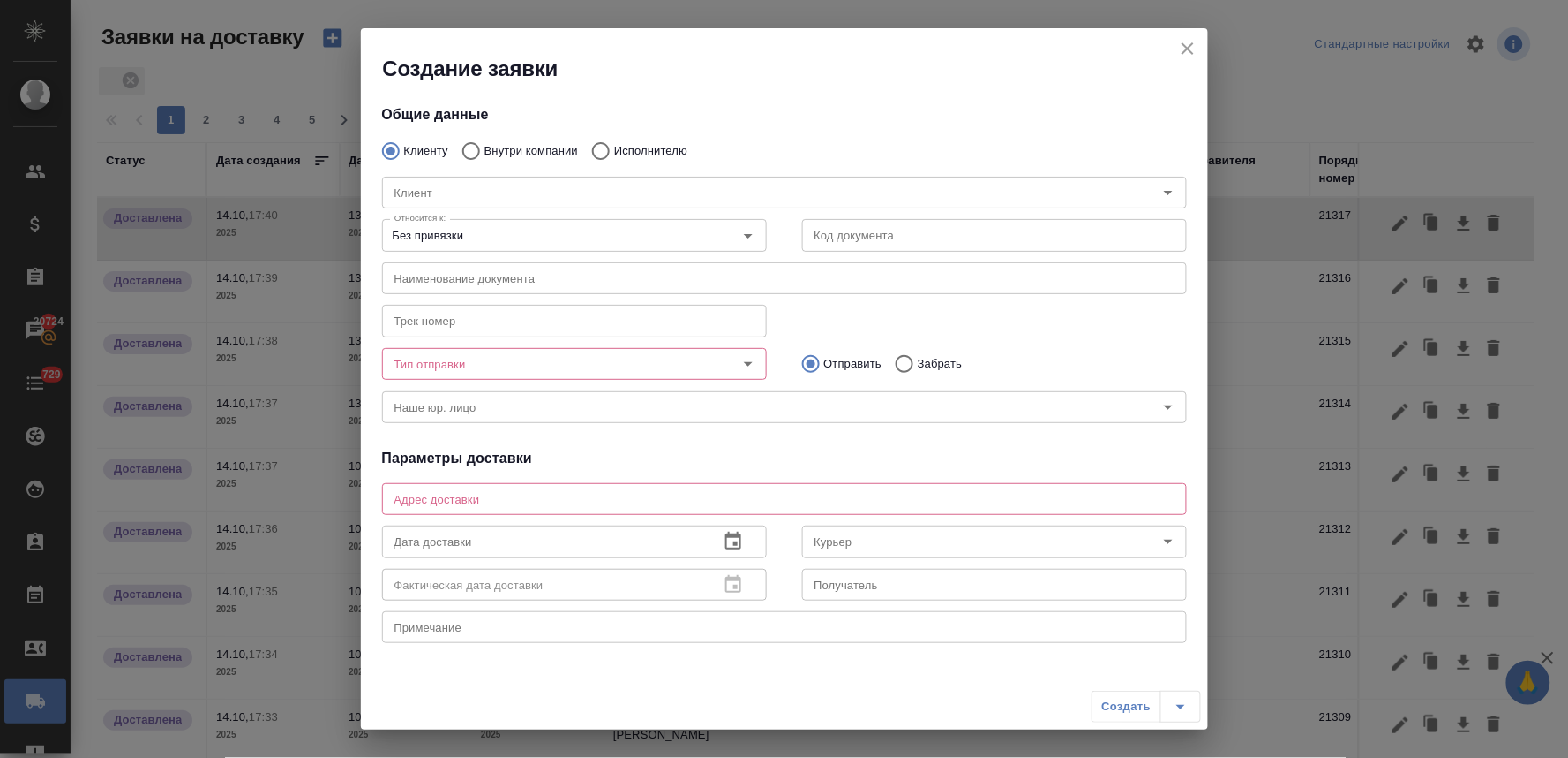
click at [471, 148] on input "Внутри компании" at bounding box center [468, 150] width 32 height 37
radio input "true"
click at [491, 198] on input "Команда" at bounding box center [755, 192] width 735 height 21
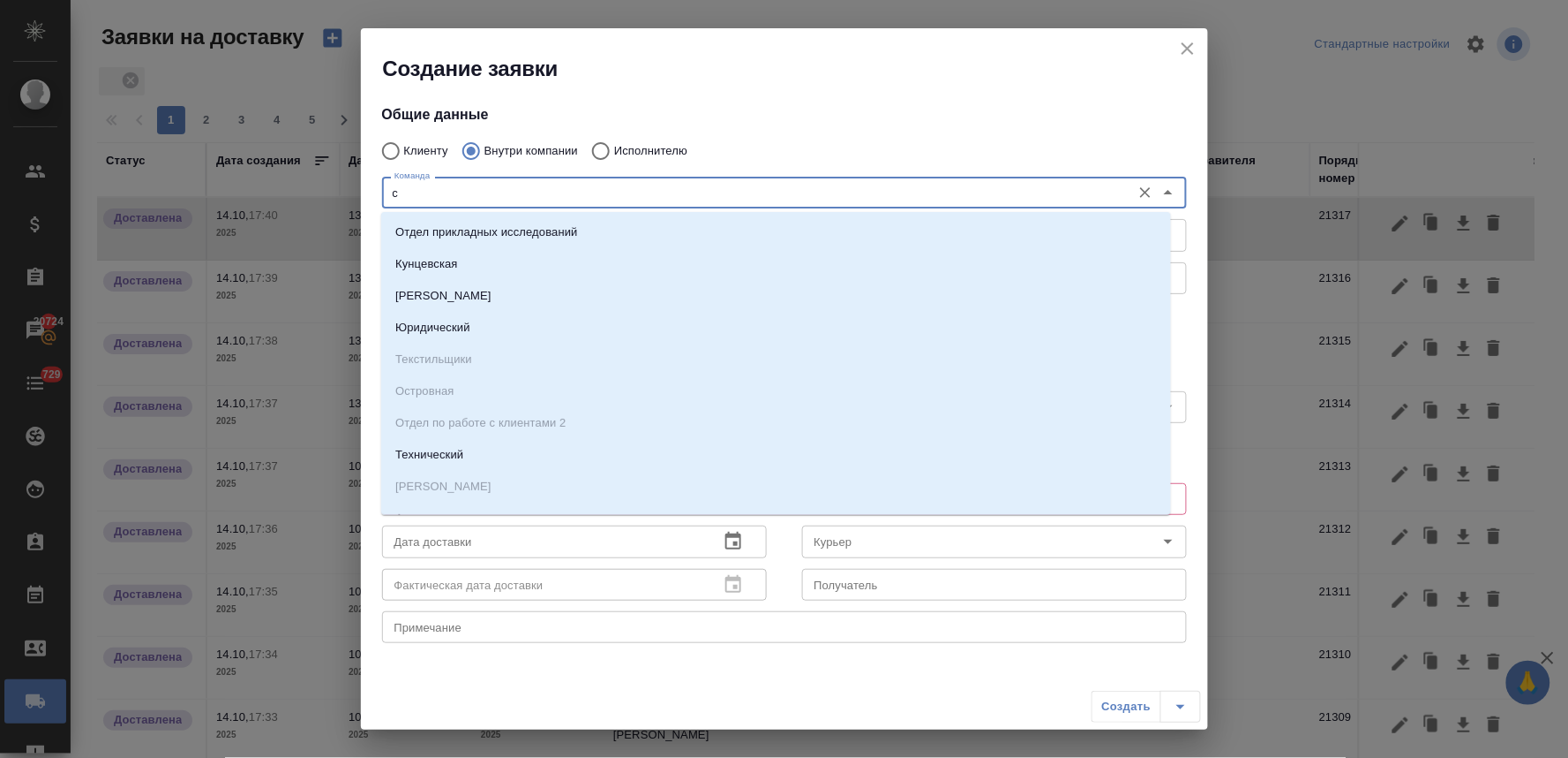
type input "си"
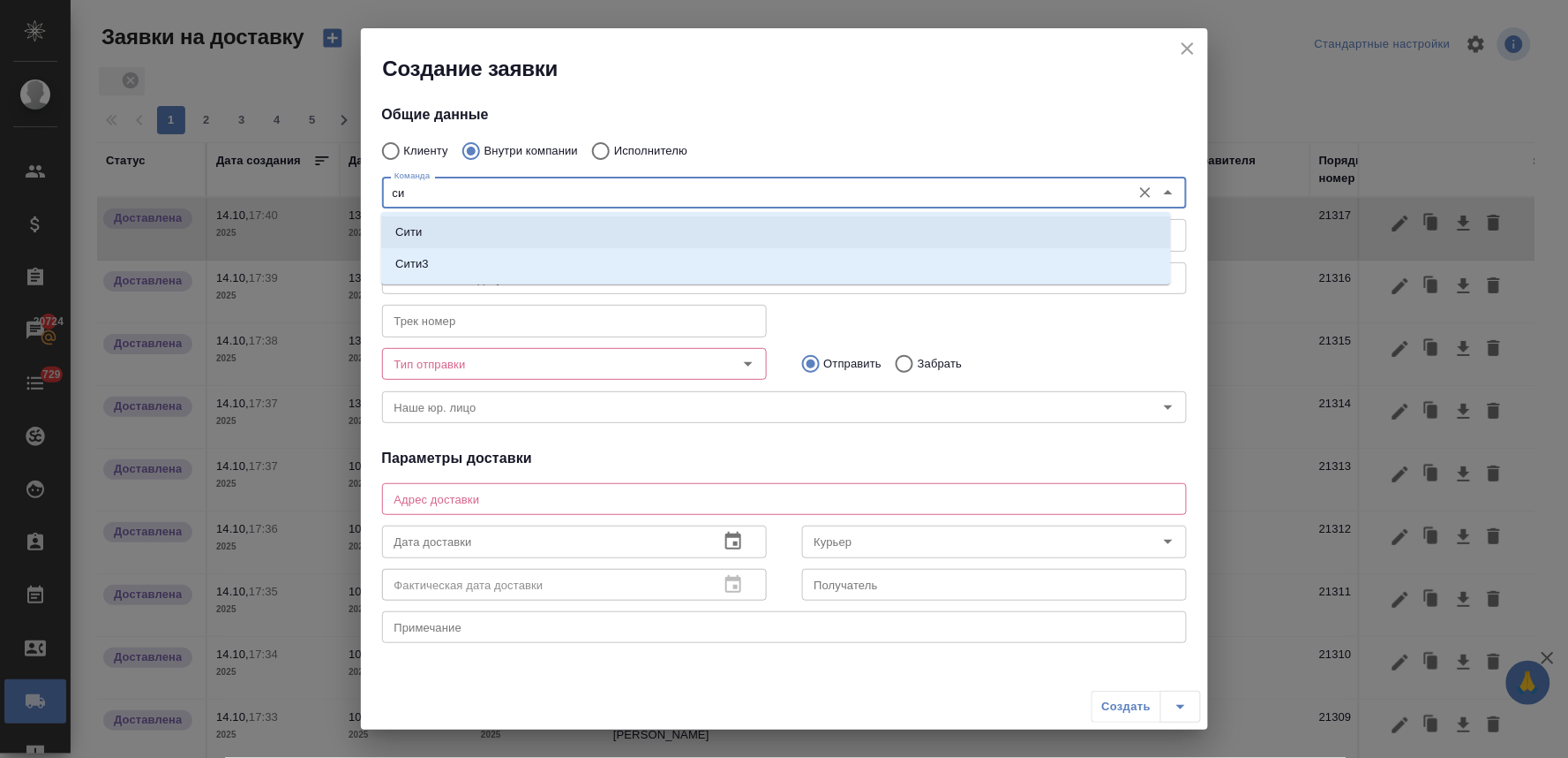
click at [479, 232] on li "Сити" at bounding box center [776, 232] width 790 height 32
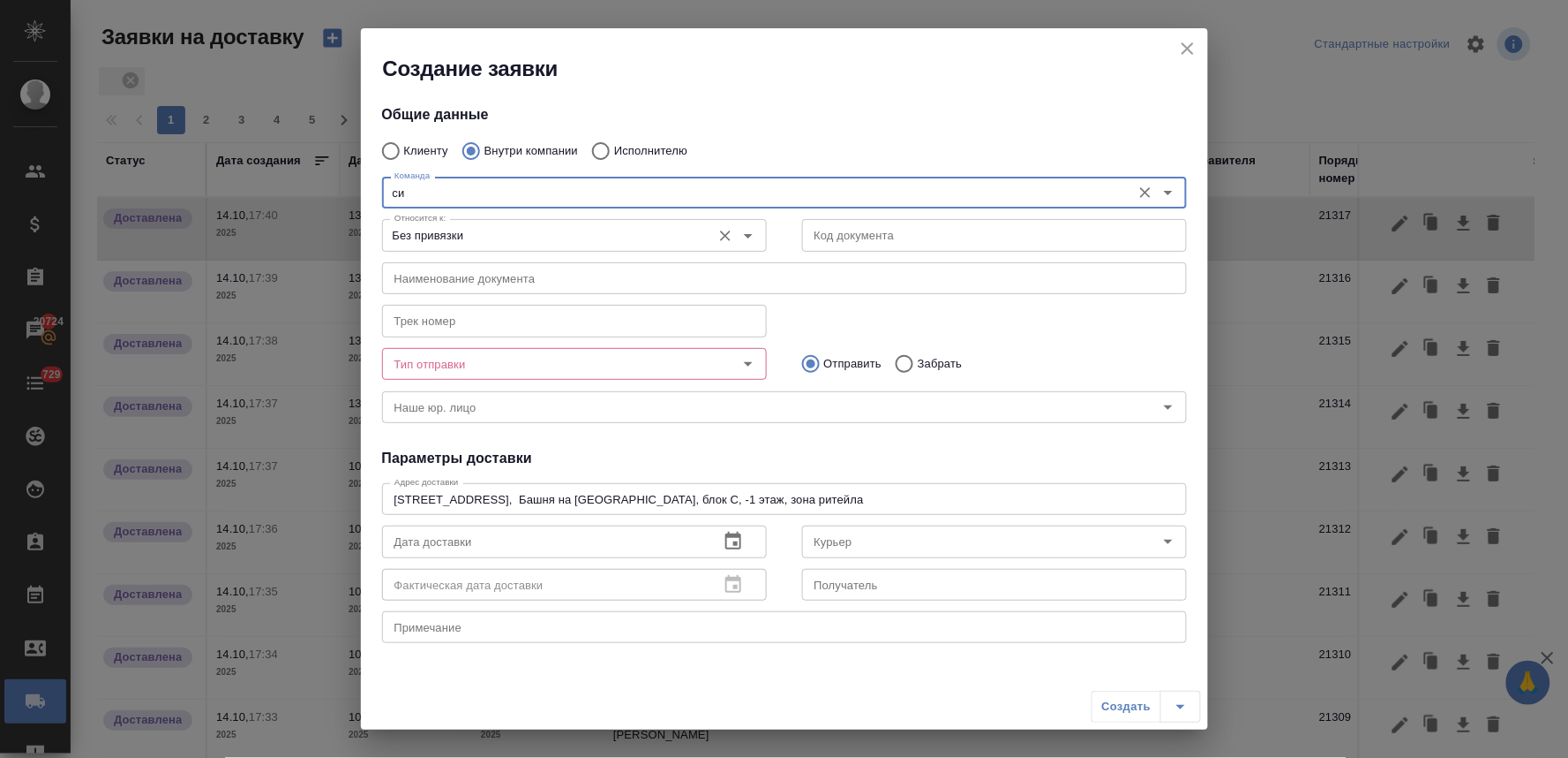
type textarea "Пресненская набережная, д. 10, Башня на Набережной, блок С, -1 этаж, зона ритей…"
type input "Сити"
click at [521, 367] on input "Тип отправки" at bounding box center [545, 363] width 315 height 21
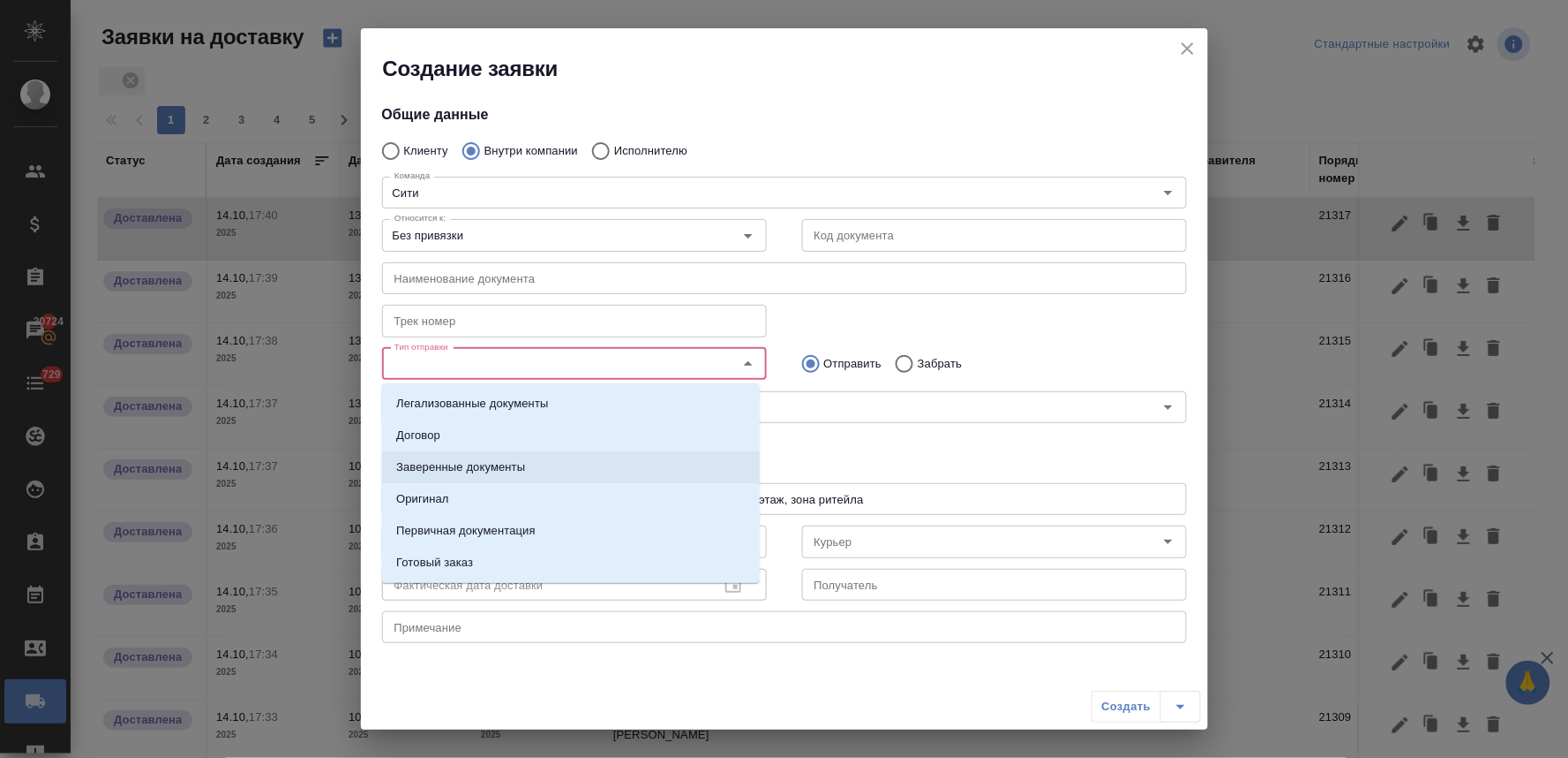
click at [521, 471] on p "Заверенные документы" at bounding box center [461, 466] width 129 height 17
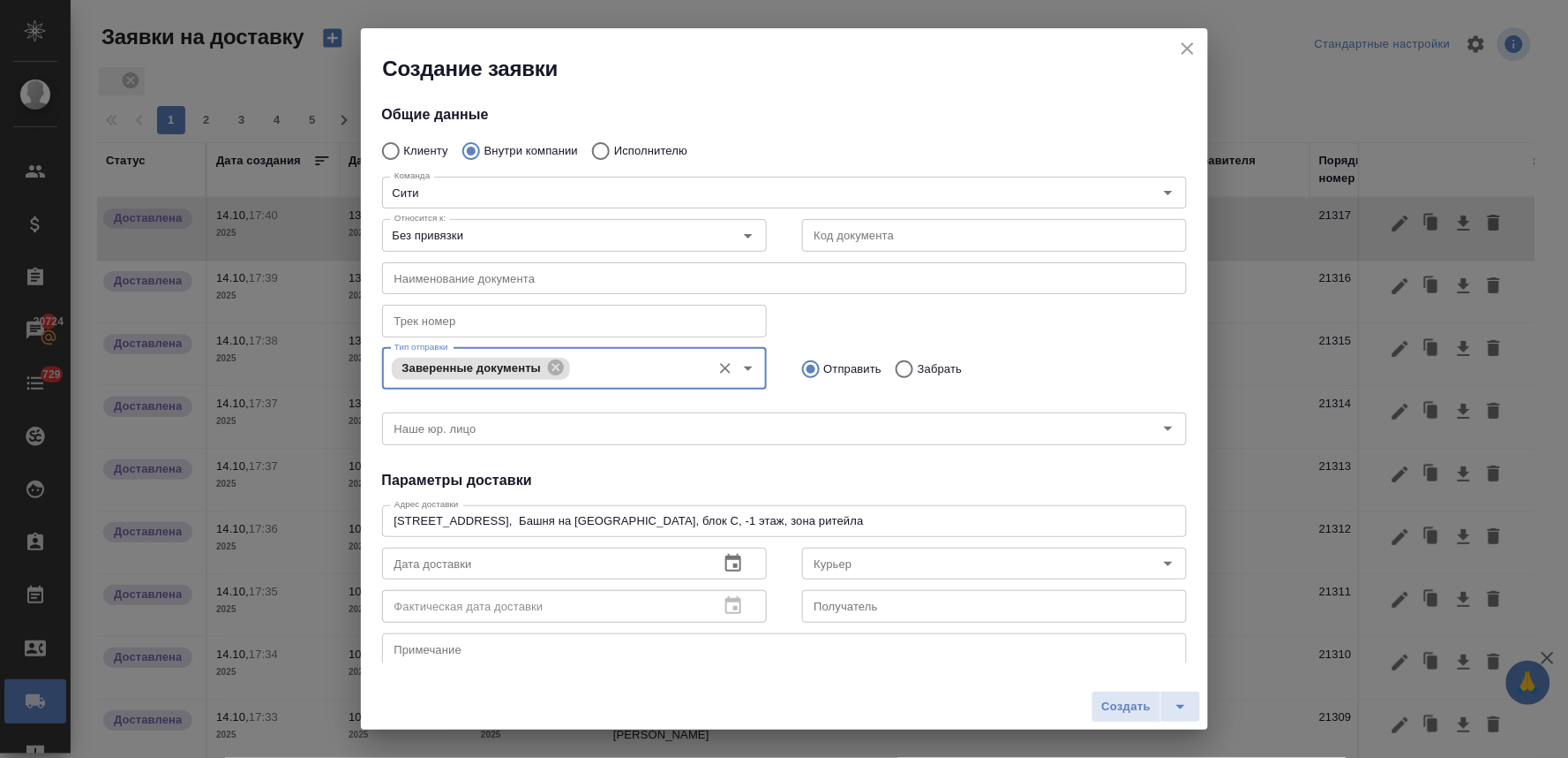
scroll to position [98, 0]
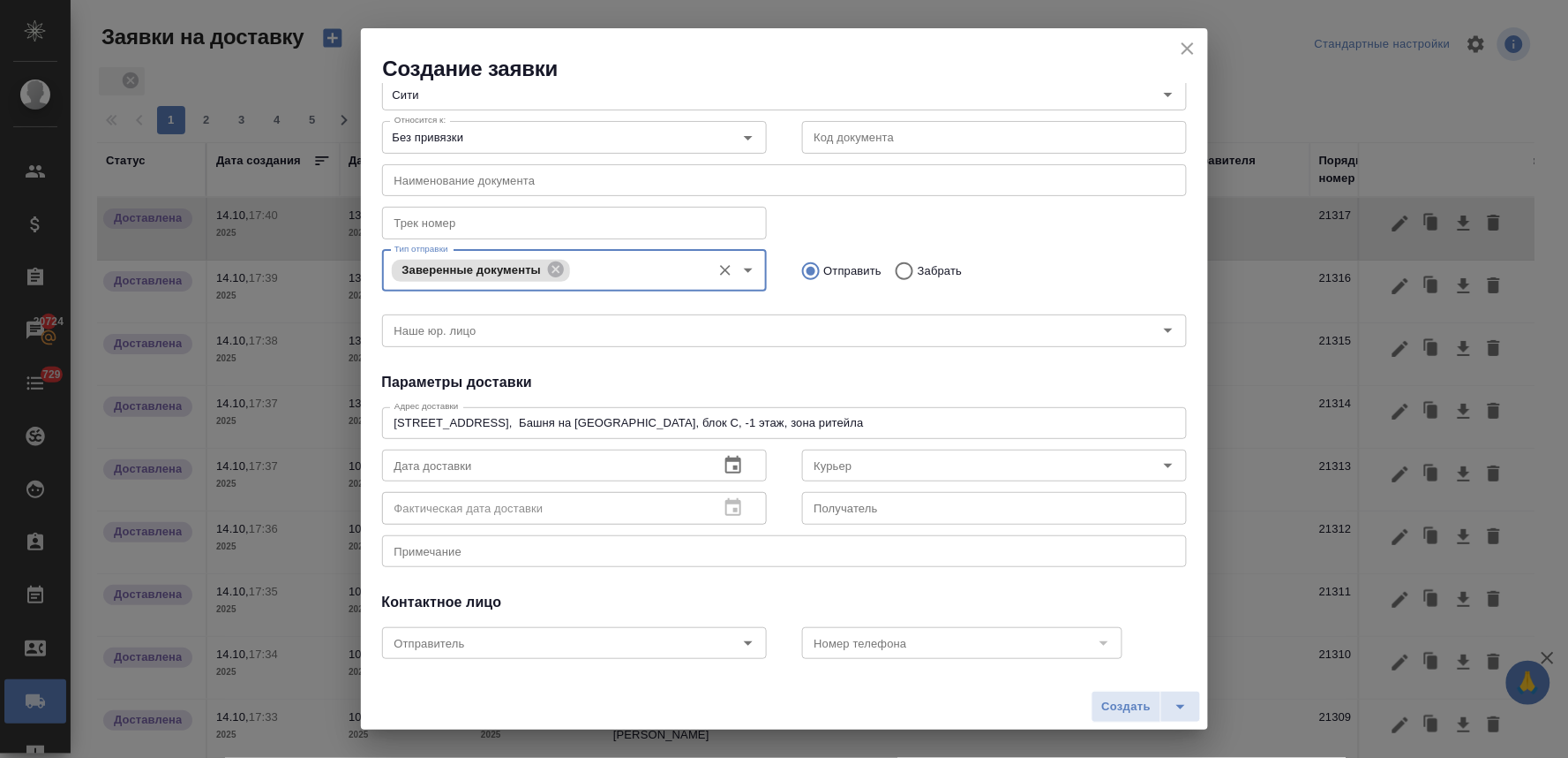
click at [729, 469] on icon "button" at bounding box center [733, 464] width 16 height 17
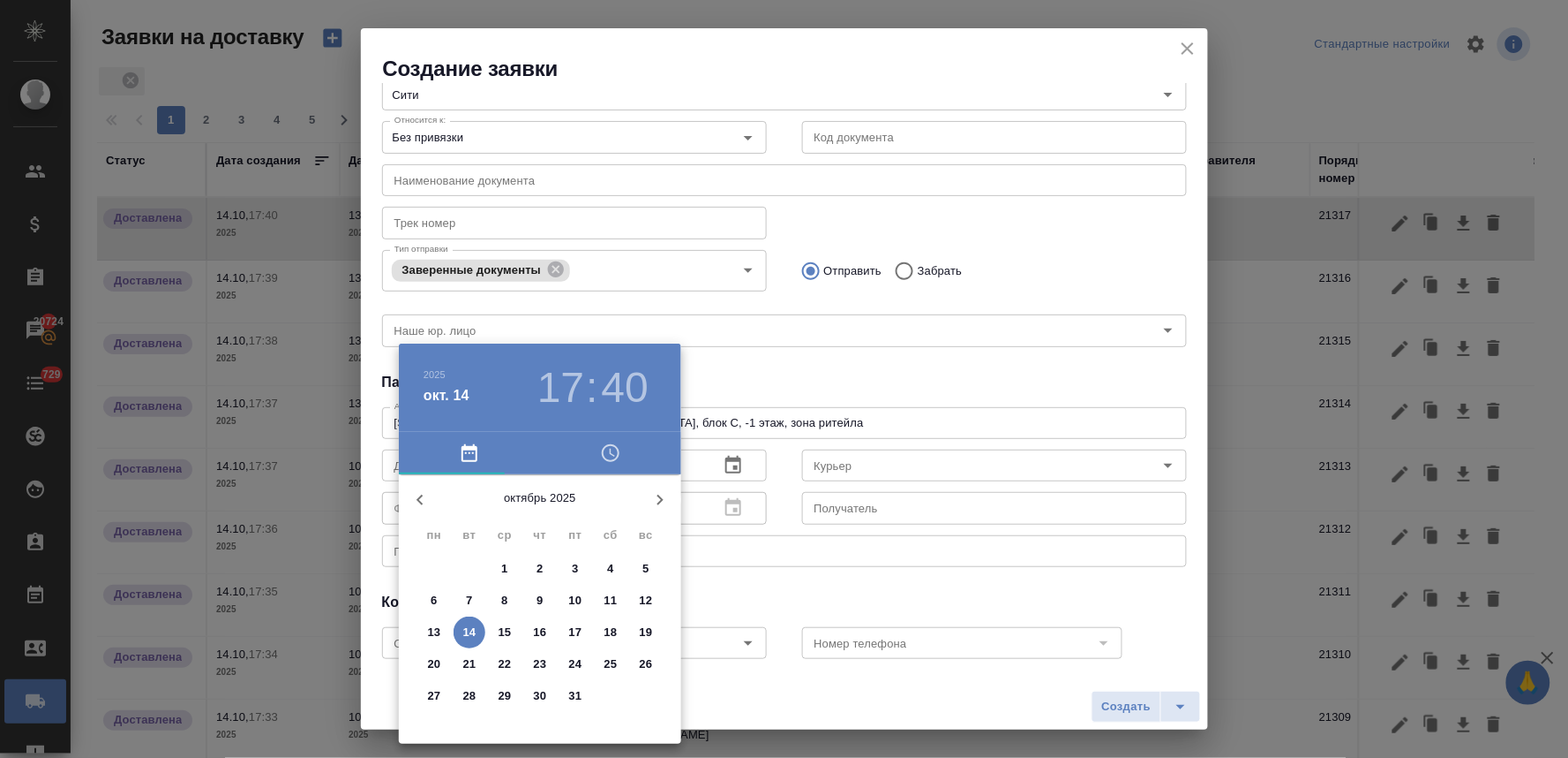
click at [436, 624] on p "13" at bounding box center [435, 631] width 14 height 17
type input "13.10.2025 17:40"
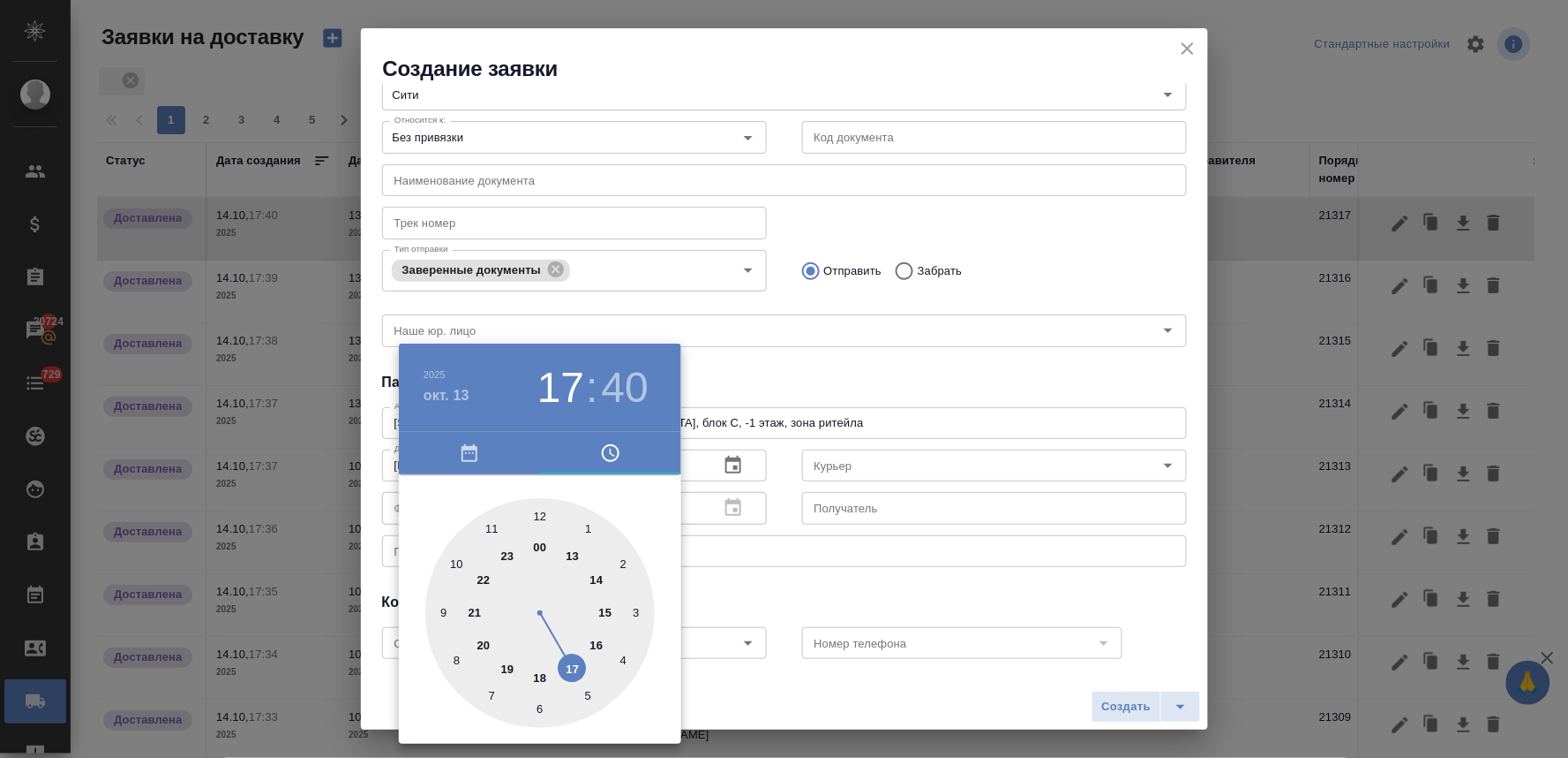
click at [571, 673] on div at bounding box center [540, 612] width 229 height 229
click at [841, 372] on div at bounding box center [784, 379] width 1568 height 758
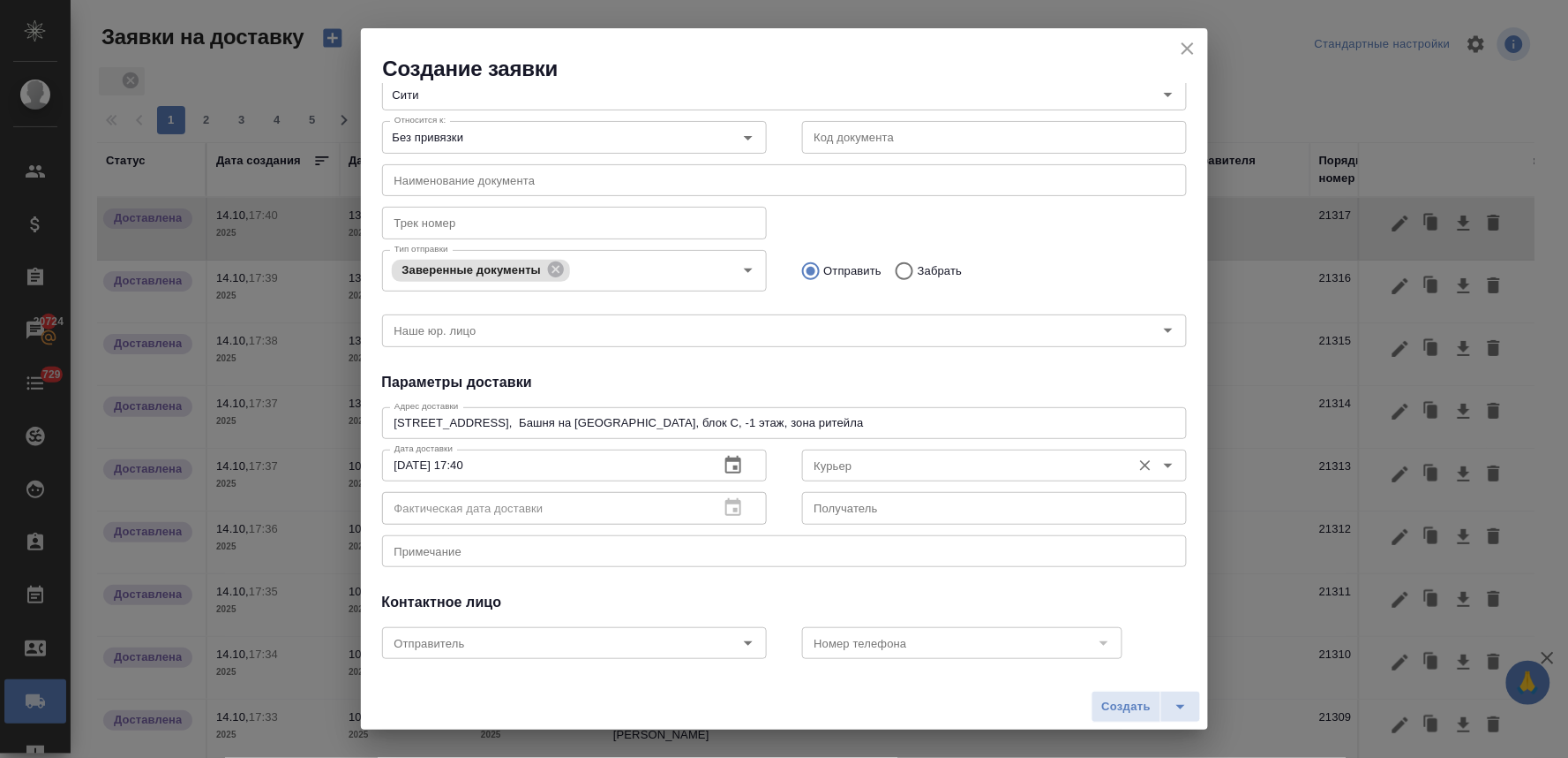
click at [857, 465] on input "Курьер" at bounding box center [965, 465] width 315 height 21
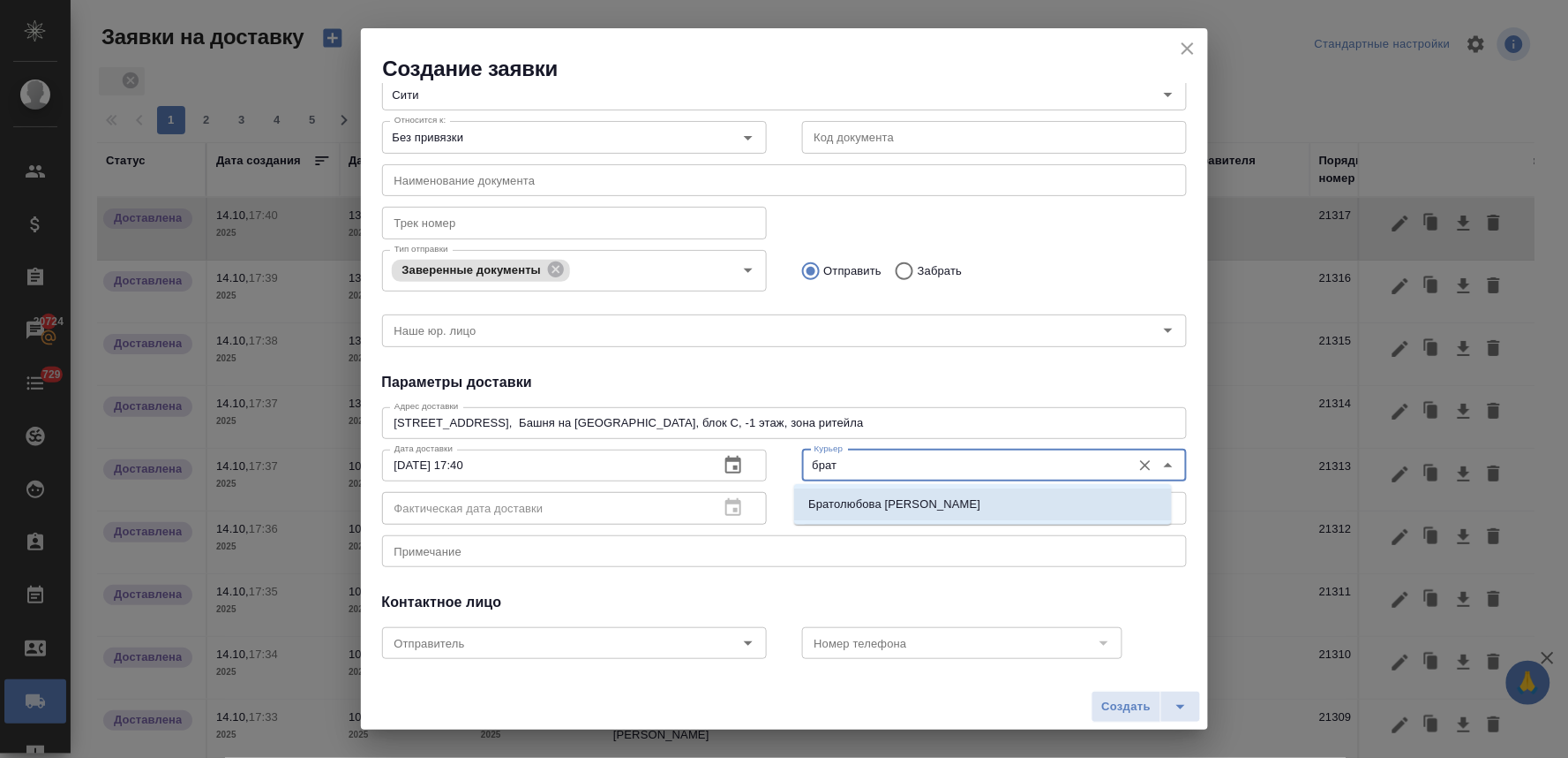
click at [865, 509] on p "Братолюбова Наталья" at bounding box center [894, 504] width 172 height 17
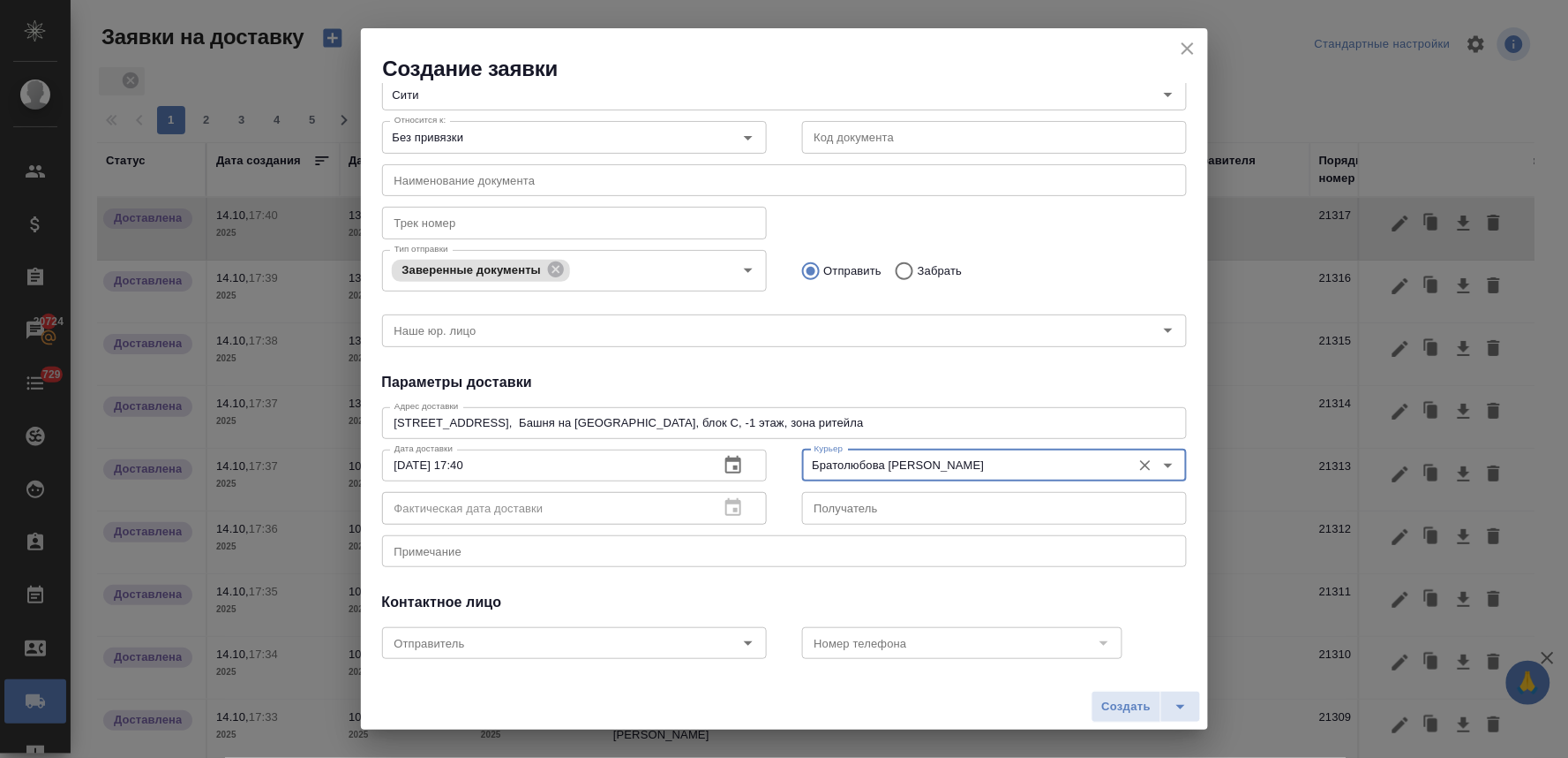
type input "Братолюбова Наталья"
click at [1100, 701] on button "Создать" at bounding box center [1126, 705] width 69 height 32
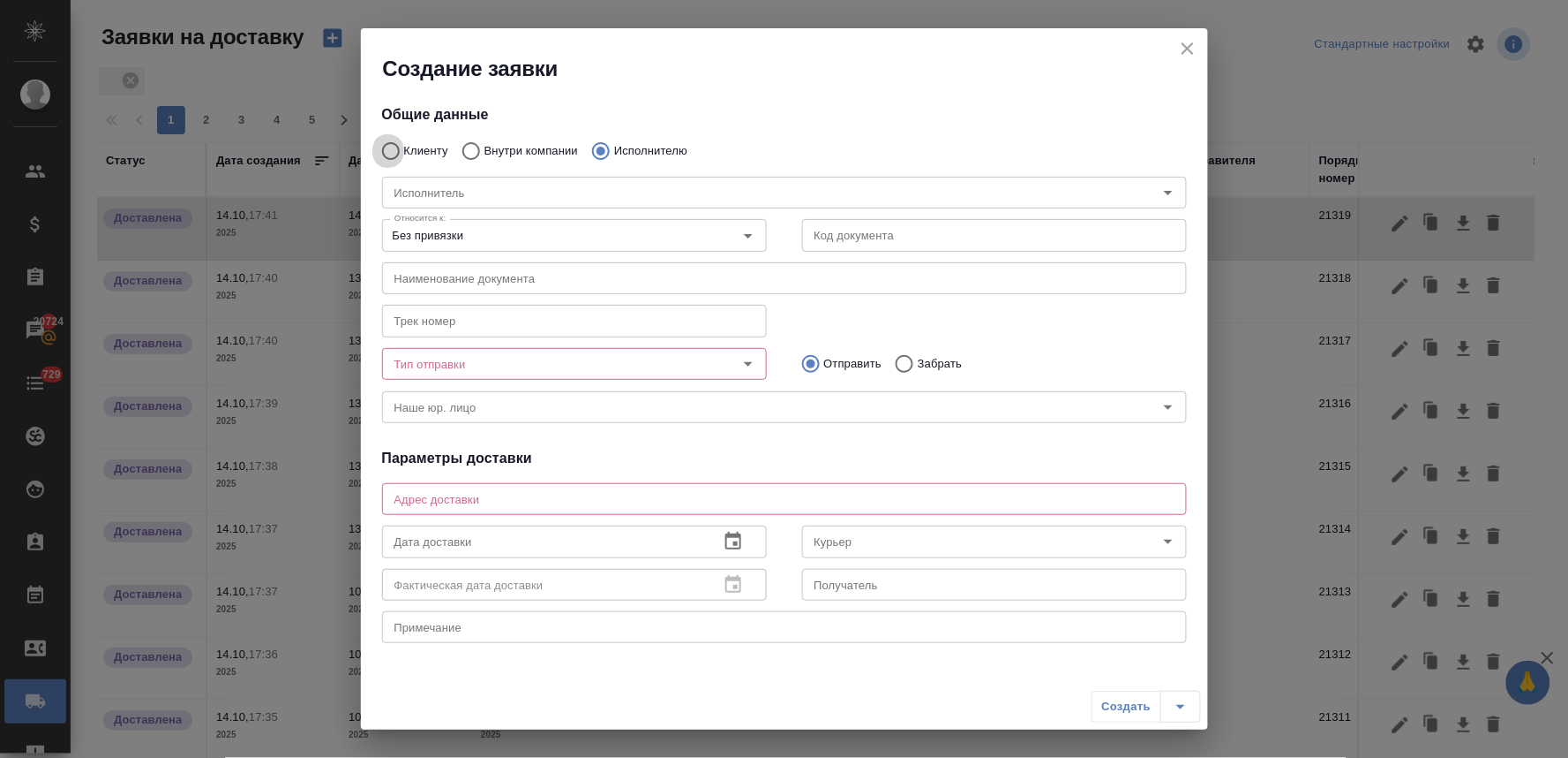
click at [386, 150] on input "Клиенту" at bounding box center [387, 150] width 32 height 37
radio input "true"
click at [464, 191] on input "Клиент" at bounding box center [741, 192] width 709 height 21
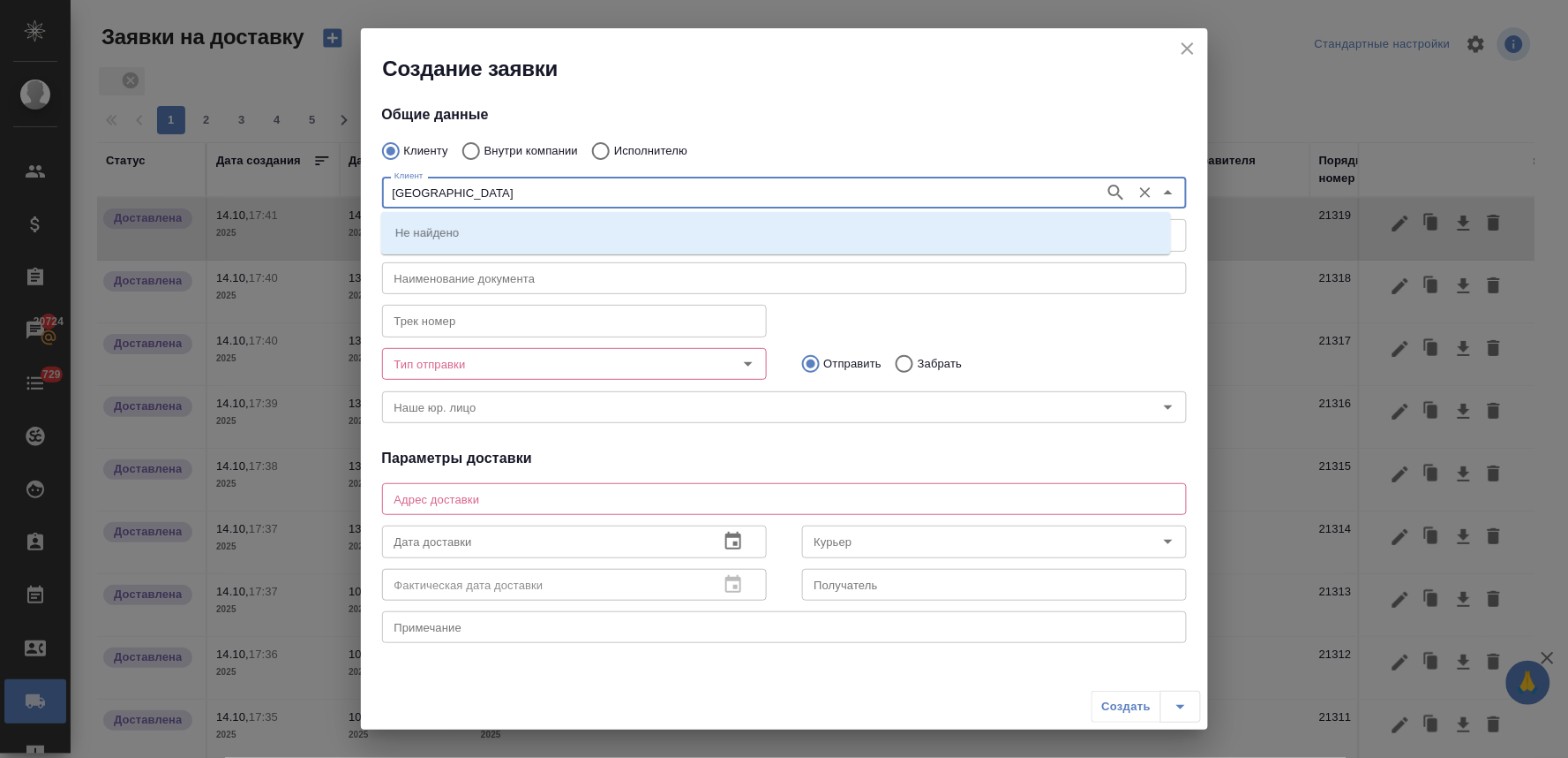
type input "берлин"
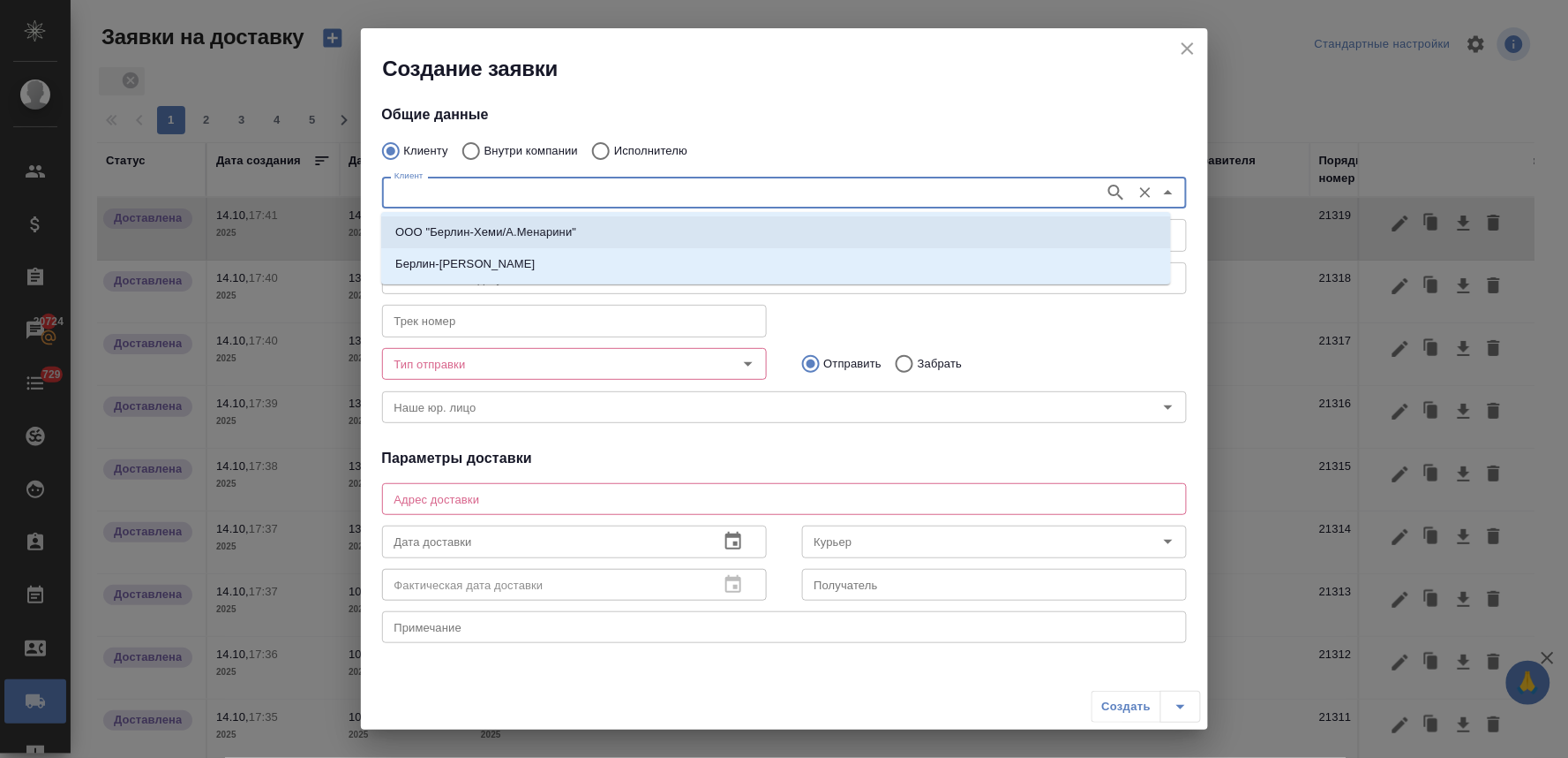
click at [474, 228] on p "ООО "Берлин-Хеми/А.Менарини"" at bounding box center [486, 232] width 181 height 17
type input "ООО "Берлин-Хеми/А.Менарини""
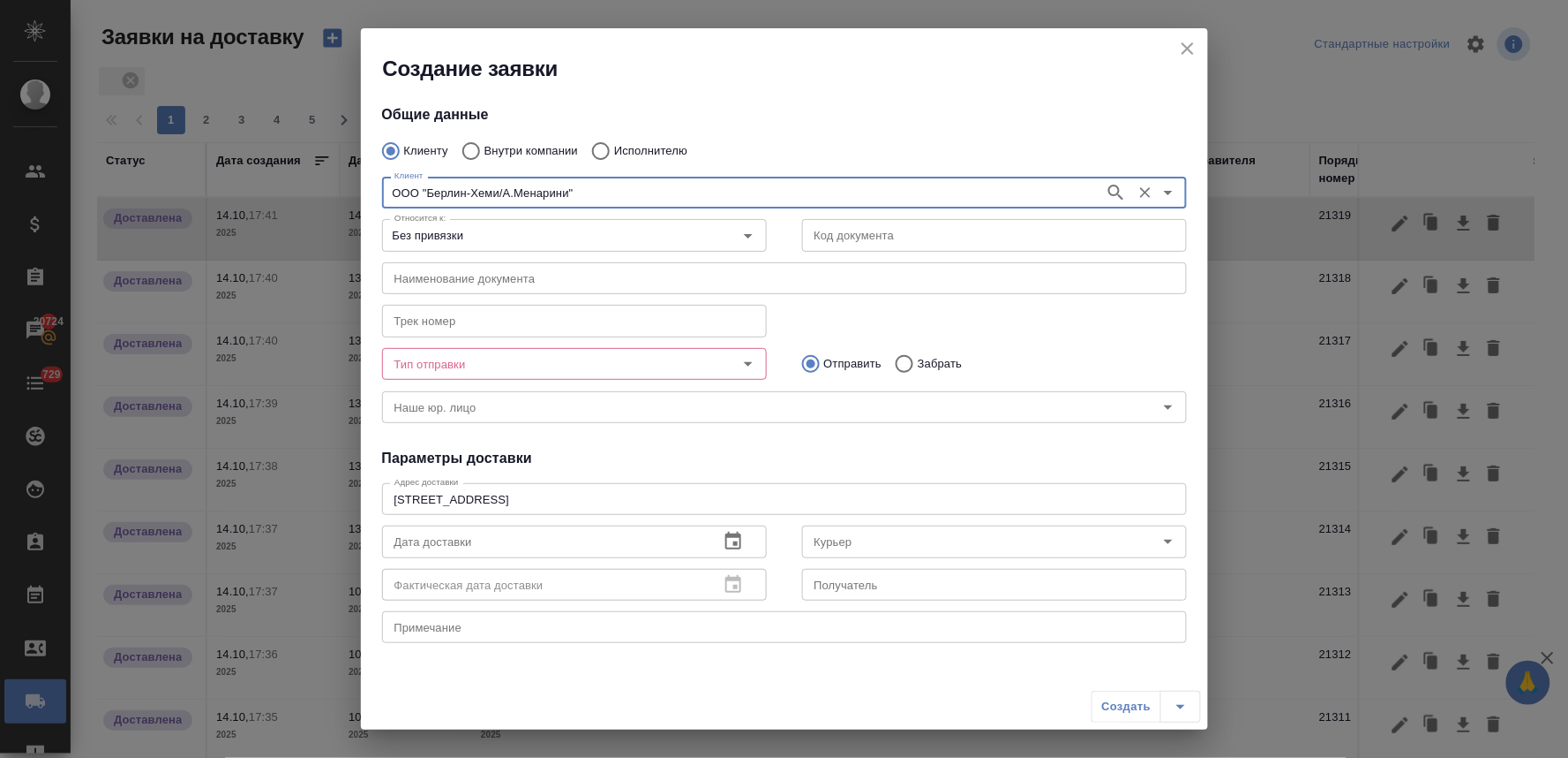
click at [518, 368] on input "Тип отправки" at bounding box center [545, 363] width 315 height 21
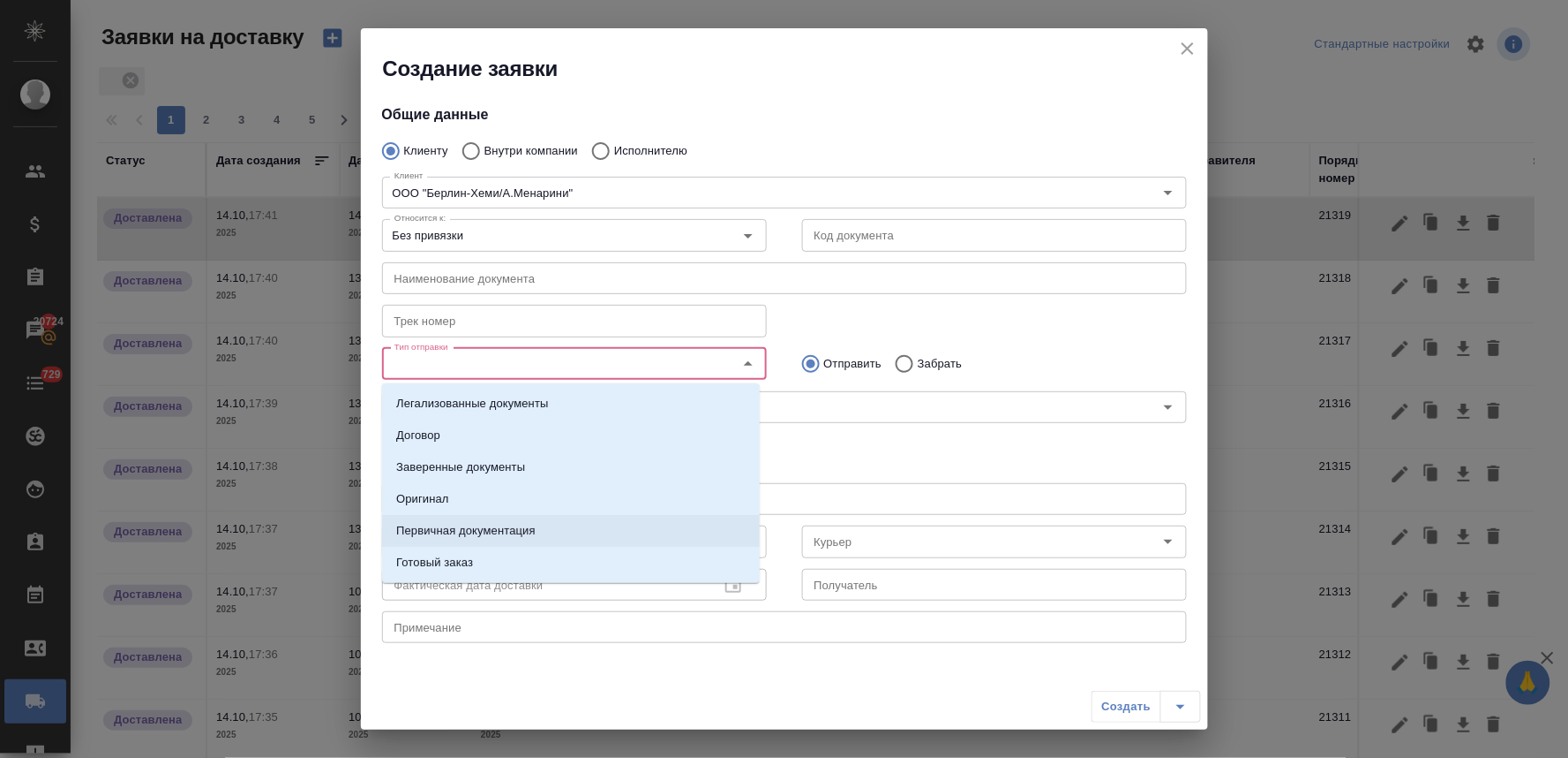
click at [516, 526] on p "Первичная документация" at bounding box center [466, 530] width 139 height 17
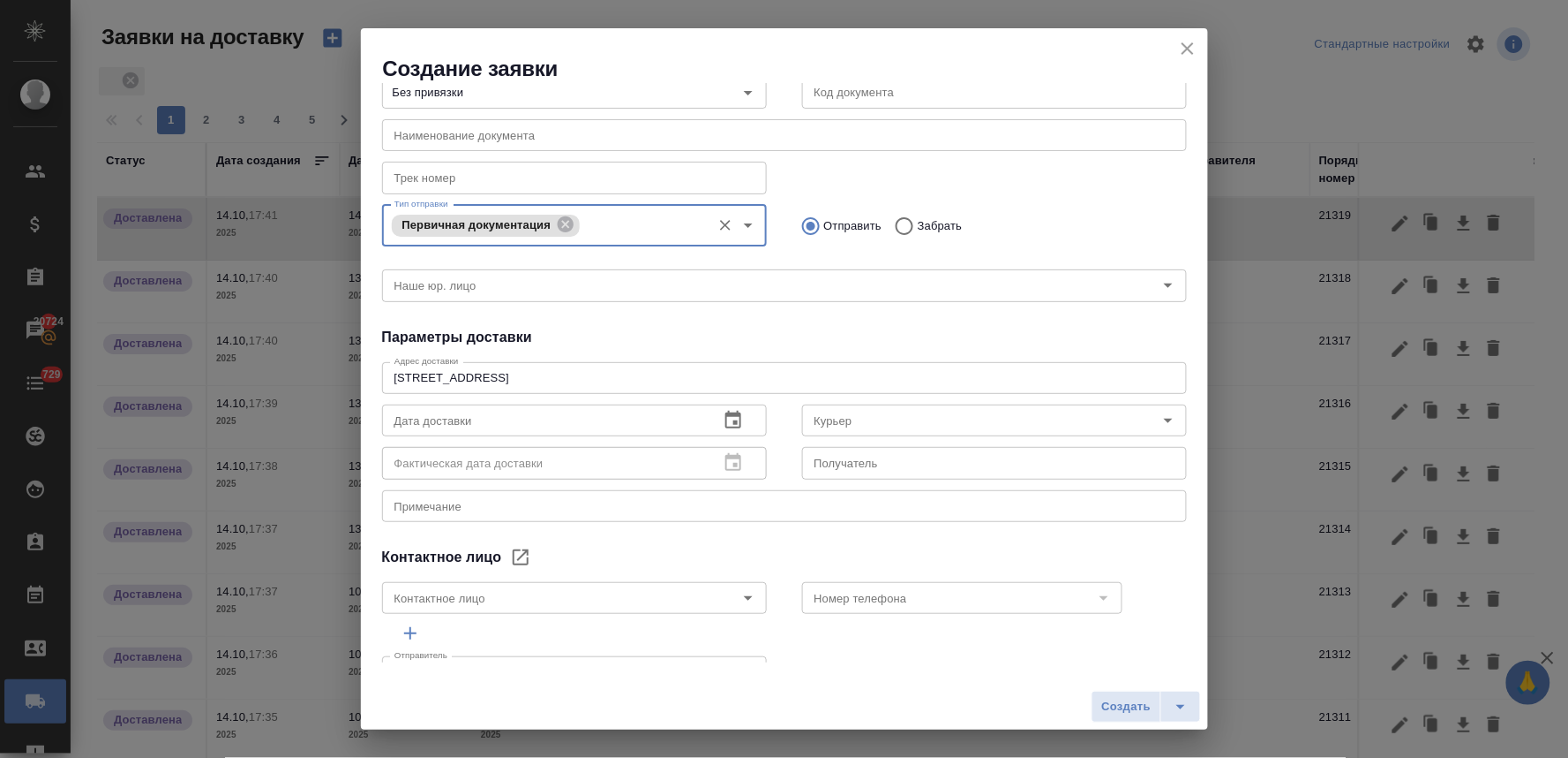
scroll to position [188, 0]
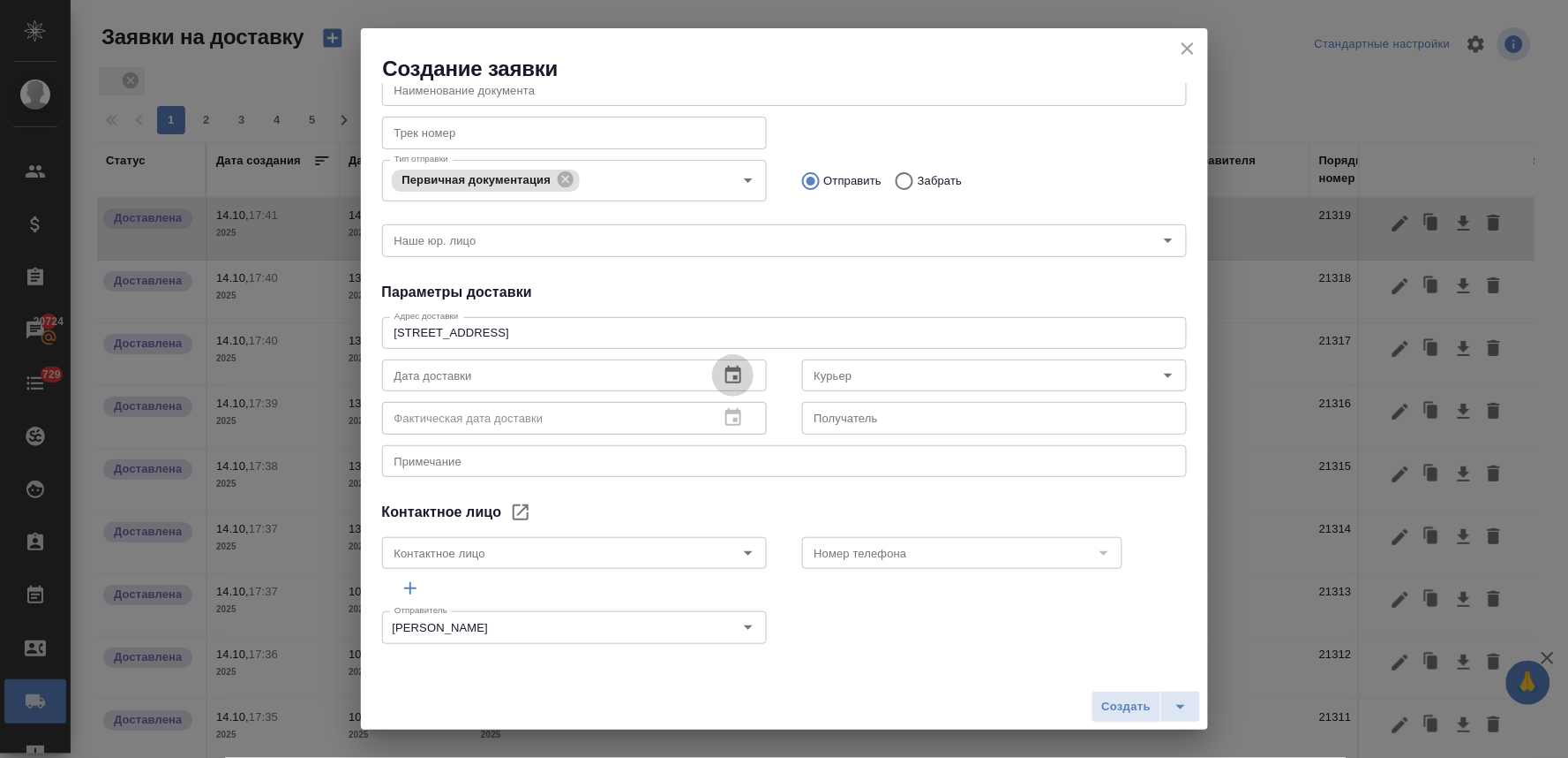
click at [729, 377] on icon "button" at bounding box center [733, 374] width 16 height 17
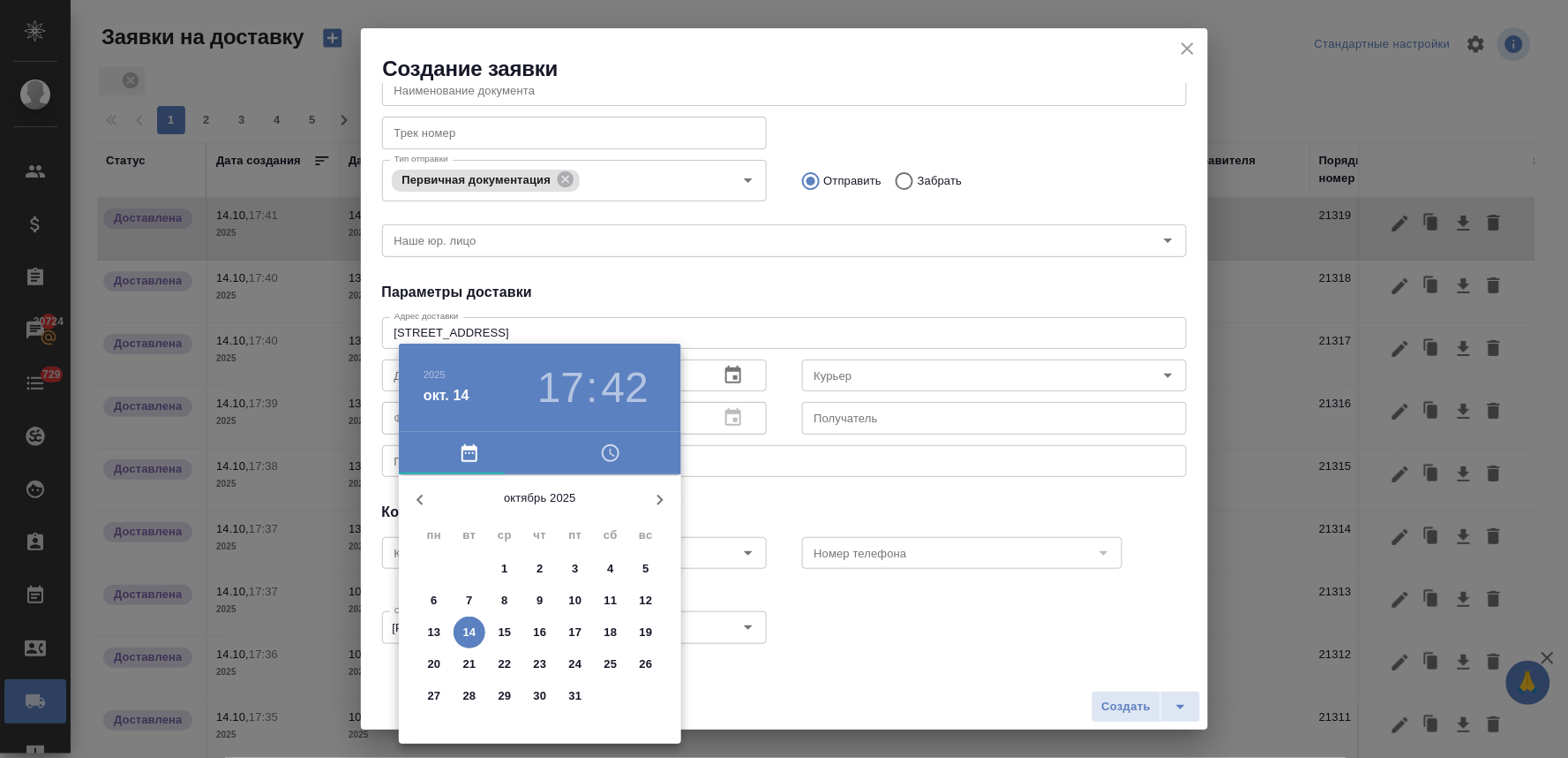
click at [603, 459] on icon "button" at bounding box center [610, 452] width 21 height 21
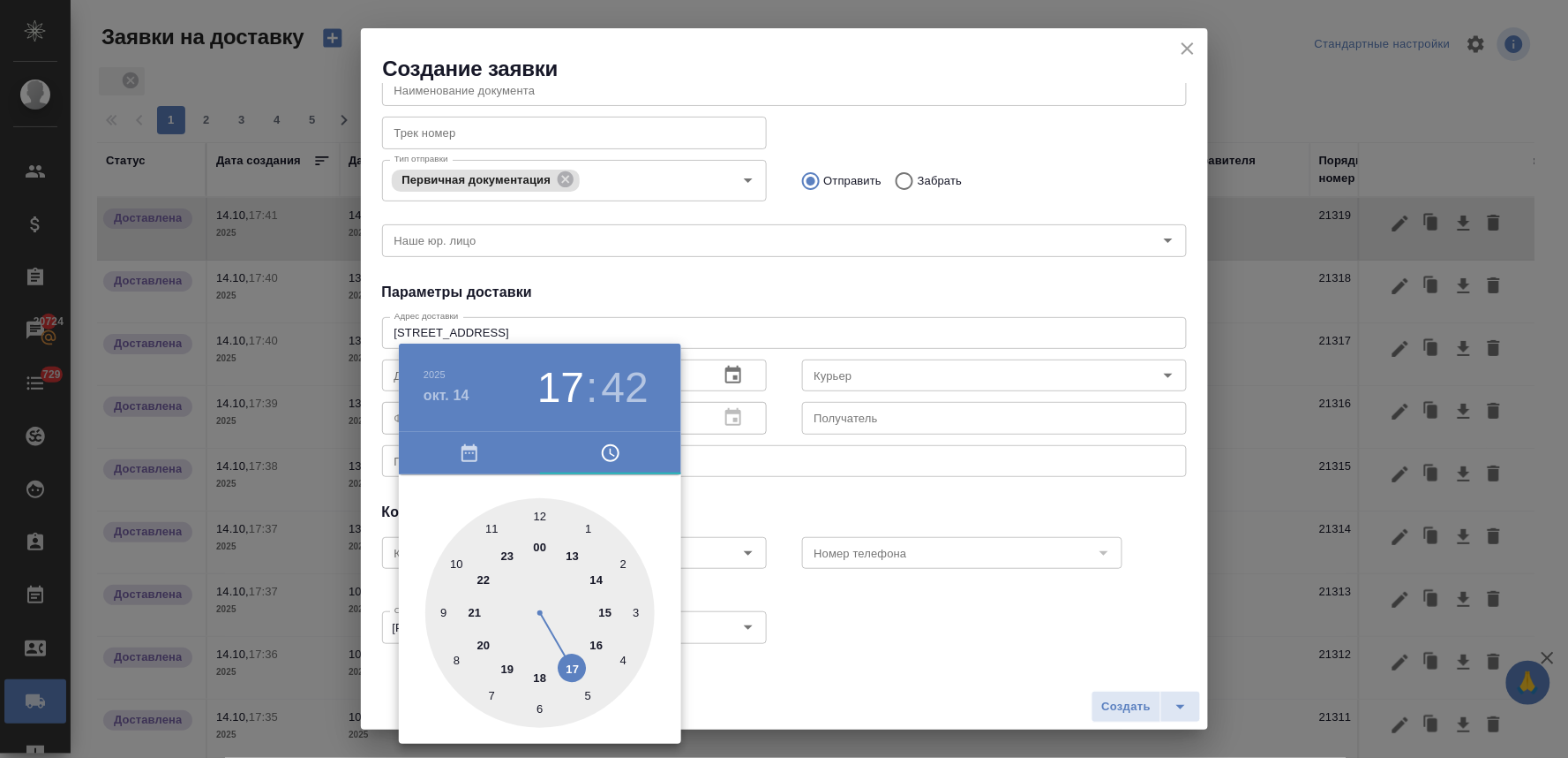
click at [490, 532] on div at bounding box center [540, 612] width 229 height 229
click at [622, 565] on div at bounding box center [540, 612] width 229 height 229
type input "14.10.2025 11:10"
click at [868, 283] on div at bounding box center [784, 379] width 1568 height 758
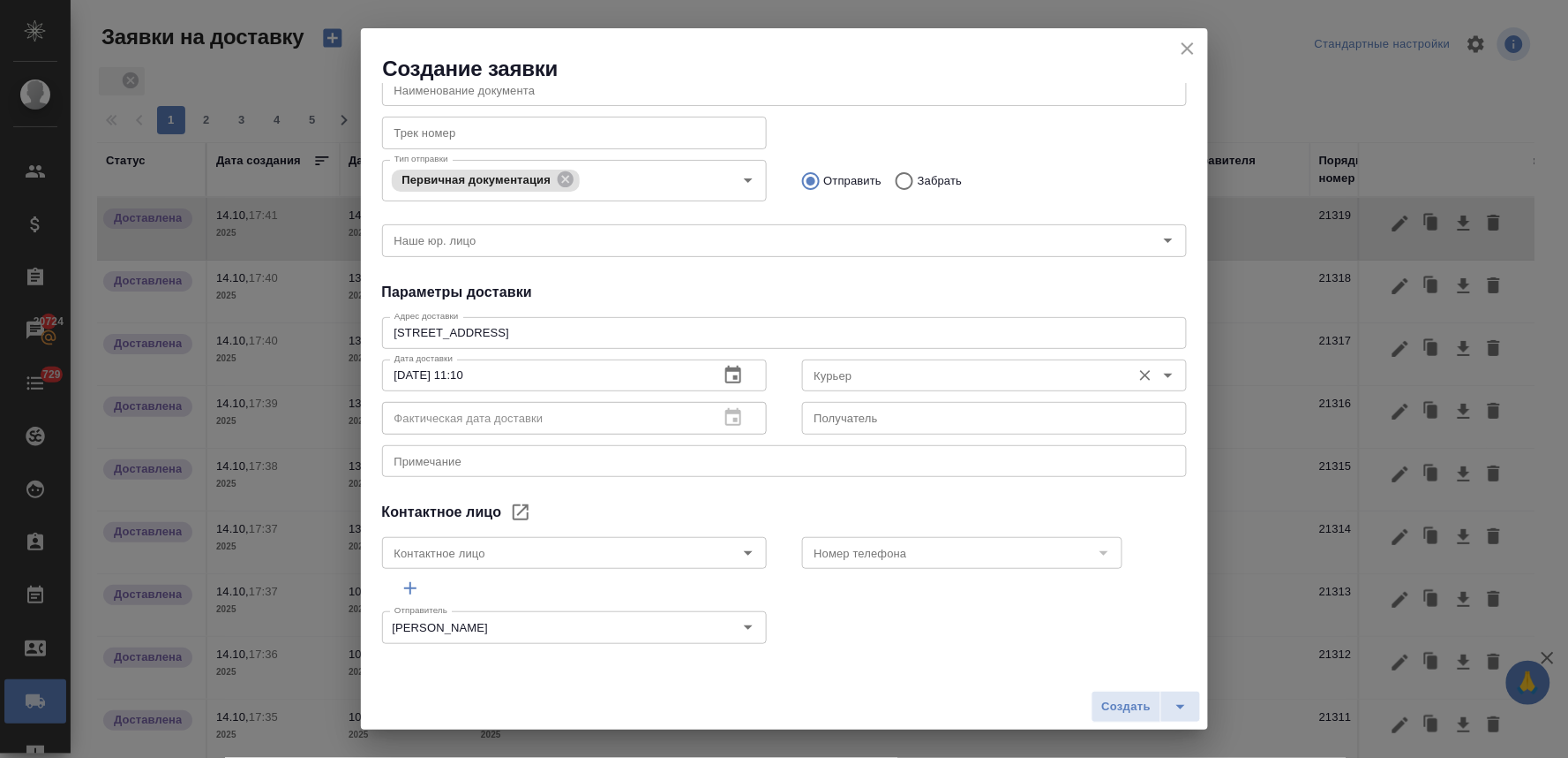
click at [884, 379] on input "Курьер" at bounding box center [965, 375] width 315 height 21
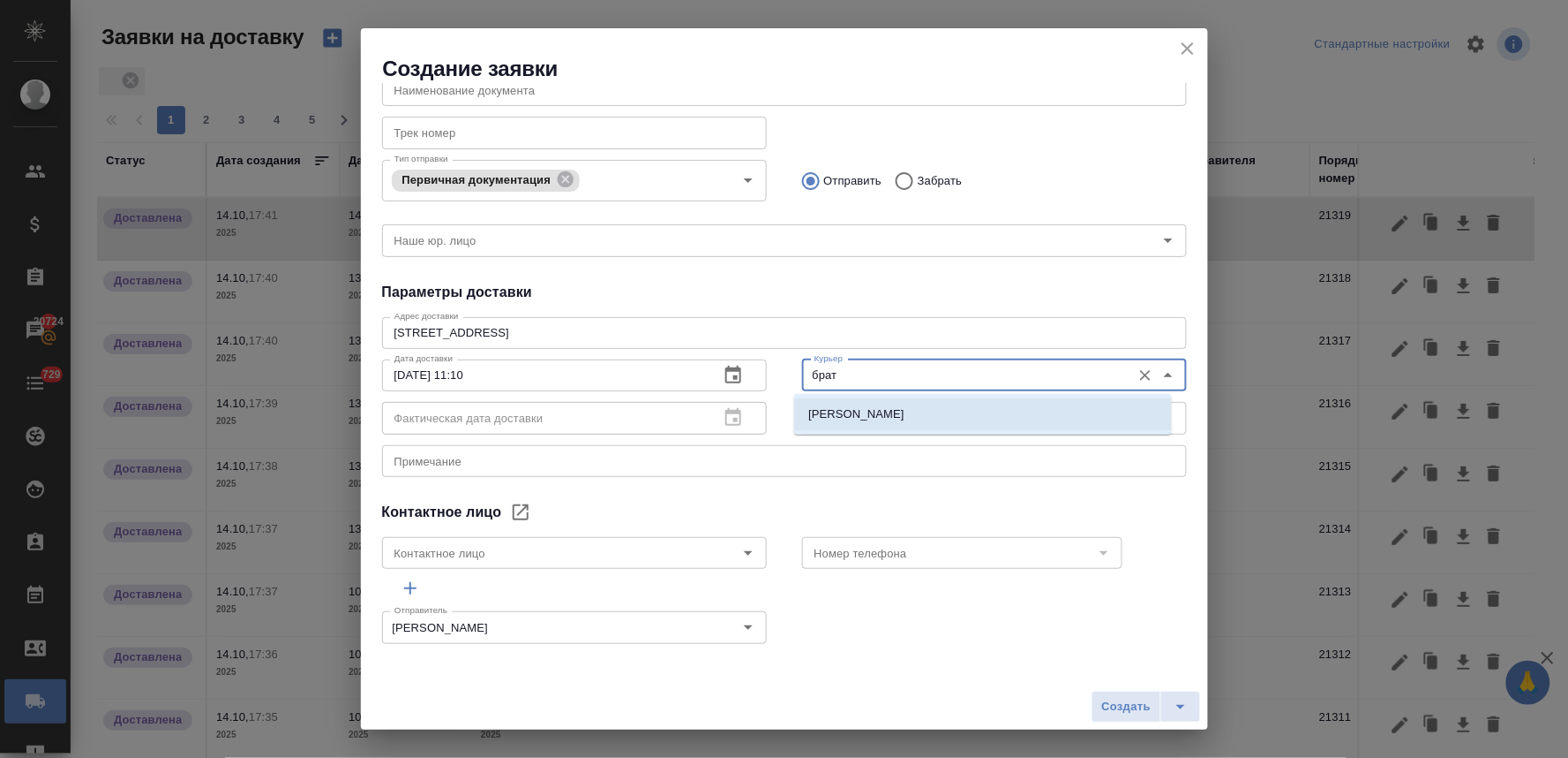
click at [878, 416] on p "Братолюбова [PERSON_NAME]" at bounding box center [894, 414] width 172 height 17
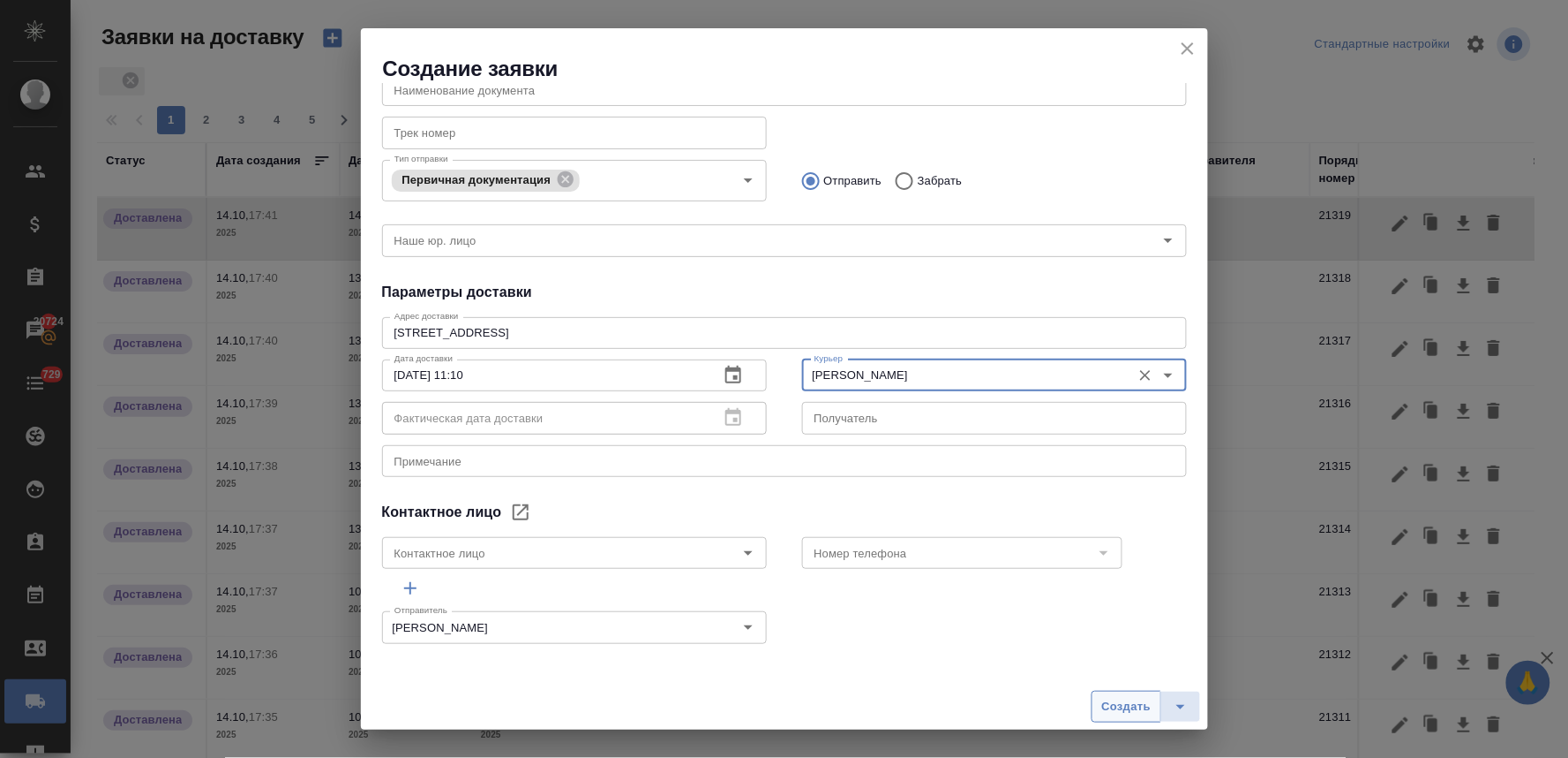
type input "Братолюбова [PERSON_NAME]"
click at [1117, 702] on span "Создать" at bounding box center [1126, 706] width 50 height 20
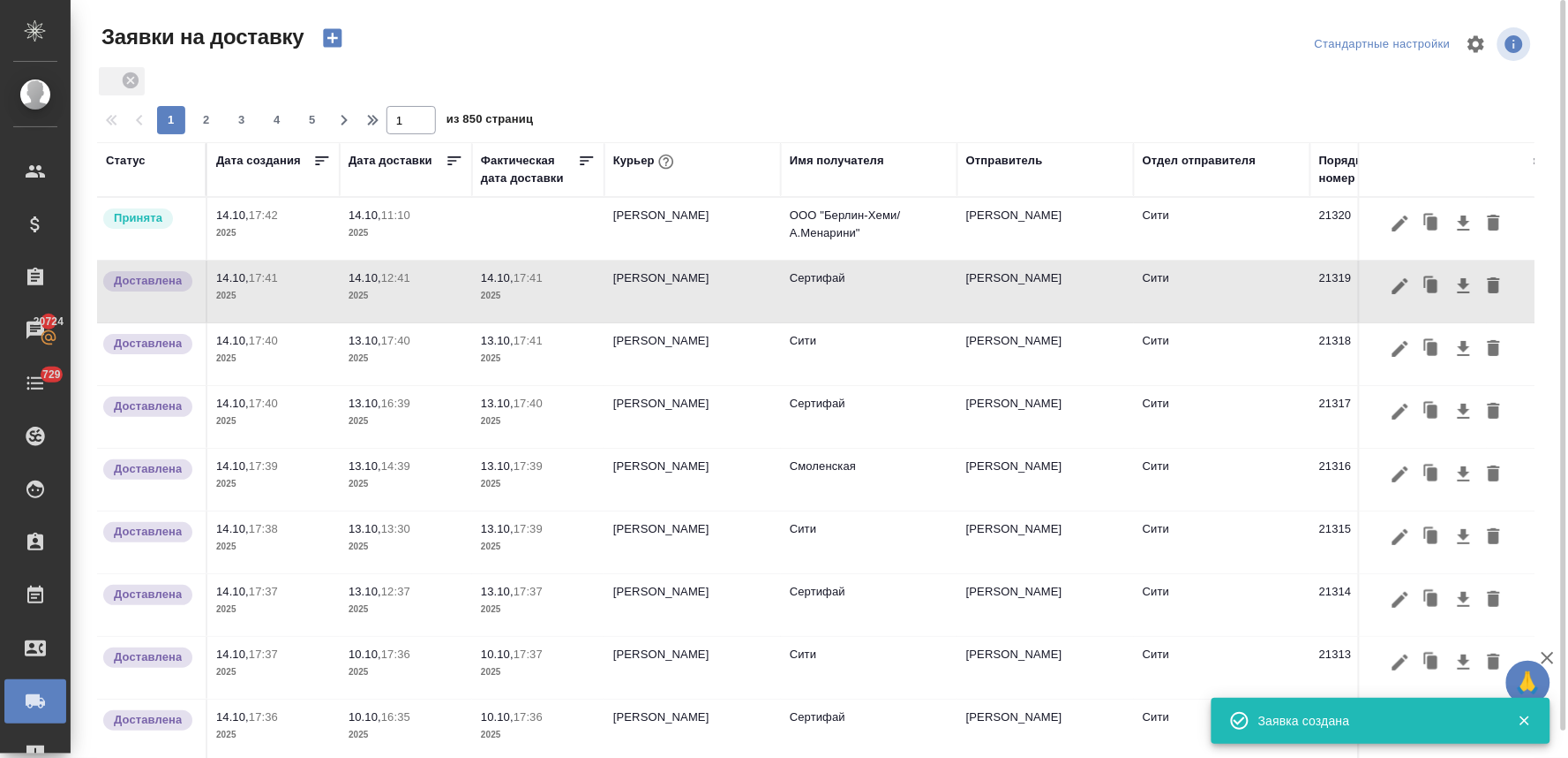
click at [388, 215] on p "11:10" at bounding box center [396, 215] width 29 height 14
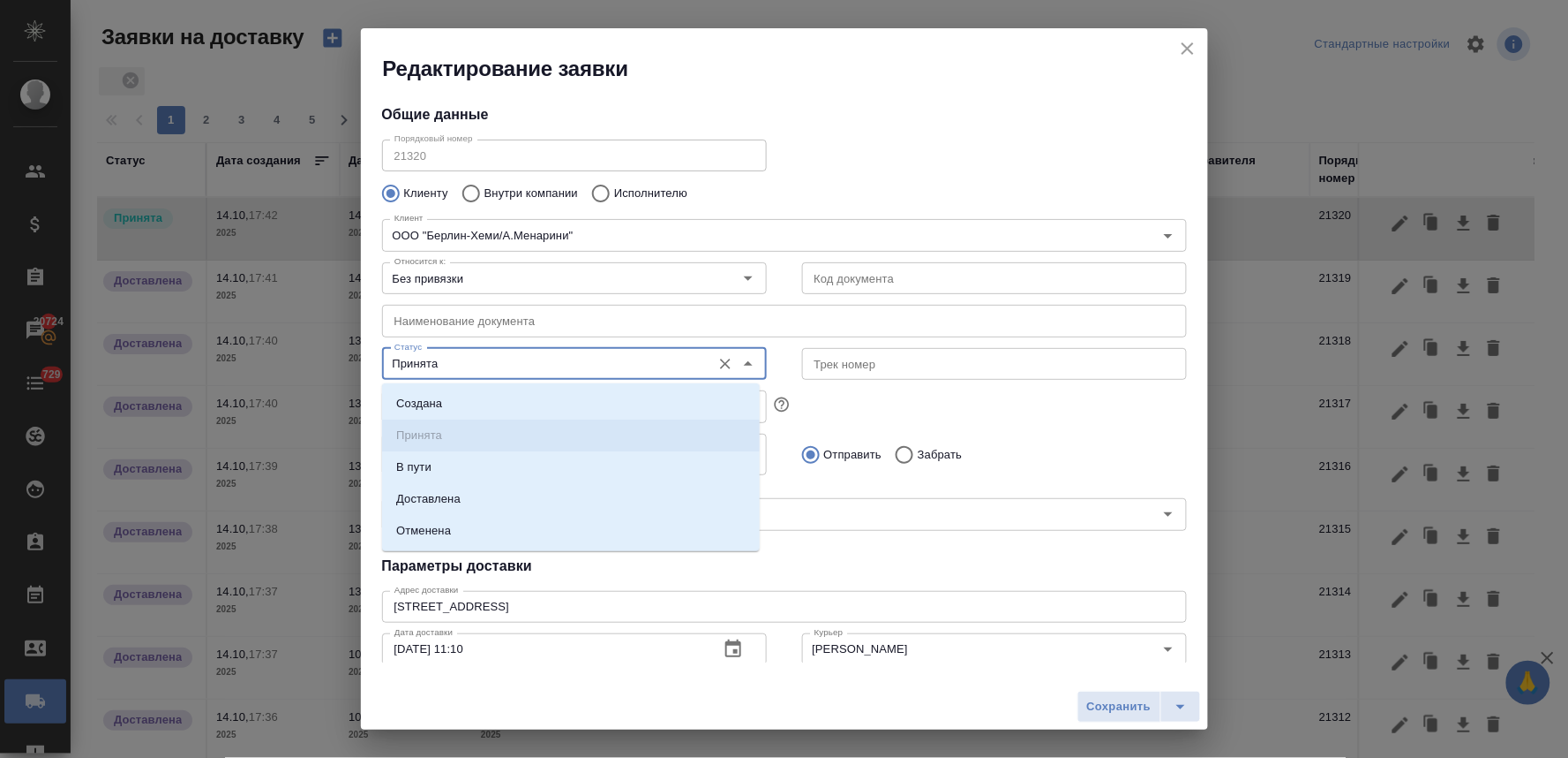
click at [594, 363] on input "Принята" at bounding box center [545, 363] width 315 height 21
click at [575, 497] on li "Доставлена" at bounding box center [570, 498] width 378 height 32
type input "Доставлена"
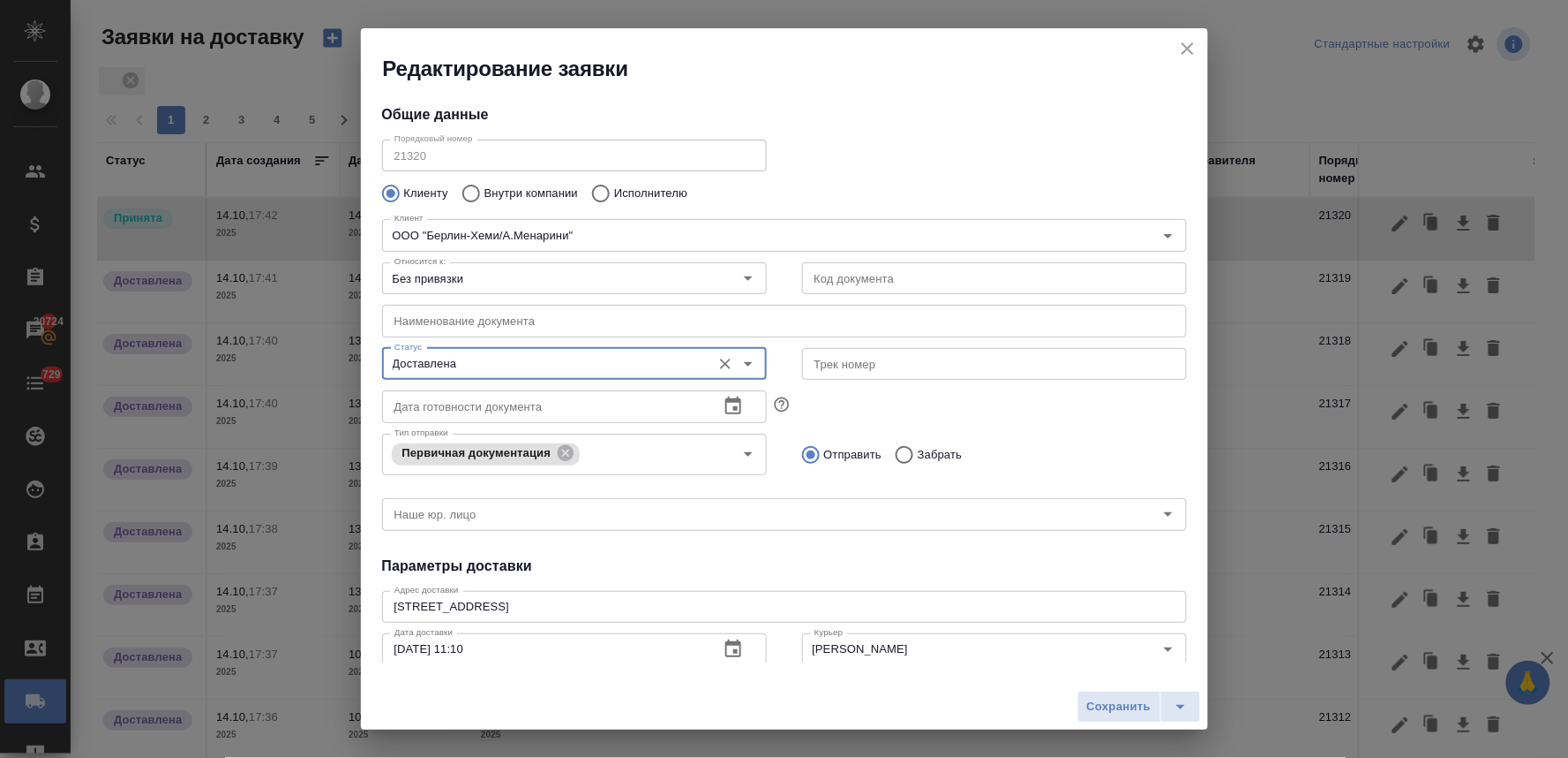
click at [1110, 701] on span "Сохранить" at bounding box center [1119, 706] width 64 height 20
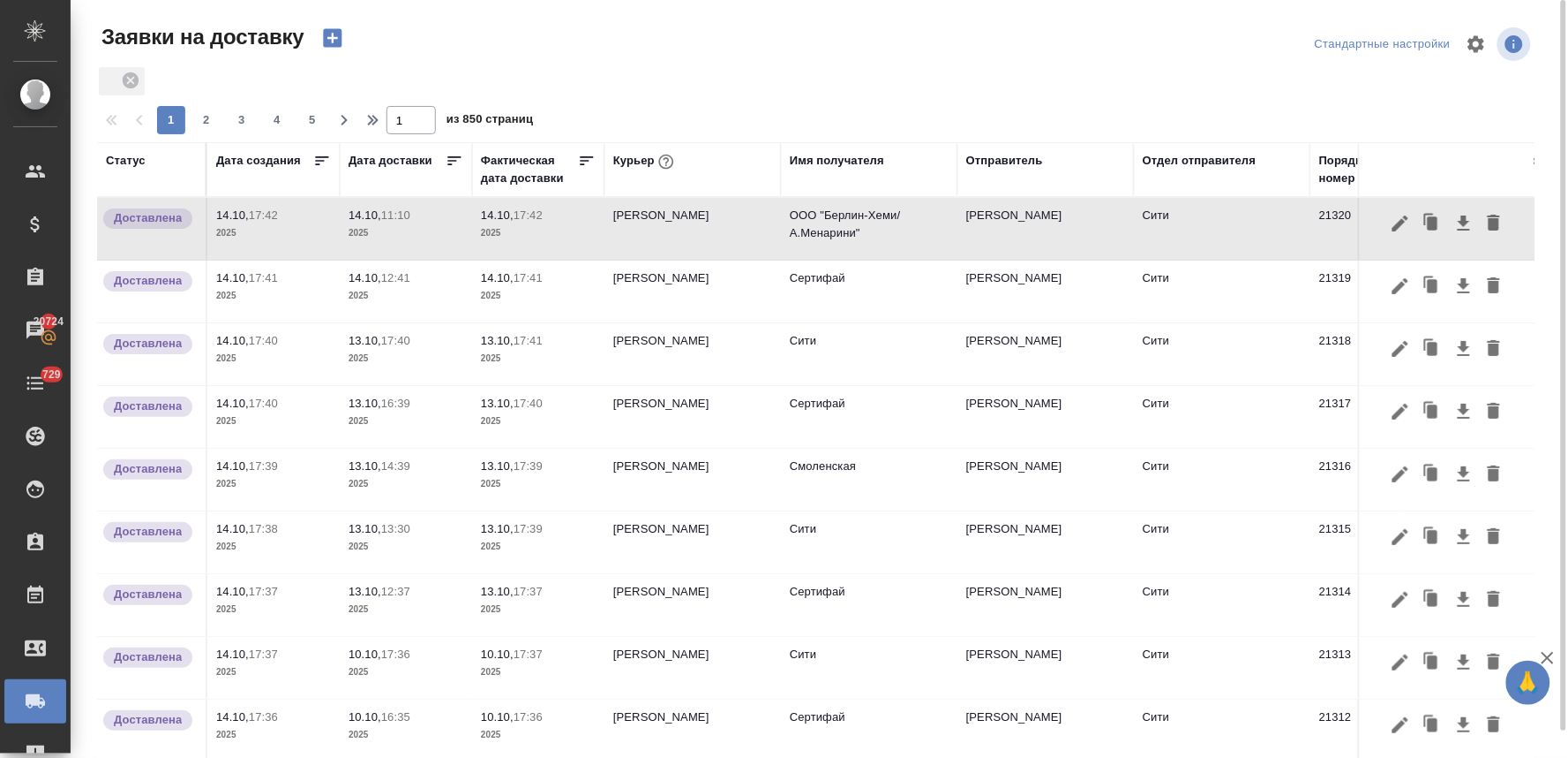
click at [332, 35] on icon "button" at bounding box center [332, 37] width 24 height 24
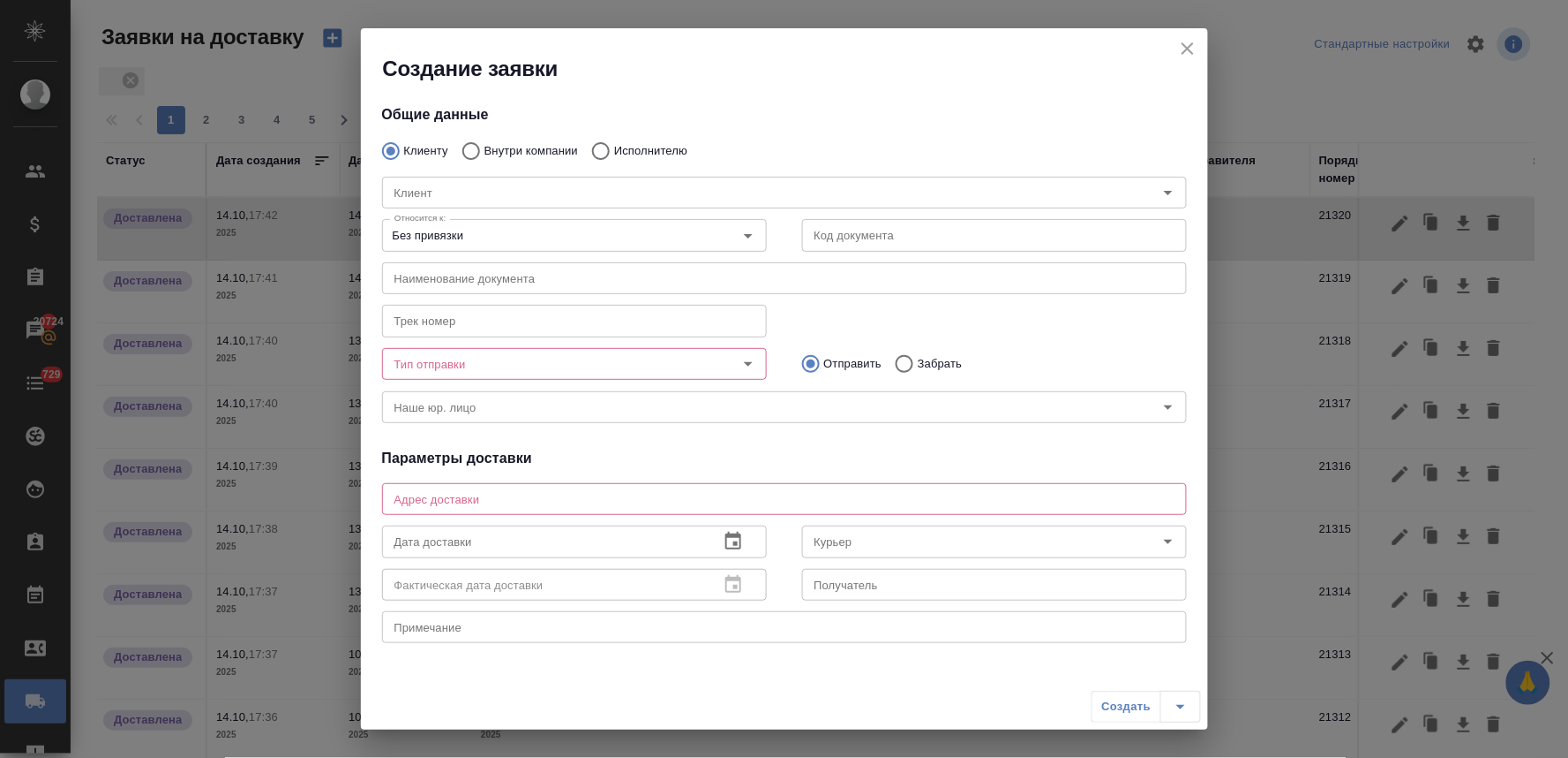
click at [470, 148] on input "Внутри компании" at bounding box center [468, 150] width 32 height 37
radio input "true"
click at [480, 191] on input "Команда" at bounding box center [755, 192] width 735 height 21
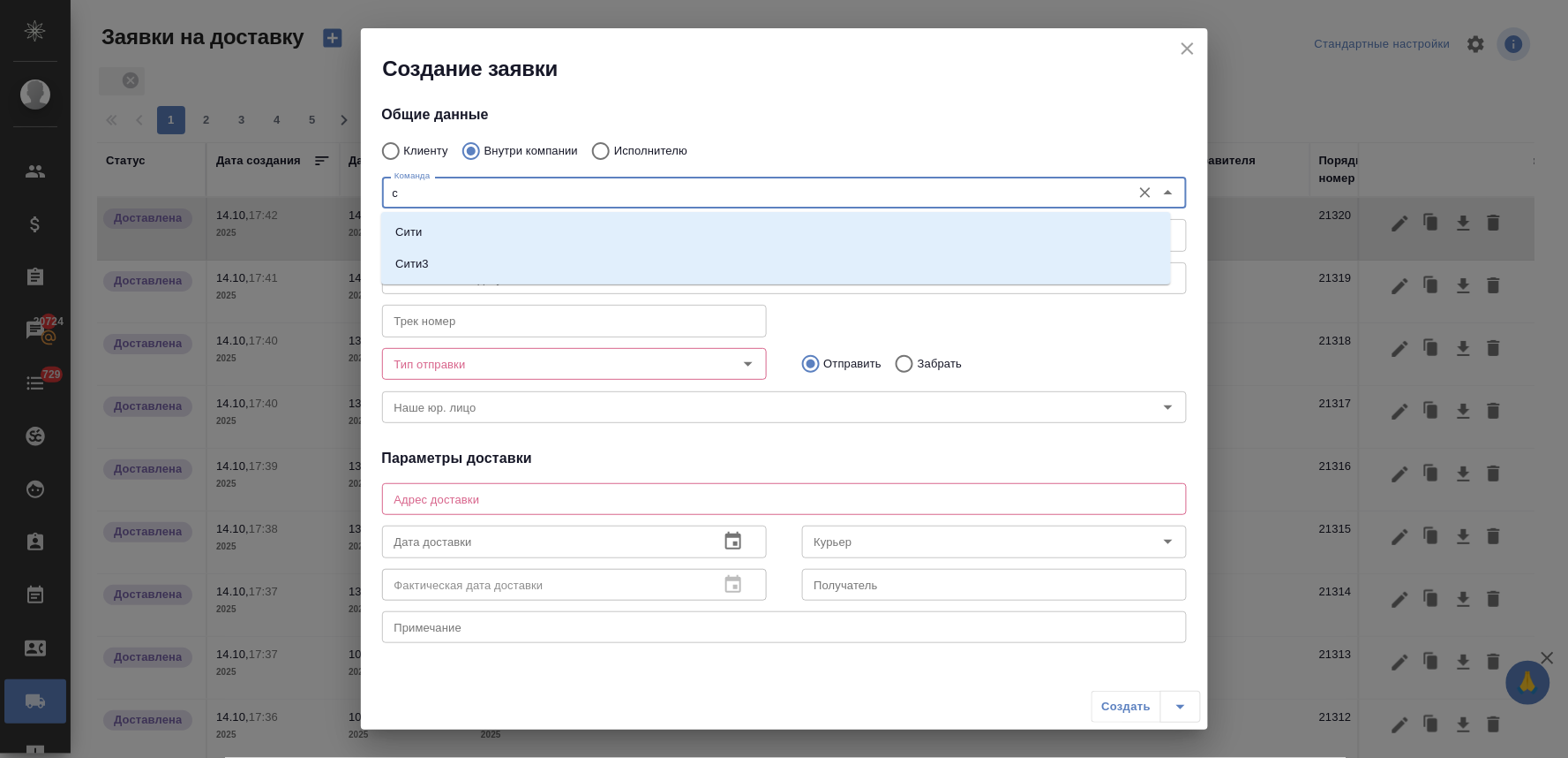
type input "си"
click at [487, 236] on li "Сити" at bounding box center [776, 232] width 790 height 32
type textarea "Пресненская набережная, д. 10, Башня на Набережной, блок С, -1 этаж, зона ритей…"
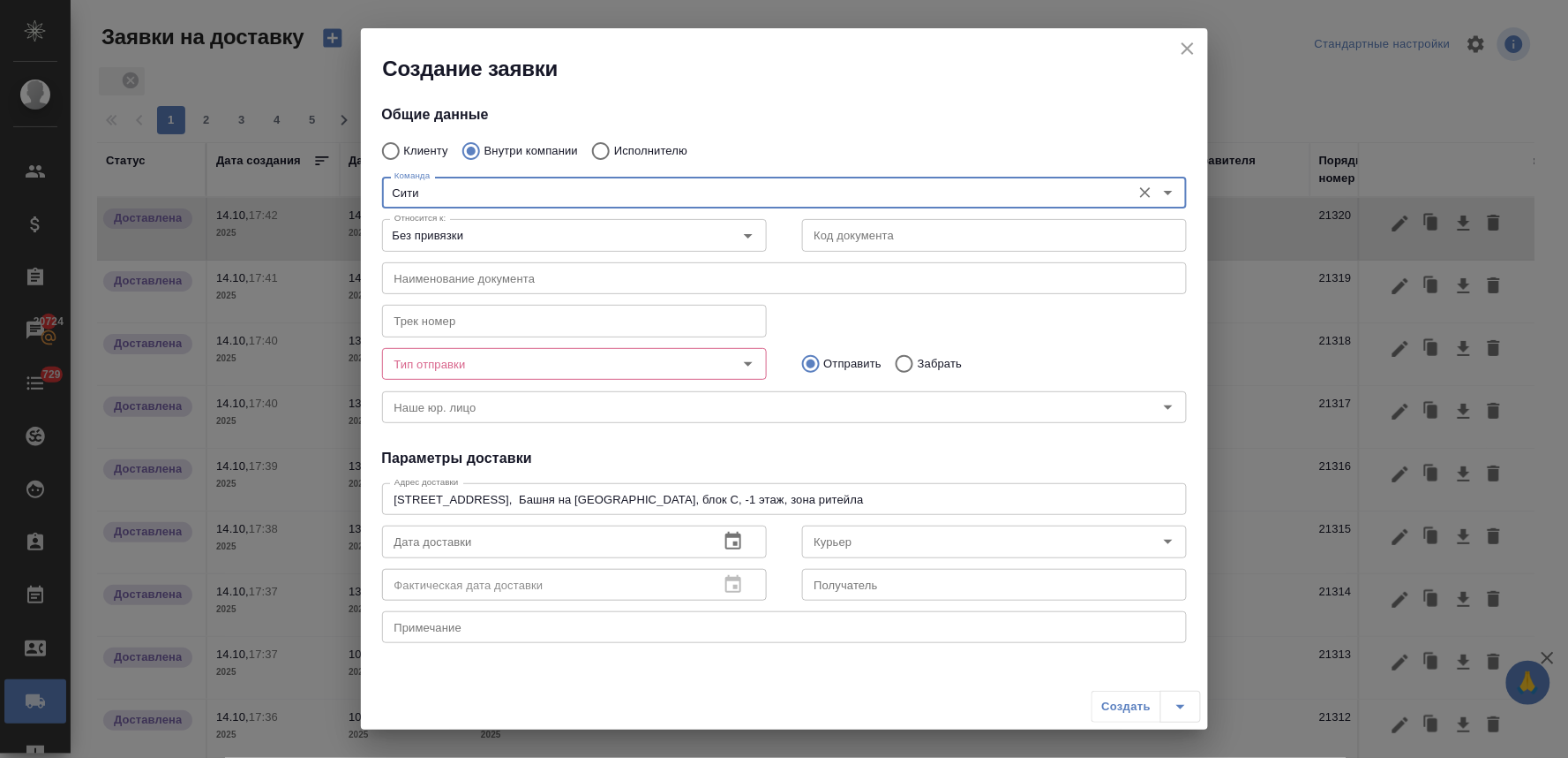
type input "Сити"
click at [507, 357] on input "Тип отправки" at bounding box center [545, 363] width 315 height 21
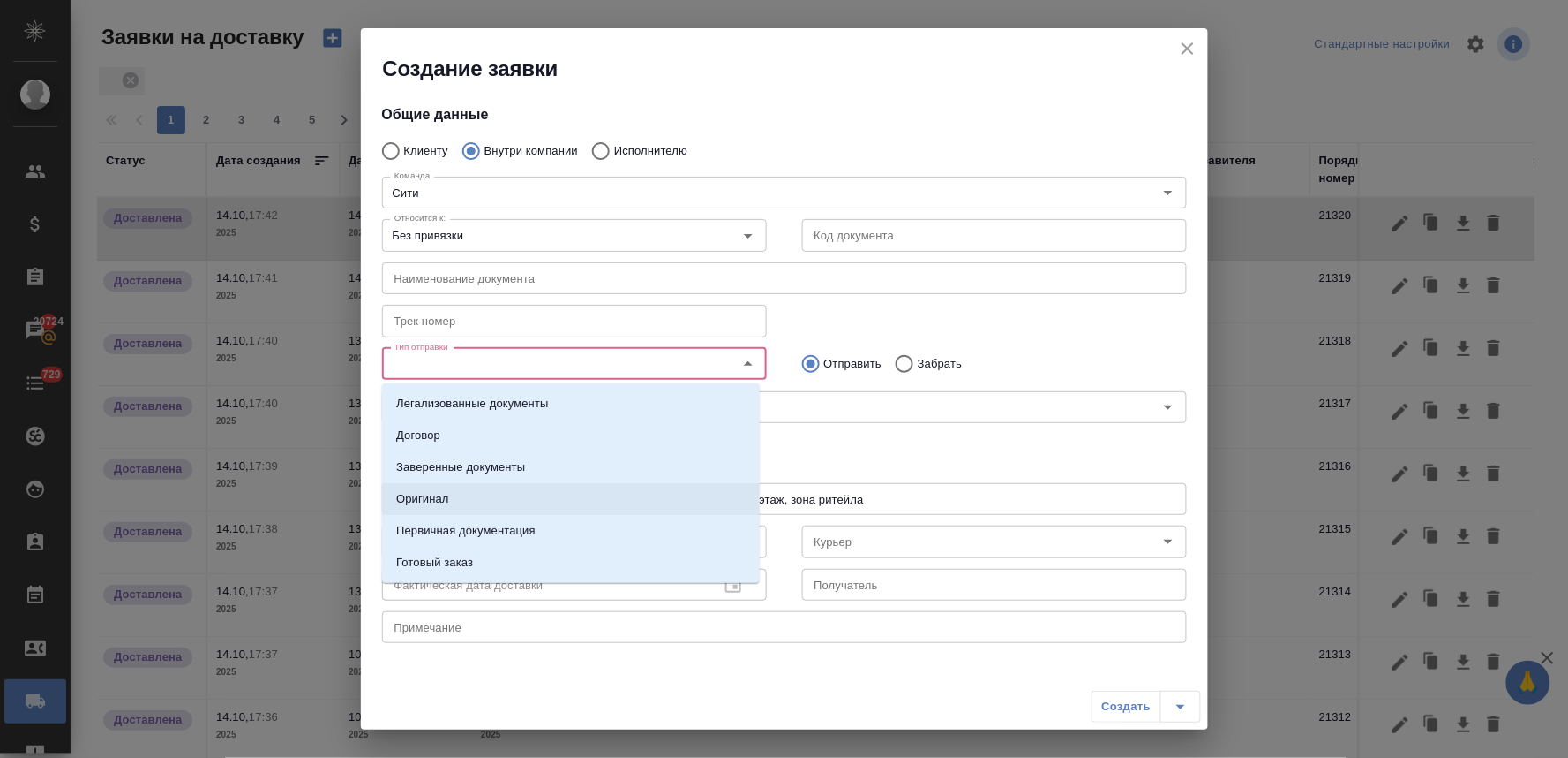
click at [510, 497] on li "Оригинал" at bounding box center [570, 498] width 378 height 32
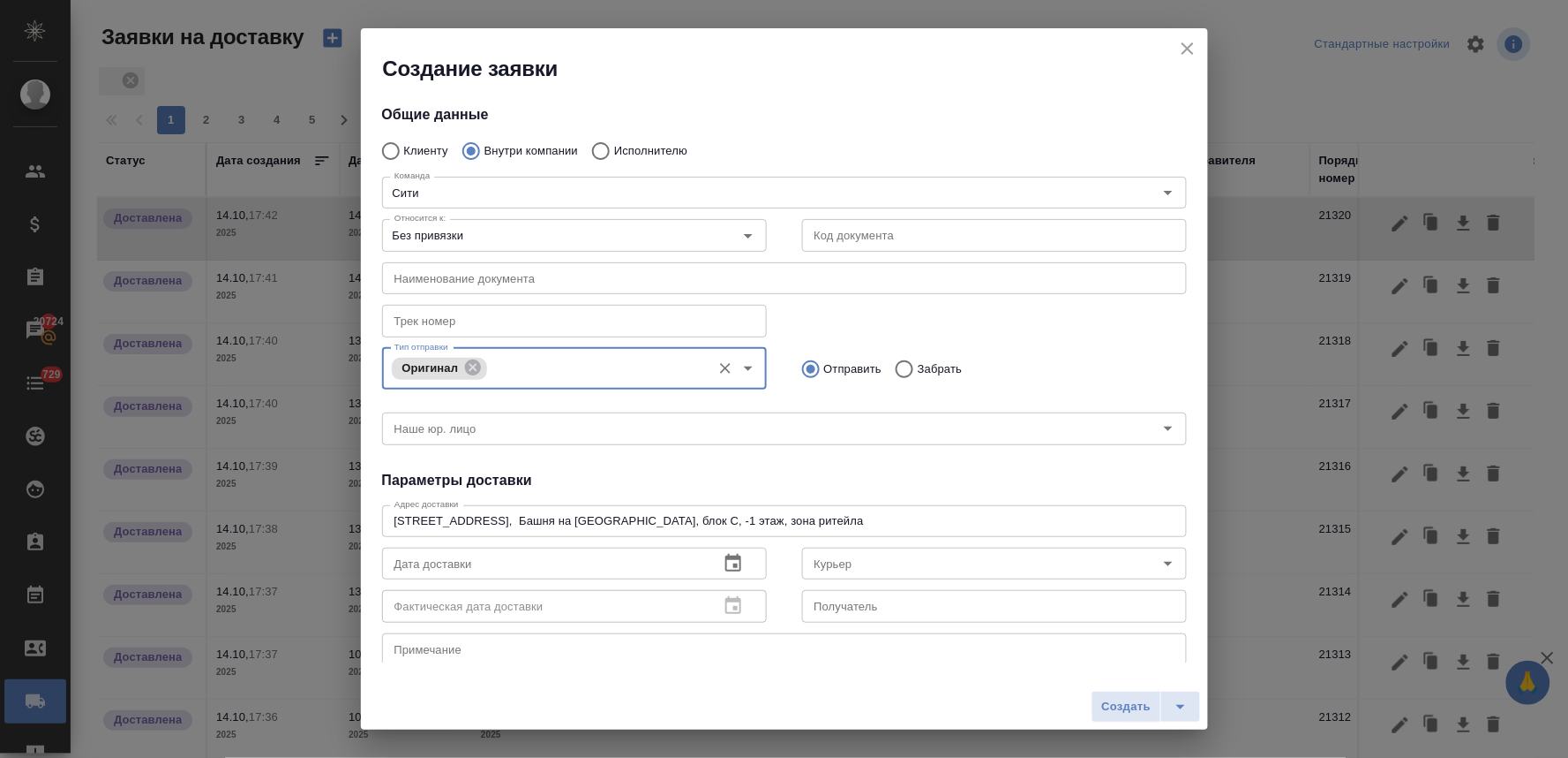
click at [773, 475] on h4 "Параметры доставки" at bounding box center [784, 480] width 805 height 21
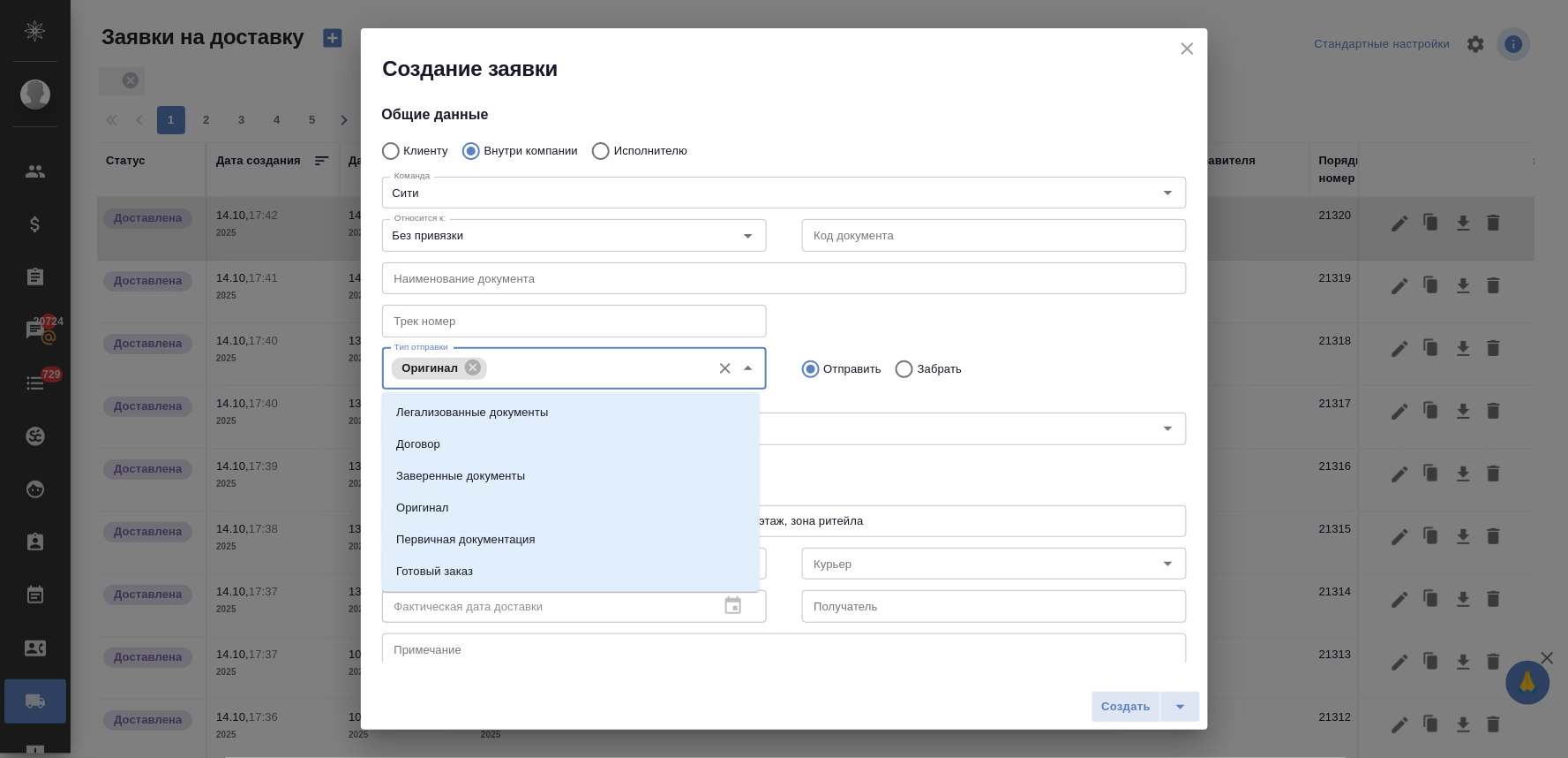
click at [597, 372] on input "Тип отправки" at bounding box center [597, 368] width 210 height 21
click at [570, 472] on li "Заверенные документы" at bounding box center [570, 475] width 378 height 32
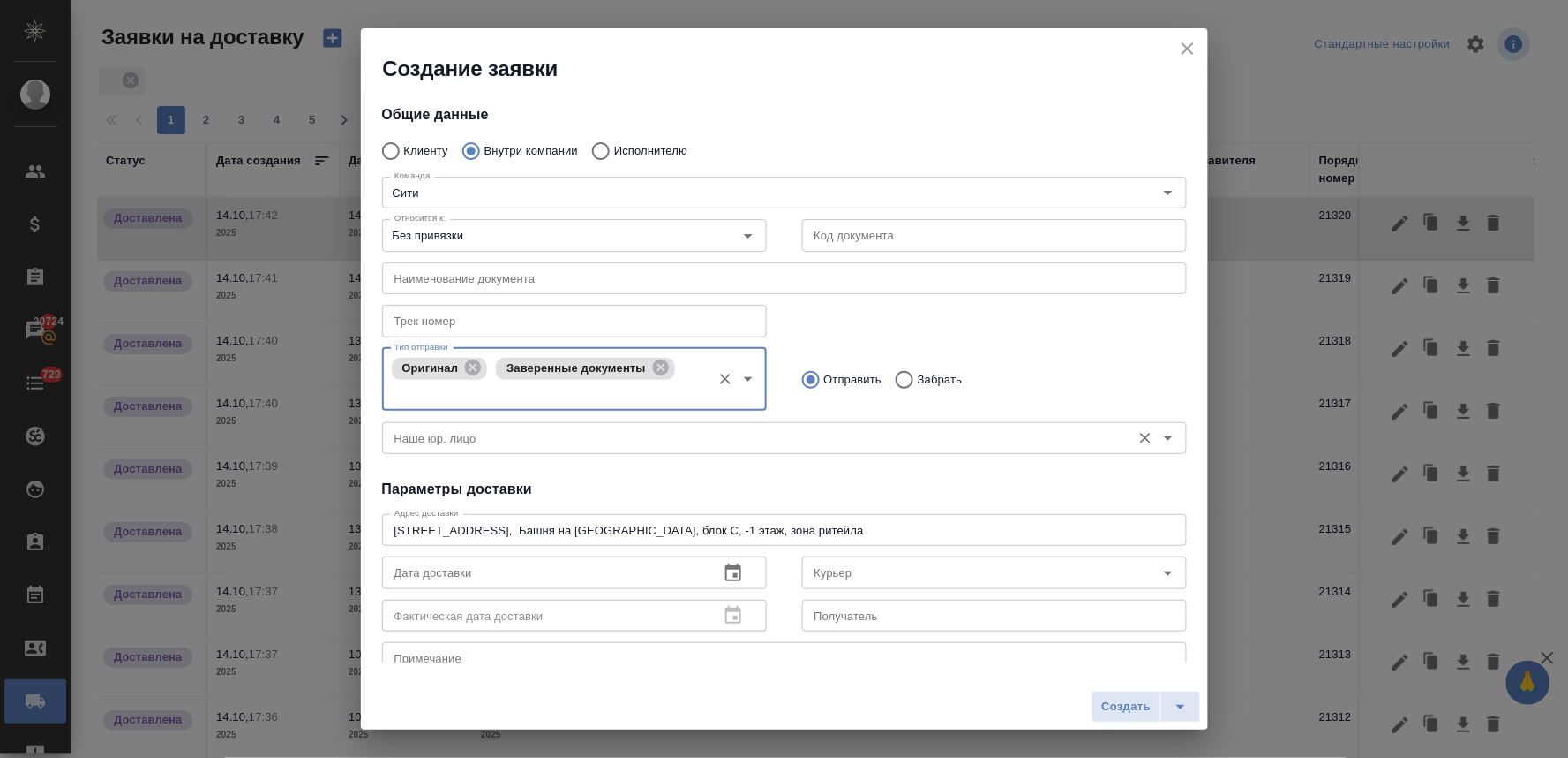
click at [687, 453] on div "Наше юр. лицо" at bounding box center [784, 437] width 805 height 32
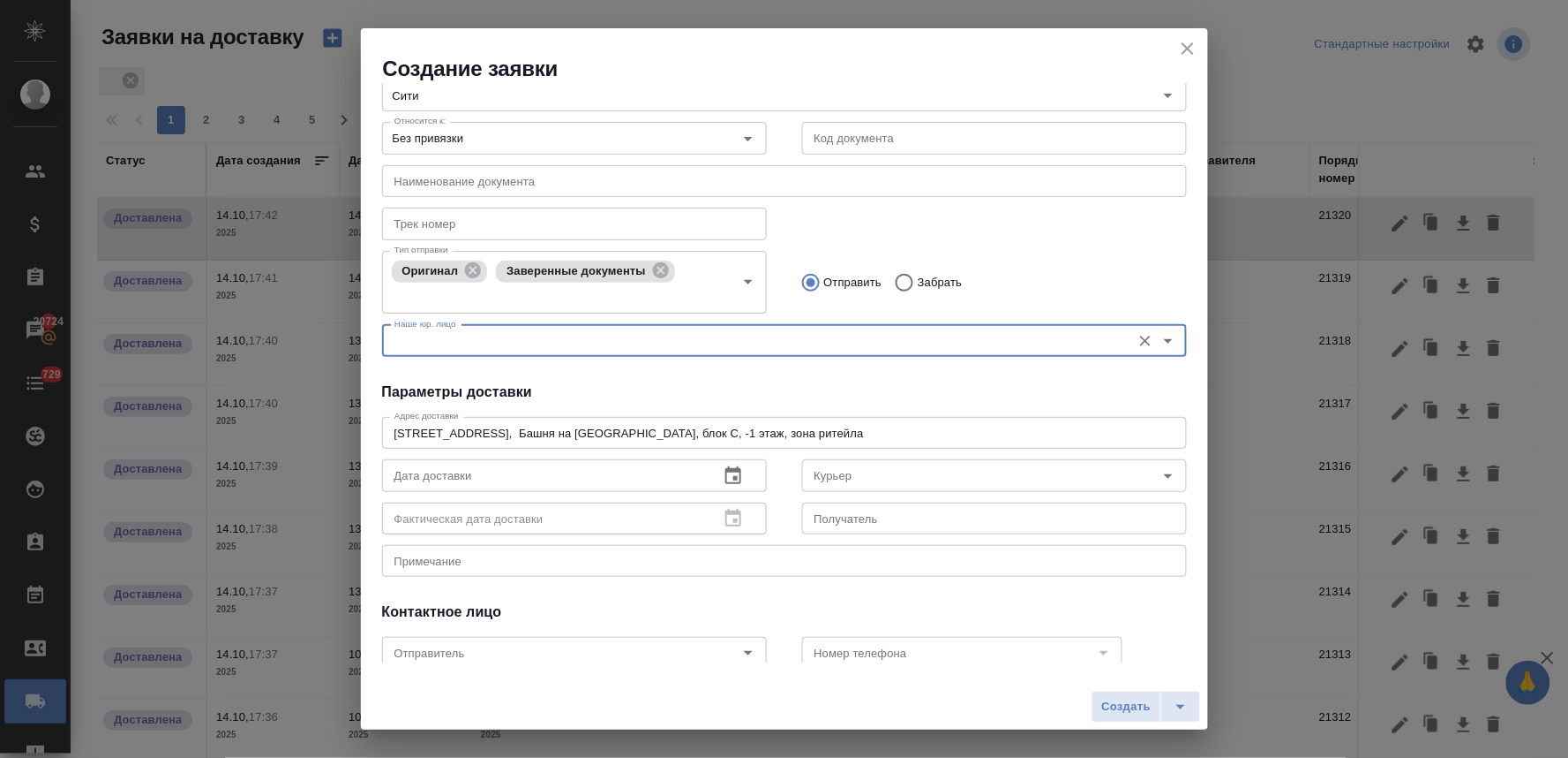
scroll to position [98, 0]
click at [725, 475] on icon "button" at bounding box center [733, 474] width 16 height 17
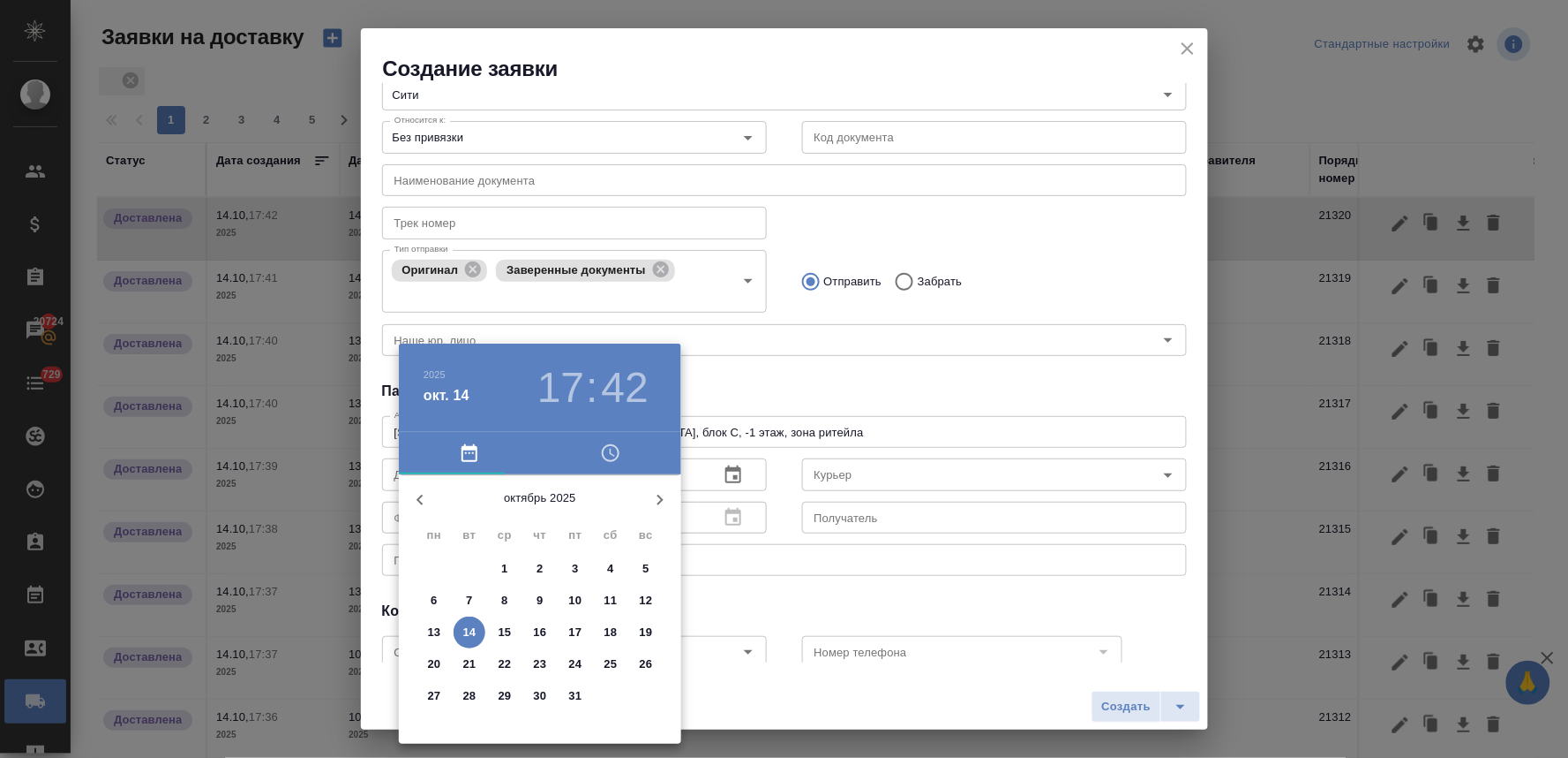
click at [615, 456] on icon "button" at bounding box center [610, 452] width 21 height 21
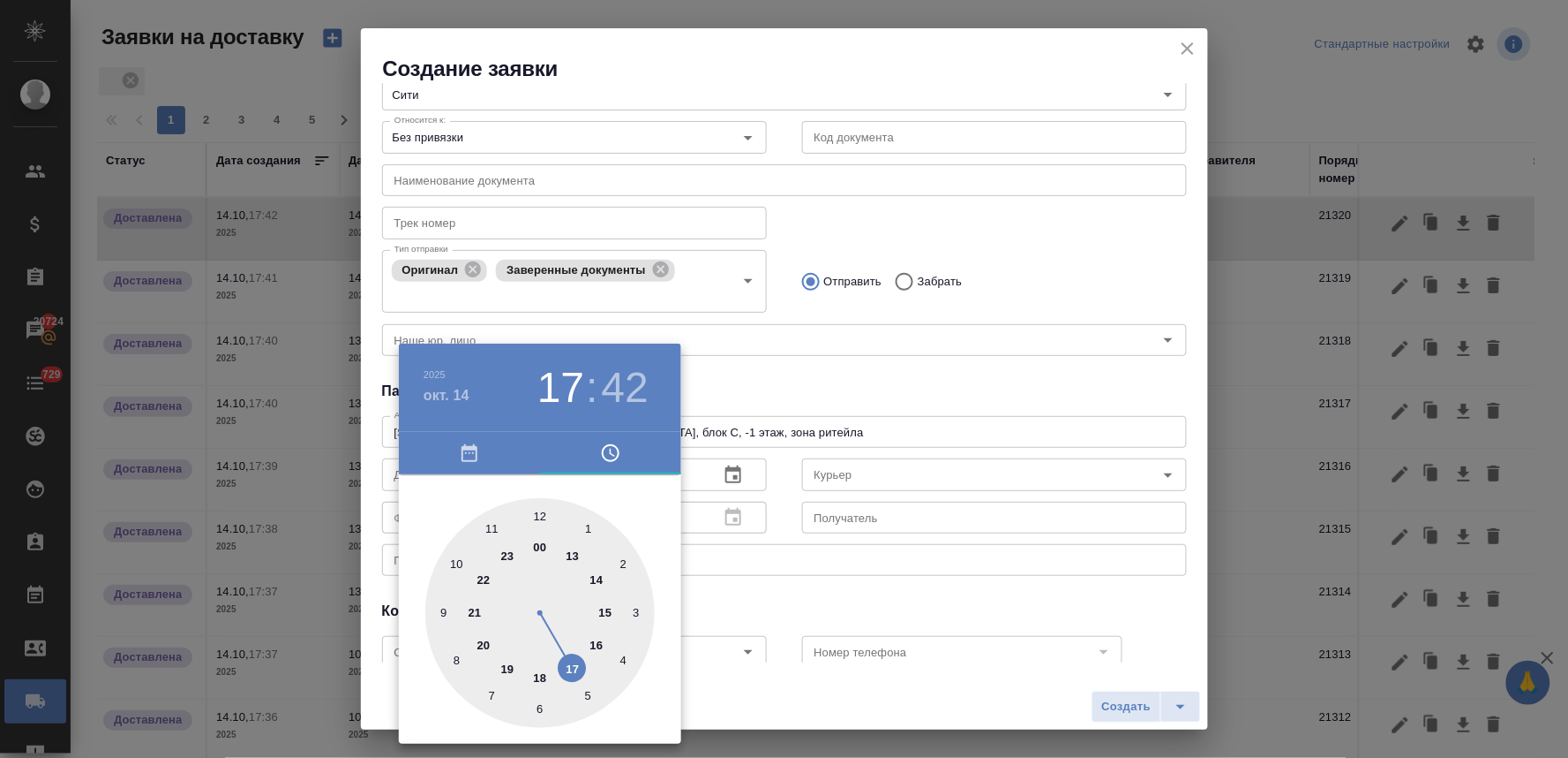
click at [491, 527] on div at bounding box center [540, 612] width 229 height 229
click at [588, 698] on div at bounding box center [540, 612] width 229 height 229
type input "14.10.2025 11:25"
click at [859, 374] on div at bounding box center [784, 379] width 1568 height 758
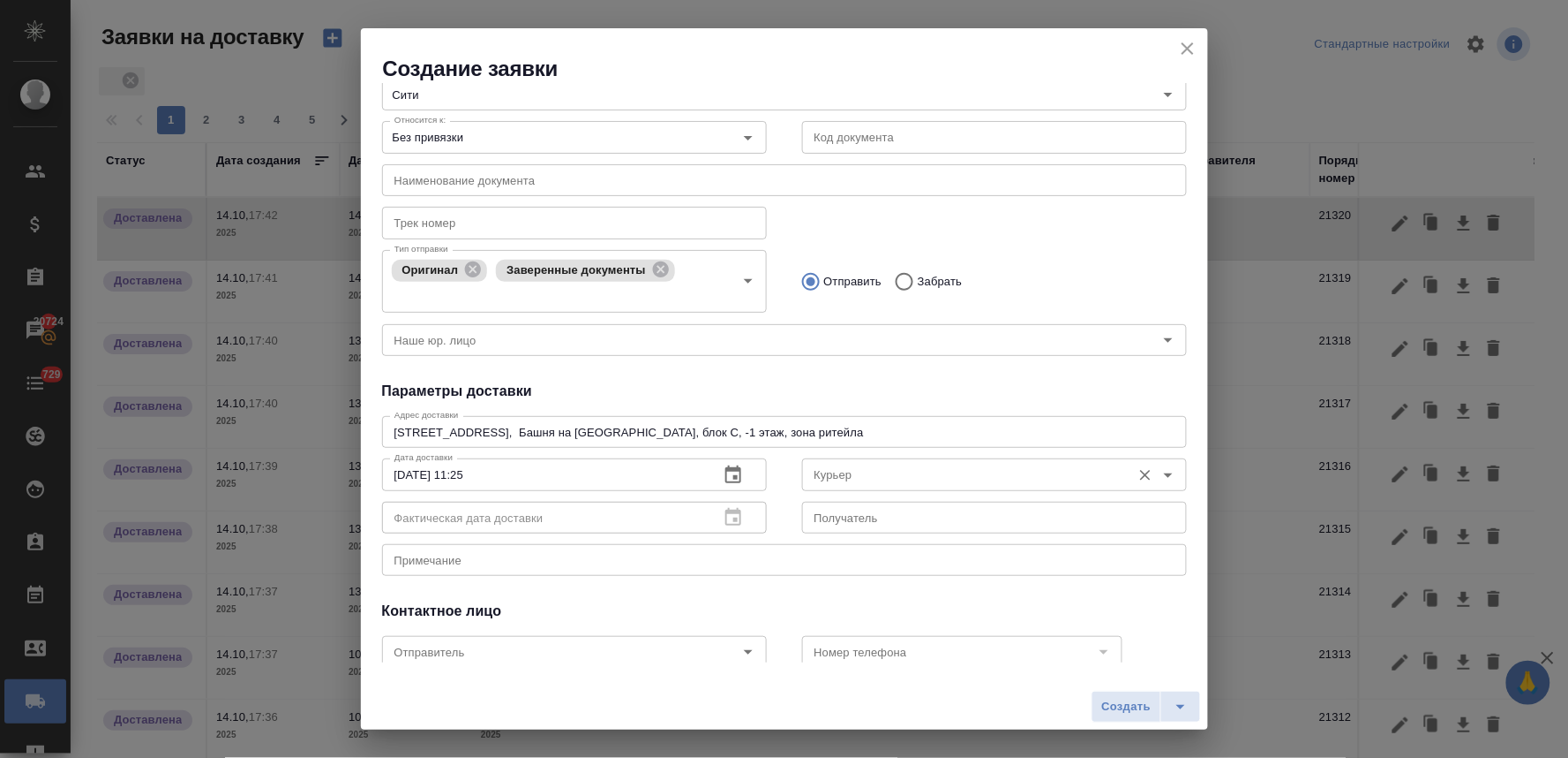
click at [892, 481] on input "Курьер" at bounding box center [965, 474] width 315 height 21
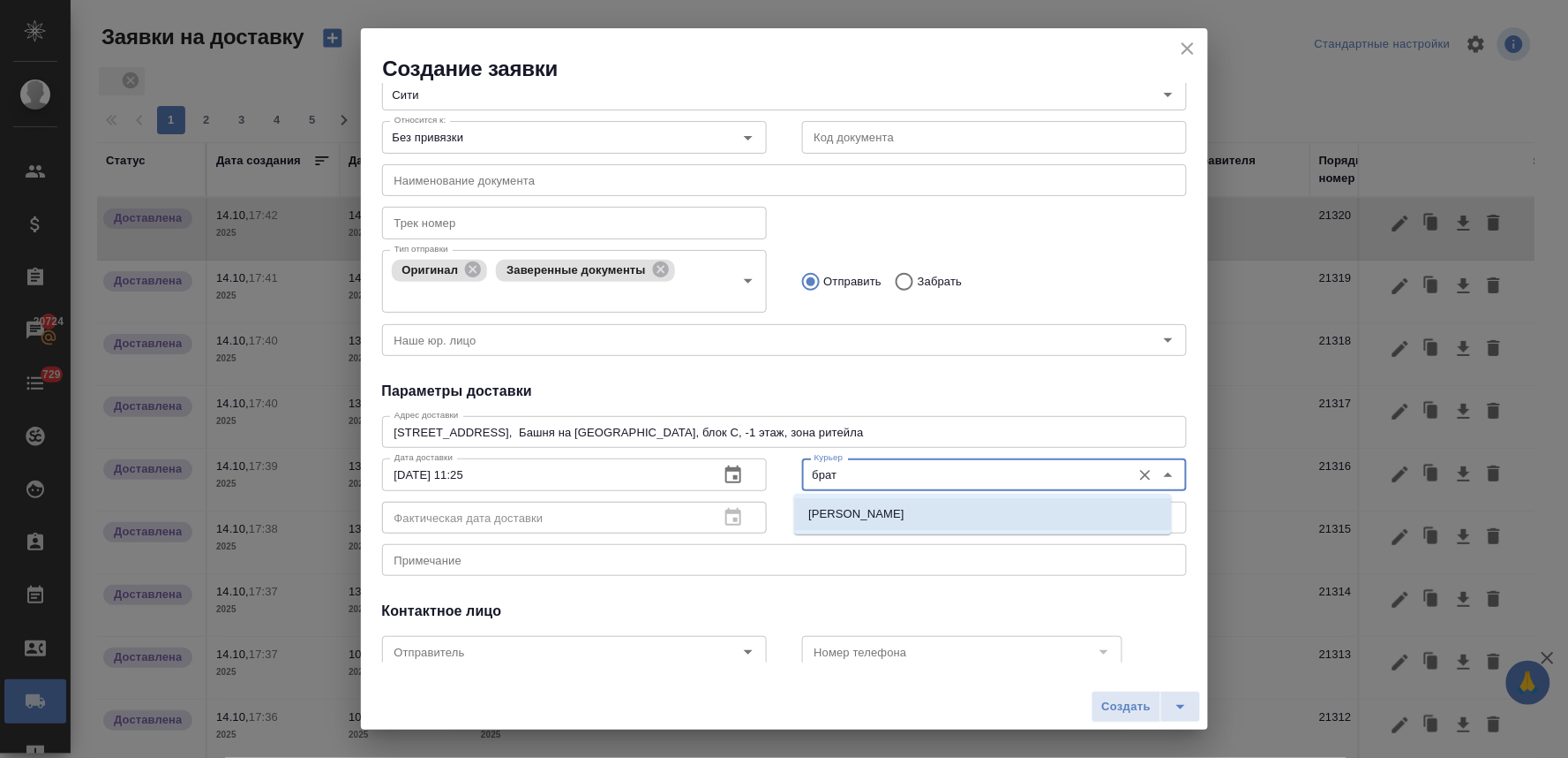
click at [893, 524] on li "Братолюбова Наталья" at bounding box center [982, 513] width 378 height 32
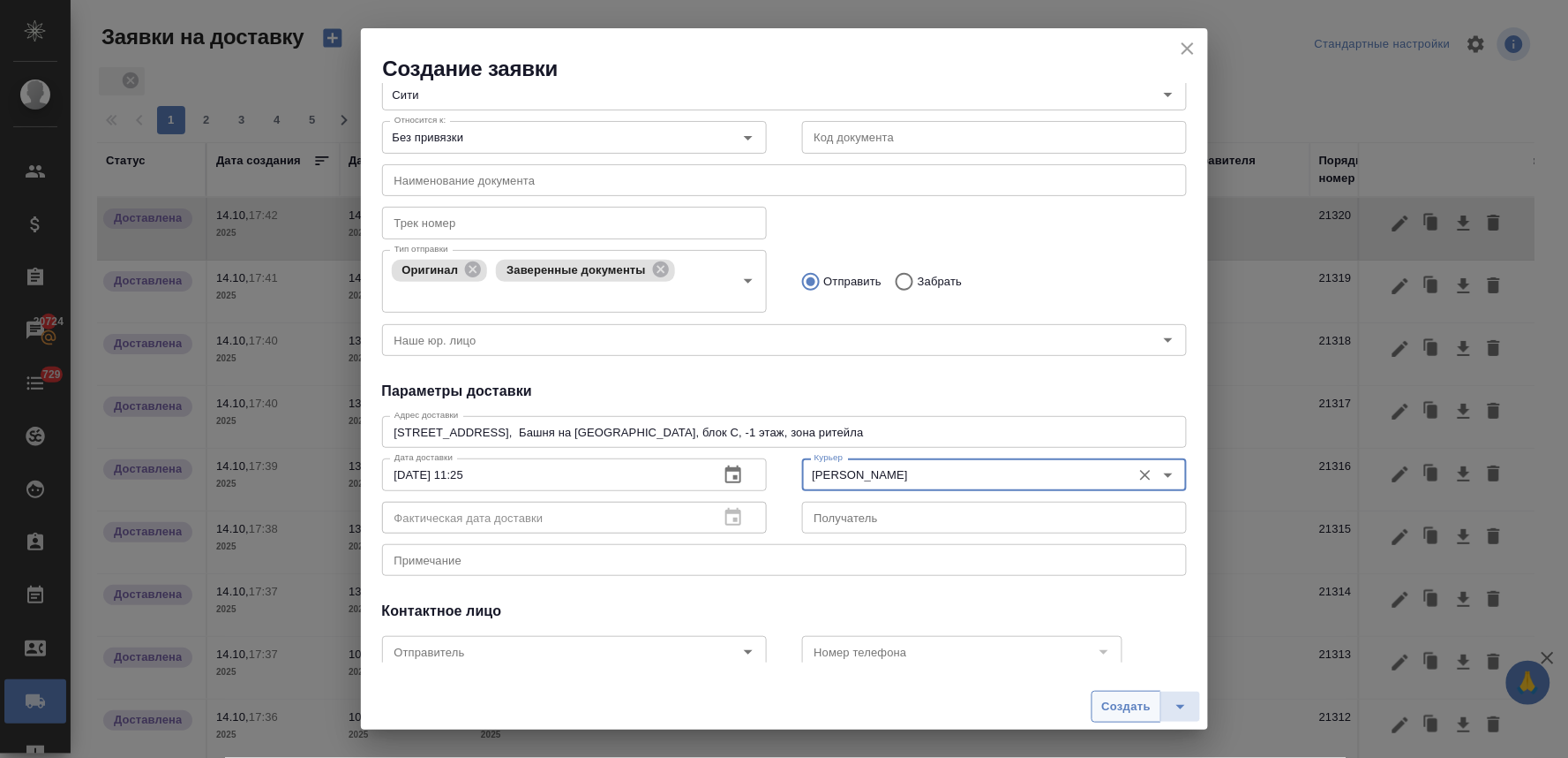
type input "Братолюбова Наталья"
click at [1140, 719] on button "Создать" at bounding box center [1126, 705] width 69 height 32
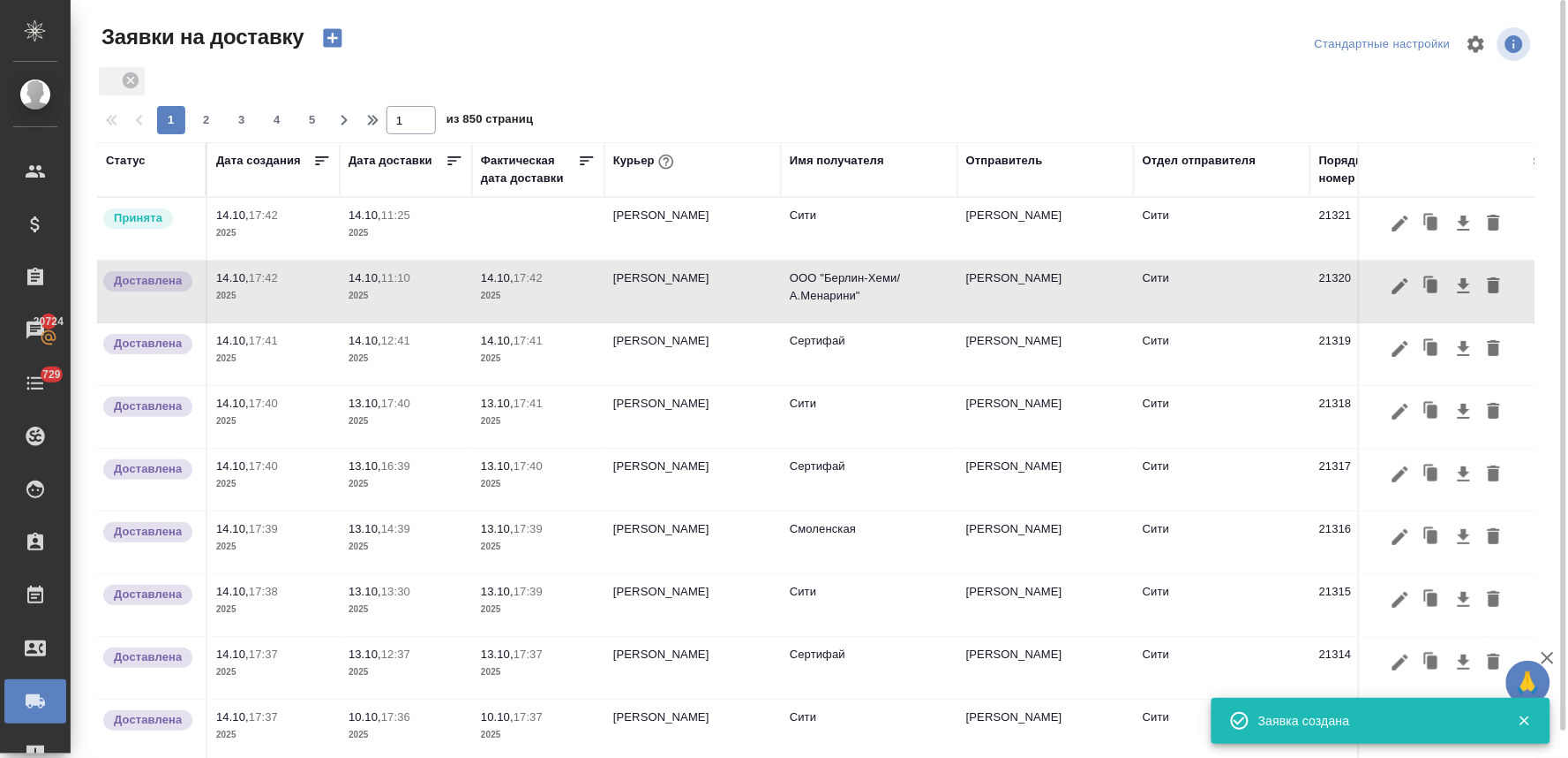
click at [387, 217] on p "11:25" at bounding box center [396, 215] width 29 height 14
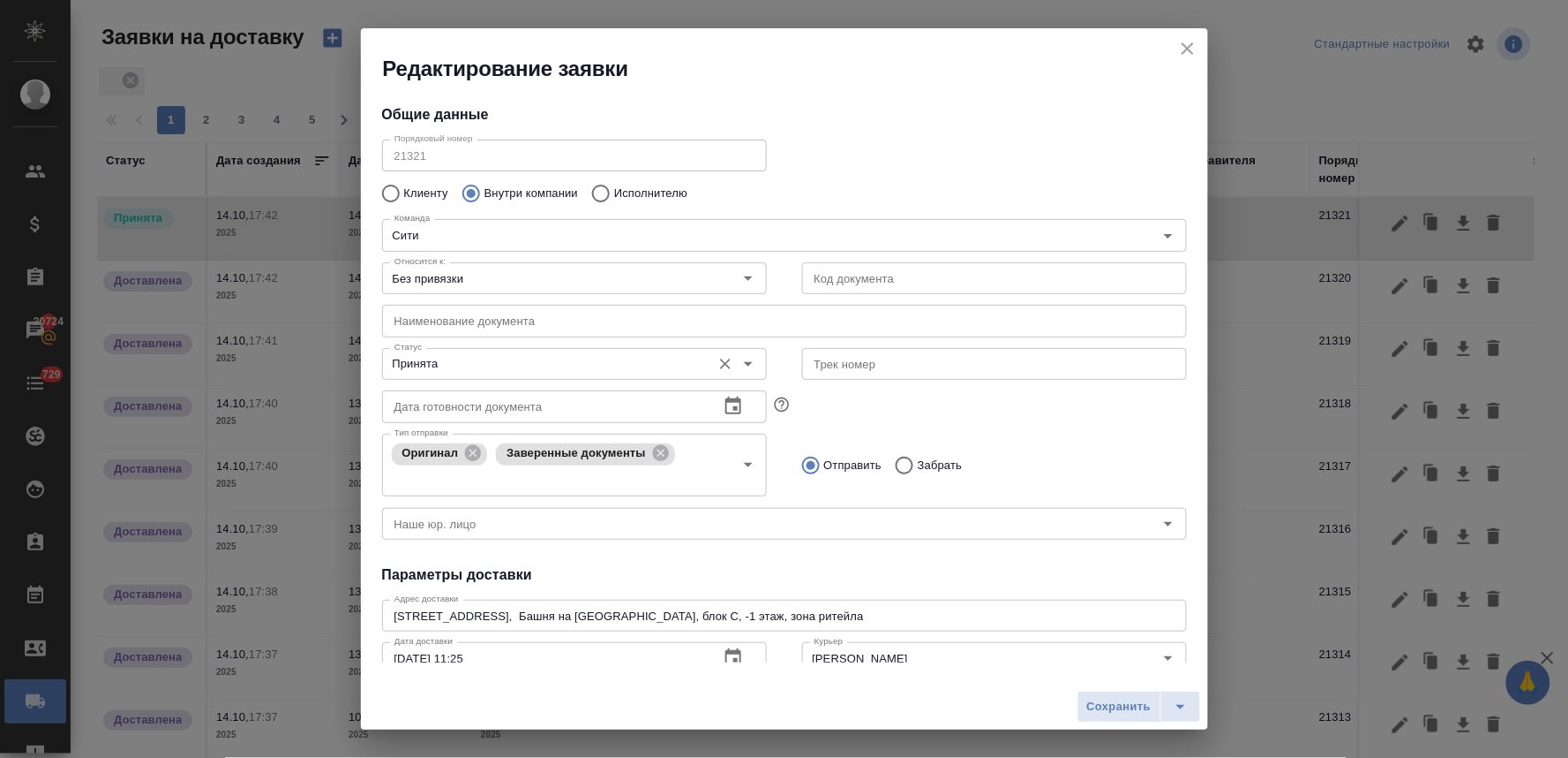
click at [510, 373] on input "Принята" at bounding box center [545, 363] width 315 height 21
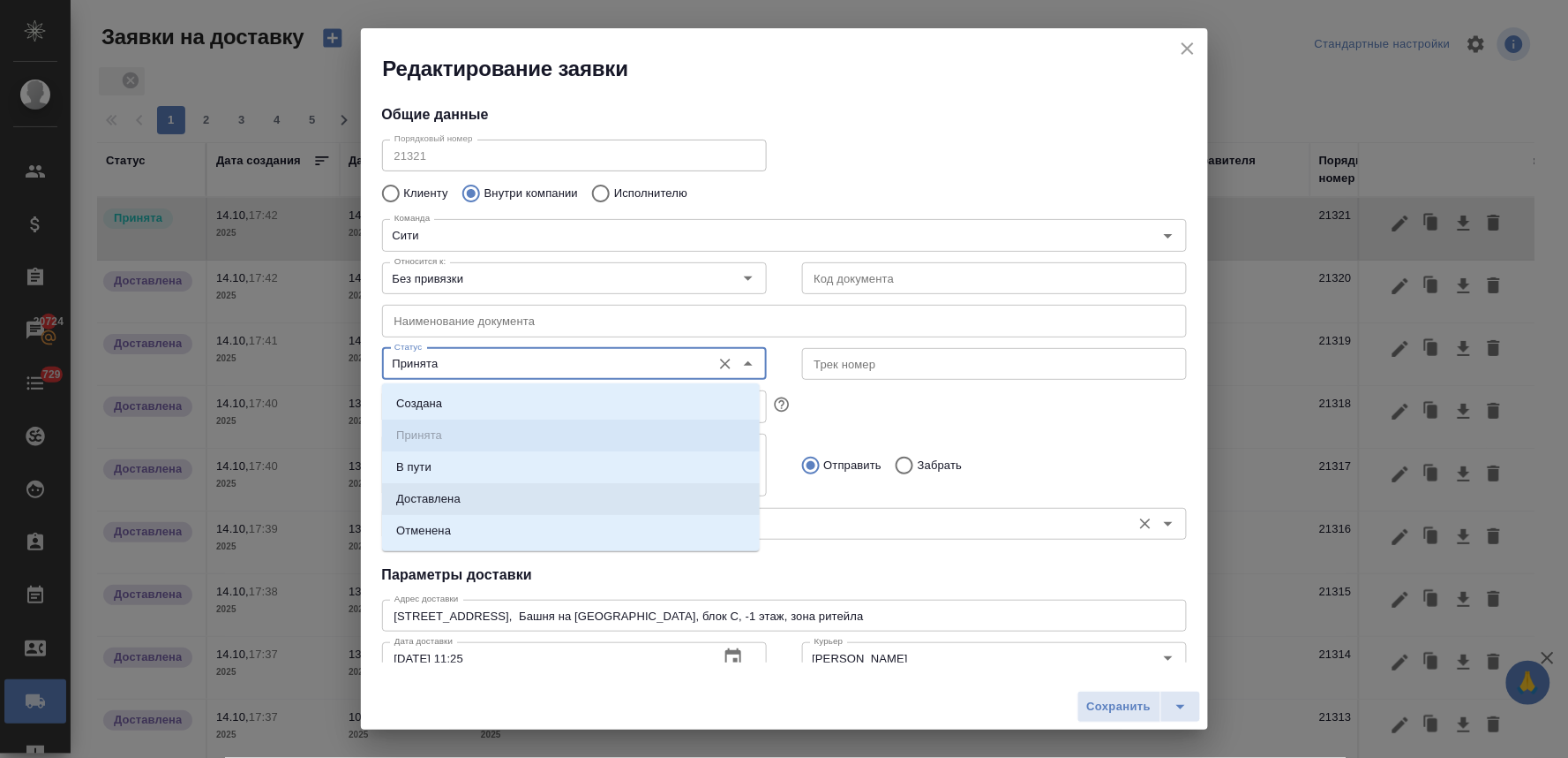
click at [490, 501] on li "Доставлена" at bounding box center [570, 498] width 378 height 32
type input "Доставлена"
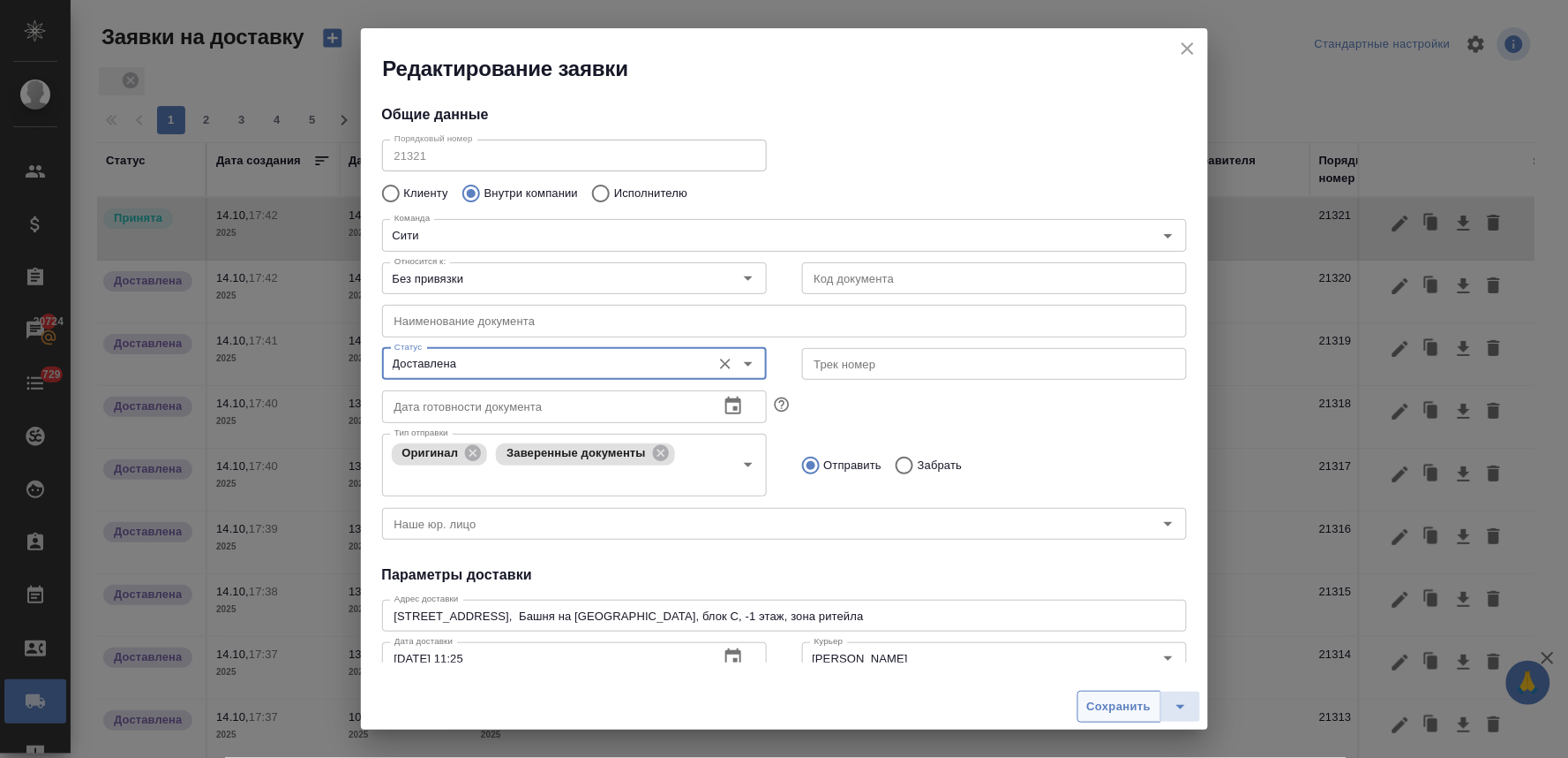
click at [1115, 711] on span "Сохранить" at bounding box center [1119, 706] width 64 height 20
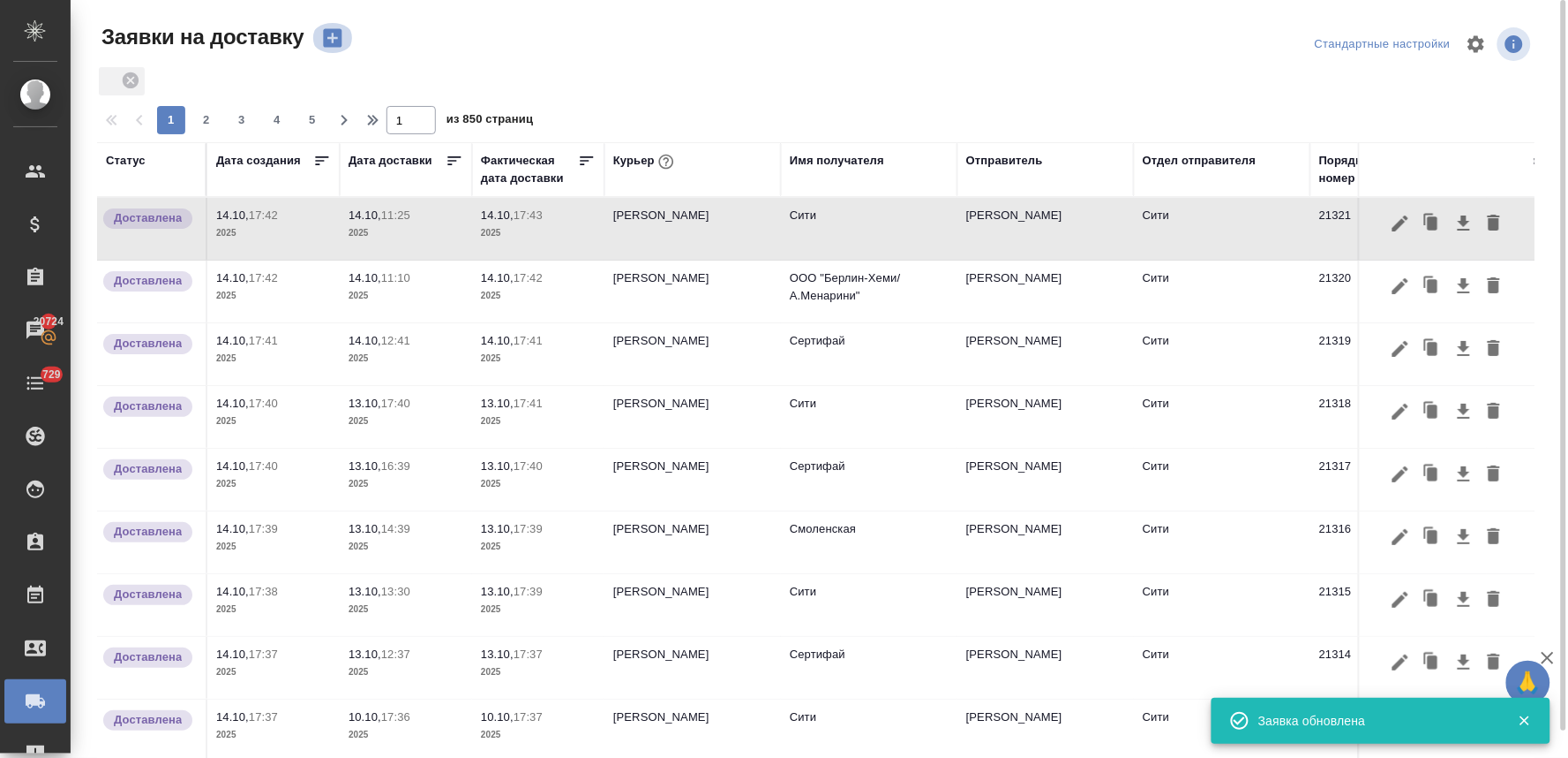
click at [329, 42] on icon "button" at bounding box center [332, 38] width 18 height 18
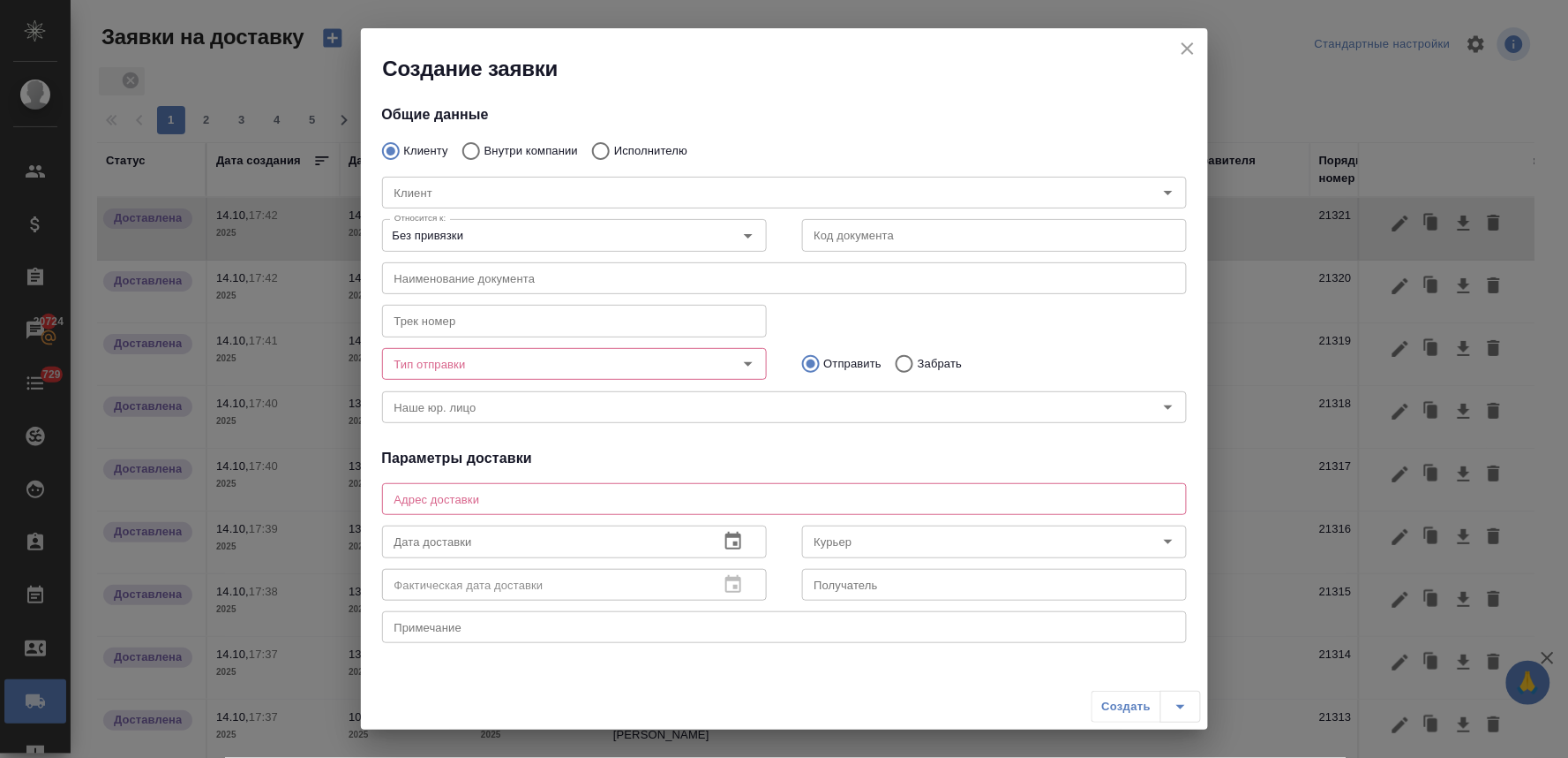
click at [476, 154] on input "Внутри компании" at bounding box center [468, 150] width 32 height 37
radio input "true"
click at [503, 196] on input "Команда" at bounding box center [755, 192] width 735 height 21
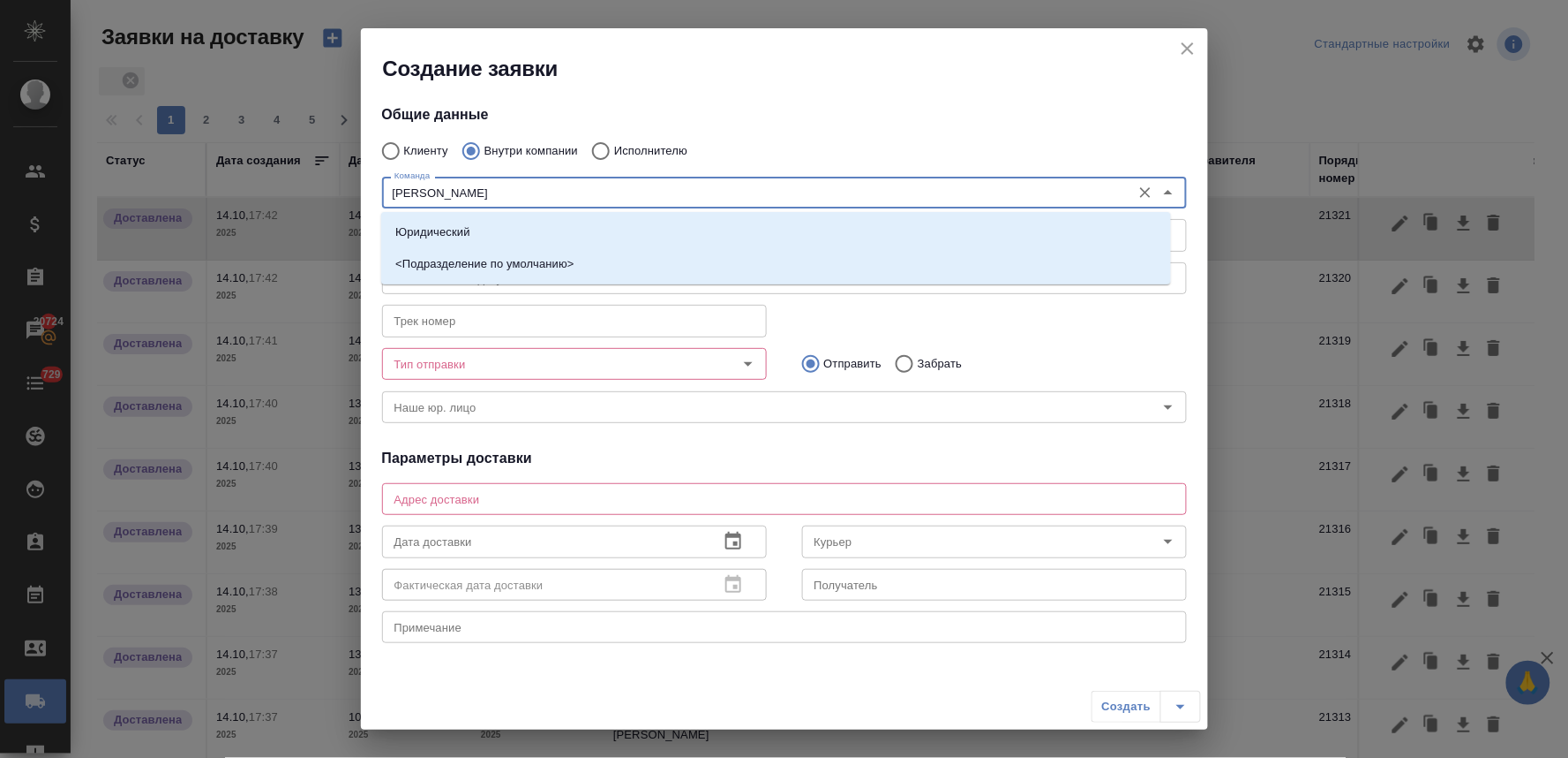
type input "ю"
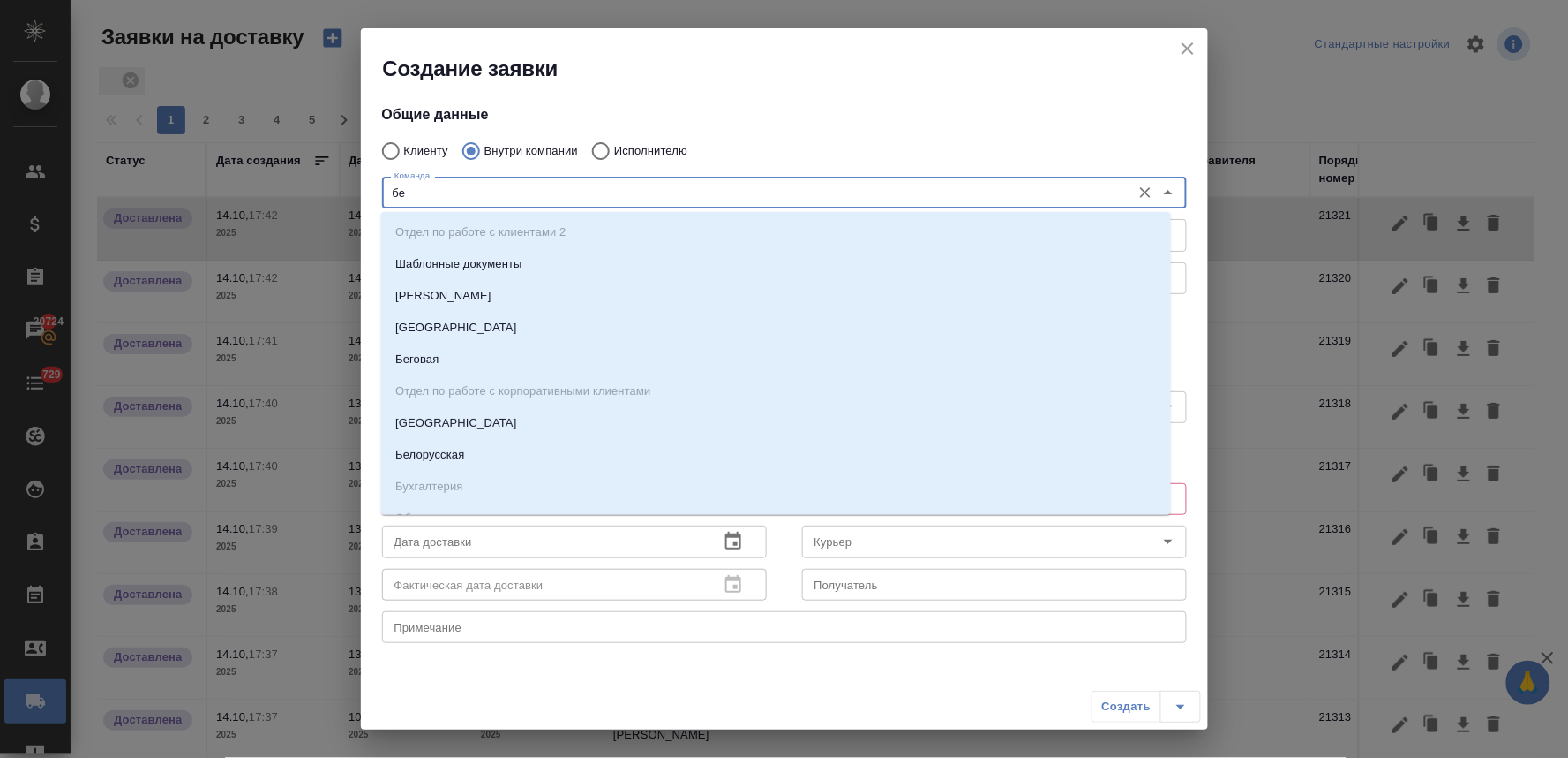
type input "бег"
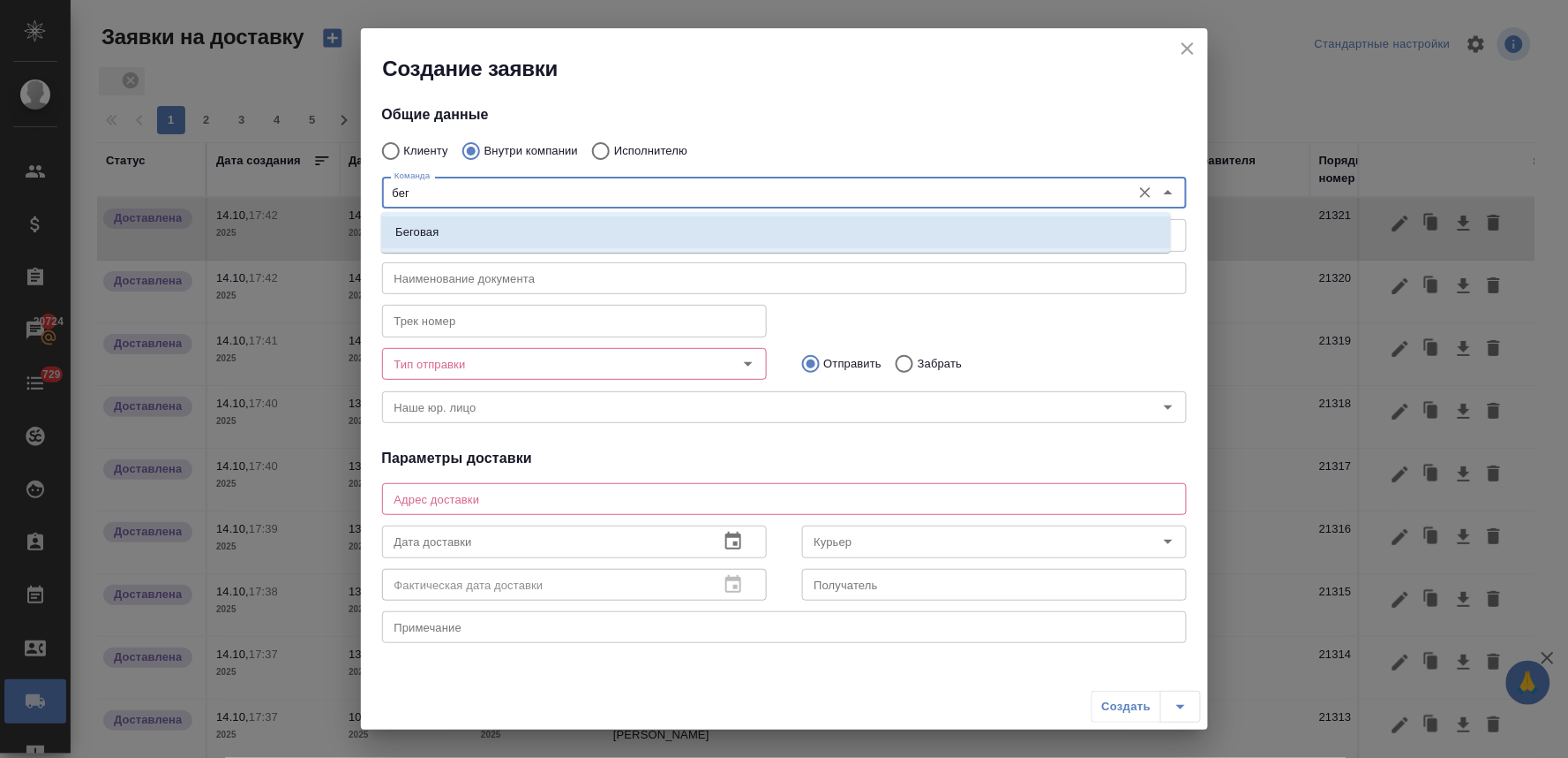
click at [500, 233] on li "Беговая" at bounding box center [776, 232] width 790 height 32
type textarea "1-й Магистральный тупик, д. 5а, блок D, 8 этаж, офис 801"
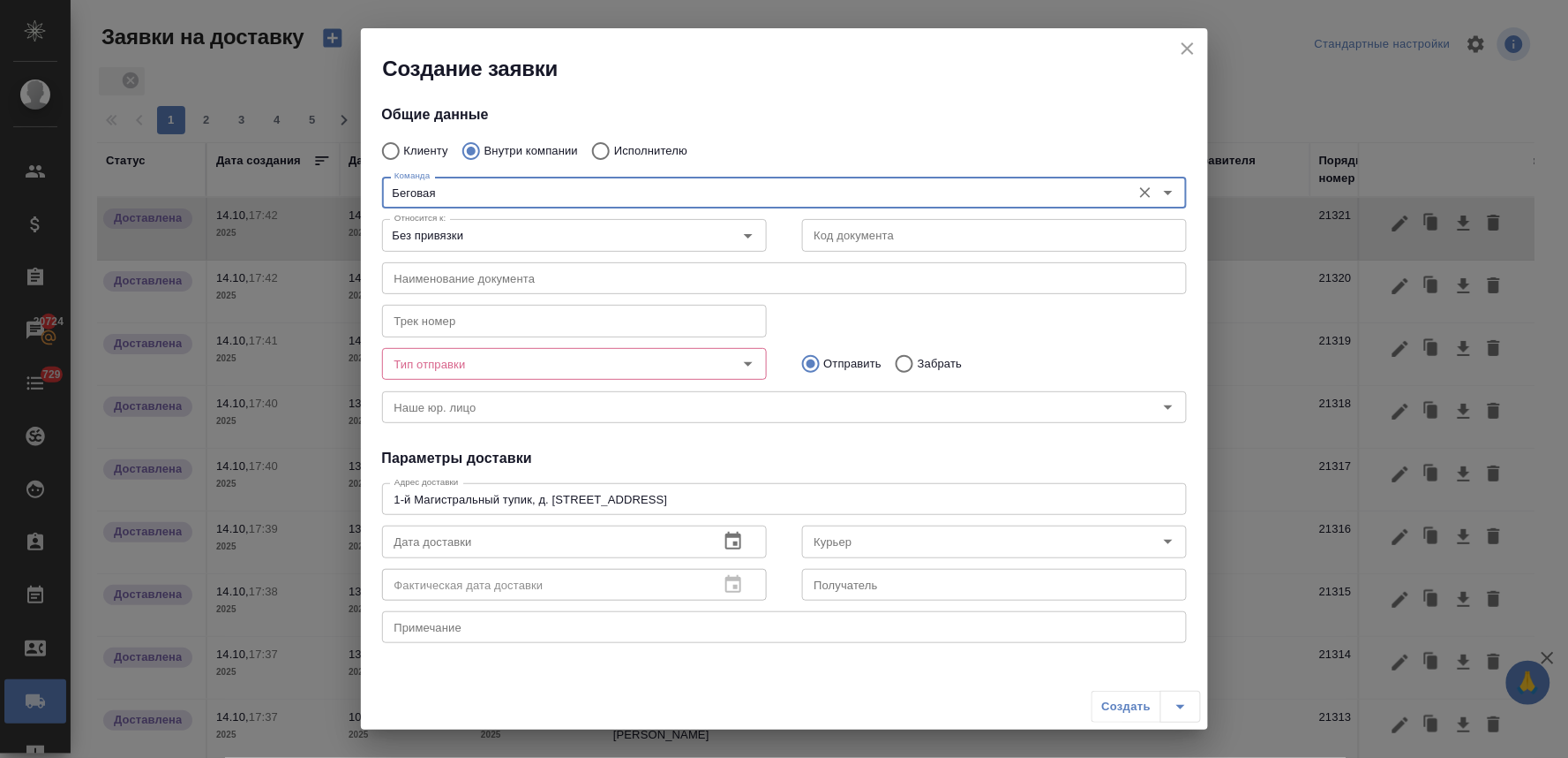
click at [512, 376] on div "Тип отправки" at bounding box center [574, 363] width 385 height 32
type input "Беговая"
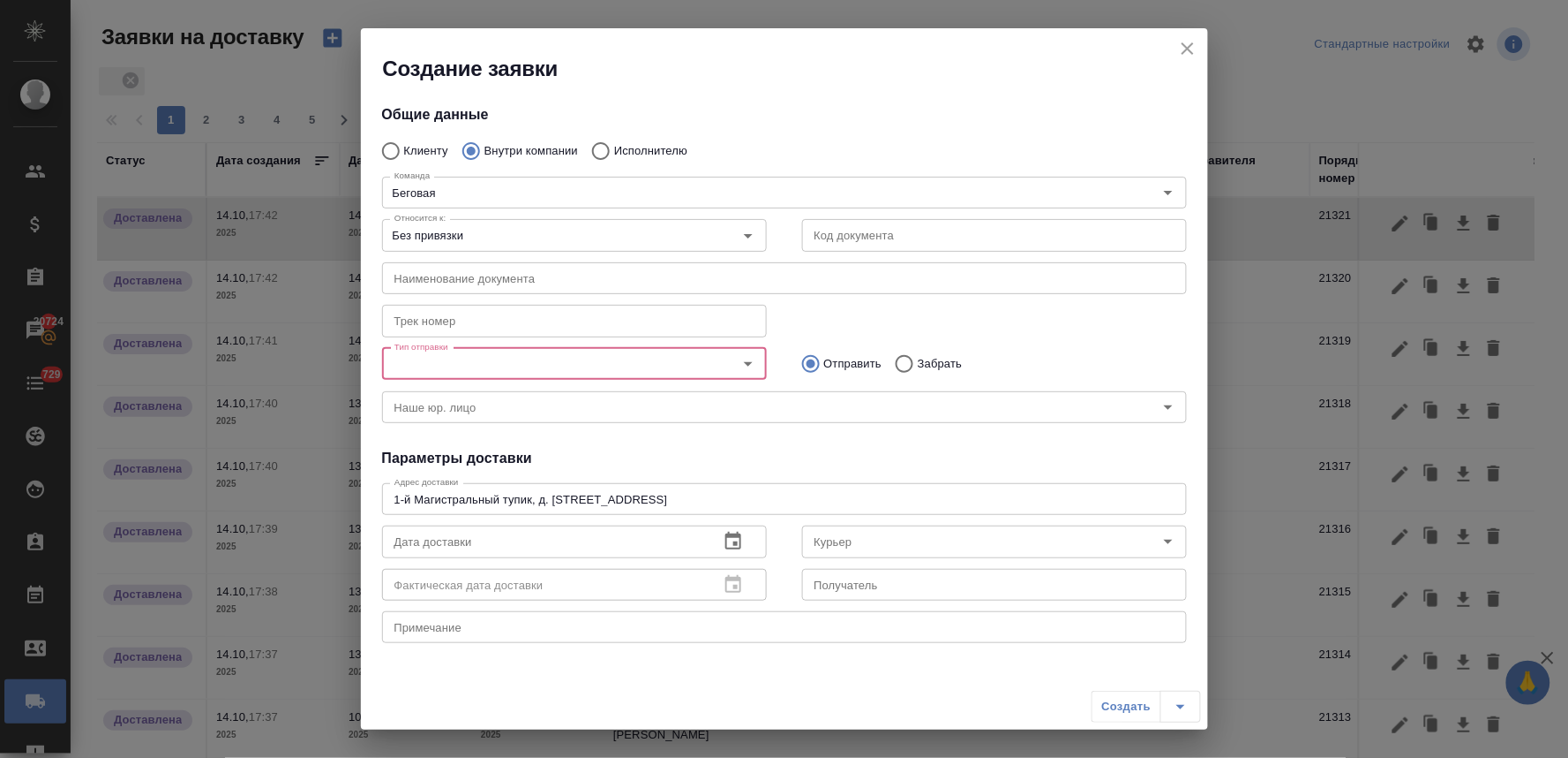
click at [507, 371] on input "Тип отправки" at bounding box center [545, 363] width 315 height 21
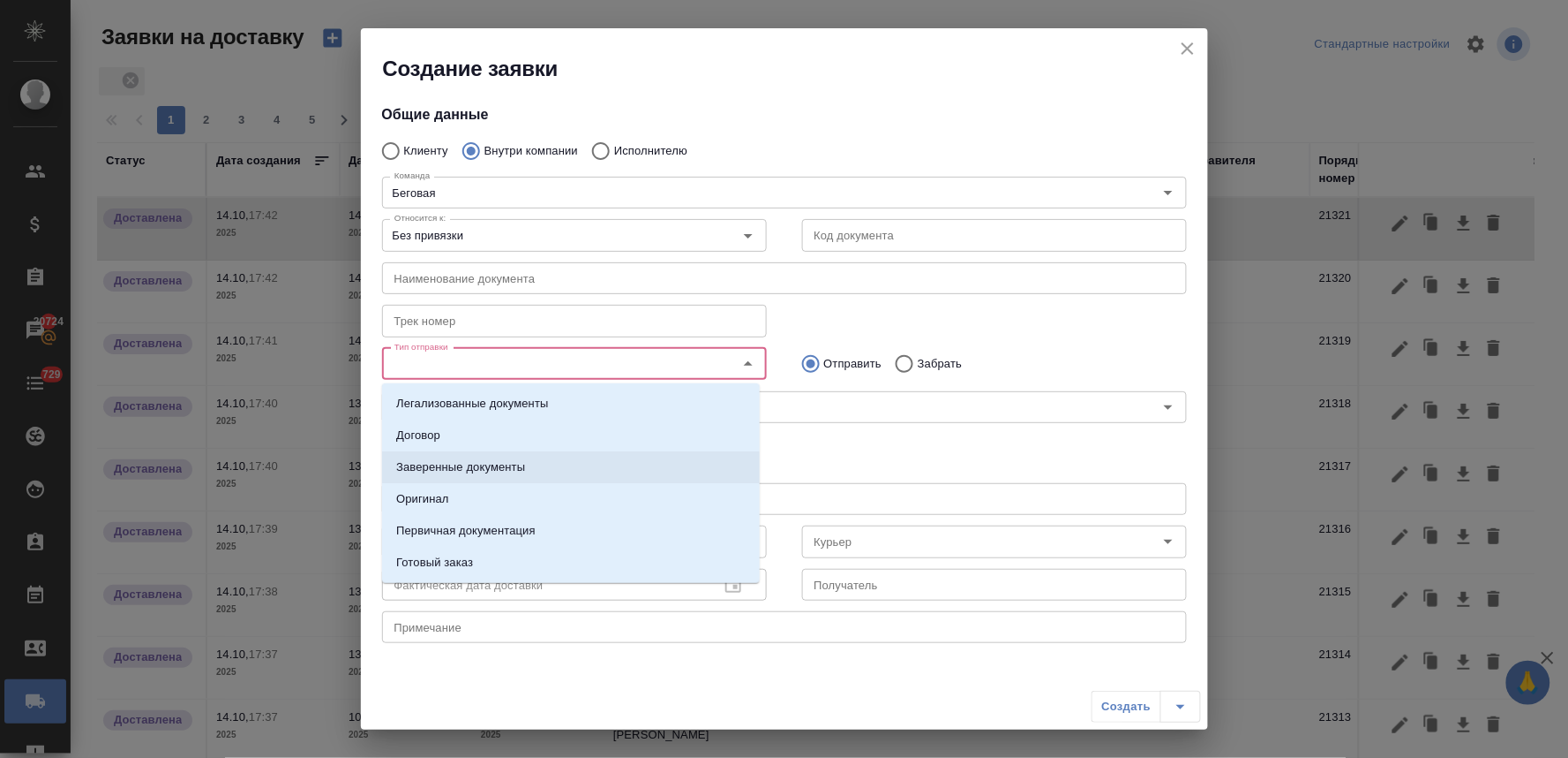
click at [506, 466] on p "Заверенные документы" at bounding box center [461, 466] width 129 height 17
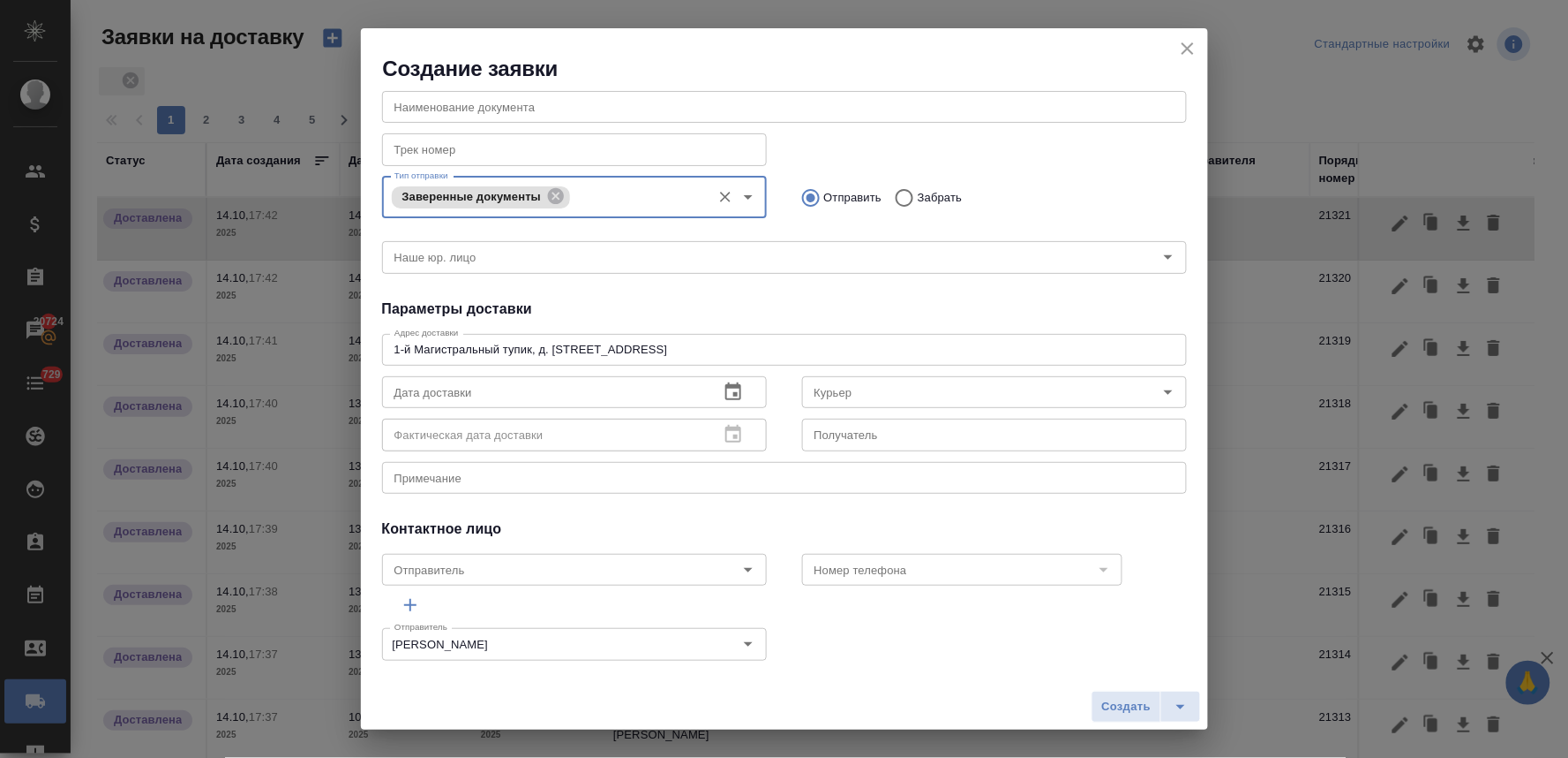
scroll to position [188, 0]
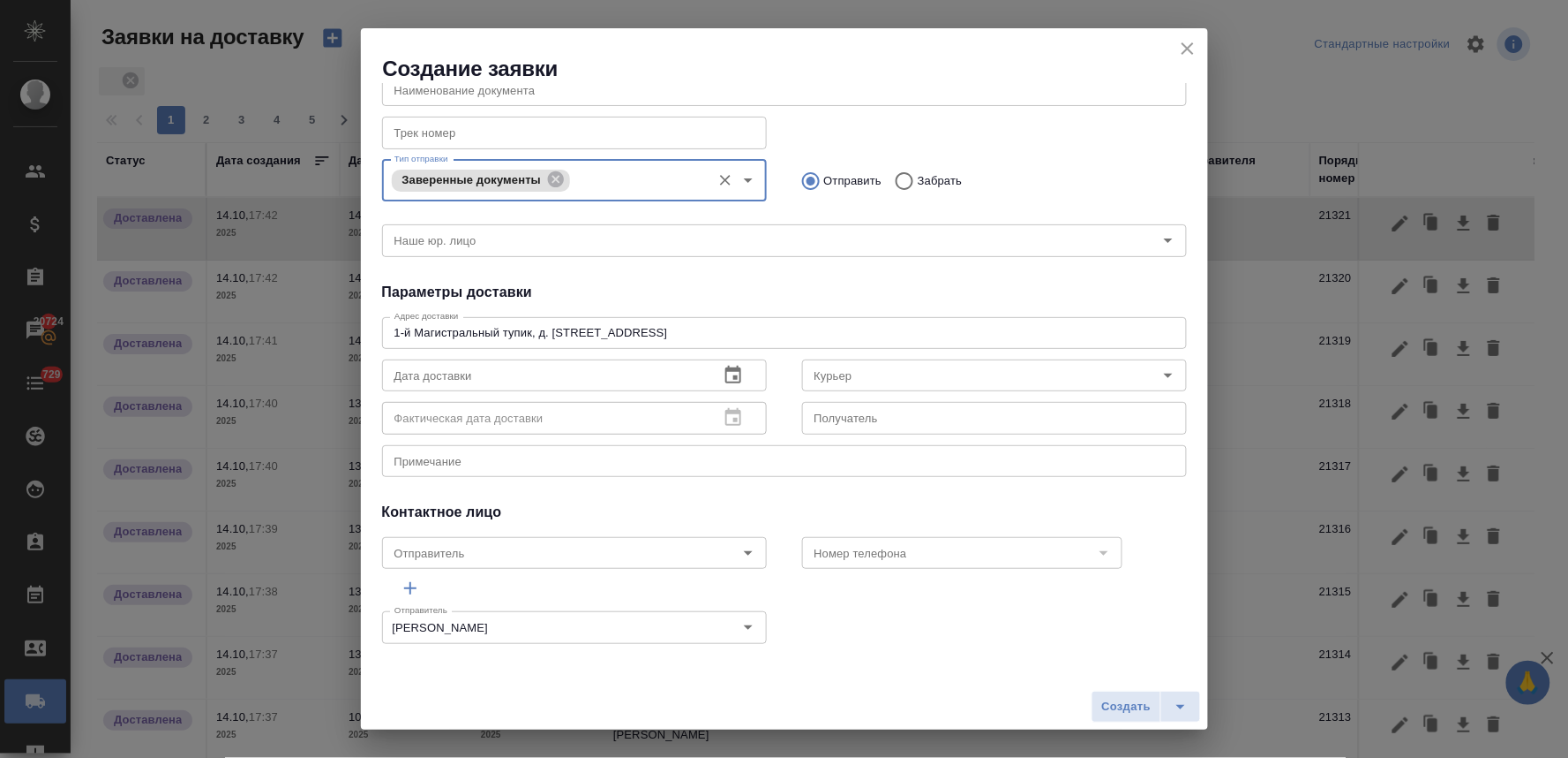
click at [727, 376] on icon "button" at bounding box center [733, 374] width 16 height 17
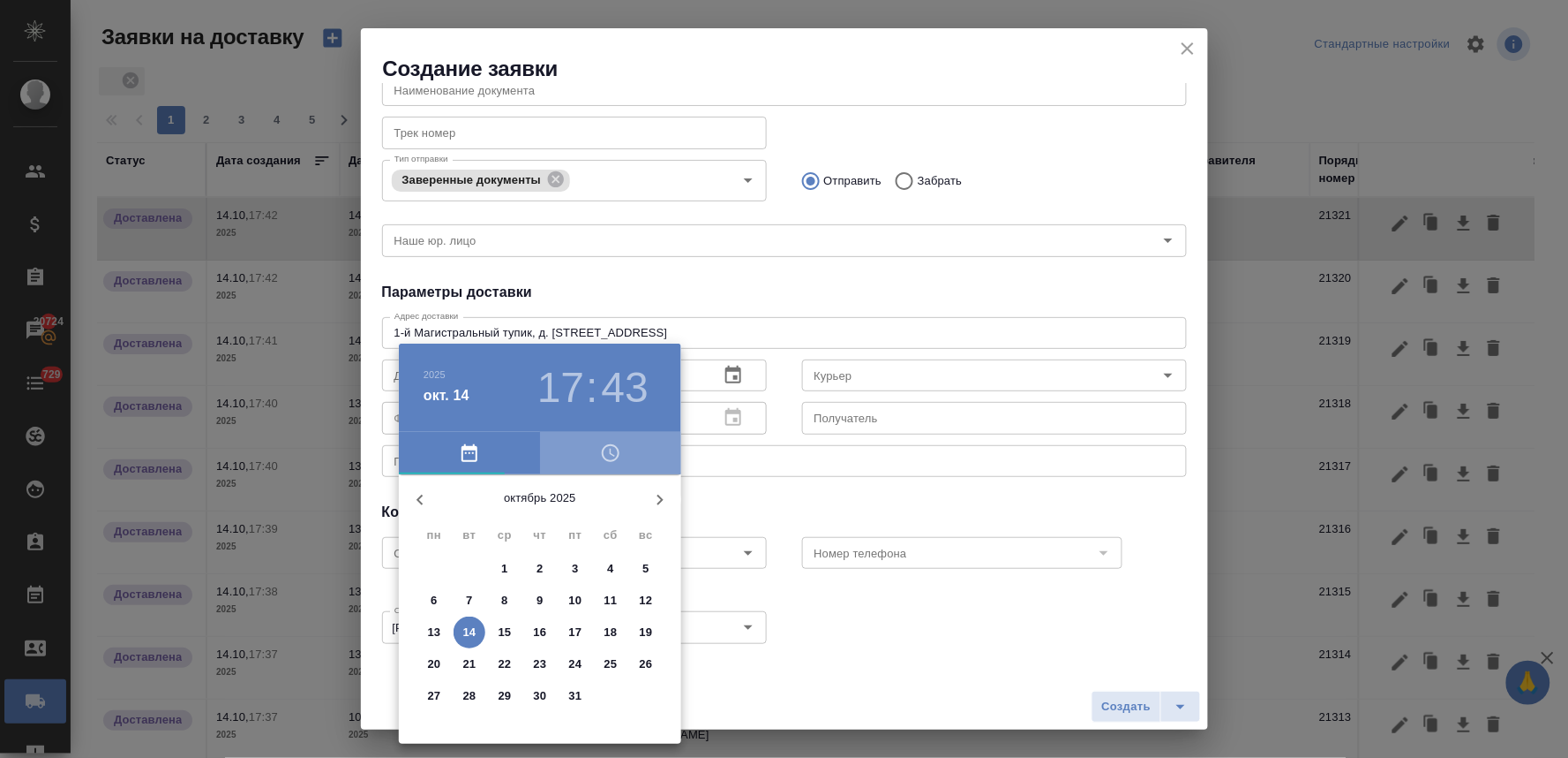
click at [603, 448] on icon "button" at bounding box center [610, 452] width 17 height 17
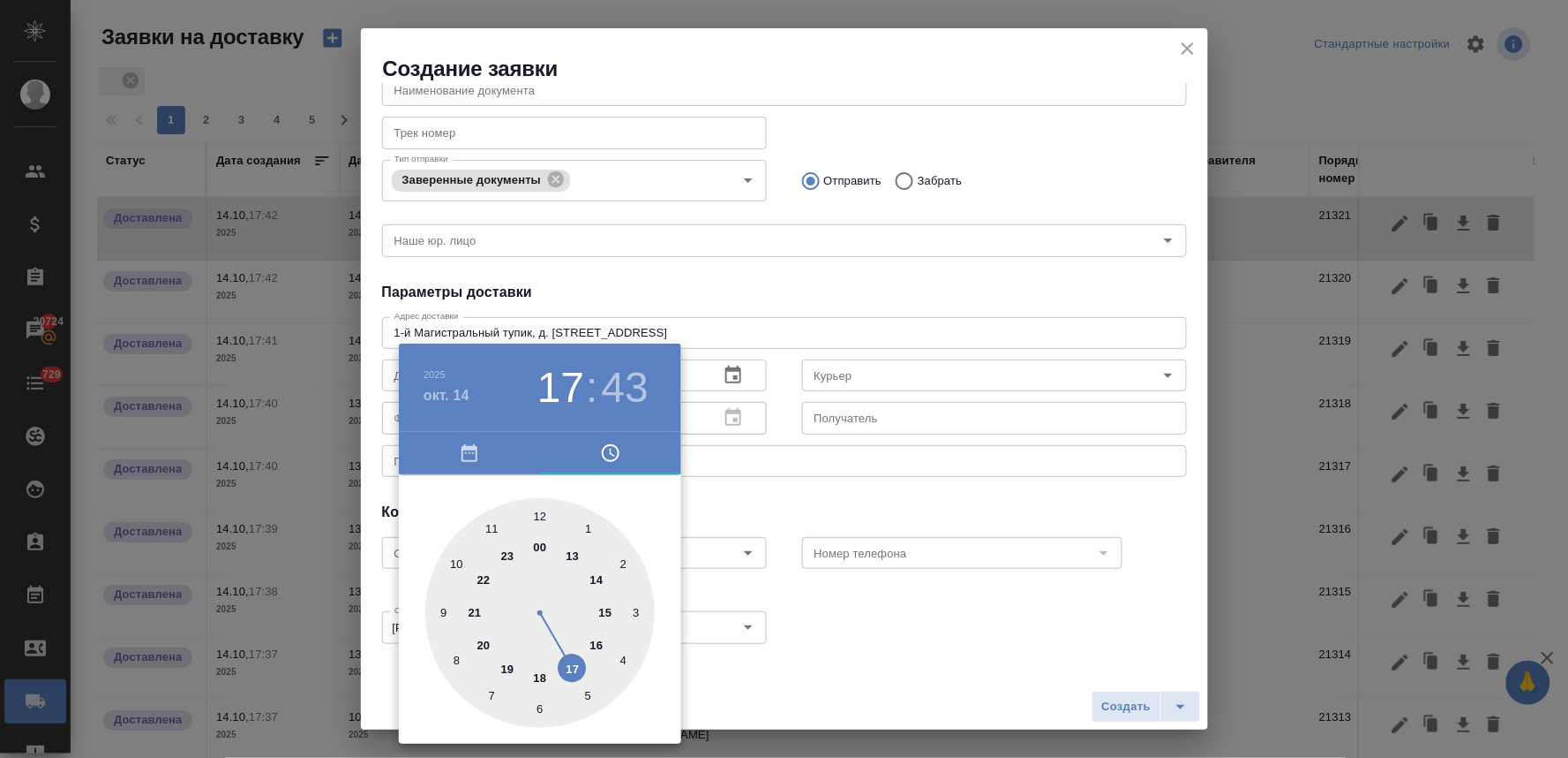
click at [597, 583] on div at bounding box center [540, 612] width 229 height 229
click at [542, 513] on div at bounding box center [540, 612] width 229 height 229
type input "14.10.2025 14:00"
click at [791, 504] on div at bounding box center [784, 379] width 1568 height 758
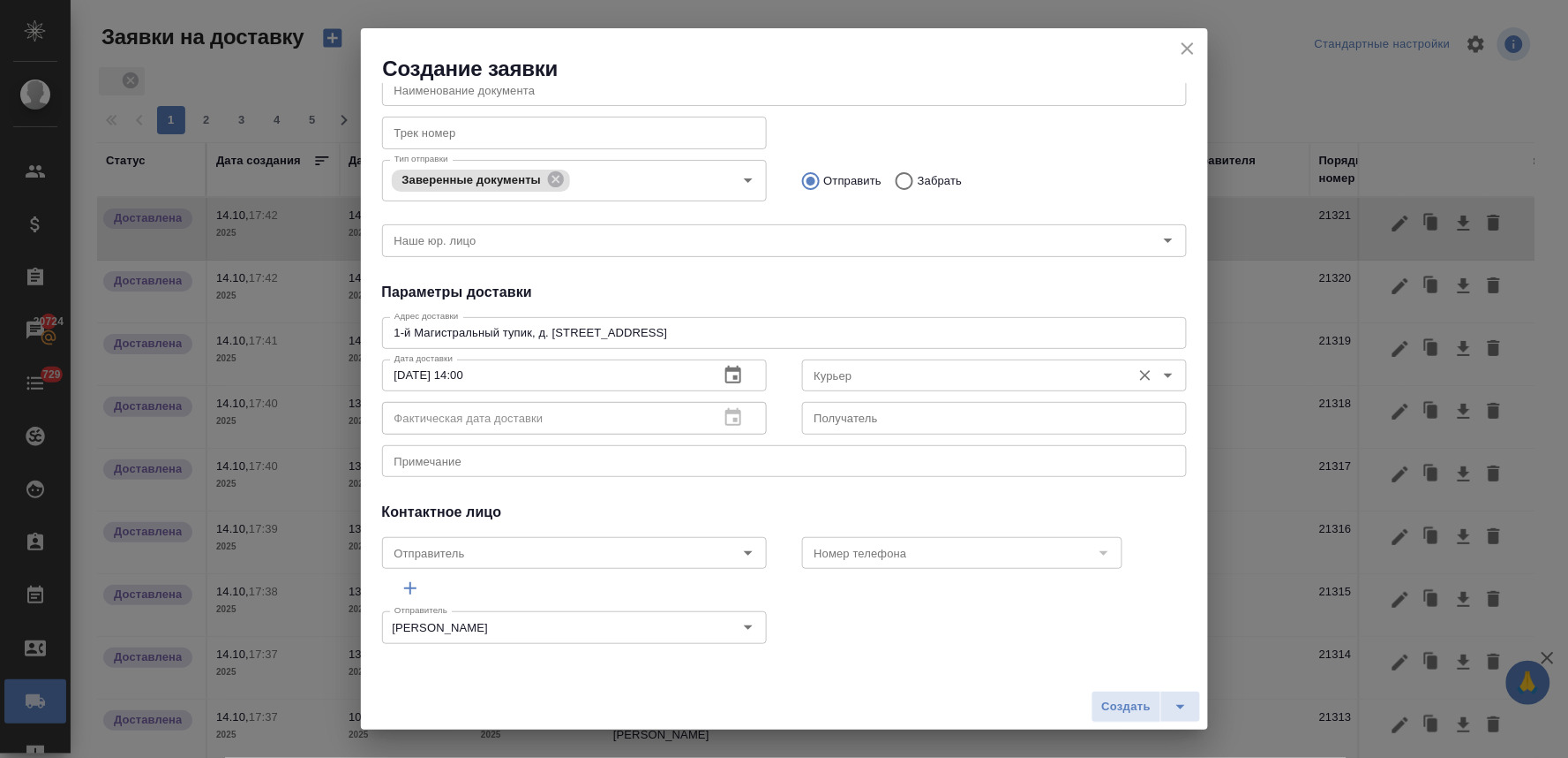
click at [865, 378] on input "Курьер" at bounding box center [965, 375] width 315 height 21
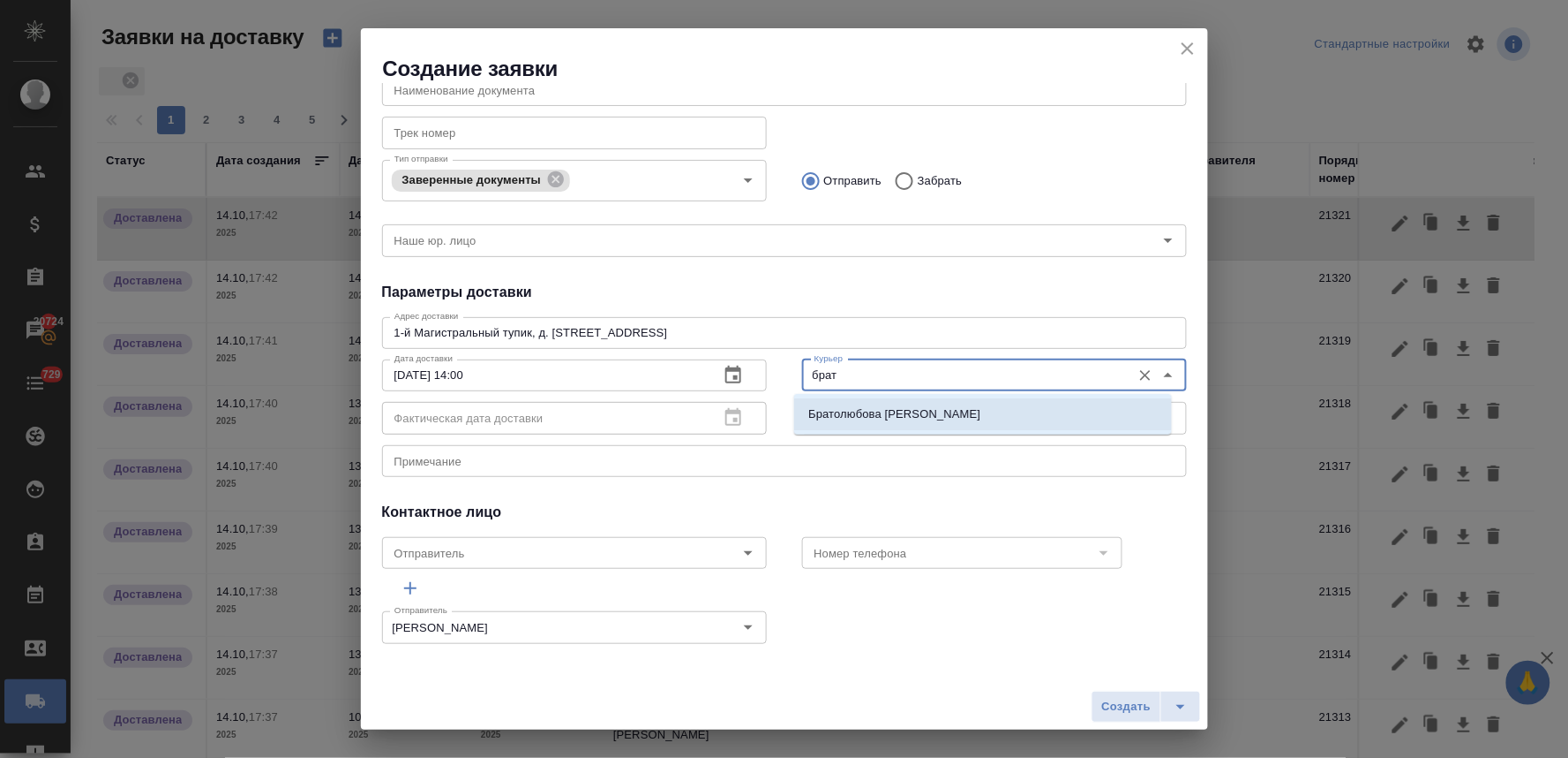
click at [866, 411] on p "Братолюбова Наталья" at bounding box center [894, 414] width 172 height 17
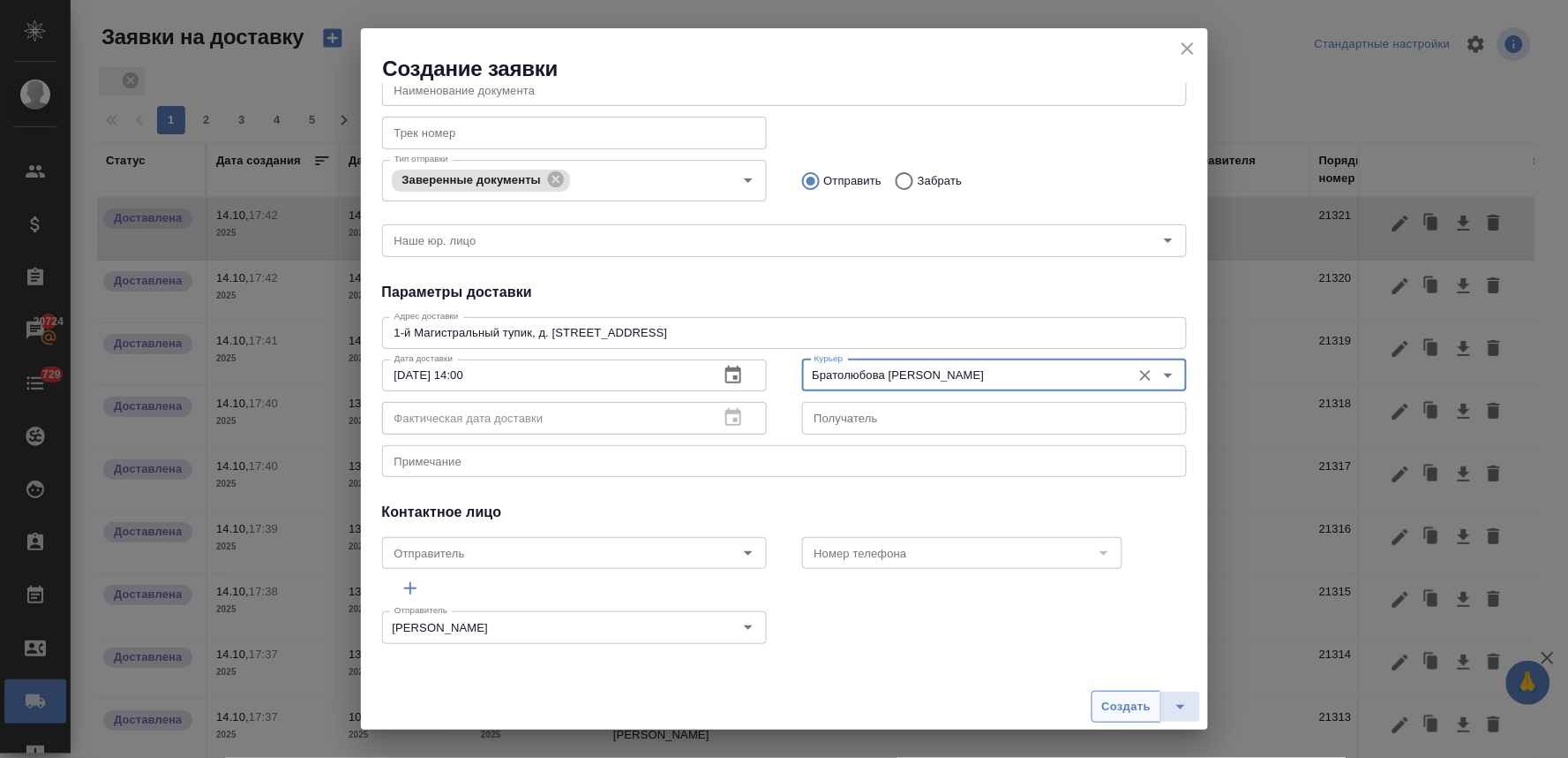
type input "Братолюбова Наталья"
click at [1122, 702] on span "Создать" at bounding box center [1126, 706] width 50 height 20
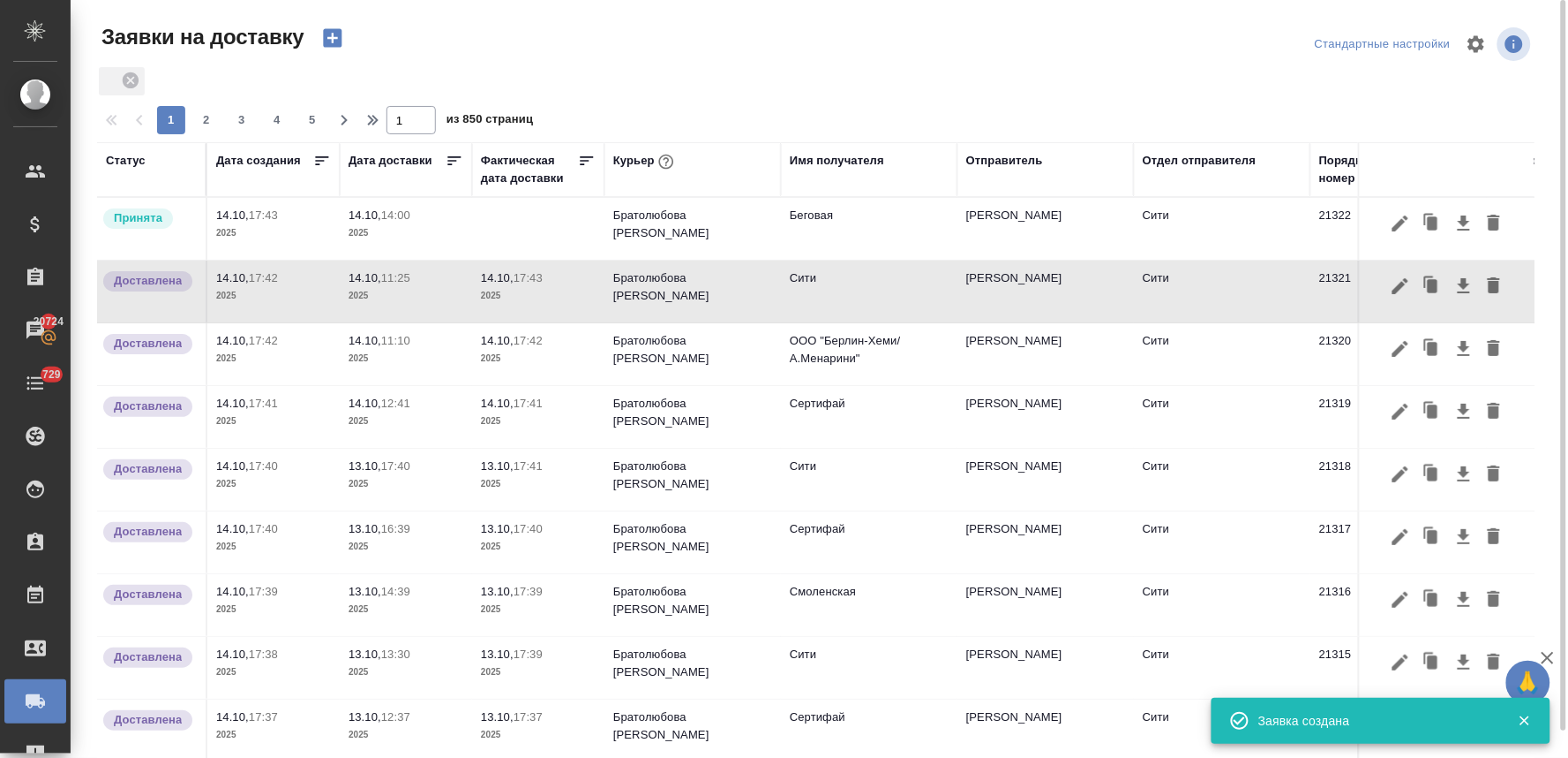
click at [385, 219] on p "14:00" at bounding box center [396, 215] width 29 height 14
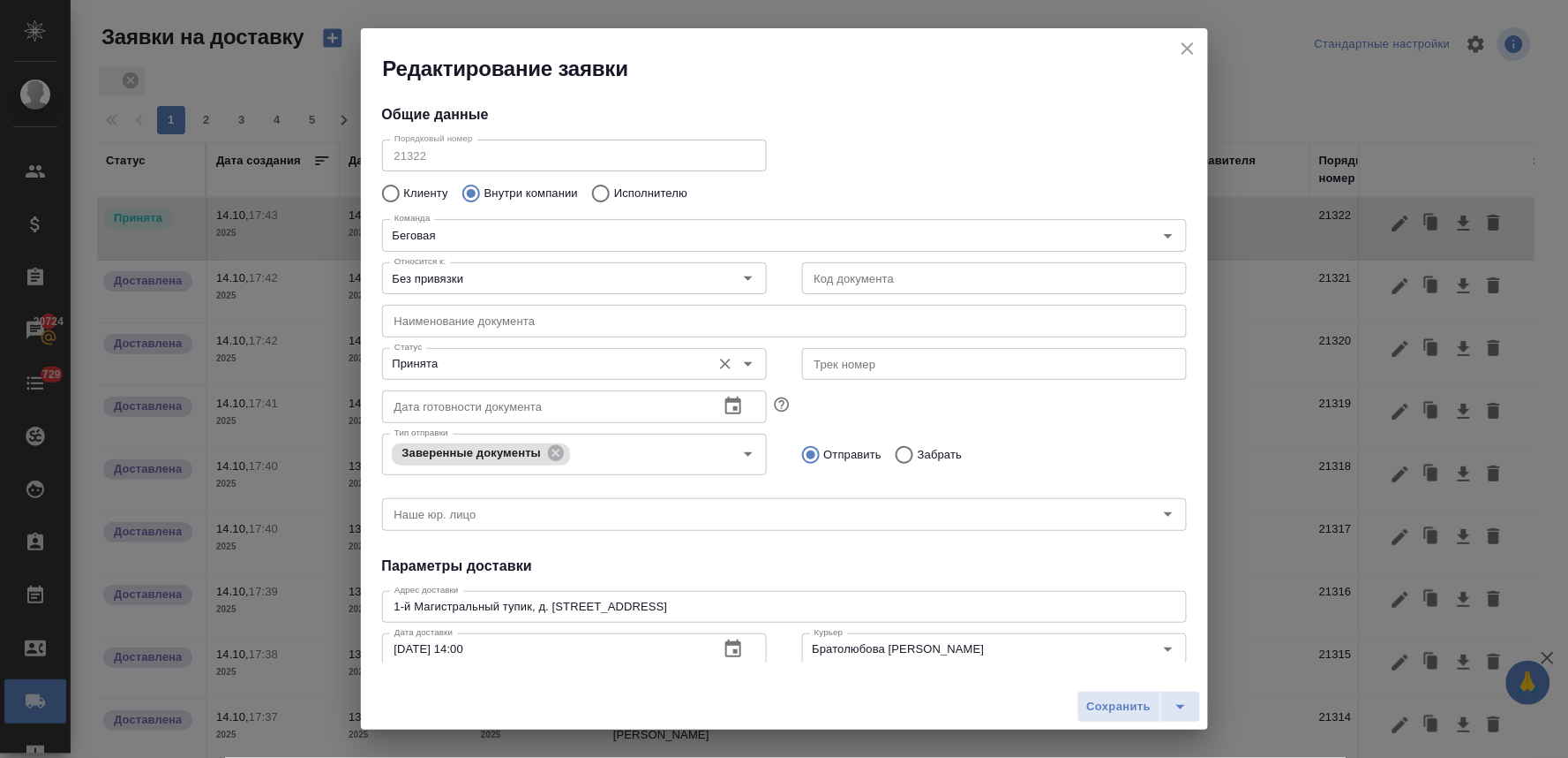
click at [466, 368] on input "Принята" at bounding box center [545, 363] width 315 height 21
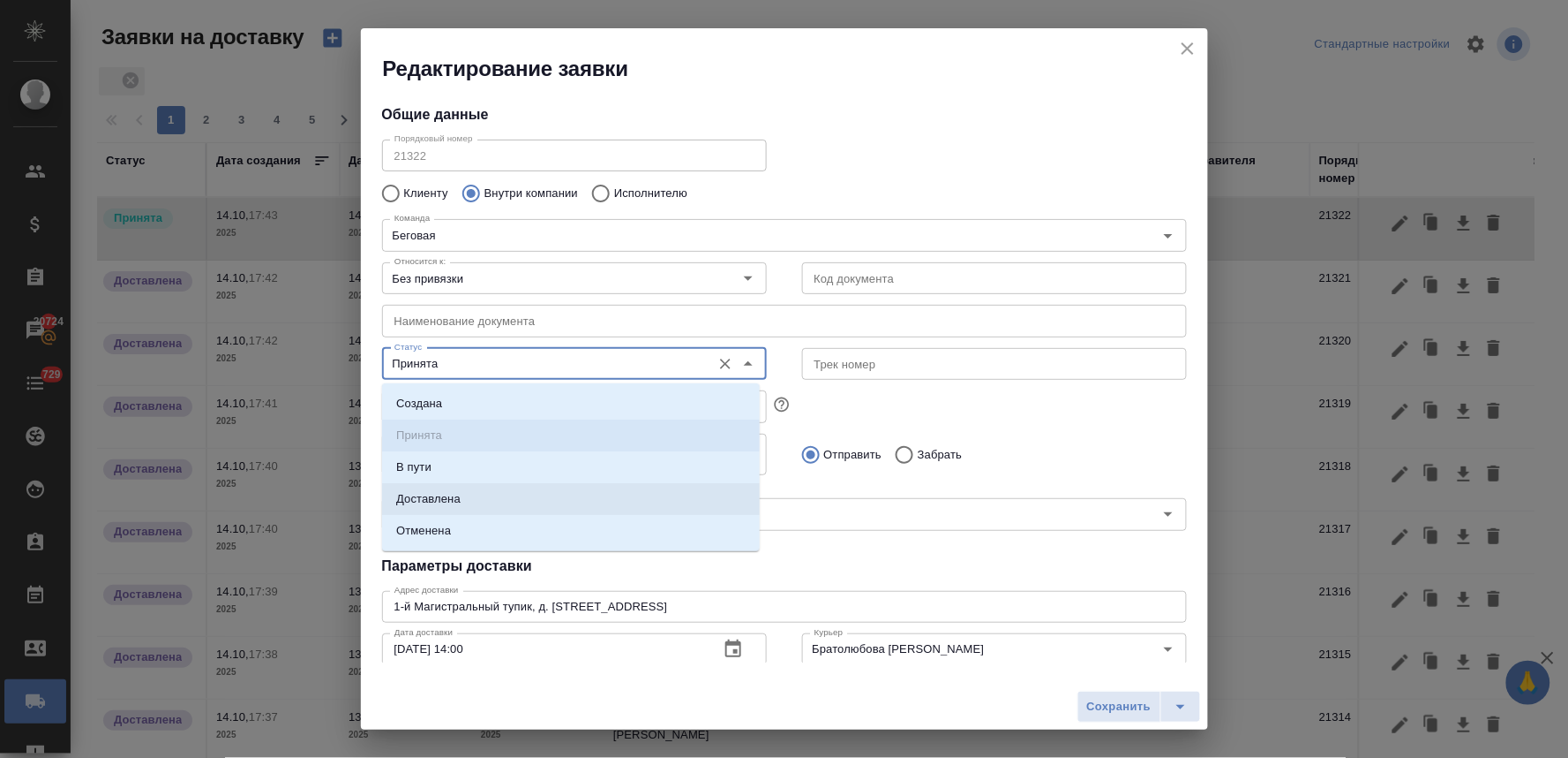
click at [461, 495] on li "Доставлена" at bounding box center [570, 498] width 378 height 32
type input "Доставлена"
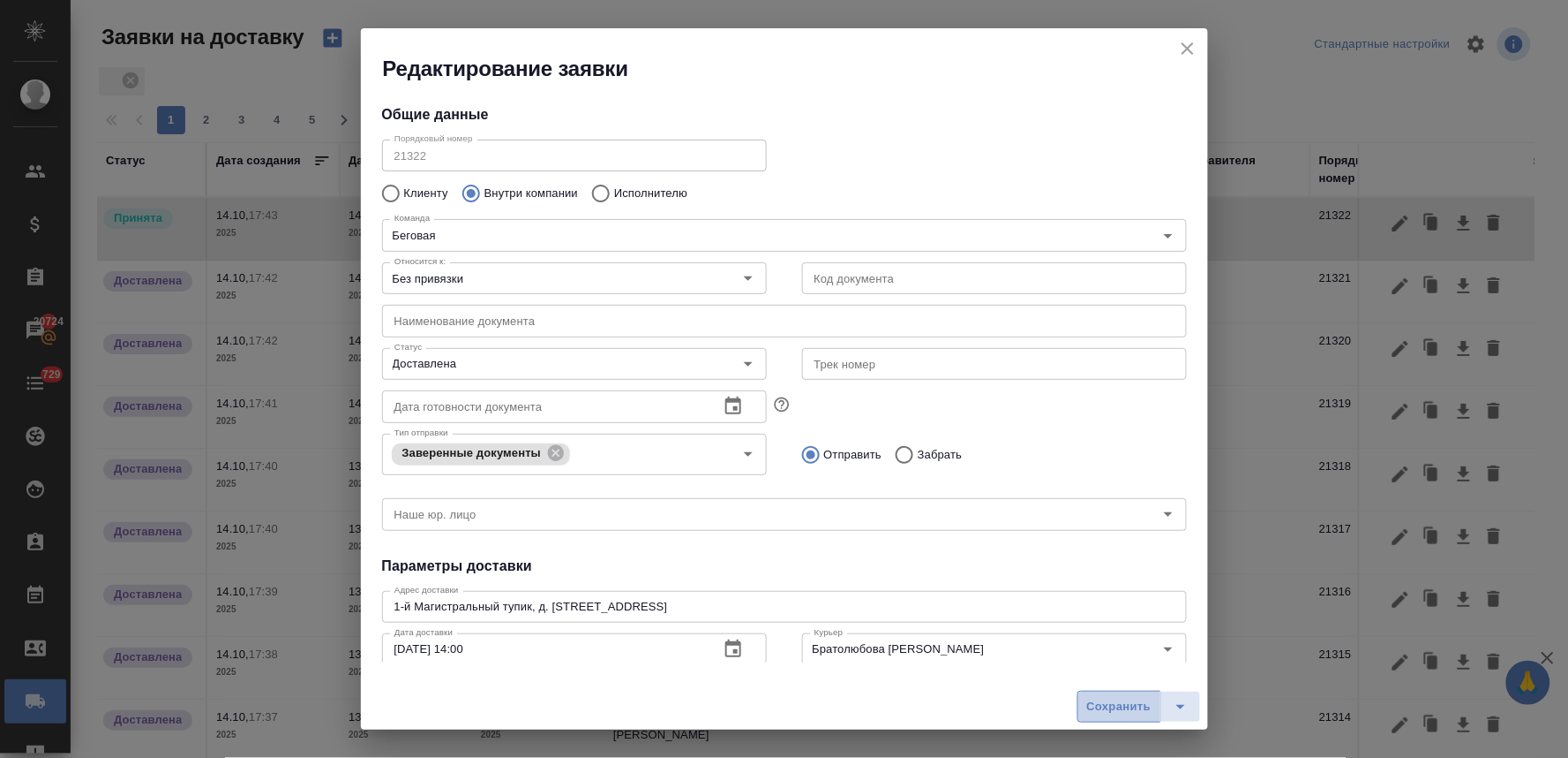
click at [1096, 694] on button "Сохранить" at bounding box center [1119, 705] width 84 height 32
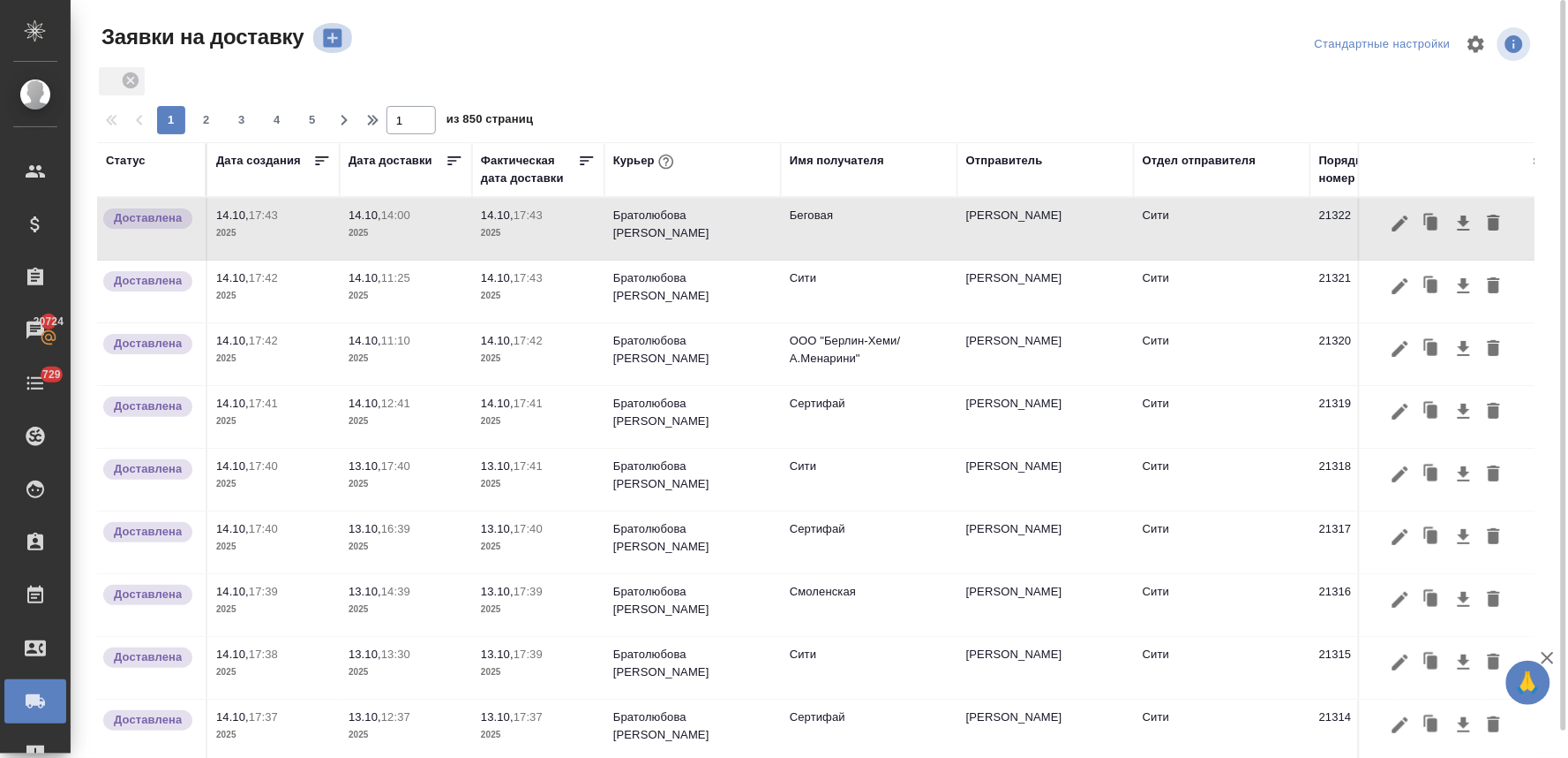
click at [333, 38] on icon "button" at bounding box center [332, 37] width 24 height 24
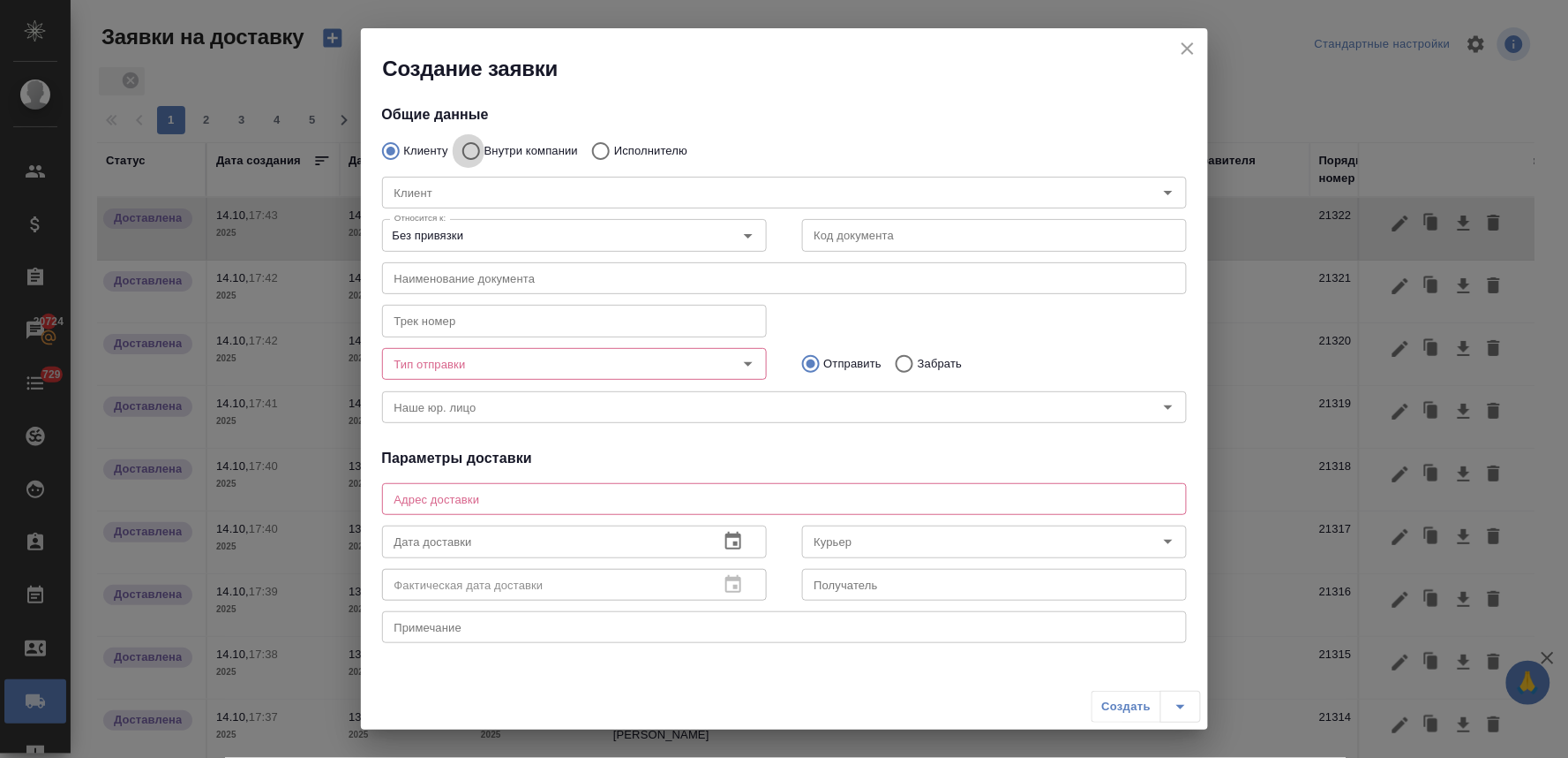
click at [474, 155] on input "Внутри компании" at bounding box center [468, 150] width 32 height 37
radio input "true"
click at [475, 187] on input "Команда" at bounding box center [755, 192] width 735 height 21
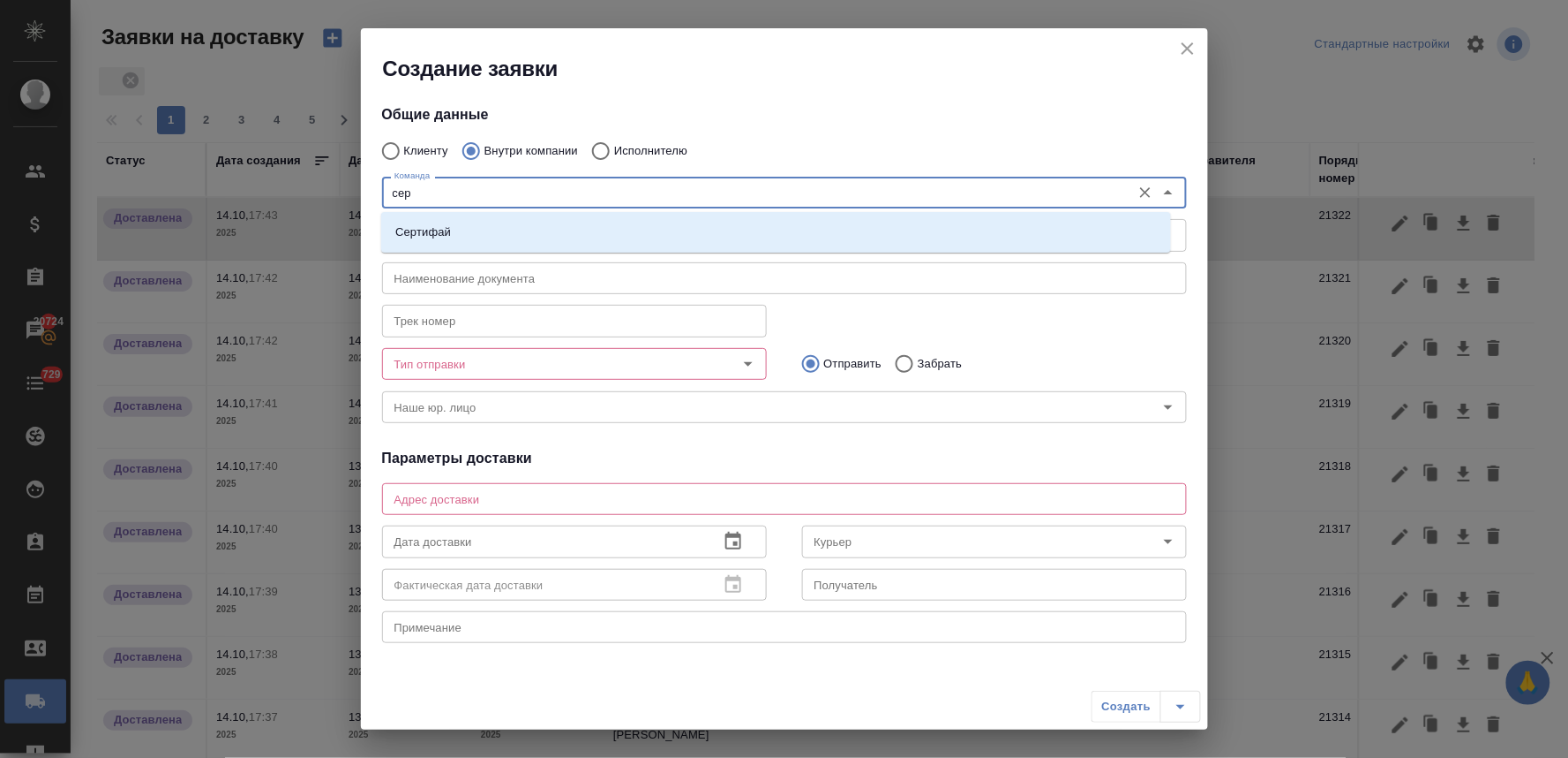
type input "серт"
click at [463, 233] on li "Сертифай" at bounding box center [776, 232] width 790 height 32
type textarea "Кузнецкий мост, д.7"
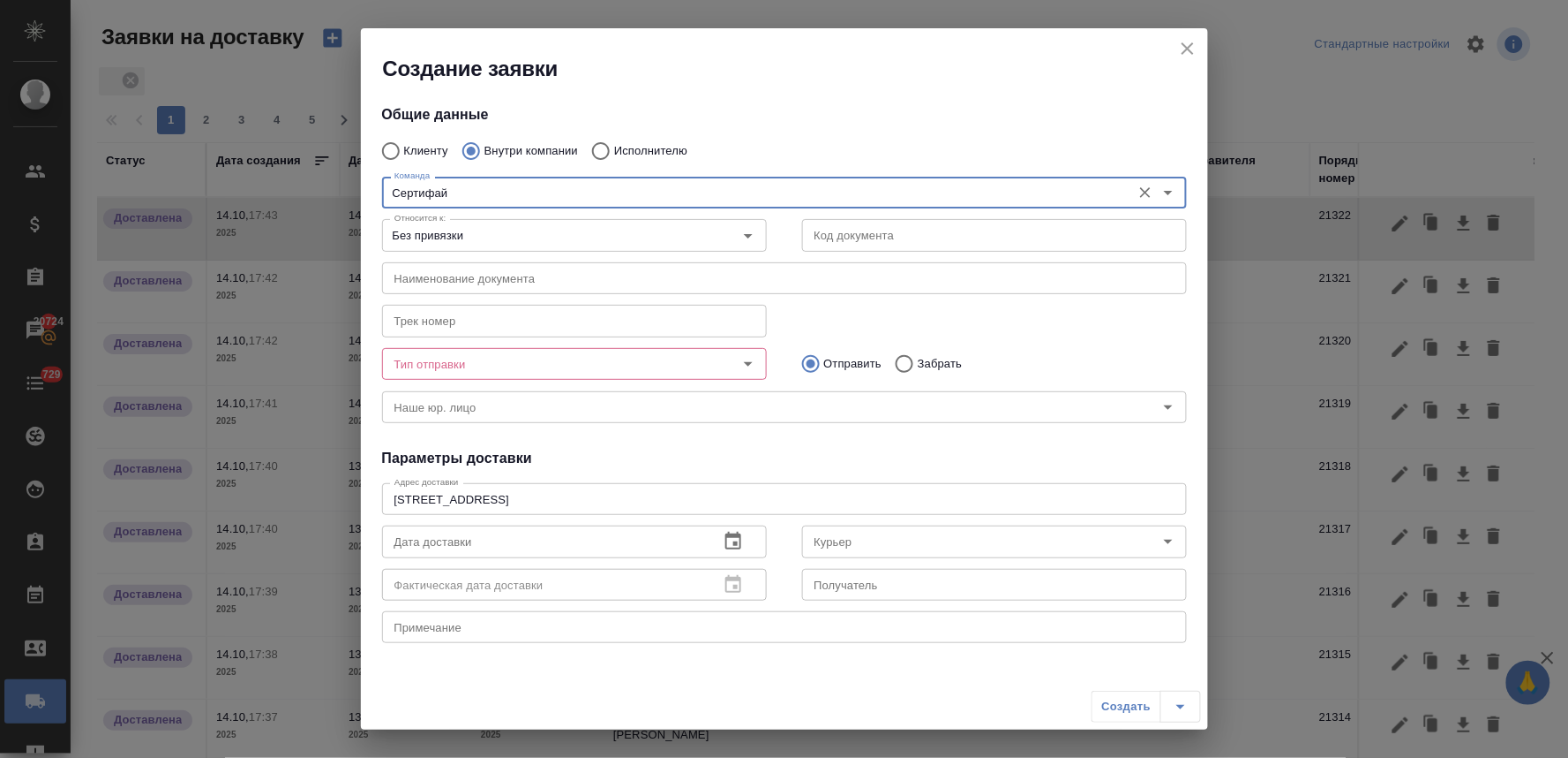
type input "Сертифай"
click at [485, 367] on input "Тип отправки" at bounding box center [545, 363] width 315 height 21
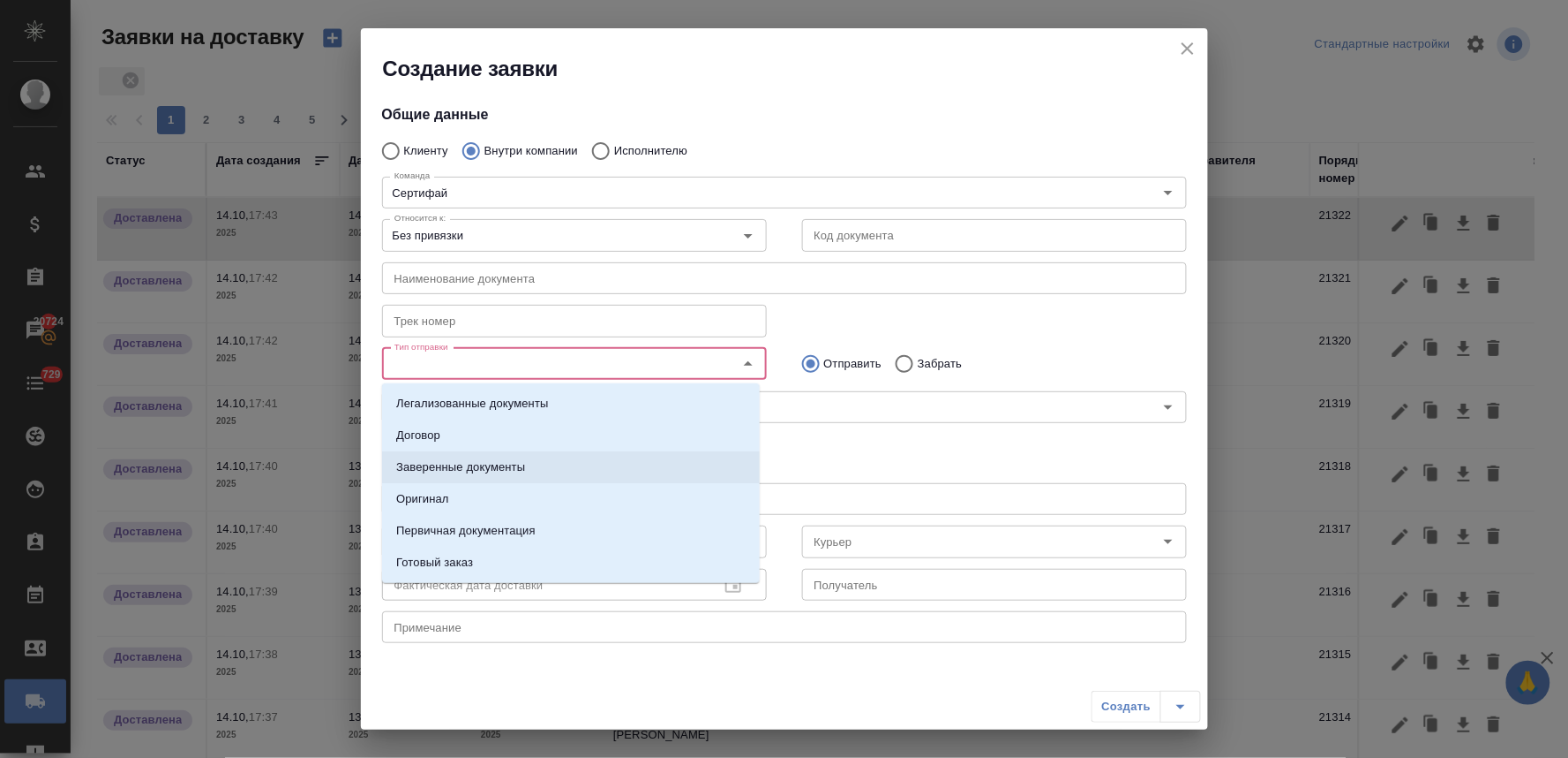
click at [494, 471] on p "Заверенные документы" at bounding box center [461, 466] width 129 height 17
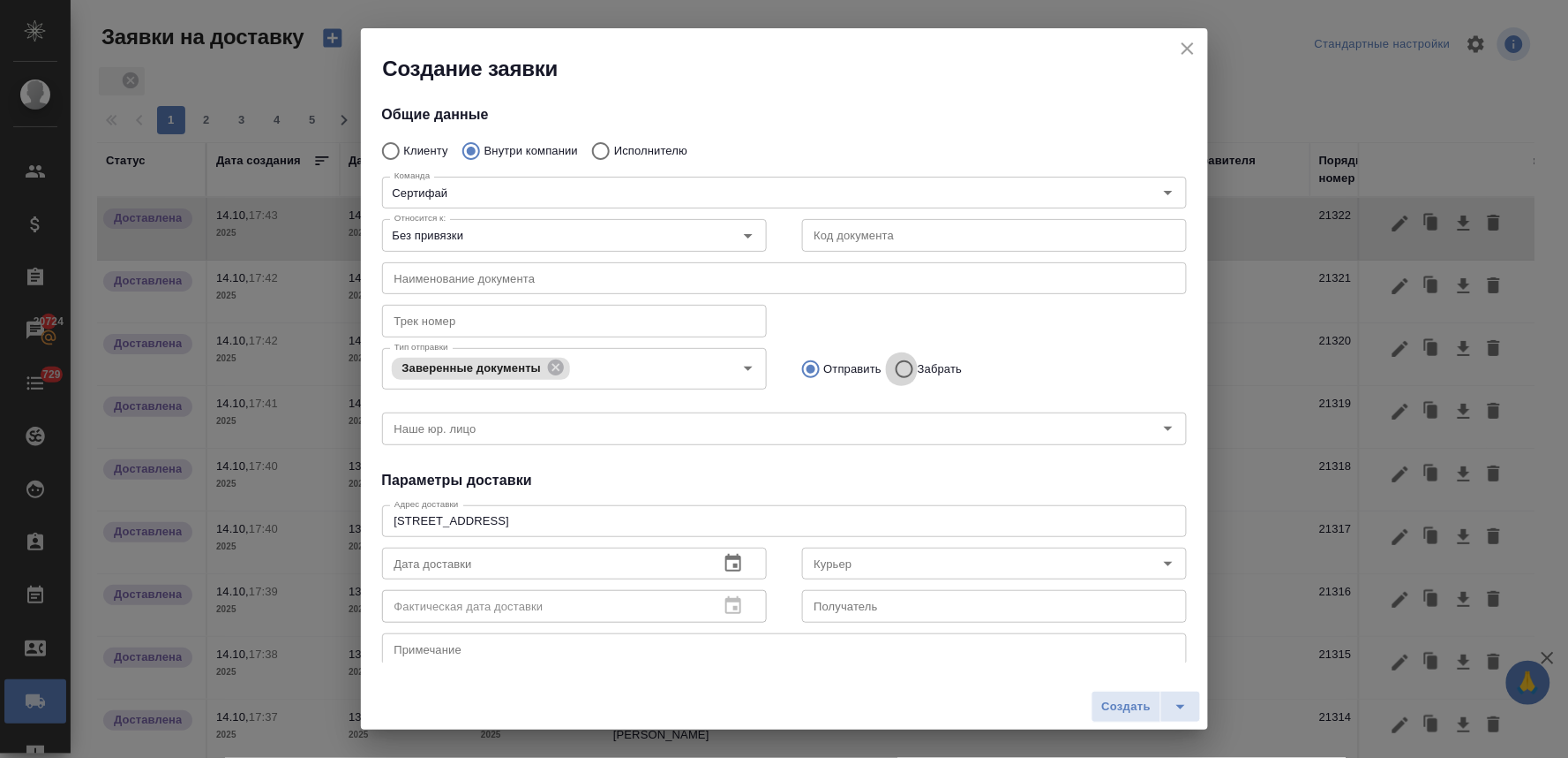
click at [898, 367] on input "Забрать" at bounding box center [902, 369] width 32 height 37
radio input "true"
click at [733, 565] on icon "button" at bounding box center [733, 561] width 16 height 17
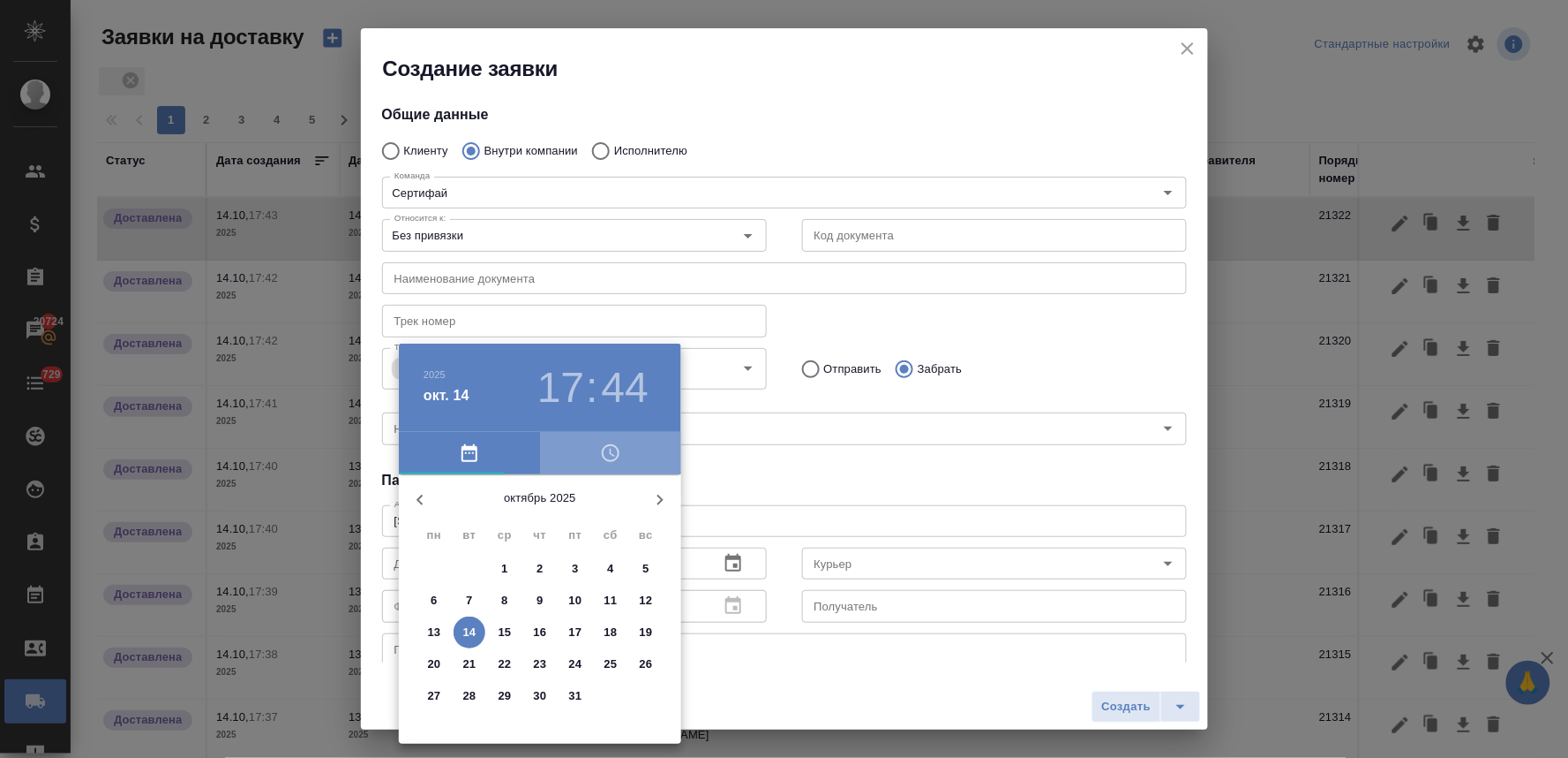
click at [607, 456] on icon "button" at bounding box center [610, 452] width 21 height 21
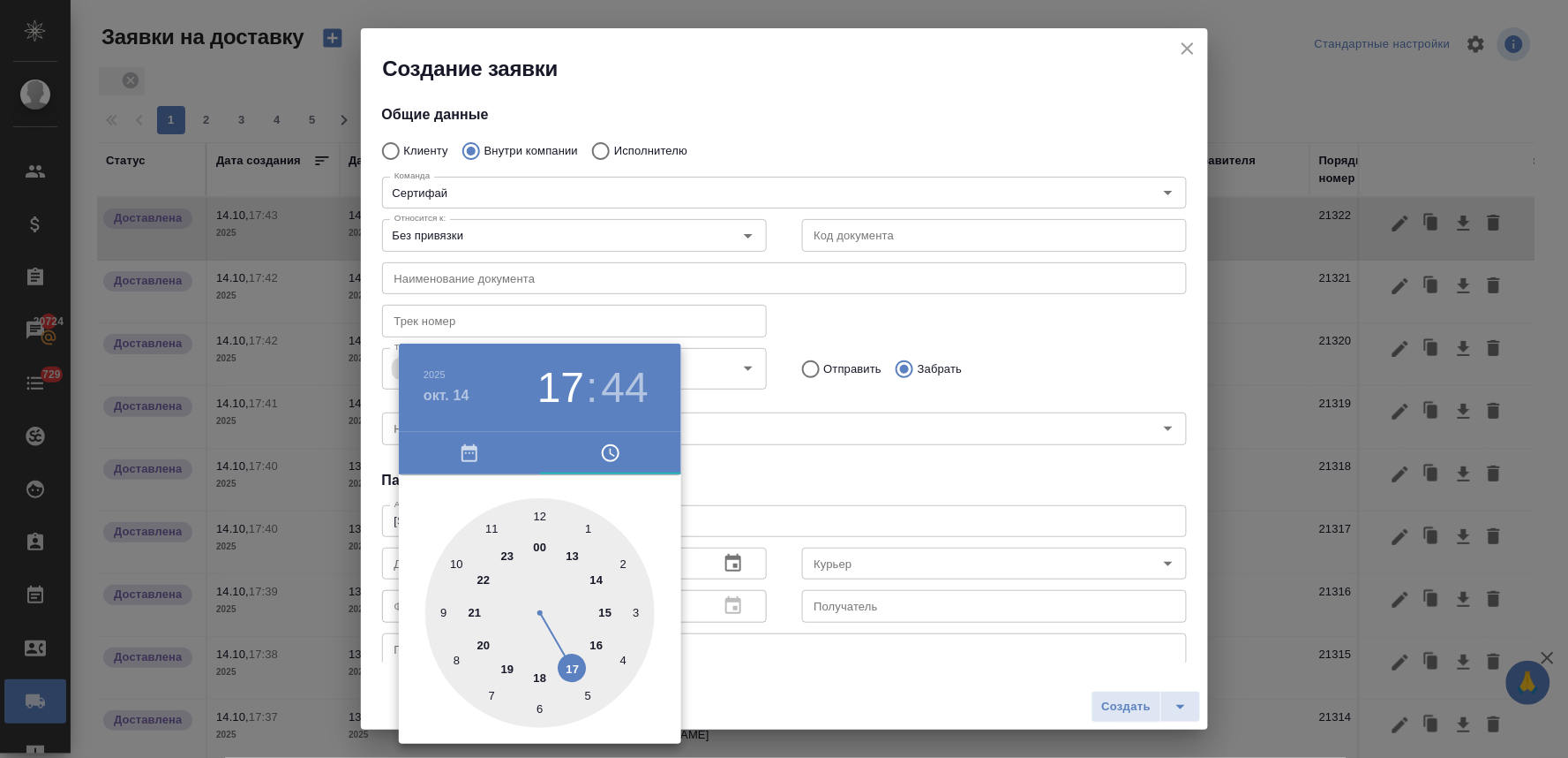
click at [601, 613] on div at bounding box center [540, 612] width 229 height 229
type input "14.10.2025 15:44"
click at [829, 470] on div at bounding box center [784, 379] width 1568 height 758
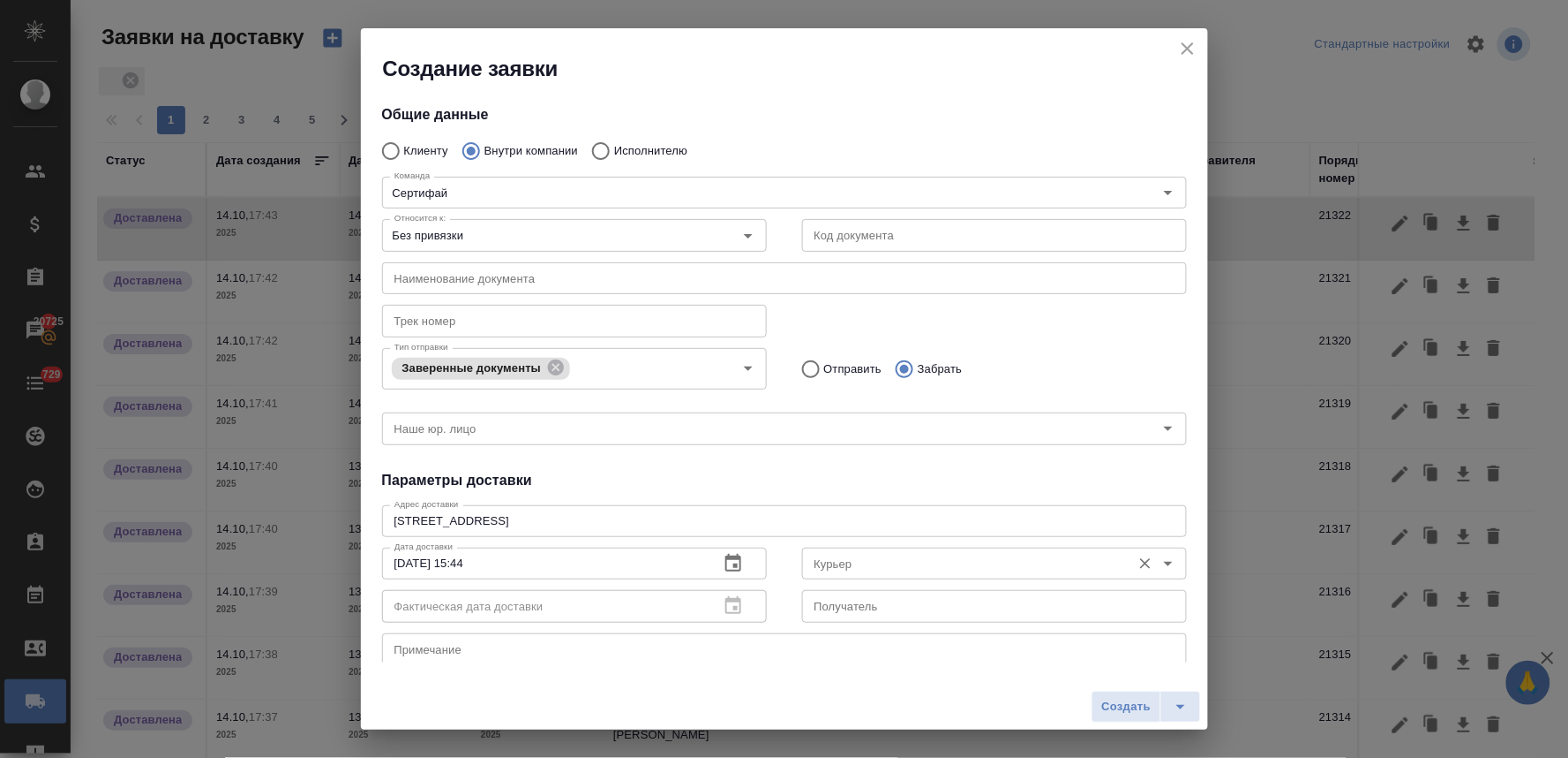
click at [879, 563] on input "Курьер" at bounding box center [965, 562] width 315 height 21
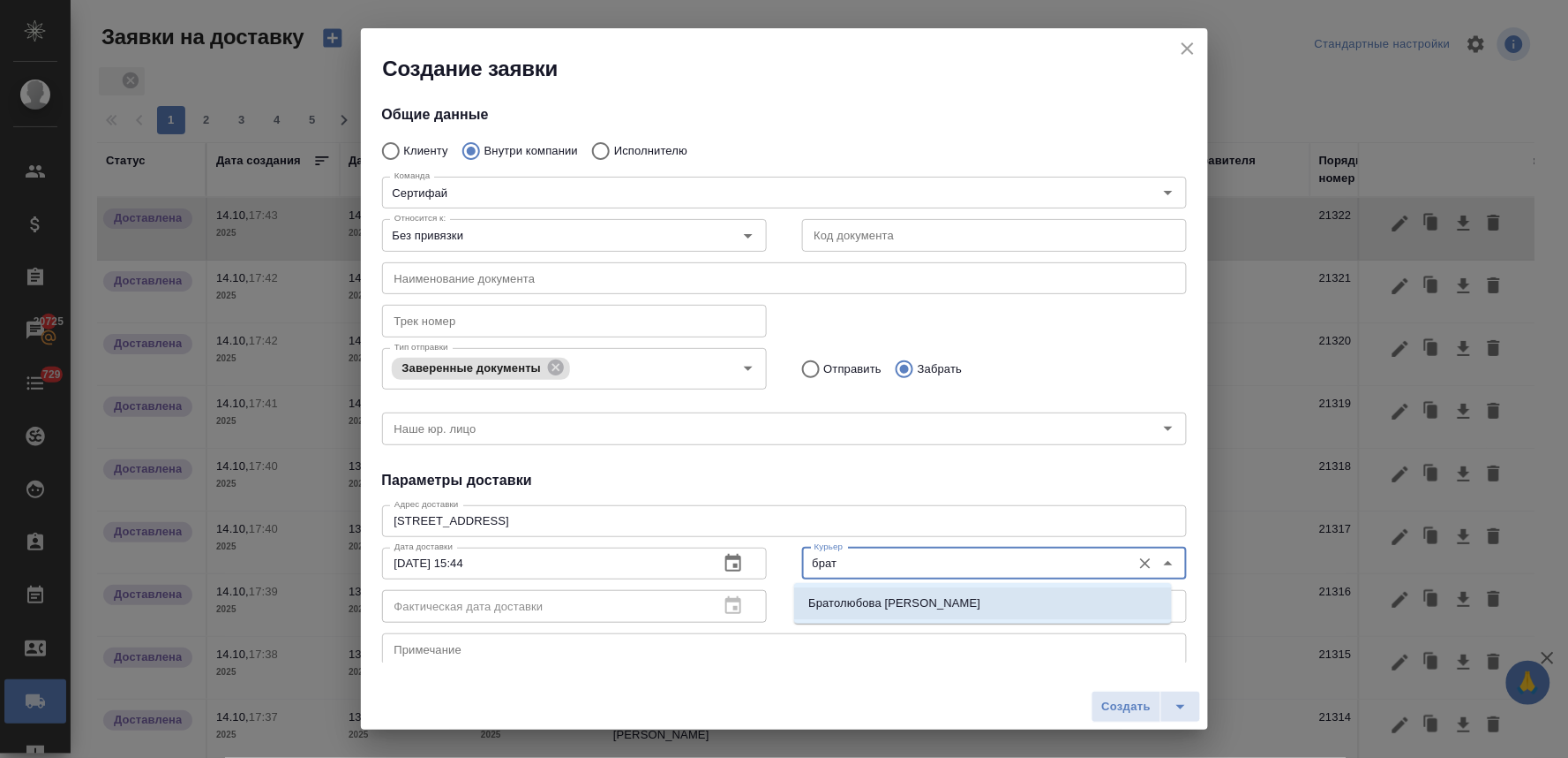
click at [880, 606] on p "Братолюбова Наталья" at bounding box center [894, 602] width 172 height 17
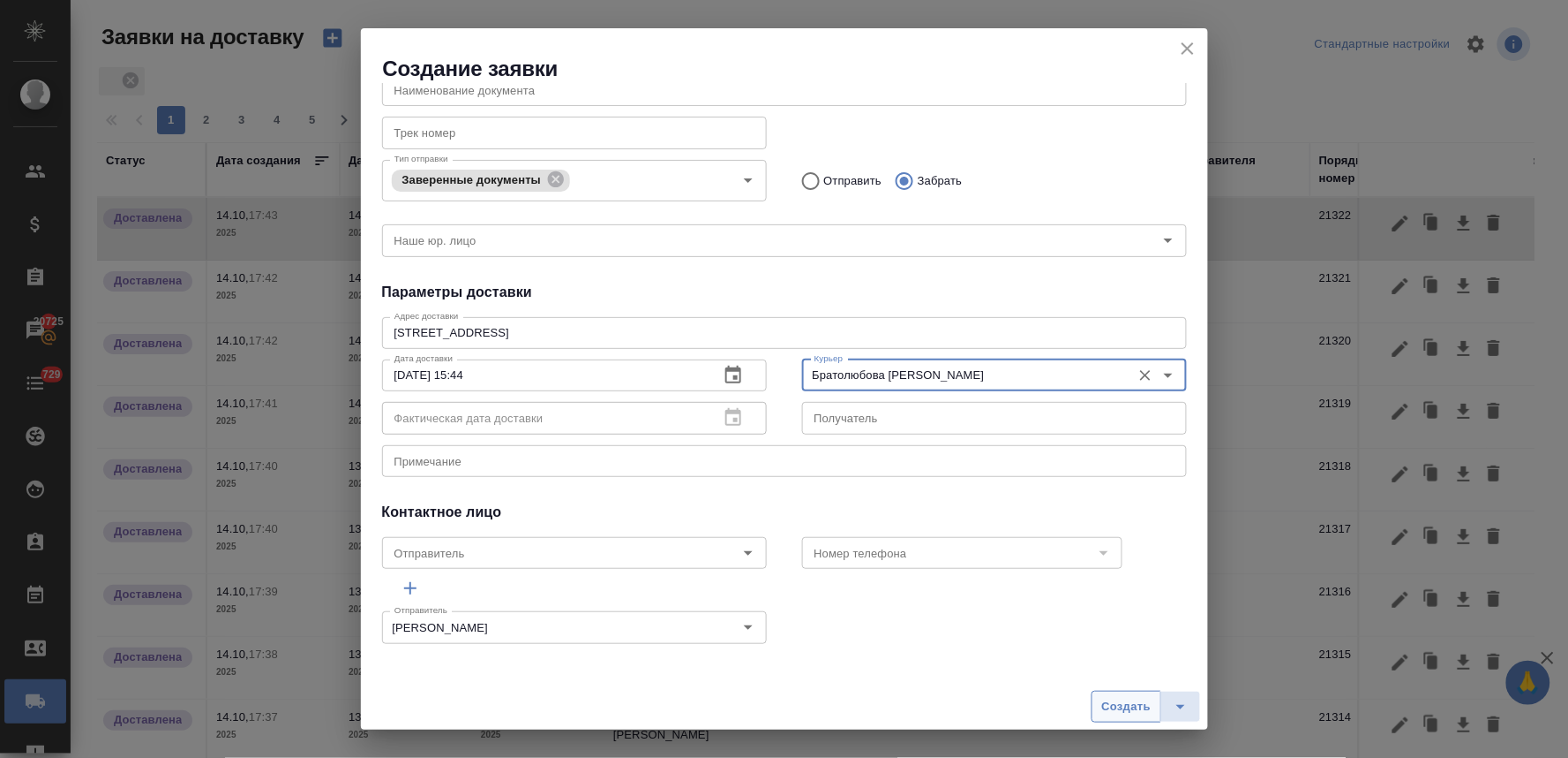
type input "Братолюбова Наталья"
click at [1100, 705] on button "Создать" at bounding box center [1126, 705] width 69 height 32
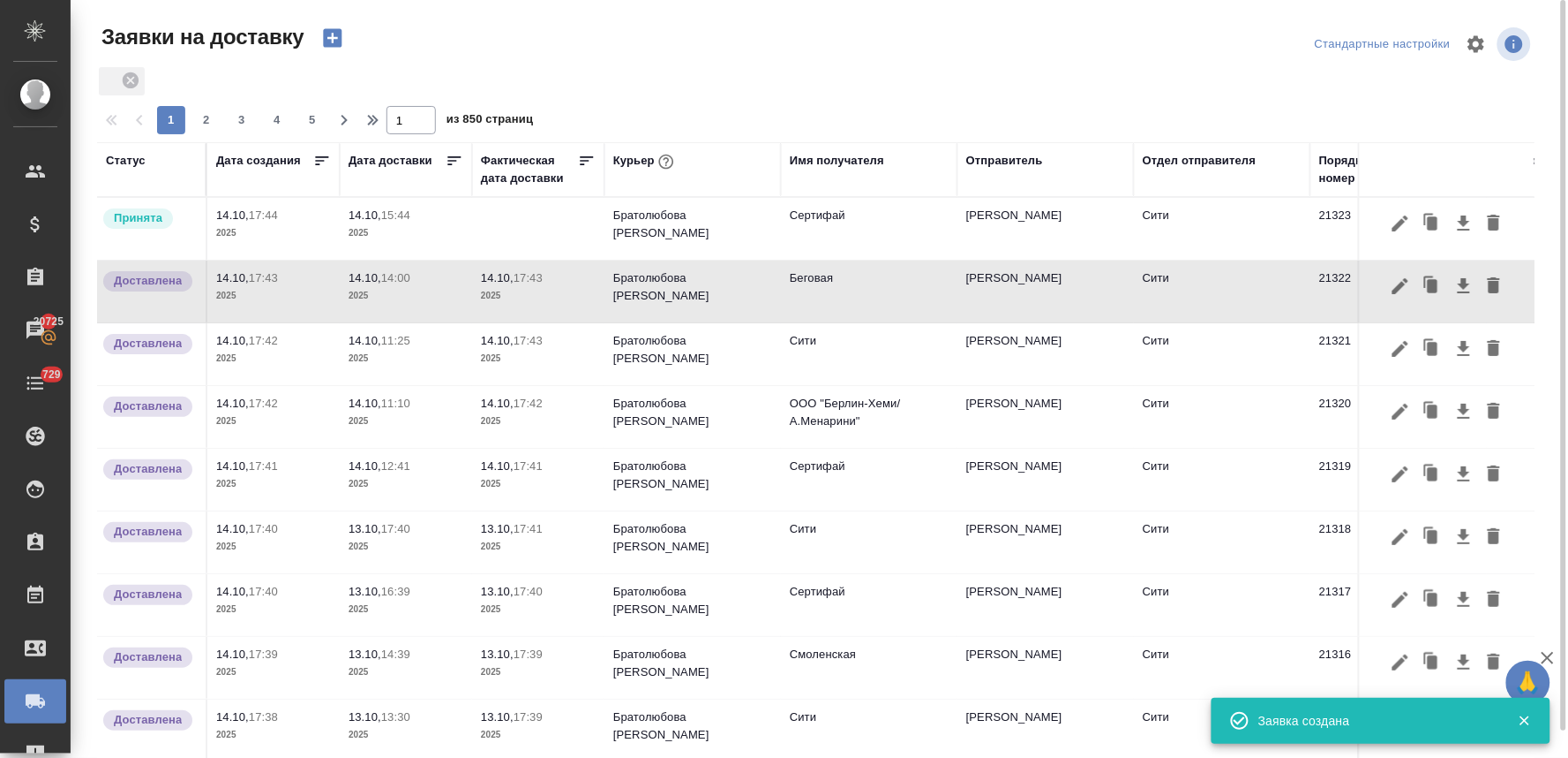
click at [373, 206] on span "14.10, 15:44" at bounding box center [406, 215] width 115 height 17
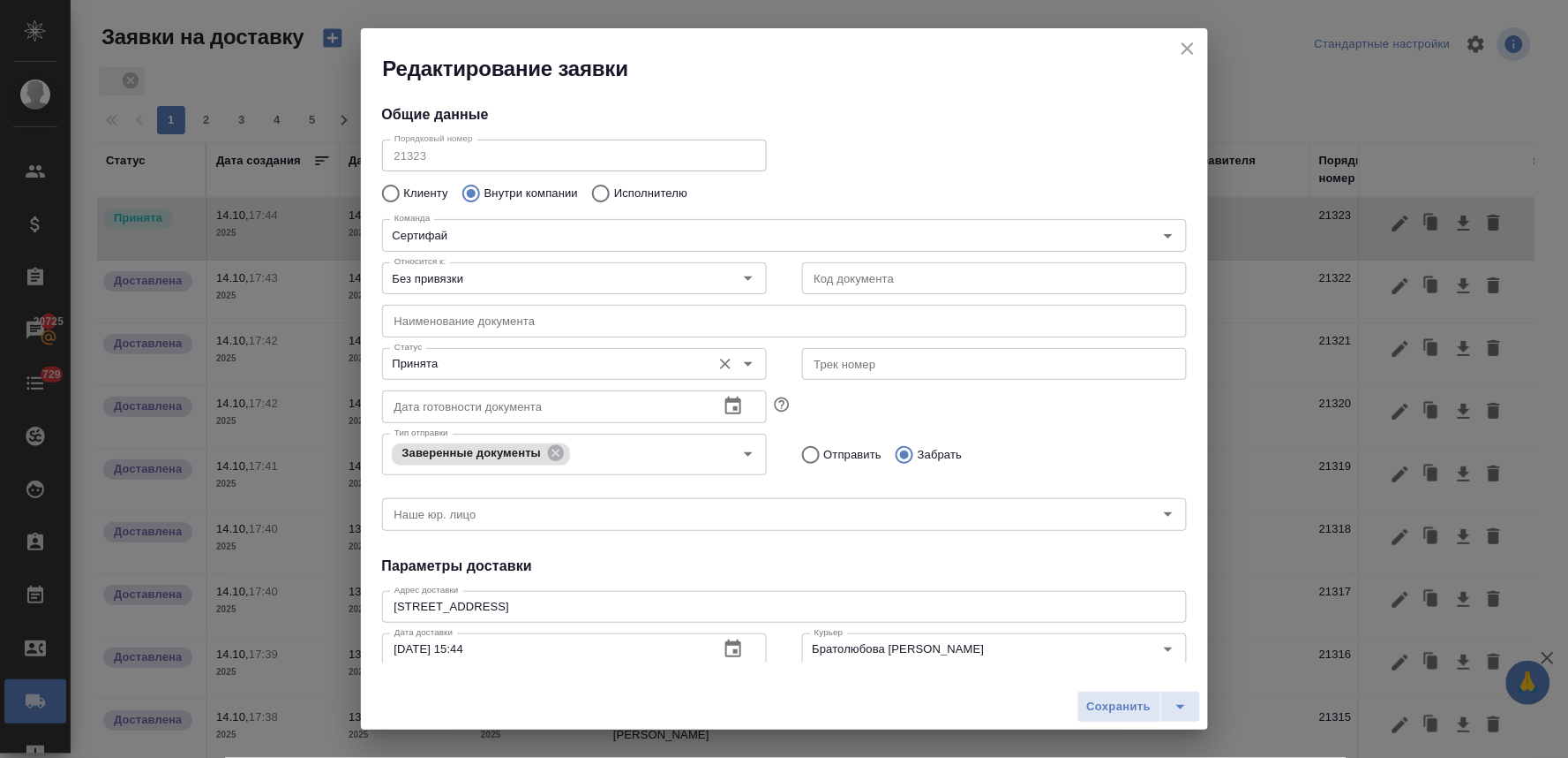
click at [488, 368] on input "Принята" at bounding box center [545, 363] width 315 height 21
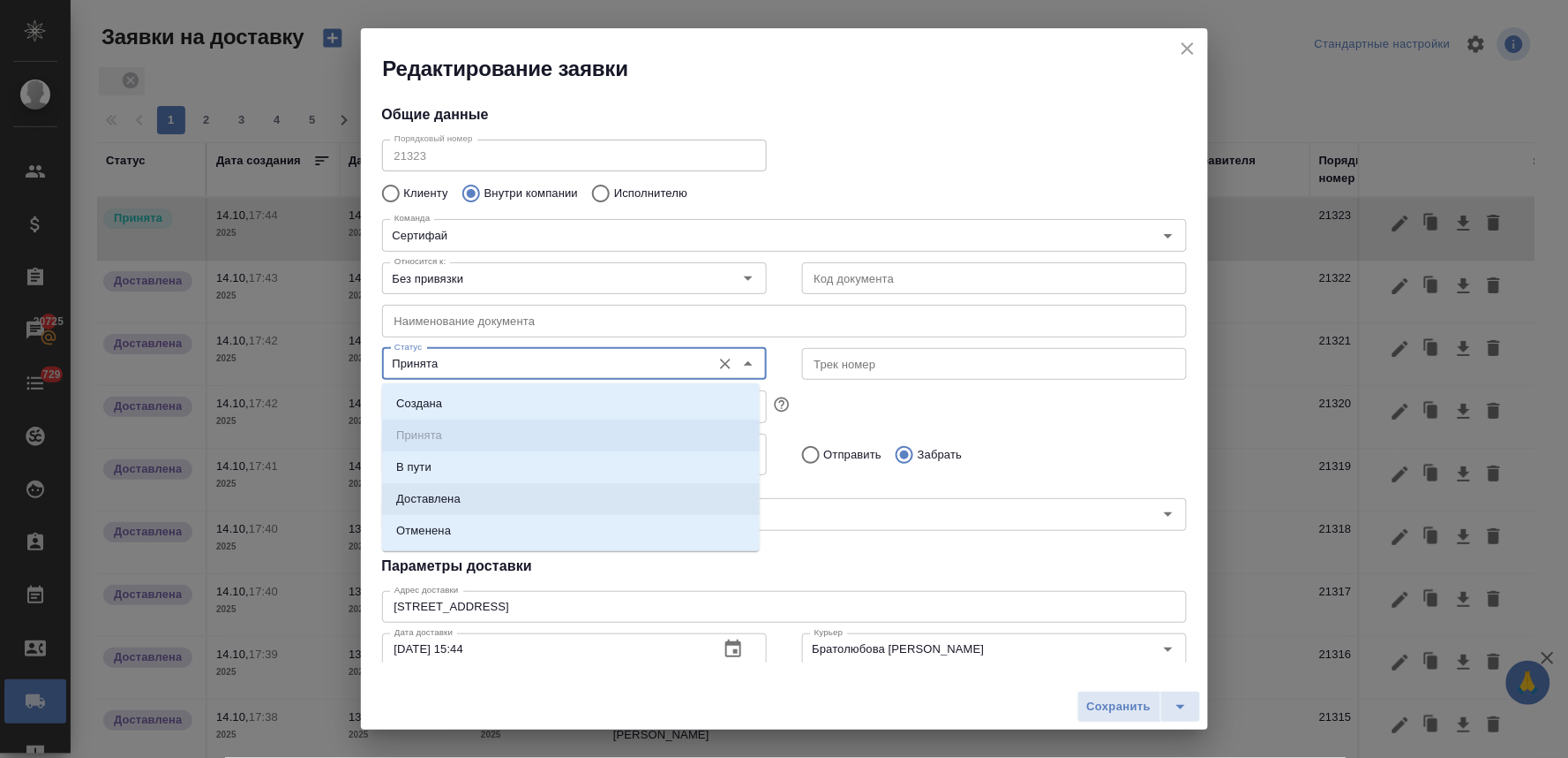
click at [479, 499] on li "Доставлена" at bounding box center [570, 498] width 378 height 32
type input "Доставлена"
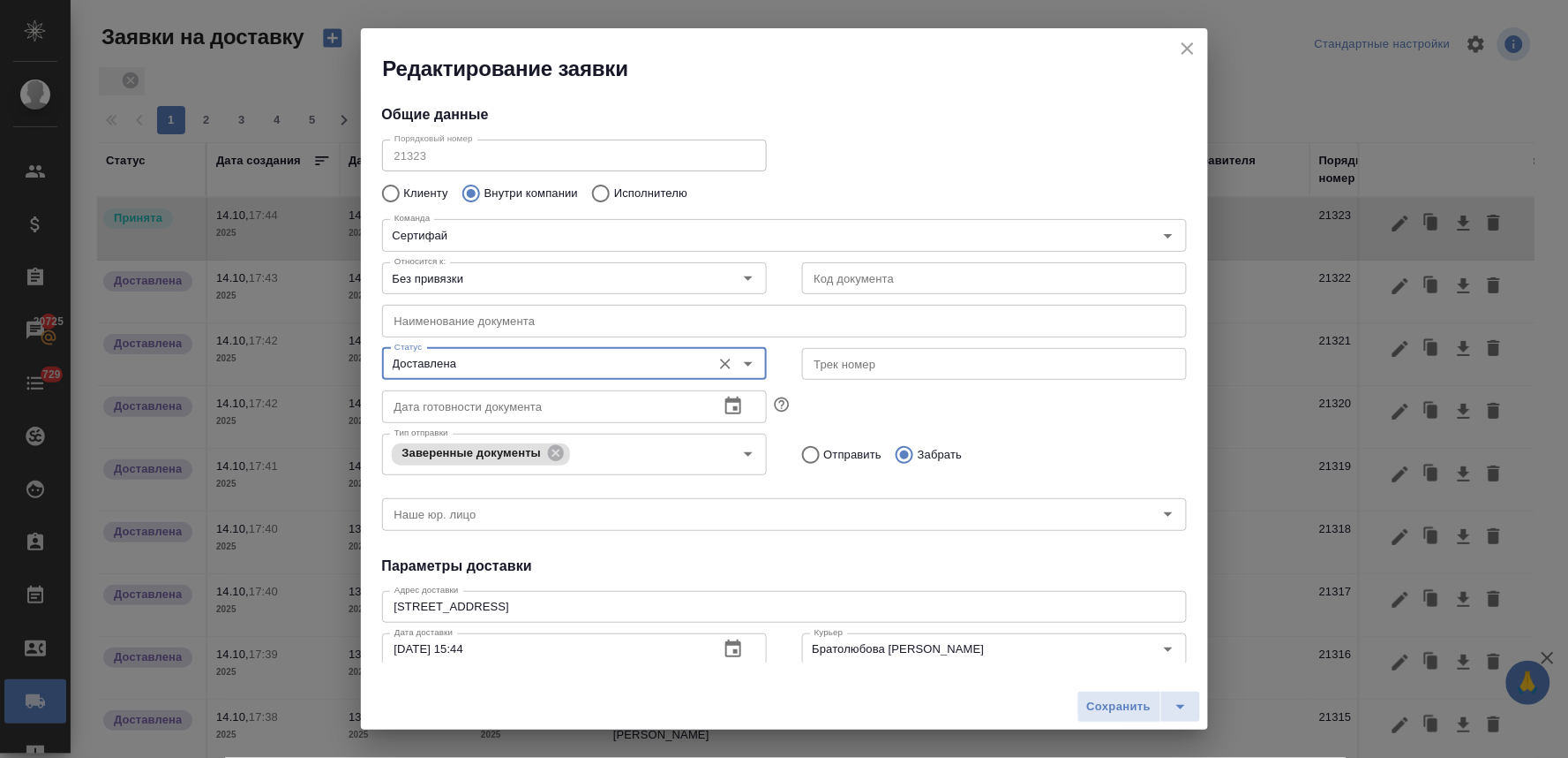
click at [840, 559] on h4 "Параметры доставки" at bounding box center [784, 565] width 805 height 21
click at [1087, 706] on span "Сохранить" at bounding box center [1119, 706] width 64 height 20
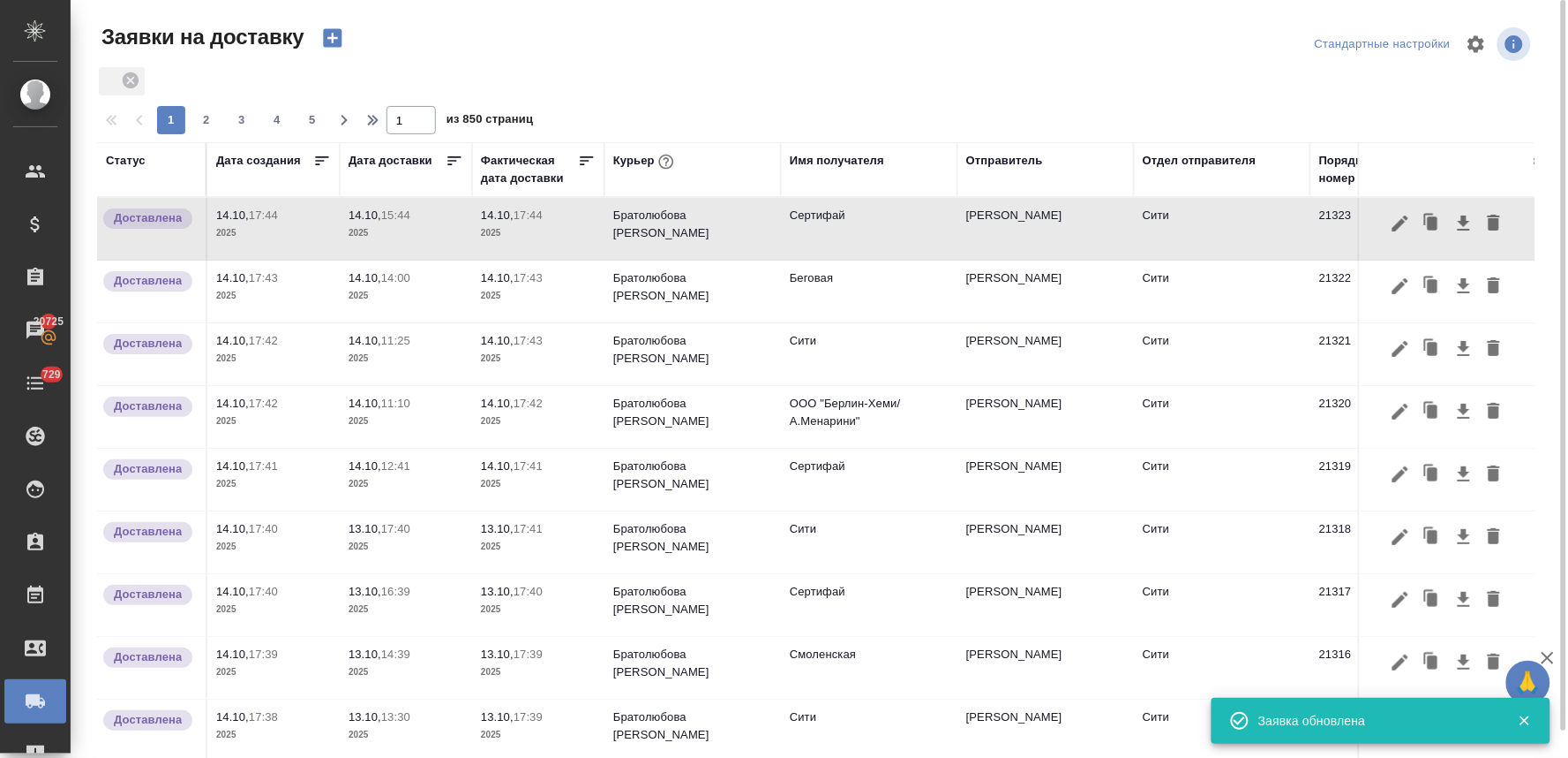
click at [370, 218] on p "14.10," at bounding box center [365, 215] width 33 height 14
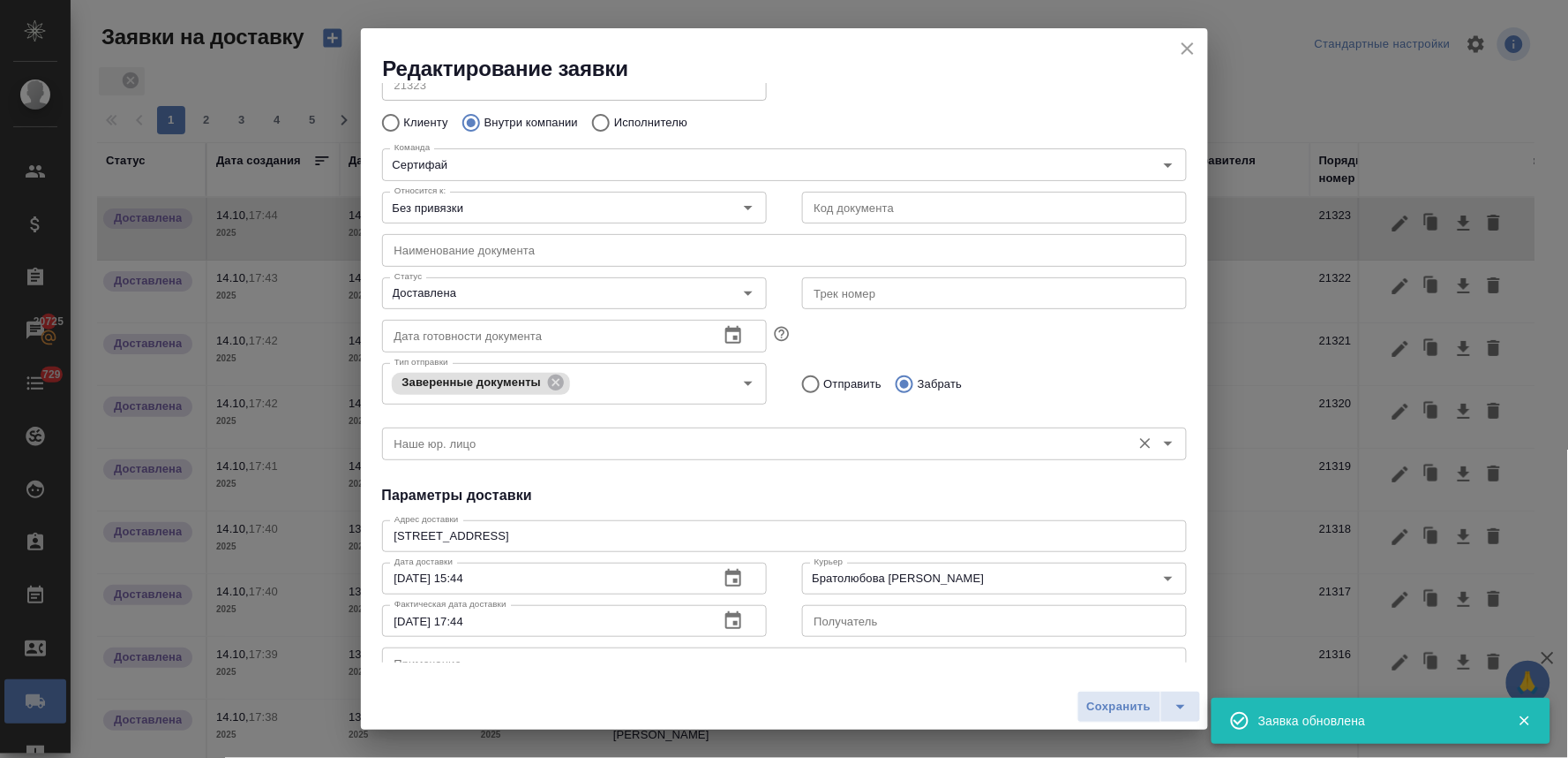
scroll to position [98, 0]
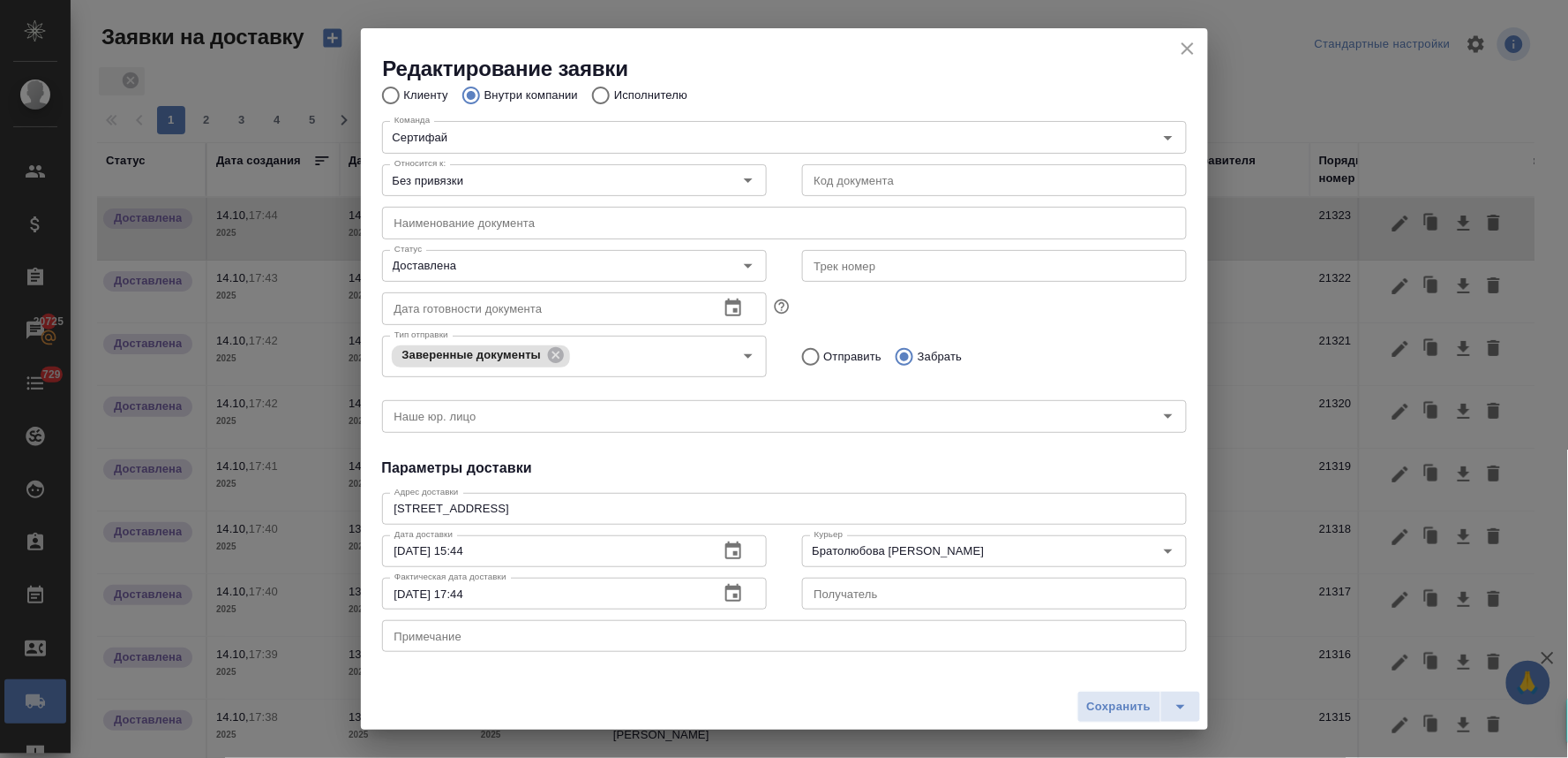
click at [1185, 40] on icon "close" at bounding box center [1188, 48] width 21 height 21
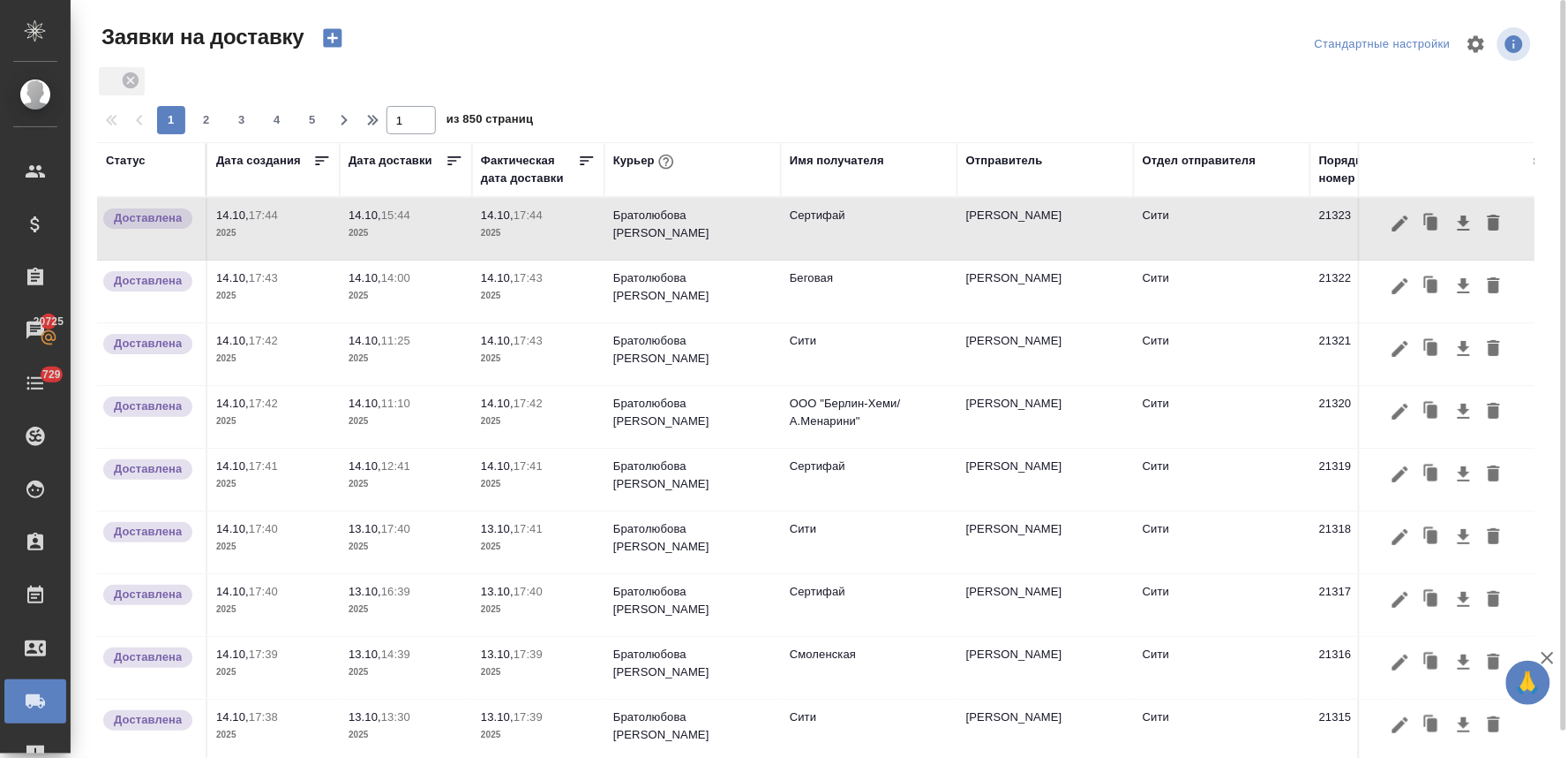
click at [337, 27] on icon "button" at bounding box center [332, 37] width 24 height 24
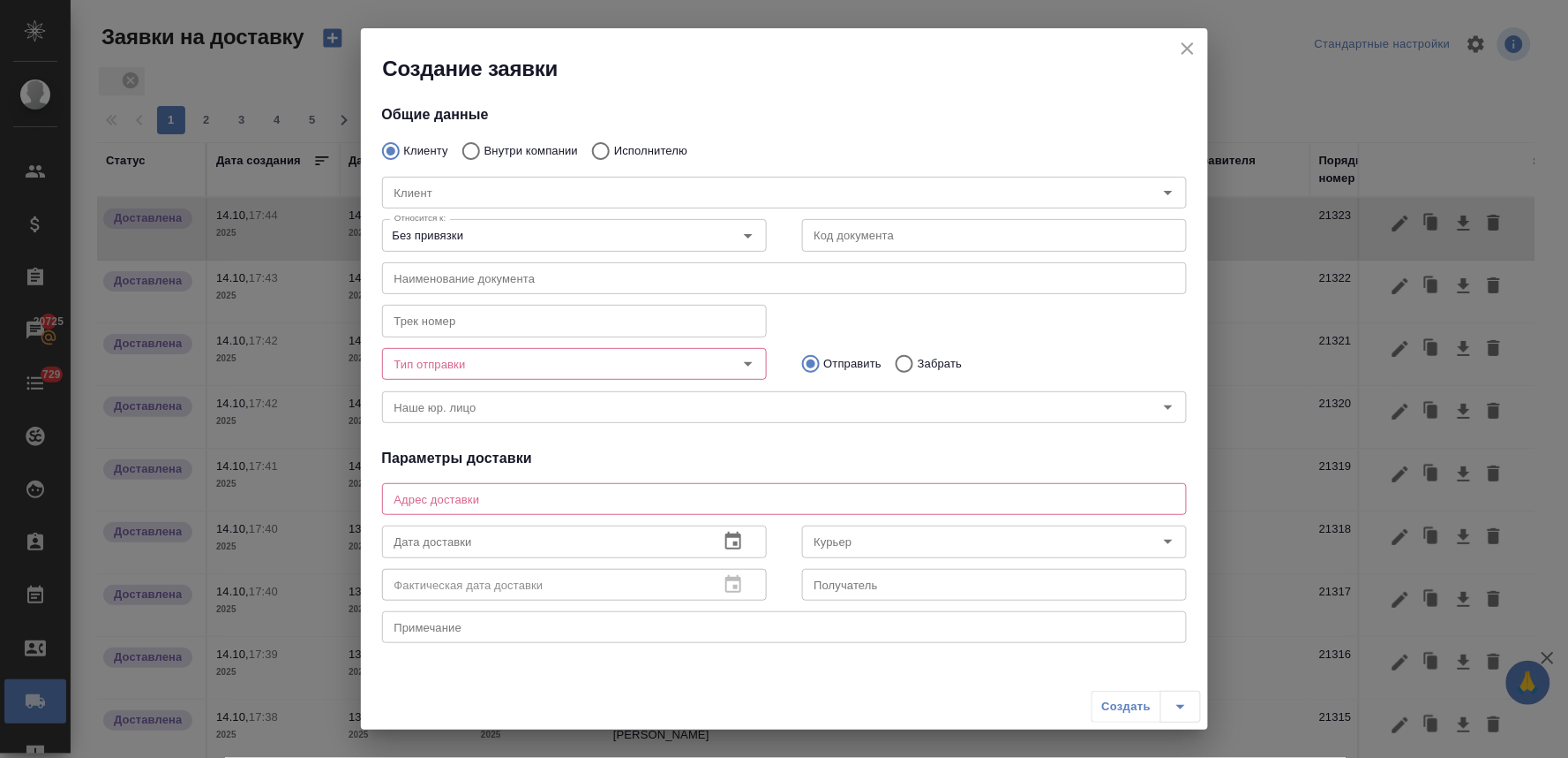
click at [473, 152] on input "Внутри компании" at bounding box center [468, 150] width 32 height 37
radio input "true"
click at [489, 206] on div "Команда" at bounding box center [784, 192] width 805 height 32
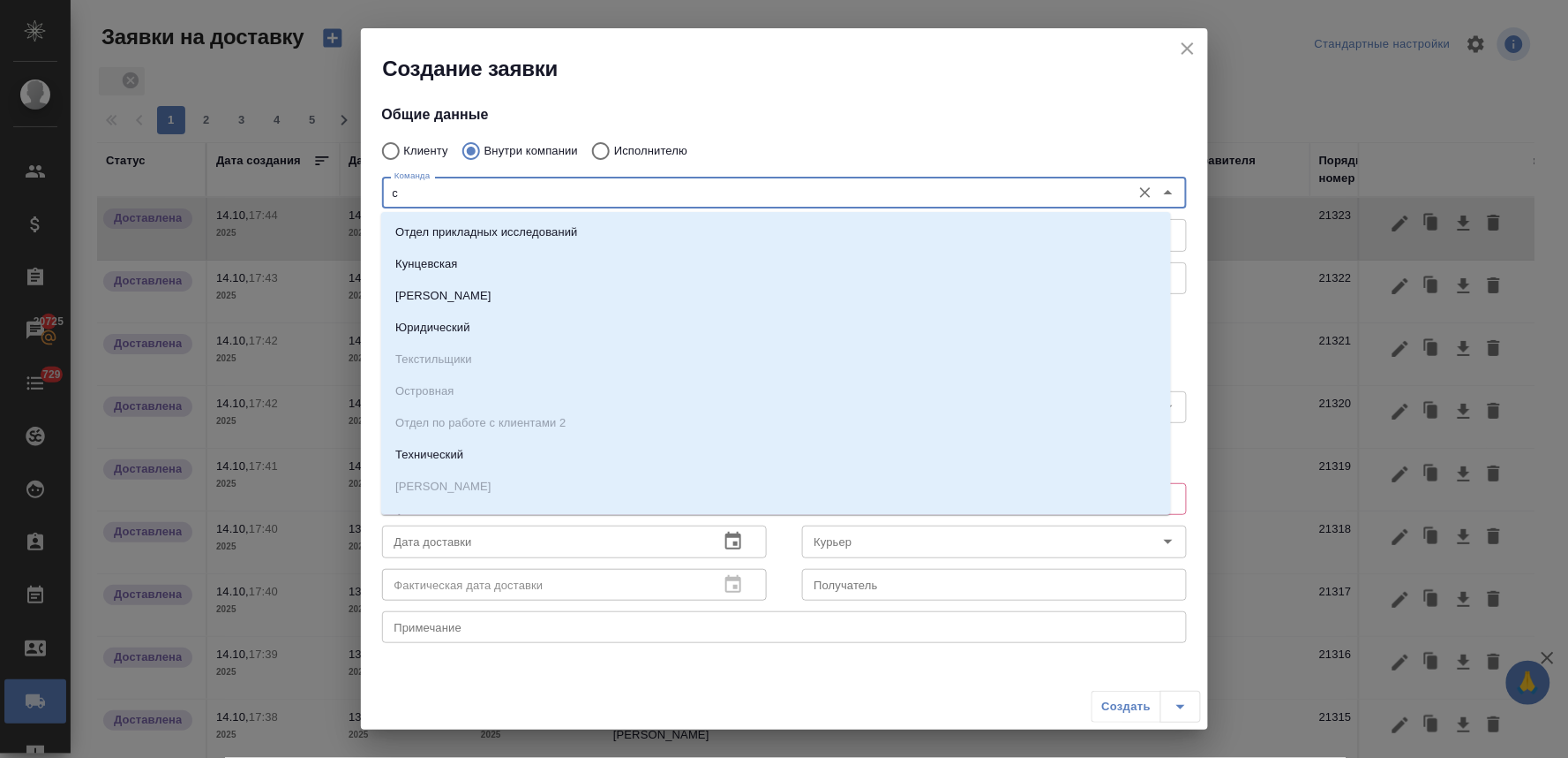
type input "си"
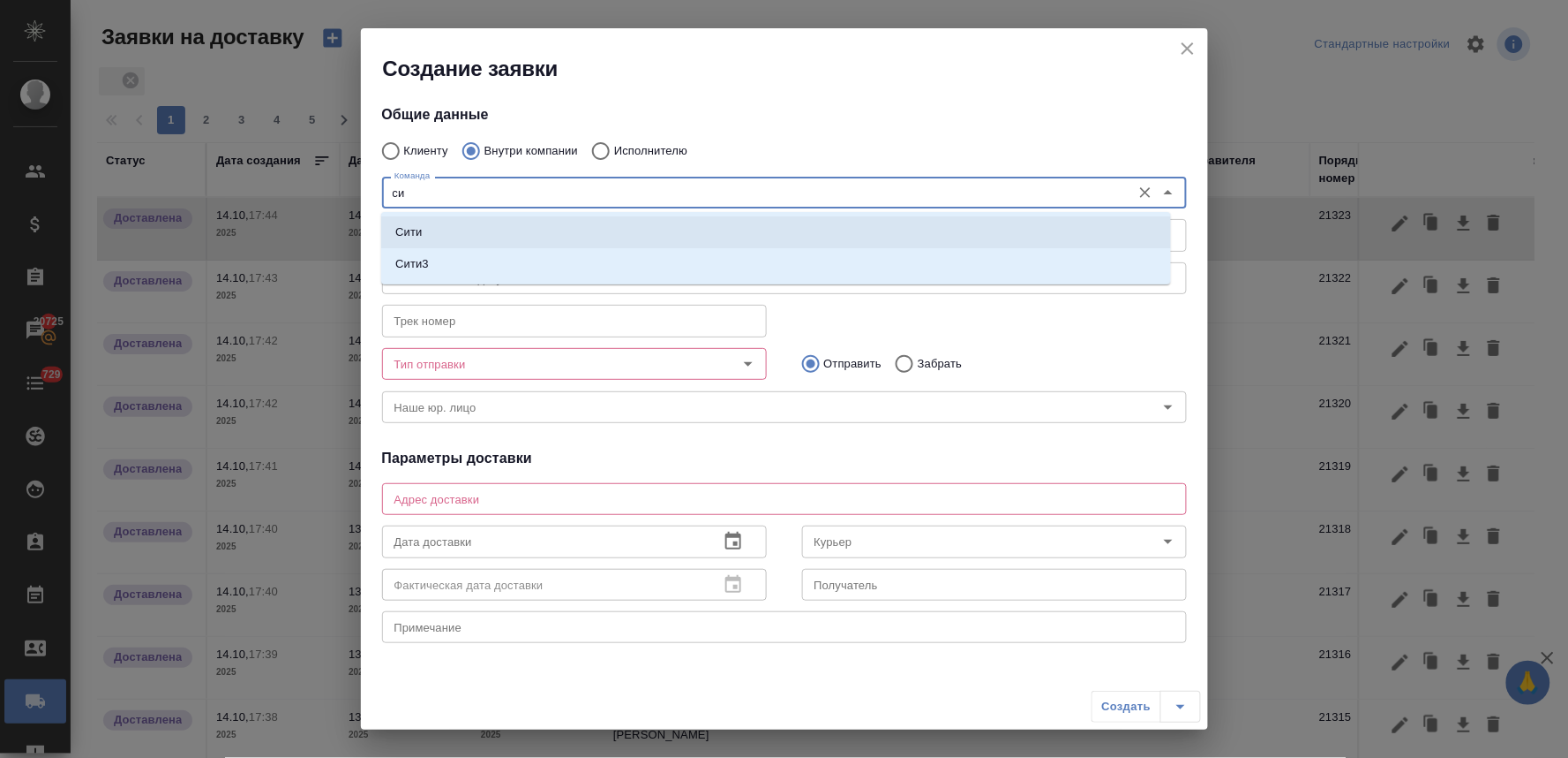
click at [482, 235] on li "Сити" at bounding box center [776, 232] width 790 height 32
type textarea "Пресненская набережная, д. 10, Башня на Набережной, блок С, -1 этаж, зона ритей…"
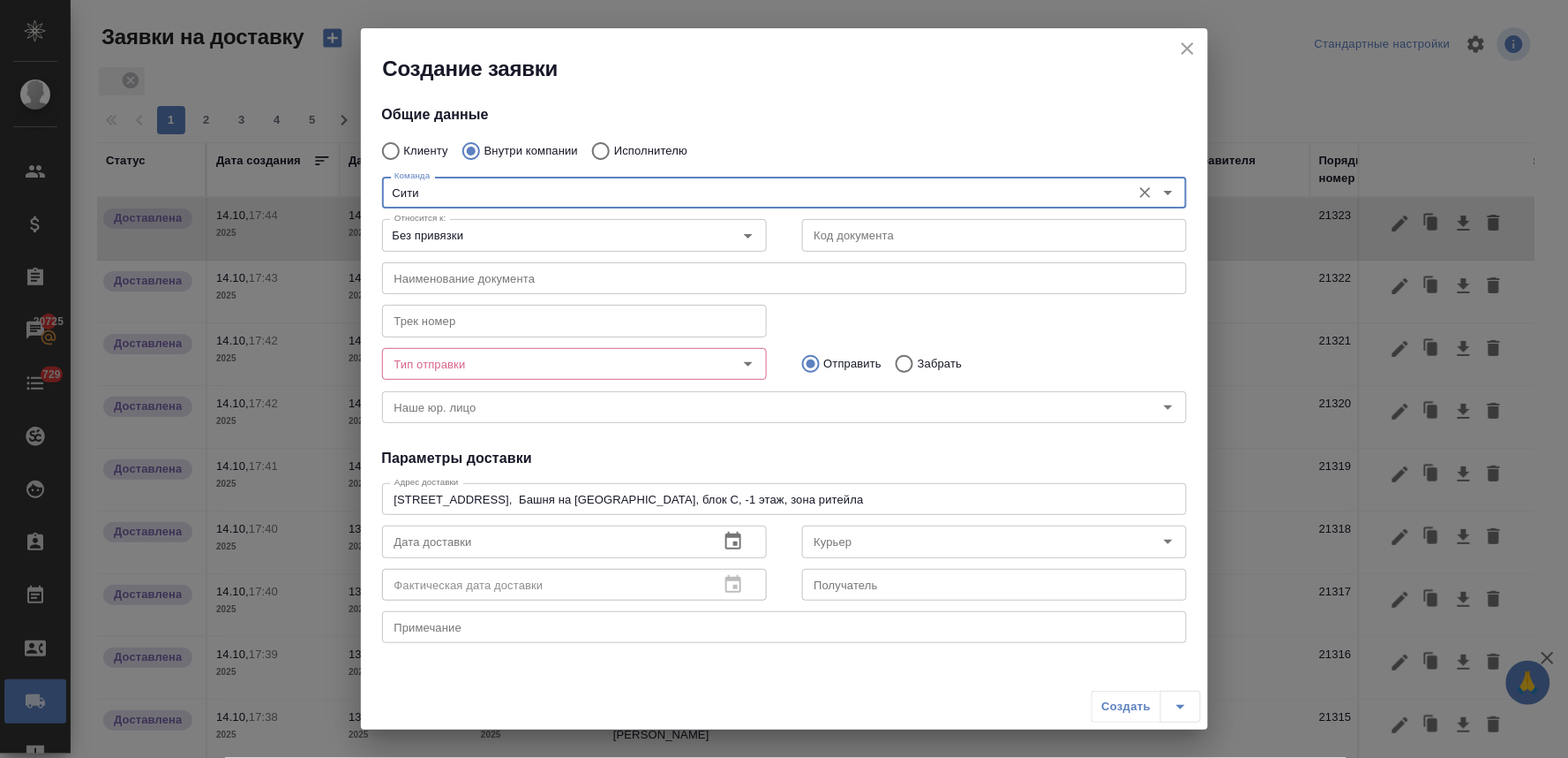
type input "Сити"
click at [550, 354] on input "Тип отправки" at bounding box center [545, 363] width 315 height 21
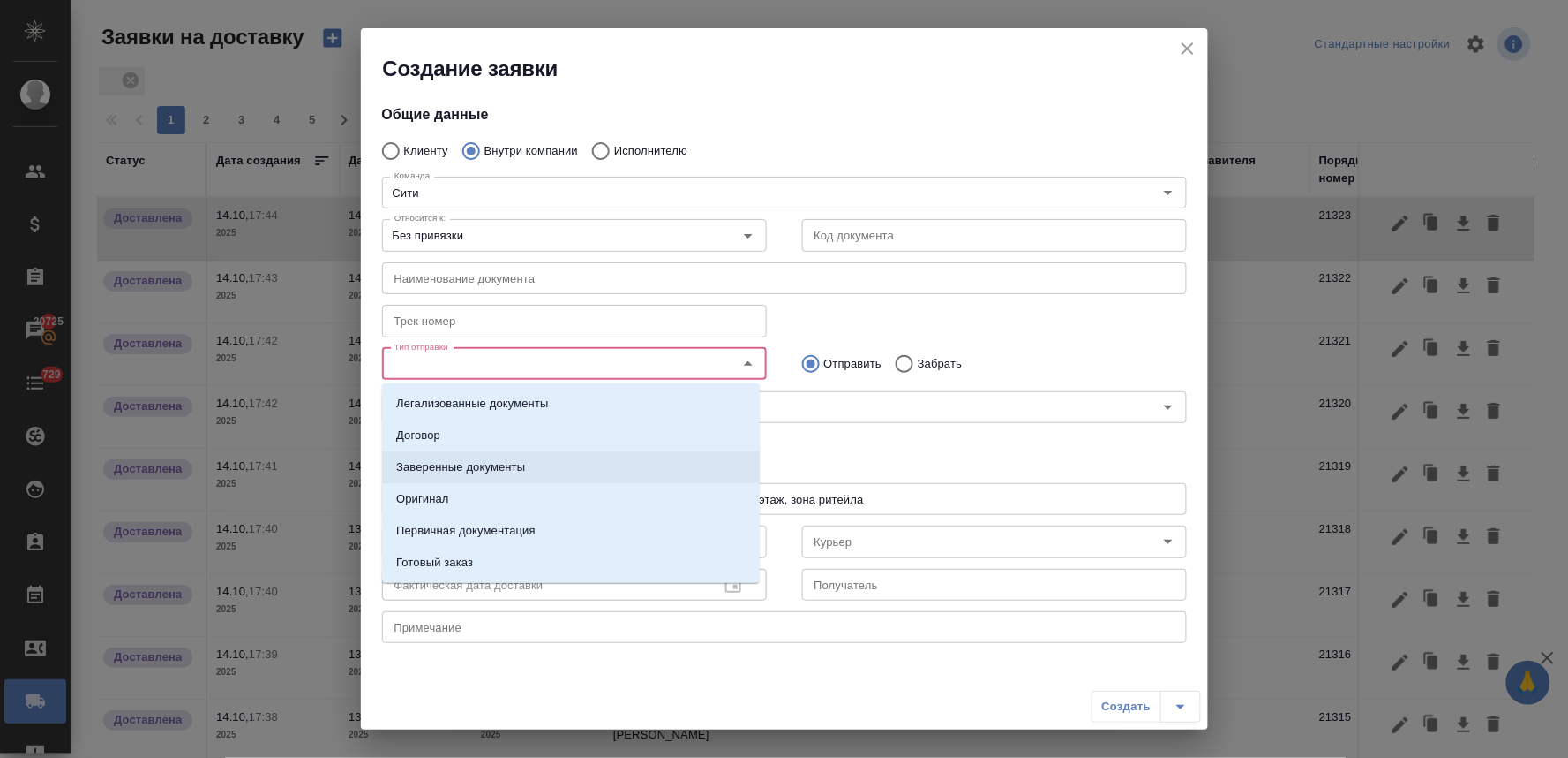
click at [522, 464] on p "Заверенные документы" at bounding box center [461, 466] width 129 height 17
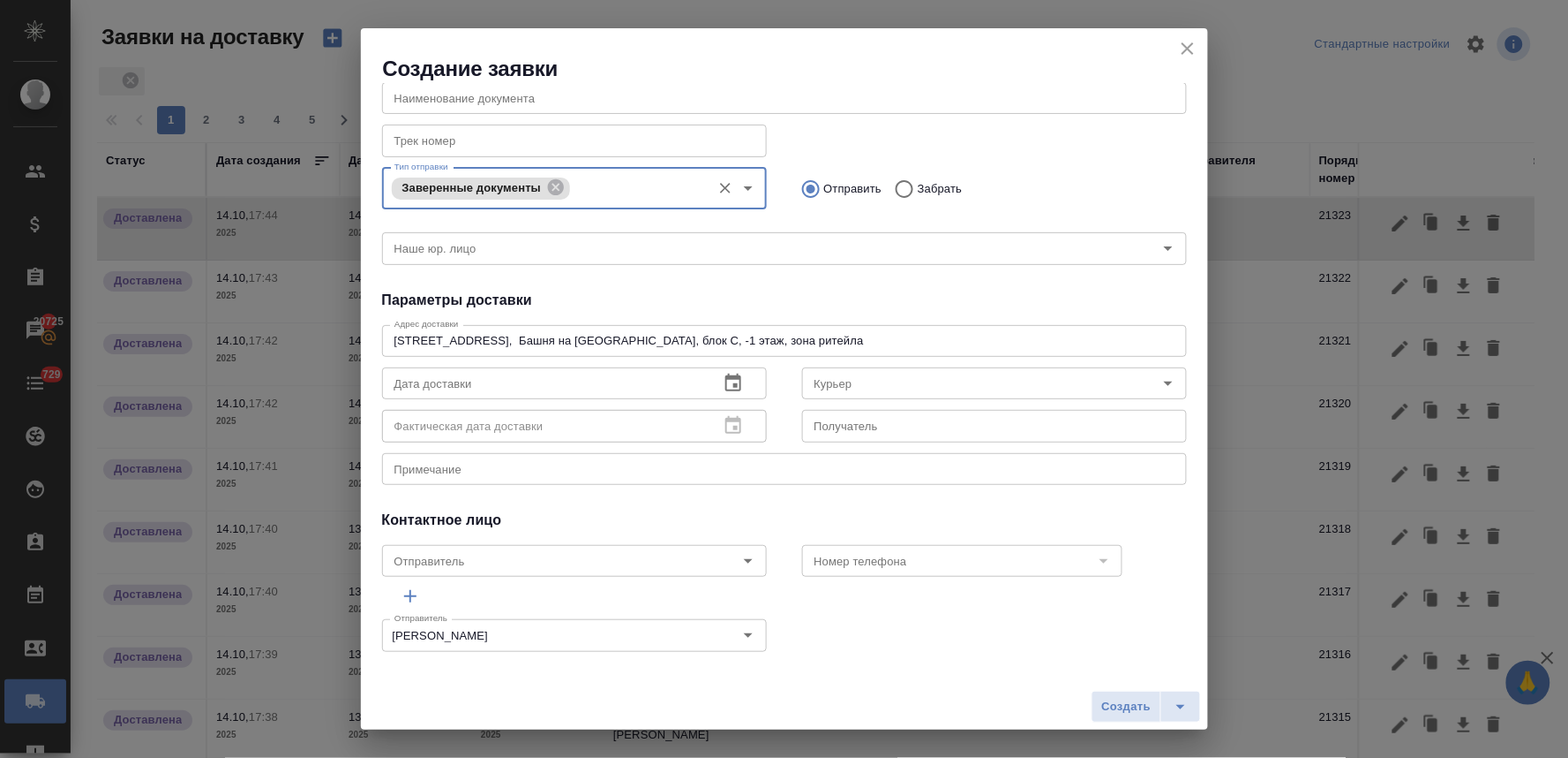
scroll to position [188, 0]
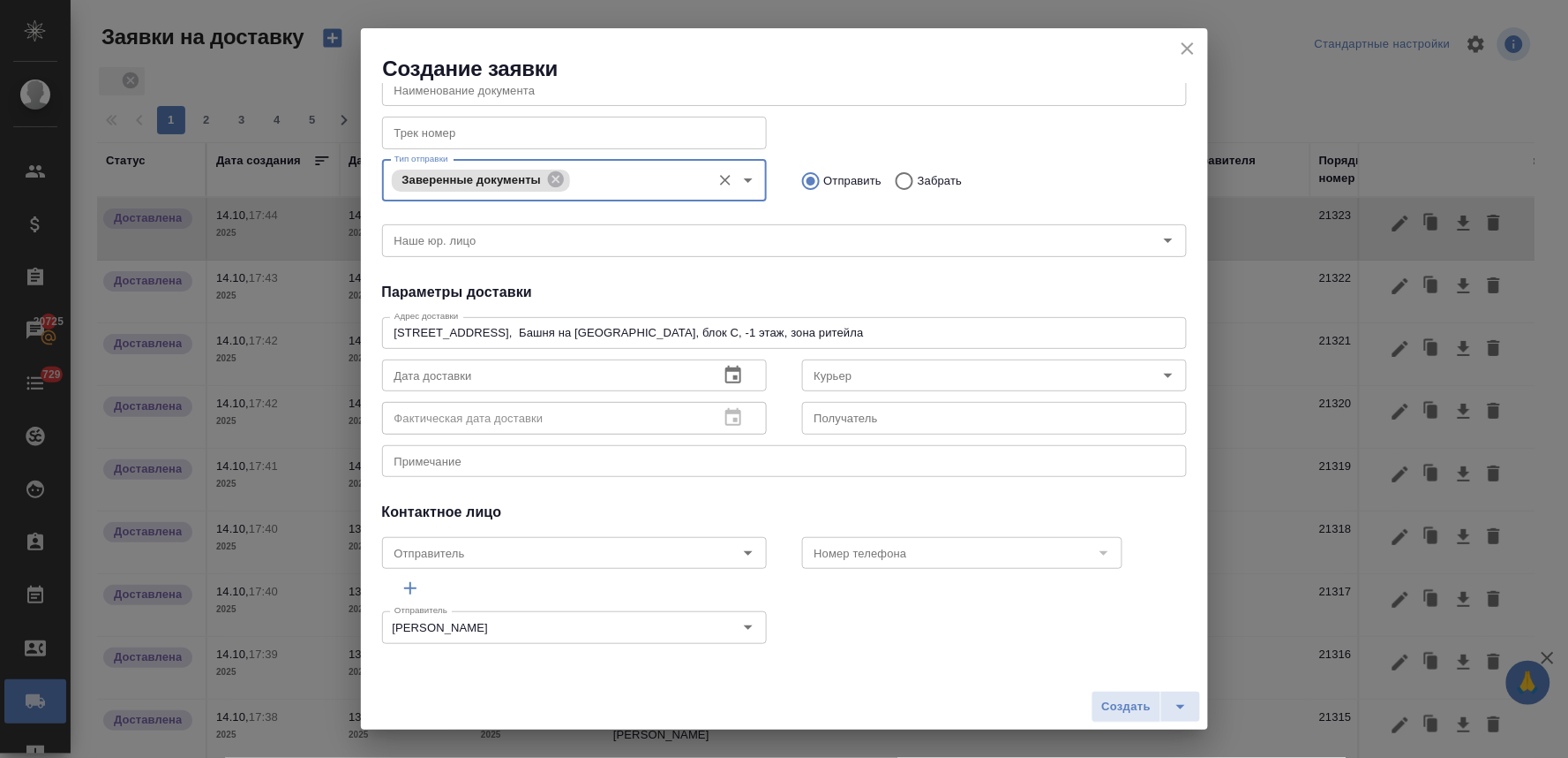
click at [724, 373] on icon "button" at bounding box center [732, 375] width 21 height 21
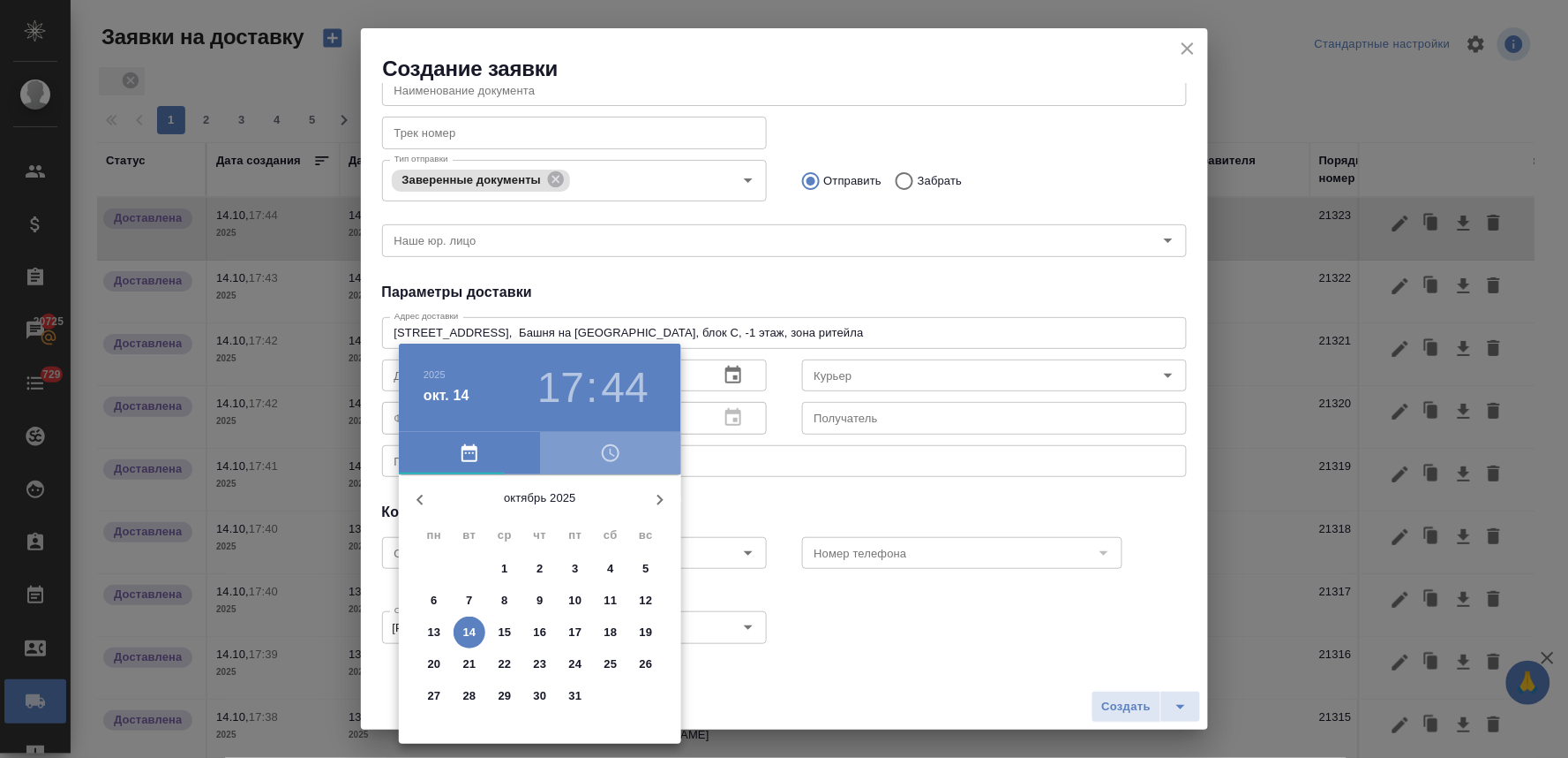
click at [610, 454] on icon "button" at bounding box center [610, 452] width 21 height 21
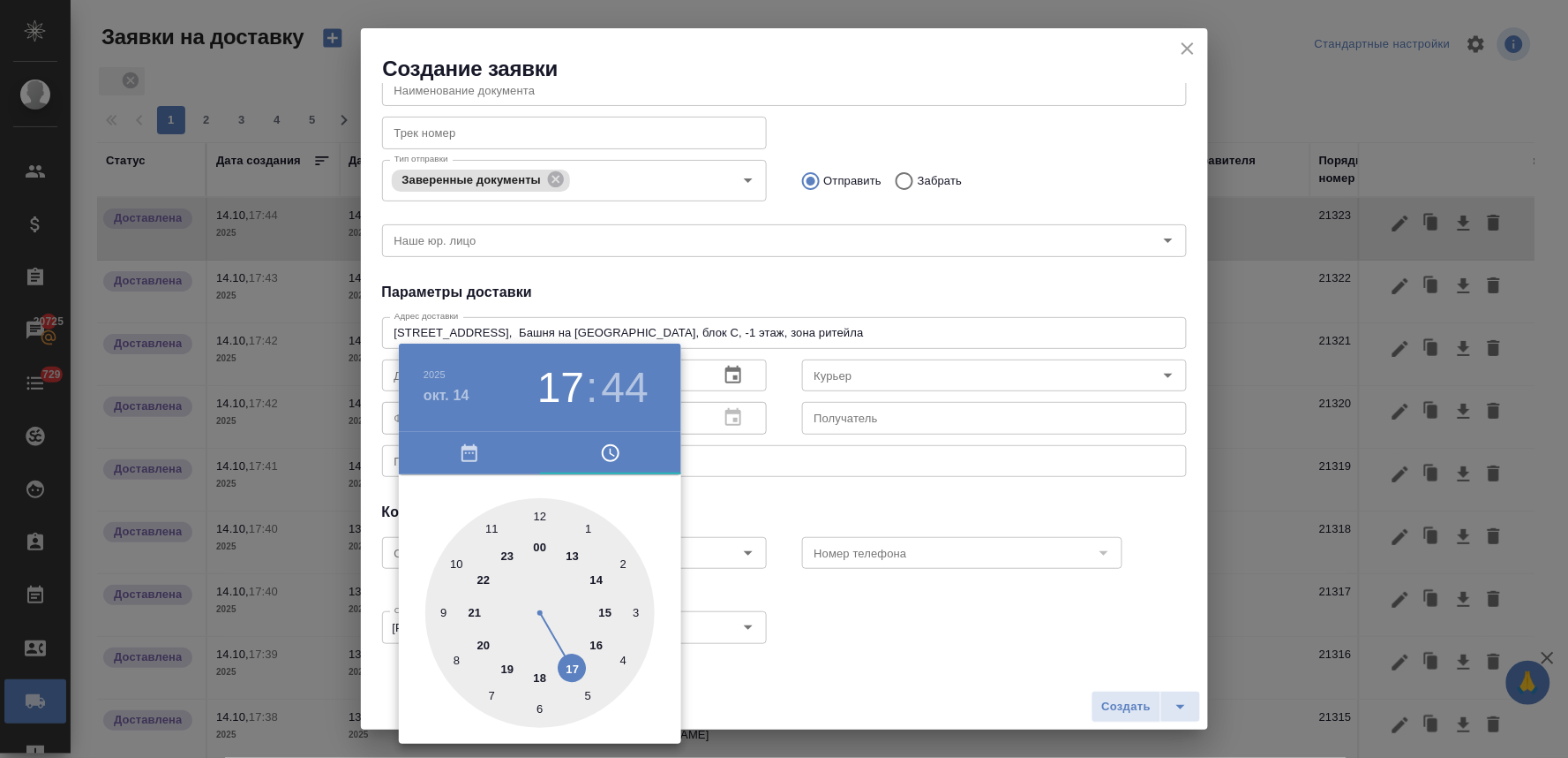
click at [736, 499] on div at bounding box center [784, 379] width 1568 height 758
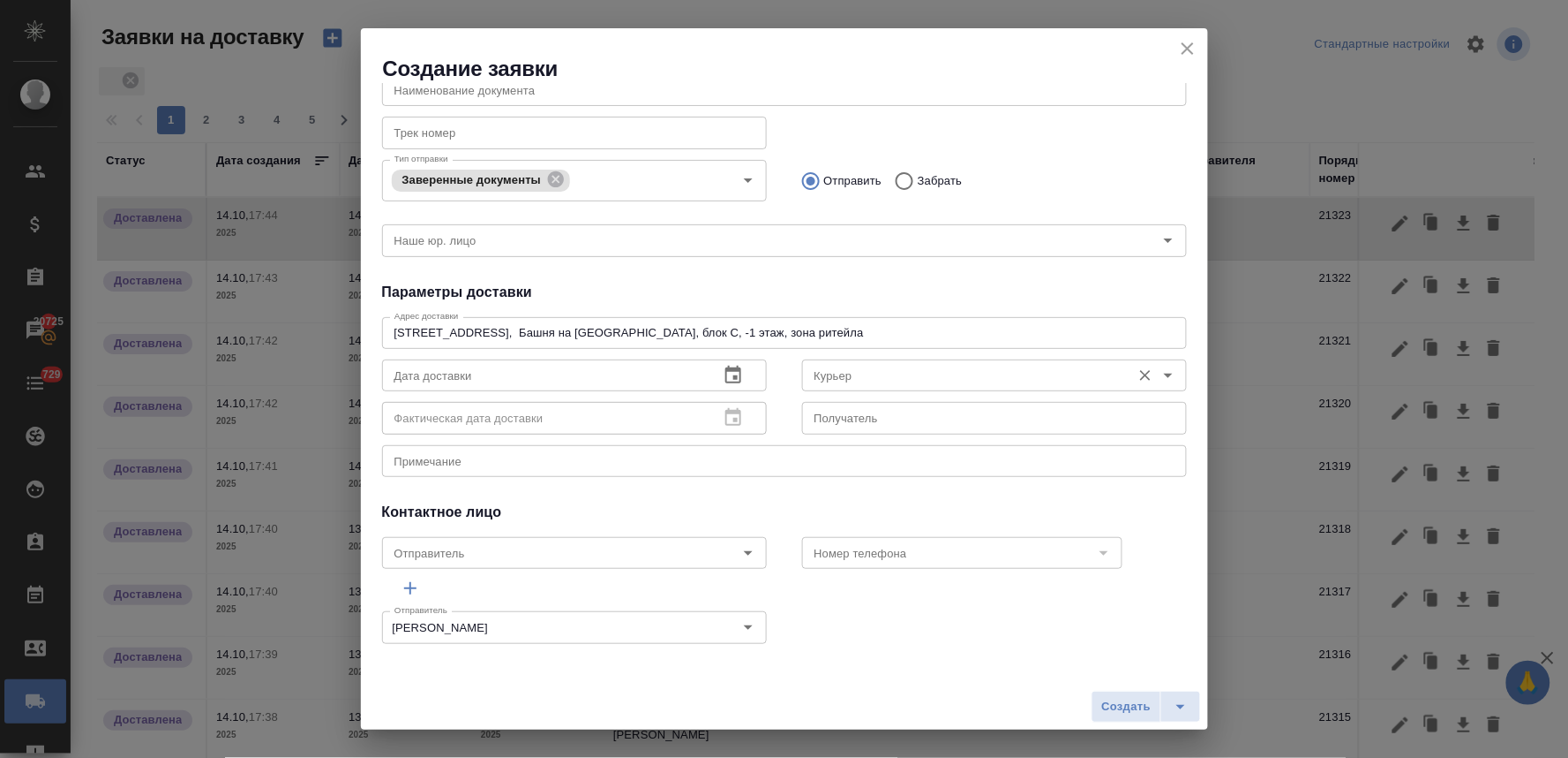
click at [936, 369] on input "Курьер" at bounding box center [965, 375] width 315 height 21
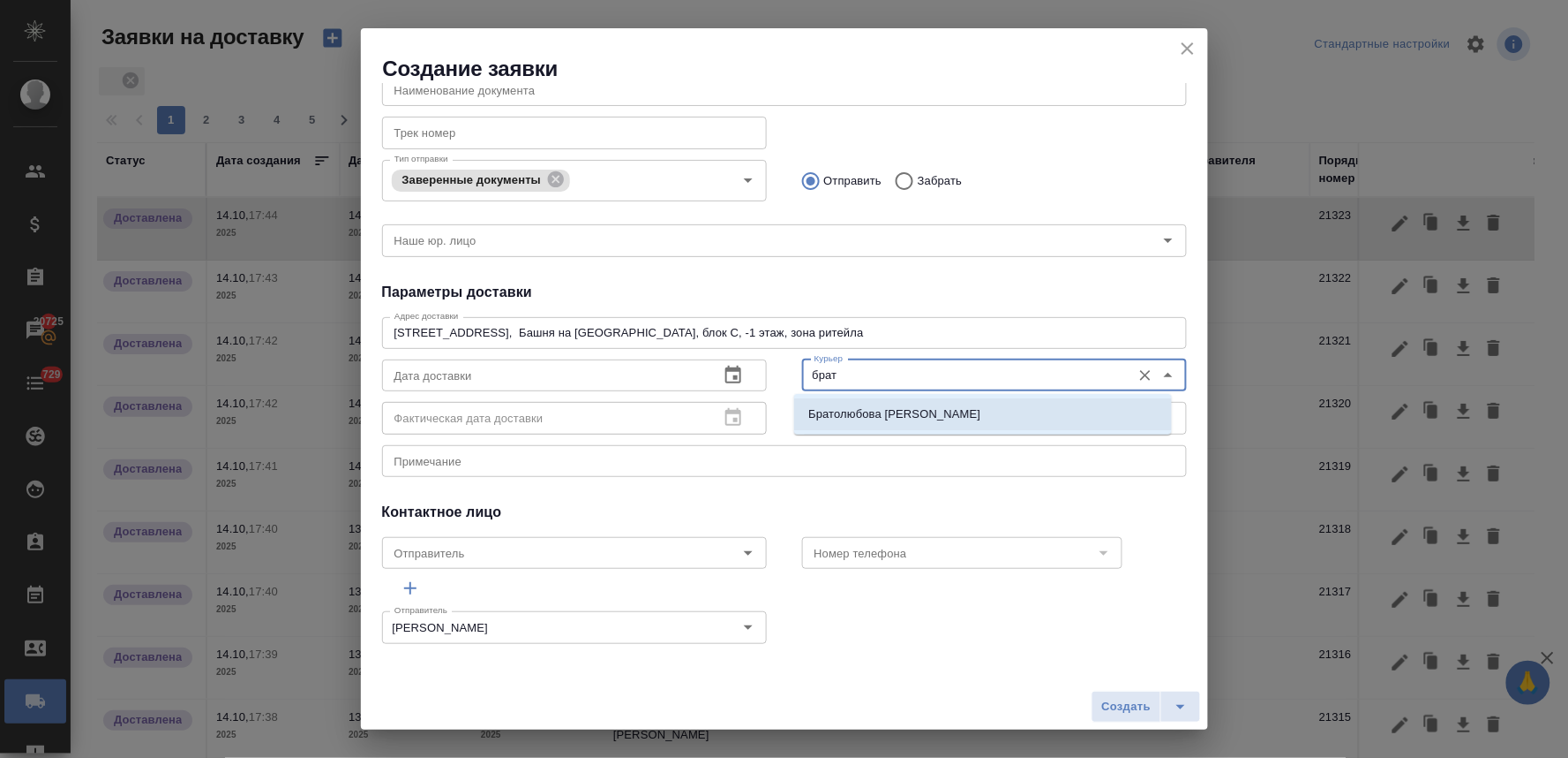
click at [901, 419] on p "Братолюбова Наталья" at bounding box center [894, 414] width 172 height 17
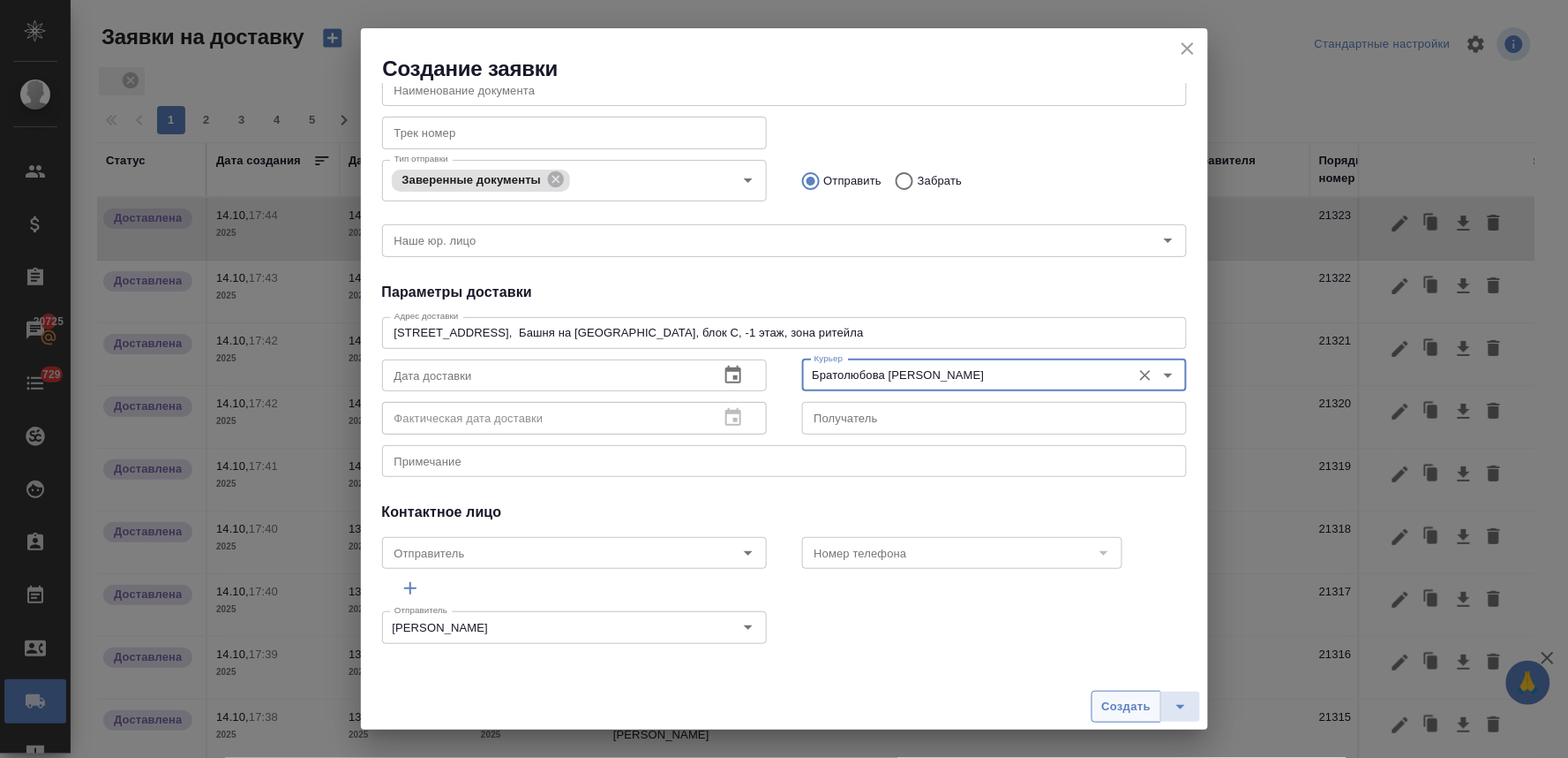
type input "Братолюбова Наталья"
click at [1114, 714] on span "Создать" at bounding box center [1126, 706] width 50 height 20
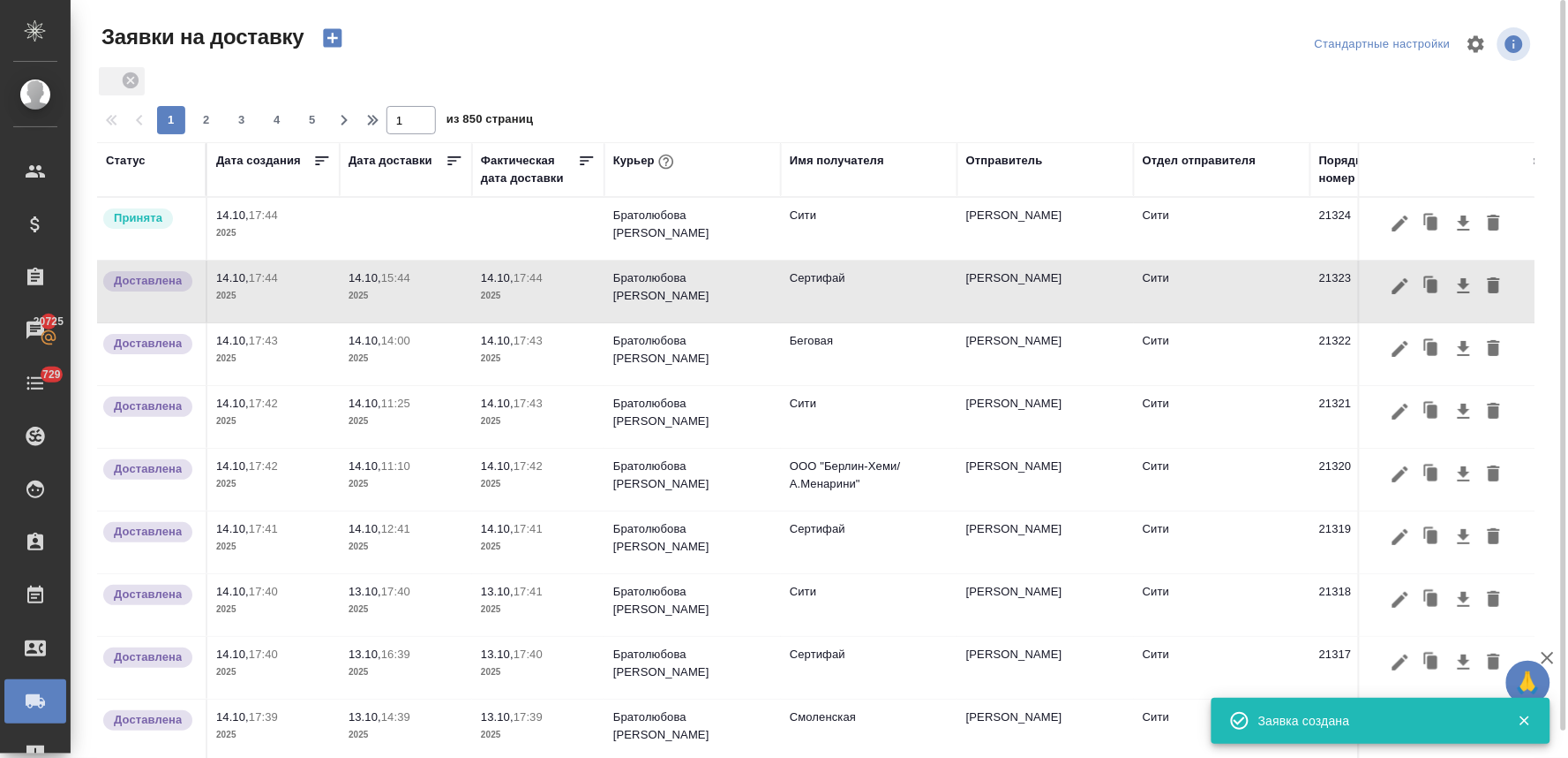
click at [402, 214] on td at bounding box center [406, 228] width 132 height 62
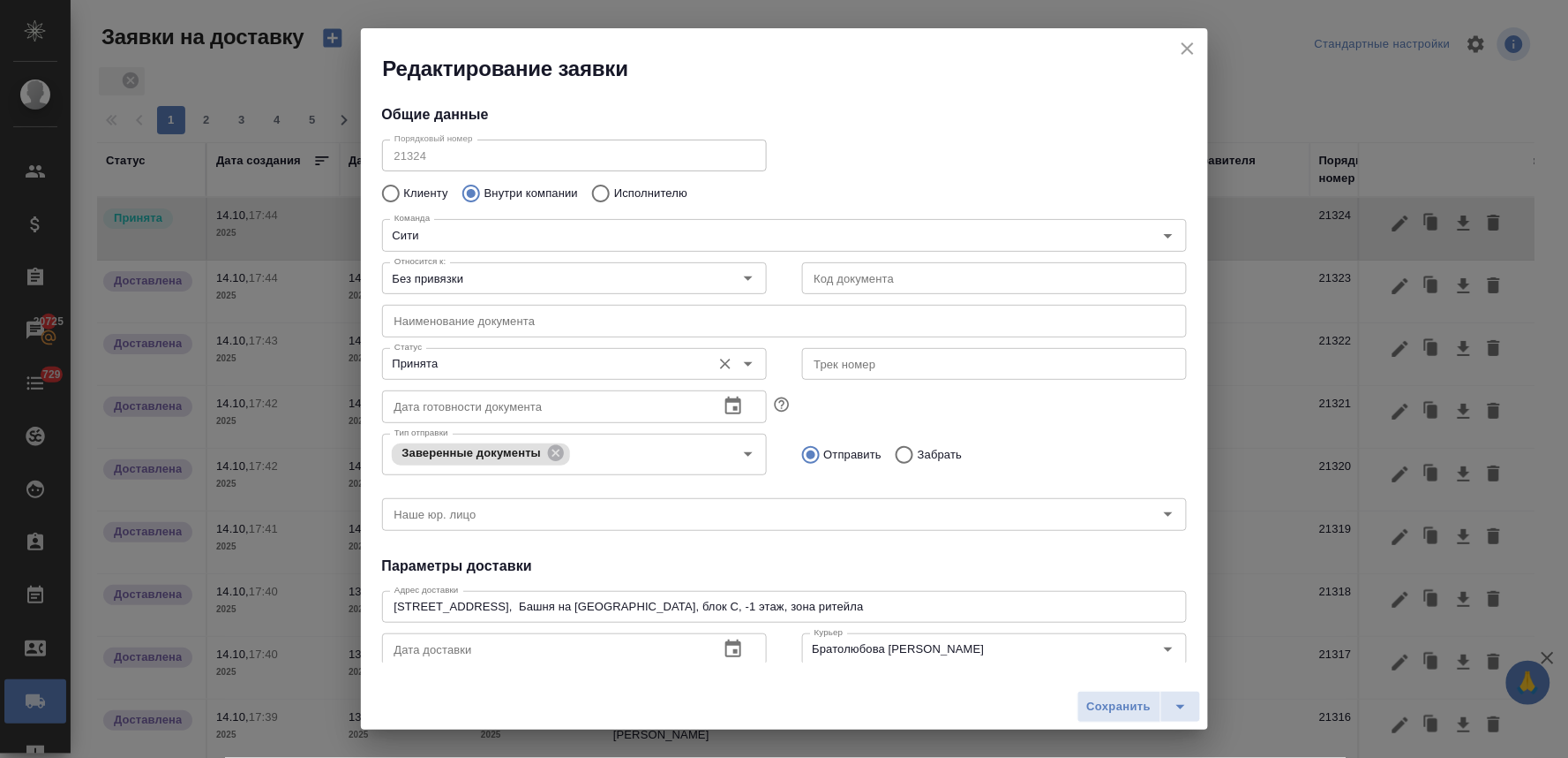
click at [598, 362] on input "Принята" at bounding box center [545, 363] width 315 height 21
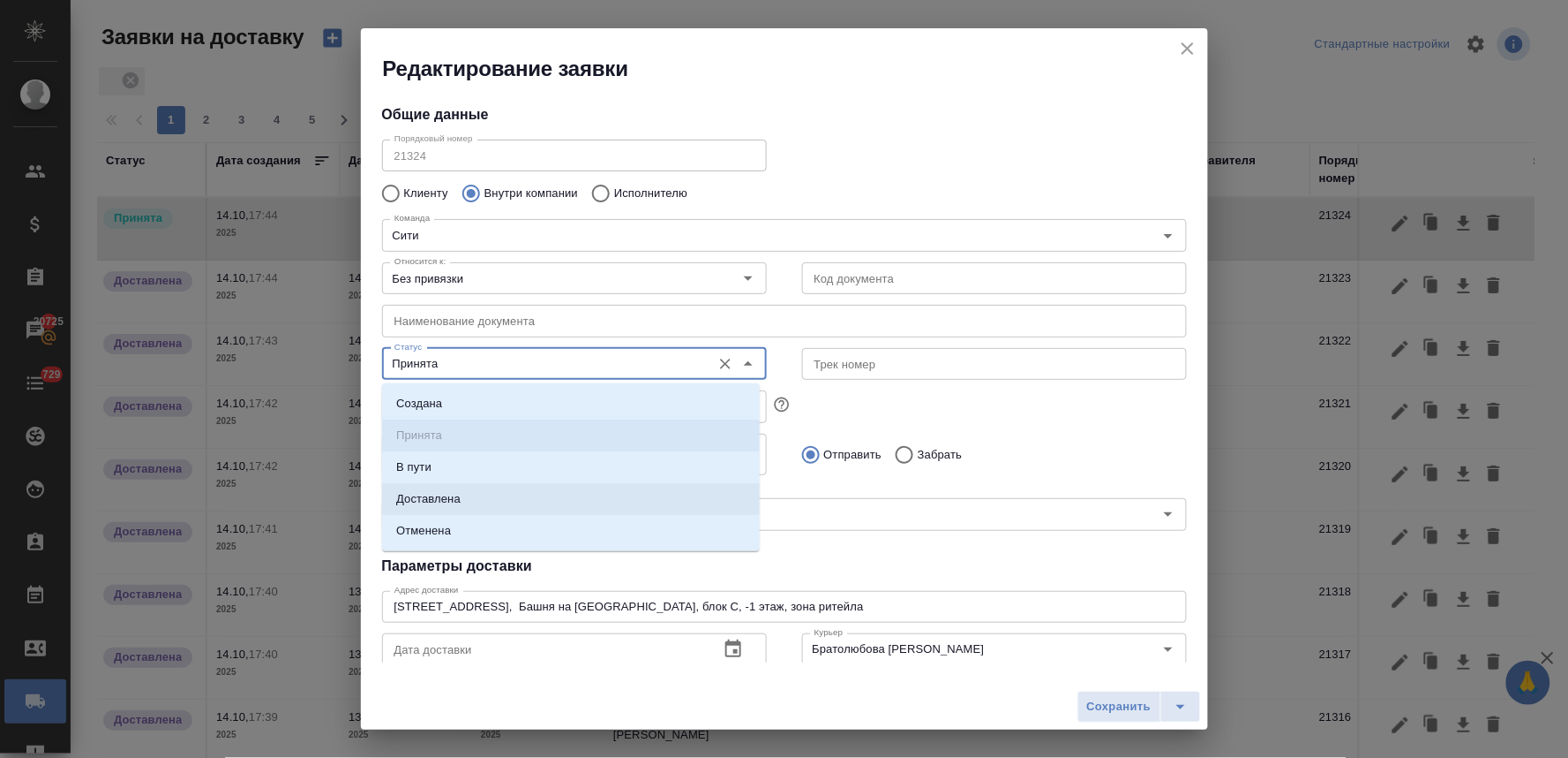
click at [560, 502] on li "Доставлена" at bounding box center [570, 498] width 378 height 32
type input "Доставлена"
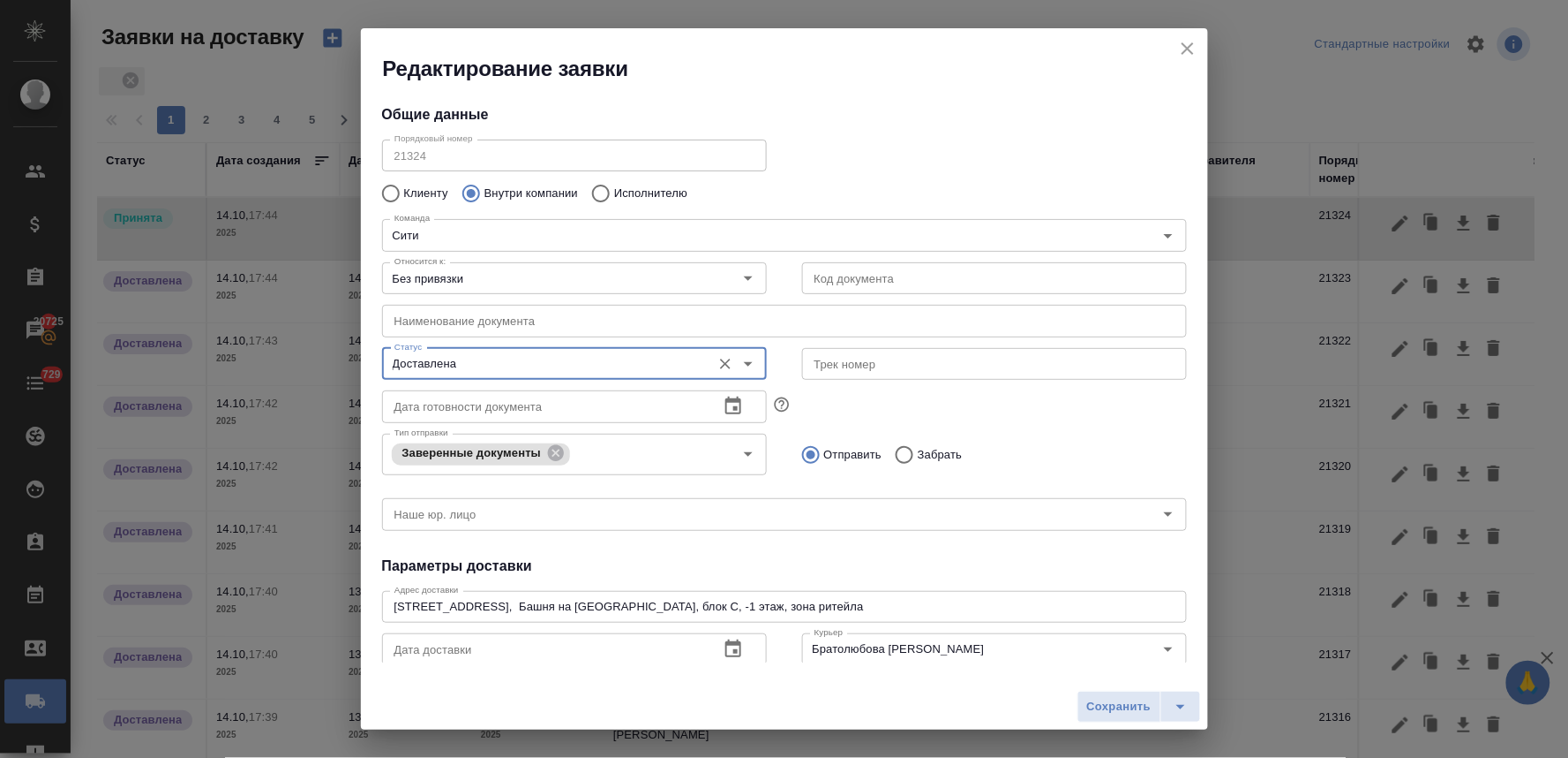
scroll to position [196, 0]
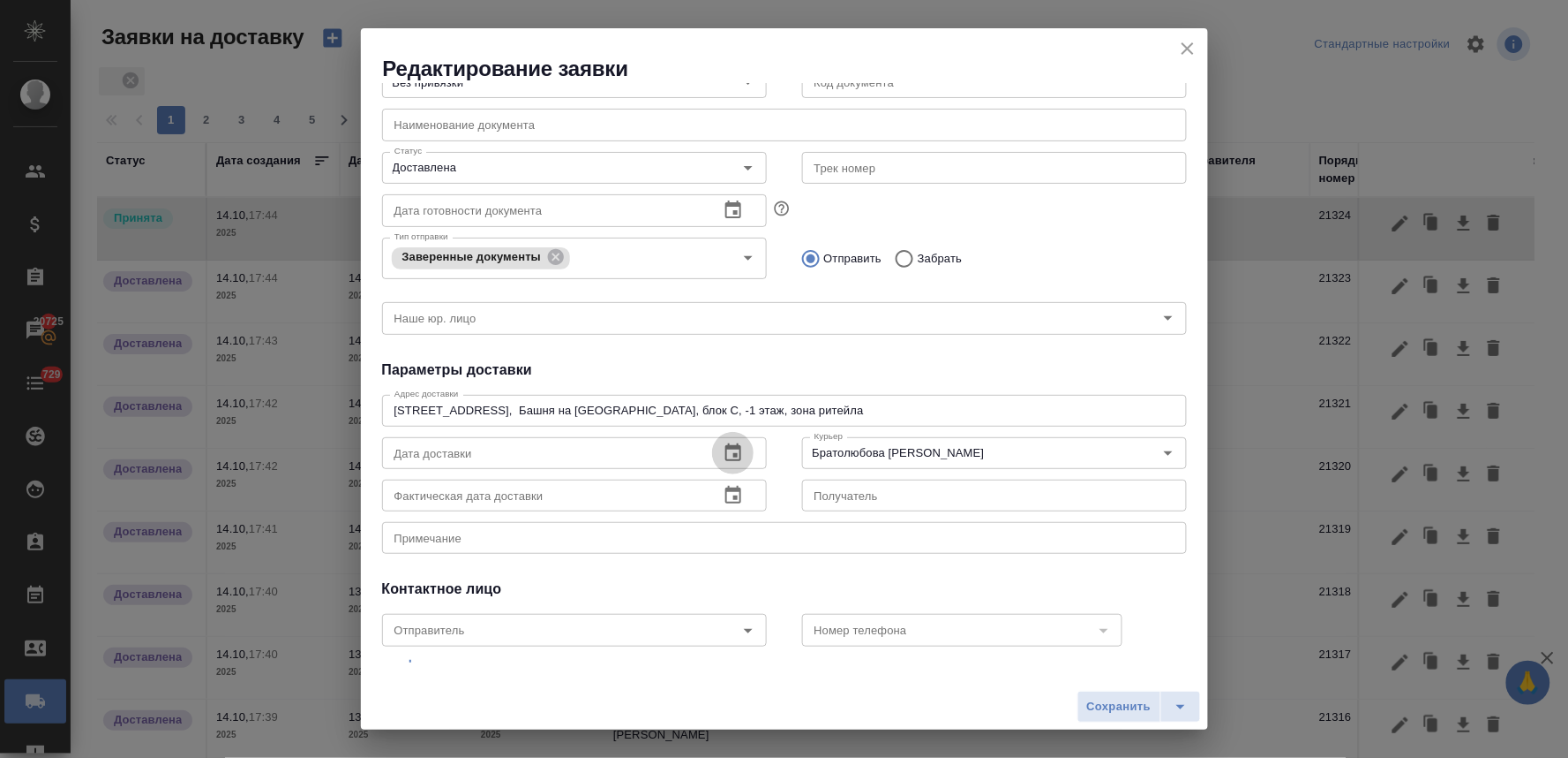
click at [725, 453] on icon "button" at bounding box center [732, 452] width 21 height 21
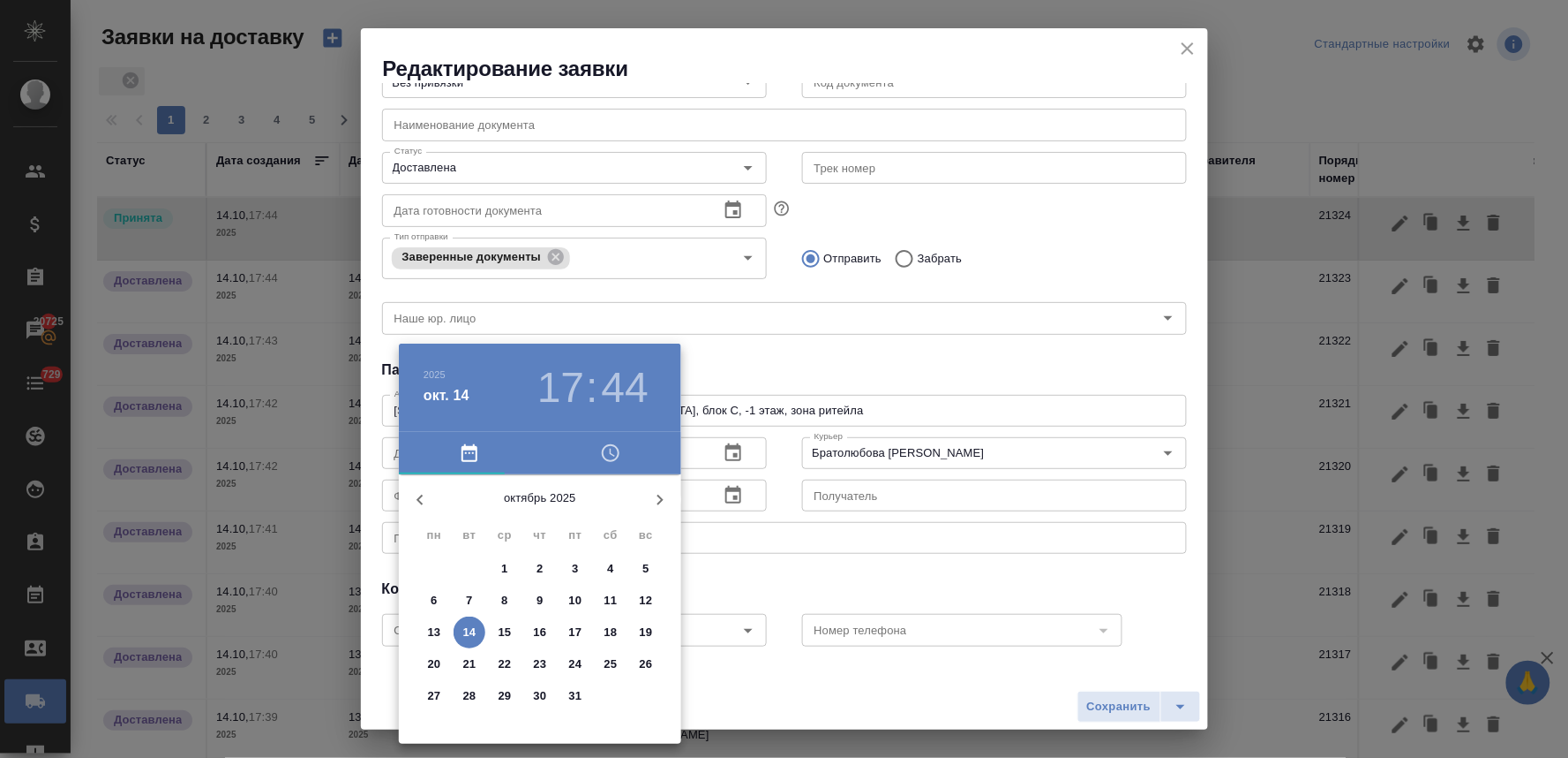
click at [466, 630] on p "14" at bounding box center [470, 631] width 14 height 17
type input "14.10.2025 17:44"
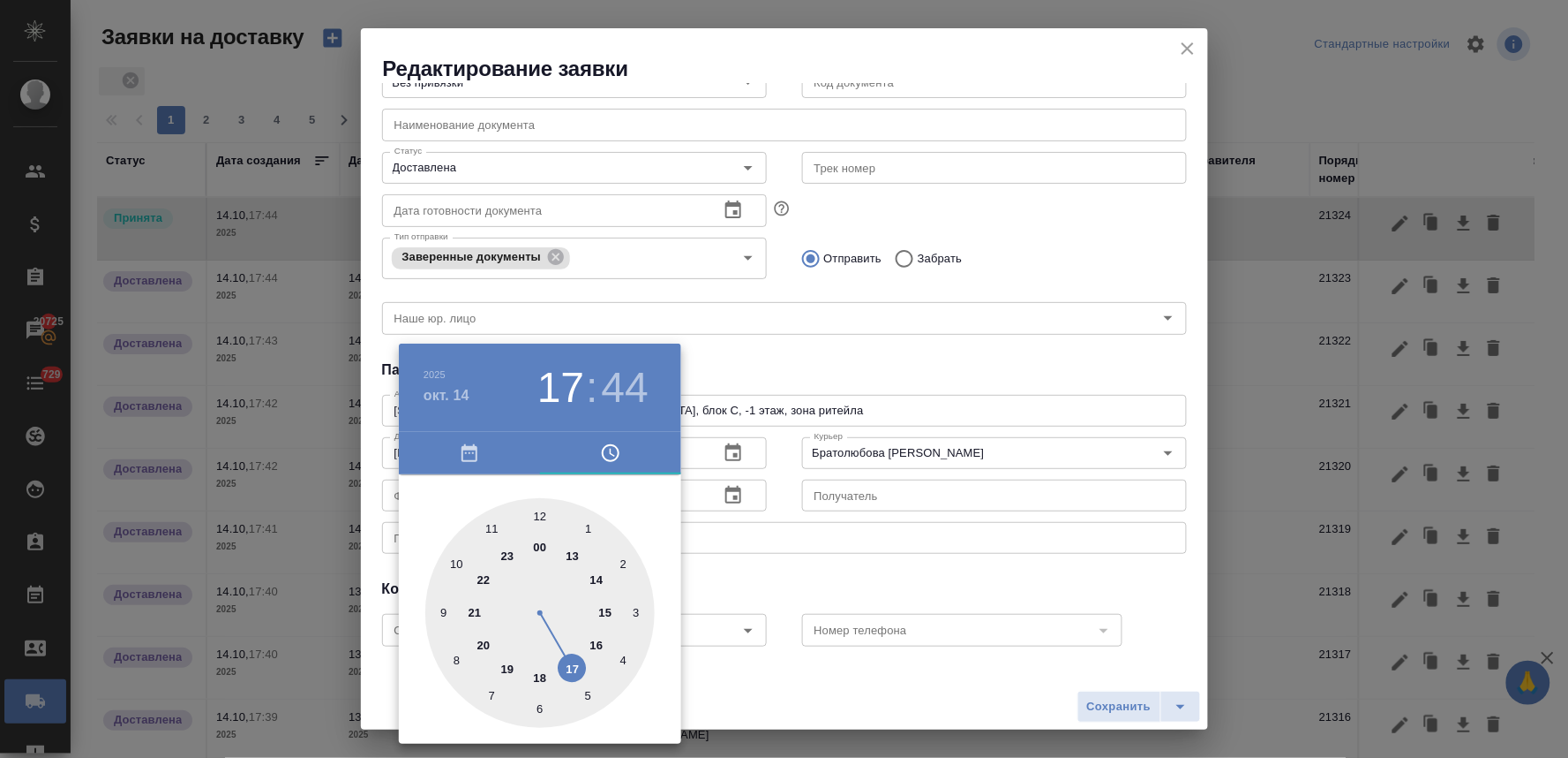
click at [569, 665] on div at bounding box center [540, 612] width 229 height 229
click at [948, 535] on div at bounding box center [784, 379] width 1568 height 758
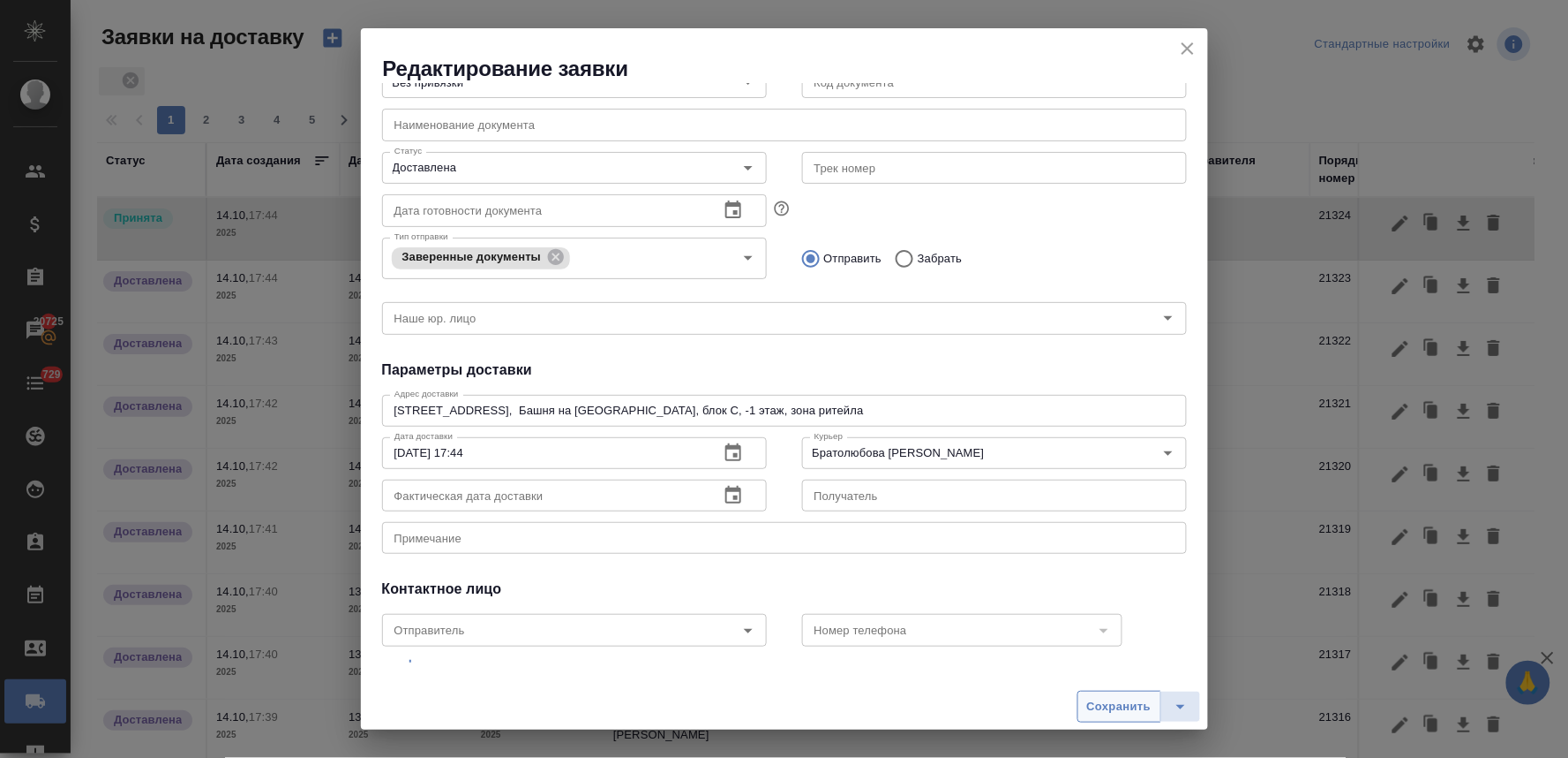
click at [1135, 714] on span "Сохранить" at bounding box center [1119, 706] width 64 height 20
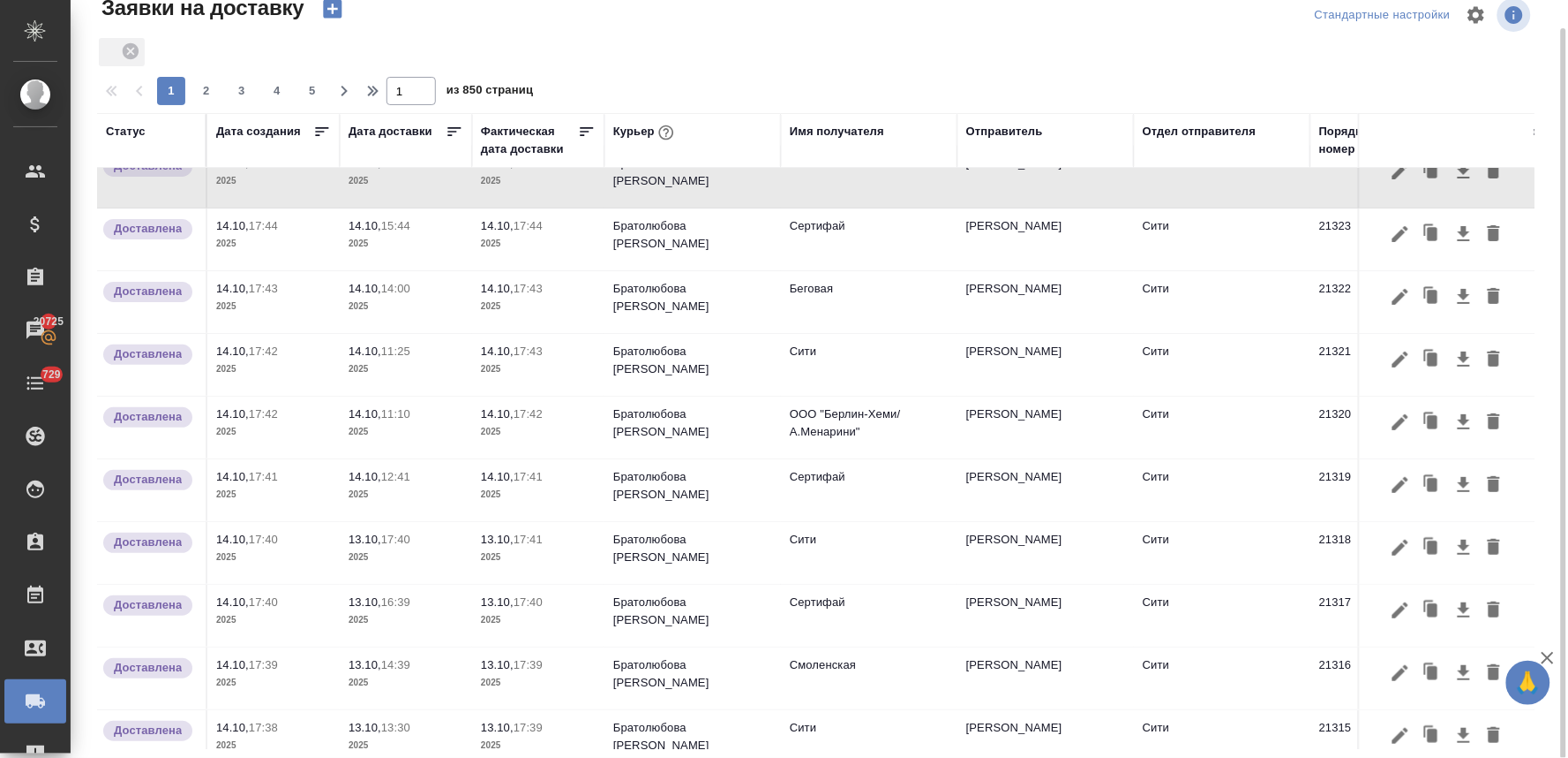
scroll to position [0, 0]
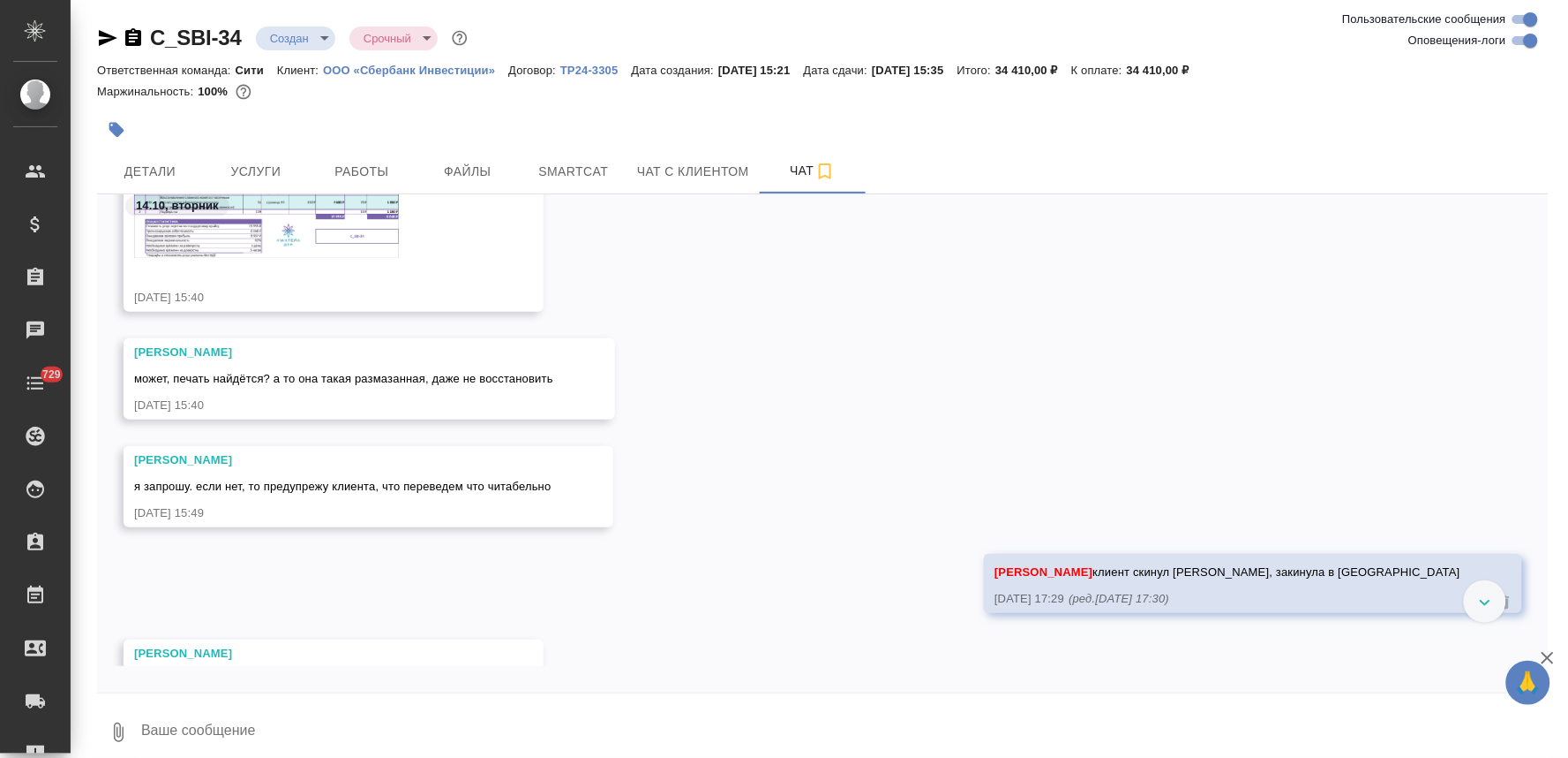
scroll to position [916, 0]
